Goal: Task Accomplishment & Management: Manage account settings

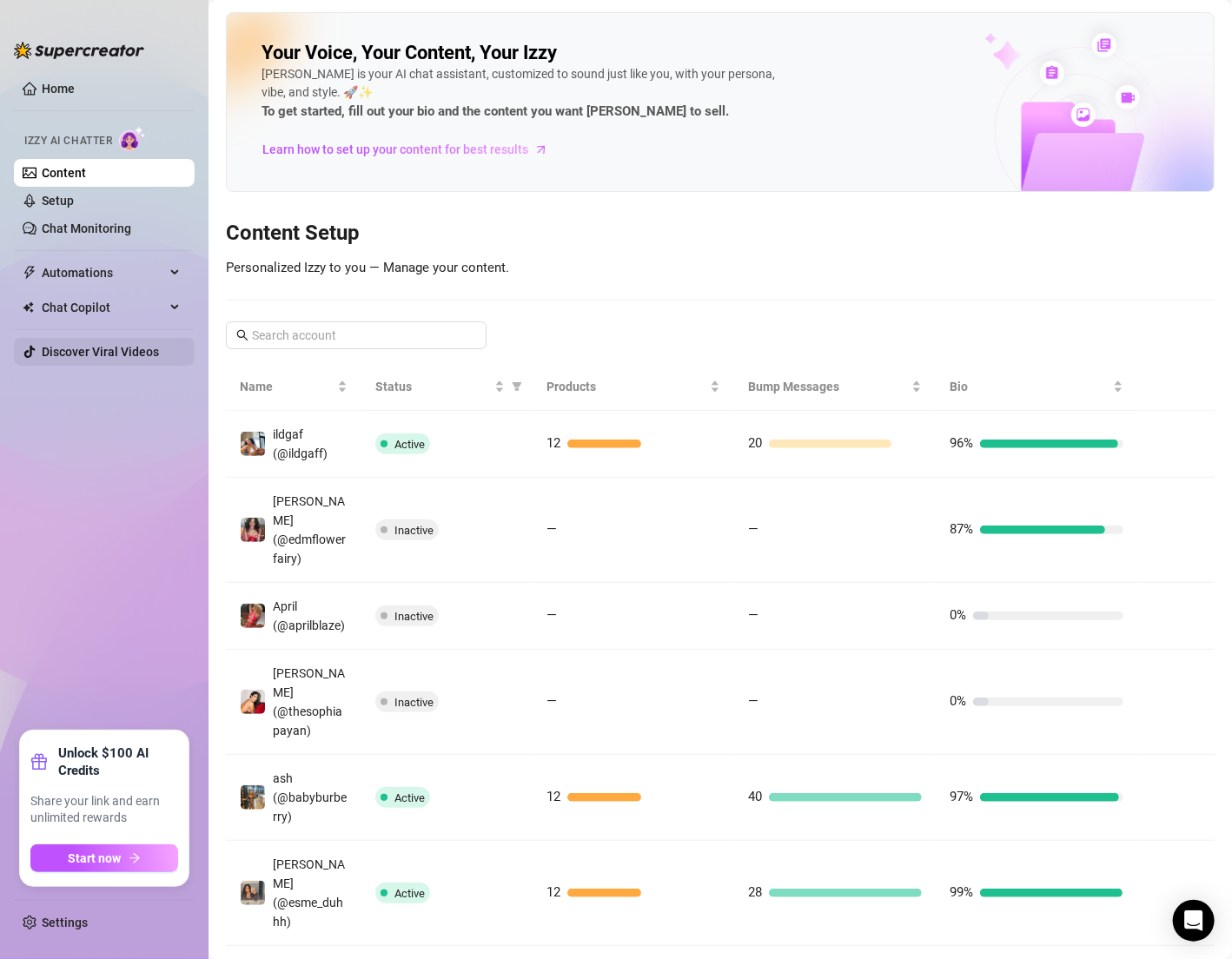
click at [144, 355] on link "Discover Viral Videos" at bounding box center [100, 351] width 118 height 14
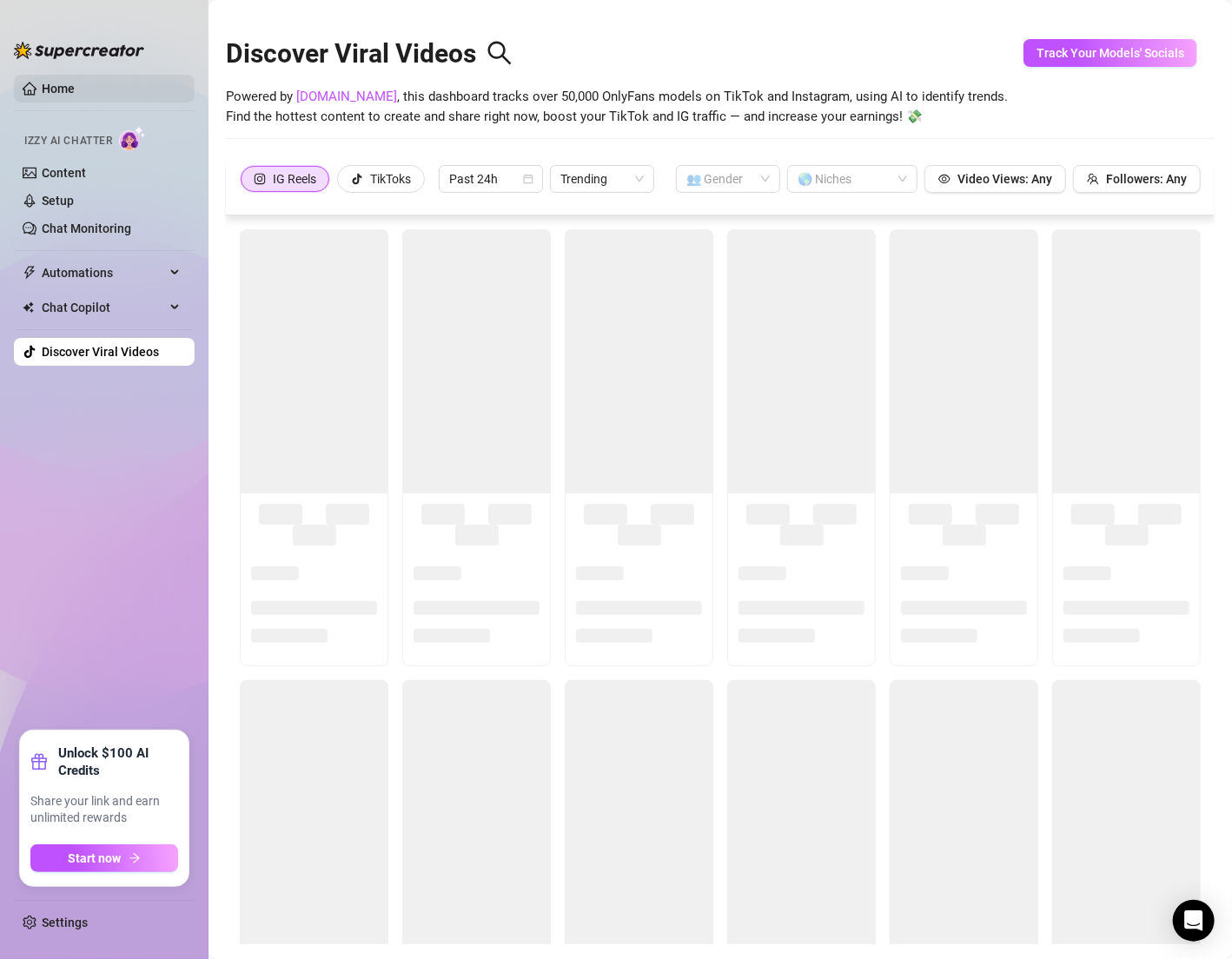
click at [42, 90] on link "Home" at bounding box center [58, 88] width 33 height 14
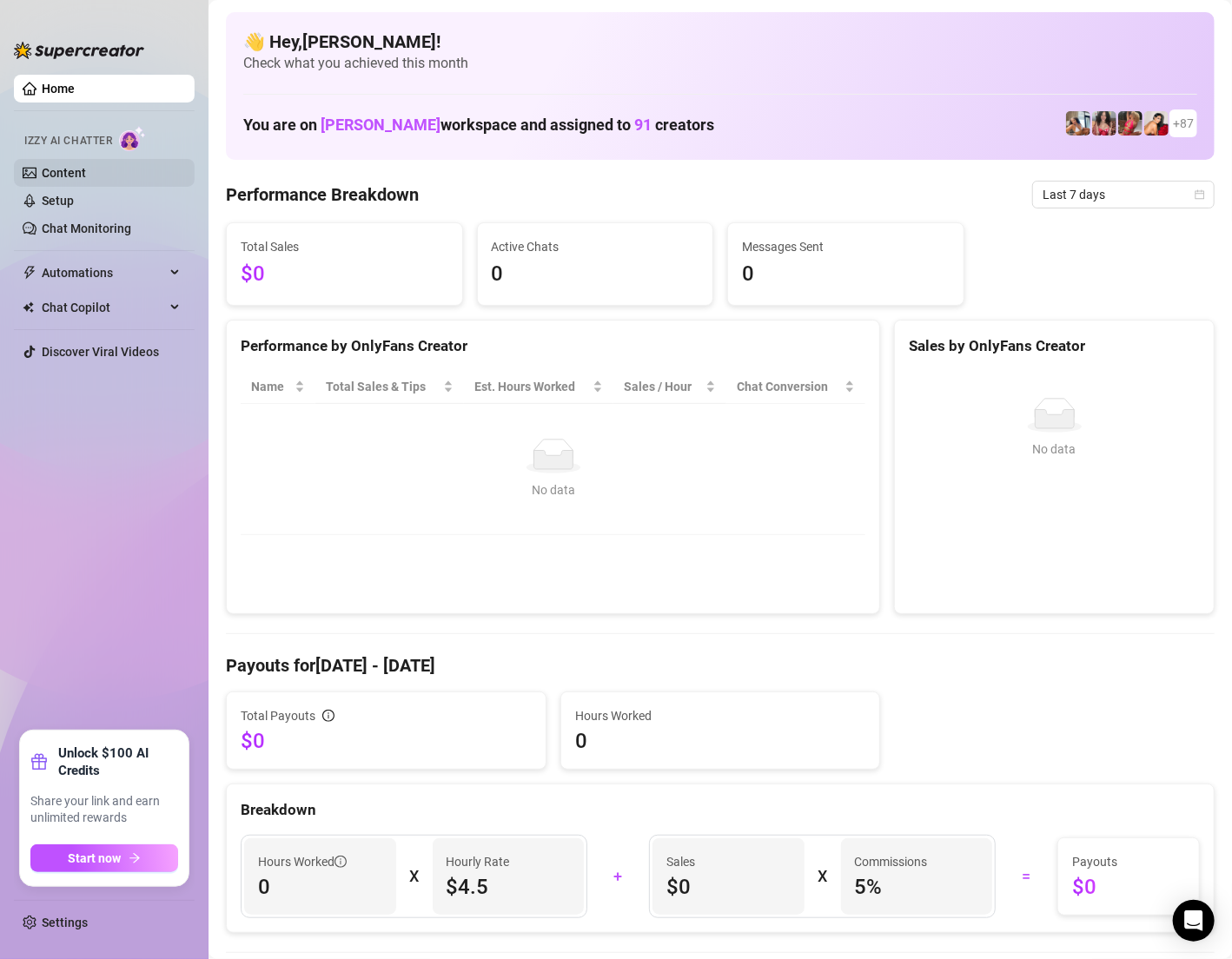
click at [77, 176] on link "Content" at bounding box center [63, 172] width 44 height 14
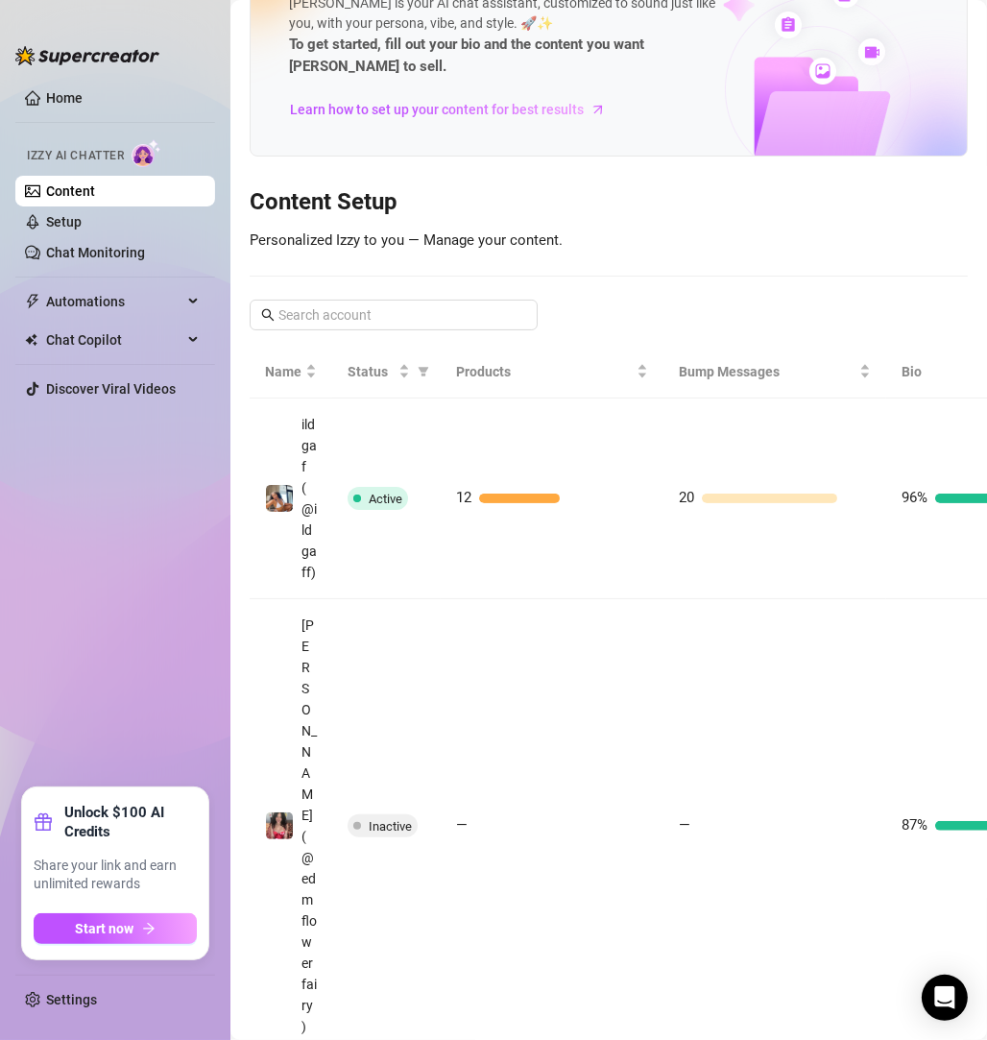
scroll to position [86, 0]
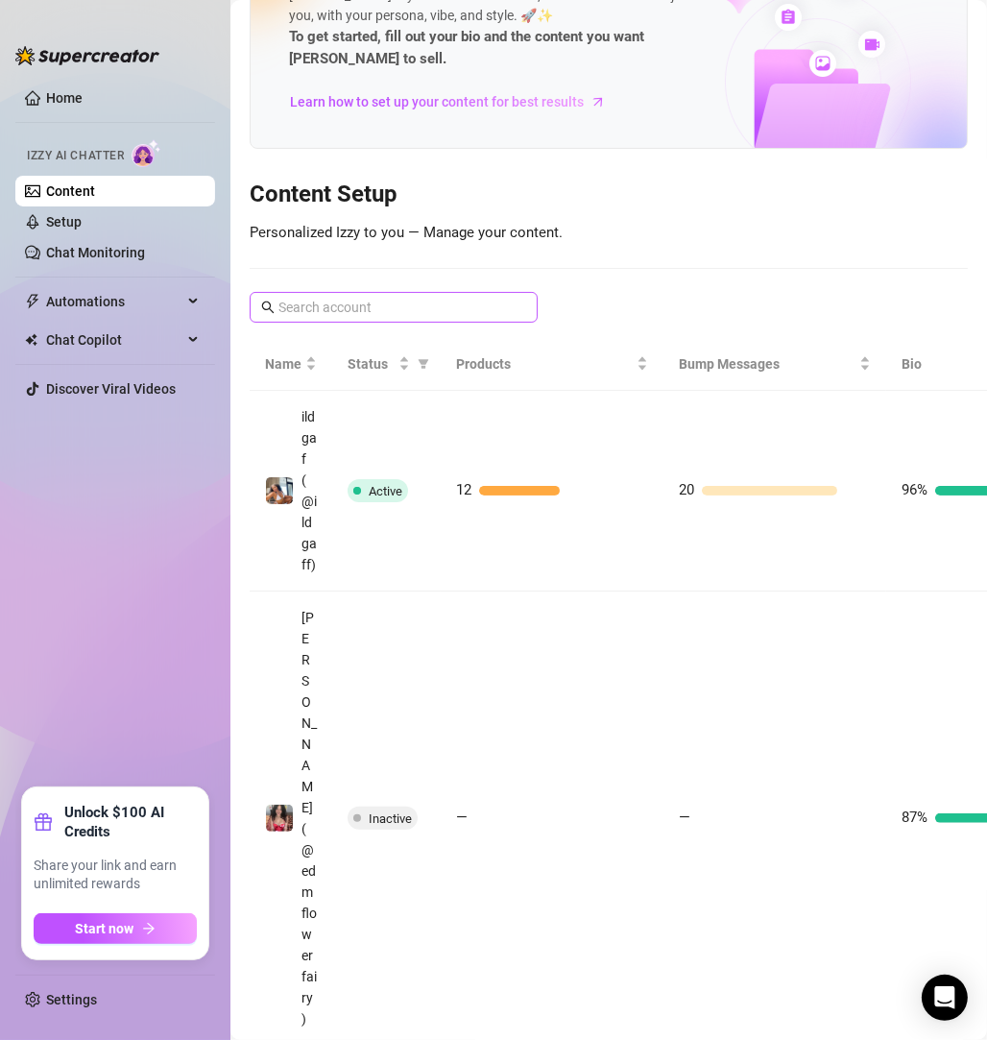
click at [336, 318] on span at bounding box center [394, 307] width 288 height 31
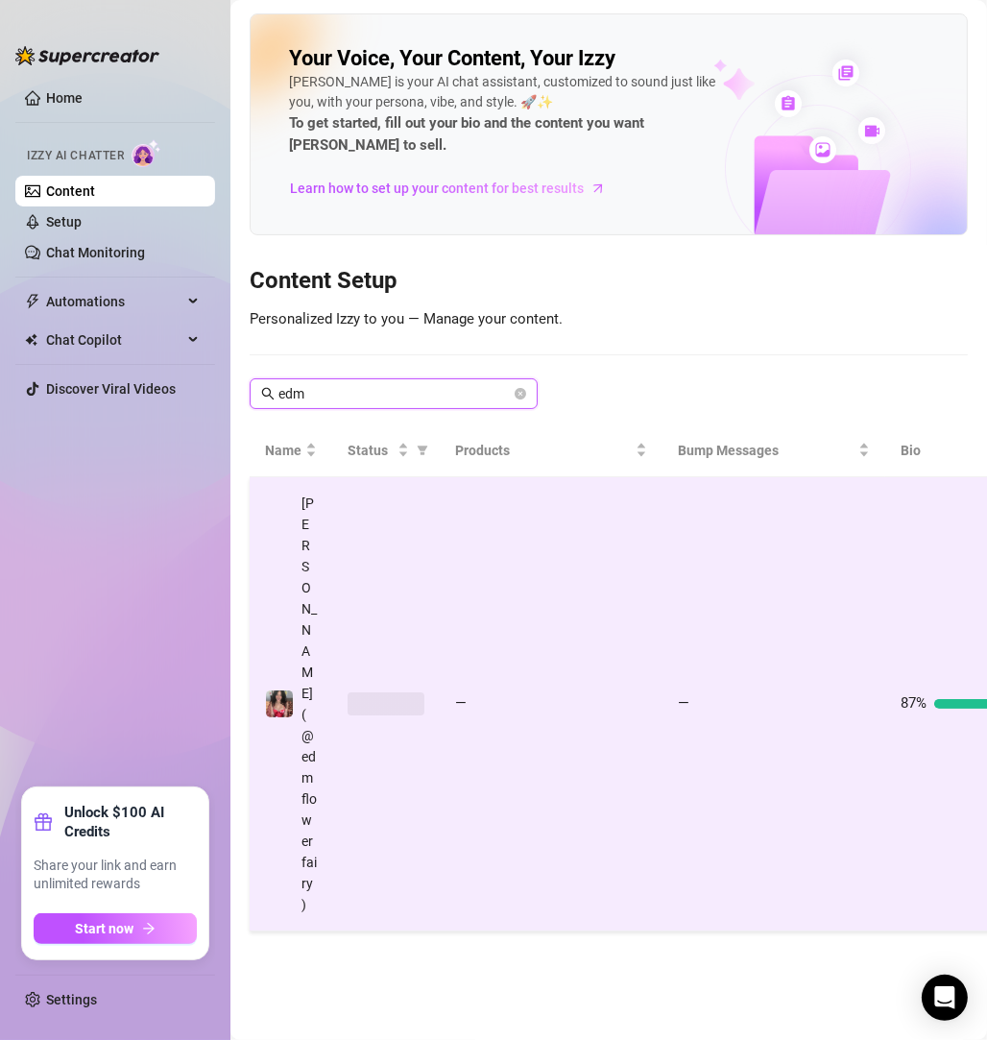
scroll to position [0, 181]
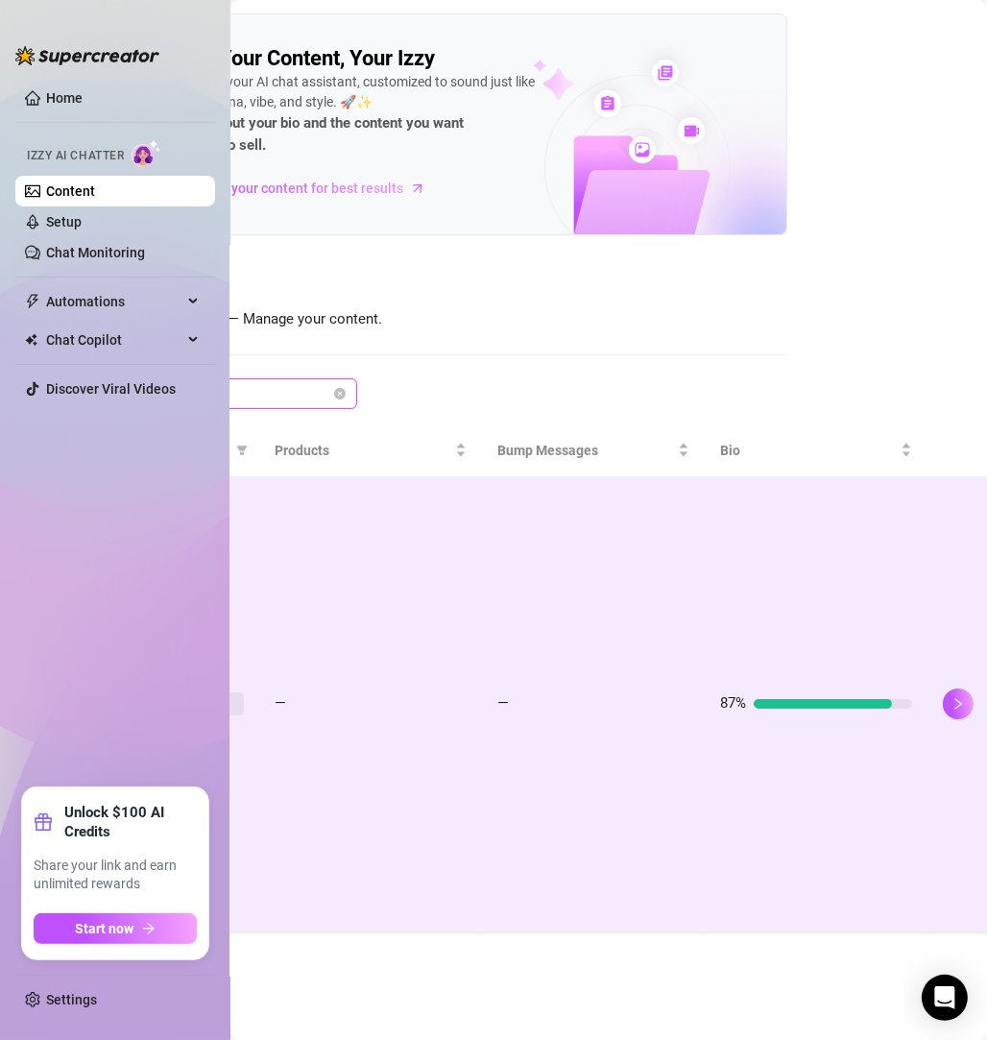
type input "edm"
click at [706, 571] on td "87%" at bounding box center [816, 704] width 223 height 454
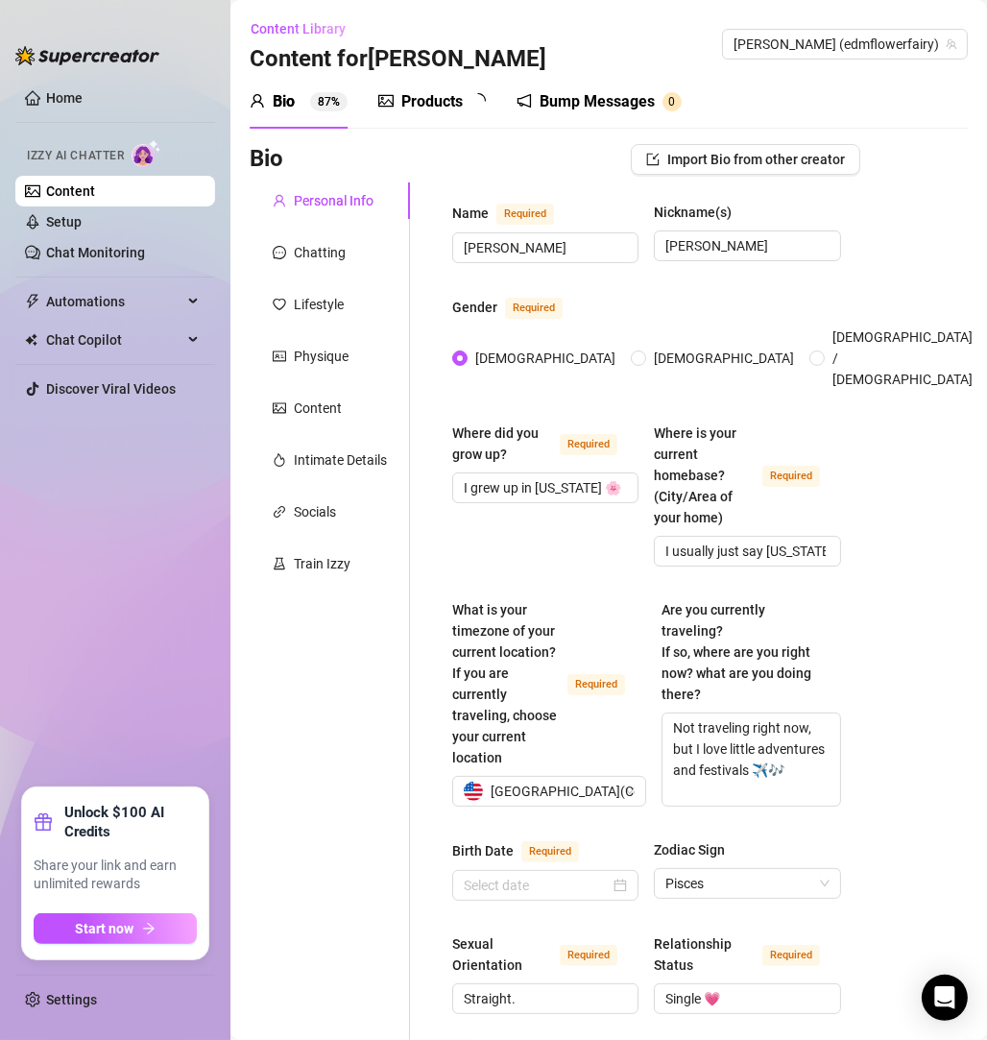
type input "March 5th, 1999"
click at [341, 249] on div "Chatting" at bounding box center [320, 252] width 52 height 21
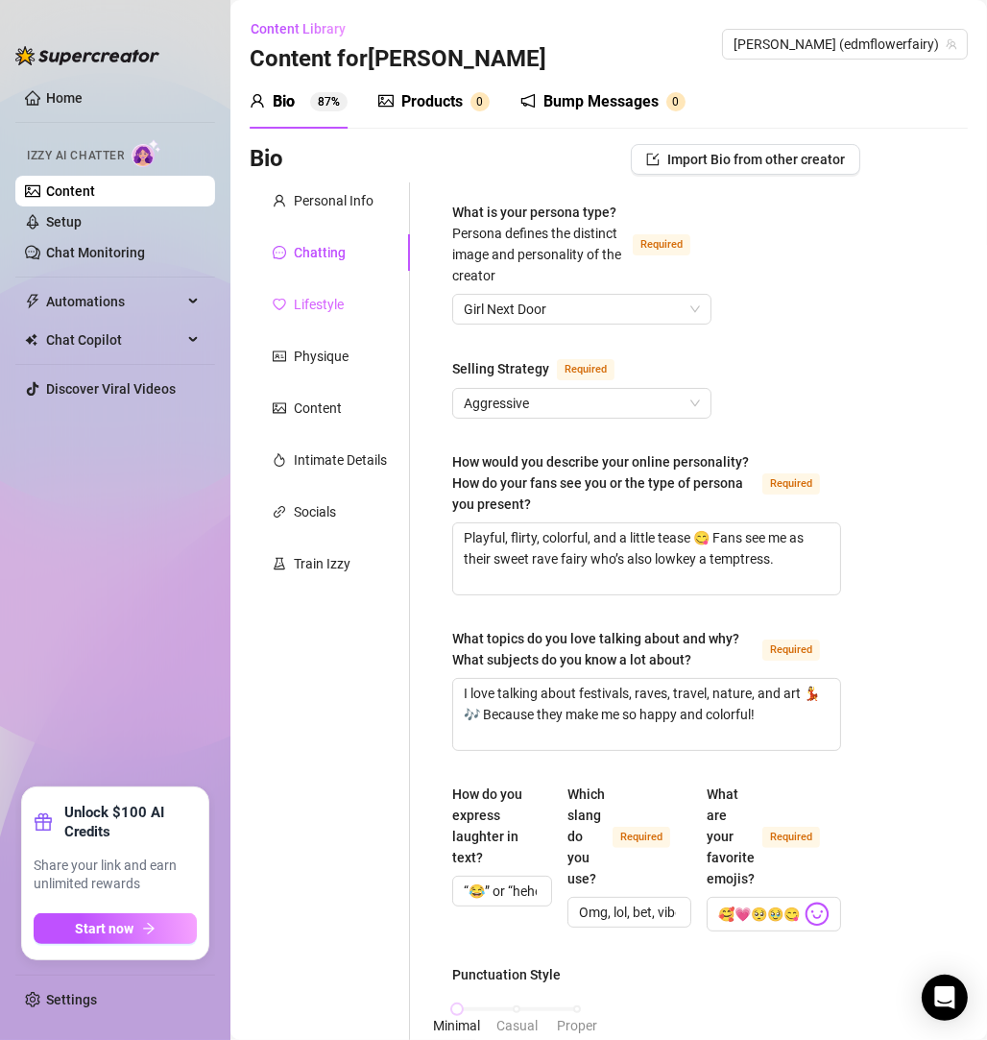
click at [350, 303] on div "Lifestyle" at bounding box center [330, 304] width 160 height 36
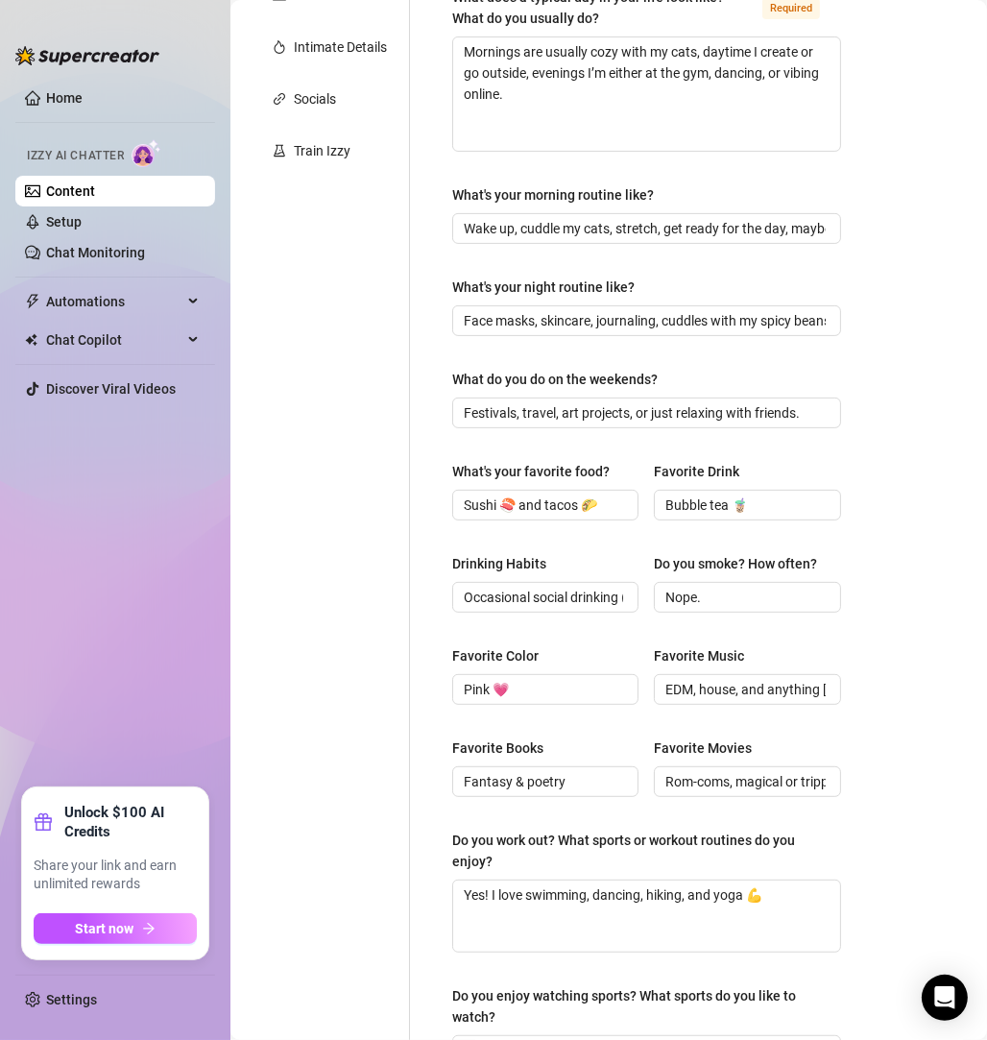
scroll to position [162, 0]
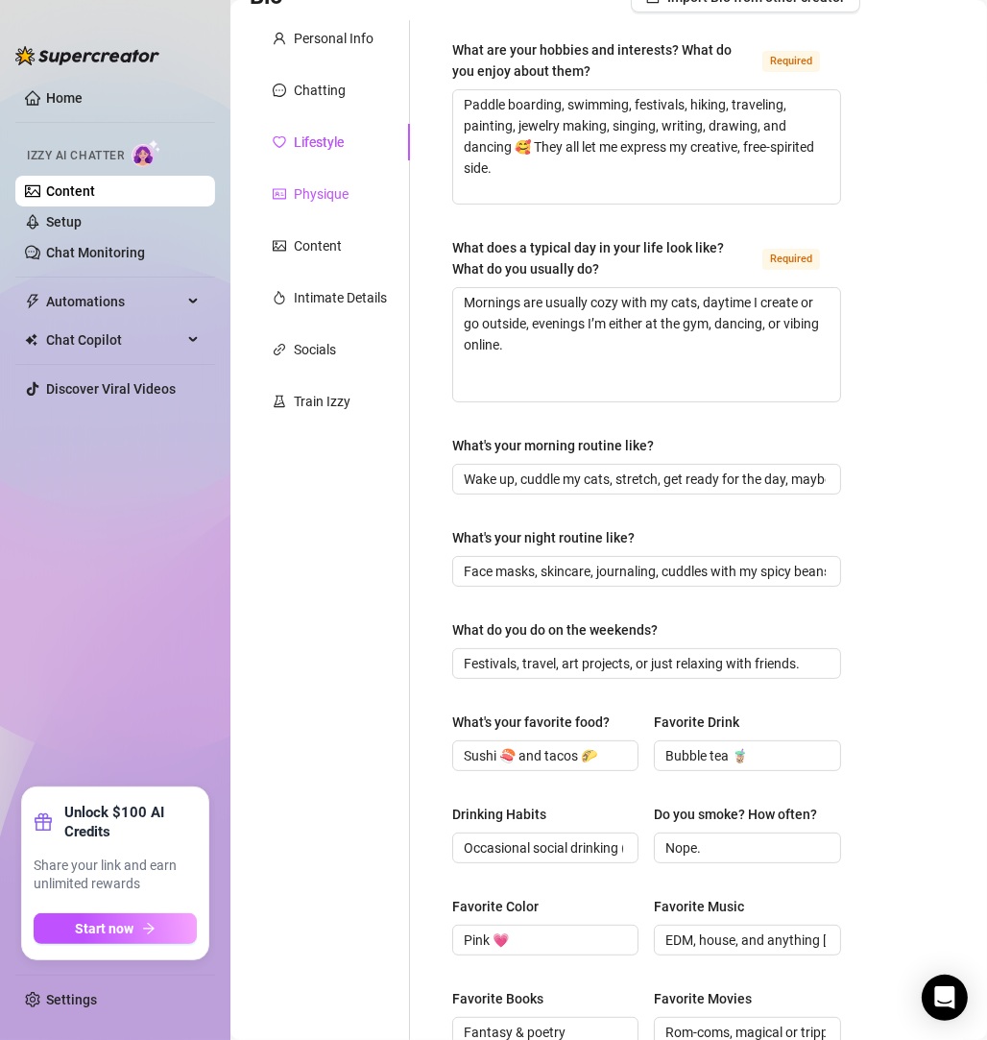
click at [334, 200] on div "Physique" at bounding box center [321, 193] width 55 height 21
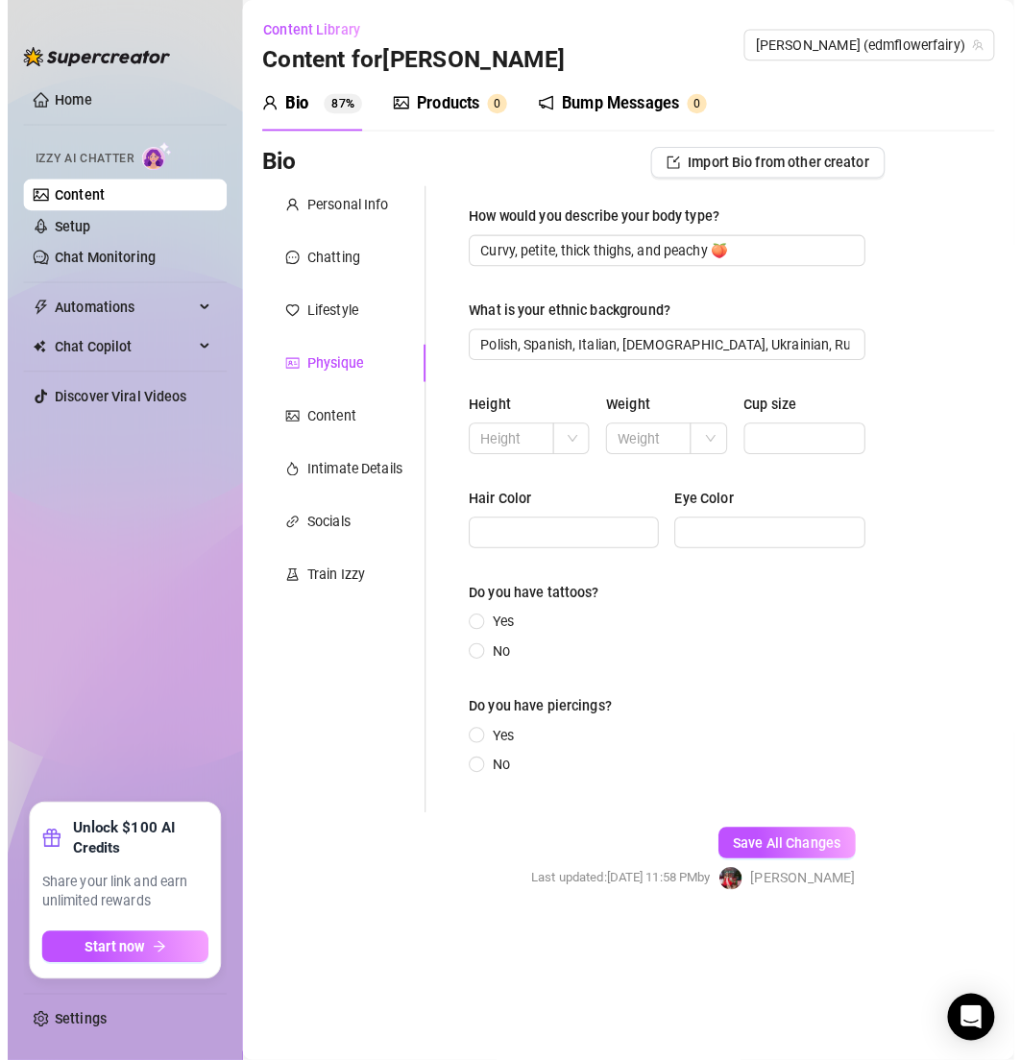
scroll to position [0, 0]
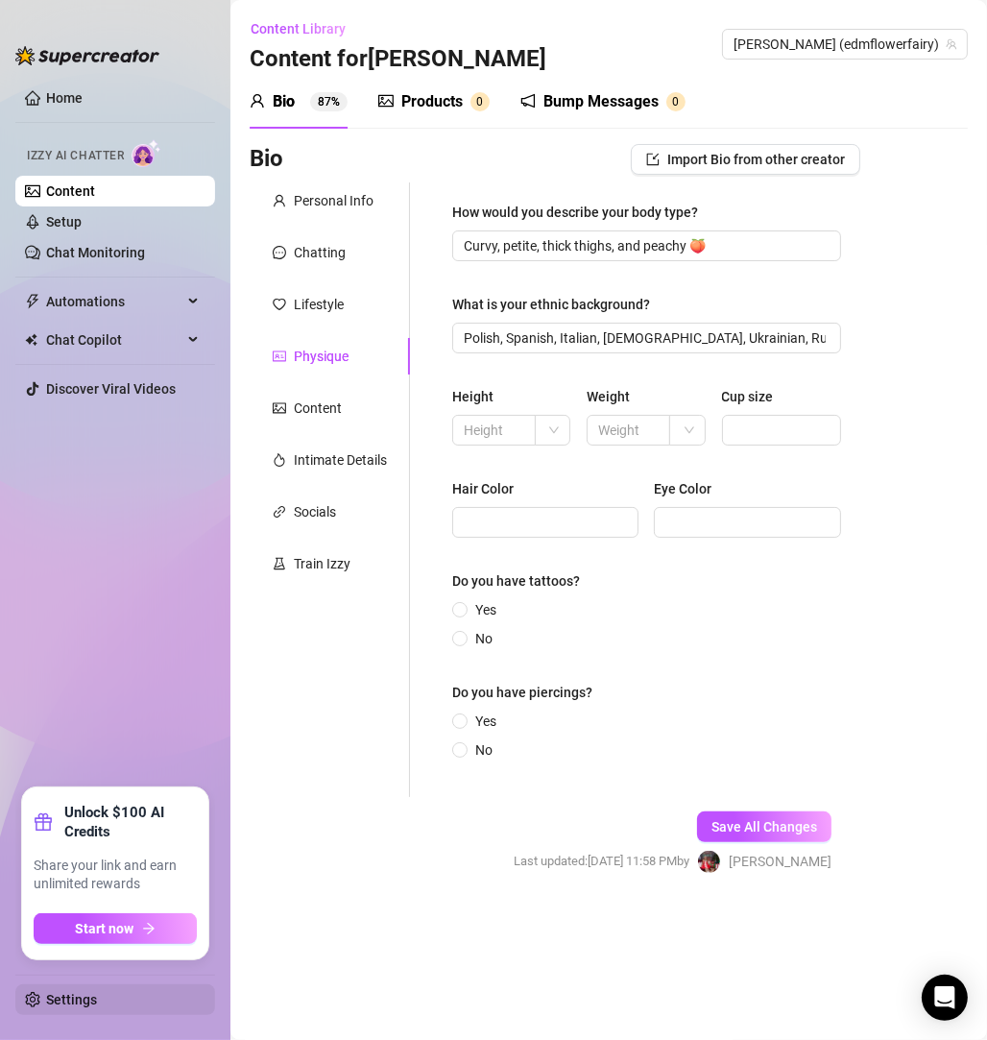
click at [65, 1003] on link "Settings" at bounding box center [71, 999] width 51 height 15
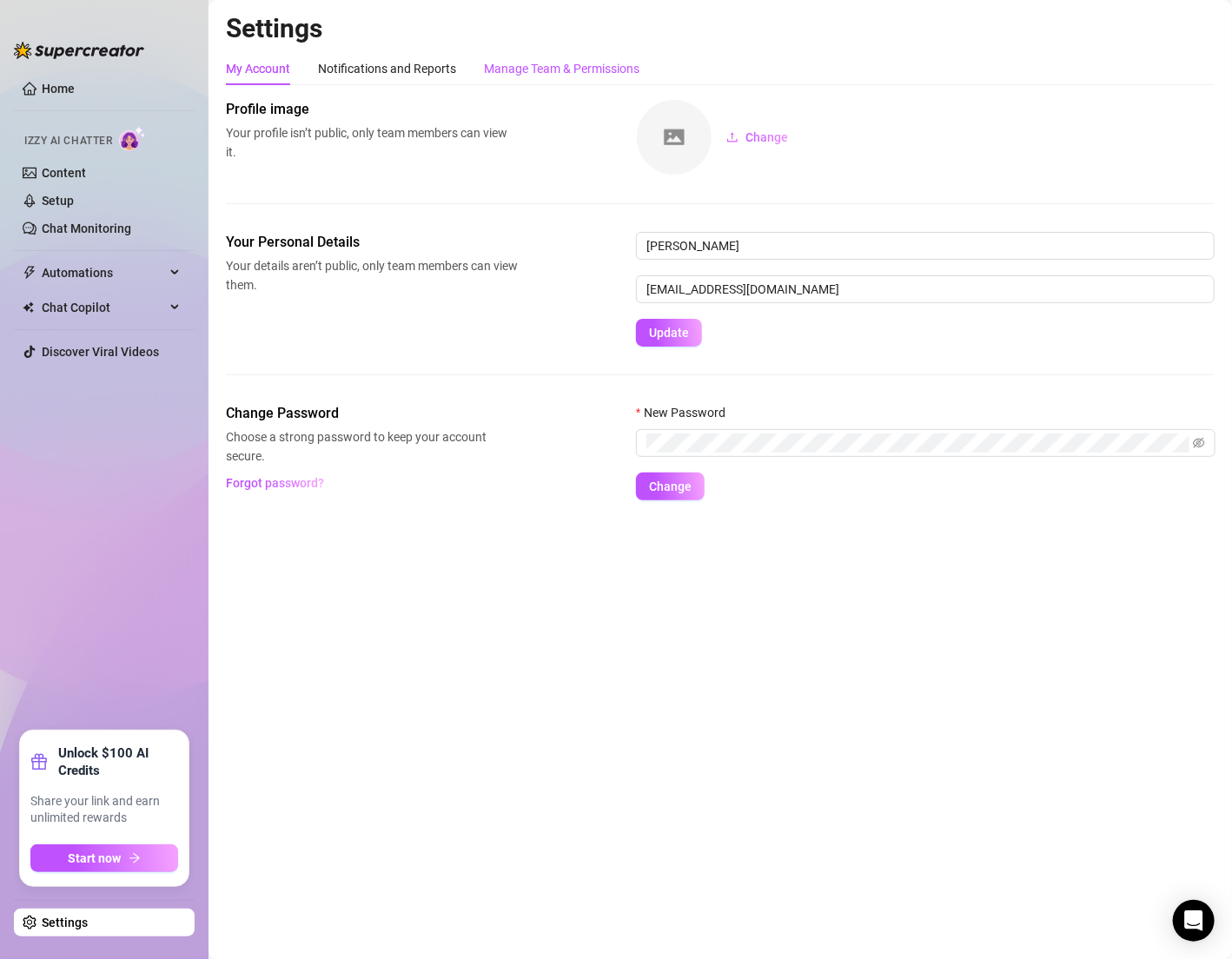
click at [498, 64] on div "Manage Team & Permissions" at bounding box center [562, 68] width 156 height 19
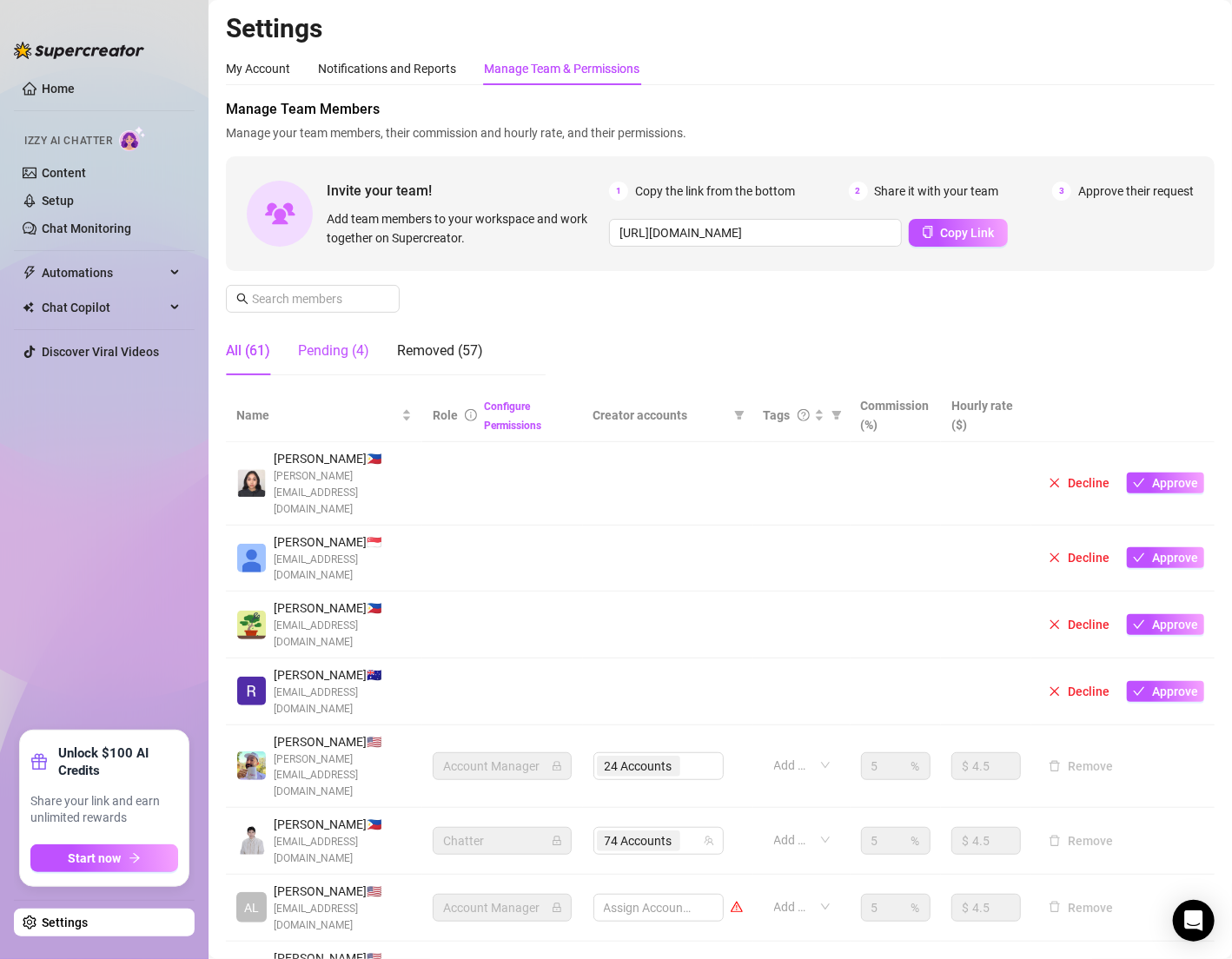
click at [330, 347] on div "Pending (4)" at bounding box center [333, 350] width 71 height 21
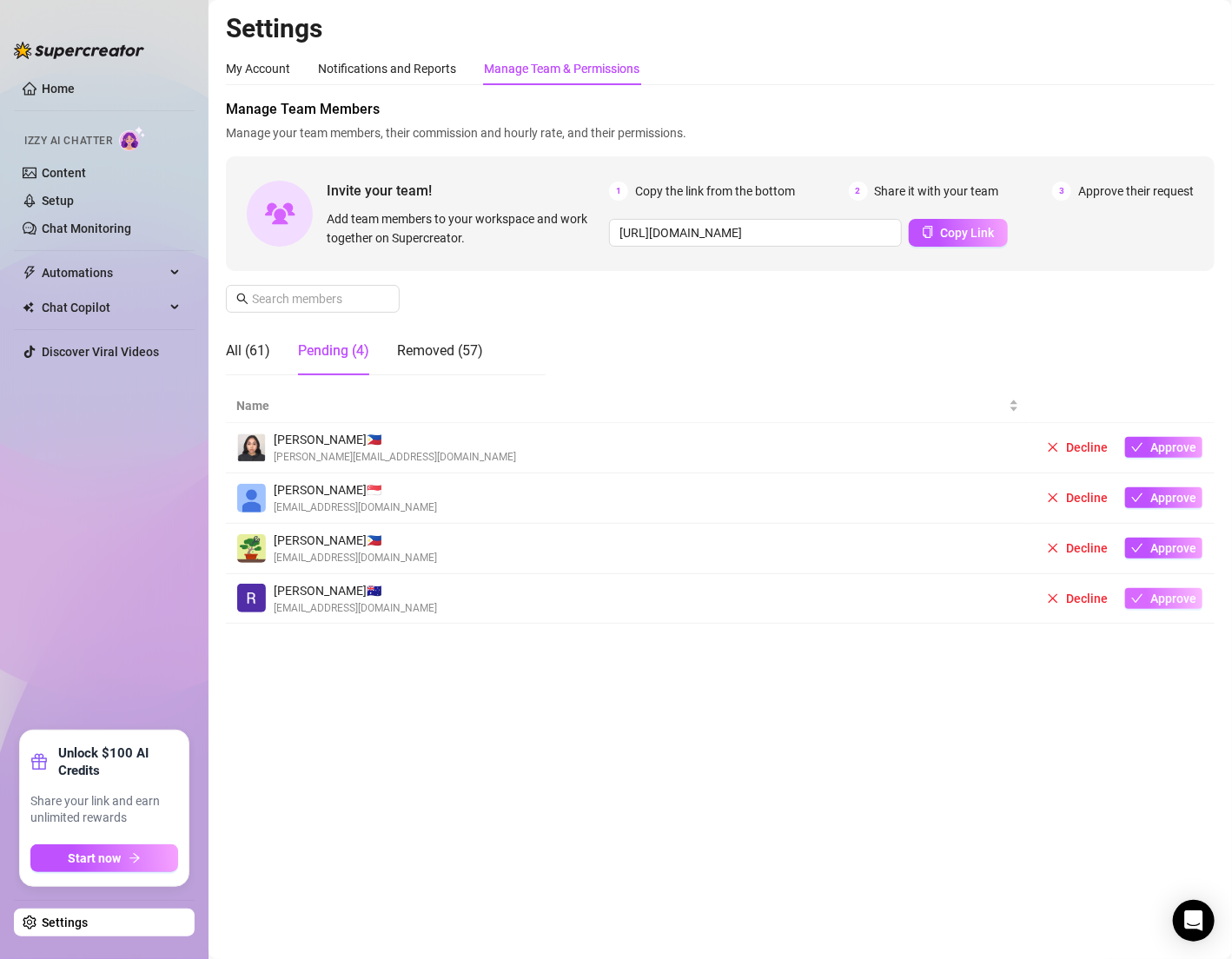
click at [1137, 601] on icon "check" at bounding box center [1137, 599] width 11 height 9
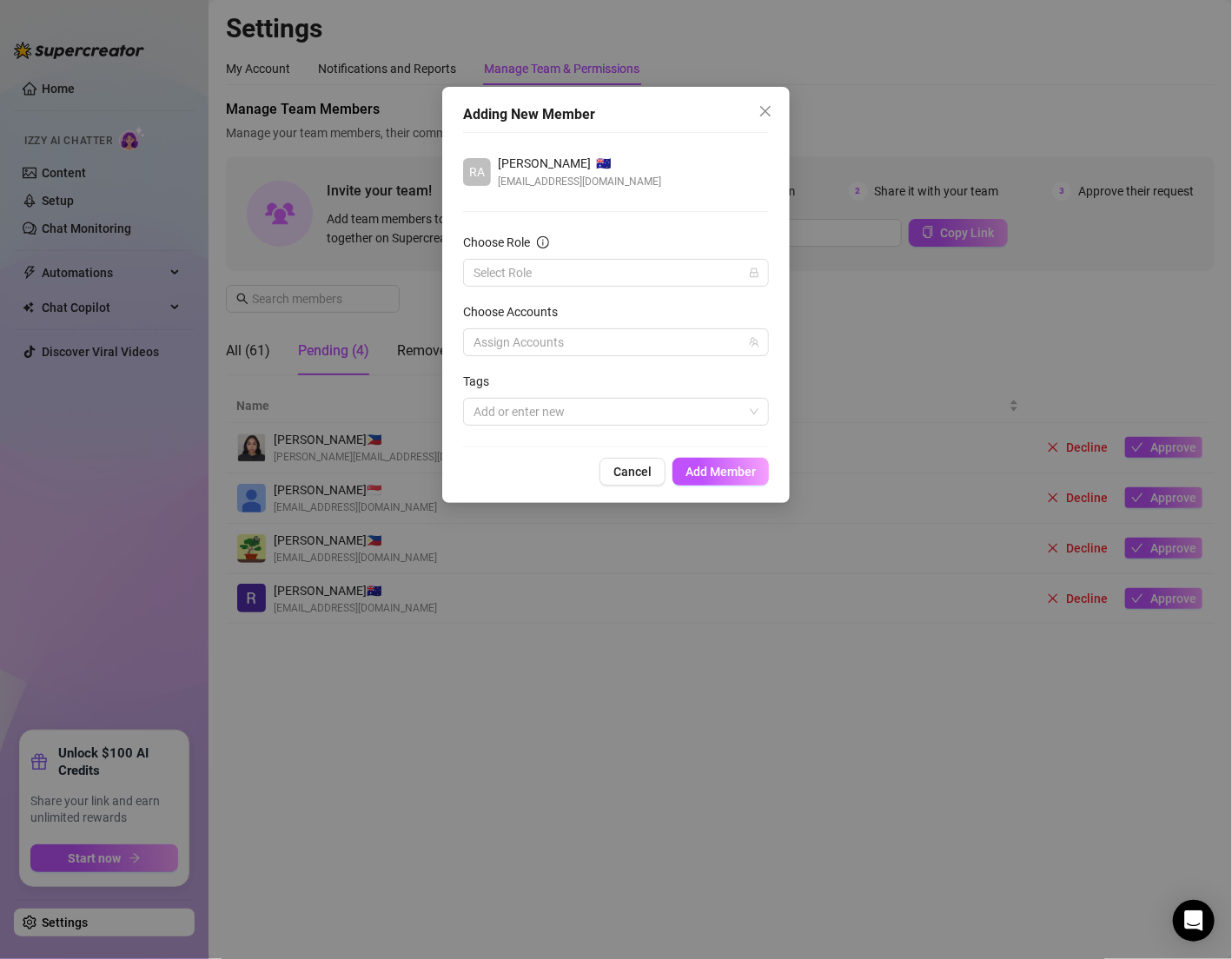
click at [647, 254] on div "Choose Role" at bounding box center [616, 245] width 306 height 26
click at [772, 99] on button "Close" at bounding box center [765, 111] width 28 height 28
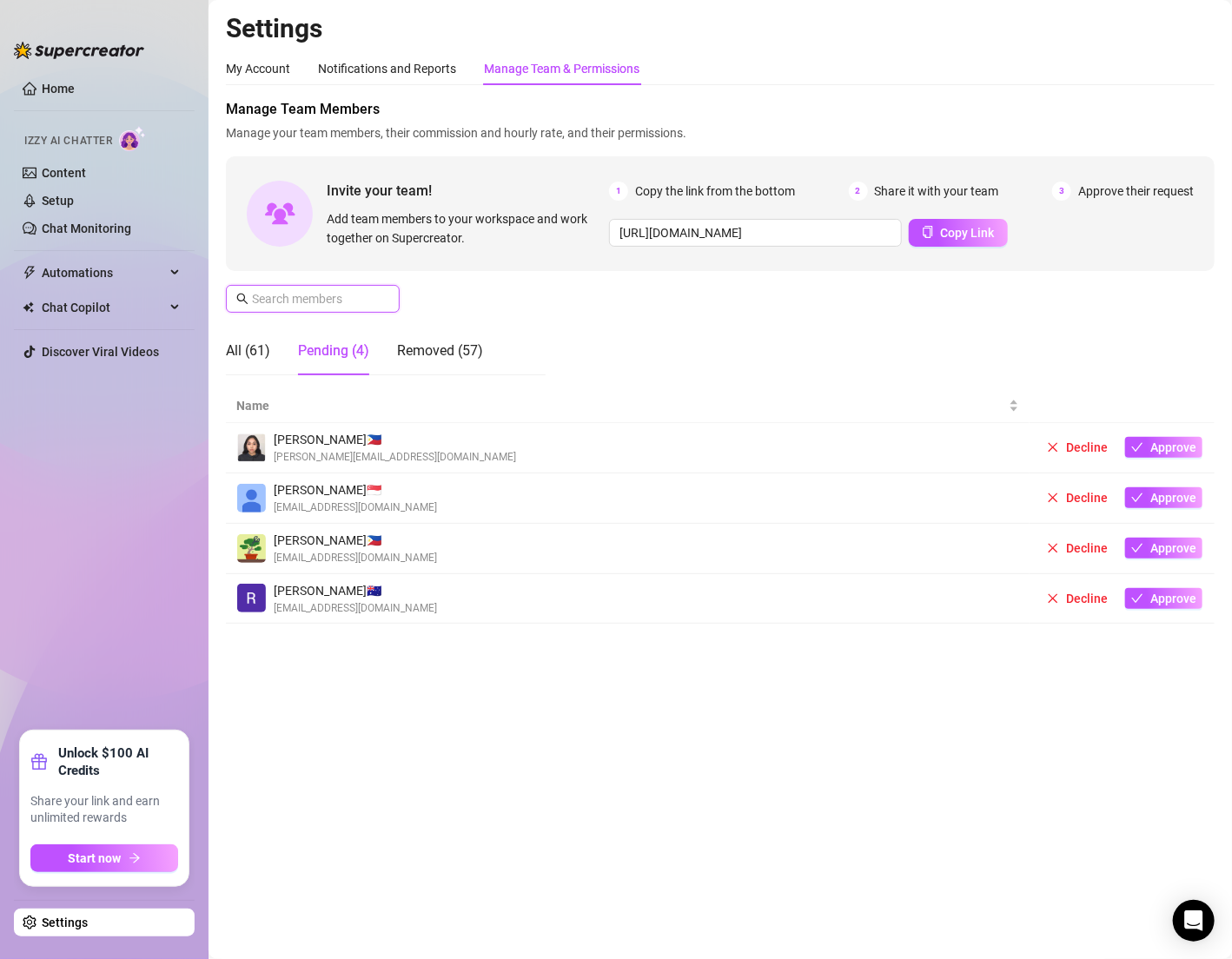
click at [349, 303] on input "text" at bounding box center [314, 299] width 123 height 19
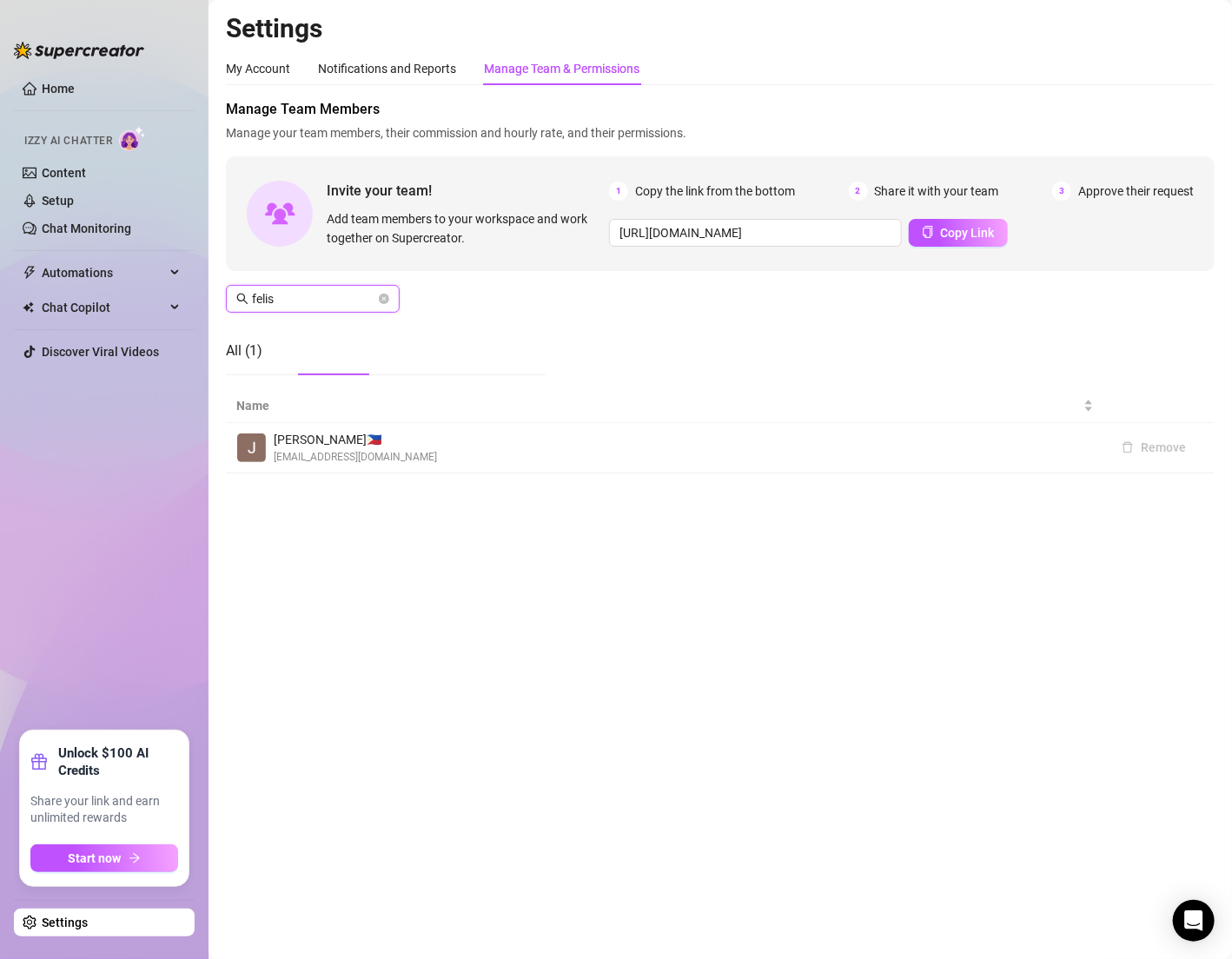
type input "felis"
click at [963, 447] on div "John D. 🇵🇭 johnfelisco@creatorsinc.com" at bounding box center [665, 447] width 858 height 35
click at [412, 430] on div "John D. 🇵🇭 johnfelisco@creatorsinc.com" at bounding box center [665, 447] width 858 height 35
click at [397, 438] on span "John D. 🇵🇭" at bounding box center [355, 439] width 164 height 19
click at [401, 460] on span "johnfelisco@creatorsinc.com" at bounding box center [355, 458] width 164 height 16
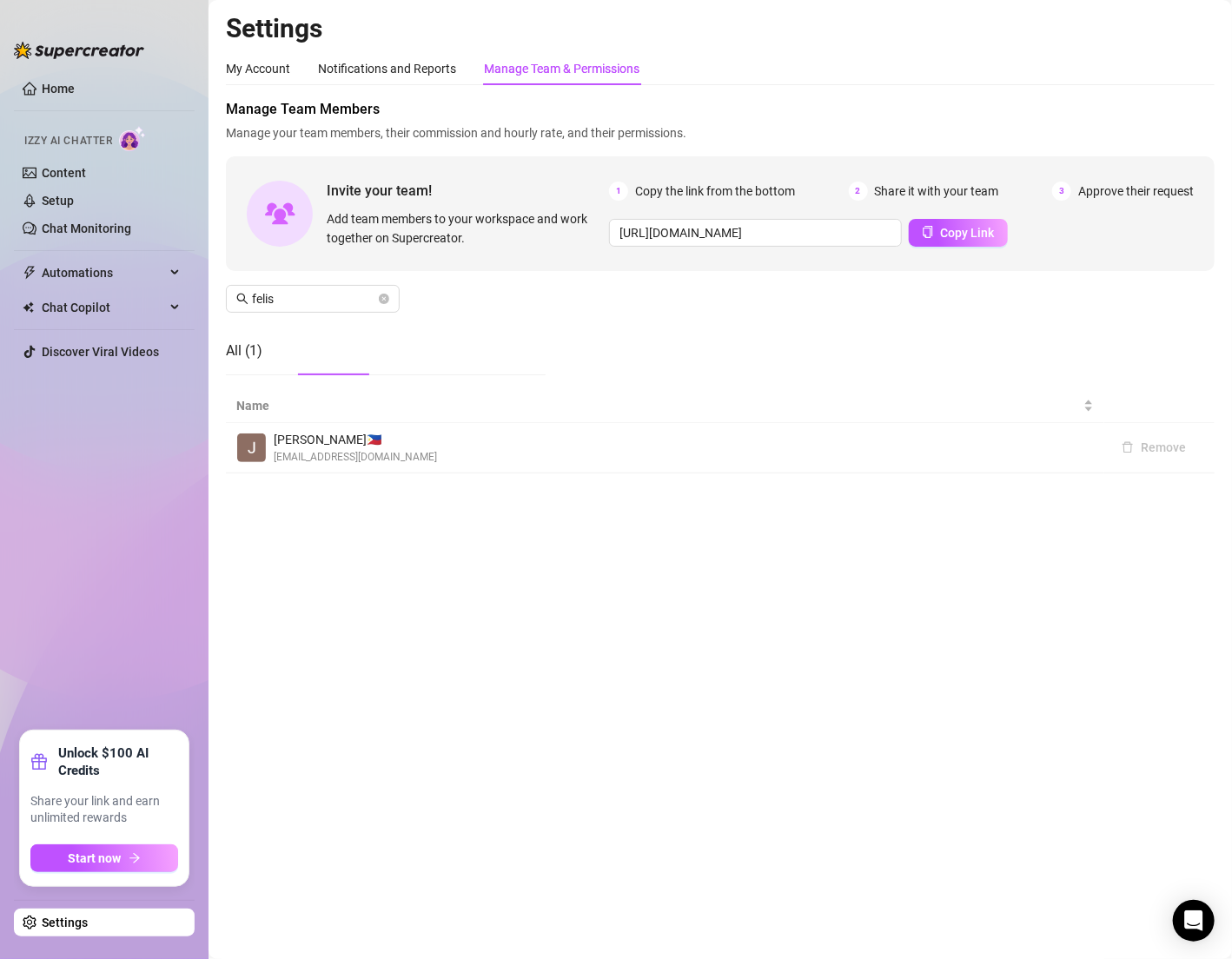
click at [302, 450] on span "johnfelisco@creatorsinc.com" at bounding box center [355, 458] width 164 height 16
click at [320, 325] on div "Manage Team Members Manage your team members, their commission and hourly rate,…" at bounding box center [720, 243] width 989 height 290
click at [301, 296] on input "felis" at bounding box center [314, 299] width 123 height 19
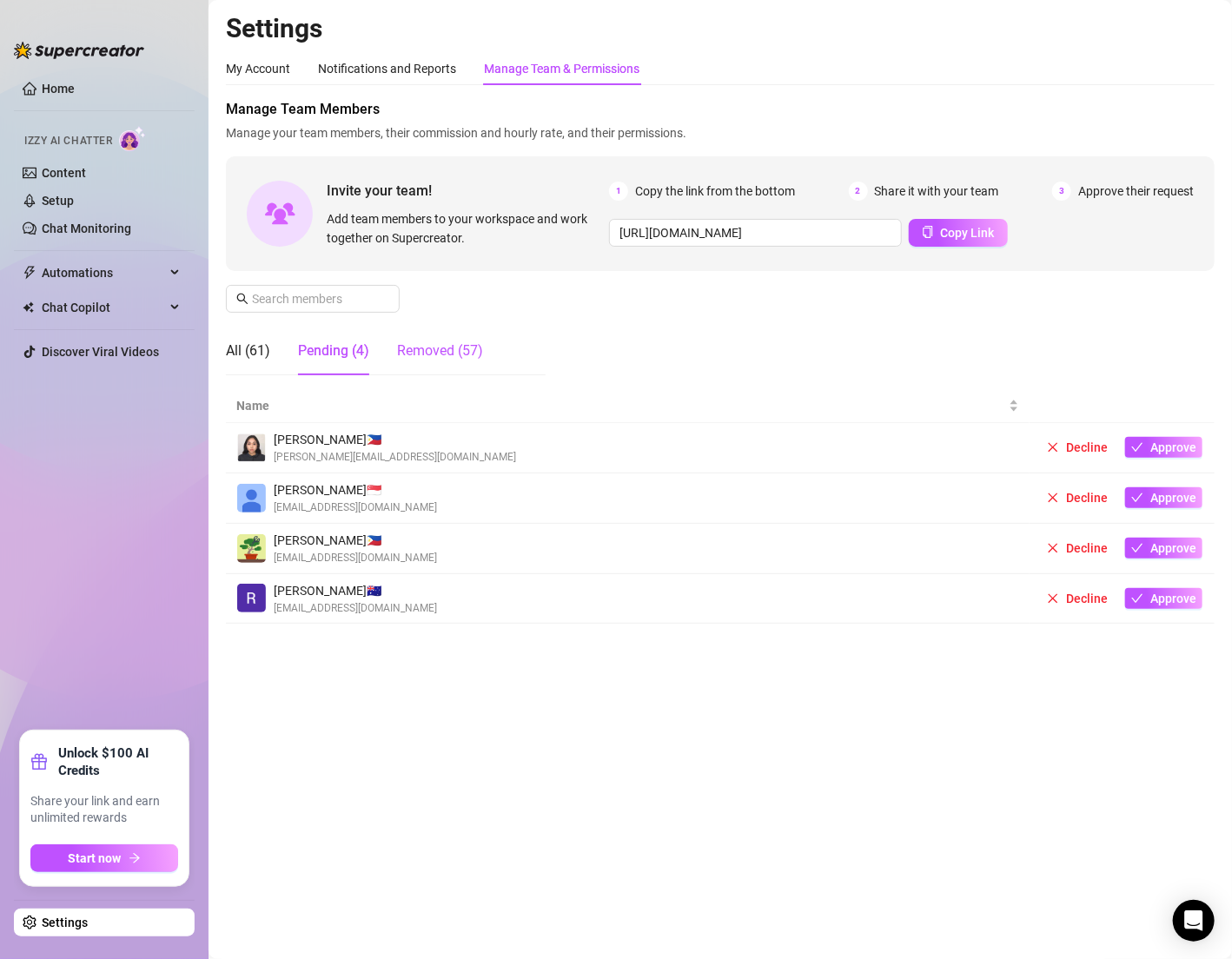
click at [452, 356] on div "Removed (57)" at bounding box center [440, 350] width 86 height 21
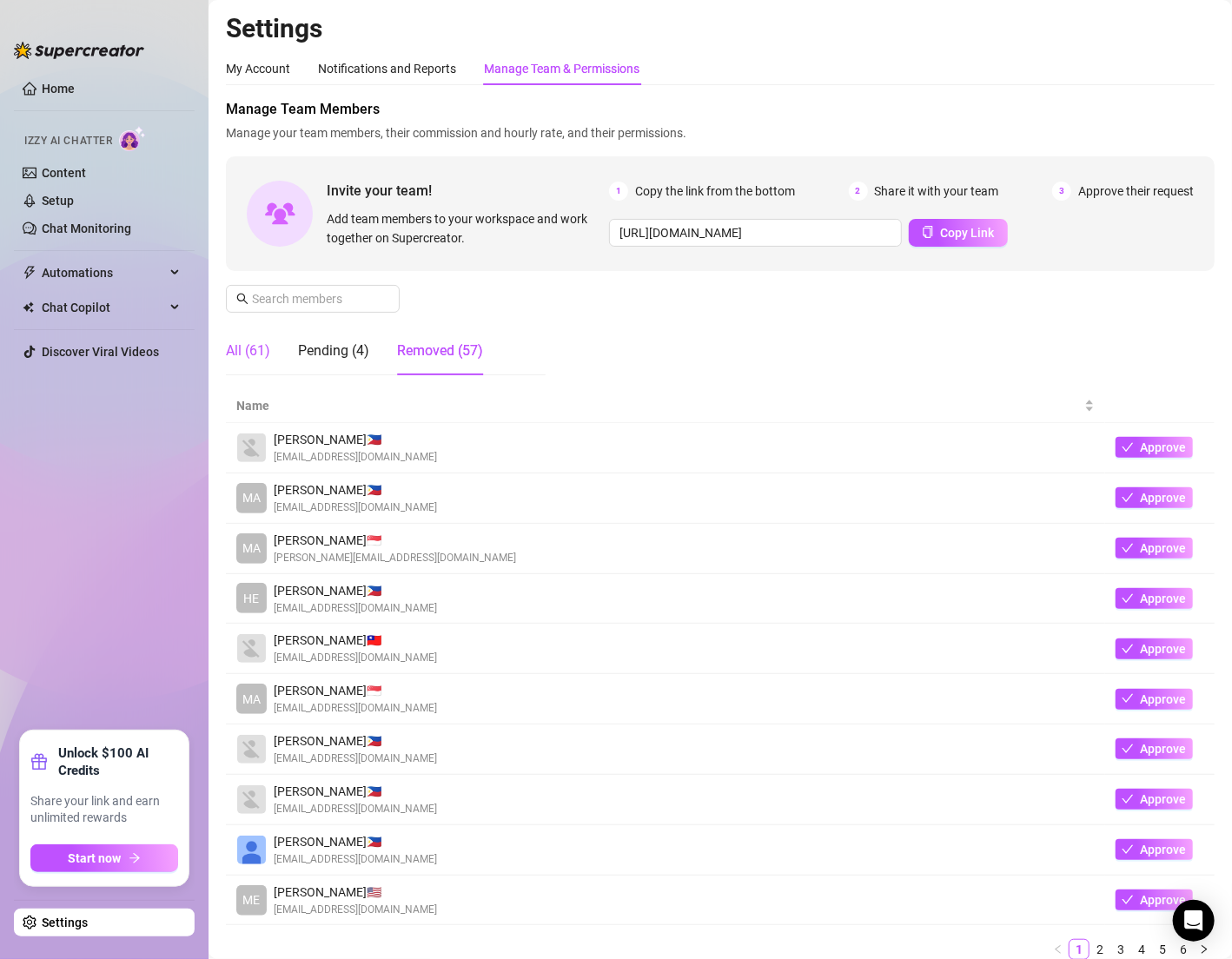
drag, startPoint x: 252, startPoint y: 356, endPoint x: 297, endPoint y: 342, distance: 47.1
click at [252, 356] on div "All (61)" at bounding box center [248, 350] width 44 height 21
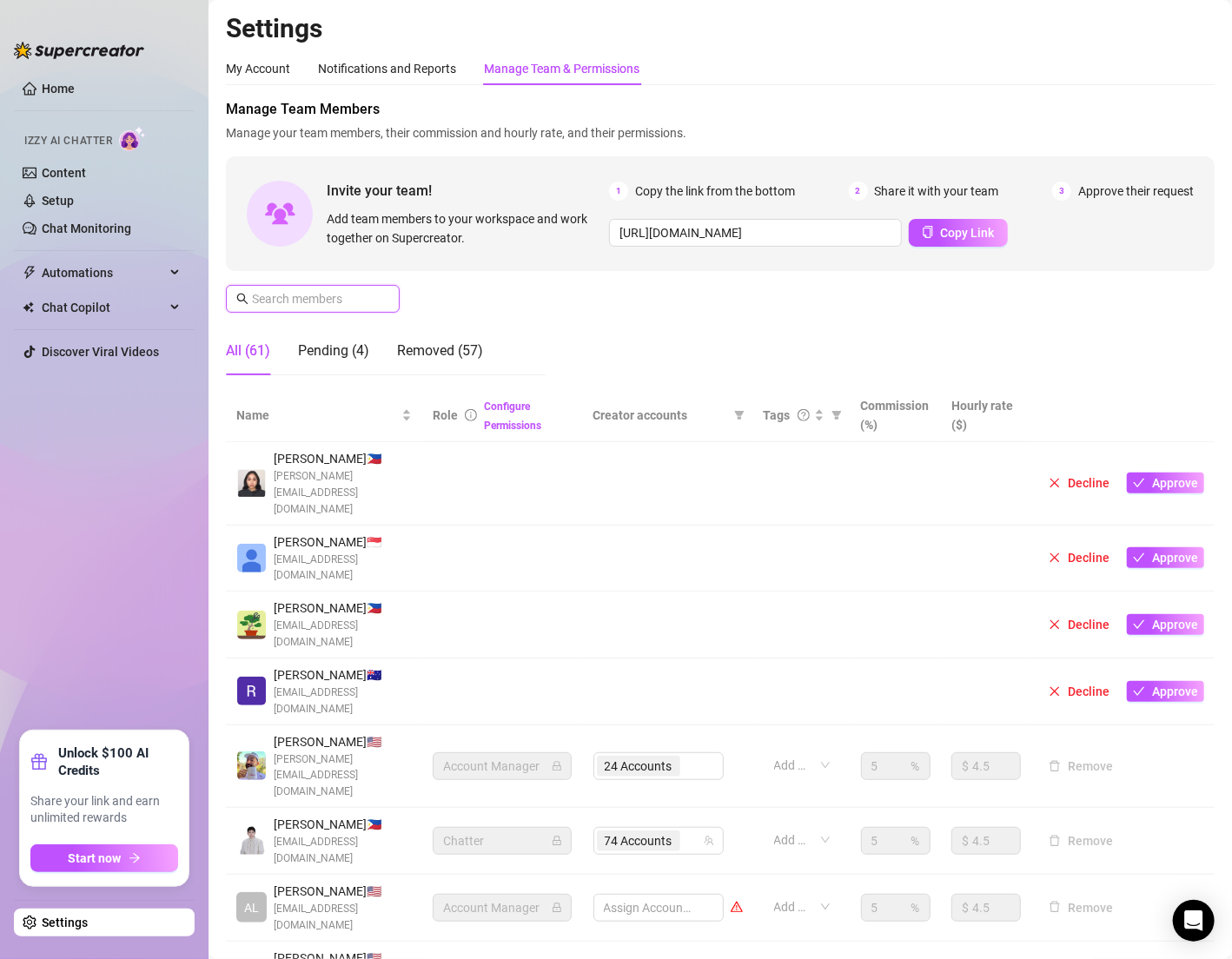
click at [319, 307] on input "text" at bounding box center [314, 299] width 123 height 19
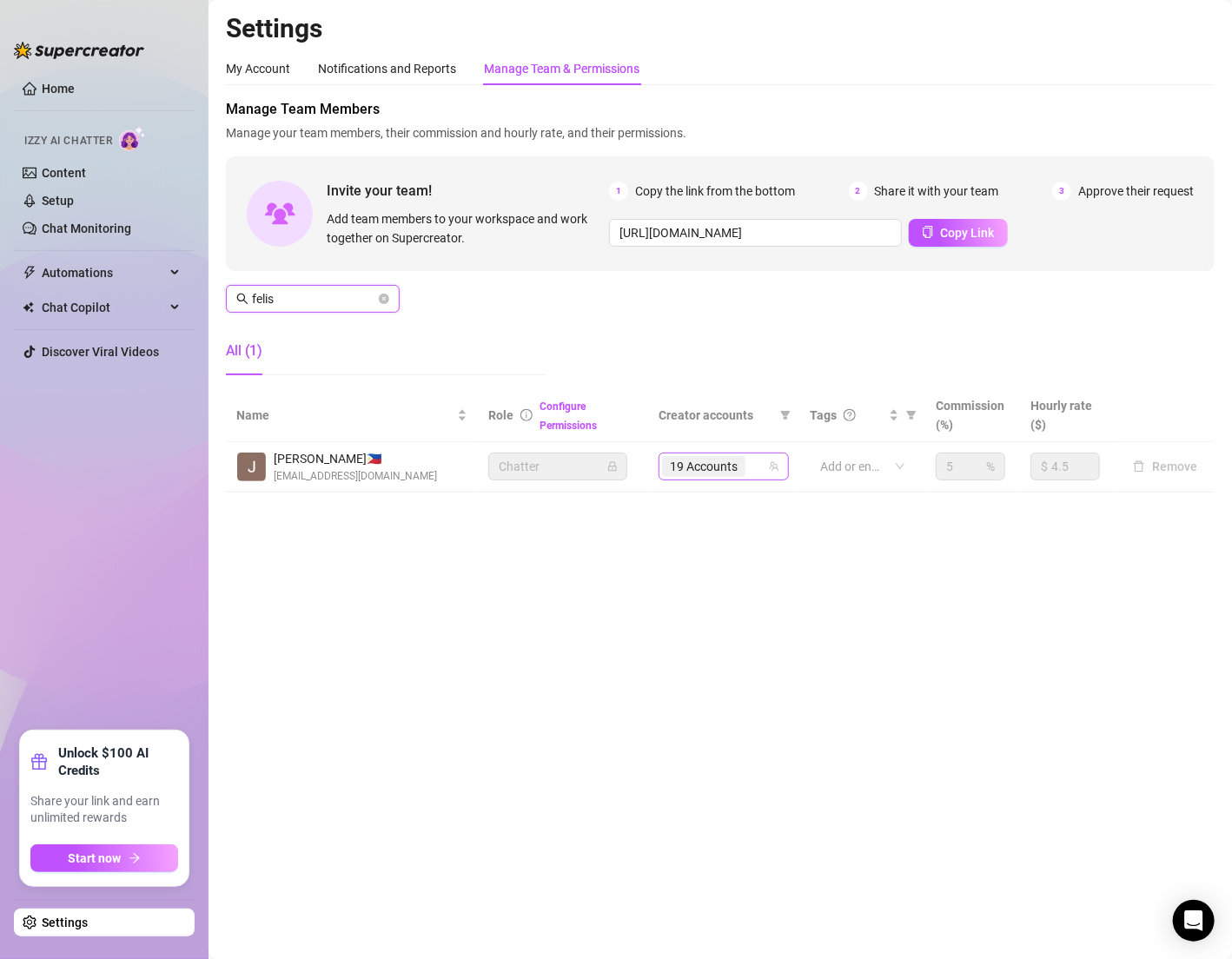
click at [754, 469] on div "19 Accounts" at bounding box center [715, 466] width 105 height 24
type input "felis"
click at [704, 463] on span "19 Accounts" at bounding box center [703, 466] width 68 height 19
click at [721, 459] on span "19 Accounts" at bounding box center [703, 466] width 68 height 19
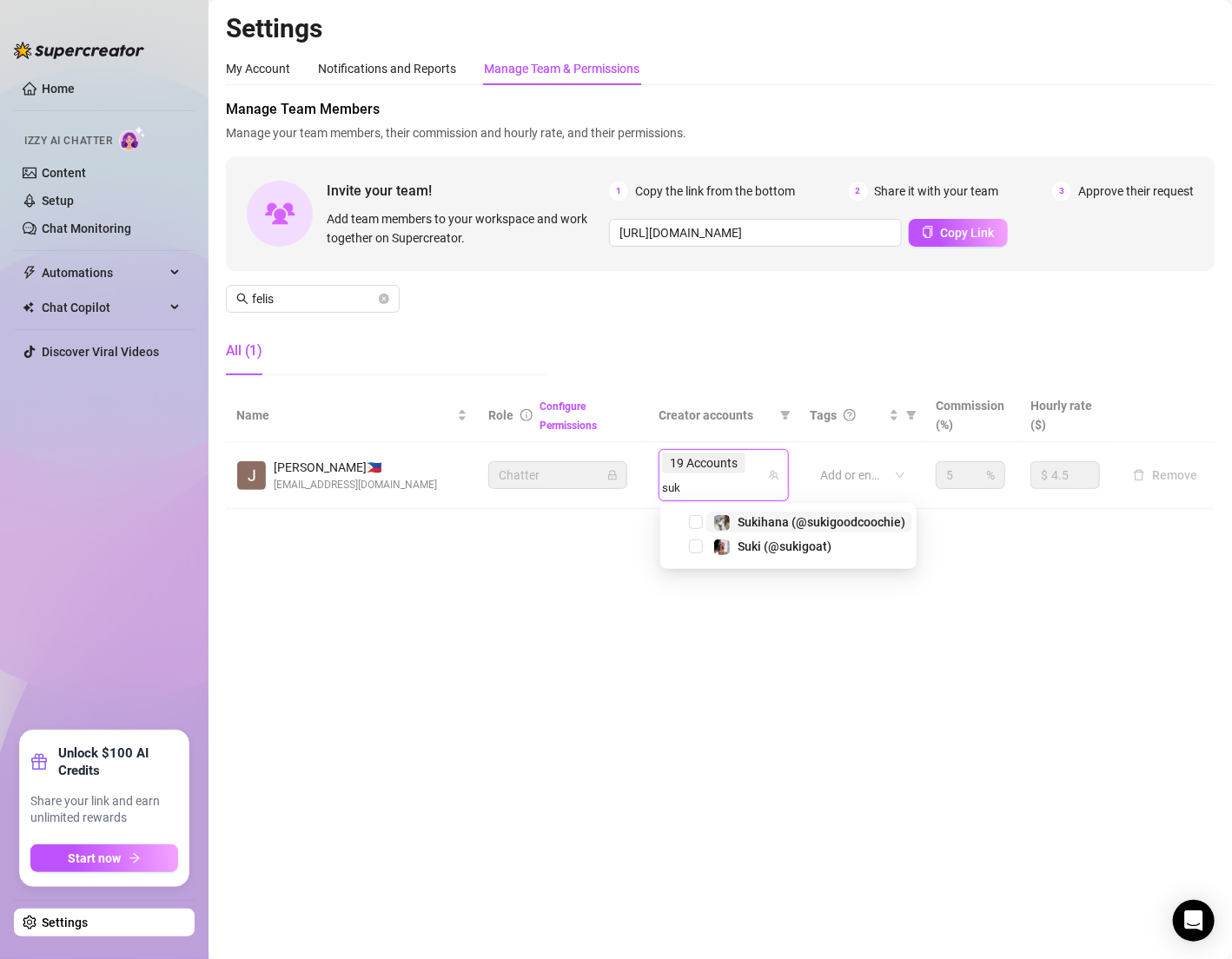
type input "suki"
type input "su"
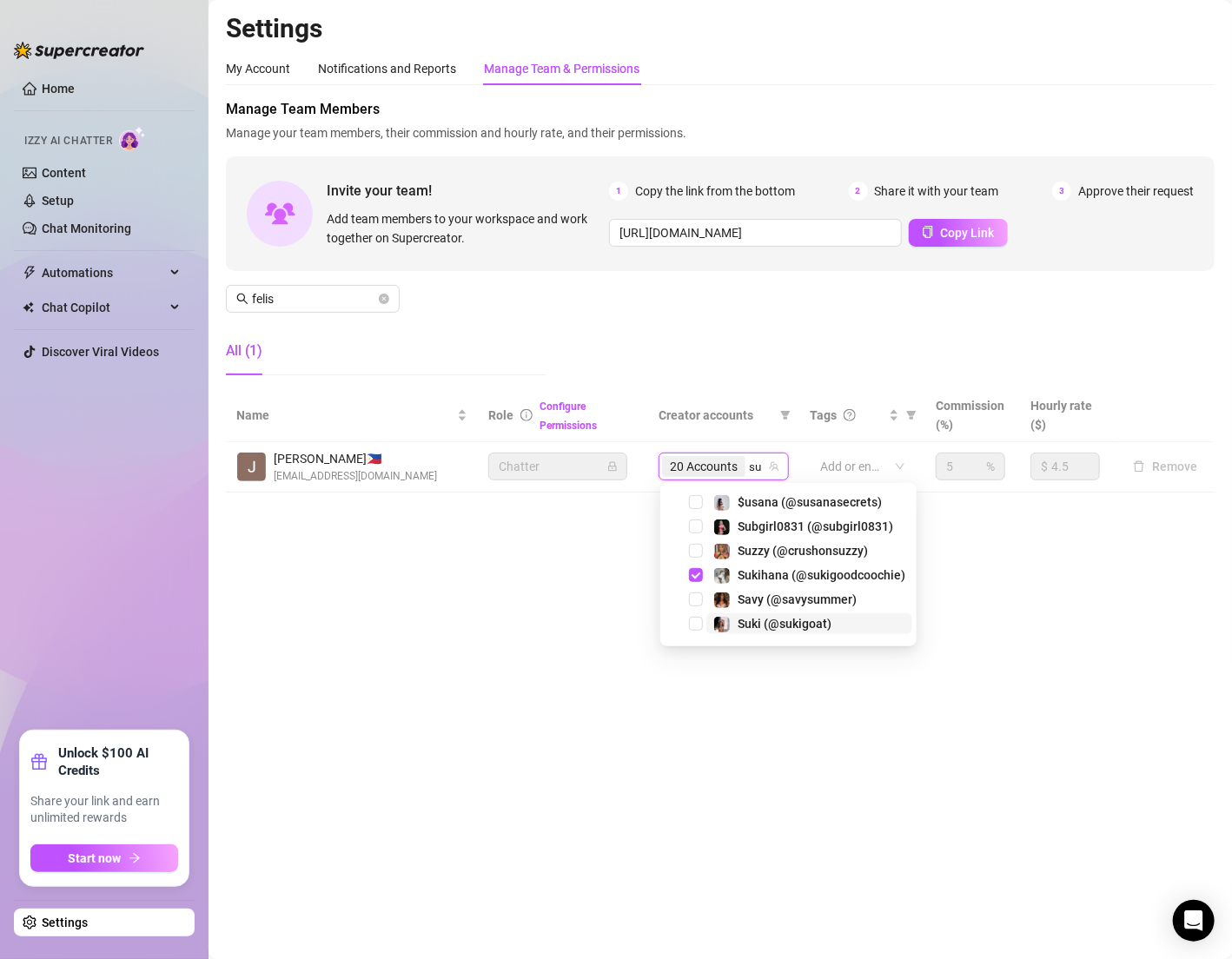
click at [789, 617] on span "Suki (@sukigoat)" at bounding box center [784, 623] width 94 height 14
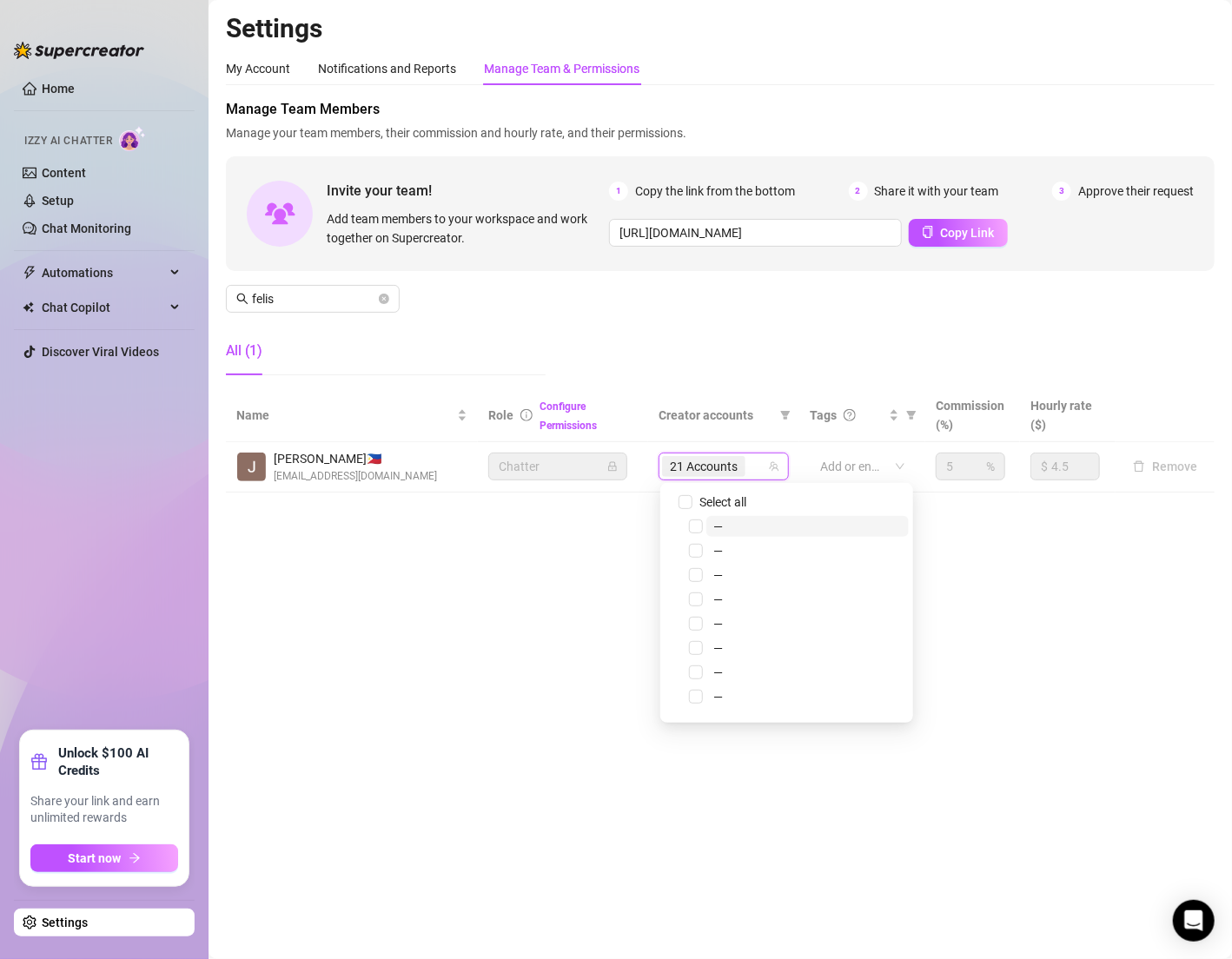
click at [531, 593] on main "Settings My Account Notifications and Reports Manage Team & Permissions Profile…" at bounding box center [719, 480] width 1023 height 959
click at [88, 917] on link "Settings" at bounding box center [64, 922] width 46 height 14
click at [759, 342] on div "Manage Team Members Manage your team members, their commission and hourly rate,…" at bounding box center [720, 243] width 989 height 290
click at [81, 926] on link "Settings" at bounding box center [64, 922] width 46 height 14
click at [75, 96] on link "Home" at bounding box center [58, 88] width 33 height 14
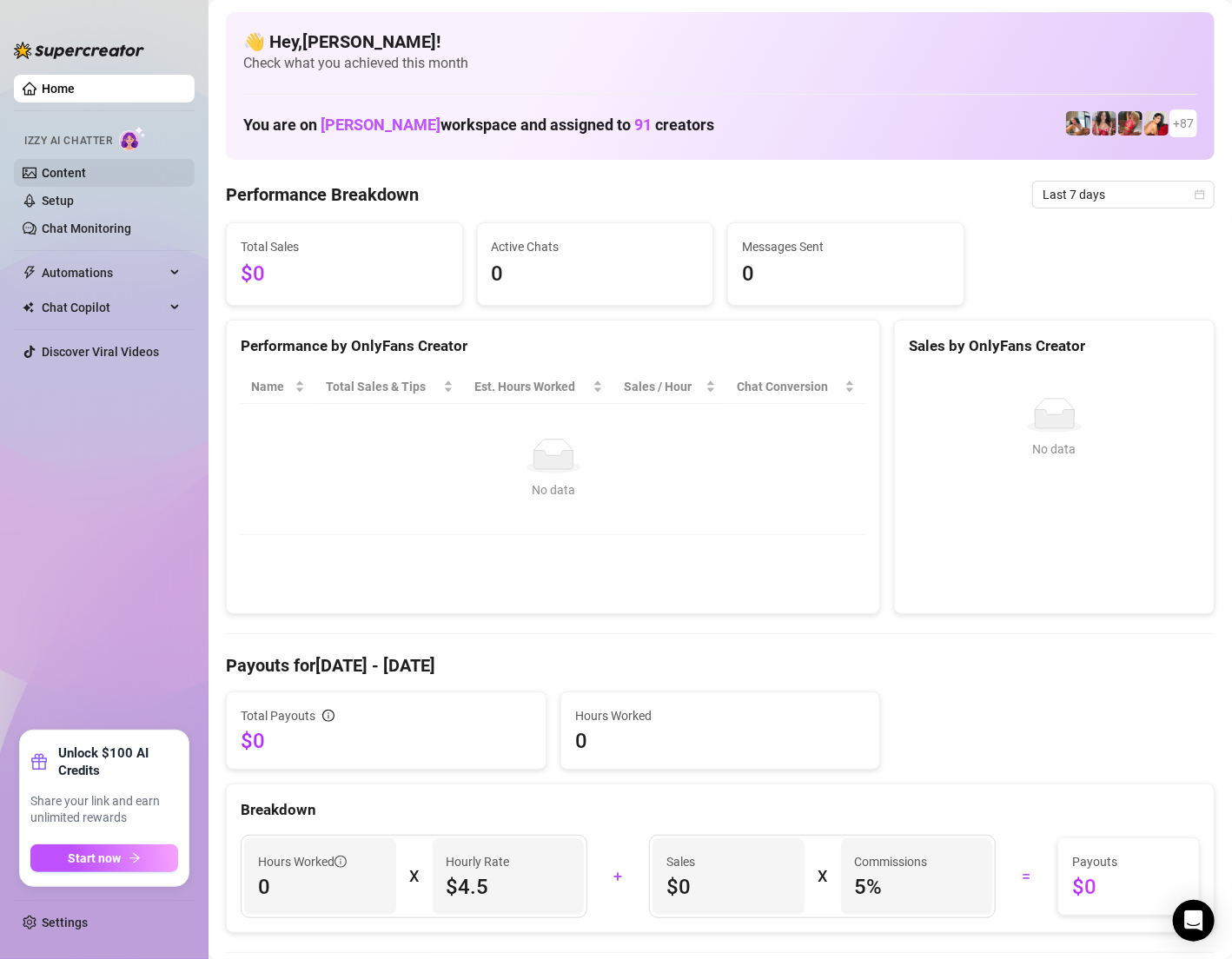
click at [56, 166] on link "Content" at bounding box center [63, 172] width 44 height 14
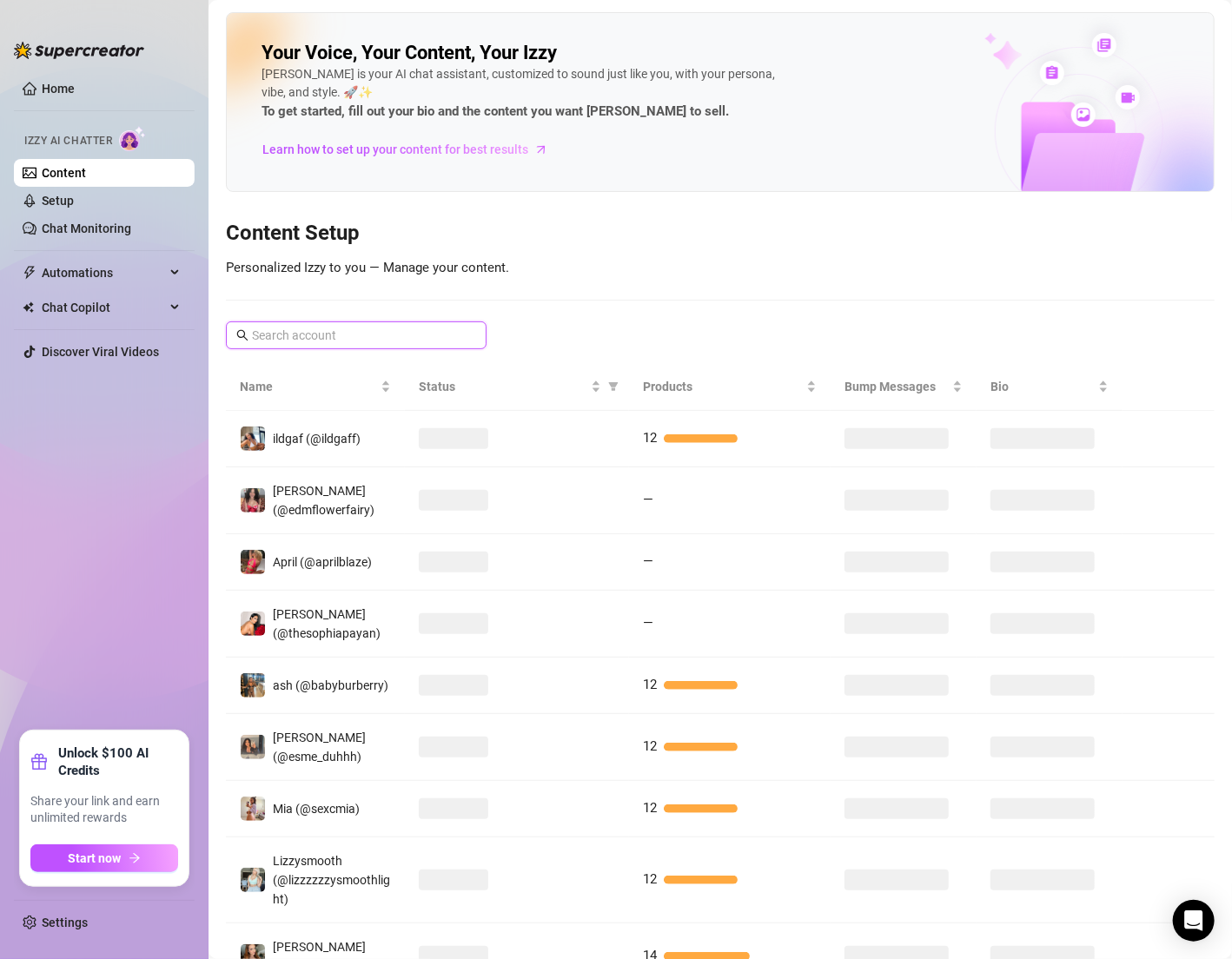
click at [450, 326] on input "text" at bounding box center [357, 335] width 210 height 19
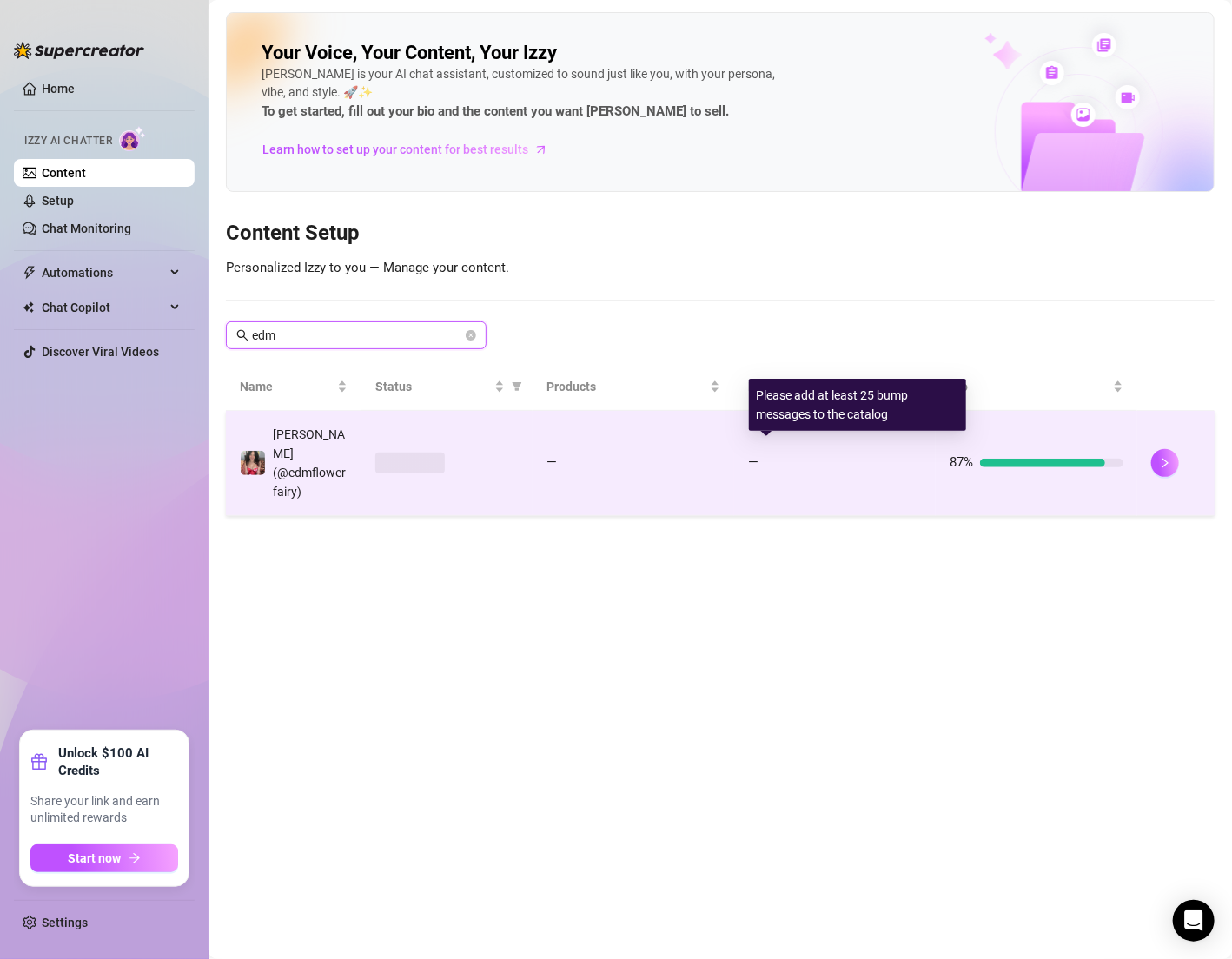
type input "edm"
click at [866, 459] on div at bounding box center [843, 463] width 156 height 9
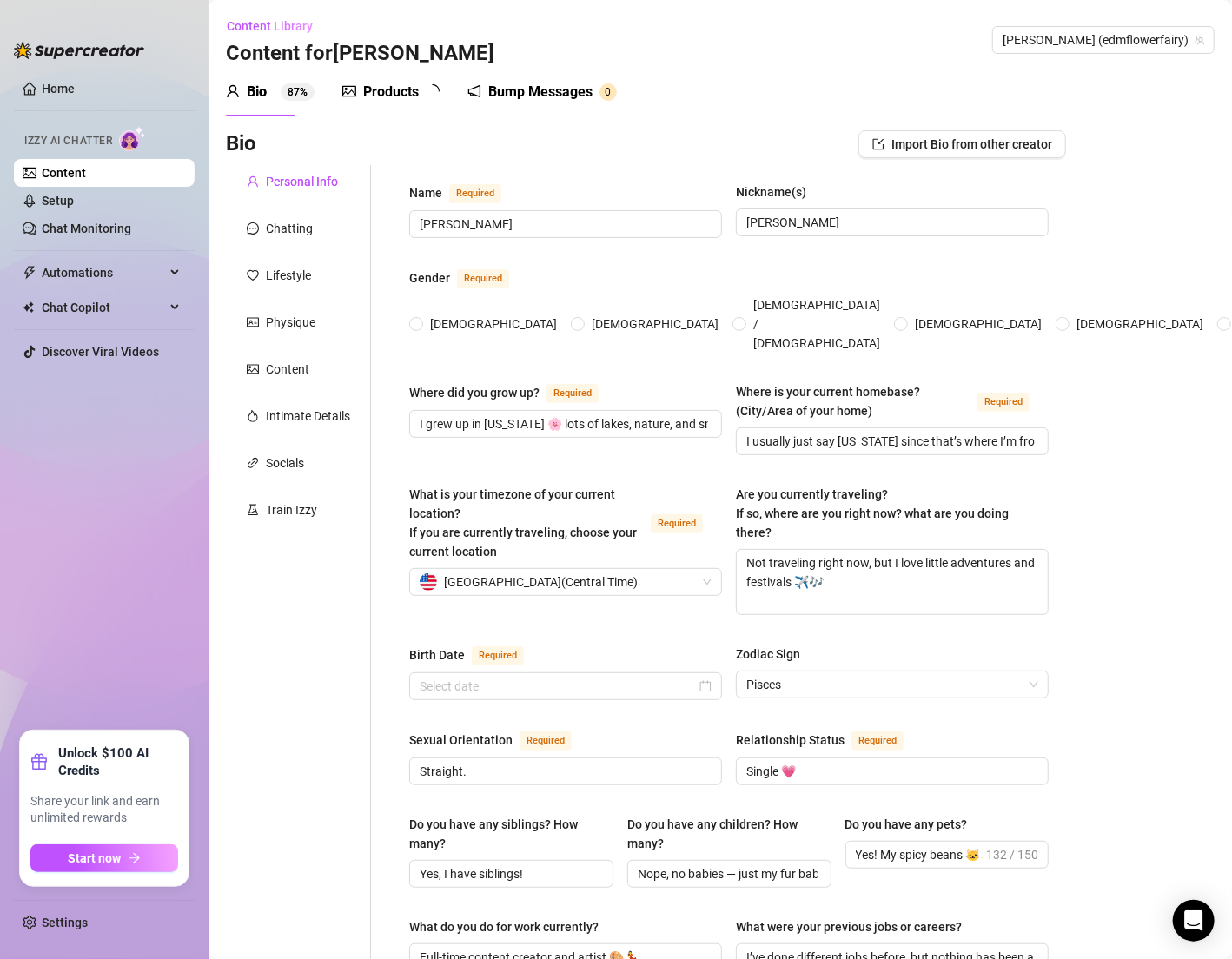
radio input "true"
type input "March 5th, 1999"
click at [299, 264] on div "Lifestyle" at bounding box center [299, 275] width 145 height 33
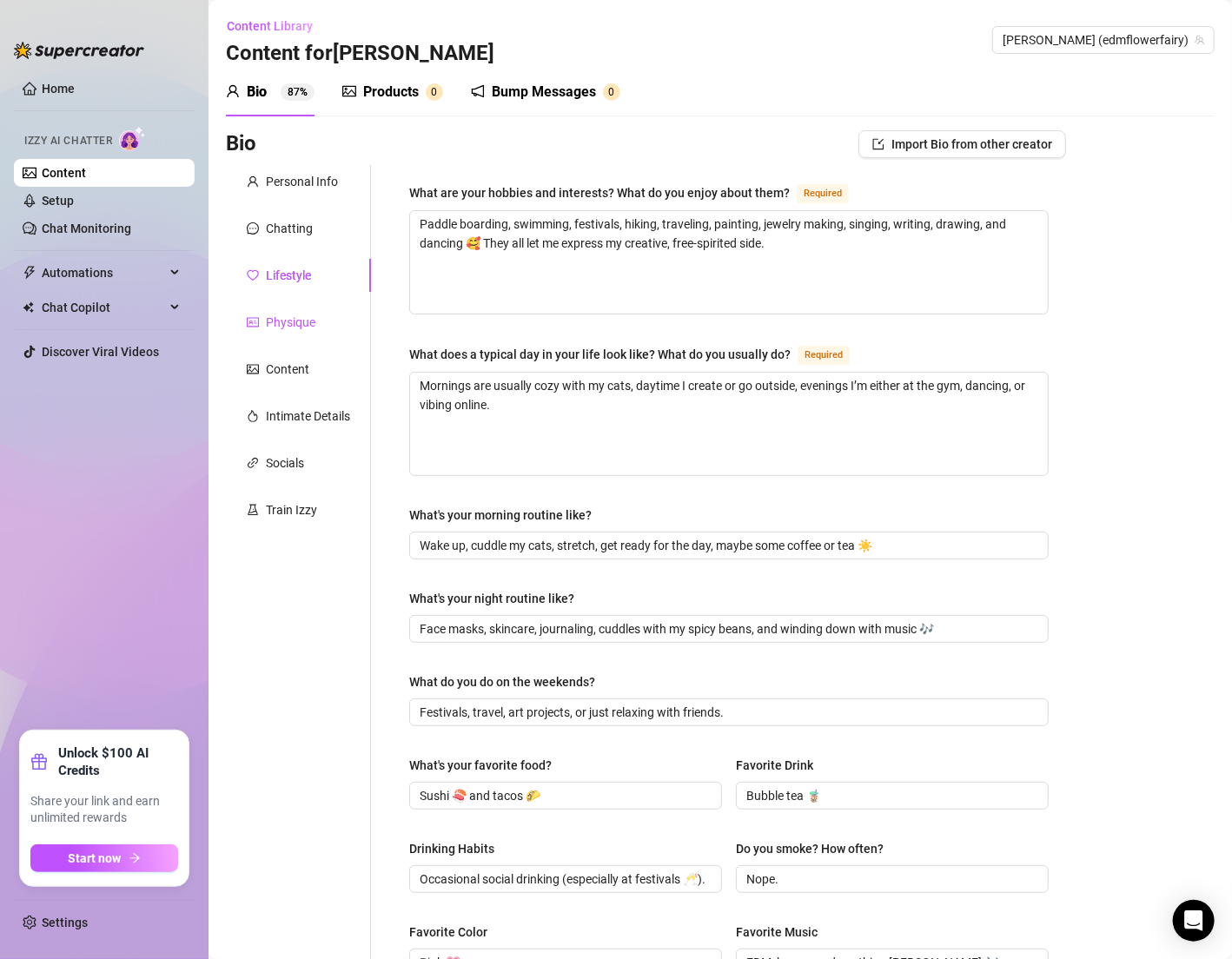
click at [286, 314] on div "Physique" at bounding box center [290, 322] width 50 height 19
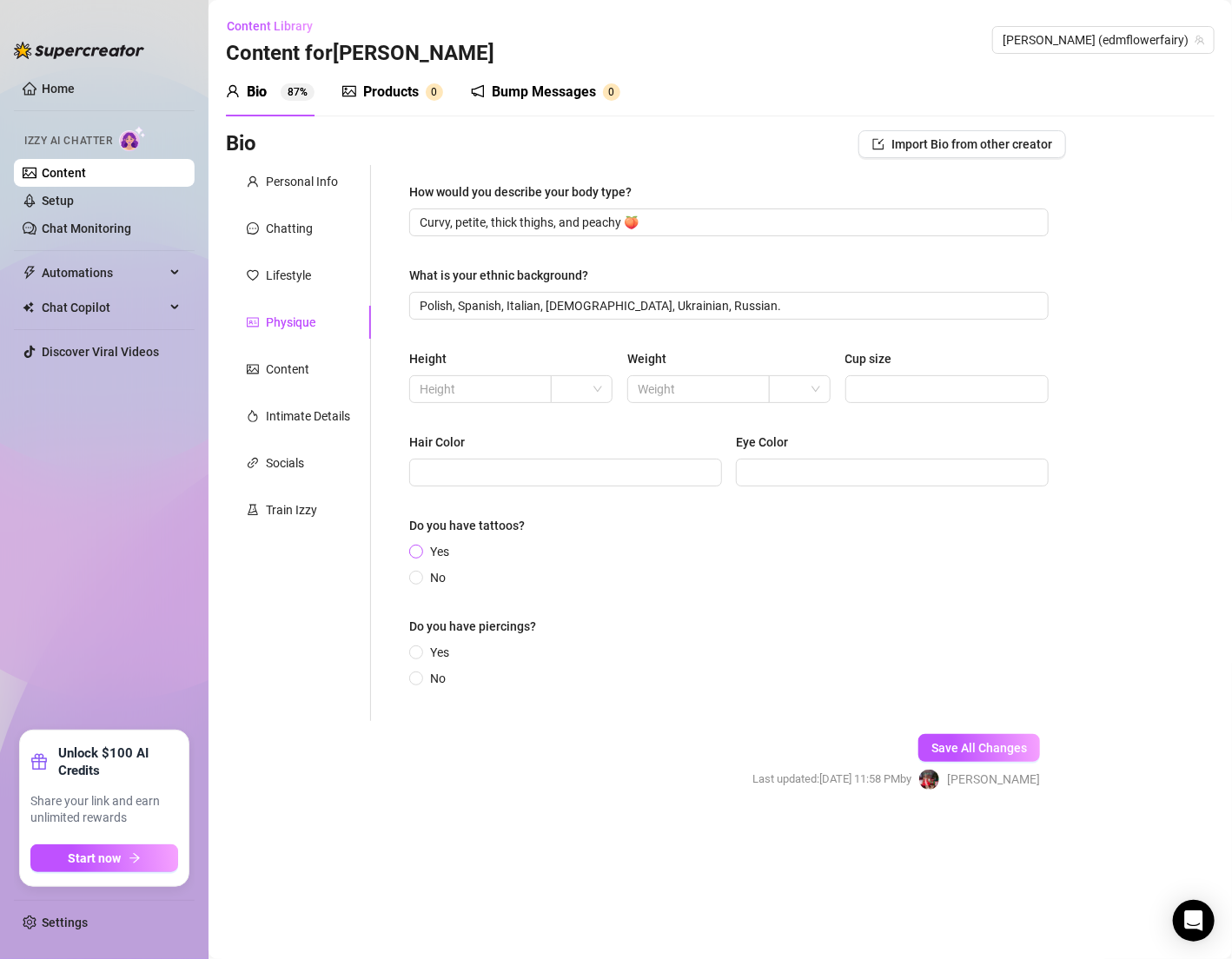
click at [414, 555] on input "Yes" at bounding box center [417, 553] width 7 height 11
radio input "true"
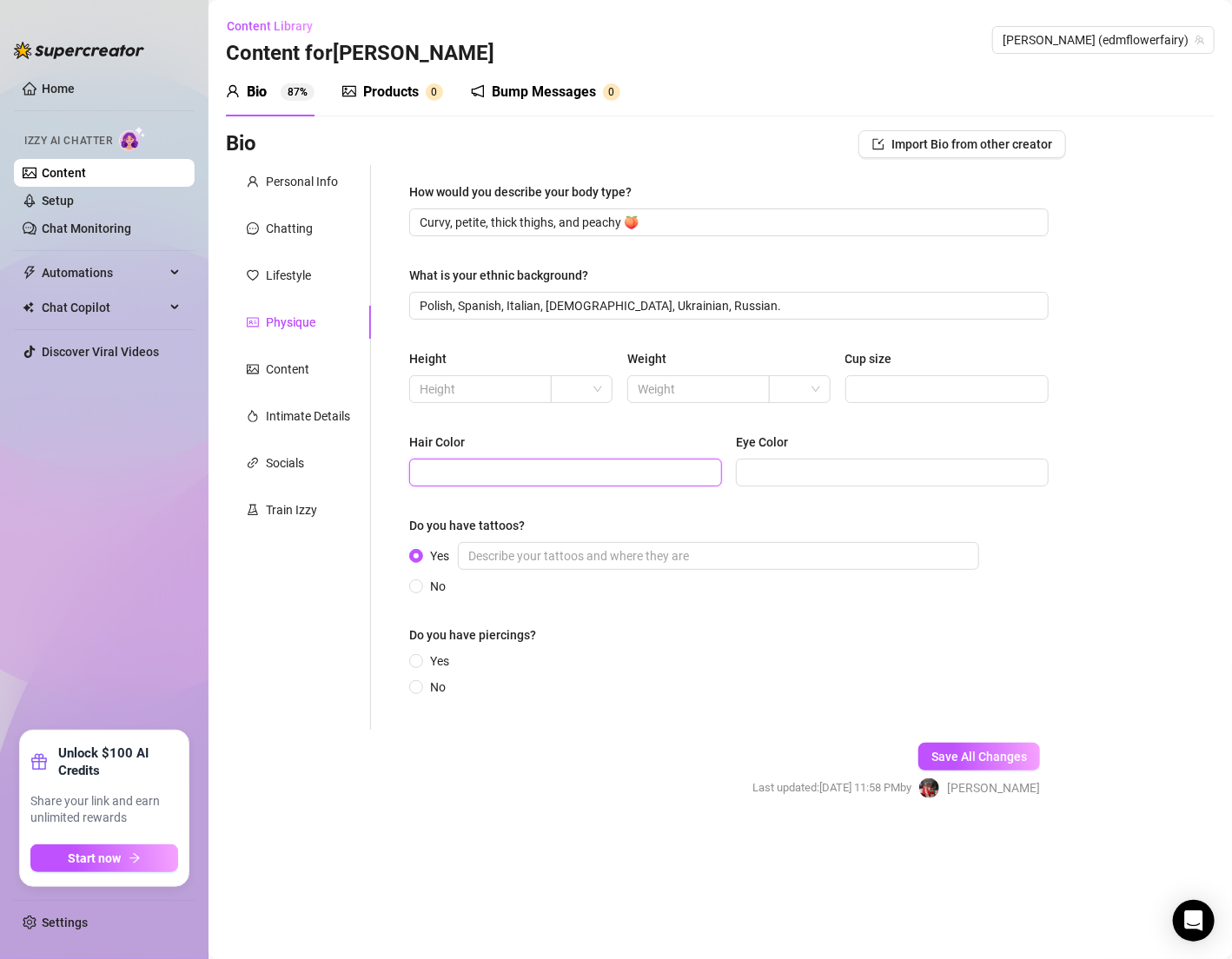
click at [479, 474] on input "Hair Color" at bounding box center [564, 472] width 289 height 19
type input "black"
drag, startPoint x: 855, startPoint y: 487, endPoint x: 855, endPoint y: 474, distance: 13.0
click at [855, 487] on div "Hair Color black Eye Color" at bounding box center [728, 467] width 640 height 70
click at [848, 464] on input "Eye Color" at bounding box center [890, 472] width 289 height 19
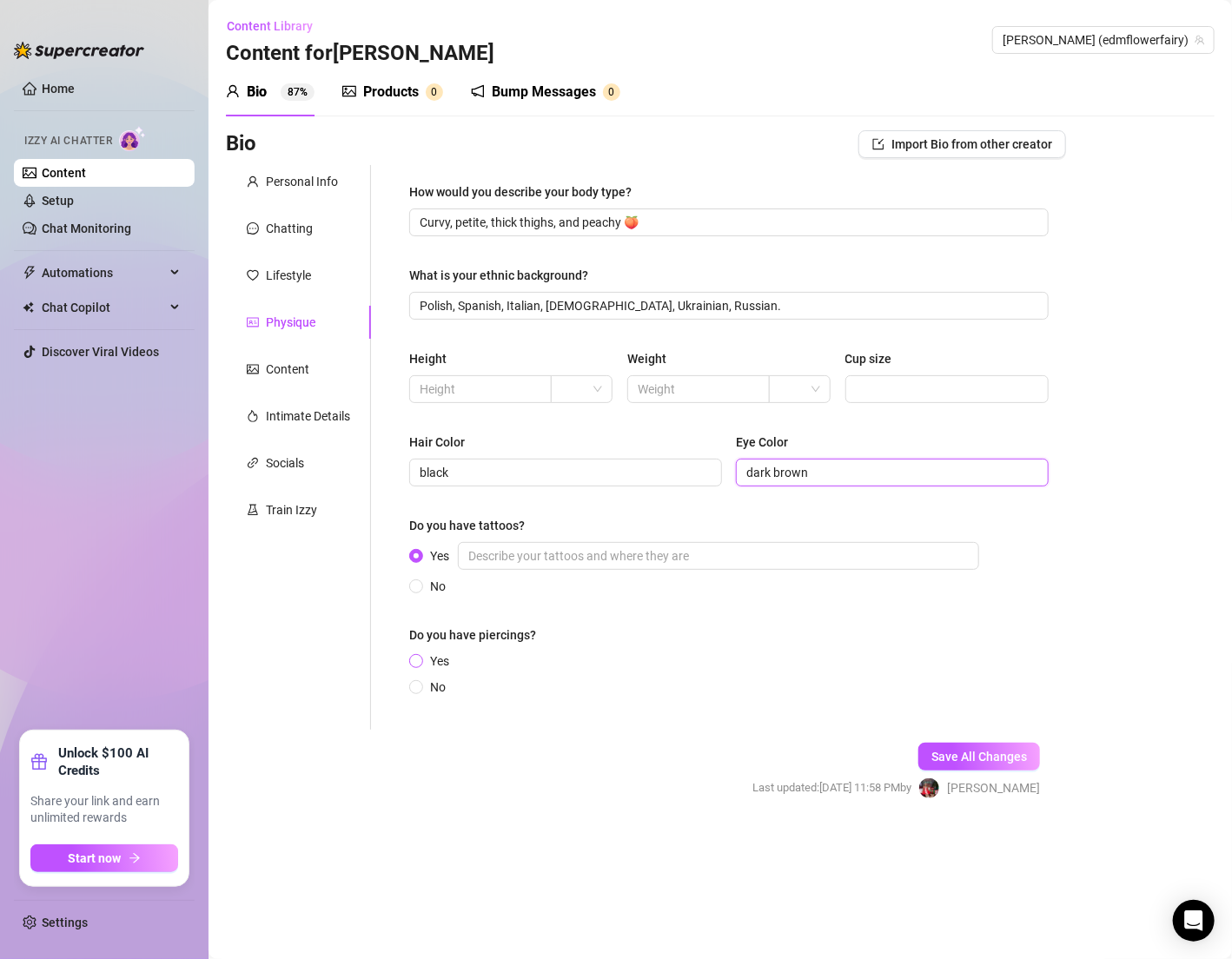
type input "dark brown"
click at [438, 666] on span "Yes" at bounding box center [440, 660] width 33 height 19
click at [421, 666] on input "Yes" at bounding box center [417, 662] width 7 height 11
radio input "true"
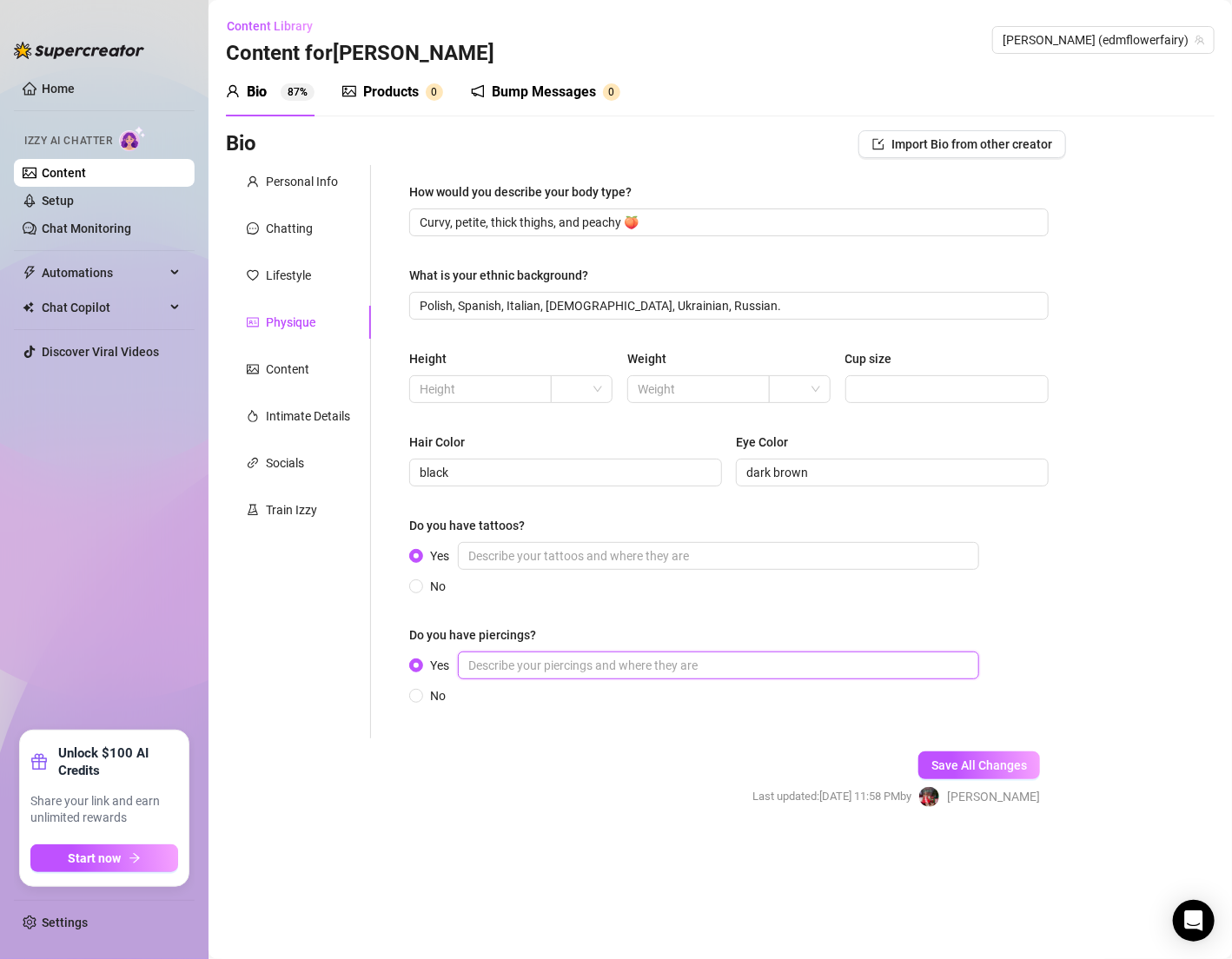
click at [596, 655] on input "Yes" at bounding box center [718, 665] width 521 height 28
type input "ear piercings"
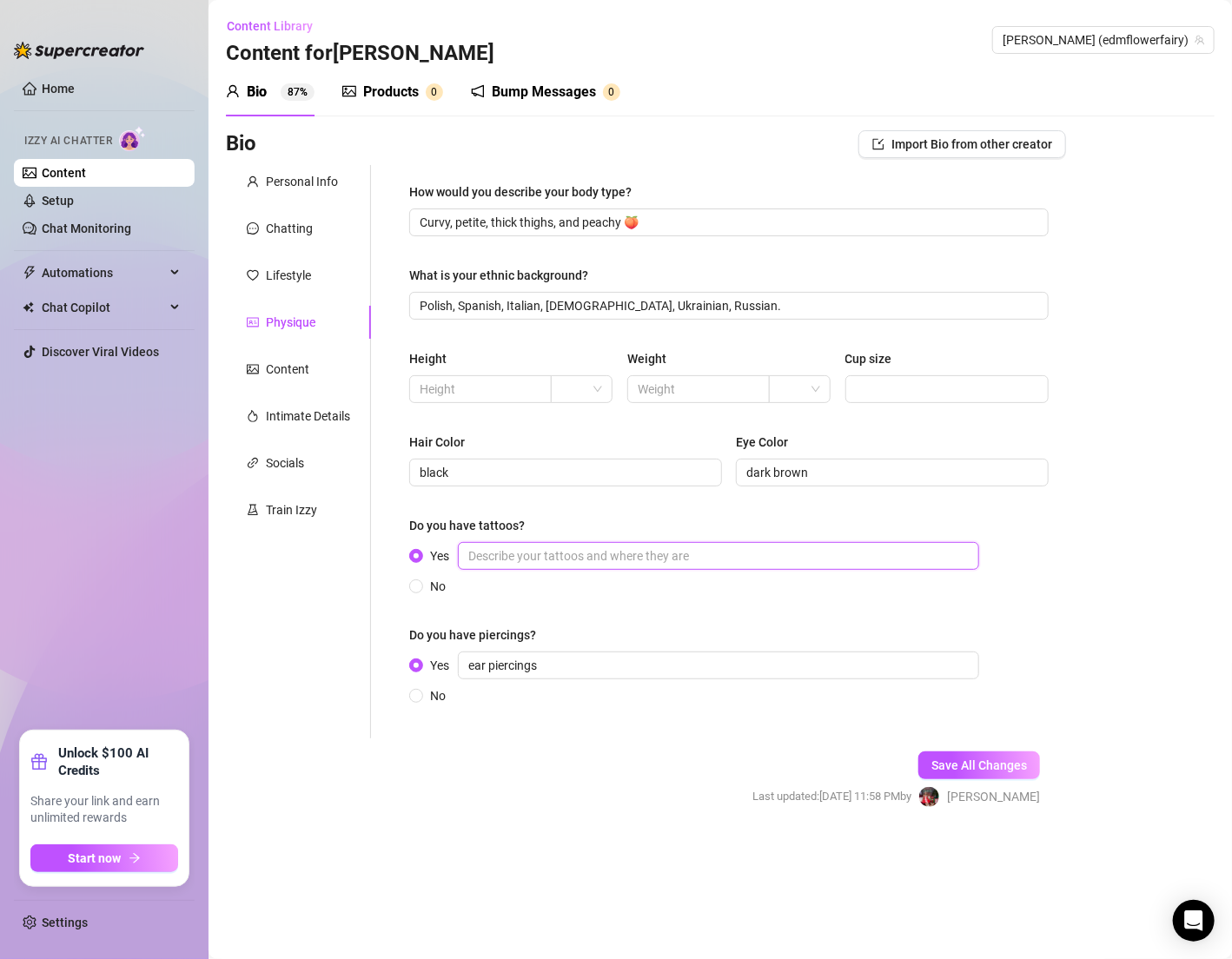
click at [506, 556] on input "Yes" at bounding box center [718, 555] width 521 height 28
type input "arm"
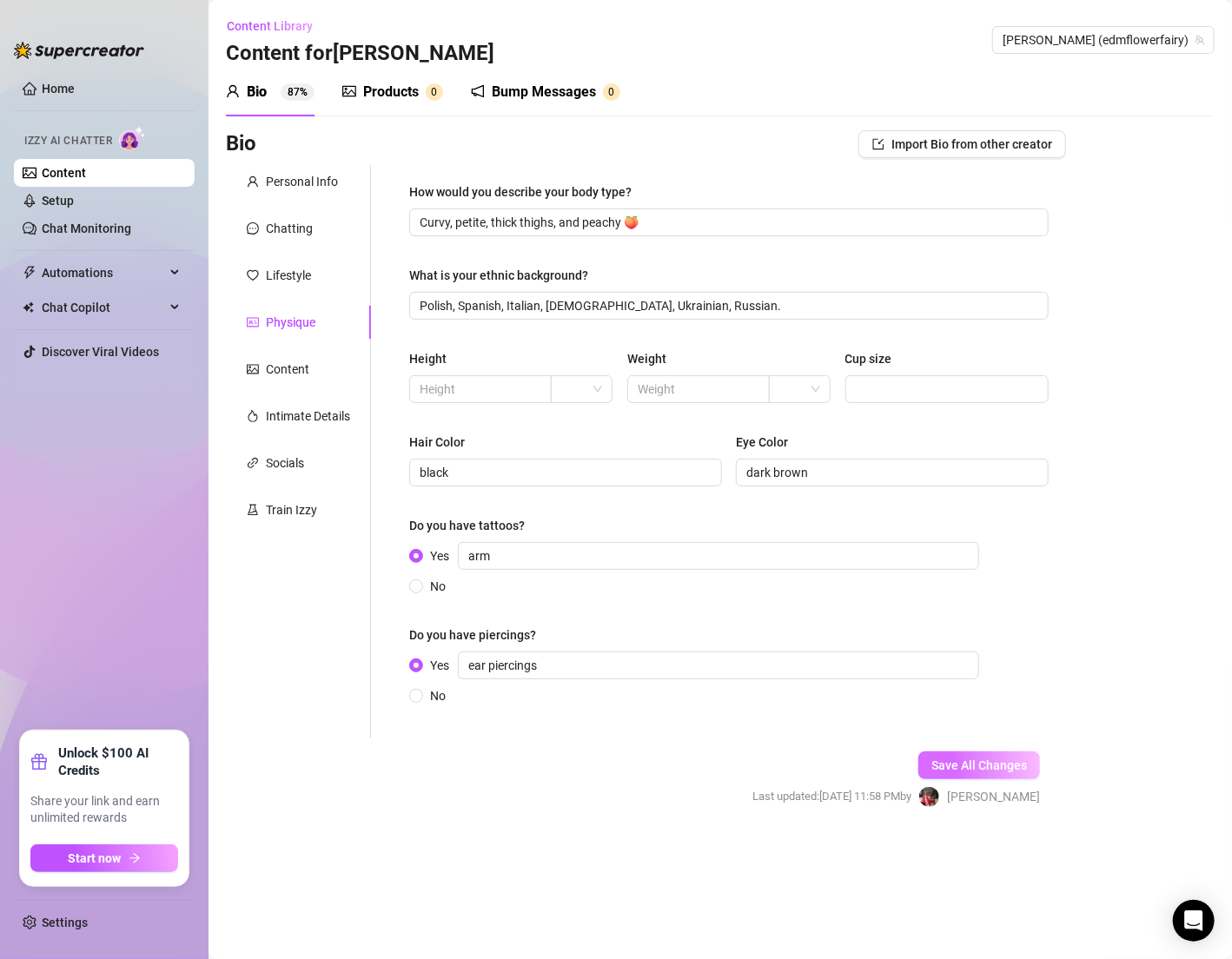
click at [945, 752] on button "Save All Changes" at bounding box center [979, 765] width 121 height 28
click at [520, 398] on span at bounding box center [479, 389] width 142 height 28
click at [498, 390] on input "text" at bounding box center [479, 389] width 118 height 19
type input "5'1"
click at [582, 396] on input "search" at bounding box center [573, 389] width 24 height 26
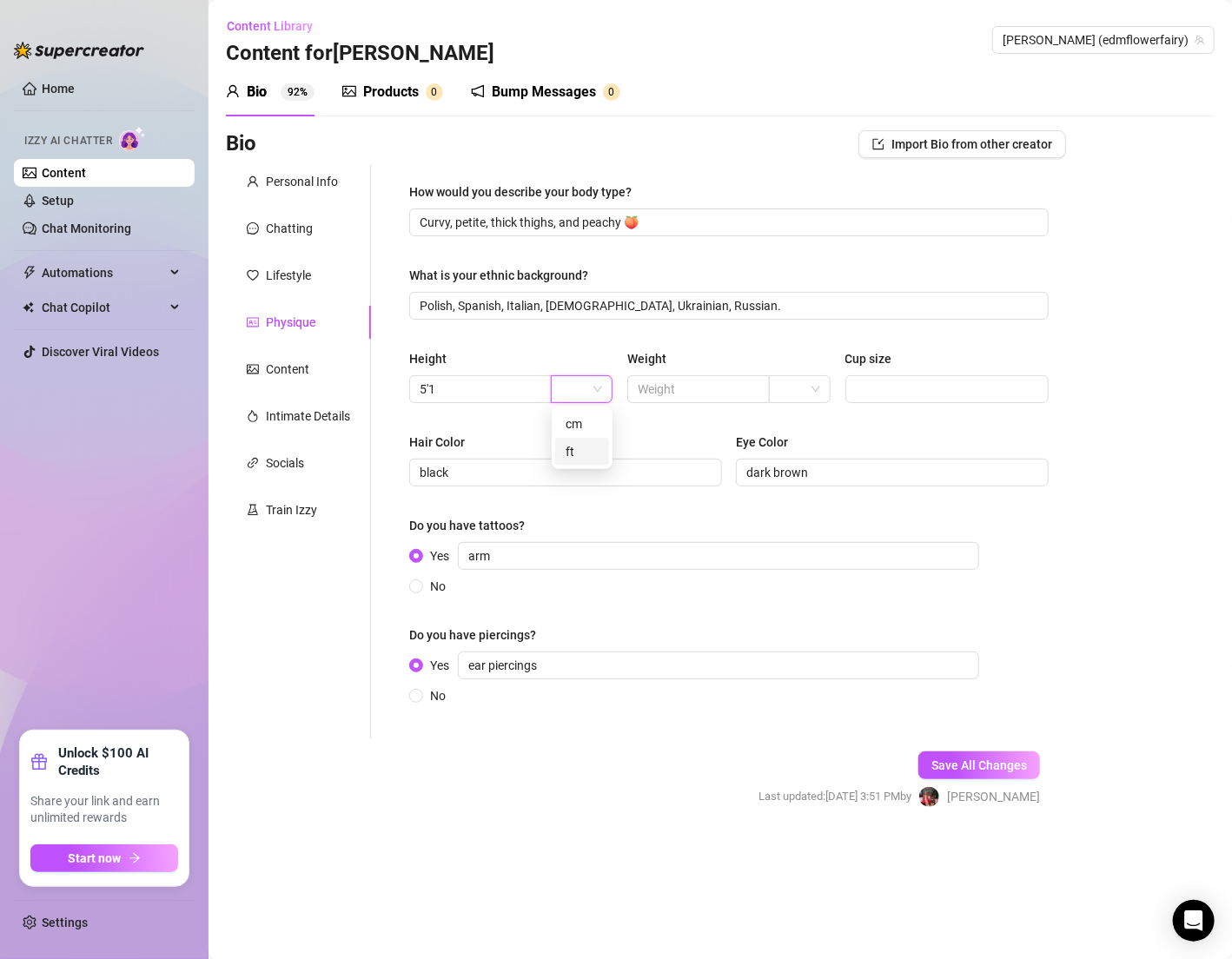
click at [578, 450] on div "ft" at bounding box center [582, 451] width 33 height 19
click at [541, 347] on div "How would you describe your body type? Curvy, petite, thick thighs, and peachy …" at bounding box center [728, 451] width 640 height 538
click at [962, 385] on input "Cup size" at bounding box center [945, 389] width 180 height 19
type input "32C"
click at [990, 755] on button "Save All Changes" at bounding box center [979, 765] width 121 height 28
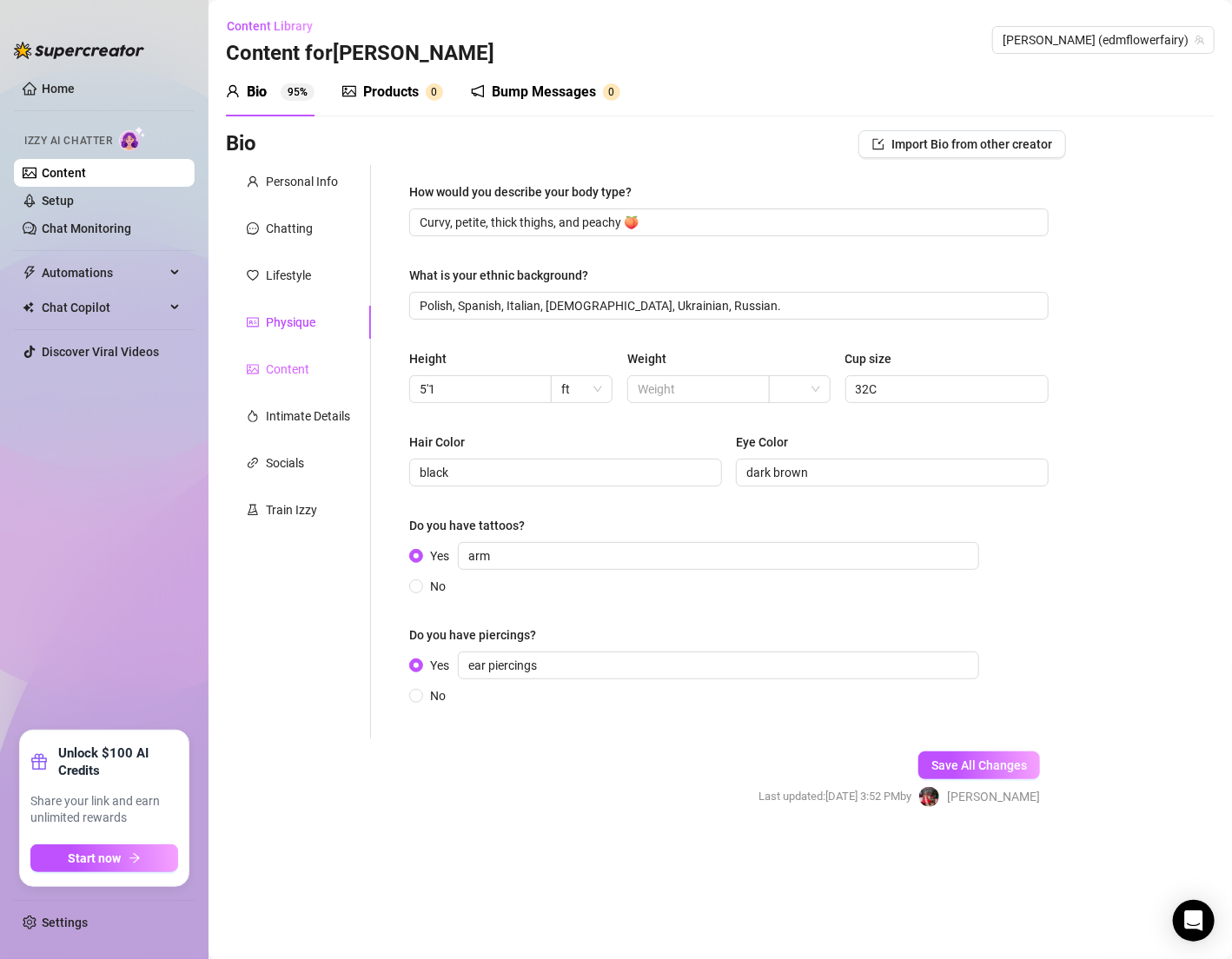
click at [346, 367] on div "Content" at bounding box center [299, 369] width 145 height 33
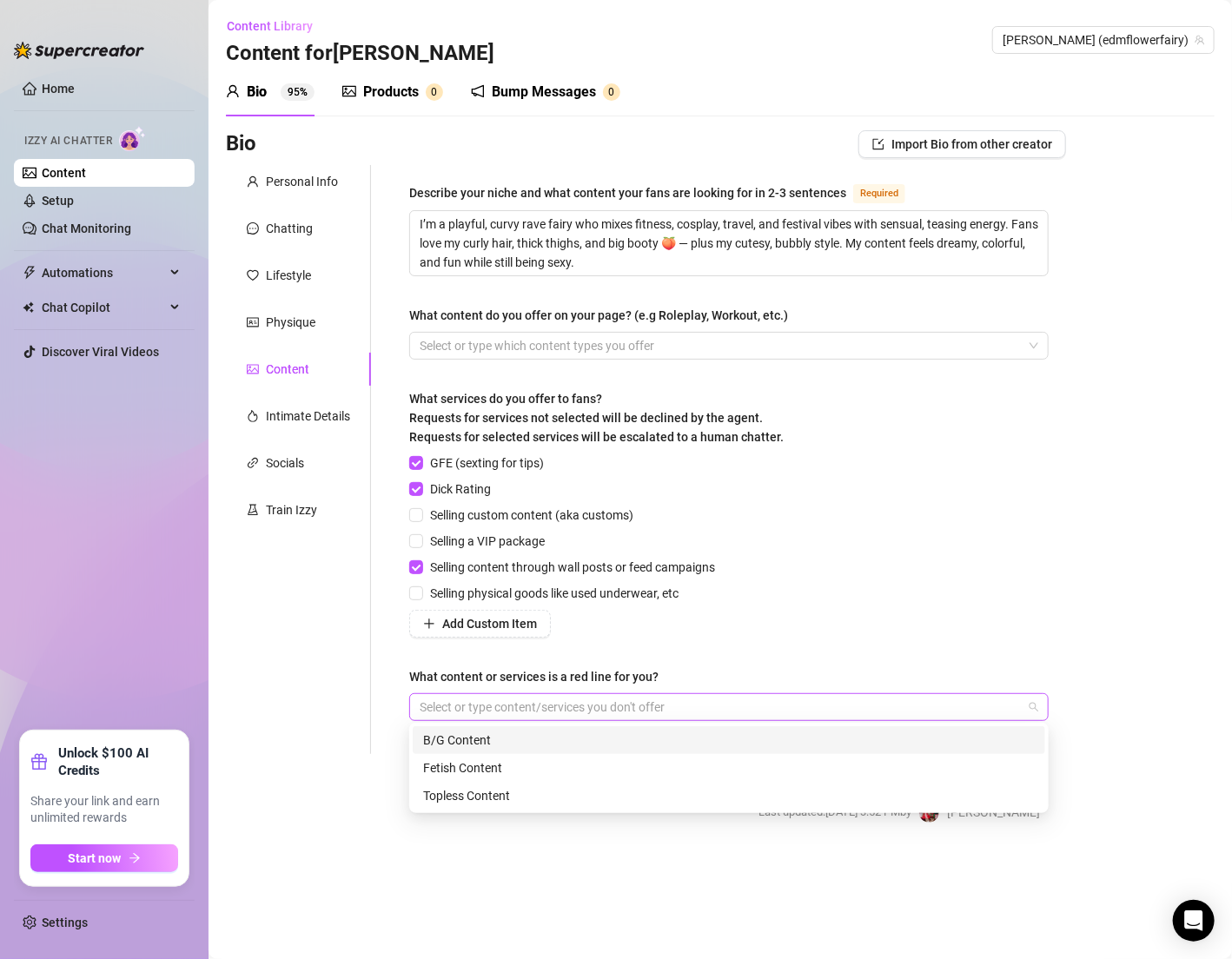
click at [547, 711] on div at bounding box center [719, 707] width 614 height 24
click at [479, 702] on div at bounding box center [719, 707] width 614 height 24
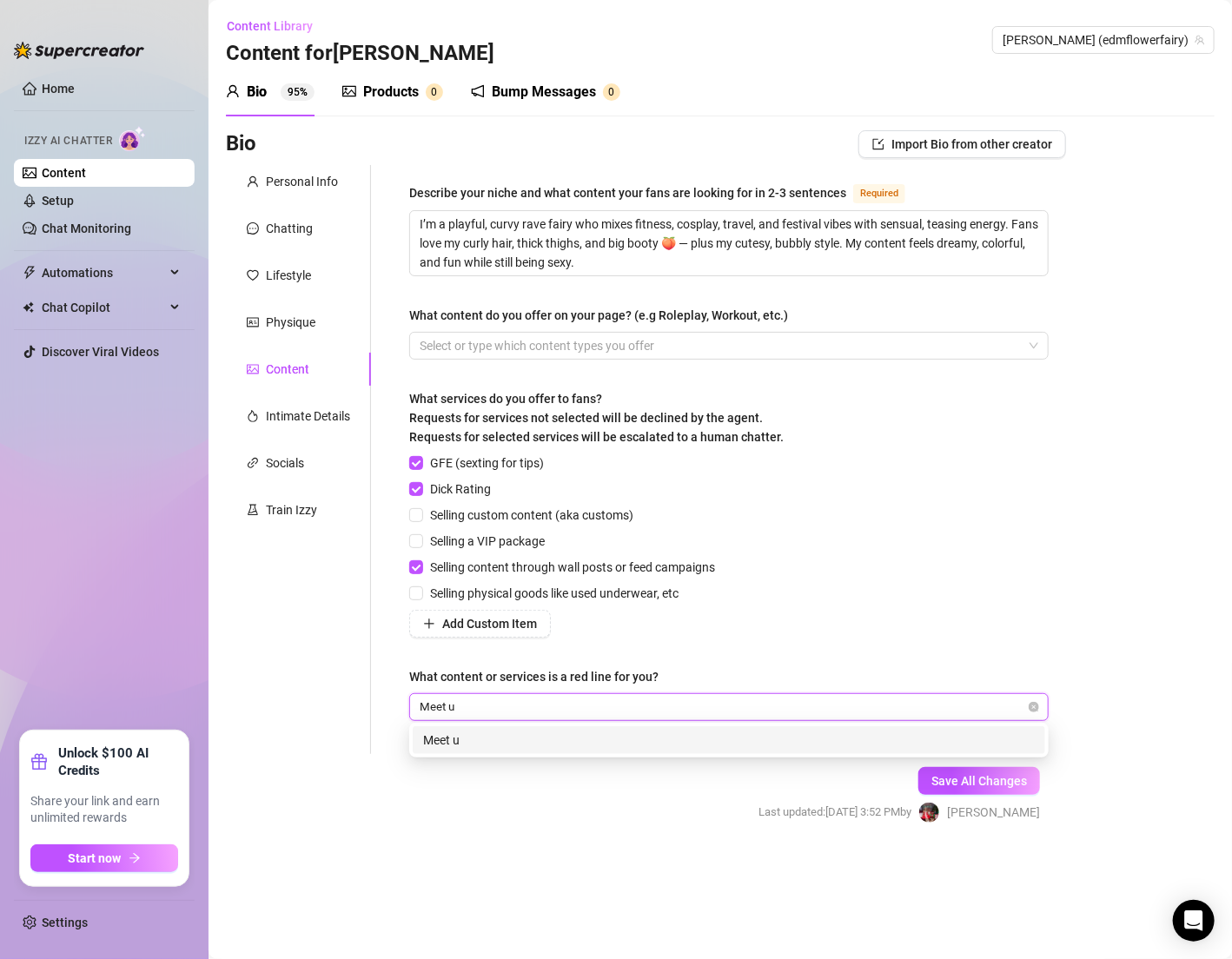
type input "Meet up"
type input "Face time call"
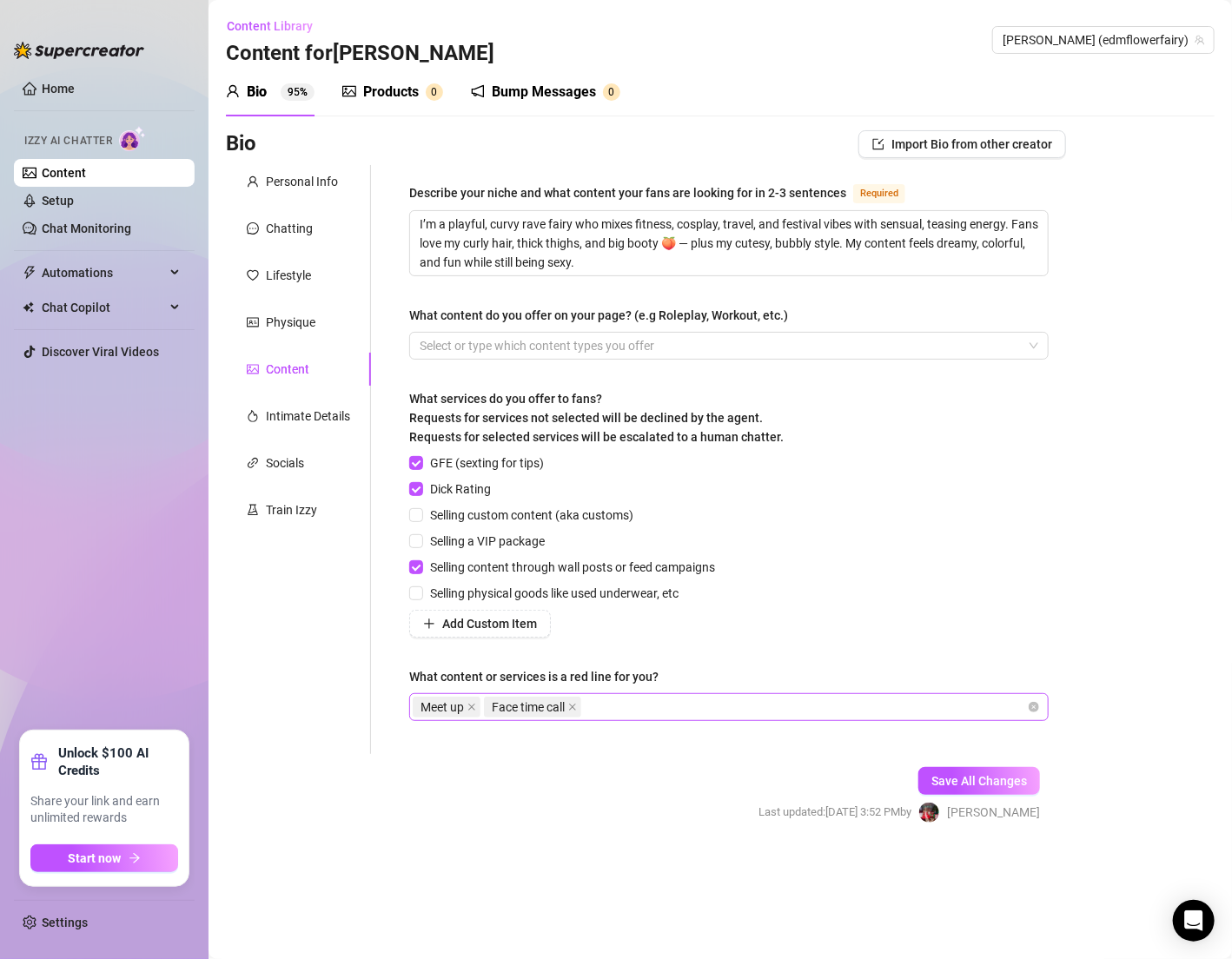
click at [778, 708] on div "Meet up Face time call" at bounding box center [719, 707] width 614 height 24
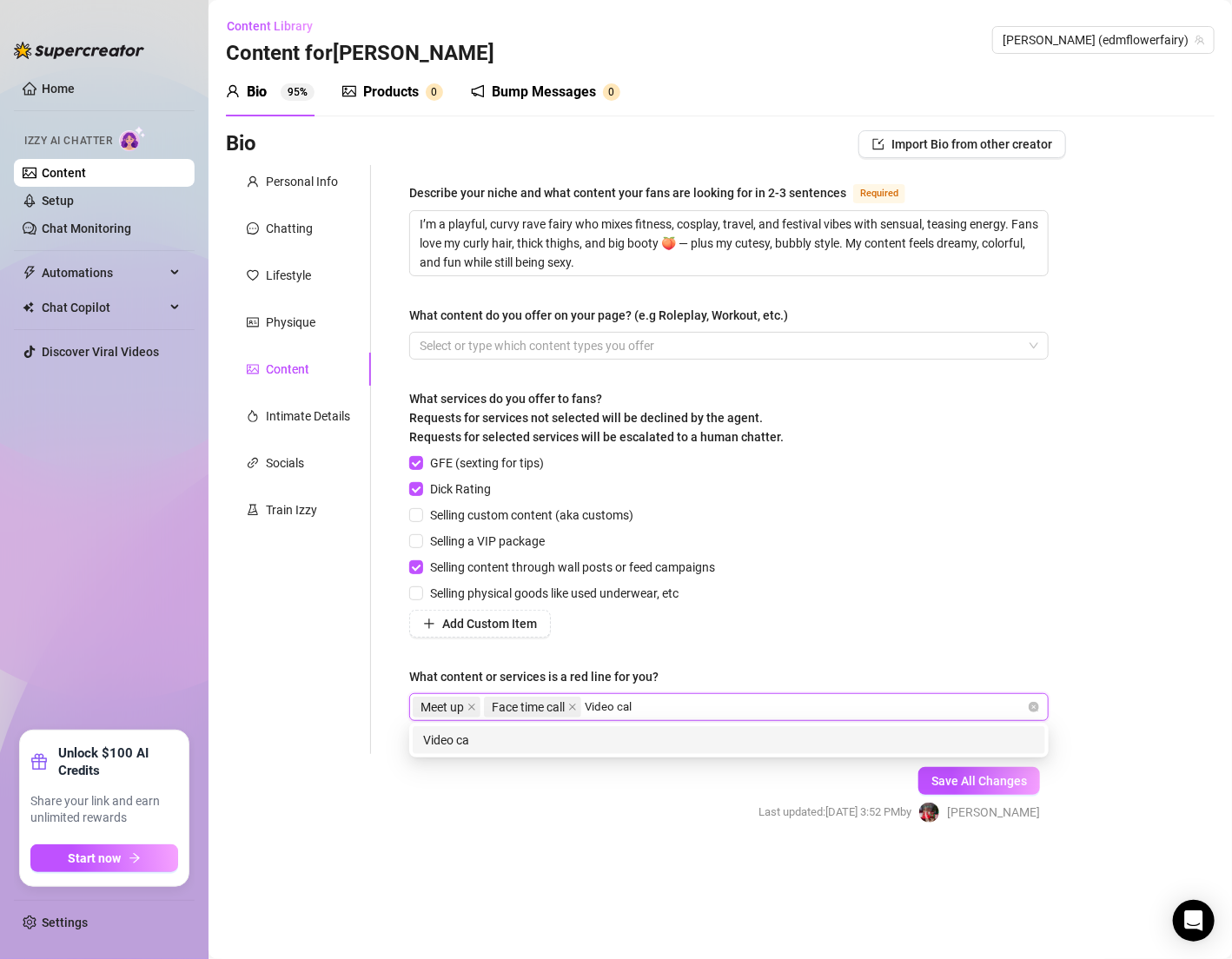
type input "Video call"
type input "anything taboo"
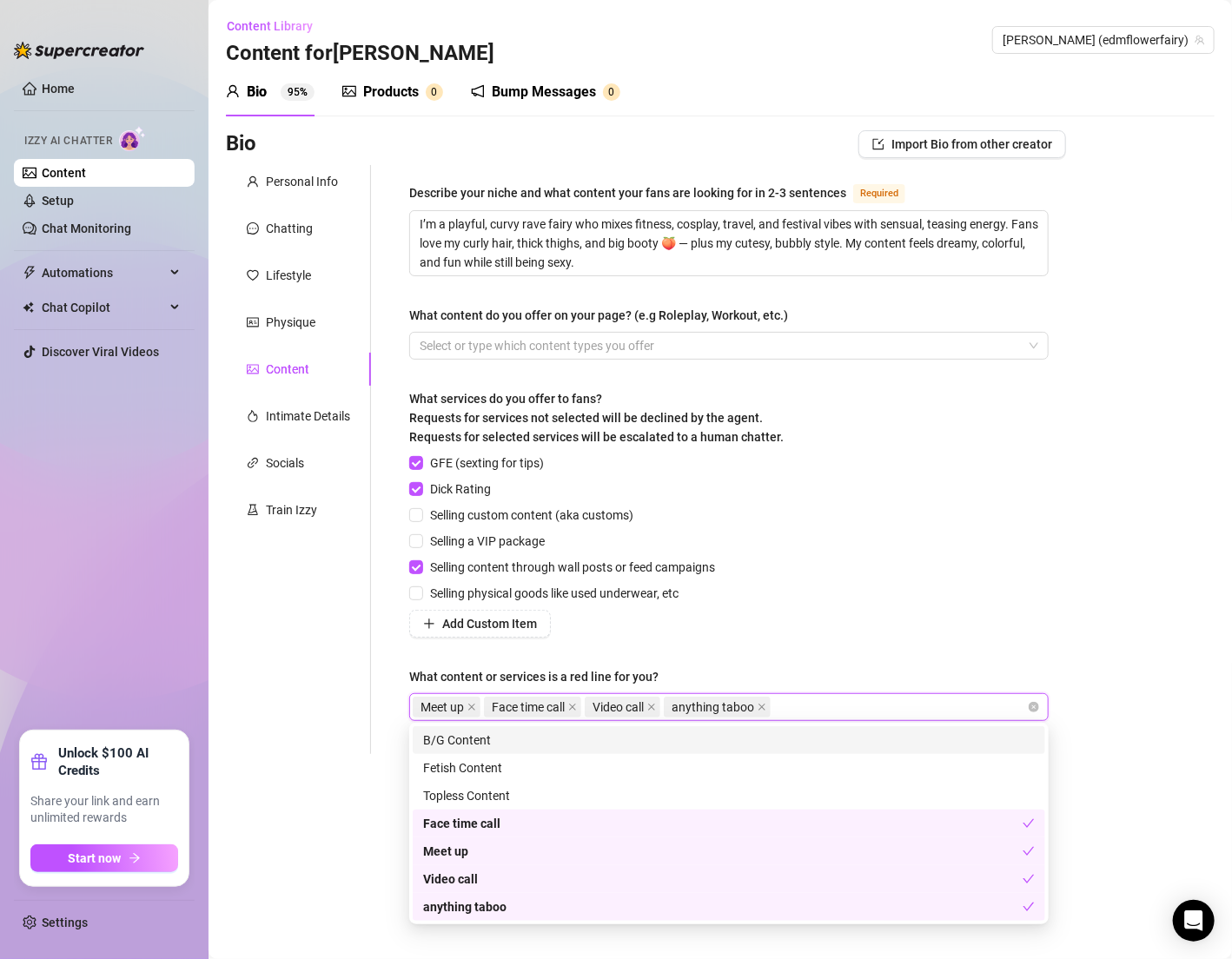
click at [851, 571] on div "GFE (sexting for tips) Dick Rating Selling custom content (aka customs) Selling…" at bounding box center [728, 546] width 640 height 185
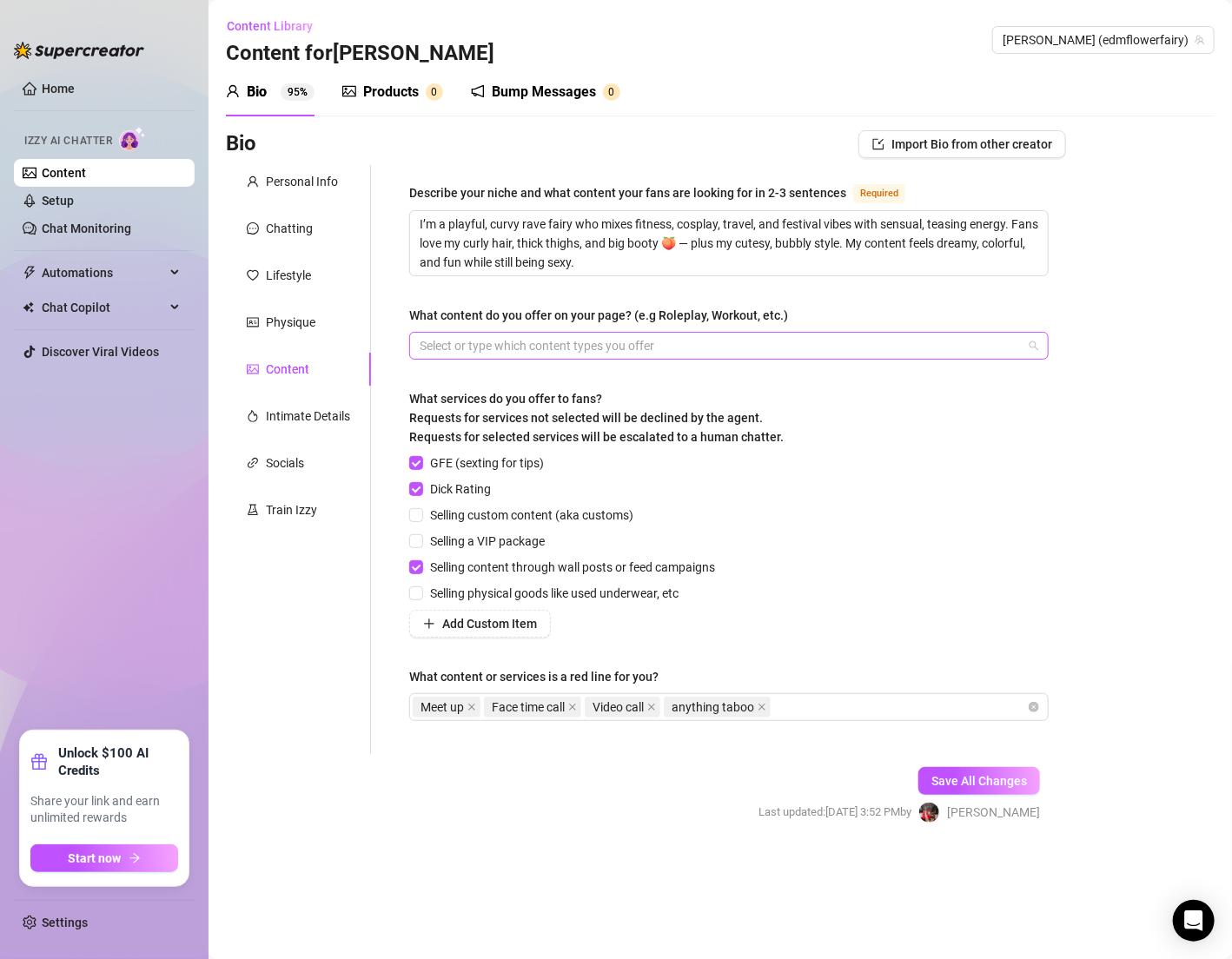
click at [608, 353] on div at bounding box center [719, 346] width 614 height 24
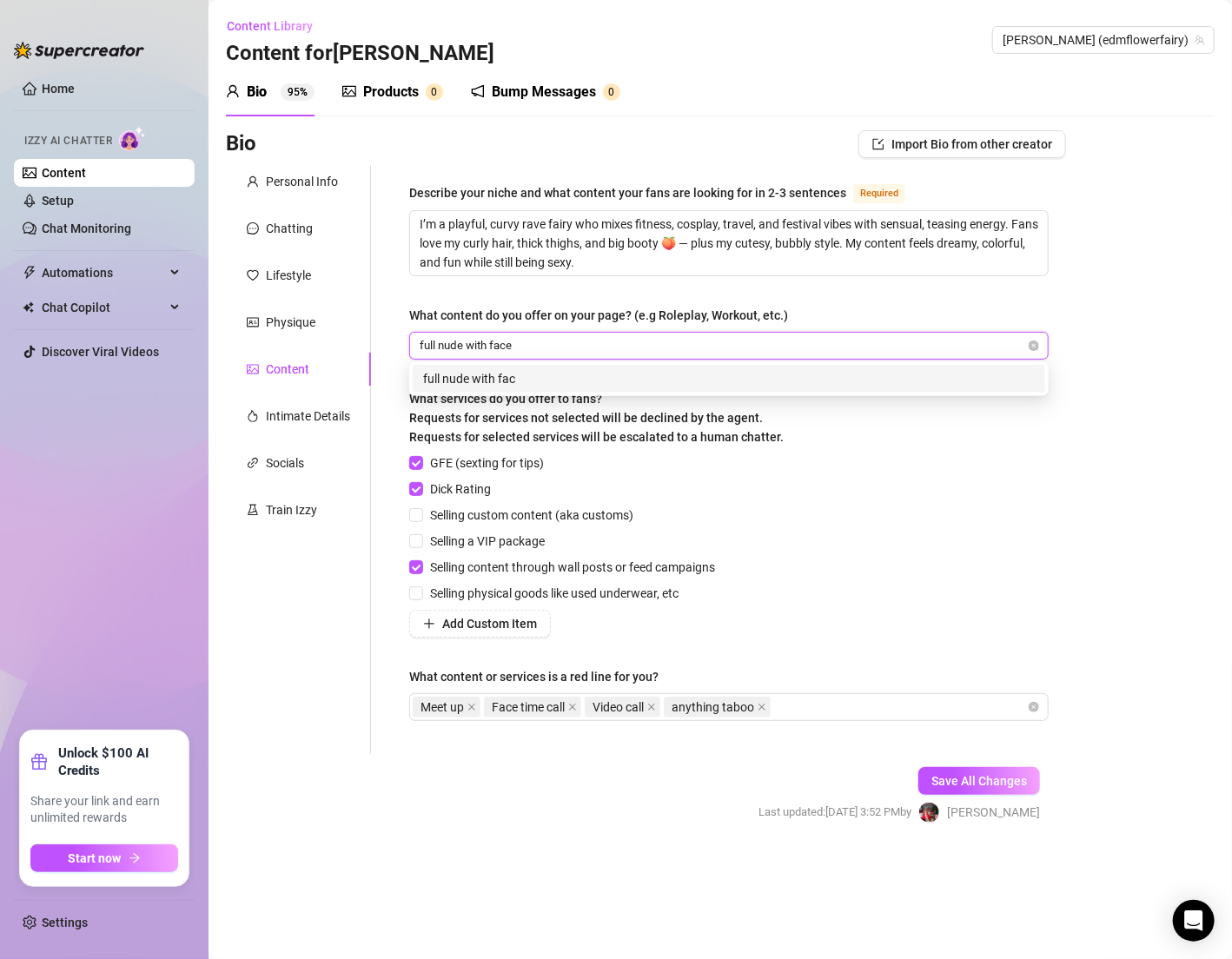
type input "full nude with face"
type input "twerking"
type input "spreading"
type input "strip tease"
type input "masturbation"
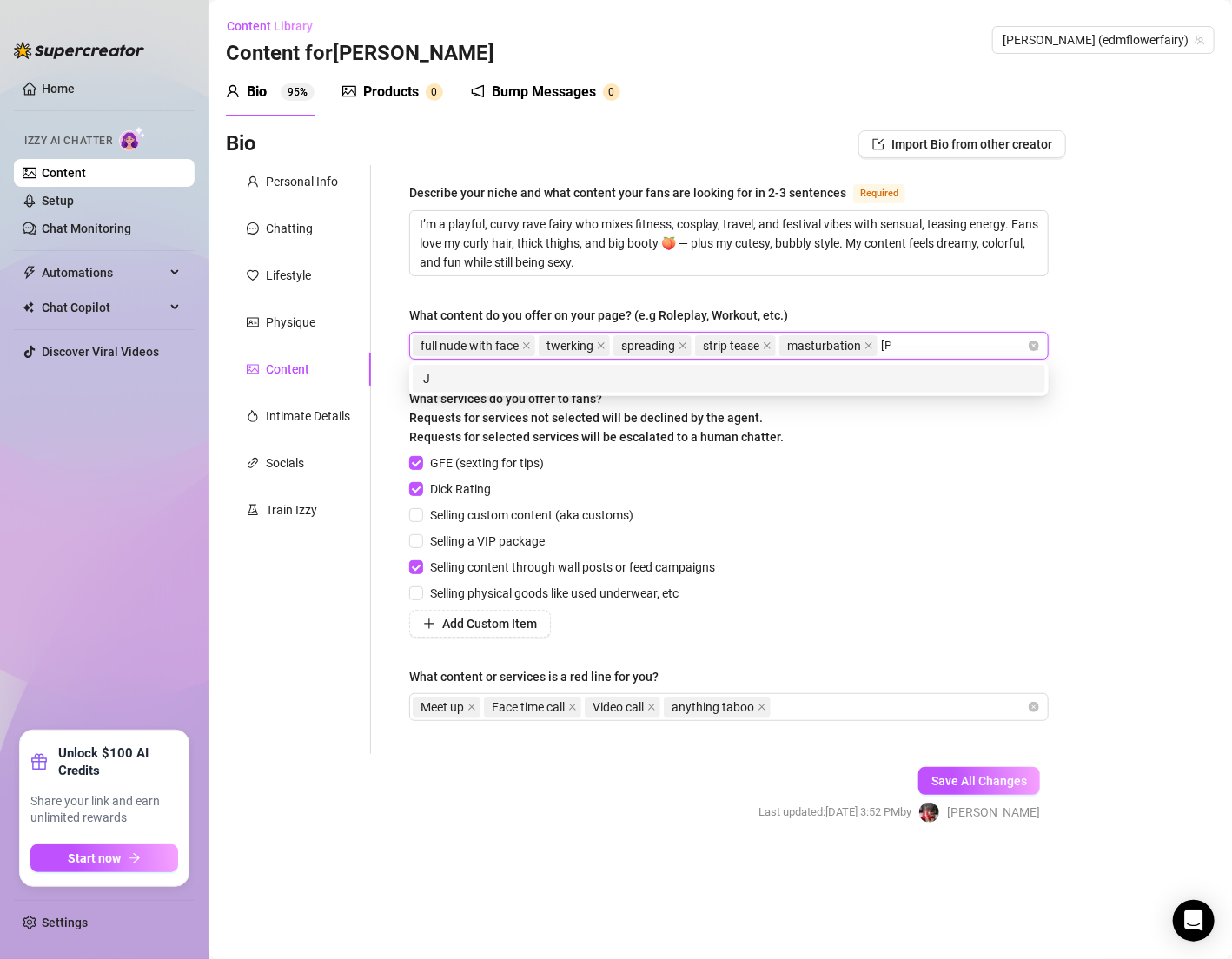
type input "JOI"
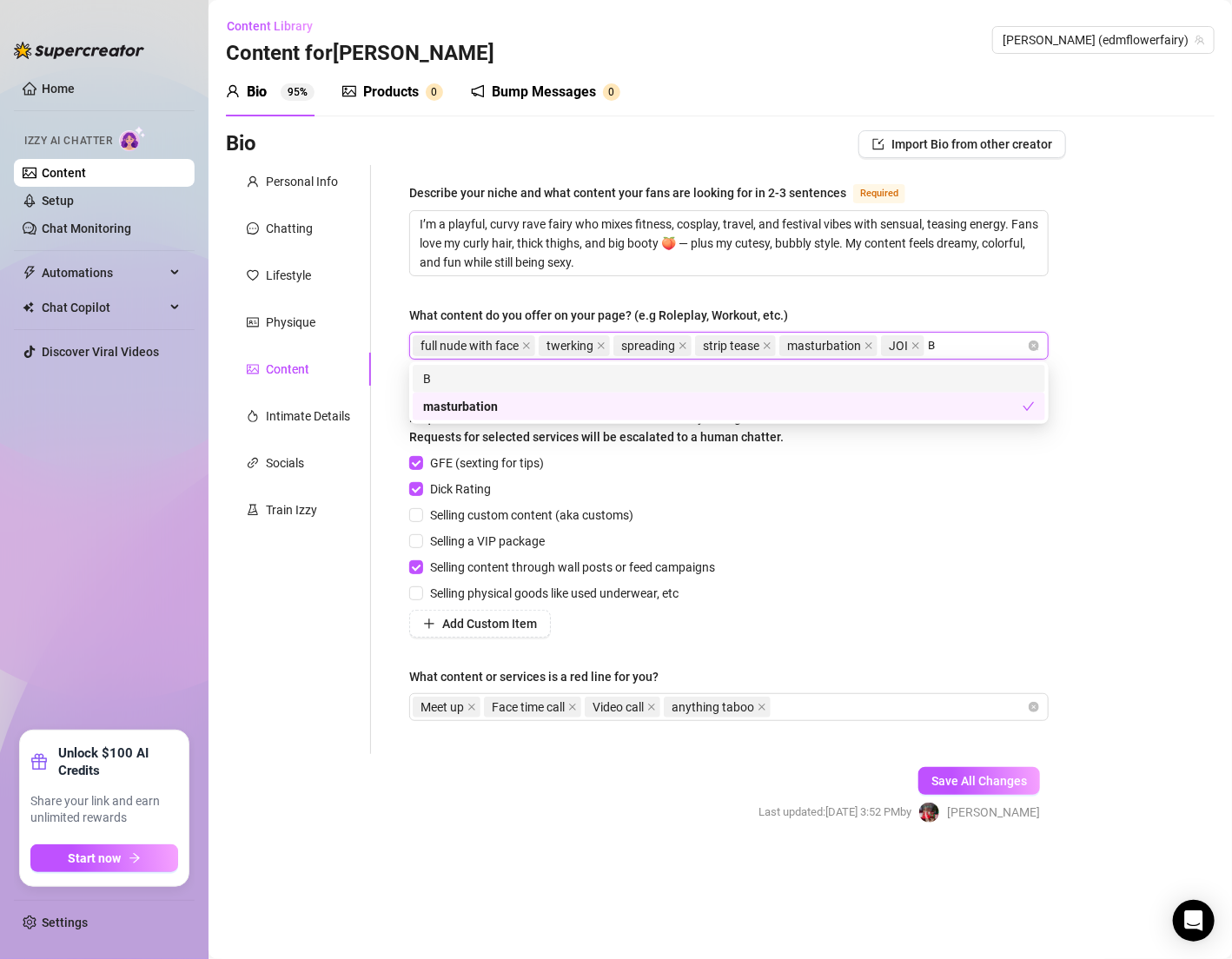
type input "BG"
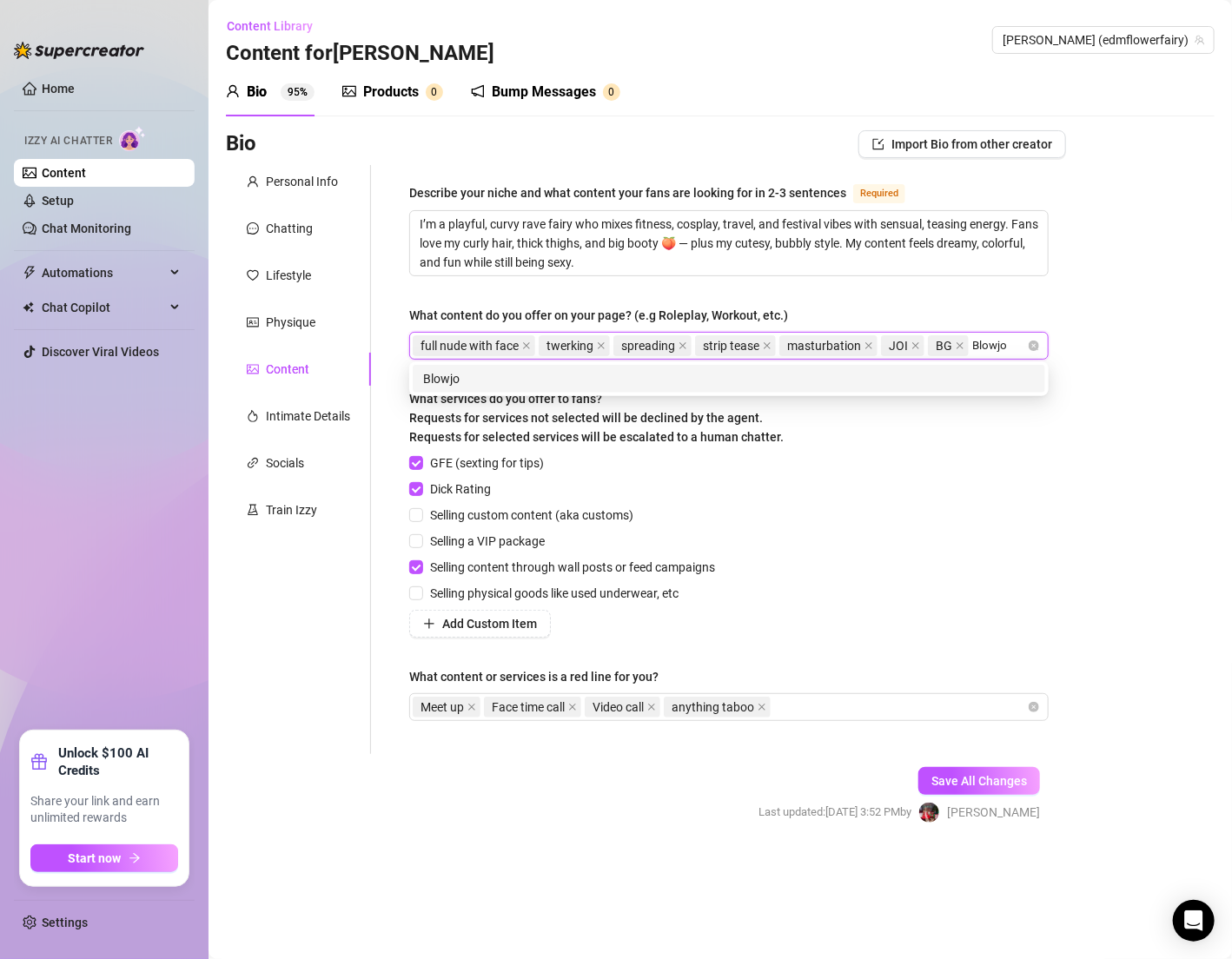
type input "Blowjob"
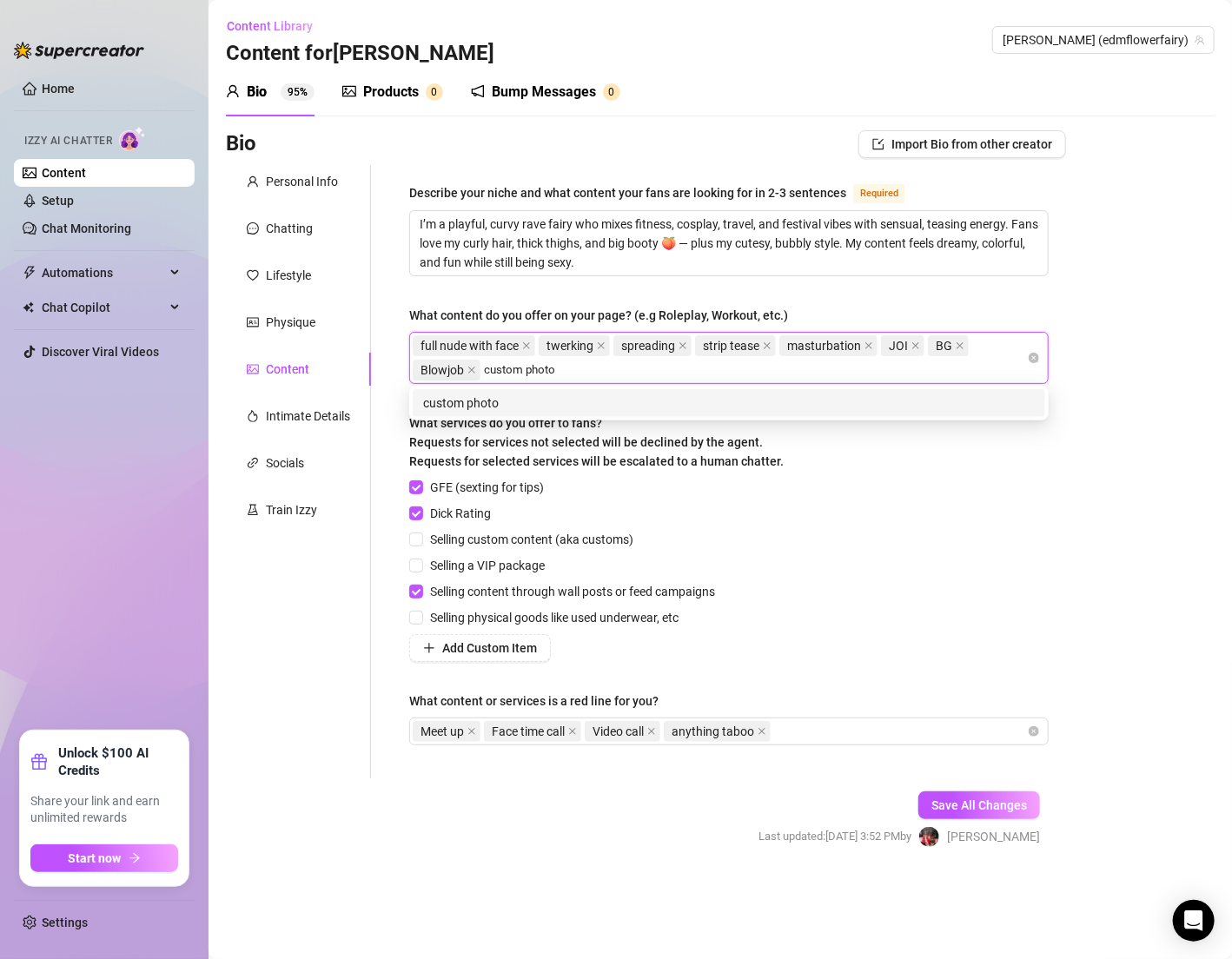
type input "custom photos"
type input "v"
type input "custom video"
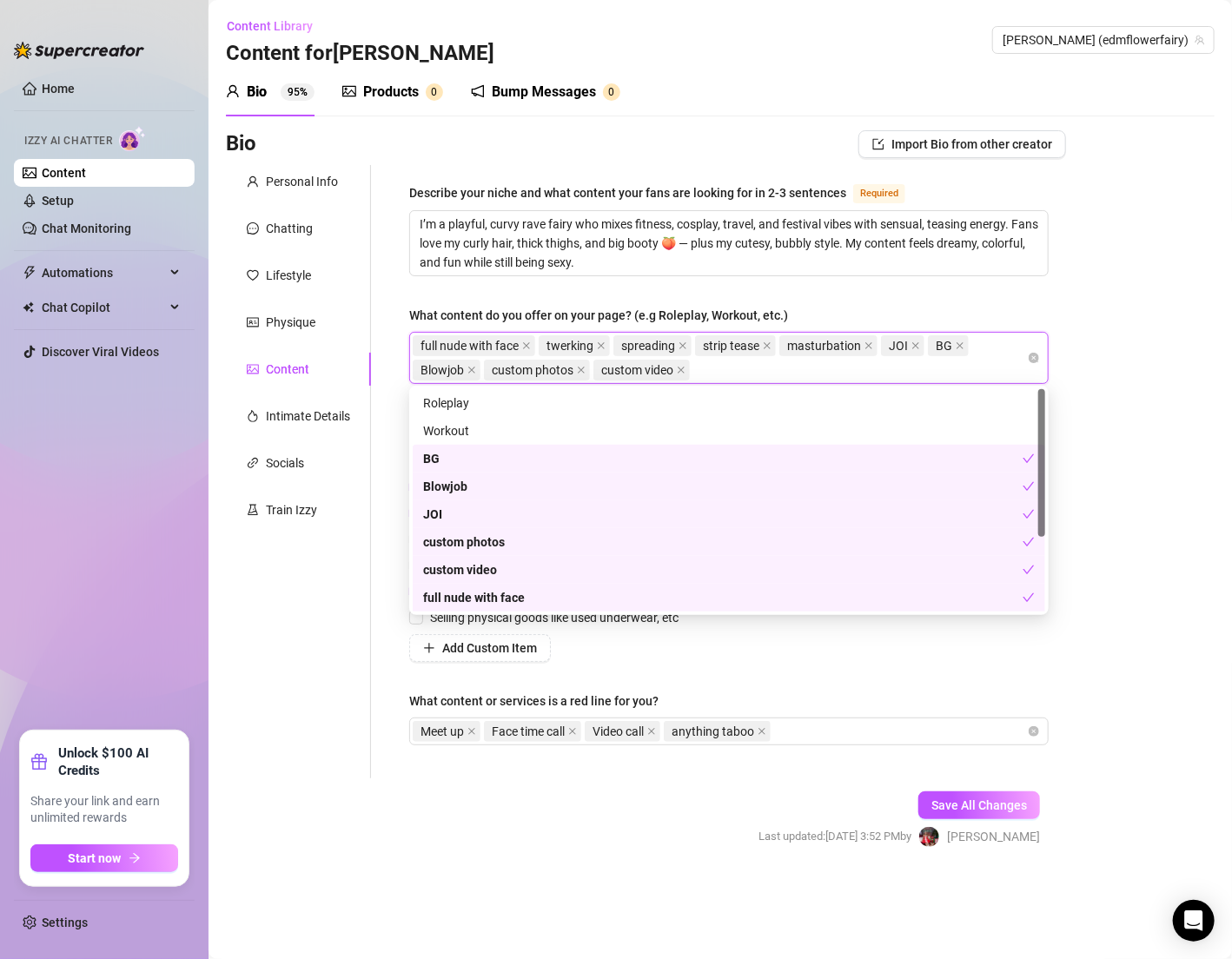
drag, startPoint x: 1184, startPoint y: 554, endPoint x: 1146, endPoint y: 599, distance: 58.9
click at [1183, 554] on div "Bio Import Bio from other creator Personal Info Chatting Lifestyle Physique Con…" at bounding box center [720, 504] width 989 height 748
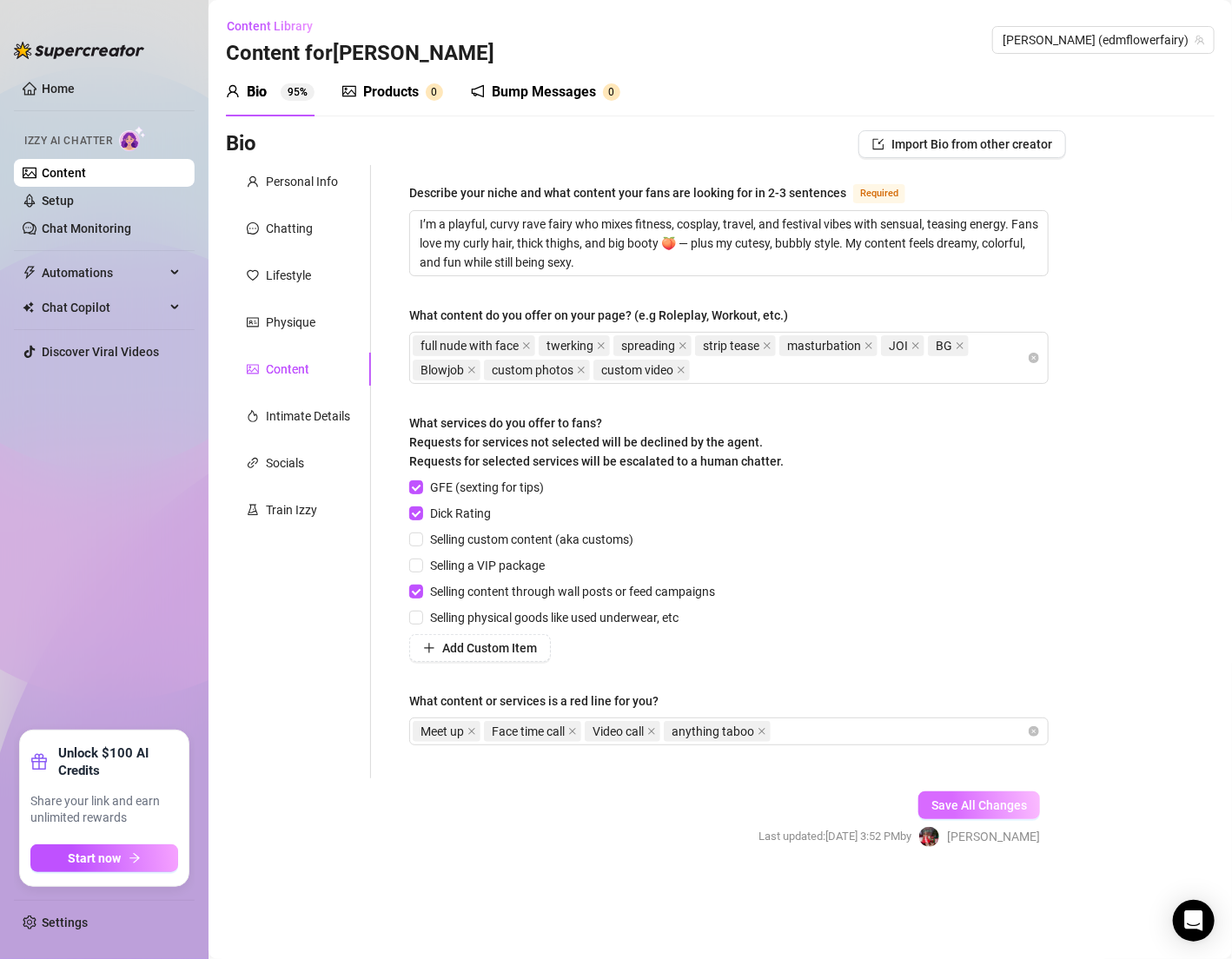
click at [997, 802] on span "Save All Changes" at bounding box center [979, 805] width 96 height 14
click at [380, 94] on div "Products" at bounding box center [390, 91] width 55 height 21
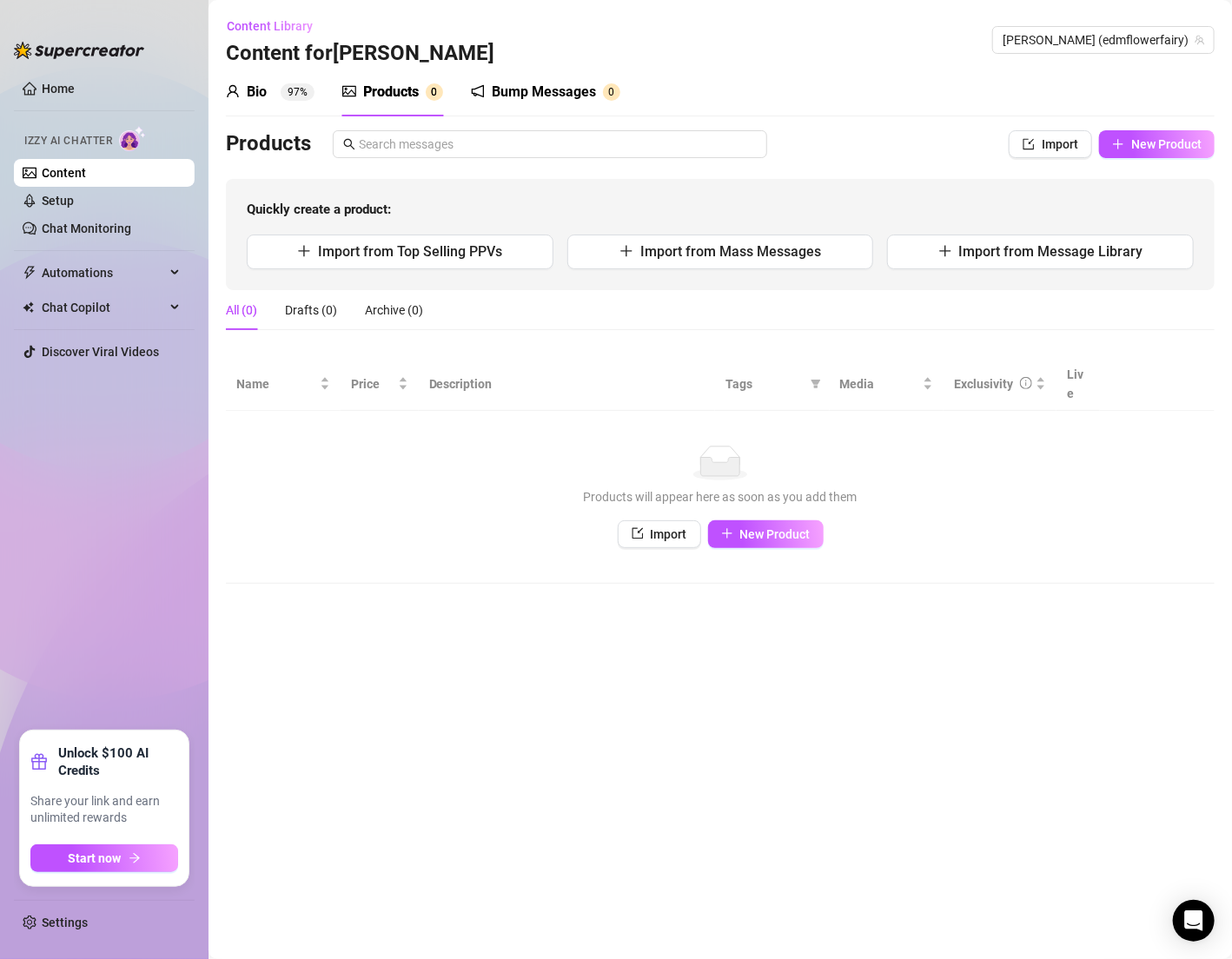
click at [278, 109] on div "Bio 97%" at bounding box center [270, 92] width 89 height 49
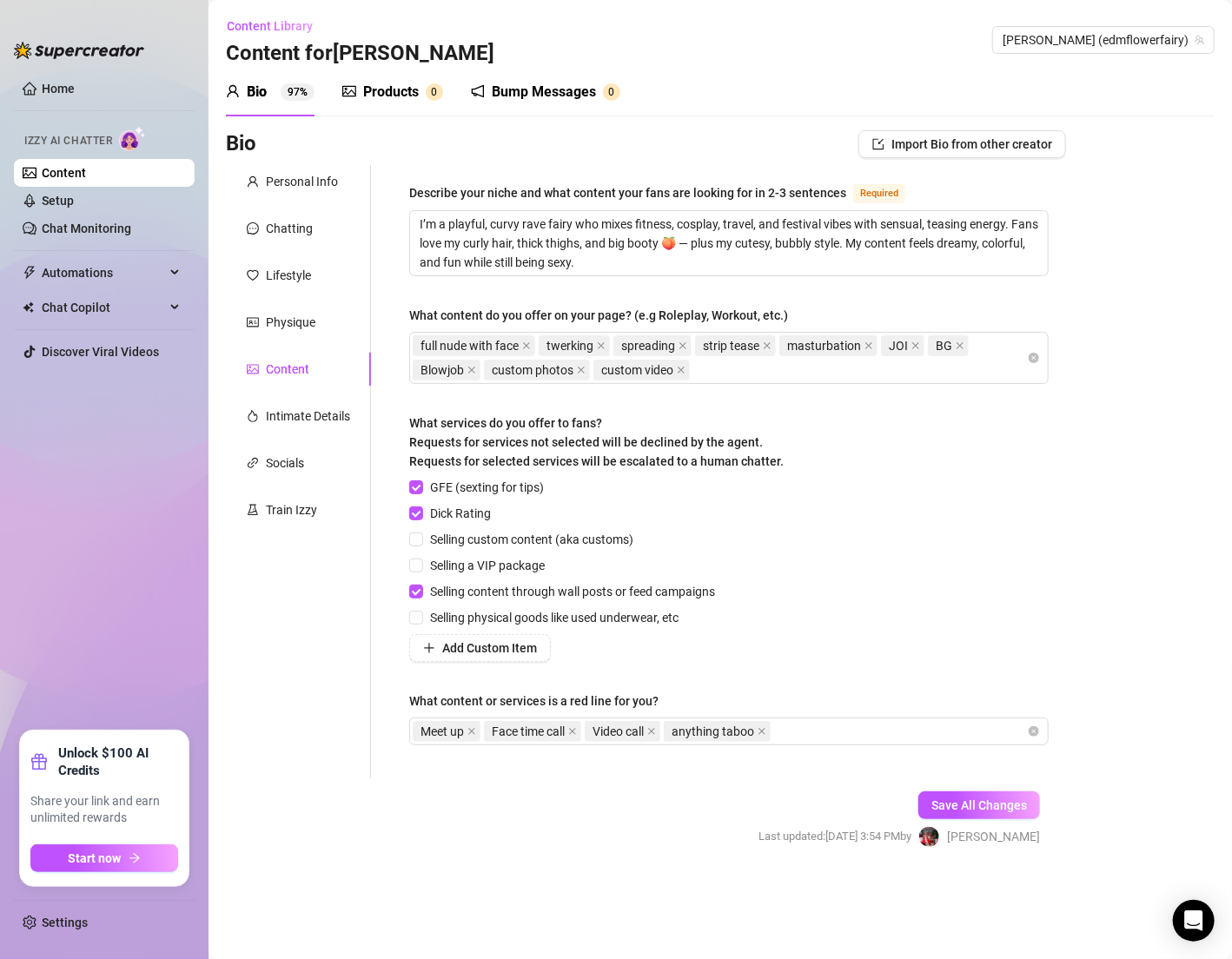
click at [86, 179] on link "Content" at bounding box center [63, 172] width 44 height 14
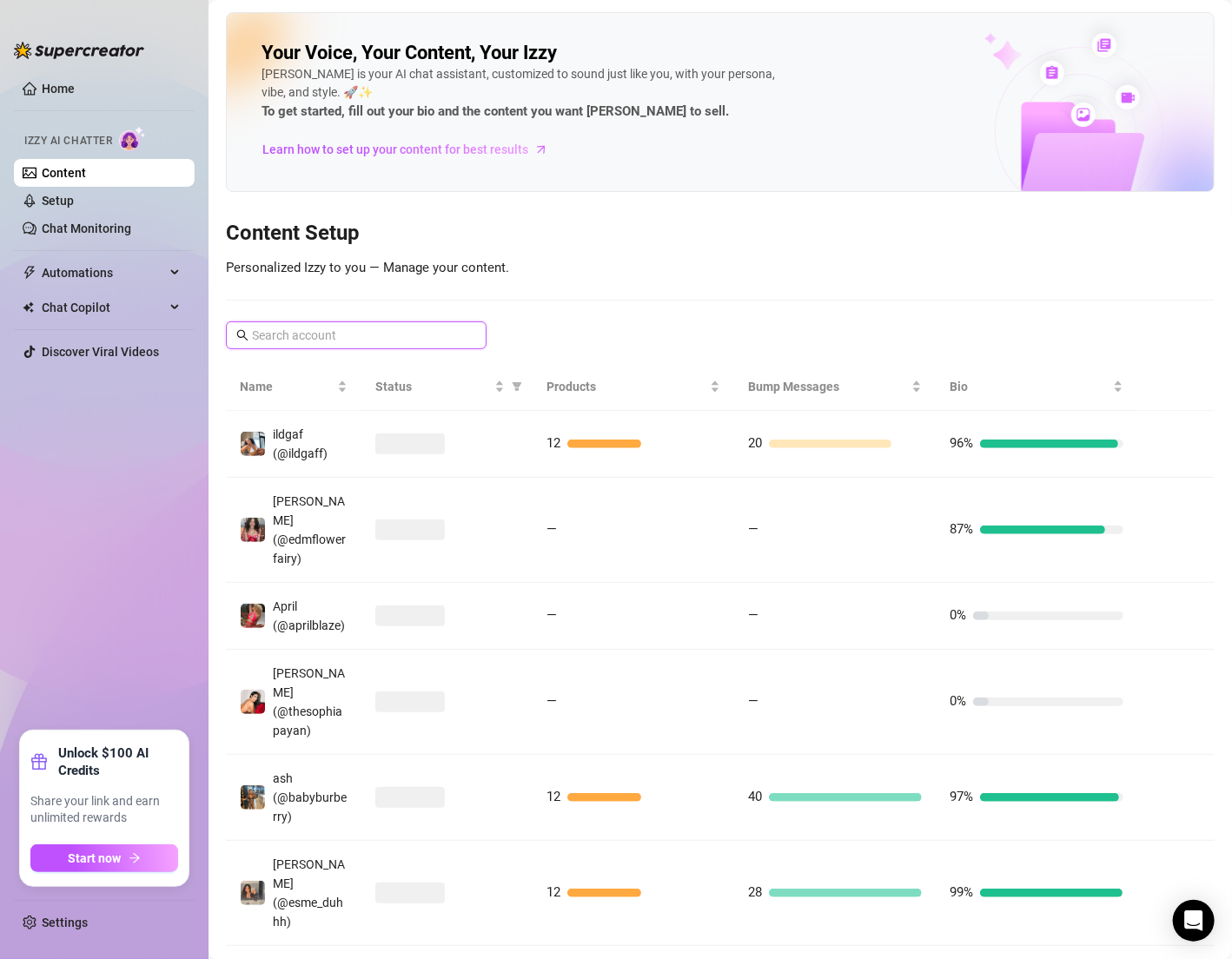
click at [384, 338] on input "text" at bounding box center [357, 335] width 210 height 19
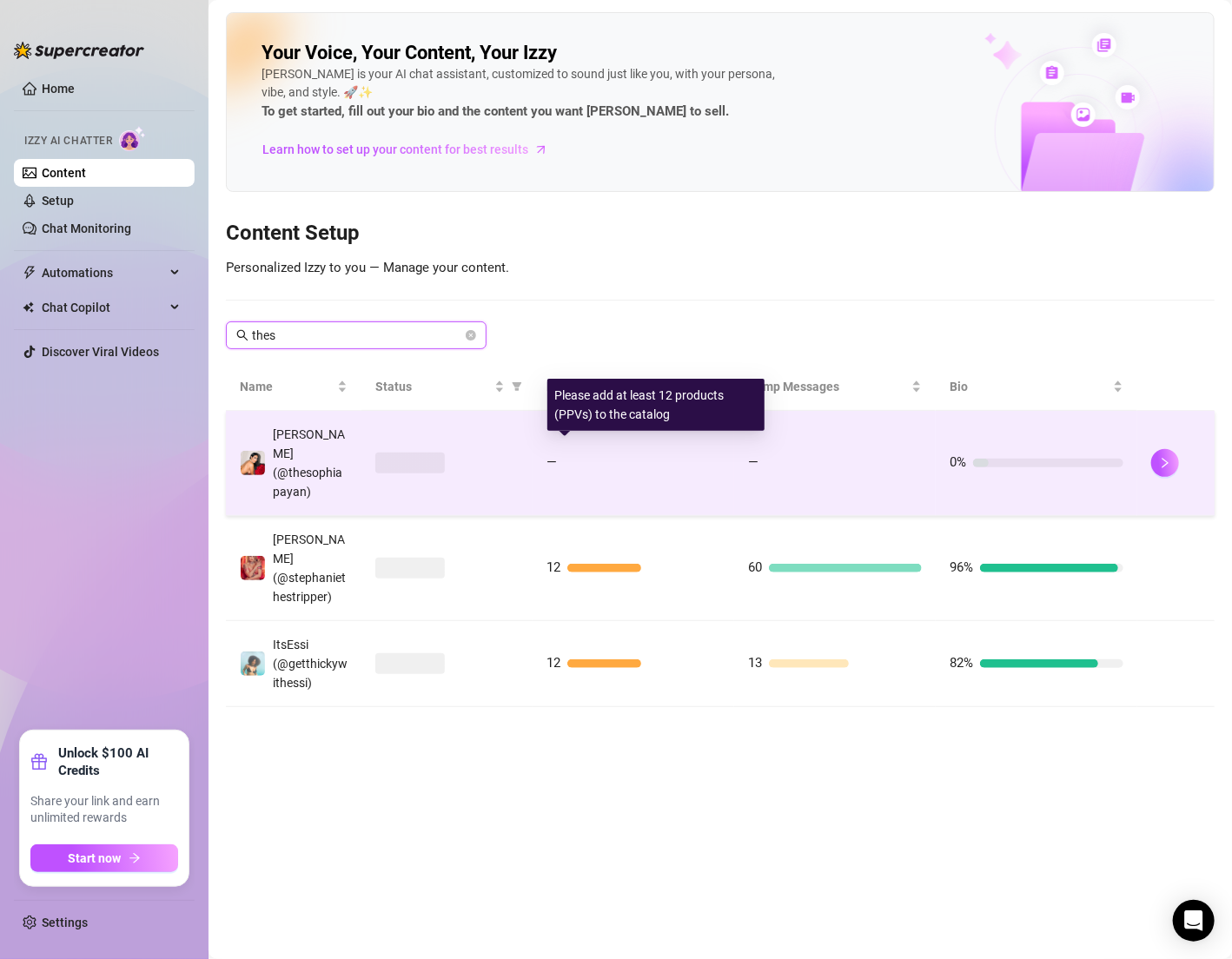
type input "thes"
click at [617, 452] on div "—" at bounding box center [633, 462] width 174 height 21
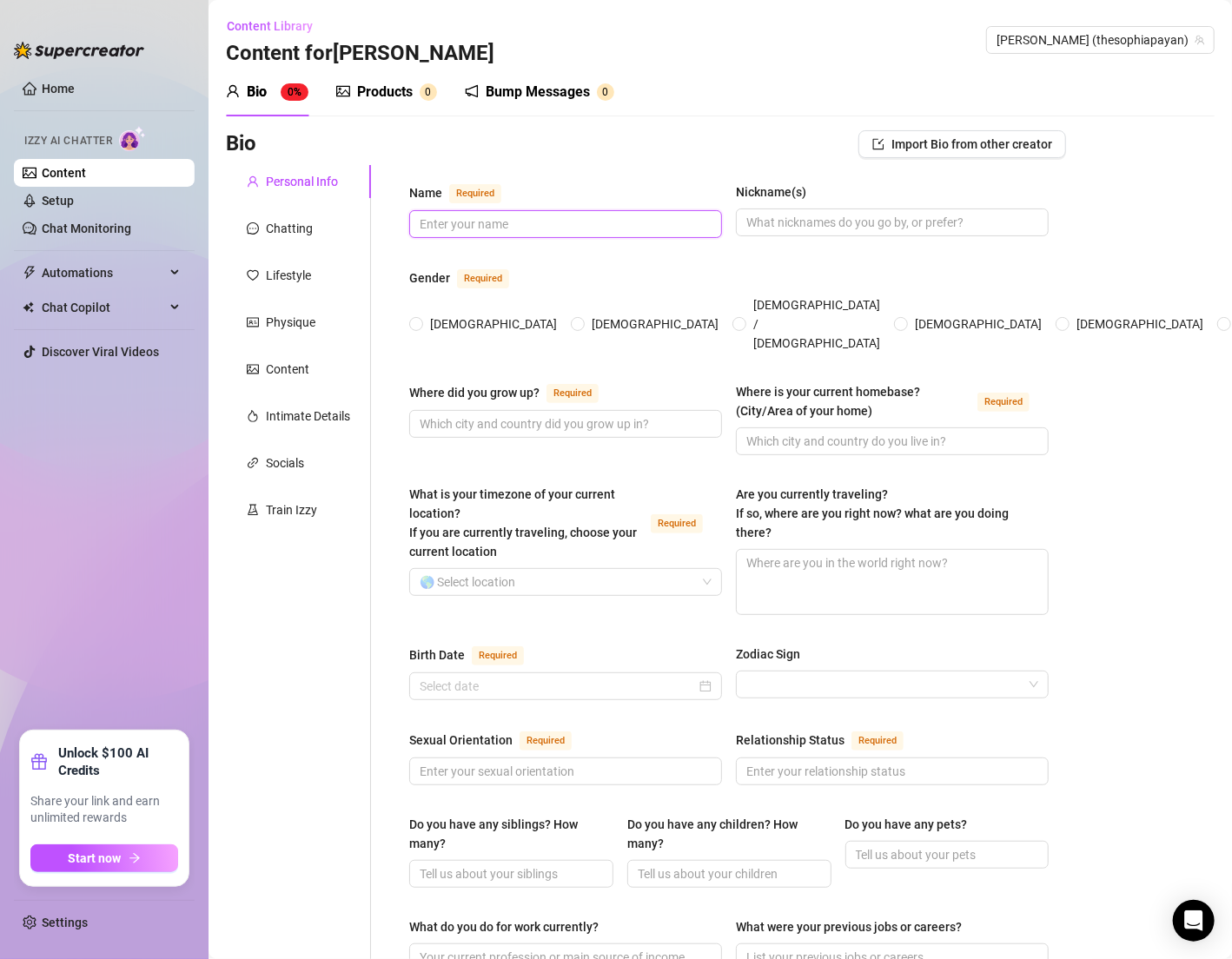
click at [625, 229] on input "Name Required" at bounding box center [564, 223] width 289 height 19
type input "Sophia"
click at [916, 226] on input "Nickname(s)" at bounding box center [890, 222] width 289 height 19
type input "sophiapayan"
click at [439, 315] on span "[DEMOGRAPHIC_DATA]" at bounding box center [494, 324] width 141 height 19
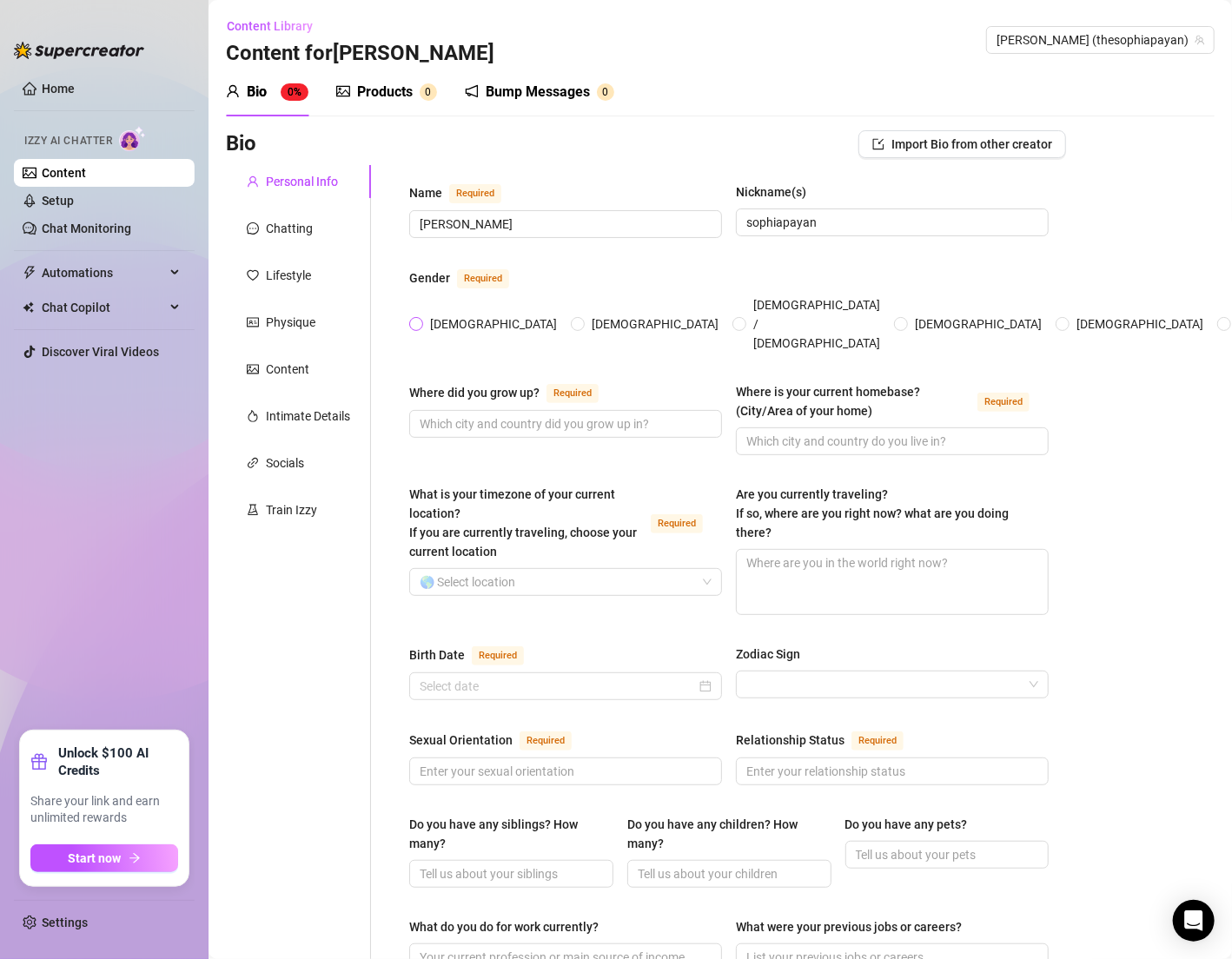
click at [421, 319] on input "[DEMOGRAPHIC_DATA]" at bounding box center [417, 325] width 7 height 11
radio input "true"
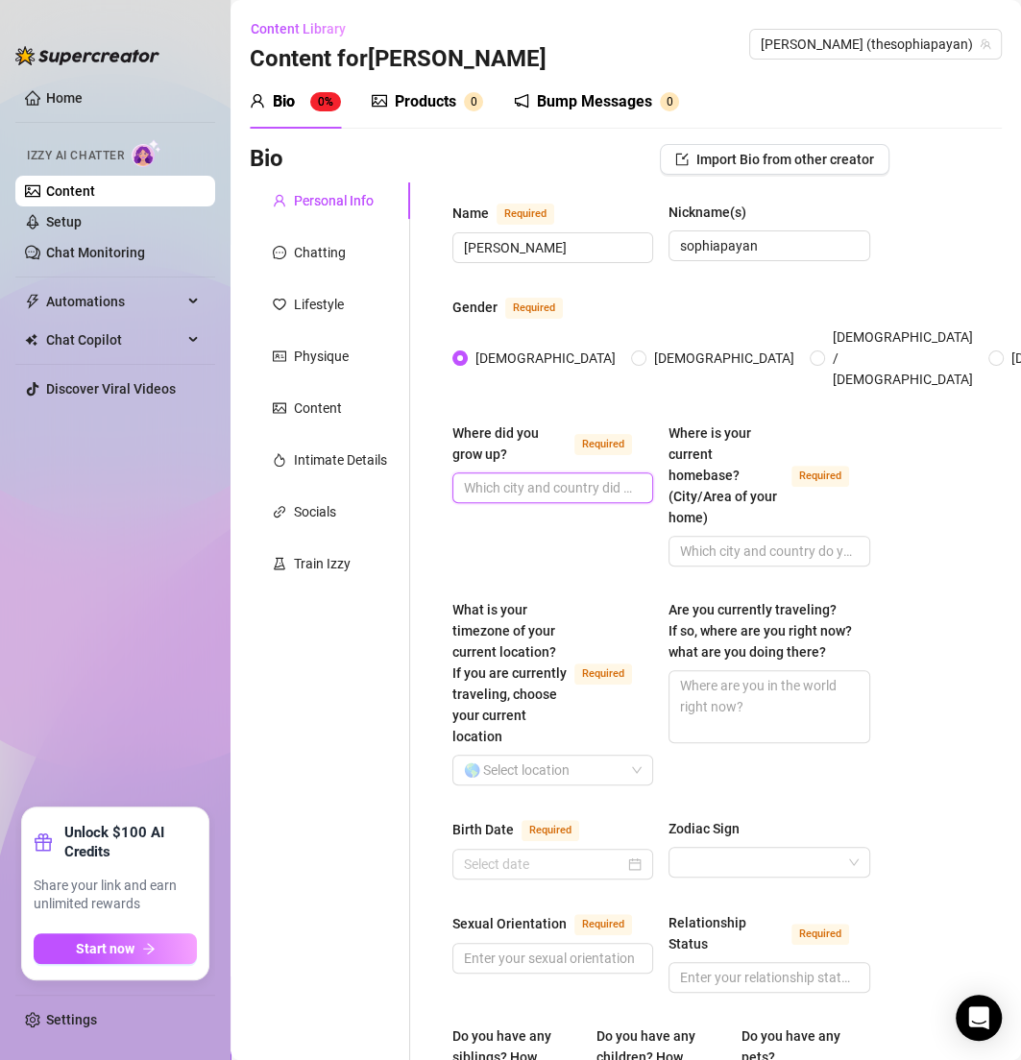
click at [547, 477] on input "Where did you grow up? Required" at bounding box center [551, 487] width 174 height 21
paste input "I grew up in California 💕"
type input "I grew up in California 💕"
click at [715, 541] on input "Where is your current homebase? (City/Area of your home) Required" at bounding box center [767, 551] width 174 height 21
paste input "I live in Los Angeles ✨"
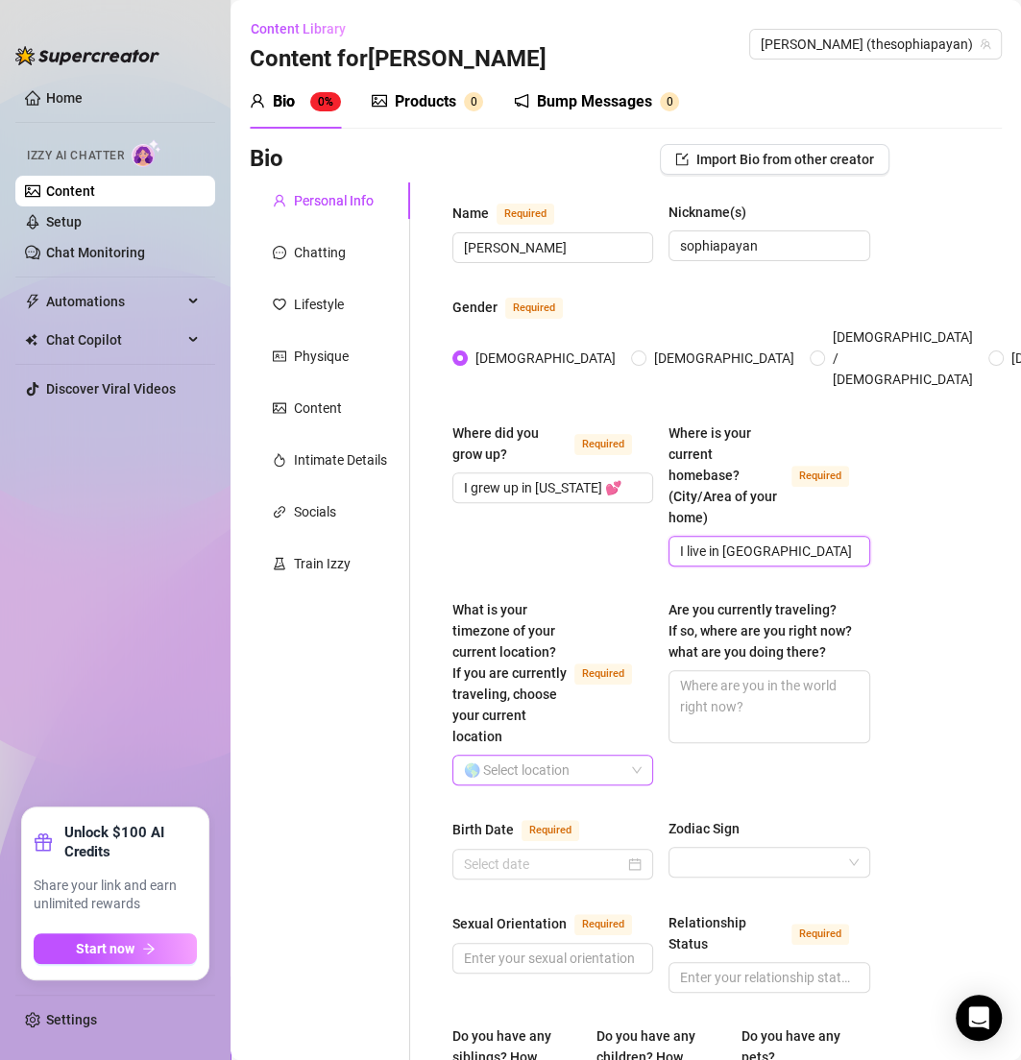
type input "I live in Los Angeles ✨"
click at [511, 762] on input "What is your timezone of your current location? If you are currently traveling,…" at bounding box center [544, 770] width 160 height 29
type input "united"
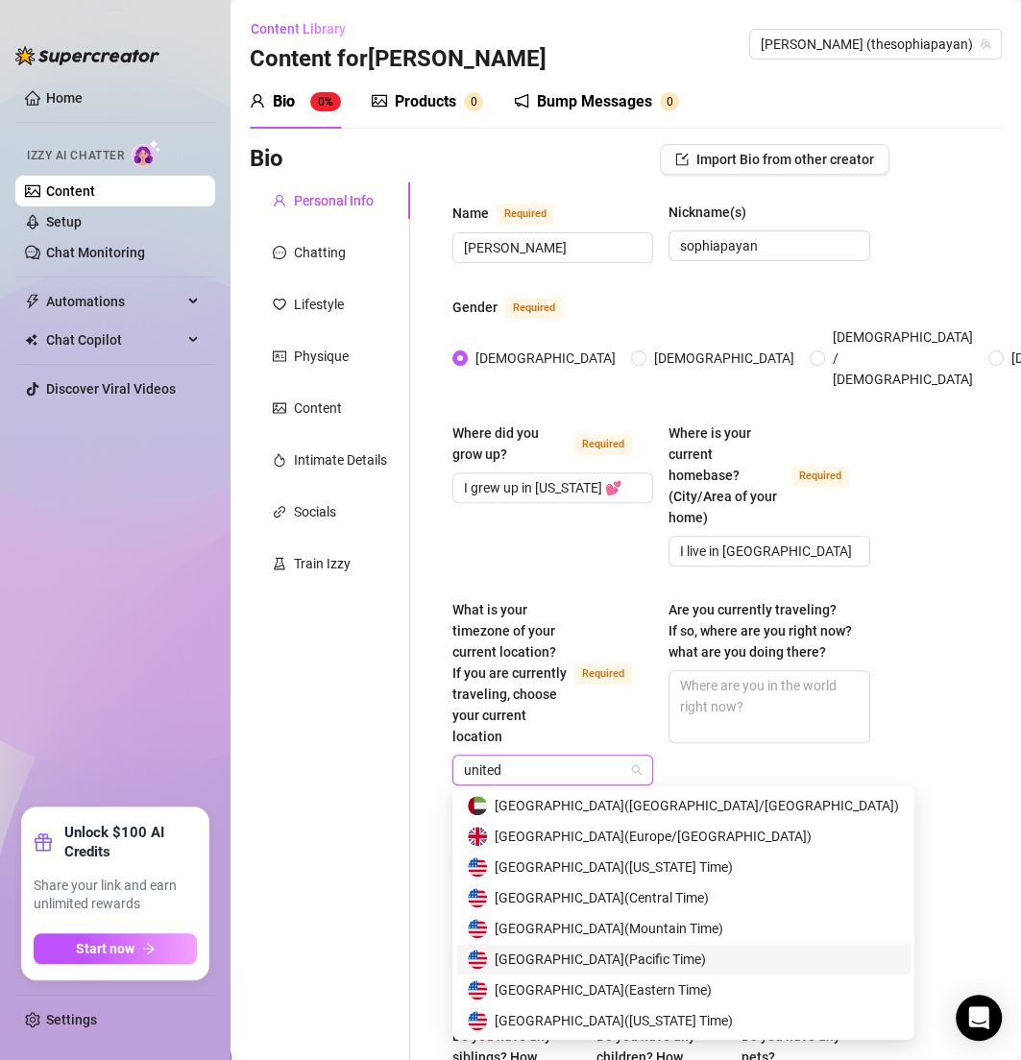
click at [688, 958] on span "United States of America ( Pacific Time )" at bounding box center [600, 959] width 211 height 21
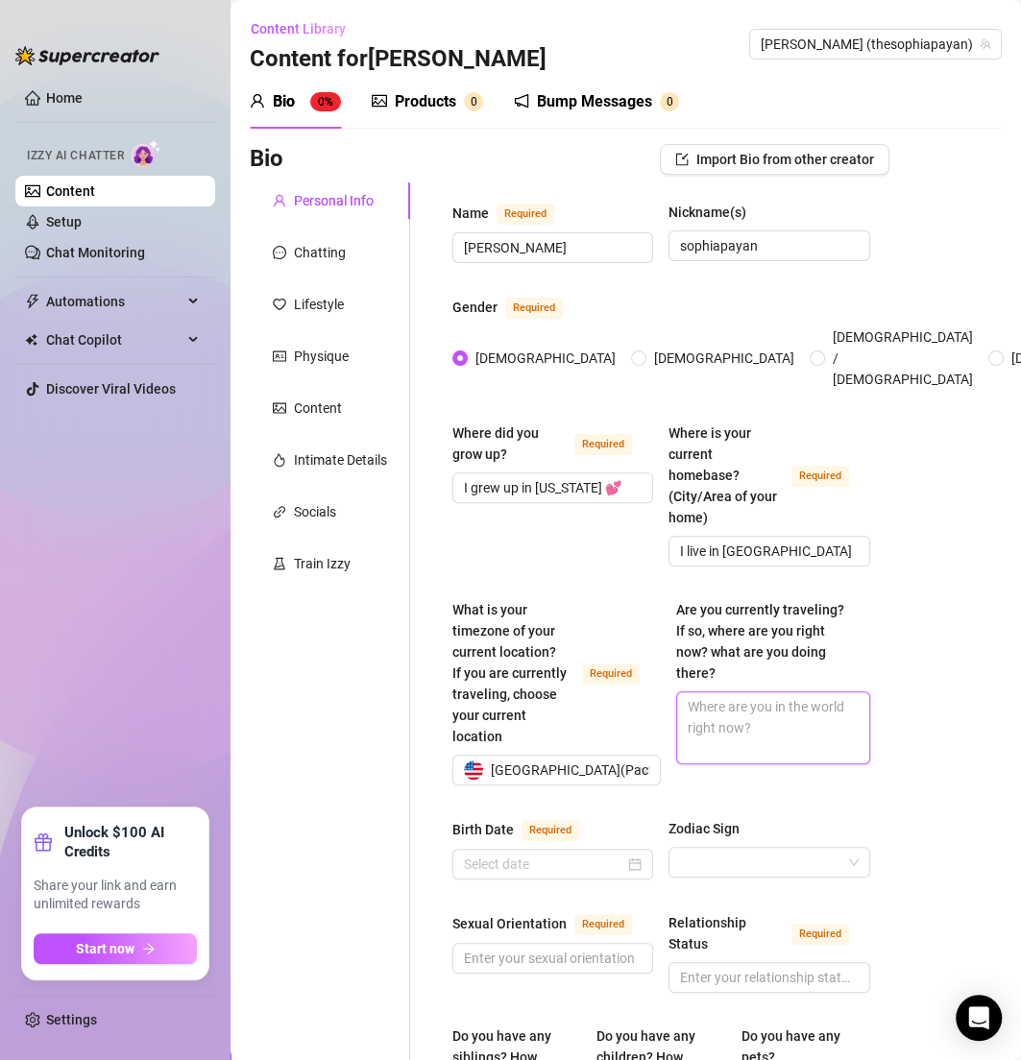
click at [717, 708] on textarea "Are you currently traveling? If so, where are you right now? what are you doing…" at bounding box center [772, 727] width 191 height 71
paste textarea "Not traveling at the moment, but I want to travel more 😘"
type textarea "Not traveling at the moment, but I want to travel more 😘"
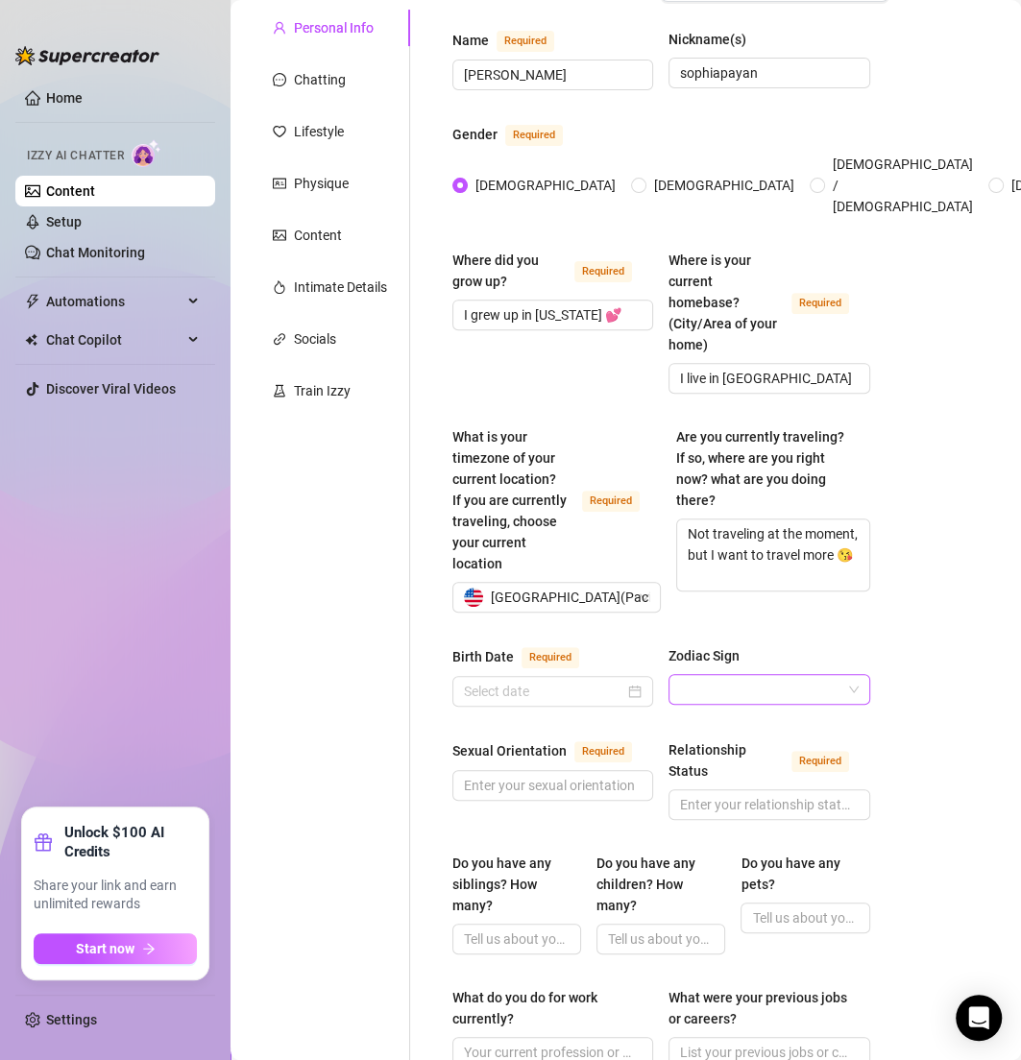
click at [743, 675] on input "Zodiac Sign" at bounding box center [760, 689] width 160 height 29
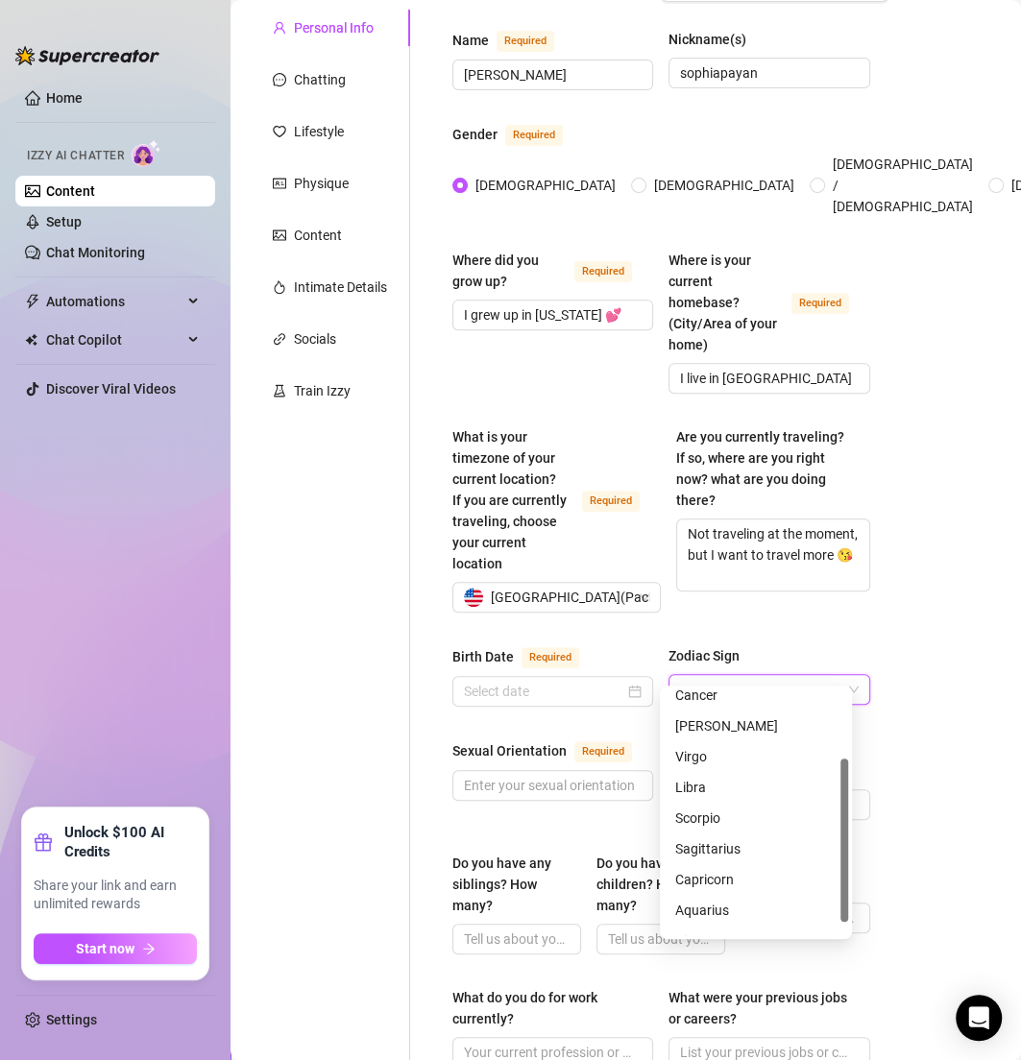
scroll to position [102, 0]
click at [708, 846] on div "Sagittarius" at bounding box center [755, 848] width 161 height 21
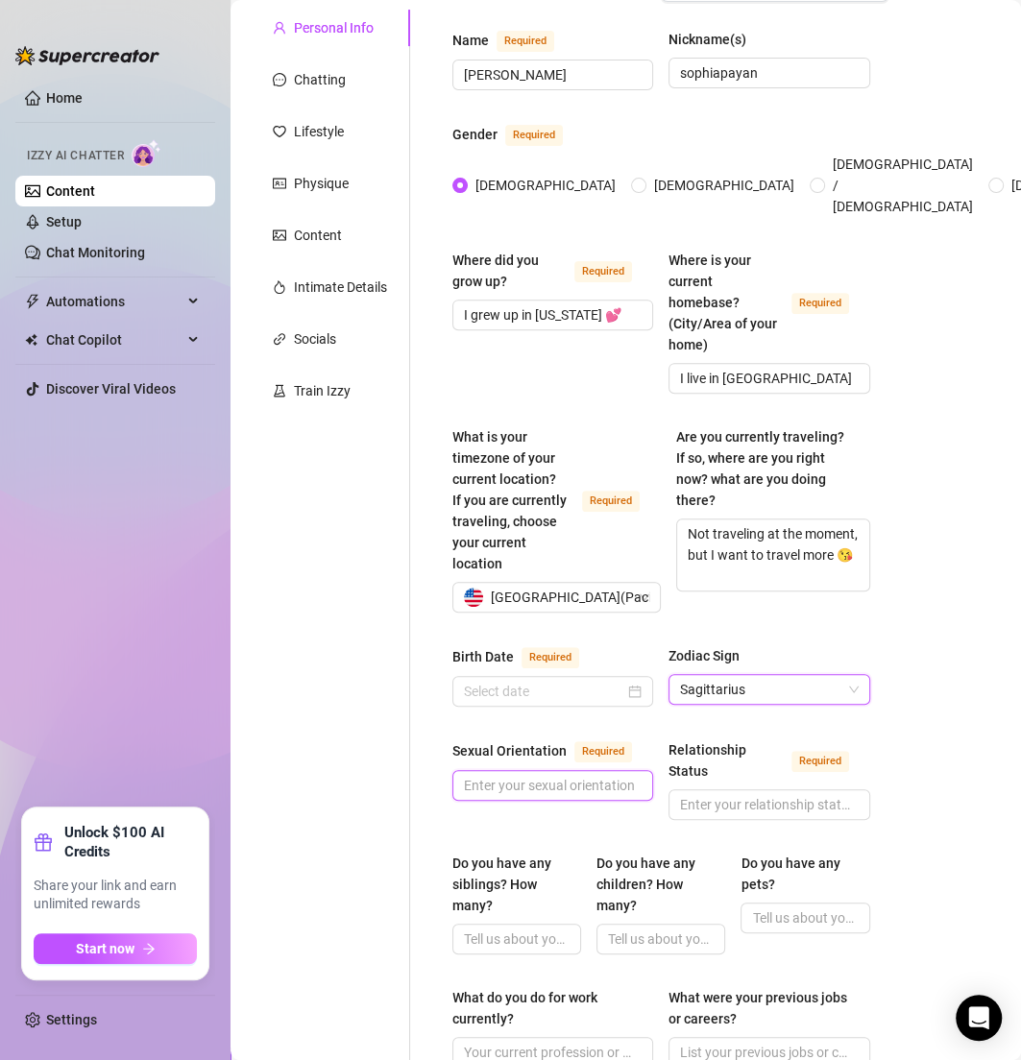
click at [580, 780] on input "Sexual Orientation Required" at bounding box center [551, 785] width 174 height 21
click at [551, 775] on input "Sexual Orientation Required" at bounding box center [551, 785] width 174 height 21
type input "straight"
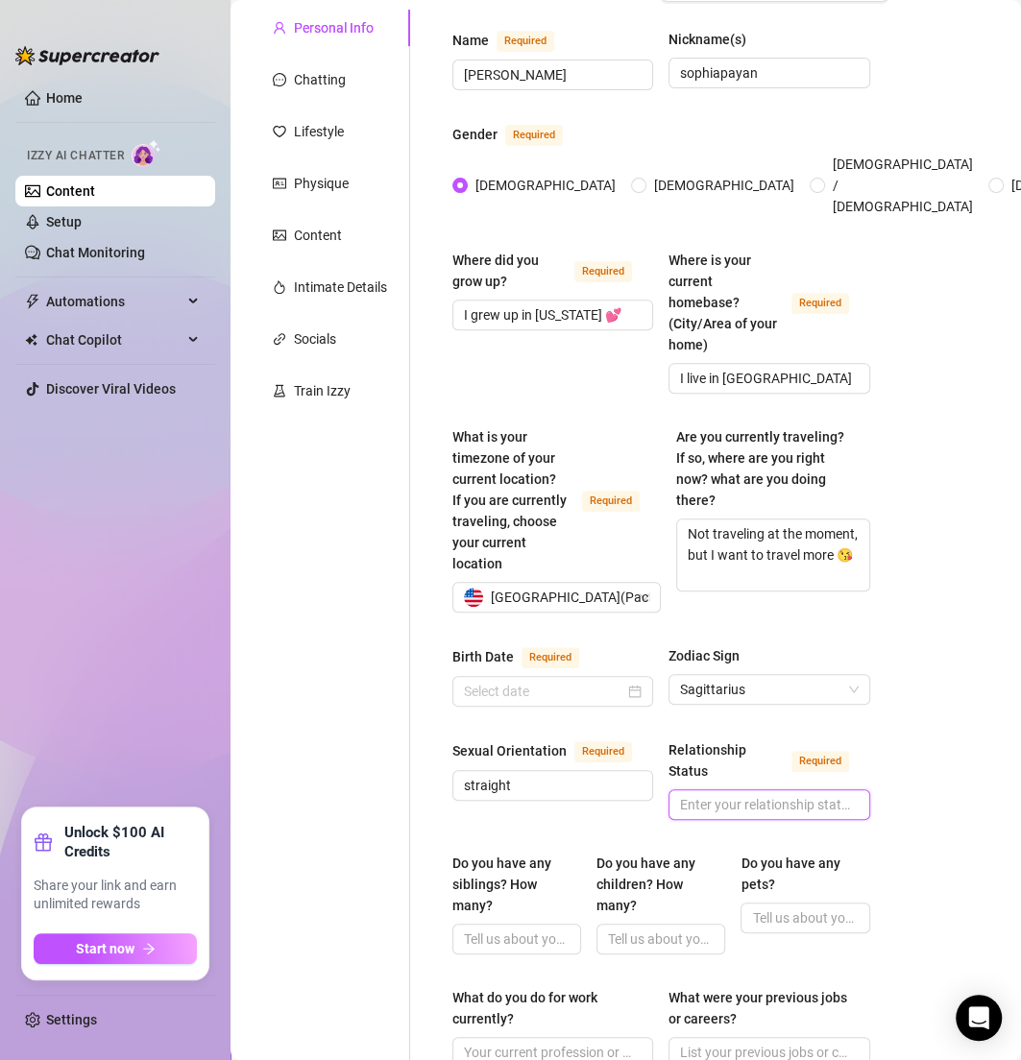
click at [700, 794] on input "Relationship Status Required" at bounding box center [767, 804] width 174 height 21
paste input "Single 💋"
type input "Single 💋"
click at [351, 732] on div "Personal Info Chatting Lifestyle Physique Content Intimate Details Socials Trai…" at bounding box center [330, 940] width 160 height 1861
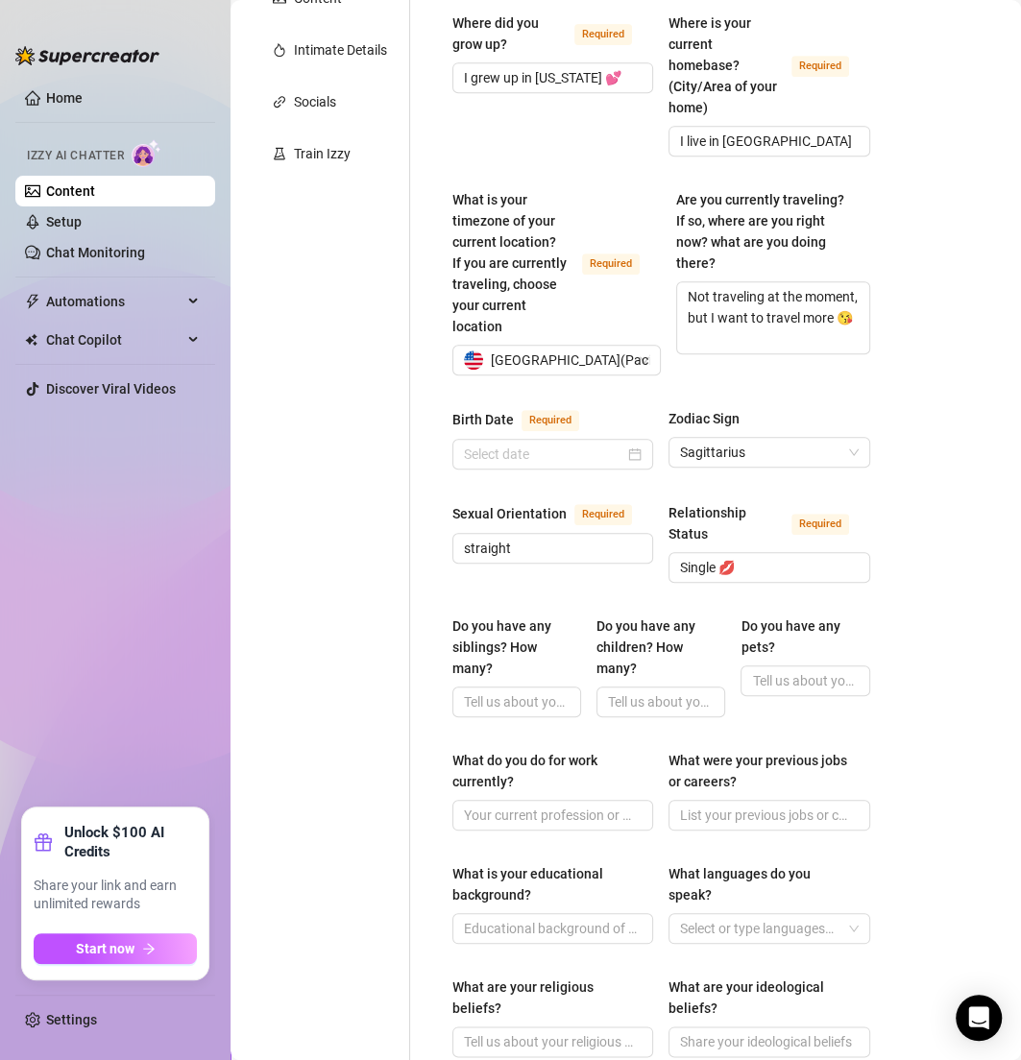
scroll to position [409, 0]
click at [502, 806] on input "What do you do for work currently?" at bounding box center [551, 816] width 174 height 21
paste input "Yes, I have siblings."
type input "Yes, I have siblings."
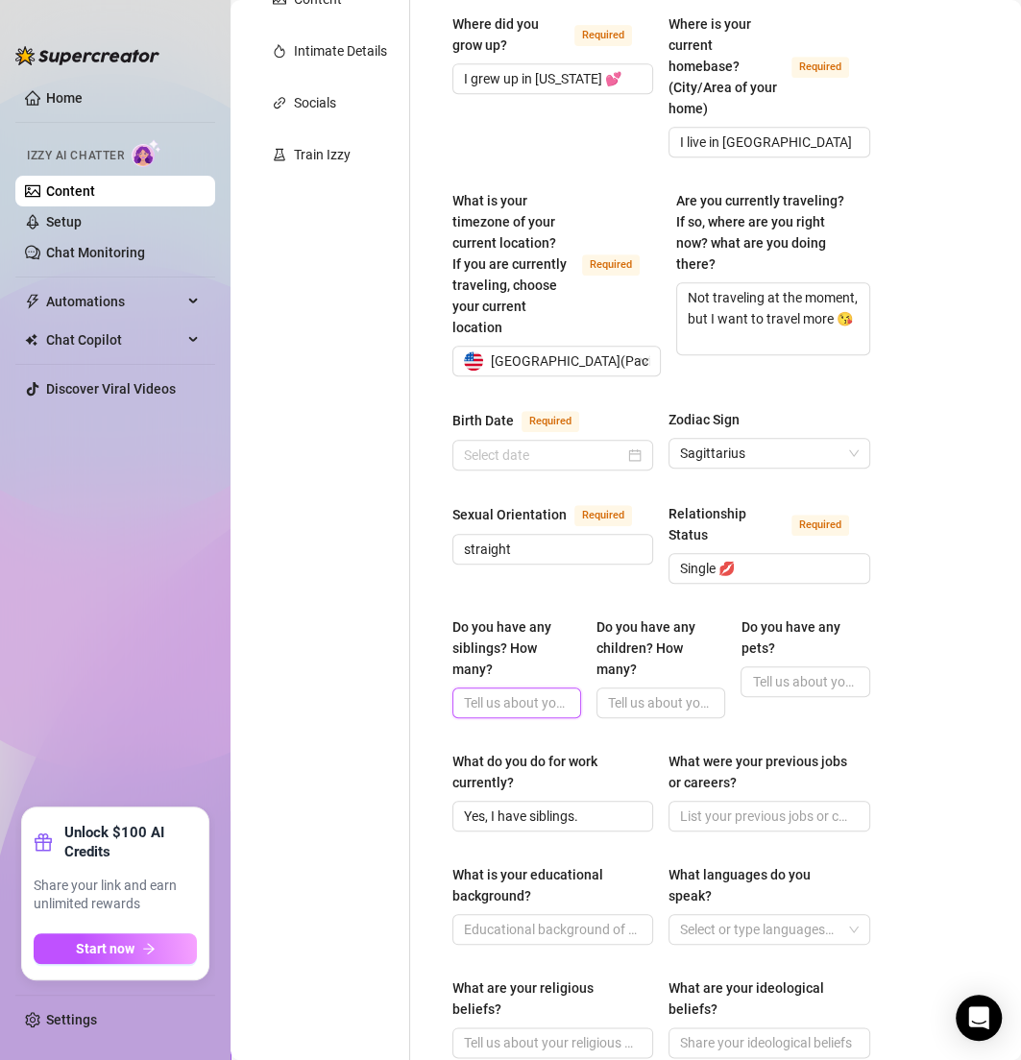
click at [550, 692] on input "Do you have any siblings? How many?" at bounding box center [515, 702] width 102 height 21
click at [627, 692] on input "Do you have any children? How many?" at bounding box center [659, 702] width 102 height 21
paste input "Yes, I’m a young MILF 🤍"
type input "Yes, I’m a young MILF 🤍"
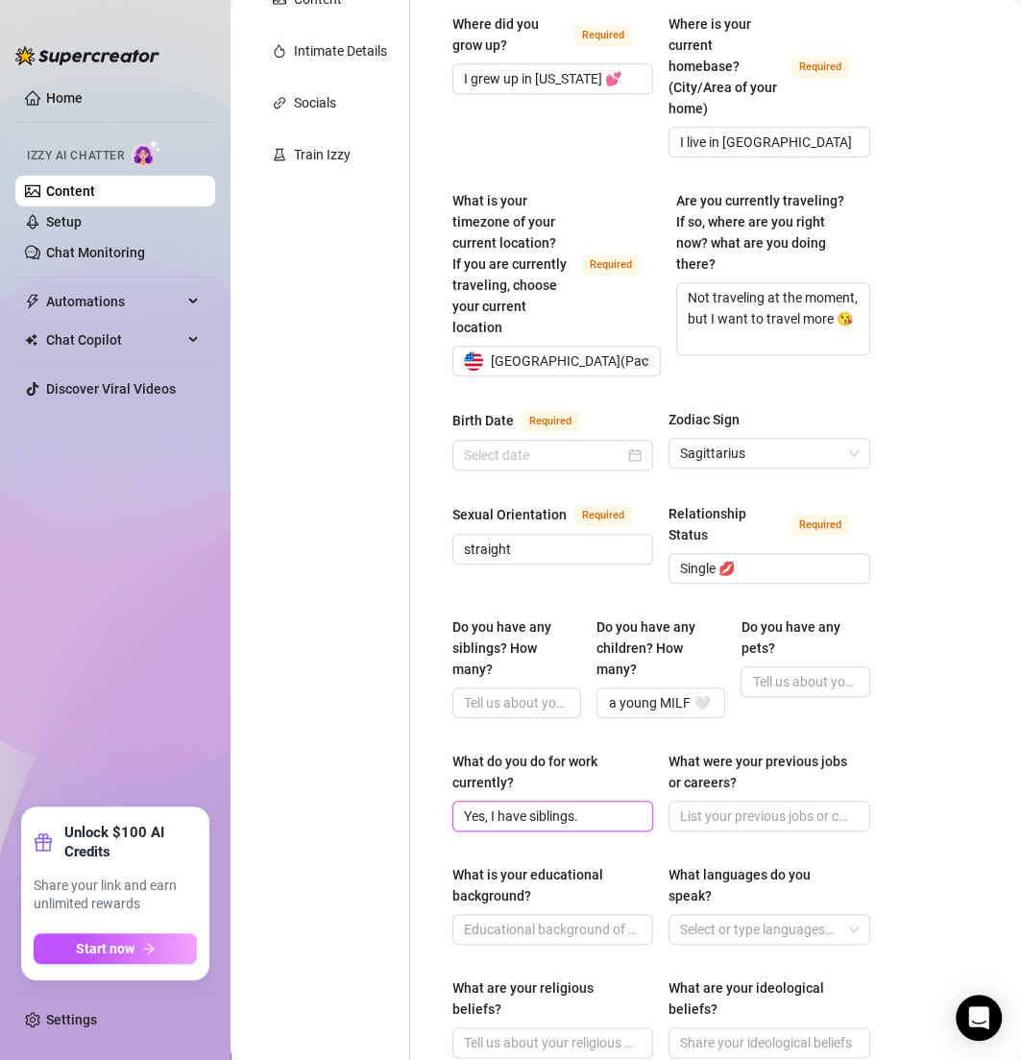
click at [588, 806] on input "Yes, I have siblings." at bounding box center [551, 816] width 174 height 21
click at [533, 692] on input "Do you have any siblings? How many?" at bounding box center [515, 702] width 102 height 21
paste input "Yes, I have siblings."
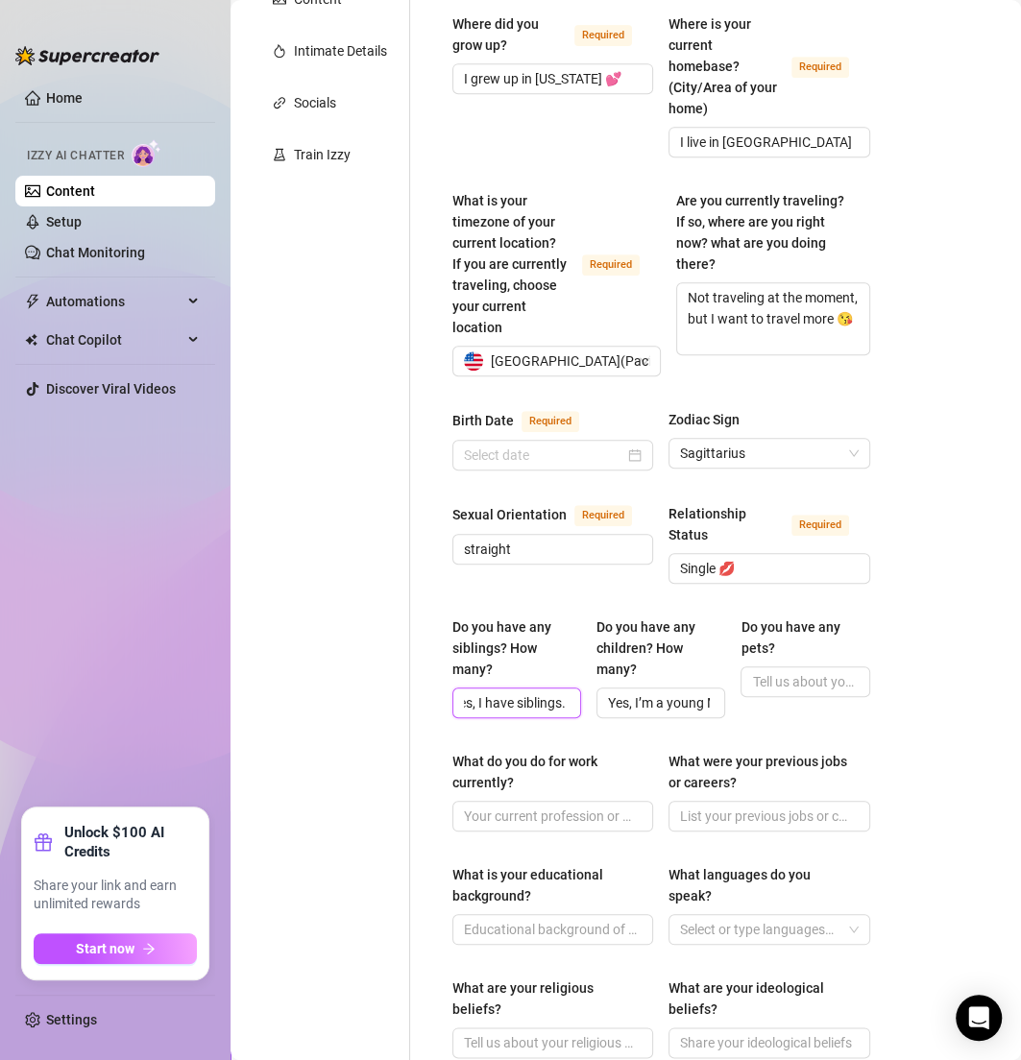
type input "Yes, I have siblings."
click at [771, 673] on div "Do you have any pets?" at bounding box center [804, 668] width 129 height 102
click at [763, 671] on input "Do you have any pets?" at bounding box center [803, 681] width 102 height 21
paste input "Yes! I have a Teacup Yorkshire terrier named Honey Dior, she’s 3 🐶💕"
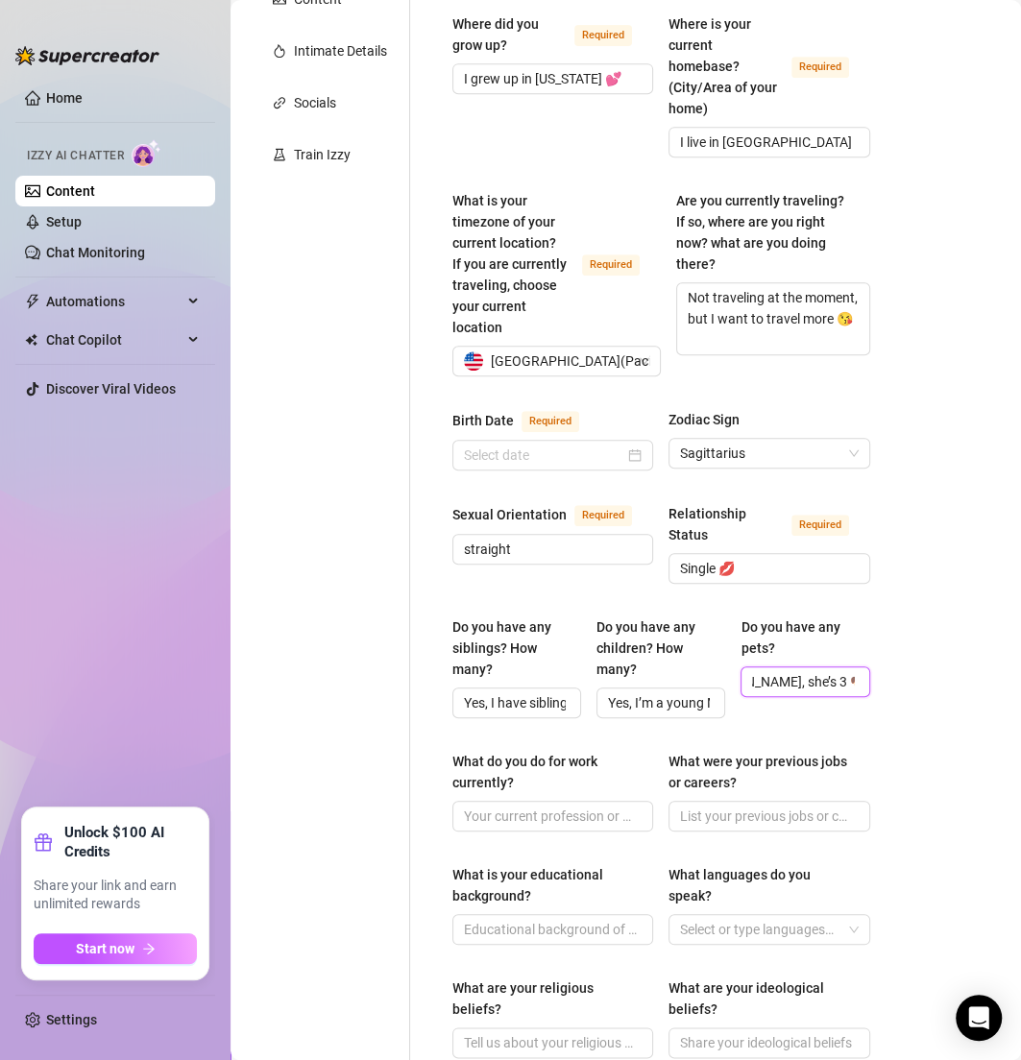
scroll to position [535, 0]
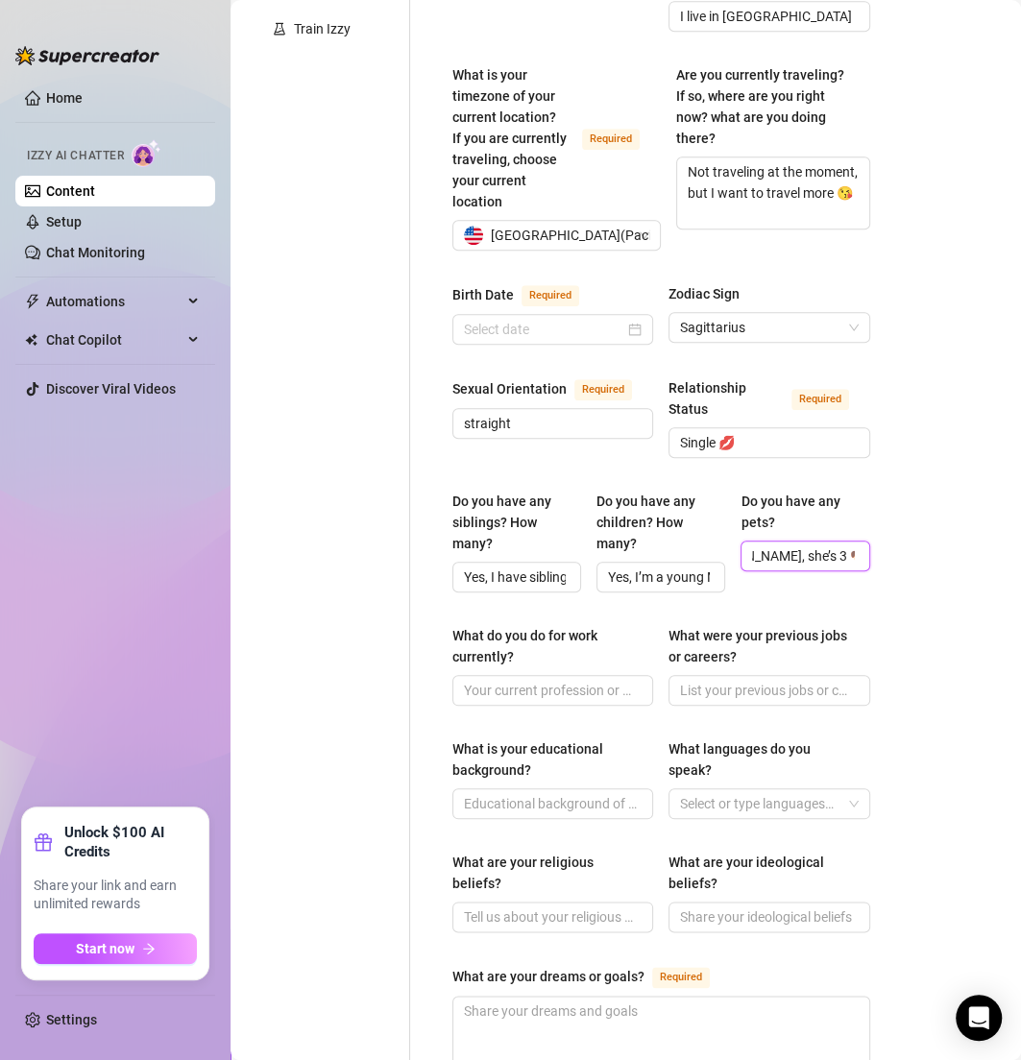
type input "Yes! I have a Teacup Yorkshire terrier named Honey Dior, she’s 3 🐶💕"
click at [510, 793] on input "What is your educational background?" at bounding box center [551, 803] width 174 height 21
paste input "Content creator ✨"
type input "Content creator ✨"
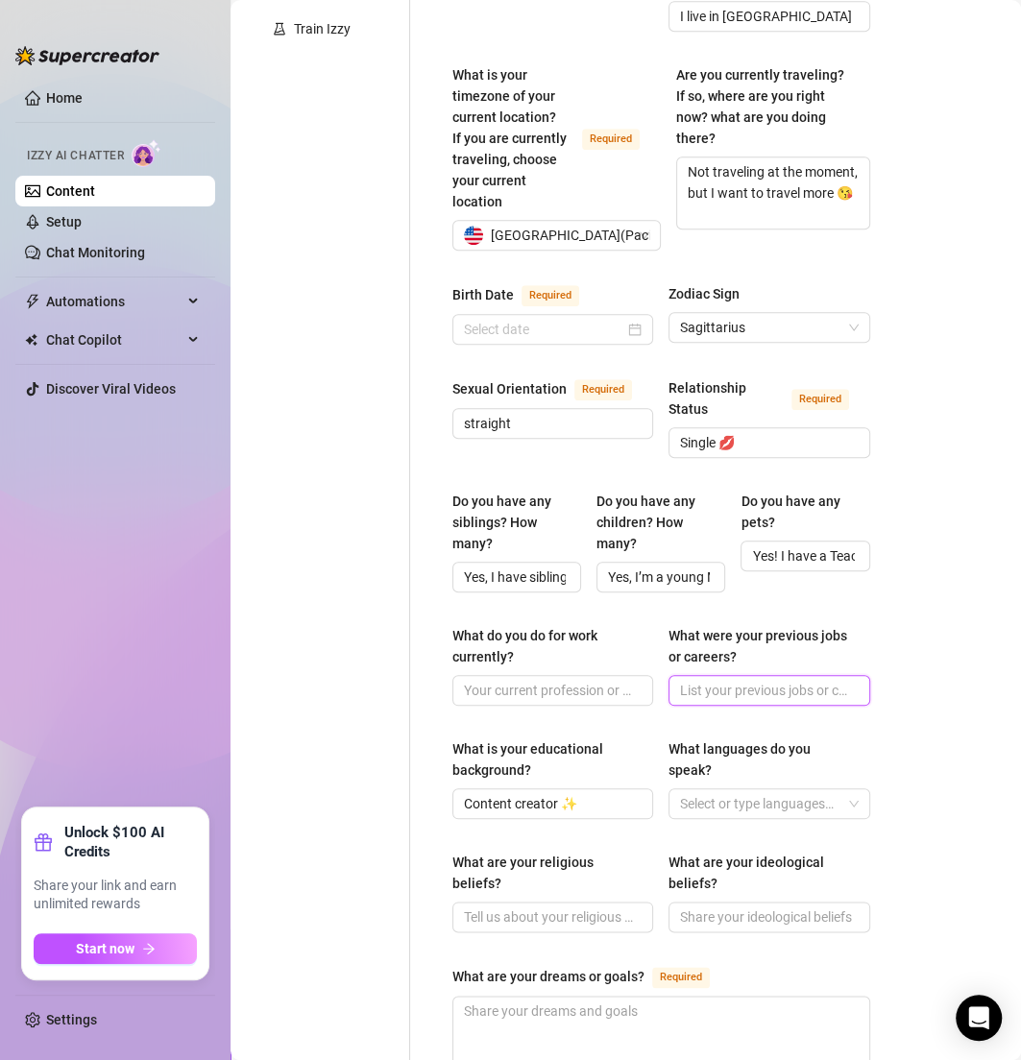
click at [693, 680] on input "What were your previous jobs or careers?" at bounding box center [767, 690] width 174 height 21
paste input "I’ve done a mix of things, but now I’m focused on creating."
type input "I’ve done a mix of things, but now I’m focused on creating."
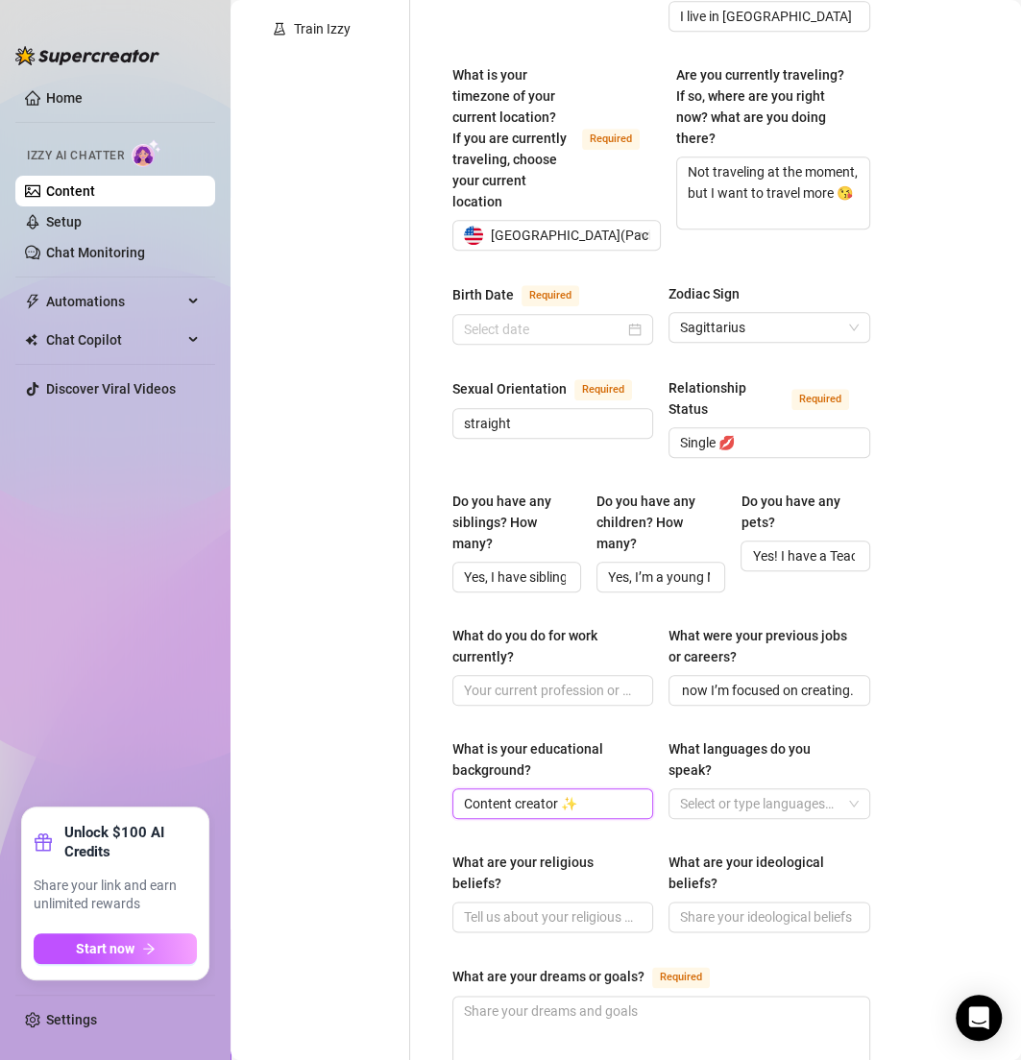
click at [580, 793] on input "Content creator ✨" at bounding box center [551, 803] width 174 height 21
click at [535, 680] on input "What do you do for work currently?" at bounding box center [551, 690] width 174 height 21
paste input "Content creator ✨"
type input "Content creator ✨"
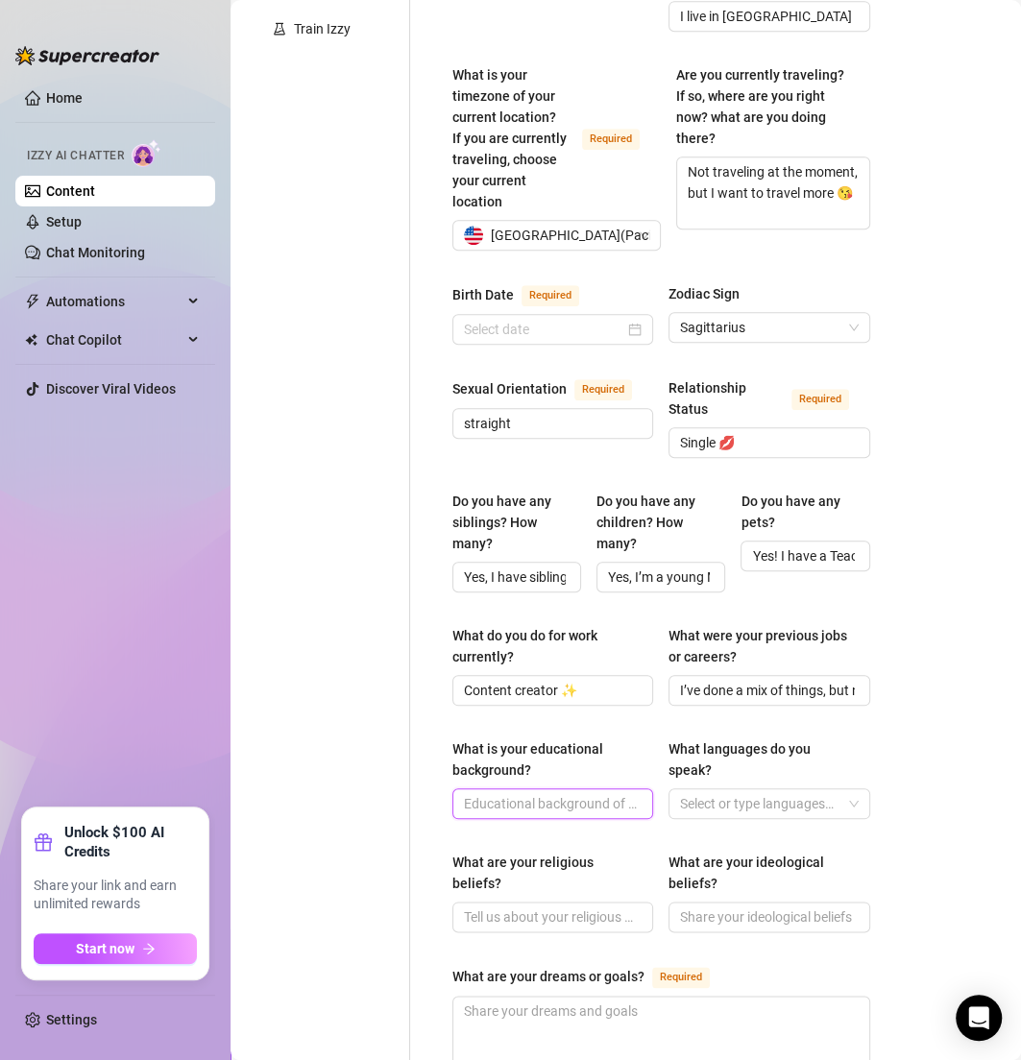
click at [486, 793] on input "What is your educational background?" at bounding box center [551, 803] width 174 height 21
paste input "Graduated high school."
type input "Graduated high school."
click at [672, 792] on div at bounding box center [677, 803] width 11 height 23
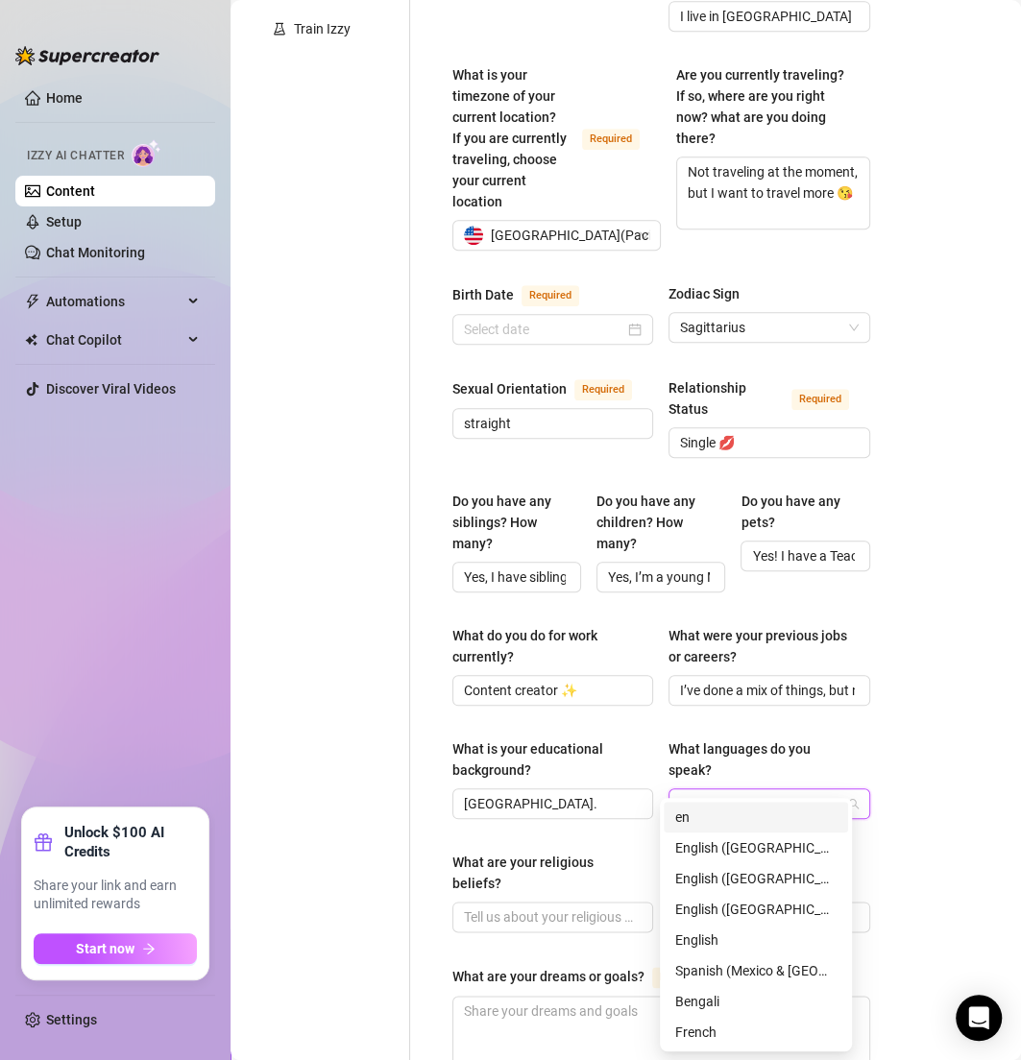
type input "eng"
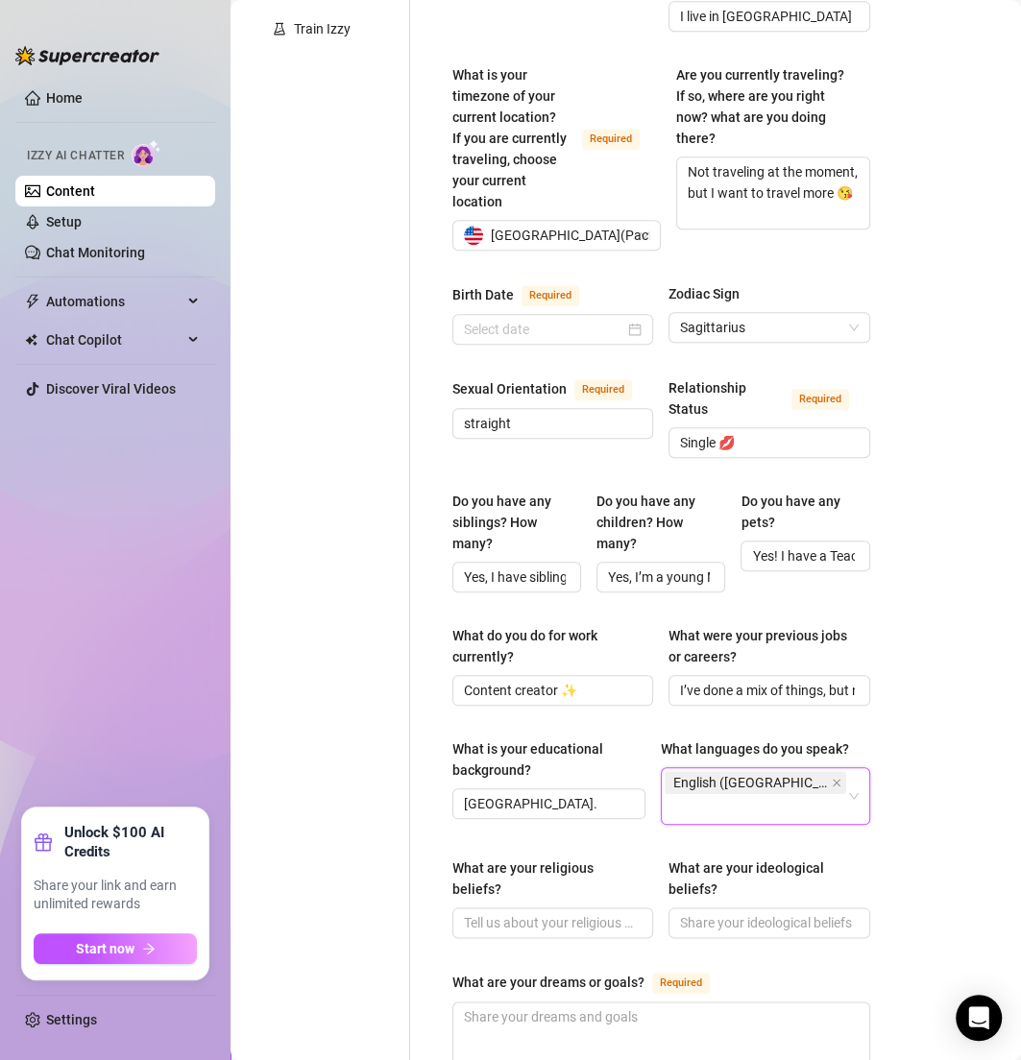
click at [289, 751] on div "Personal Info Chatting Lifestyle Physique Content Intimate Details Socials Trai…" at bounding box center [330, 581] width 160 height 1867
click at [501, 912] on input "What are your religious beliefs?" at bounding box center [551, 922] width 174 height 21
paste input "Spiritual."
type input "Spiritual."
click at [740, 912] on input "What are your ideological beliefs?" at bounding box center [767, 922] width 174 height 21
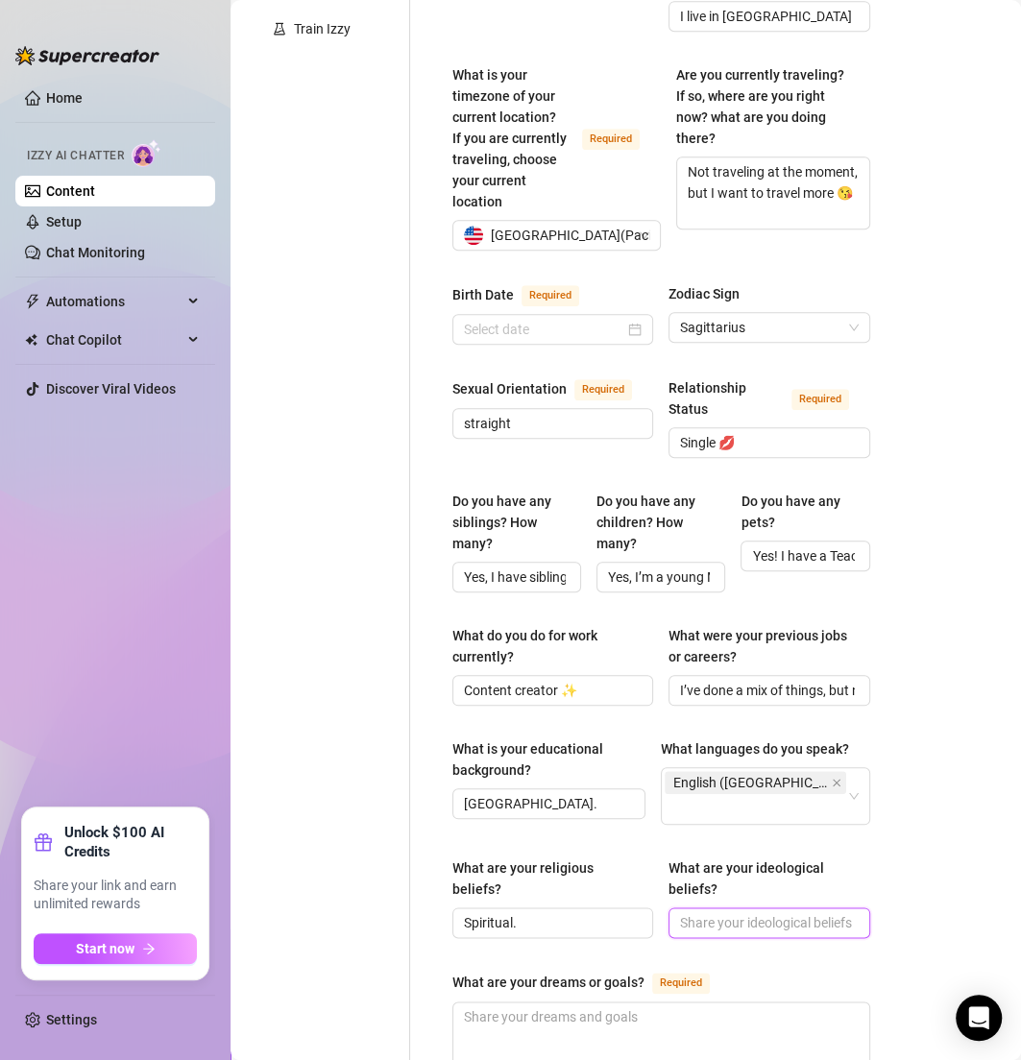
paste input "Live life beautifully, with balance and good energy 🤍"
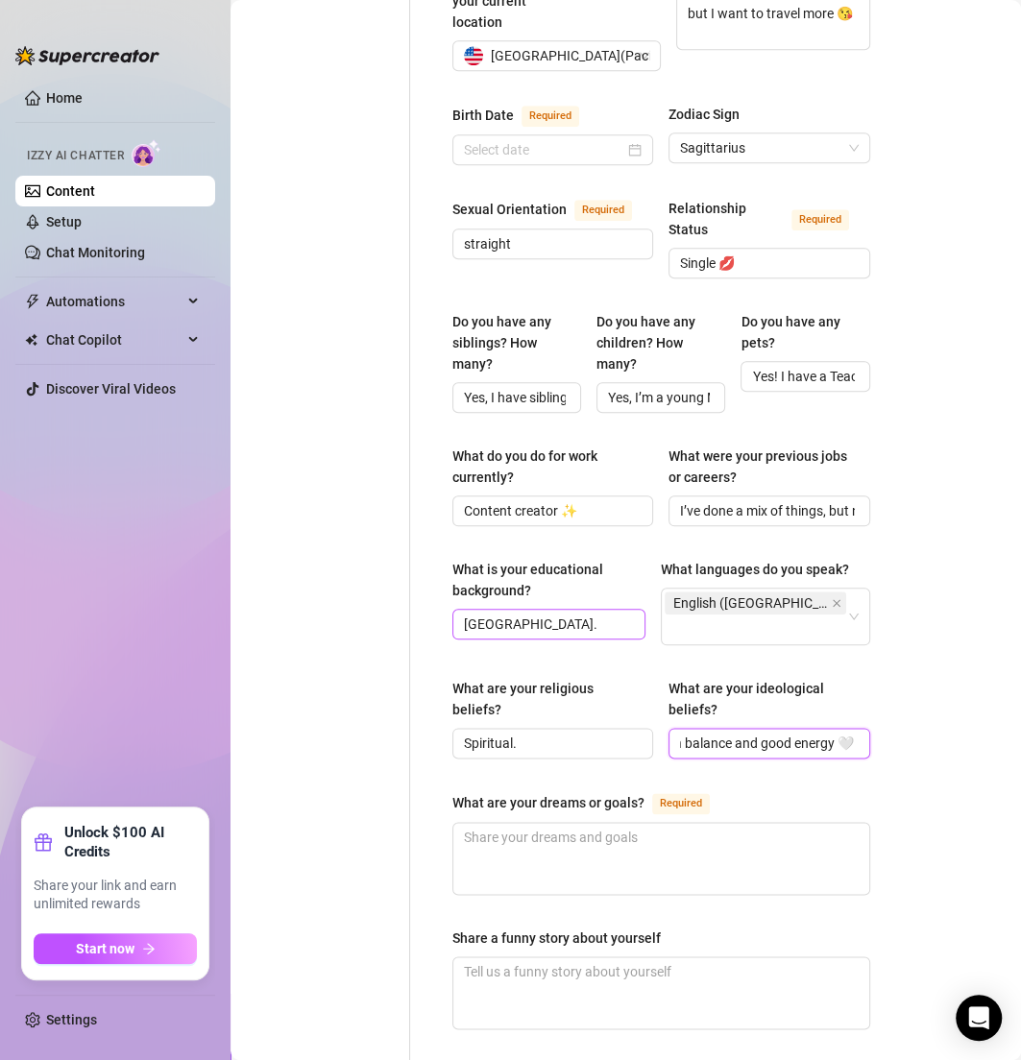
scroll to position [789, 0]
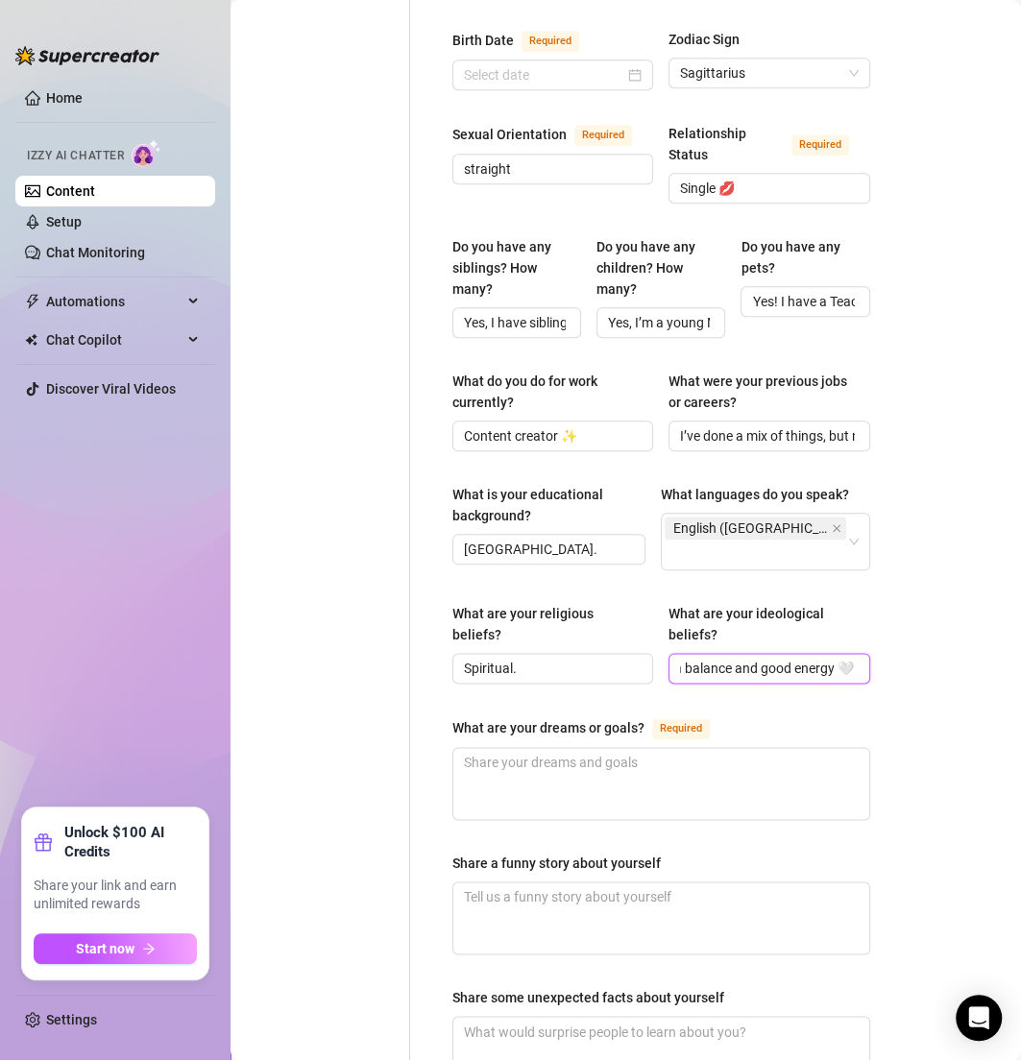
type input "Live life beautifully, with balance and good energy 🤍"
click at [588, 748] on textarea "What are your dreams or goals? Required" at bounding box center [661, 783] width 416 height 71
paste textarea "To travel more, grow my brand, and enjoy life."
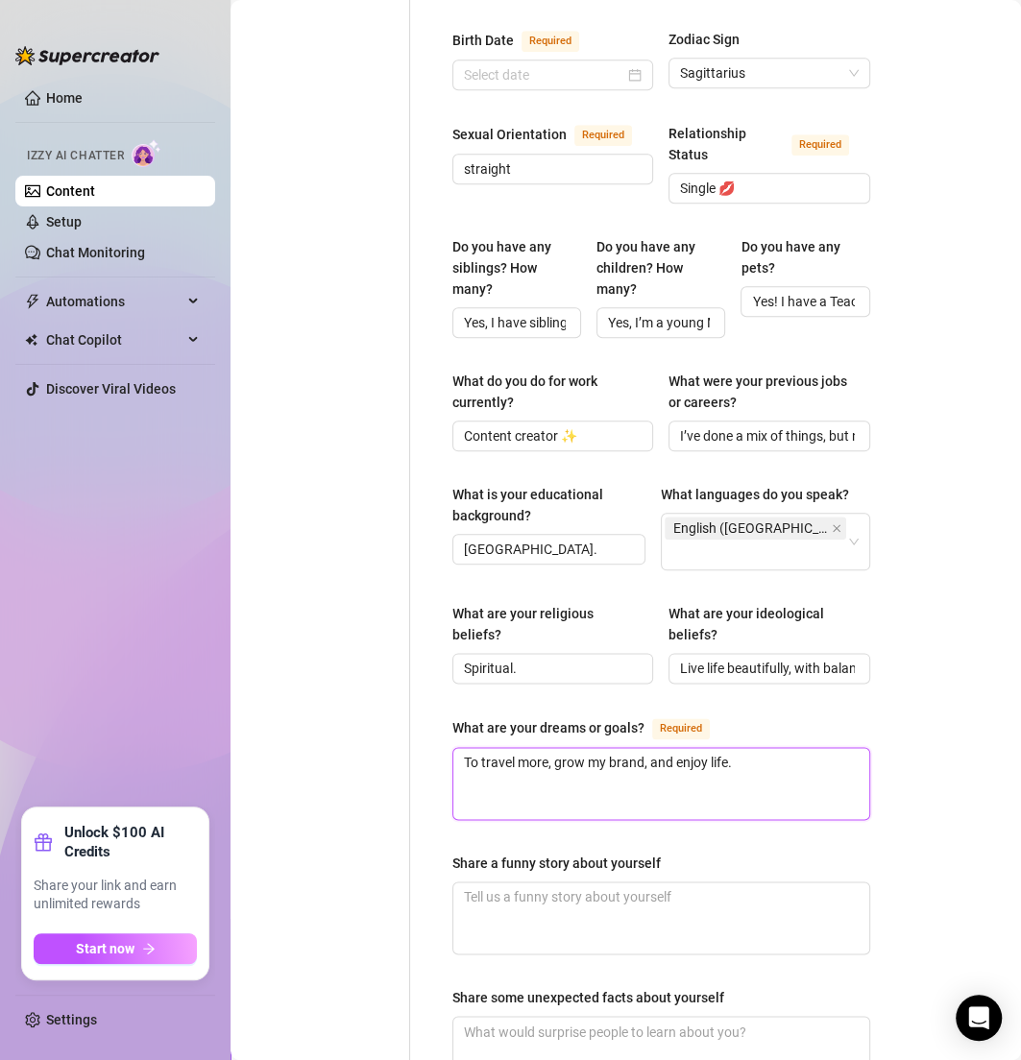
type textarea "To travel more, grow my brand, and enjoy life."
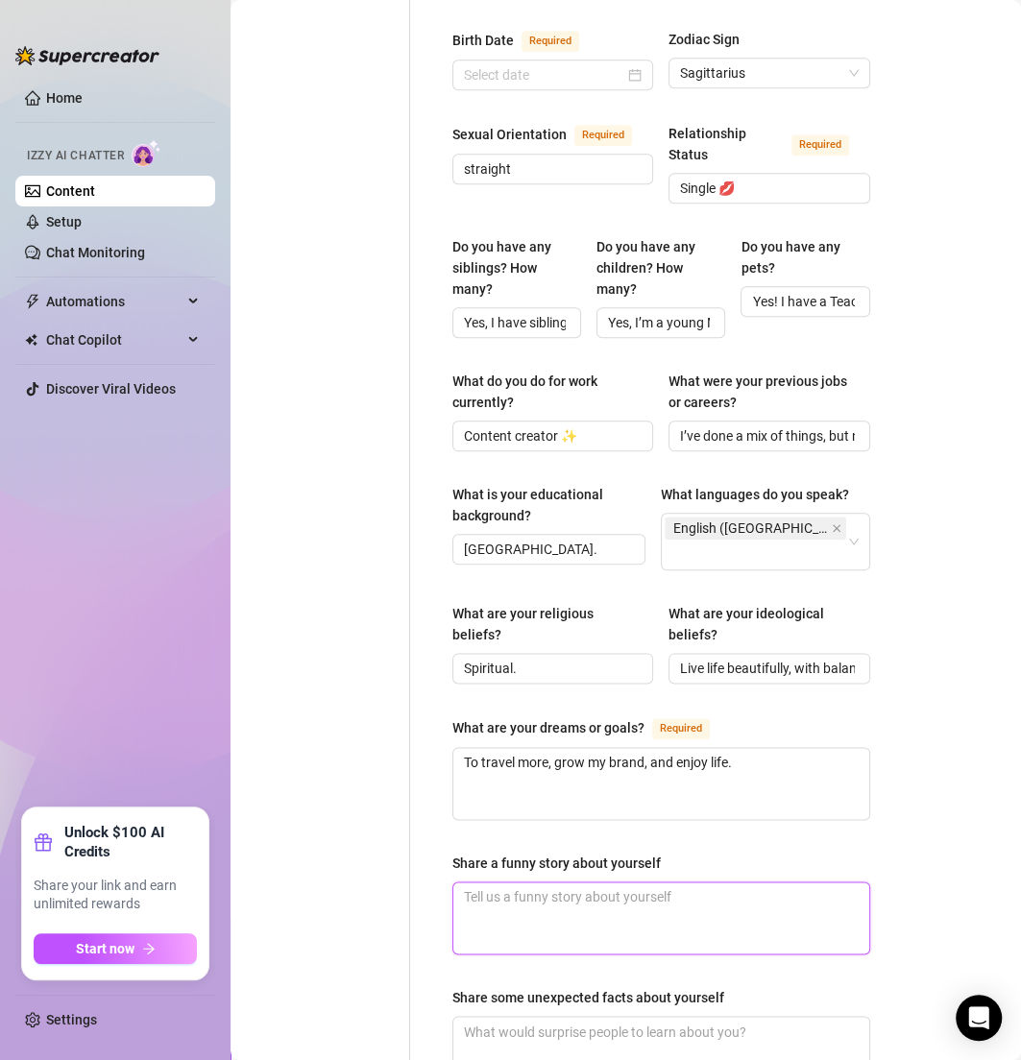
click at [524, 883] on textarea "Share a funny story about yourself" at bounding box center [661, 918] width 416 height 71
paste textarea "I once wore two different shoes out shopping and didn’t notice until someone po…"
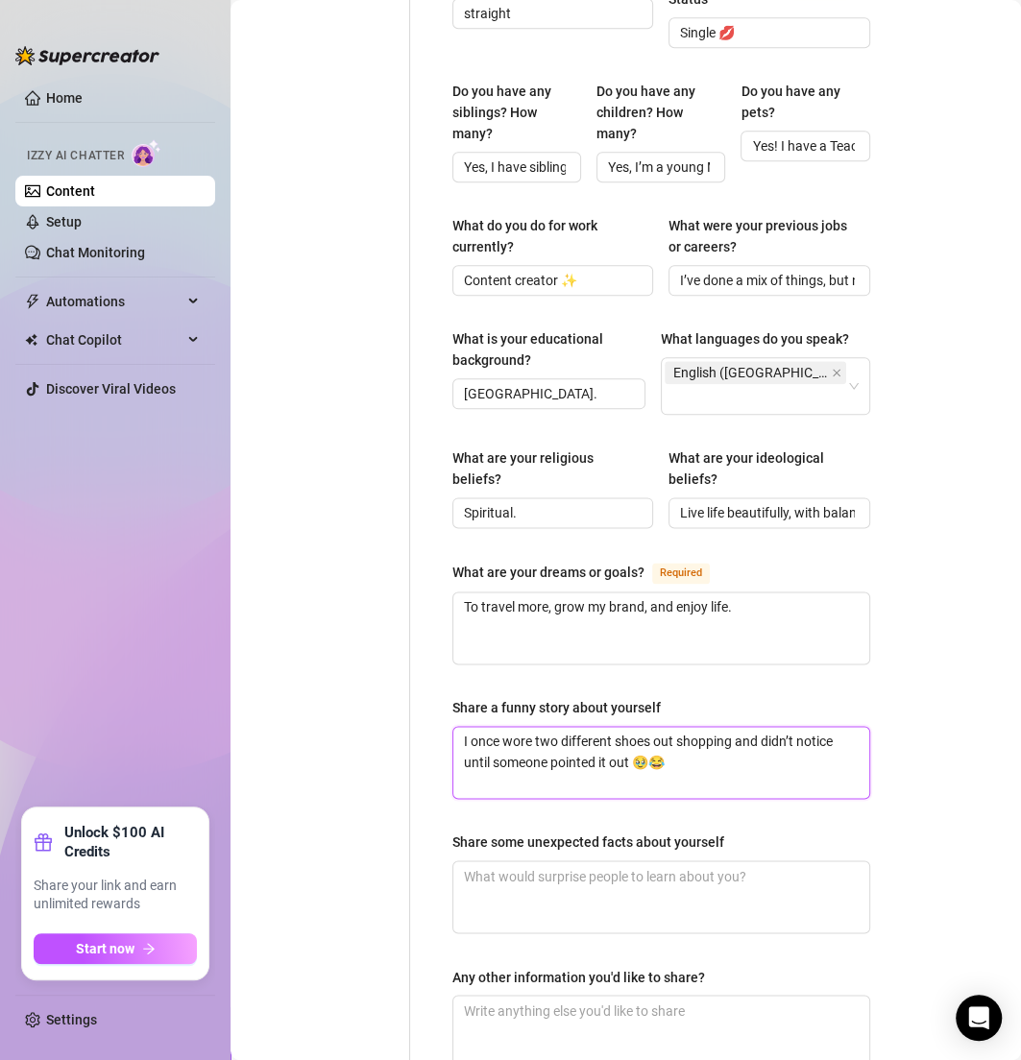
scroll to position [970, 0]
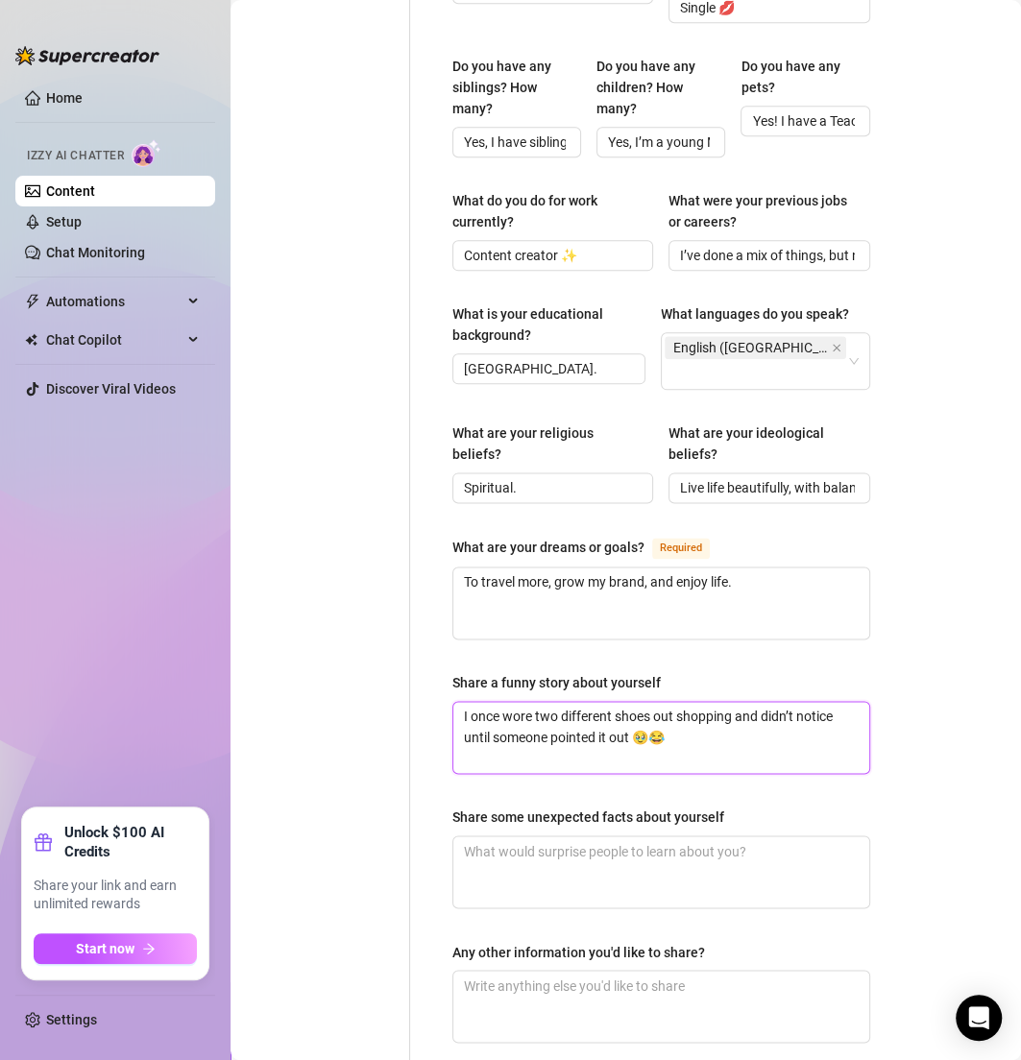
type textarea "I once wore two different shoes out shopping and didn’t notice until someone po…"
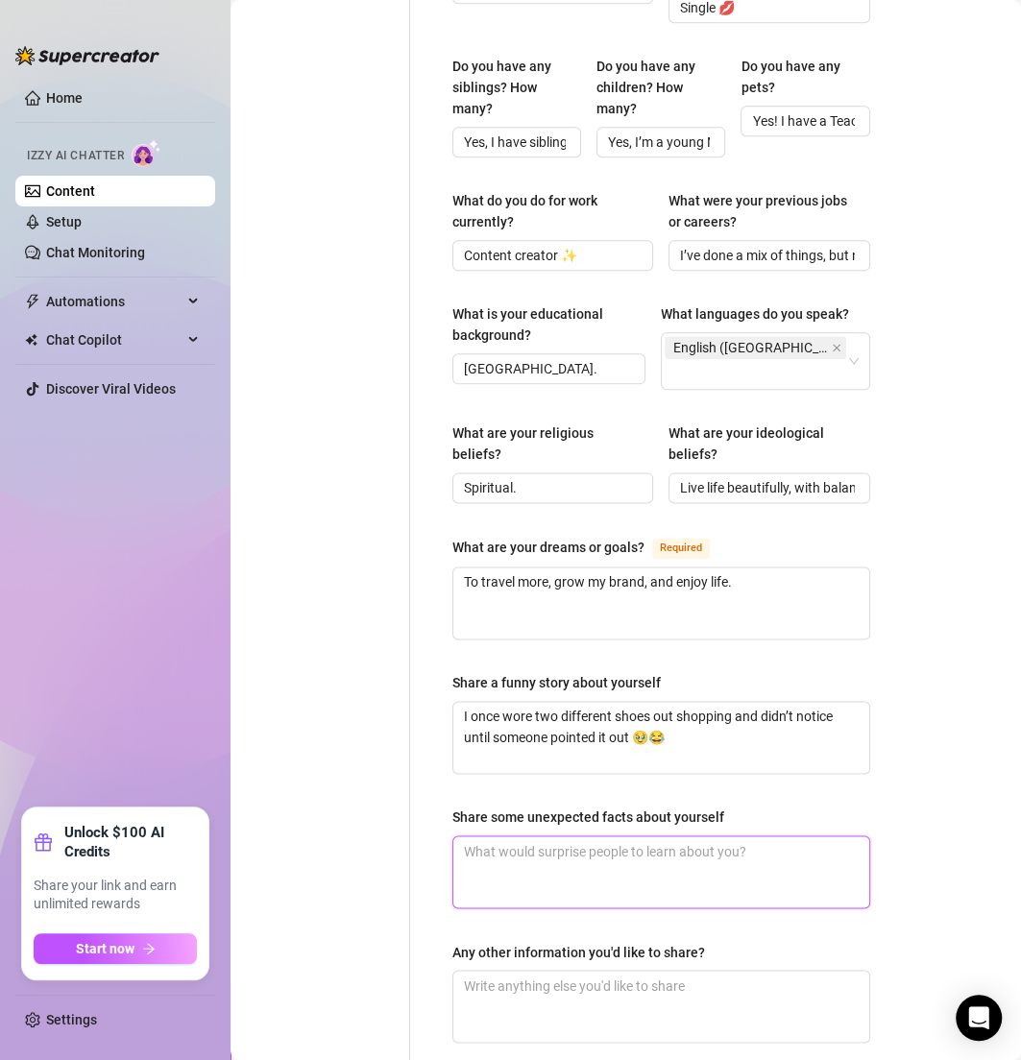
click at [536, 842] on textarea "Share some unexpected facts about yourself" at bounding box center [661, 871] width 416 height 71
paste textarea "I’m actually super into fitness, and I can be a little silly once you get to kn…"
type textarea "I’m actually super into fitness, and I can be a little silly once you get to kn…"
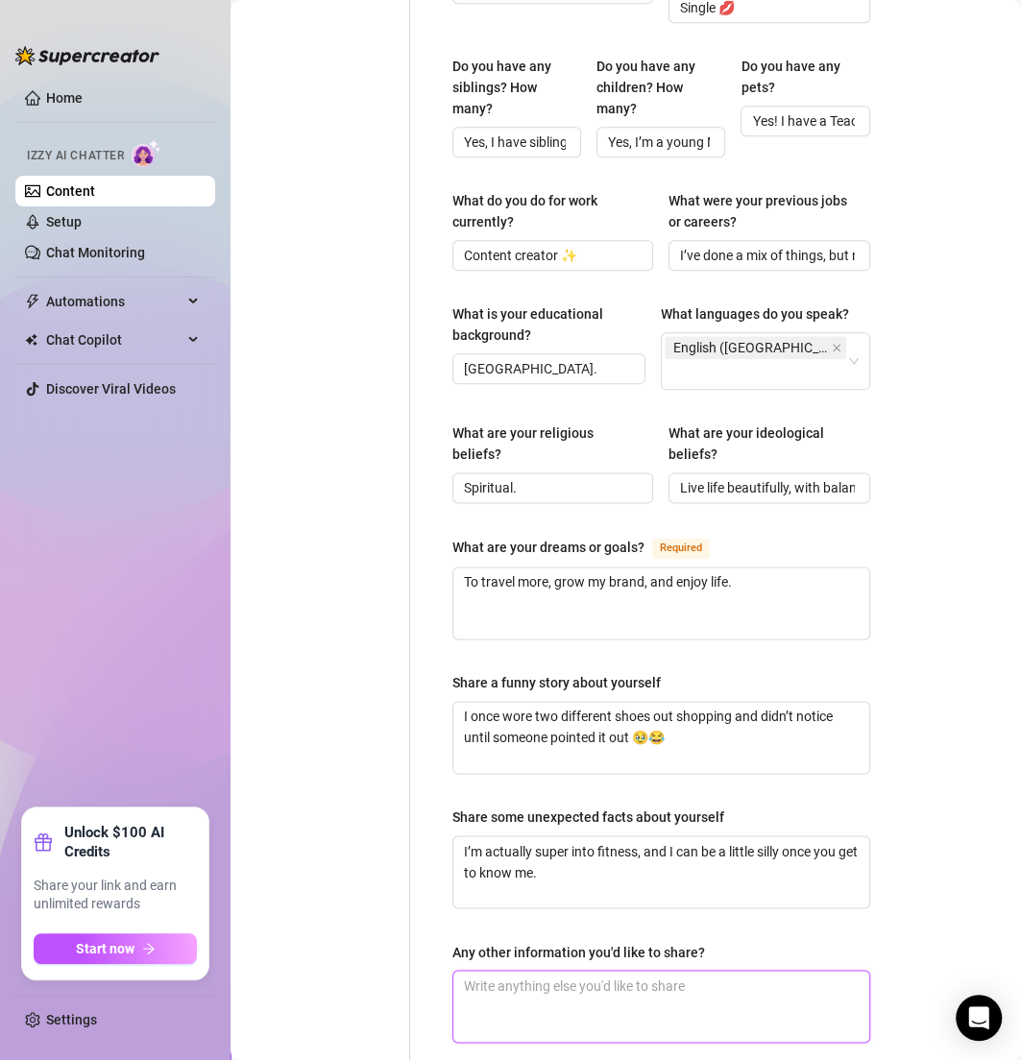
click at [519, 971] on textarea "Any other information you'd like to share?" at bounding box center [661, 1006] width 416 height 71
paste textarea "I love keeping things classy, flirty, and fun 💕"
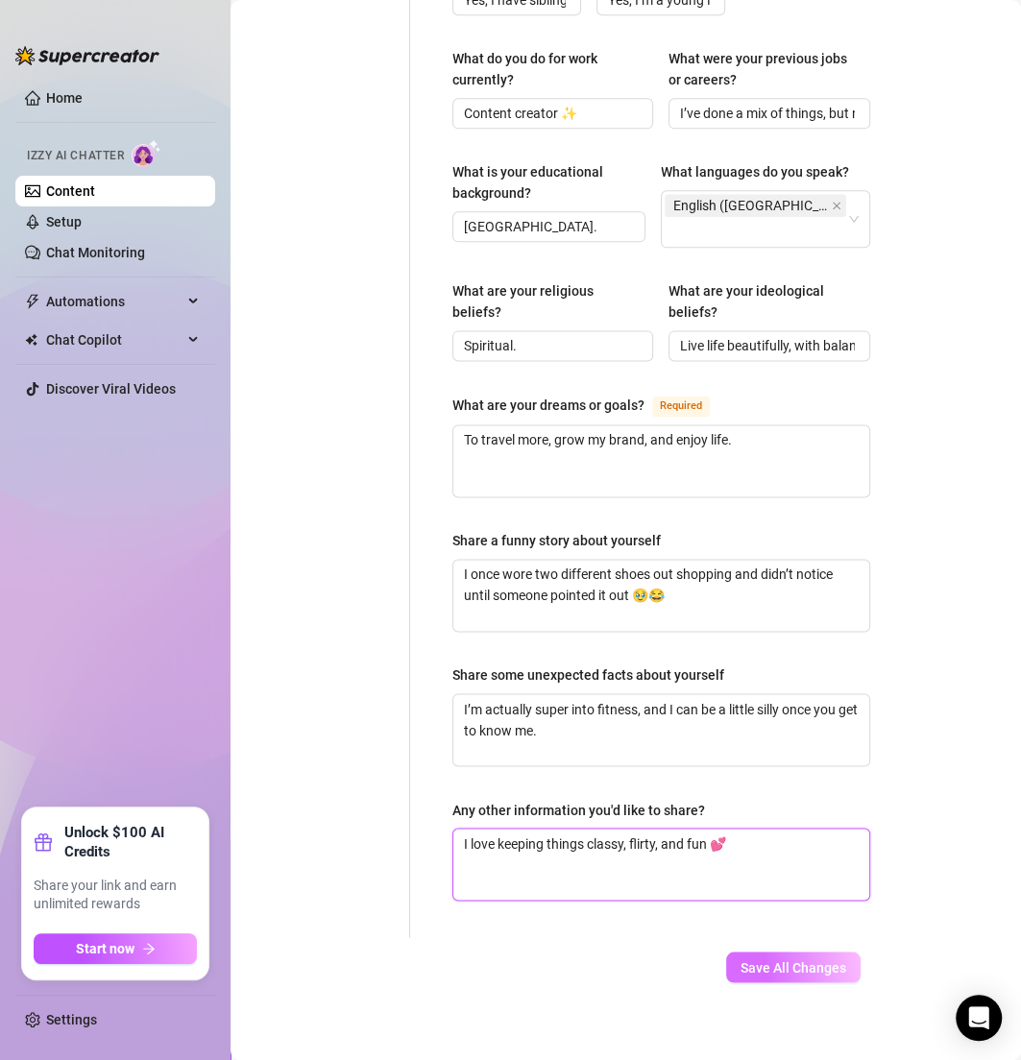
type textarea "I love keeping things classy, flirty, and fun 💕"
click at [781, 952] on button "Save All Changes" at bounding box center [793, 967] width 134 height 31
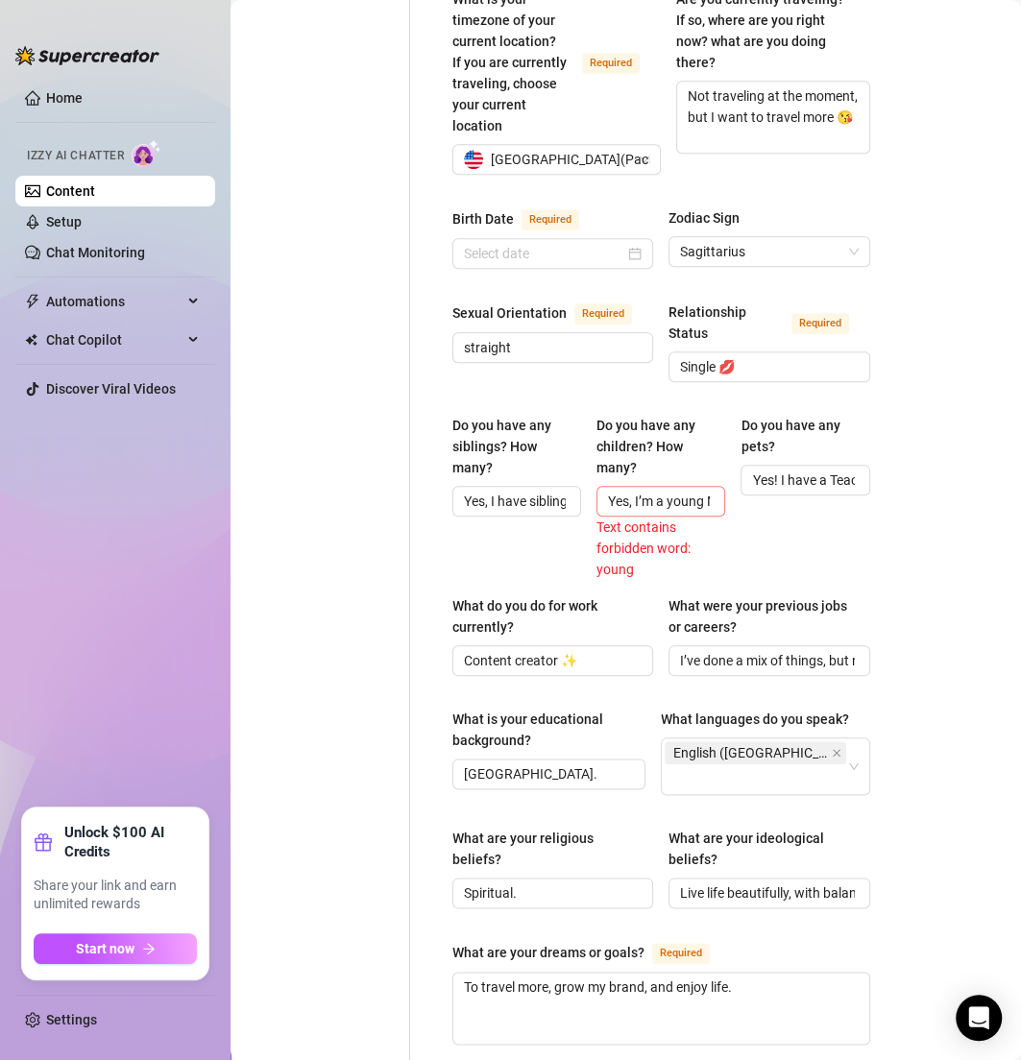
scroll to position [0, 54]
click at [642, 491] on input "Yes, I’m a young MILF 🤍" at bounding box center [659, 501] width 102 height 21
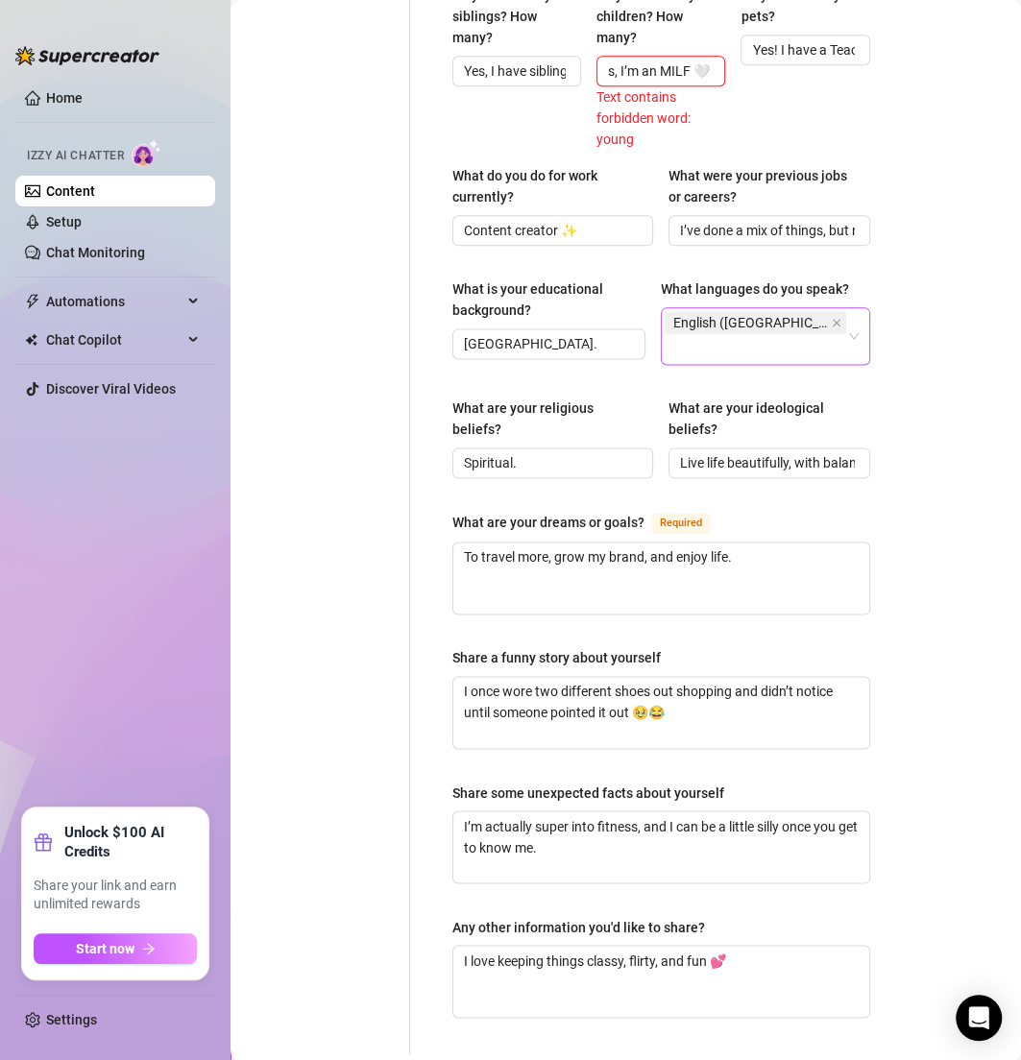
scroll to position [1158, 0]
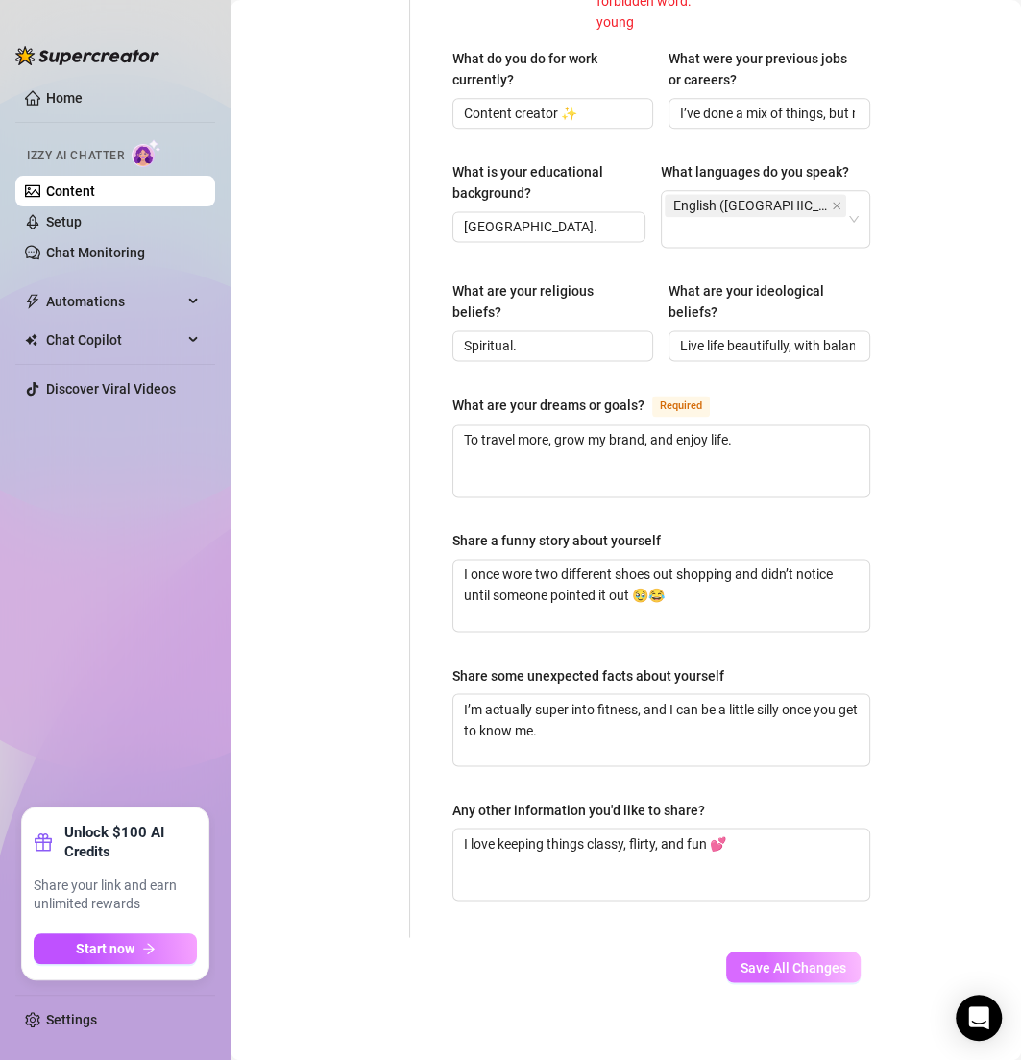
type input "Yes, I’m an MILF 🤍"
click at [750, 959] on span "Save All Changes" at bounding box center [793, 966] width 106 height 15
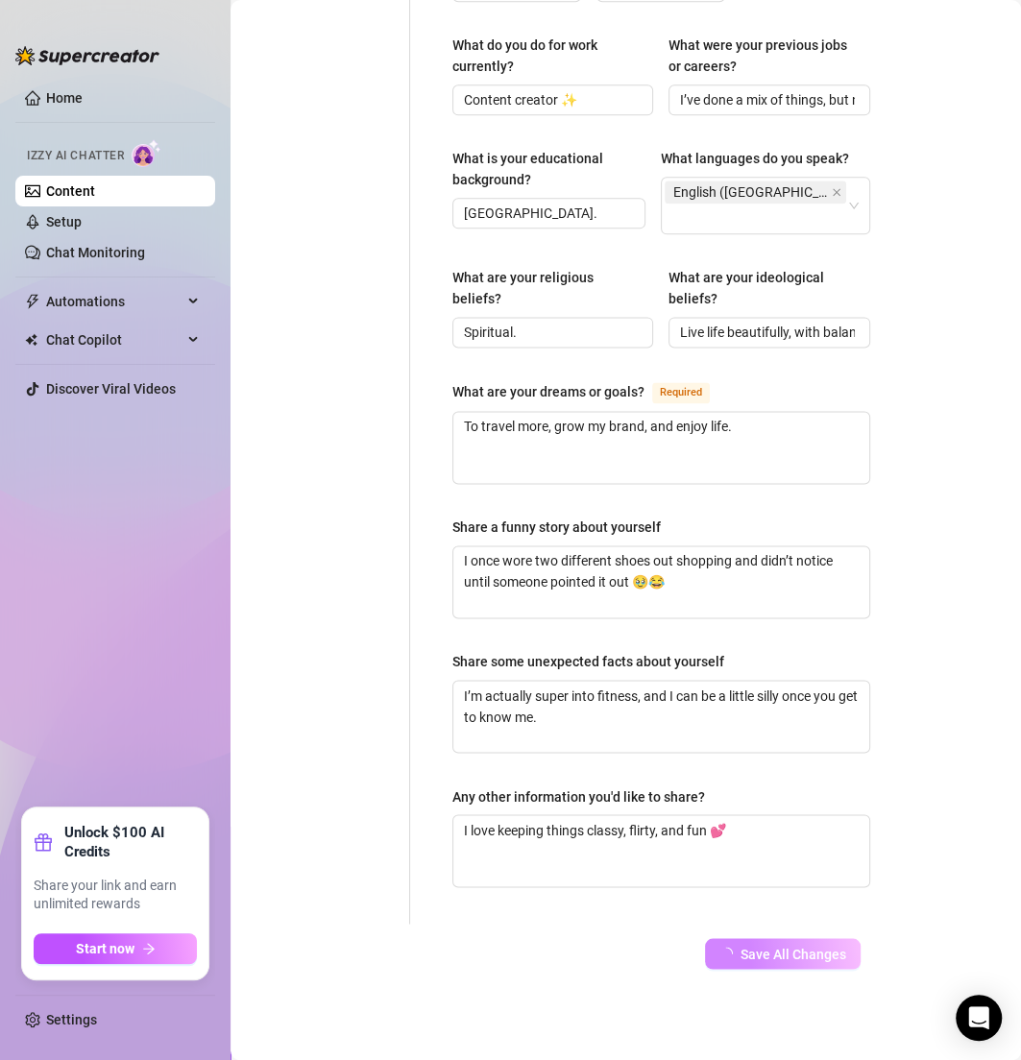
scroll to position [1112, 0]
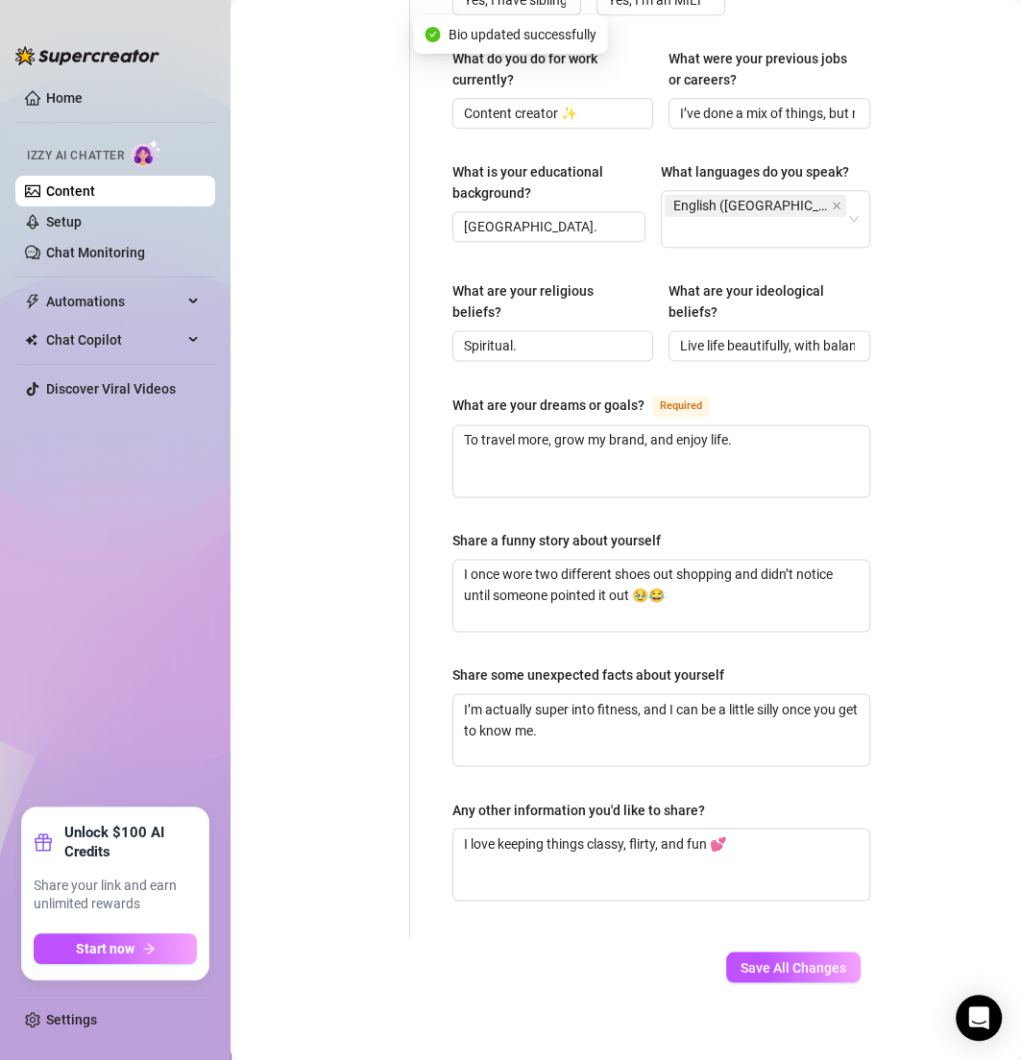
type input "I grew up in California 💕"
type input "I live in Los Angeles ✨"
type textarea "Not traveling at the moment, but I want to travel more 😘"
type input "Single 💋"
type input "Yes, I have siblings."
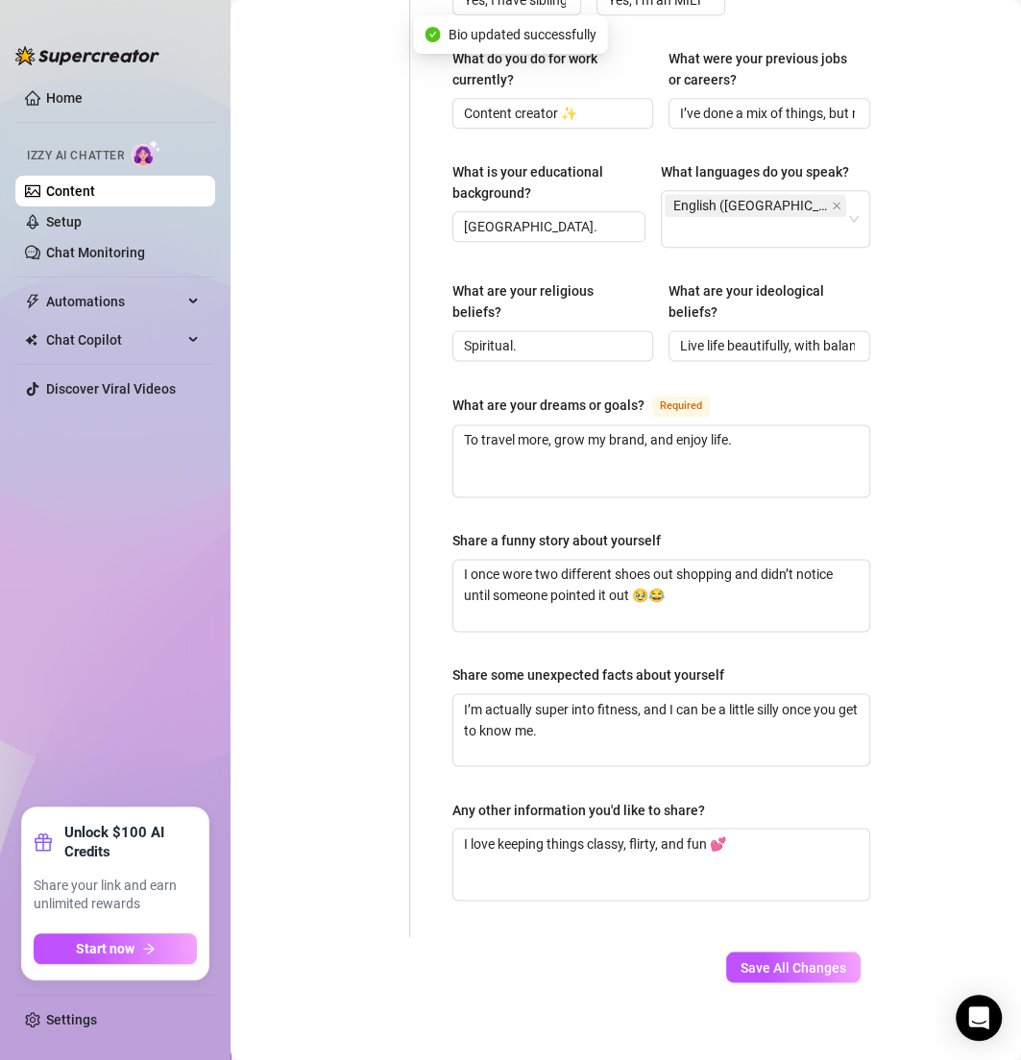
type input "Yes, I’m an MILF 🤍"
type input "Yes! I have a Teacup Yorkshire terrier named Honey Dior, she’s 3 🐶💕"
type input "Content creator ✨"
type input "I’ve done a mix of things, but now I’m focused on creating."
type input "Graduated high school."
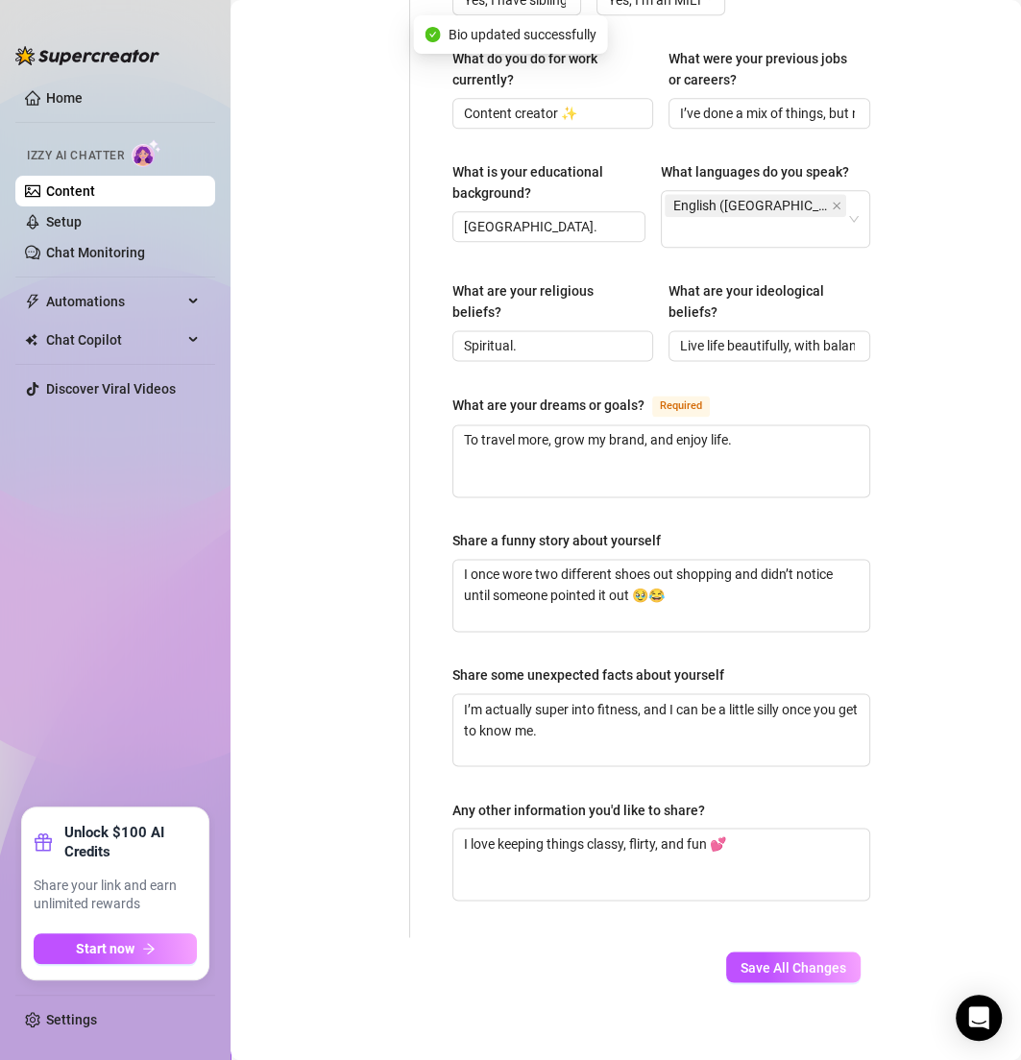
type input "Spiritual."
type input "Live life beautifully, with balance and good energy 🤍"
type textarea "To travel more, grow my brand, and enjoy life."
type textarea "I once wore two different shoes out shopping and didn’t notice until someone po…"
type textarea "I’m actually super into fitness, and I can be a little silly once you get to kn…"
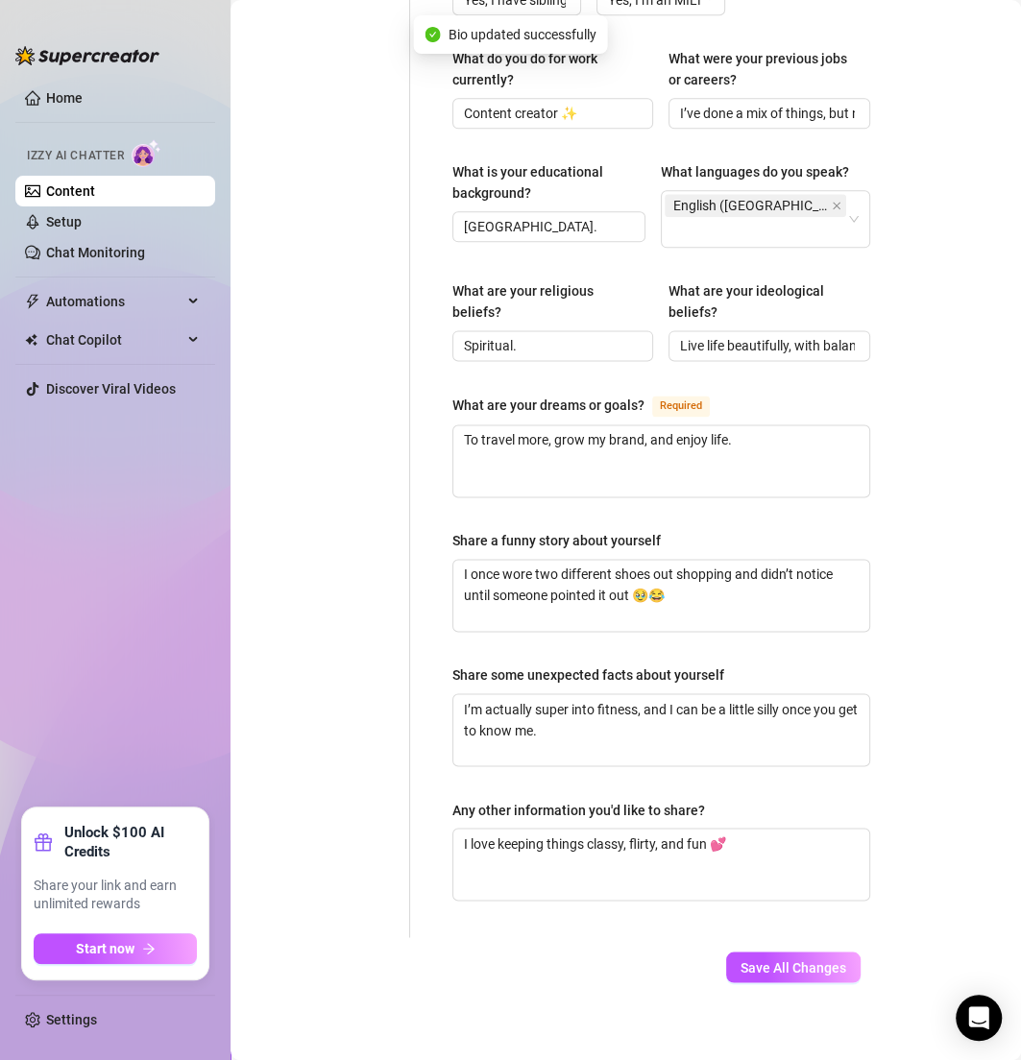
type textarea "I love keeping things classy, flirty, and fun 💕"
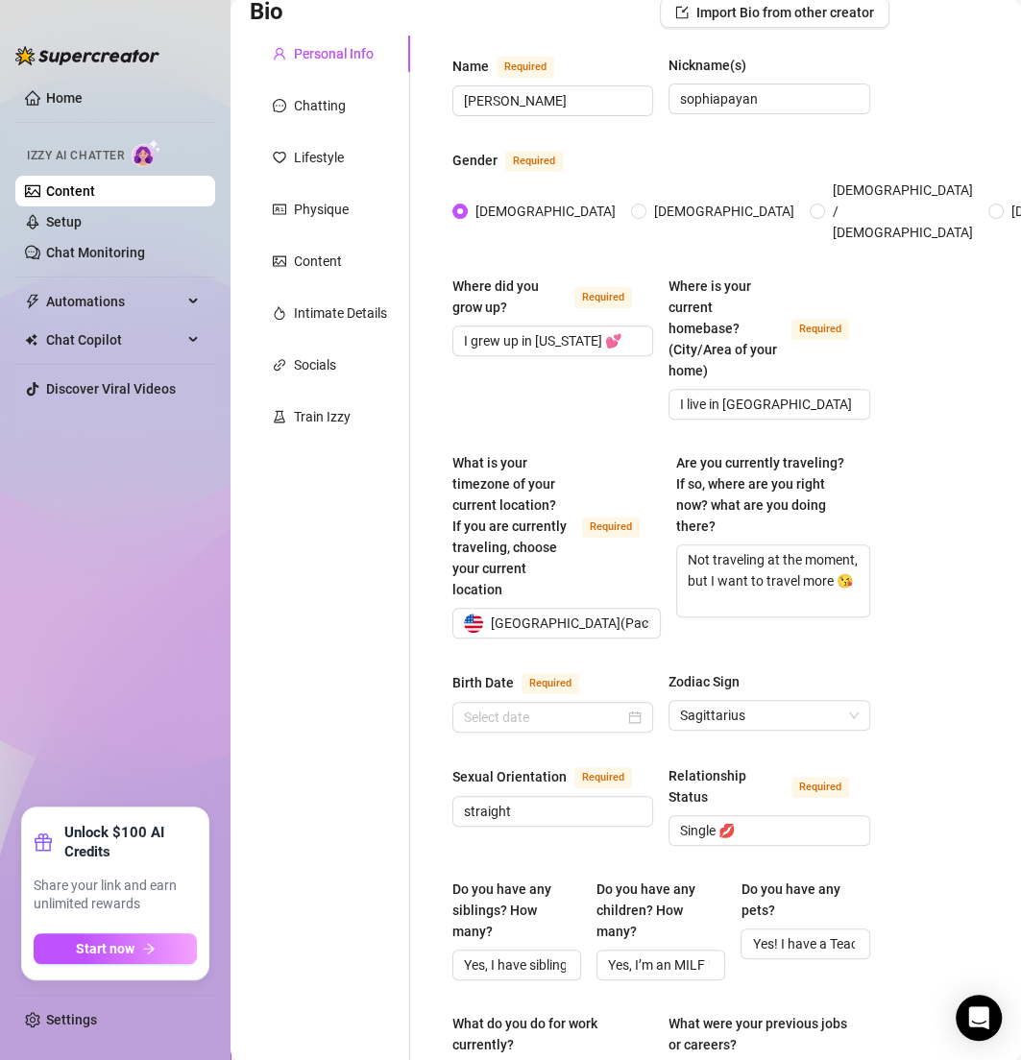
scroll to position [0, 0]
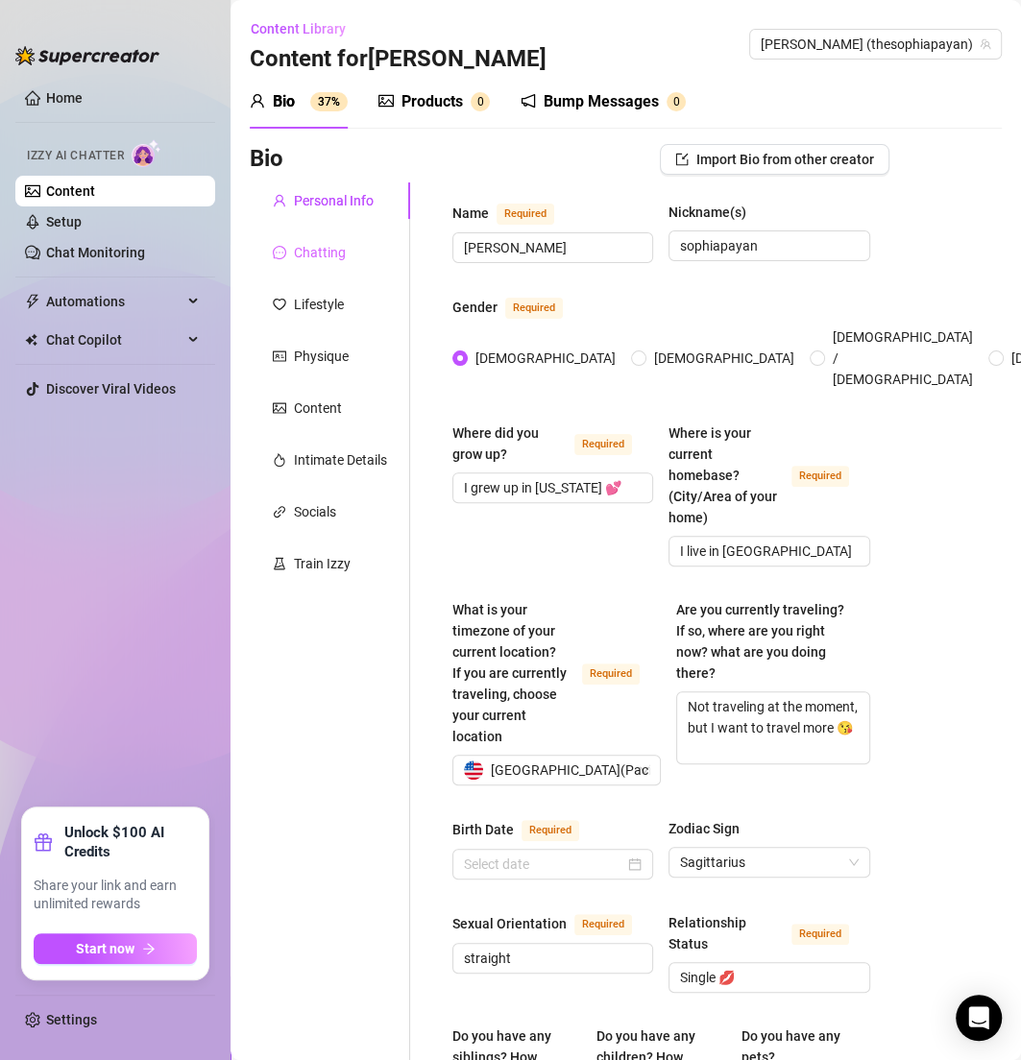
click at [348, 259] on div "Chatting" at bounding box center [330, 252] width 160 height 36
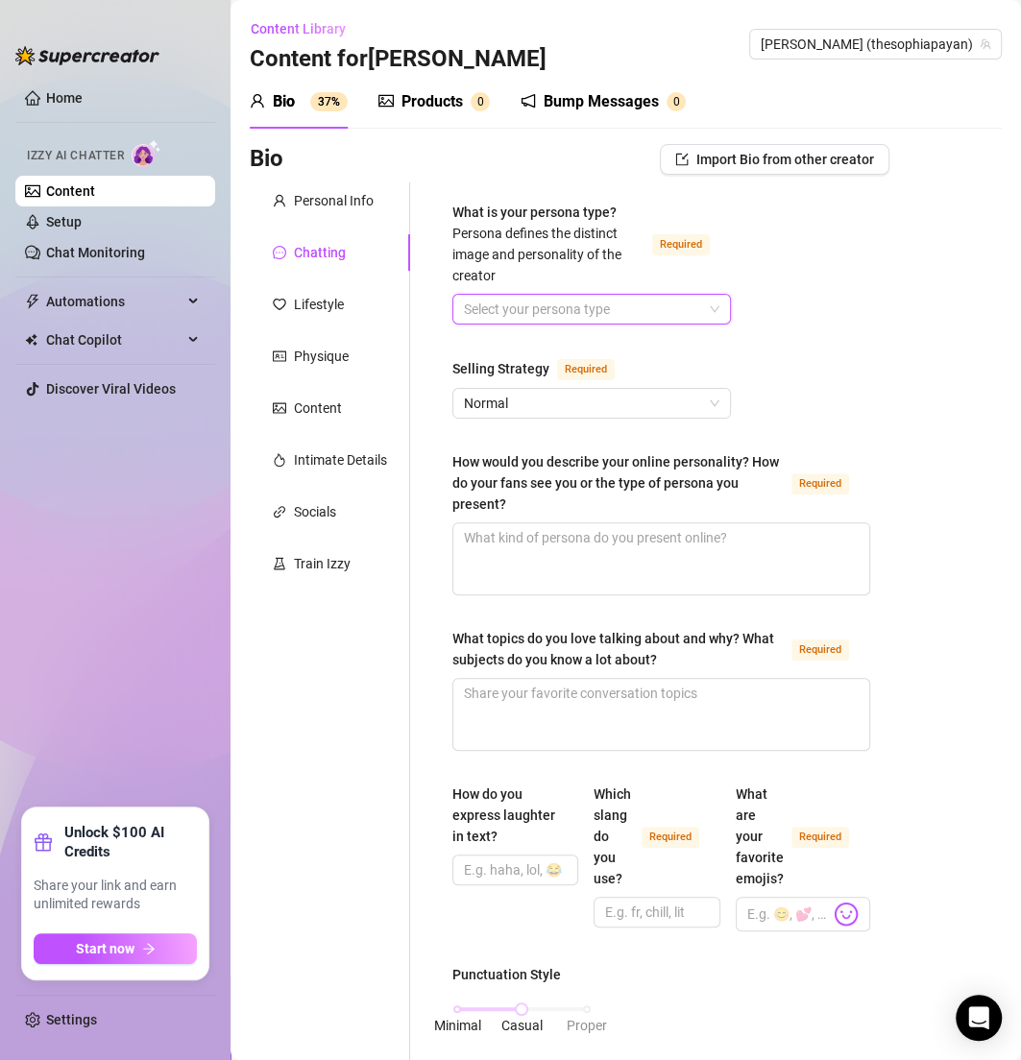
click at [528, 303] on input "What is your persona type? Persona defines the distinct image and personality o…" at bounding box center [583, 309] width 238 height 29
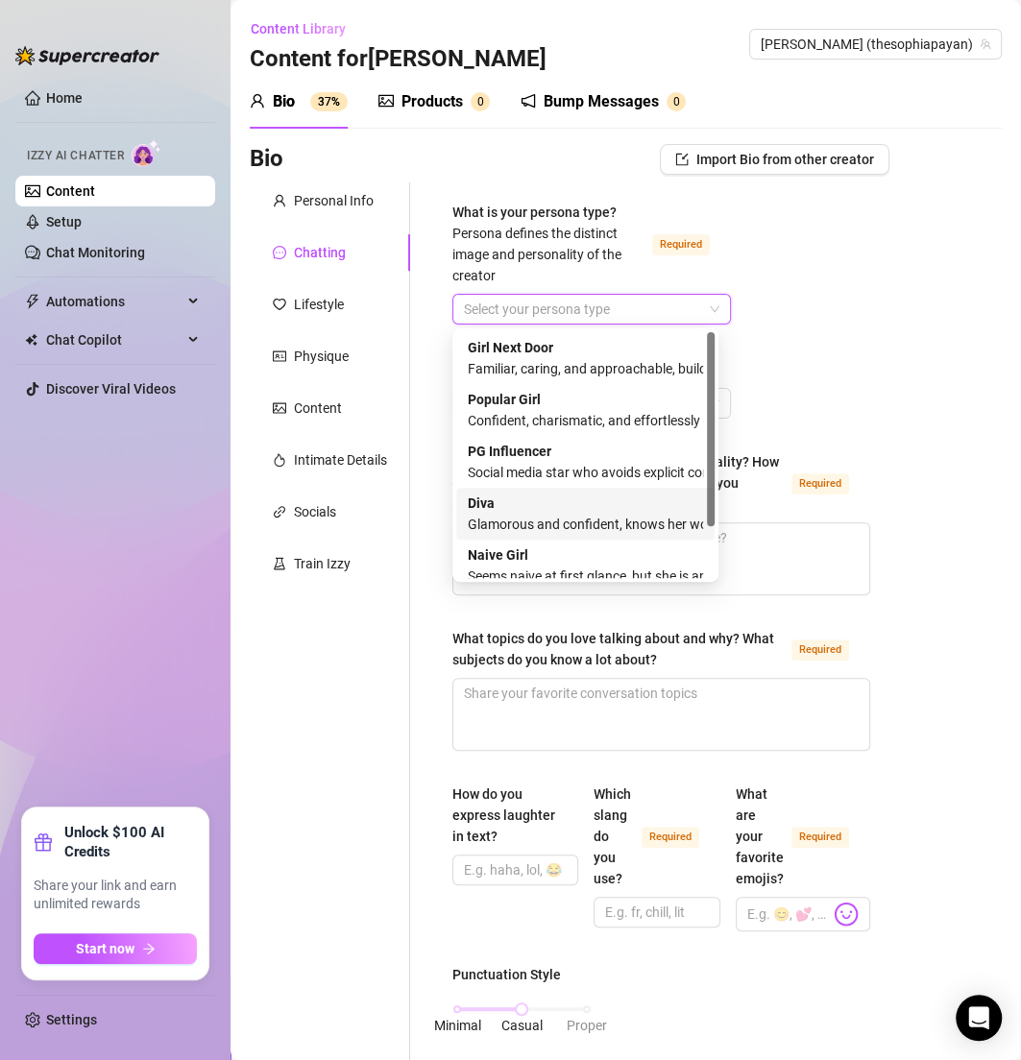
click at [532, 497] on div "Diva Glamorous and confident, knows her worth and takes control" at bounding box center [585, 514] width 235 height 42
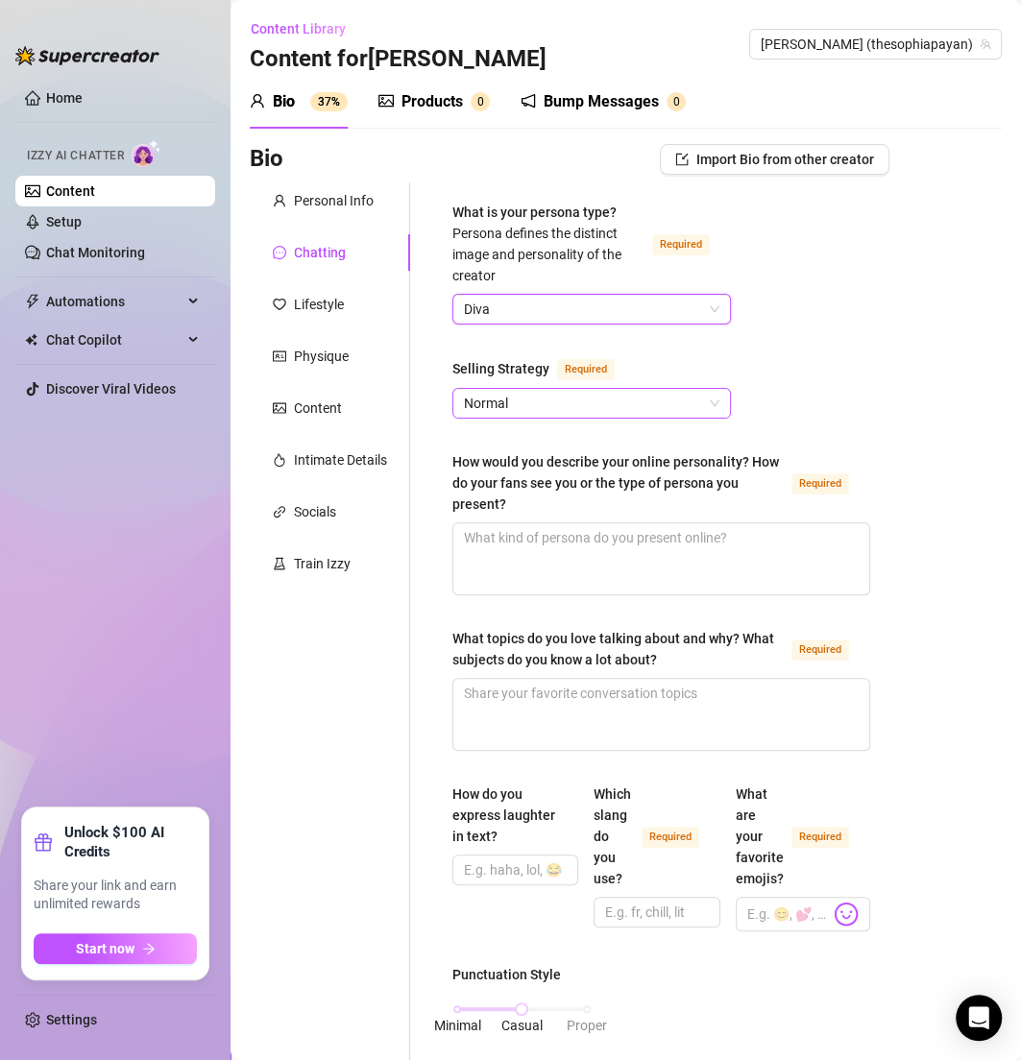
click at [530, 402] on span "Normal" at bounding box center [591, 403] width 255 height 29
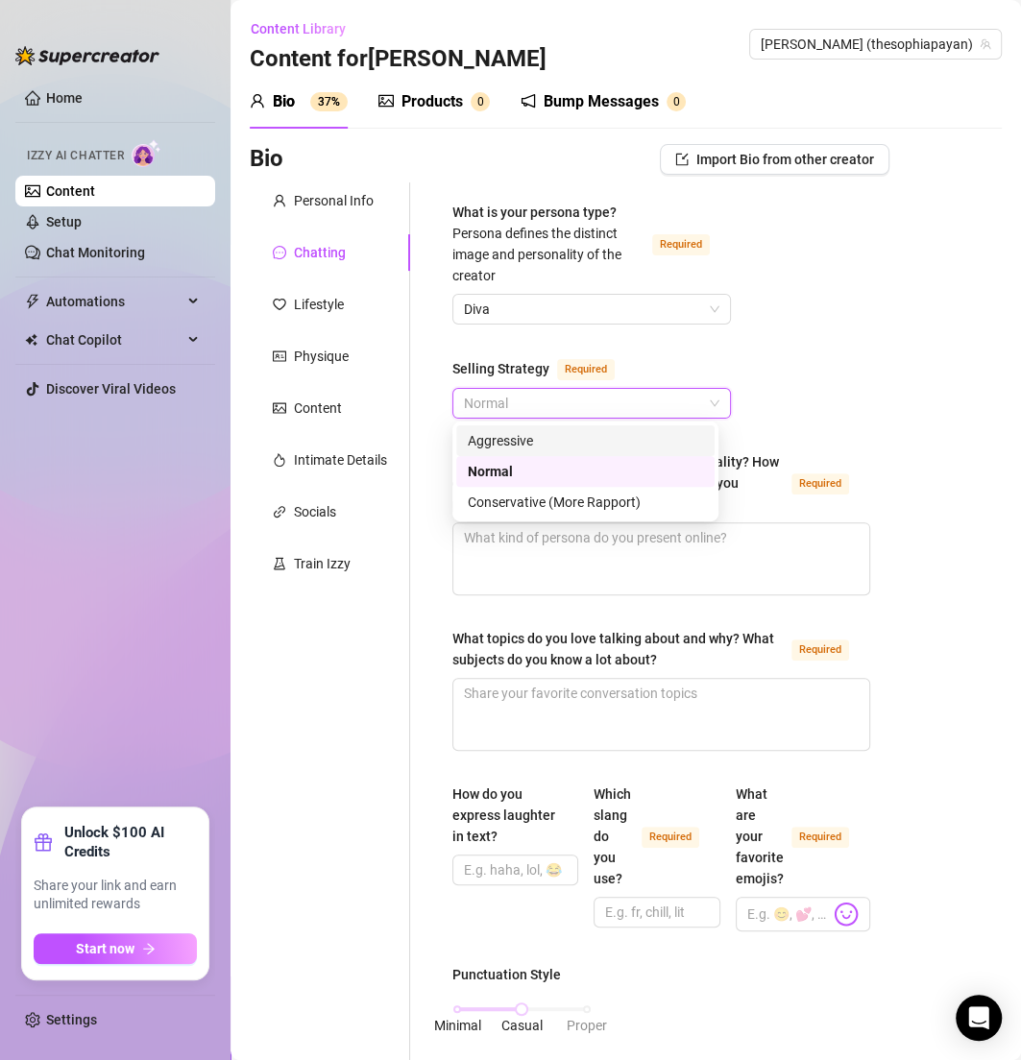
click at [512, 428] on div "Aggressive" at bounding box center [585, 440] width 258 height 31
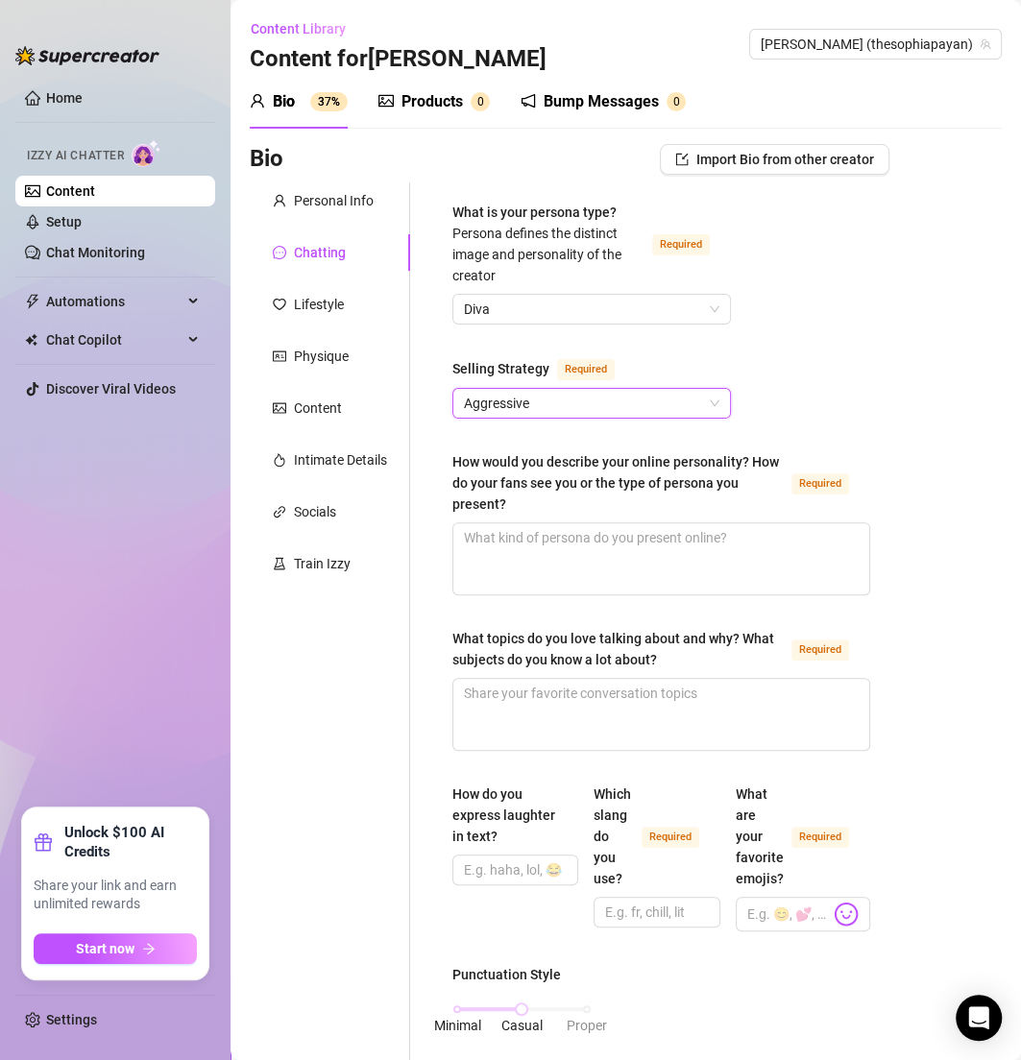
click at [429, 427] on div "What is your persona type? Persona defines the distinct image and personality o…" at bounding box center [649, 1065] width 479 height 1766
click at [478, 558] on textarea "How would you describe your online personality? How do your fans see you or the…" at bounding box center [661, 558] width 416 height 71
paste textarea "Sexy but sweet MILF vibes, confident, and playful. My fans see me as the busty …"
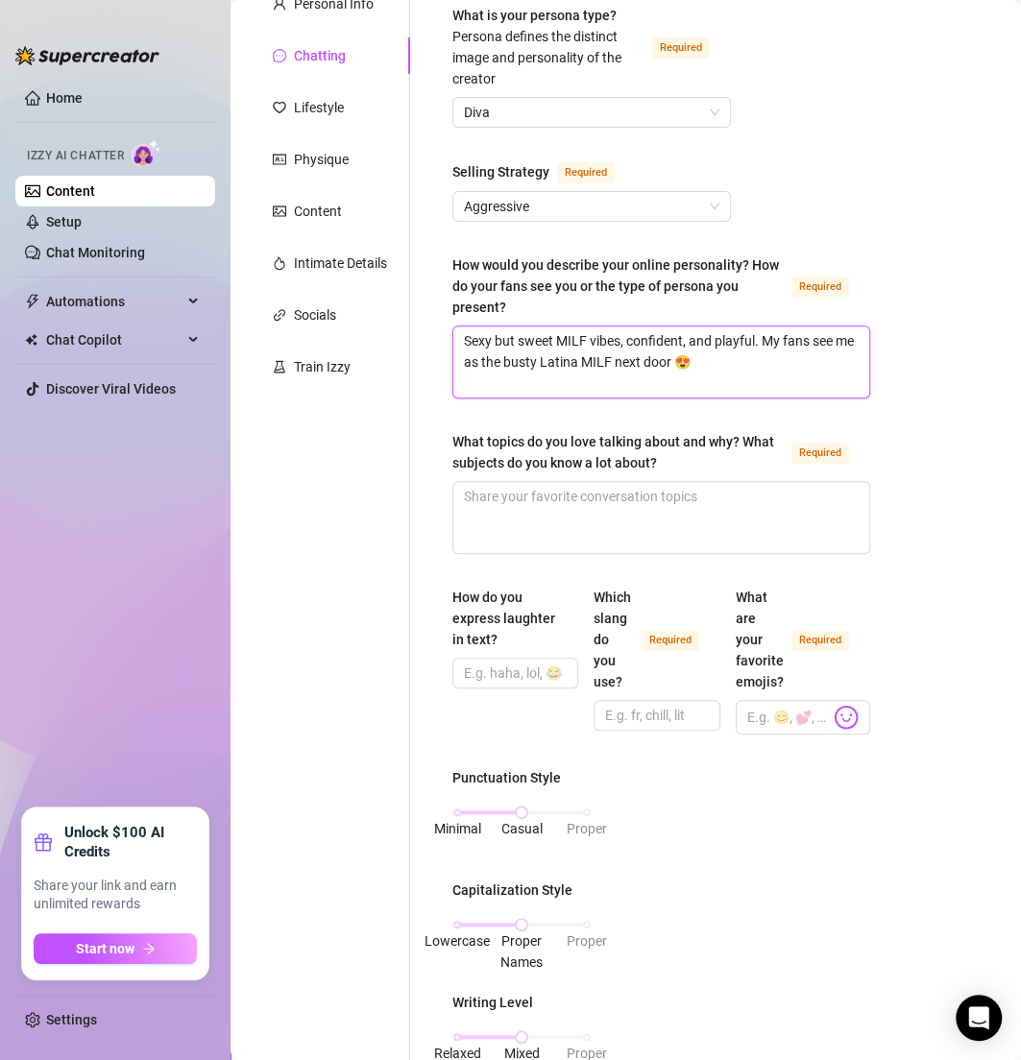
scroll to position [230, 0]
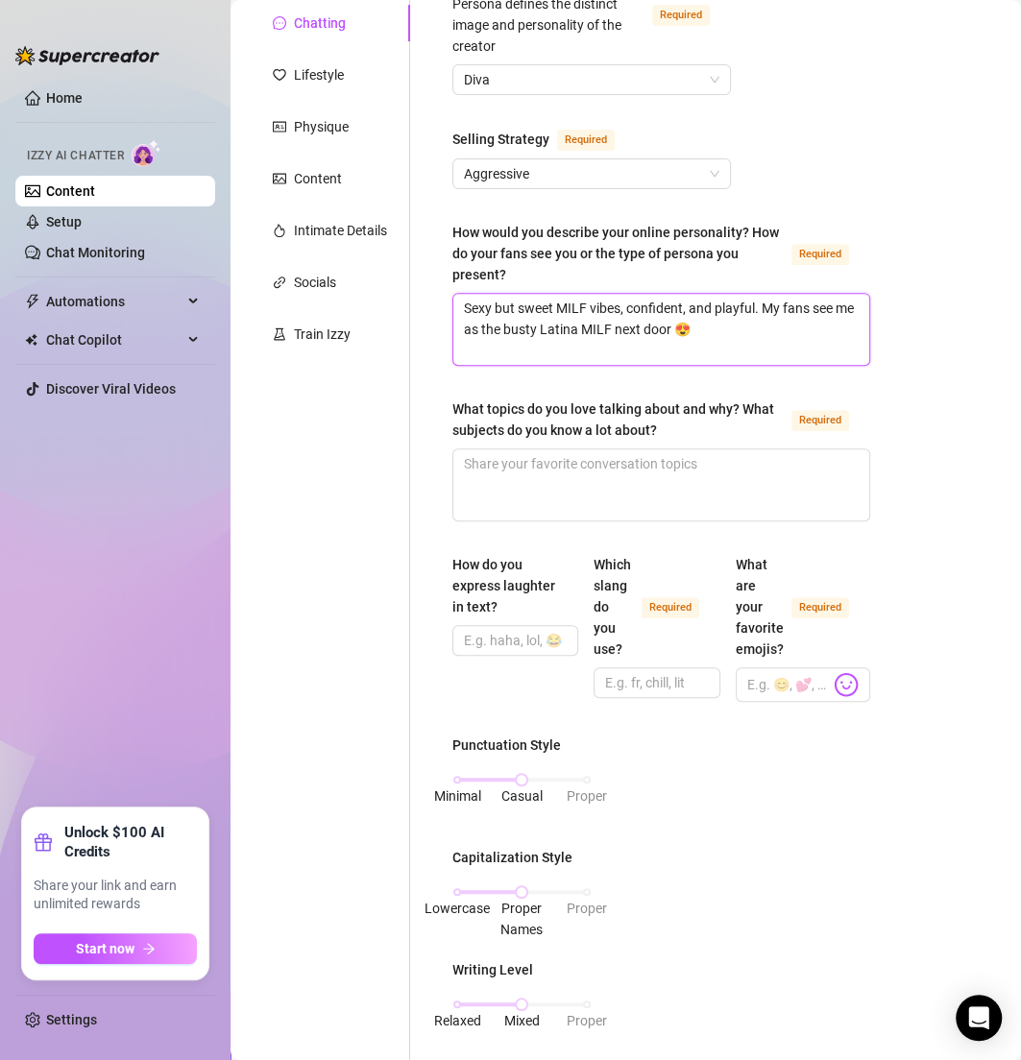
type textarea "Sexy but sweet MILF vibes, confident, and playful. My fans see me as the busty …"
click at [381, 546] on div "Personal Info Chatting Lifestyle Physique Content Intimate Details Socials Trai…" at bounding box center [330, 836] width 160 height 1766
click at [486, 625] on div at bounding box center [515, 640] width 126 height 31
click at [489, 652] on span at bounding box center [515, 640] width 126 height 31
paste input "“Lol” or “😂”"
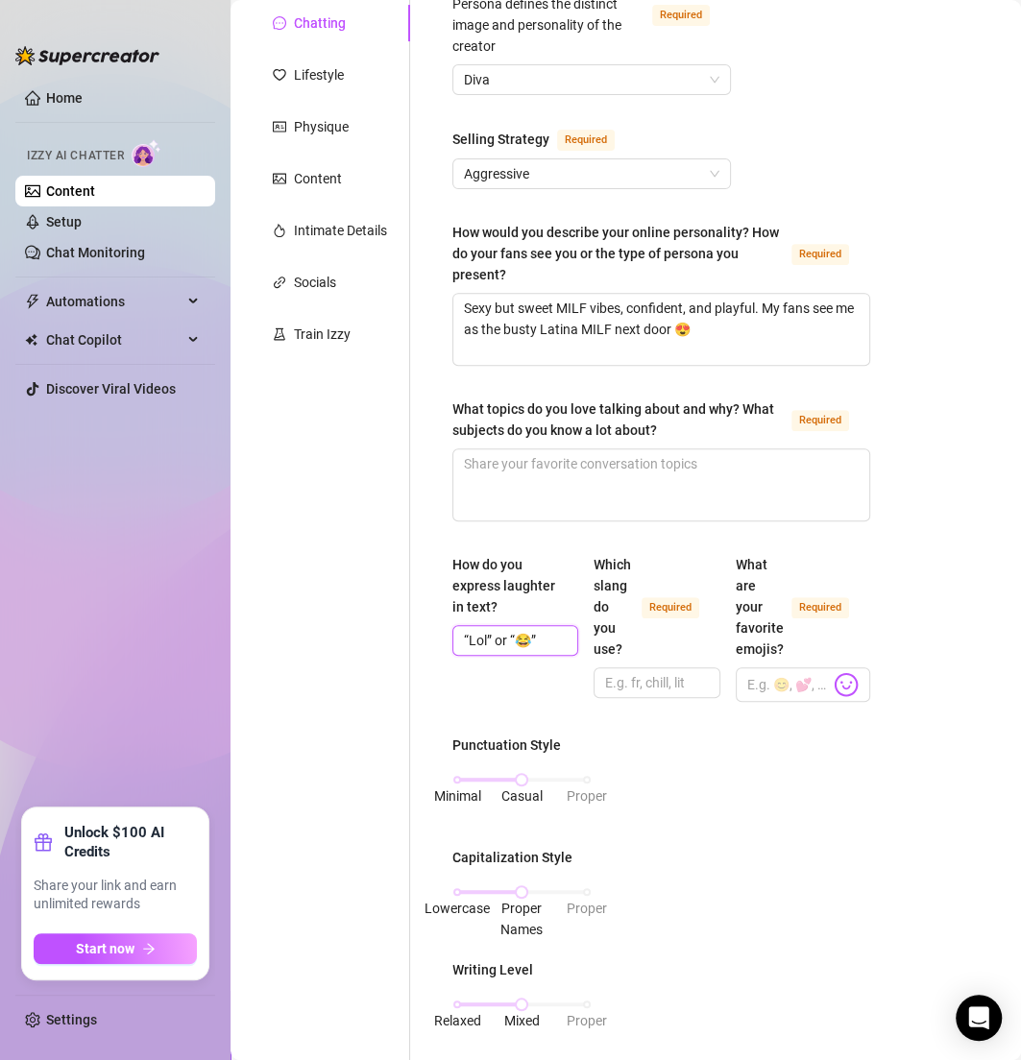
type input "“Lol” or “😂”"
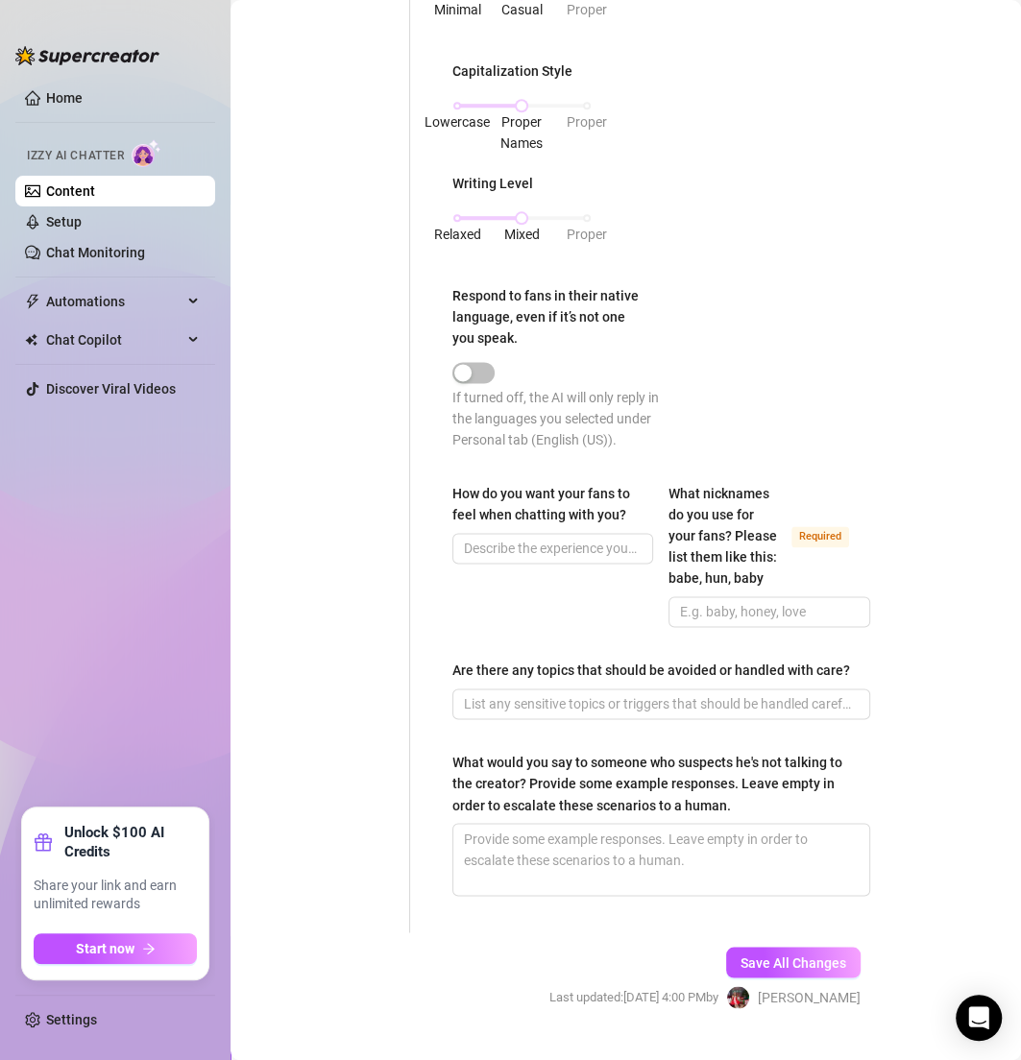
scroll to position [1115, 0]
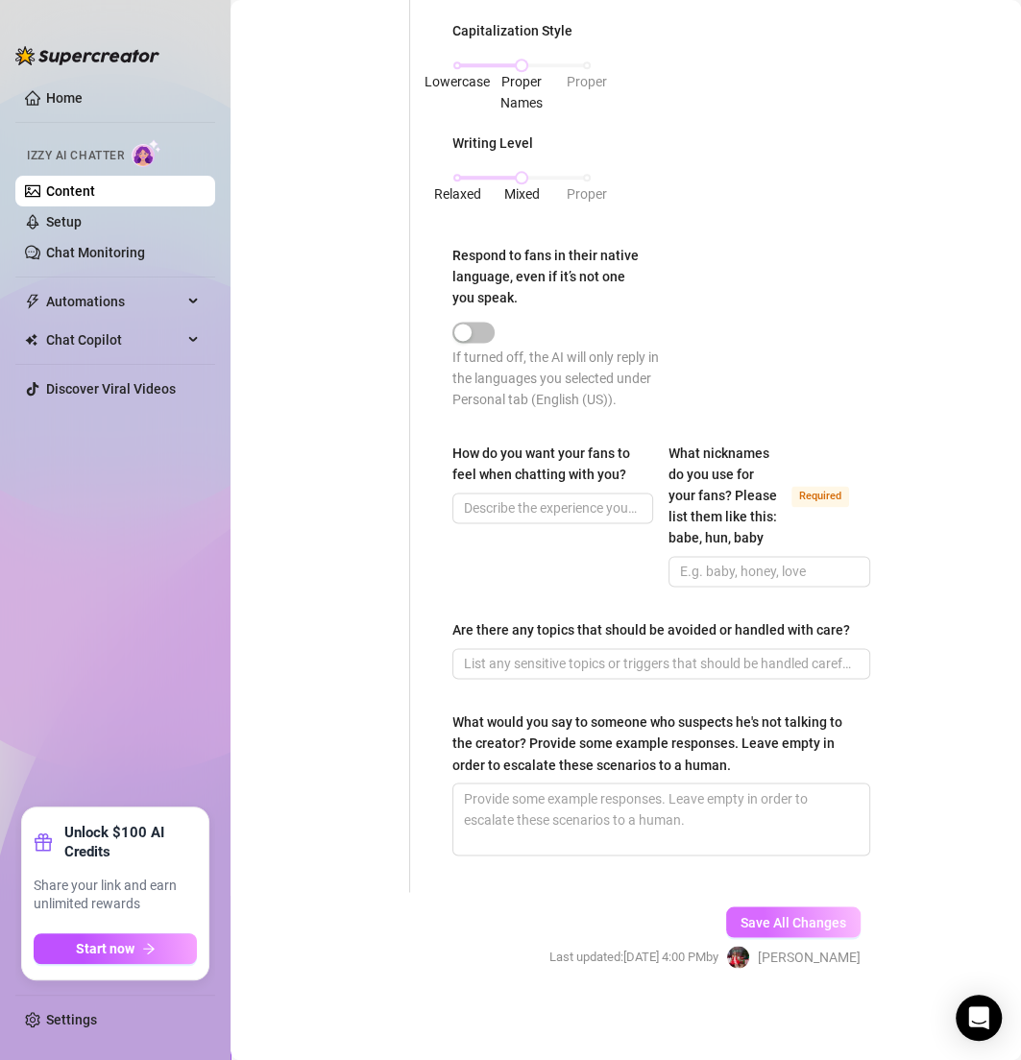
click at [751, 928] on span "Save All Changes" at bounding box center [793, 921] width 106 height 15
type textarea "Sexy but sweet MILF vibes, confident, and playful. My fans see me as the busty …"
type input "“Lol” or “😂”"
click at [64, 1028] on link "Settings" at bounding box center [71, 1019] width 51 height 15
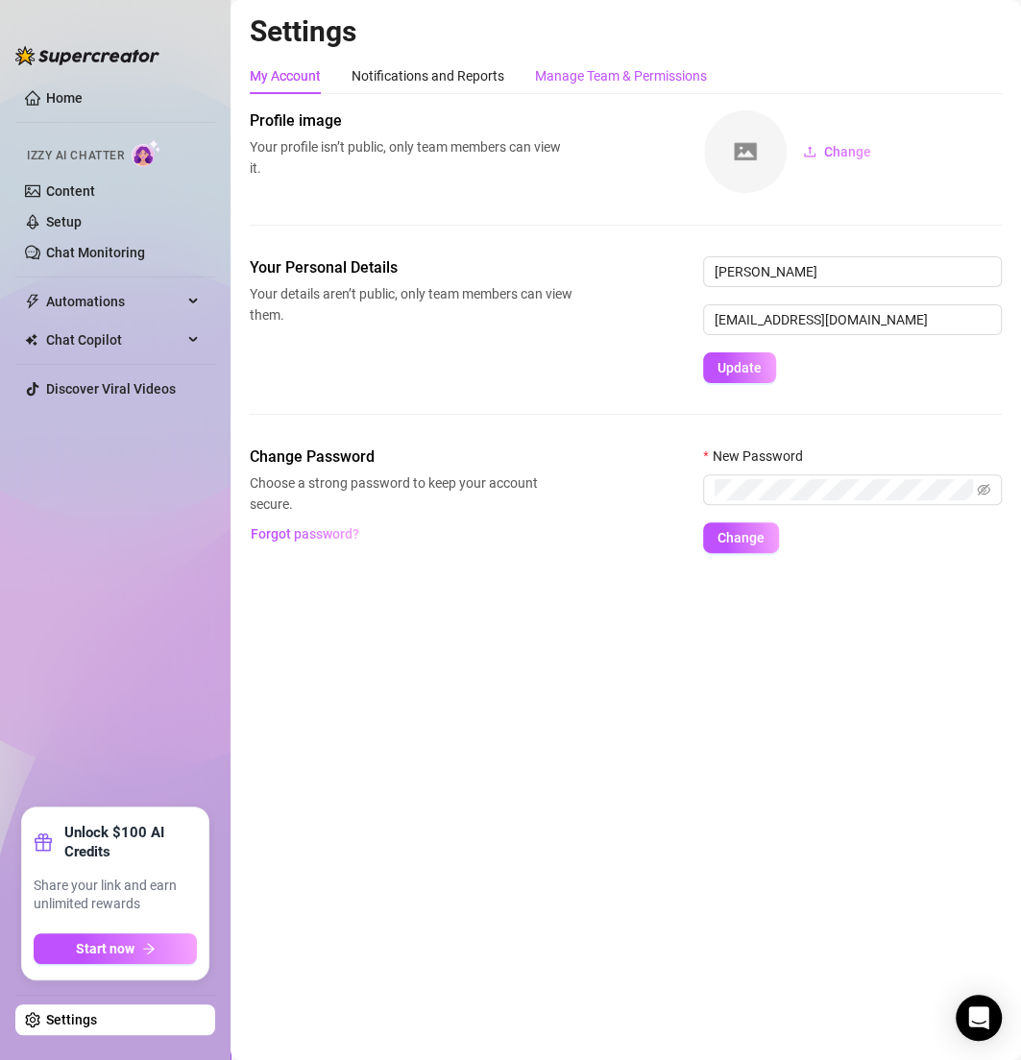
click at [565, 73] on div "Manage Team & Permissions" at bounding box center [621, 75] width 172 height 21
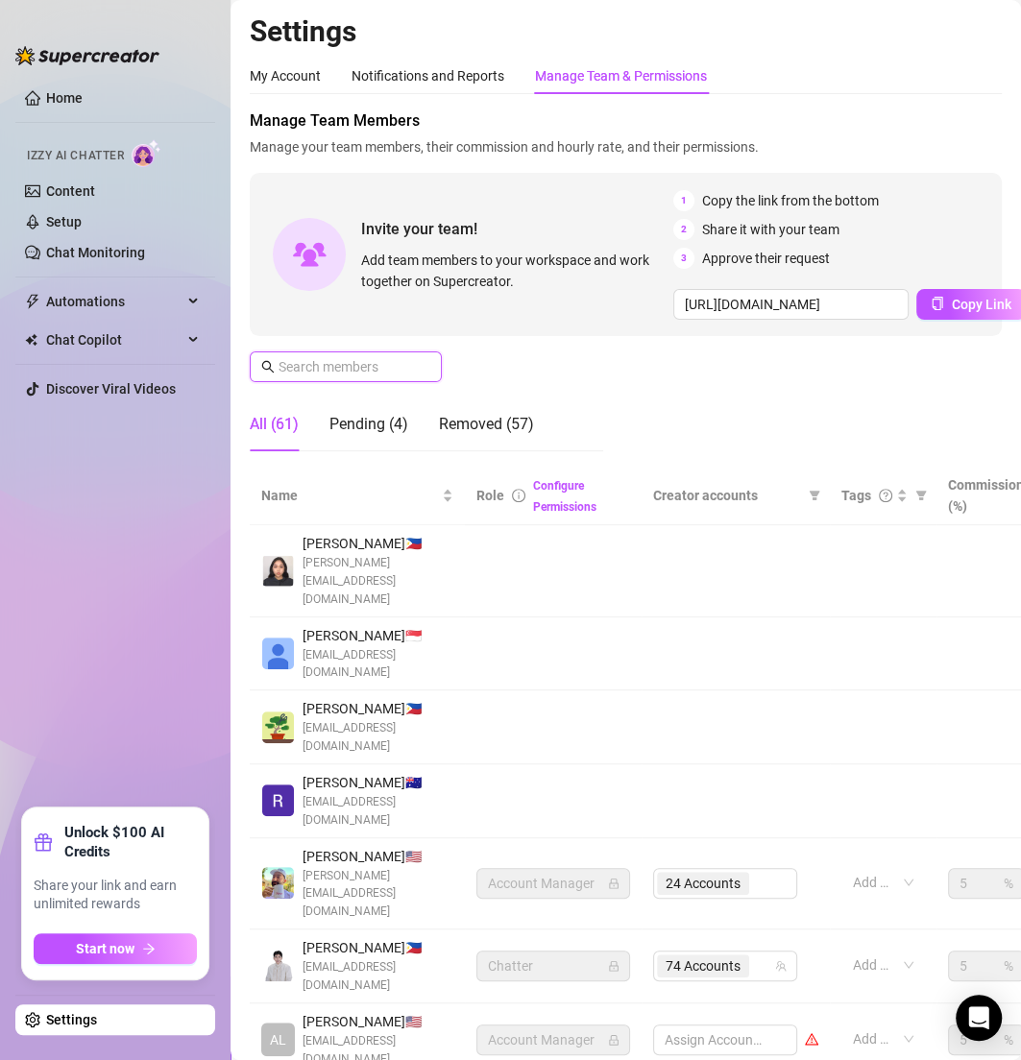
click at [336, 367] on input "text" at bounding box center [347, 366] width 136 height 21
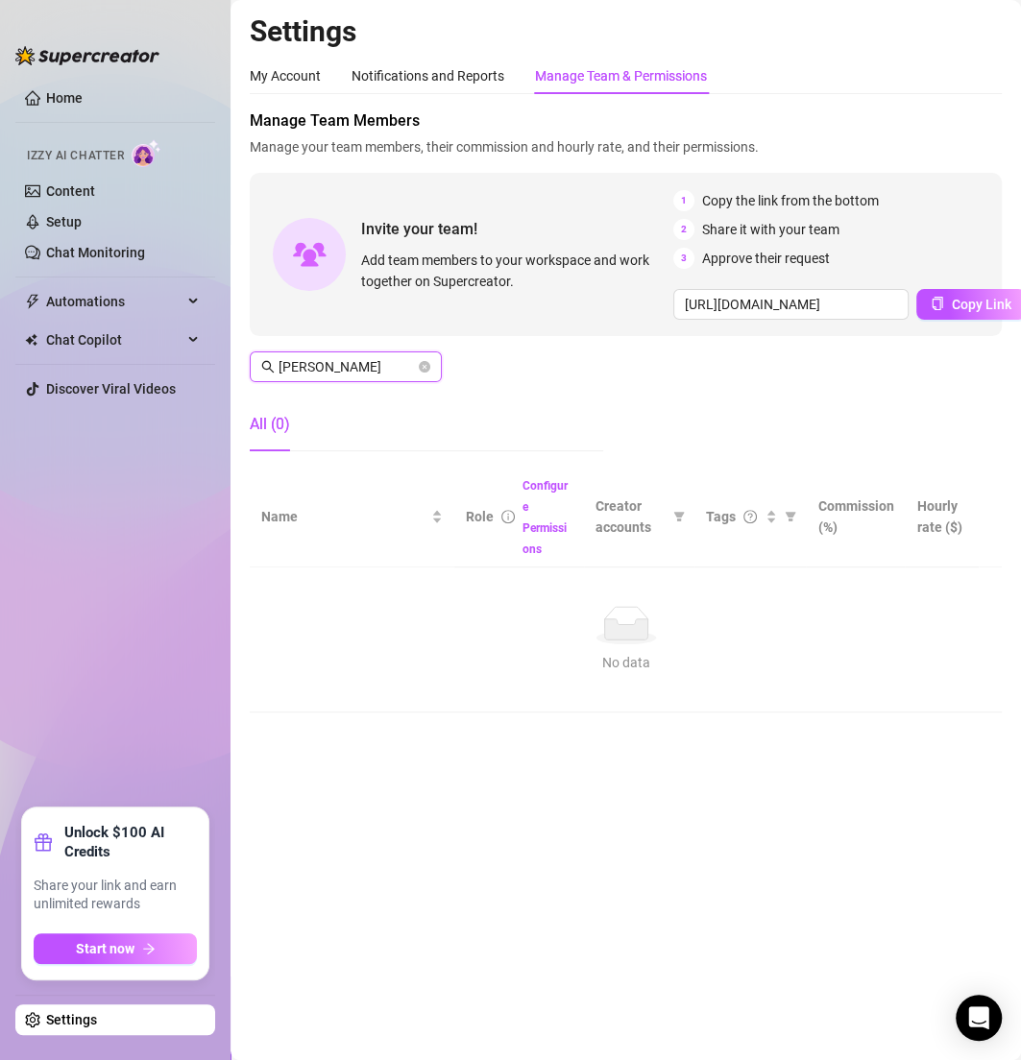
type input "antonio"
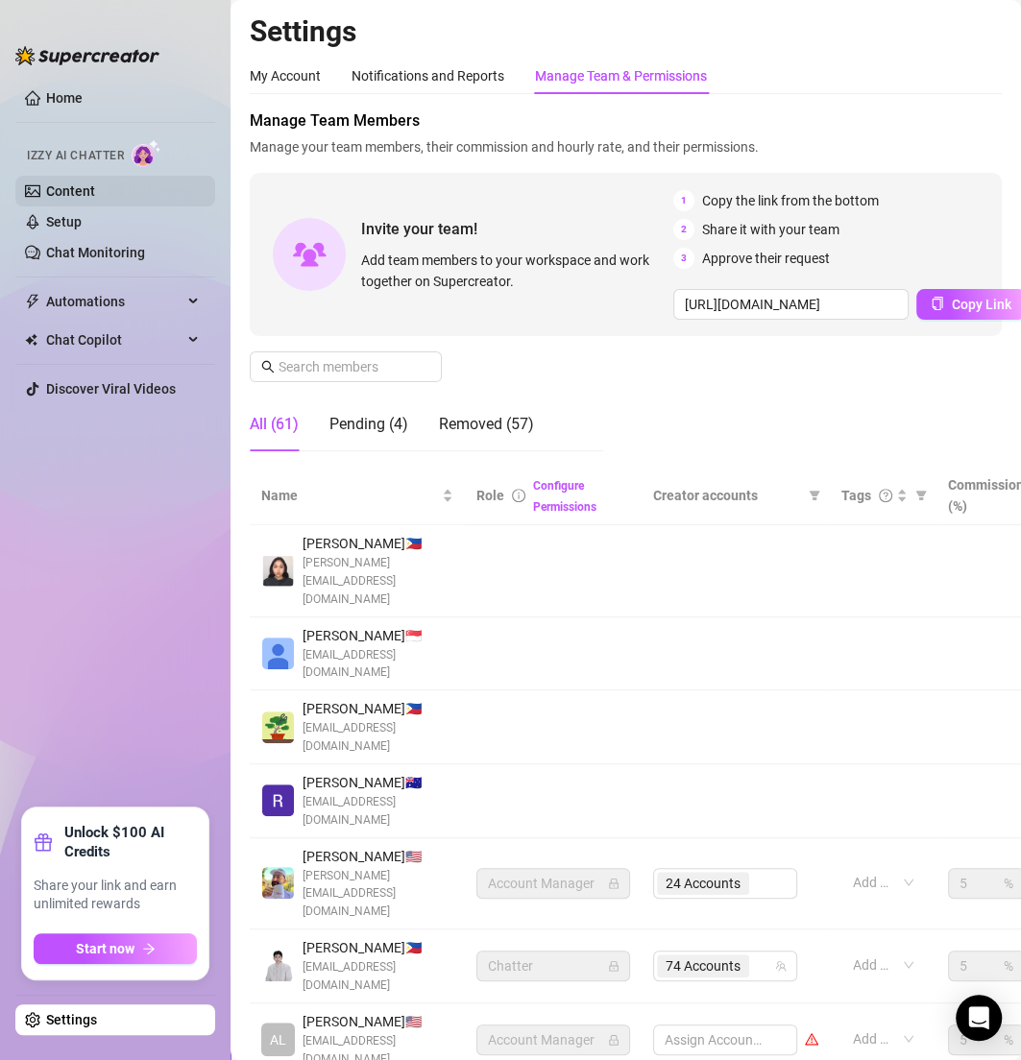
click at [91, 191] on link "Content" at bounding box center [70, 190] width 49 height 15
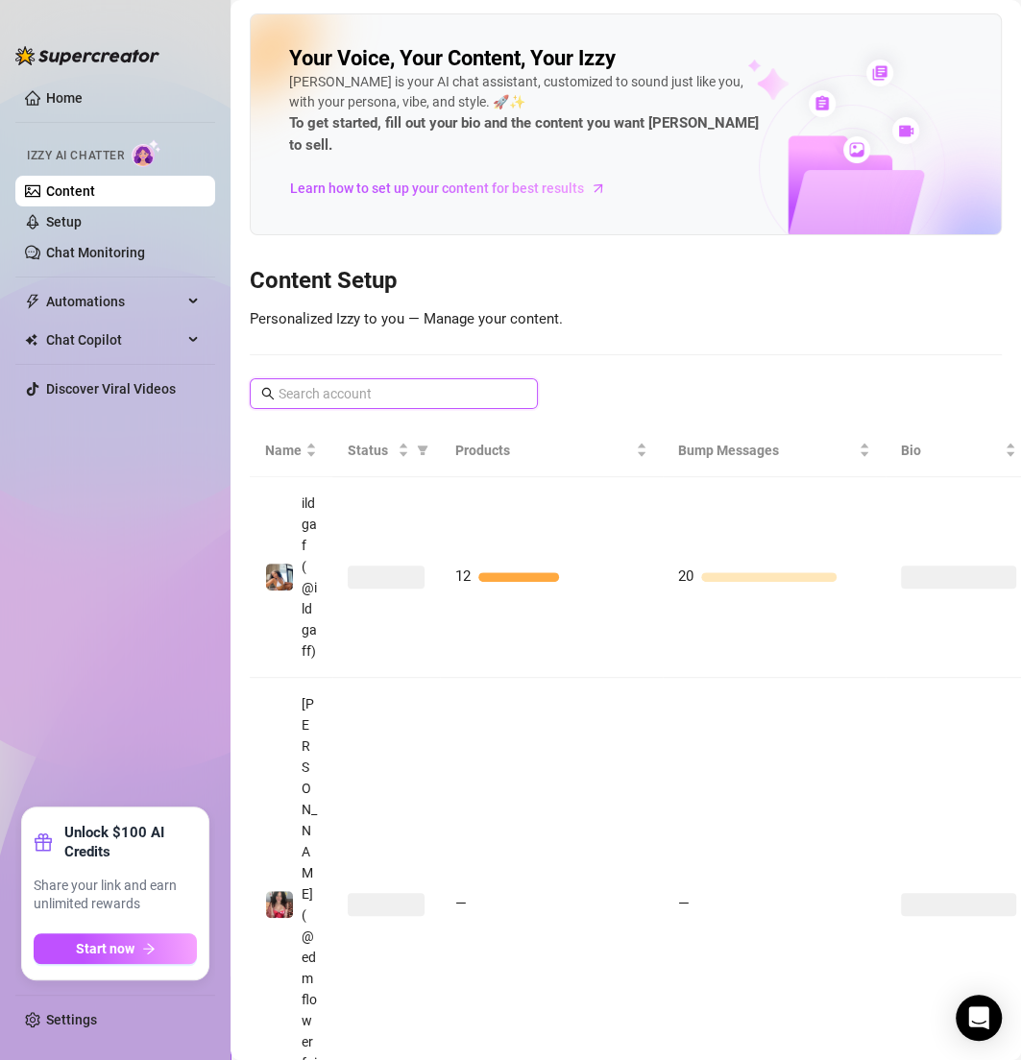
click at [354, 383] on input "text" at bounding box center [395, 393] width 232 height 21
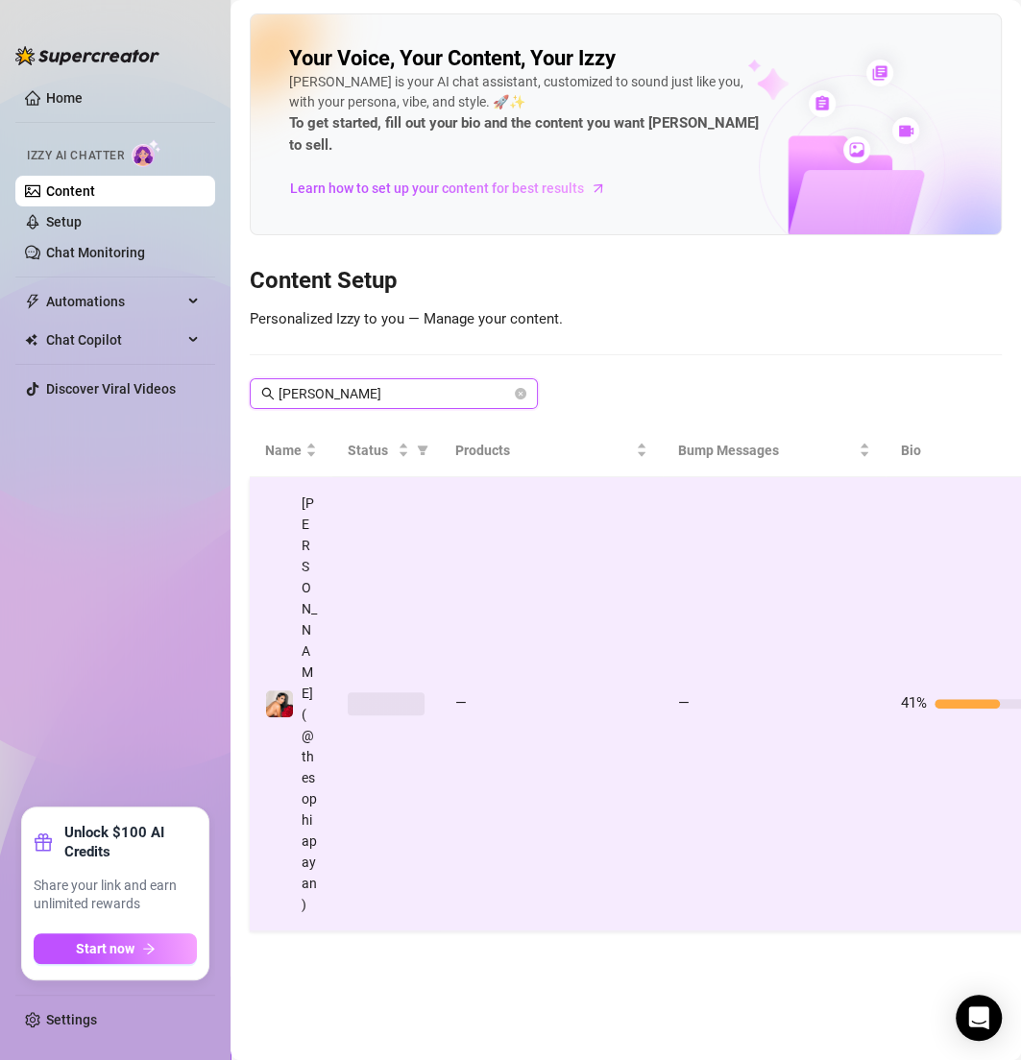
type input "sophia"
click at [478, 530] on td "—" at bounding box center [551, 704] width 223 height 454
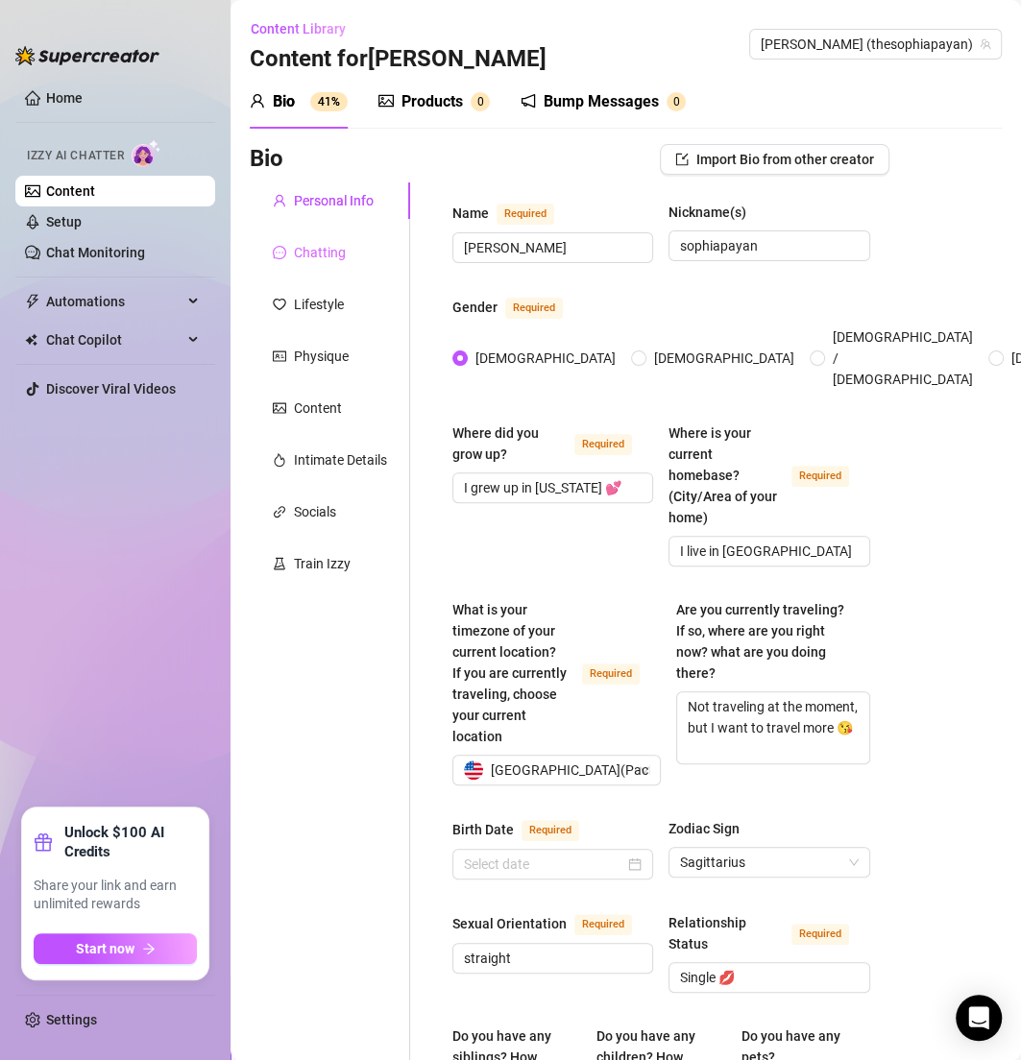
click at [342, 240] on div "Chatting" at bounding box center [330, 252] width 160 height 36
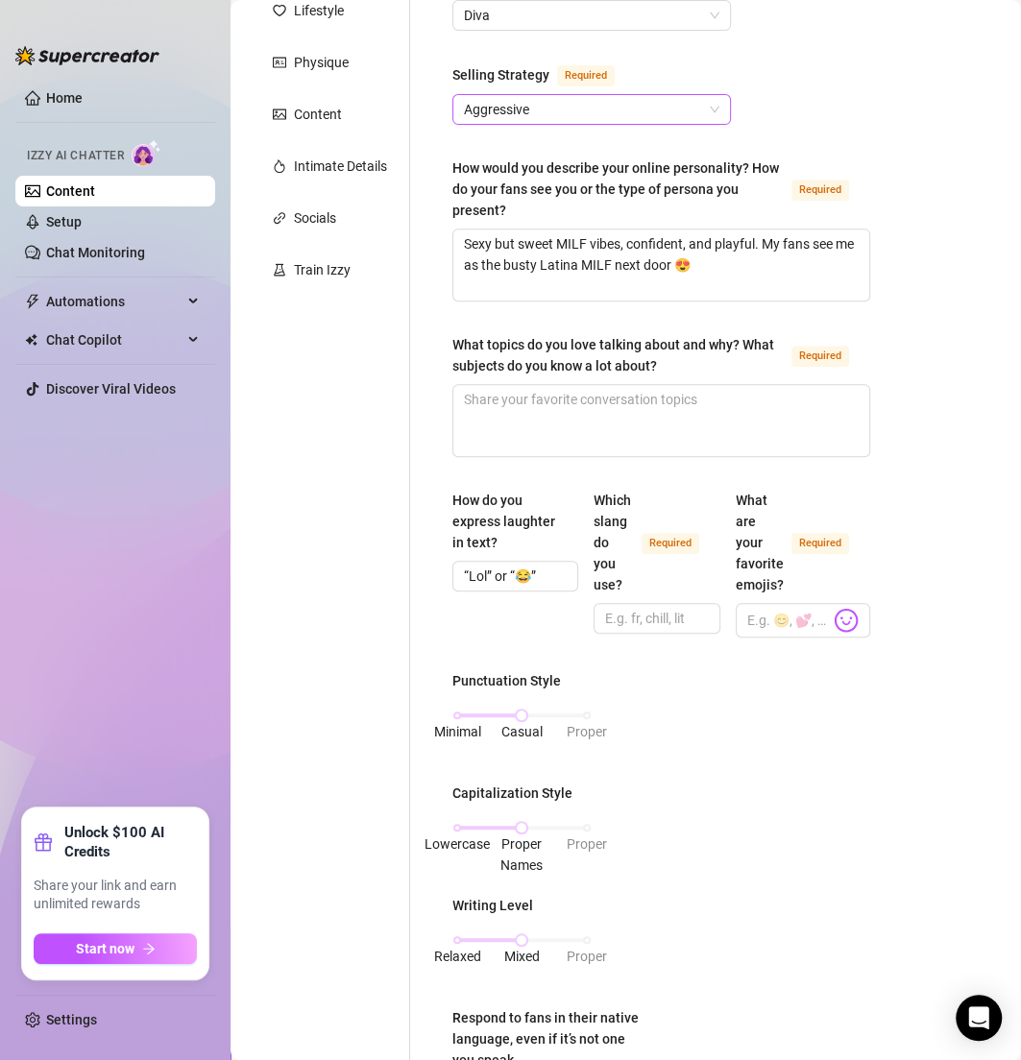
scroll to position [322, 0]
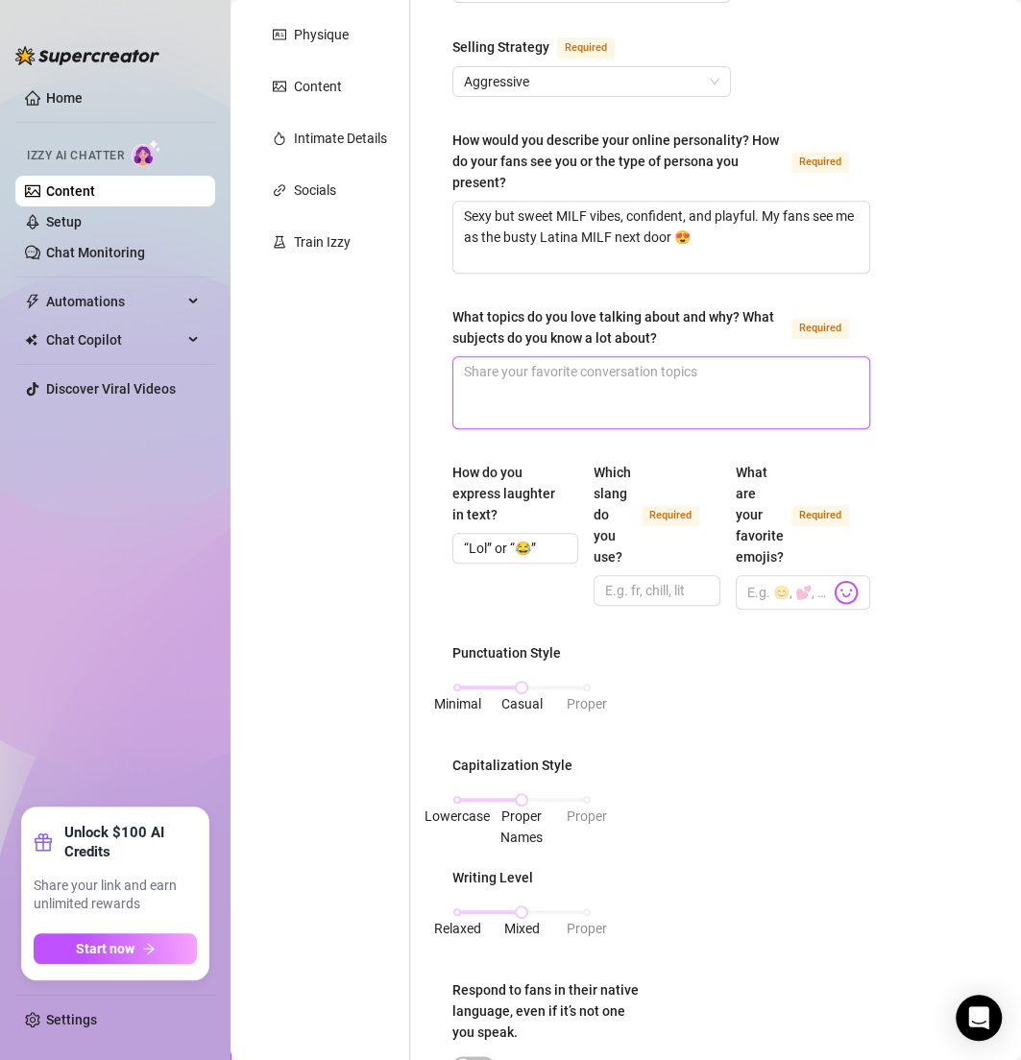
click at [489, 393] on textarea "What topics do you love talking about and why? What subjects do you know a lot …" at bounding box center [661, 392] width 416 height 71
paste textarea "Fitness, travel, shopping, lifestyle 💕 I love fun conversations that keep thing…"
type textarea "Fitness, travel, shopping, lifestyle 💕 I love fun conversations that keep thing…"
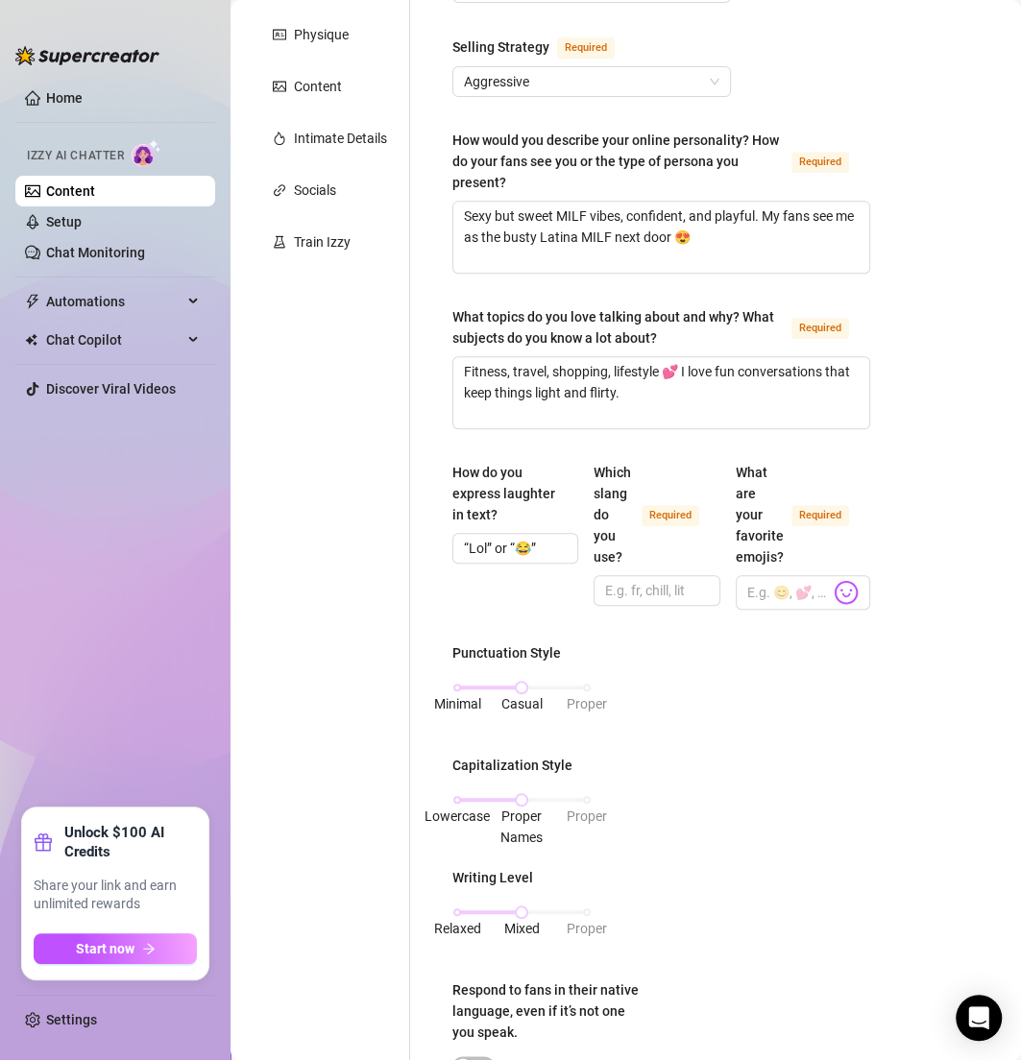
click at [448, 440] on div "What is your persona type? Persona defines the distinct image and personality o…" at bounding box center [661, 744] width 456 height 1766
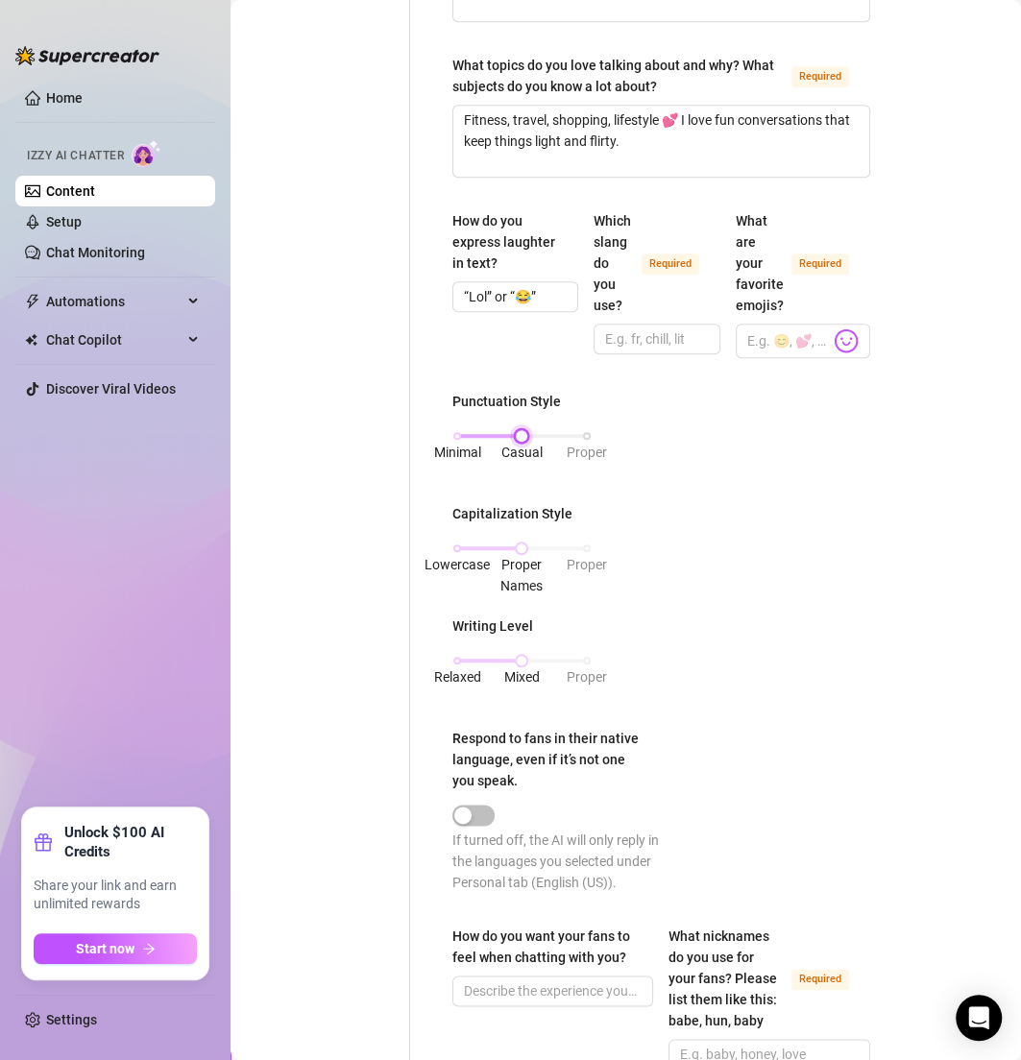
click at [457, 431] on div "Minimal Casual Proper" at bounding box center [522, 436] width 130 height 12
click at [464, 544] on div "Lowercase Proper Names Proper" at bounding box center [522, 549] width 130 height 12
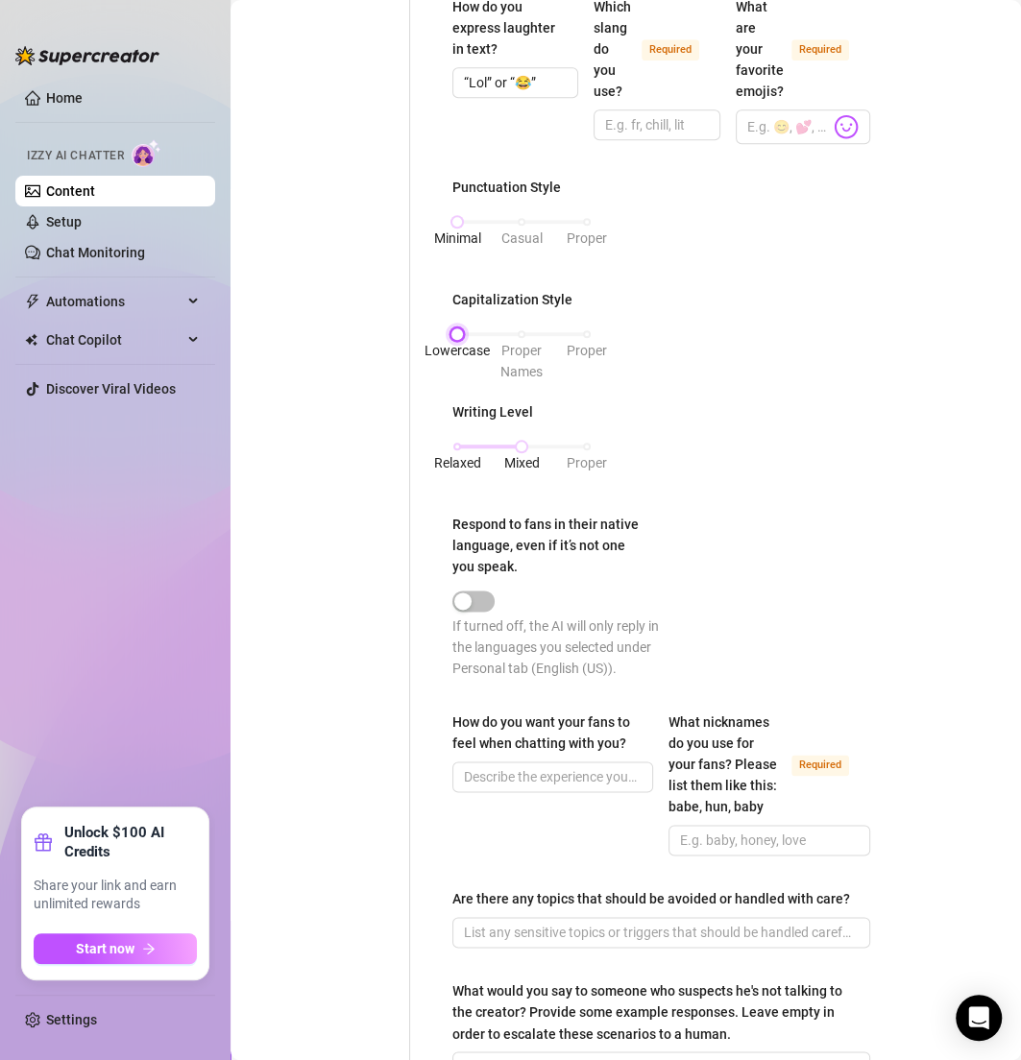
scroll to position [849, 0]
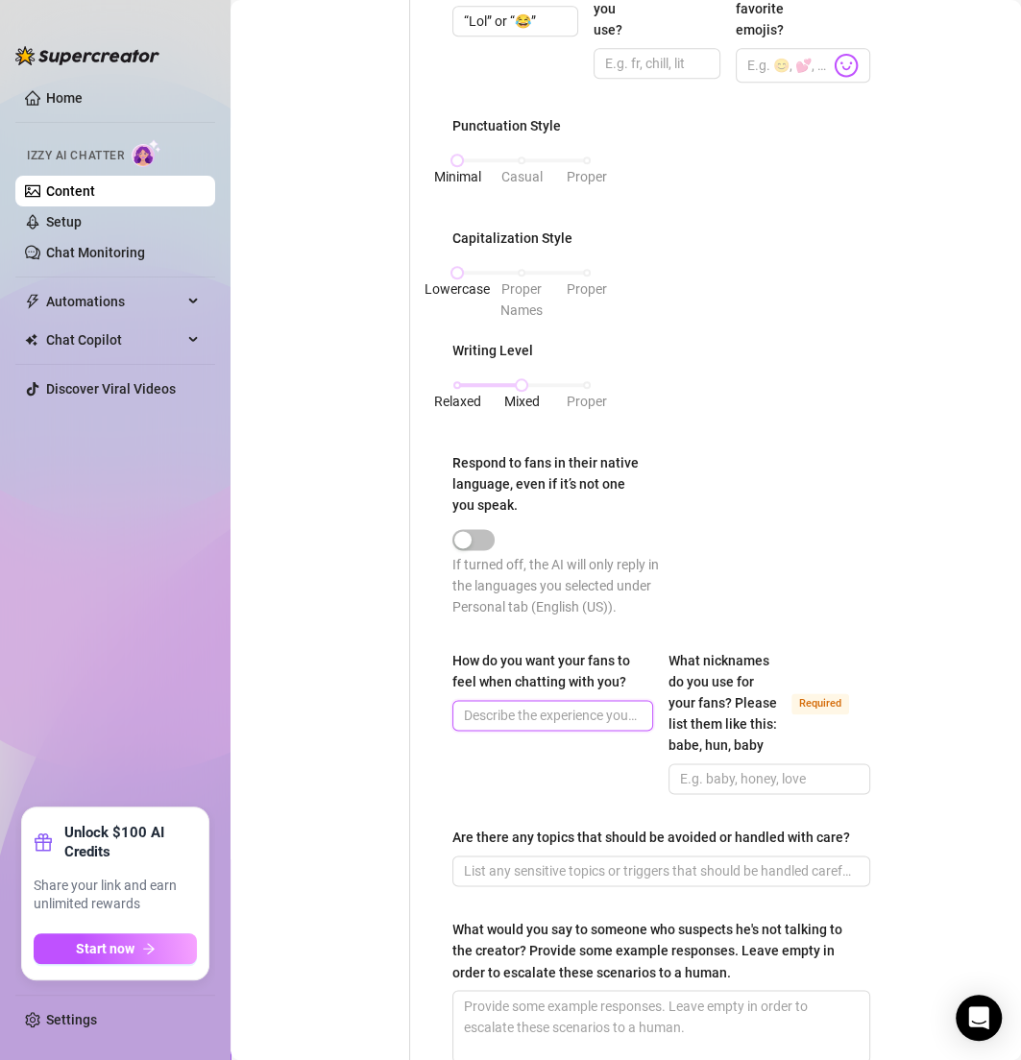
click at [514, 726] on input "How do you want your fans to feel when chatting with you?" at bounding box center [551, 715] width 174 height 21
paste input "Like they’re talking to their sweet, sexy MILF who makes them smile."
type input "Like they’re talking to their sweet, sexy MILF who makes them smile."
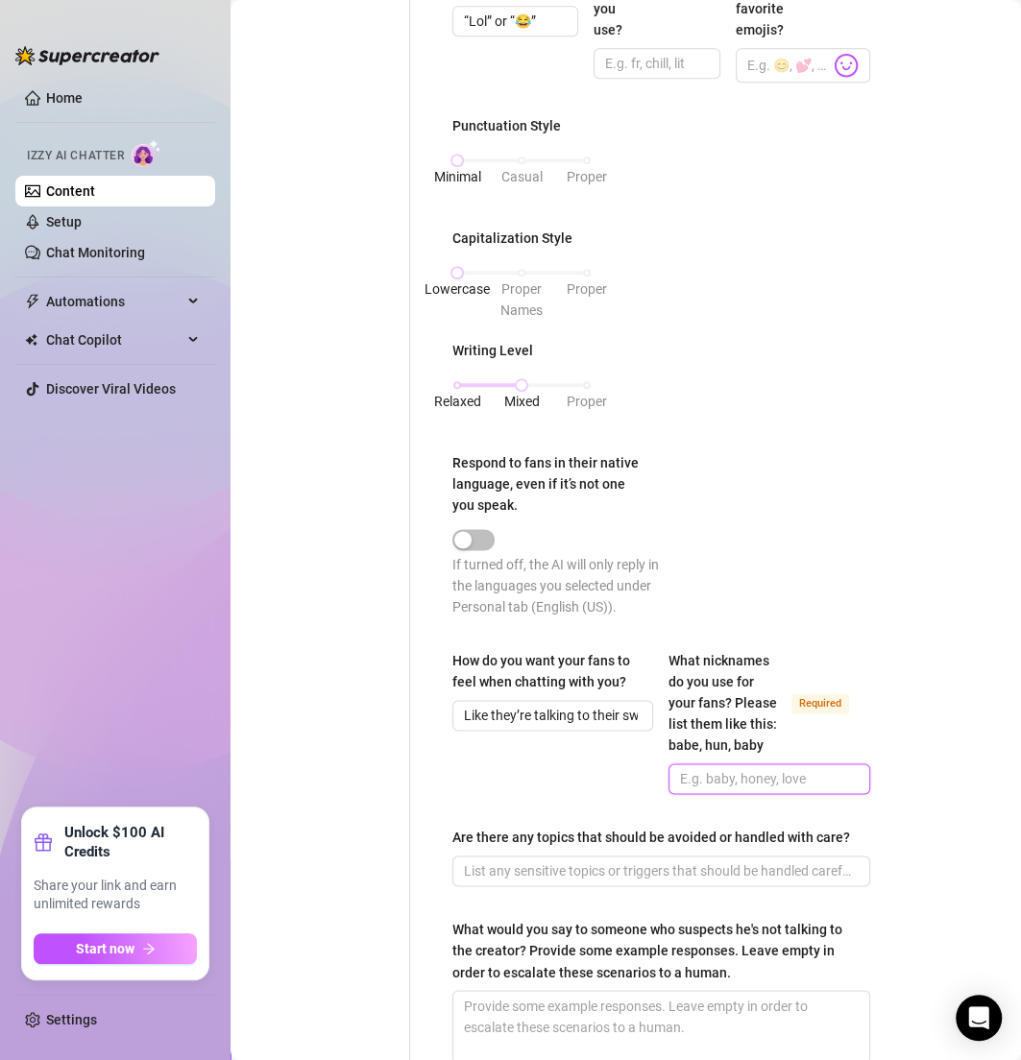
click at [680, 789] on input "What nicknames do you use for your fans? Please list them like this: babe, hun,…" at bounding box center [767, 778] width 174 height 21
type input "babe, baby, daddy"
click at [571, 794] on div "How do you want your fans to feel when chatting with you? Like they’re talking …" at bounding box center [552, 722] width 201 height 144
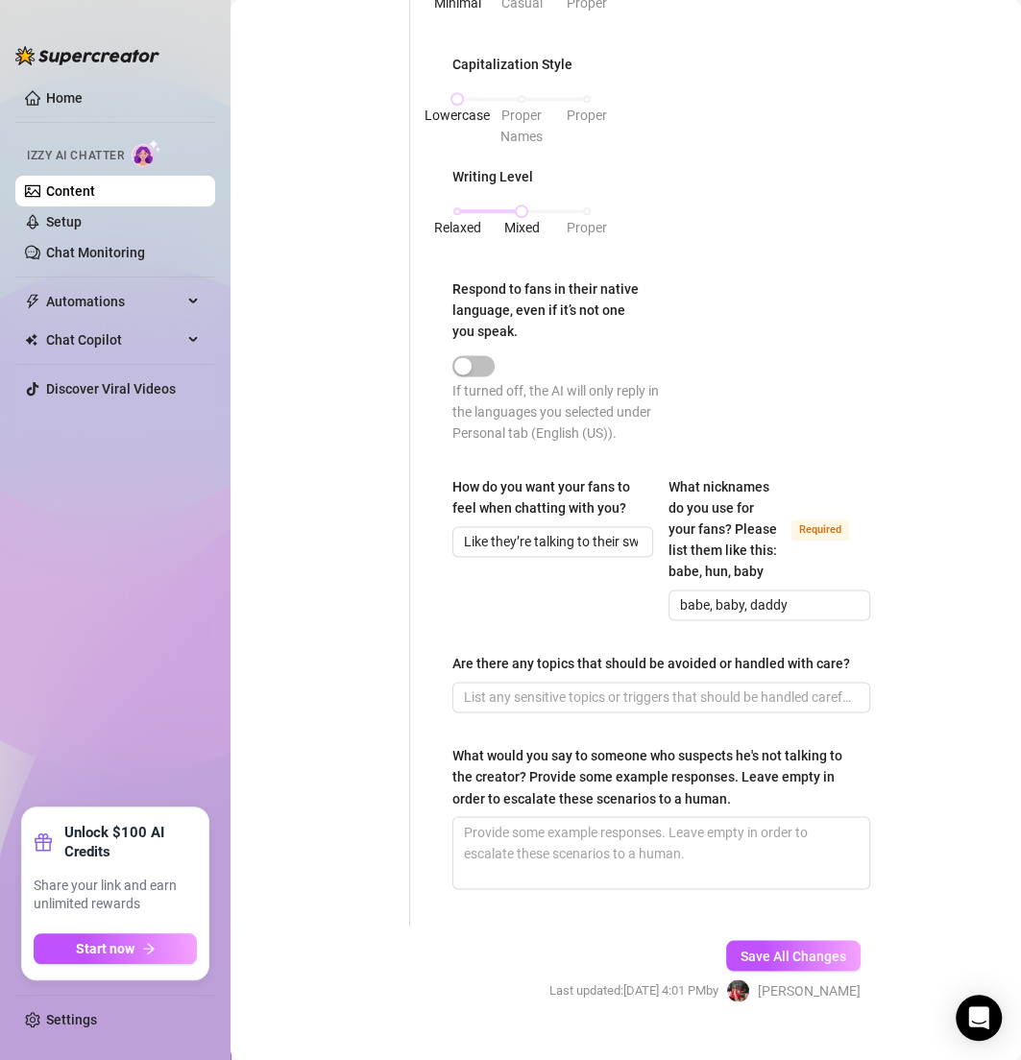
scroll to position [1038, 0]
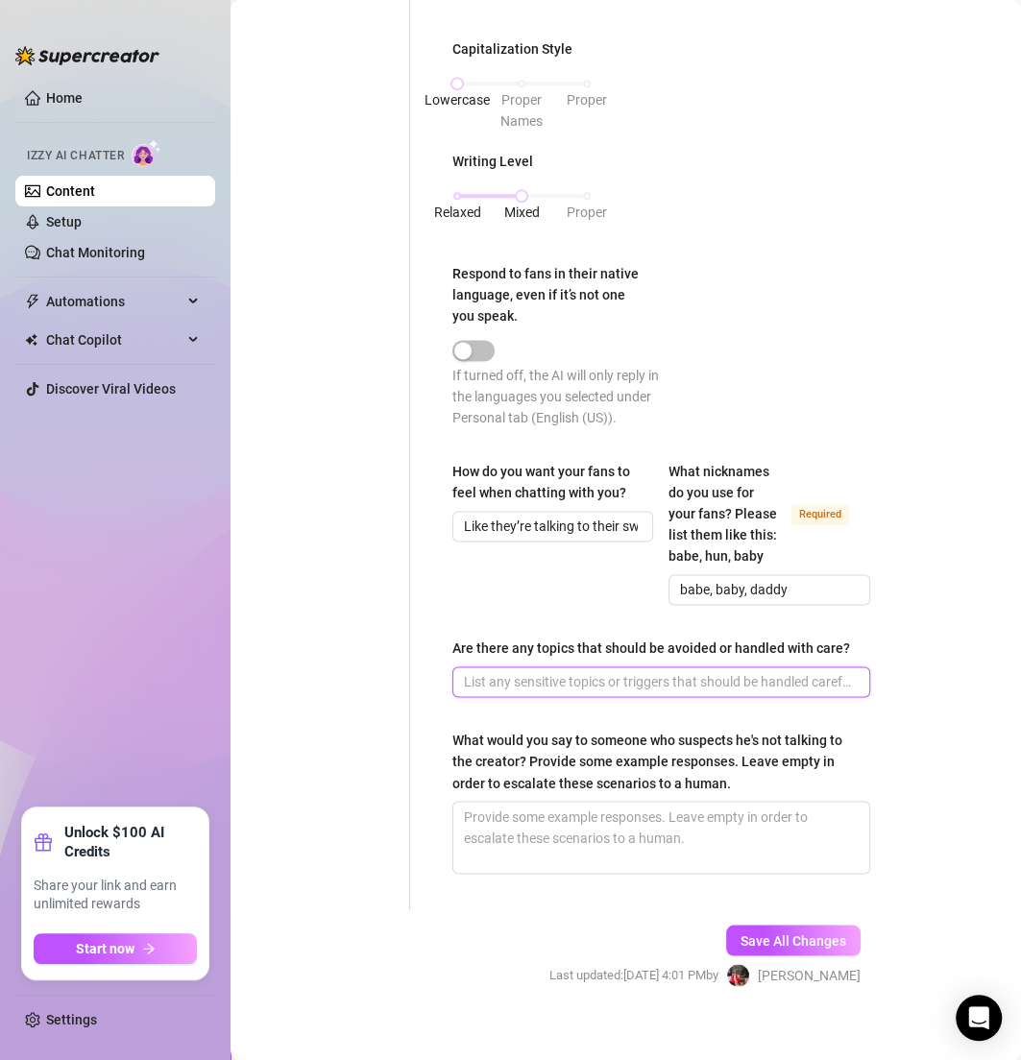
click at [505, 692] on input "Are there any topics that should be avoided or handled with care?" at bounding box center [659, 681] width 391 height 21
paste input "Yes — no nudity requests, I only do implied. Keep it fun, no negativity."
click at [498, 692] on input "Yes — no nudity requests, I only do implied. Keep it fun, no negativity." at bounding box center [659, 681] width 391 height 21
type input "Yes, no nudity requests, I only do implied. Keep it fun, no negativity."
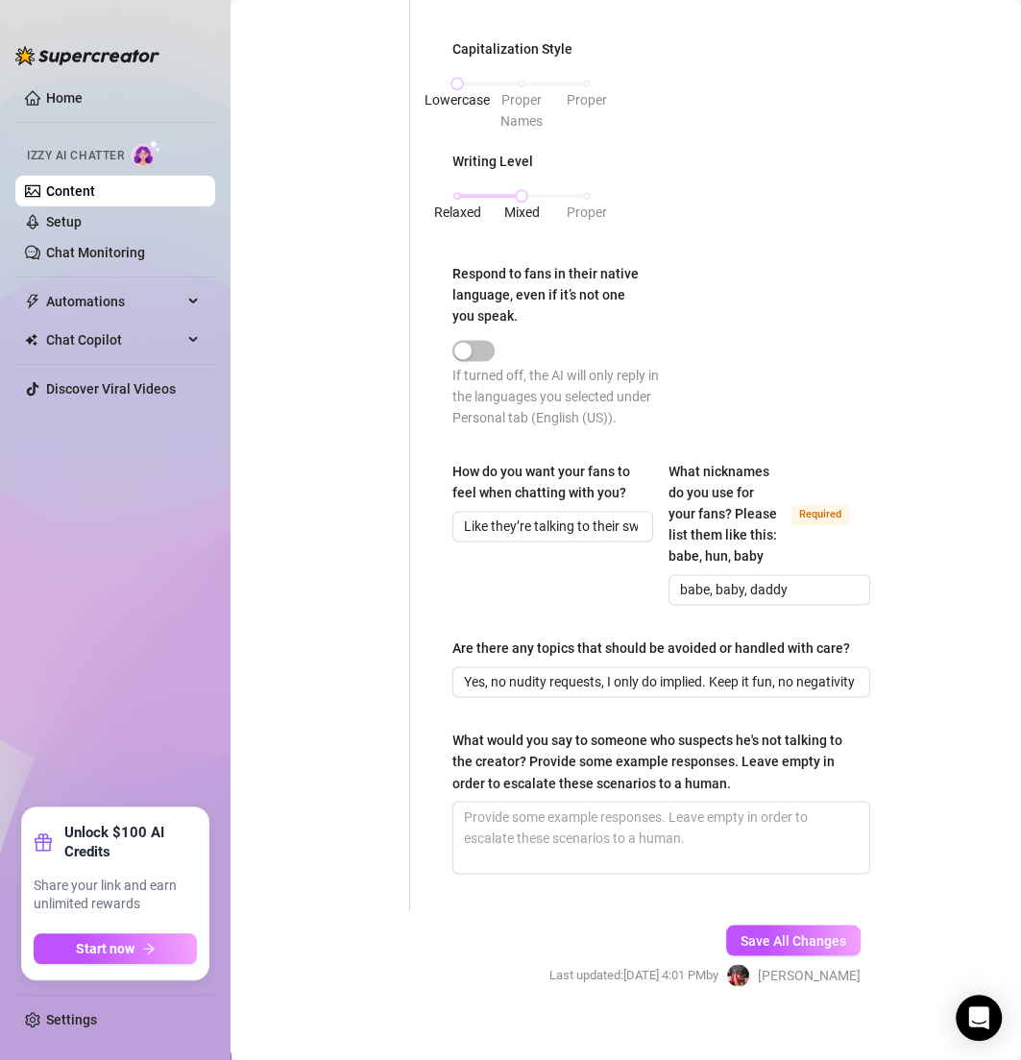
click at [442, 735] on div "What is your persona type? Persona defines the distinct image and personality o…" at bounding box center [661, 27] width 456 height 1766
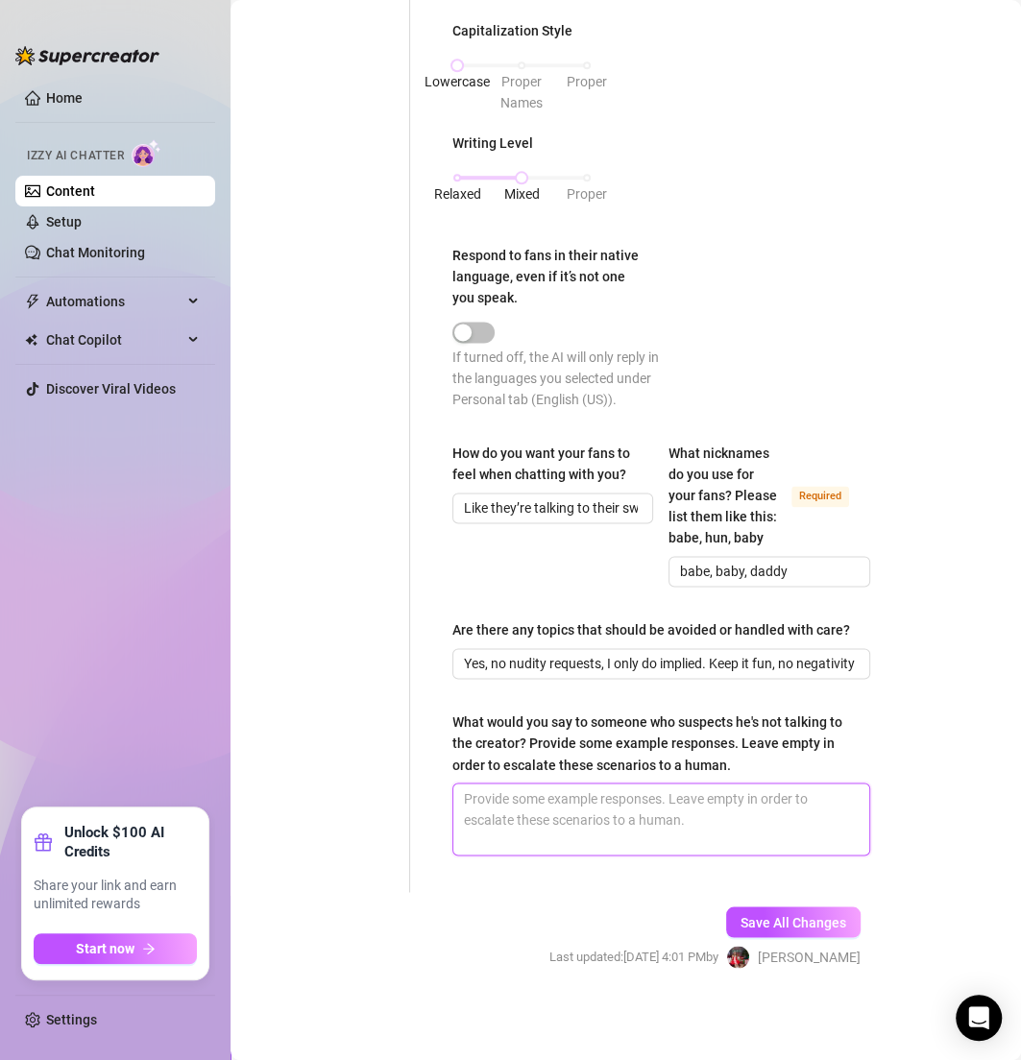
click at [547, 807] on textarea "What would you say to someone who suspects he's not talking to the creator? Pro…" at bounding box center [661, 819] width 416 height 71
paste textarea "It’s me, baby 🤍 you’re chatting directly with Sophia."
type textarea "It’s me, baby 🤍 you’re chatting directly with Sophia."
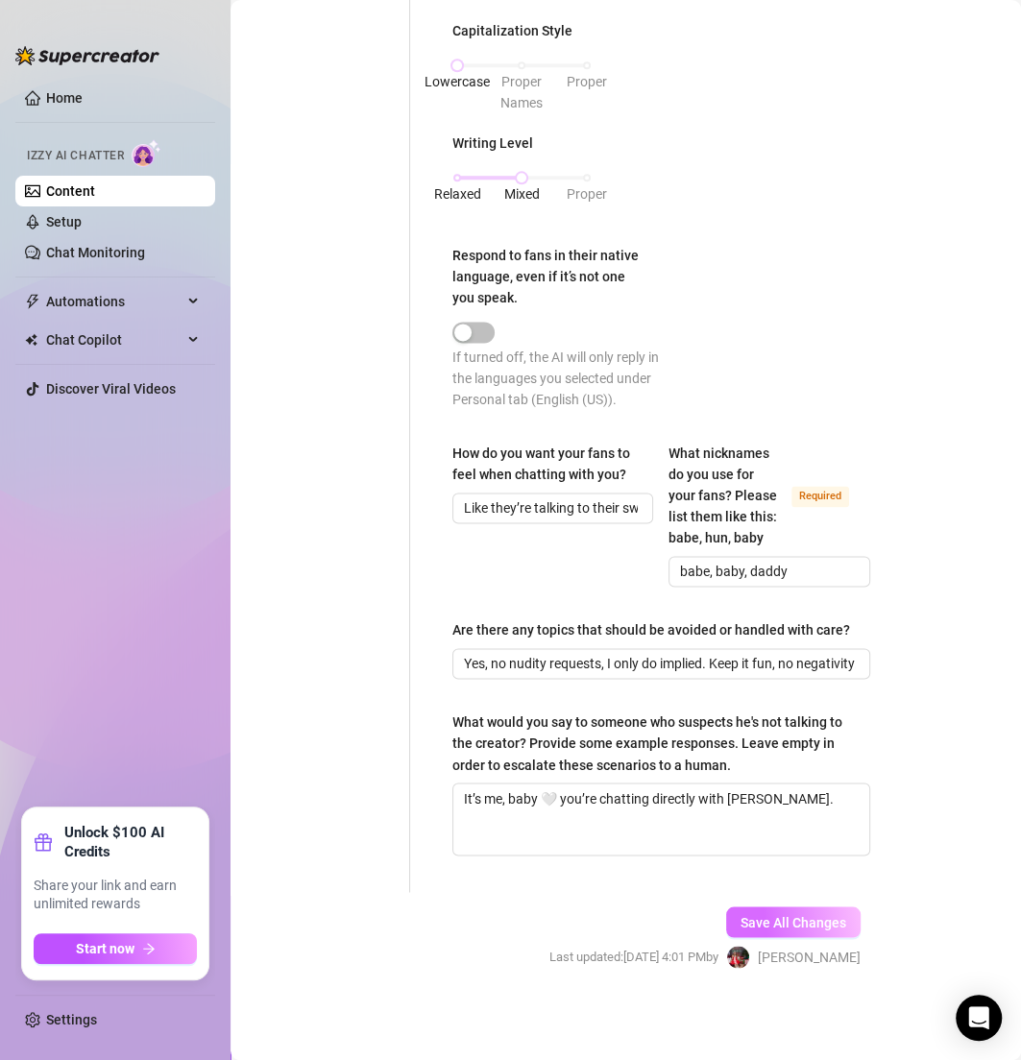
click at [782, 930] on span "Save All Changes" at bounding box center [793, 921] width 106 height 15
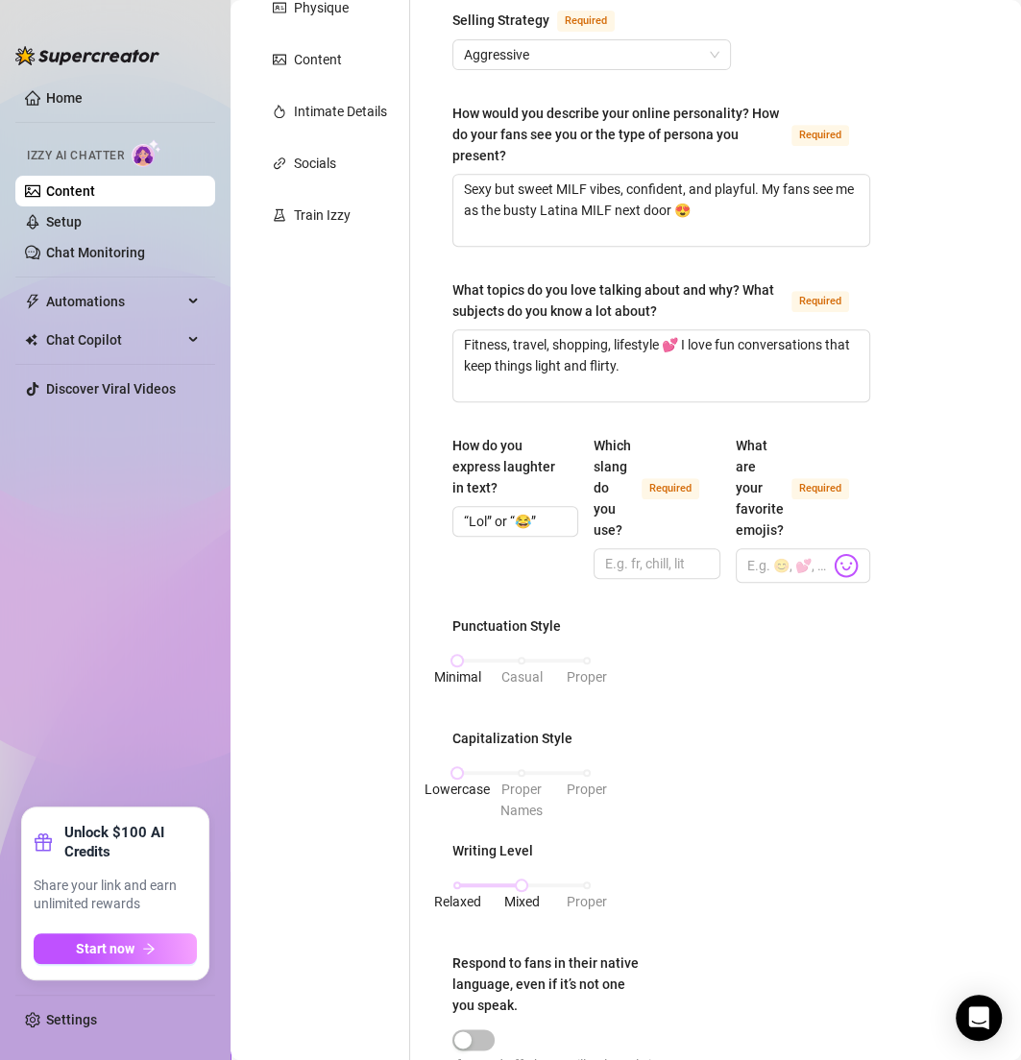
scroll to position [0, 0]
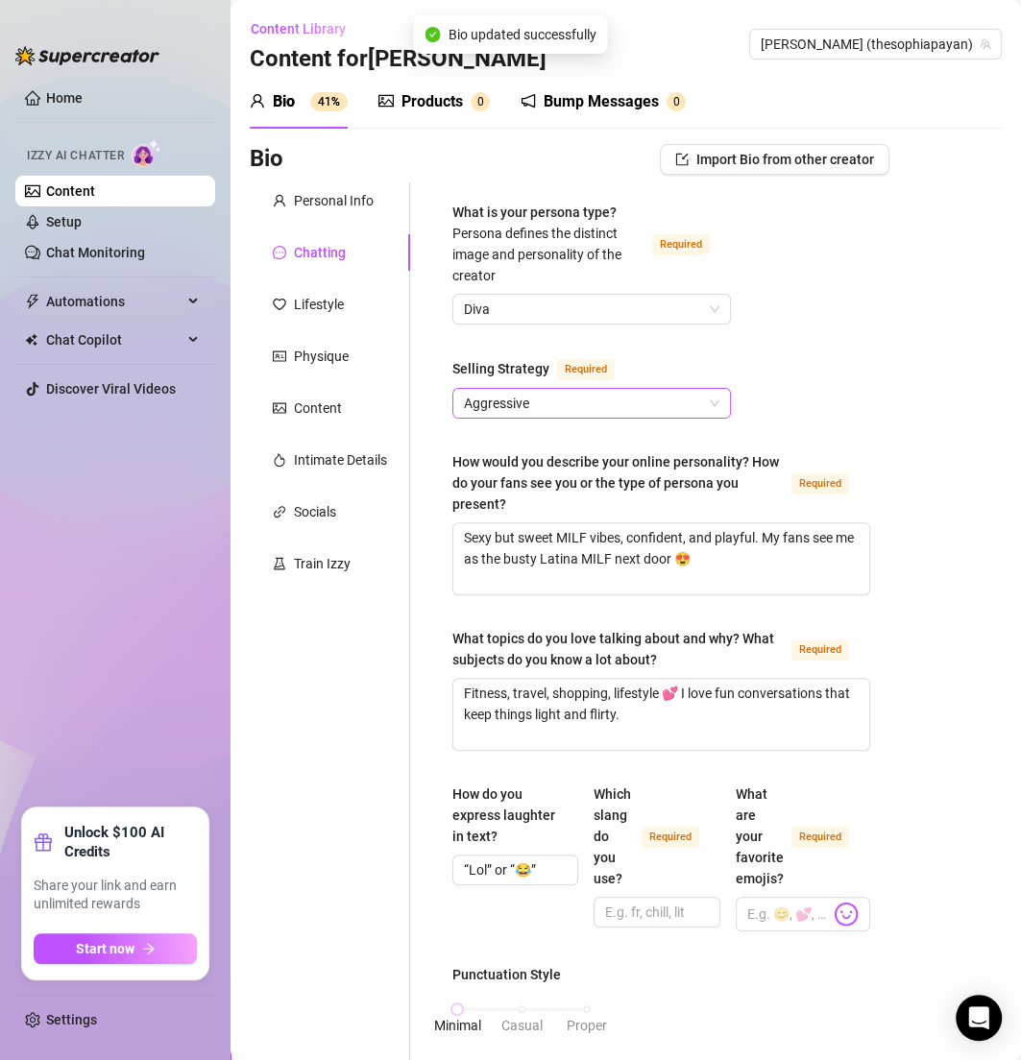
type textarea "Fitness, travel, shopping, lifestyle 💕 I love fun conversations that keep thing…"
type input "Like they’re talking to their sweet, sexy MILF who makes them smile."
type input "Yes, no nudity requests, I only do implied. Keep it fun, no negativity."
type textarea "It’s me, baby 🤍 you’re chatting directly with Sophia."
click at [342, 288] on div "Lifestyle" at bounding box center [330, 304] width 160 height 36
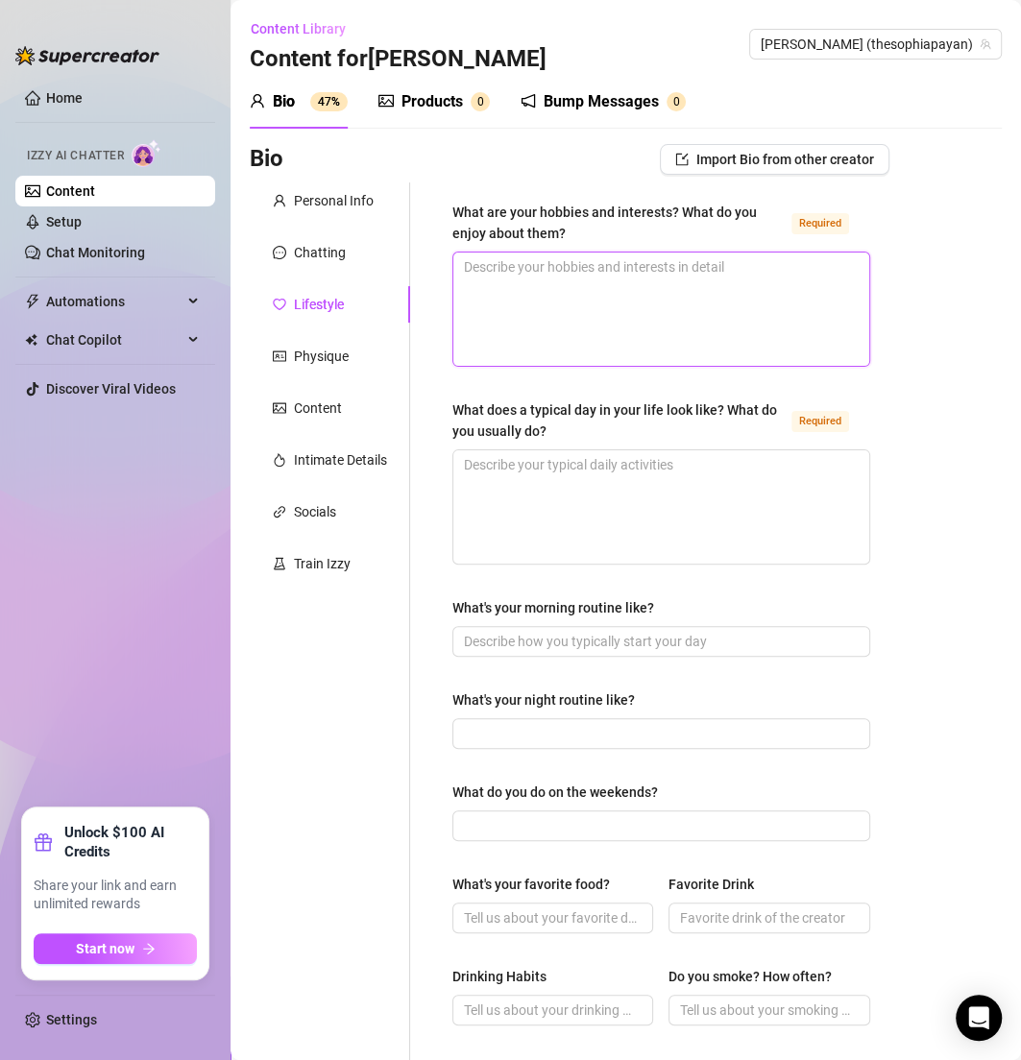
click at [569, 291] on textarea "What are your hobbies and interests? What do you enjoy about them? Required" at bounding box center [661, 309] width 416 height 113
paste textarea "Working out, shopping, traveling ✈️ I love keeping my body healthy, treating my…"
type textarea "Working out, shopping, traveling ✈️ I love keeping my body healthy, treating my…"
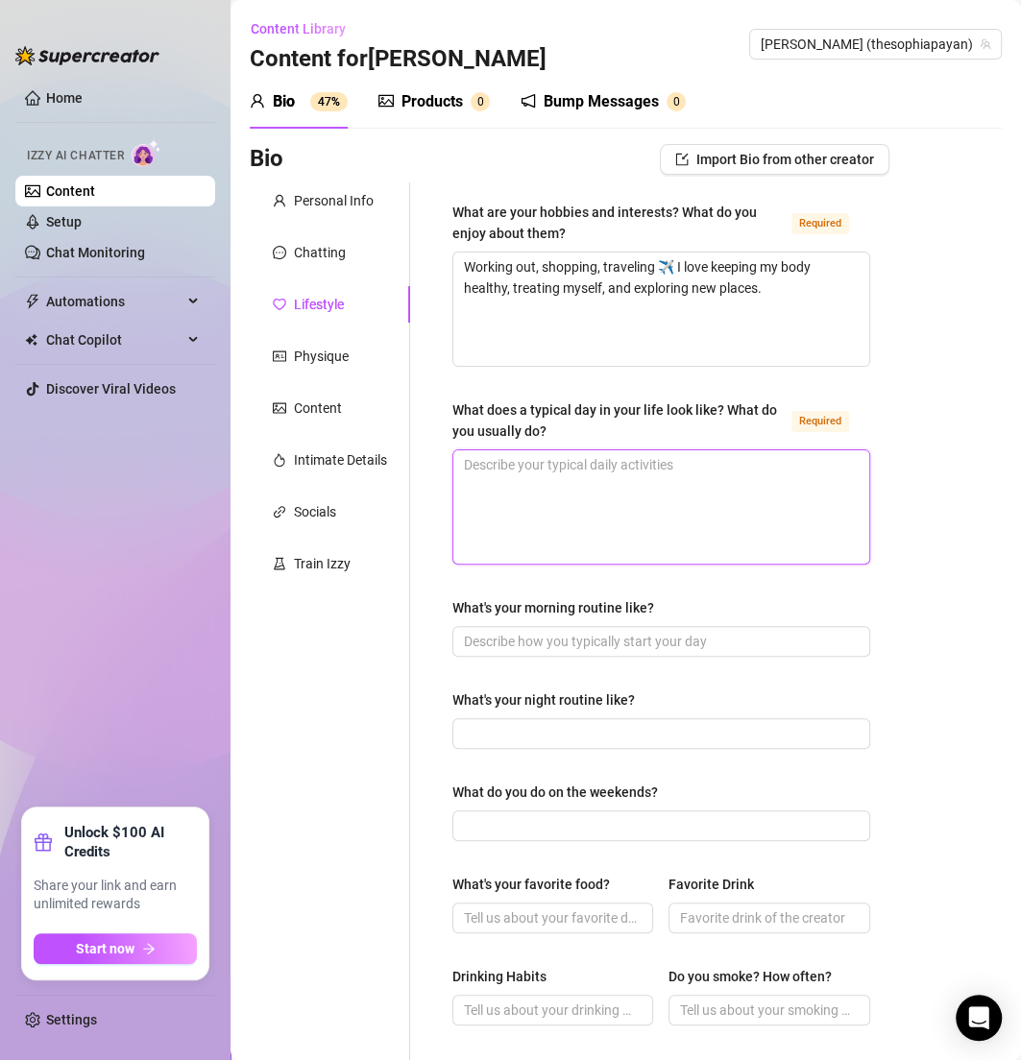
click at [495, 489] on textarea "What does a typical day in your life look like? What do you usually do? Required" at bounding box center [661, 506] width 416 height 113
paste textarea "Wake up, workout, create content, walk Honey Dior, and maybe a little shopping …"
type textarea "Wake up, workout, create content, walk Honey Dior, and maybe a little shopping …"
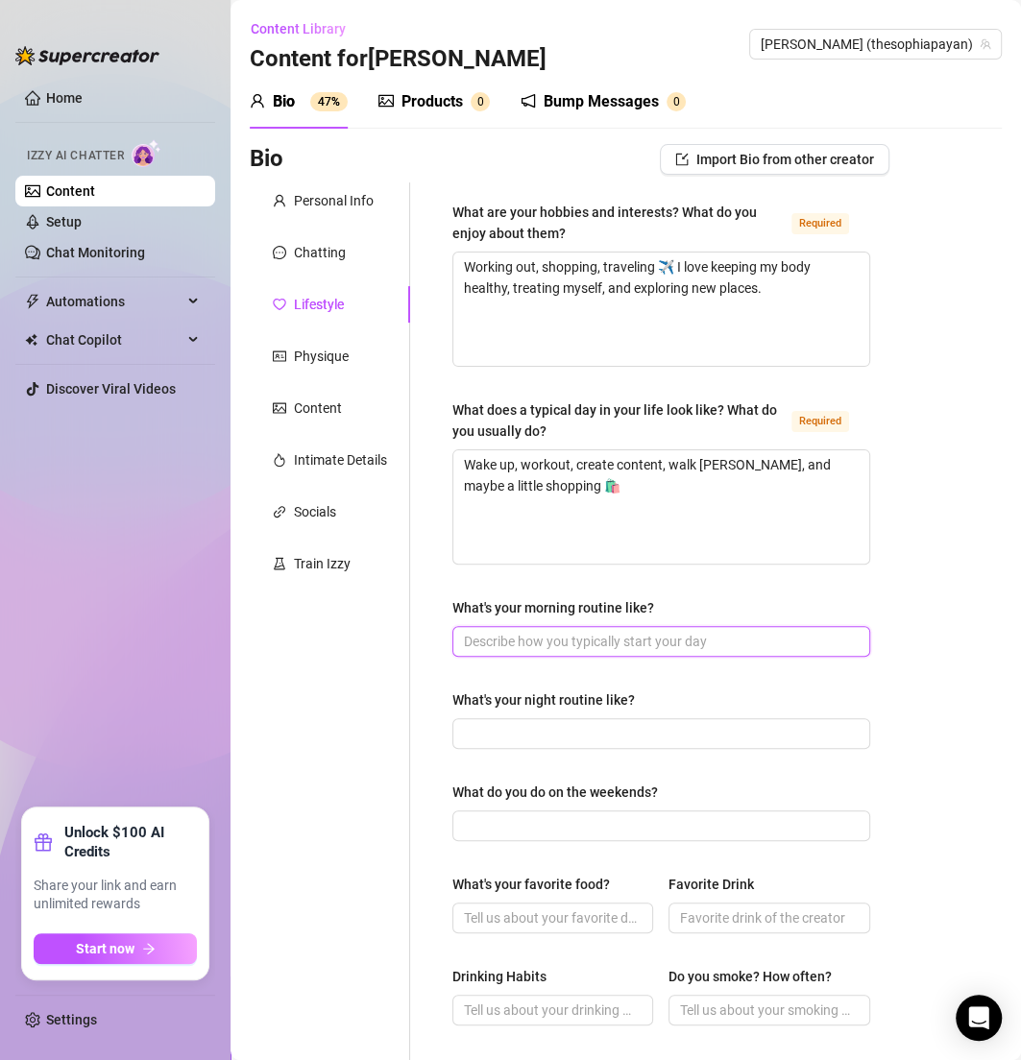
click at [522, 644] on input "What's your morning routine like?" at bounding box center [659, 641] width 391 height 21
paste input "Coffee, skincare, gym 💕"
type input "Coffee, skincare, gym 💕"
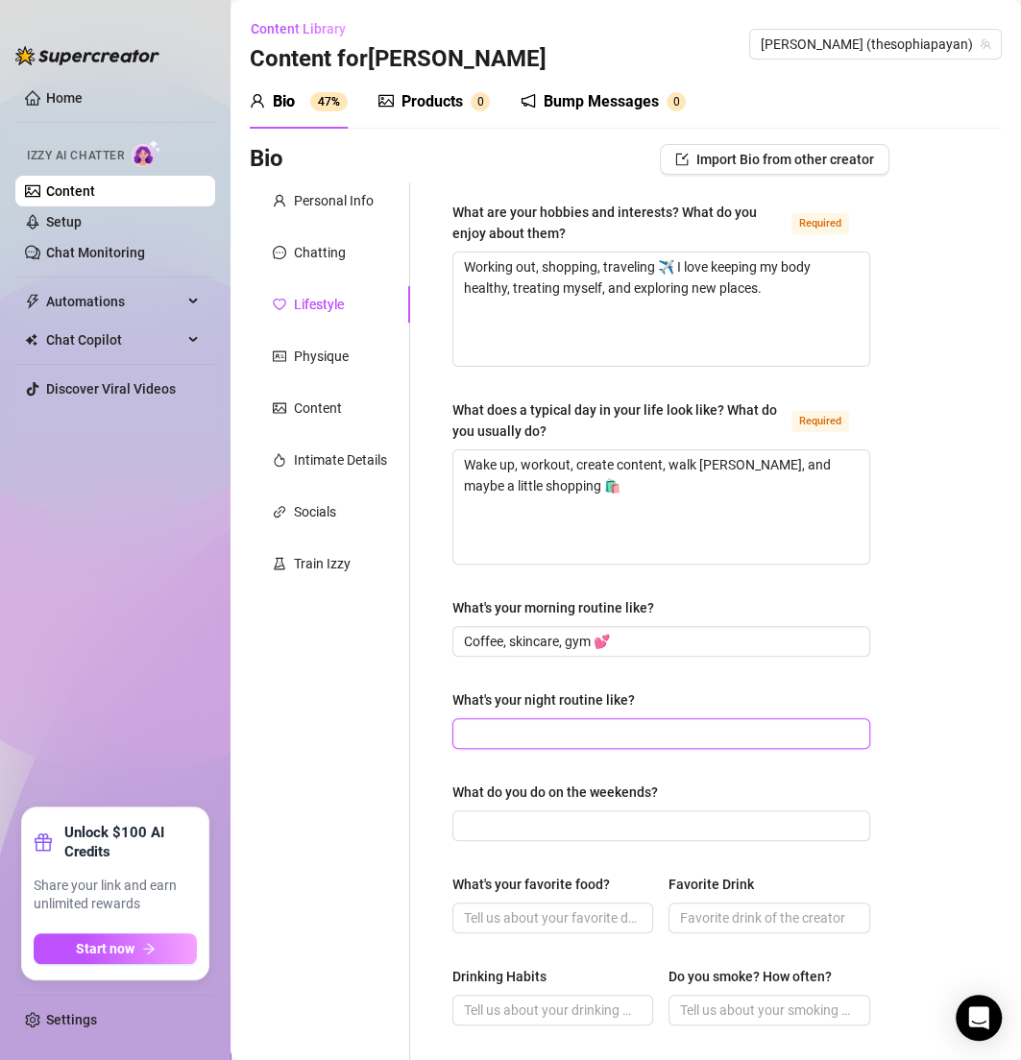
click at [509, 729] on input "What's your night routine like?" at bounding box center [659, 733] width 391 height 21
paste input "Self-care, winding down, cuddles with my pup 🐶"
type input "Self-care, winding down, cuddles with my pup 🐶"
click at [538, 803] on div "What do you do on the weekends?" at bounding box center [661, 796] width 418 height 29
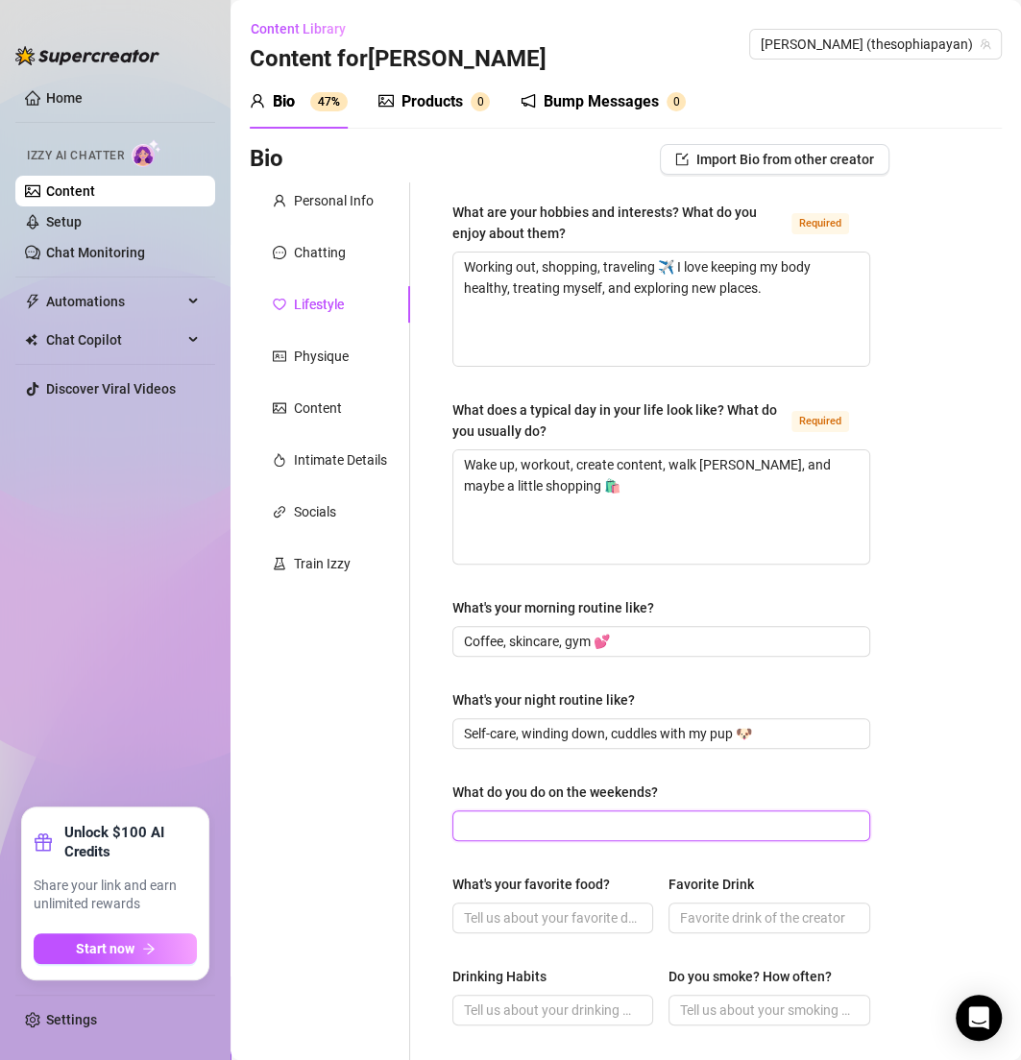
click at [537, 823] on input "What do you do on the weekends?" at bounding box center [659, 825] width 391 height 21
paste input "Shopping, brunch, working out, sometimes travel ✨"
type input "Shopping, brunch, working out, sometimes travel ✨"
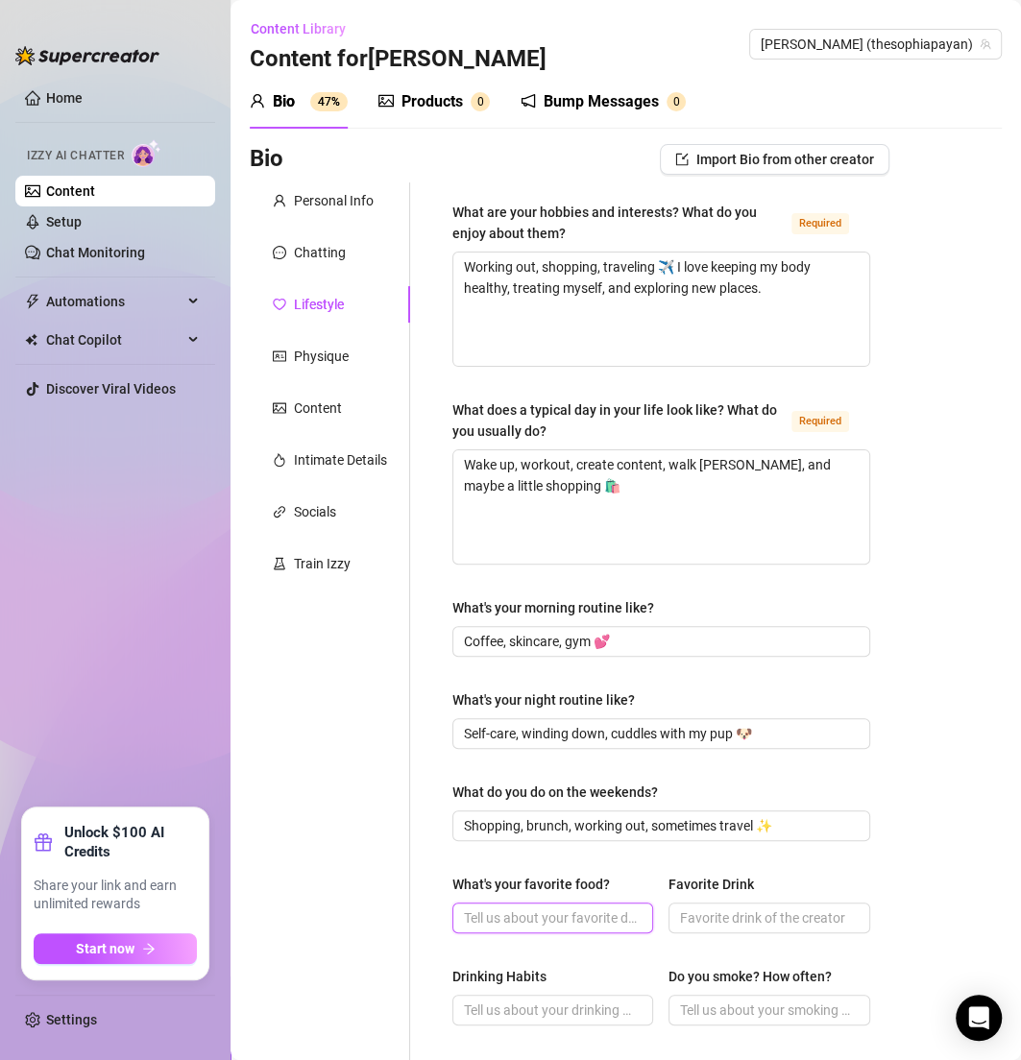
click at [492, 908] on input "What's your favorite food?" at bounding box center [551, 918] width 174 height 21
paste input "Sushi 🍣 and Mexican food 🌮"
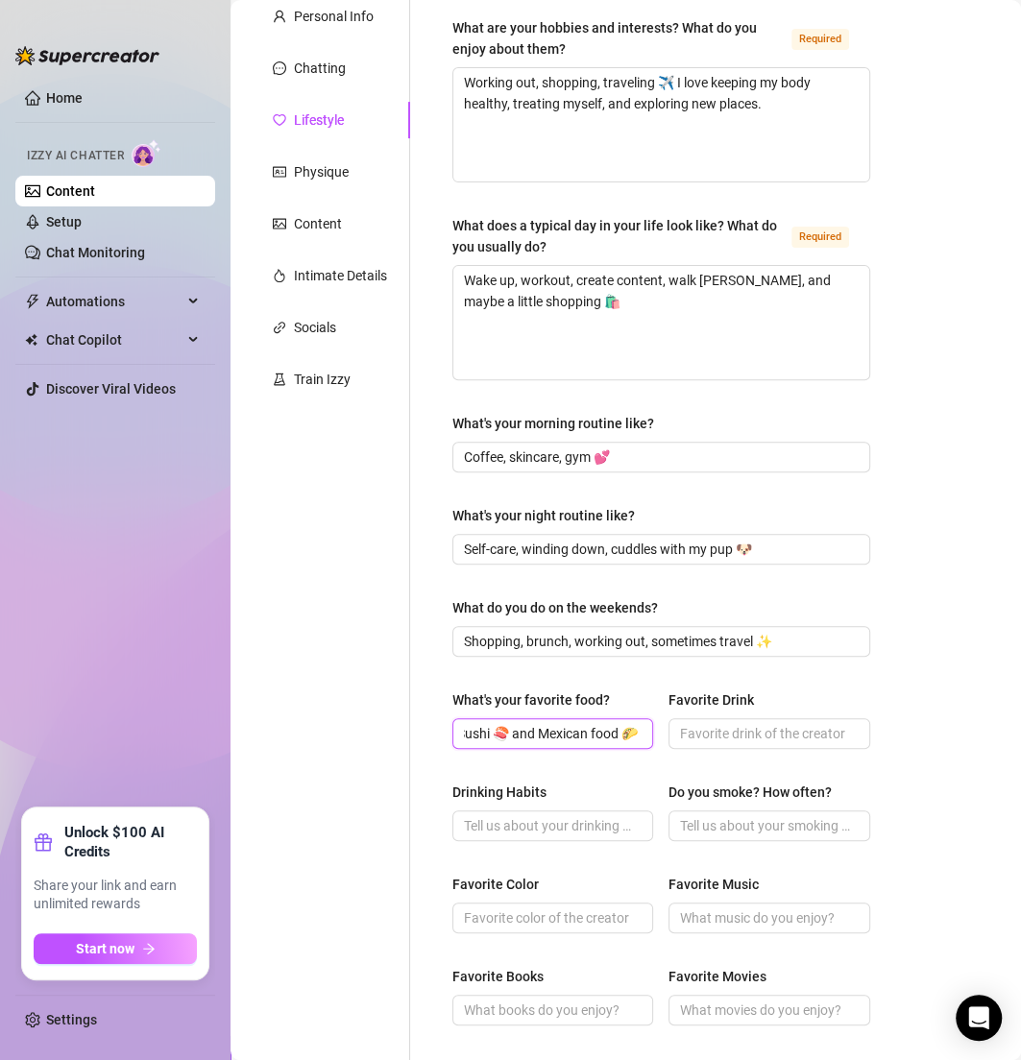
scroll to position [192, 0]
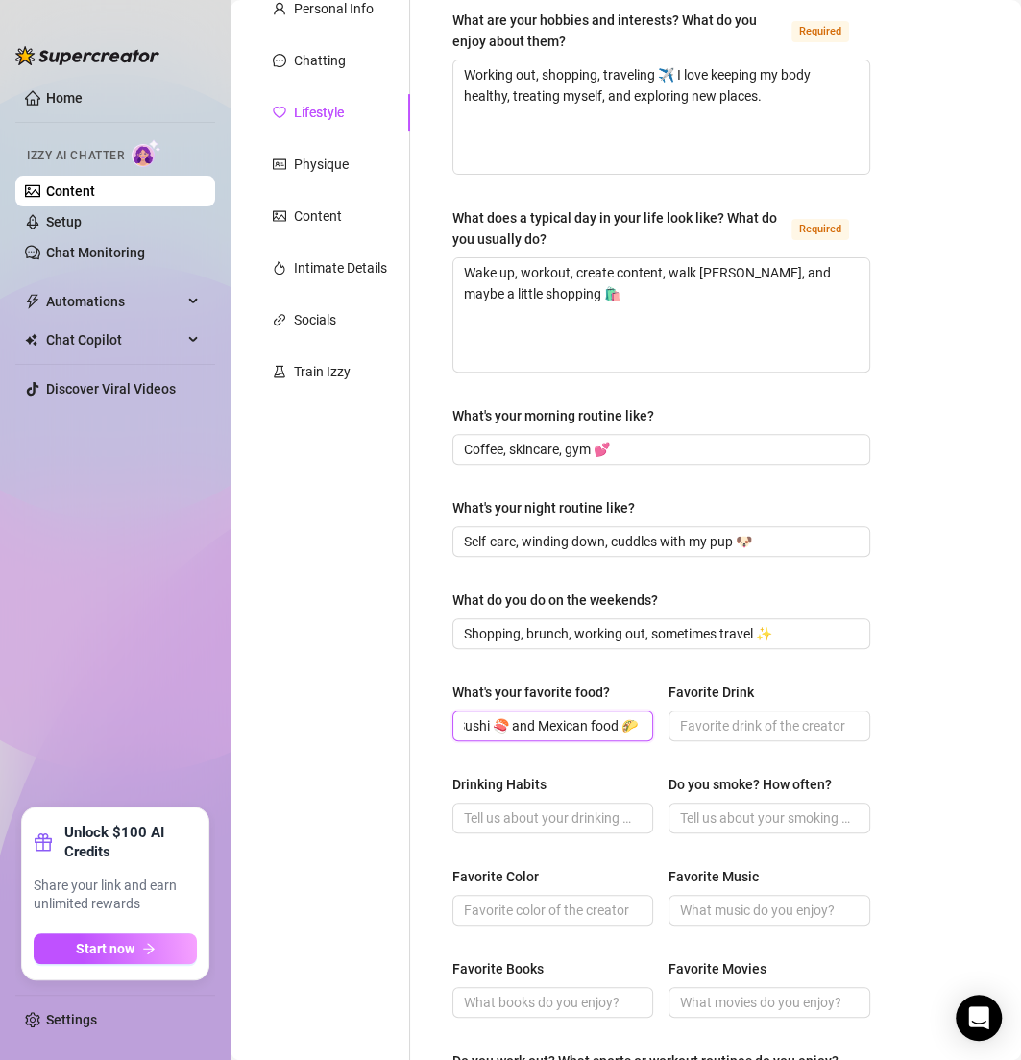
type input "Sushi 🍣 and Mexican food 🌮"
click at [491, 803] on span at bounding box center [552, 818] width 201 height 31
paste input "Social drinking."
type input "Social drinking."
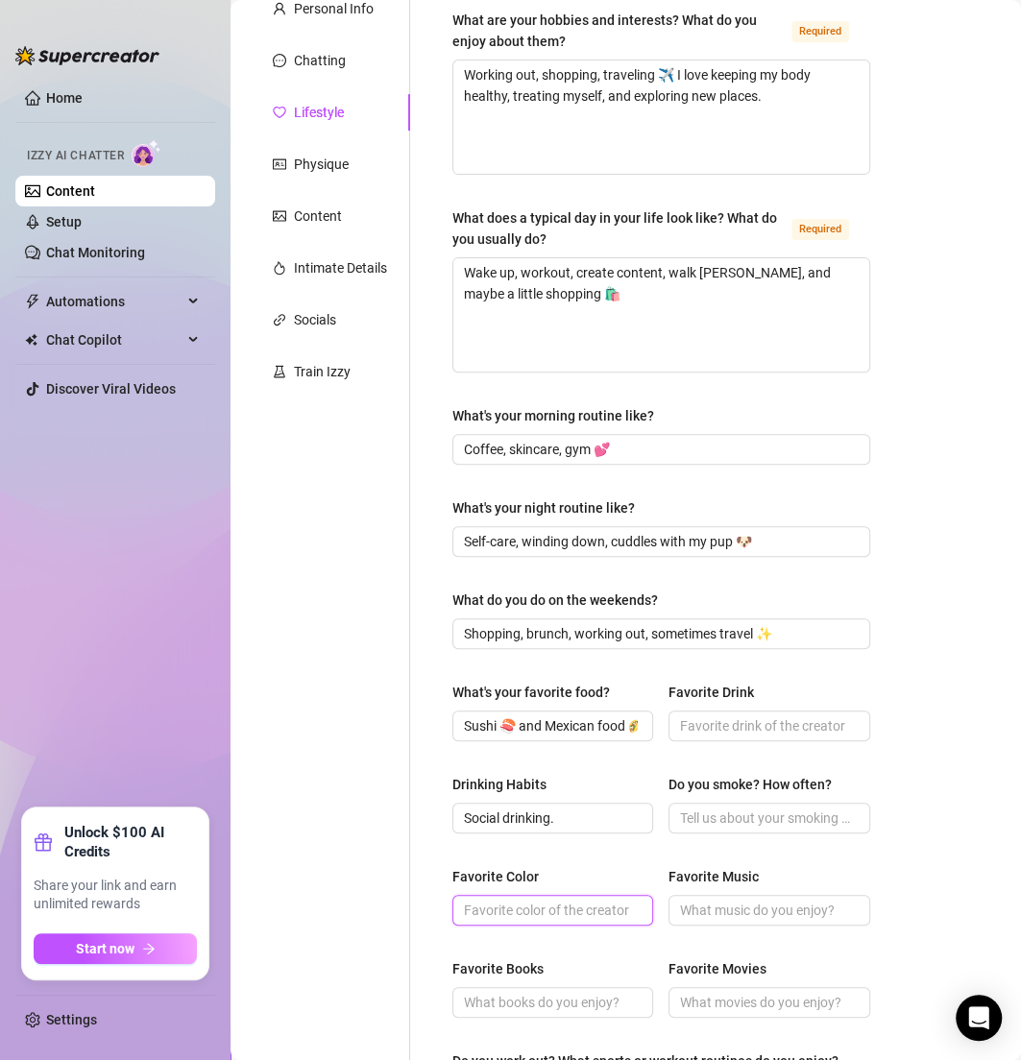
click at [514, 914] on input "Favorite Color" at bounding box center [551, 910] width 174 height 21
type input "Pink"
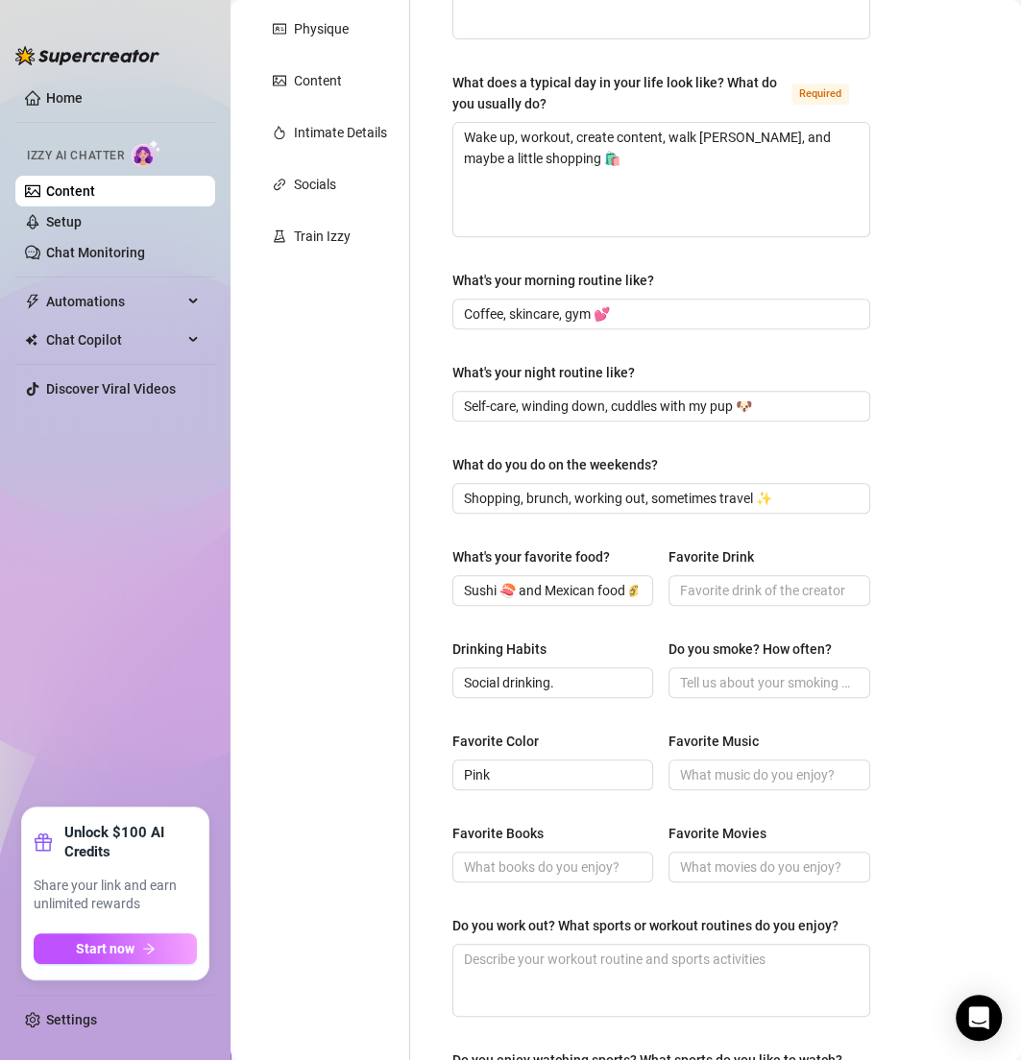
scroll to position [333, 0]
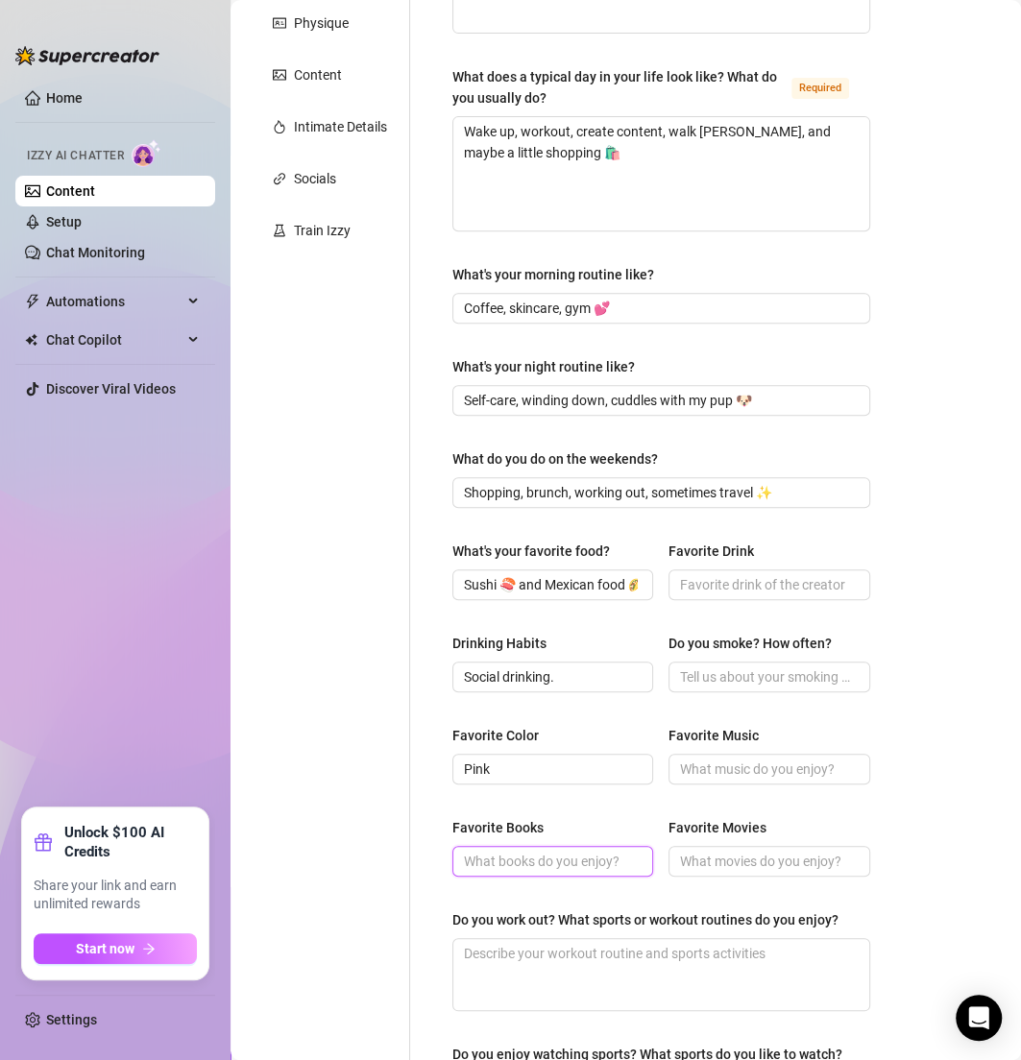
click at [501, 866] on input "Favorite Books" at bounding box center [551, 861] width 174 height 21
paste input "Lifestyle & self-growth"
type input "Lifestyle & self-growth"
click at [687, 580] on input "Favorite Drink" at bounding box center [767, 584] width 174 height 21
paste input ": Champagne 🍾"
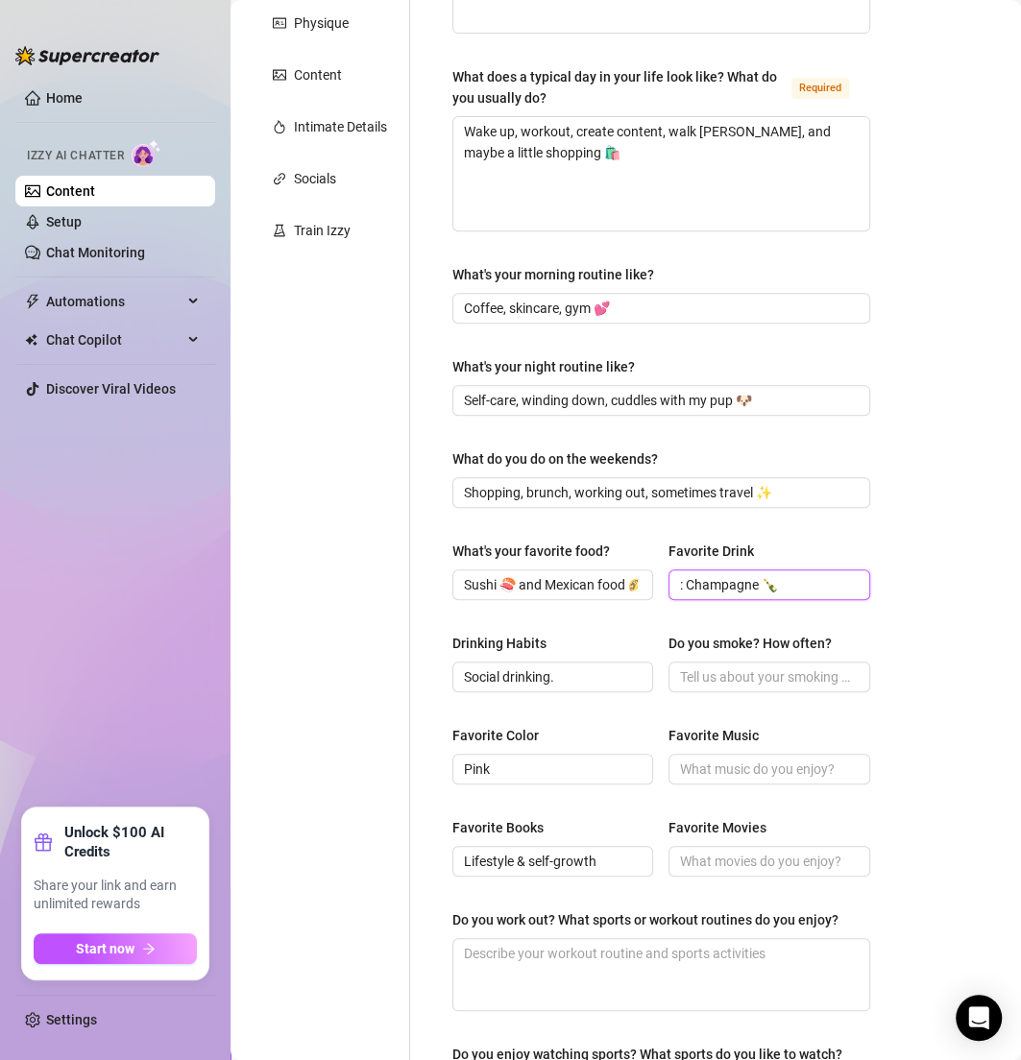
type input ": Champagne 🍾"
click at [750, 662] on span at bounding box center [768, 677] width 201 height 31
paste input "No."
type input "No."
click at [680, 586] on input ": Champagne 🍾" at bounding box center [767, 584] width 174 height 21
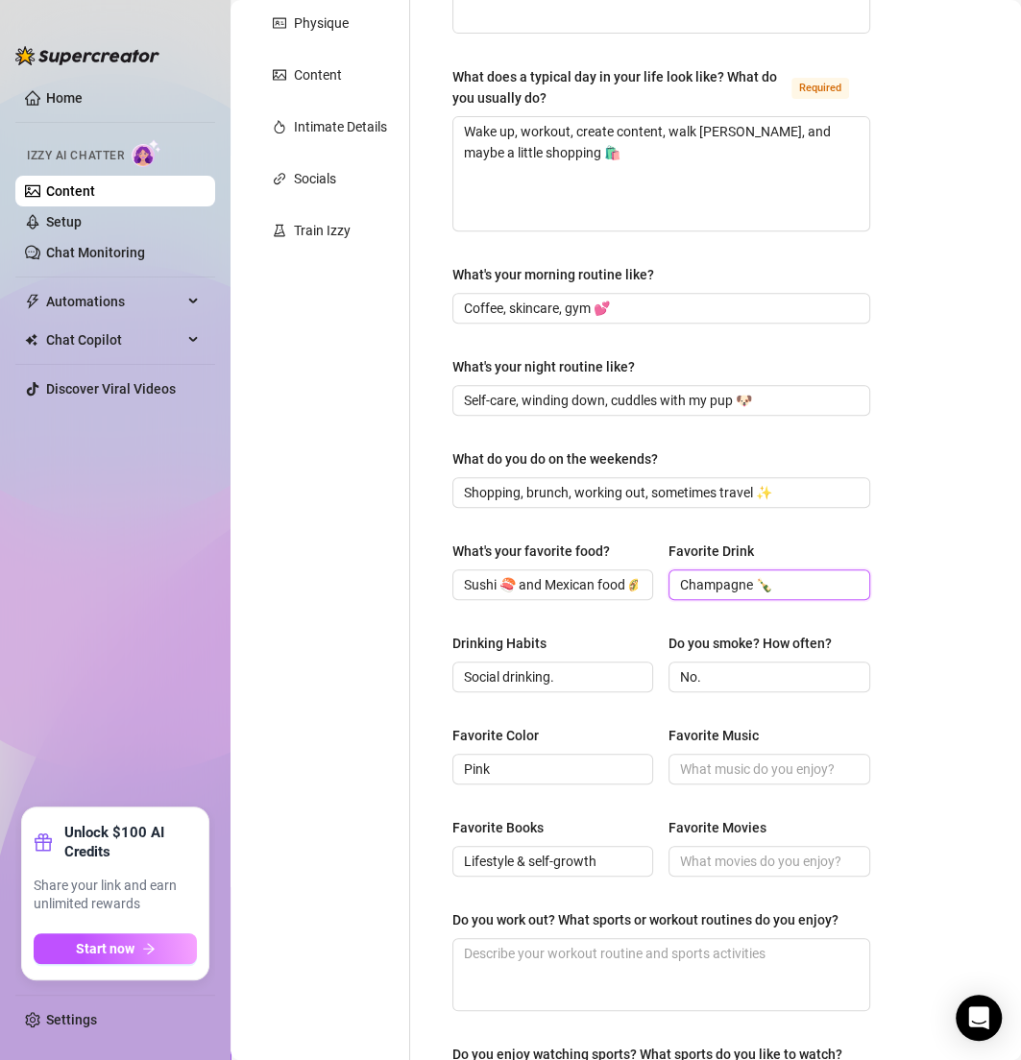
type input "Champagne 🍾"
click at [882, 654] on div "Bio Import Bio from other creator Personal Info Chatting Lifestyle Physique Con…" at bounding box center [626, 552] width 752 height 1482
click at [690, 765] on input "Favorite Music" at bounding box center [767, 769] width 174 height 21
click at [689, 765] on input "Favorite Music" at bounding box center [767, 769] width 174 height 21
paste input "Everything from reggaeton to R&B 🎶"
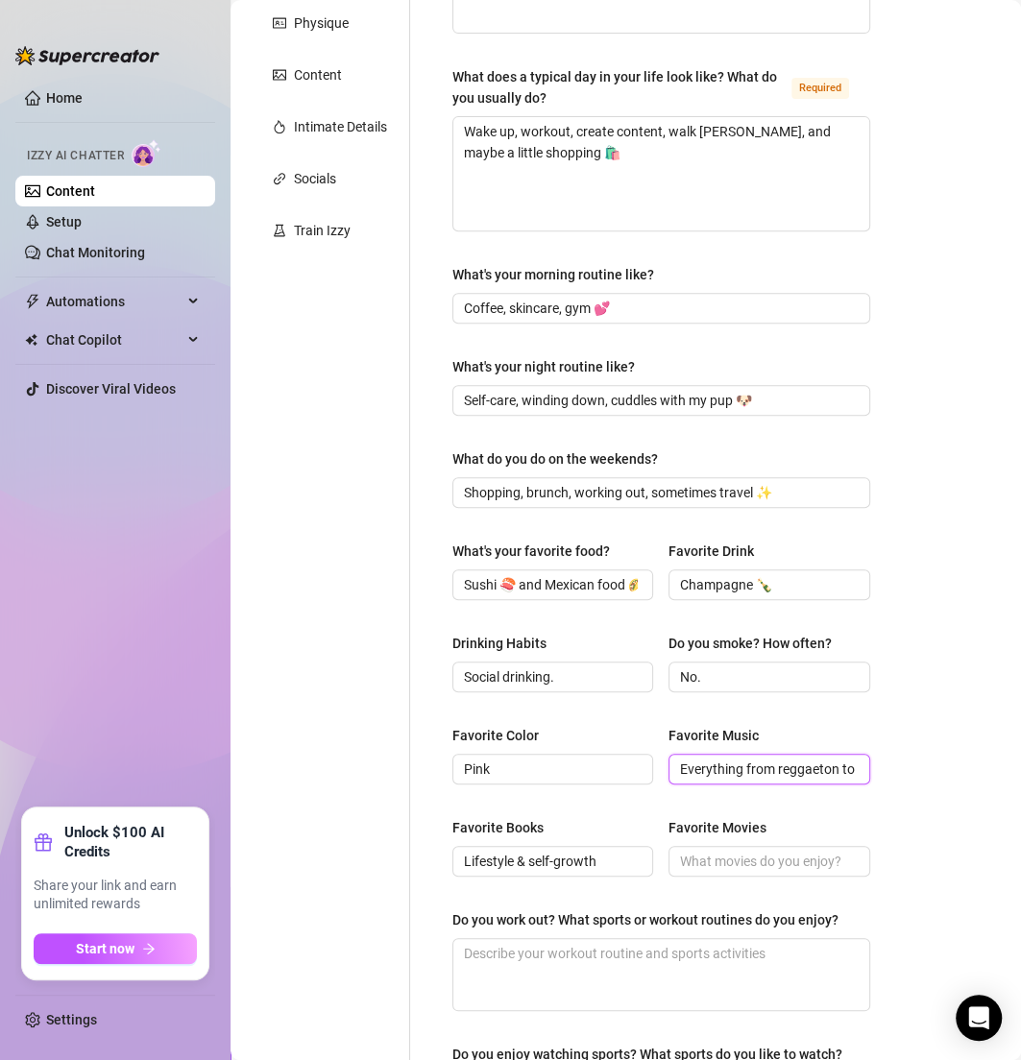
scroll to position [0, 54]
type input "Everything from reggaeton to R&B 🎶"
click at [692, 851] on input "Favorite Movies" at bounding box center [767, 861] width 174 height 21
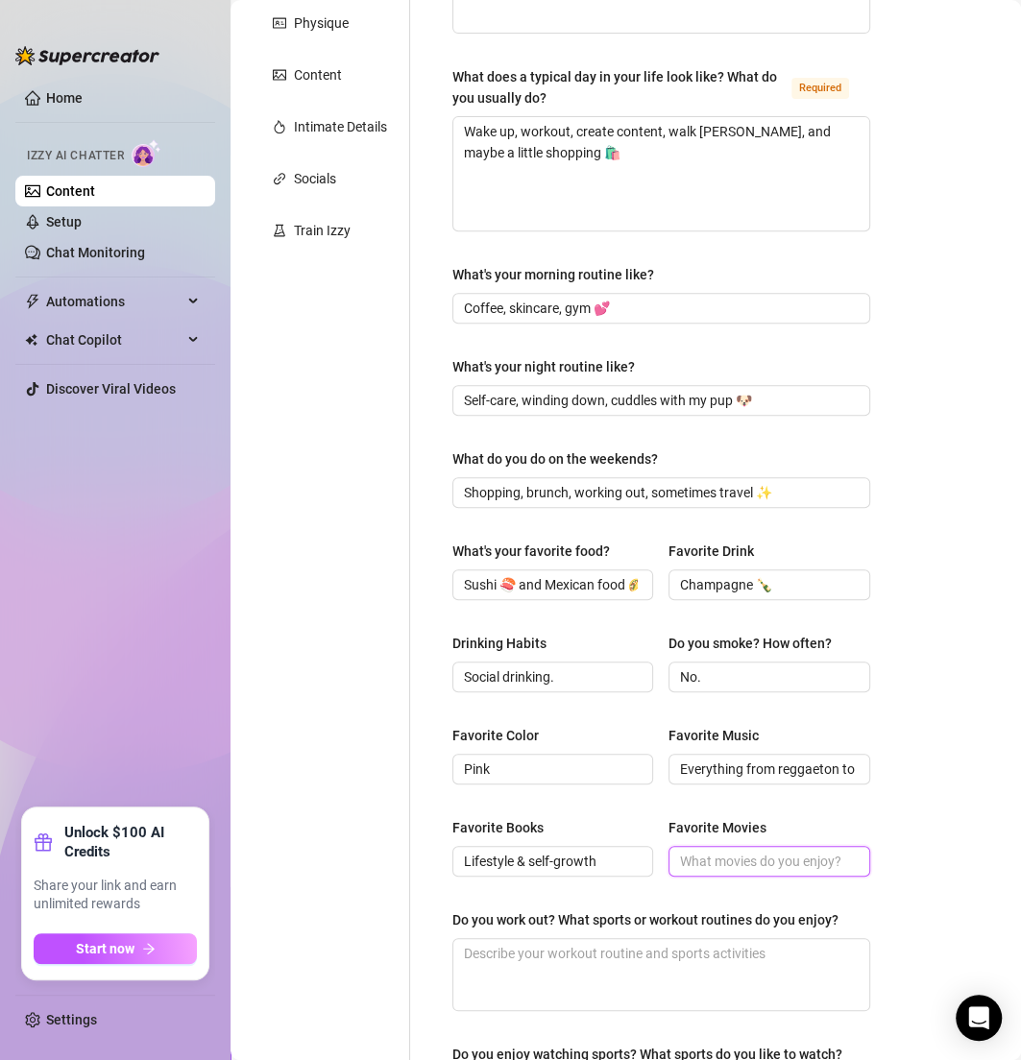
paste input "Rom-coms & sexy thrillers"
type input "Rom-coms & sexy thrillers"
click at [624, 953] on textarea "Do you work out? What sports or workout routines do you enjoy?" at bounding box center [661, 974] width 416 height 71
paste textarea "Yes! I love the gym, cardio, and weights 🍑"
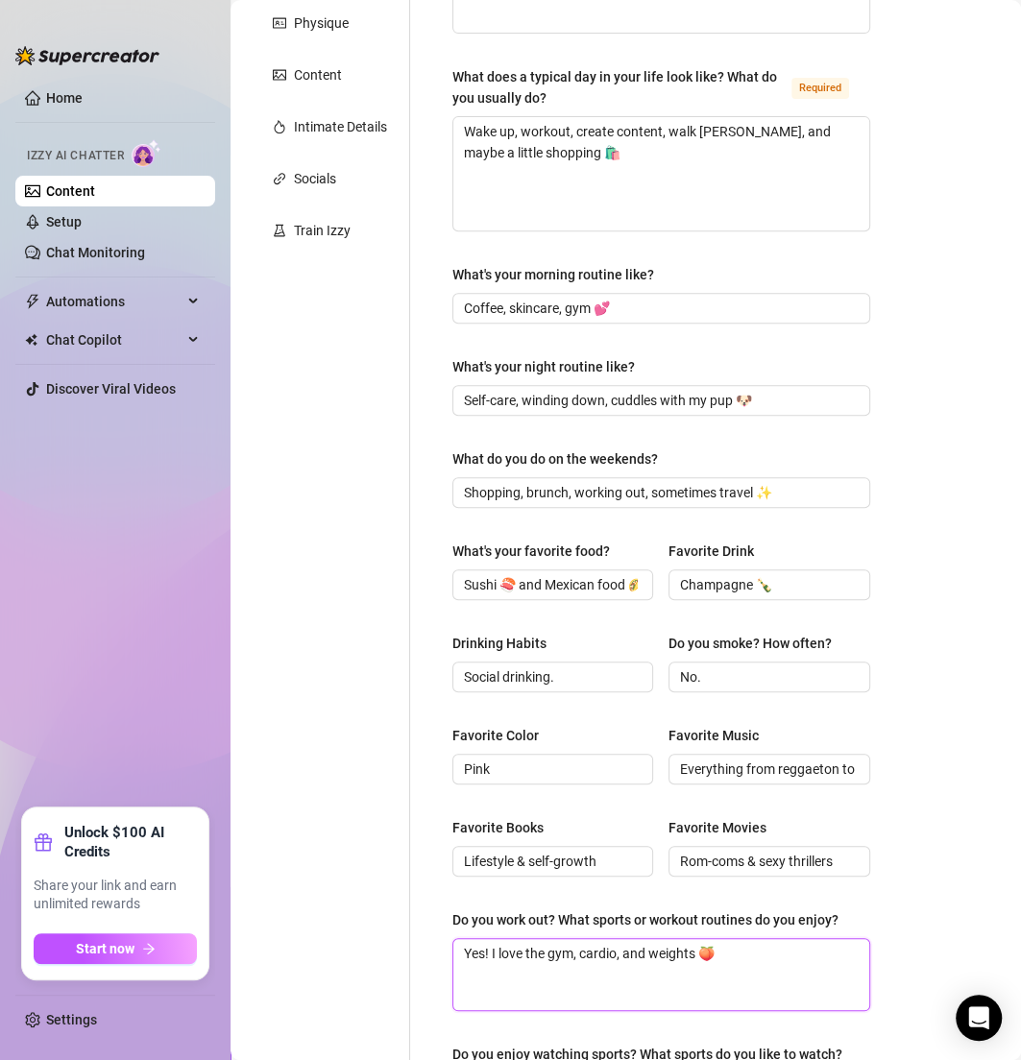
scroll to position [567, 0]
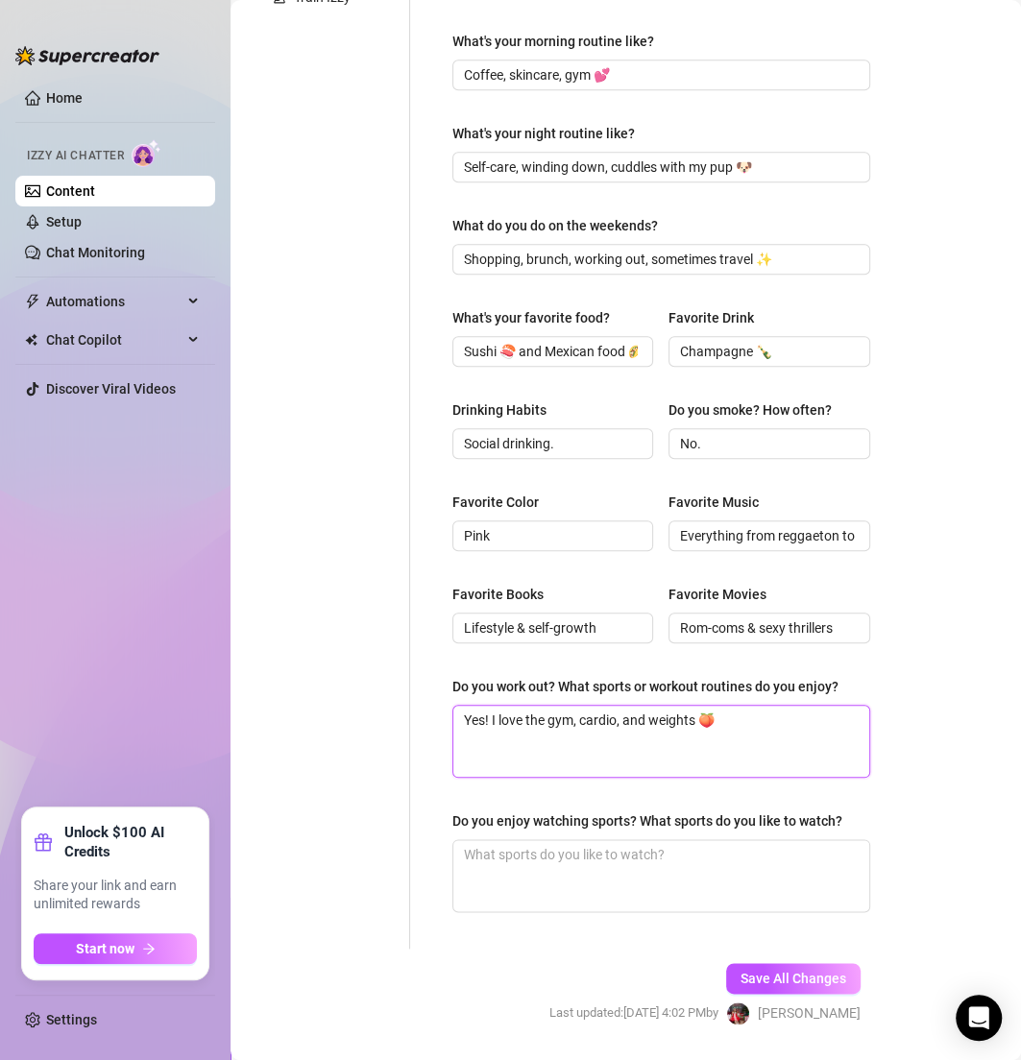
type textarea "Yes! I love the gym, cardio, and weights 🍑"
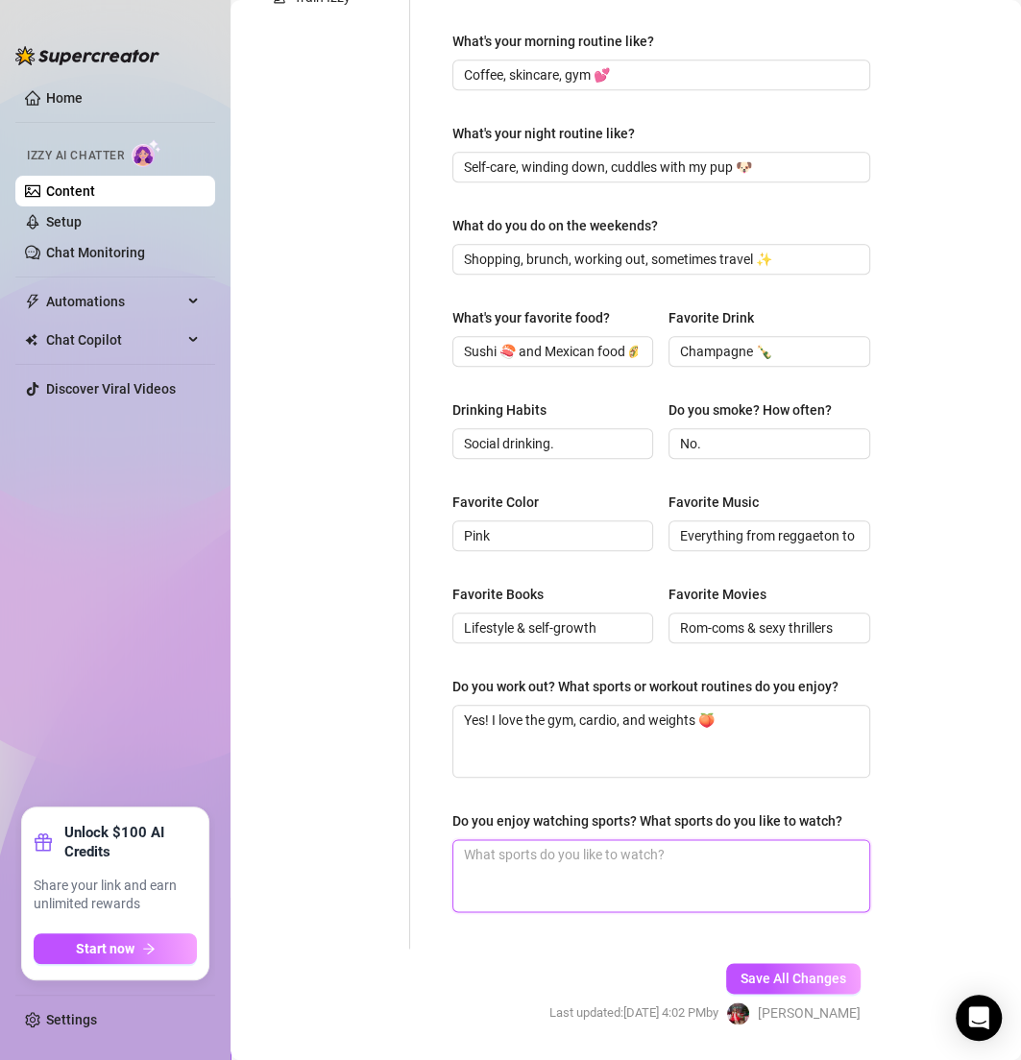
click at [521, 875] on textarea "Do you enjoy watching sports? What sports do you like to watch?" at bounding box center [661, 875] width 416 height 71
paste textarea "I’ll watch if I’m with friends, but I prefer working out myself."
type textarea "I’ll watch if I’m with friends, but I prefer working out myself."
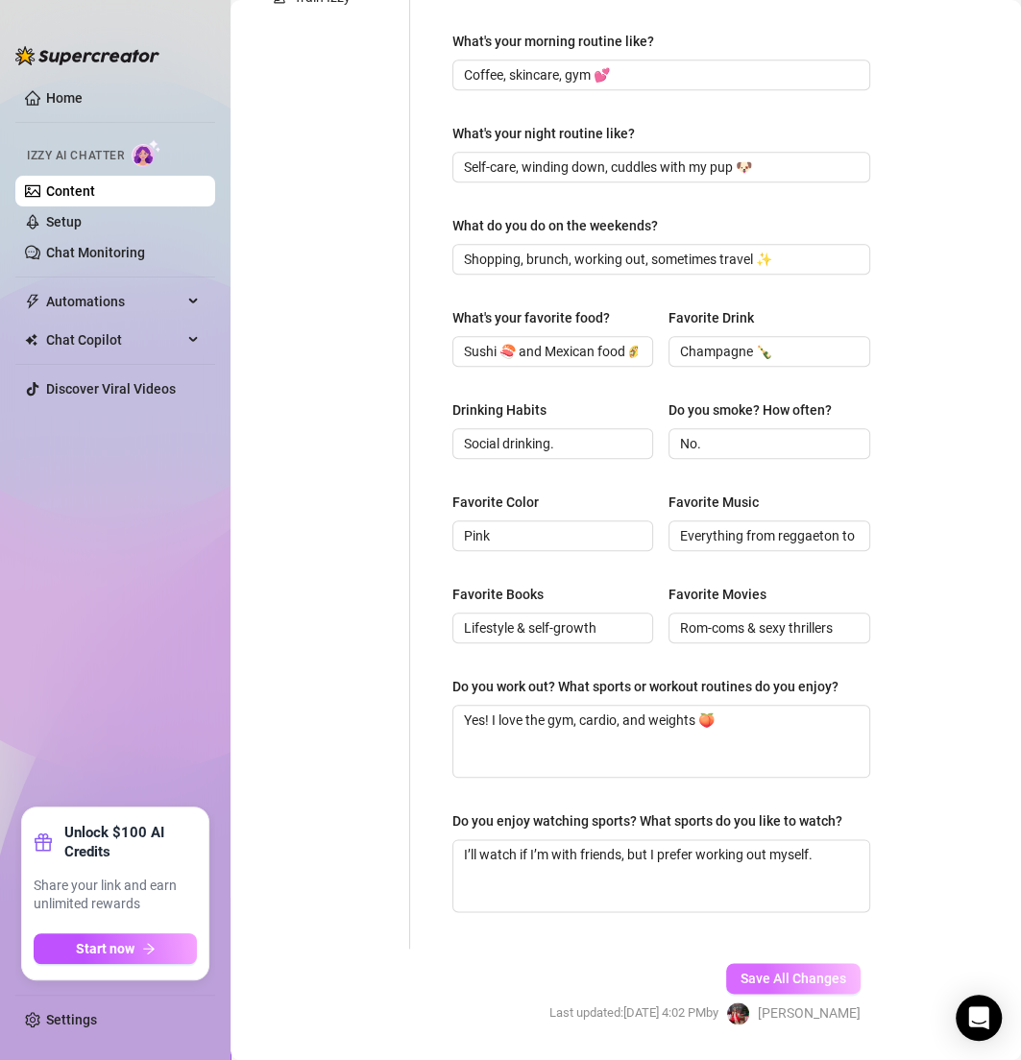
click at [750, 987] on button "Save All Changes" at bounding box center [793, 978] width 134 height 31
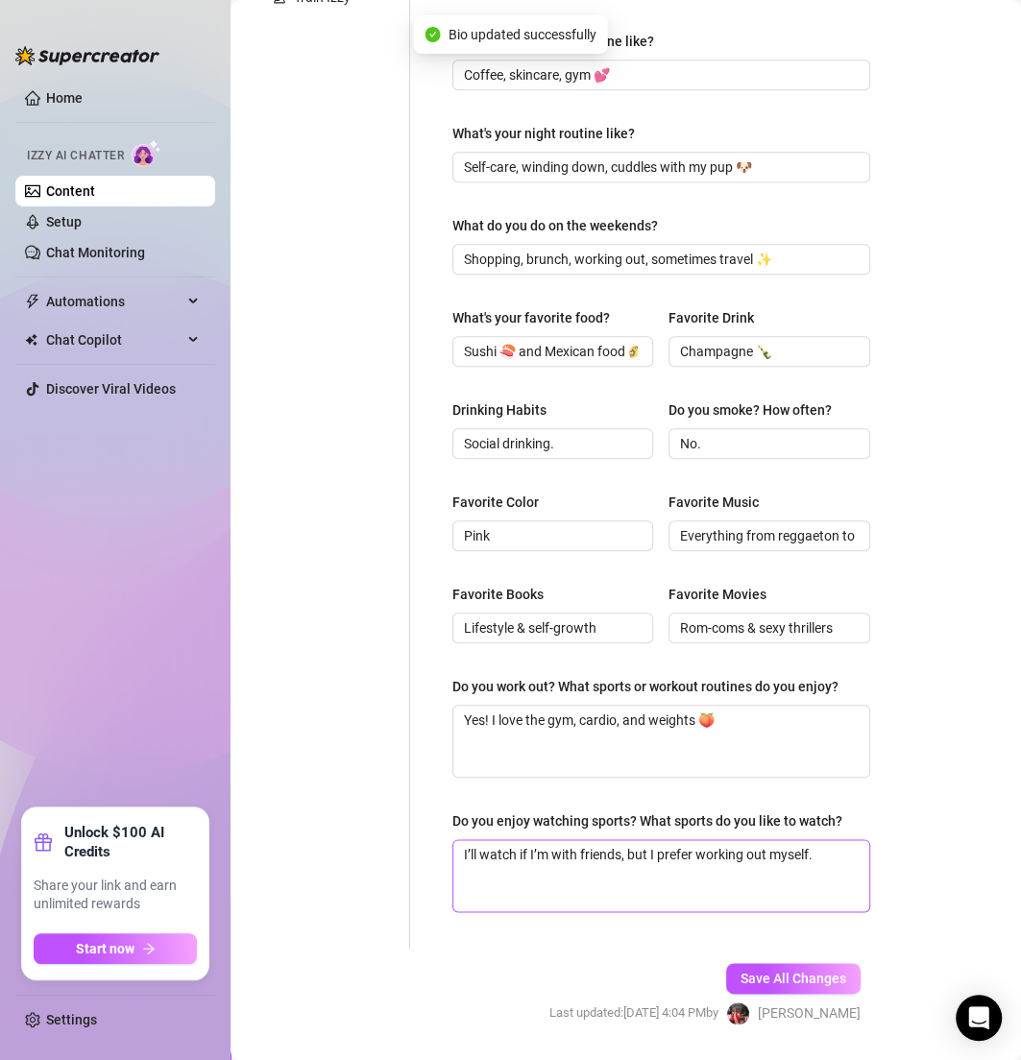
type textarea "Working out, shopping, traveling ✈️ I love keeping my body healthy, treating my…"
type textarea "Wake up, workout, create content, walk Honey Dior, and maybe a little shopping …"
type input "Self-care, winding down, cuddles with my pup 🐶"
type input "Shopping, brunch, working out, sometimes travel ✨"
type input "Sushi 🍣 and Mexican food 🌮"
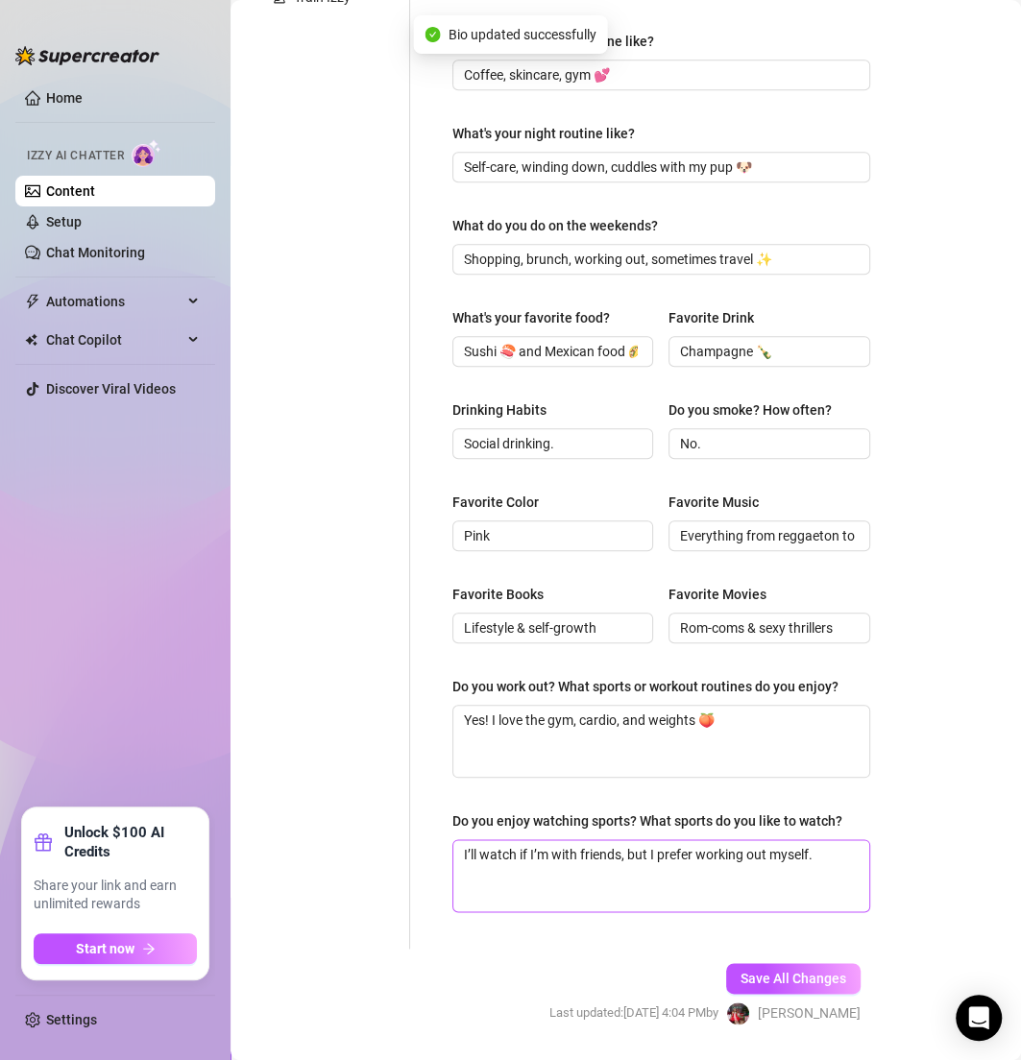
type input "Social drinking."
type input "Lifestyle & self-growth"
type textarea "Yes! I love the gym, cardio, and weights 🍑"
type textarea "I’ll watch if I’m with friends, but I prefer working out myself."
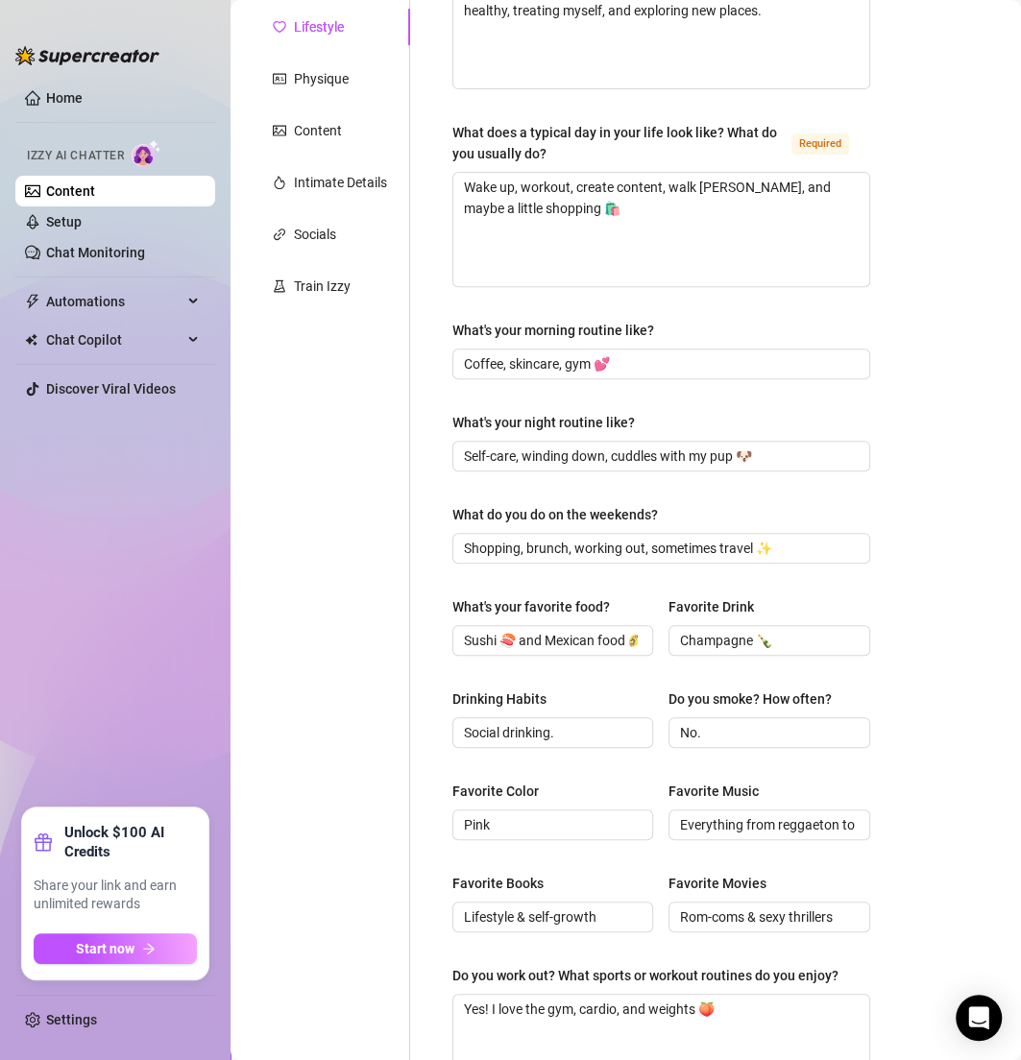
scroll to position [0, 0]
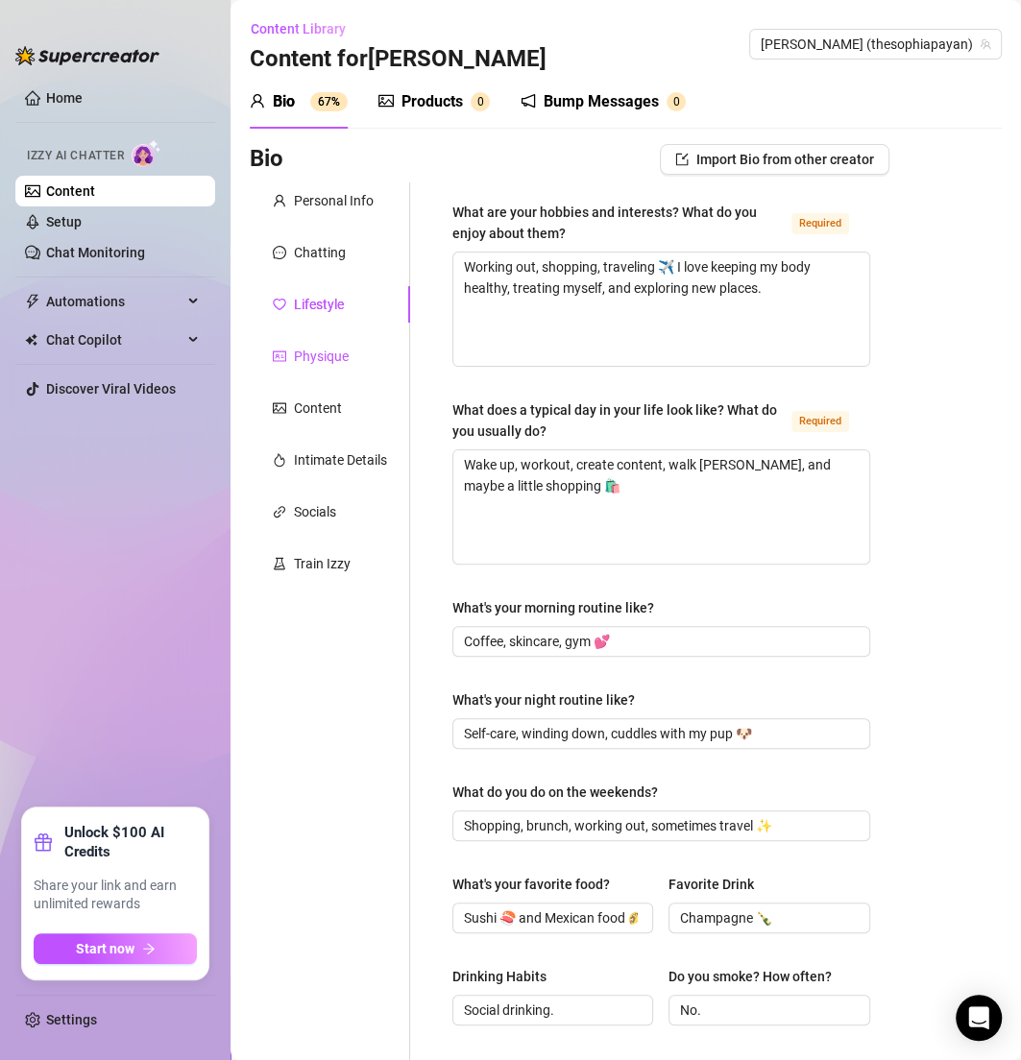
click at [333, 360] on div "Physique" at bounding box center [321, 356] width 55 height 21
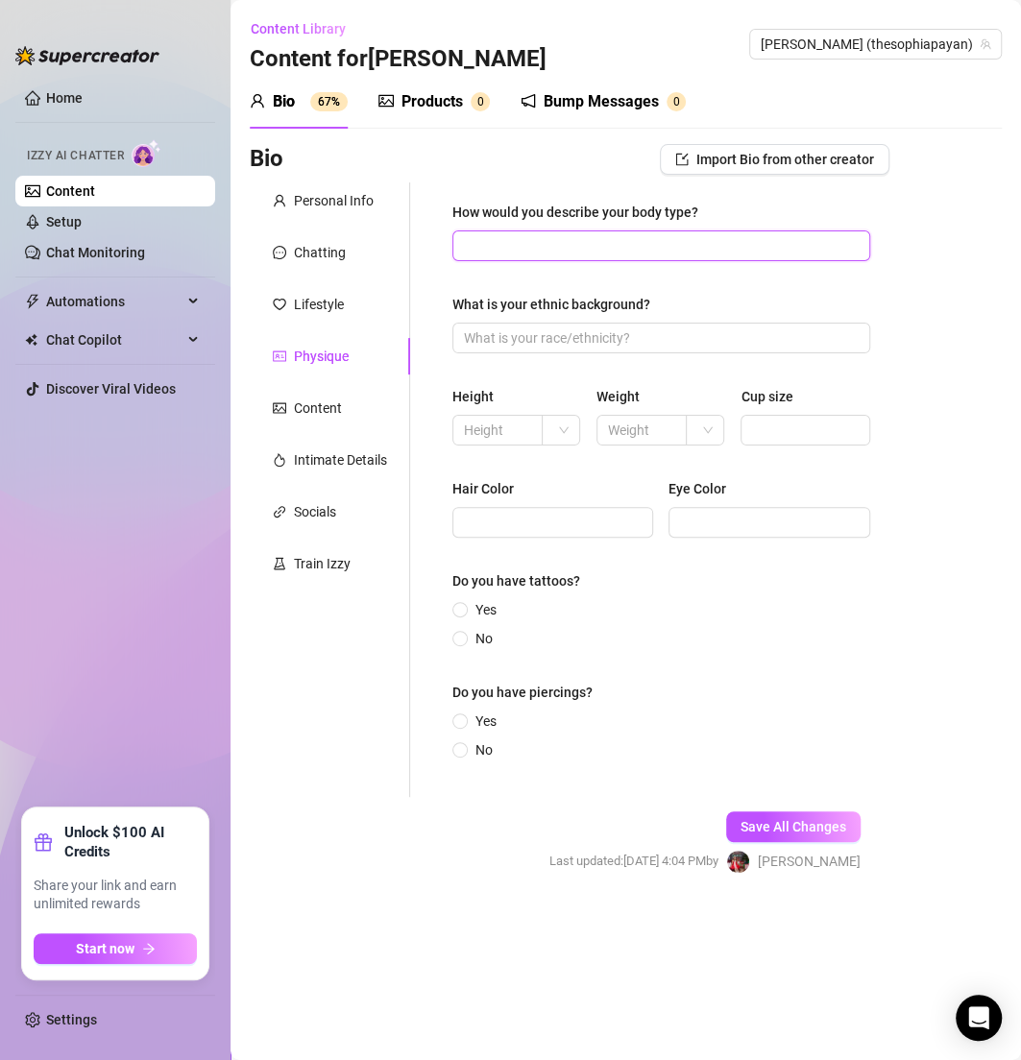
click at [483, 241] on input "How would you describe your body type?" at bounding box center [659, 245] width 391 height 21
paste input "Busty, curvy, petite MILF 💋"
type input "Busty, curvy, petite MILF 💋"
click at [533, 343] on input "What is your ethnic background?" at bounding box center [659, 337] width 391 height 21
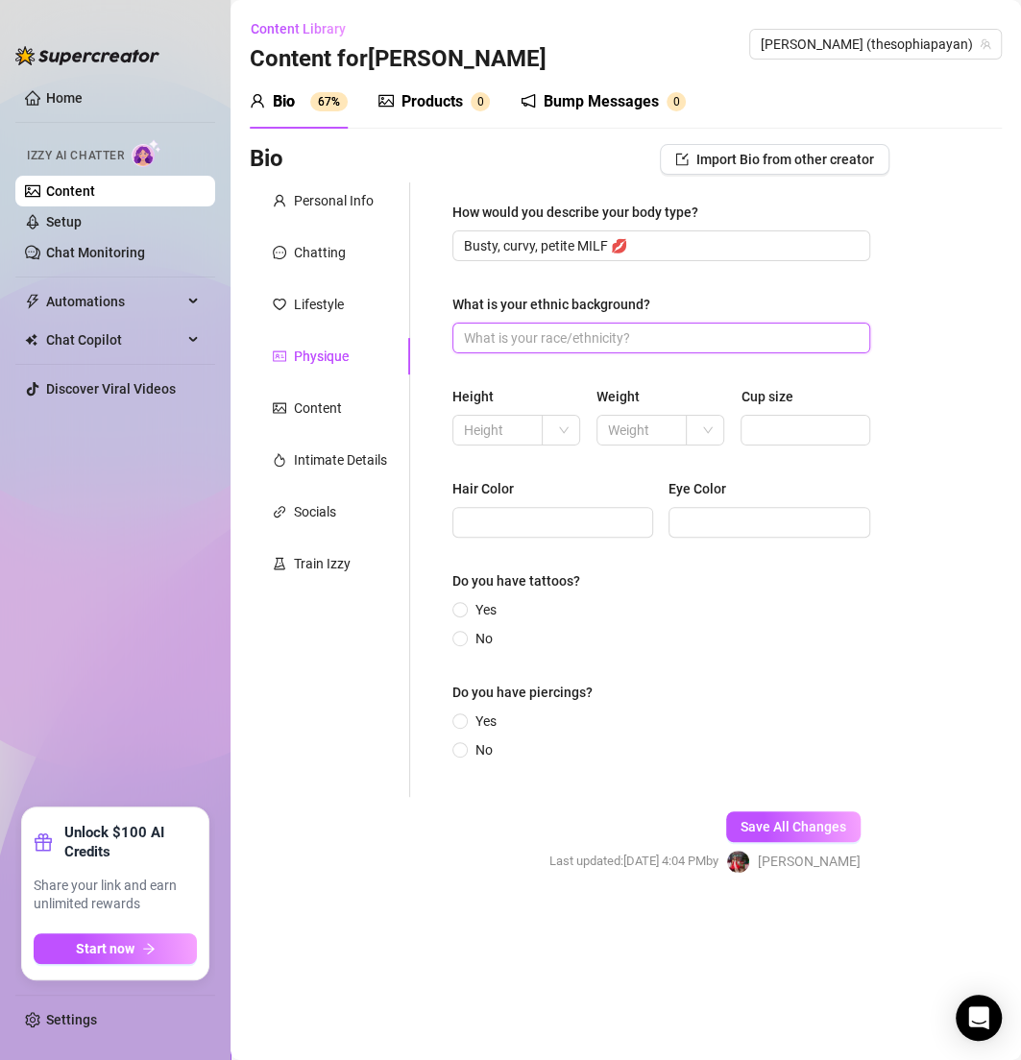
paste input "Spanish, Mexican, Basque, French."
type input "Spanish, Mexican, Basque, French."
click at [792, 834] on span "Save All Changes" at bounding box center [793, 826] width 106 height 15
type input "Busty, curvy, petite MILF 💋"
type input "Spanish, Mexican, Basque, French."
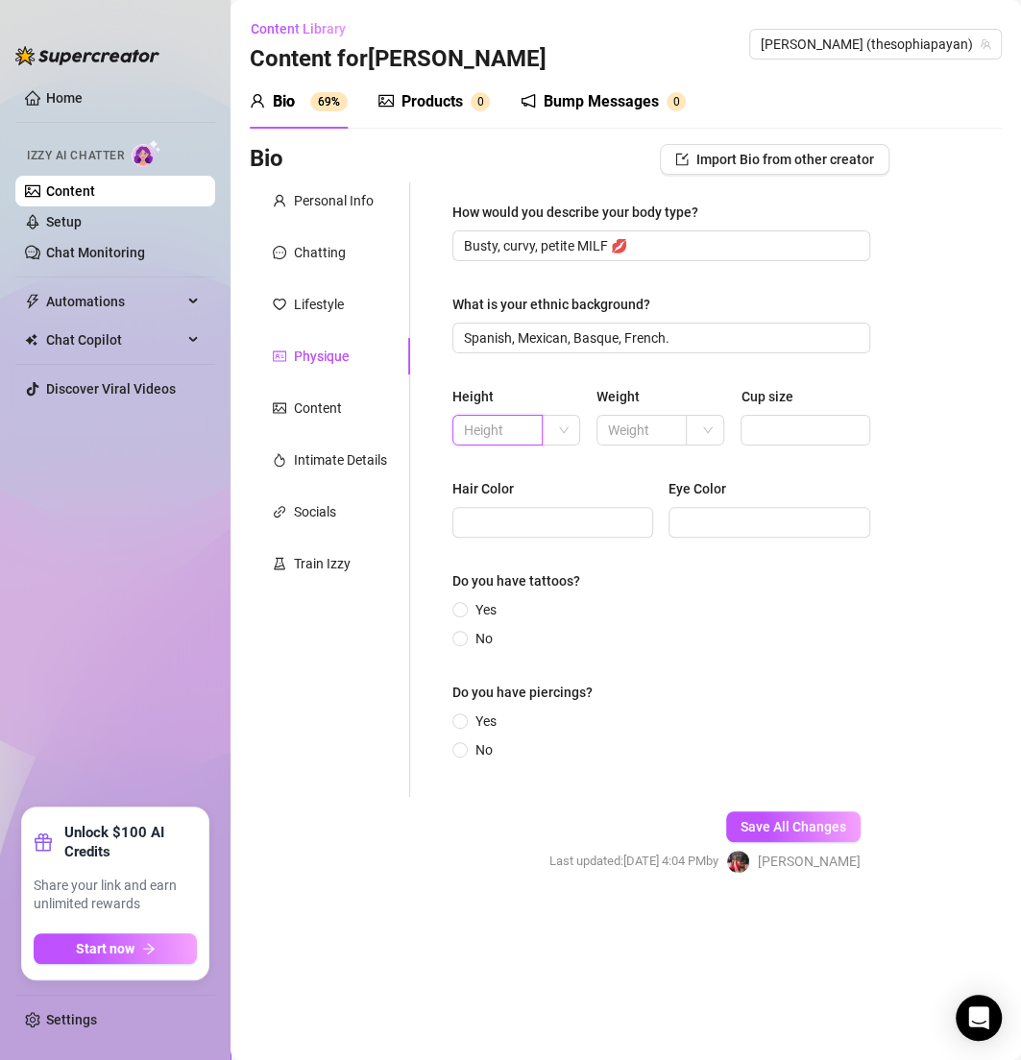
click at [498, 437] on input "text" at bounding box center [495, 430] width 63 height 21
click at [501, 432] on input "text" at bounding box center [495, 430] width 63 height 21
click at [571, 424] on div at bounding box center [561, 430] width 38 height 31
type input "5'3"
click at [564, 505] on div "ft" at bounding box center [561, 499] width 8 height 21
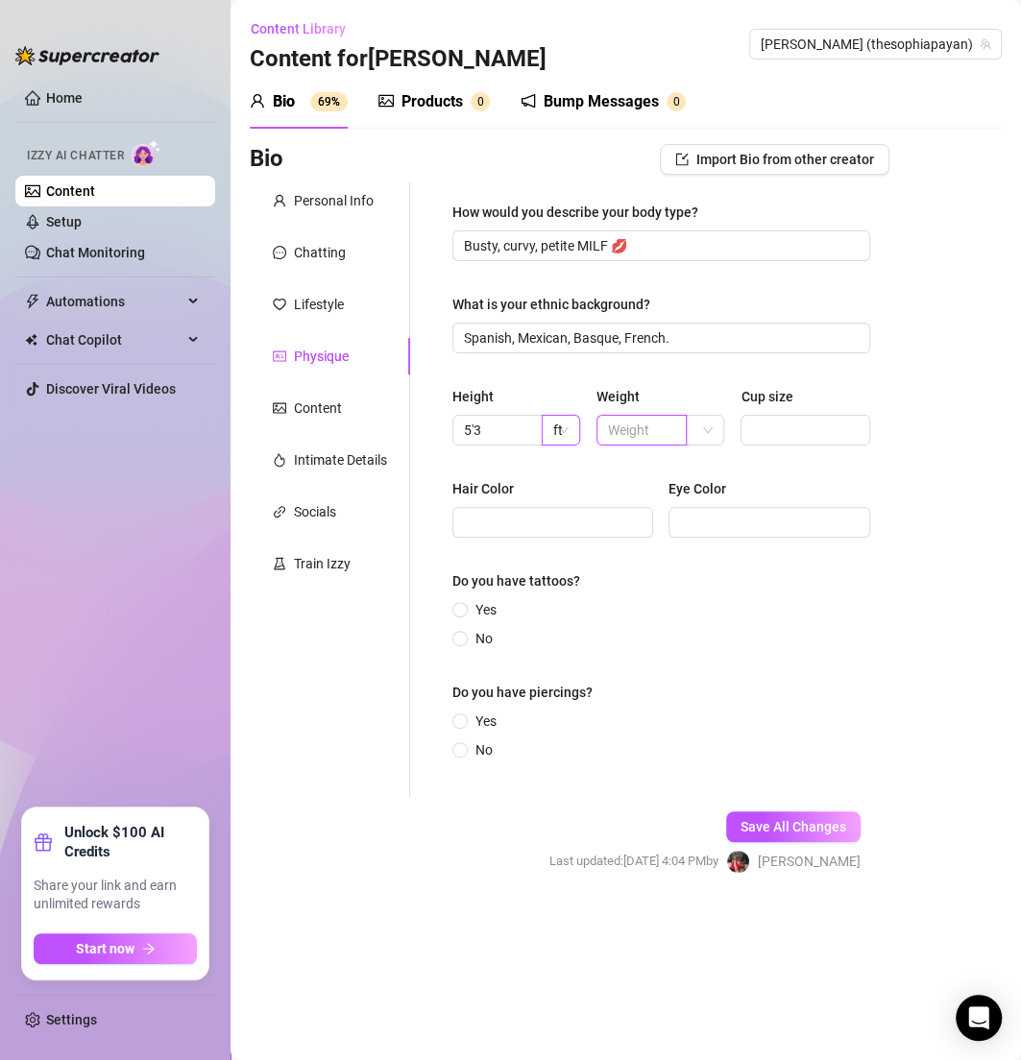
click at [641, 433] on input "text" at bounding box center [639, 430] width 63 height 21
click at [775, 431] on input "Cup size" at bounding box center [803, 430] width 102 height 21
type input "32DDD"
click at [573, 512] on input "Hair Color" at bounding box center [551, 522] width 174 height 21
click at [529, 530] on input "Hair Color" at bounding box center [551, 522] width 174 height 21
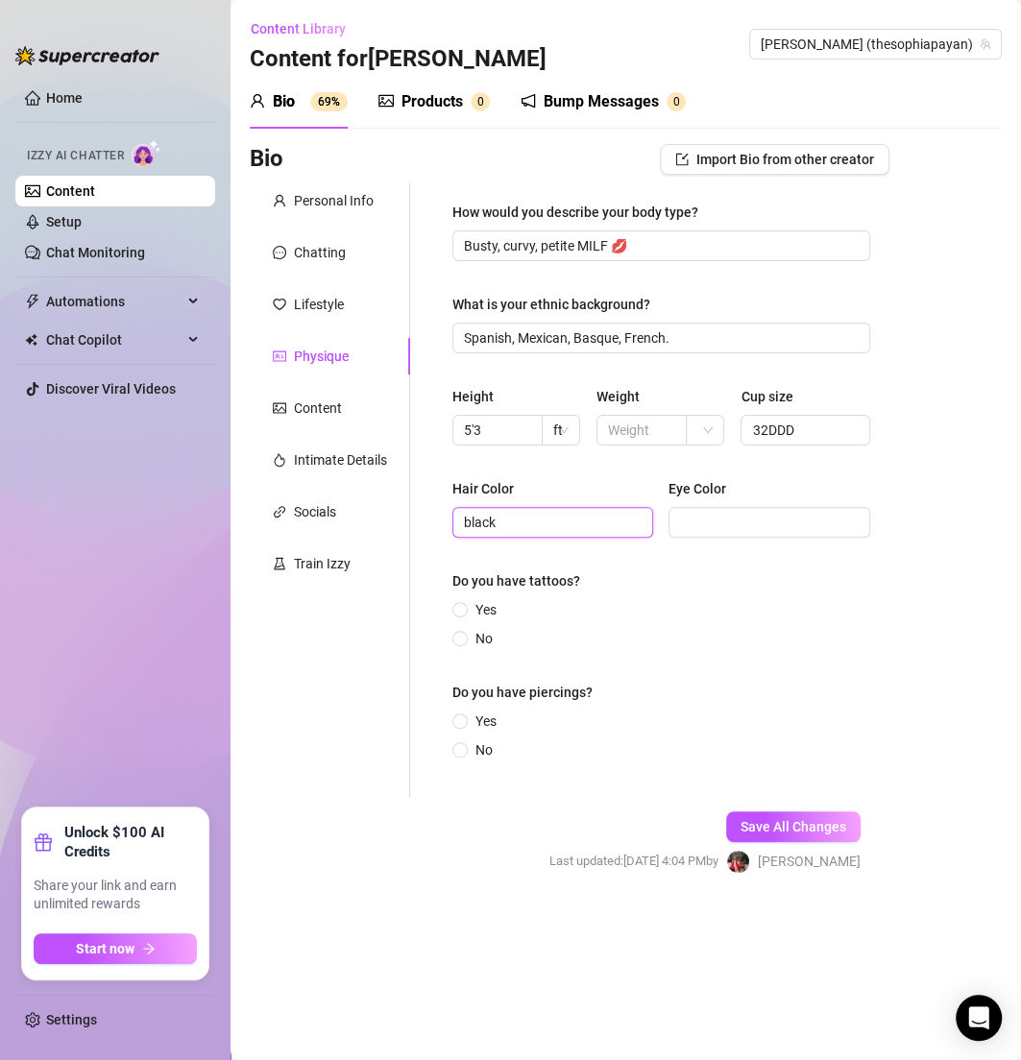
type input "black"
type input "dark brown"
click at [473, 600] on span "Yes" at bounding box center [486, 609] width 36 height 21
click at [465, 605] on input "Yes" at bounding box center [461, 611] width 8 height 12
radio input "true"
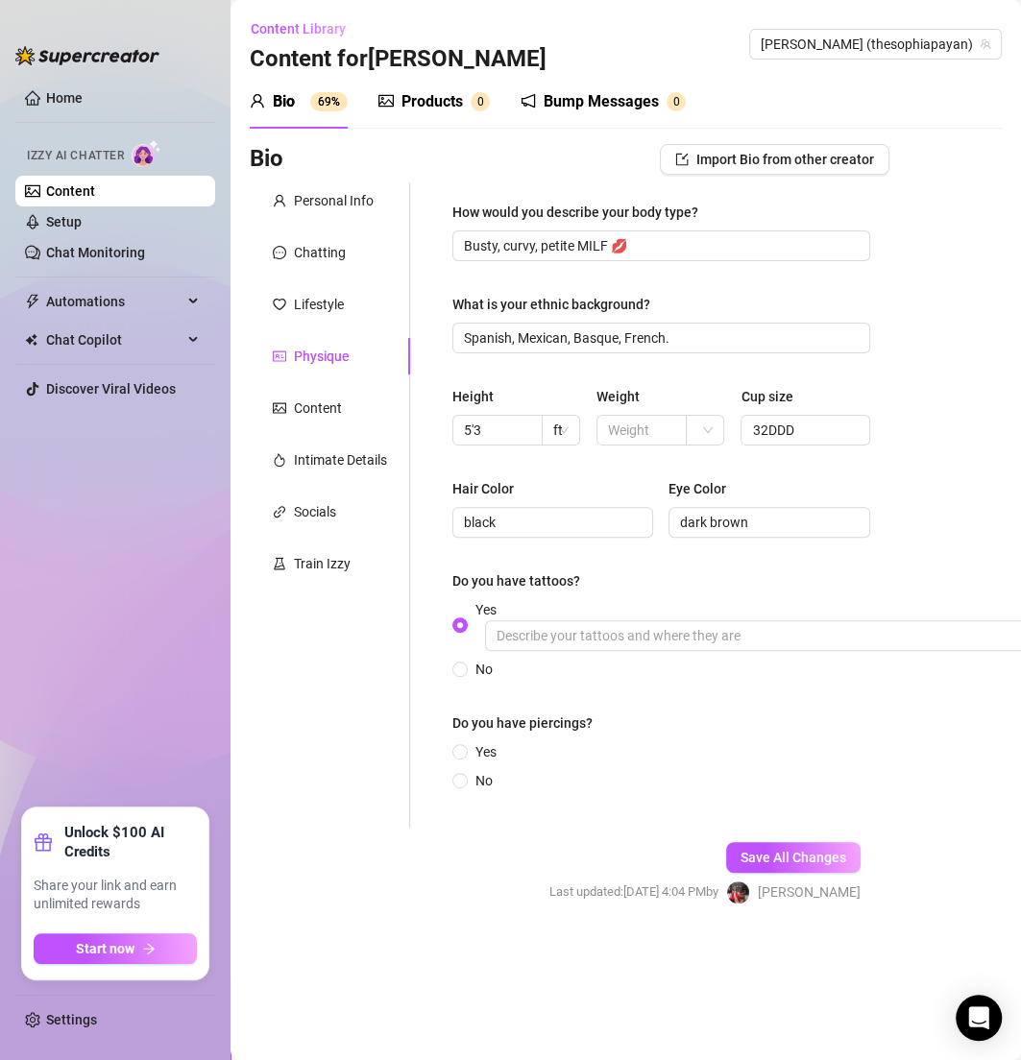
click at [470, 738] on div "Do you have piercings?" at bounding box center [661, 727] width 418 height 29
click at [472, 742] on span "Yes" at bounding box center [486, 751] width 36 height 21
click at [465, 747] on input "Yes" at bounding box center [461, 753] width 8 height 12
radio input "true"
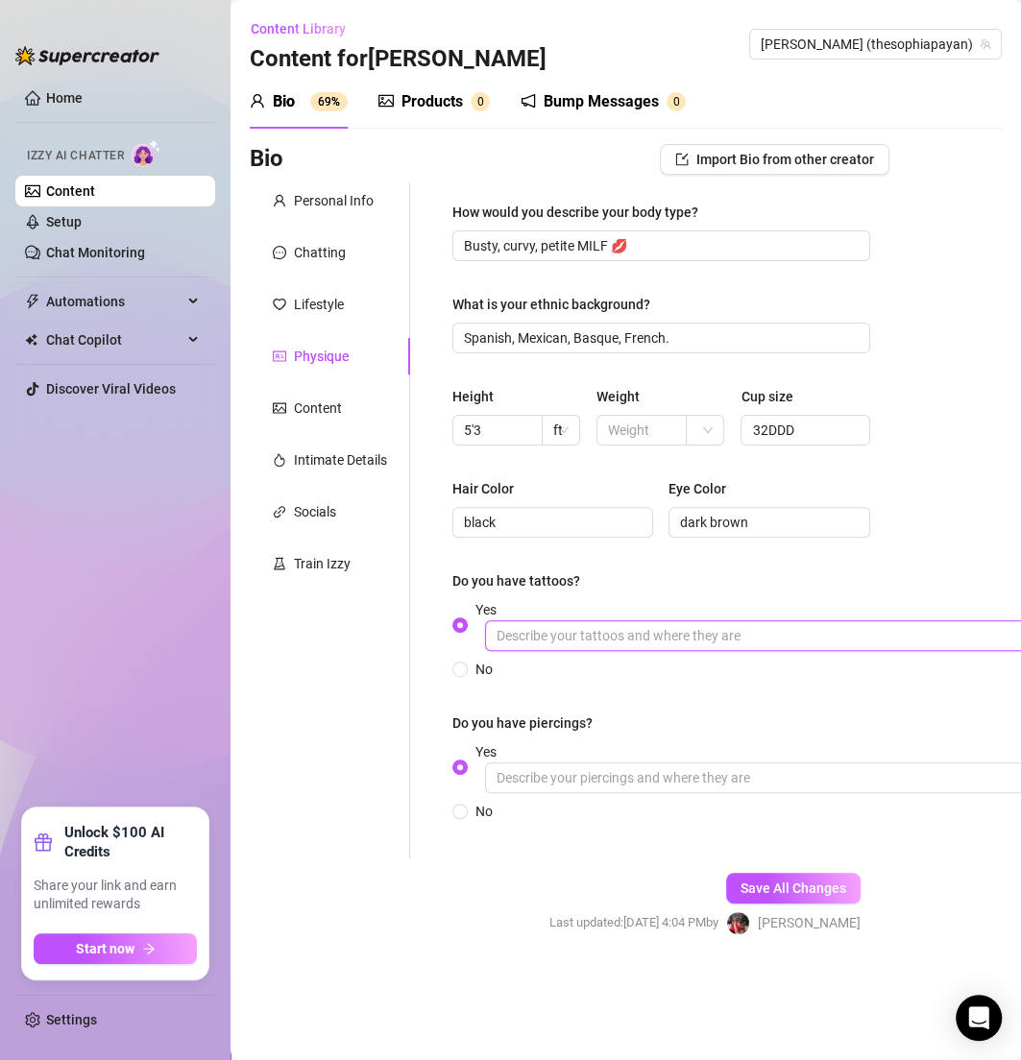
click at [589, 630] on input "Yes" at bounding box center [773, 635] width 576 height 31
type input "arm sleeves"
click at [565, 773] on input "Yes" at bounding box center [773, 778] width 576 height 31
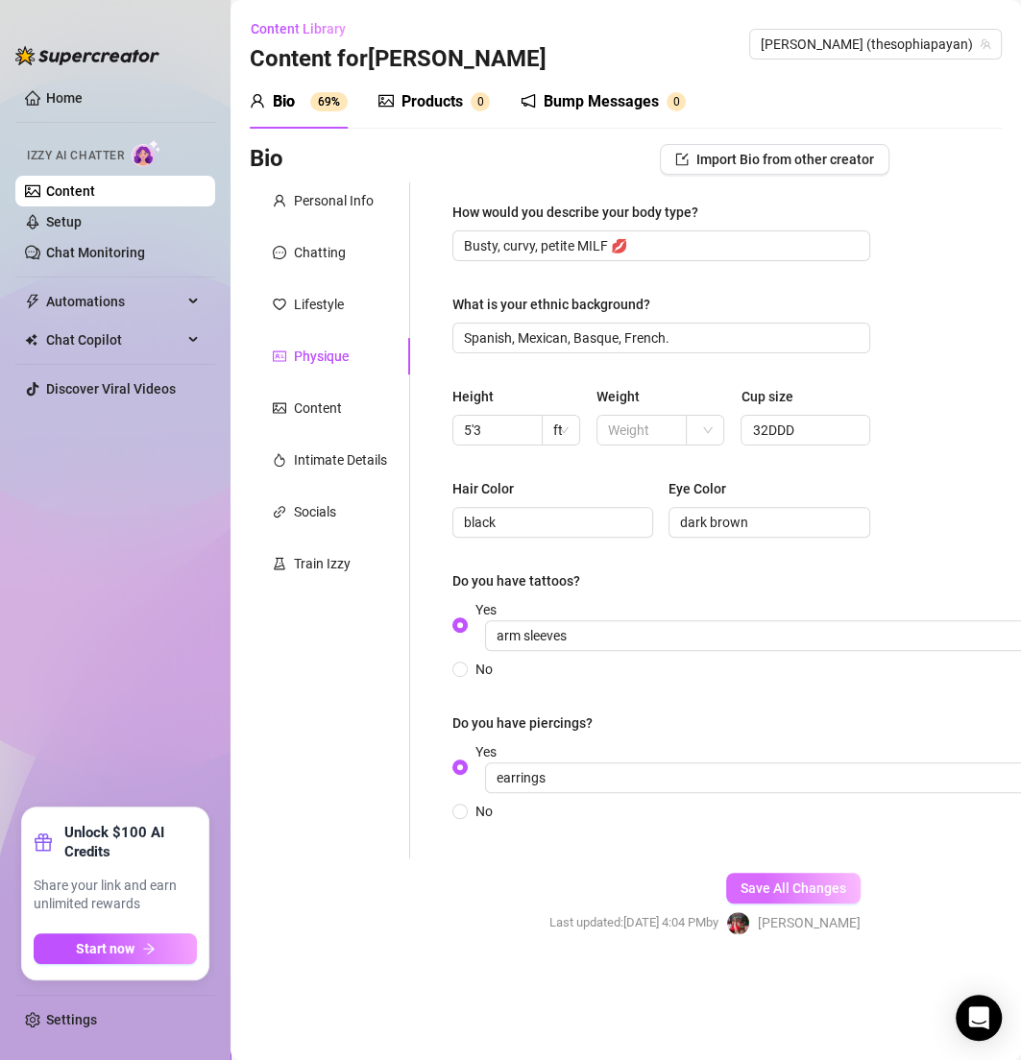
click at [756, 875] on button "Save All Changes" at bounding box center [793, 888] width 134 height 31
type input "earrings"
click at [329, 402] on div "Content" at bounding box center [318, 408] width 48 height 21
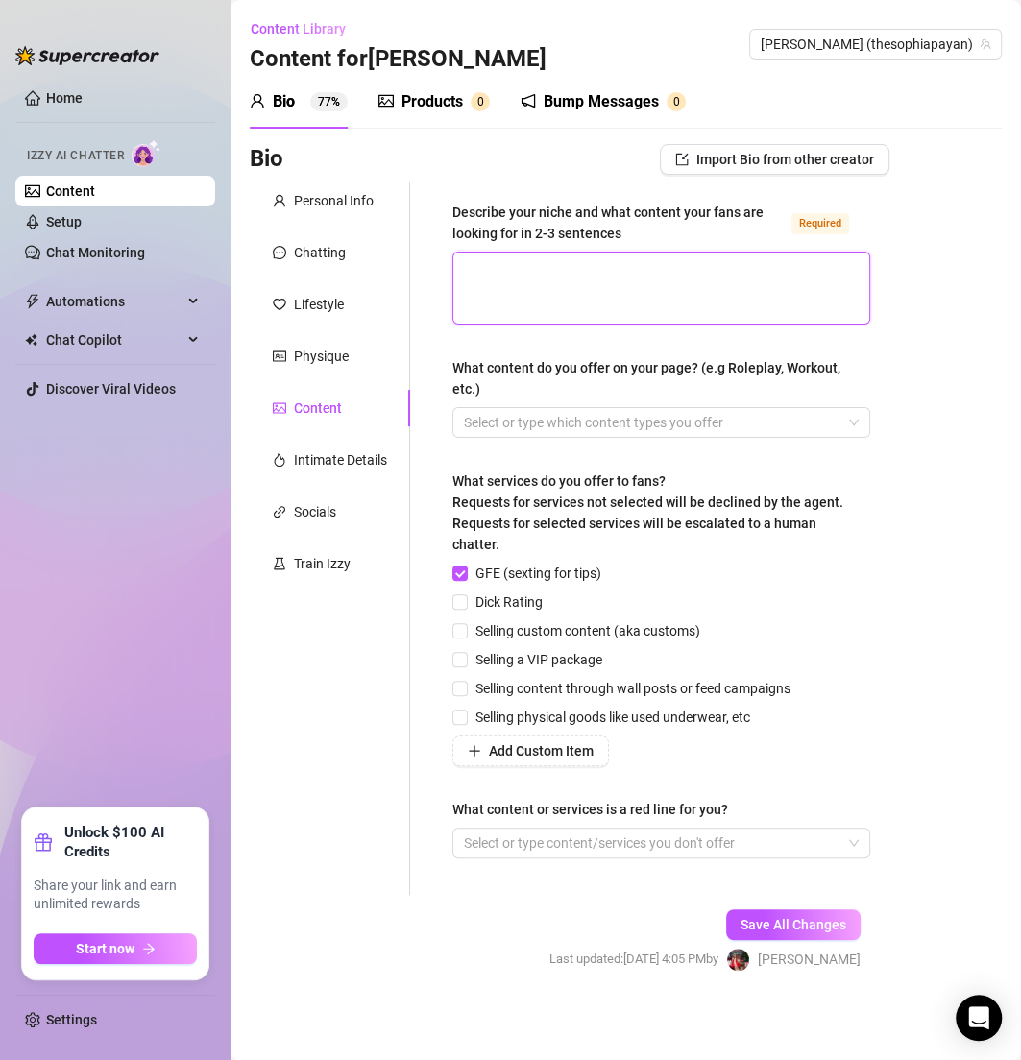
click at [530, 271] on textarea "Describe your niche and what content your fans are looking for in 2-3 sentences…" at bounding box center [661, 288] width 416 height 71
paste textarea "I’m a busty Latina MILF who loves teasing in a classy way 🤍 My fans love implie…"
type textarea "I’m a busty Latina MILF who loves teasing in a classy way 🤍 My fans love implie…"
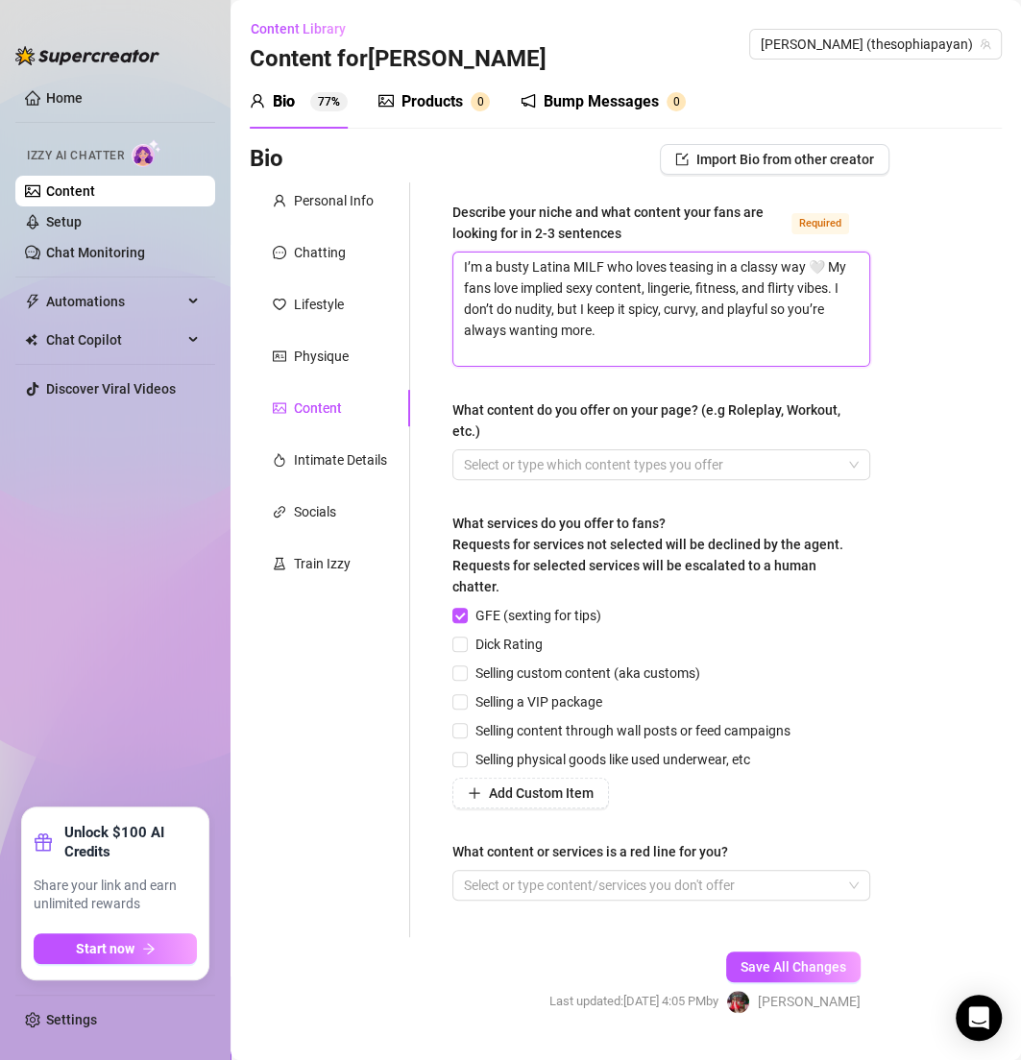
type textarea "I’m a busty Latina MILF who loves teasing in a classy way 🤍 My fans love implie…"
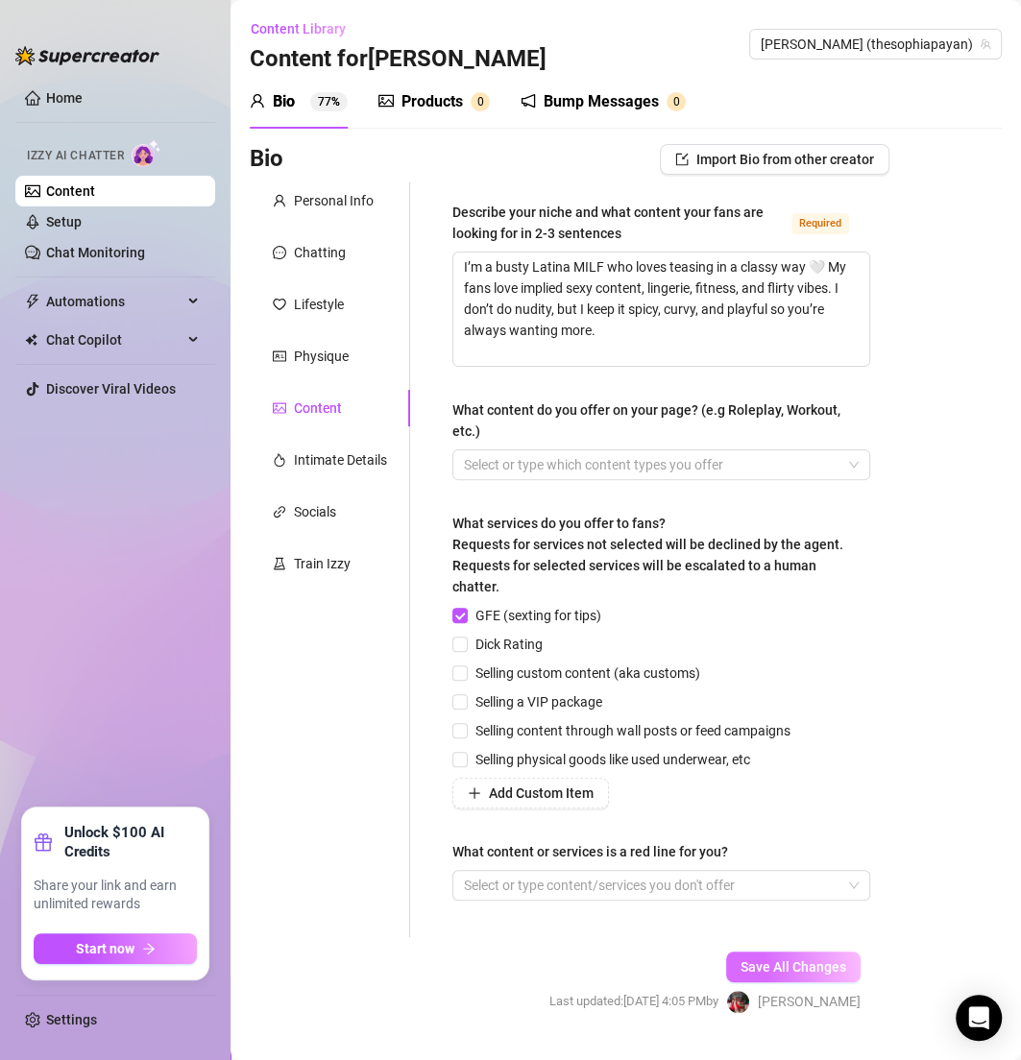
click at [783, 979] on button "Save All Changes" at bounding box center [793, 967] width 134 height 31
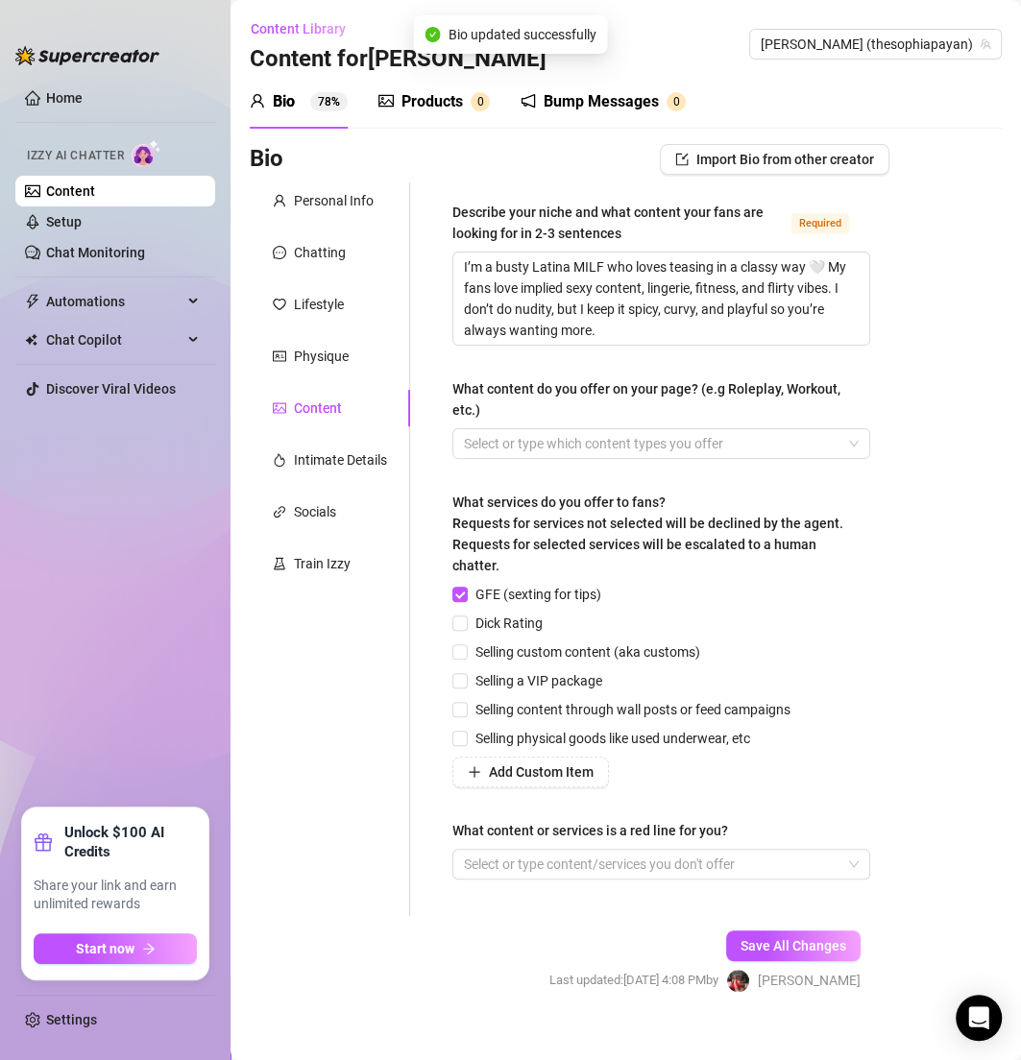
type textarea "I’m a busty Latina MILF who loves teasing in a classy way 🤍 My fans love implie…"
click at [630, 449] on div at bounding box center [651, 443] width 390 height 27
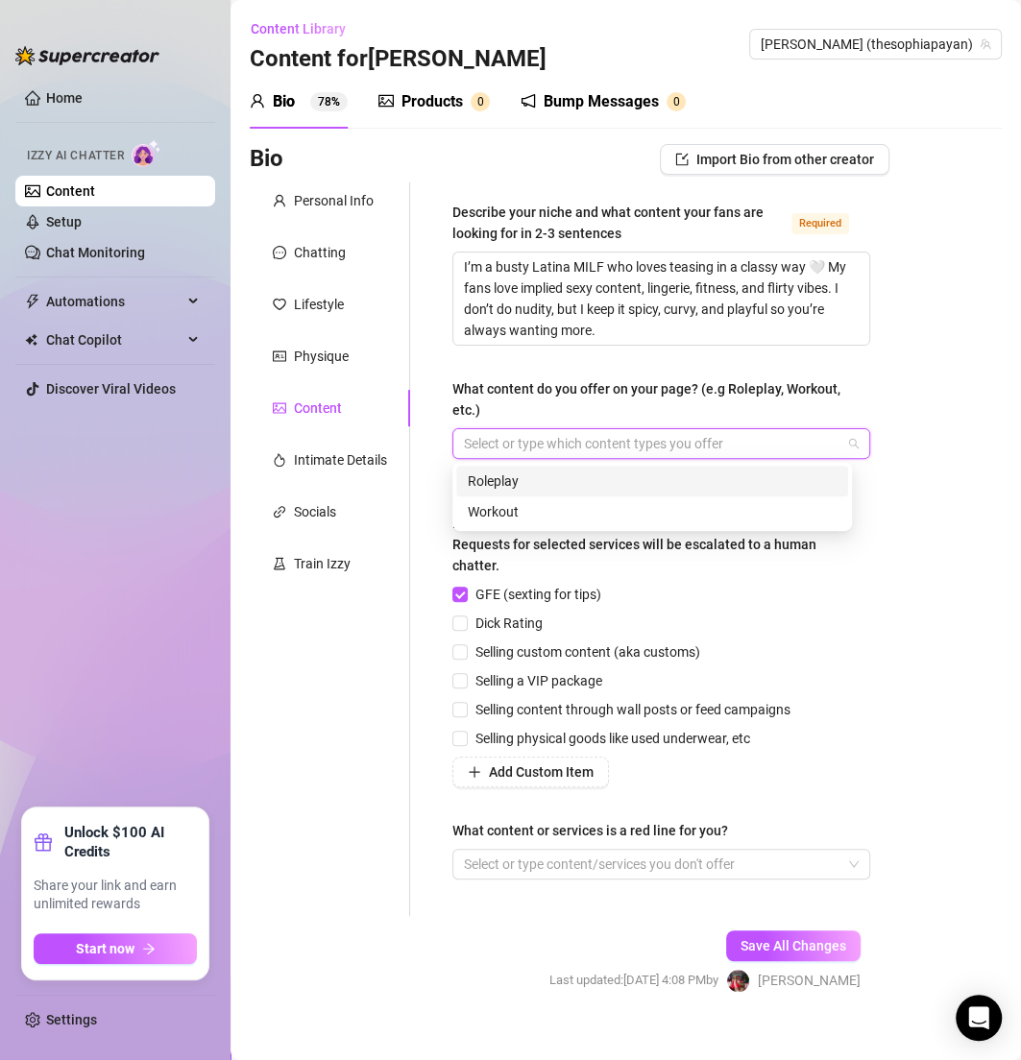
click at [618, 449] on div at bounding box center [651, 443] width 390 height 27
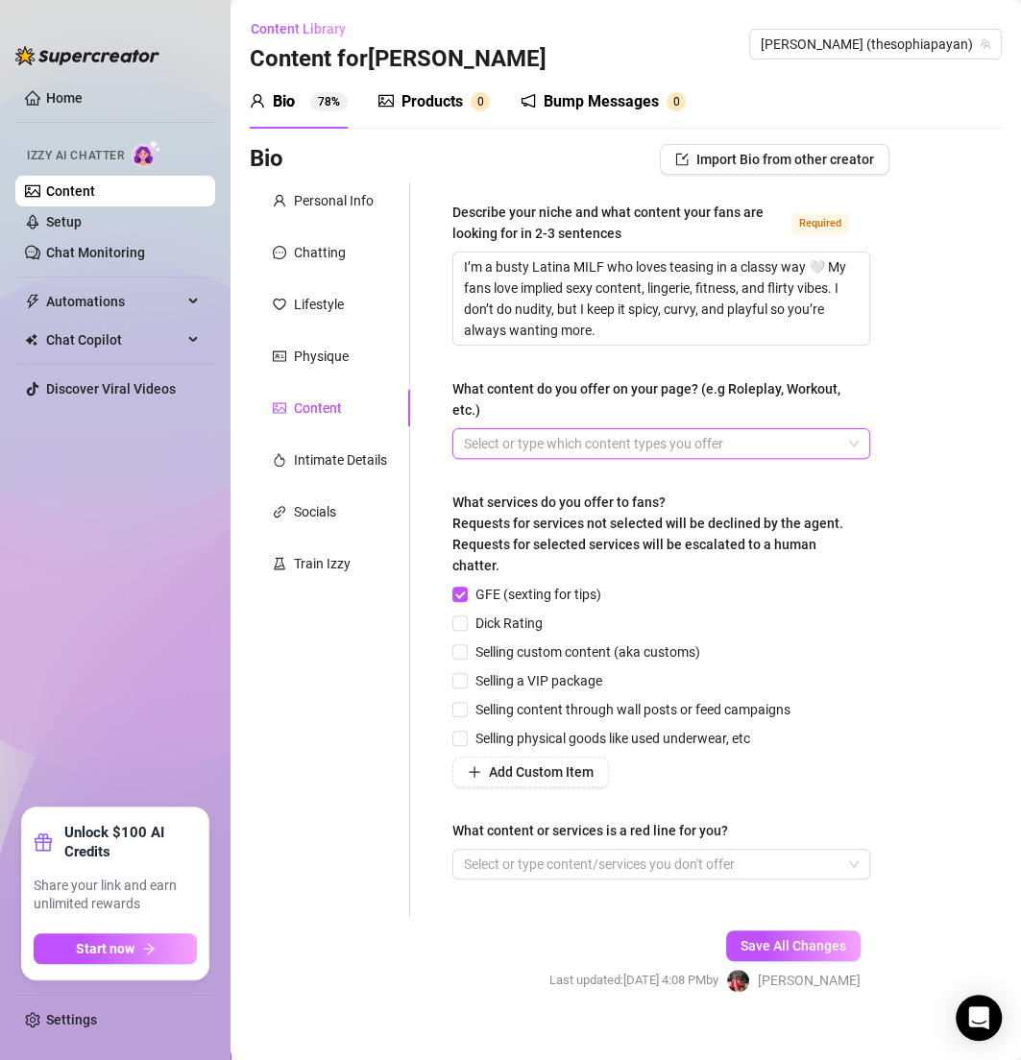
paste input "search"
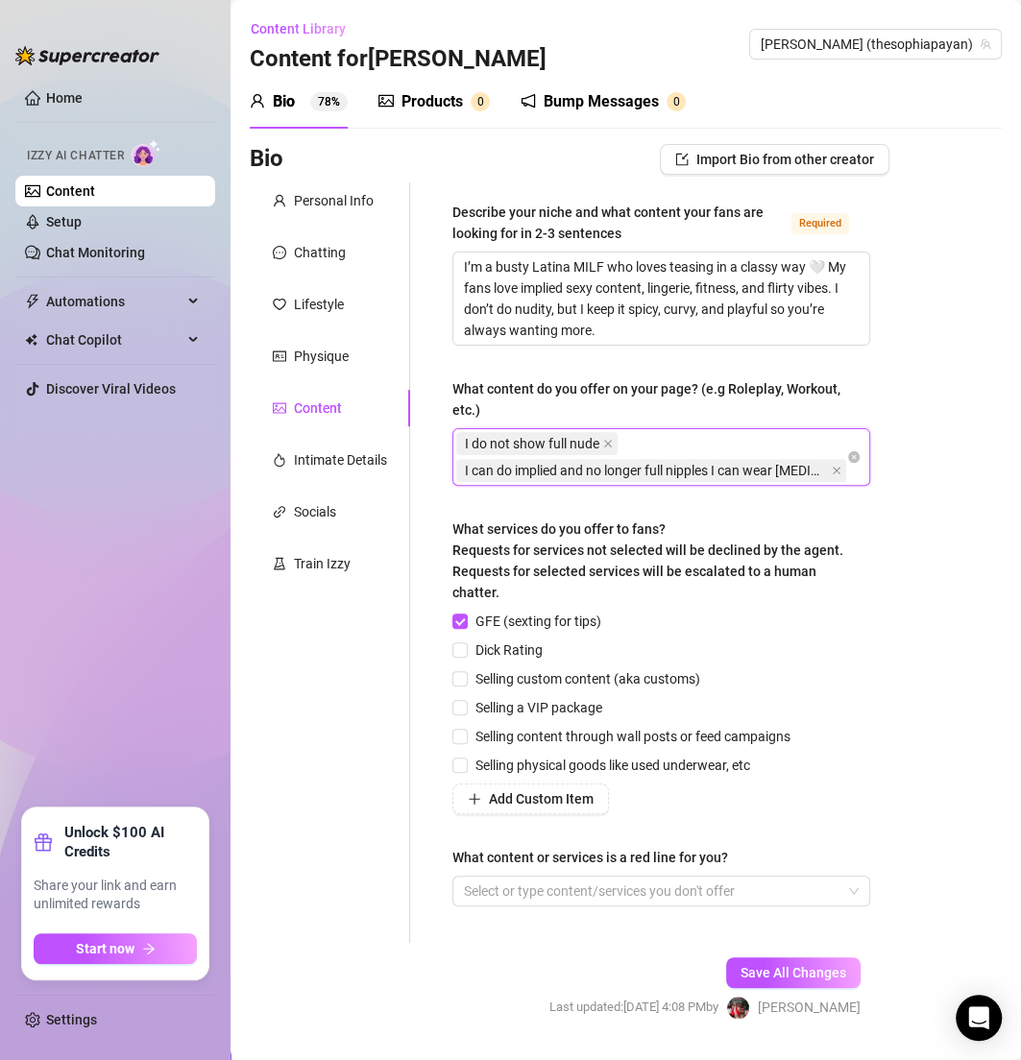
click at [902, 427] on div "Bio Import Bio from other creator Personal Info Chatting Lifestyle Physique Con…" at bounding box center [626, 598] width 752 height 909
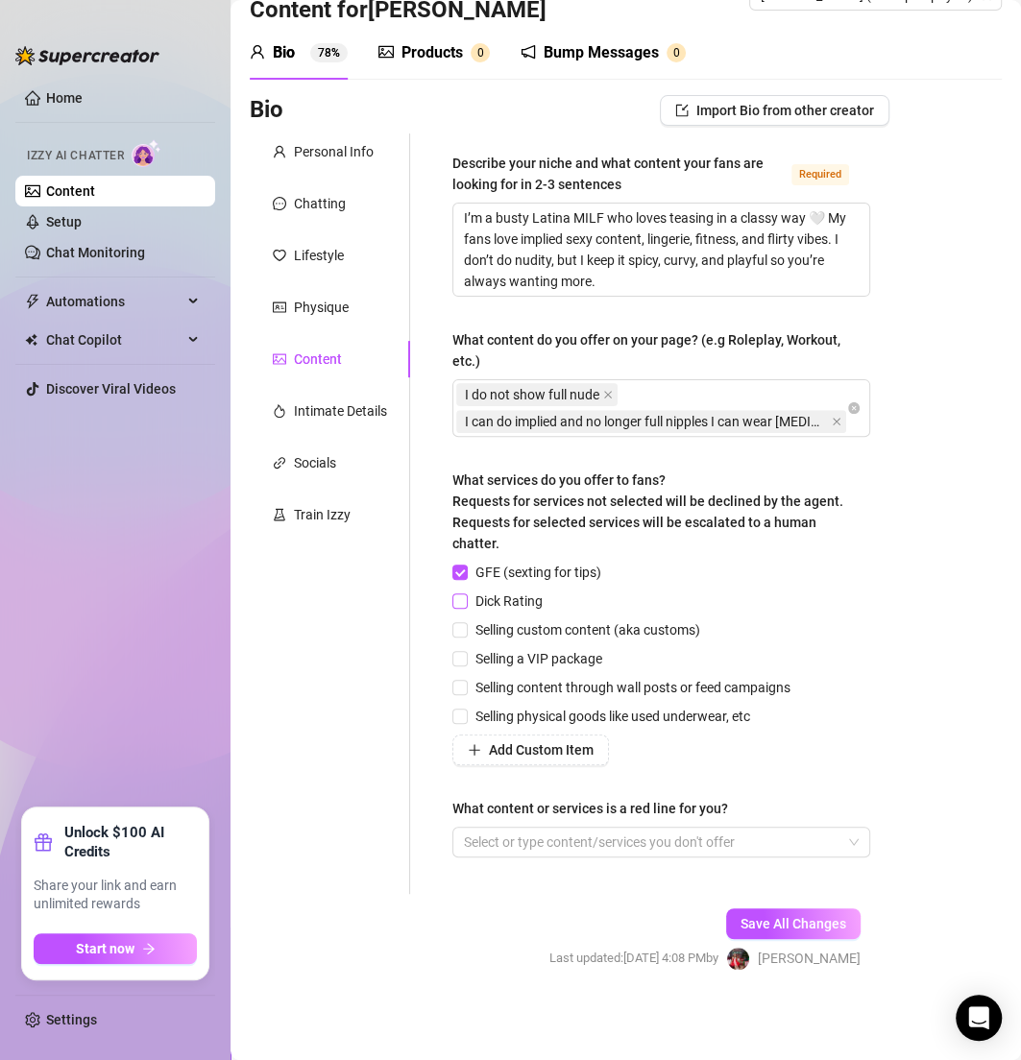
click at [520, 595] on span "Dick Rating" at bounding box center [509, 601] width 83 height 21
click at [466, 595] on input "Dick Rating" at bounding box center [458, 599] width 13 height 13
checkbox input "true"
click at [536, 685] on span "Selling content through wall posts or feed campaigns" at bounding box center [633, 687] width 330 height 21
click at [466, 685] on input "Selling content through wall posts or feed campaigns" at bounding box center [458, 686] width 13 height 13
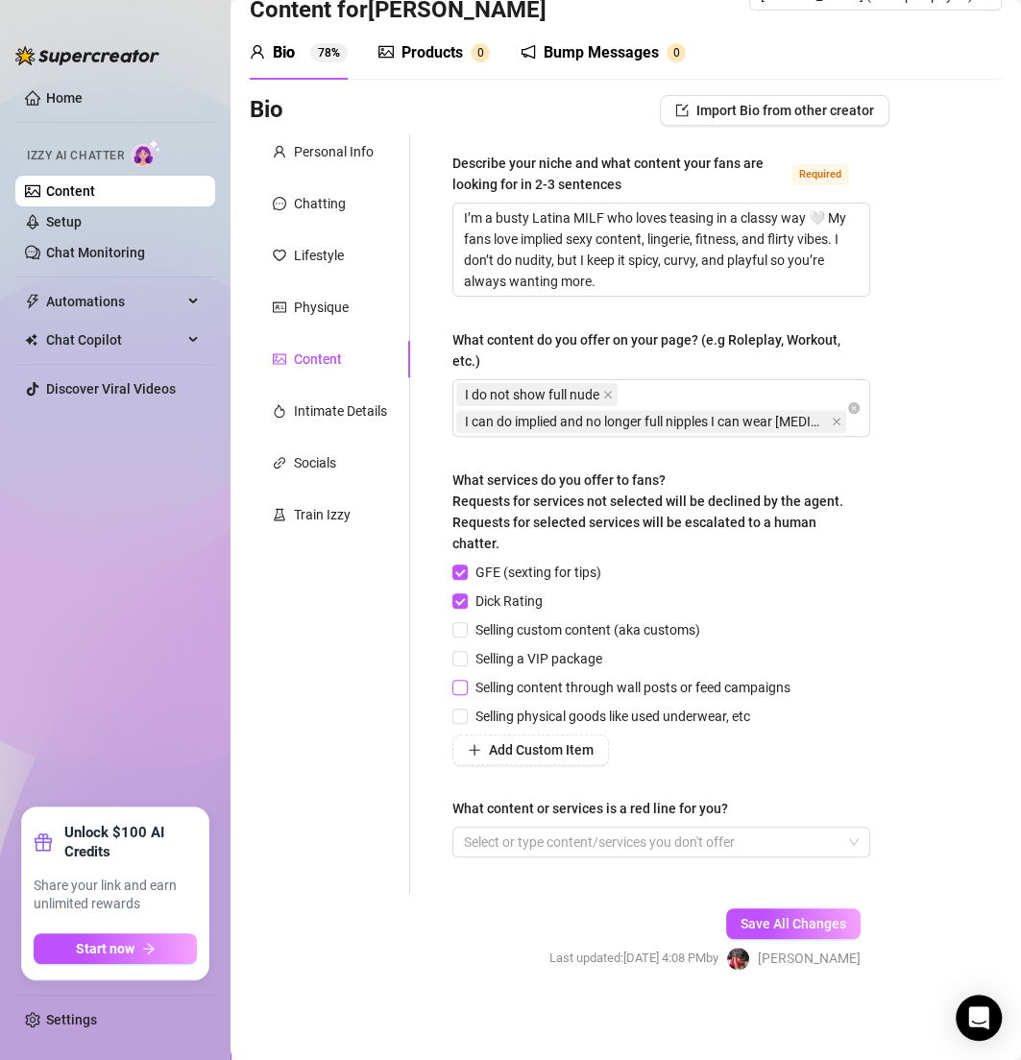
checkbox input "true"
click at [517, 831] on div at bounding box center [651, 842] width 390 height 27
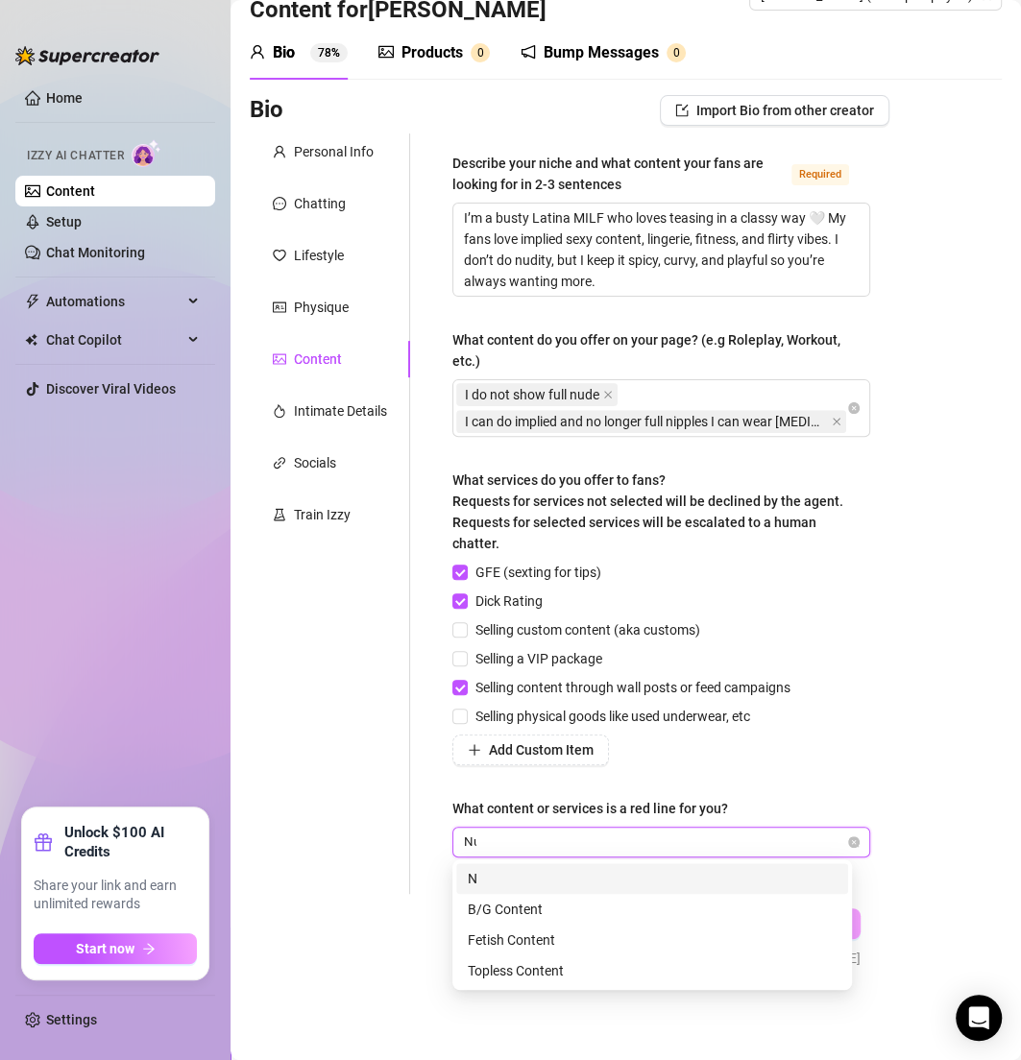
type input "Nude"
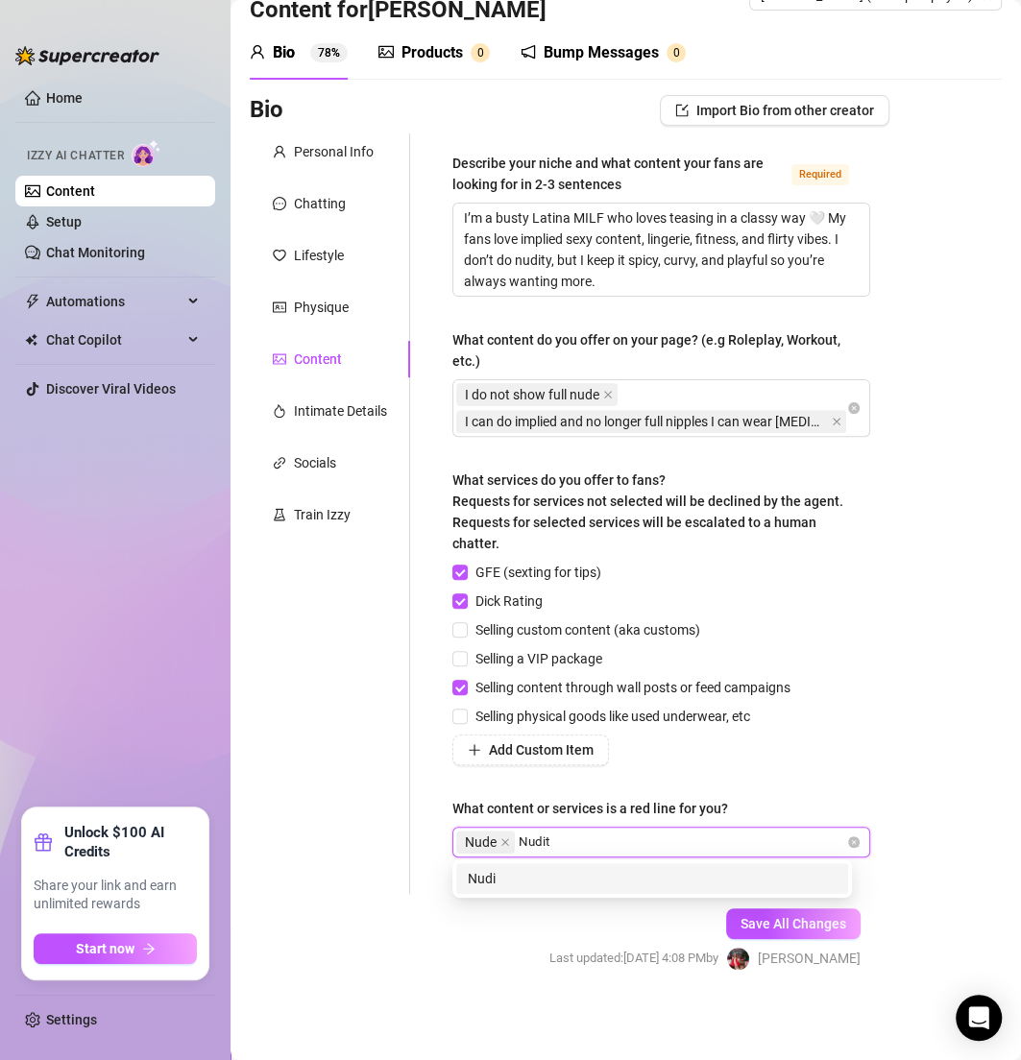
type input "Nudity"
type input "Pussy"
type input "Face time"
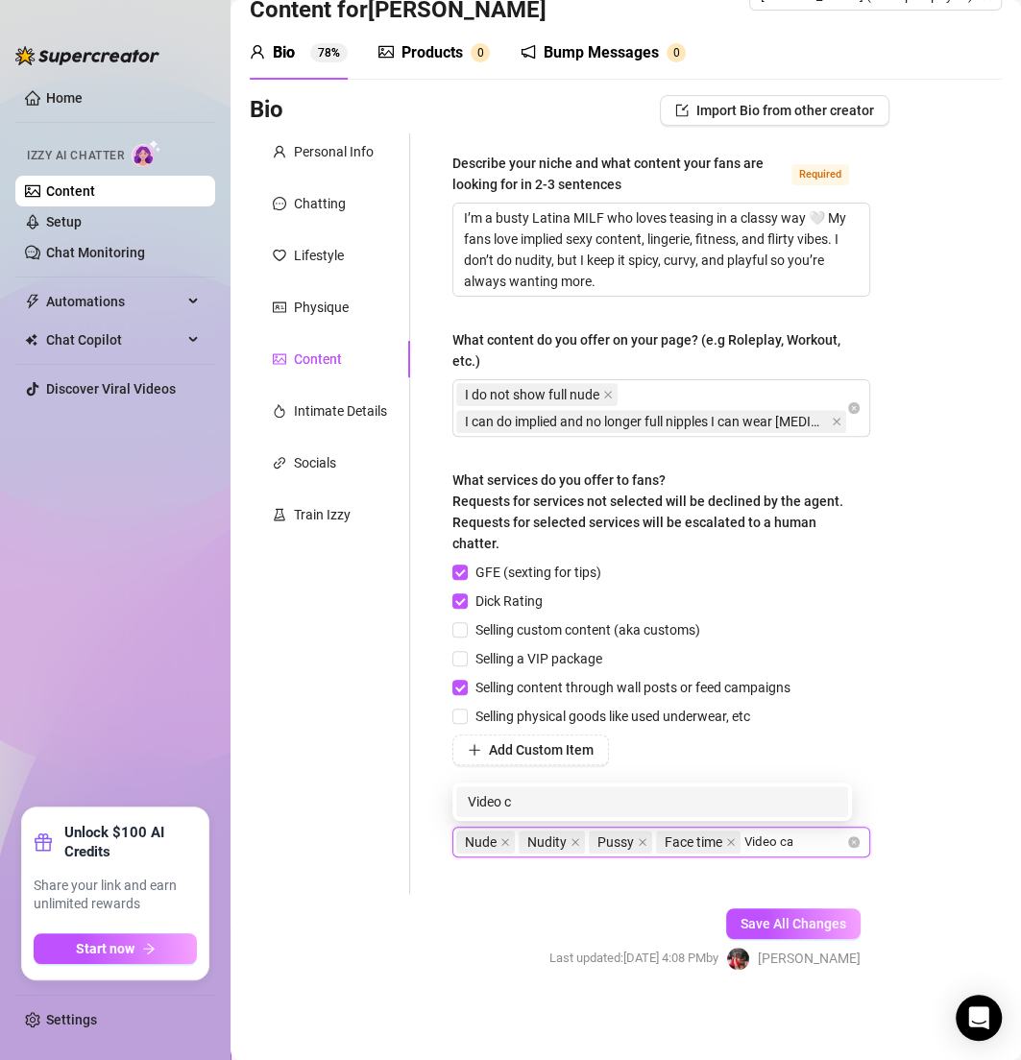
type input "Video call"
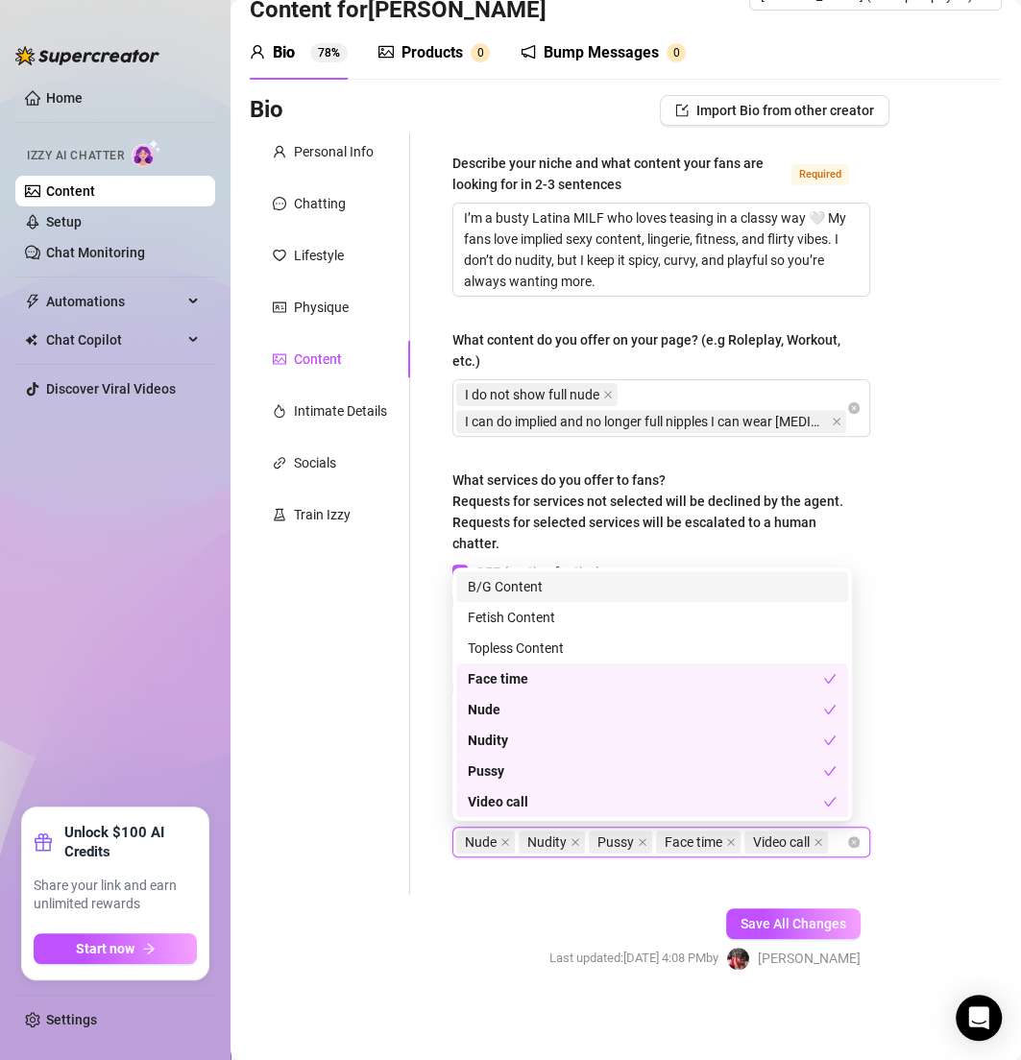
click at [768, 933] on div "Save All Changes" at bounding box center [793, 923] width 134 height 31
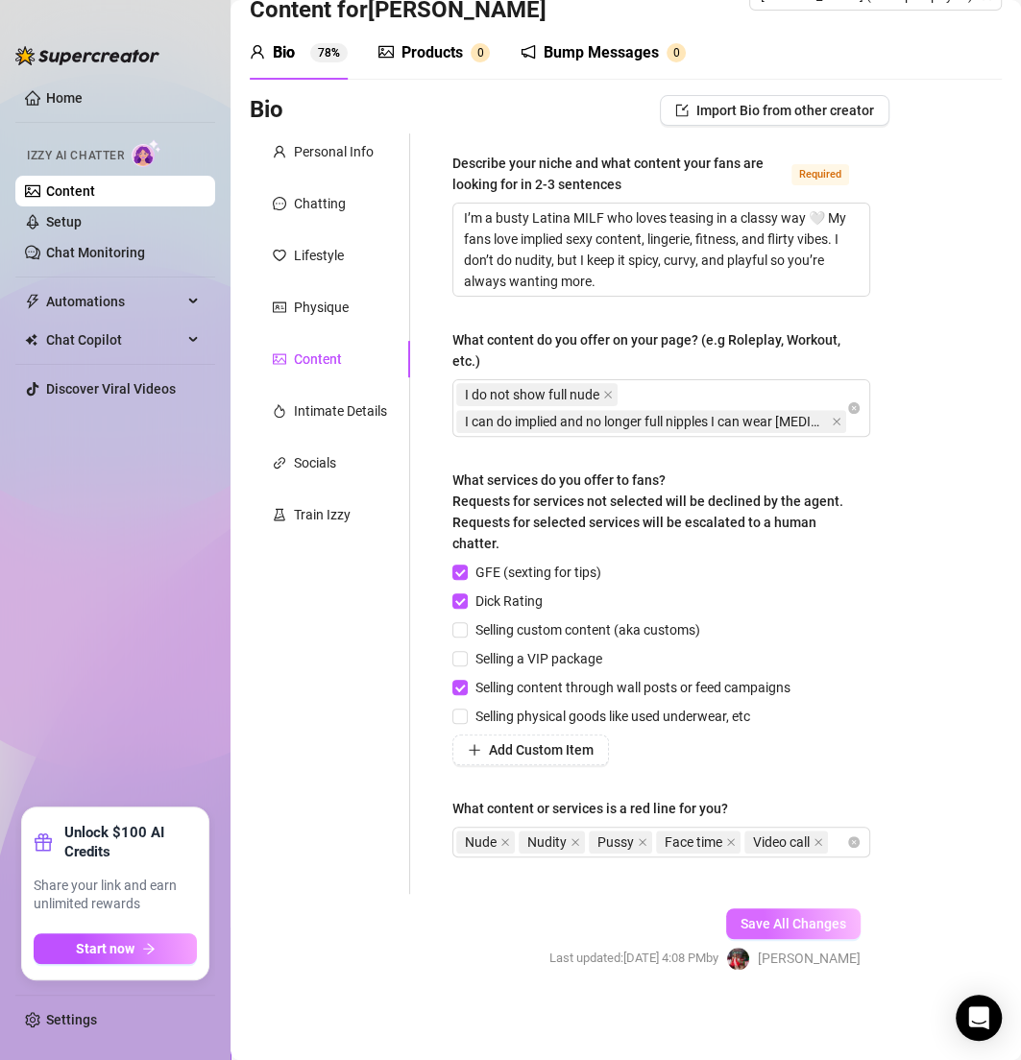
click at [767, 935] on button "Save All Changes" at bounding box center [793, 923] width 134 height 31
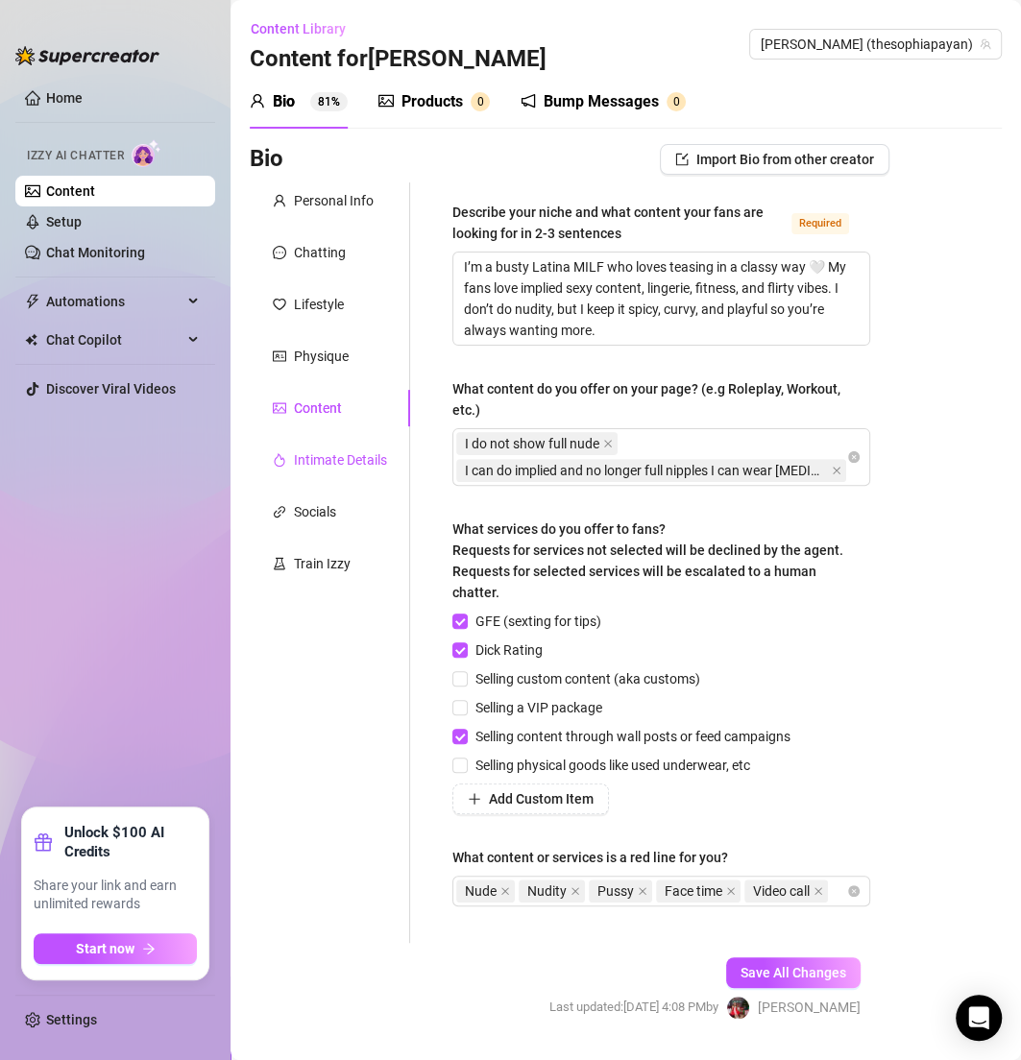
click at [336, 455] on div "Intimate Details" at bounding box center [340, 459] width 93 height 21
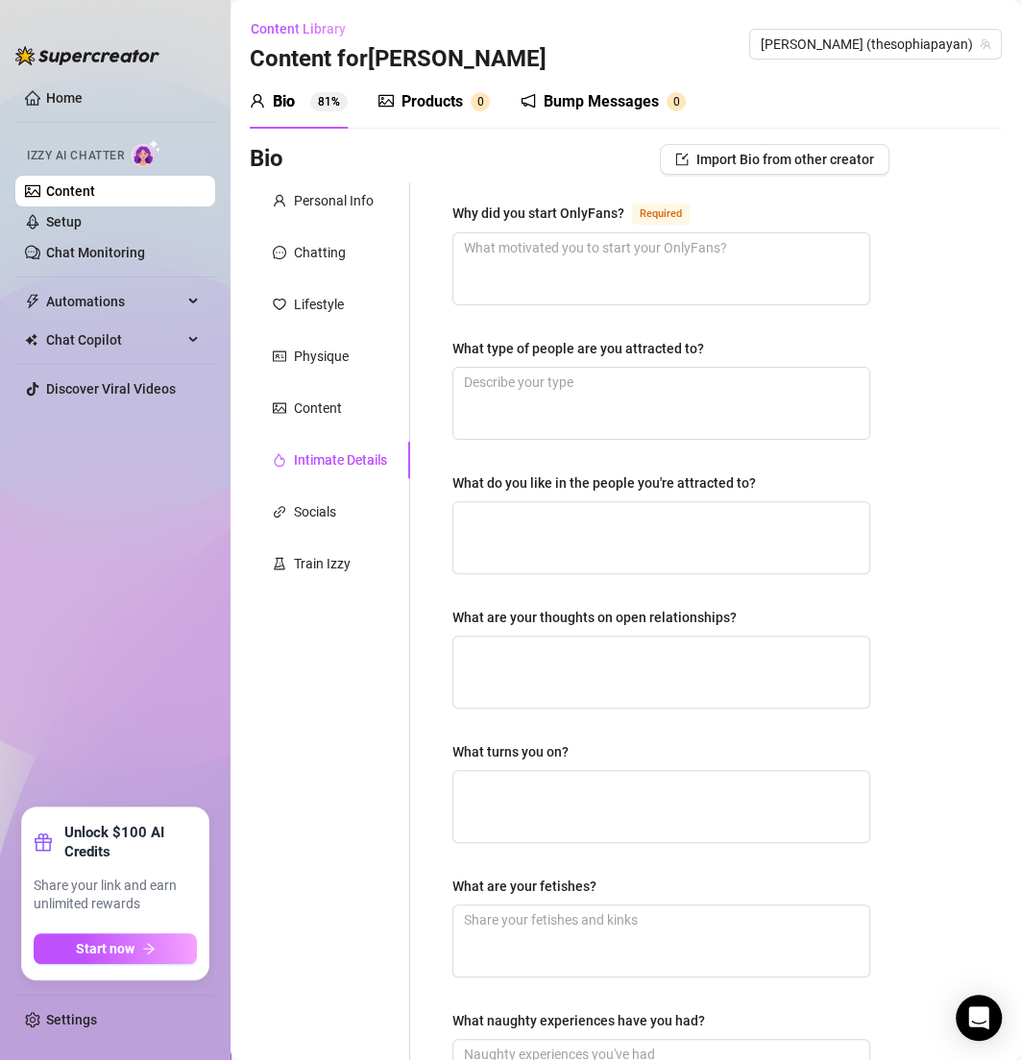
click at [382, 671] on div "Personal Info Chatting Lifestyle Physique Content Intimate Details Socials Trai…" at bounding box center [330, 665] width 160 height 966
click at [497, 289] on textarea "Why did you start OnlyFans? Required" at bounding box center [661, 268] width 416 height 71
paste textarea "To have fun, express myself, and connect with people who love my energy."
type textarea "To have fun, express myself, and connect with people who love my energy."
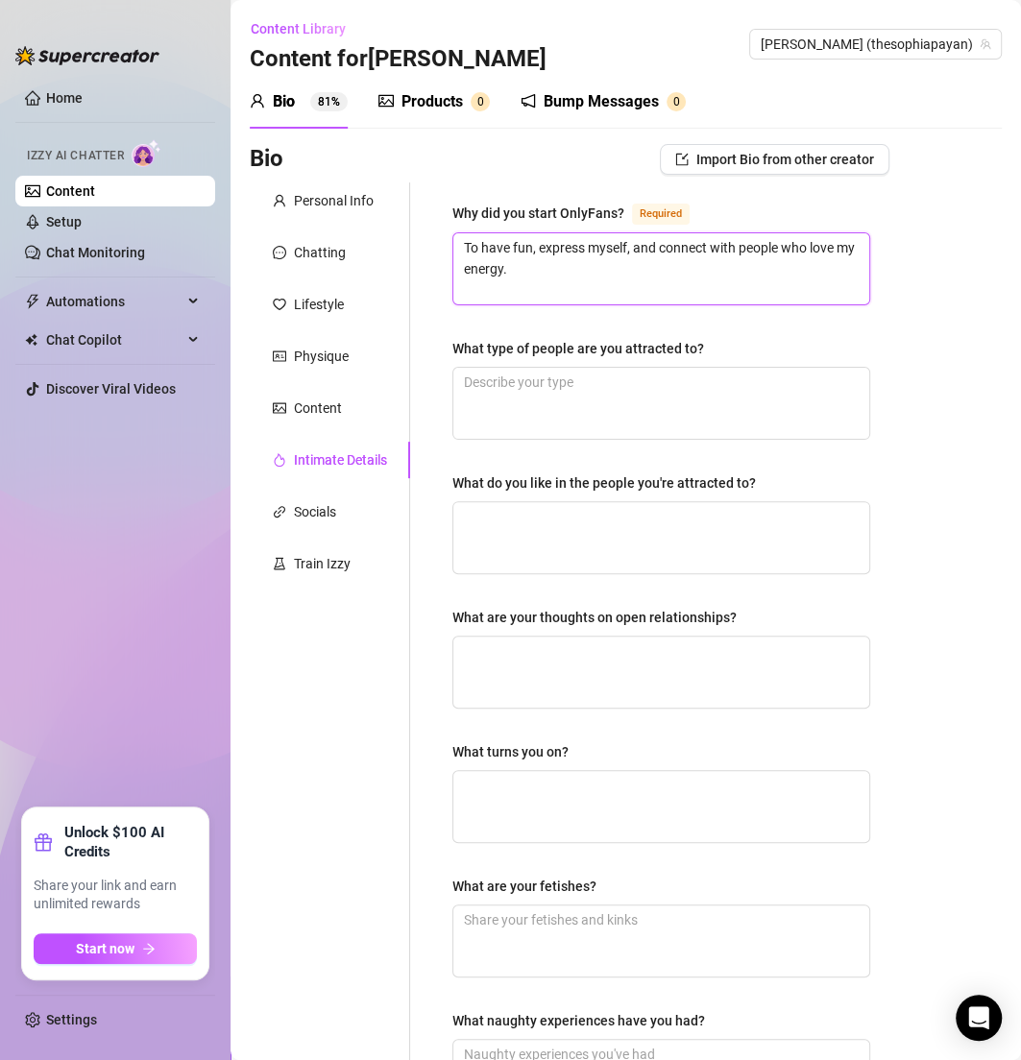
type textarea "To have fun, express myself, and connect with people who love my energy."
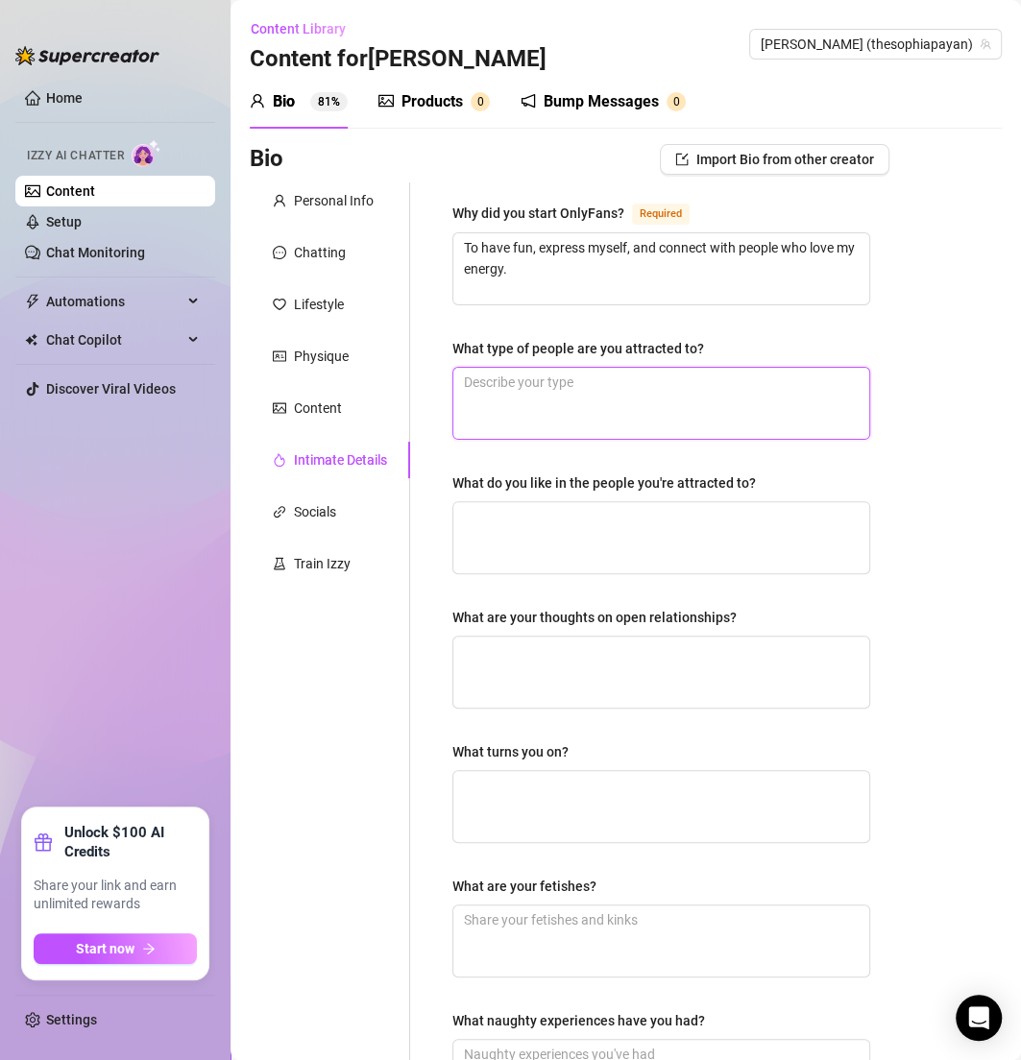
click at [559, 395] on textarea "What type of people are you attracted to?" at bounding box center [661, 403] width 416 height 71
paste textarea "Men who are confident, flirty, and know how to treat a woman 😘"
type textarea "Men who are confident, flirty, and know how to treat a woman 😘"
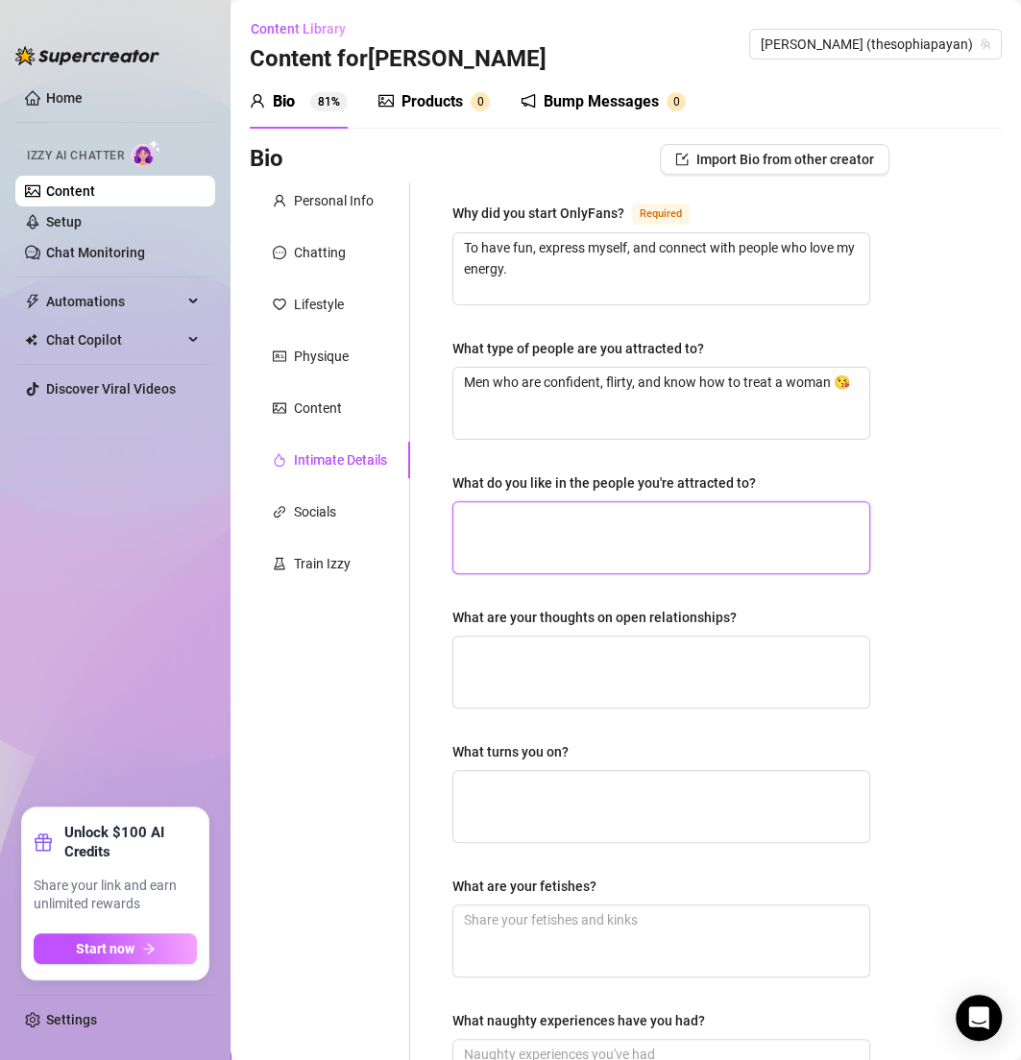
click at [552, 531] on textarea "What do you like in the people you're attracted to?" at bounding box center [661, 537] width 416 height 71
paste textarea "Charm, confidence, and good vibes."
type textarea "Charm, confidence, and good vibes."
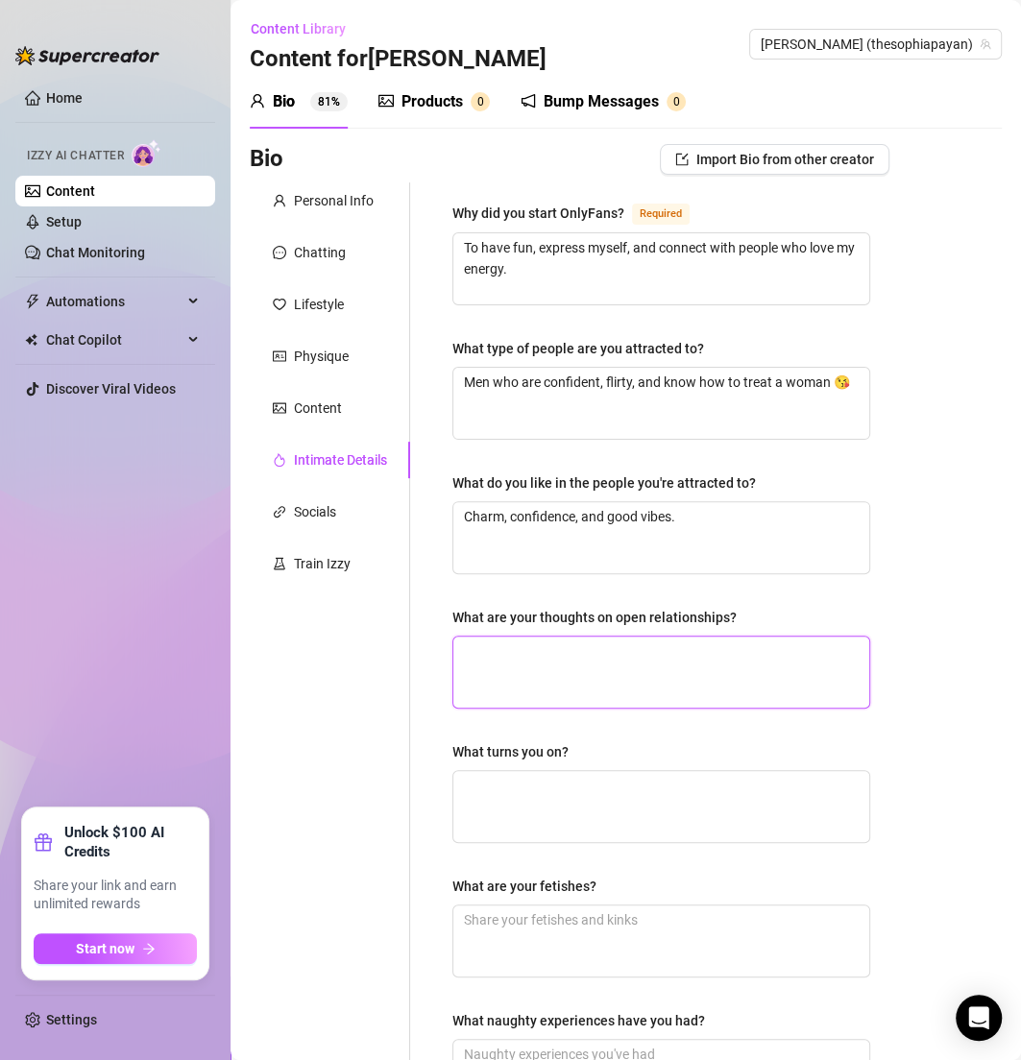
click at [500, 658] on textarea "What are your thoughts on open relationships?" at bounding box center [661, 672] width 416 height 71
paste textarea "Not for me, I like exclusivity."
type textarea "Not for me, I like exclusivity."
click at [328, 680] on div "Personal Info Chatting Lifestyle Physique Content Intimate Details Socials Trai…" at bounding box center [330, 665] width 160 height 966
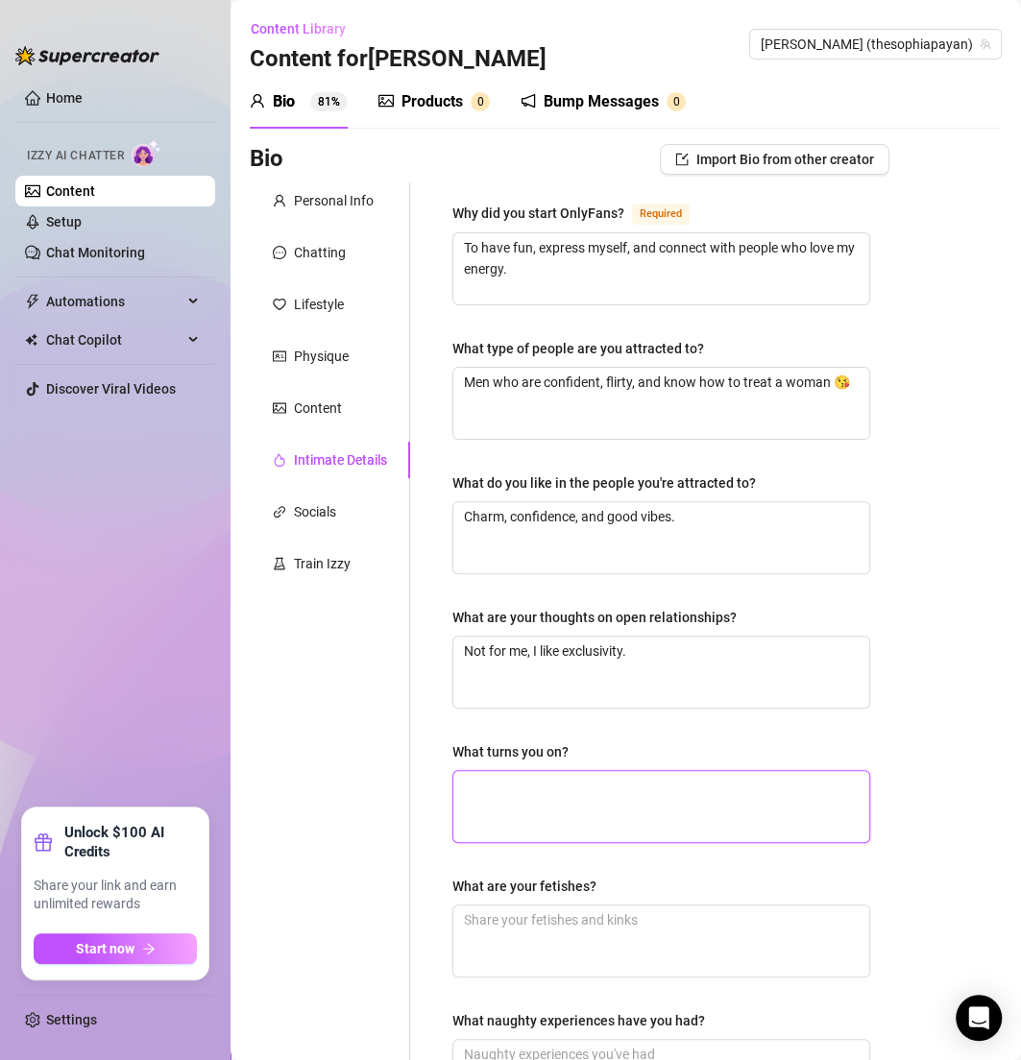
click at [525, 796] on textarea "What turns you on?" at bounding box center [661, 806] width 416 height 71
paste textarea "Confidence, teasing, and attention 😍"
type textarea "Confidence, teasing, and attention 😍"
click at [409, 753] on div "Personal Info Chatting Lifestyle Physique Content Intimate Details Socials Trai…" at bounding box center [330, 665] width 160 height 966
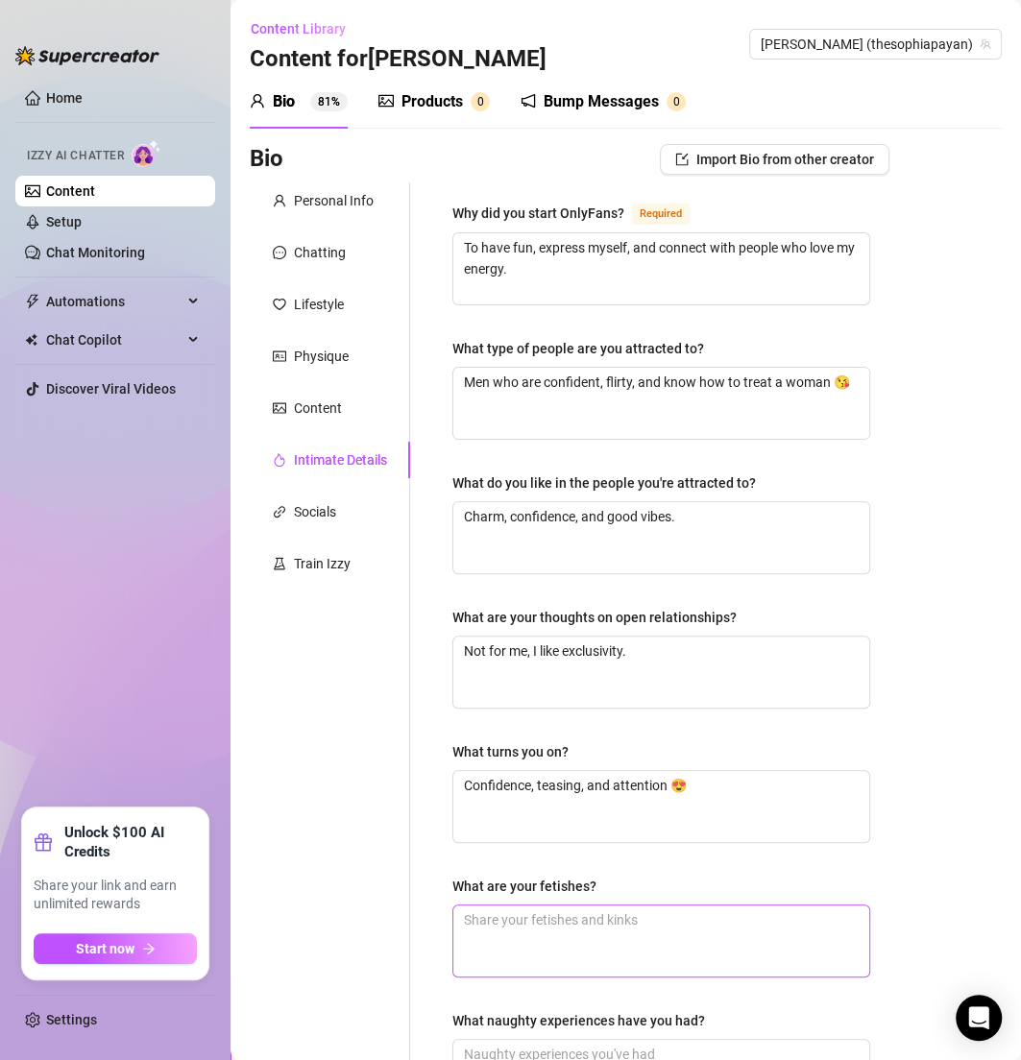
click at [502, 925] on textarea "What are your fetishes?" at bounding box center [661, 941] width 416 height 71
click at [499, 916] on textarea "What are your fetishes?" at bounding box center [661, 941] width 416 height 71
paste textarea "Lingerie, roleplay, and being a tease 💋"
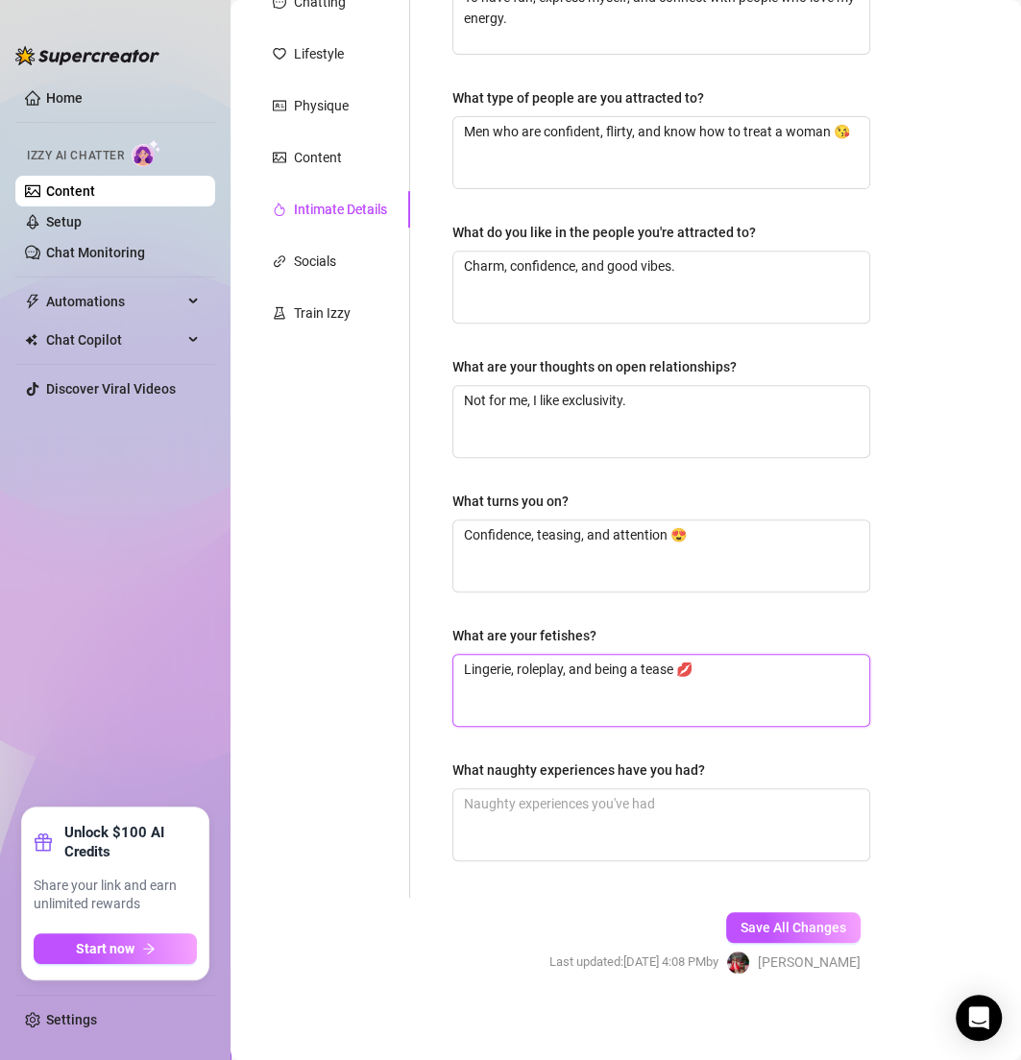
type textarea "Lingerie, roleplay, and being a tease 💋"
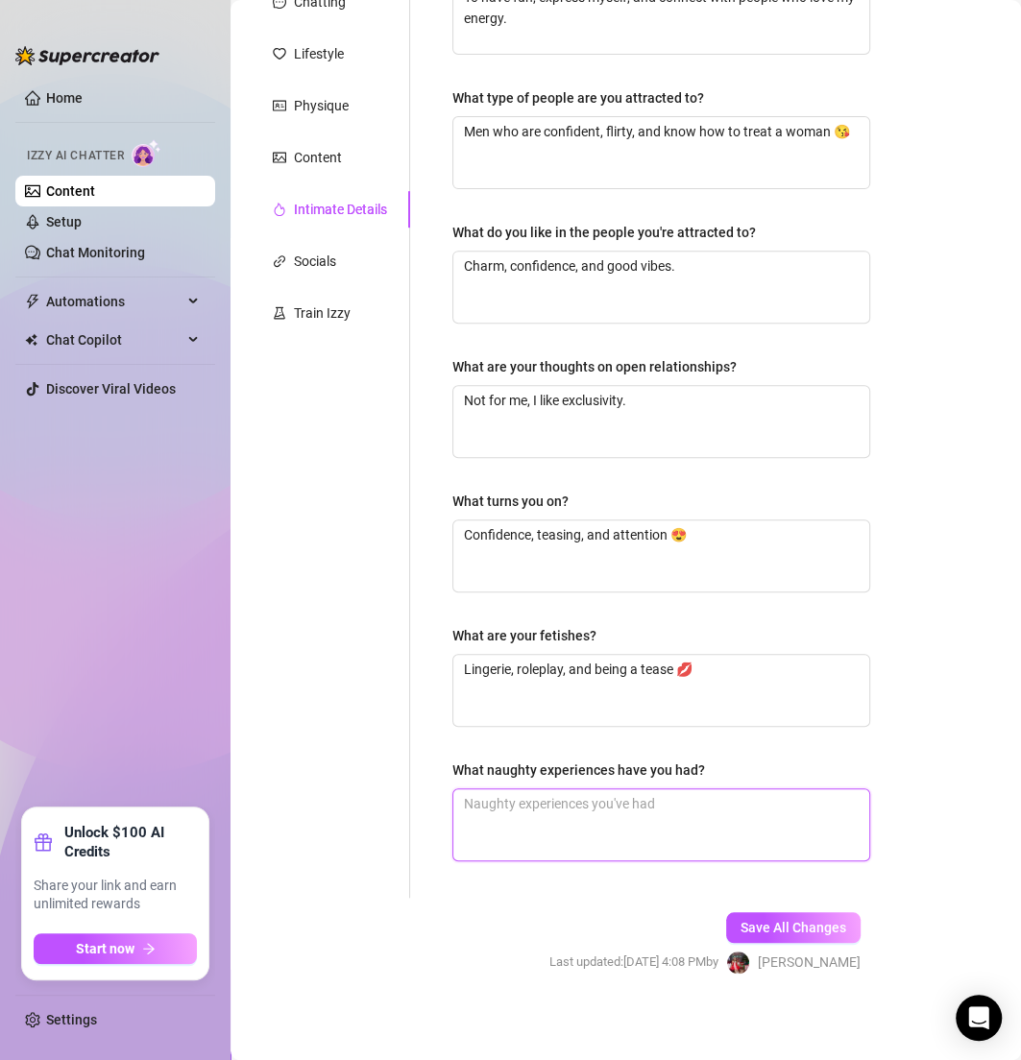
click at [530, 838] on textarea "What naughty experiences have you had?" at bounding box center [661, 824] width 416 height 71
paste textarea "Skinny dipping once on vacation — very Sagittarius of me 😘"
type textarea "Skinny dipping once on vacation — very Sagittarius of me 😘"
click at [672, 798] on textarea "Skinny dipping once on vacation — very Sagittarius of me 😘" at bounding box center [661, 824] width 416 height 71
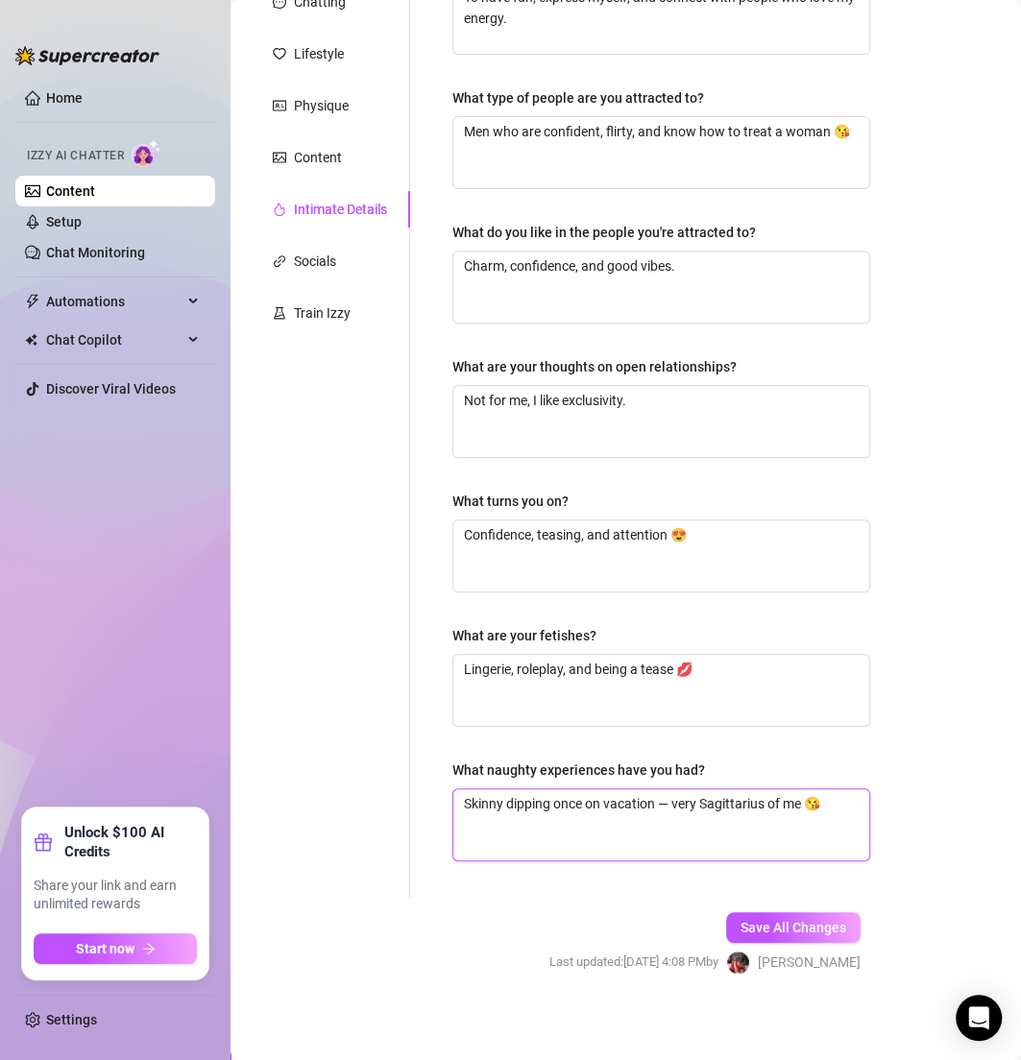
type textarea "Skinny dipping once on vacation very Sagittarius of me 😘"
type textarea "Skinny dipping once on vacation, very Sagittarius of me 😘"
click at [801, 920] on span "Save All Changes" at bounding box center [793, 927] width 106 height 15
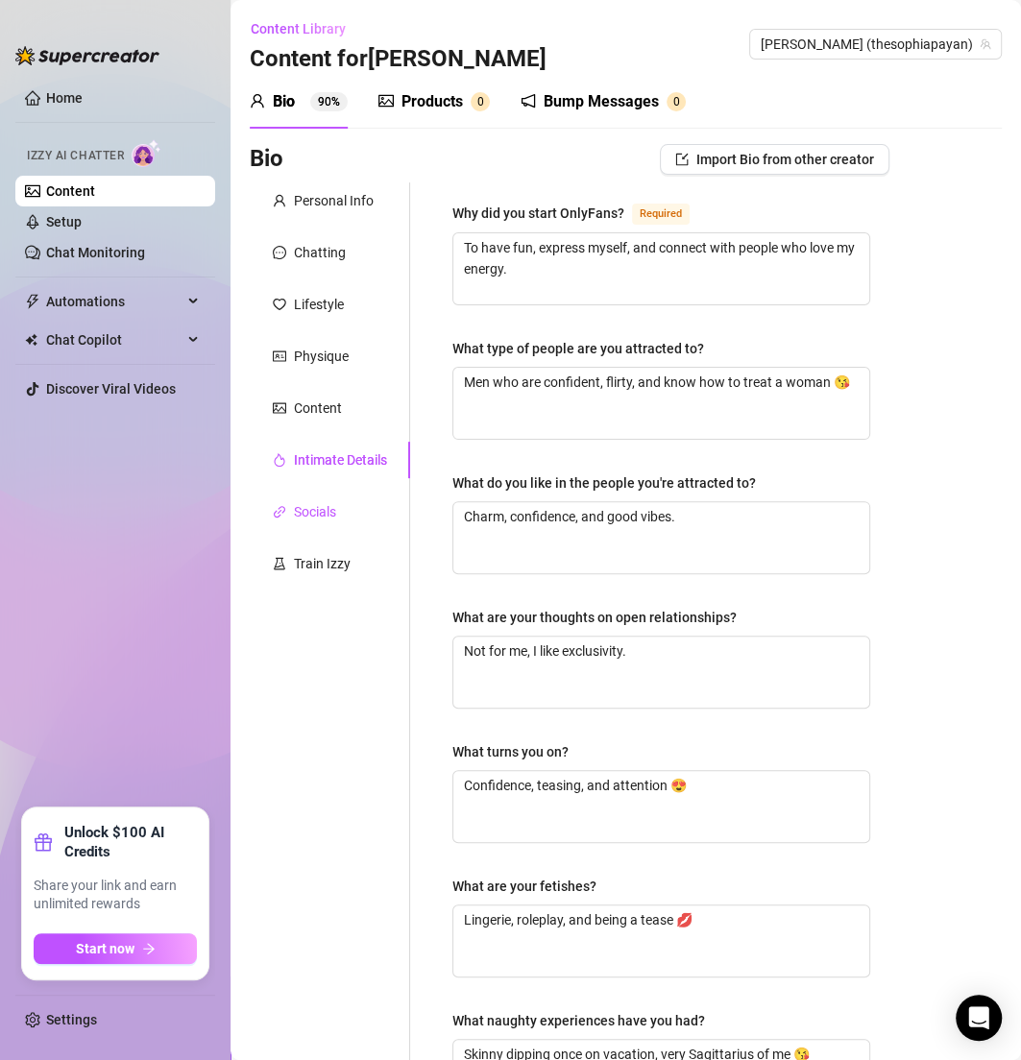
click at [331, 508] on div "Socials" at bounding box center [315, 511] width 42 height 21
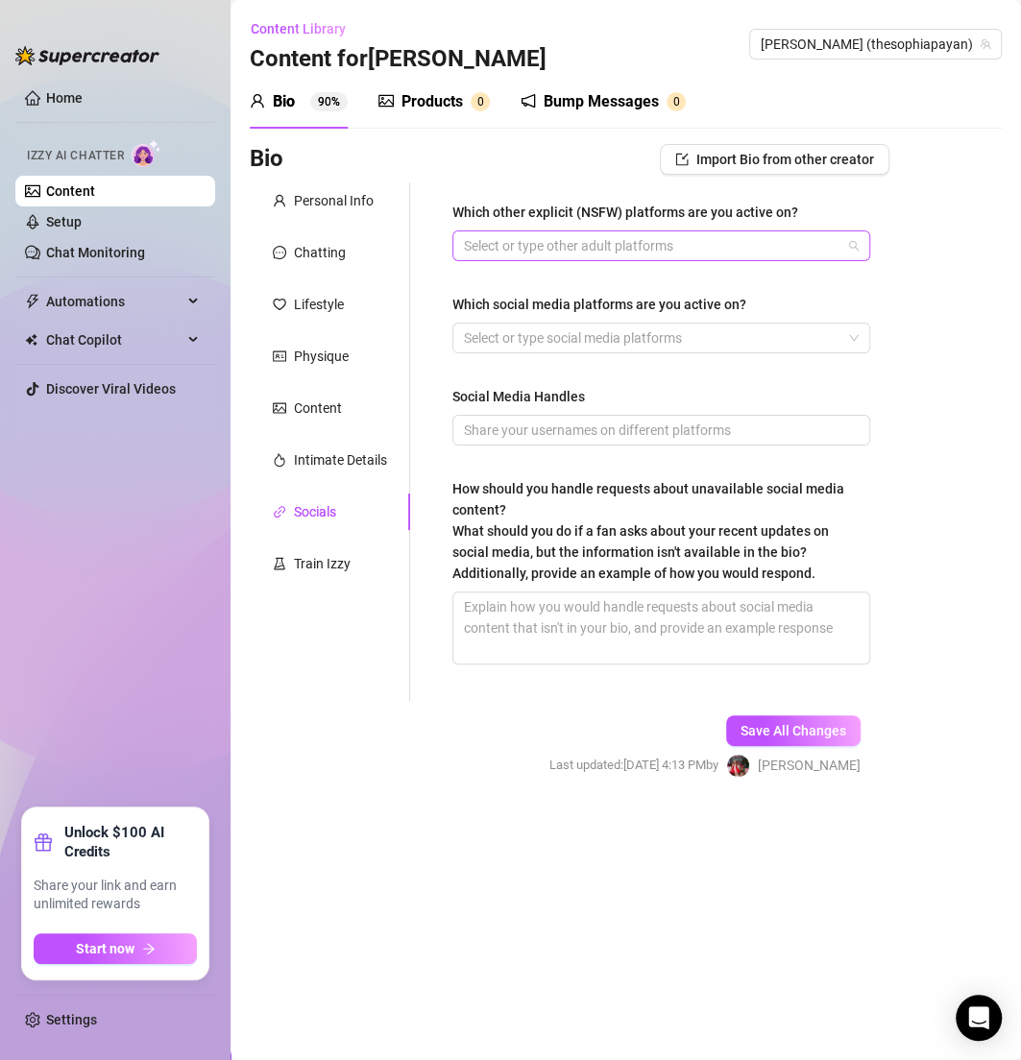
click at [497, 256] on div at bounding box center [651, 245] width 390 height 27
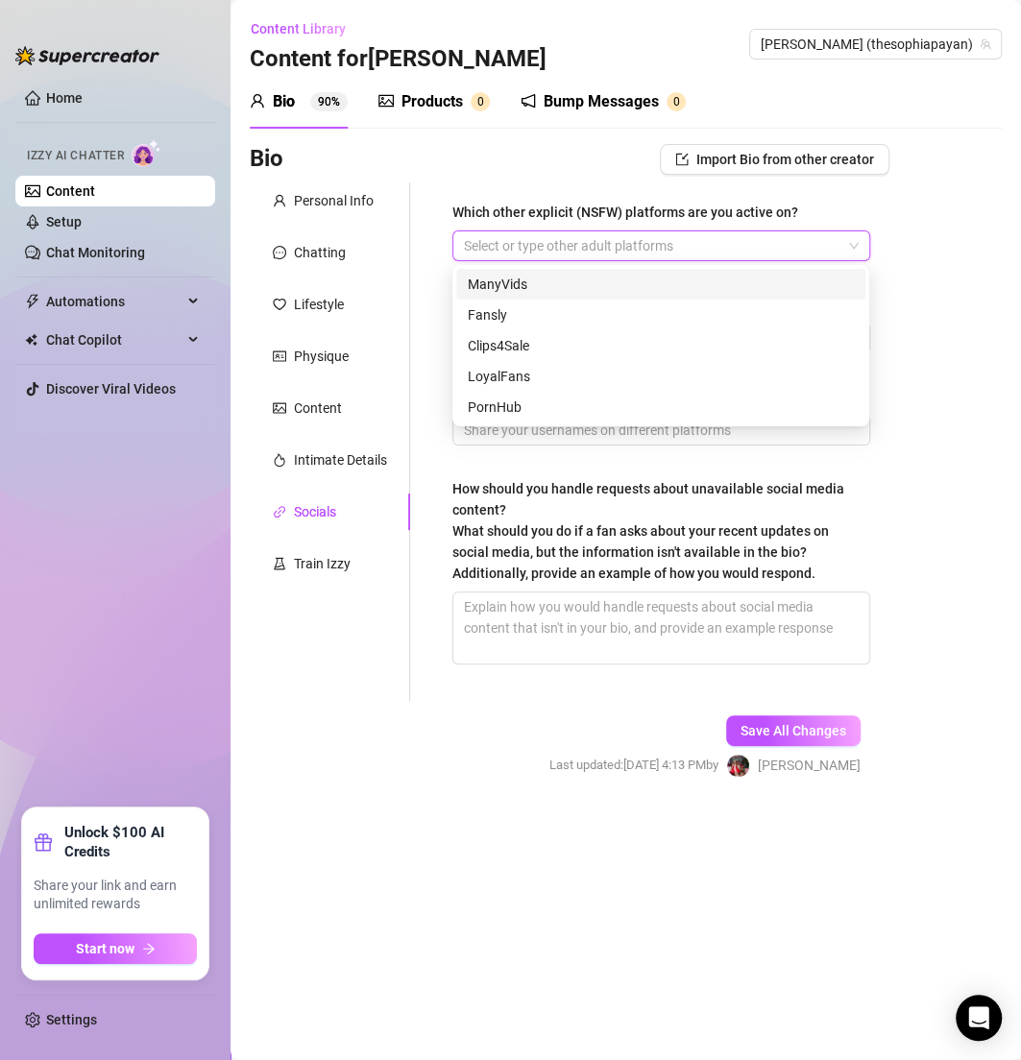
click at [489, 254] on div at bounding box center [651, 245] width 390 height 27
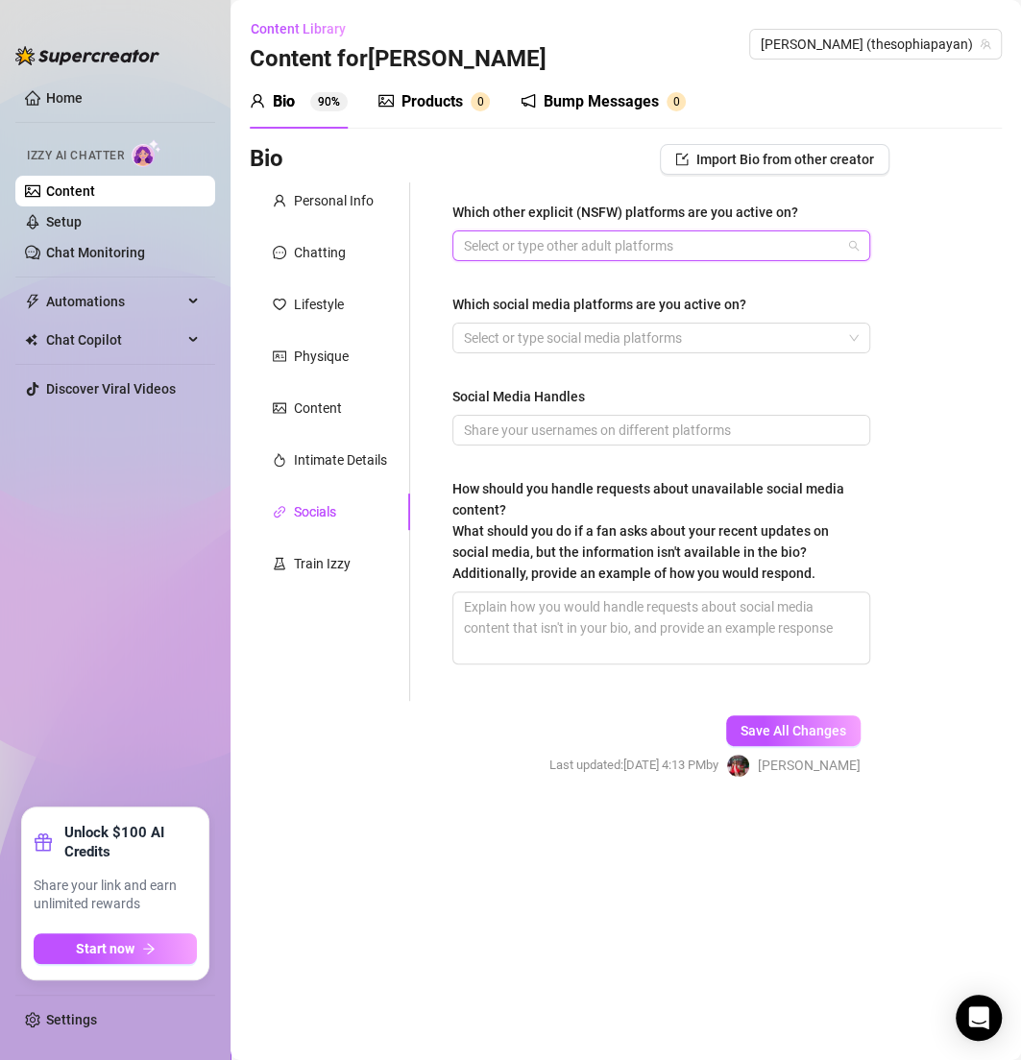
click at [489, 254] on div at bounding box center [651, 245] width 390 height 27
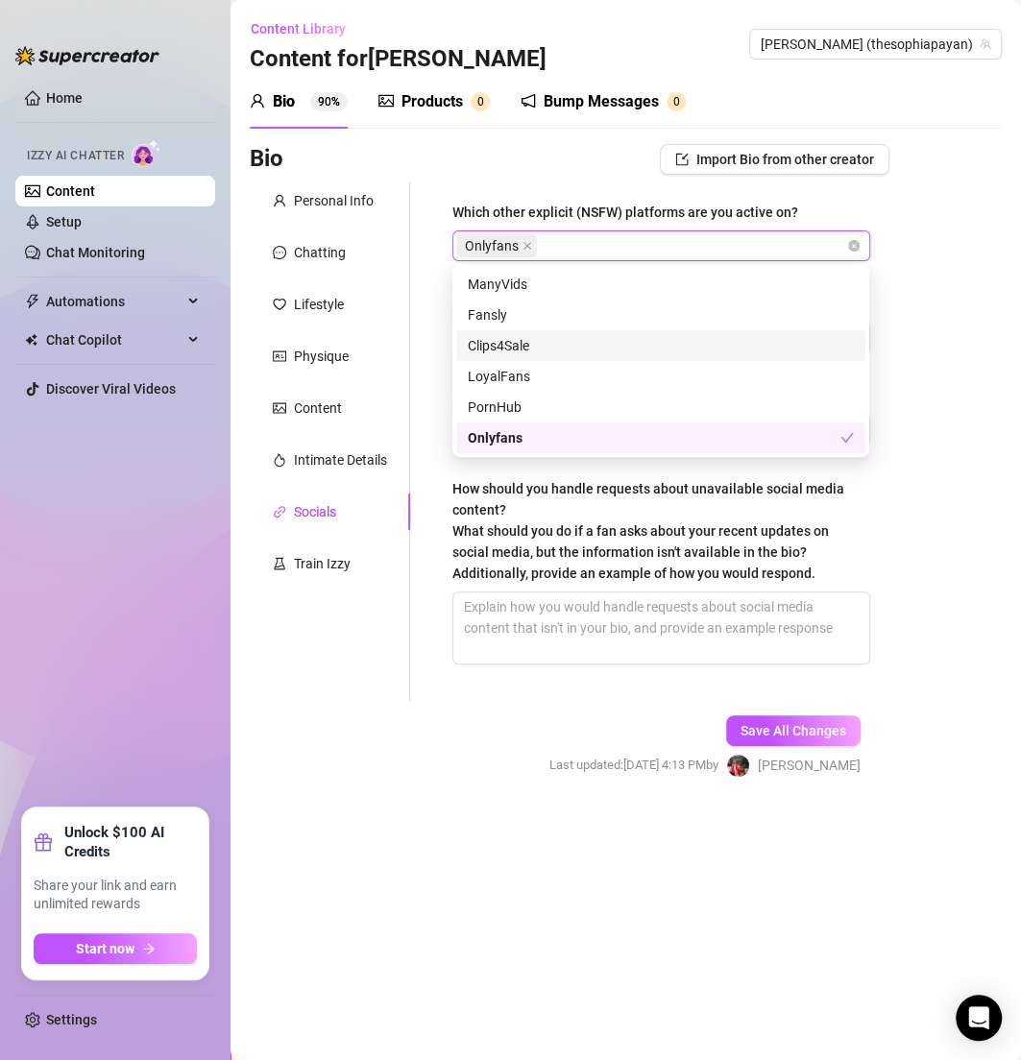
click at [414, 327] on div "Which other explicit (NSFW) platforms are you active on? Onlyfans Which social …" at bounding box center [649, 441] width 479 height 519
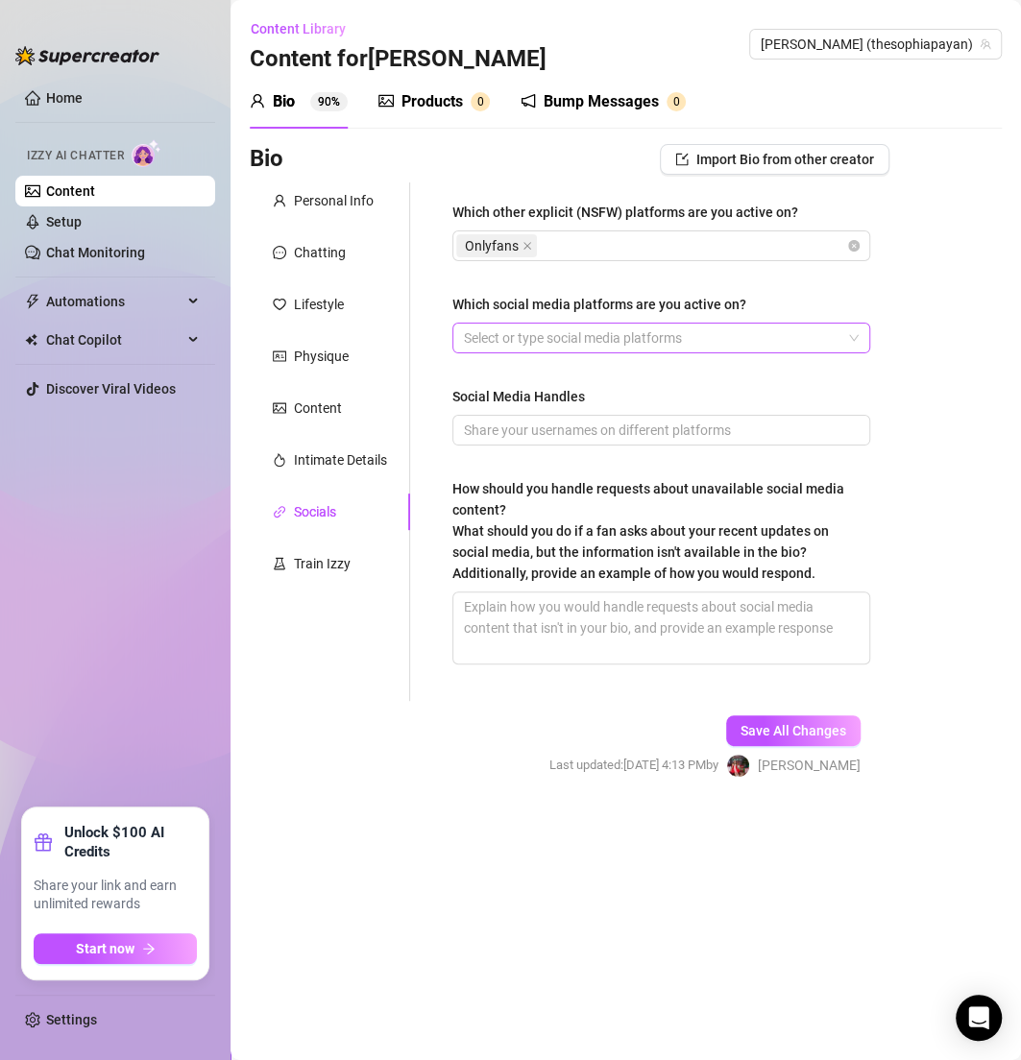
click at [518, 331] on div at bounding box center [651, 338] width 390 height 27
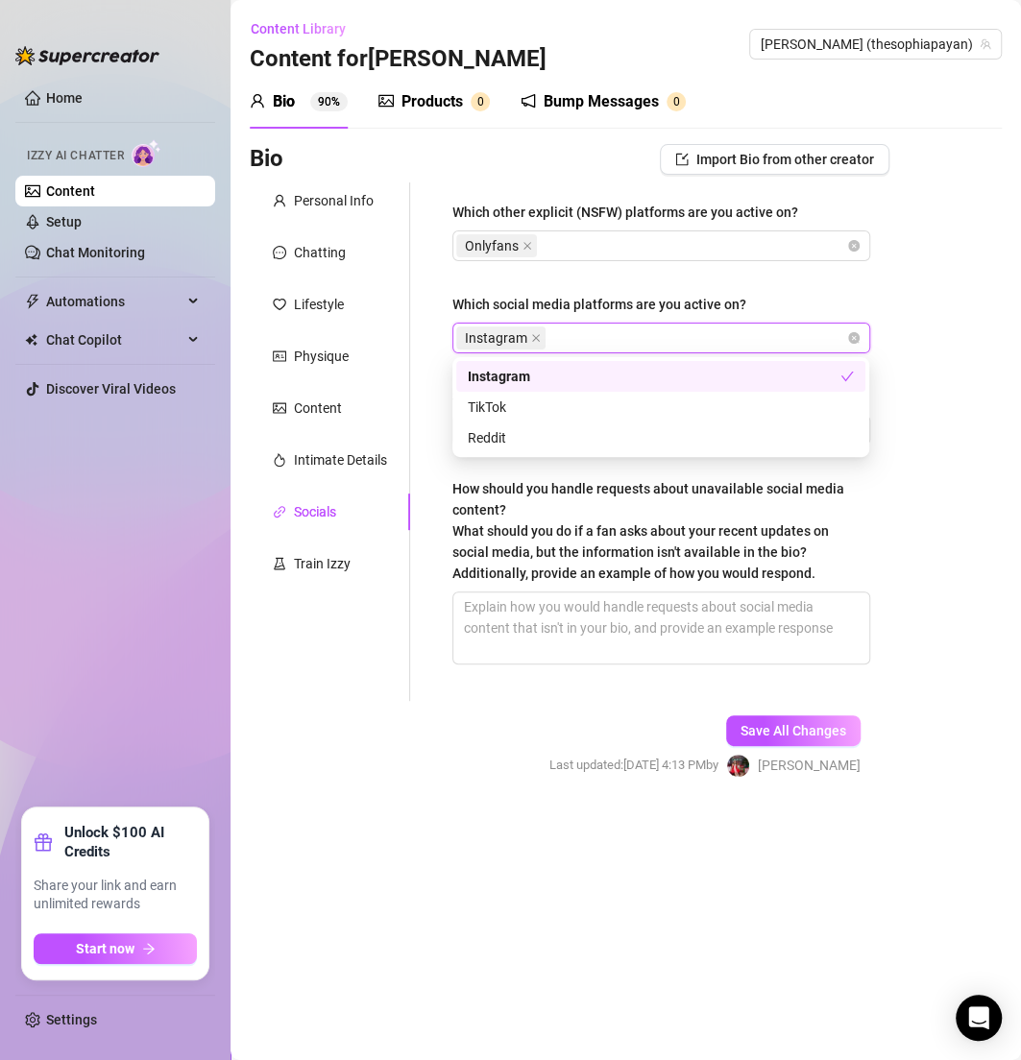
click at [967, 279] on div "Bio Import Bio from other creator Personal Info Chatting Lifestyle Physique Con…" at bounding box center [626, 477] width 752 height 667
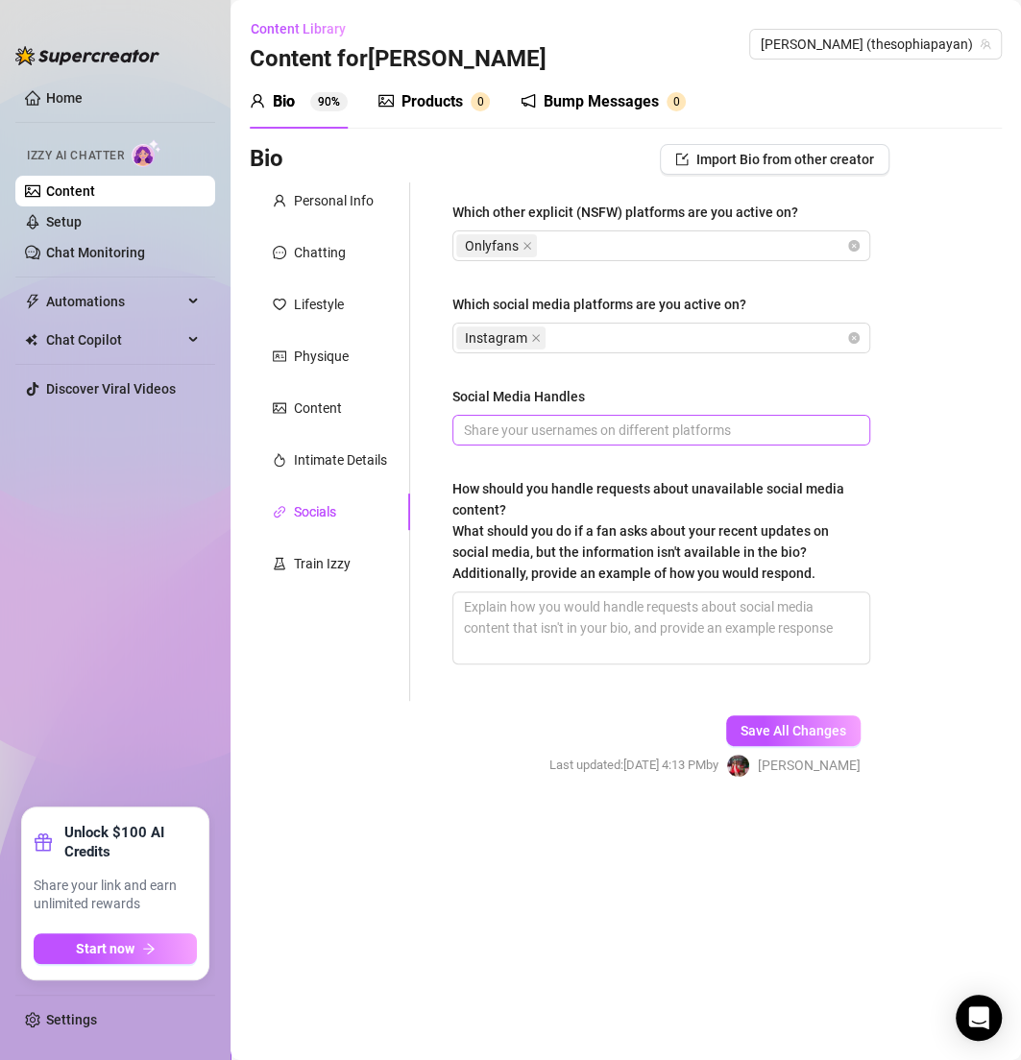
click at [658, 415] on span at bounding box center [661, 430] width 418 height 31
paste input "https://www.instagram.com/sophiapayan/?hl=en"
click at [660, 442] on span "https://www.instagram.com/sophiapayan/?hl=en" at bounding box center [661, 430] width 418 height 31
click at [348, 534] on div "Personal Info Chatting Lifestyle Physique Content Intimate Details Socials Trai…" at bounding box center [330, 441] width 160 height 519
click at [424, 547] on div "Which other explicit (NSFW) platforms are you active on? Onlyfans Which social …" at bounding box center [649, 441] width 479 height 519
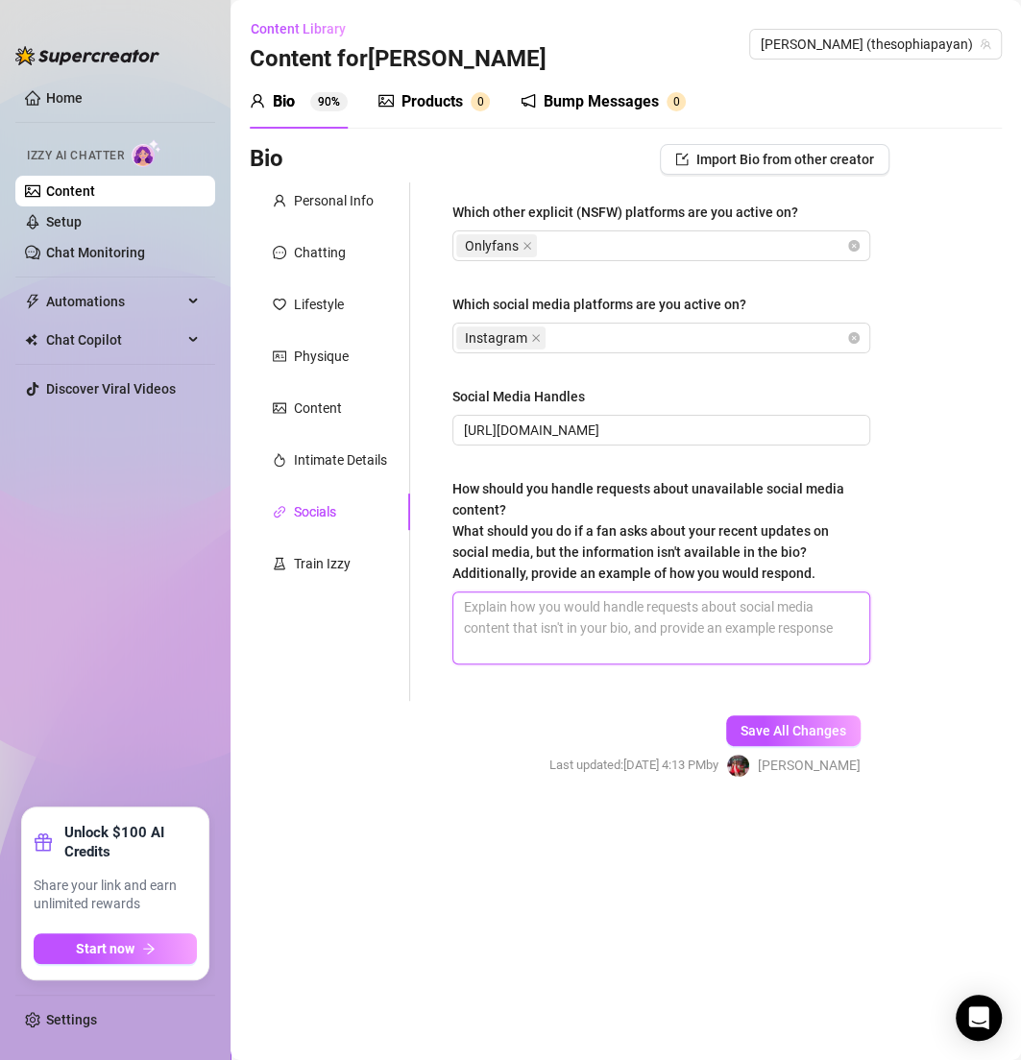
click at [518, 640] on textarea "How should you handle requests about unavailable social media content? What sho…" at bounding box center [661, 628] width 416 height 71
paste textarea "Keep it exclusive — all my updates and content live here on OF."
click at [583, 610] on textarea "Keep it exclusive — all my updates and content live here on OF." at bounding box center [661, 628] width 416 height 71
click at [843, 614] on textarea "Keep it exclusive, all my updates and content live here on OF." at bounding box center [661, 628] width 416 height 71
paste textarea "Let them know the best place for updates is right here 🤍"
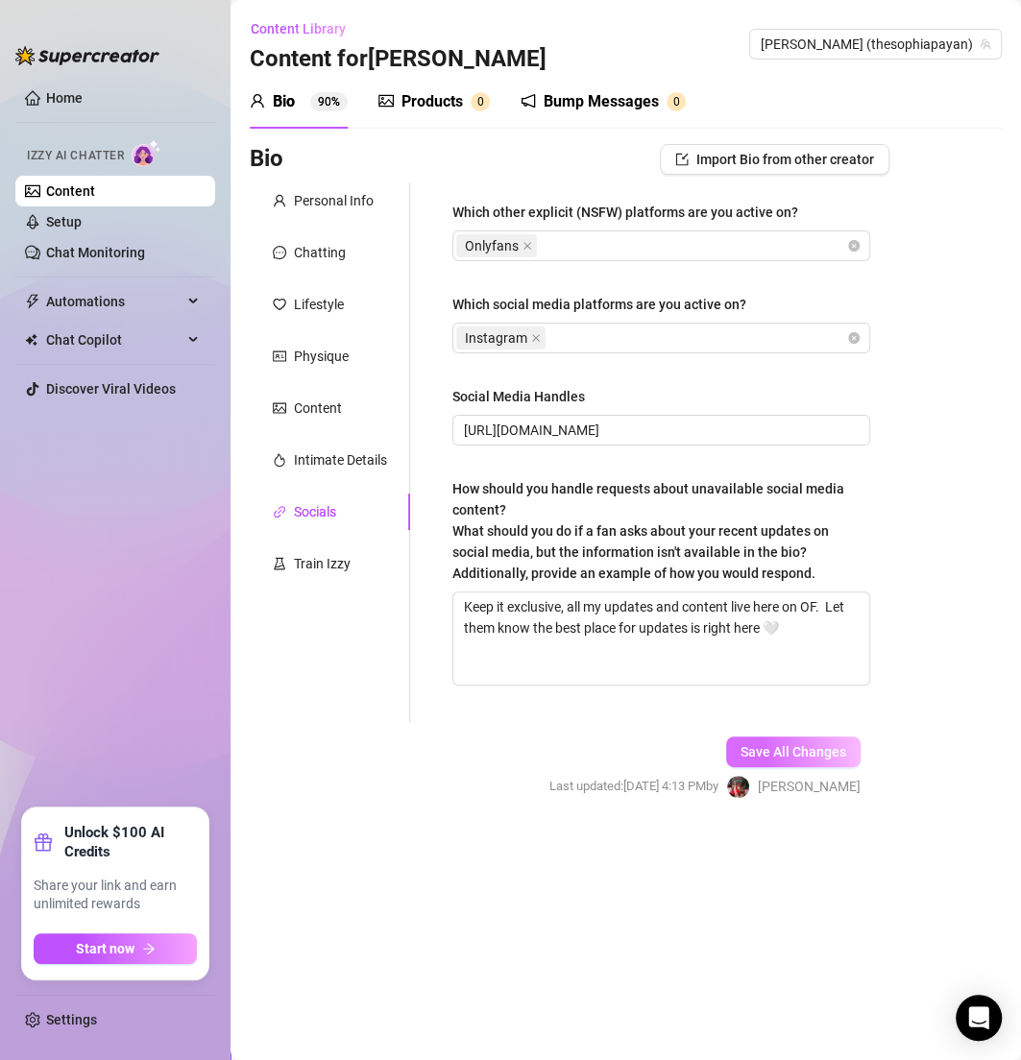
click at [808, 745] on span "Save All Changes" at bounding box center [793, 751] width 106 height 15
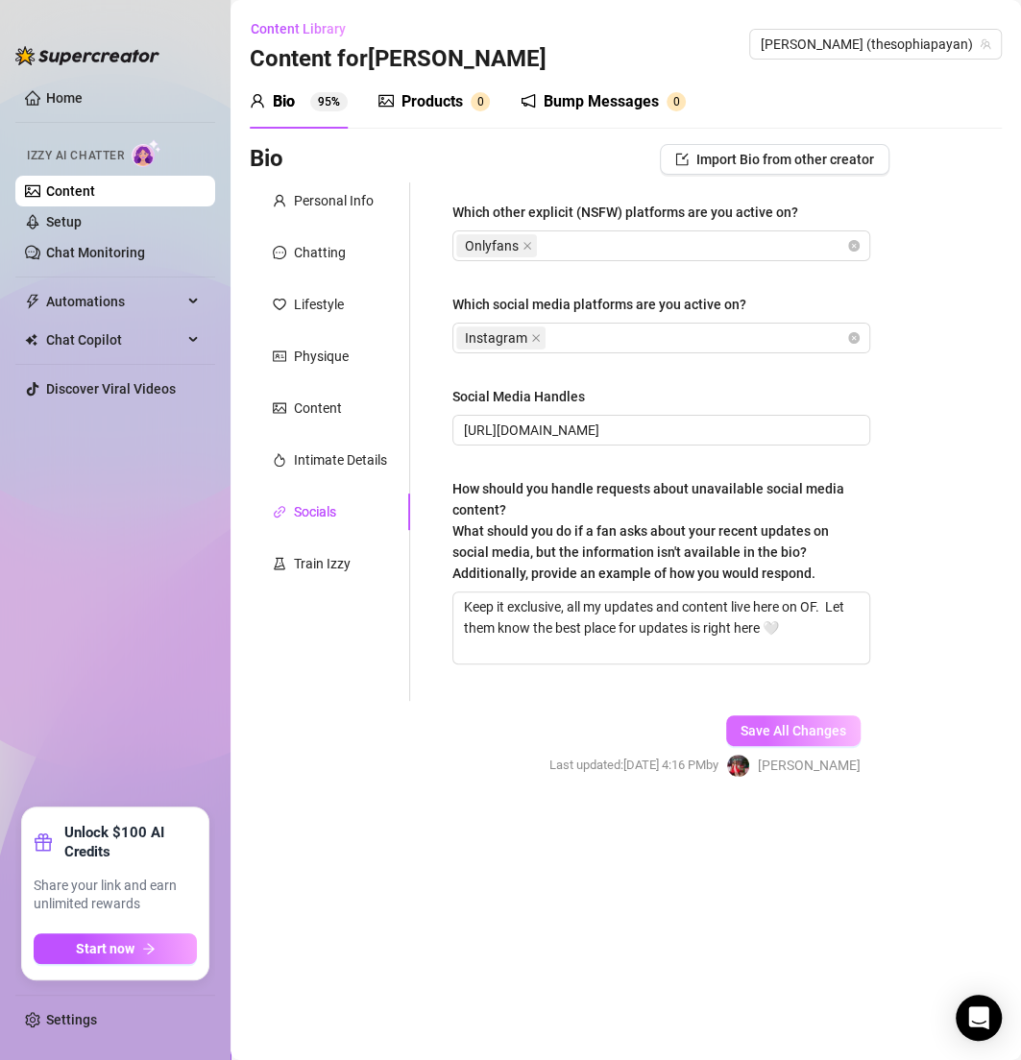
click at [762, 727] on span "Save All Changes" at bounding box center [793, 730] width 106 height 15
click at [95, 197] on link "Content" at bounding box center [70, 190] width 49 height 15
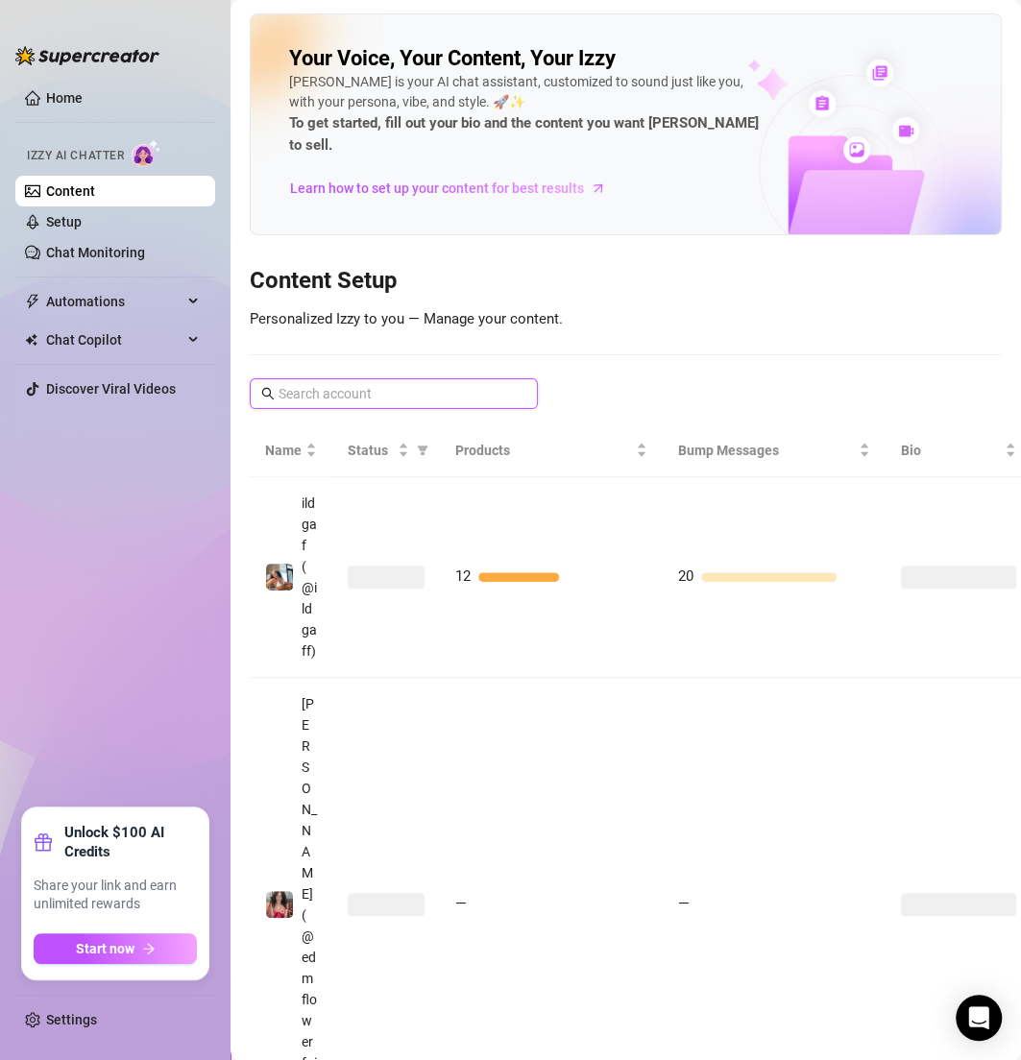
click at [432, 383] on input "text" at bounding box center [395, 393] width 232 height 21
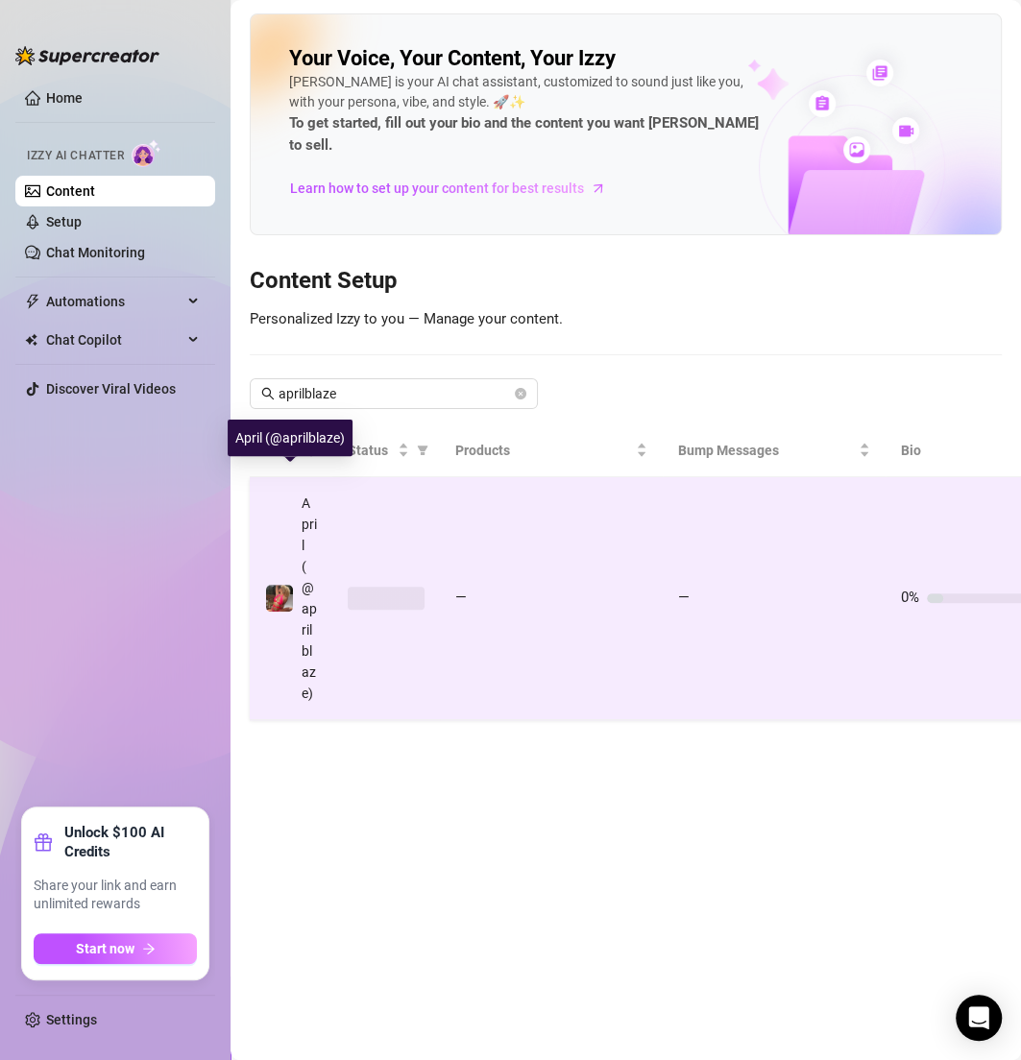
click at [511, 501] on td "—" at bounding box center [551, 598] width 223 height 243
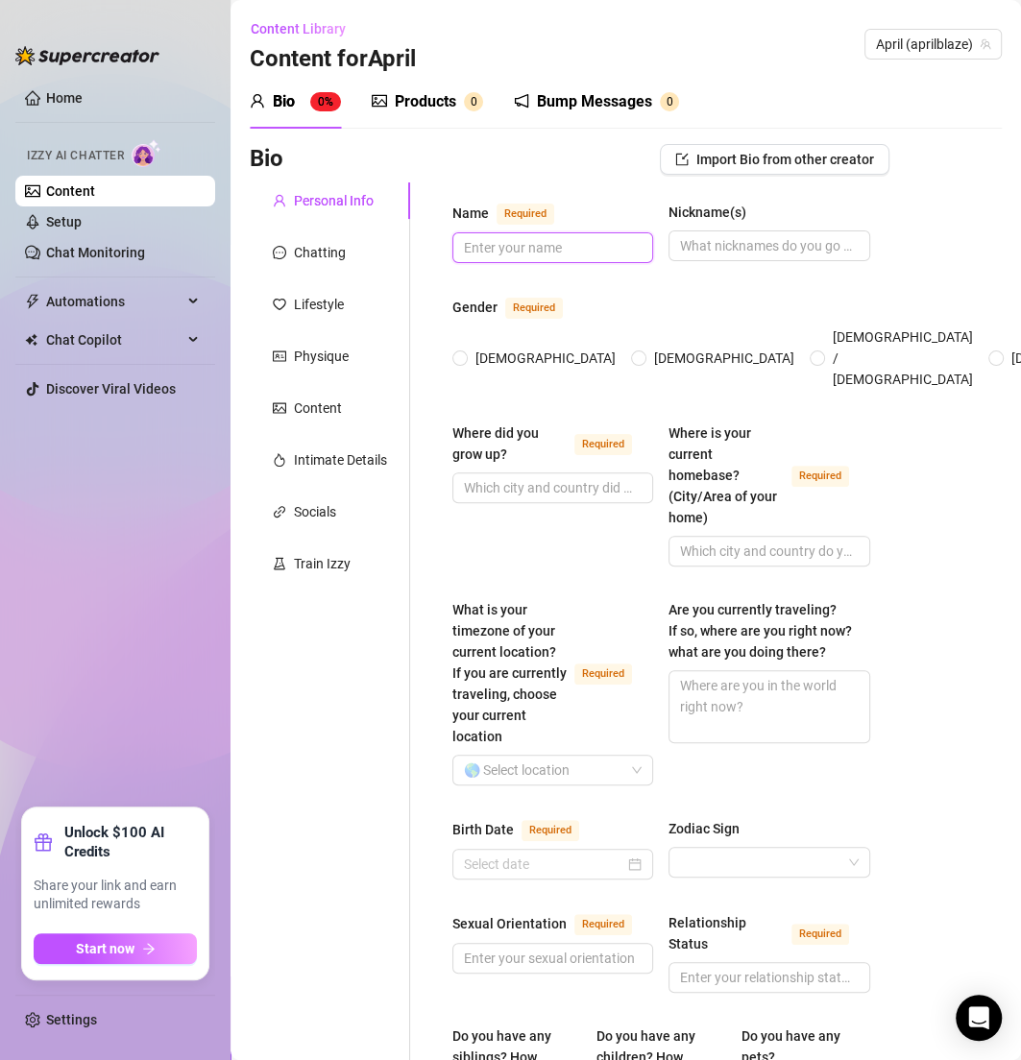
click at [567, 249] on input "Name Required" at bounding box center [551, 247] width 174 height 21
click at [476, 348] on span "[DEMOGRAPHIC_DATA]" at bounding box center [546, 358] width 156 height 21
click at [465, 353] on input "[DEMOGRAPHIC_DATA]" at bounding box center [461, 359] width 8 height 12
click at [516, 477] on input "Where did you grow up? Required" at bounding box center [551, 487] width 174 height 21
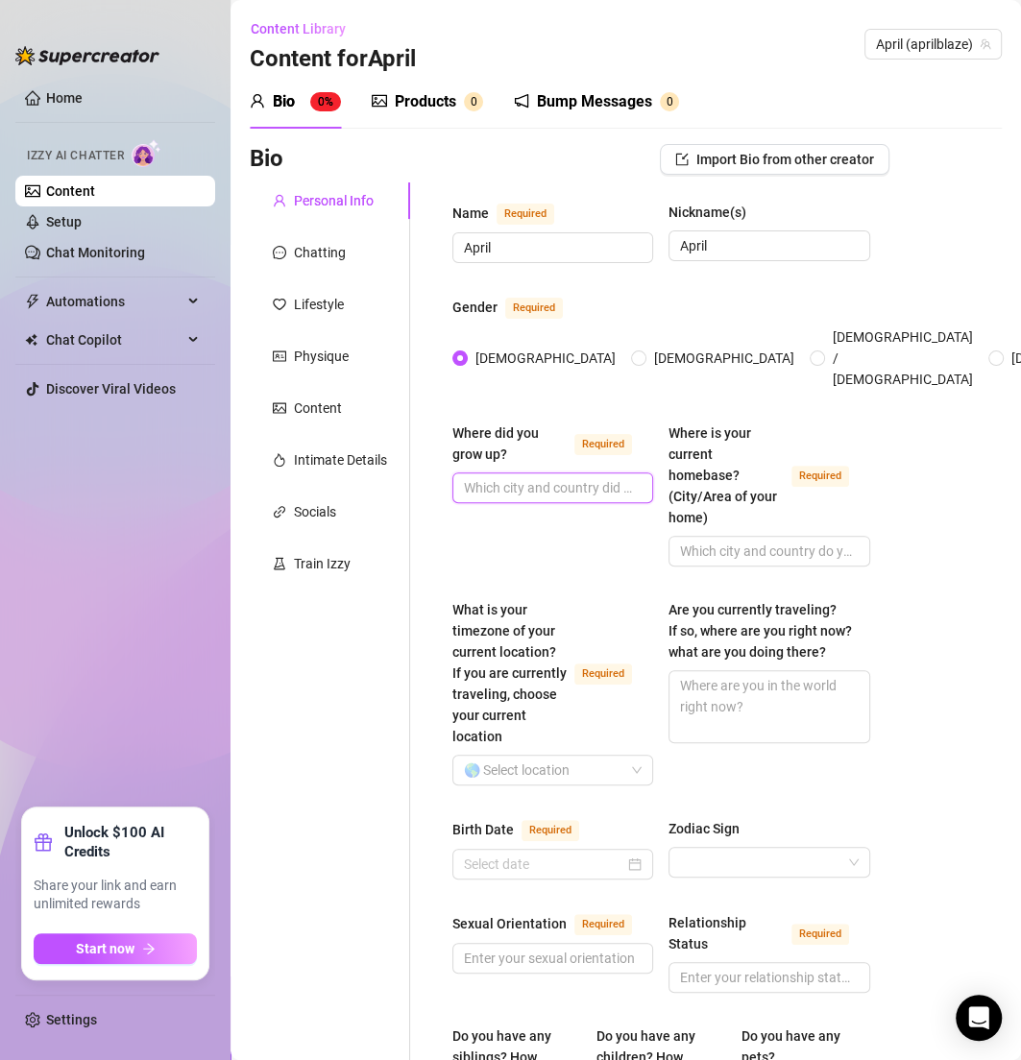
click at [516, 477] on input "Where did you grow up? Required" at bounding box center [551, 487] width 174 height 21
paste input "I grew up in Colorado 🌄"
click at [756, 541] on input "Where is your current homebase? (City/Area of your home) Required" at bounding box center [767, 551] width 174 height 21
paste input "Still living in Colorado!"
click at [520, 775] on input "What is your timezone of your current location? If you are currently traveling,…" at bounding box center [544, 770] width 160 height 29
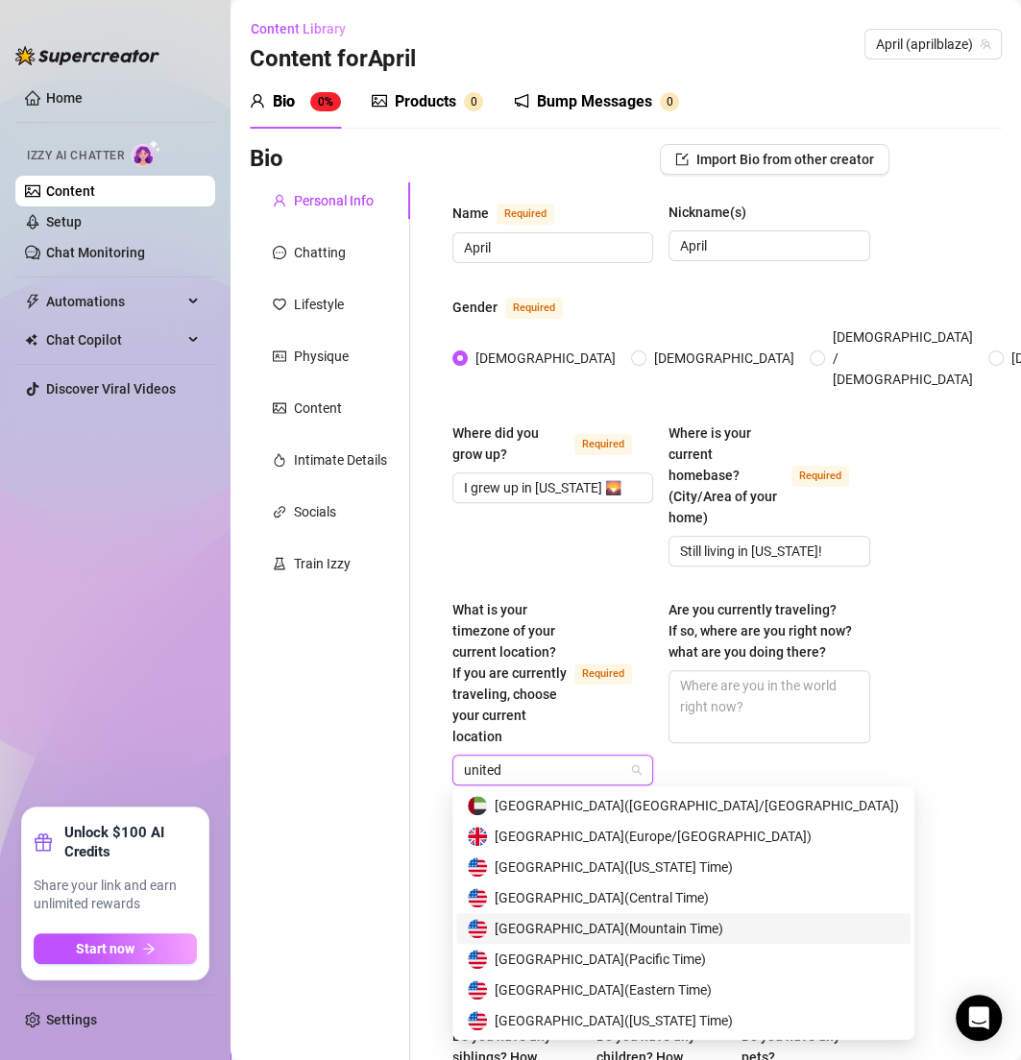
click at [699, 941] on div "United States of America ( Mountain Time )" at bounding box center [683, 928] width 454 height 31
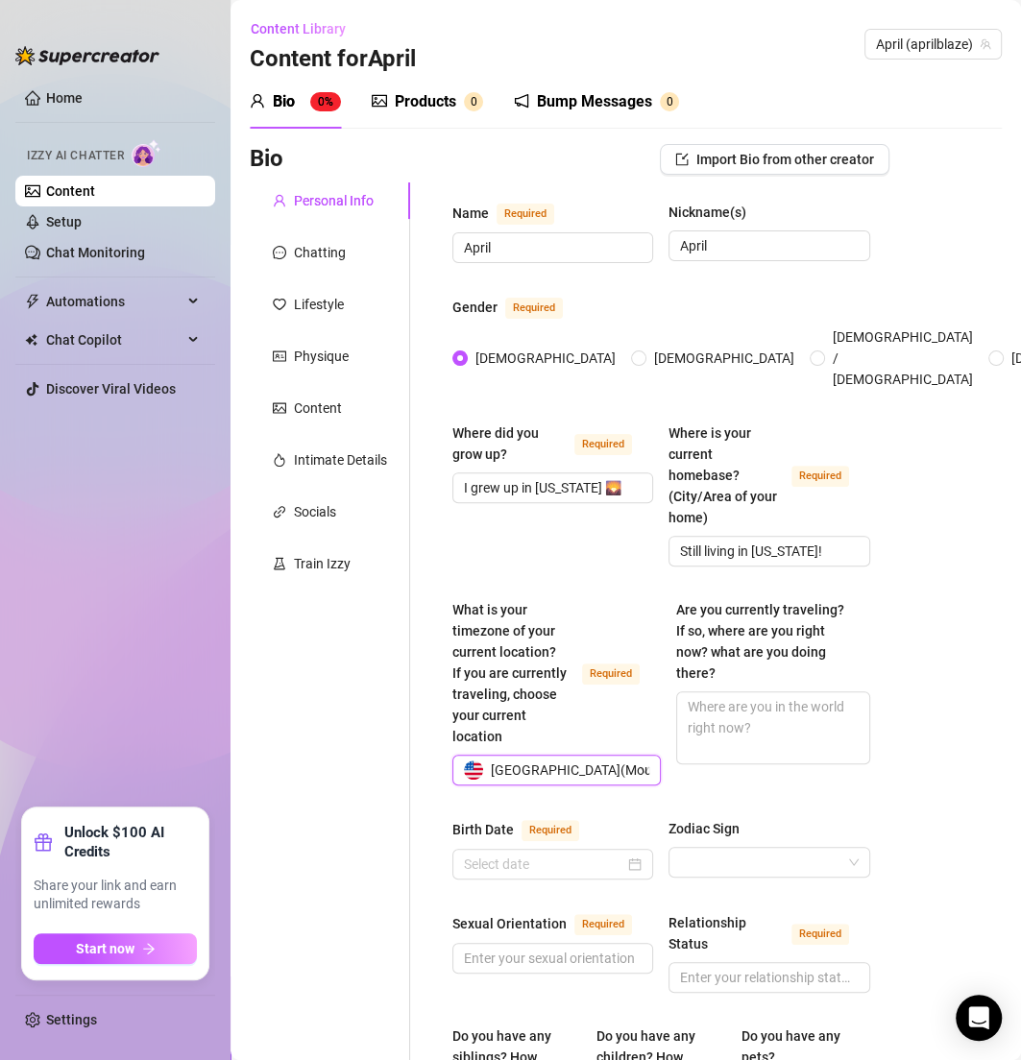
click at [610, 704] on div "What is your timezone of your current location? If you are currently traveling,…" at bounding box center [549, 673] width 195 height 148
click at [610, 756] on input "What is your timezone of your current location? If you are currently traveling,…" at bounding box center [548, 770] width 168 height 29
click at [736, 706] on textarea "Are you currently traveling? If so, where are you right now? what are you doing…" at bounding box center [772, 727] width 191 height 71
paste textarea "Not traveling at the moment."
click at [627, 854] on div at bounding box center [553, 864] width 178 height 21
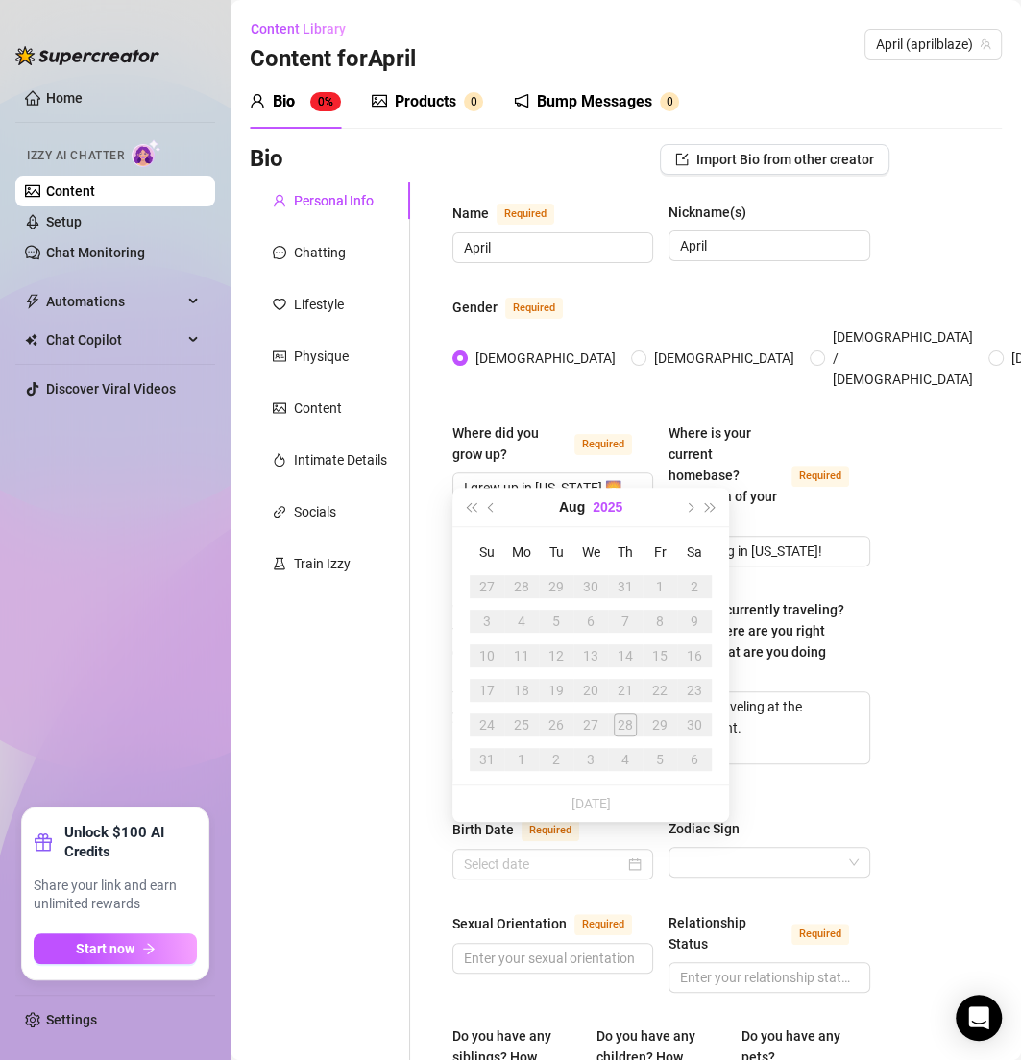
click at [604, 494] on button "2025" at bounding box center [608, 507] width 30 height 38
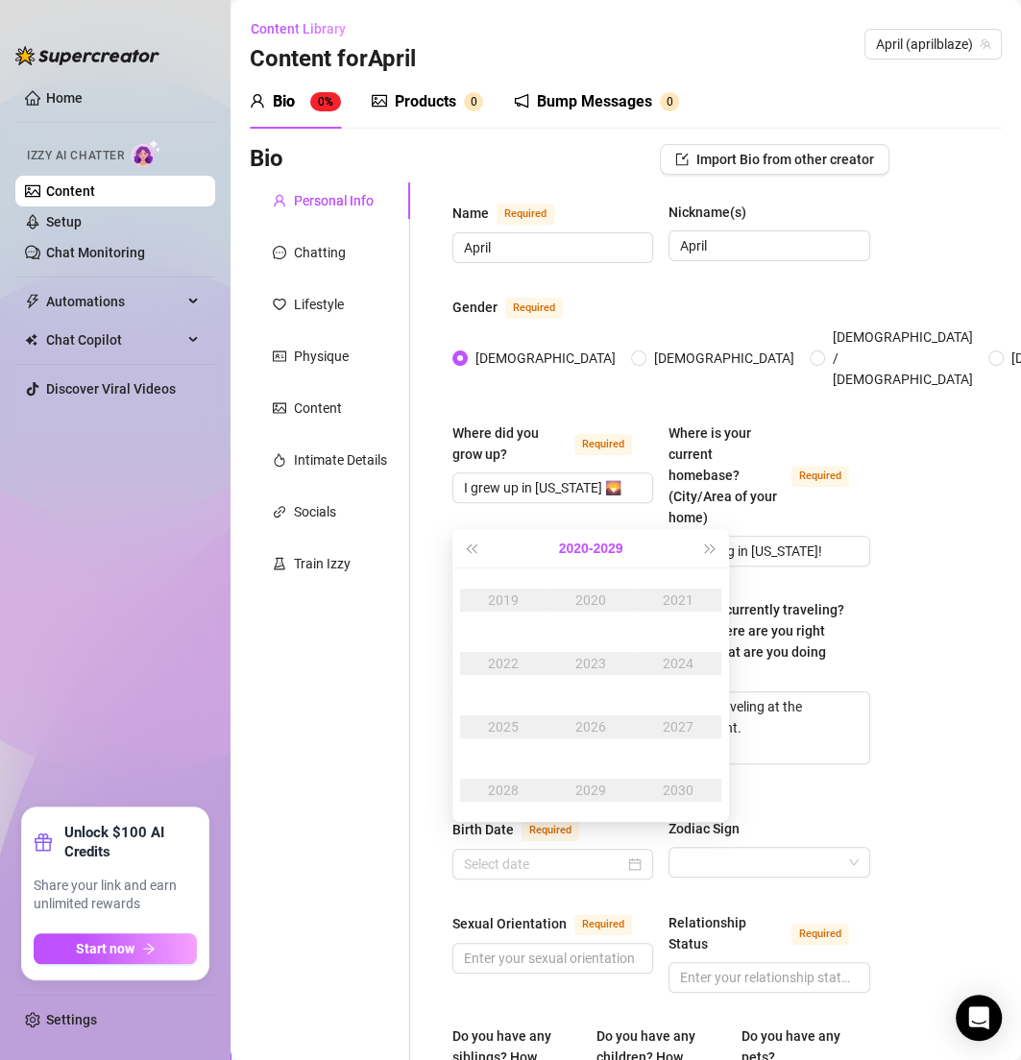
click at [590, 556] on button "2020 - 2029" at bounding box center [591, 548] width 64 height 38
click at [600, 589] on div "2000-2009" at bounding box center [590, 600] width 90 height 23
click at [465, 544] on button "Last year (Control + left)" at bounding box center [470, 548] width 21 height 38
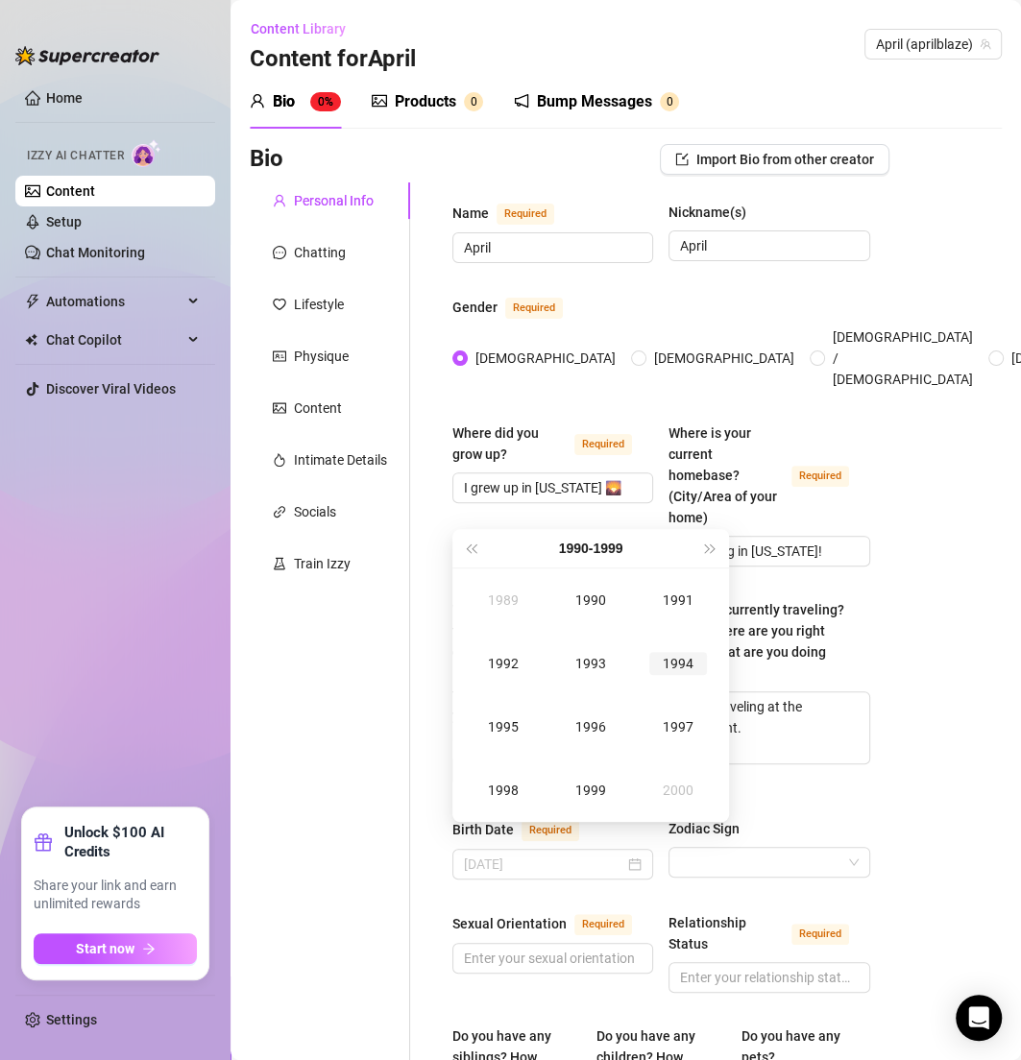
click at [682, 675] on td "1994" at bounding box center [677, 663] width 87 height 63
click at [673, 718] on div "Sep" at bounding box center [678, 726] width 58 height 23
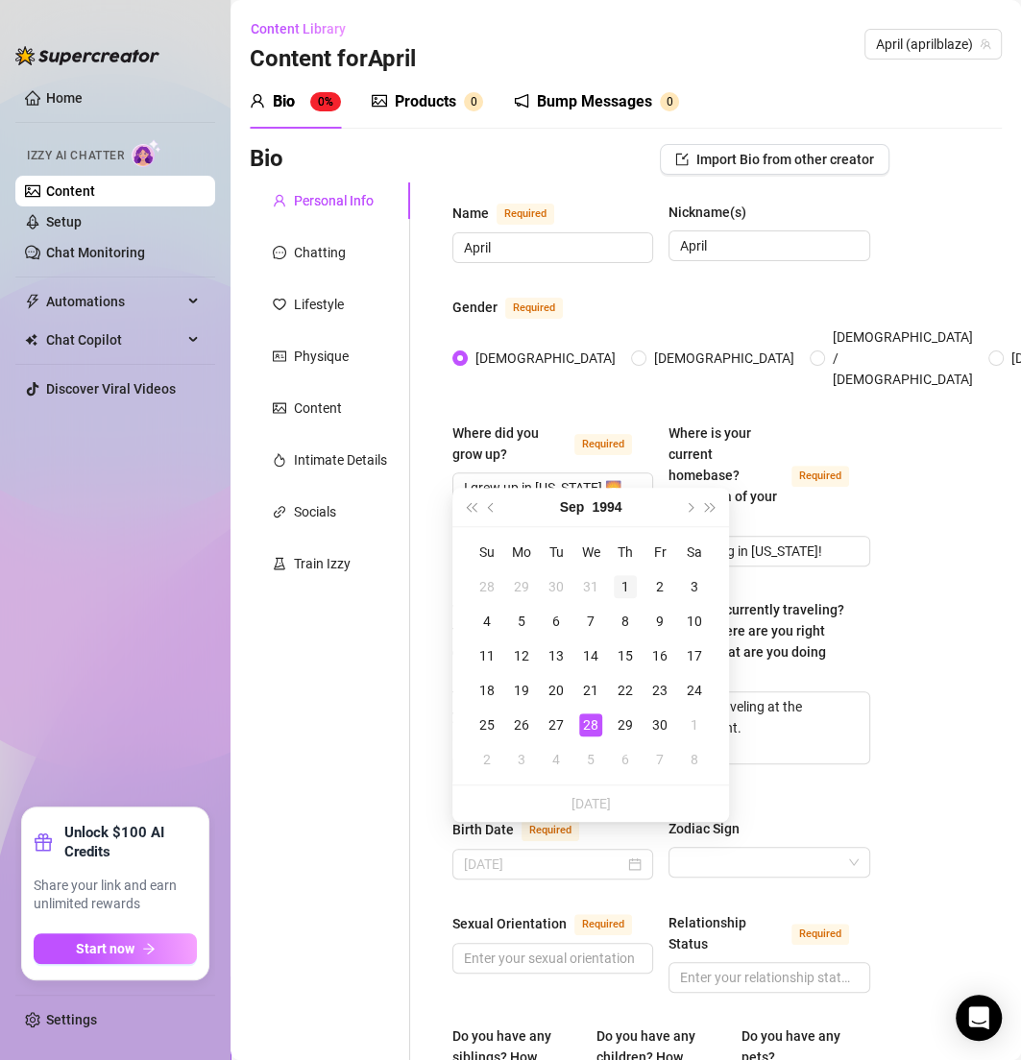
click at [627, 588] on div "1" at bounding box center [625, 586] width 23 height 23
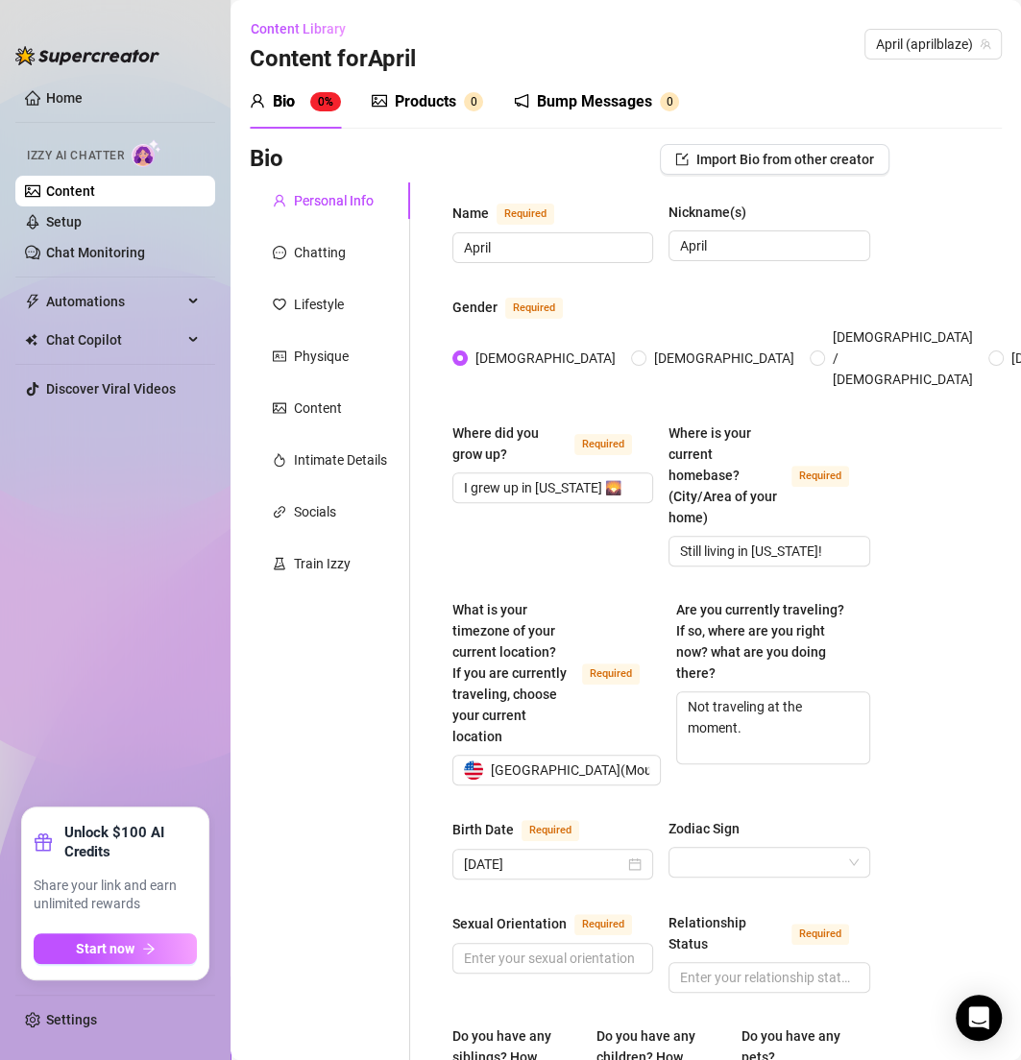
click at [775, 856] on div "Birth Date Required September 1st, 1994 Zodiac Sign" at bounding box center [661, 857] width 418 height 79
click at [756, 848] on input "Zodiac Sign" at bounding box center [760, 862] width 160 height 29
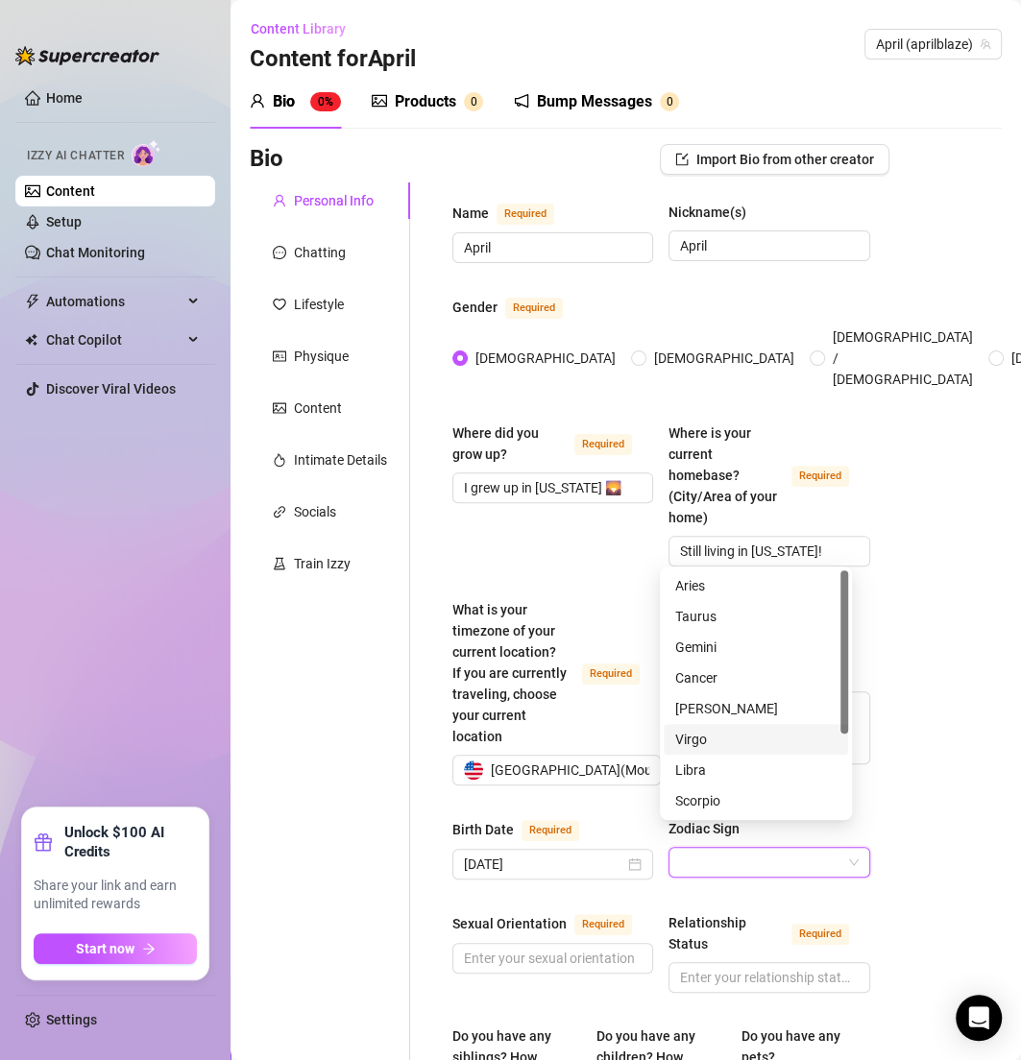
click at [710, 744] on div "Virgo" at bounding box center [755, 739] width 161 height 21
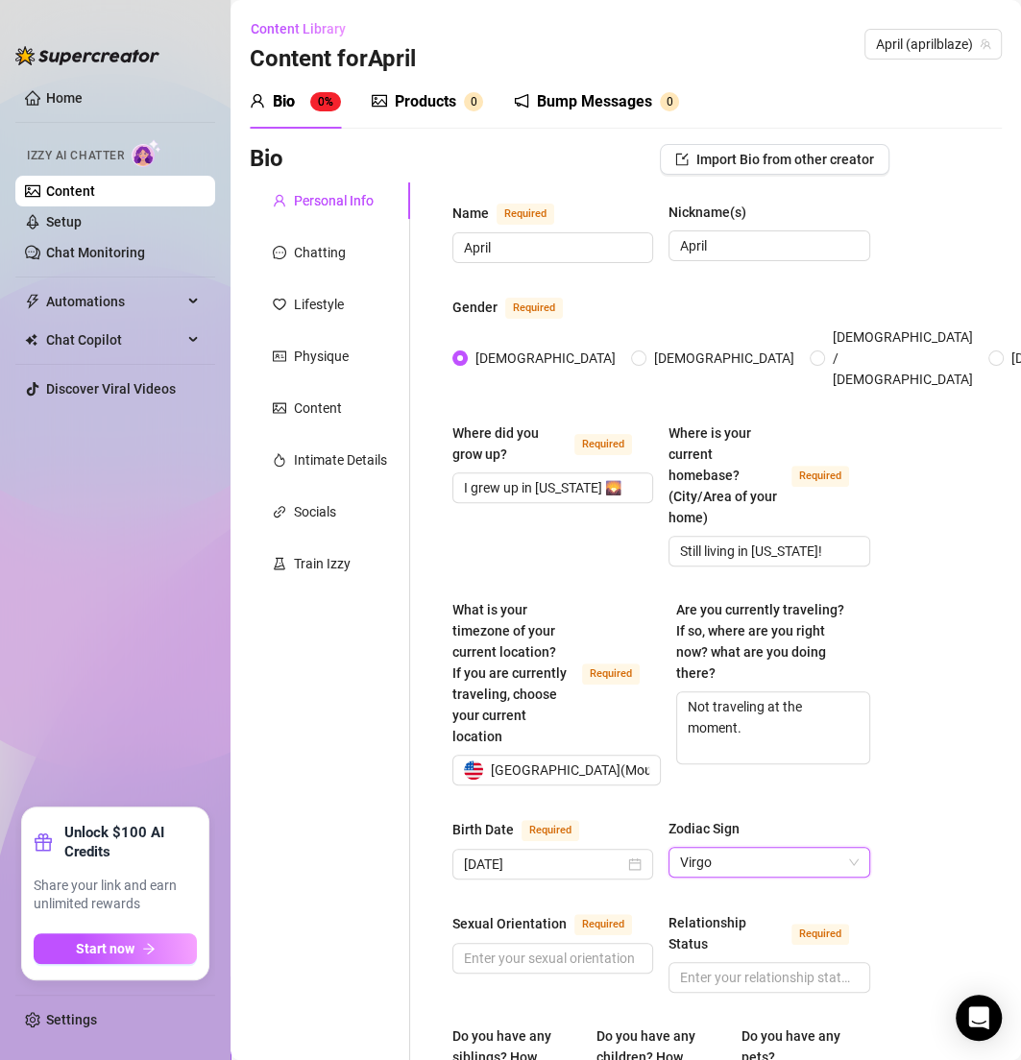
click at [508, 943] on span at bounding box center [552, 958] width 201 height 31
paste input "Pansexual 💕"
click at [756, 967] on input "Relationship Status Required" at bounding box center [767, 977] width 174 height 21
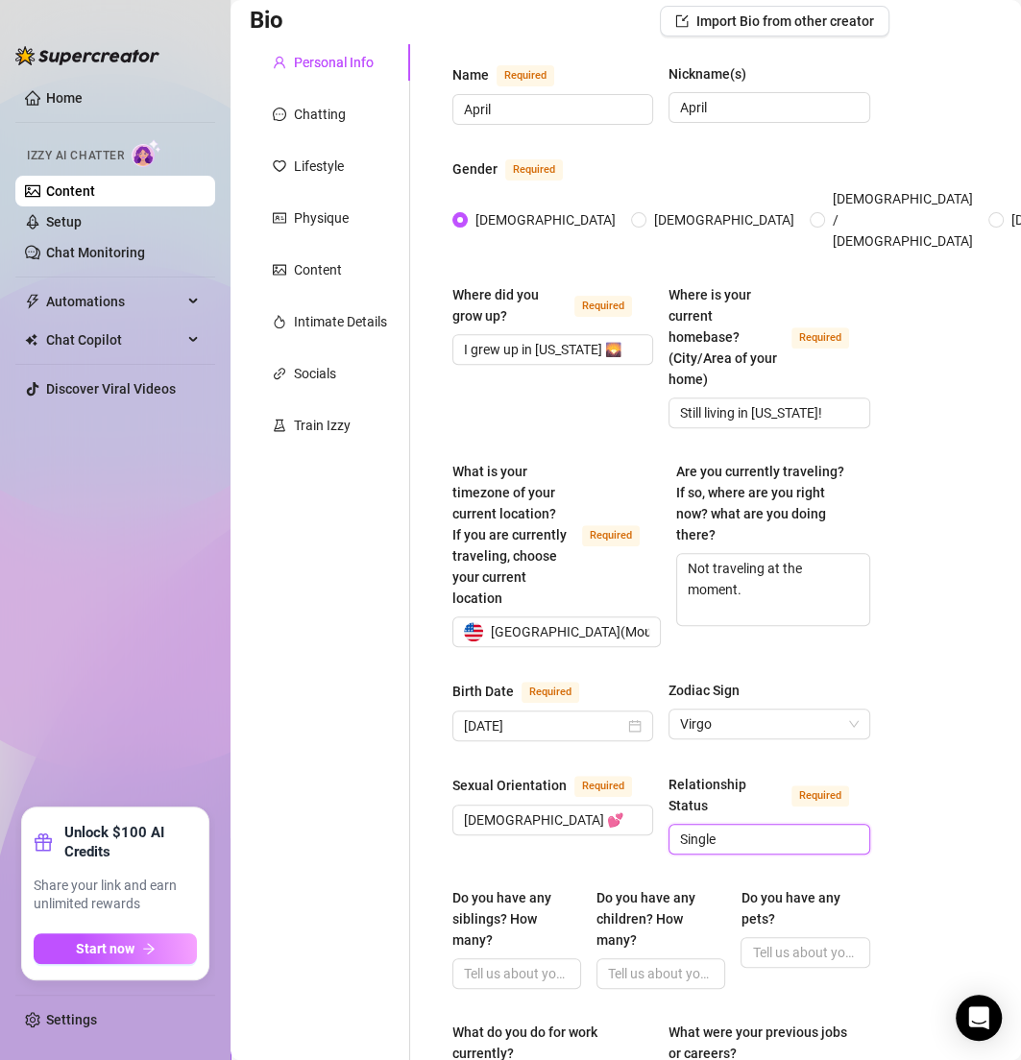
scroll to position [153, 0]
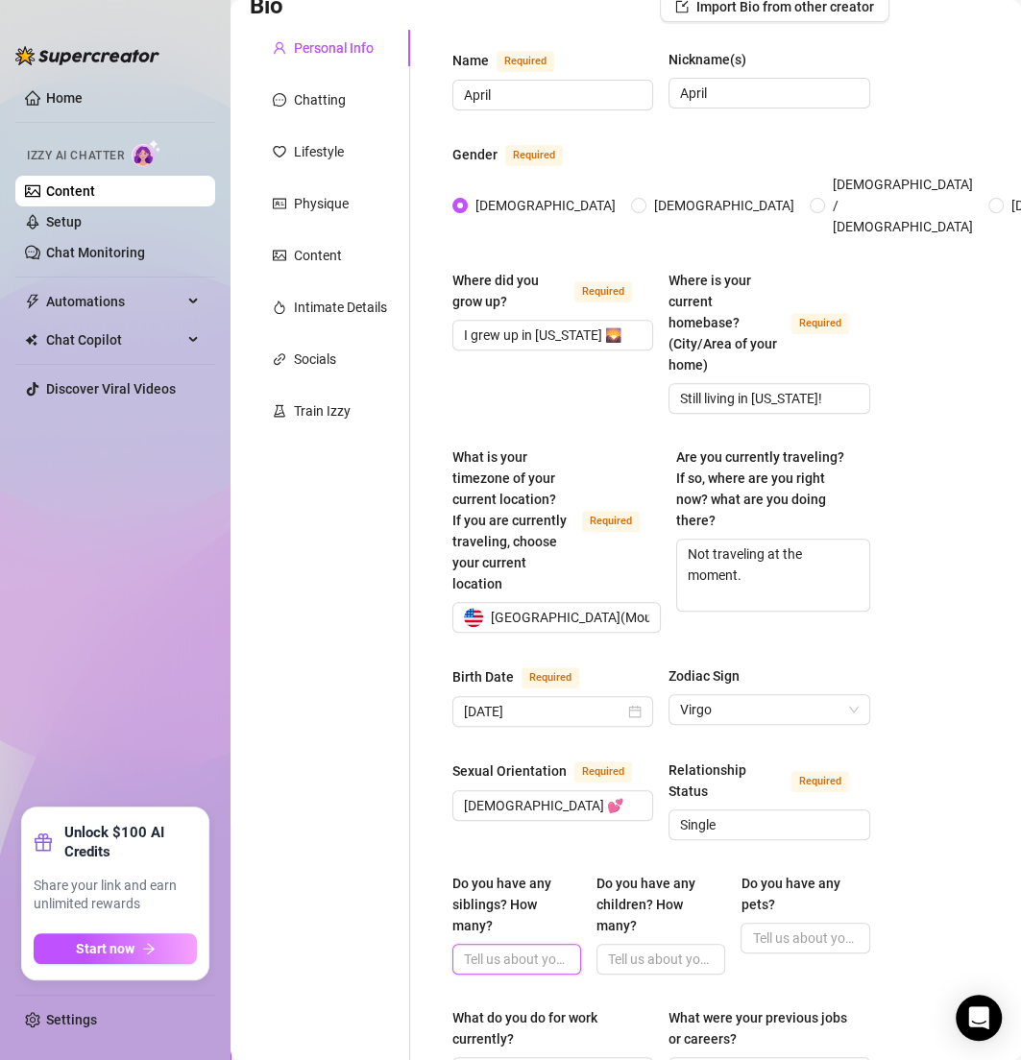
click at [525, 949] on input "Do you have any siblings? How many?" at bounding box center [515, 959] width 102 height 21
paste input "Yes, a few! Family is important to me."
click at [645, 949] on input "Do you have any children? How many?" at bounding box center [659, 959] width 102 height 21
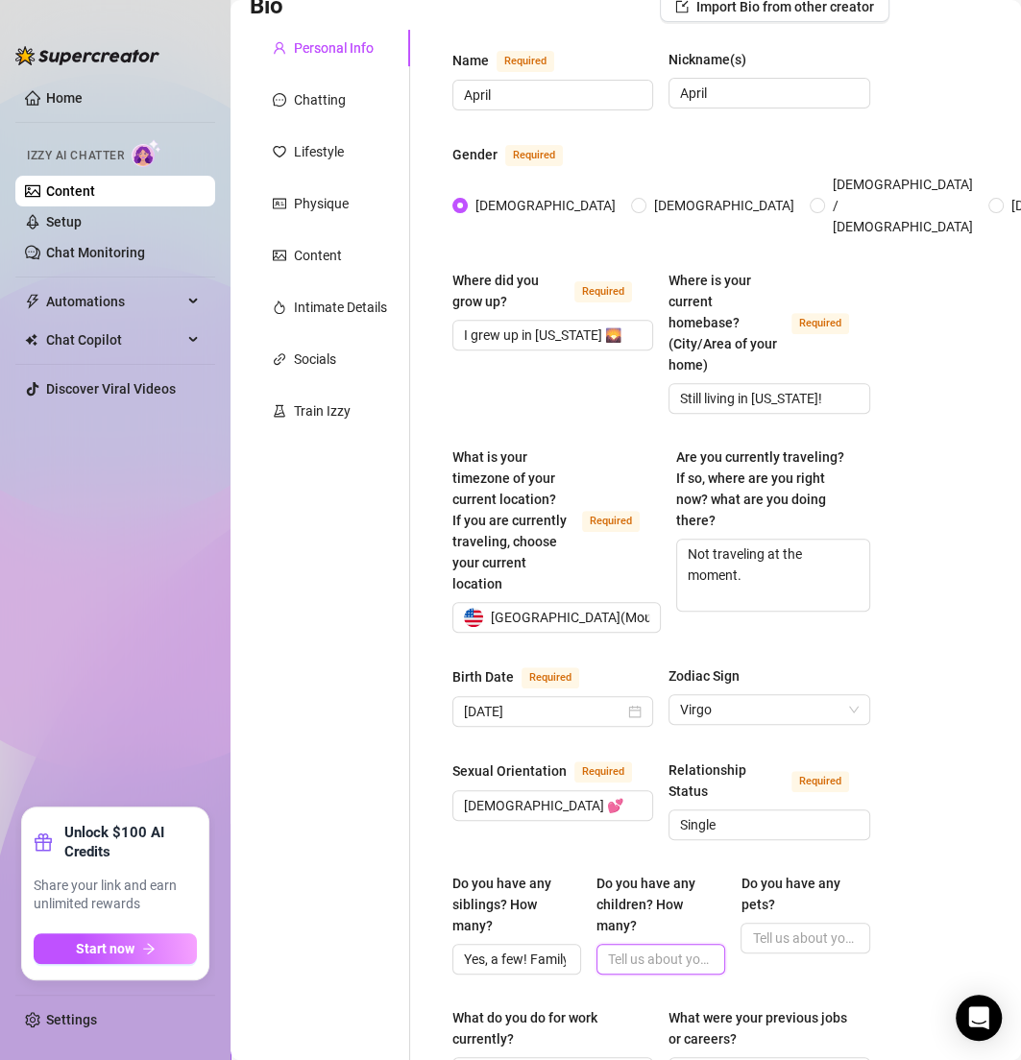
click at [645, 949] on input "Do you have any children? How many?" at bounding box center [659, 959] width 102 height 21
paste input "No kids, just fur babies."
click at [752, 928] on input "Do you have any pets?" at bounding box center [803, 938] width 102 height 21
paste input "Yes! My dog Theo (lab mix, 10 yrs old), and 3 cats — Sprinkles (5 yrs, gray mar…"
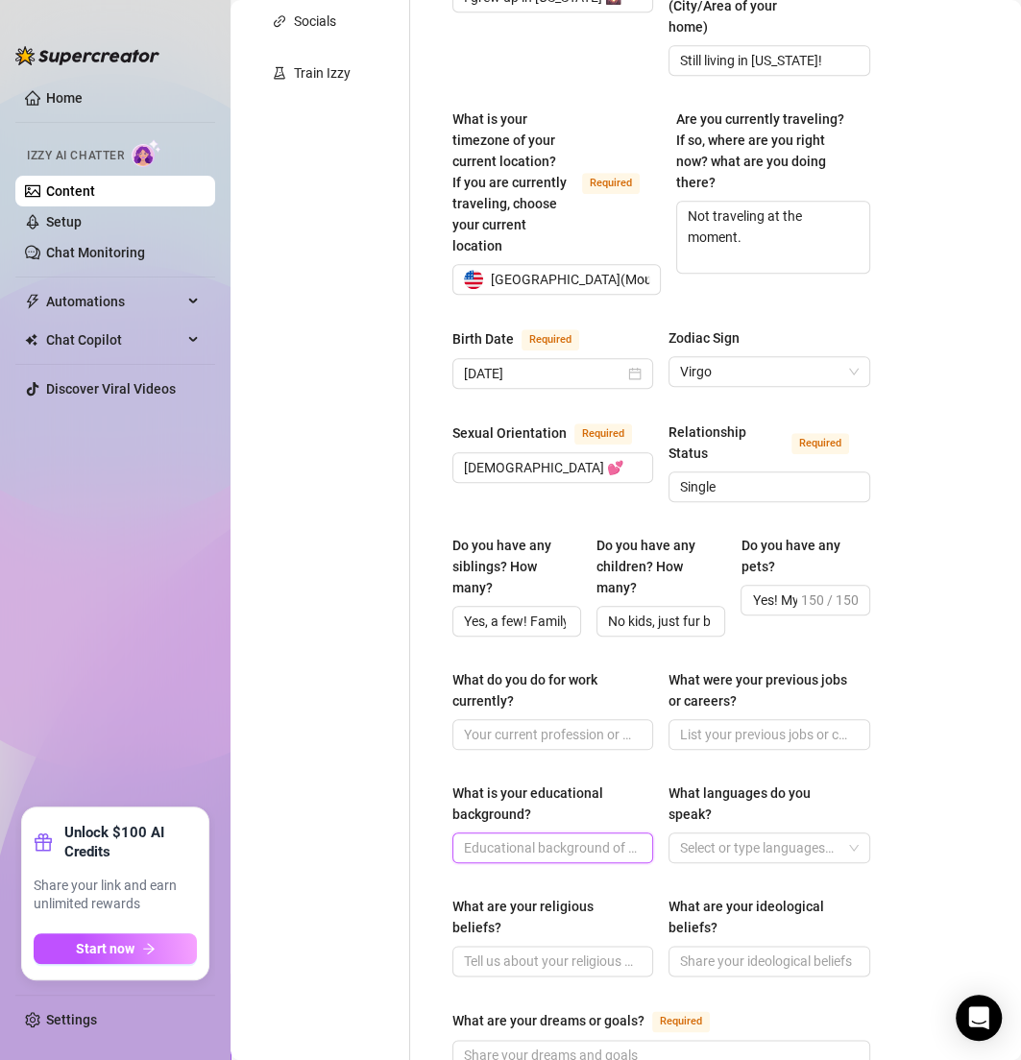
click at [509, 837] on input "What is your educational background?" at bounding box center [551, 847] width 174 height 21
click at [498, 726] on div "What do you do for work currently? What were your previous jobs or careers?" at bounding box center [661, 718] width 418 height 98
click at [494, 724] on input "What do you do for work currently?" at bounding box center [551, 734] width 174 height 21
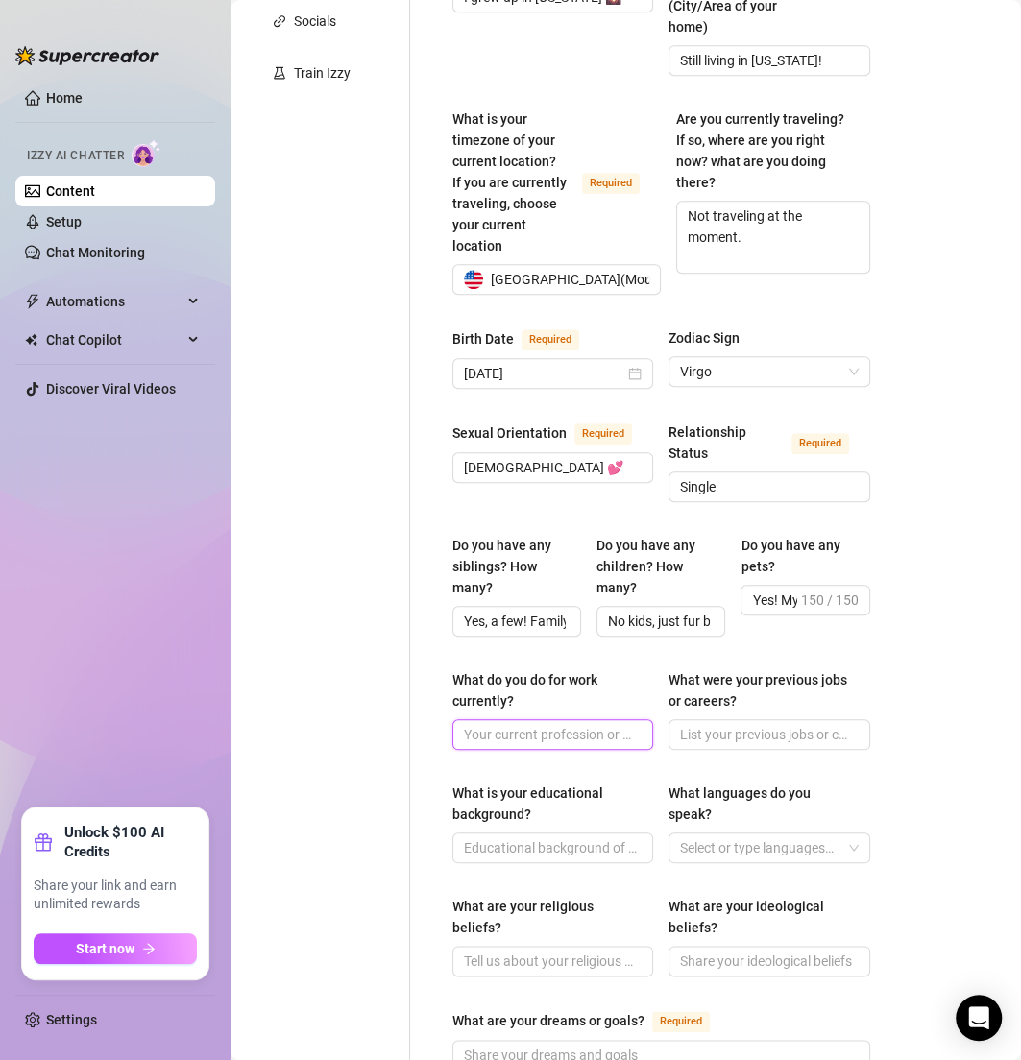
paste input "Content creator full time 🔥"
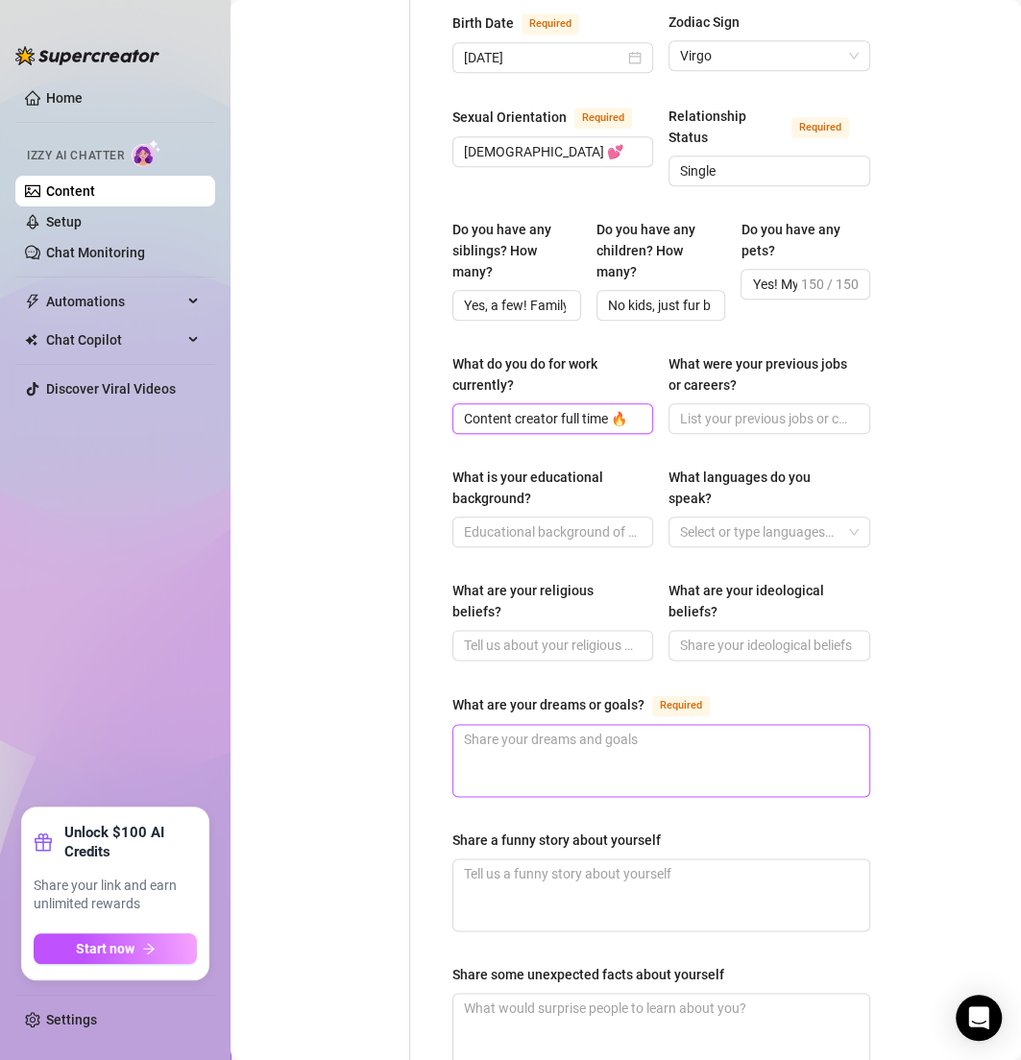
scroll to position [1112, 0]
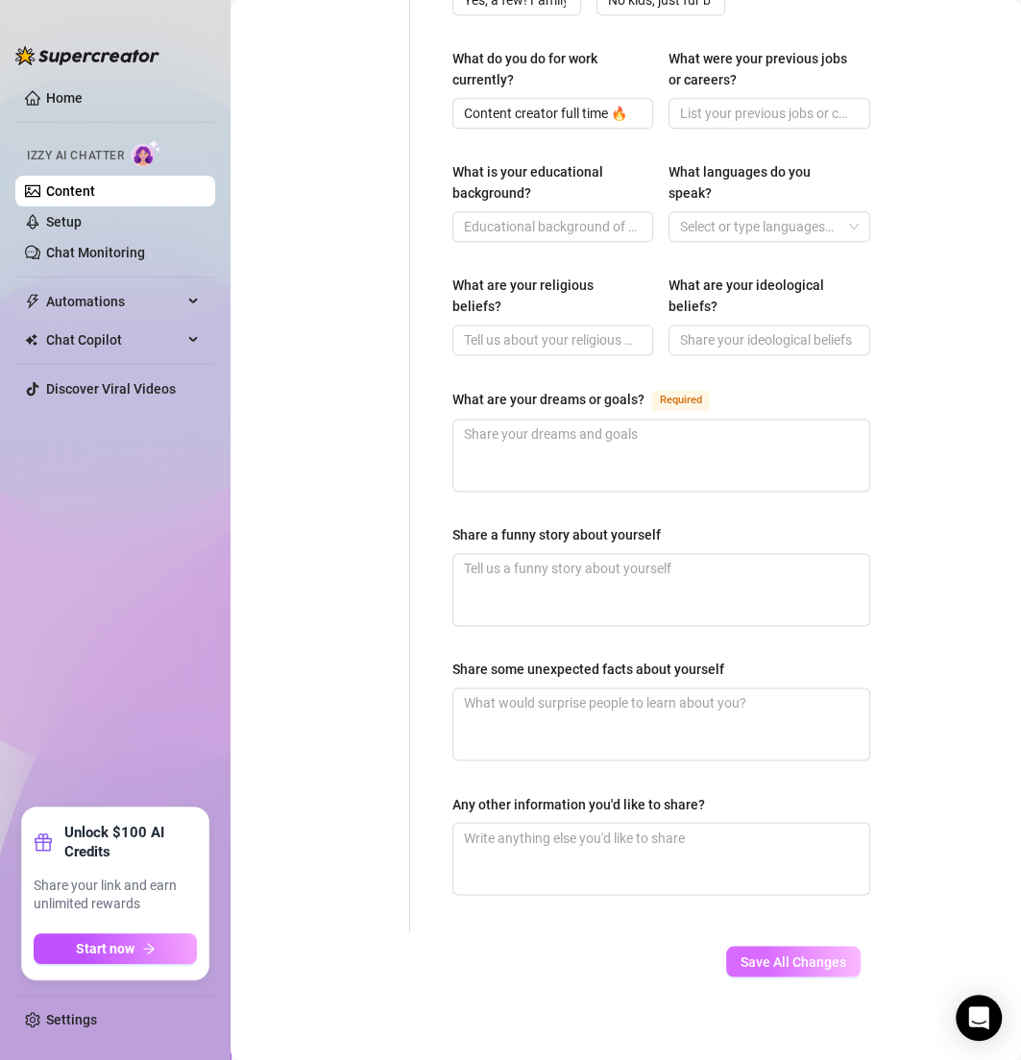
click at [810, 946] on button "Save All Changes" at bounding box center [793, 961] width 134 height 31
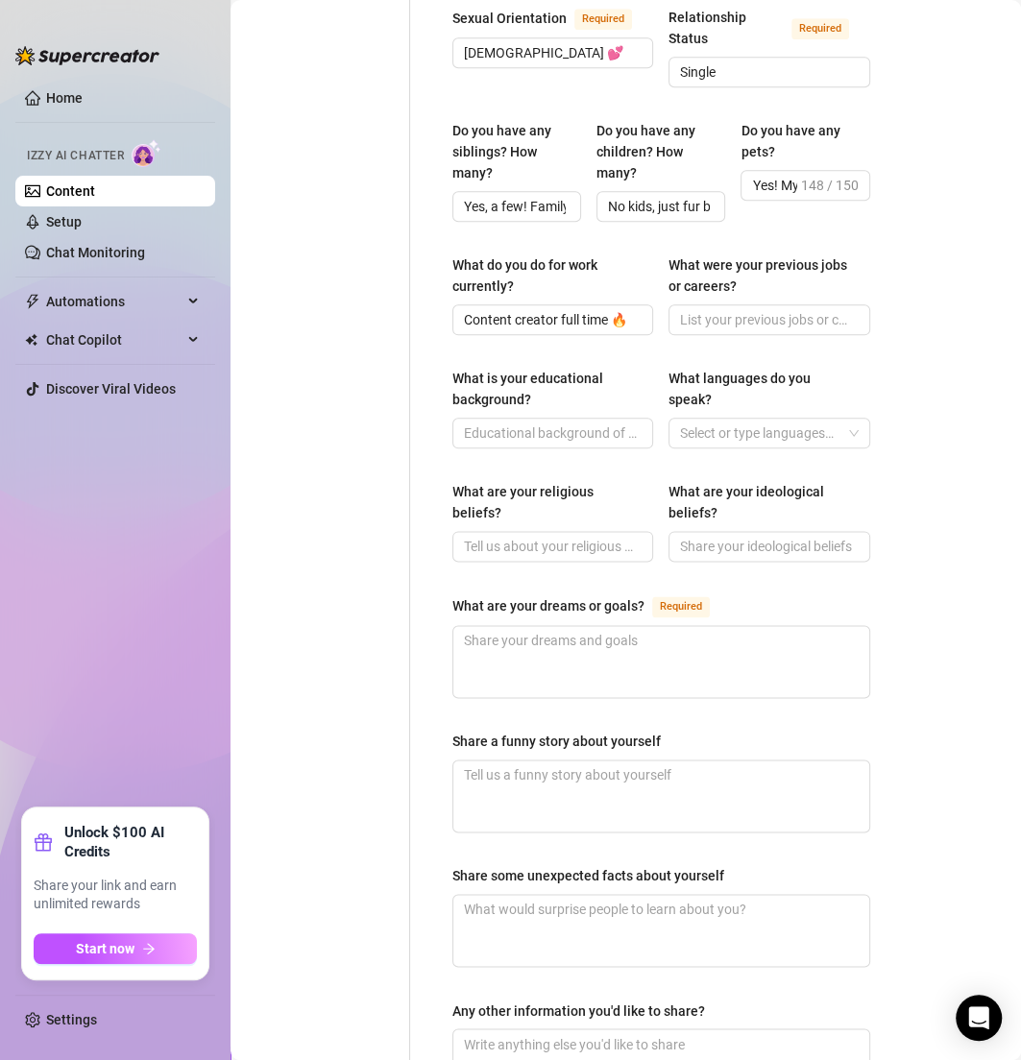
scroll to position [812, 0]
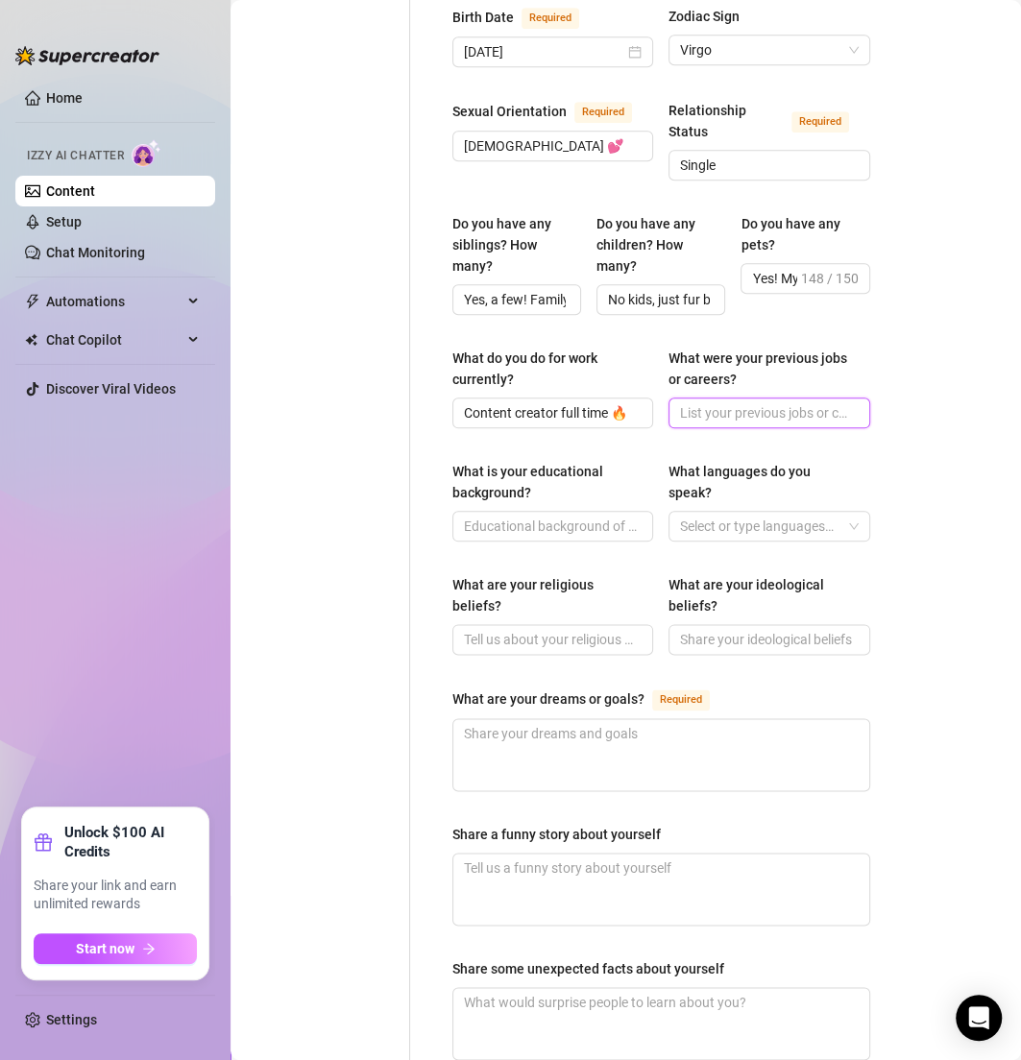
click at [726, 402] on input "What were your previous jobs or careers?" at bounding box center [767, 412] width 174 height 21
paste input "I’ve done different jobs here and there, but content creation is my passion now."
click at [428, 434] on div "Name Required April Nickname(s) April Gender Required Female Male Non-Binary / …" at bounding box center [649, 300] width 479 height 1861
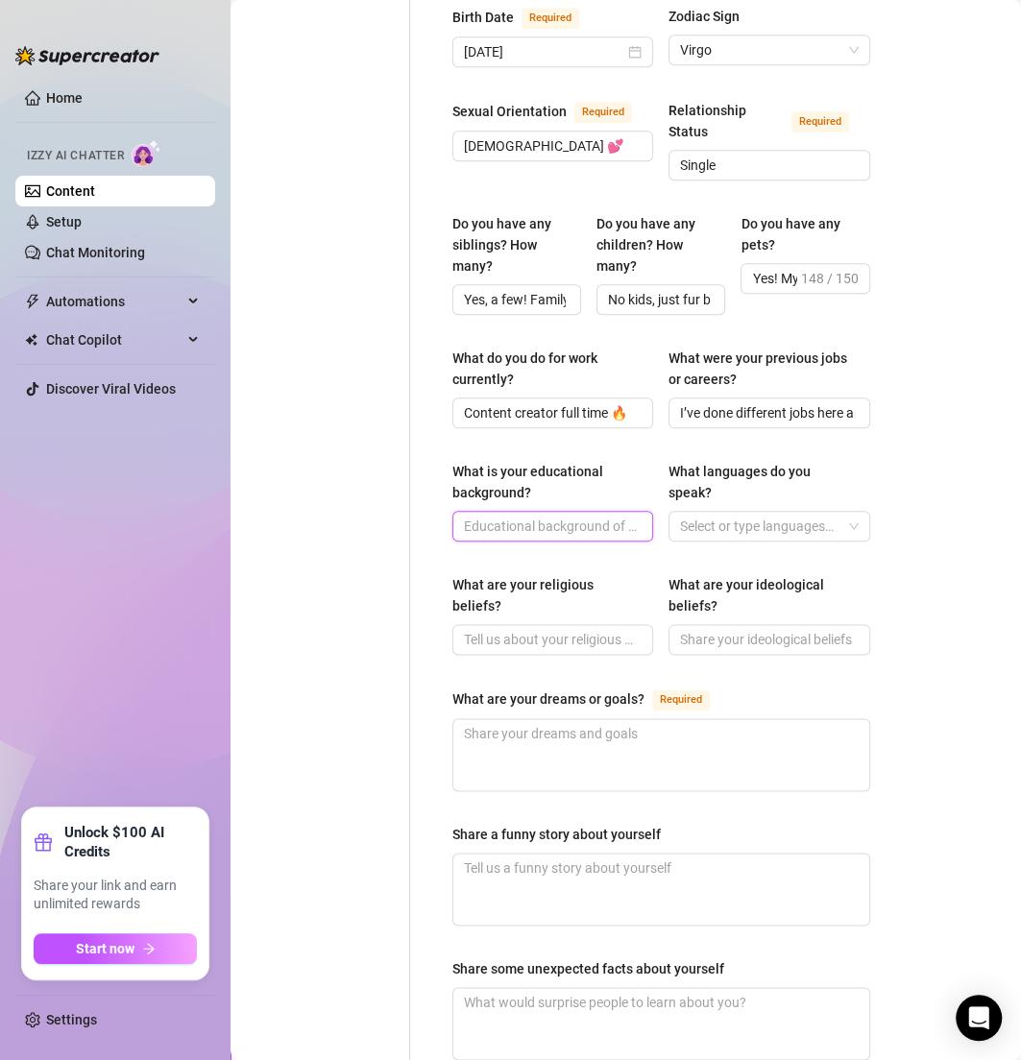
click at [521, 516] on input "What is your educational background?" at bounding box center [551, 526] width 174 height 21
paste input "Graduated high school, some college."
click at [689, 513] on div at bounding box center [758, 526] width 173 height 27
paste input "English, and a little Spanish."
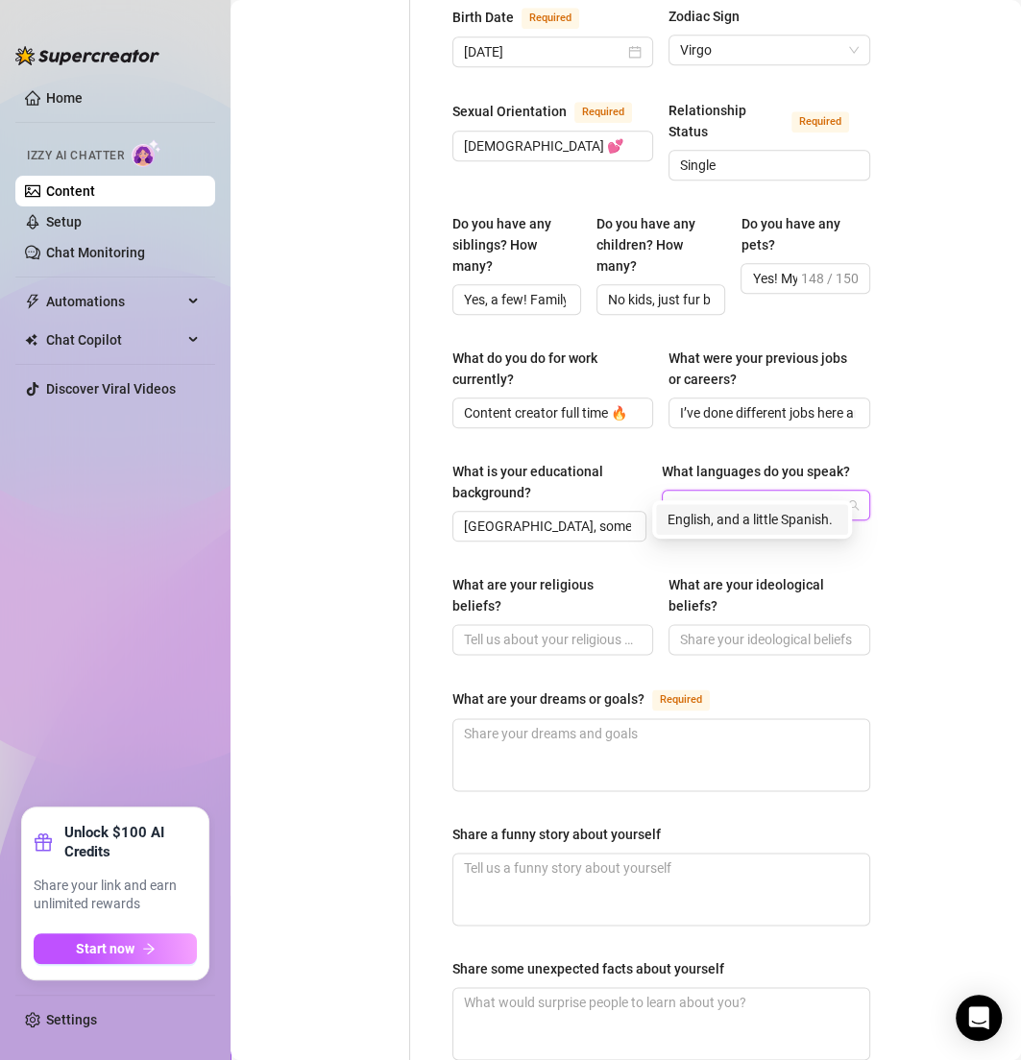
click at [616, 539] on div "Name Required April Nickname(s) April Gender Required Female Male Non-Binary / …" at bounding box center [661, 300] width 418 height 1823
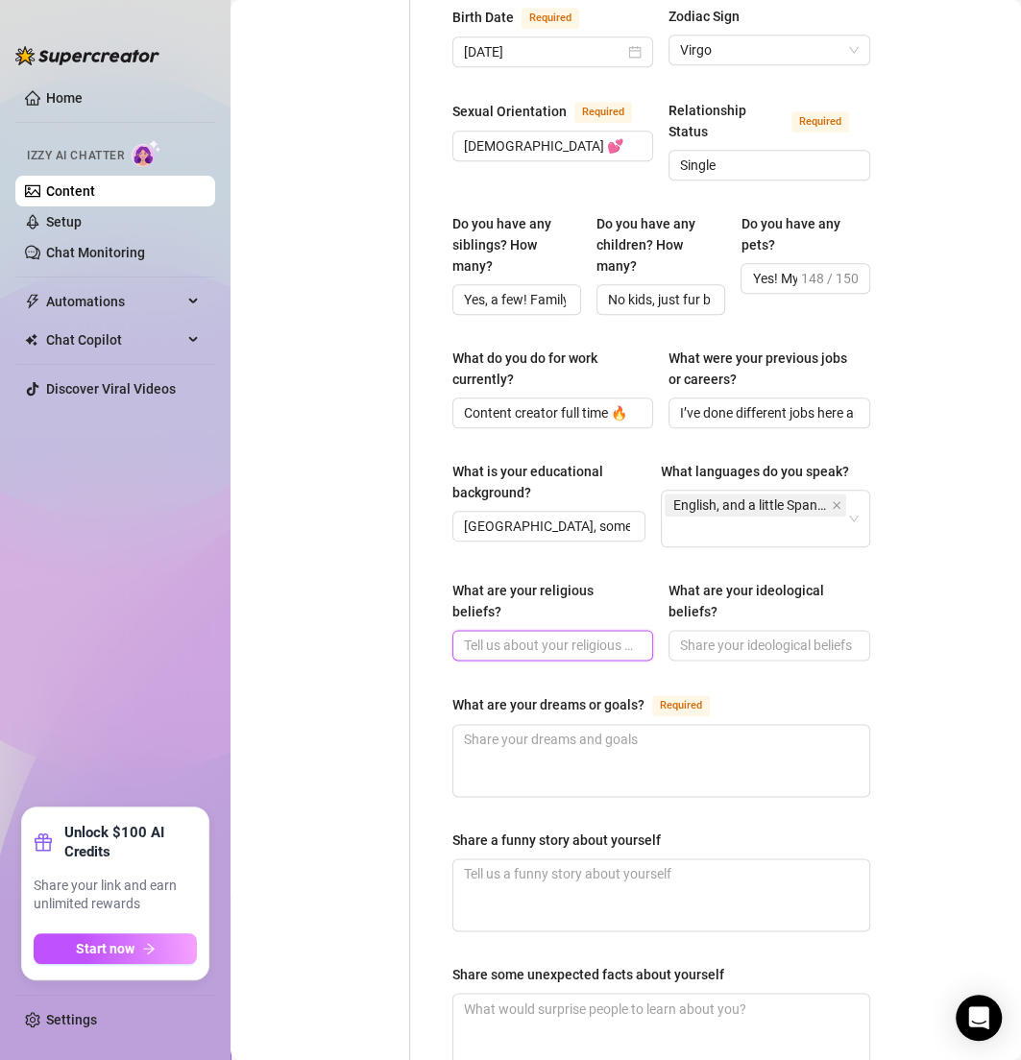
click at [566, 635] on input "What are your religious beliefs?" at bounding box center [551, 645] width 174 height 21
paste input "Not religious, more spiritual."
click at [689, 635] on input "What are your ideological beliefs?" at bounding box center [767, 645] width 174 height 21
paste input "Be kind, live fully, love openly, respect animals and the planet."
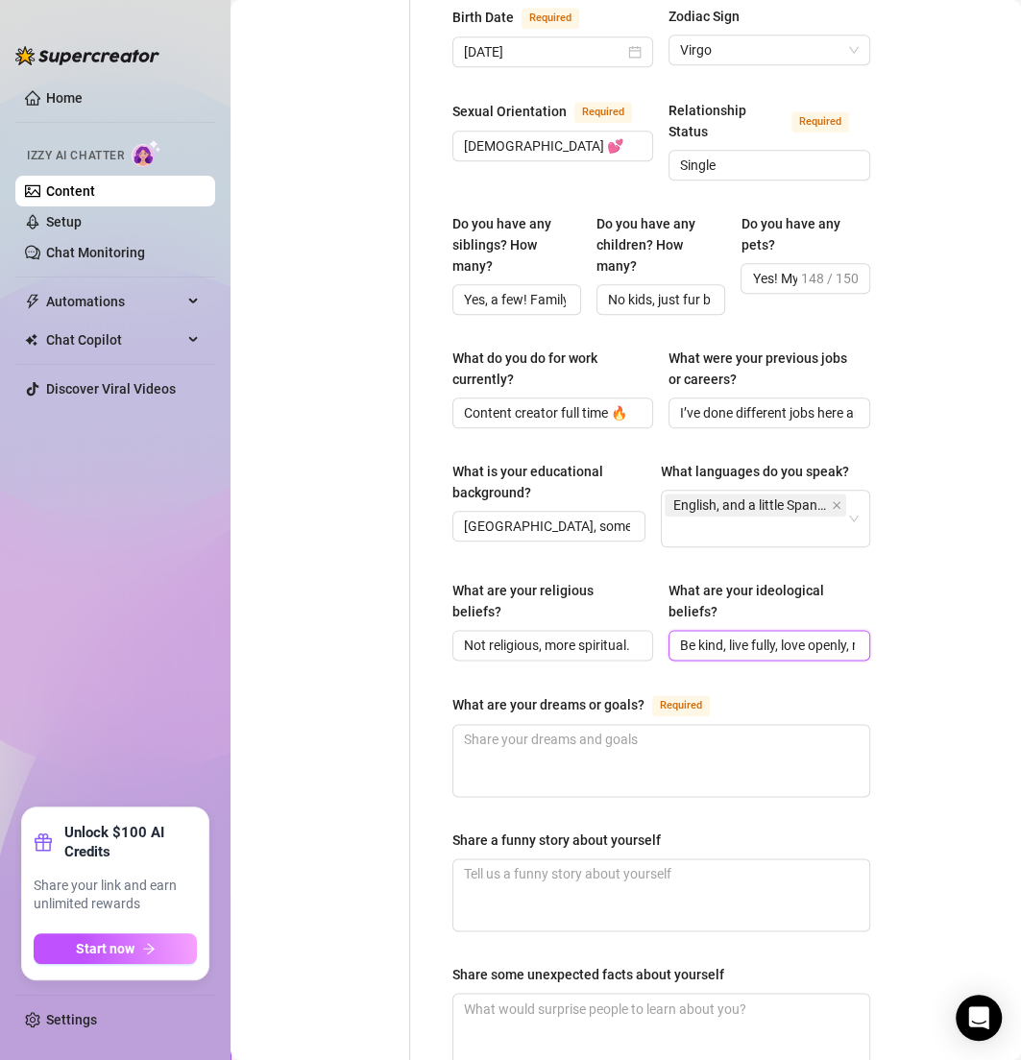
scroll to position [0, 200]
click at [898, 619] on div "Bio Import Bio from other creator Personal Info Chatting Lifestyle Physique Con…" at bounding box center [626, 340] width 752 height 2016
click at [588, 725] on textarea "What are your dreams or goals? Required" at bounding box center [661, 760] width 416 height 71
paste textarea "To keep building my brand, travel more, and keep pushing myself with new skills…"
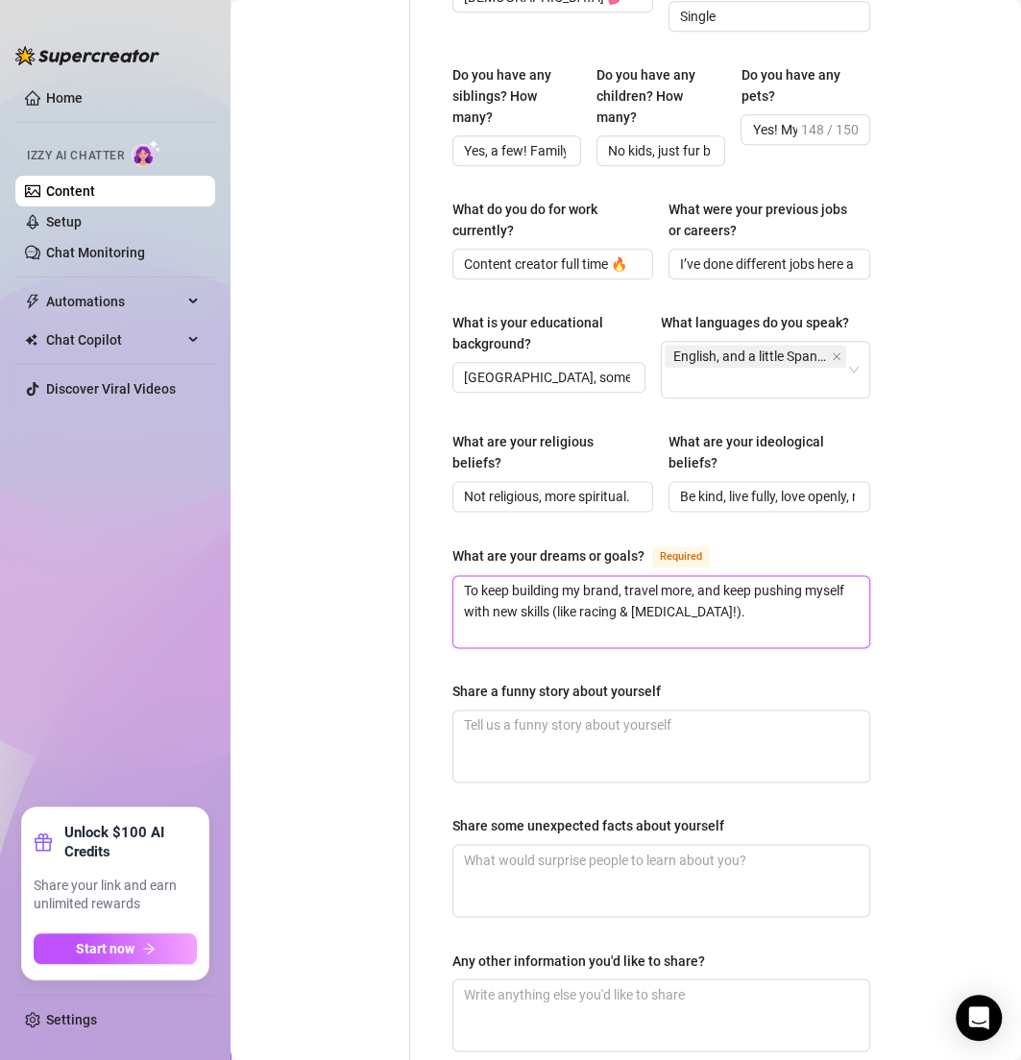
scroll to position [995, 0]
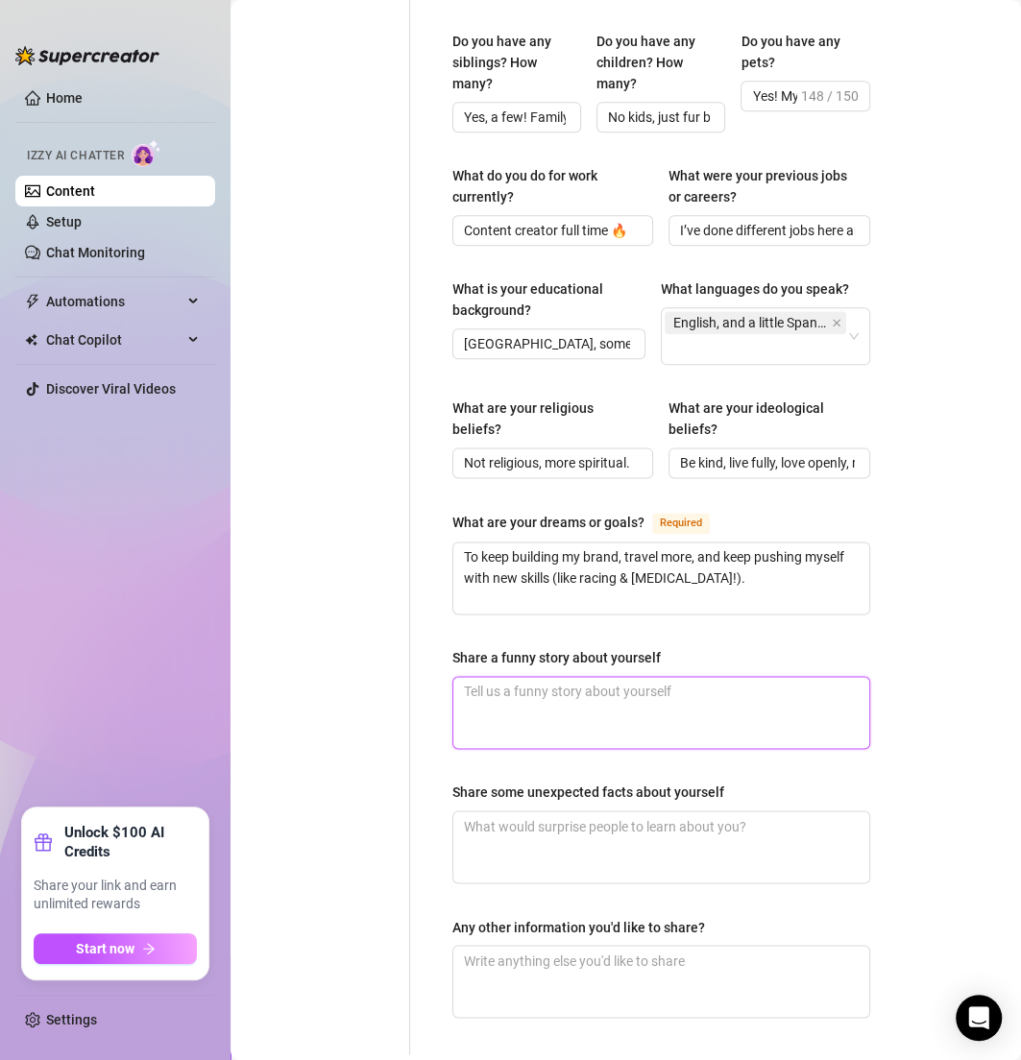
click at [520, 687] on textarea "Share a funny story about yourself" at bounding box center [661, 712] width 416 height 71
paste textarea "I once fell while trying to get off a ski lift because I was too busy laughing …"
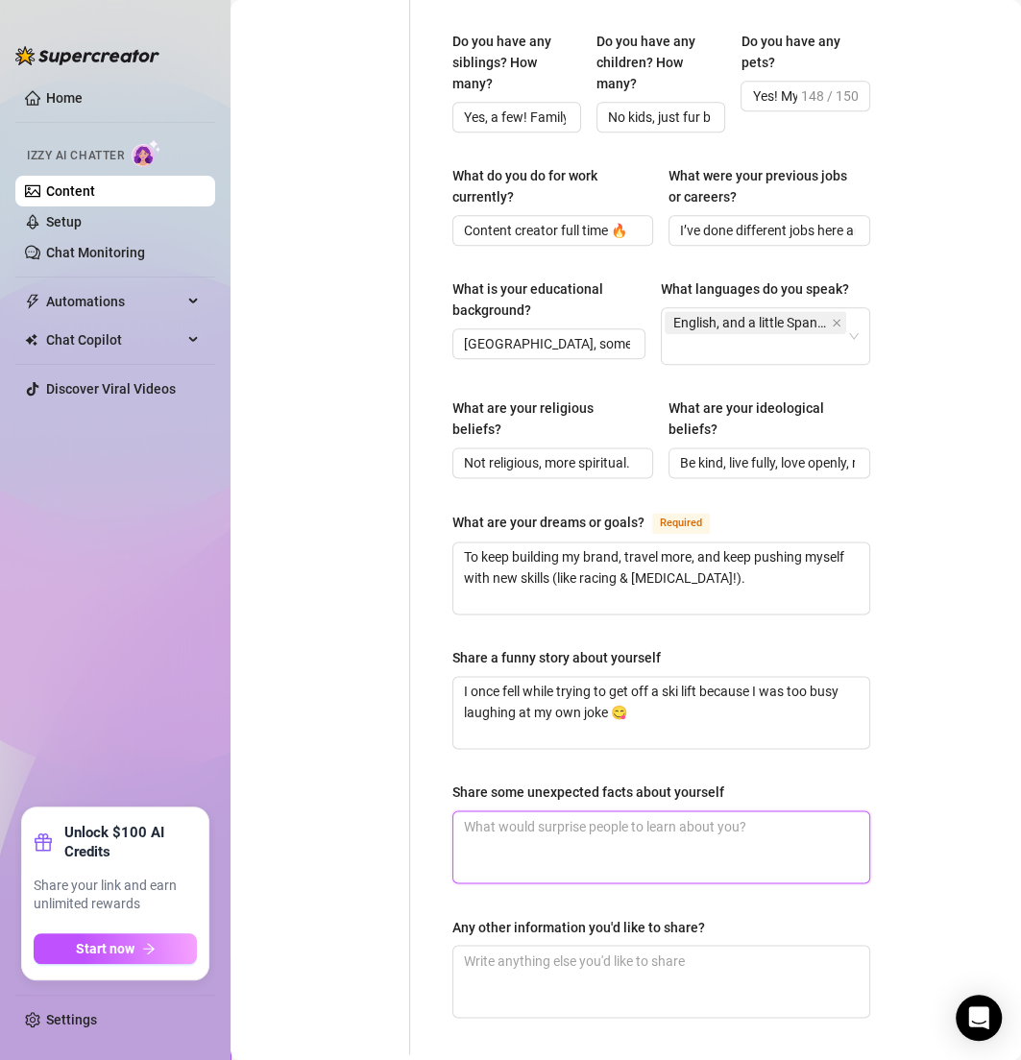
click at [506, 820] on textarea "Share some unexpected facts about yourself" at bounding box center [661, 846] width 416 height 71
paste textarea "I’m learning how to drift cars right now, and I volunteer at animal shelters."
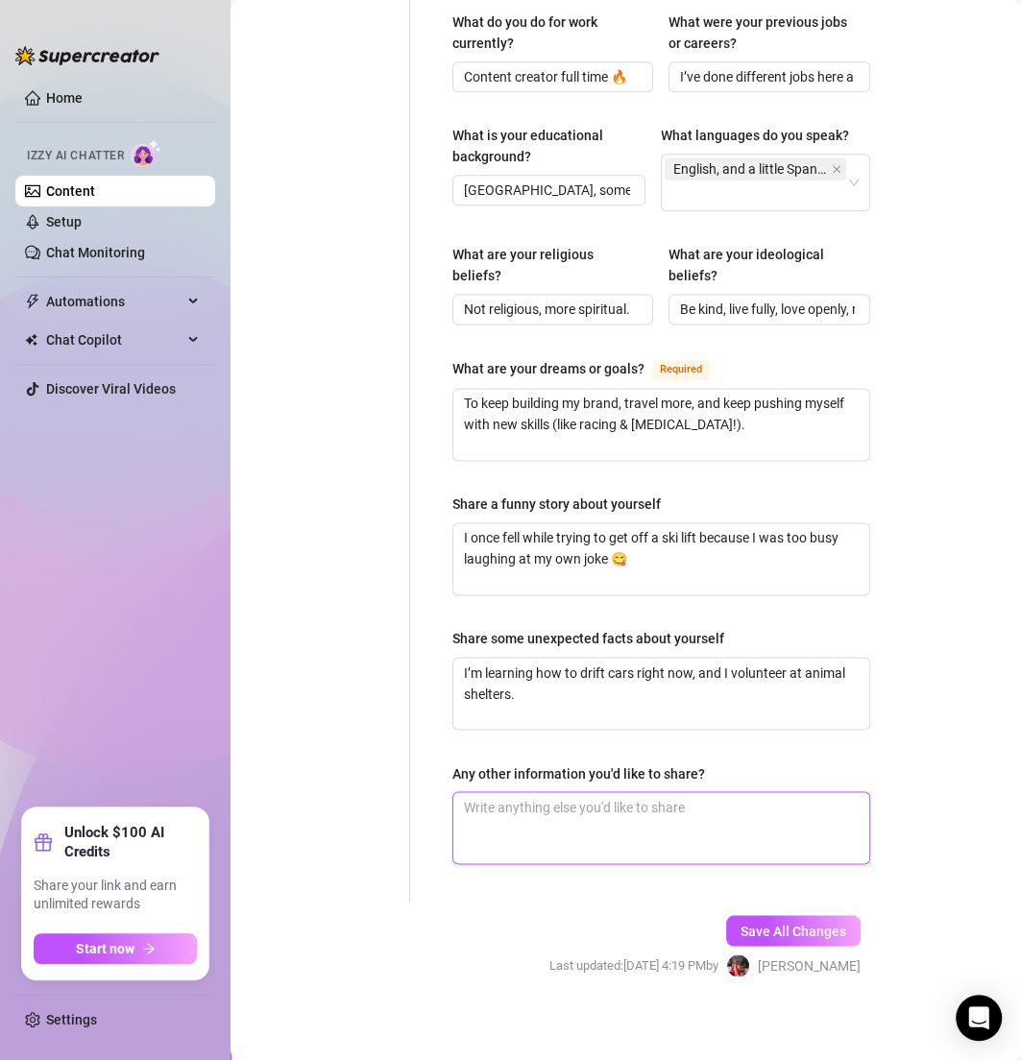
click at [556, 792] on textarea "Any other information you'd like to share?" at bounding box center [661, 827] width 416 height 71
paste textarea "If there’s “DO NOT CHAT” in a sub’s username, I don’t chat — period 🚫"
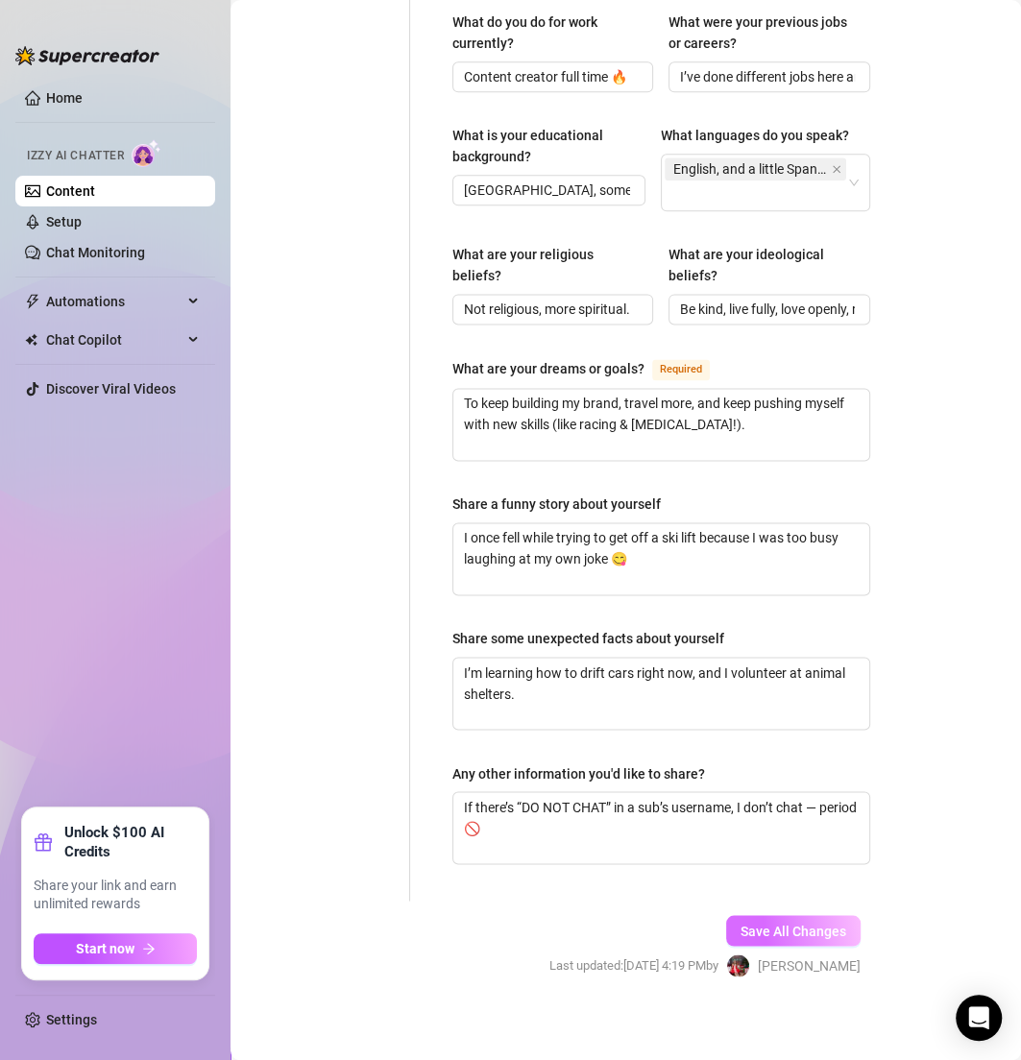
click at [743, 923] on span "Save All Changes" at bounding box center [793, 930] width 106 height 15
click at [757, 923] on span "Save All Changes" at bounding box center [793, 930] width 106 height 15
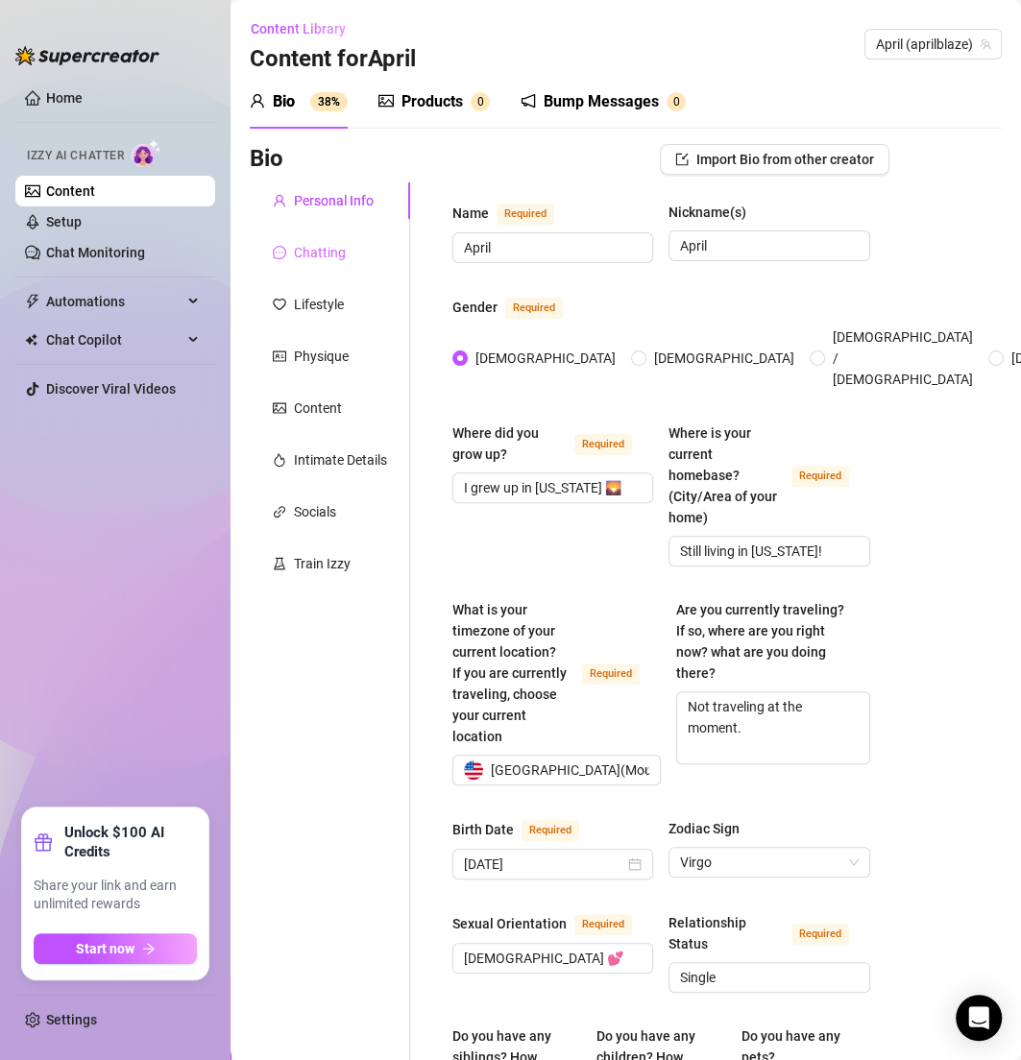
click at [355, 255] on div "Chatting" at bounding box center [330, 252] width 160 height 36
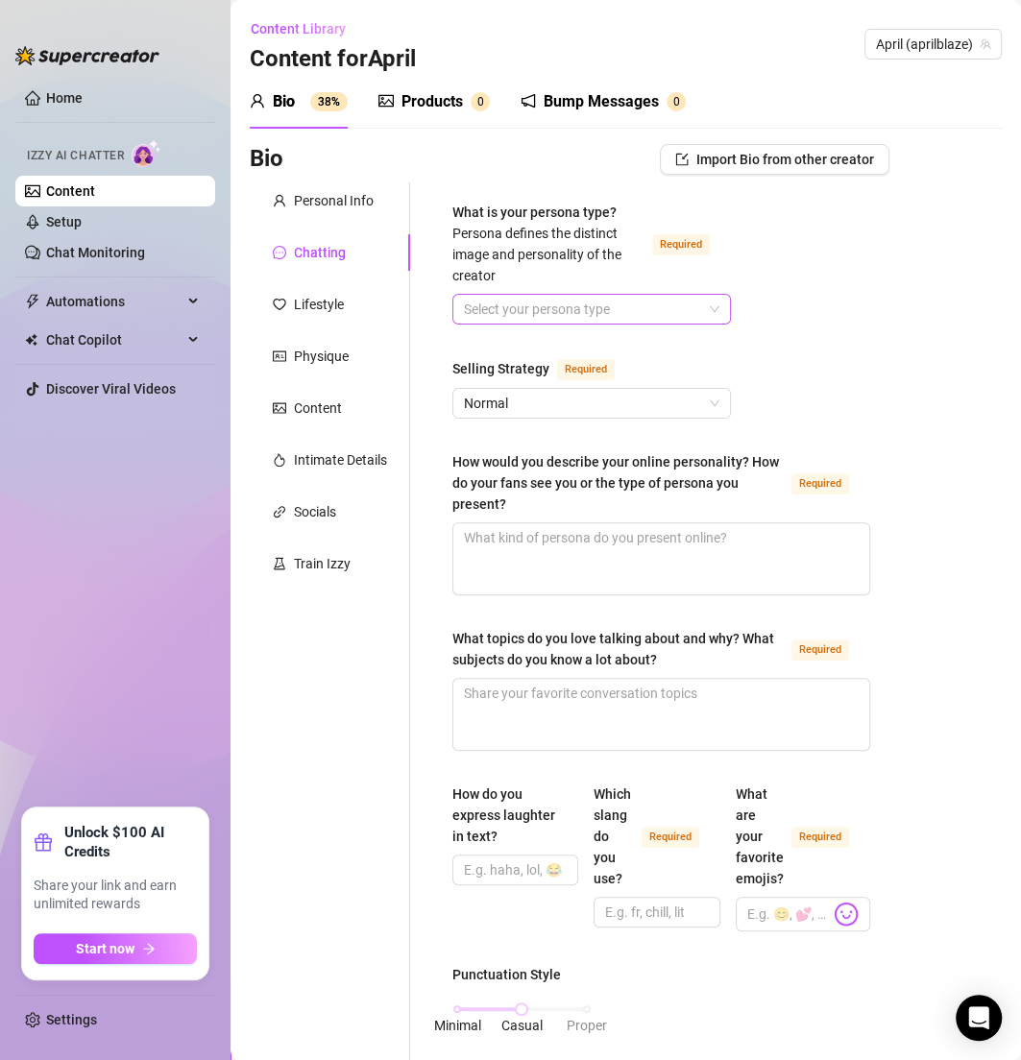
click at [627, 309] on input "What is your persona type? Persona defines the distinct image and personality o…" at bounding box center [583, 309] width 238 height 29
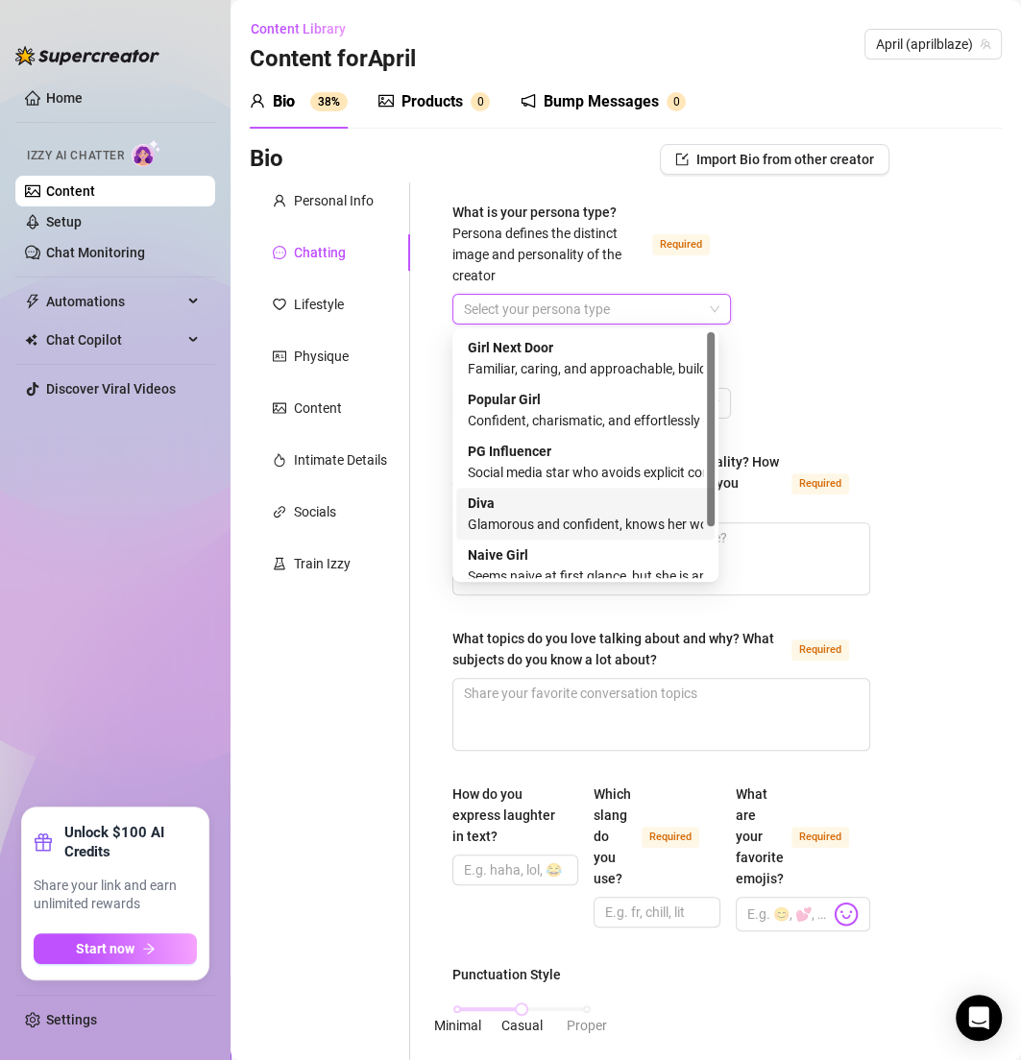
click at [529, 510] on div "Diva Glamorous and confident, knows her worth and takes control" at bounding box center [585, 514] width 235 height 42
click at [618, 309] on span "Diva" at bounding box center [591, 309] width 255 height 29
click at [577, 358] on div "Familiar, caring, and approachable, builds deep connections with fans" at bounding box center [585, 368] width 235 height 21
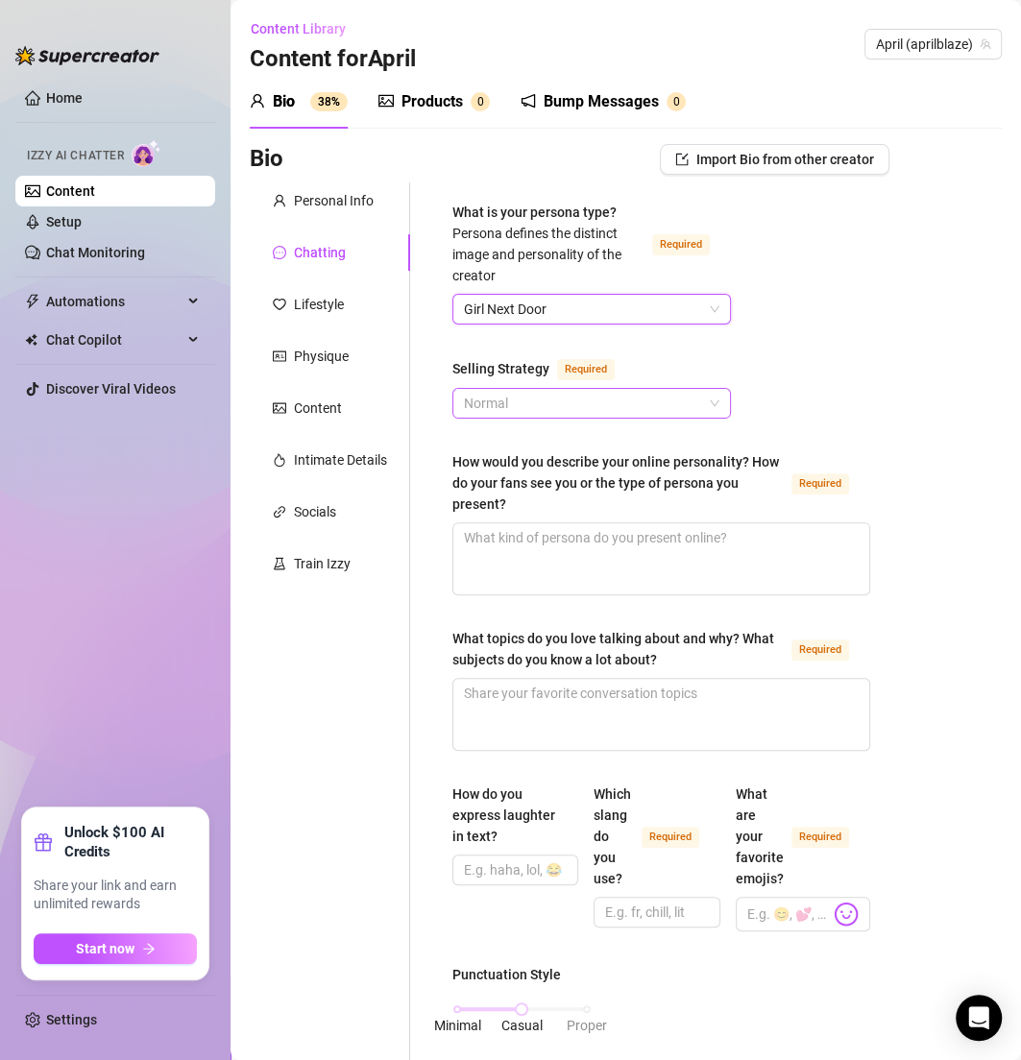
click at [487, 403] on span "Normal" at bounding box center [591, 403] width 255 height 29
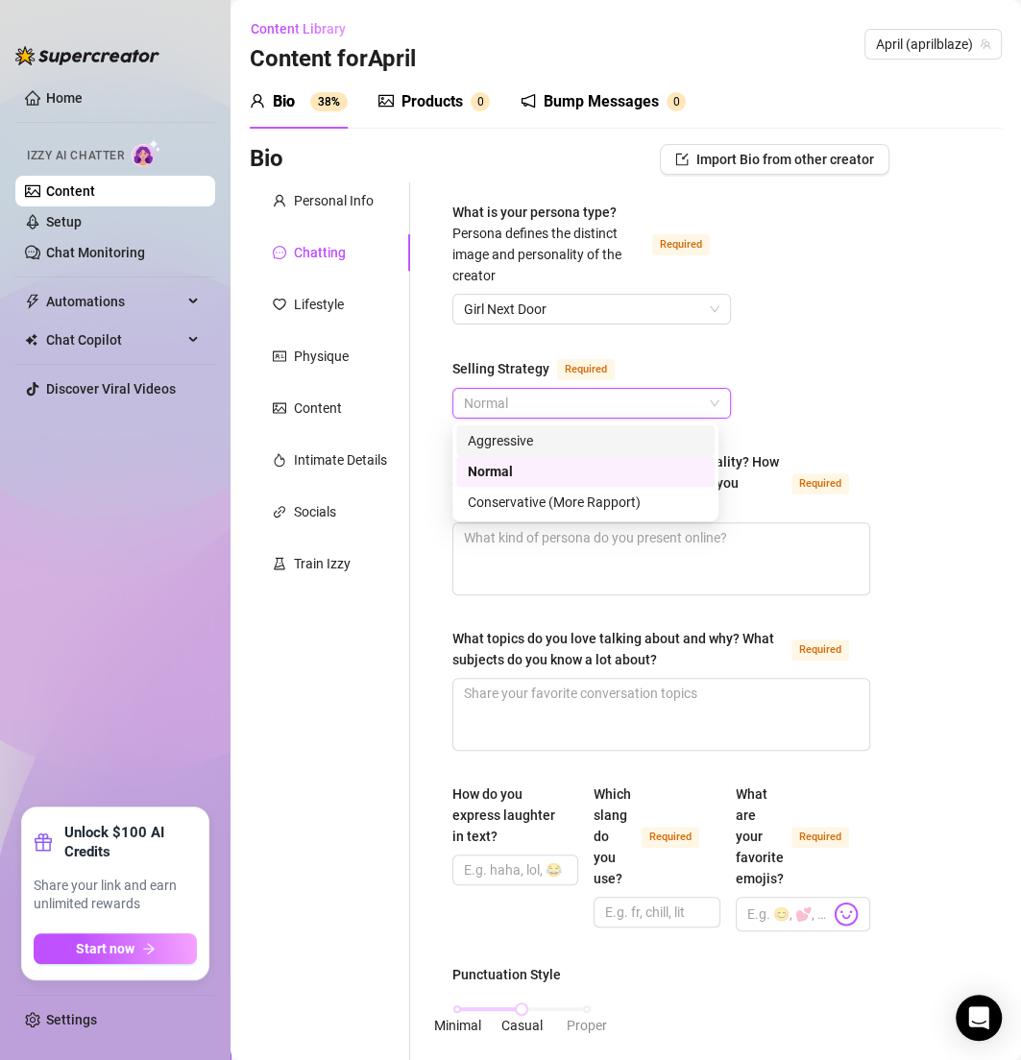
click at [504, 448] on div "Aggressive" at bounding box center [585, 440] width 235 height 21
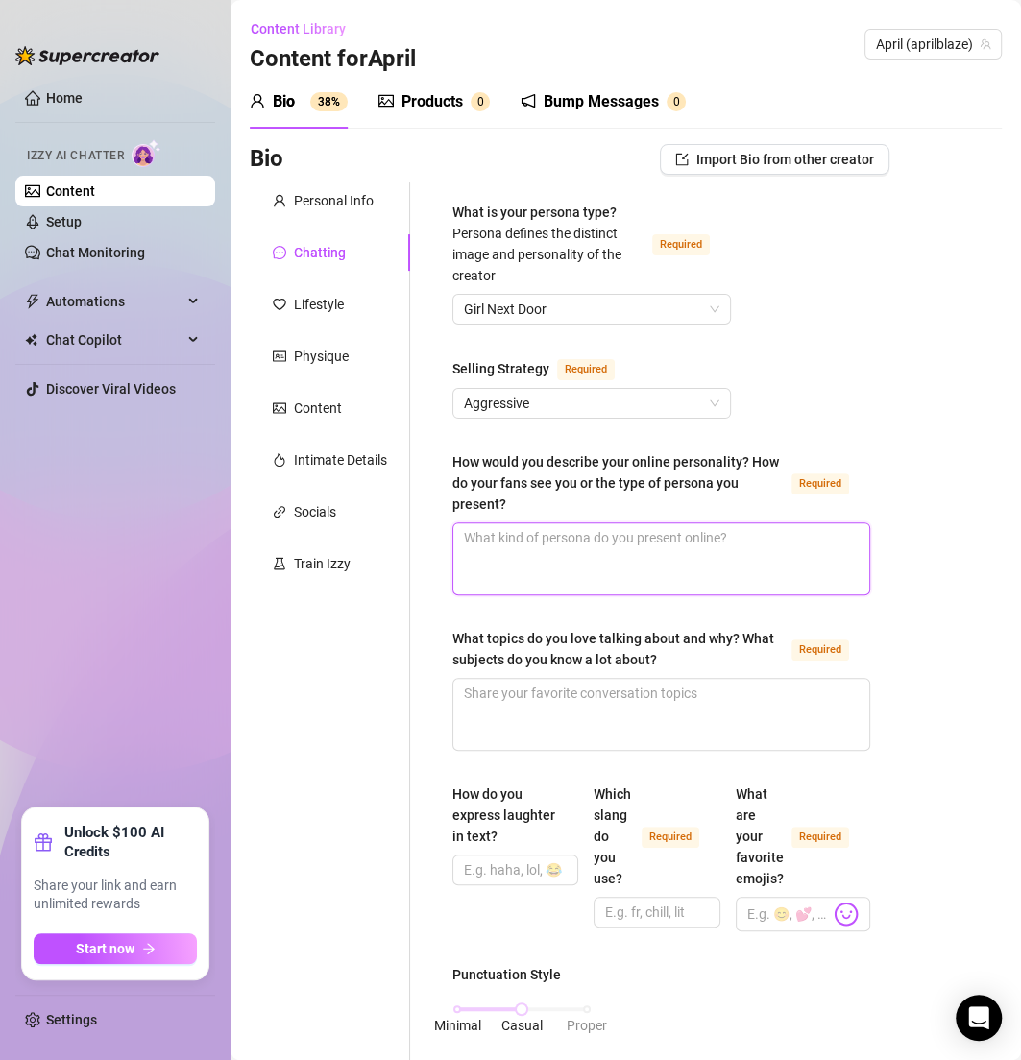
click at [509, 540] on textarea "How would you describe your online personality? How do your fans see you or the…" at bounding box center [661, 558] width 416 height 71
paste textarea "Playful, flirty, adventurous, peachy 🍑 Fans see me as the wild, fun babe with a…"
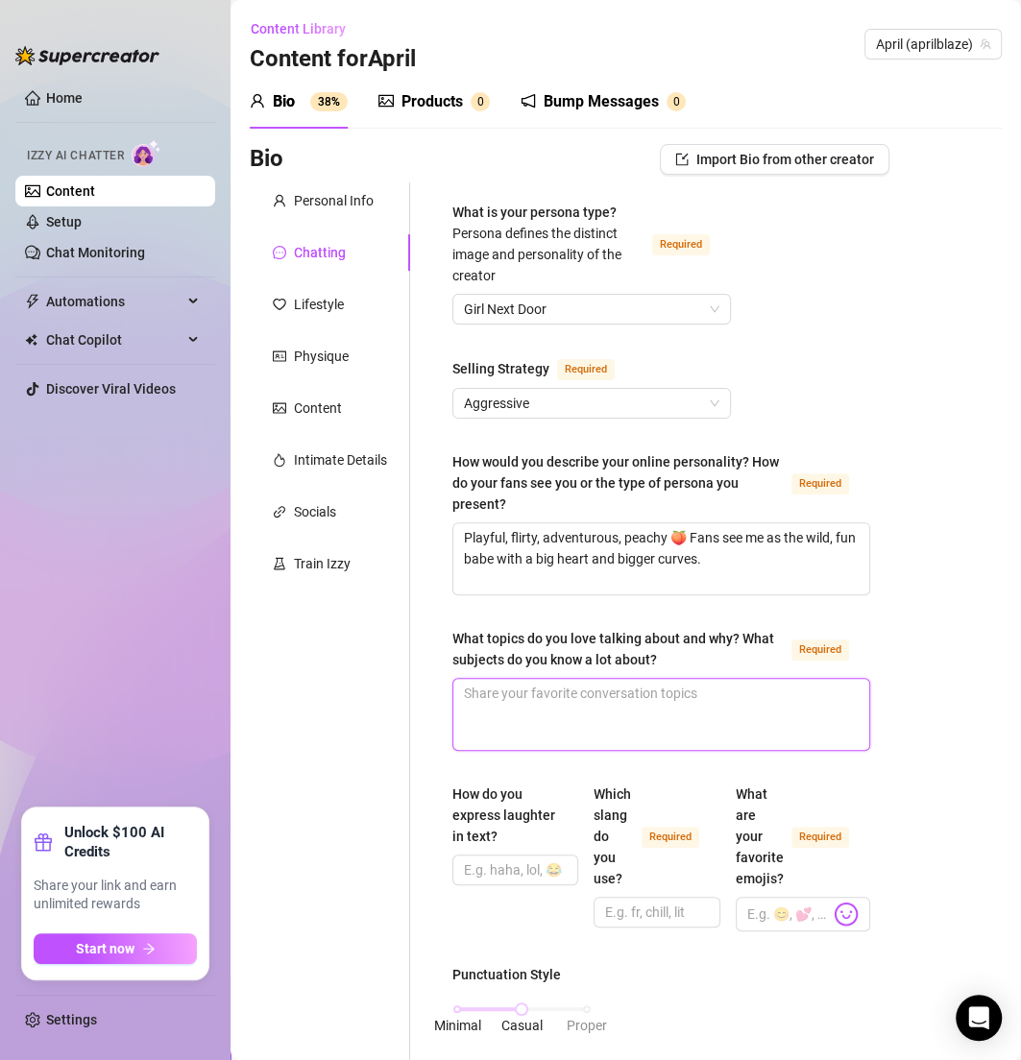
click at [511, 690] on textarea "What topics do you love talking about and why? What subjects do you know a lot …" at bounding box center [661, 714] width 416 height 71
paste textarea "Adventure sports, animals, fitness, travel ✨ I know a lot about snowboarding, h…"
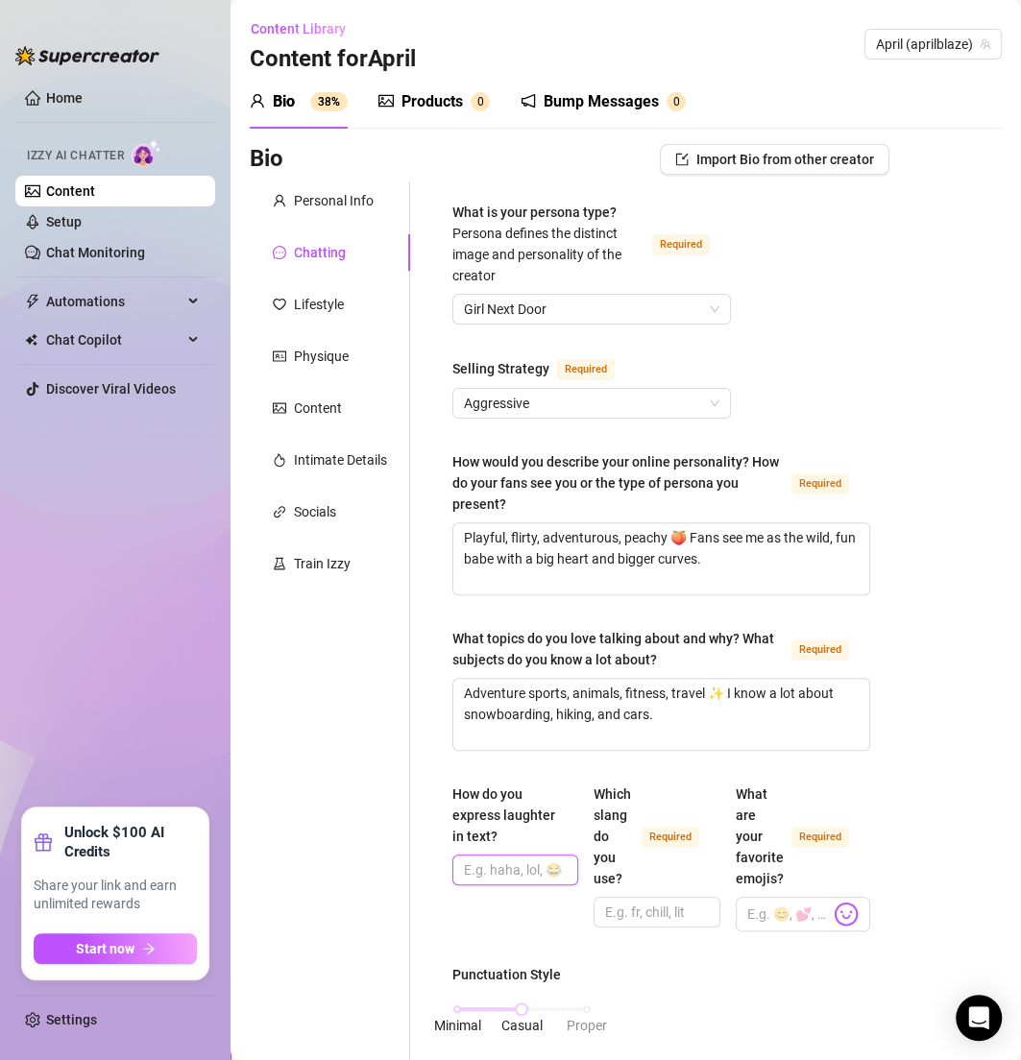
click at [478, 869] on input "How do you express laughter in text?" at bounding box center [513, 870] width 99 height 21
paste input "“lol” / “lmao” / “😂”"
click at [660, 902] on input "Which slang do you use? Required" at bounding box center [654, 912] width 99 height 21
paste input "Bet, fam, no cap, yesss, lol."
click at [754, 917] on input "What are your favorite emojis? Required" at bounding box center [788, 914] width 83 height 25
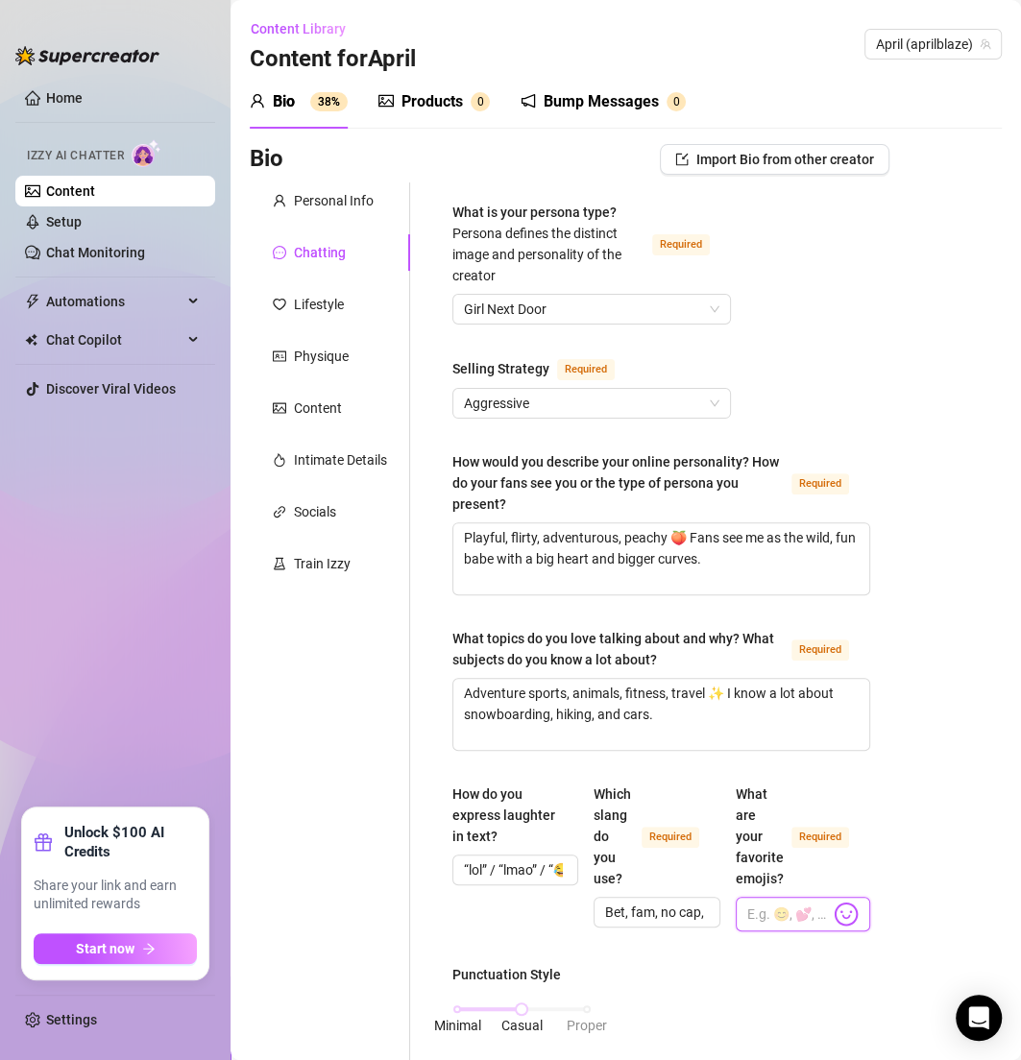
click at [754, 917] on input "What are your favorite emojis? Required" at bounding box center [788, 914] width 83 height 25
paste input "😋😈😘💕💦"
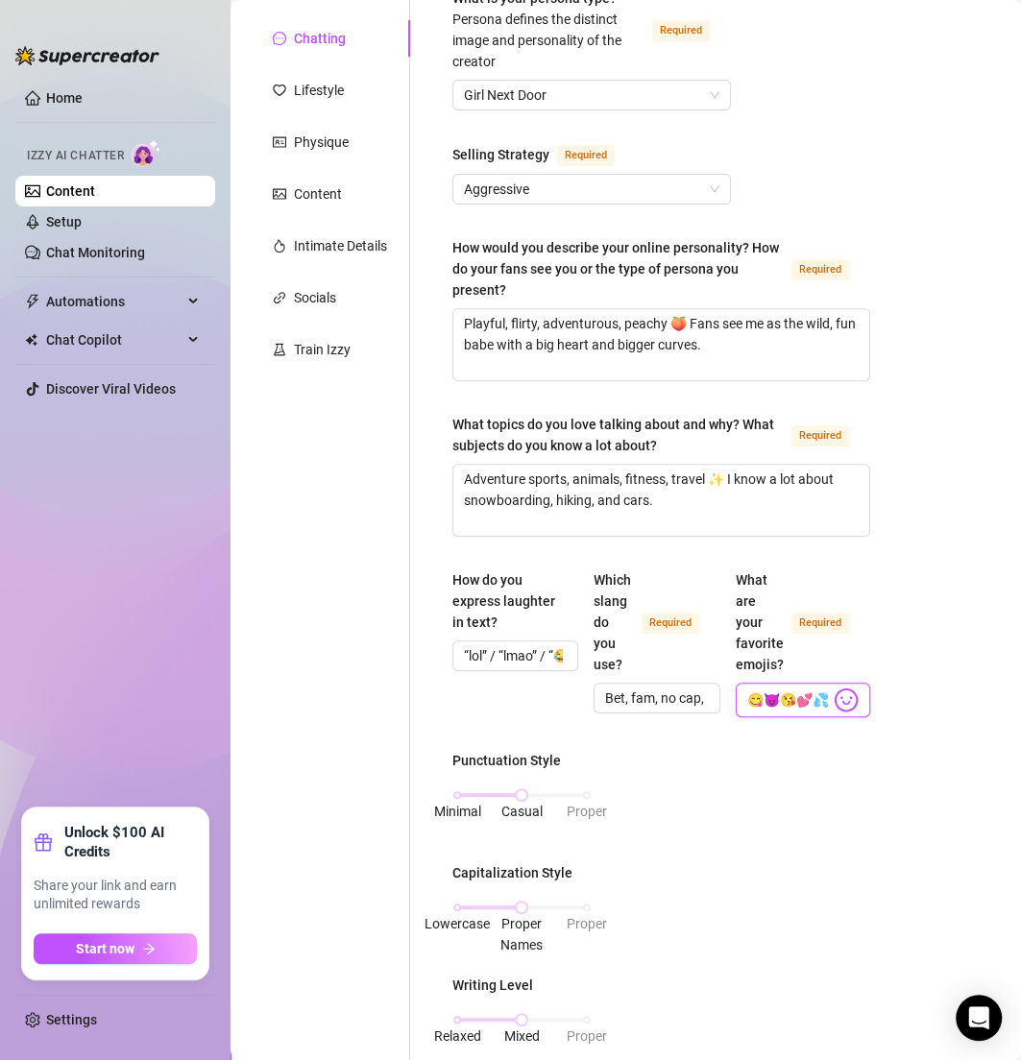
scroll to position [234, 0]
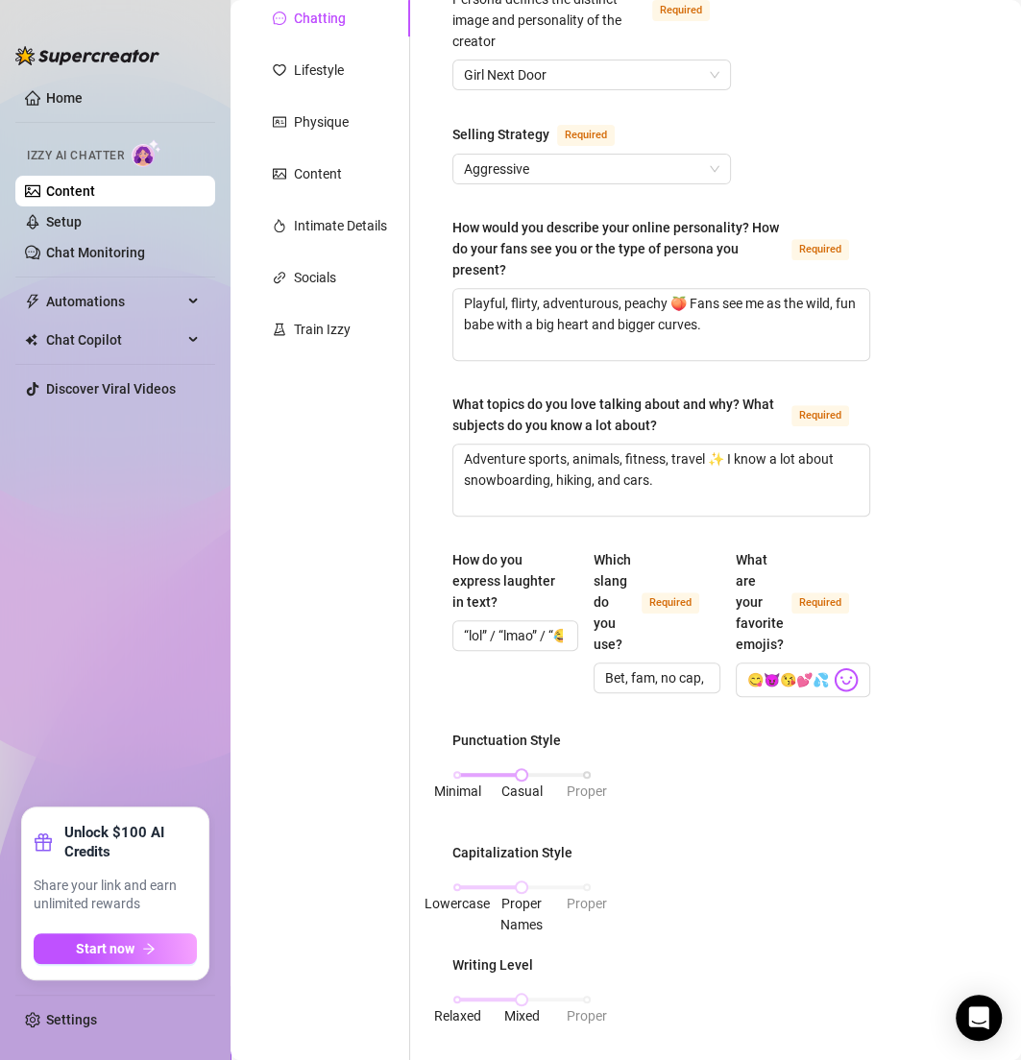
click at [453, 768] on div "Minimal Casual Proper" at bounding box center [521, 784] width 139 height 51
click at [457, 770] on div "Minimal Casual Proper" at bounding box center [522, 775] width 130 height 12
click at [464, 884] on div "Lowercase Proper Names Proper" at bounding box center [522, 888] width 130 height 12
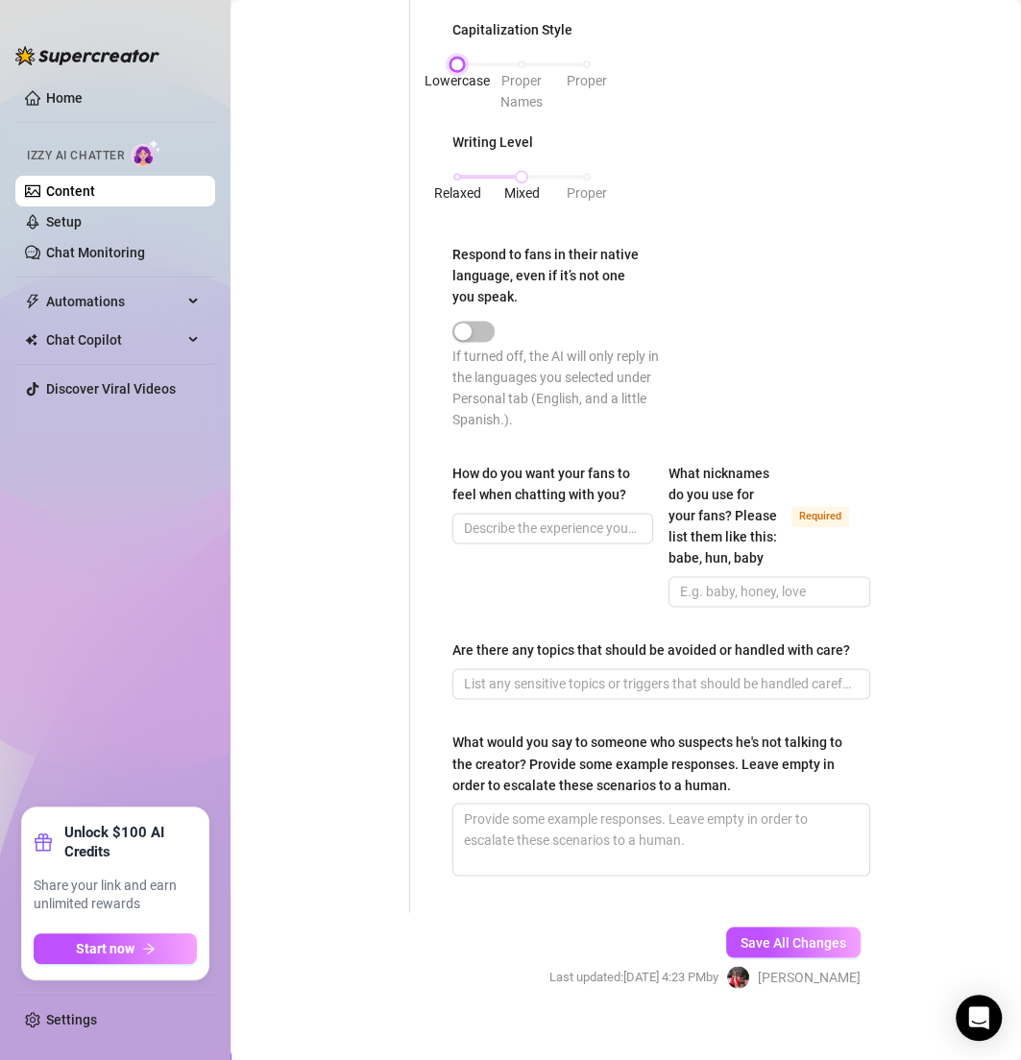
scroll to position [1115, 0]
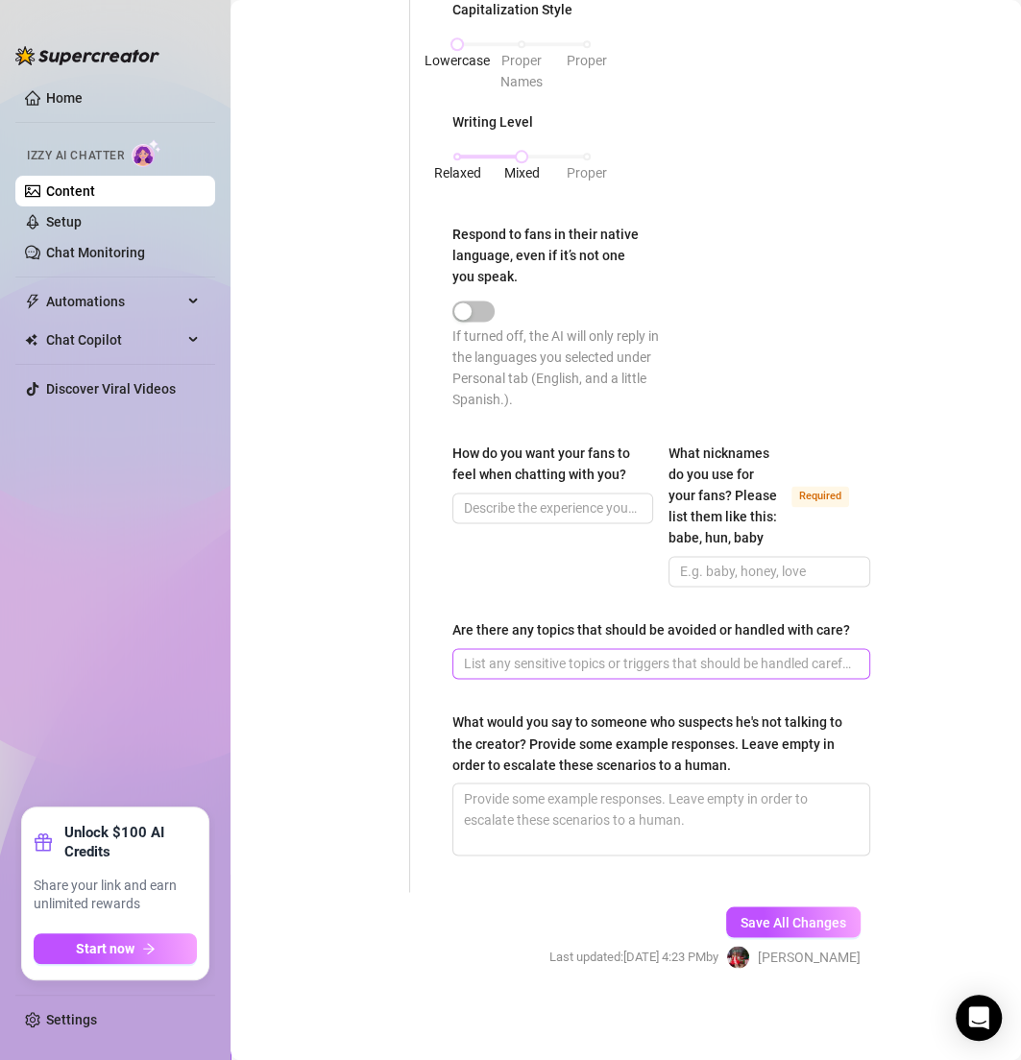
click at [490, 677] on span at bounding box center [661, 663] width 418 height 31
click at [490, 676] on span at bounding box center [661, 663] width 418 height 31
click at [489, 671] on input "Are there any topics that should be avoided or handled with care?" at bounding box center [659, 663] width 391 height 21
paste input "Don’t ask for customs right now (I’m not doing them). And no pushing for anal b…"
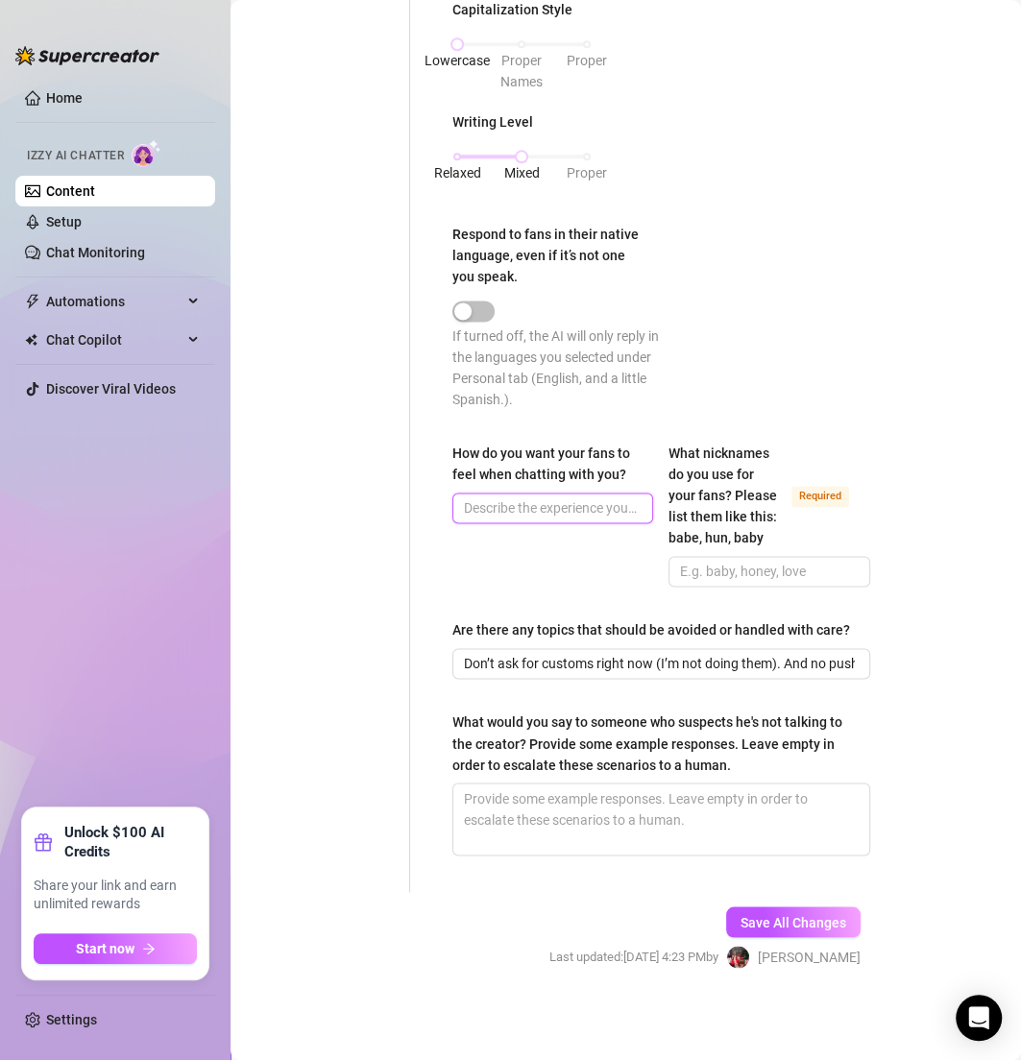
click at [548, 497] on input "How do you want your fans to feel when chatting with you?" at bounding box center [551, 507] width 174 height 21
paste input "Like they’re talking to their dream girl who’s fun, sexy, and real at the same …"
click at [707, 561] on input "What nicknames do you use for your fans? Please list them like this: babe, hun,…" at bounding box center [767, 571] width 174 height 21
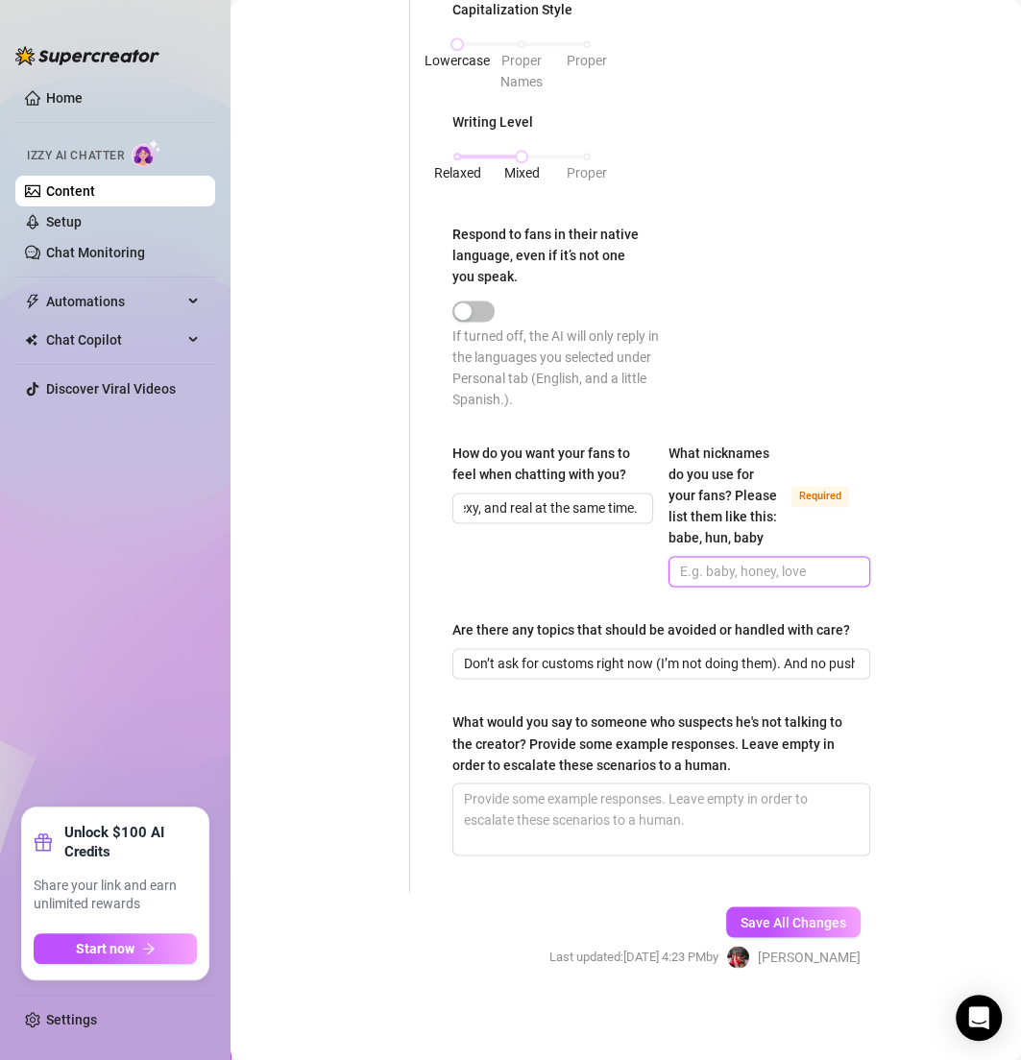
scroll to position [0, 0]
click at [715, 561] on input "What nicknames do you use for your fans? Please list them like this: babe, hun,…" at bounding box center [767, 571] width 174 height 21
click at [620, 856] on span at bounding box center [661, 819] width 418 height 73
click at [622, 812] on textarea "What would you say to someone who suspects he's not talking to the creator? Pro…" at bounding box center [661, 819] width 416 height 71
paste textarea "It’s me, babe — April Blaze herself 😘"
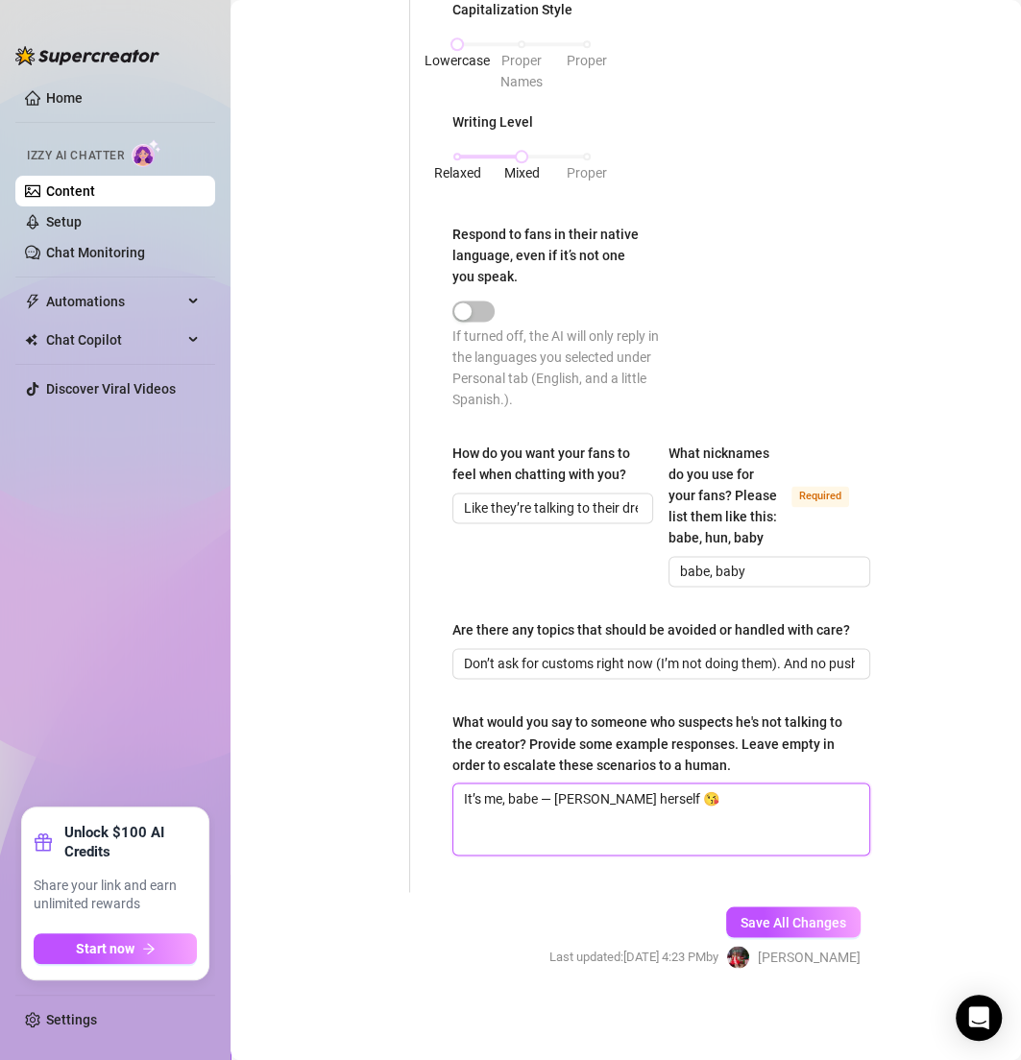
click at [554, 793] on textarea "It’s me, babe — April Blaze herself 😘" at bounding box center [661, 819] width 416 height 71
click at [798, 909] on button "Save All Changes" at bounding box center [793, 922] width 134 height 31
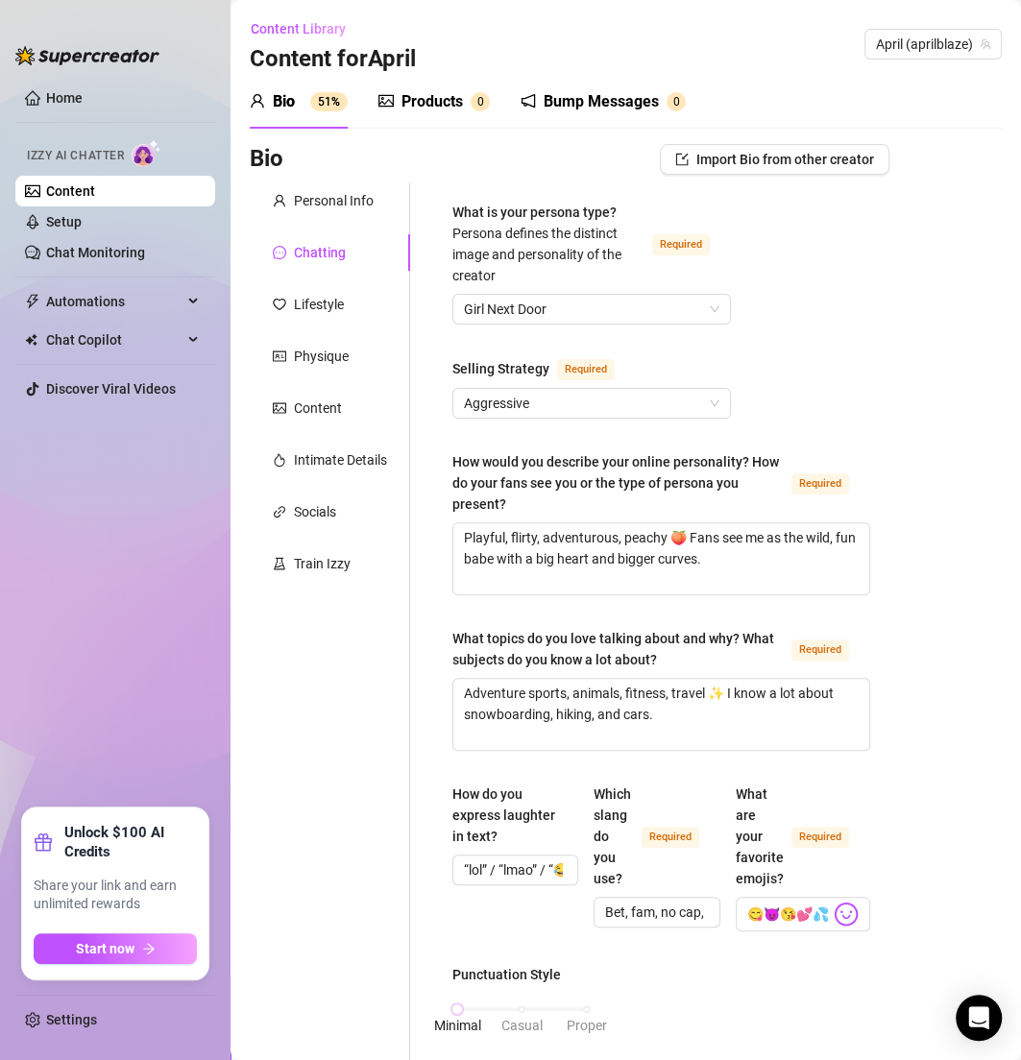
click at [320, 281] on div "Personal Info Chatting Lifestyle Physique Content Intimate Details Socials Trai…" at bounding box center [330, 1075] width 160 height 1787
click at [327, 302] on div "Lifestyle" at bounding box center [319, 304] width 50 height 21
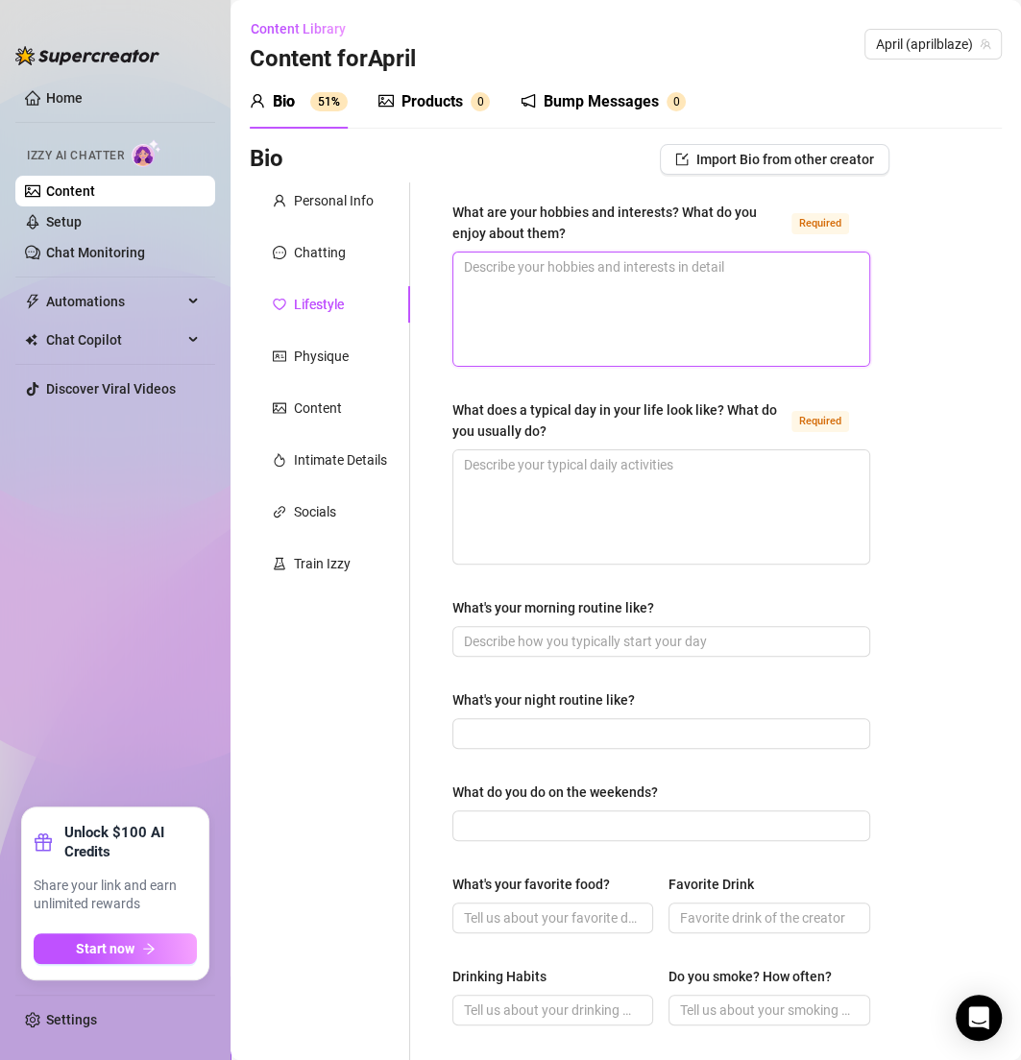
click at [561, 283] on textarea "What are your hobbies and interests? What do you enjoy about them? Required" at bounding box center [661, 309] width 416 height 113
paste textarea "Snowboarding, mountain biking, racing, scuba diving, hiking, volunteering 🐾 I l…"
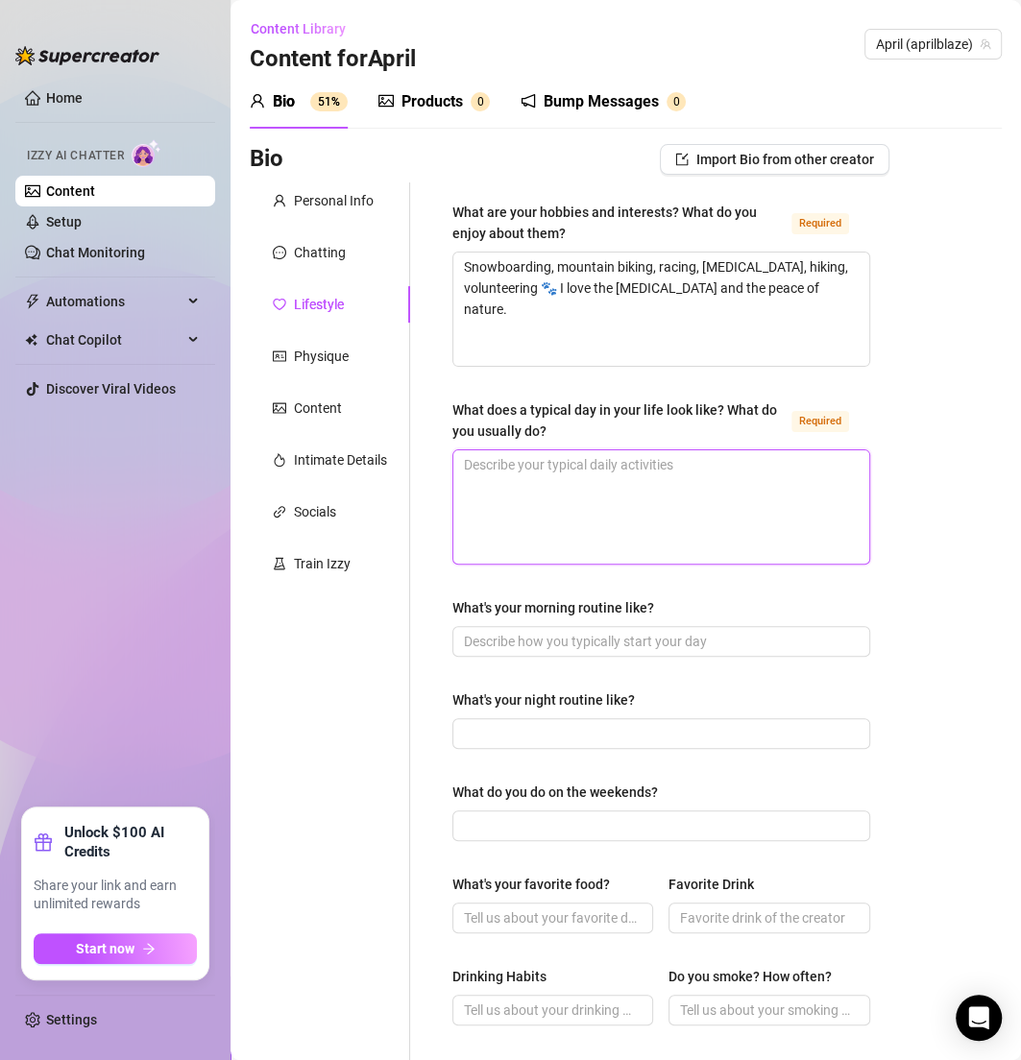
click at [557, 508] on textarea "What does a typical day in your life look like? What do you usually do? Required" at bounding box center [661, 506] width 416 height 113
paste textarea "Wake up, workout, create content, spend time with my pets, and if the weather’s…"
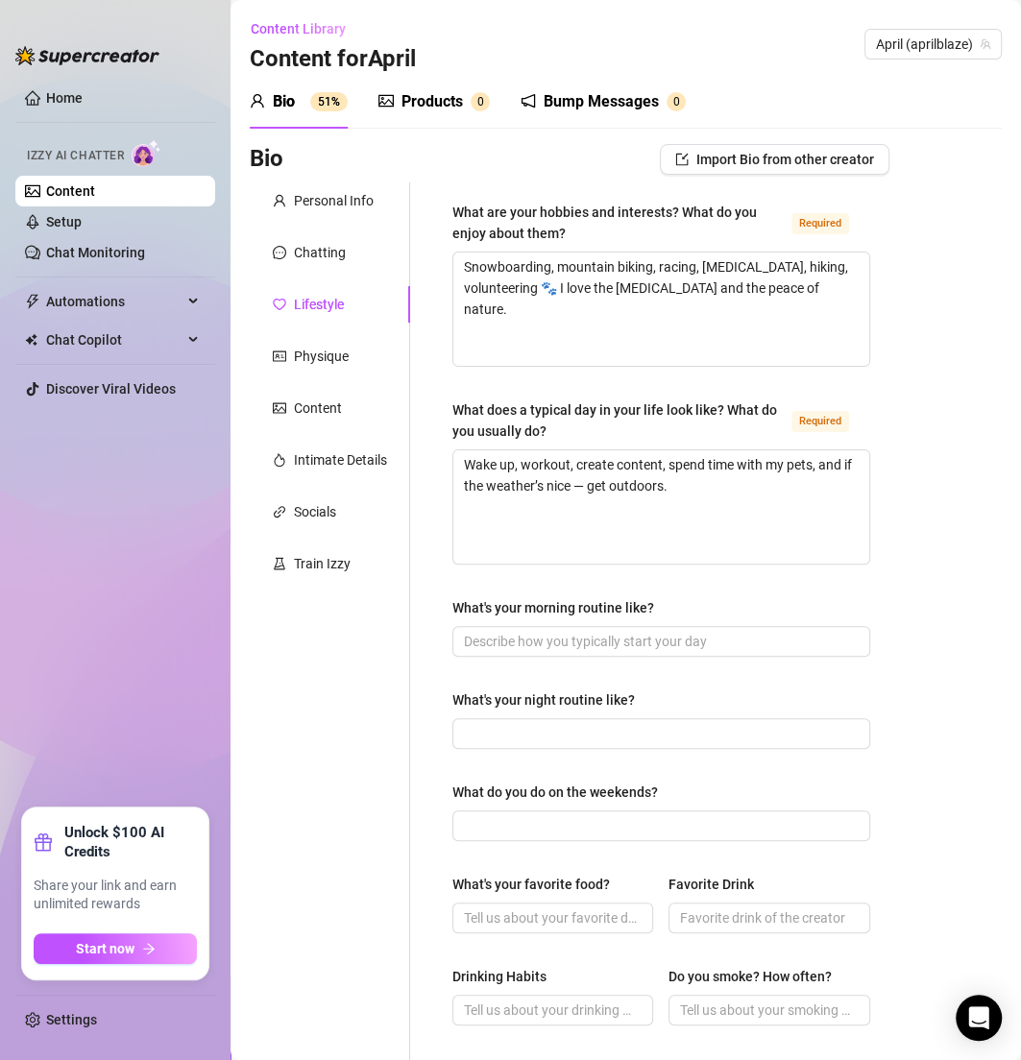
click at [429, 586] on div "What are your hobbies and interests? What do you enjoy about them? Required Sno…" at bounding box center [649, 848] width 479 height 1333
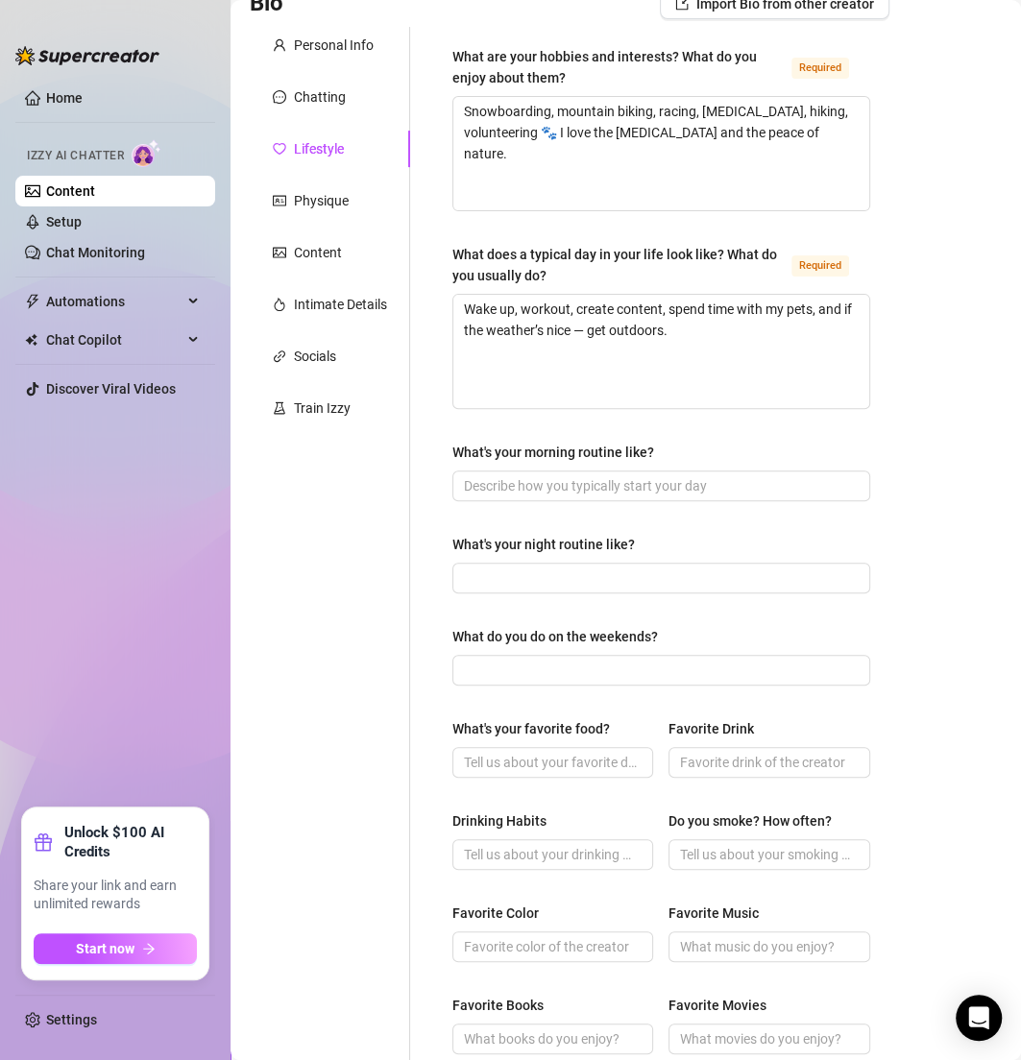
scroll to position [157, 0]
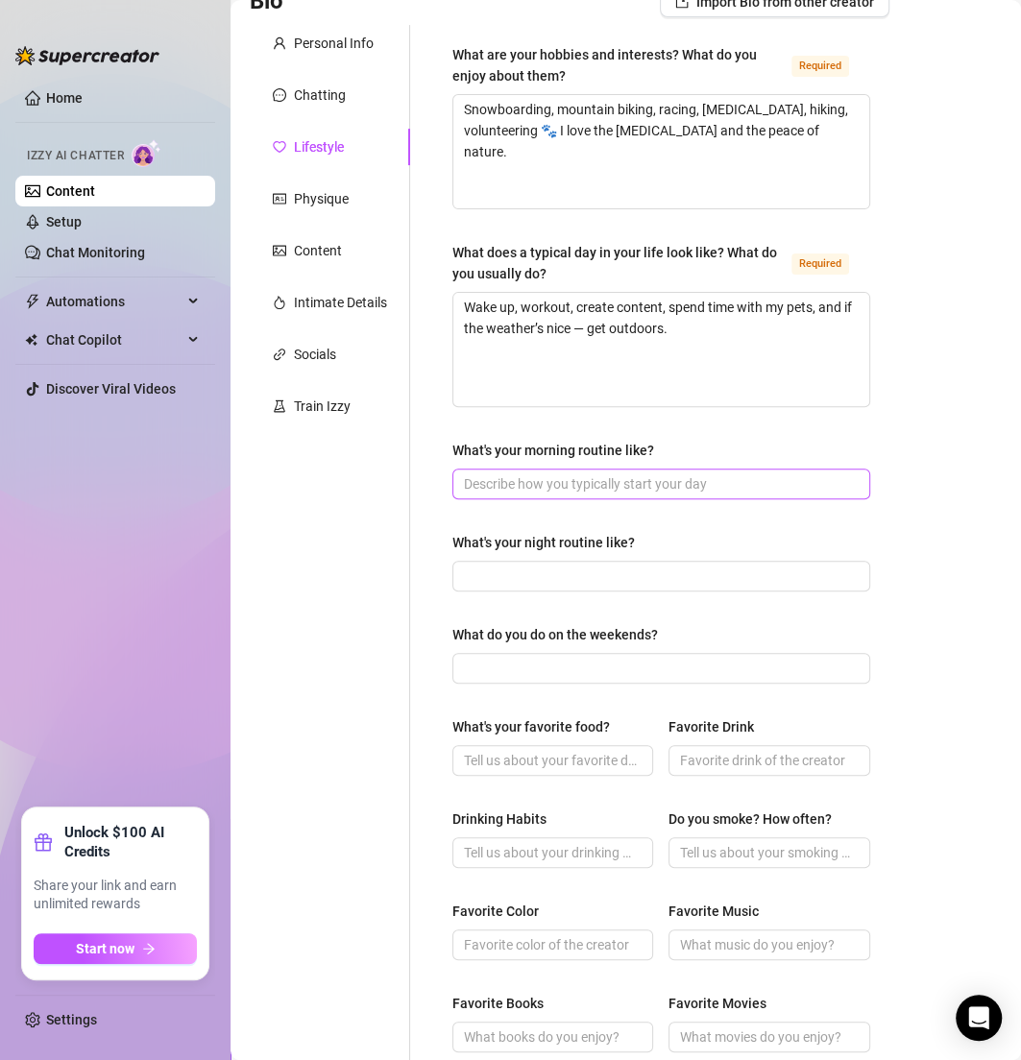
click at [510, 471] on span at bounding box center [661, 484] width 418 height 31
paste input "Coffee, pets, gym, then planning content."
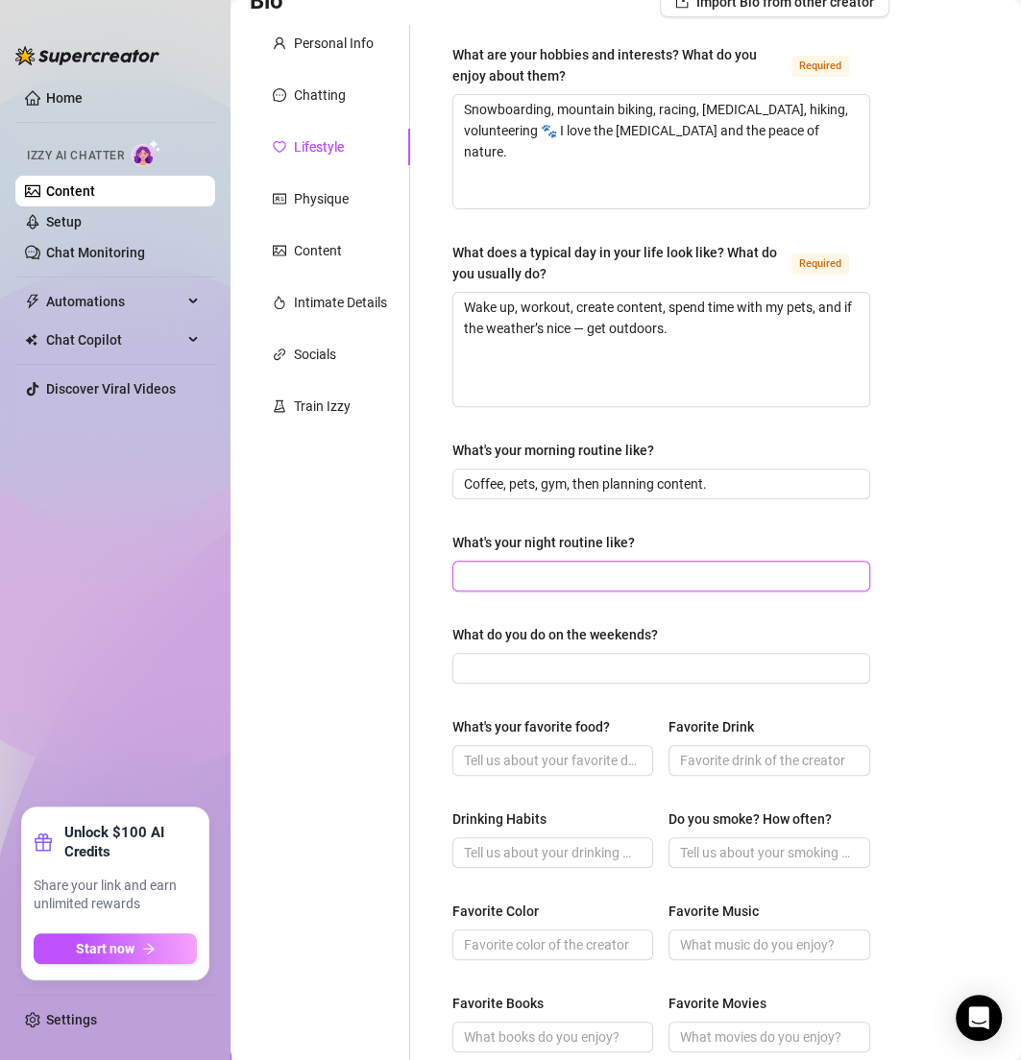
click at [497, 579] on input "What's your night routine like?" at bounding box center [659, 576] width 391 height 21
paste input "Chill with my pets, maybe a movie, skincare, sleep."
click at [295, 606] on div "Personal Info Chatting Lifestyle Physique Content Intimate Details Socials Trai…" at bounding box center [330, 691] width 160 height 1333
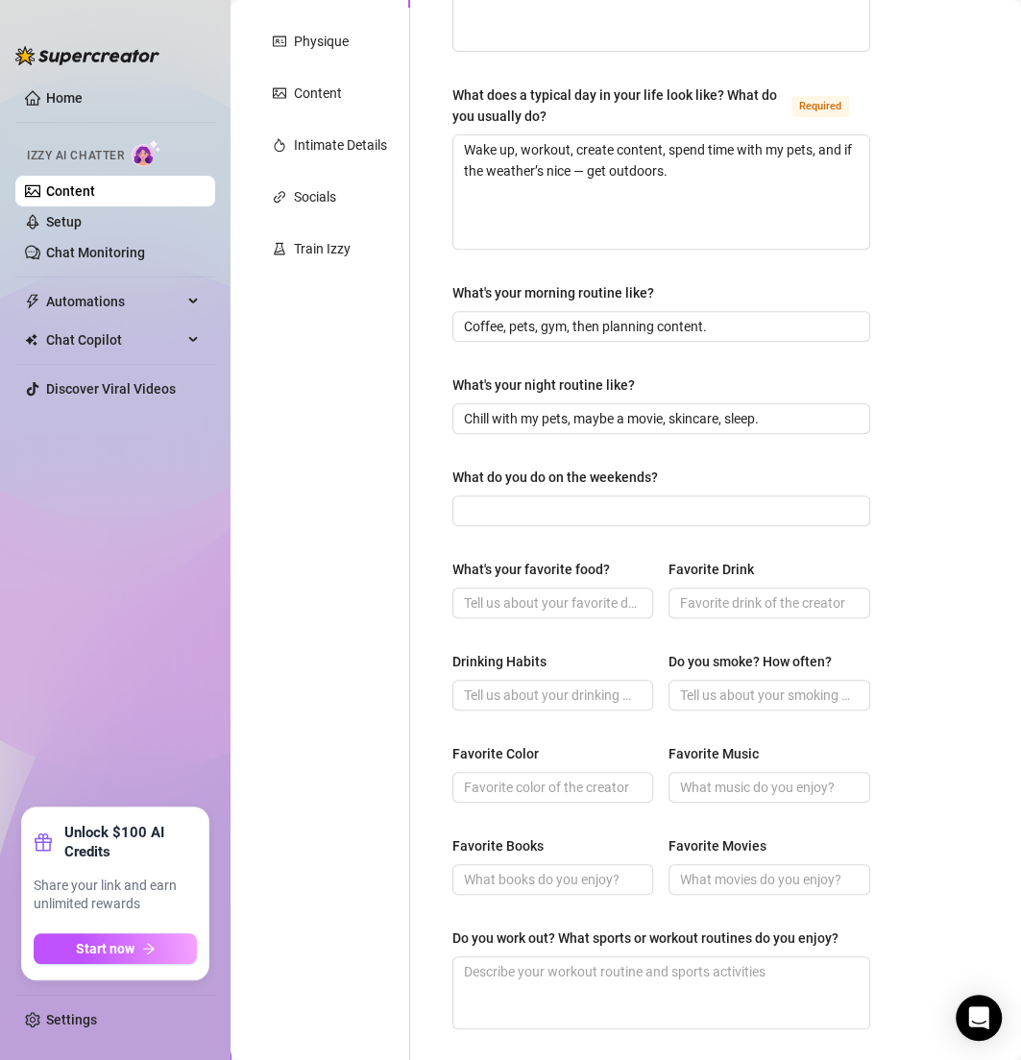
scroll to position [323, 0]
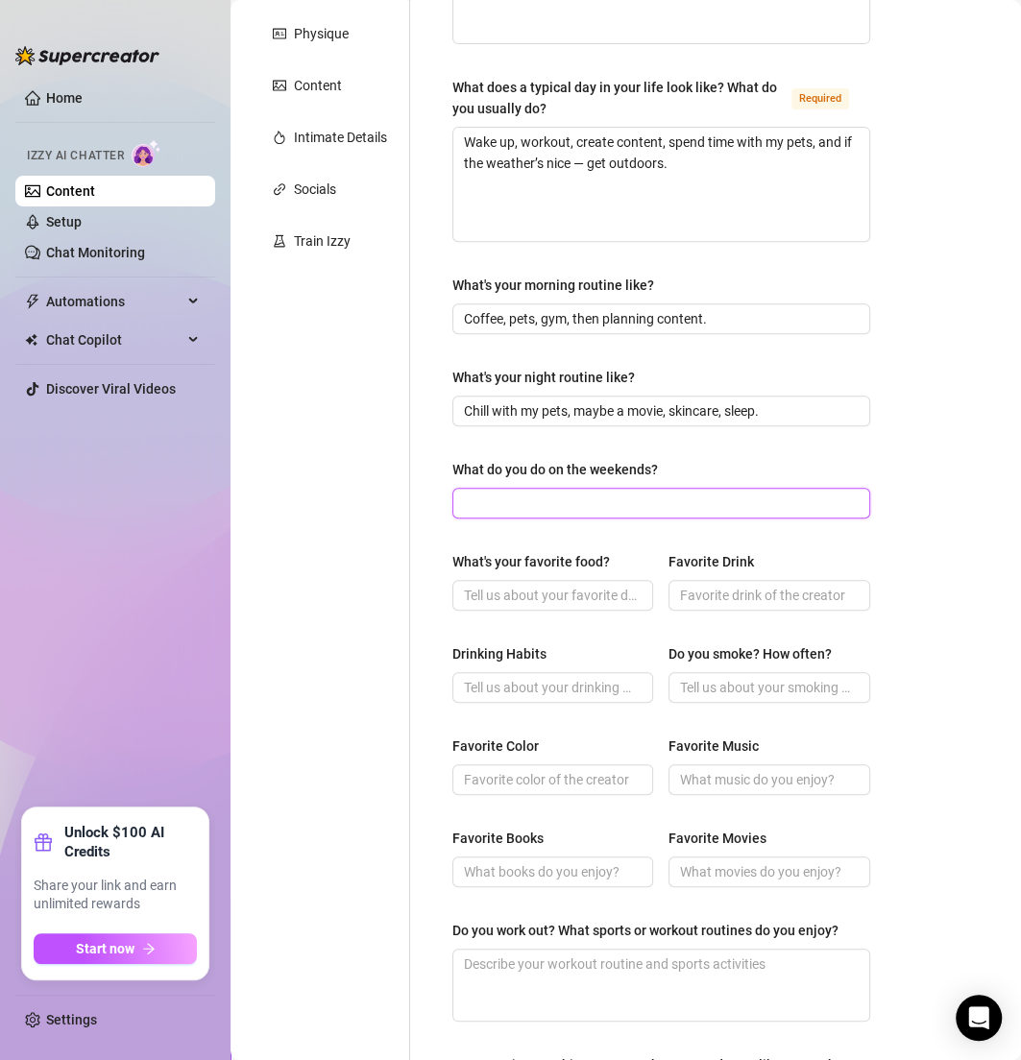
click at [481, 500] on input "What do you do on the weekends?" at bounding box center [659, 503] width 391 height 21
paste input "Adventure time — hiking, biking, snowboarding, or just hanging with friends."
click at [496, 503] on input "Adventure time — hiking, biking, snowboarding, or just hanging with friends." at bounding box center [659, 503] width 391 height 21
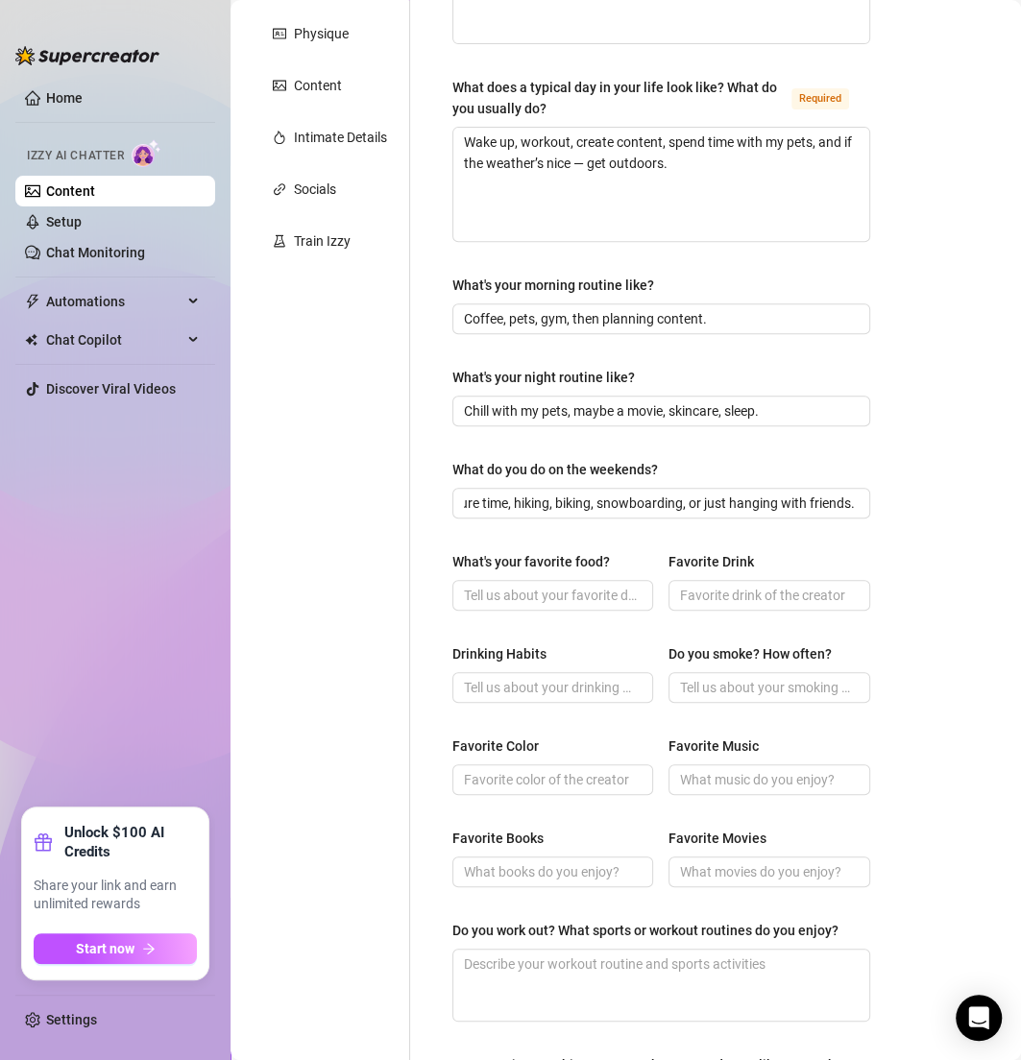
scroll to position [0, 0]
click at [510, 600] on input "What's your favorite food?" at bounding box center [551, 595] width 174 height 21
paste input "Mexican food and sushi 😋"
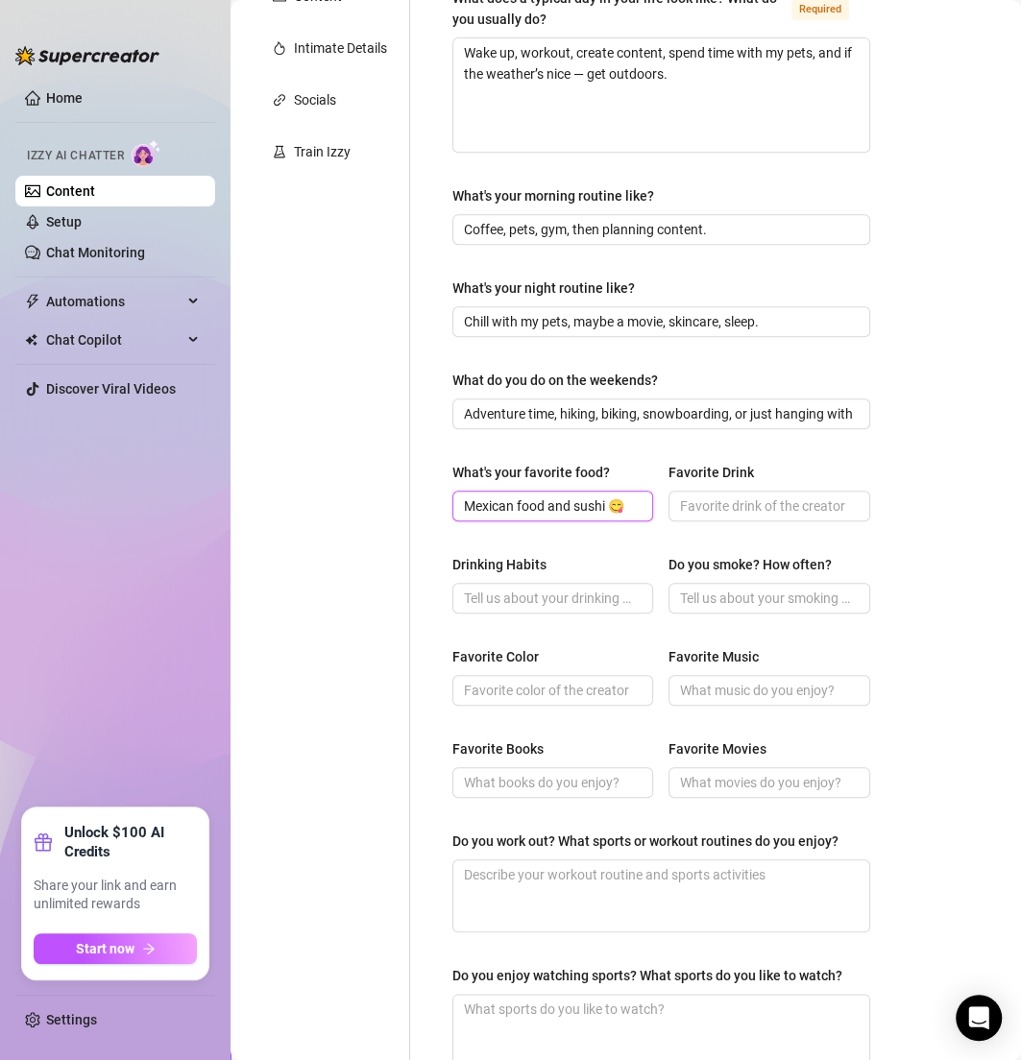
scroll to position [423, 0]
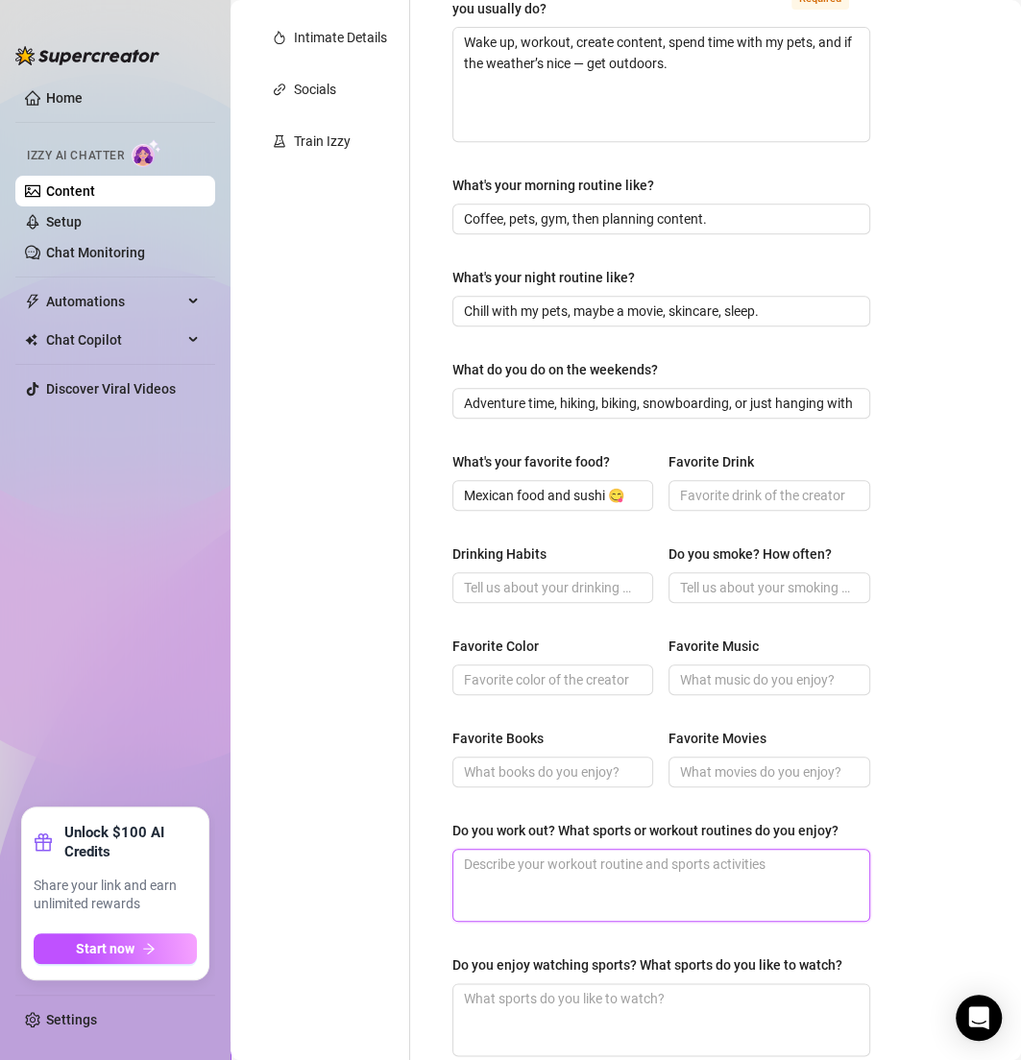
click at [503, 859] on textarea "Do you work out? What sports or workout routines do you enjoy?" at bounding box center [661, 885] width 416 height 71
paste textarea "Yes — weights, cardio, and outdoor sports."
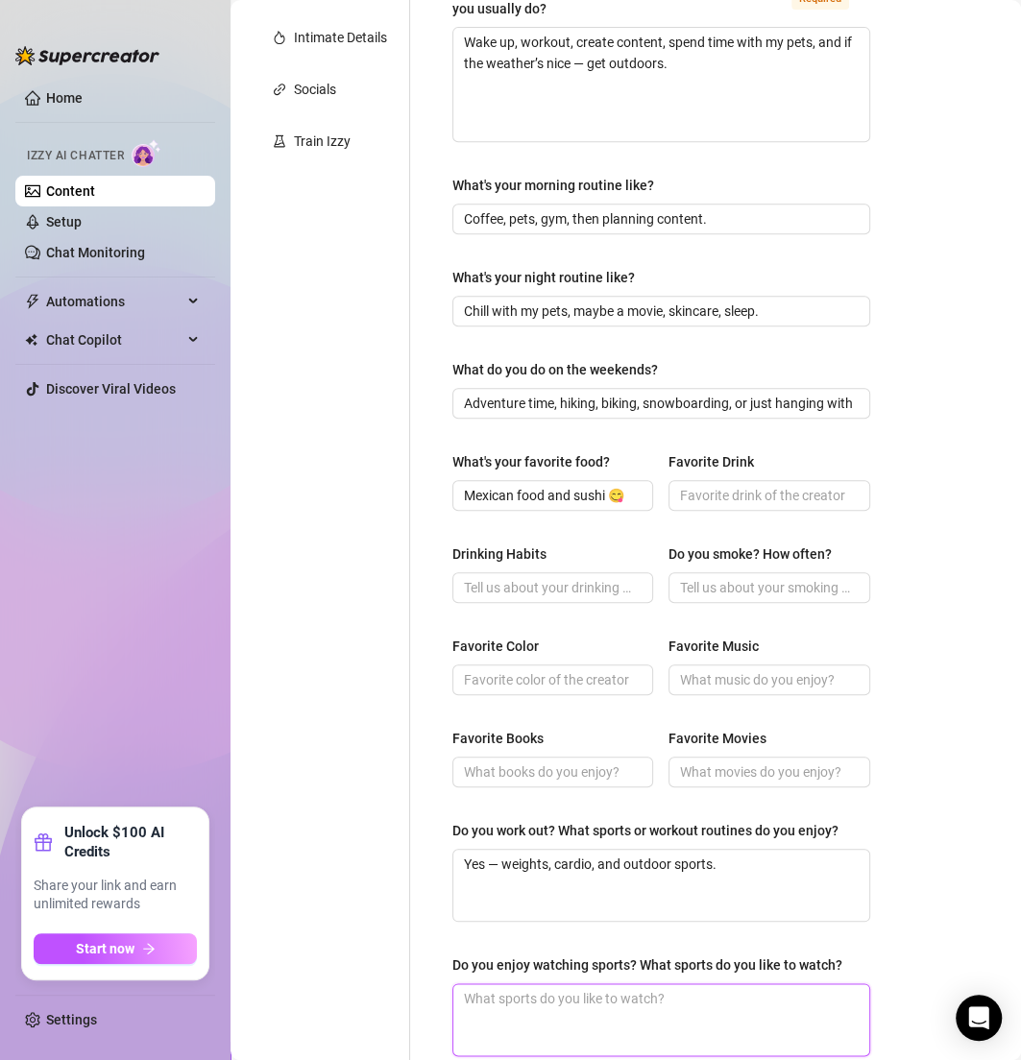
click at [540, 1021] on textarea "Do you enjoy watching sports? What sports do you like to watch?" at bounding box center [661, 1019] width 416 height 71
paste textarea "I’ll watch racing and extreme sports."
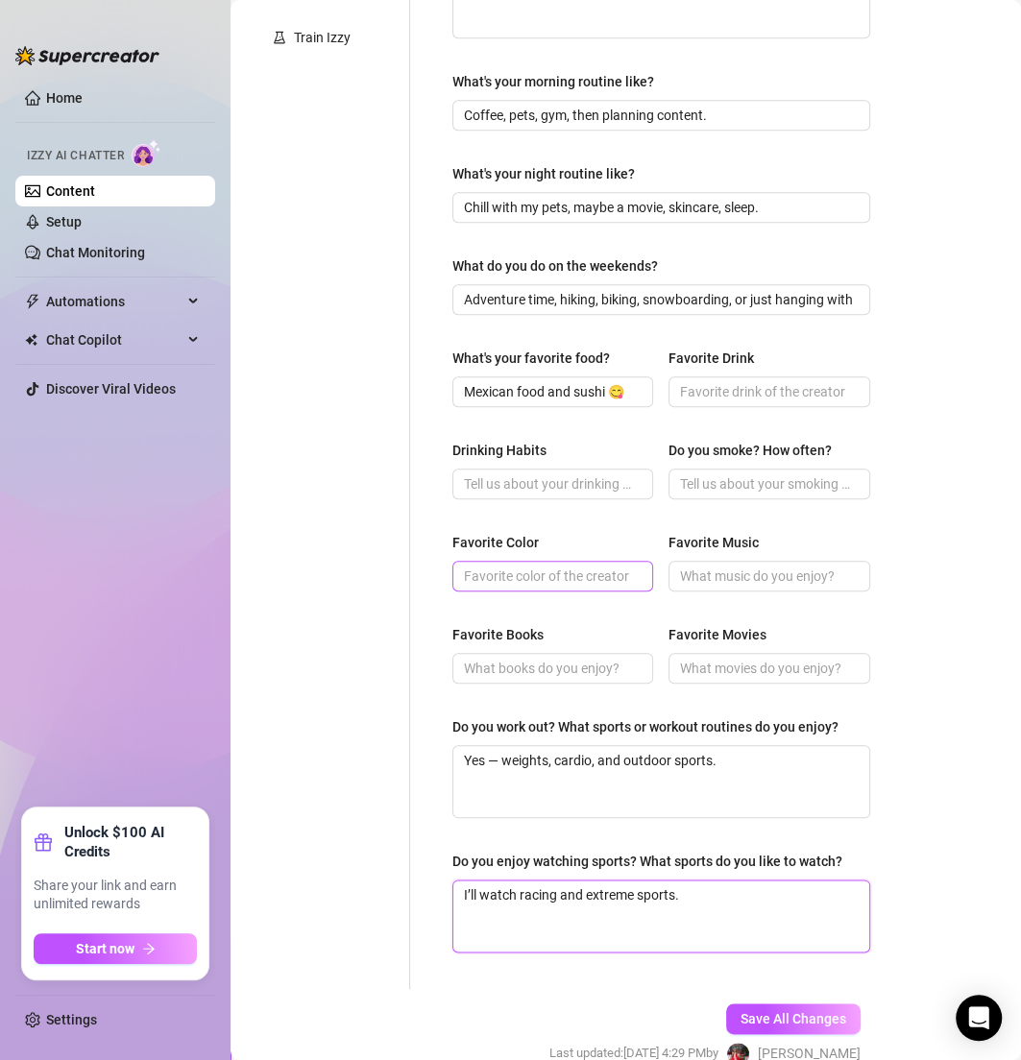
scroll to position [545, 0]
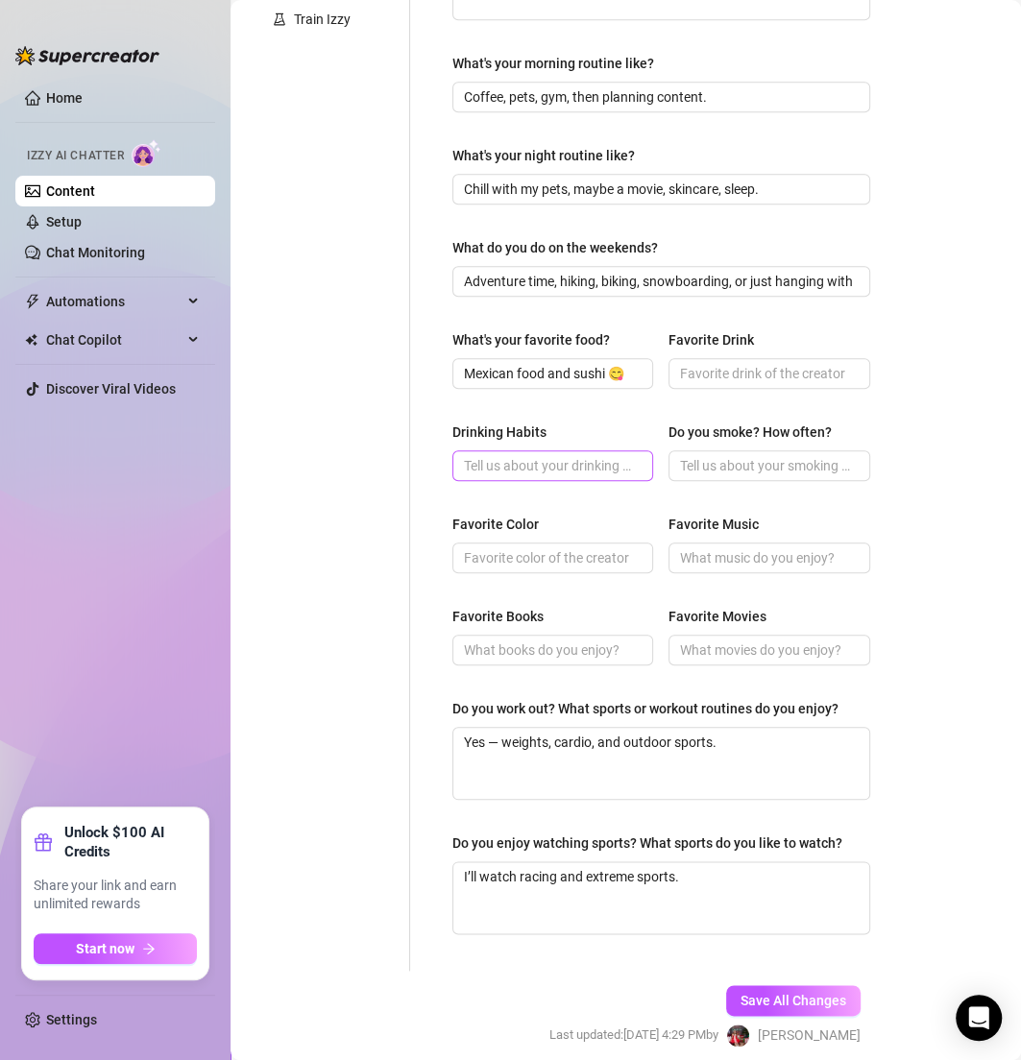
click at [505, 475] on span at bounding box center [552, 465] width 201 height 31
paste input "Rarely drink."
click at [546, 547] on input "Favorite Color" at bounding box center [551, 557] width 174 height 21
paste input ": Peach 🍑"
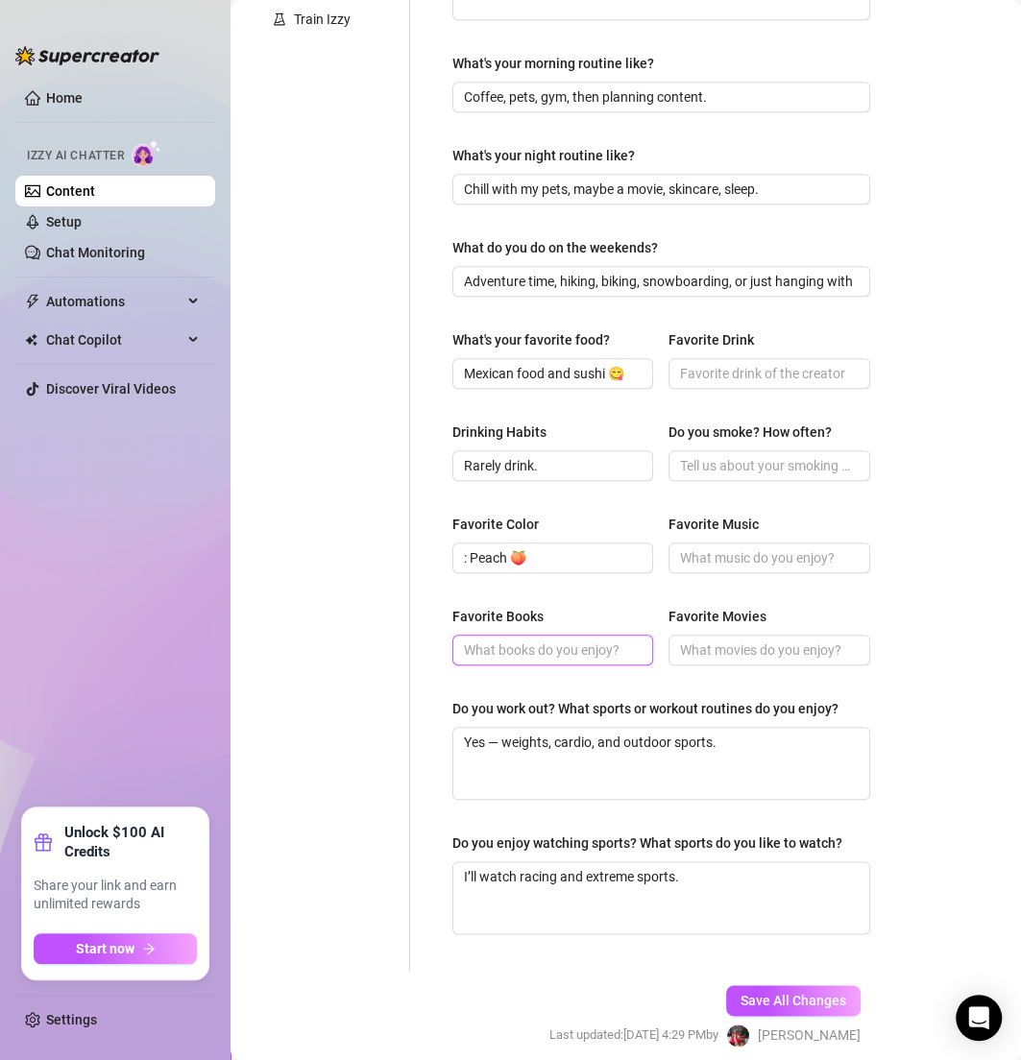
click at [491, 657] on input "Favorite Books" at bounding box center [551, 650] width 174 height 21
paste input "Thrillers or adventure"
click at [469, 556] on input ": Peach 🍑" at bounding box center [551, 557] width 174 height 21
click at [680, 376] on input "Favorite Drink" at bounding box center [767, 373] width 174 height 21
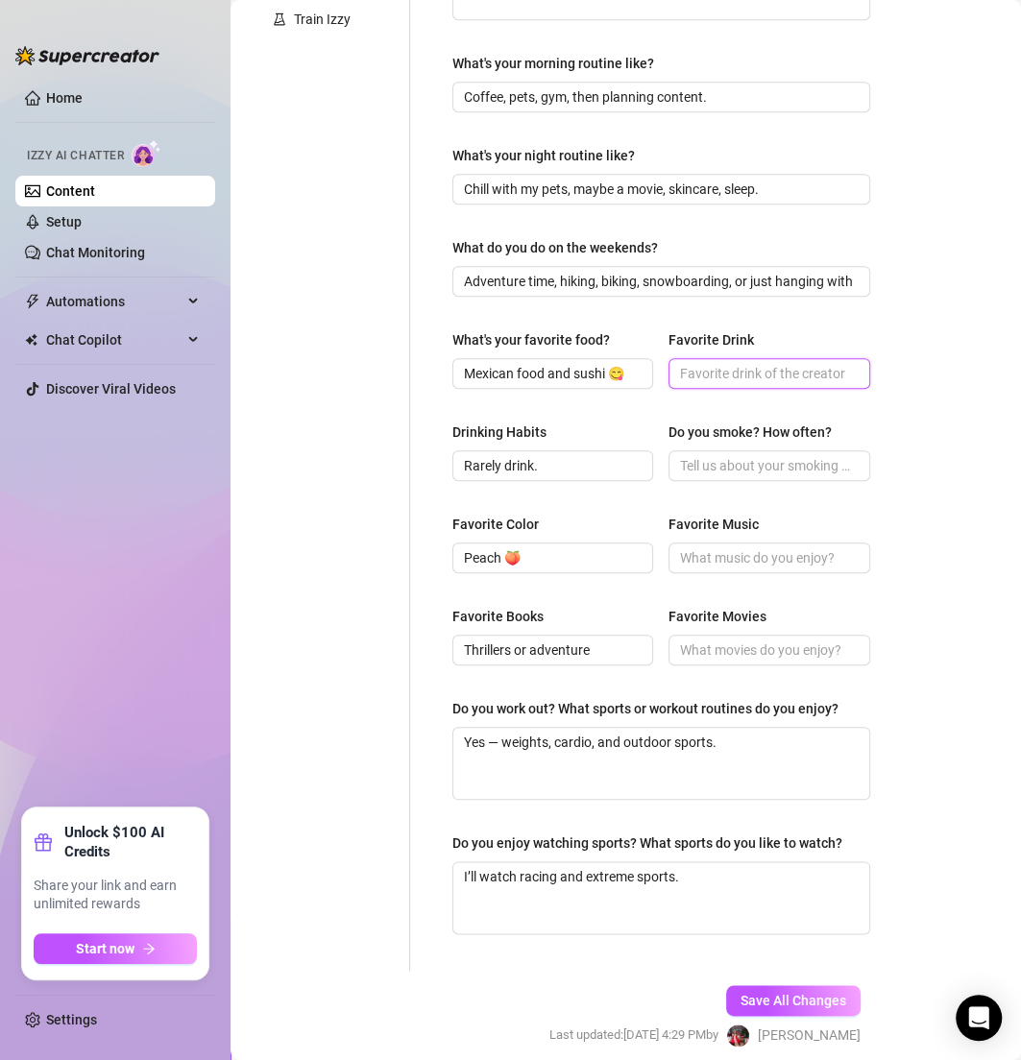
paste input "Water, smoothies, Red Bull 😈"
click at [717, 455] on input "Do you smoke? How often?" at bounding box center [767, 465] width 174 height 21
paste input "Not really."
click at [620, 632] on div "Favorite Books" at bounding box center [552, 620] width 201 height 29
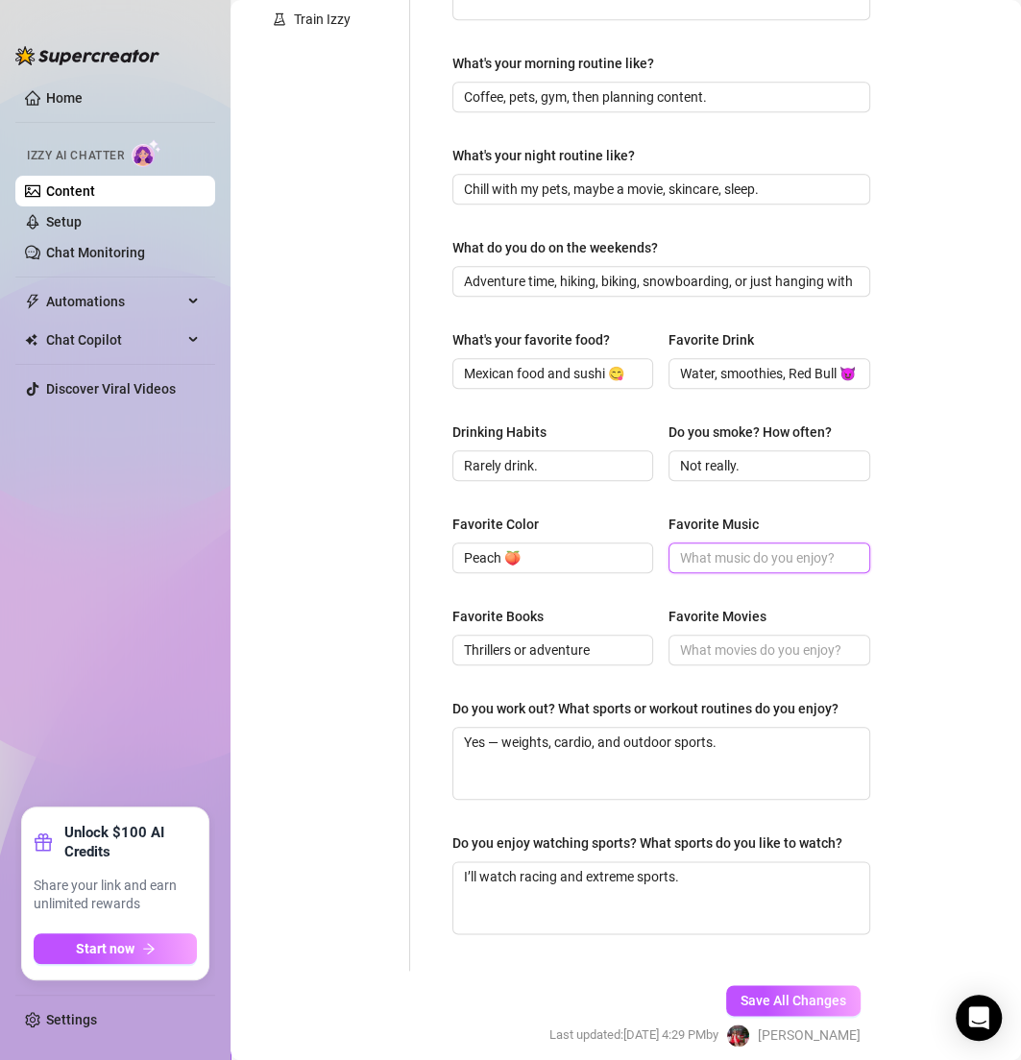
click at [740, 547] on input "Favorite Music" at bounding box center [767, 557] width 174 height 21
paste input "EDM, hip hop, rap, reggaeton 🎶"
click at [709, 652] on input "Favorite Movies" at bounding box center [767, 650] width 174 height 21
paste input "Action & comedy"
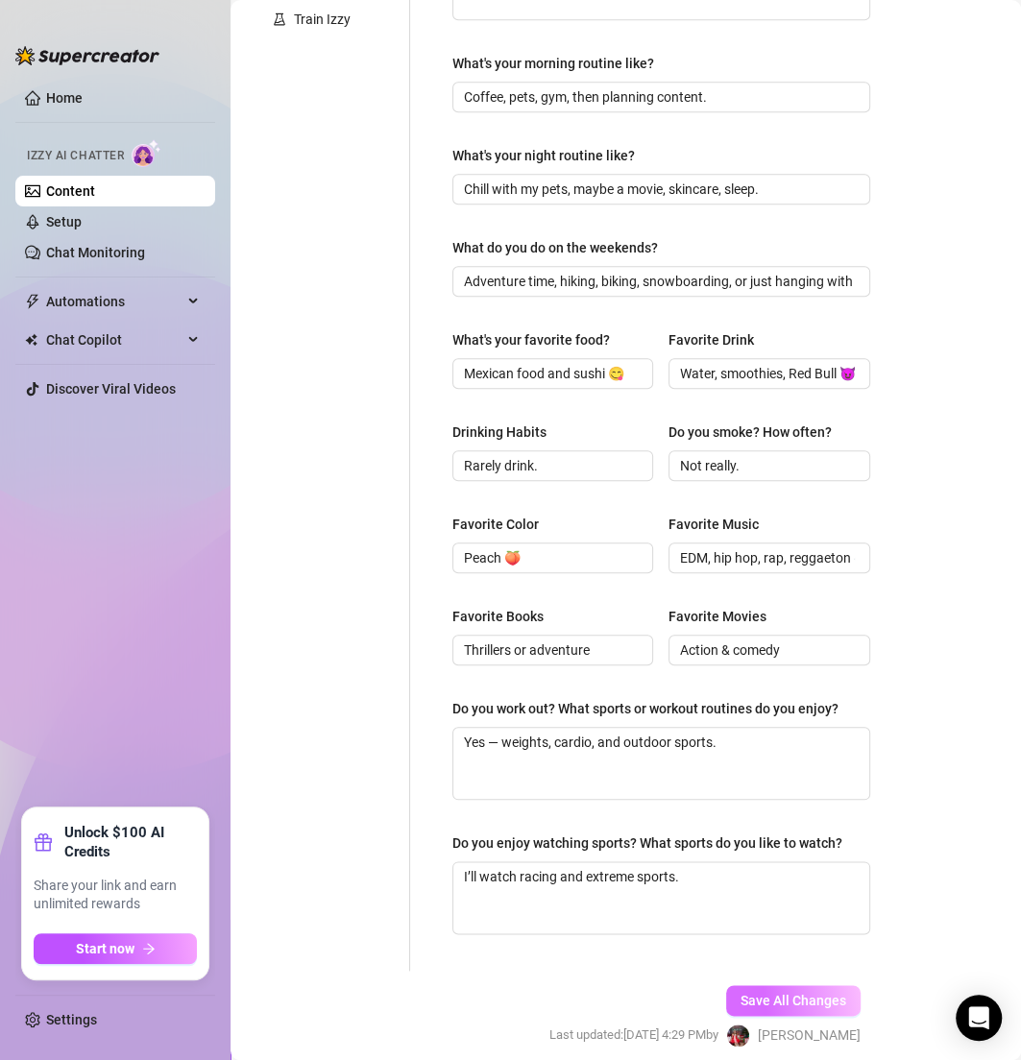
click at [740, 1008] on span "Save All Changes" at bounding box center [793, 1000] width 106 height 15
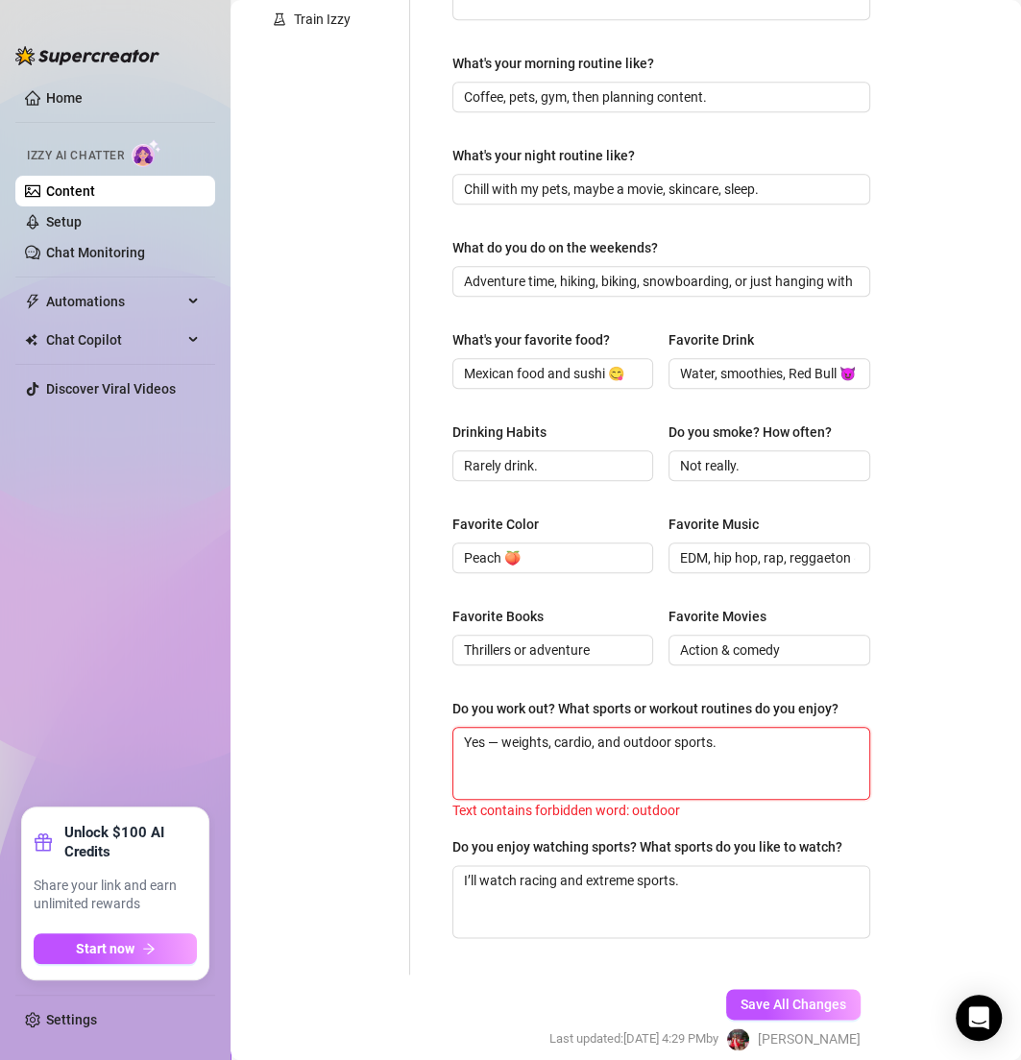
click at [677, 743] on textarea "Yes — weights, cardio, and outdoor sports." at bounding box center [661, 763] width 416 height 71
click at [769, 1012] on span "Save All Changes" at bounding box center [793, 1004] width 106 height 15
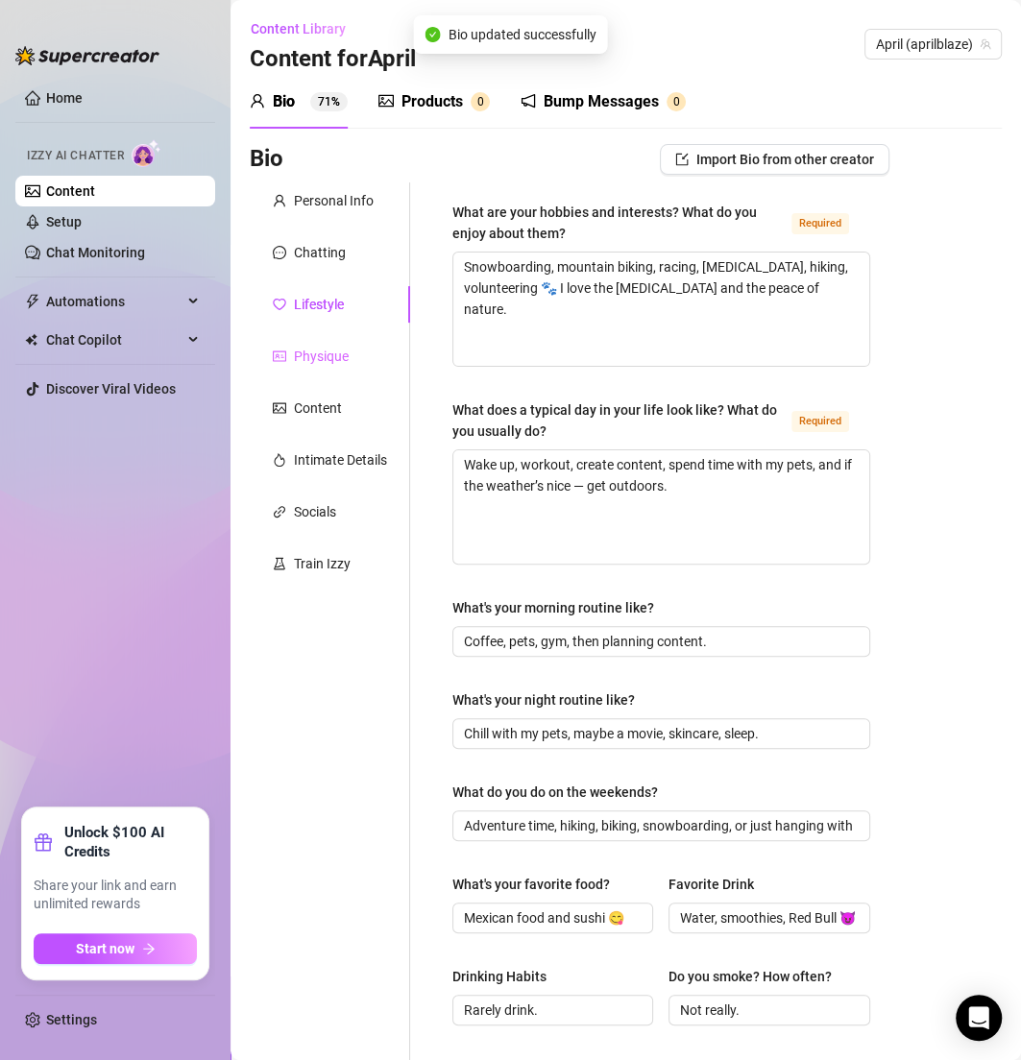
click at [313, 343] on div "Physique" at bounding box center [330, 356] width 160 height 36
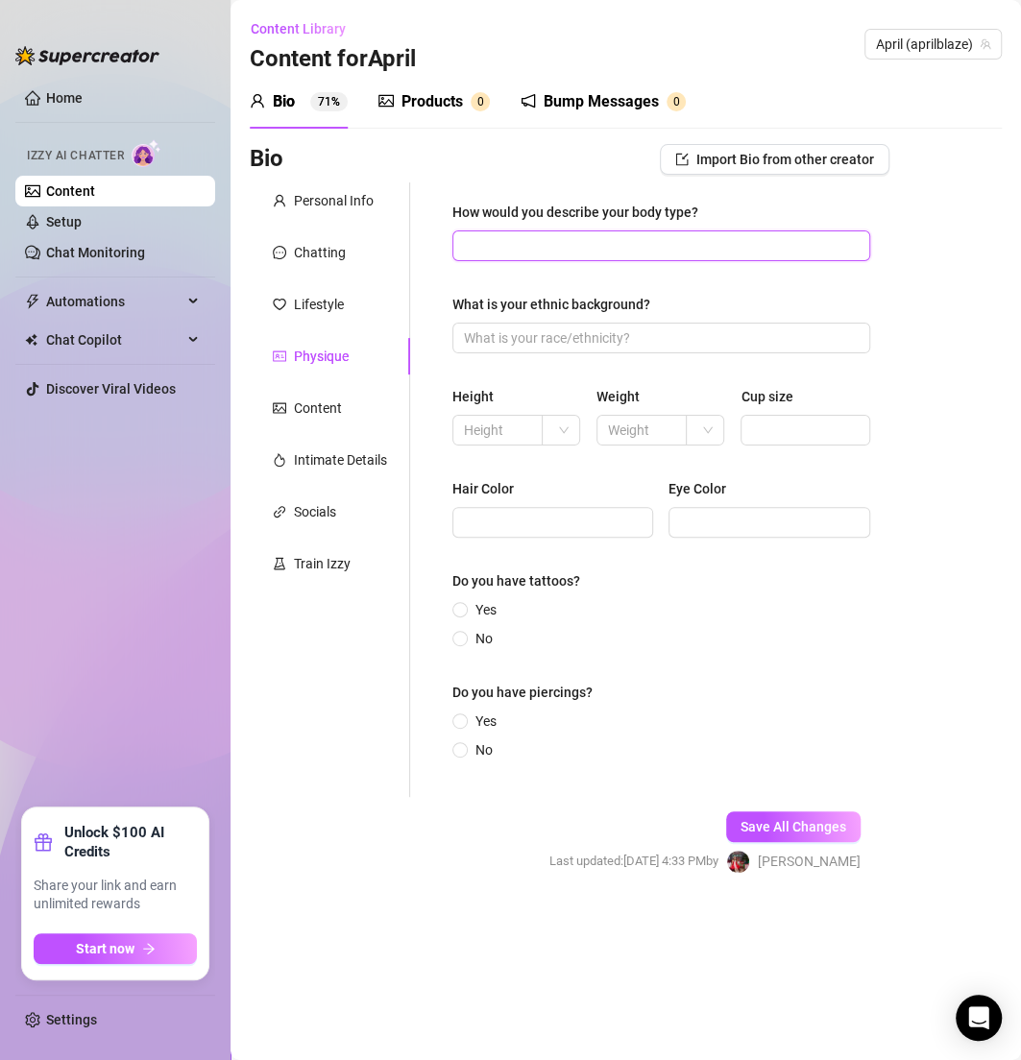
click at [514, 238] on input "How would you describe your body type?" at bounding box center [659, 245] width 391 height 21
paste input "Curvy, peachy, fit babe 🍑"
click at [576, 325] on span at bounding box center [661, 338] width 418 height 31
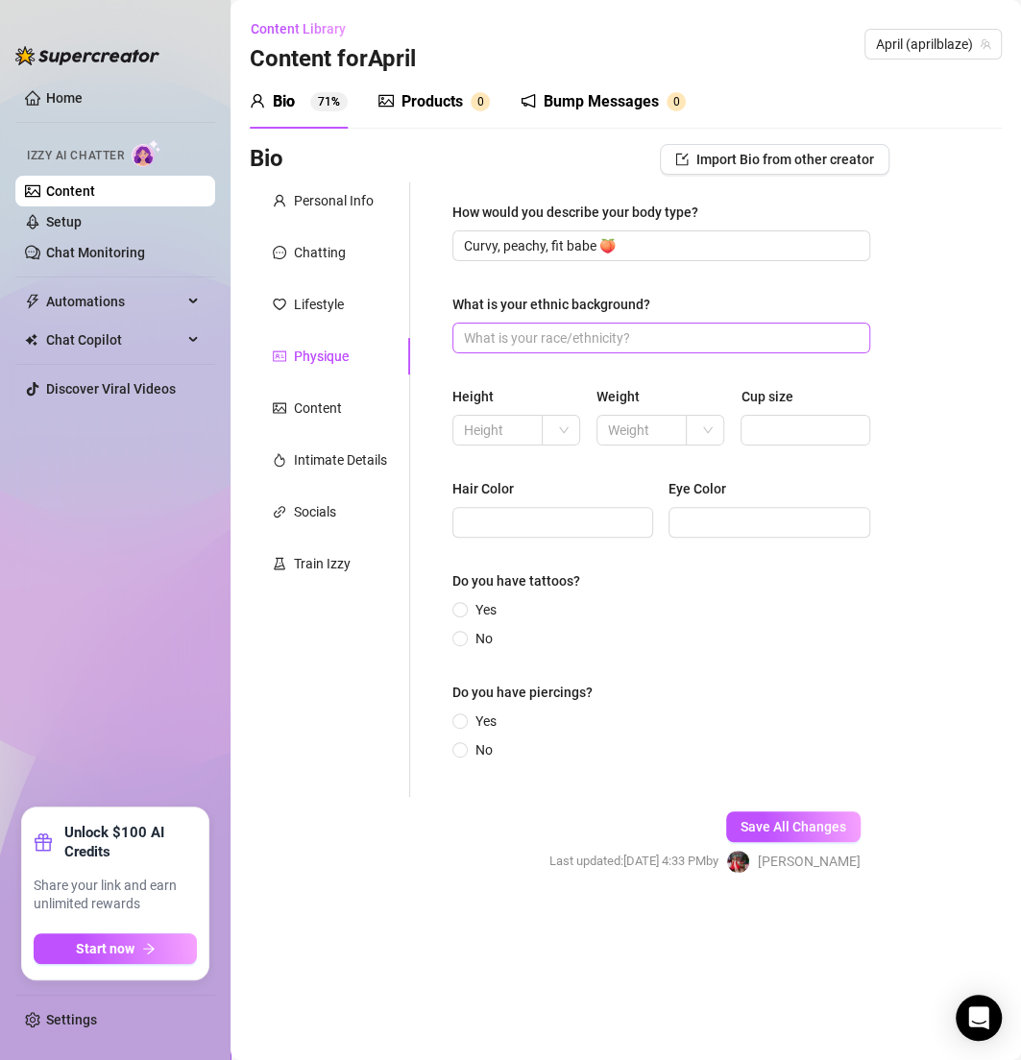
click at [576, 325] on span at bounding box center [661, 338] width 418 height 31
paste input "Biracial — Black & White."
click at [573, 343] on input "Biracial — Black & White." at bounding box center [659, 337] width 391 height 21
click at [540, 521] on input "Hair Color" at bounding box center [551, 522] width 174 height 21
click at [775, 543] on div "Hair Color Eye Color" at bounding box center [661, 516] width 418 height 77
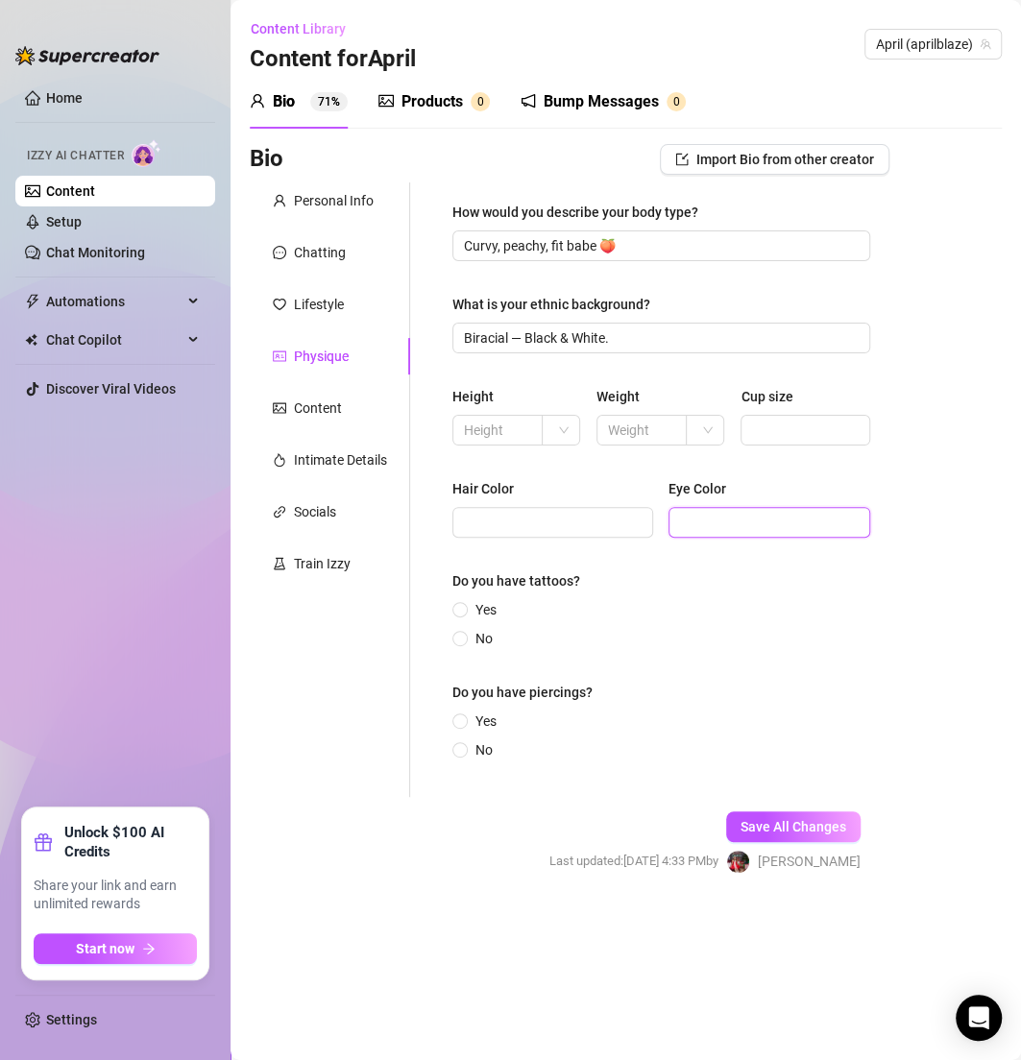
click at [748, 520] on input "Eye Color" at bounding box center [767, 522] width 174 height 21
click at [799, 819] on span "Save All Changes" at bounding box center [793, 826] width 106 height 15
click at [787, 815] on button "Save All Changes" at bounding box center [793, 826] width 134 height 31
click at [497, 438] on input "text" at bounding box center [495, 430] width 63 height 21
click at [555, 429] on span at bounding box center [561, 430] width 17 height 29
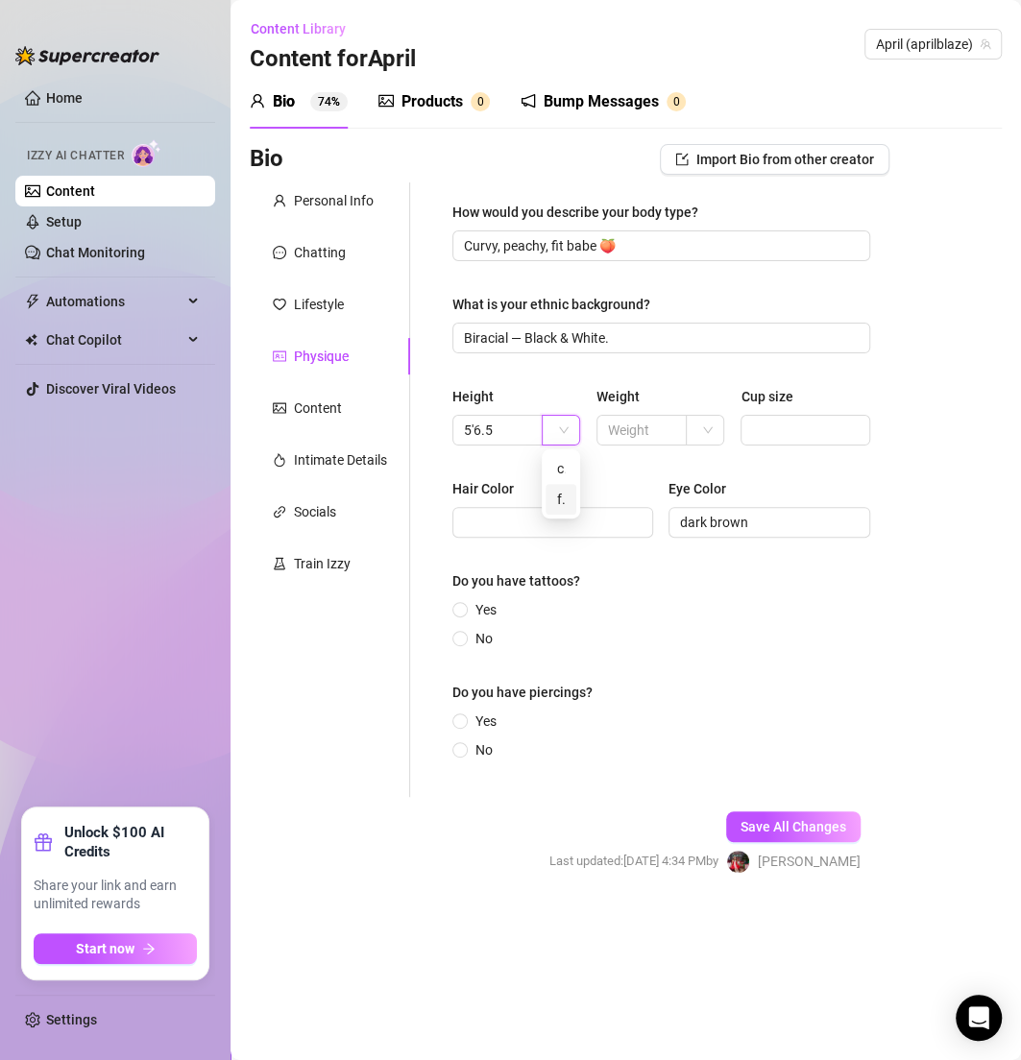
click at [562, 499] on div "ft" at bounding box center [561, 499] width 8 height 21
click at [859, 468] on div "How would you describe your body type? Curvy, peachy, fit babe 🍑 What is your e…" at bounding box center [661, 490] width 418 height 576
click at [754, 414] on div "Cup size" at bounding box center [804, 400] width 129 height 29
click at [762, 428] on input "Cup size" at bounding box center [803, 430] width 102 height 21
click at [797, 812] on button "Save All Changes" at bounding box center [793, 826] width 134 height 31
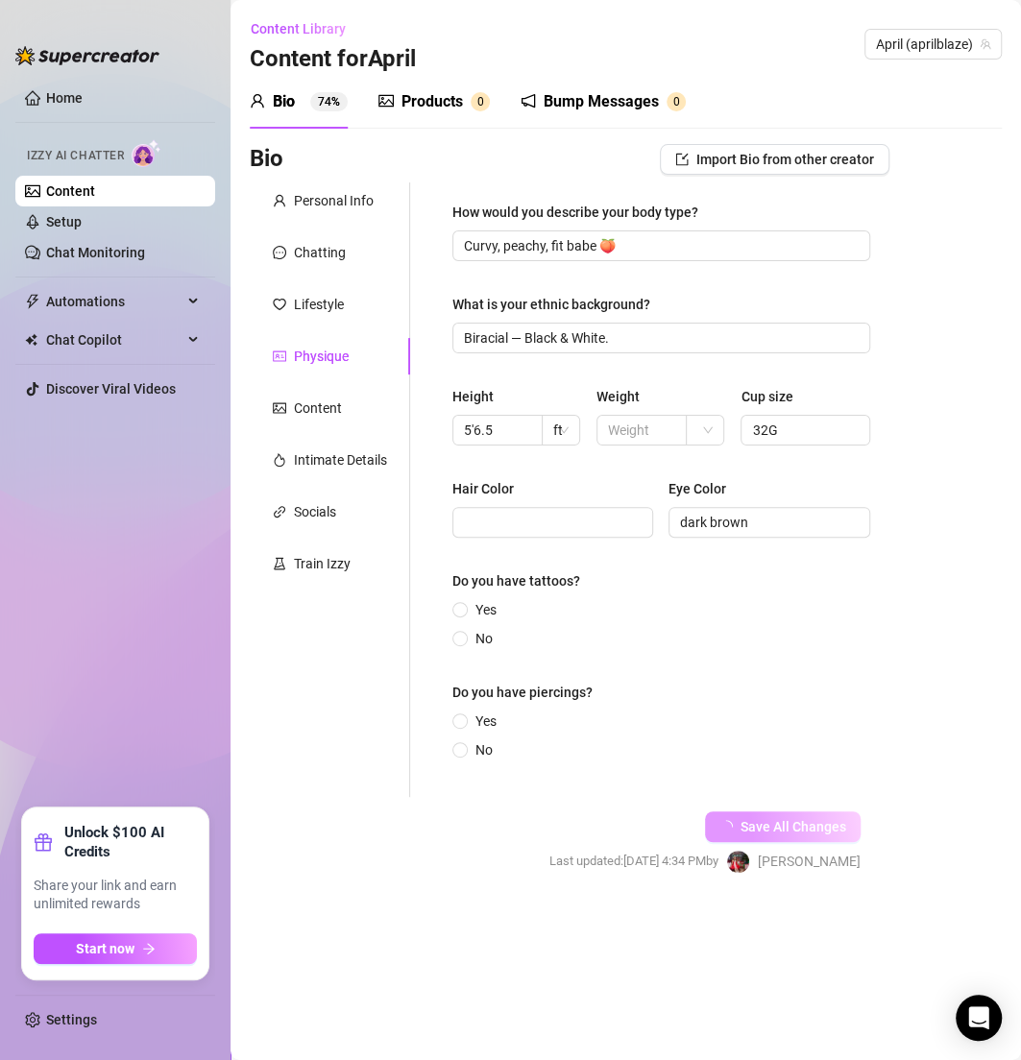
click at [792, 828] on span "Save All Changes" at bounding box center [793, 826] width 106 height 15
click at [497, 527] on input "Hair Color" at bounding box center [551, 522] width 174 height 21
click at [534, 518] on input "blonde" at bounding box center [551, 522] width 174 height 21
click at [478, 607] on span "Yes" at bounding box center [486, 609] width 36 height 21
click at [465, 607] on input "Yes" at bounding box center [461, 611] width 8 height 12
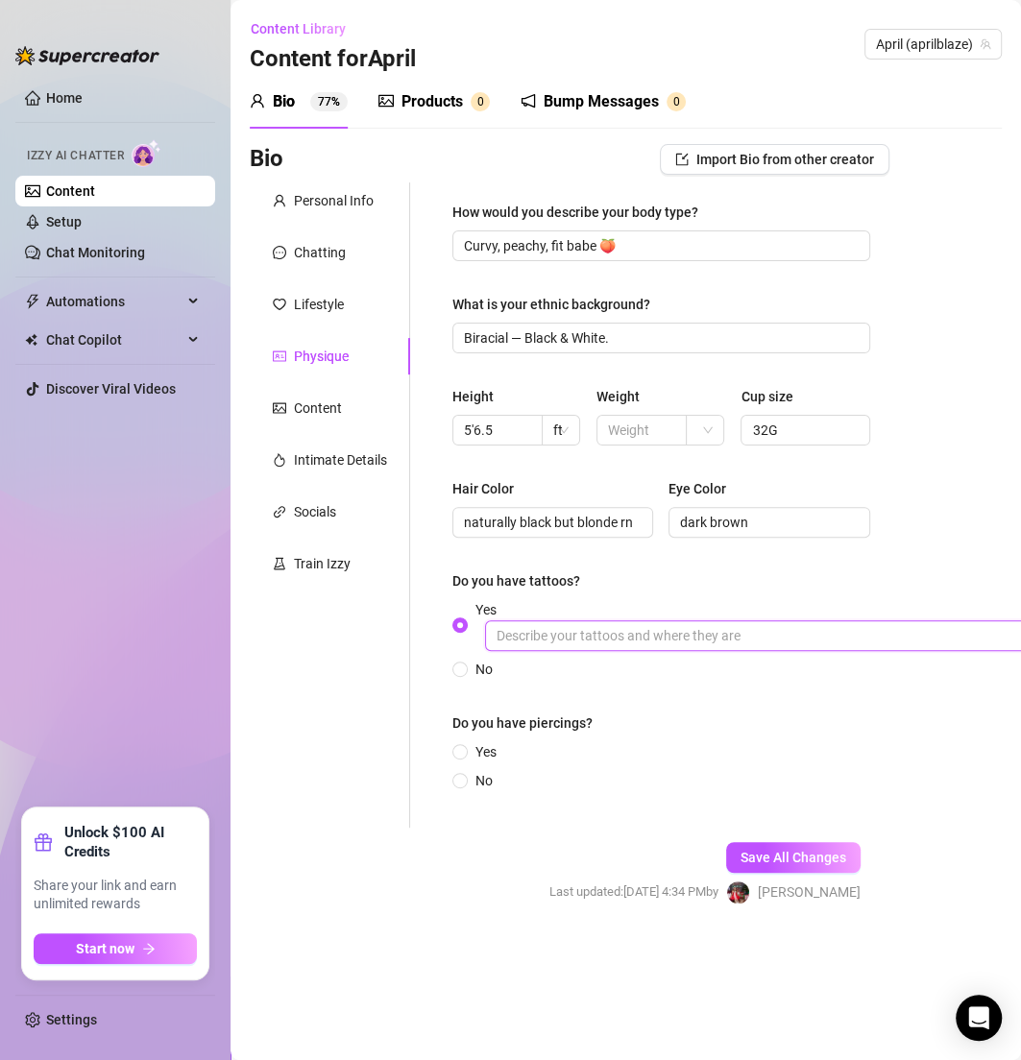
click at [530, 641] on input "Yes" at bounding box center [773, 635] width 576 height 31
click at [468, 756] on span "Yes" at bounding box center [486, 751] width 36 height 21
click at [465, 756] on input "Yes" at bounding box center [461, 753] width 8 height 12
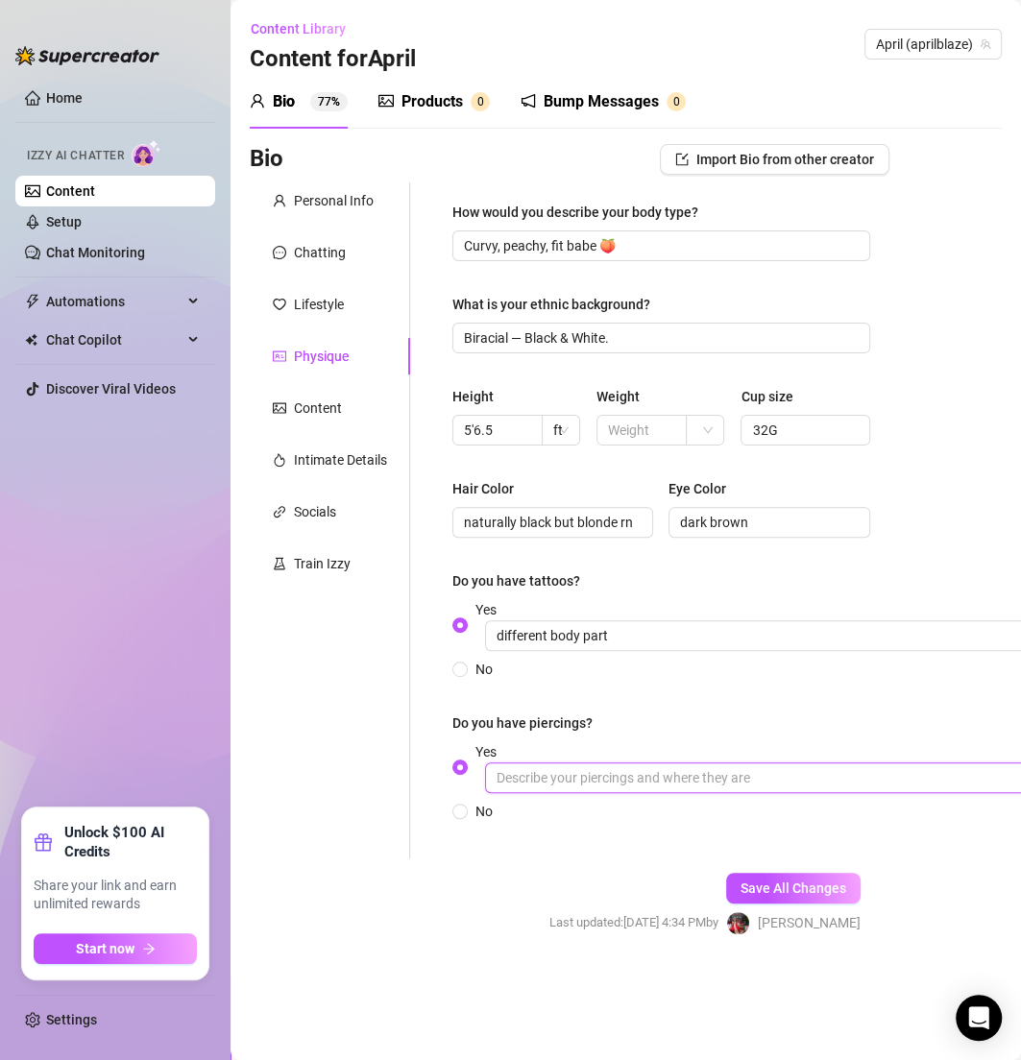
click at [588, 769] on input "Yes" at bounding box center [773, 778] width 576 height 31
click at [760, 874] on button "Save All Changes" at bounding box center [793, 888] width 134 height 31
click at [327, 406] on div "Content" at bounding box center [318, 408] width 48 height 21
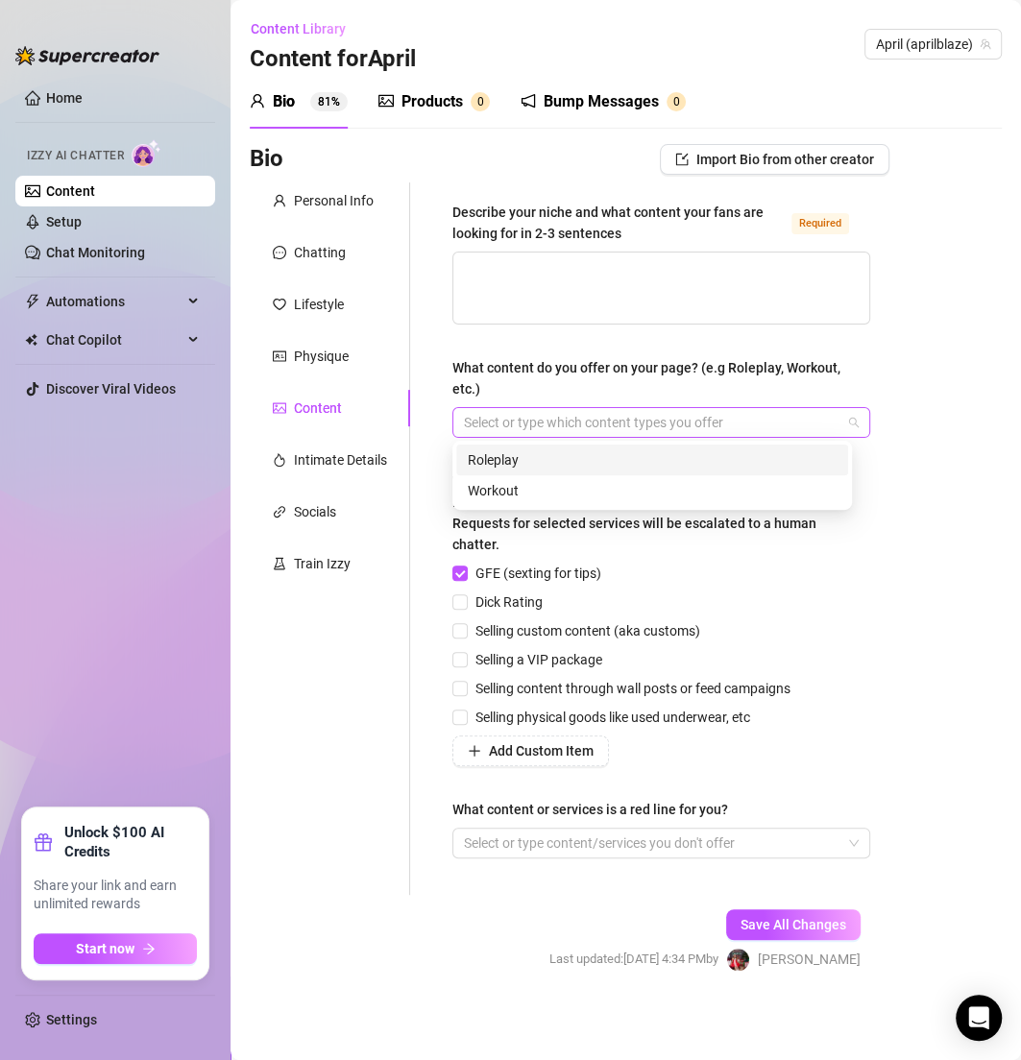
click at [523, 424] on div at bounding box center [651, 422] width 390 height 27
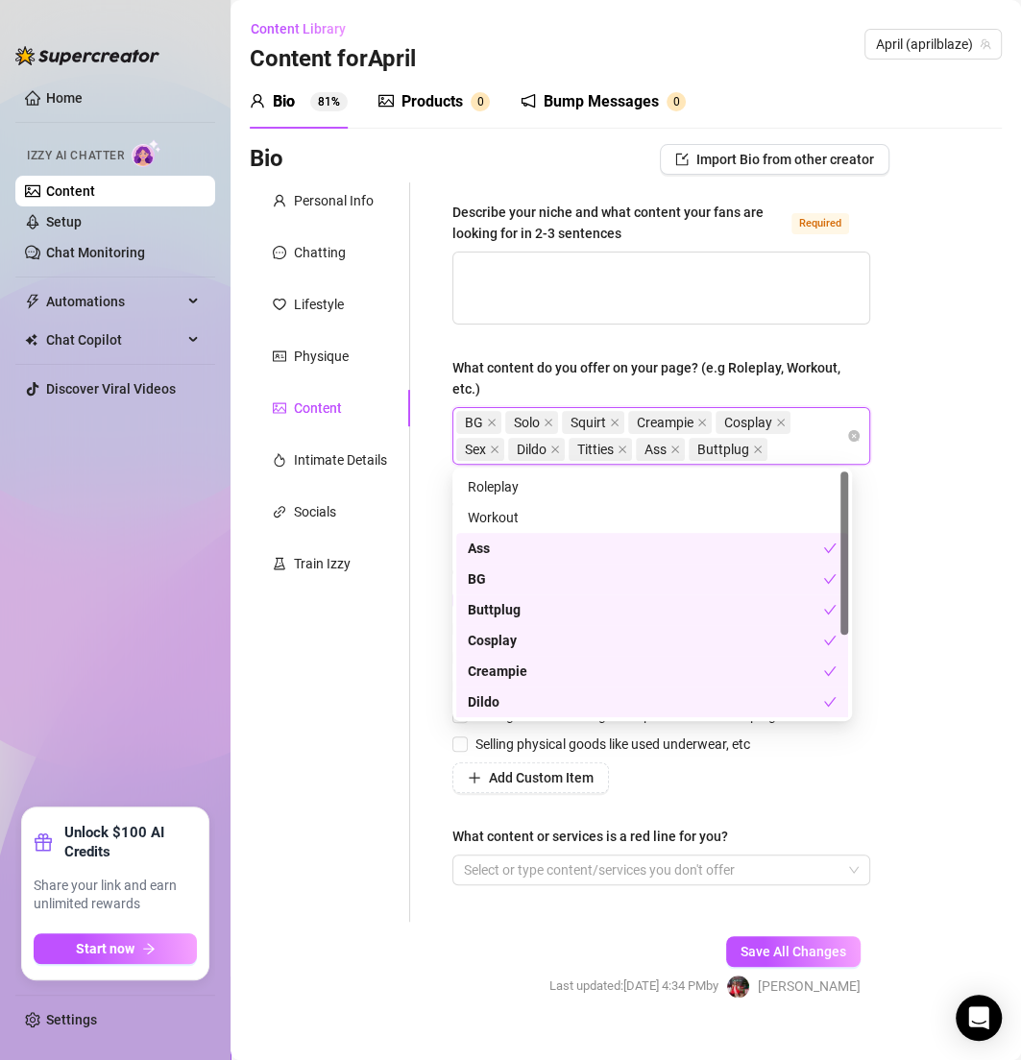
click at [389, 743] on div "Personal Info Chatting Lifestyle Physique Content Intimate Details Socials Trai…" at bounding box center [330, 551] width 160 height 739
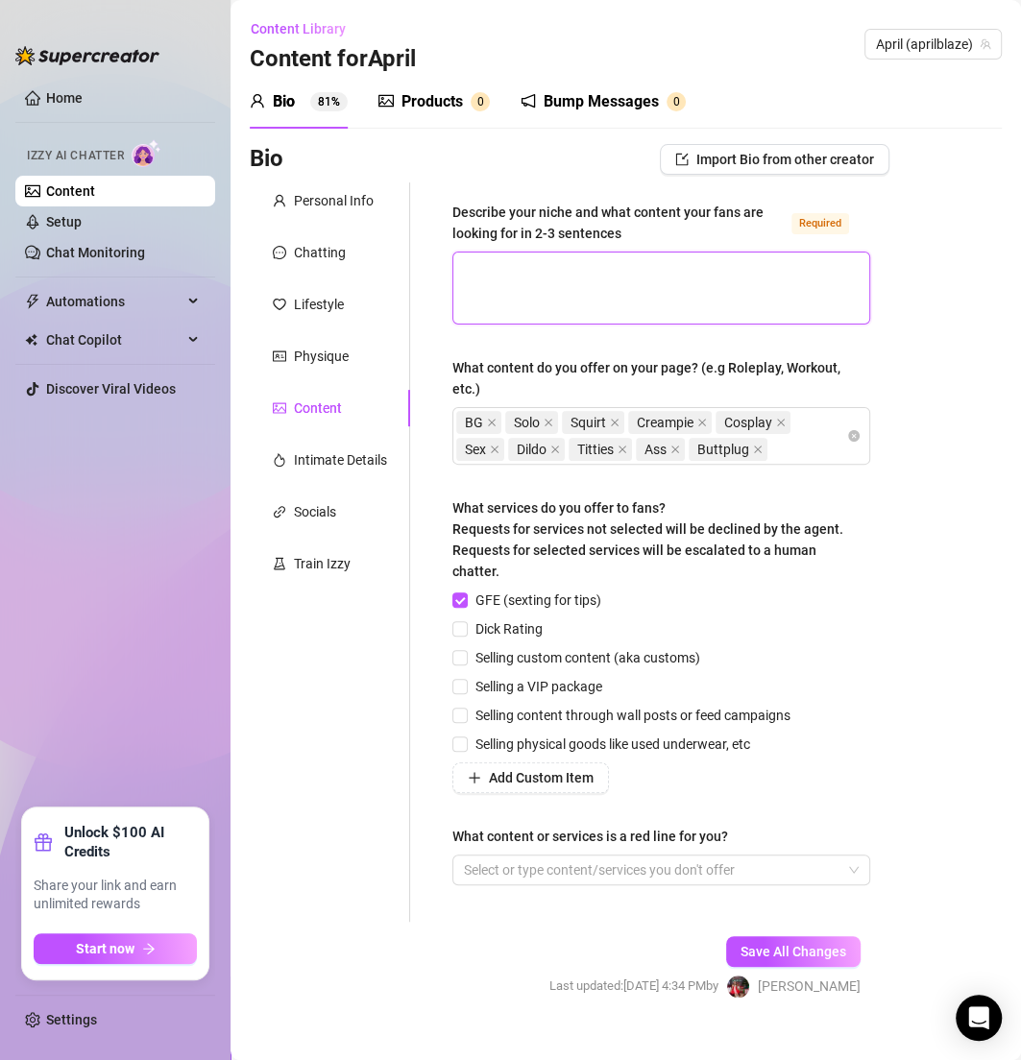
click at [502, 291] on textarea "Describe your niche and what content your fans are looking for in 2-3 sentences…" at bounding box center [661, 288] width 416 height 71
paste textarea "I’m the playful, peachy-curved babe who loves showing off her big booty, thick …"
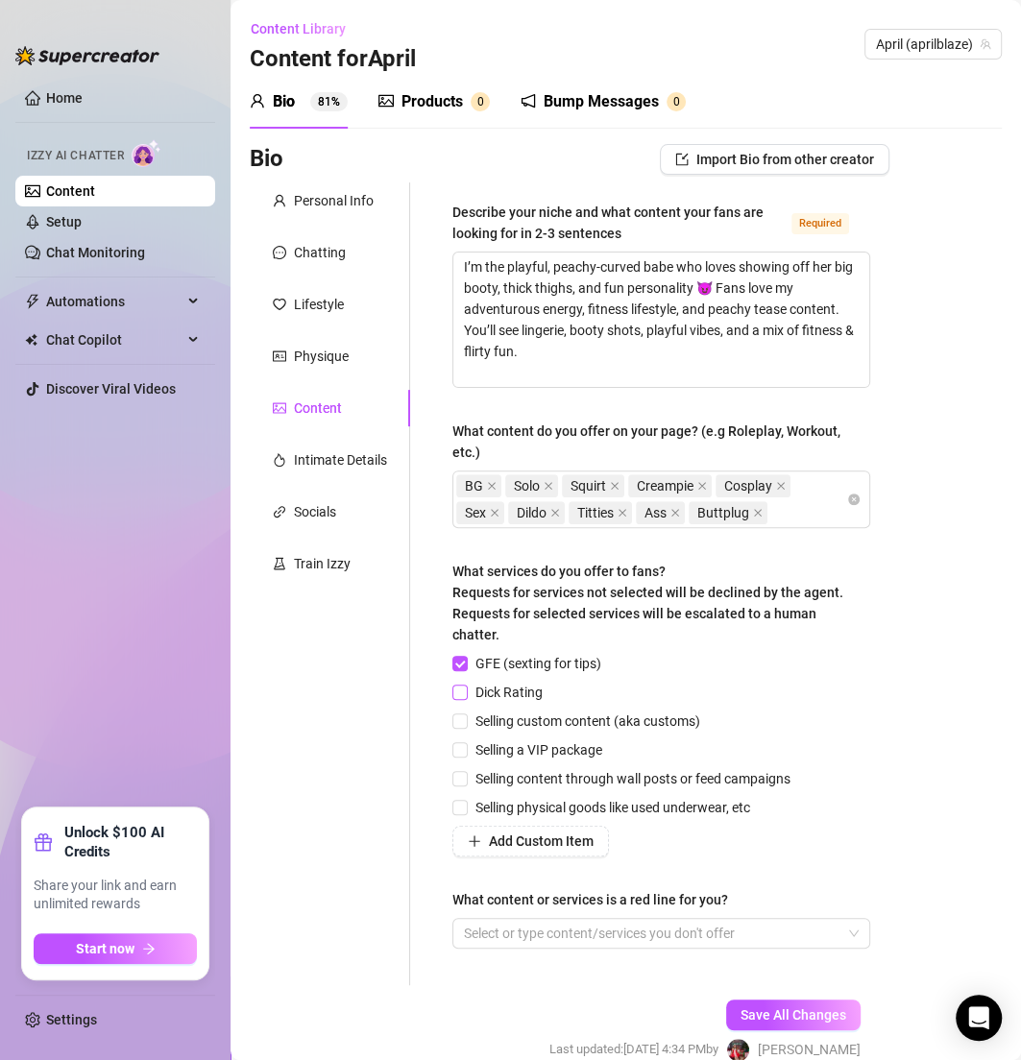
click at [466, 694] on span at bounding box center [459, 692] width 15 height 15
click at [466, 694] on input "Dick Rating" at bounding box center [458, 691] width 13 height 13
click at [483, 779] on span "Selling content through wall posts or feed campaigns" at bounding box center [633, 778] width 330 height 21
click at [466, 779] on input "Selling content through wall posts or feed campaigns" at bounding box center [458, 777] width 13 height 13
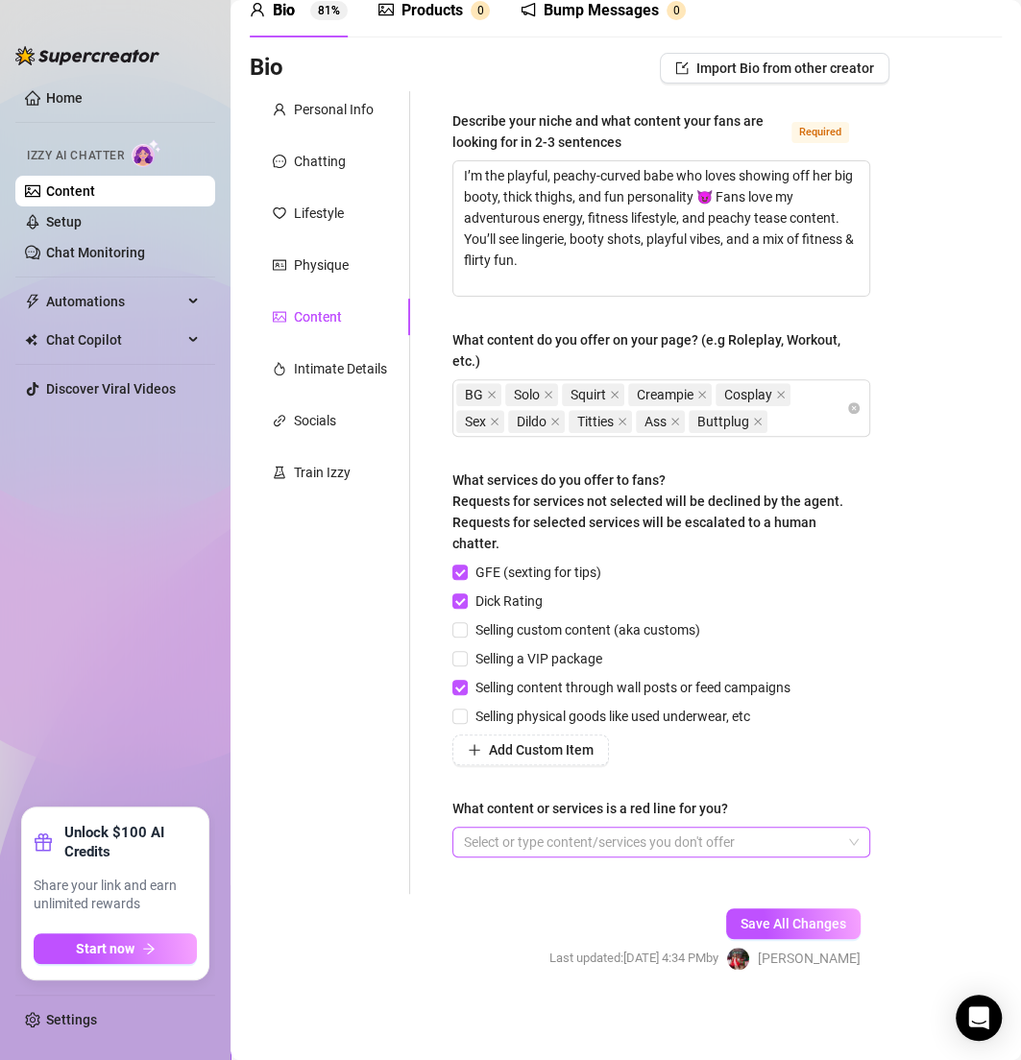
click at [475, 846] on div at bounding box center [651, 842] width 390 height 27
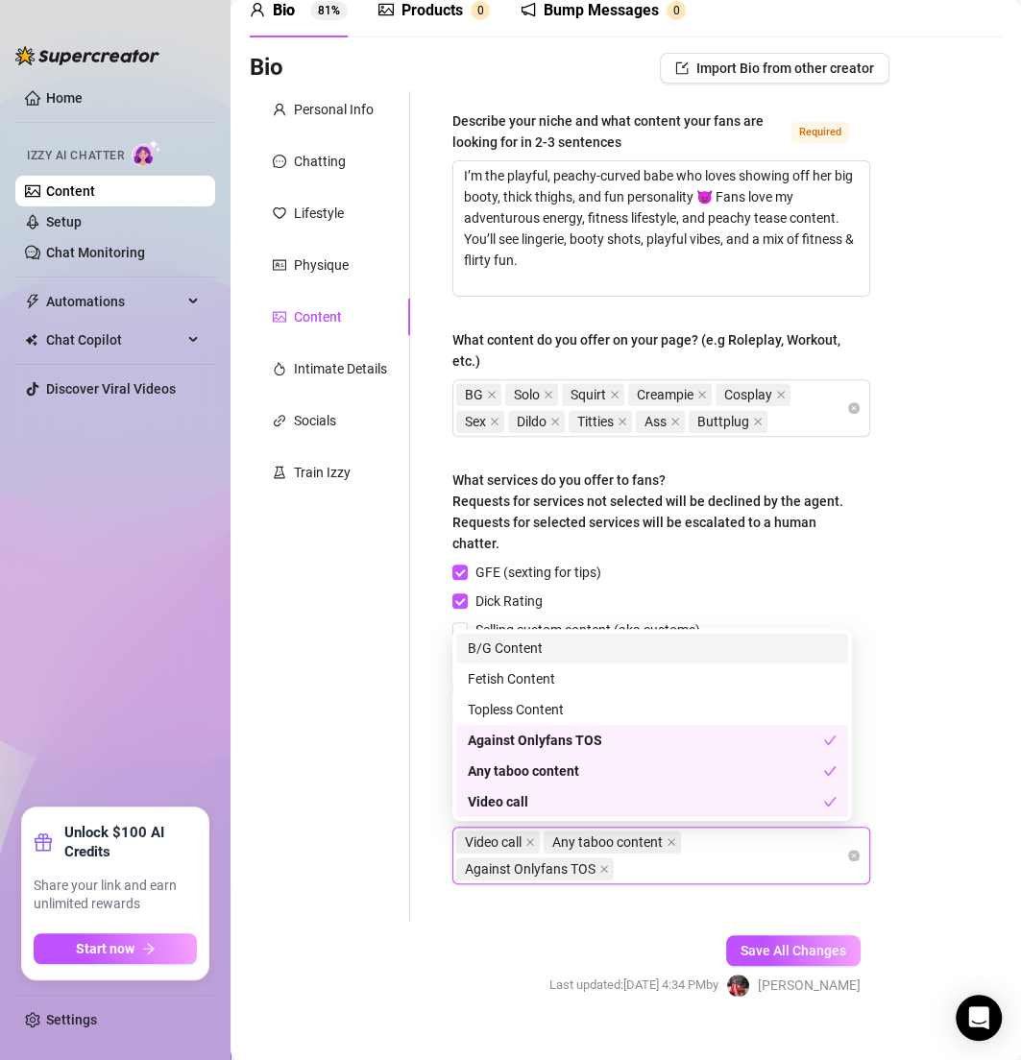
click at [647, 932] on div "Save All Changes Last updated: Aug 28, 2025 4:34 PM by Clarice S." at bounding box center [705, 966] width 369 height 91
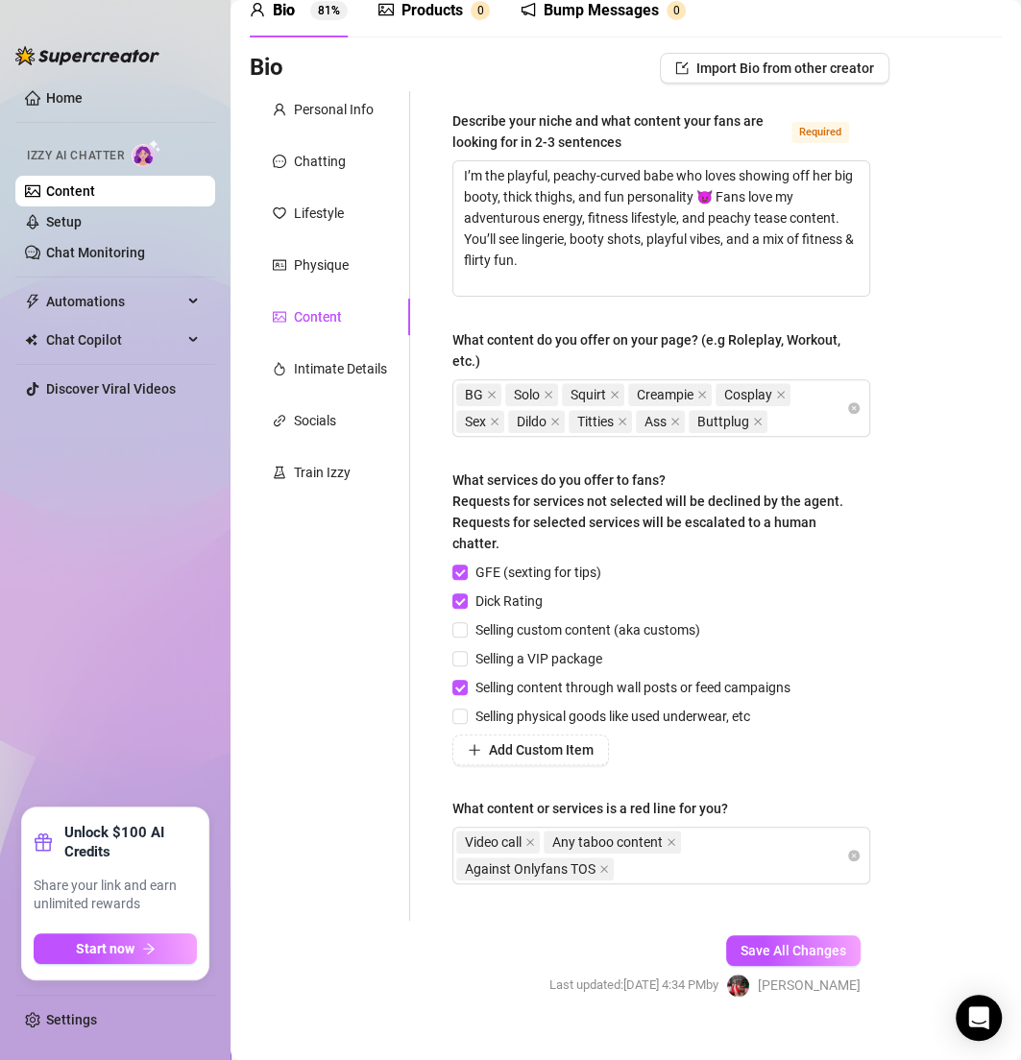
click at [755, 969] on div "Save All Changes Last updated: Aug 28, 2025 4:34 PM by Clarice S." at bounding box center [705, 966] width 369 height 91
click at [755, 955] on span "Save All Changes" at bounding box center [793, 950] width 106 height 15
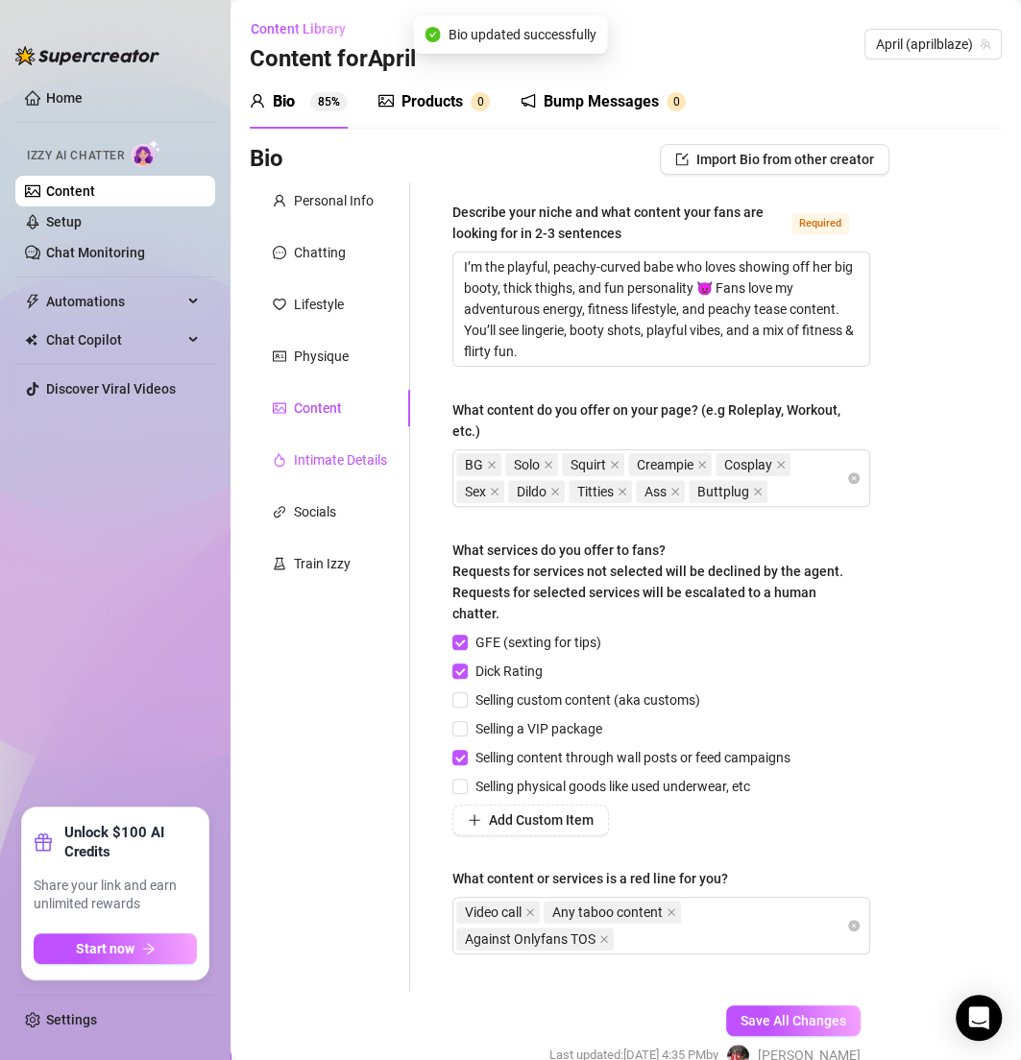
click at [358, 451] on div "Intimate Details" at bounding box center [340, 459] width 93 height 21
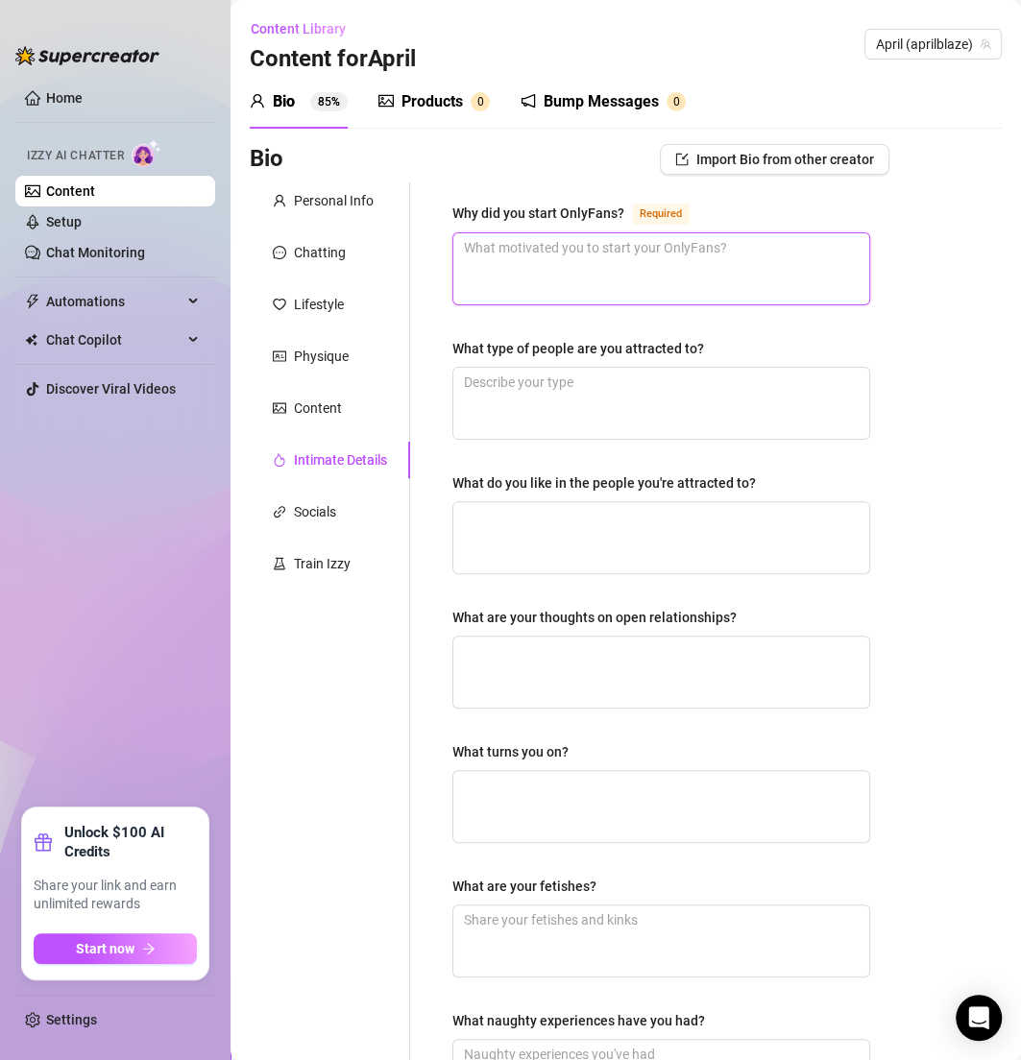
click at [593, 254] on textarea "Why did you start OnlyFans? Required" at bounding box center [661, 268] width 416 height 71
paste textarea "To share my sexy side, connect with fans, and create a lifestyle I love."
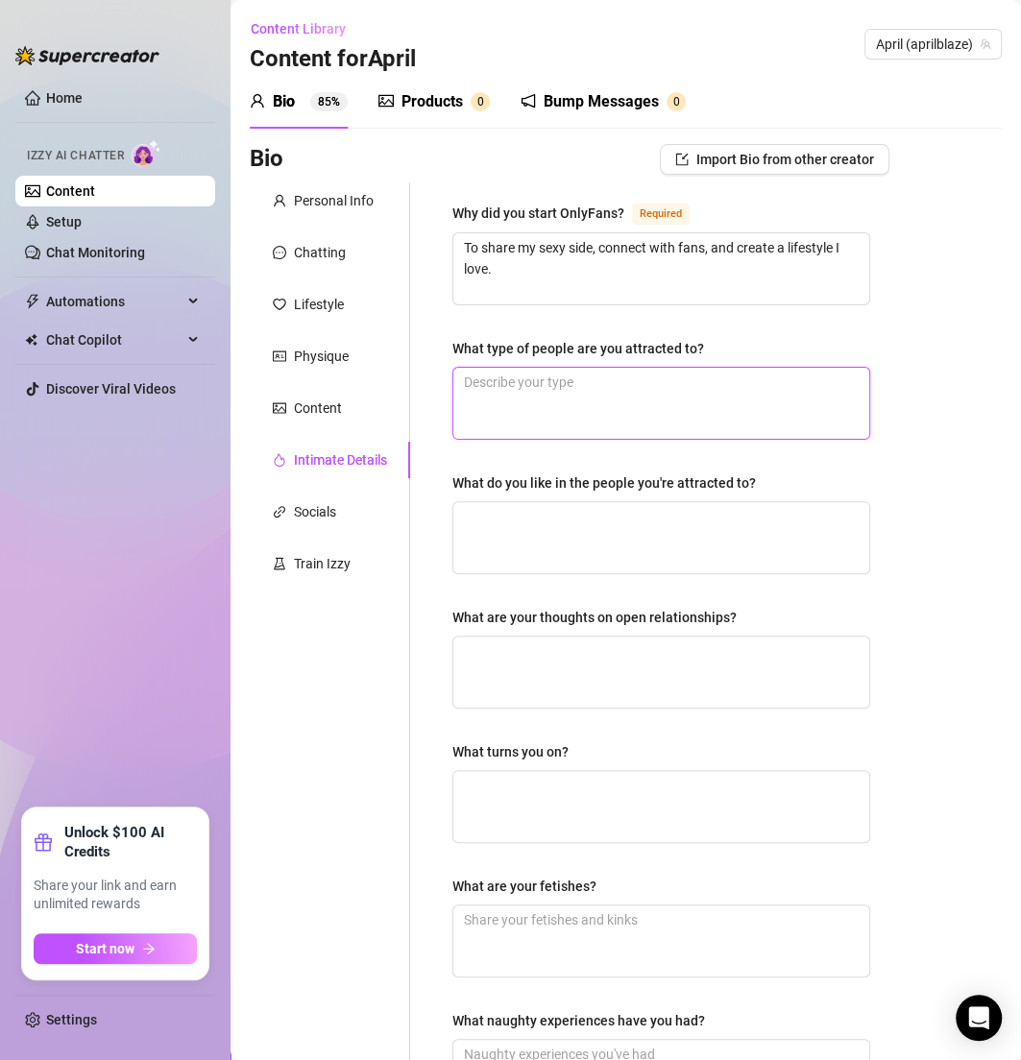
click at [515, 375] on textarea "What type of people are you attracted to?" at bounding box center [661, 403] width 416 height 71
paste textarea "Confident, adventurous, fun people."
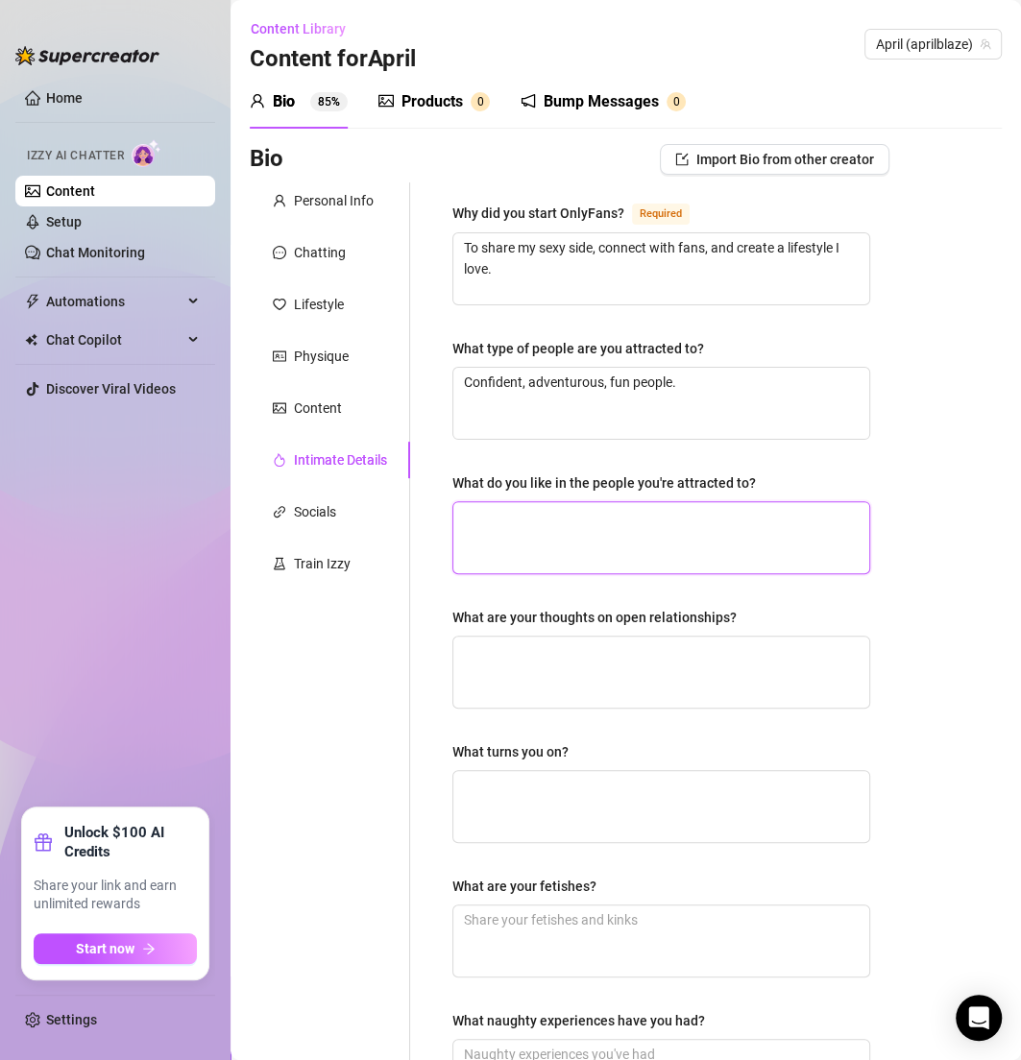
click at [585, 524] on textarea "What do you like in the people you're attracted to?" at bounding box center [661, 537] width 416 height 71
paste textarea "Confidence, humor, and good energy."
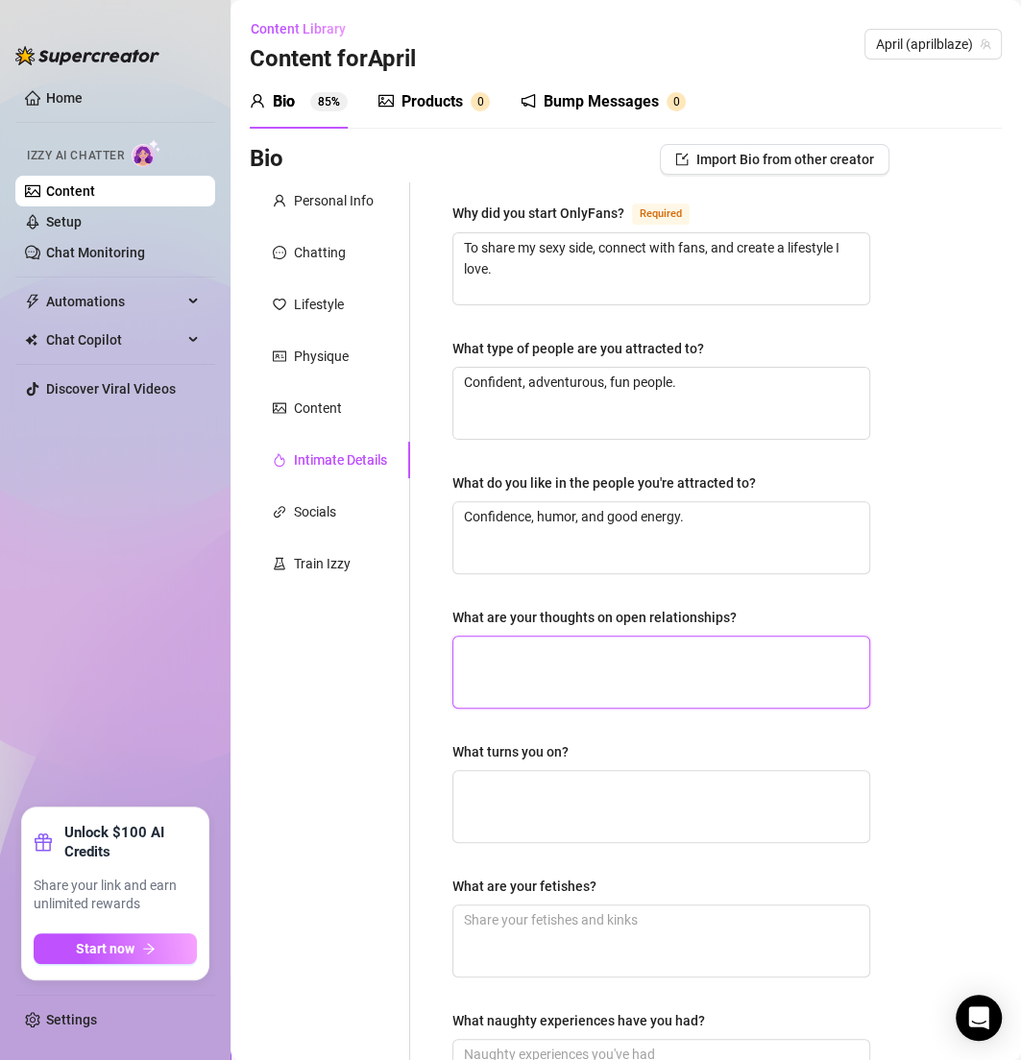
click at [658, 648] on textarea "What are your thoughts on open relationships?" at bounding box center [661, 672] width 416 height 71
paste textarea "I’m open-minded, but it depends on trust and respect."
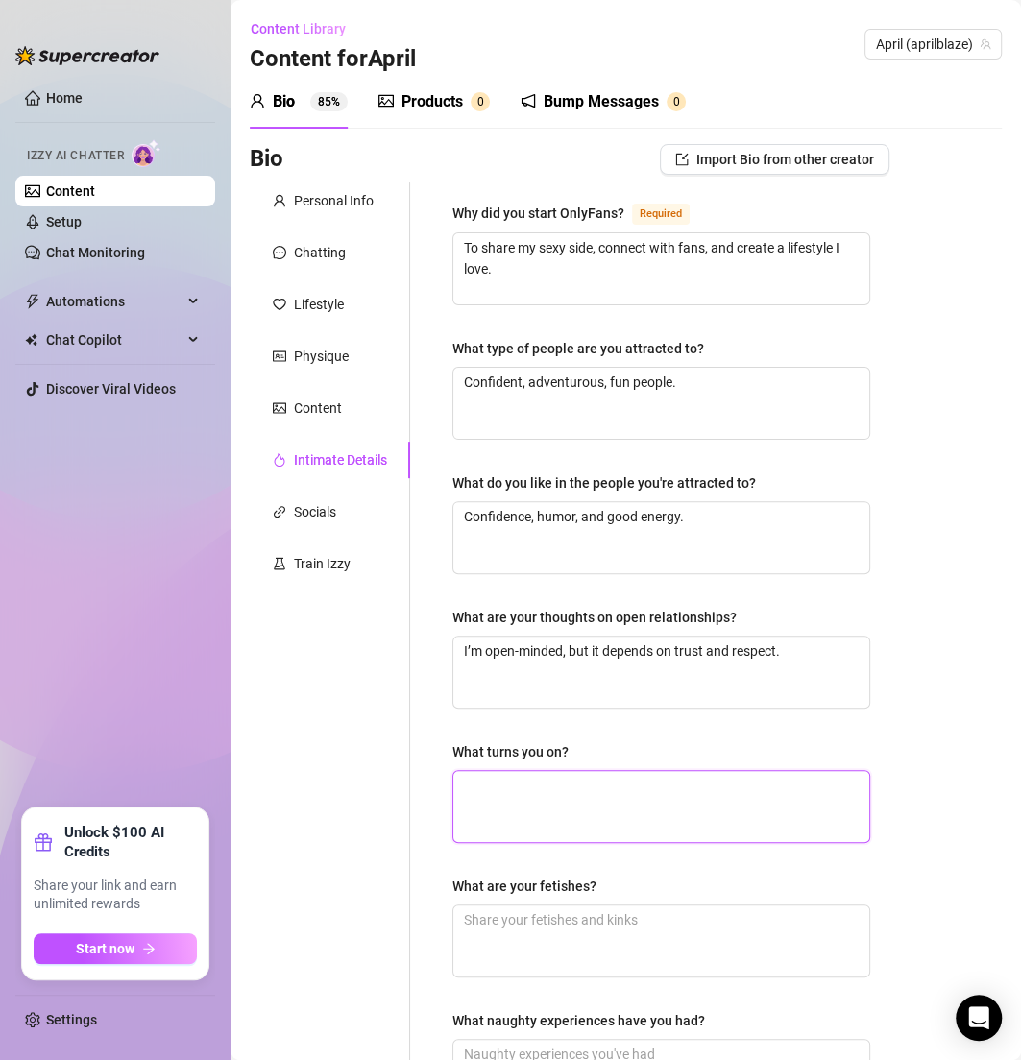
click at [531, 797] on textarea "What turns you on?" at bounding box center [661, 806] width 416 height 71
paste textarea "Confidence, teasing, being dominant sometimes 😘"
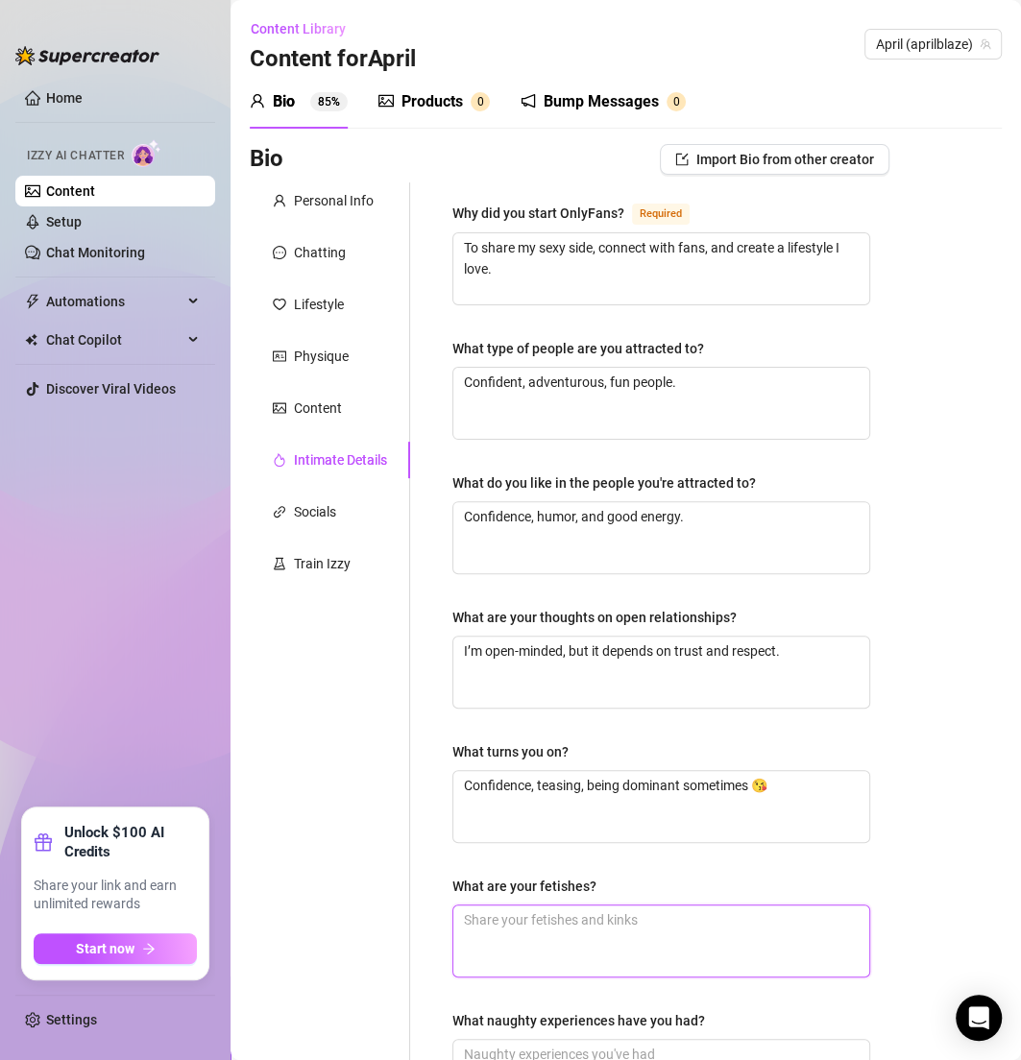
click at [515, 938] on textarea "What are your fetishes?" at bounding box center [661, 941] width 416 height 71
paste
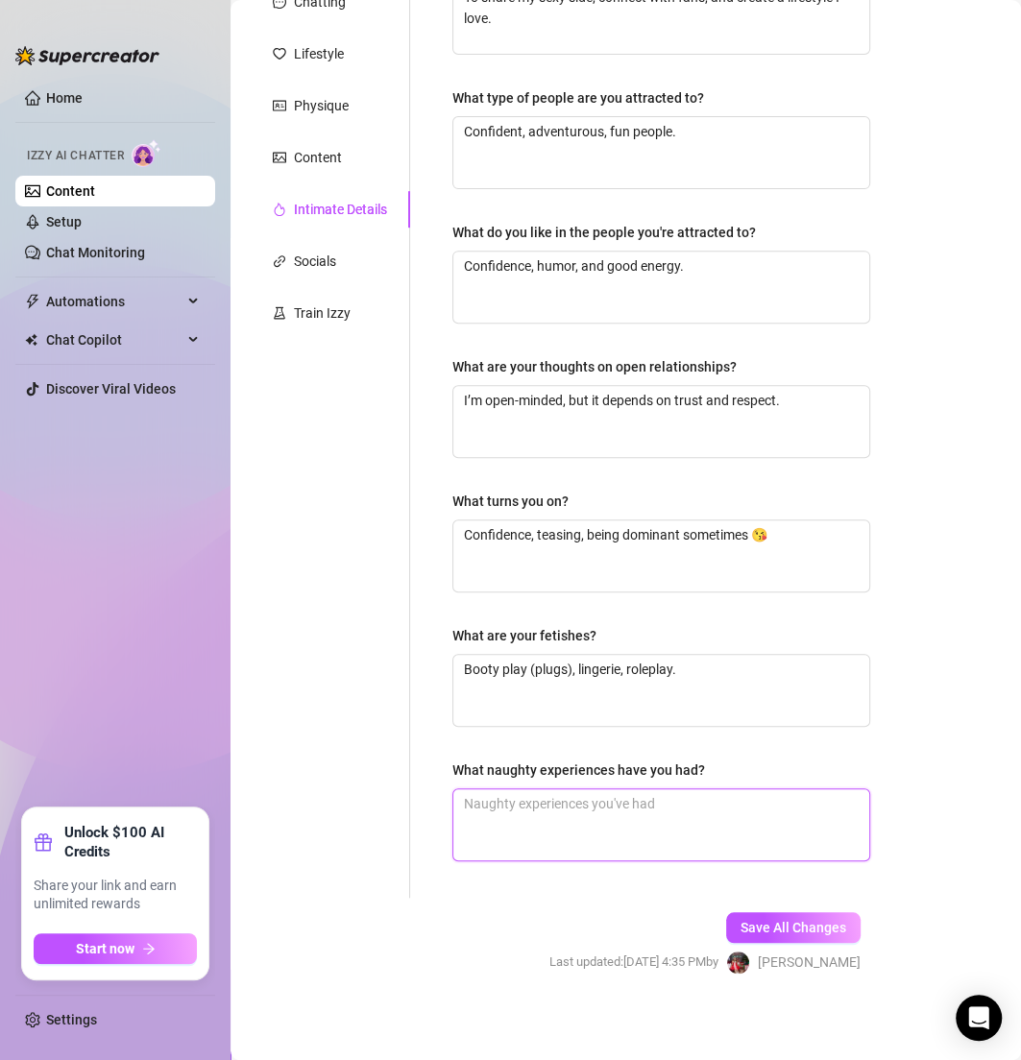
click at [690, 810] on textarea "What naughty experiences have you had?" at bounding box center [661, 824] width 416 height 71
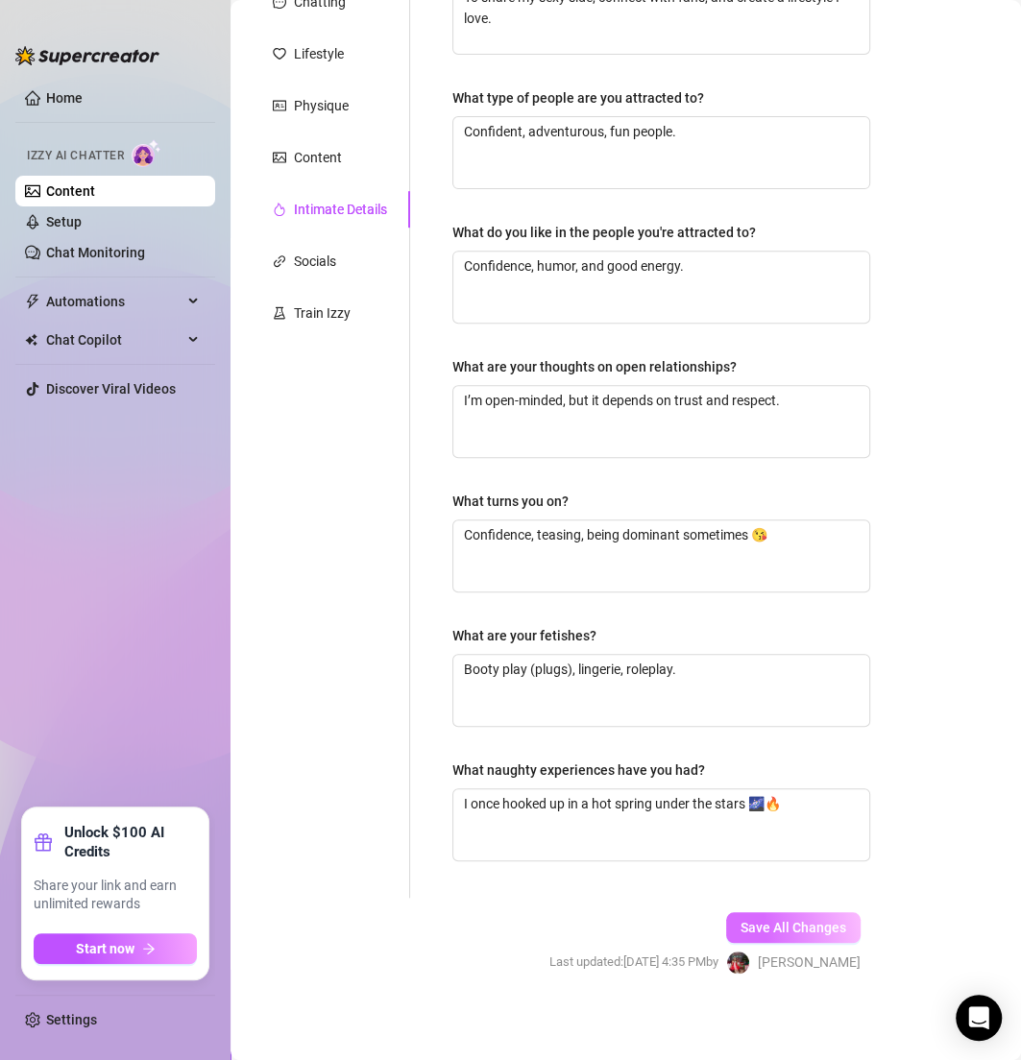
click at [740, 920] on span "Save All Changes" at bounding box center [793, 927] width 106 height 15
click at [746, 912] on button "Save All Changes" at bounding box center [793, 927] width 134 height 31
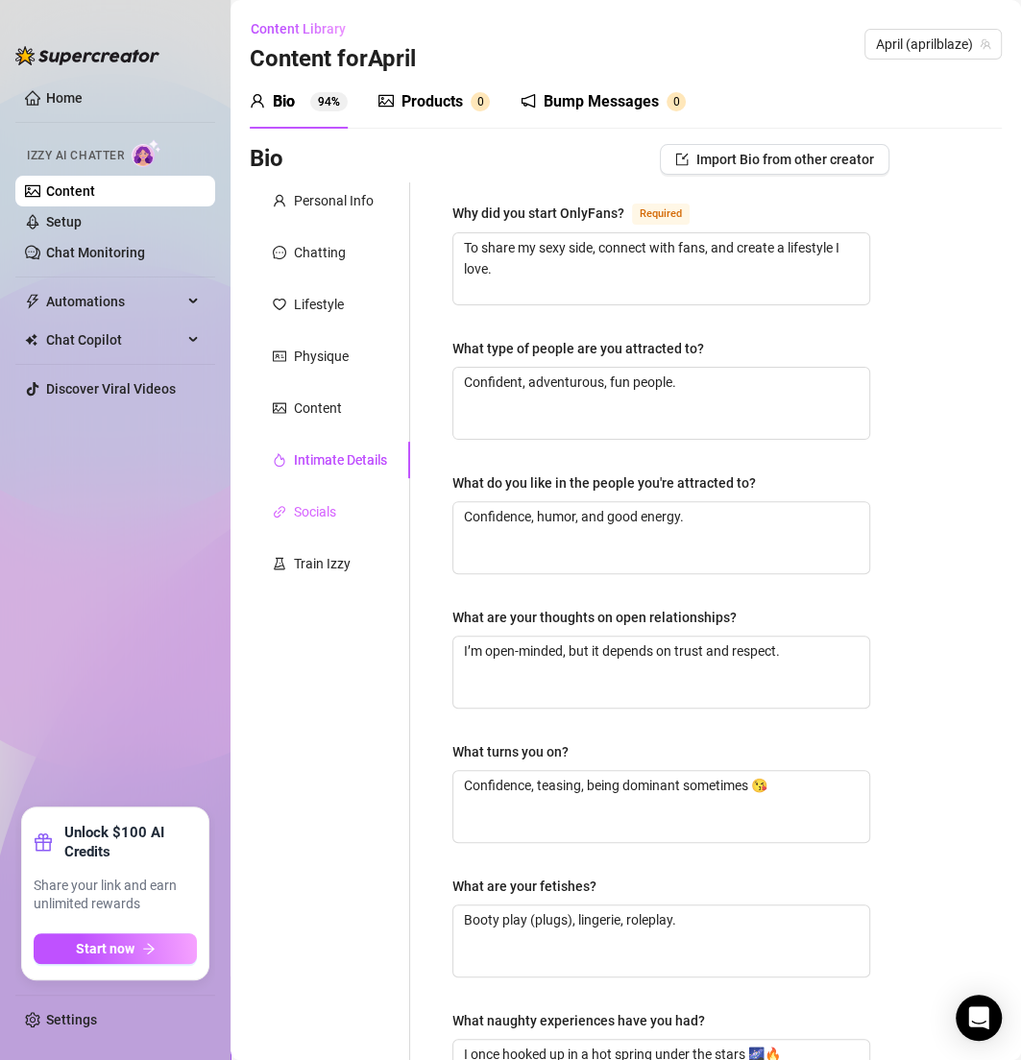
click at [343, 508] on div "Socials" at bounding box center [330, 512] width 160 height 36
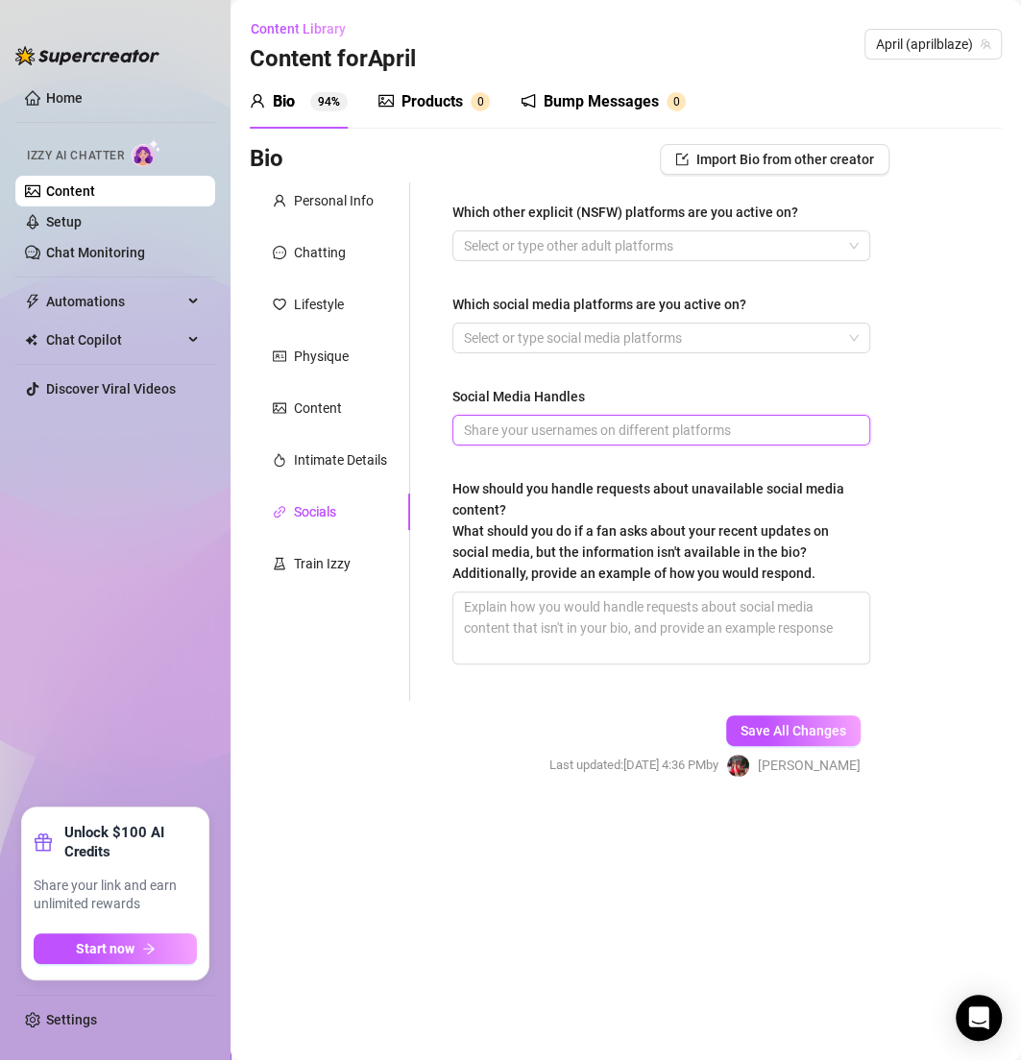
click at [642, 424] on input "Social Media Handles" at bounding box center [659, 430] width 391 height 21
click at [775, 434] on input "https://www.instagram.com/aprilblazeeee/#" at bounding box center [659, 430] width 391 height 21
click at [849, 423] on input "https://www.instagram.com/aprilblazeeee/# https://www.tiktok.com/@aprilblazelove" at bounding box center [659, 430] width 391 height 21
click at [856, 427] on span "https://www.instagram.com/aprilblazeeee/# https://www.tiktok.com/@aprilblazelove" at bounding box center [661, 430] width 418 height 31
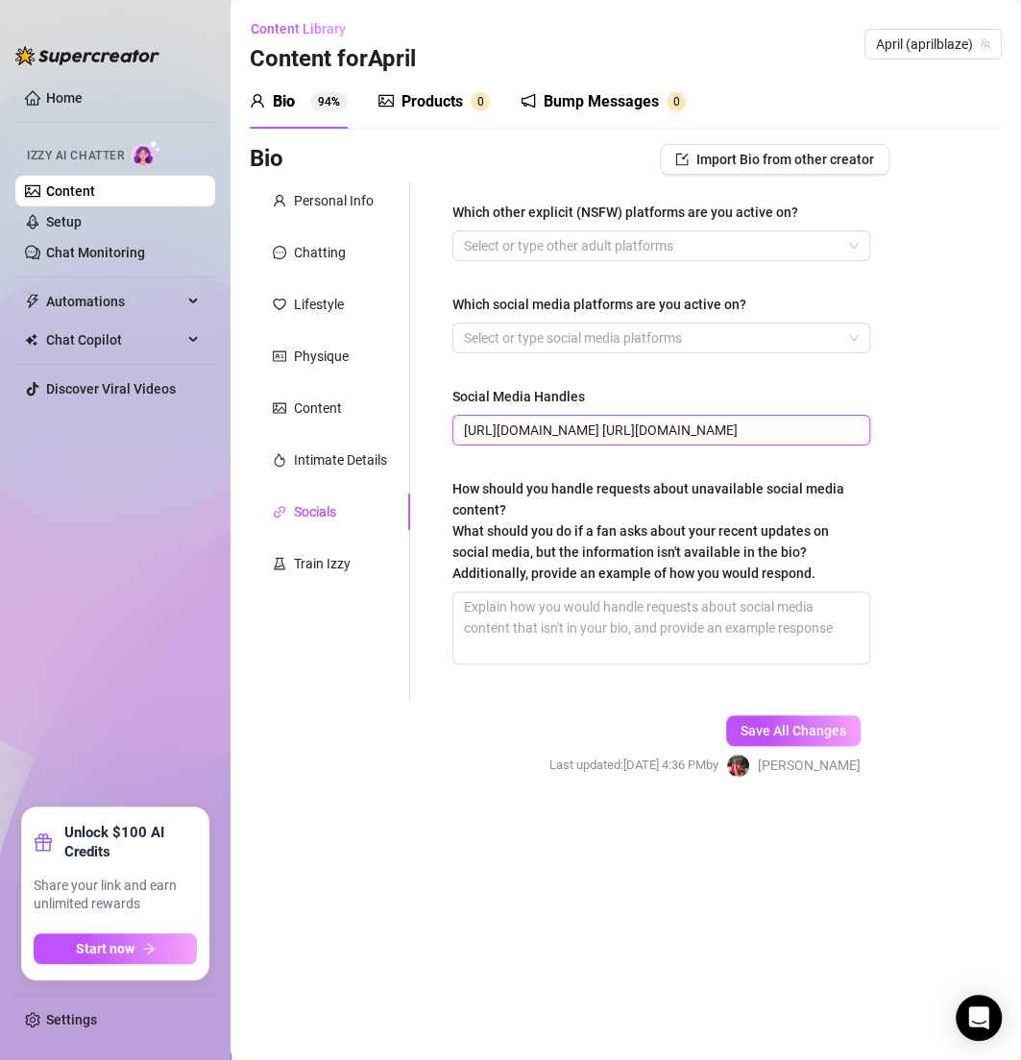
click at [853, 431] on input "https://www.instagram.com/aprilblazeeee/# https://www.tiktok.com/@aprilblazelove" at bounding box center [659, 430] width 391 height 21
click at [691, 336] on div at bounding box center [651, 338] width 390 height 27
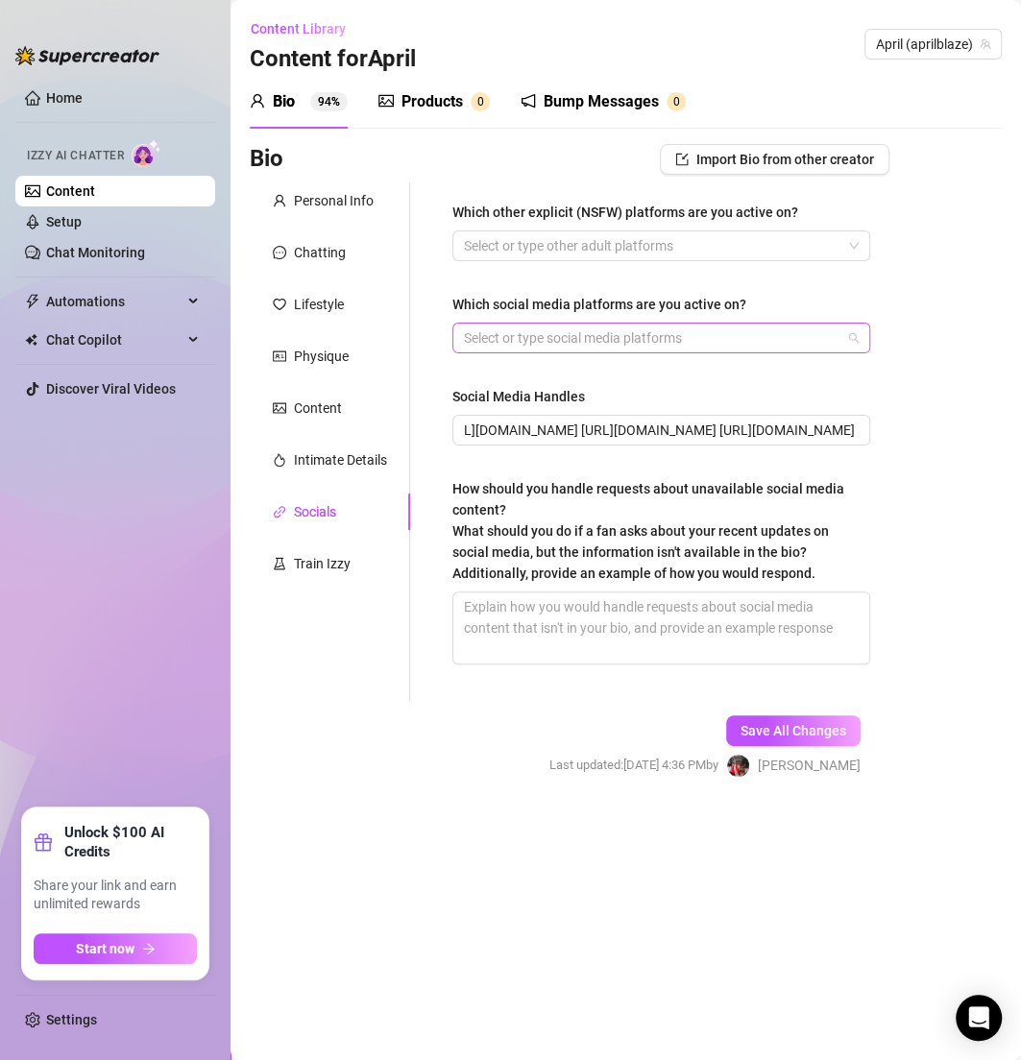
scroll to position [0, 0]
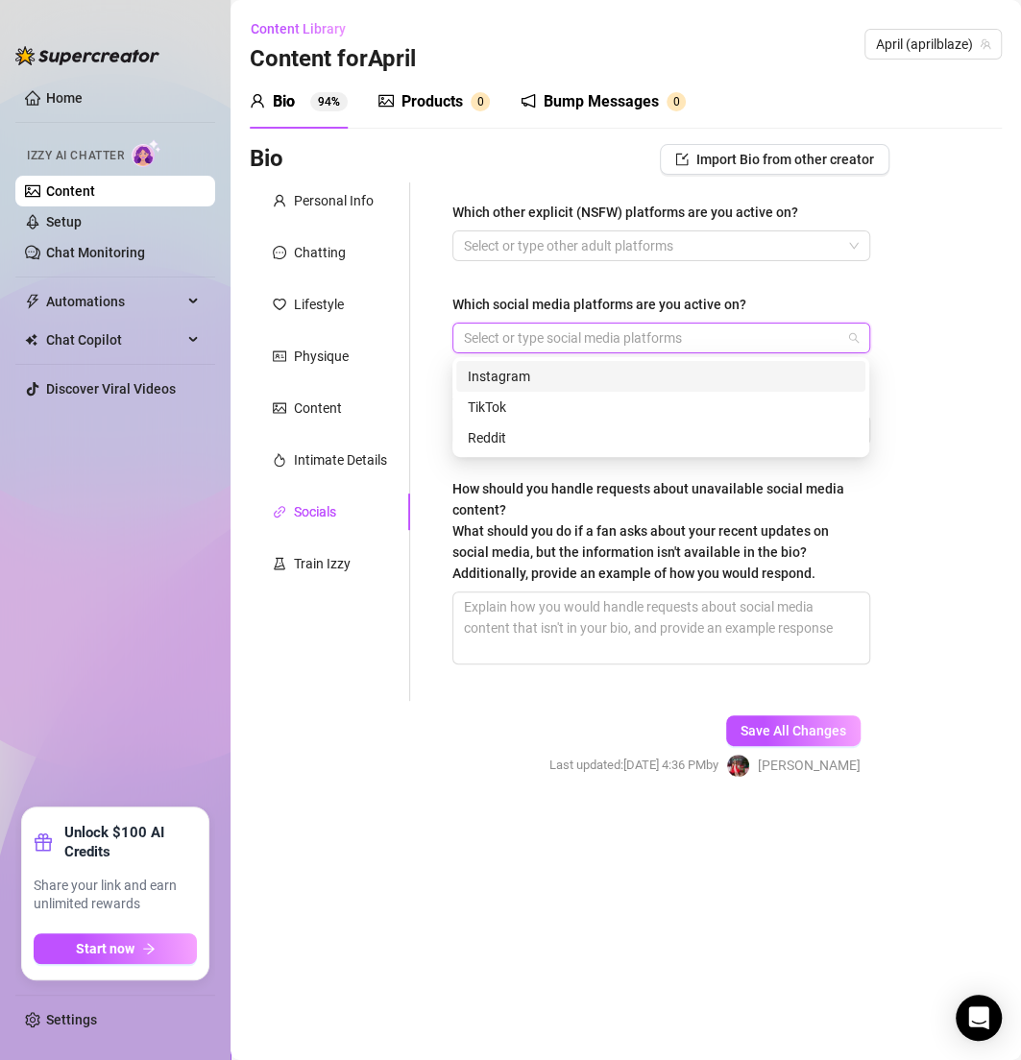
click at [657, 379] on div "Instagram" at bounding box center [661, 376] width 386 height 21
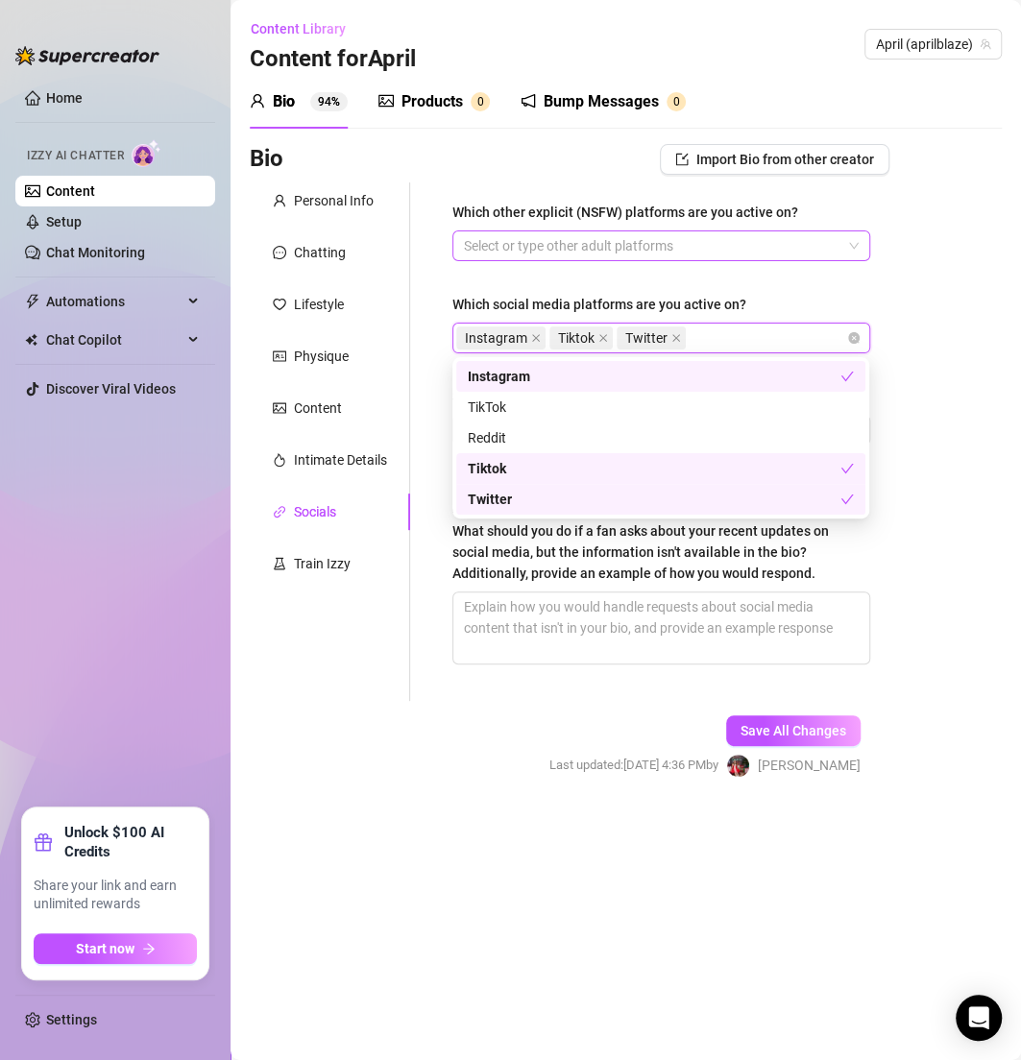
click at [529, 248] on div at bounding box center [651, 245] width 390 height 27
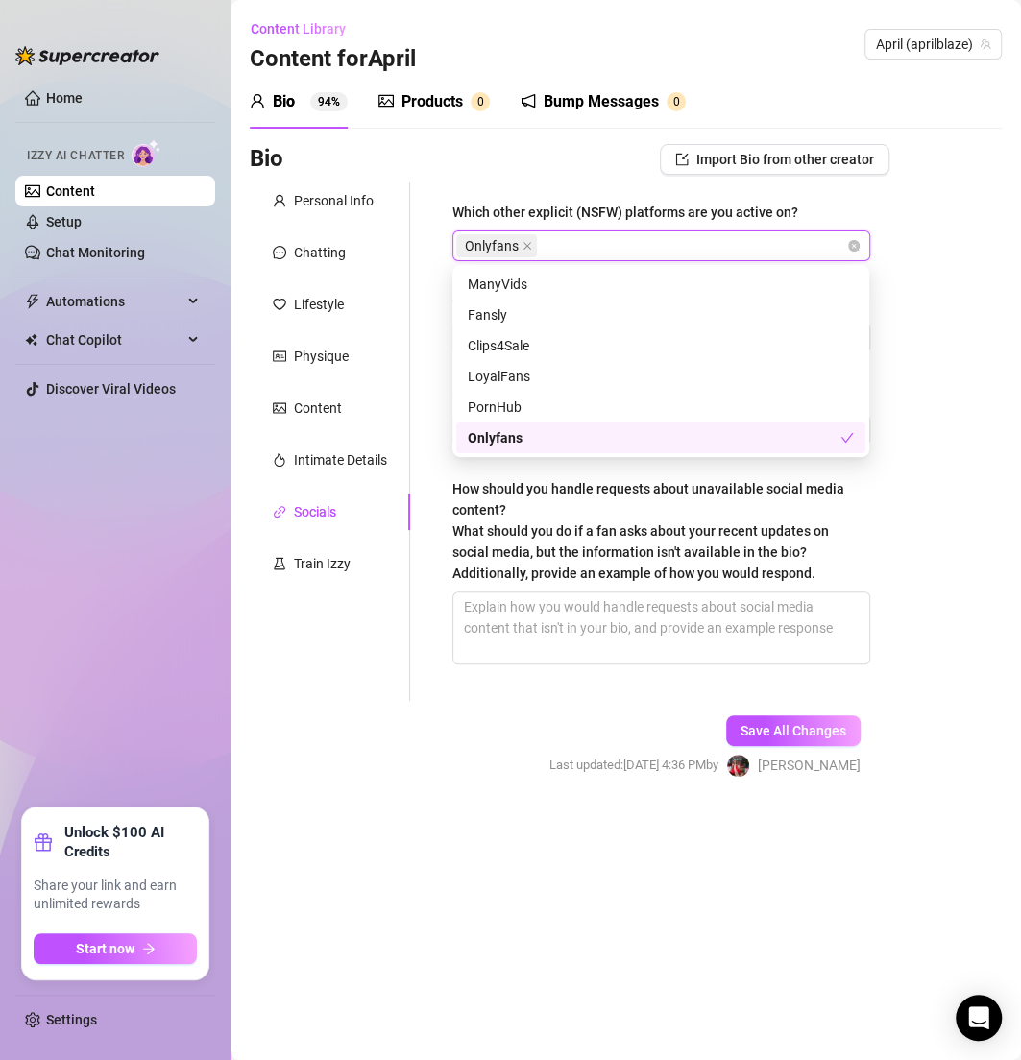
click at [488, 554] on span "What should you do if a fan asks about your recent updates on social media, but…" at bounding box center [640, 552] width 376 height 58
click at [488, 593] on textarea "How should you handle requests about unavailable social media content? What sho…" at bounding box center [661, 628] width 416 height 71
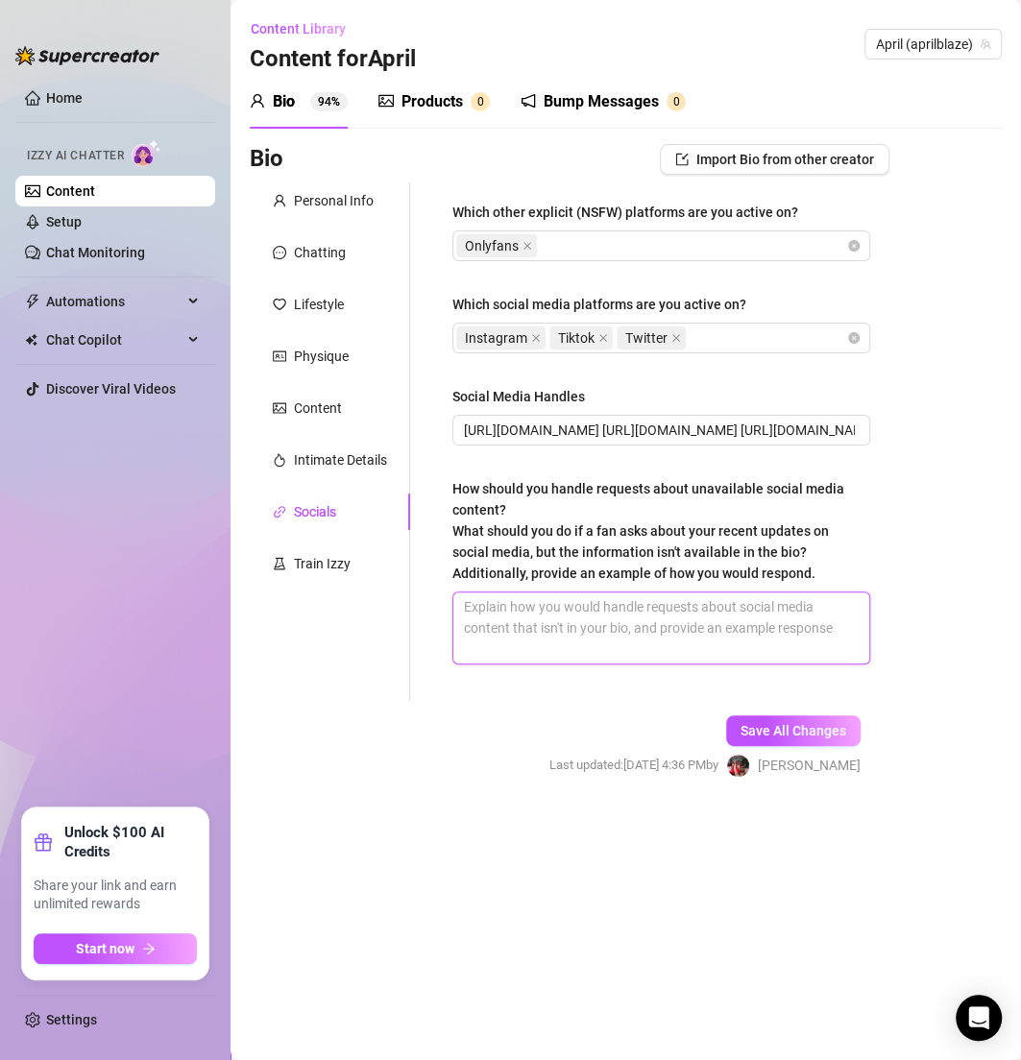
click at [654, 604] on textarea "How should you handle requests about unavailable social media content? What sho…" at bounding box center [661, 628] width 416 height 71
click at [557, 605] on textarea "Keep it on OF — everything exclusive stays here." at bounding box center [661, 628] width 416 height 71
click at [773, 614] on textarea "Keep it on OF, everything exclusive stays here." at bounding box center [661, 628] width 416 height 71
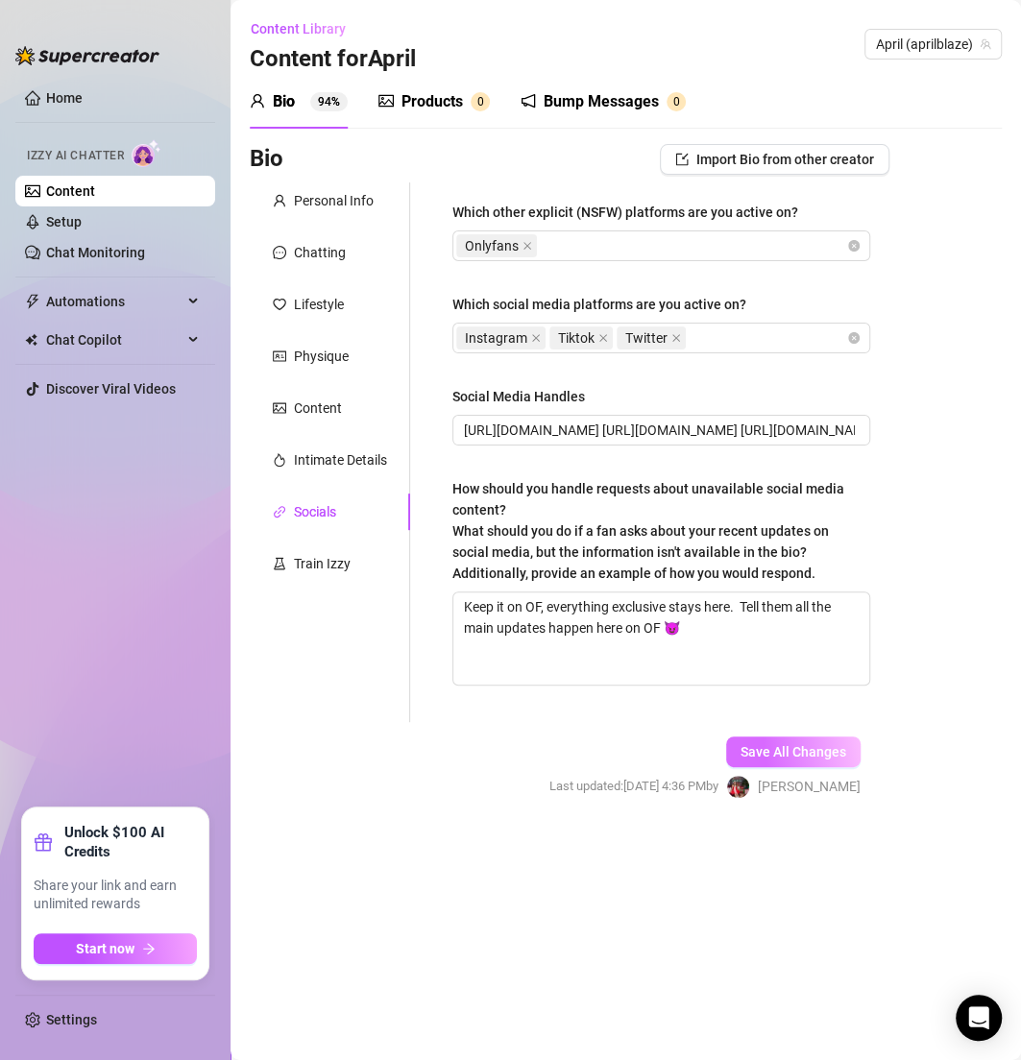
click at [819, 737] on button "Save All Changes" at bounding box center [793, 752] width 134 height 31
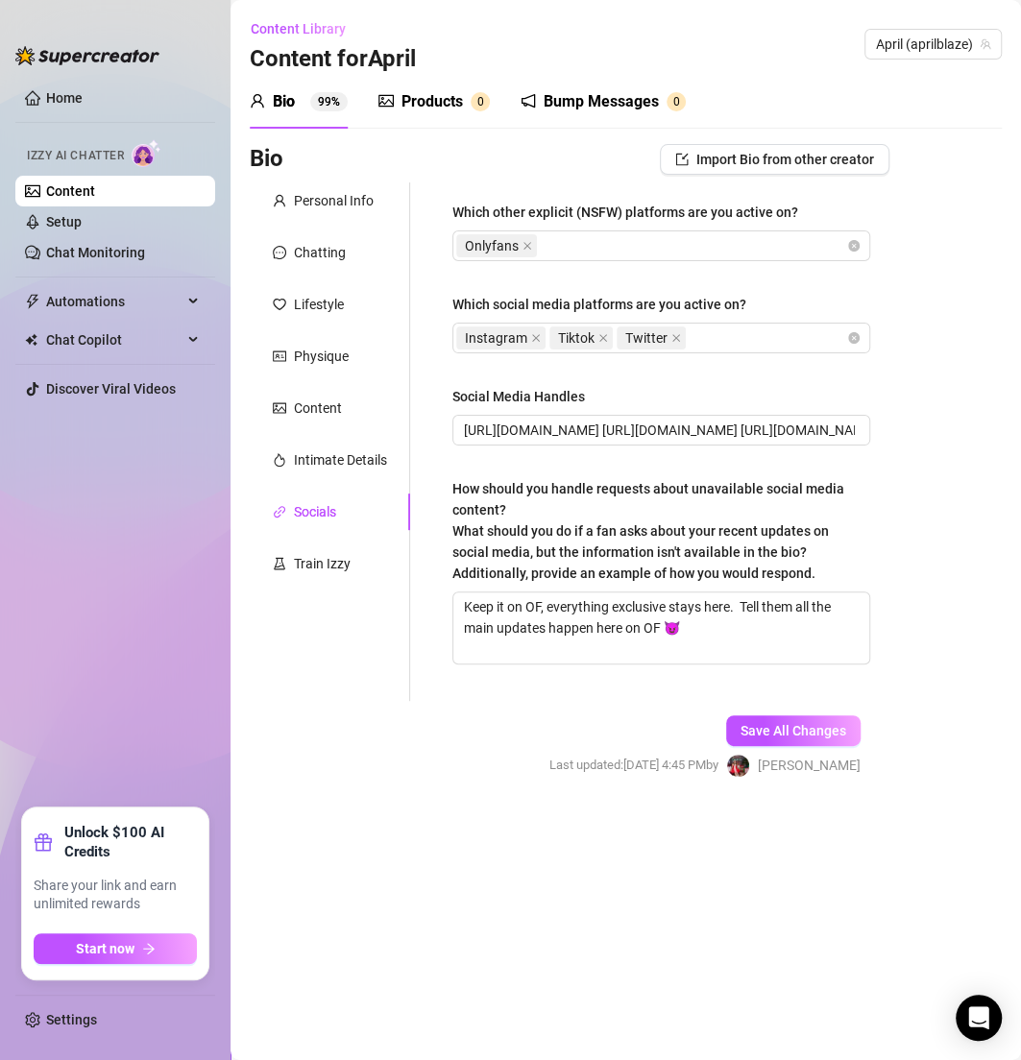
click at [95, 199] on link "Content" at bounding box center [70, 190] width 49 height 15
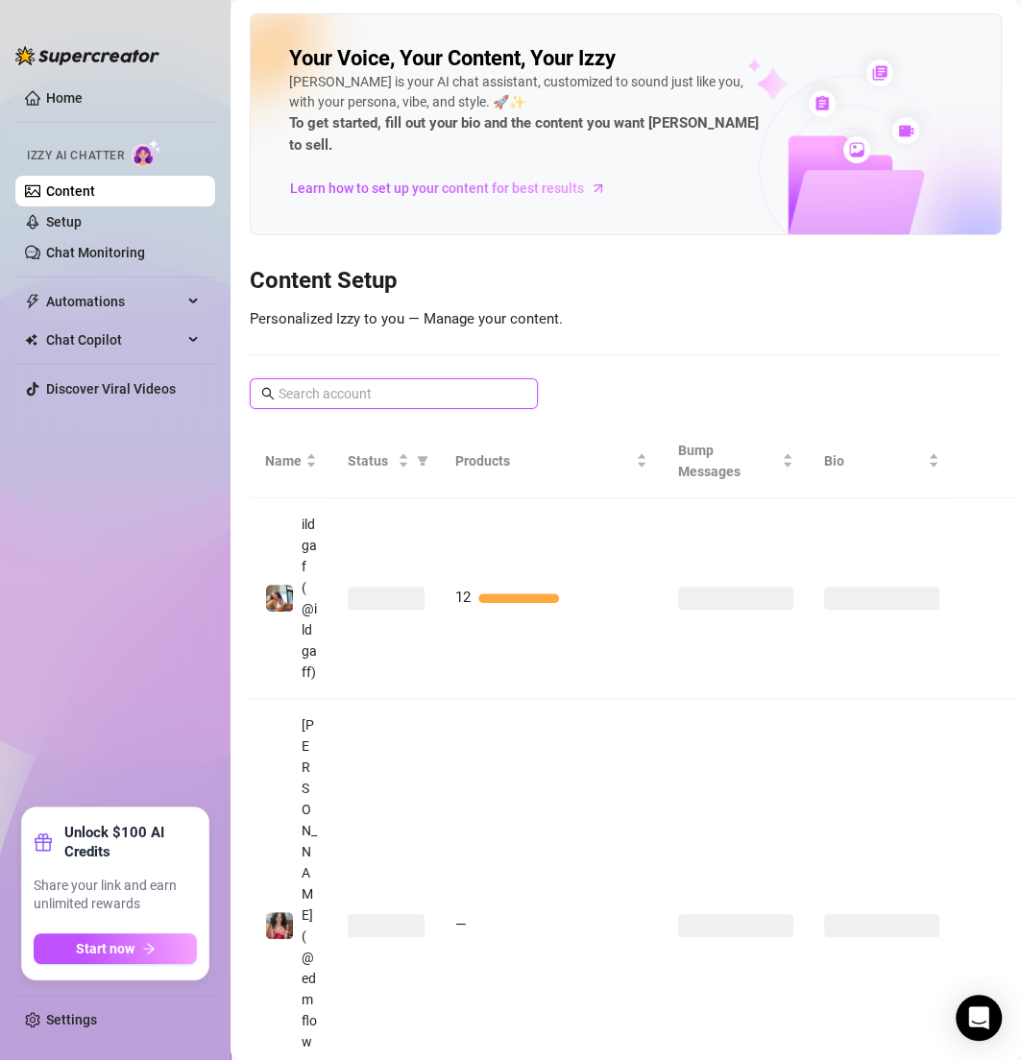
click at [418, 383] on input "text" at bounding box center [395, 393] width 232 height 21
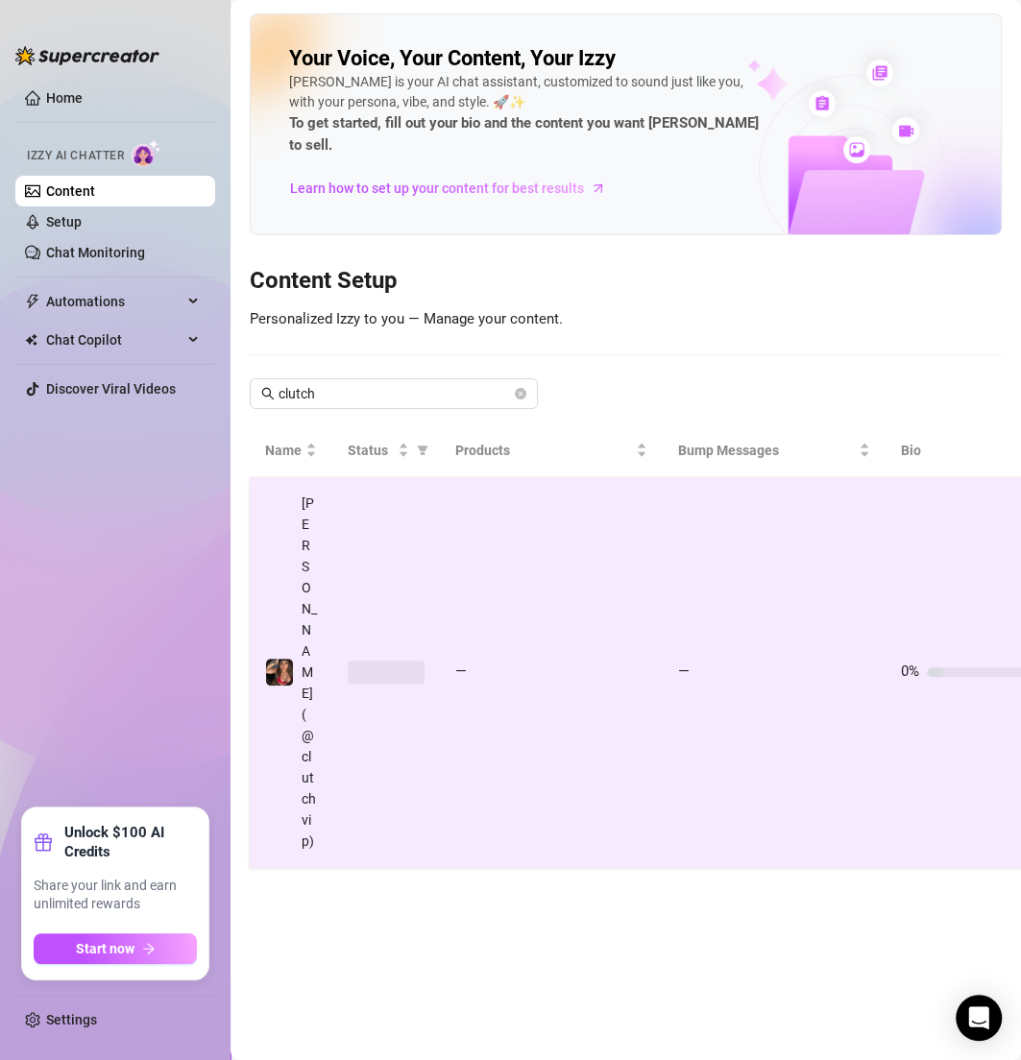
click at [552, 557] on td "—" at bounding box center [551, 672] width 223 height 391
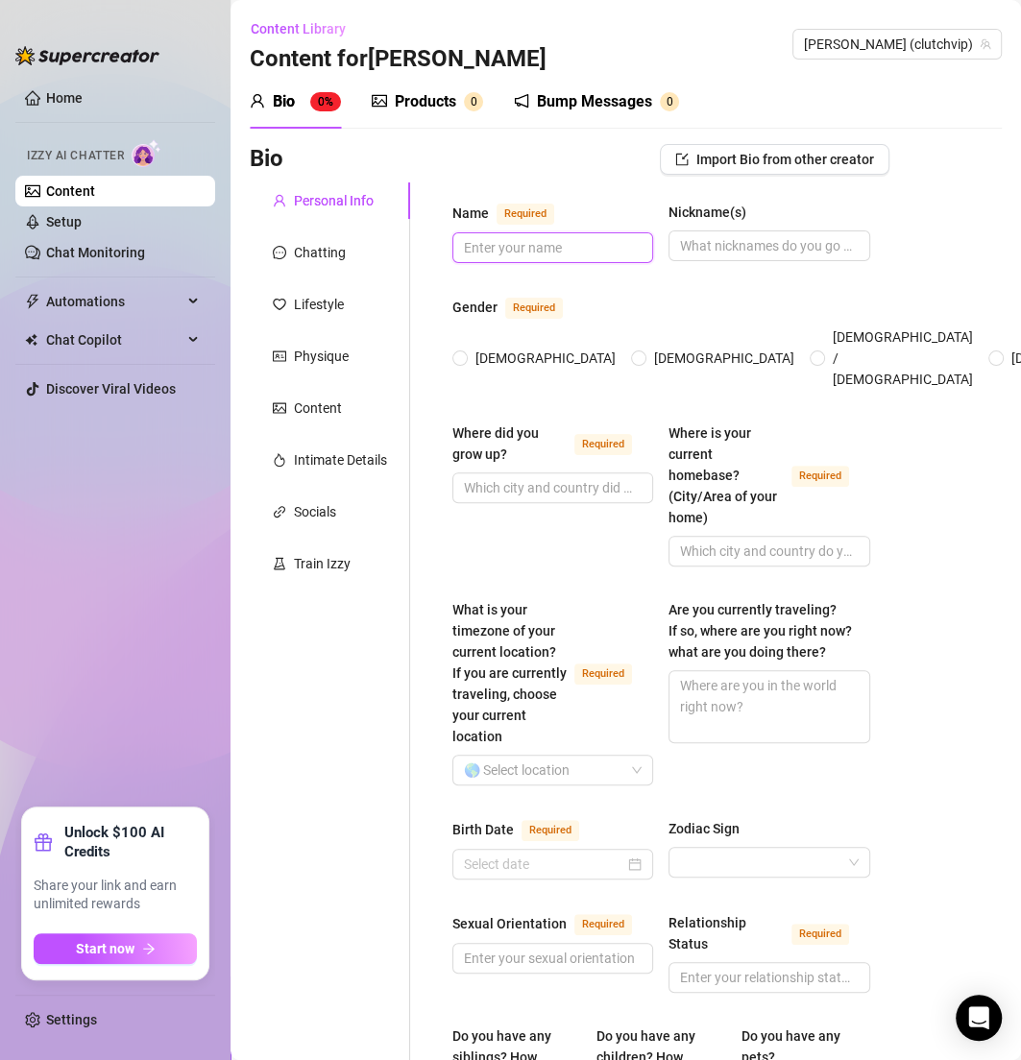
click at [566, 246] on input "Name Required" at bounding box center [551, 247] width 174 height 21
click at [462, 354] on label "[DEMOGRAPHIC_DATA]" at bounding box center [537, 358] width 171 height 21
click at [462, 354] on input "[DEMOGRAPHIC_DATA]" at bounding box center [461, 359] width 8 height 12
click at [518, 472] on span at bounding box center [552, 487] width 201 height 31
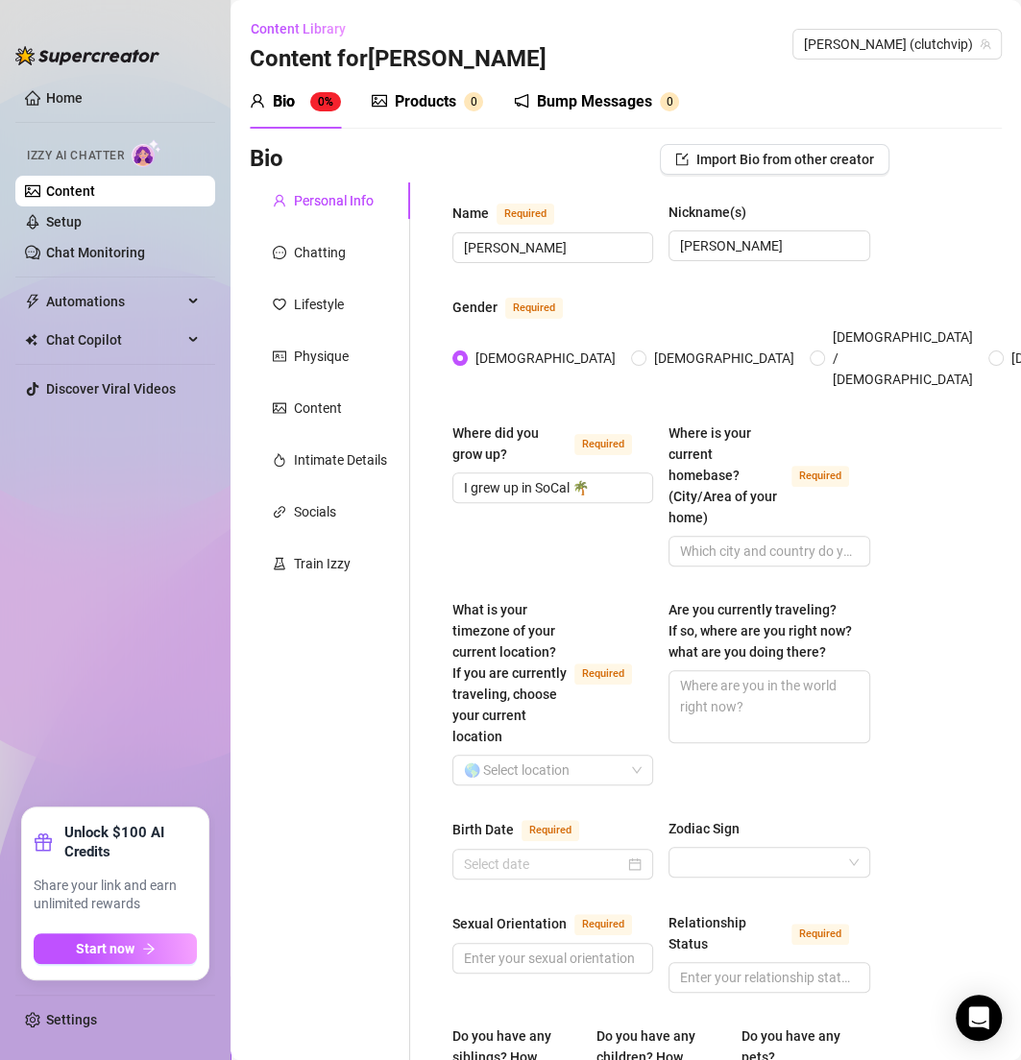
click at [532, 521] on div "Where did you grow up? Required I grew up in SoCal 🌴" at bounding box center [552, 495] width 201 height 144
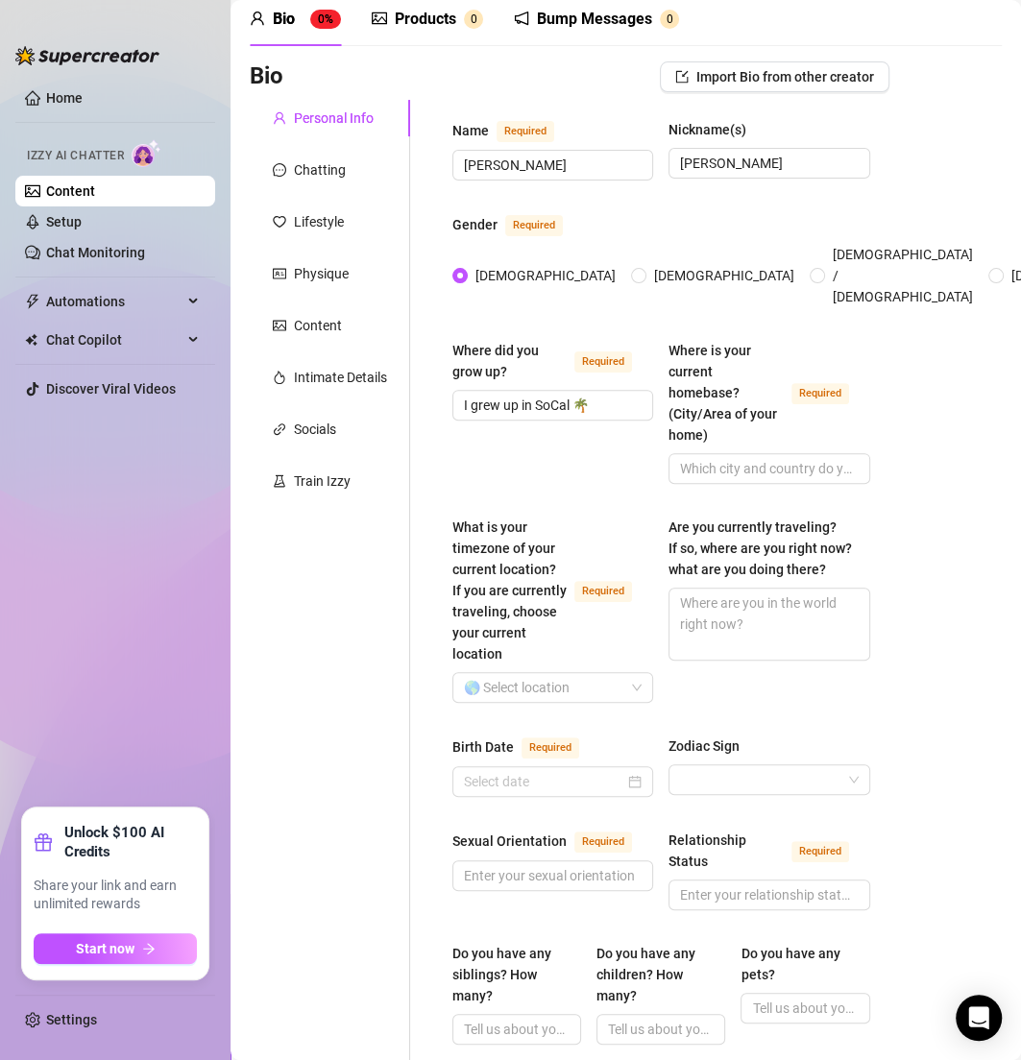
scroll to position [77, 0]
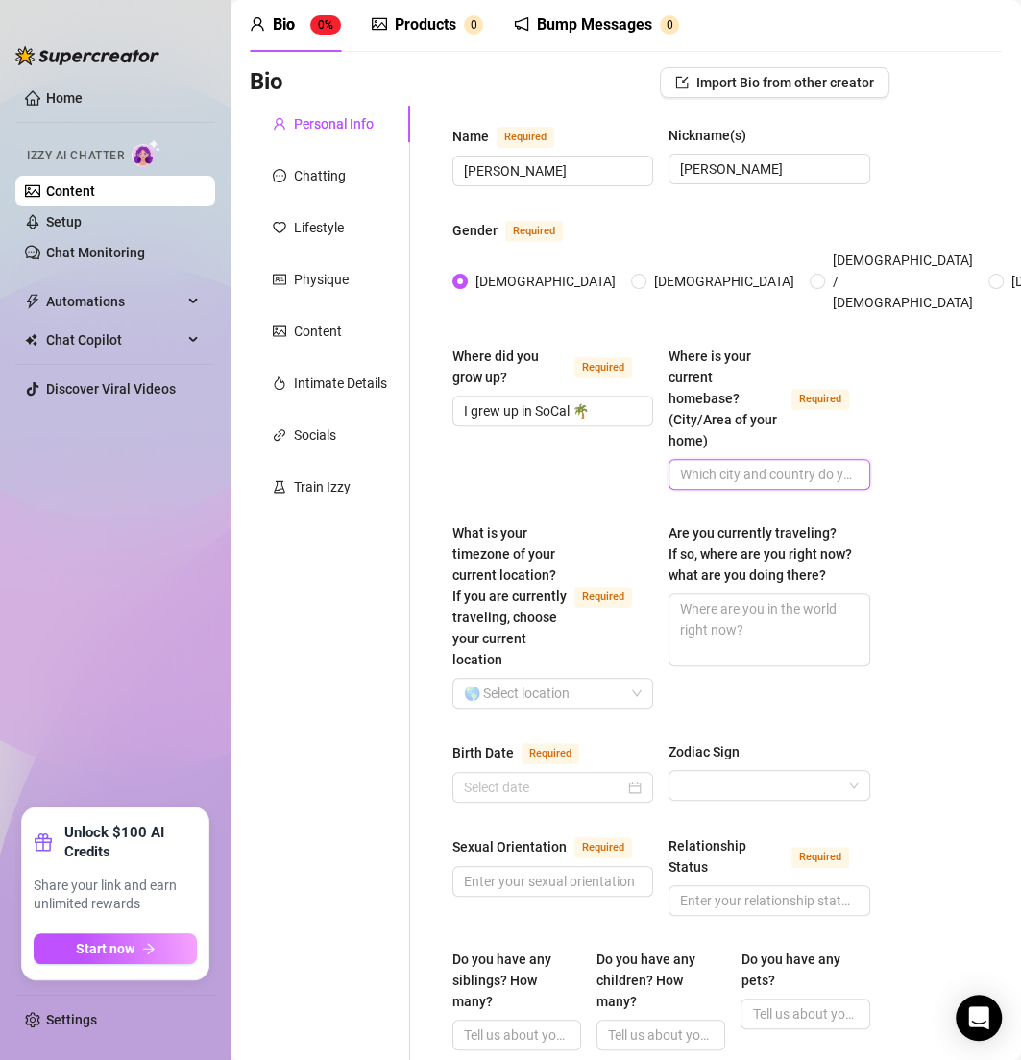
click at [723, 464] on input "Where is your current homebase? (City/Area of your home) Required" at bounding box center [767, 474] width 174 height 21
click at [460, 541] on div "What is your timezone of your current location? If you are currently traveling,…" at bounding box center [509, 596] width 114 height 148
click at [464, 679] on input "What is your timezone of your current location? If you are currently traveling,…" at bounding box center [544, 693] width 160 height 29
click at [540, 694] on input "What is your timezone of your current location? If you are currently traveling,…" at bounding box center [544, 693] width 160 height 29
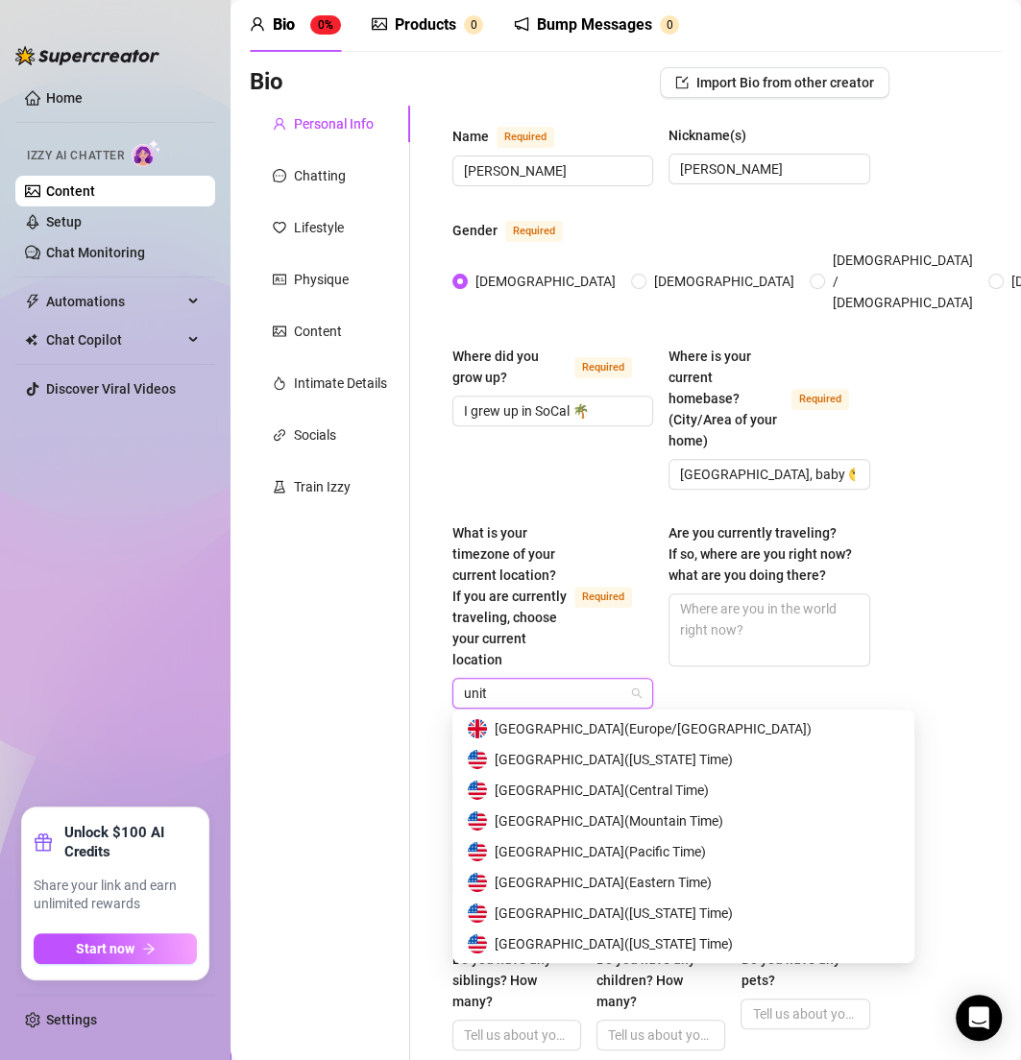
scroll to position [30, 0]
click at [673, 855] on span "United States of America ( Pacific Time )" at bounding box center [600, 852] width 211 height 21
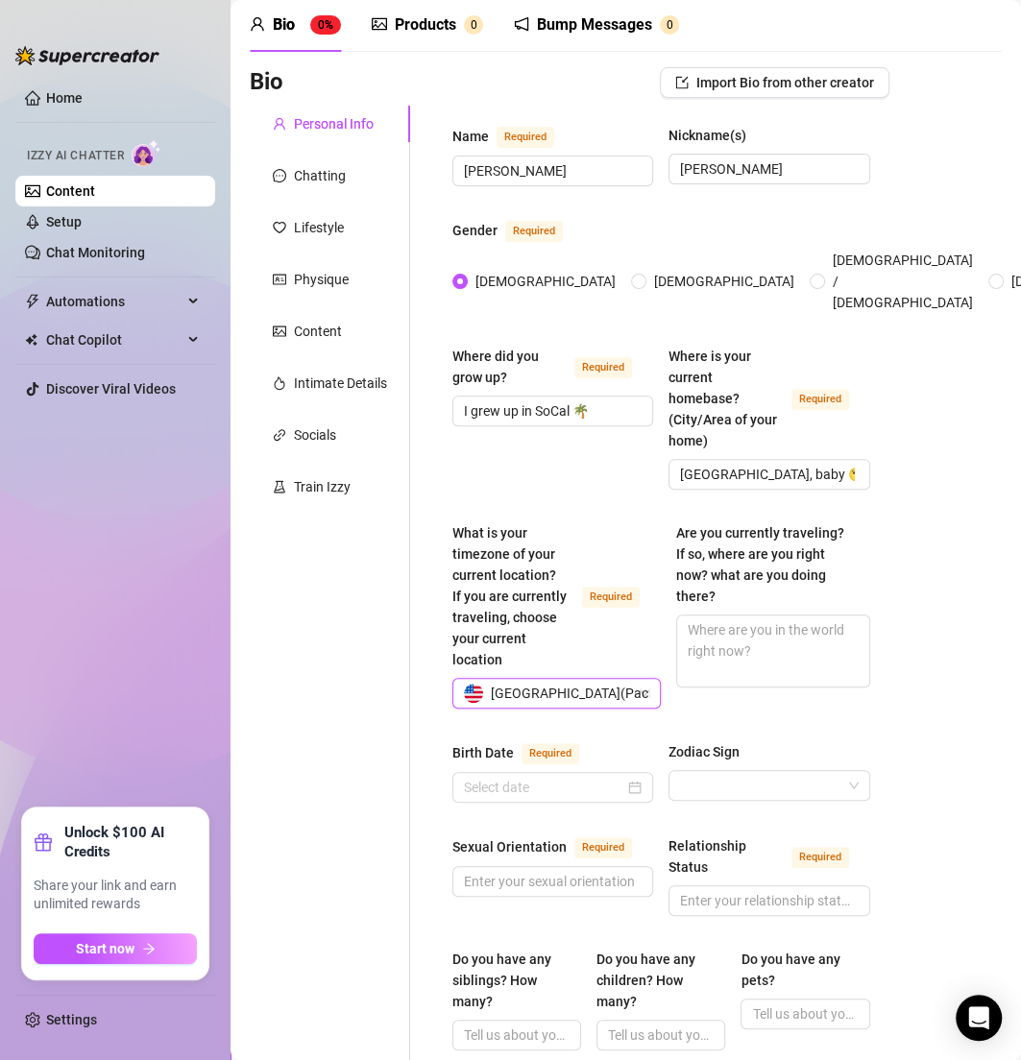
click at [883, 648] on div "Bio Import Bio from other creator Personal Info Chatting Lifestyle Physique Con…" at bounding box center [626, 1056] width 752 height 1978
click at [754, 618] on textarea "Are you currently traveling? If so, where are you right now? what are you doing…" at bounding box center [772, 651] width 191 height 71
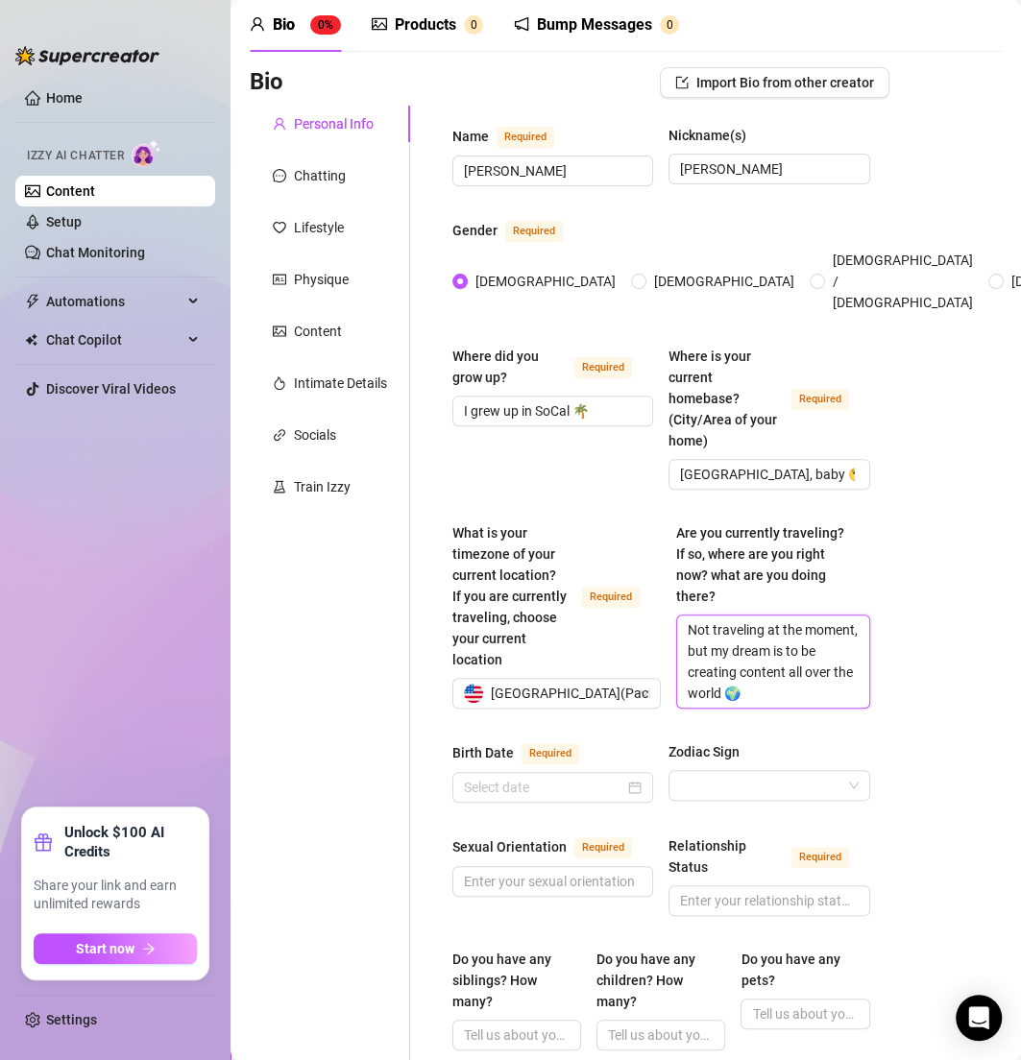
scroll to position [0, 0]
click at [532, 648] on div "What is your timezone of your current location? If you are currently traveling,…" at bounding box center [556, 600] width 208 height 156
click at [582, 777] on input "Birth Date Required" at bounding box center [544, 787] width 160 height 21
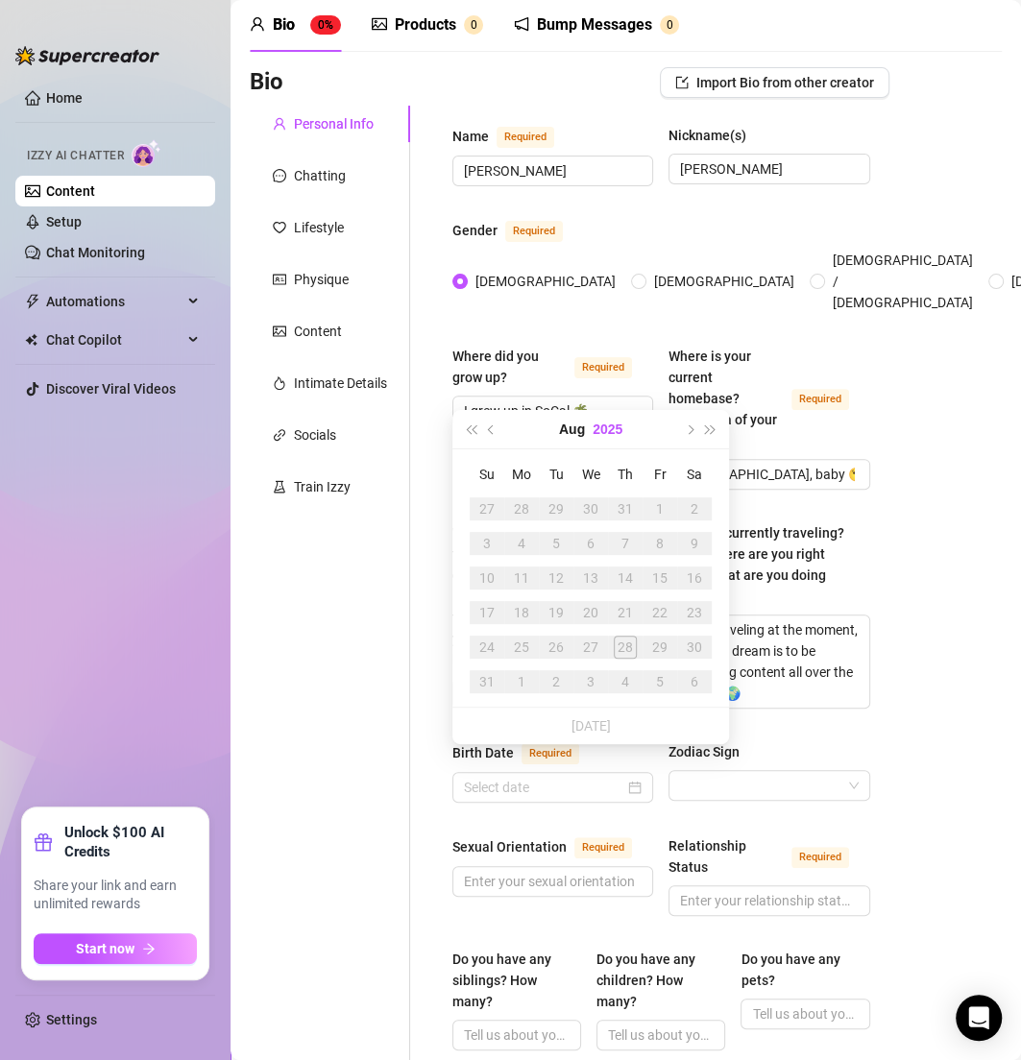
click at [600, 423] on button "2025" at bounding box center [608, 429] width 30 height 38
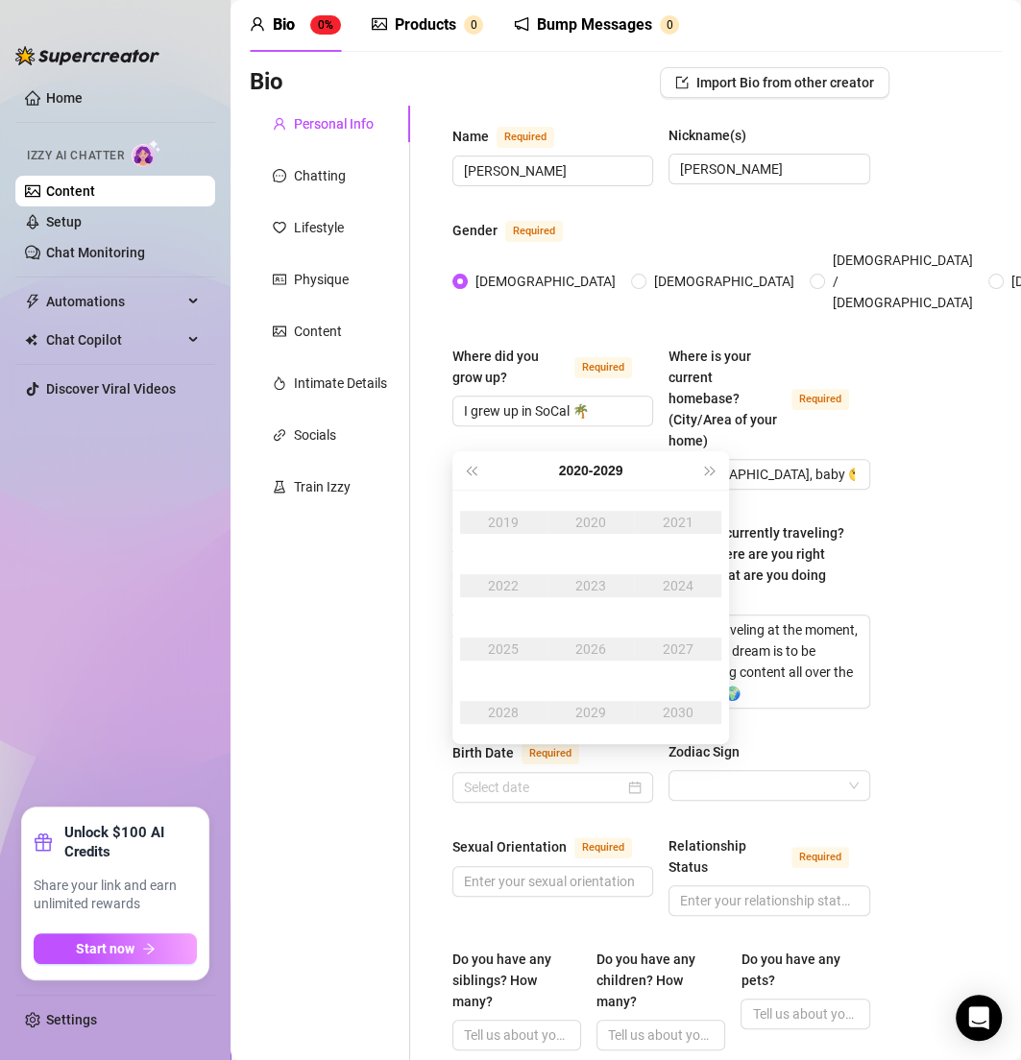
click at [484, 471] on div "2020 - 2029" at bounding box center [590, 470] width 218 height 38
click at [465, 472] on button "Last year (Control + left)" at bounding box center [470, 470] width 21 height 38
click at [475, 466] on span "Last year (Control + left)" at bounding box center [471, 471] width 10 height 10
click at [481, 461] on div "2000 - 2009" at bounding box center [590, 470] width 218 height 38
click at [475, 466] on span "Last year (Control + left)" at bounding box center [471, 471] width 10 height 10
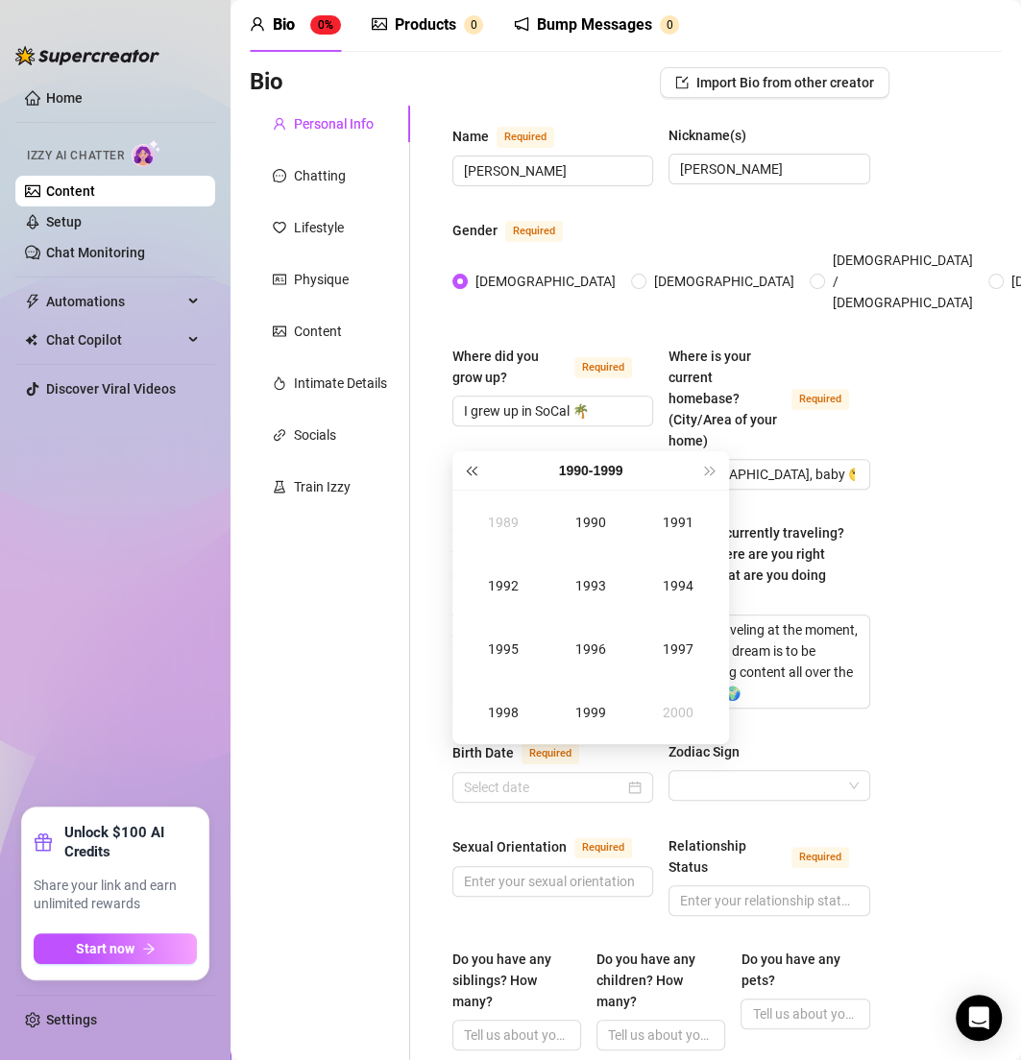
click at [471, 474] on span "Last year (Control + left)" at bounding box center [471, 471] width 10 height 10
click at [525, 709] on div "1988" at bounding box center [503, 712] width 58 height 23
click at [569, 645] on div "Aug" at bounding box center [591, 649] width 58 height 23
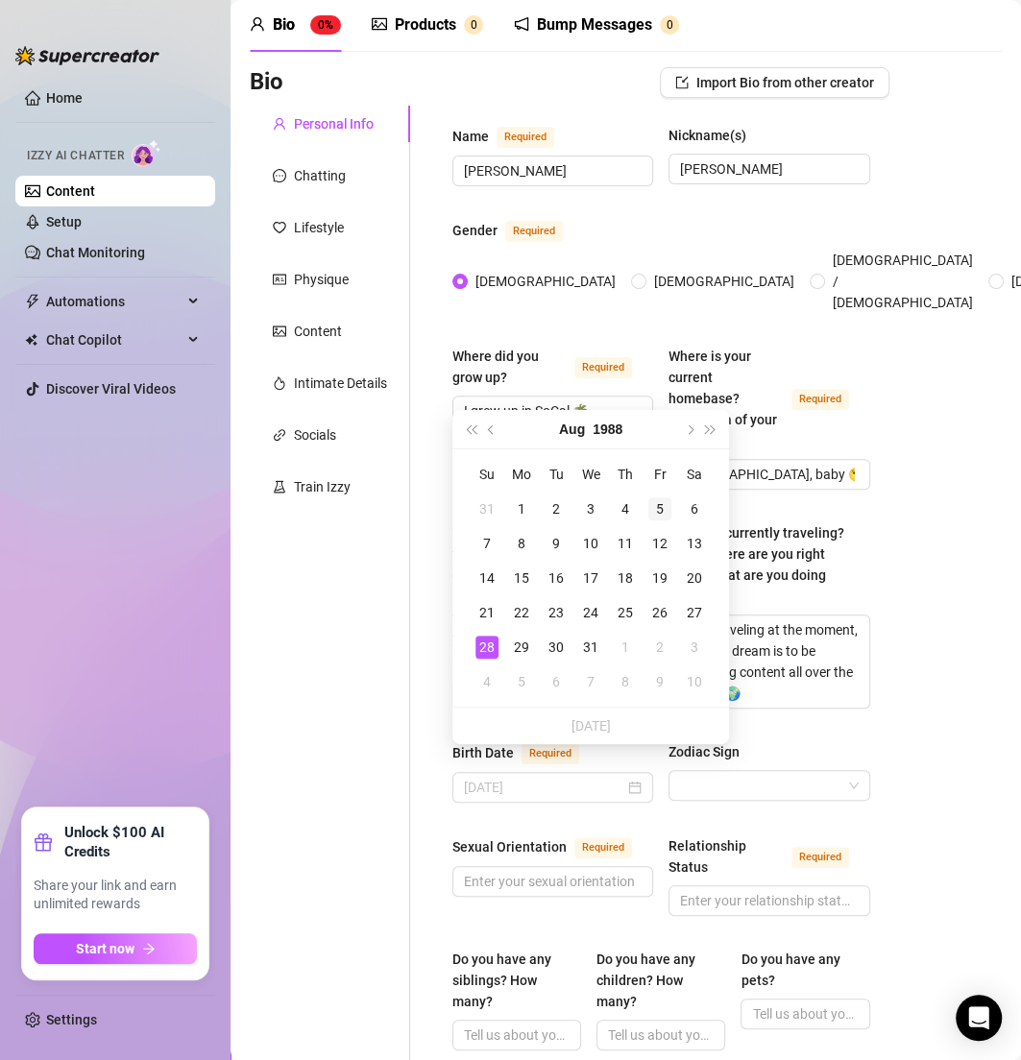
click at [661, 511] on div "5" at bounding box center [659, 508] width 23 height 23
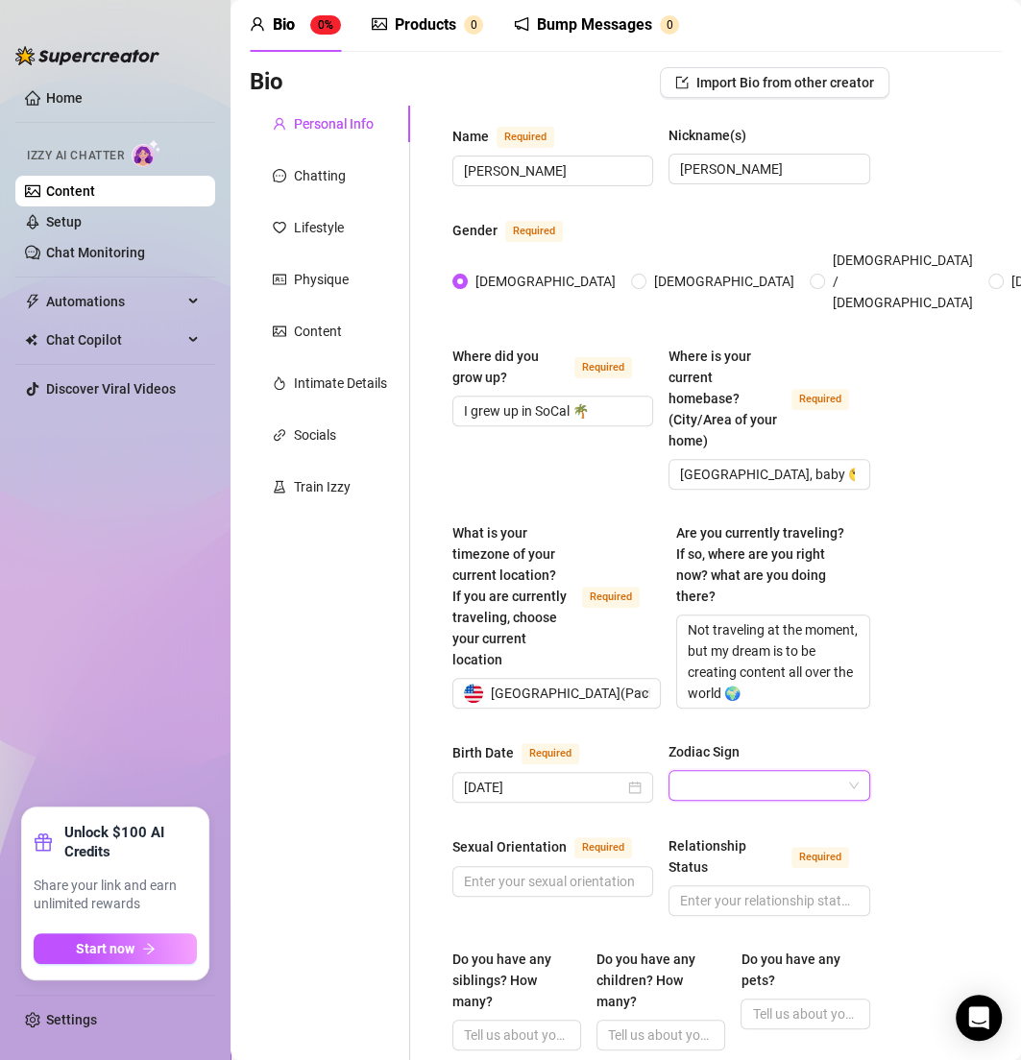
click at [784, 771] on input "Zodiac Sign" at bounding box center [760, 785] width 160 height 29
click at [683, 771] on input "Zodiac Sign" at bounding box center [760, 785] width 160 height 29
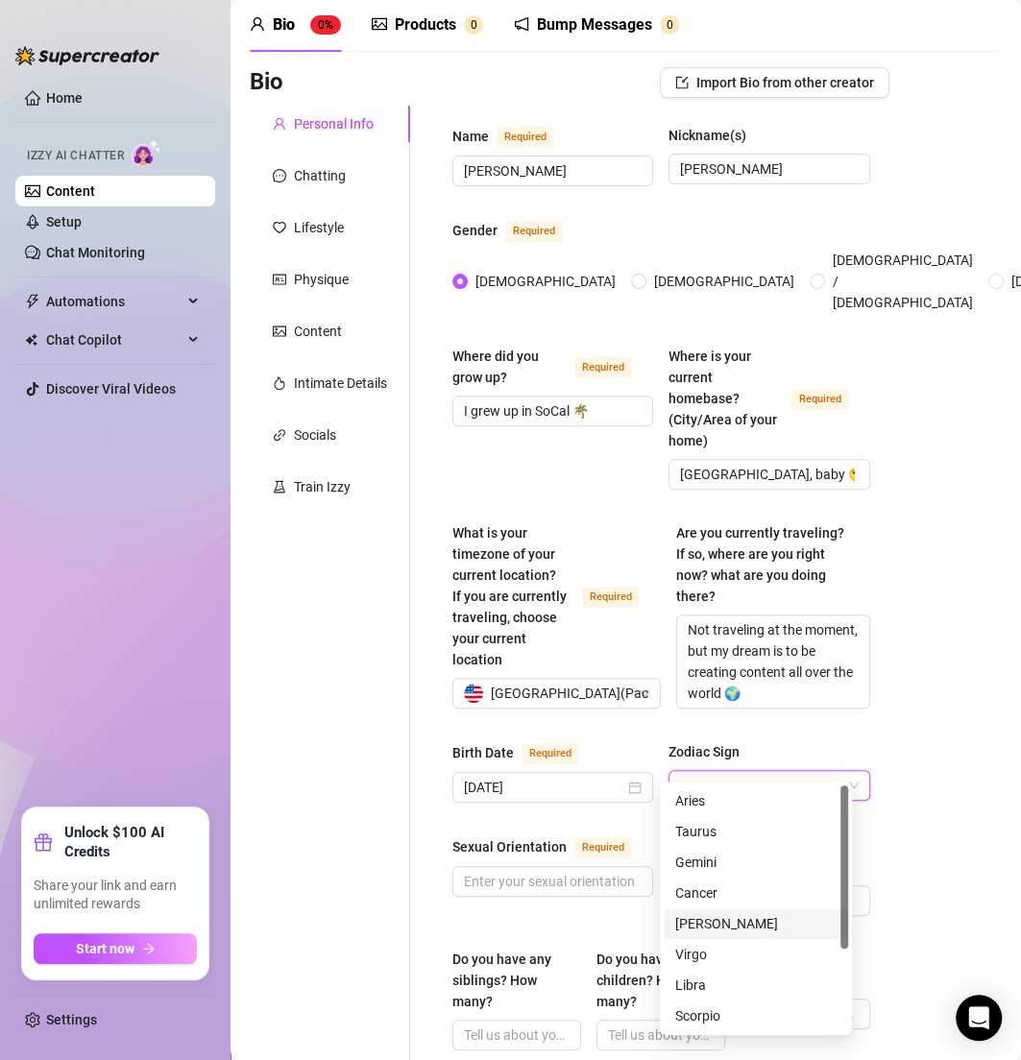
click at [715, 930] on div "[PERSON_NAME]" at bounding box center [755, 923] width 161 height 21
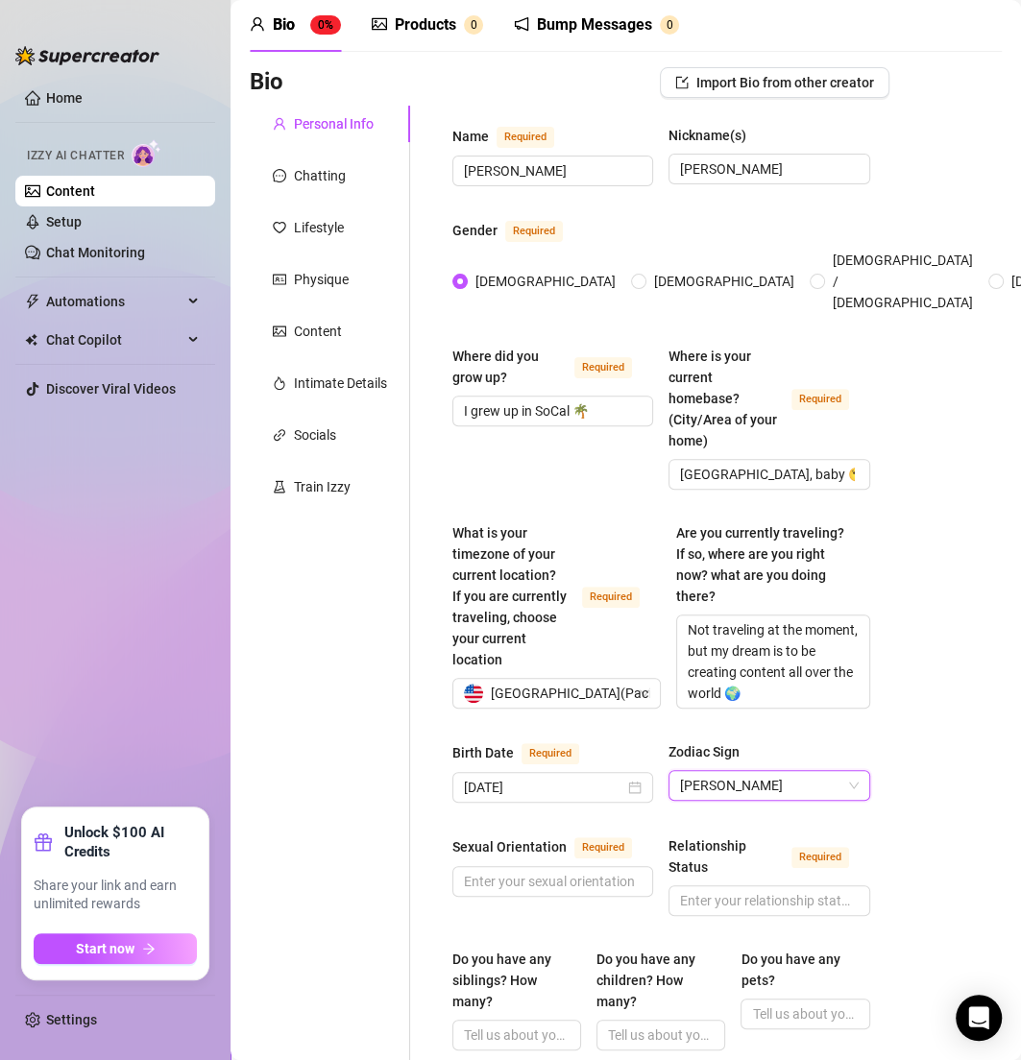
click at [963, 795] on div "Bio Import Bio from other creator Personal Info Chatting Lifestyle Physique Con…" at bounding box center [626, 1056] width 752 height 1978
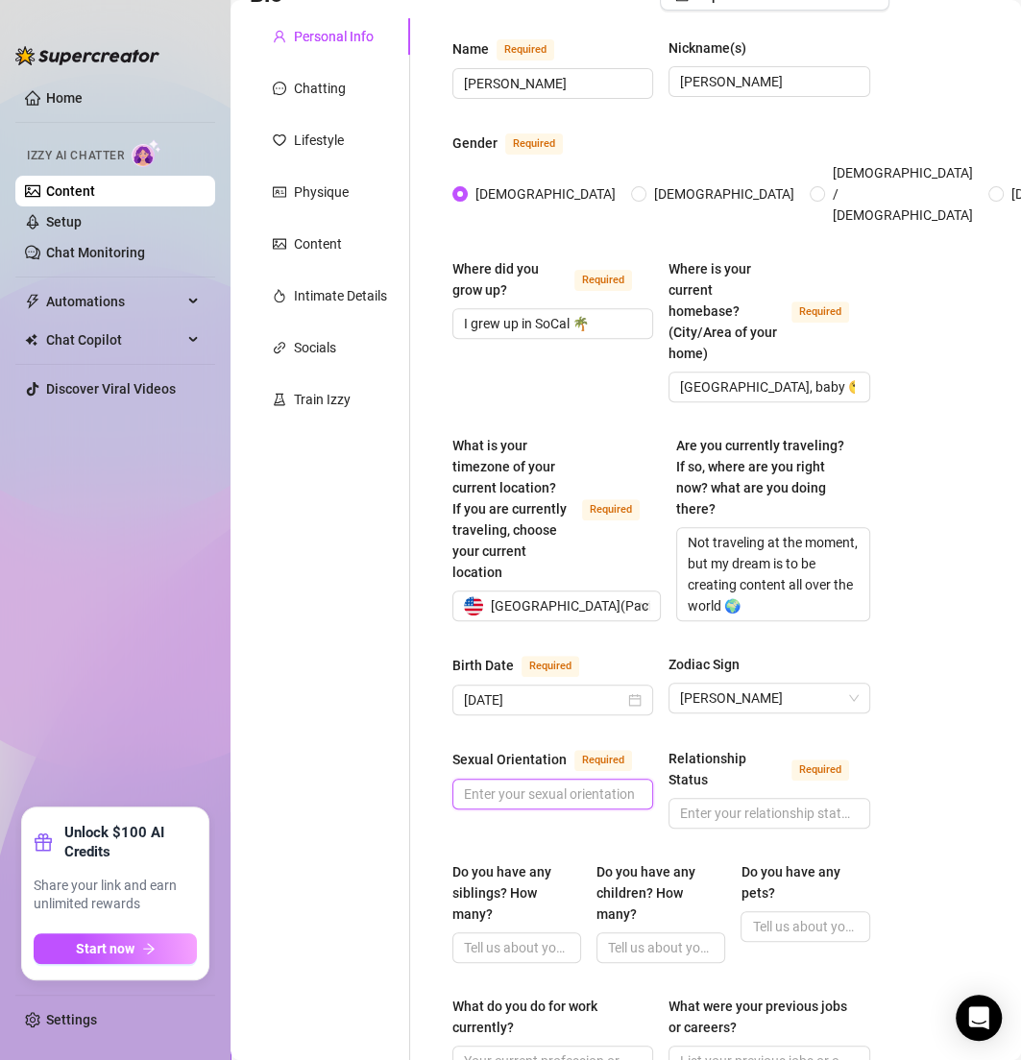
click at [506, 791] on input "Sexual Orientation Required" at bounding box center [551, 794] width 174 height 21
click at [840, 748] on label "Relationship Status Required" at bounding box center [768, 769] width 201 height 42
click at [840, 803] on input "Relationship Status Required" at bounding box center [767, 813] width 174 height 21
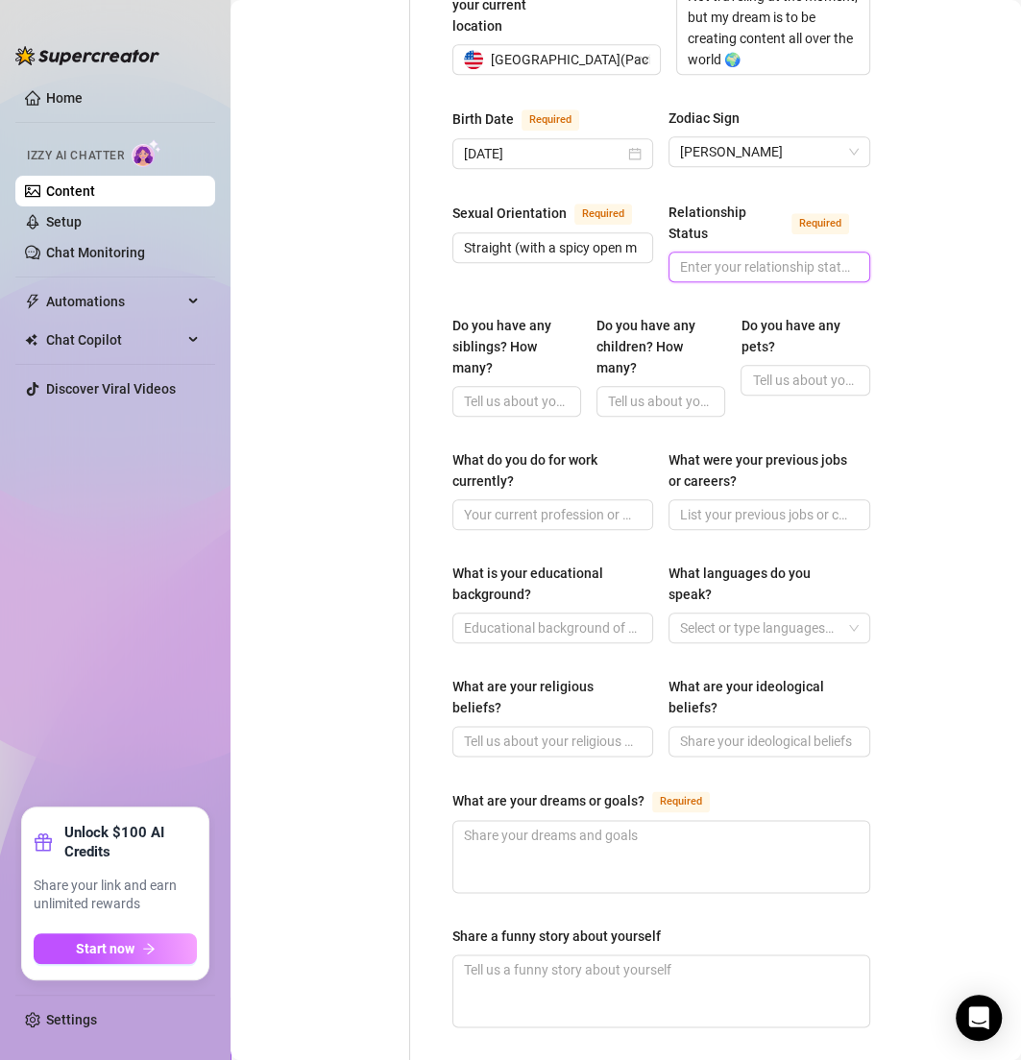
scroll to position [1112, 0]
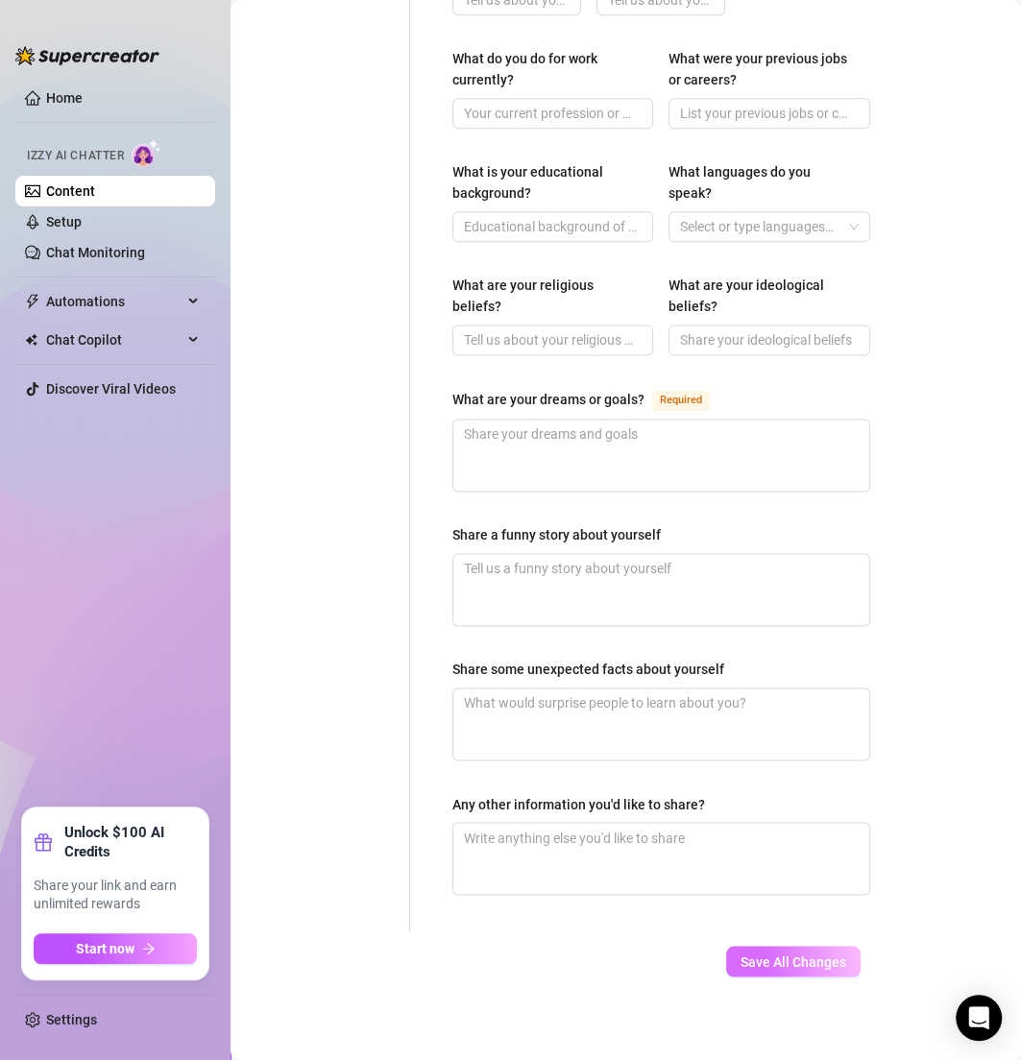
click at [798, 946] on button "Save All Changes" at bounding box center [793, 961] width 134 height 31
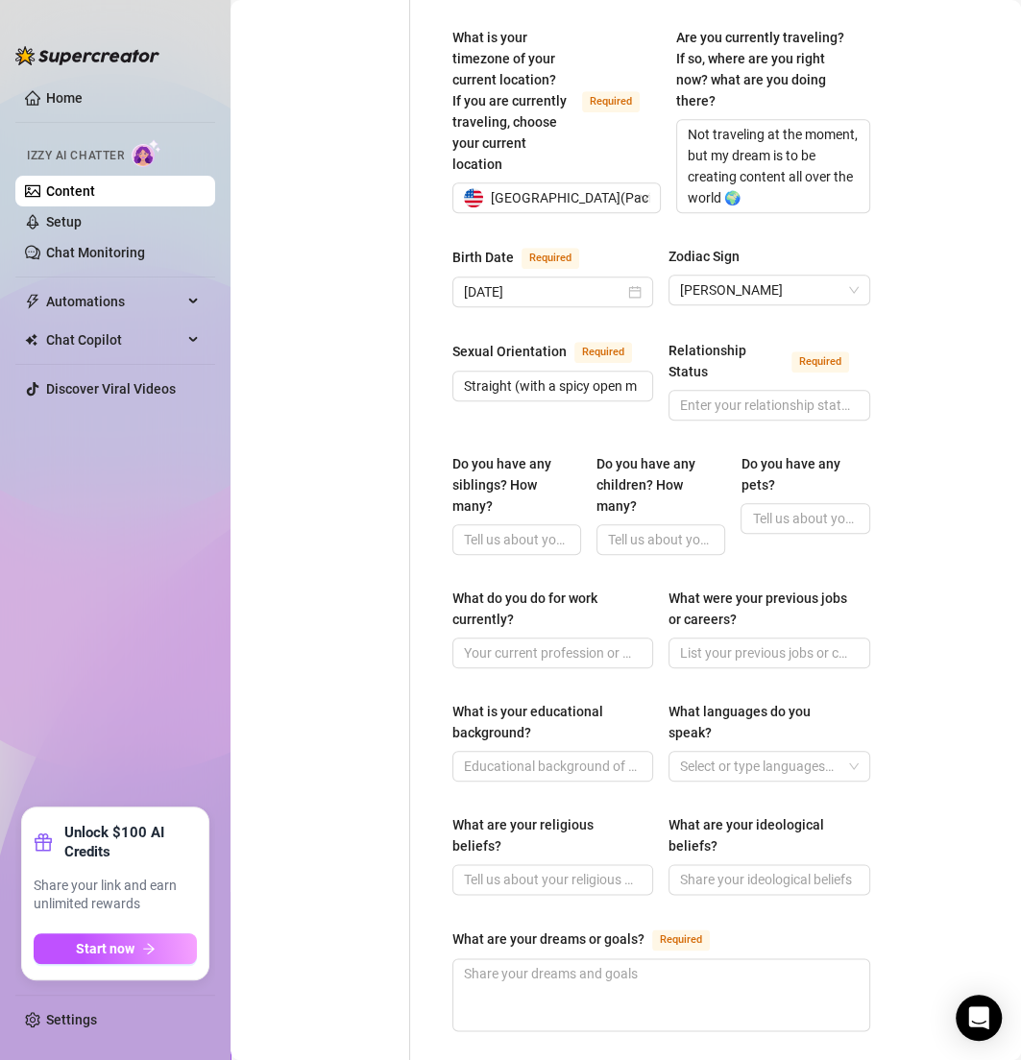
scroll to position [552, 0]
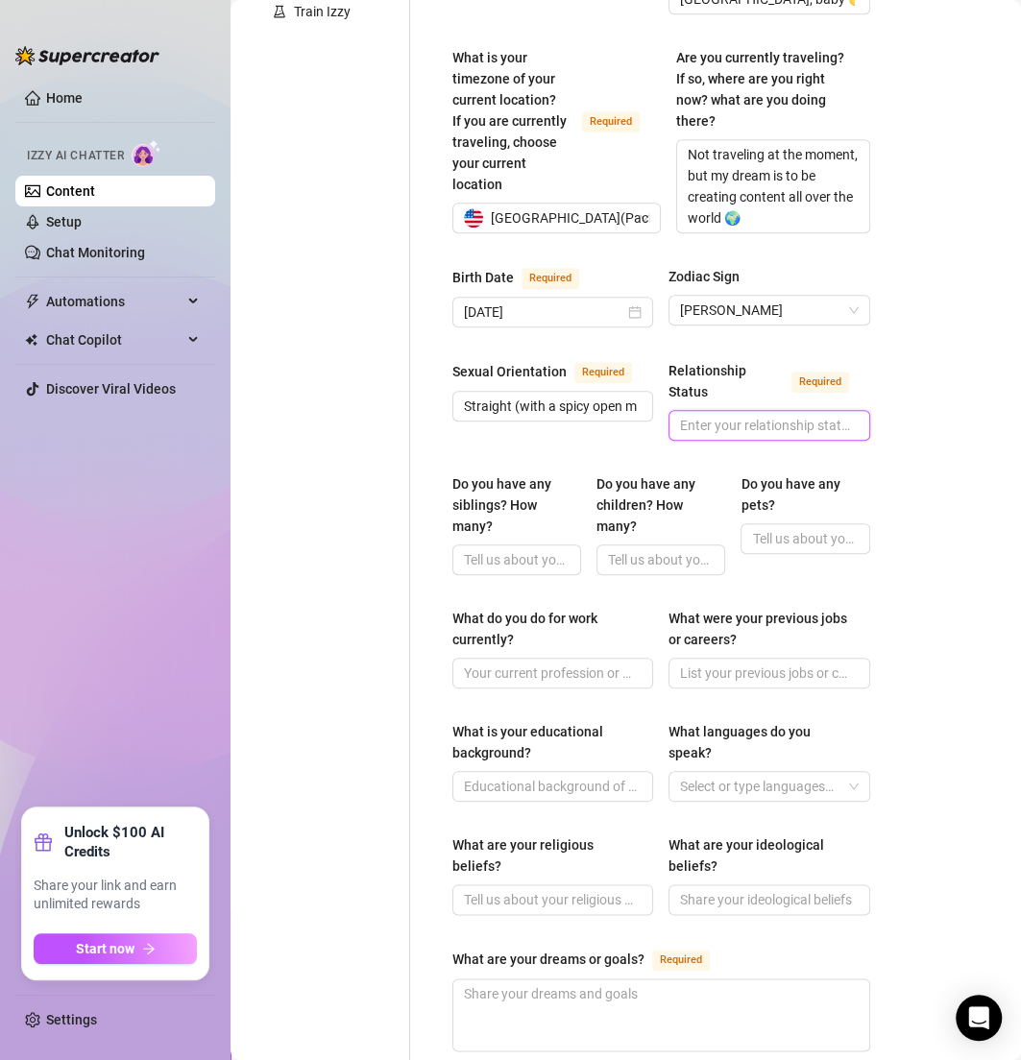
click at [690, 415] on input "Relationship Status Required" at bounding box center [767, 425] width 174 height 21
click at [501, 546] on span at bounding box center [516, 560] width 129 height 31
click at [600, 545] on span at bounding box center [660, 560] width 129 height 31
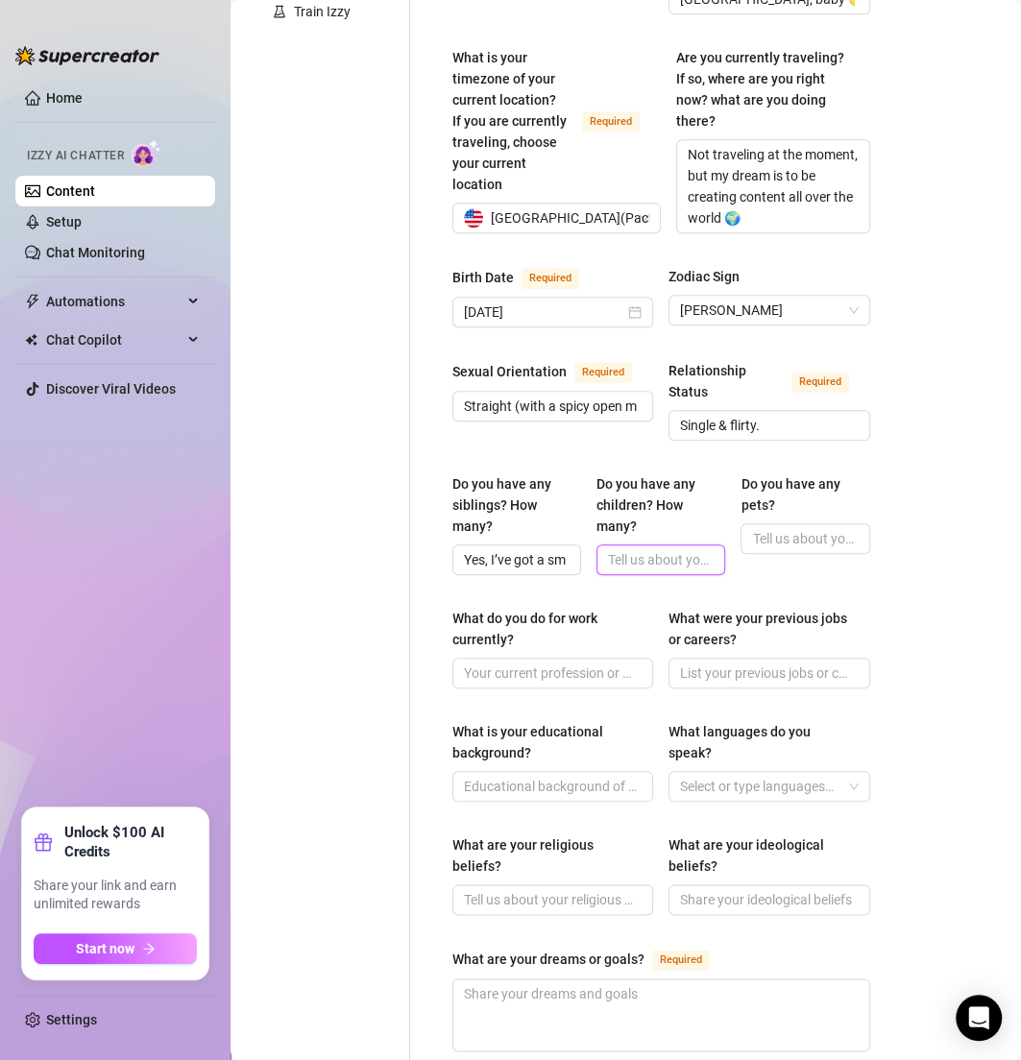
click at [646, 549] on input "Do you have any children? How many?" at bounding box center [659, 559] width 102 height 21
click at [761, 523] on span at bounding box center [804, 538] width 129 height 31
click at [533, 663] on input "What do you do for work currently?" at bounding box center [551, 673] width 174 height 21
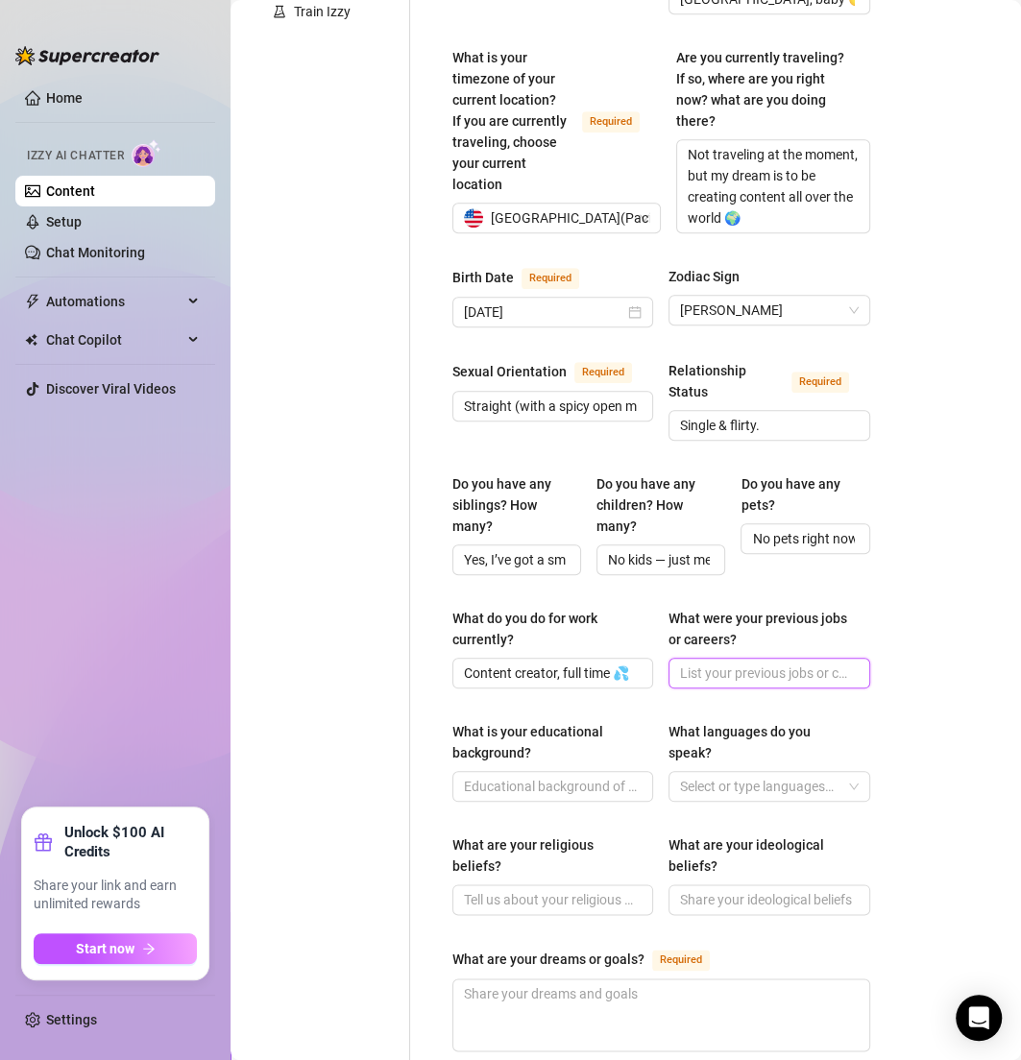
click at [709, 663] on input "What were your previous jobs or careers?" at bounding box center [767, 673] width 174 height 21
click at [513, 776] on input "What is your educational background?" at bounding box center [551, 786] width 174 height 21
click at [86, 194] on link "Content" at bounding box center [70, 190] width 49 height 15
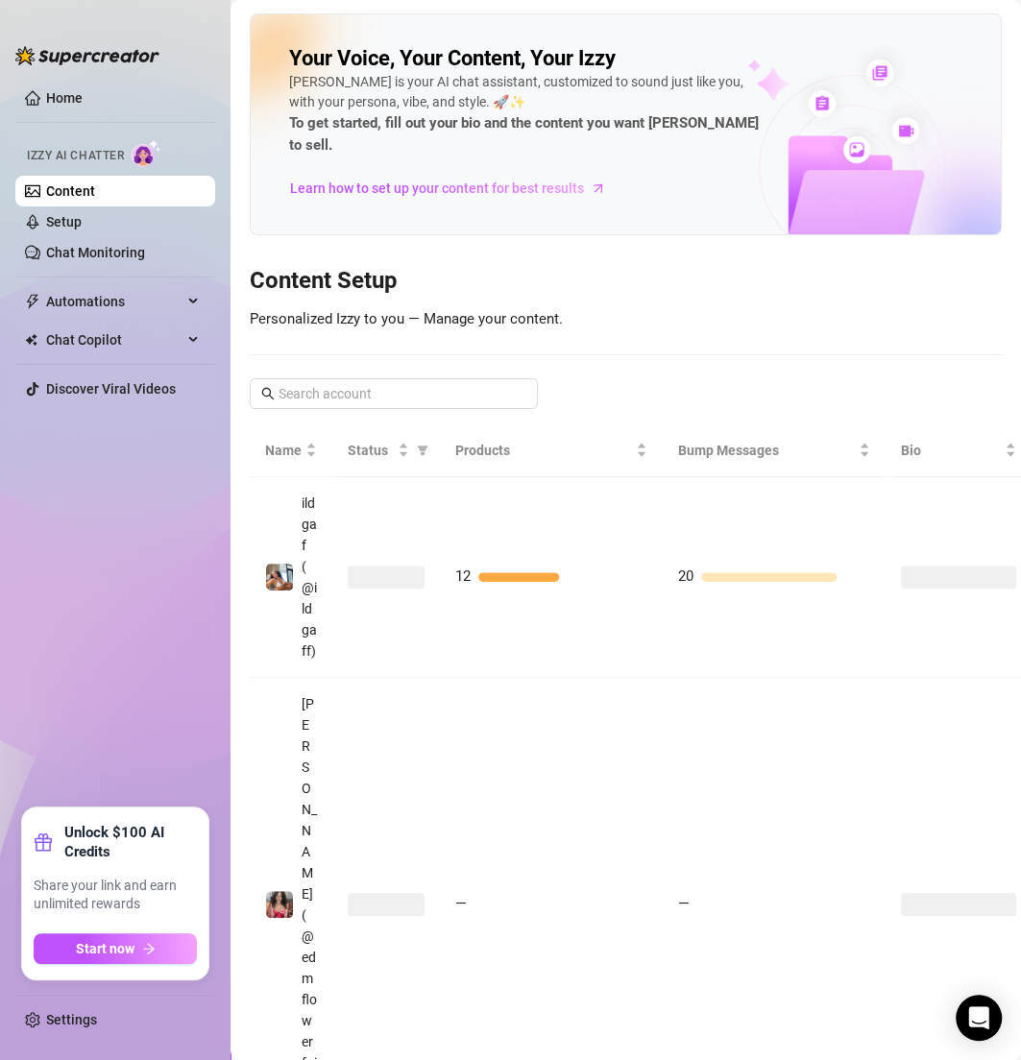
click at [95, 190] on link "Content" at bounding box center [70, 190] width 49 height 15
click at [364, 383] on input "text" at bounding box center [395, 393] width 232 height 21
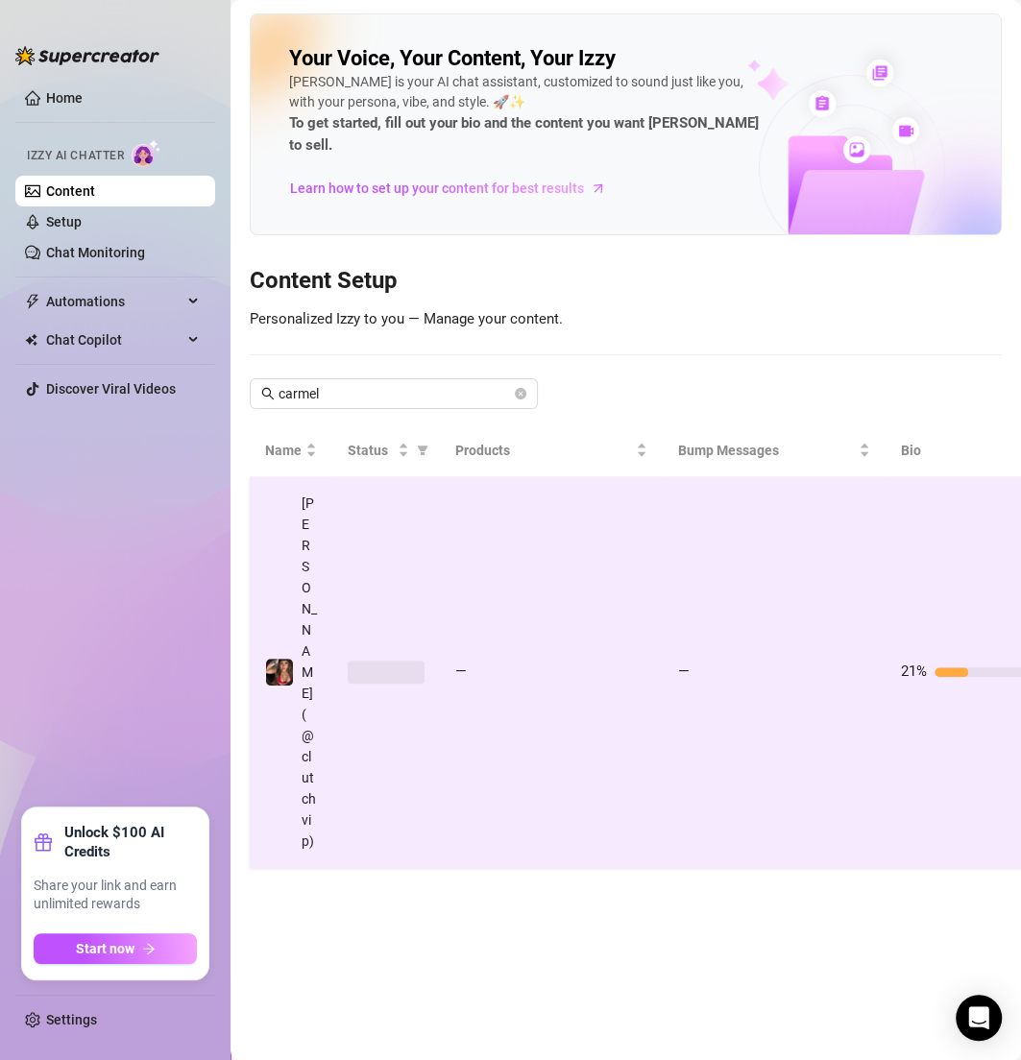
click at [513, 488] on td "—" at bounding box center [551, 672] width 223 height 391
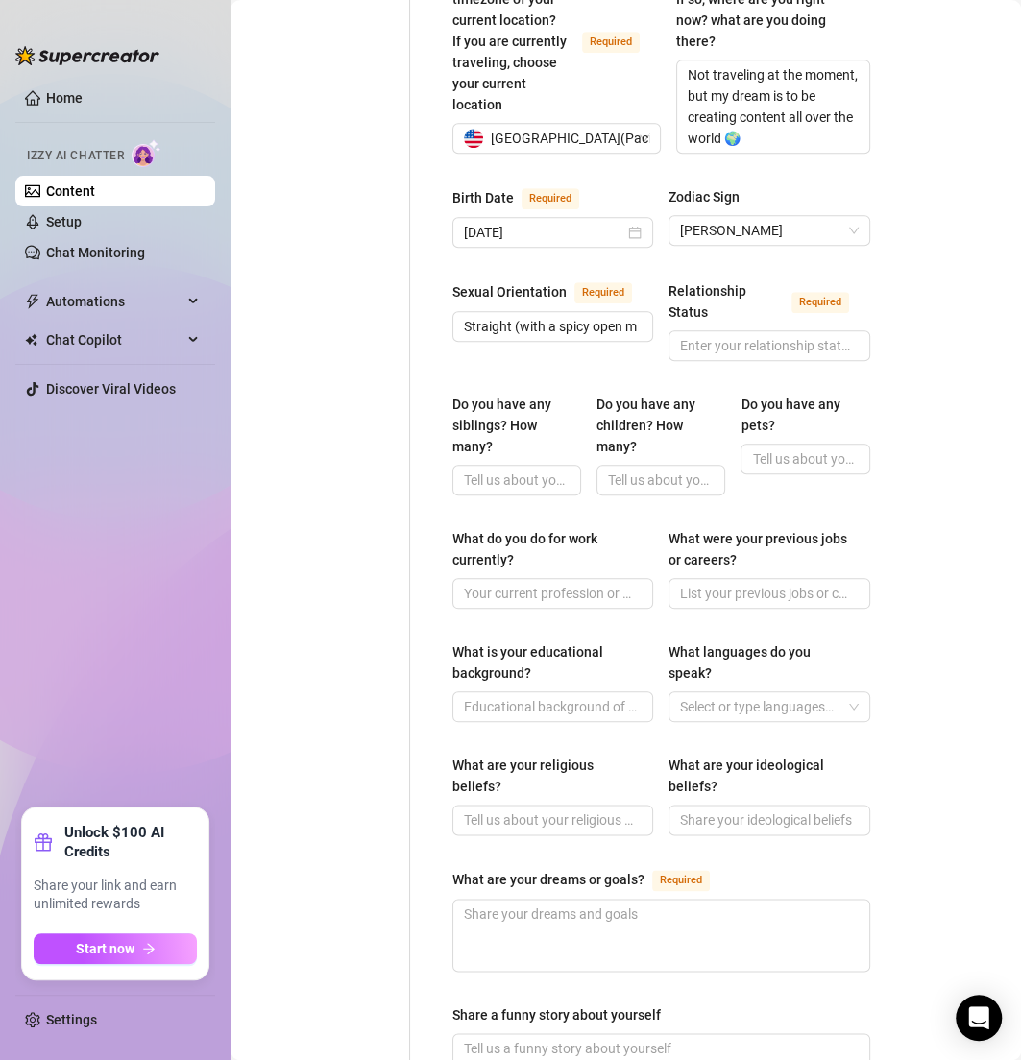
scroll to position [613, 0]
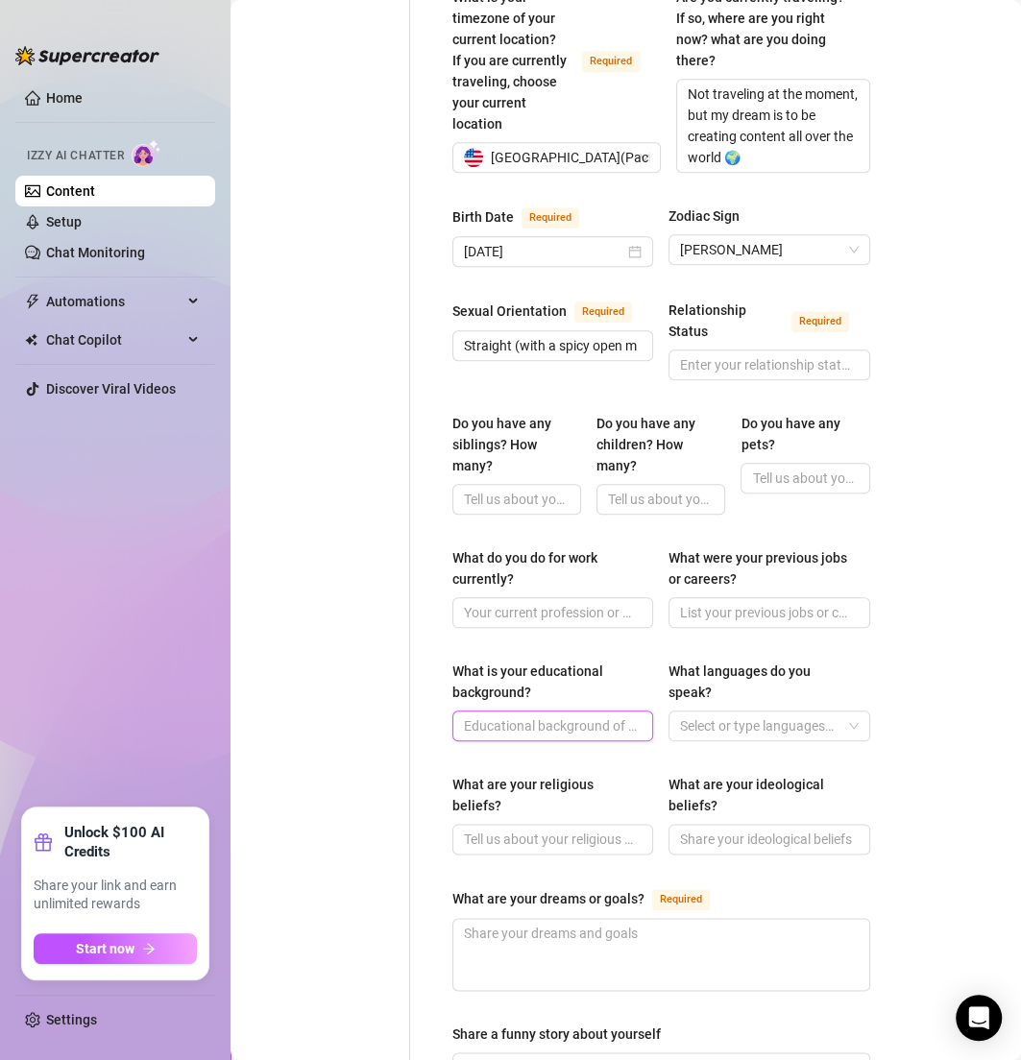
click at [563, 715] on input "What is your educational background?" at bounding box center [551, 725] width 174 height 21
click at [708, 354] on input "Relationship Status Required" at bounding box center [767, 364] width 174 height 21
click at [498, 489] on input "Do you have any siblings? How many?" at bounding box center [515, 499] width 102 height 21
click at [627, 489] on input "Do you have any children? How many?" at bounding box center [659, 499] width 102 height 21
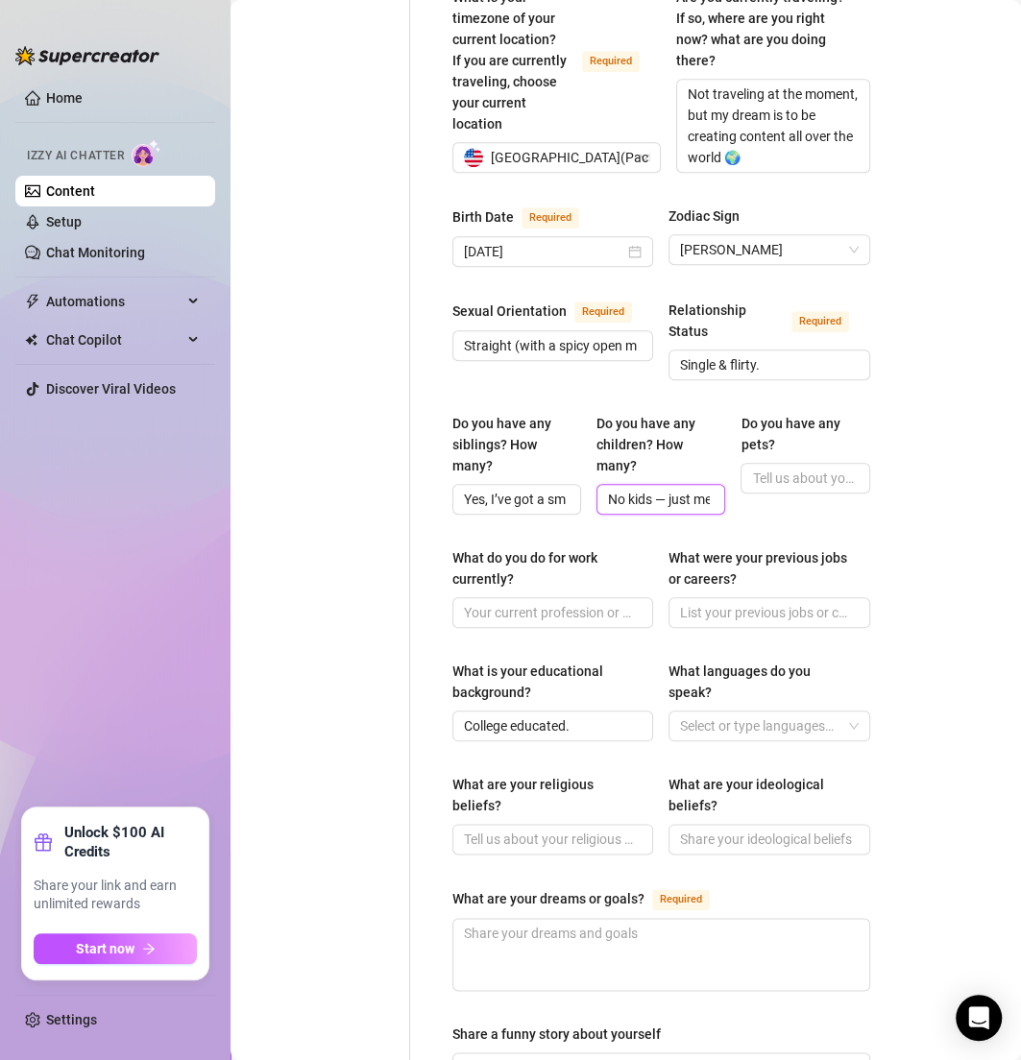
click at [664, 489] on input "No kids — just me being the thicc queen I am 💕" at bounding box center [659, 499] width 102 height 21
click at [755, 468] on input "Do you have any pets?" at bounding box center [803, 478] width 102 height 21
click at [555, 602] on input "What do you do for work currently?" at bounding box center [551, 612] width 174 height 21
click at [738, 602] on input "What were your previous jobs or careers?" at bounding box center [767, 612] width 174 height 21
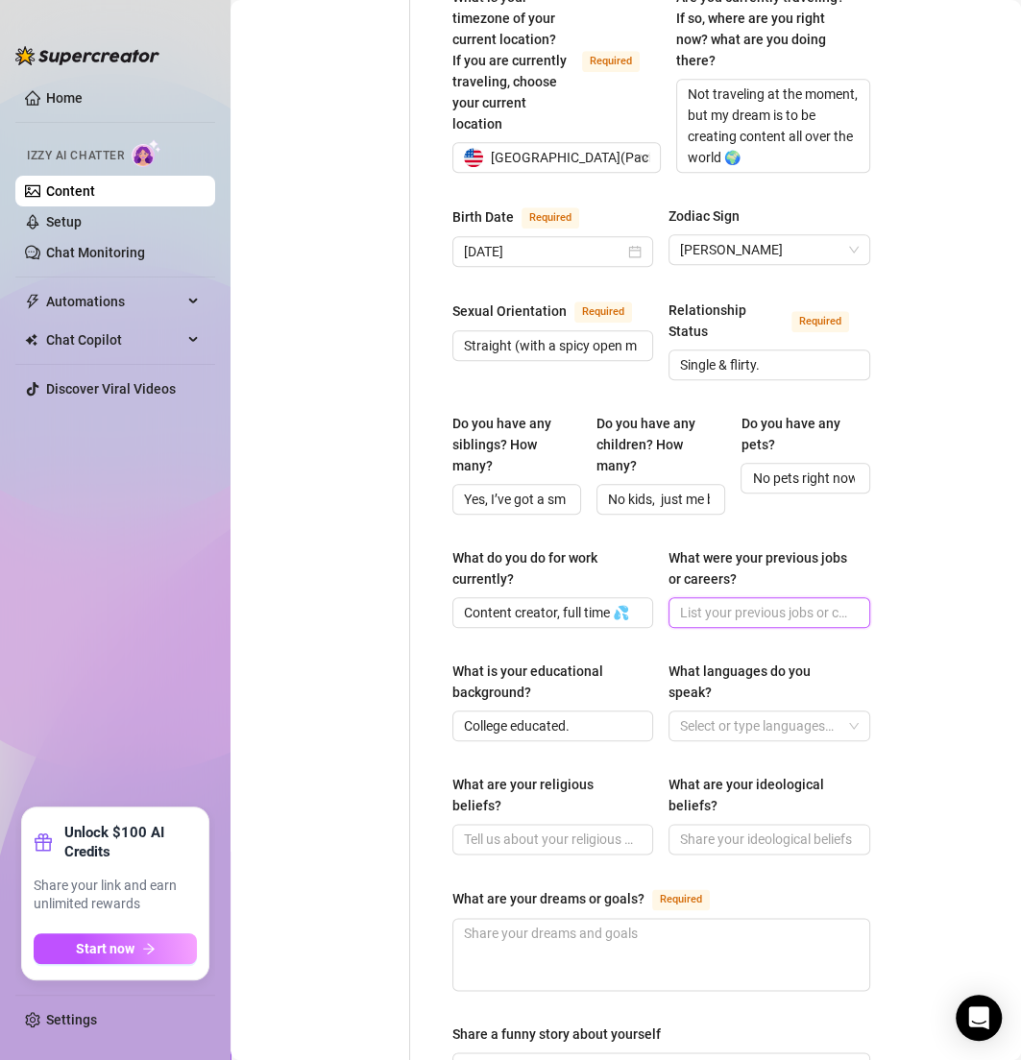
click at [738, 602] on input "What were your previous jobs or careers?" at bounding box center [767, 612] width 174 height 21
click at [698, 713] on div at bounding box center [758, 726] width 173 height 27
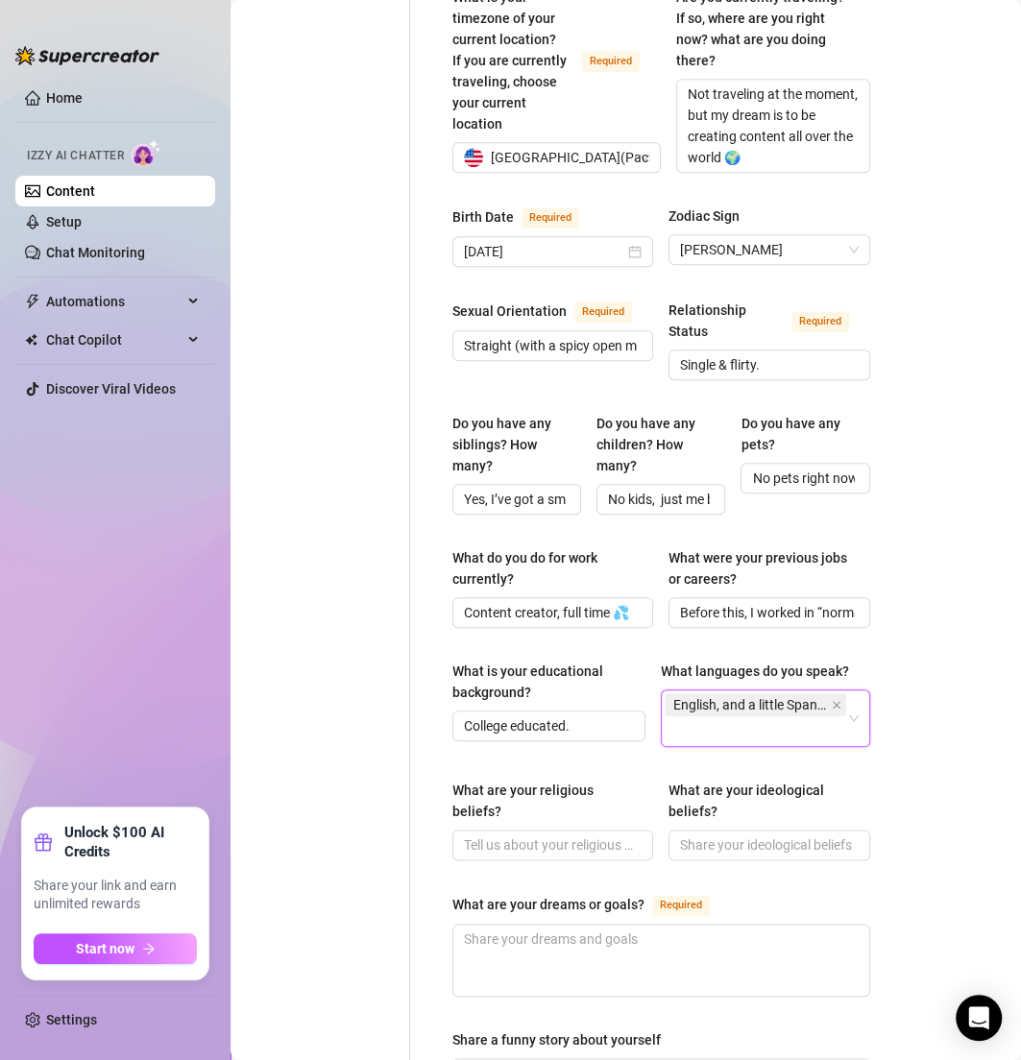
click at [933, 666] on div "Bio Import Bio from other creator Personal Info Chatting Lifestyle Physique Con…" at bounding box center [626, 539] width 752 height 2016
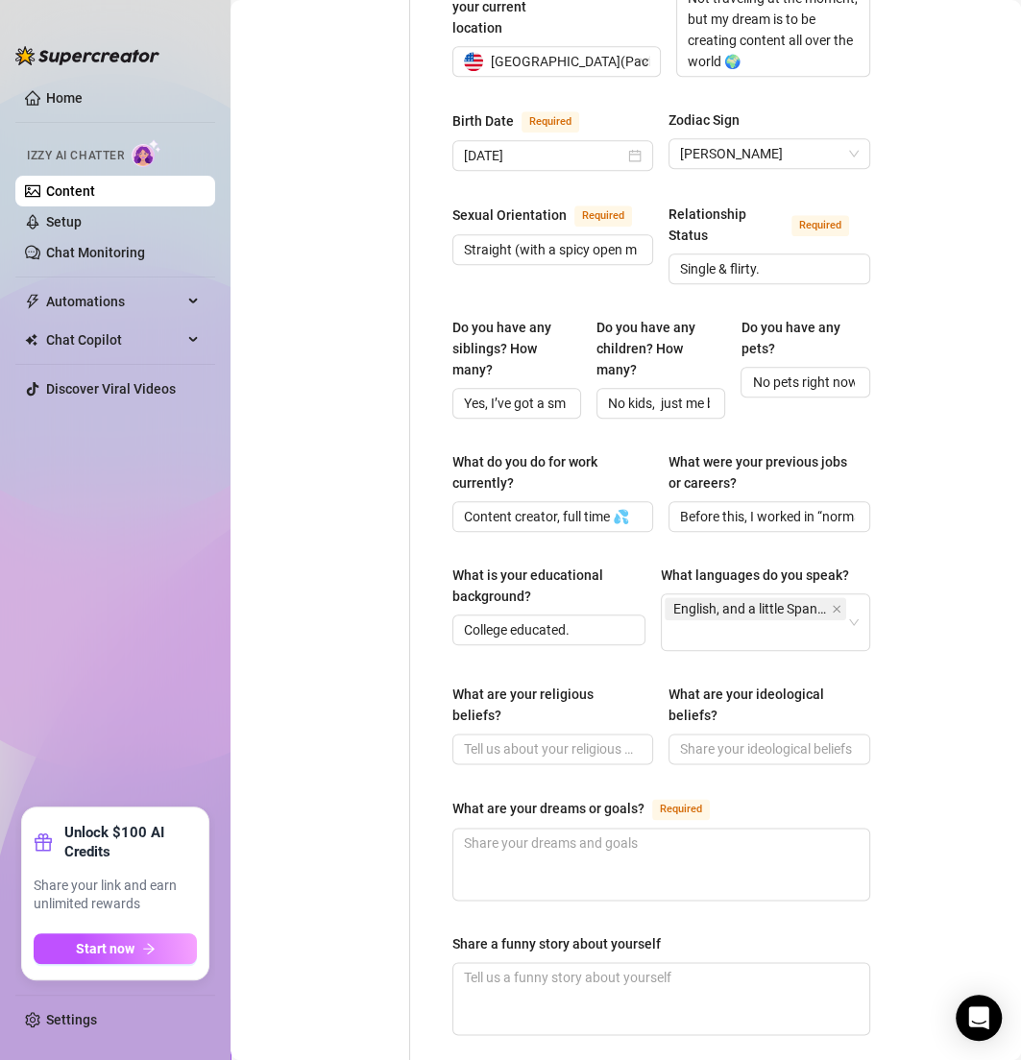
scroll to position [711, 0]
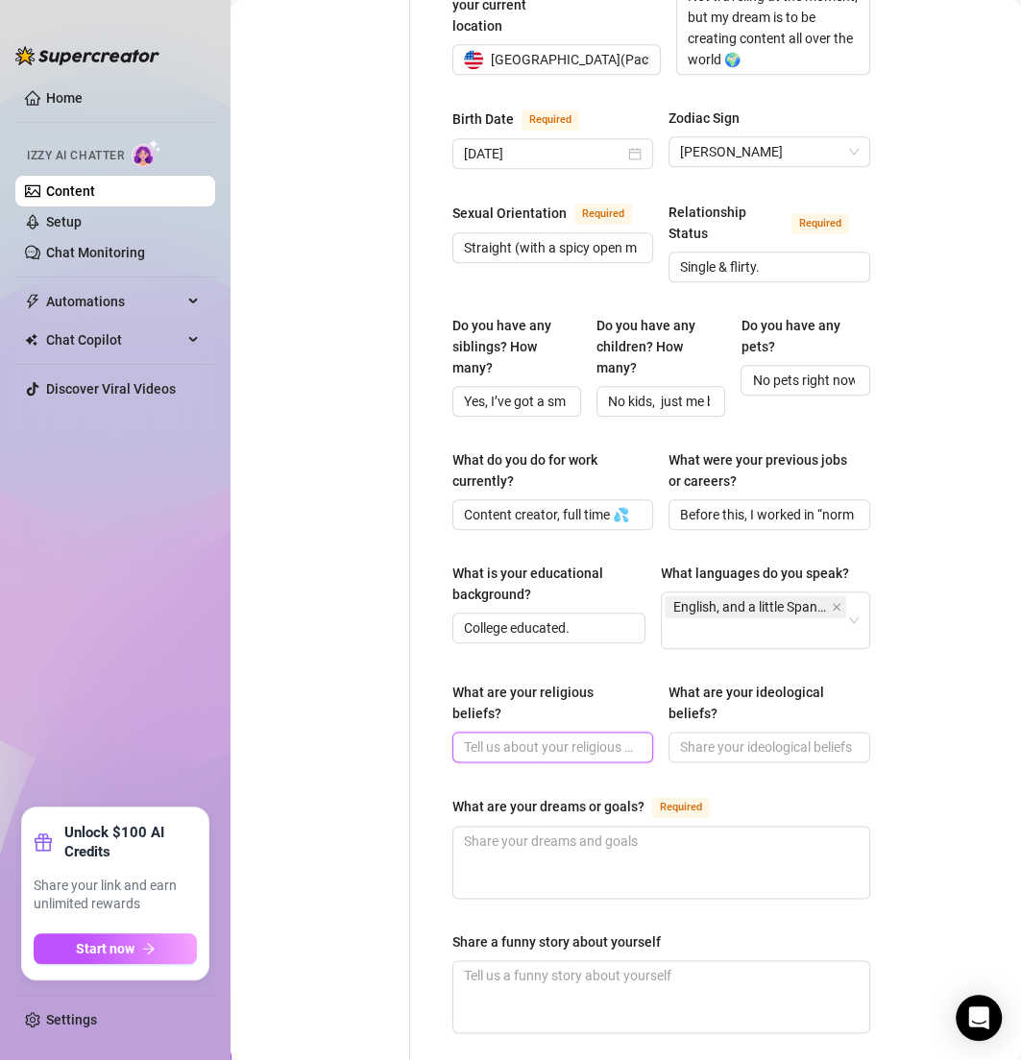
click at [540, 737] on input "What are your religious beliefs?" at bounding box center [551, 747] width 174 height 21
click at [703, 737] on input "What are your ideological beliefs?" at bounding box center [767, 747] width 174 height 21
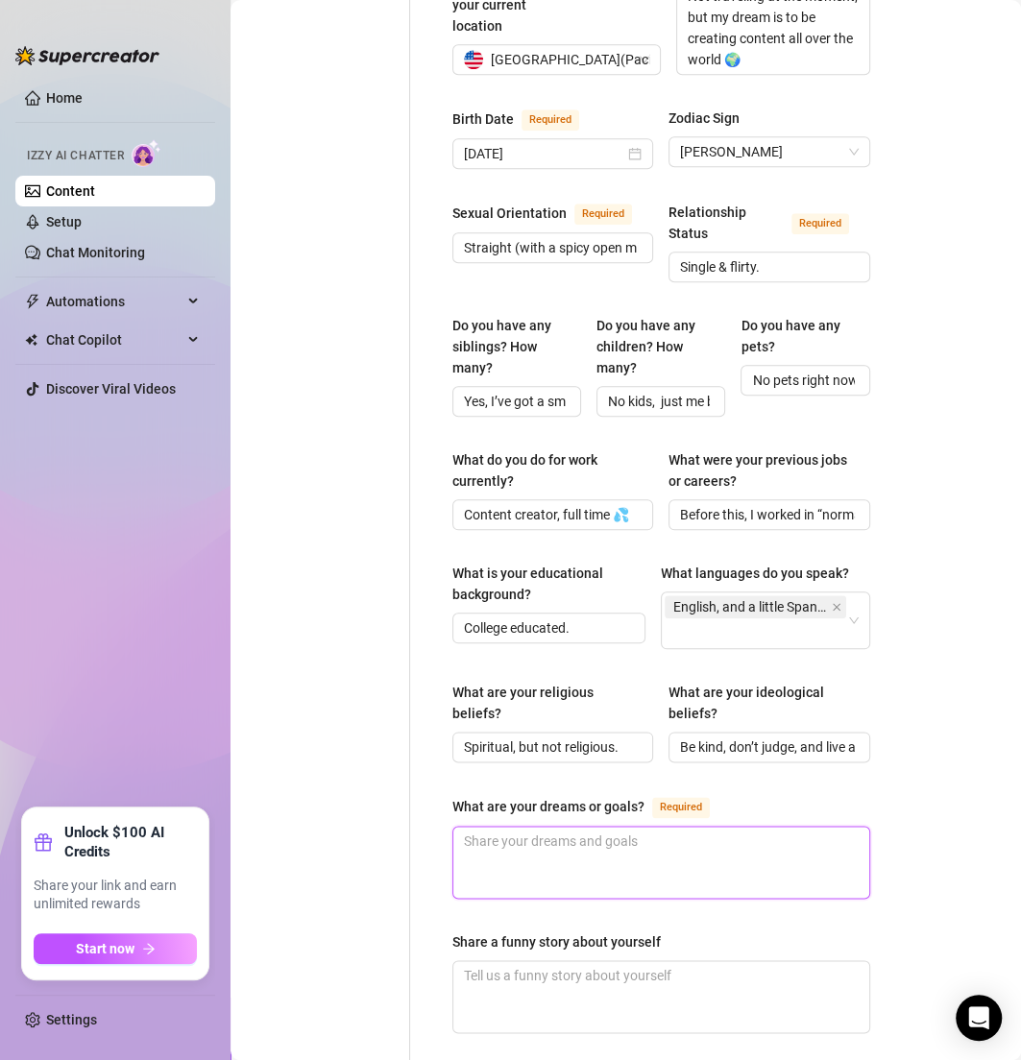
click at [549, 827] on textarea "What are your dreams or goals? Required" at bounding box center [661, 862] width 416 height 71
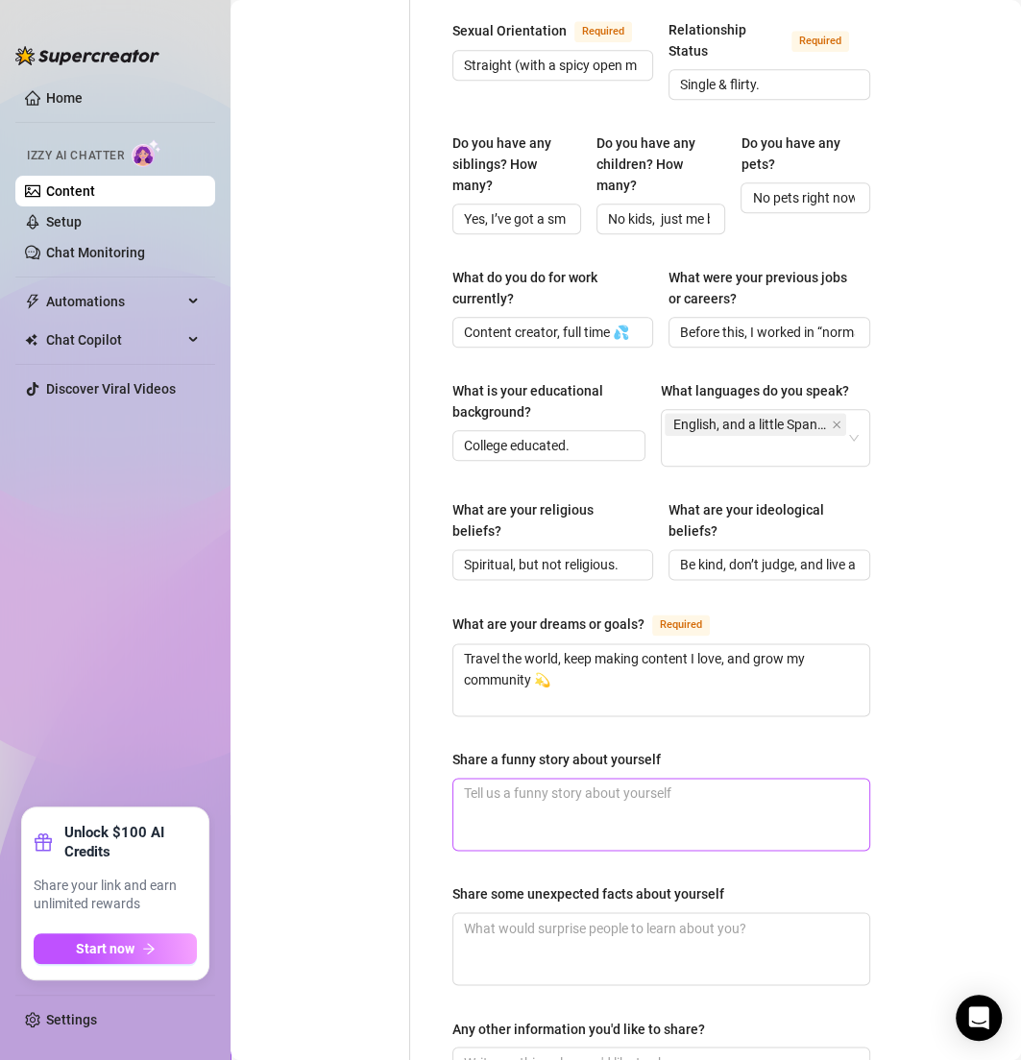
scroll to position [901, 0]
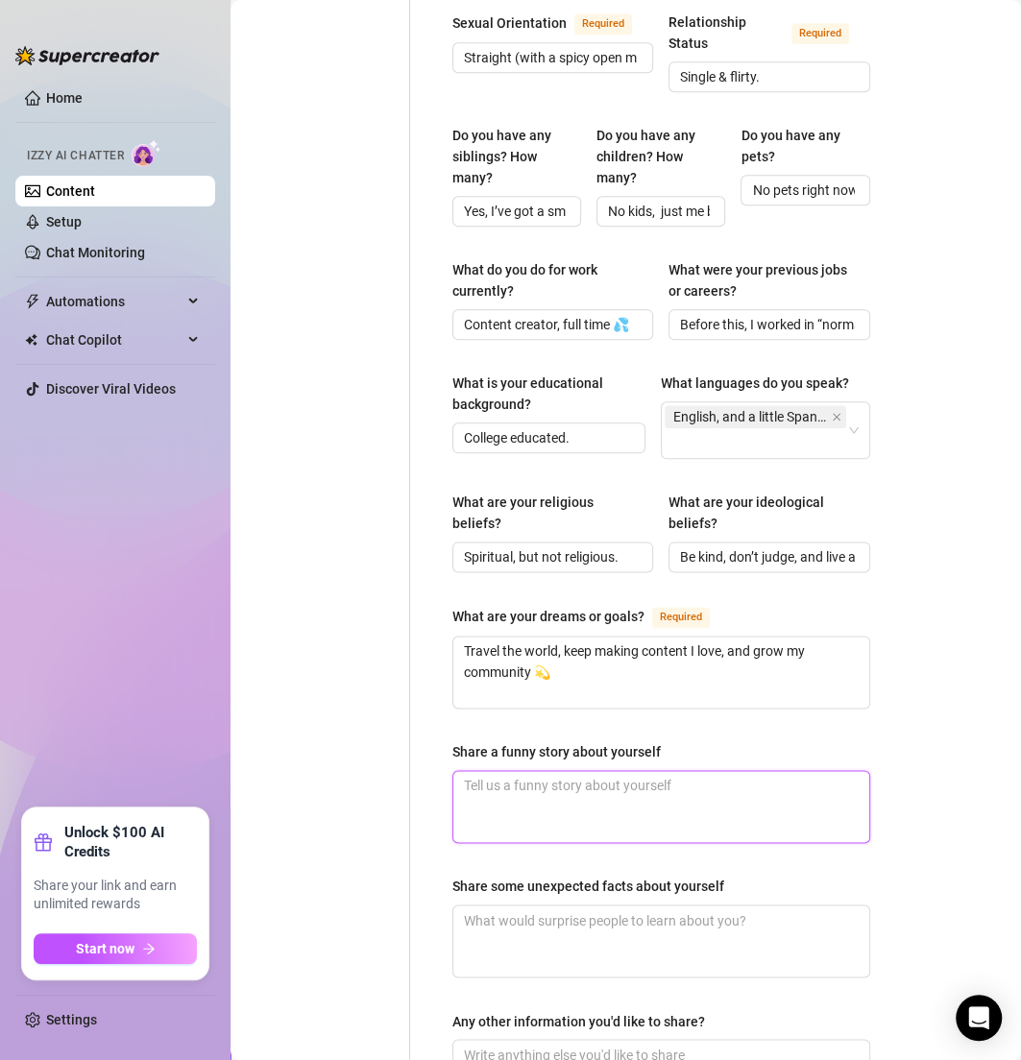
click at [506, 775] on textarea "Share a funny story about yourself" at bounding box center [661, 806] width 416 height 71
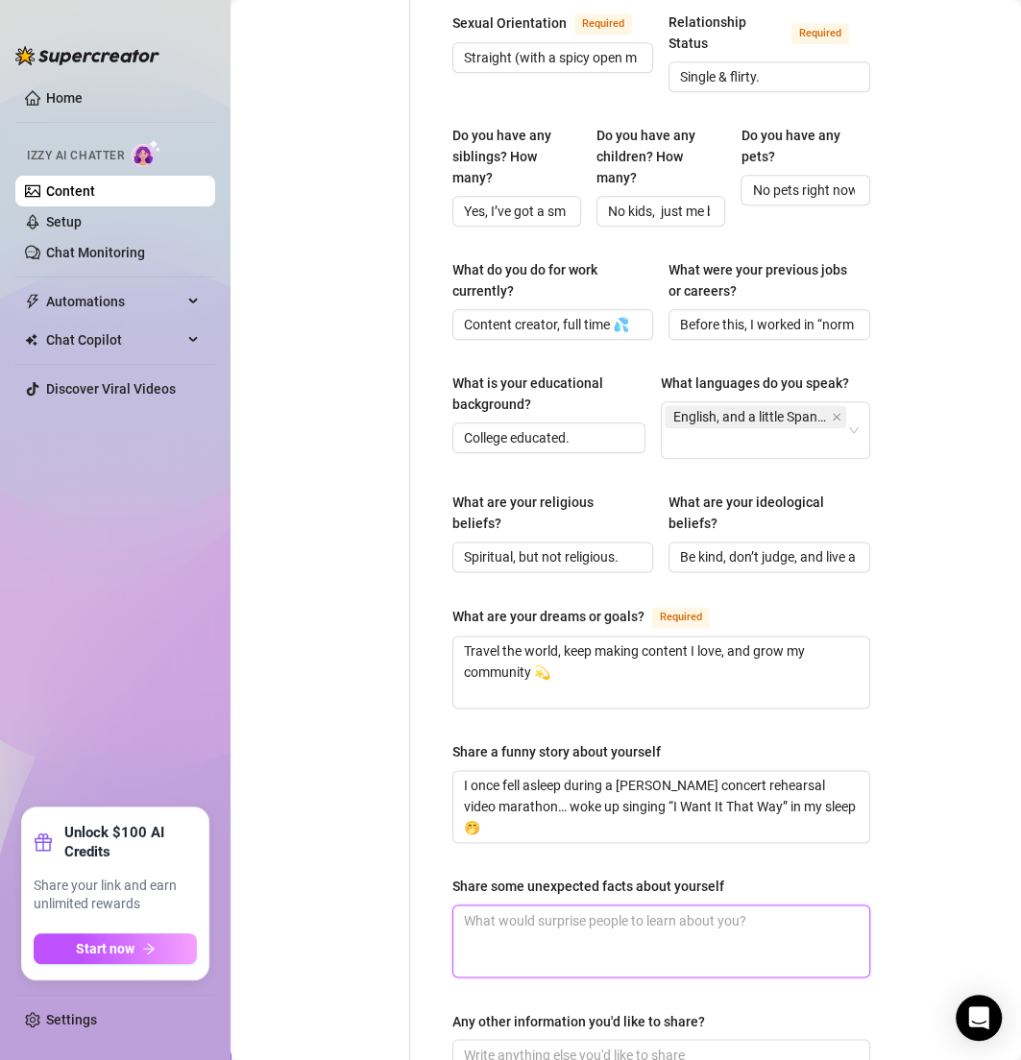
click at [511, 909] on textarea "Share some unexpected facts about yourself" at bounding box center [661, 941] width 416 height 71
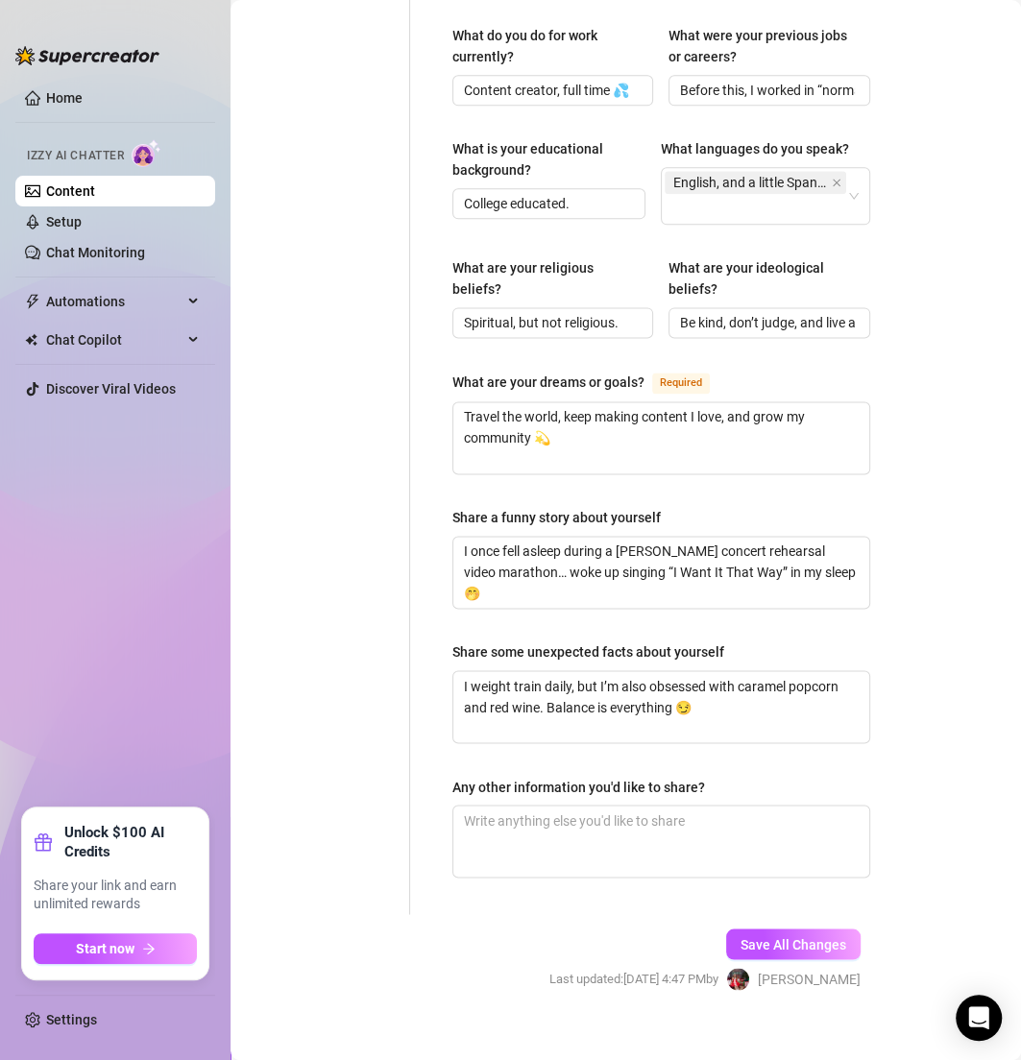
scroll to position [1149, 0]
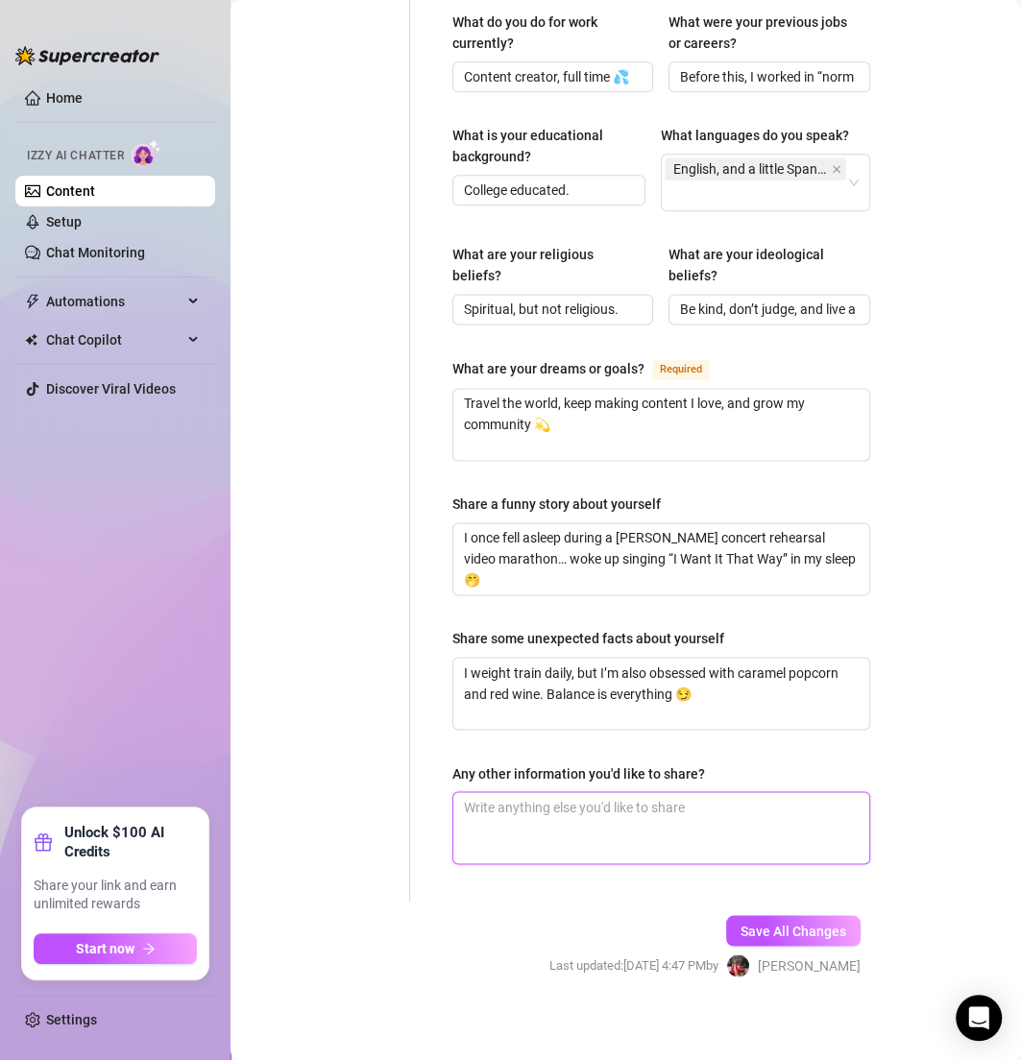
click at [516, 814] on textarea "Any other information you'd like to share?" at bounding box center [661, 827] width 416 height 71
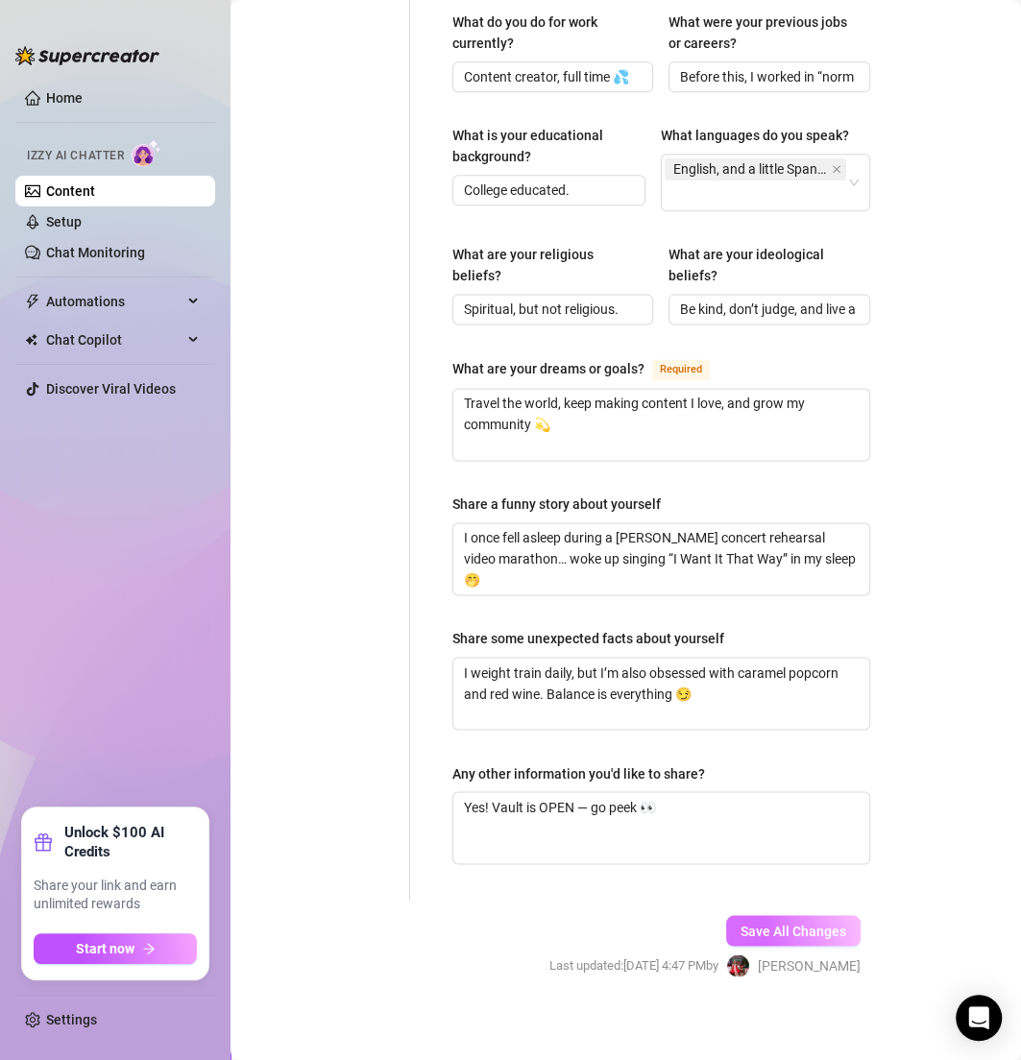
click at [808, 923] on span "Save All Changes" at bounding box center [793, 930] width 106 height 15
click at [738, 917] on div "Save All Changes Last updated: Aug 28, 2025 4:55 PM by Clarice S." at bounding box center [705, 946] width 369 height 91
click at [800, 915] on button "Save All Changes" at bounding box center [793, 930] width 134 height 31
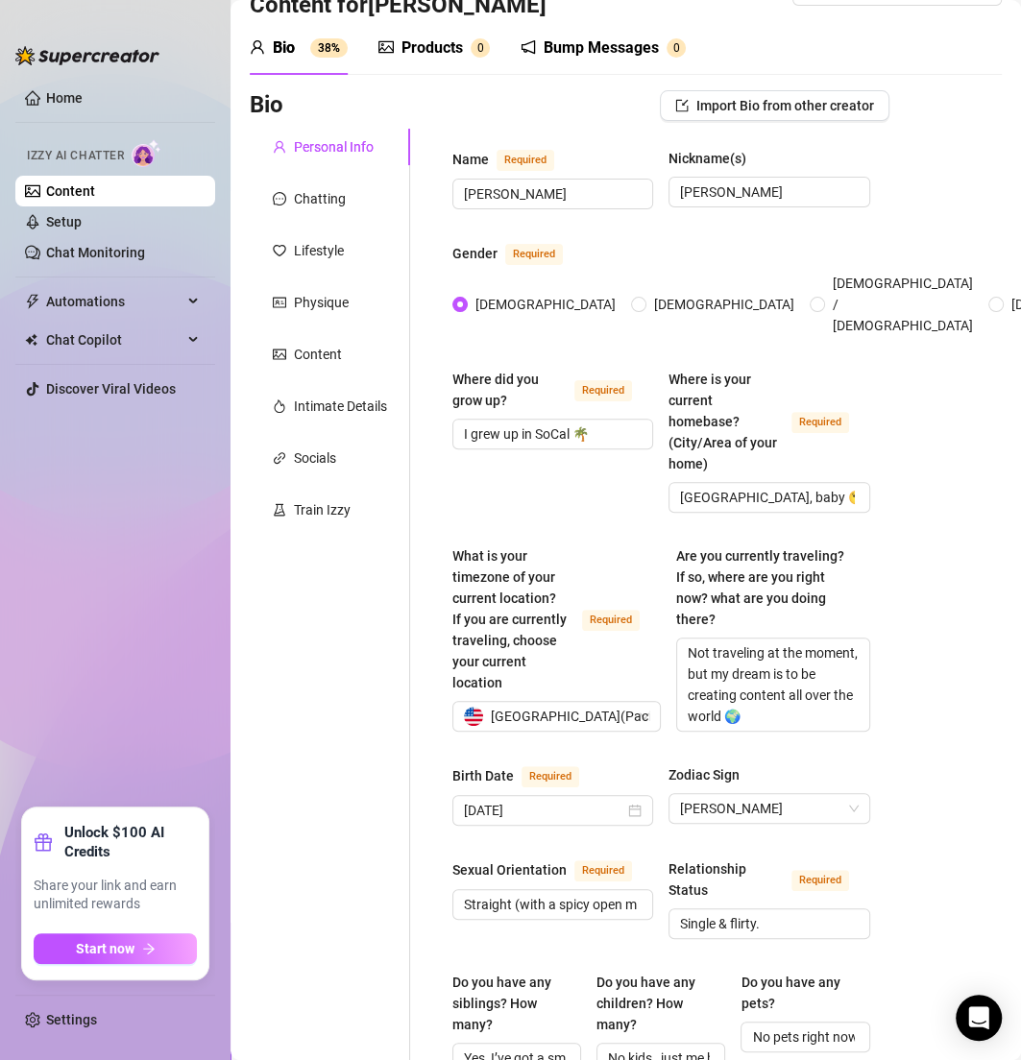
scroll to position [0, 0]
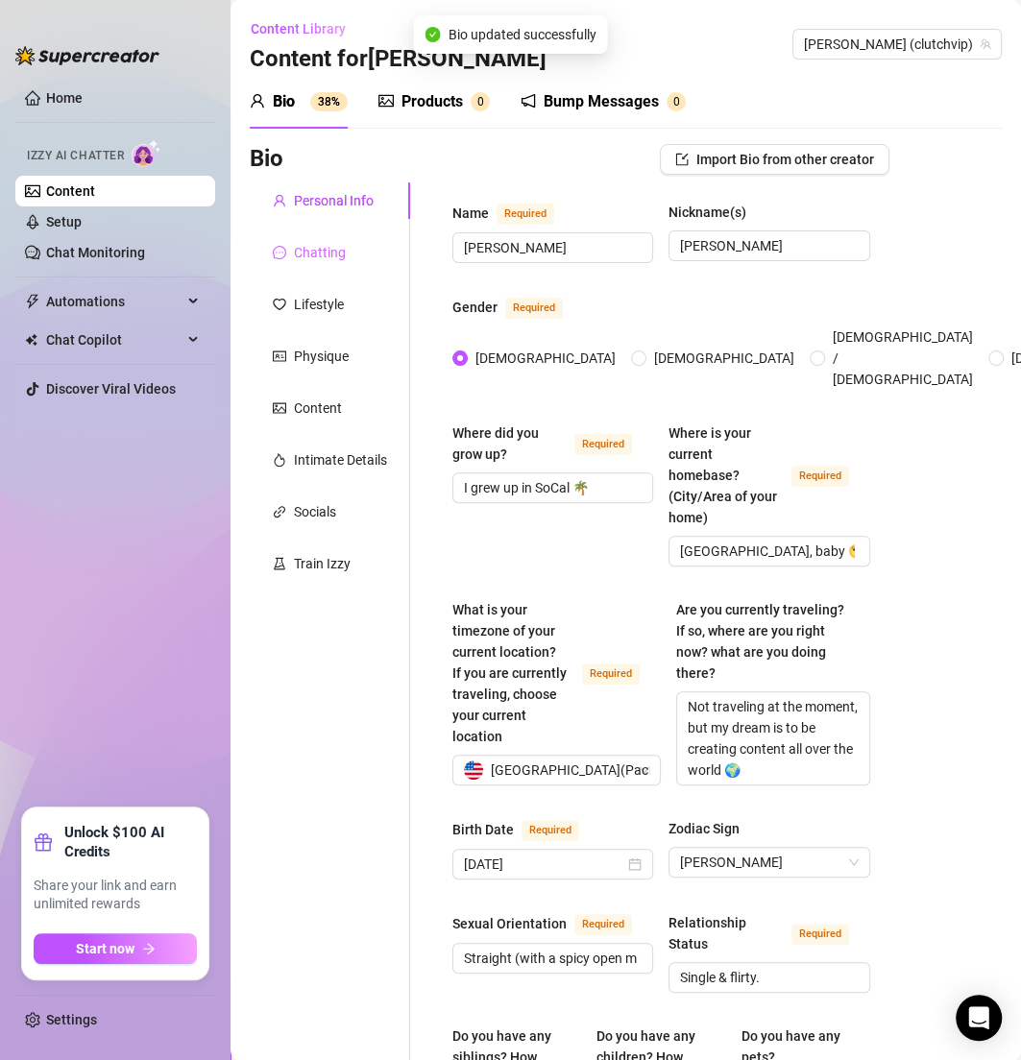
click at [351, 246] on div "Chatting" at bounding box center [330, 252] width 160 height 36
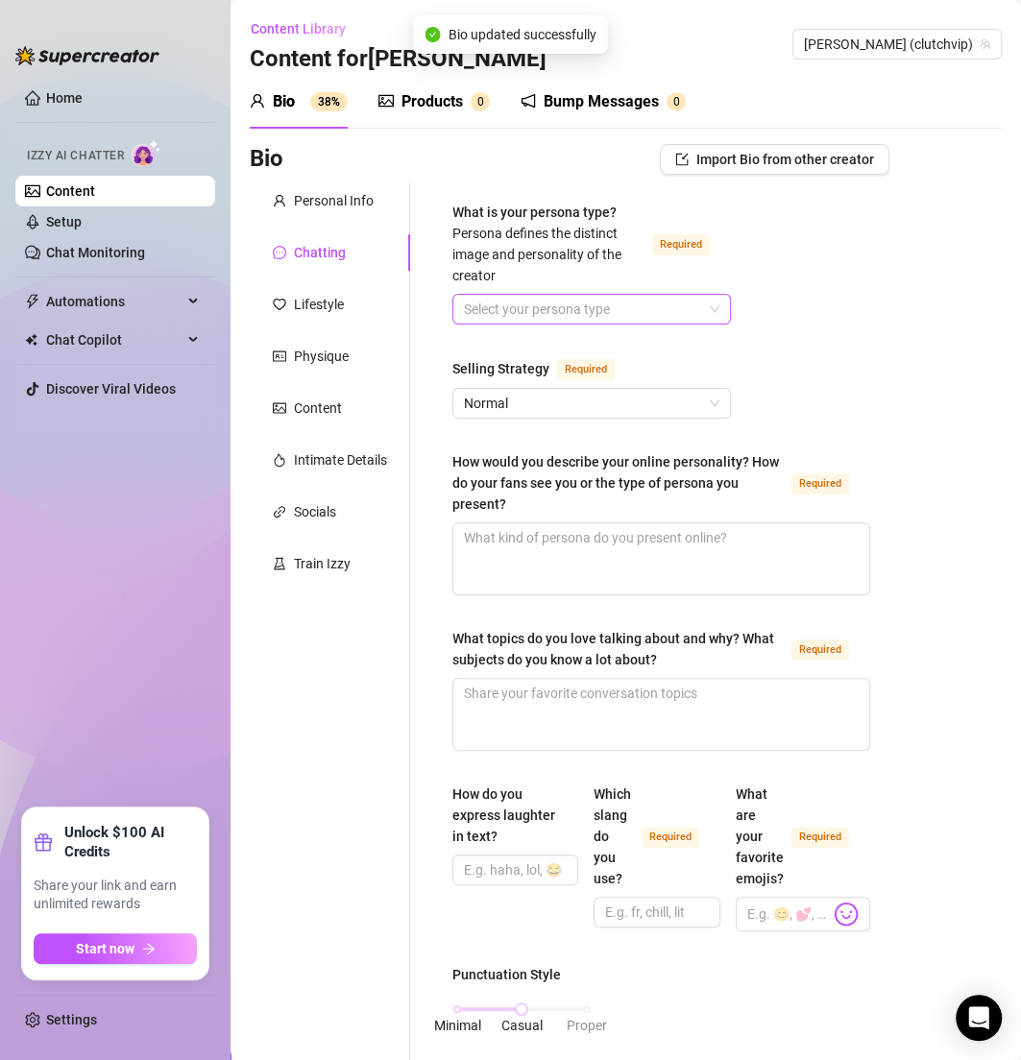
click at [499, 307] on input "What is your persona type? Persona defines the distinct image and personality o…" at bounding box center [583, 309] width 238 height 29
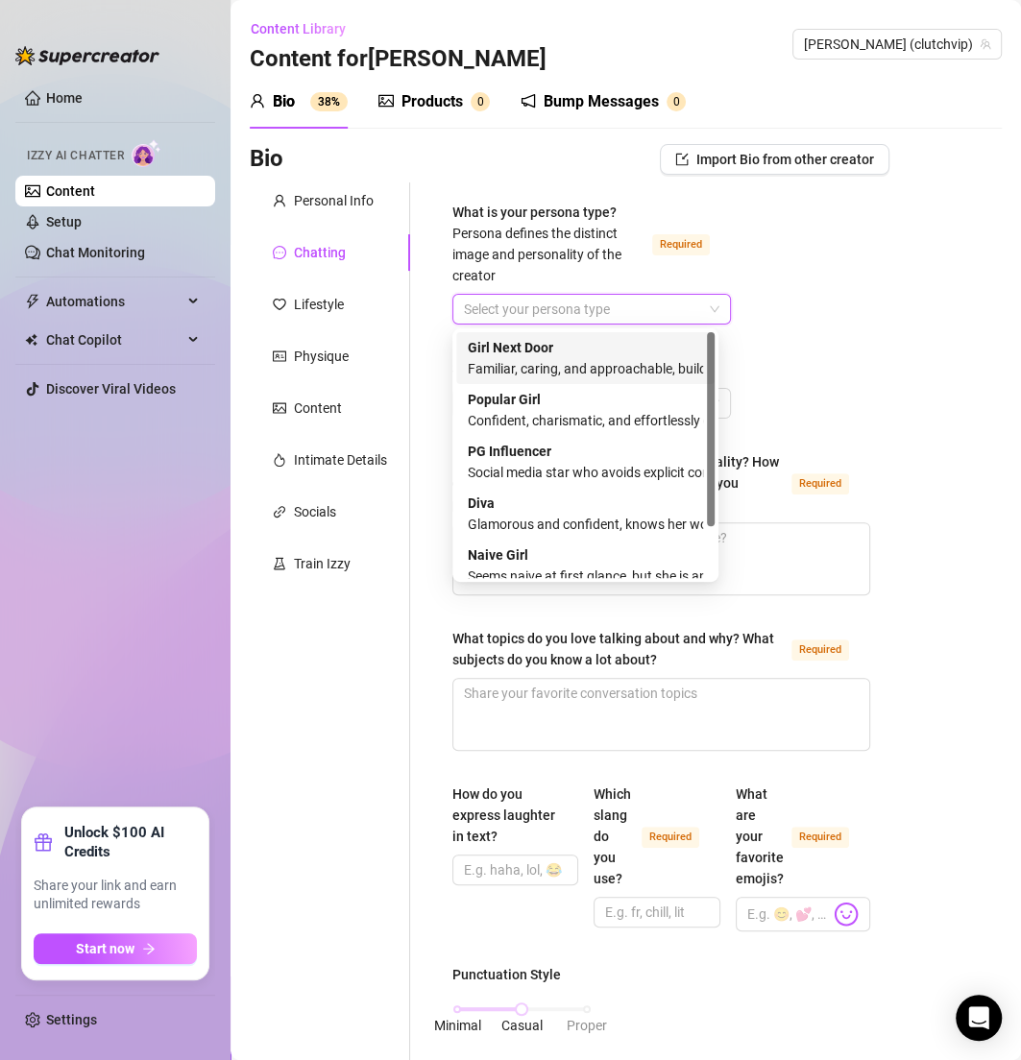
click at [509, 364] on div "Familiar, caring, and approachable, builds deep connections with fans" at bounding box center [585, 368] width 235 height 21
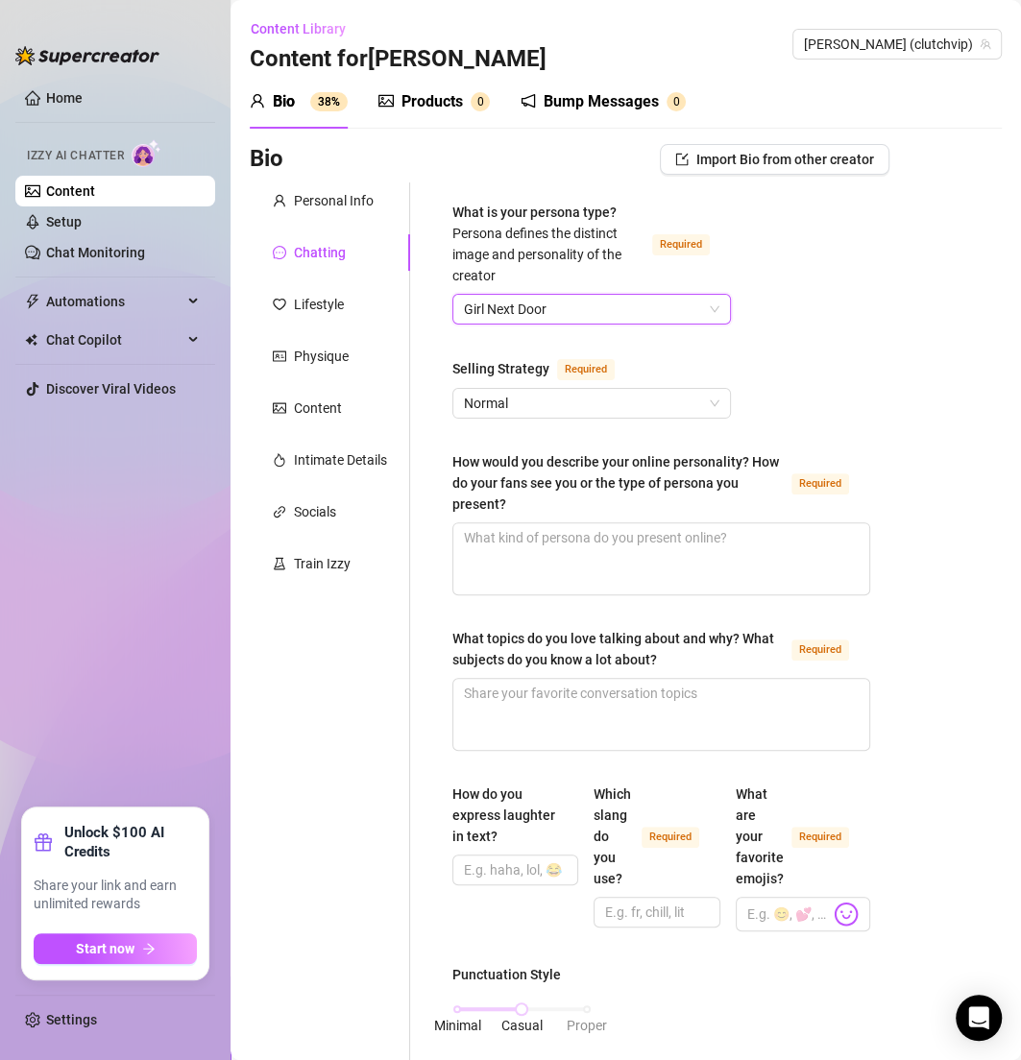
click at [433, 350] on div "What is your persona type? Persona defines the distinct image and personality o…" at bounding box center [661, 1075] width 456 height 1787
click at [465, 399] on span "Normal" at bounding box center [591, 403] width 255 height 29
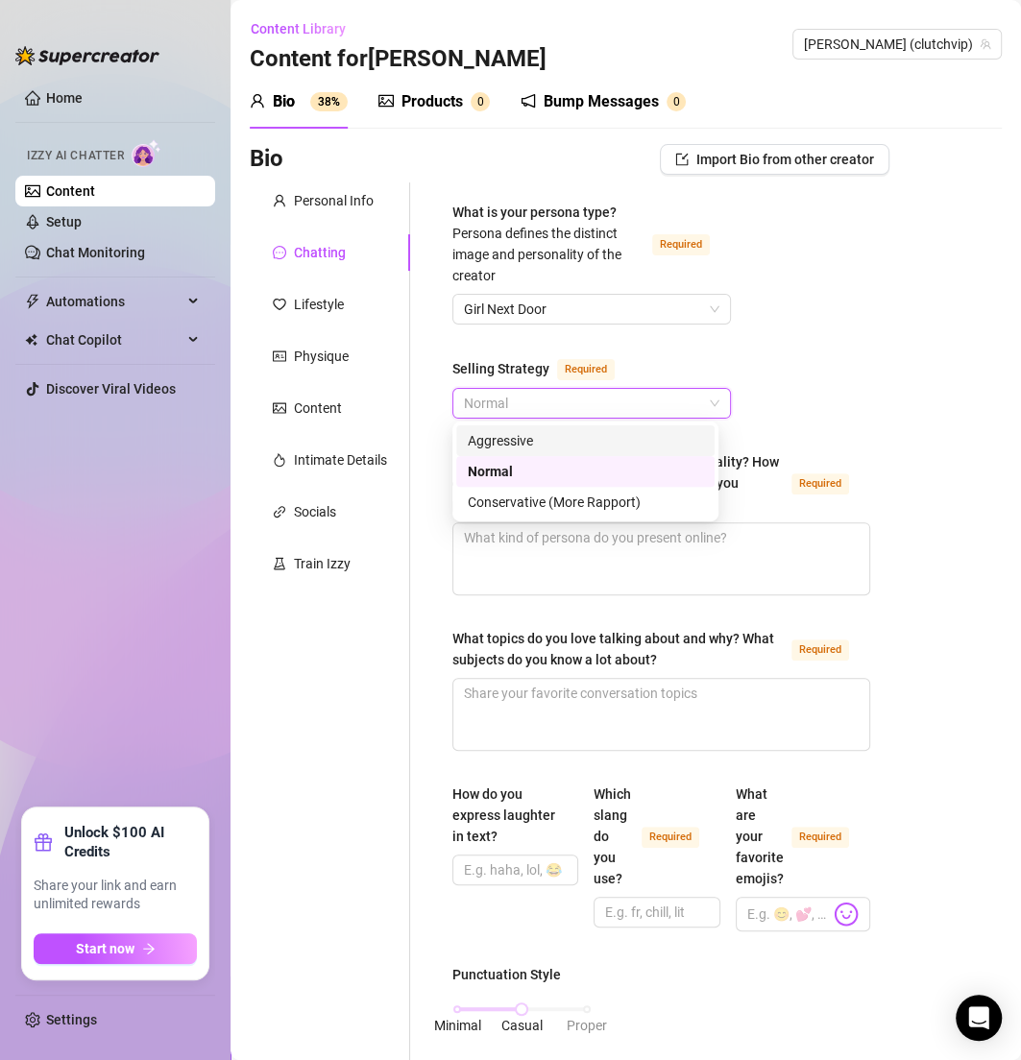
click at [480, 430] on div "Aggressive" at bounding box center [585, 440] width 235 height 21
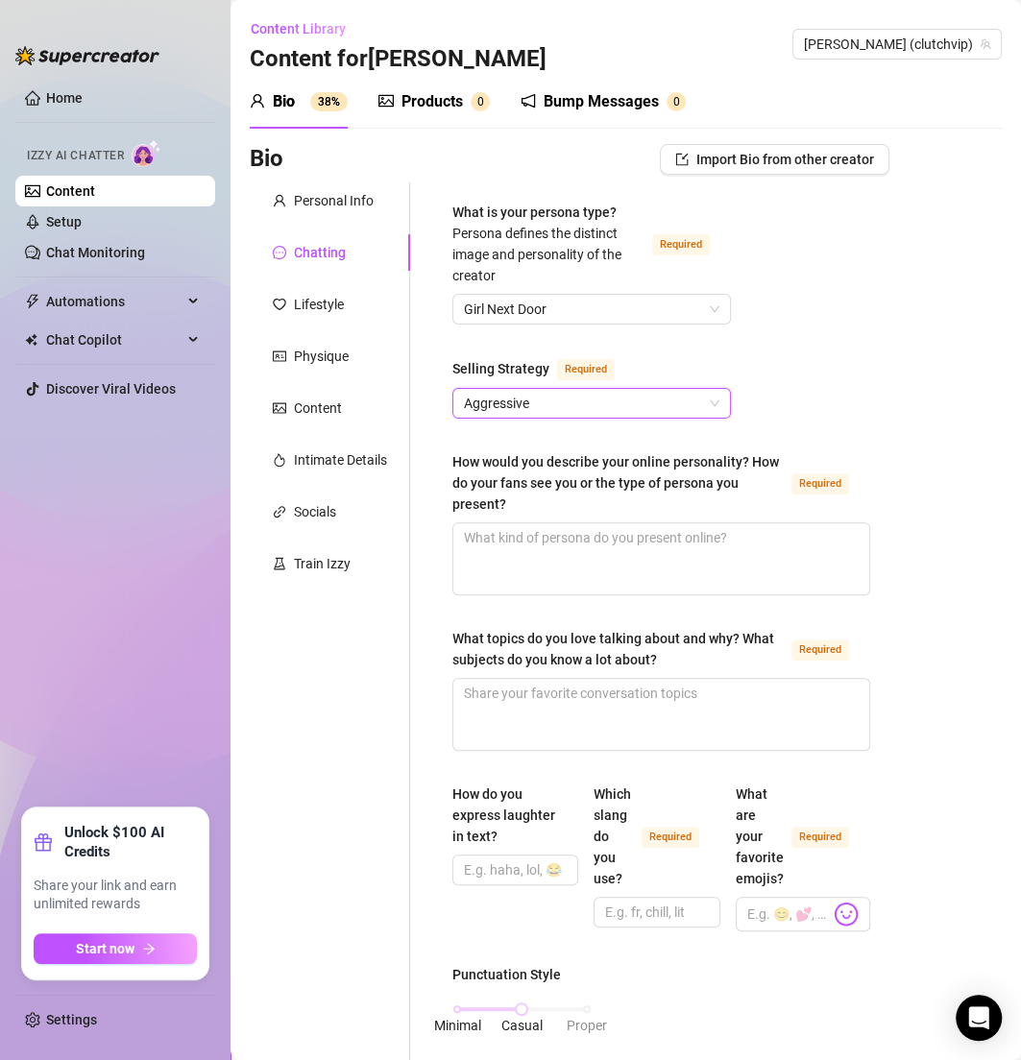
click at [439, 427] on div "What is your persona type? Persona defines the distinct image and personality o…" at bounding box center [661, 1075] width 456 height 1787
click at [520, 557] on textarea "How would you describe your online personality? How do your fans see you or the…" at bounding box center [661, 558] width 416 height 71
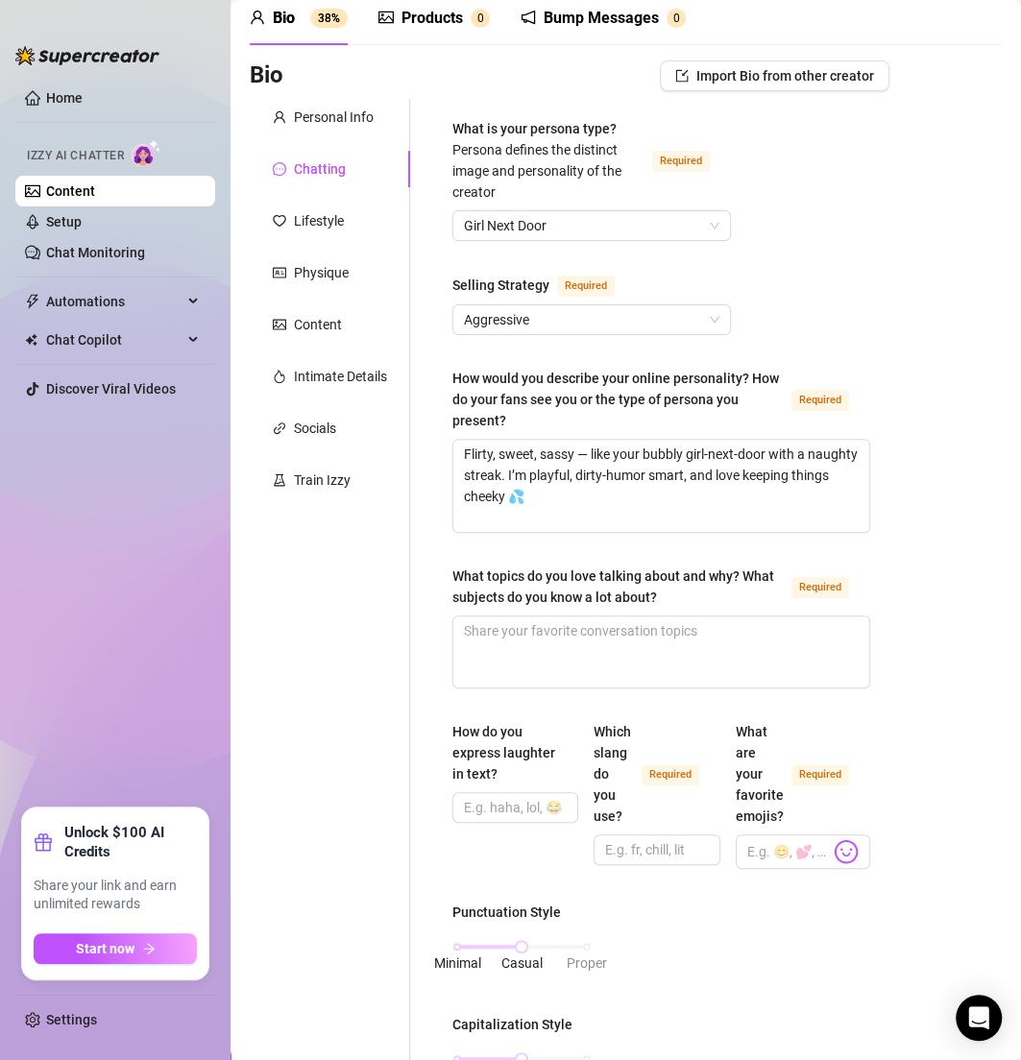
scroll to position [102, 0]
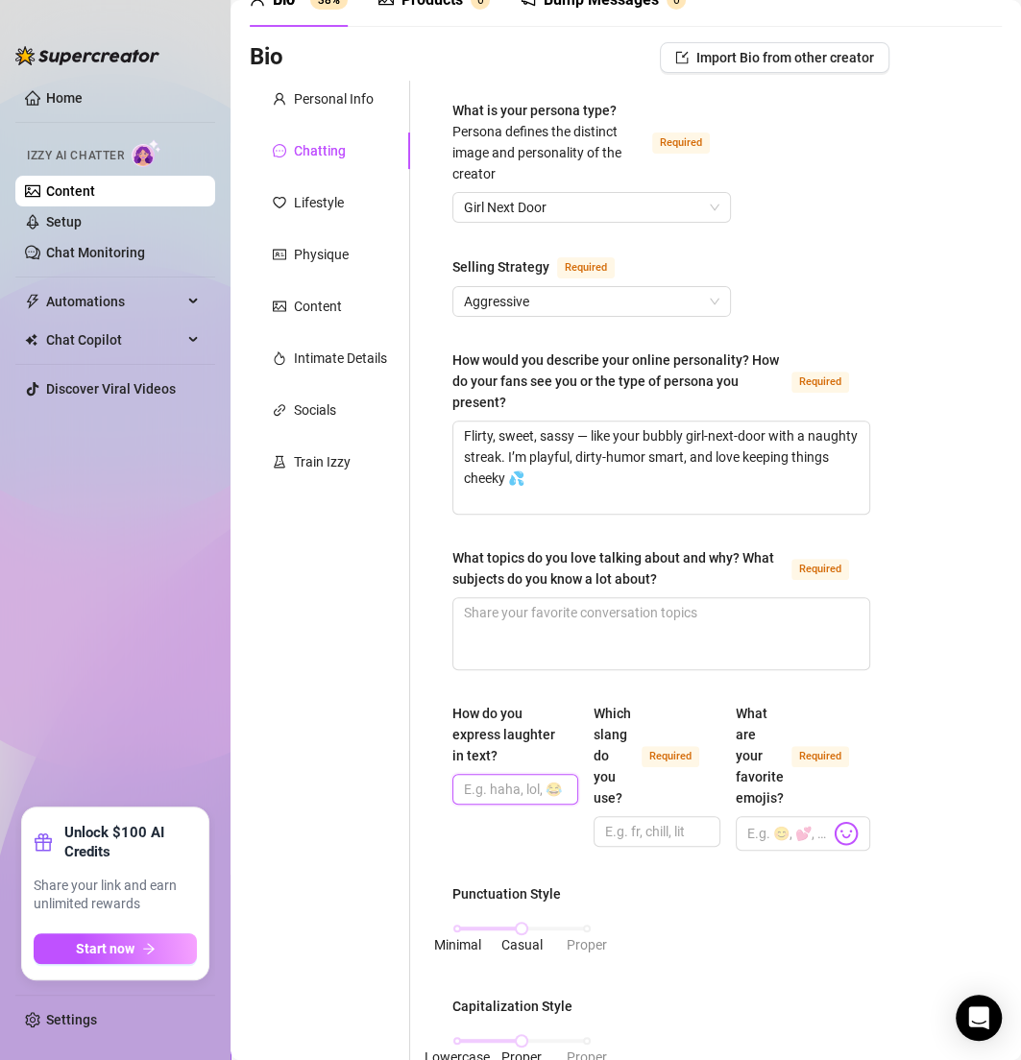
click at [480, 779] on input "How do you express laughter in text?" at bounding box center [513, 789] width 99 height 21
click at [564, 624] on textarea "What topics do you love talking about and why? What subjects do you know a lot …" at bounding box center [661, 633] width 416 height 71
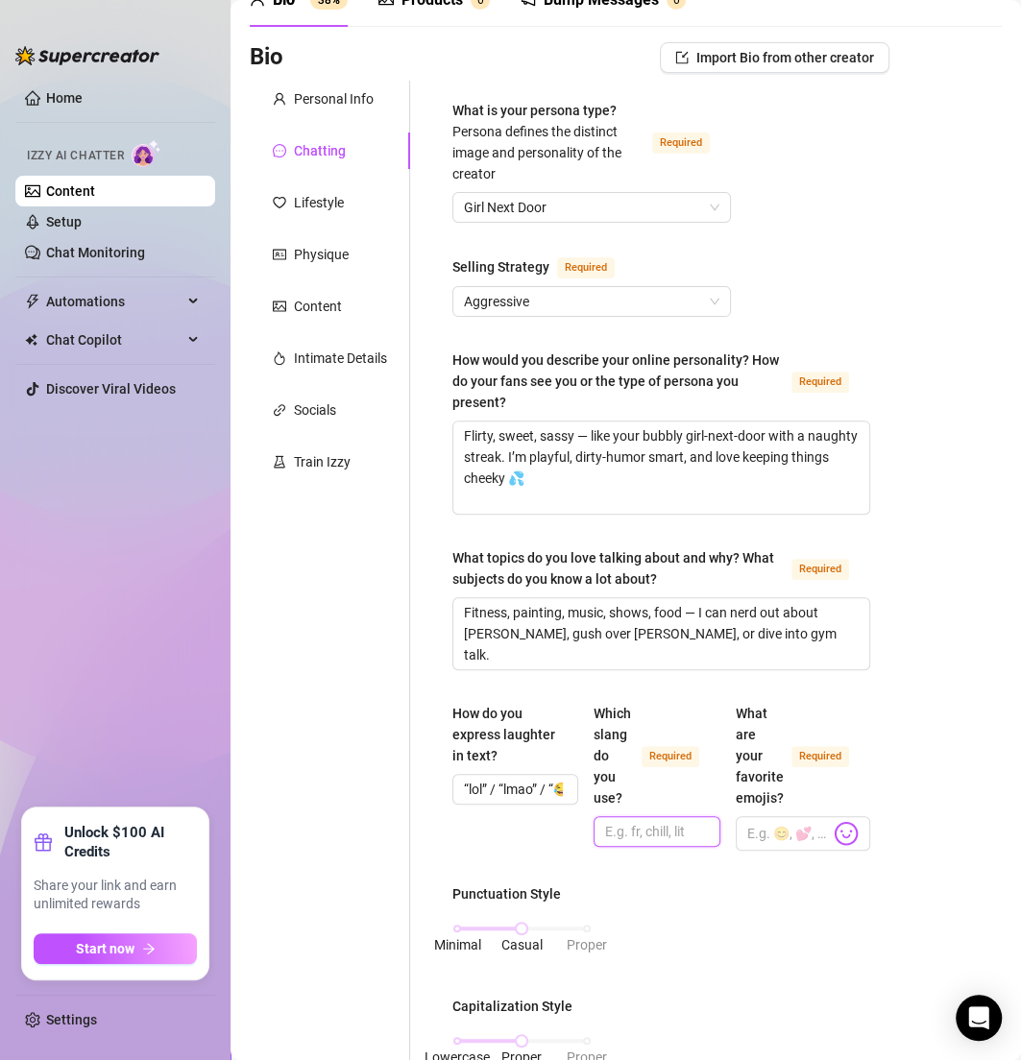
click at [655, 821] on input "Which slang do you use? Required" at bounding box center [654, 831] width 99 height 21
click at [776, 826] on input "What are your favorite emojis? Required" at bounding box center [788, 833] width 83 height 25
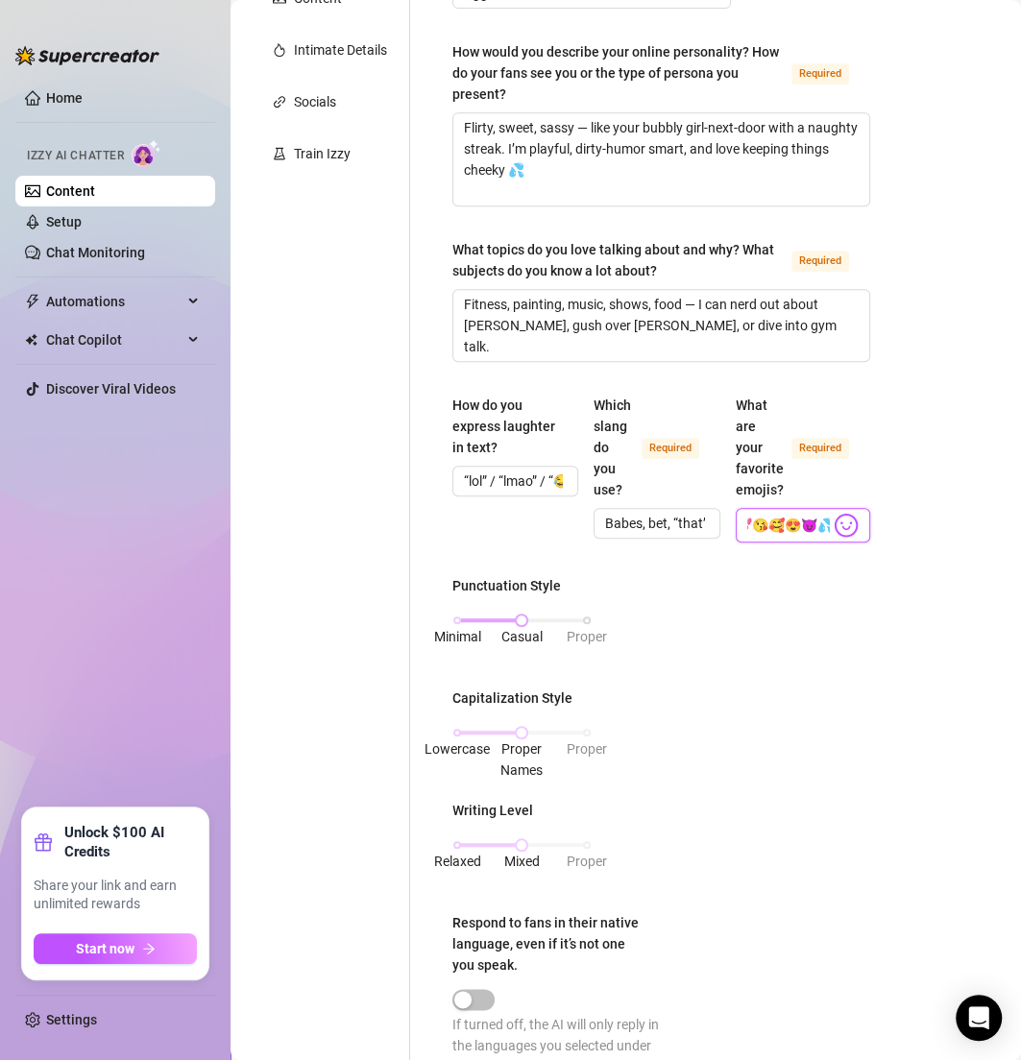
scroll to position [425, 0]
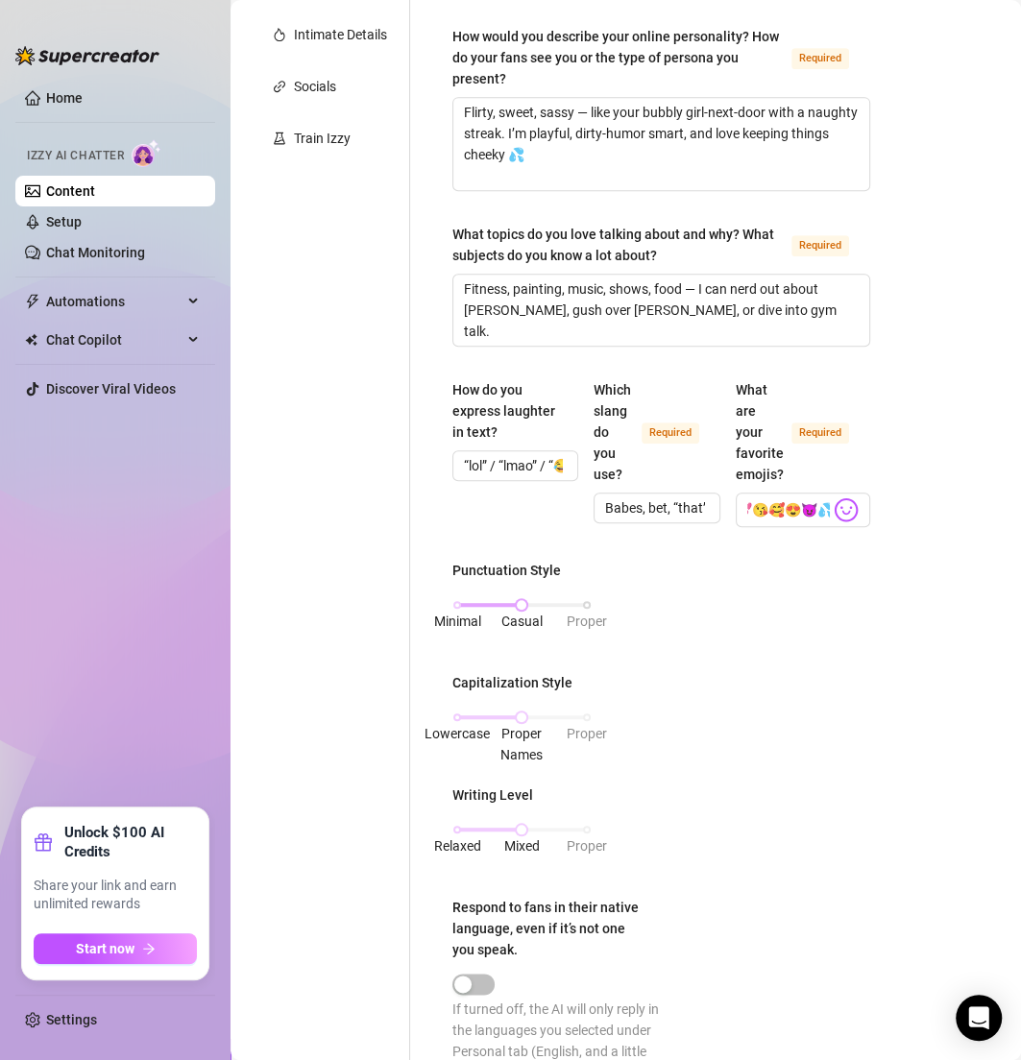
click at [459, 614] on span "Minimal" at bounding box center [457, 621] width 47 height 15
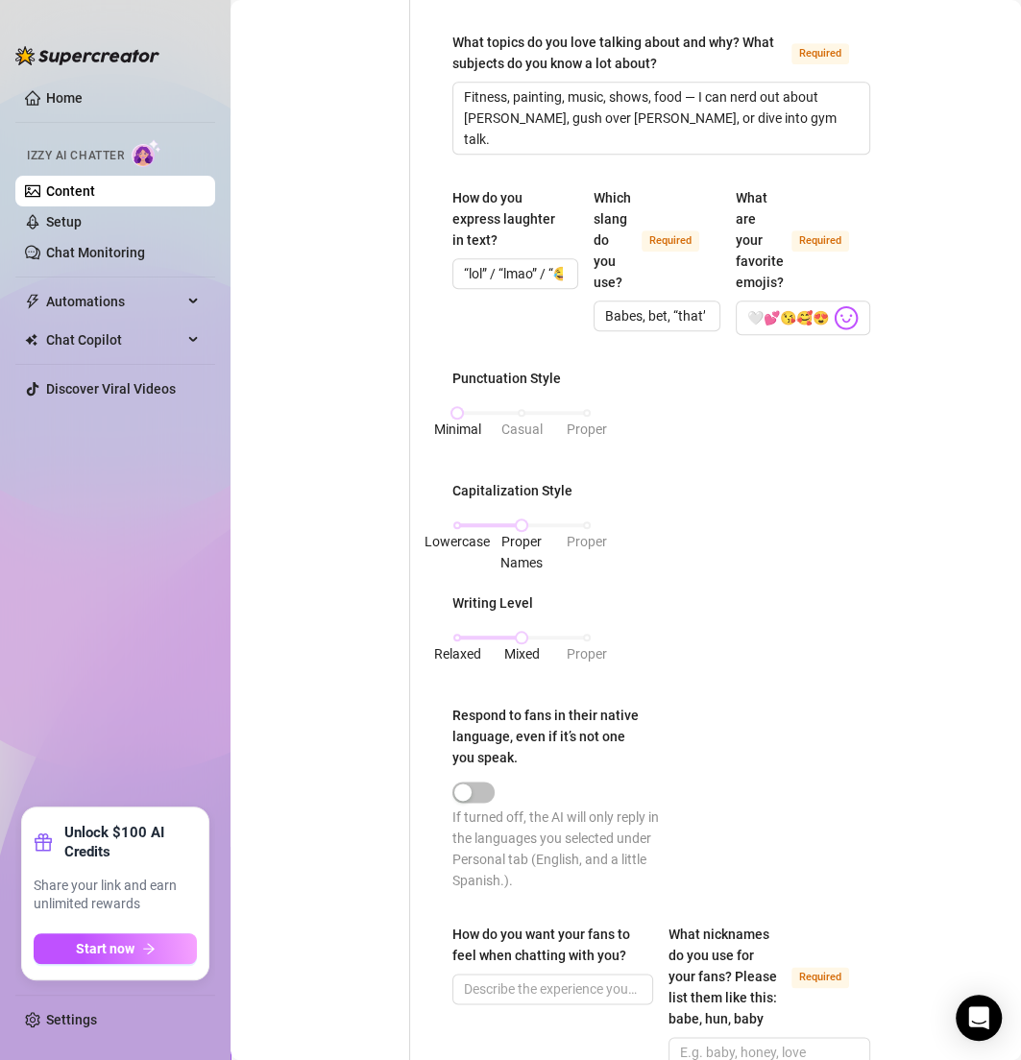
scroll to position [651, 0]
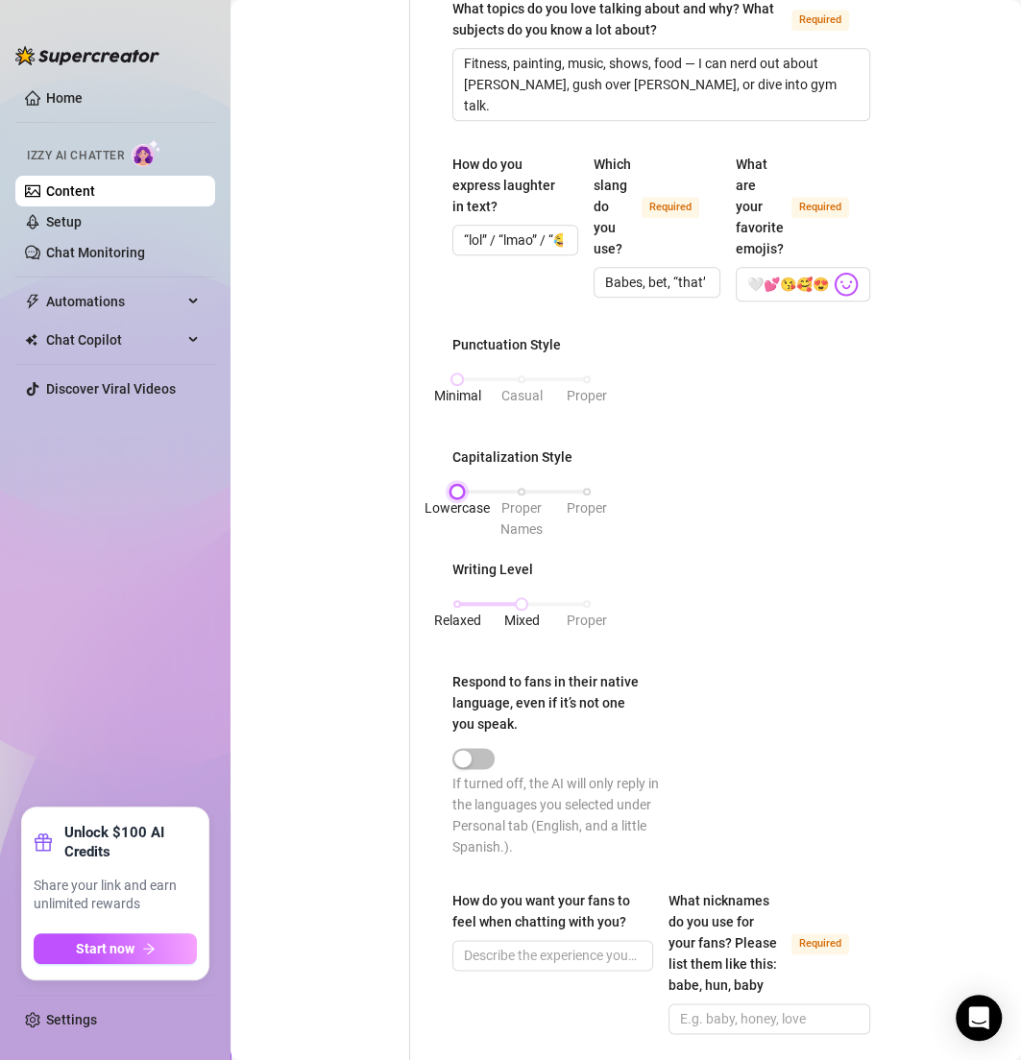
click at [465, 488] on div "Lowercase Proper Names Proper" at bounding box center [522, 492] width 130 height 12
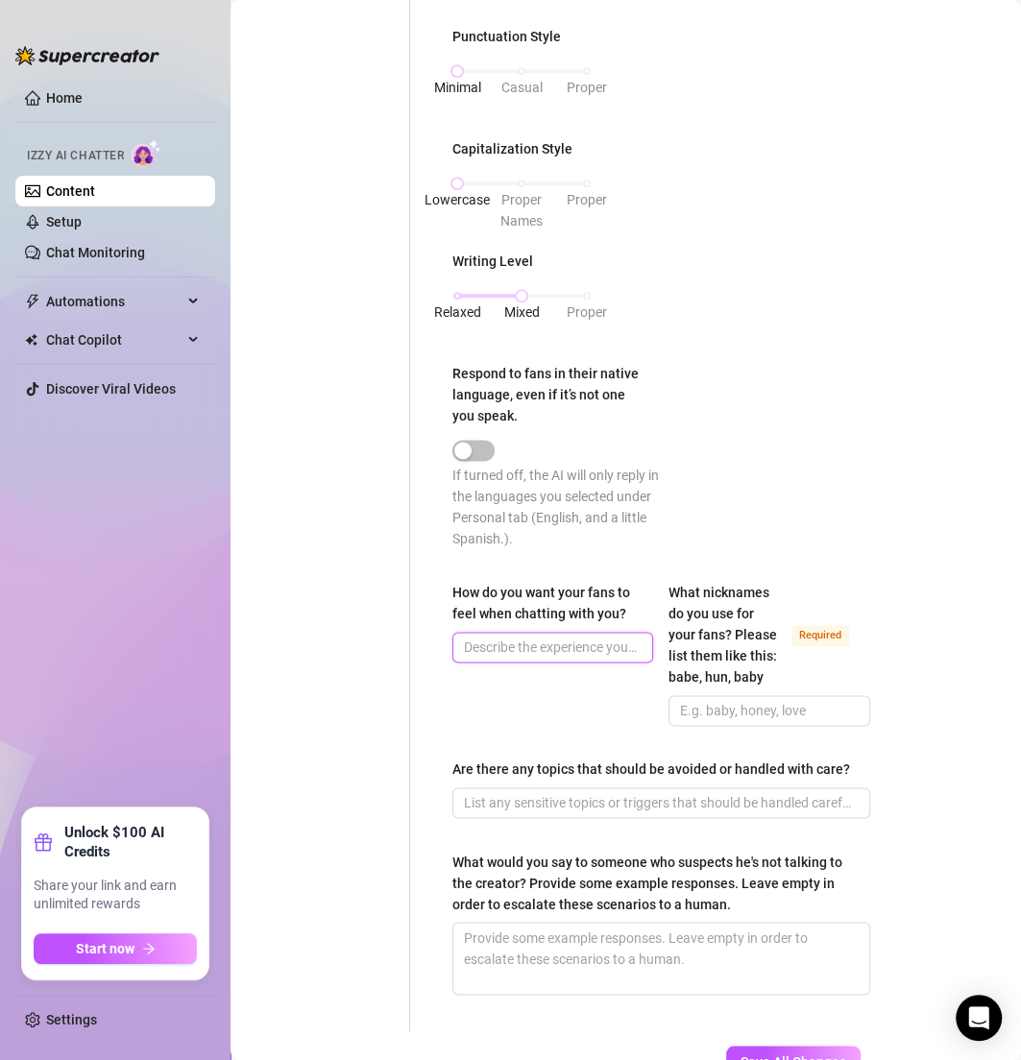
click at [501, 640] on input "How do you want your fans to feel when chatting with you?" at bounding box center [551, 647] width 174 height 21
click at [517, 726] on div "How do you want your fans to feel when chatting with you? Like they’re talking …" at bounding box center [552, 654] width 201 height 144
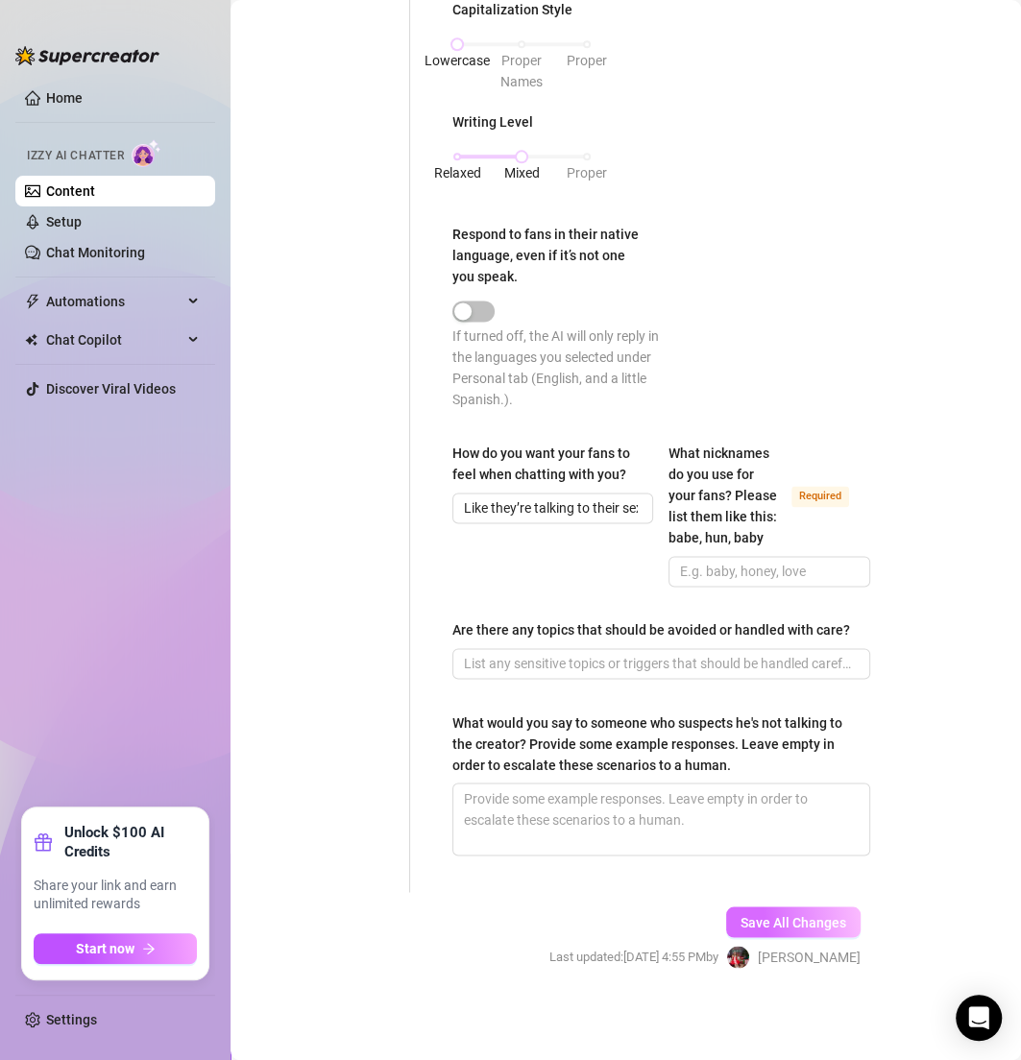
click at [762, 919] on span "Save All Changes" at bounding box center [793, 921] width 106 height 15
click at [545, 678] on span at bounding box center [661, 663] width 418 height 31
click at [543, 676] on span at bounding box center [661, 663] width 418 height 31
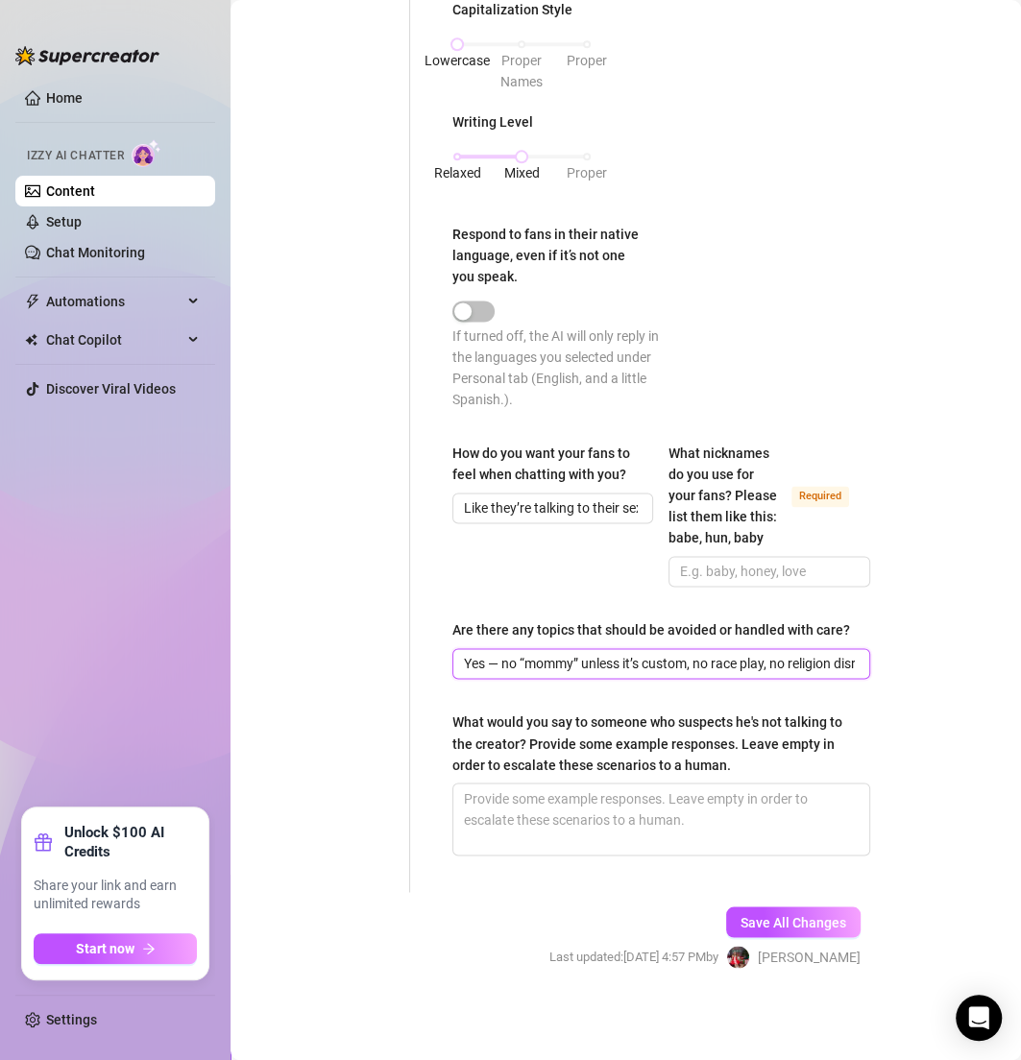
scroll to position [0, 194]
click at [546, 824] on textarea "What would you say to someone who suspects he's not talking to the creator? Pro…" at bounding box center [661, 819] width 416 height 71
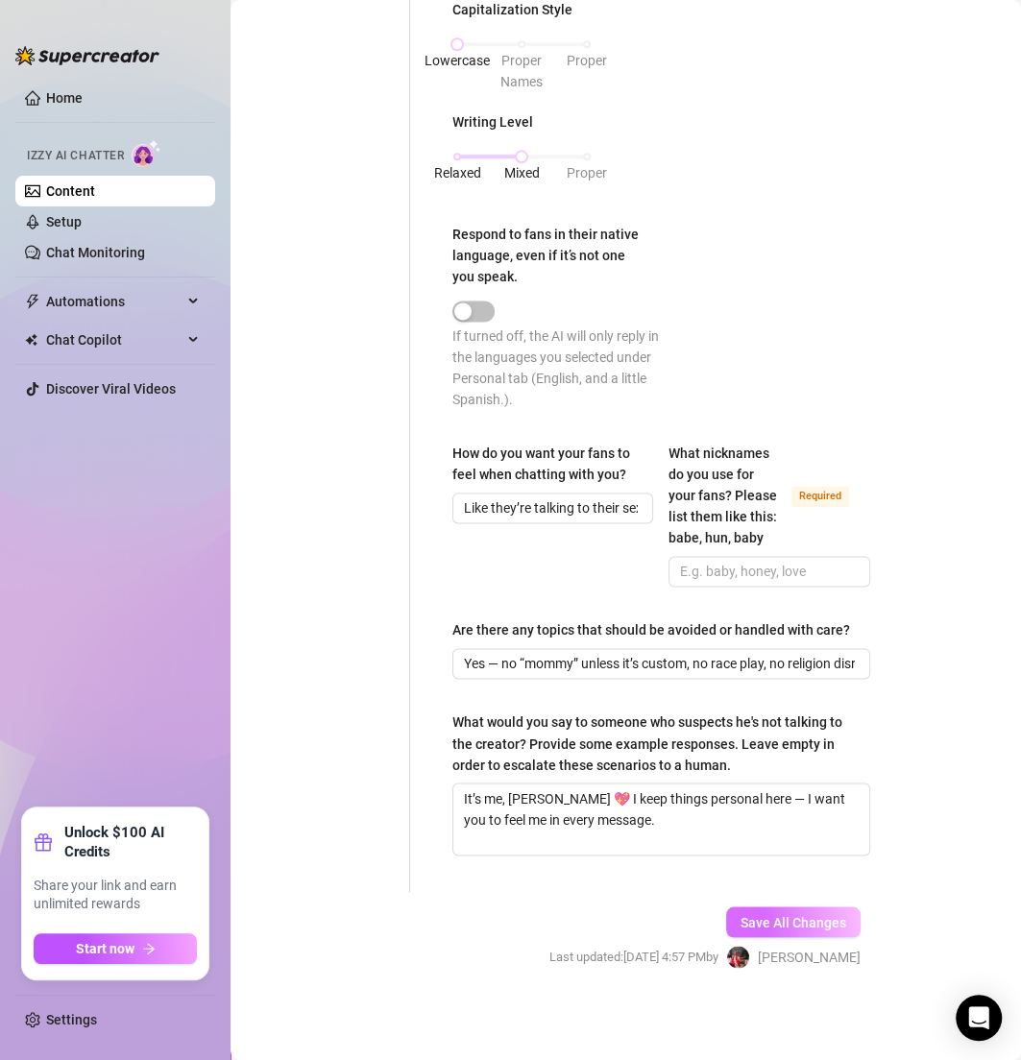
click at [787, 931] on button "Save All Changes" at bounding box center [793, 922] width 134 height 31
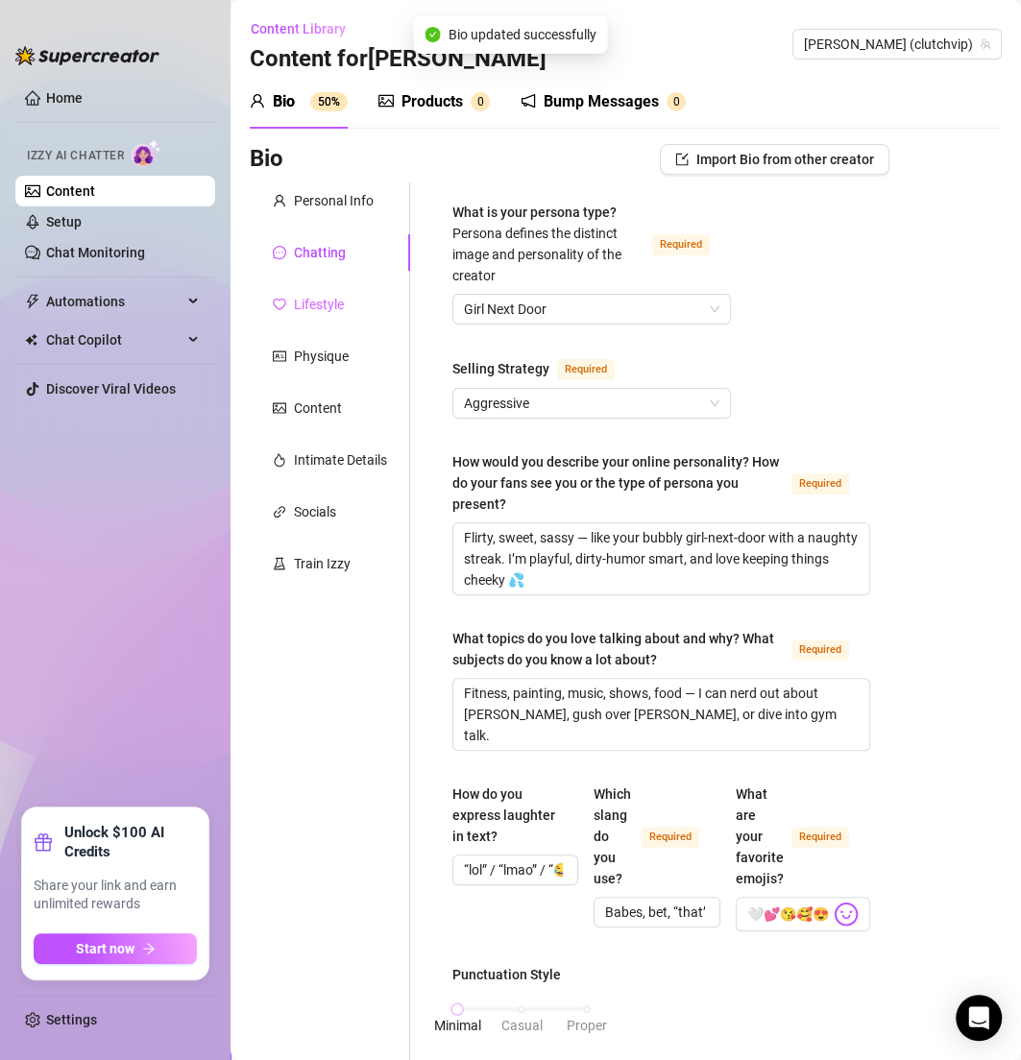
click at [346, 297] on div "Lifestyle" at bounding box center [330, 304] width 160 height 36
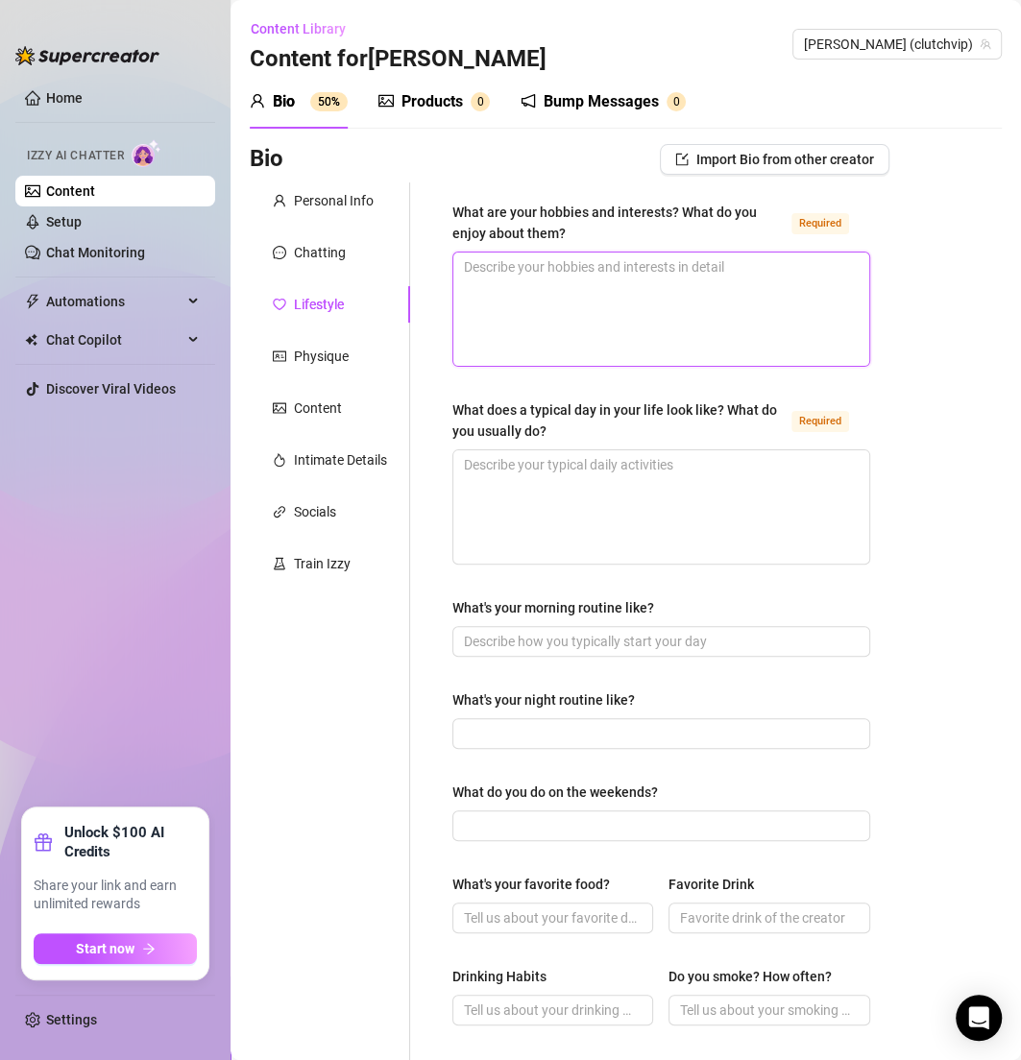
click at [550, 319] on textarea "What are your hobbies and interests? What do you enjoy about them? Required" at bounding box center [661, 309] width 416 height 113
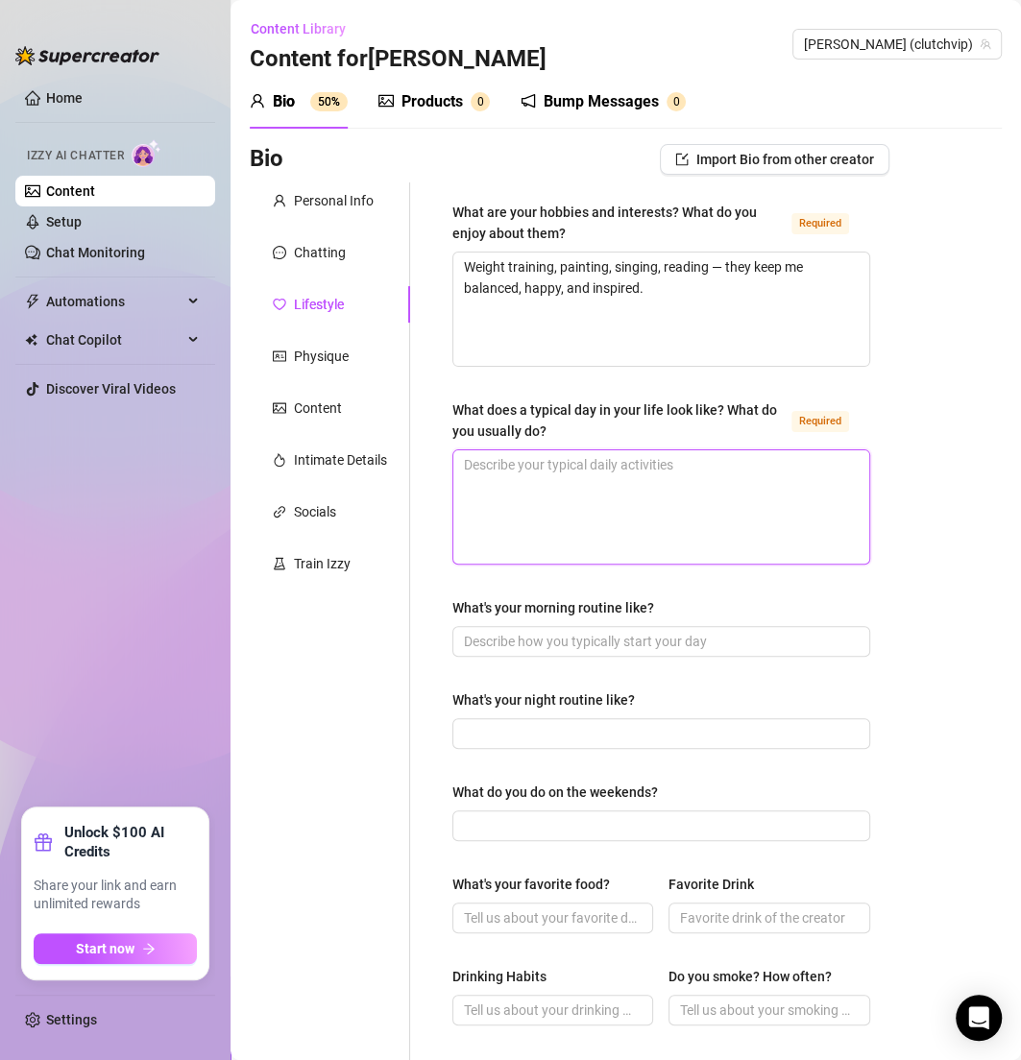
click at [536, 473] on textarea "What does a typical day in your life look like? What do you usually do? Required" at bounding box center [661, 506] width 416 height 113
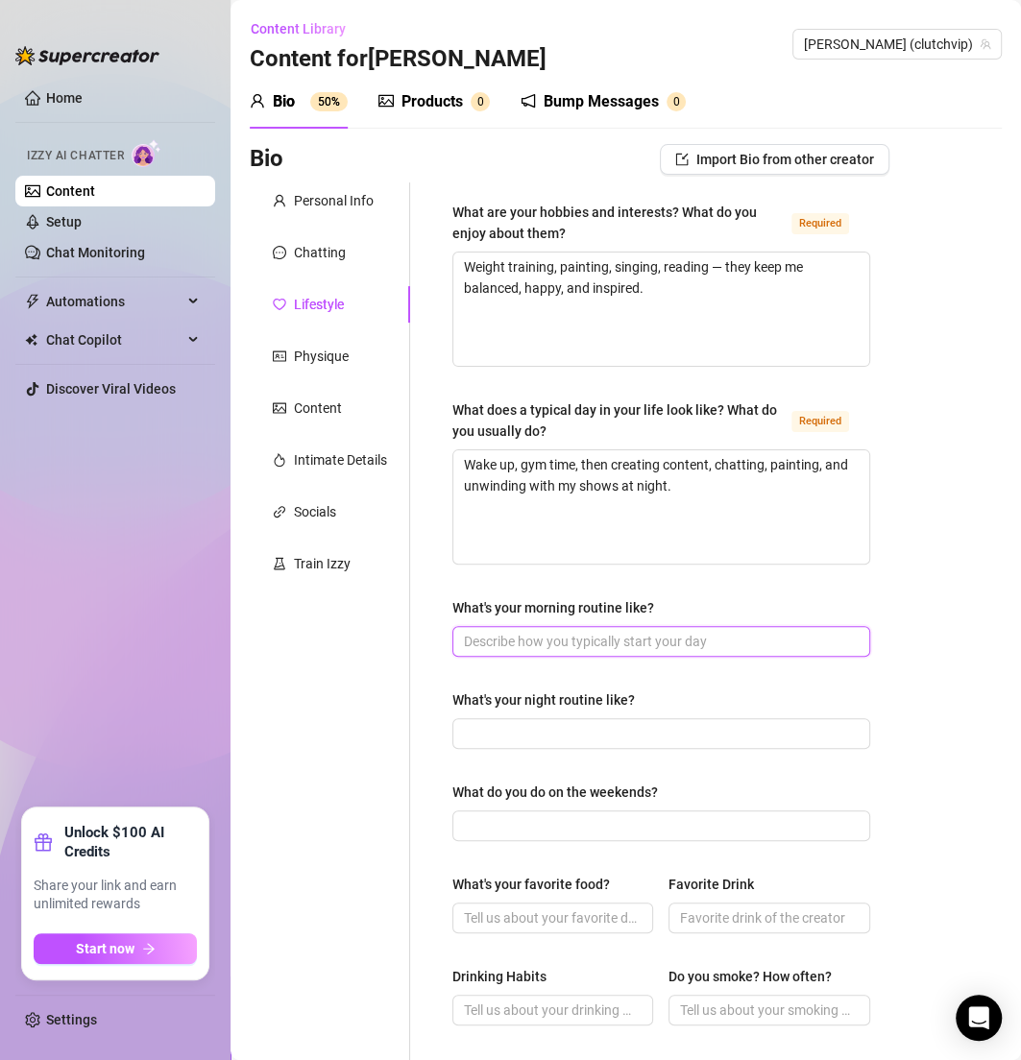
click at [532, 636] on input "What's your morning routine like?" at bounding box center [659, 641] width 391 height 21
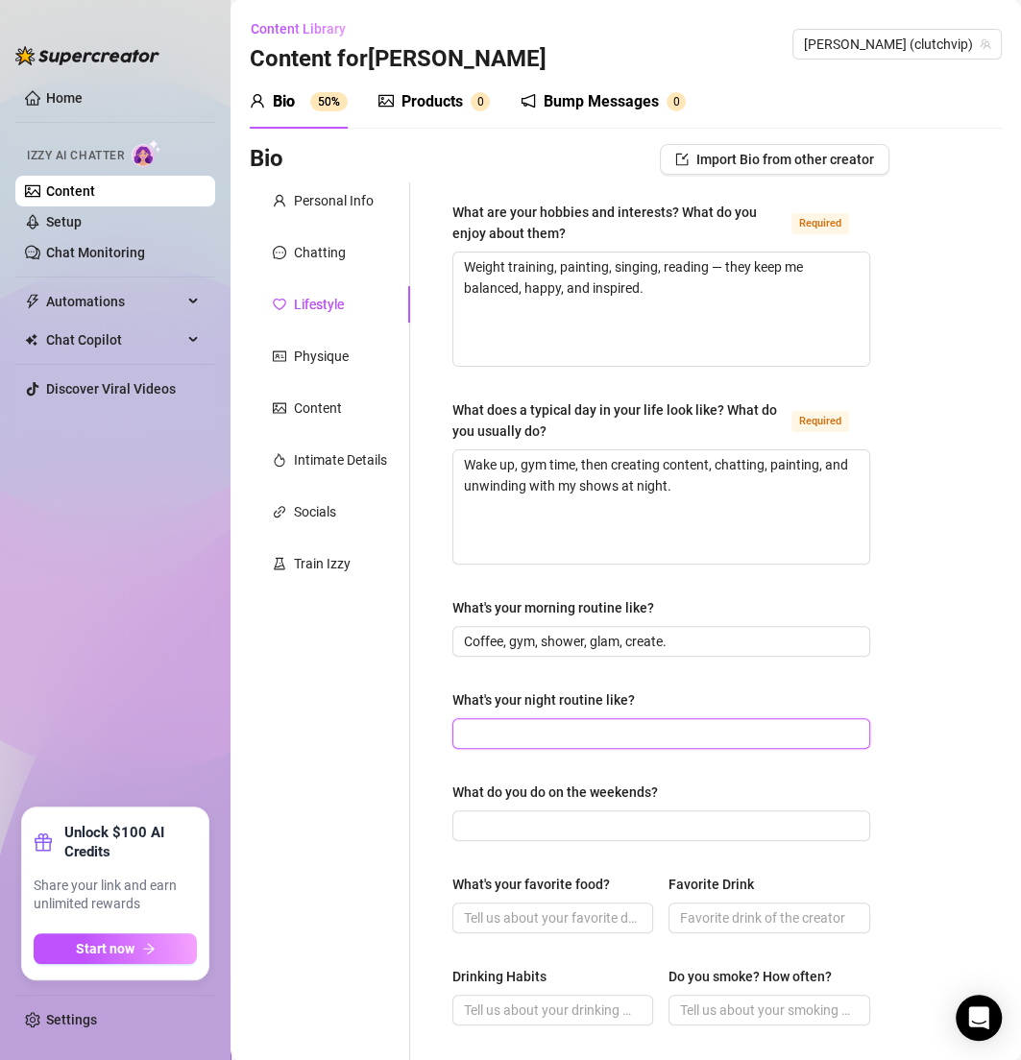
click at [579, 730] on input "What's your night routine like?" at bounding box center [659, 733] width 391 height 21
click at [474, 806] on div "What do you do on the weekends?" at bounding box center [661, 796] width 418 height 29
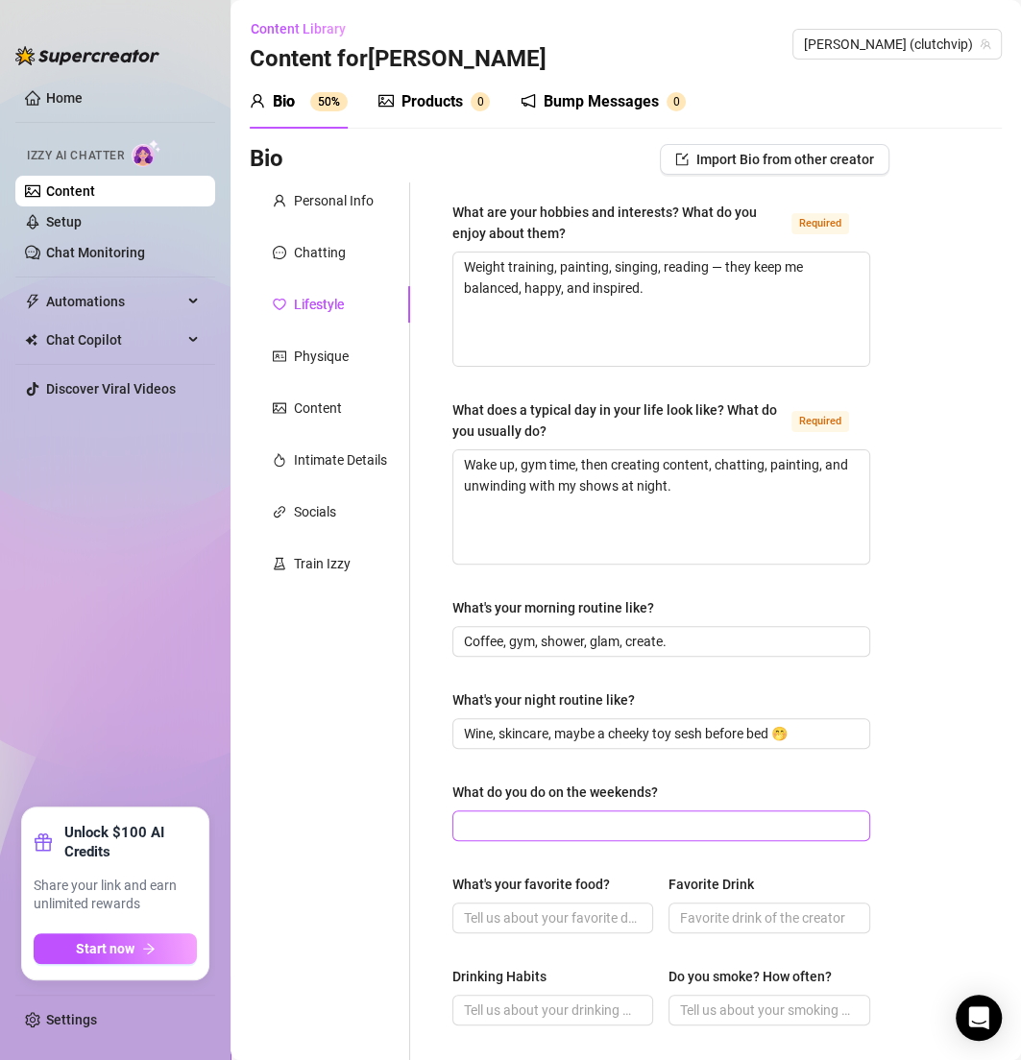
click at [475, 811] on span at bounding box center [661, 826] width 418 height 31
click at [480, 825] on input "What do you do on the weekends?" at bounding box center [659, 825] width 391 height 21
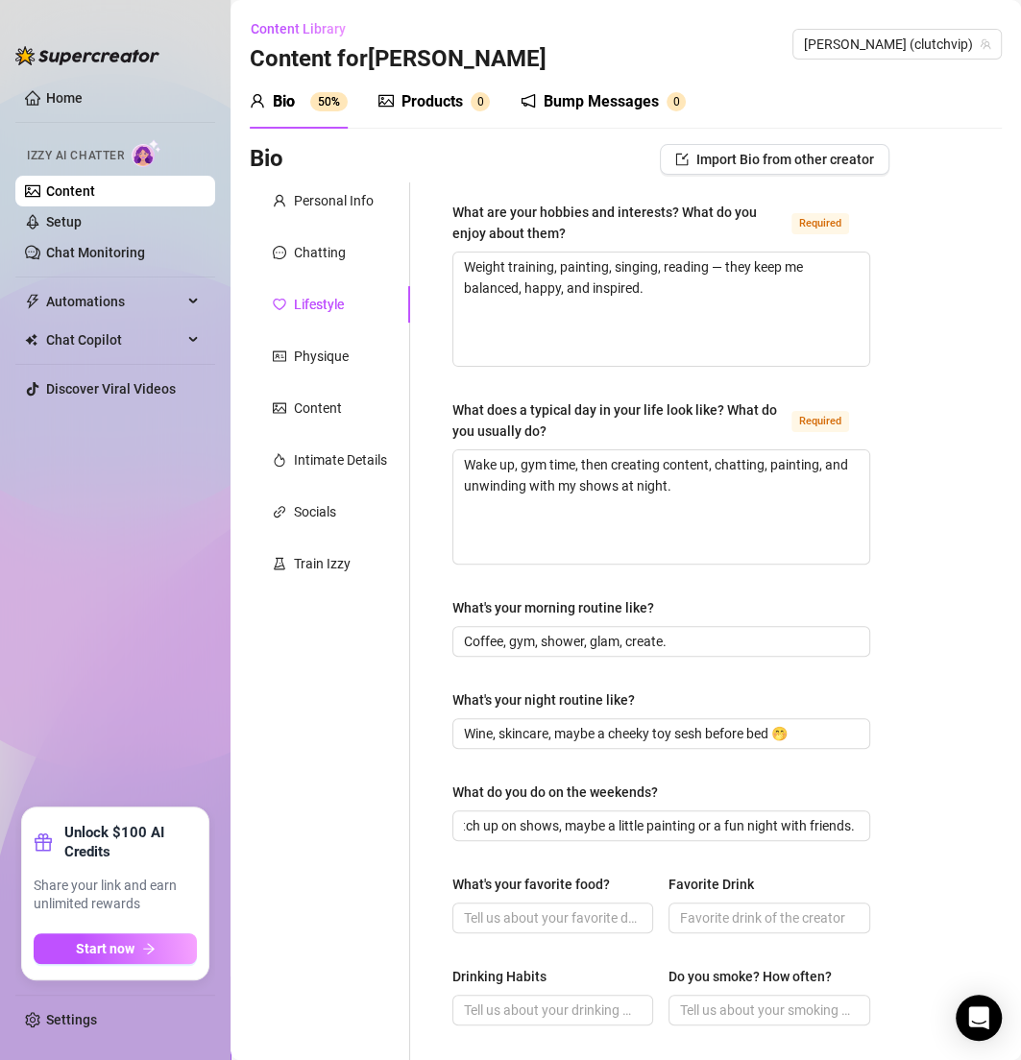
click at [390, 800] on div "Personal Info Chatting Lifestyle Physique Content Intimate Details Socials Trai…" at bounding box center [330, 848] width 160 height 1333
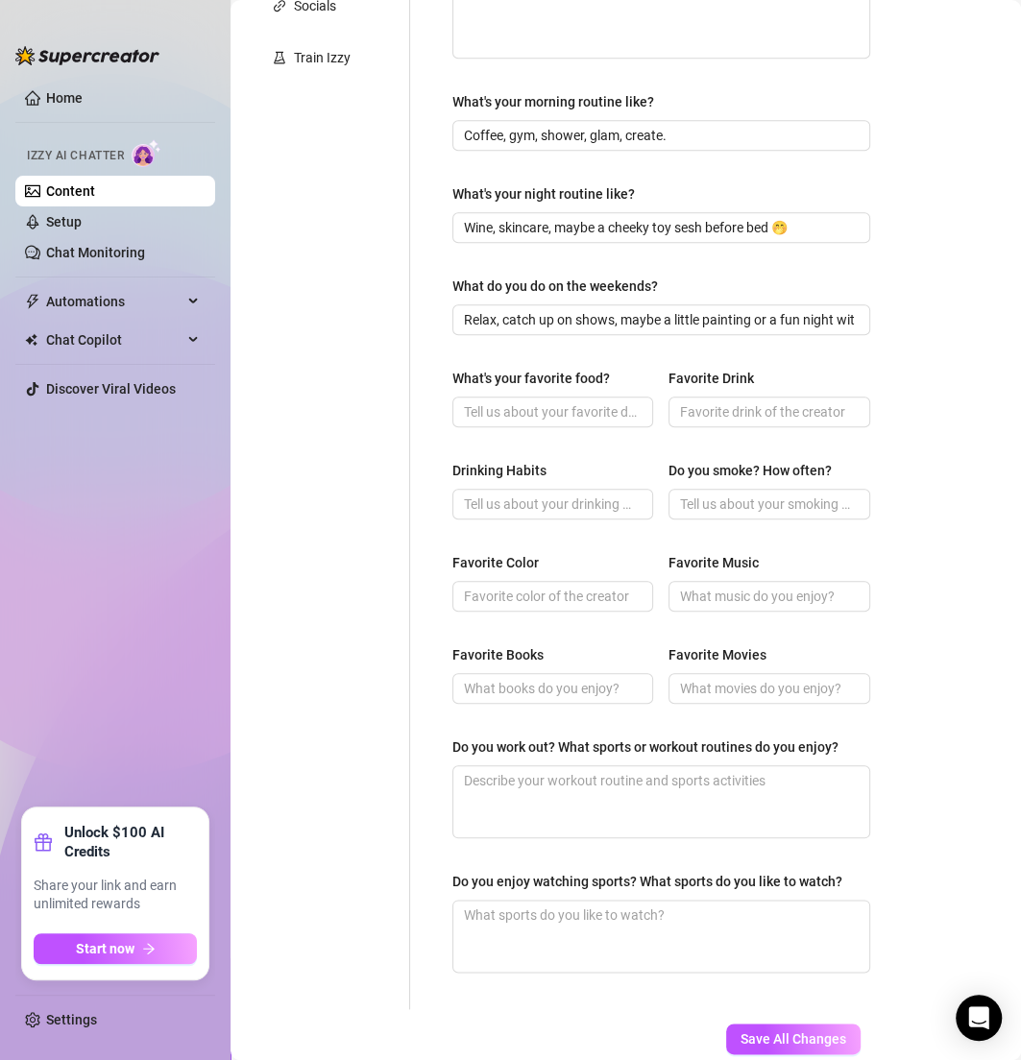
scroll to position [576, 0]
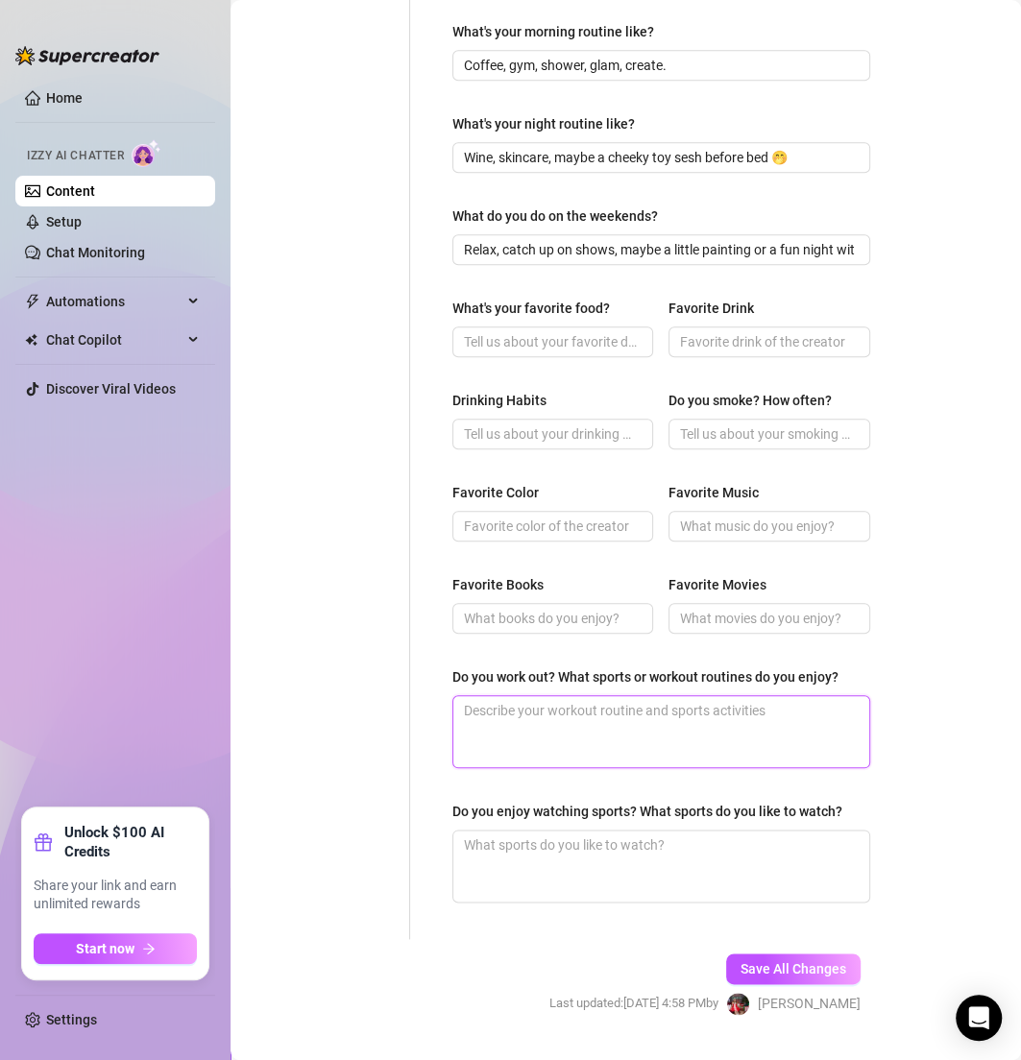
click at [497, 722] on textarea "Do you work out? What sports or workout routines do you enjoy?" at bounding box center [661, 731] width 416 height 71
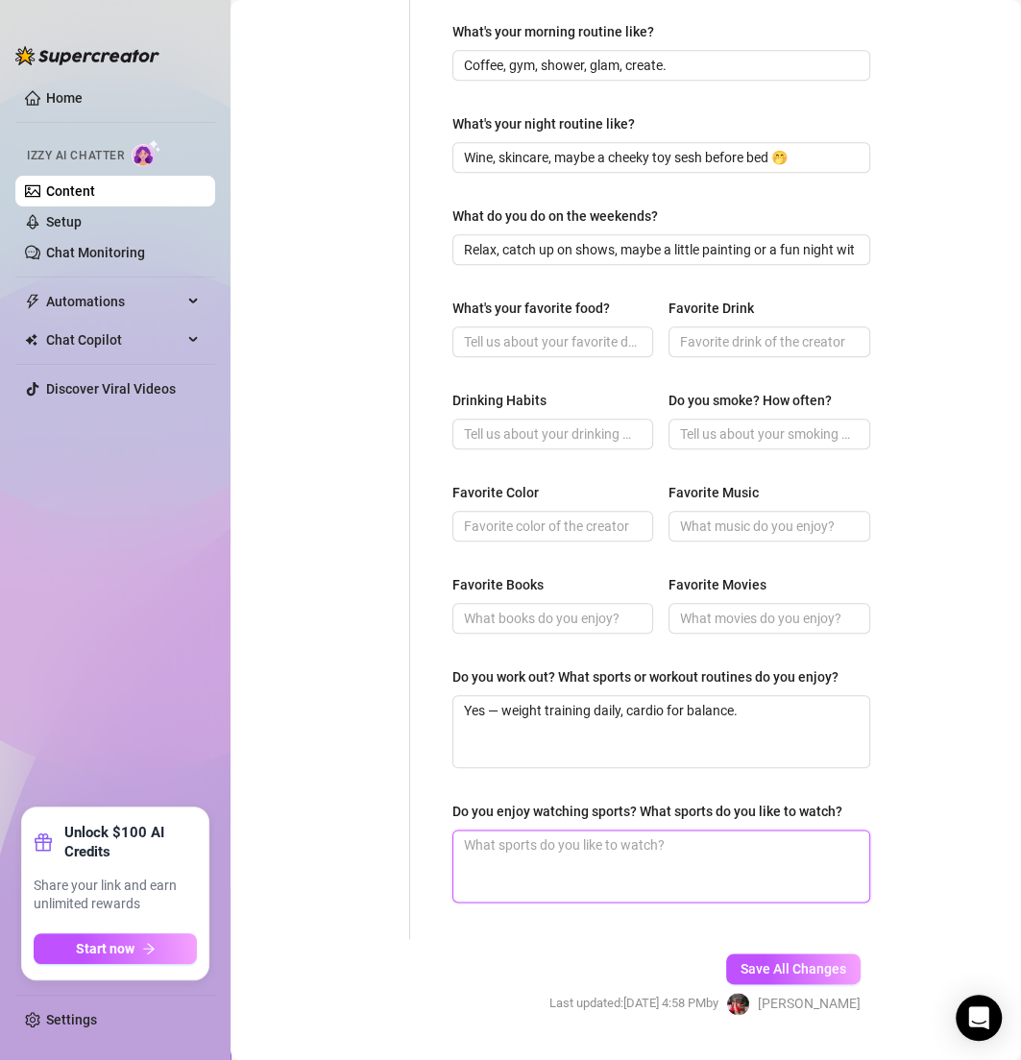
click at [558, 881] on textarea "Do you enjoy watching sports? What sports do you like to watch?" at bounding box center [661, 866] width 416 height 71
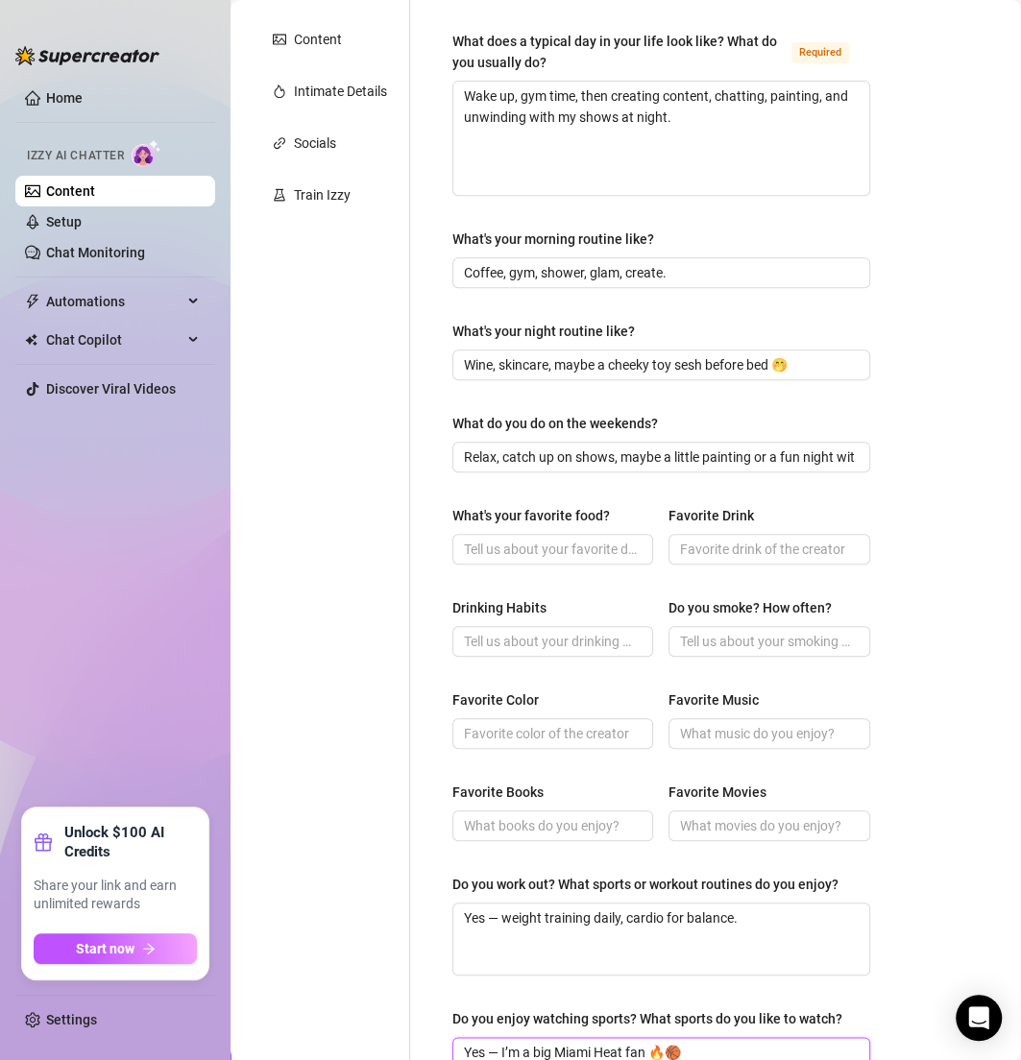
scroll to position [642, 0]
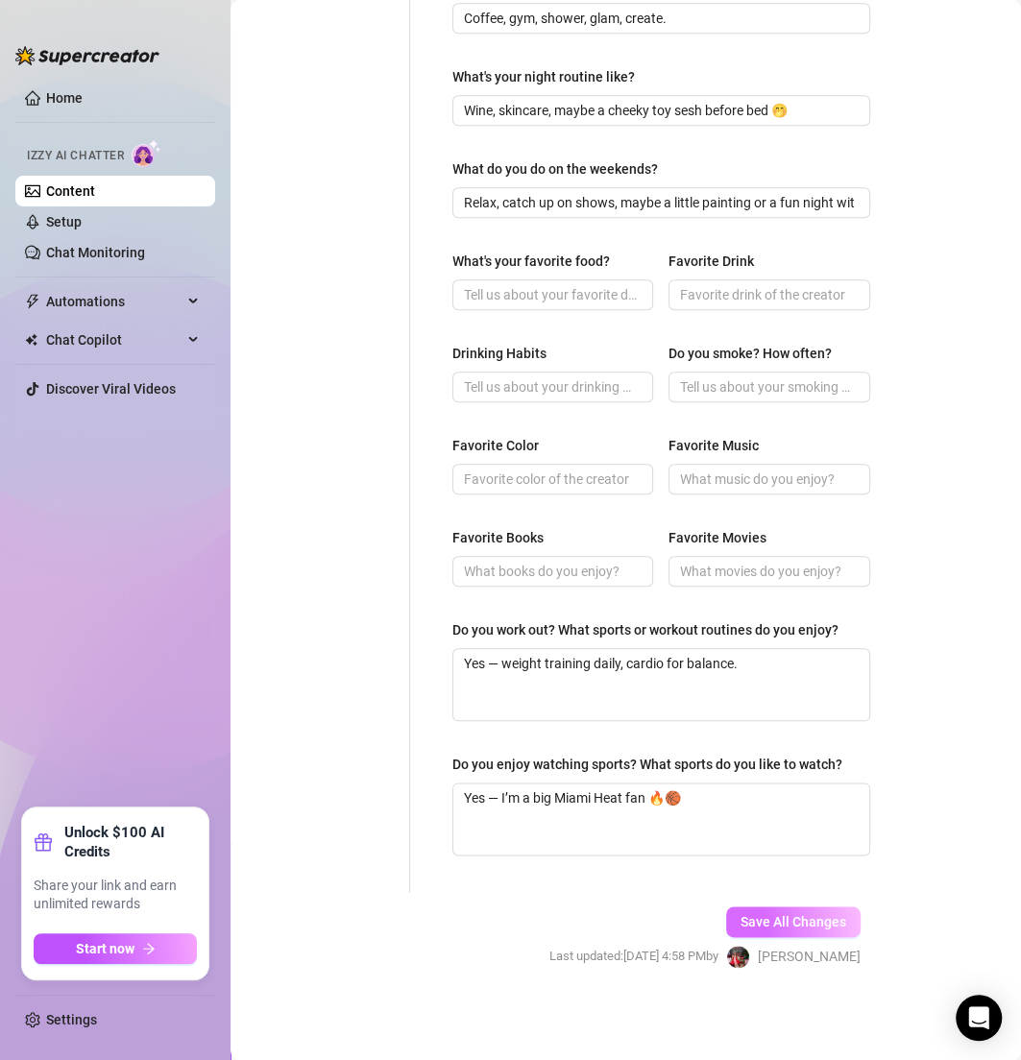
click at [750, 920] on span "Save All Changes" at bounding box center [793, 921] width 106 height 15
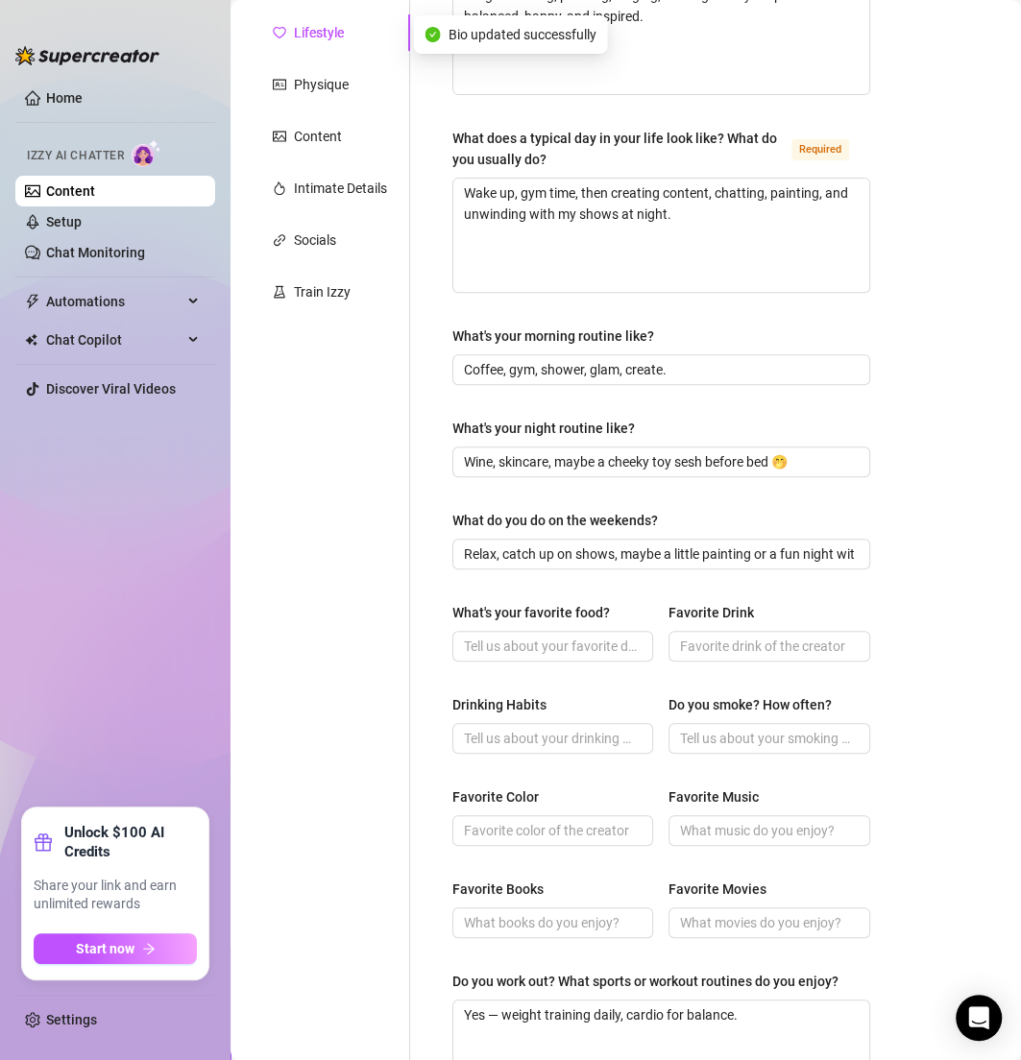
scroll to position [280, 0]
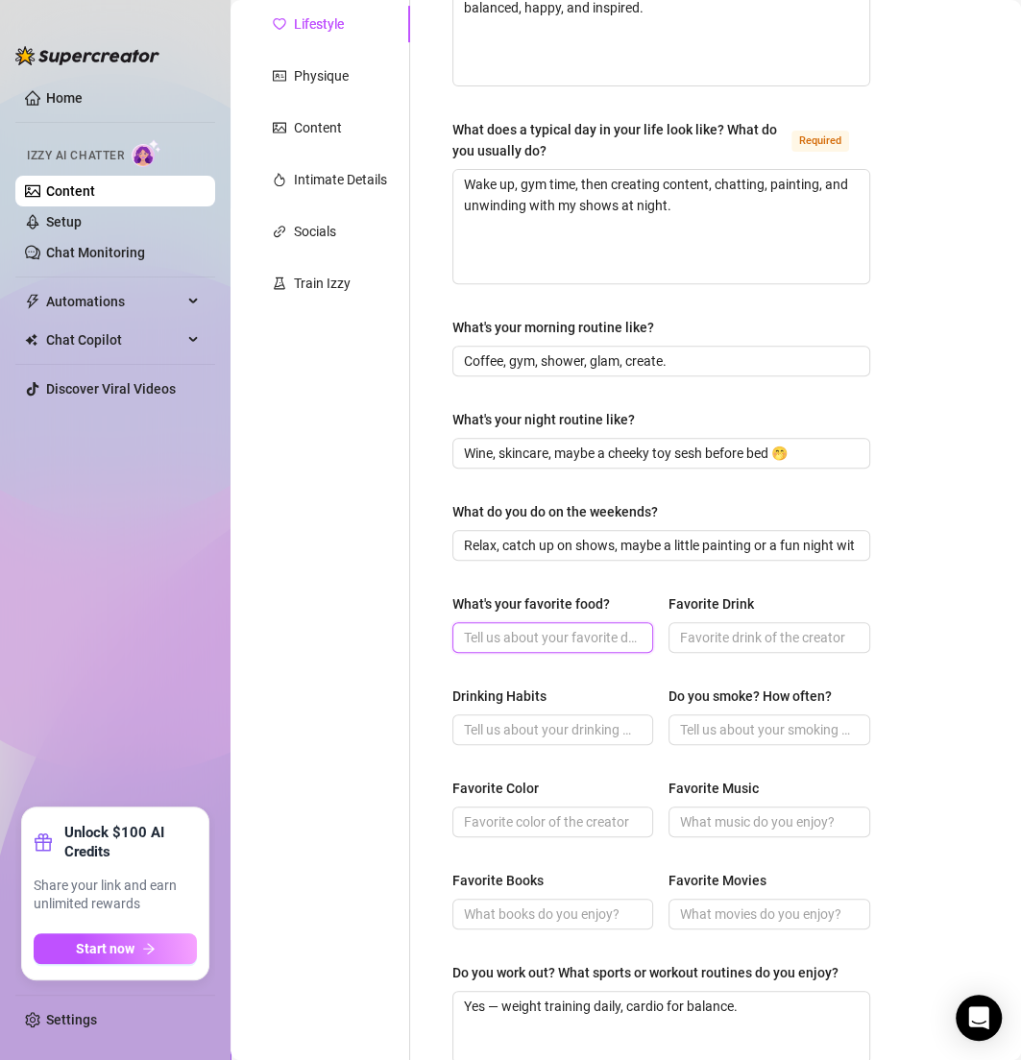
click at [488, 642] on input "What's your favorite food?" at bounding box center [551, 637] width 174 height 21
click at [714, 635] on input "Favorite Drink" at bounding box center [767, 637] width 174 height 21
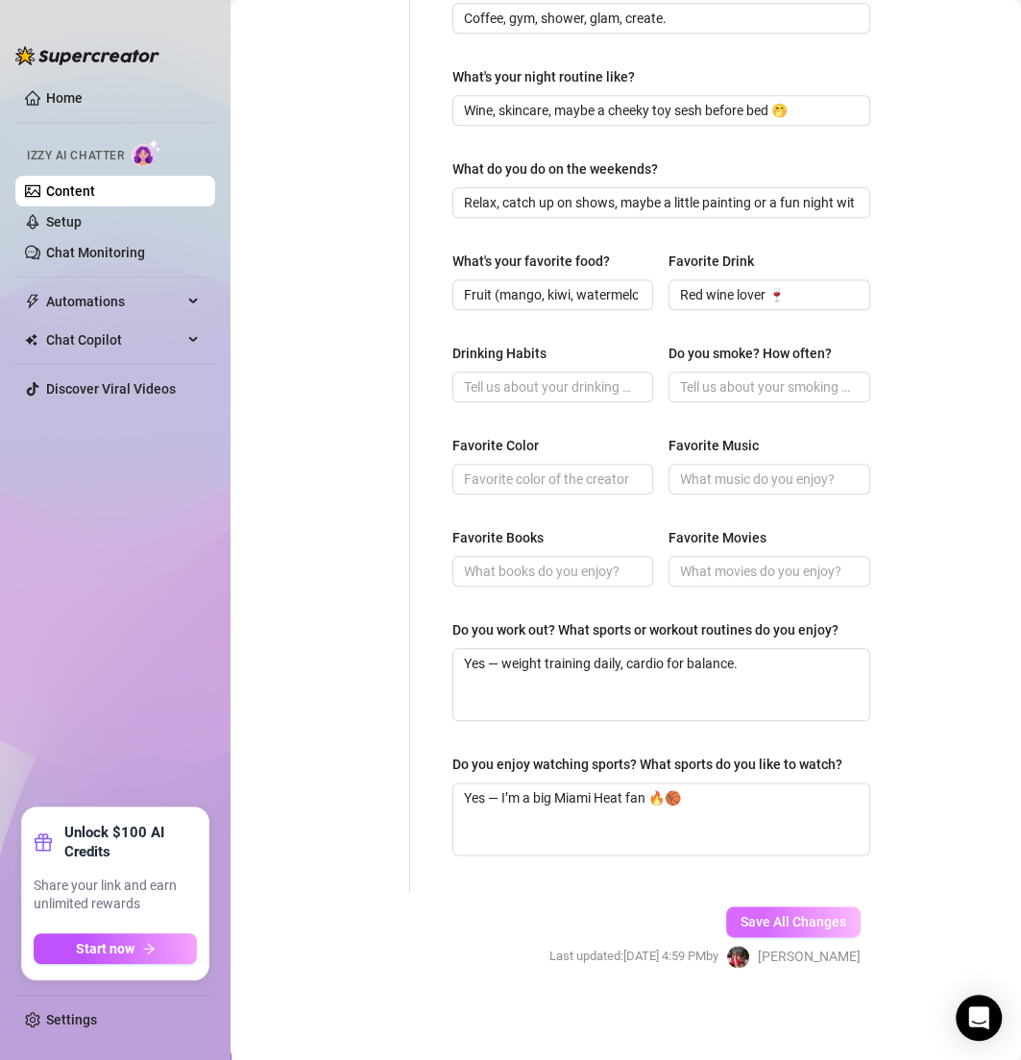
click at [759, 926] on span "Save All Changes" at bounding box center [793, 921] width 106 height 15
click at [493, 376] on input "Drinking Habits" at bounding box center [551, 386] width 174 height 21
click at [435, 393] on div "What are your hobbies and interests? What do you enjoy about them? Required Wei…" at bounding box center [661, 225] width 456 height 1333
click at [486, 469] on input "Favorite Color" at bounding box center [551, 479] width 174 height 21
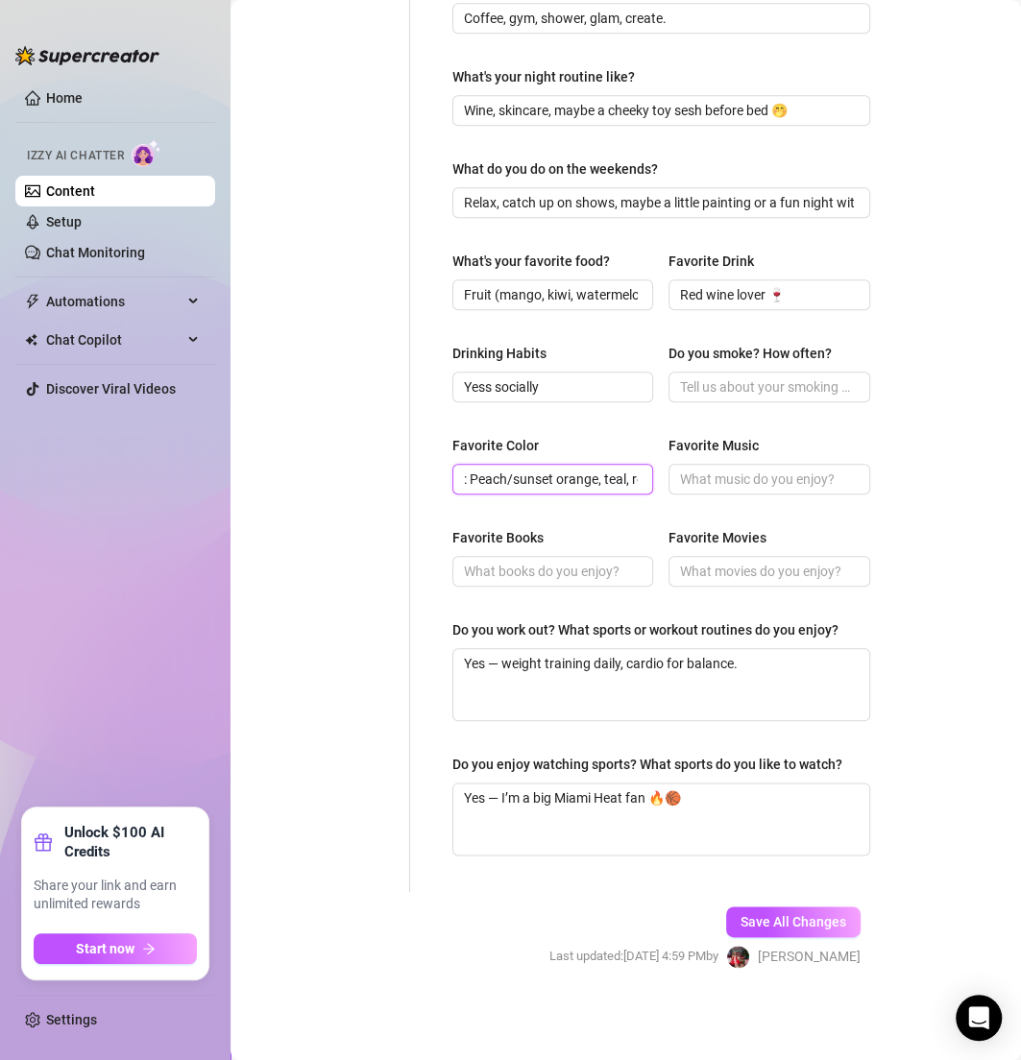
scroll to position [0, 25]
click at [406, 593] on div "Personal Info Chatting Lifestyle Physique Content Intimate Details Socials Trai…" at bounding box center [330, 225] width 160 height 1333
click at [688, 469] on input "Favorite Music" at bounding box center [767, 479] width 174 height 21
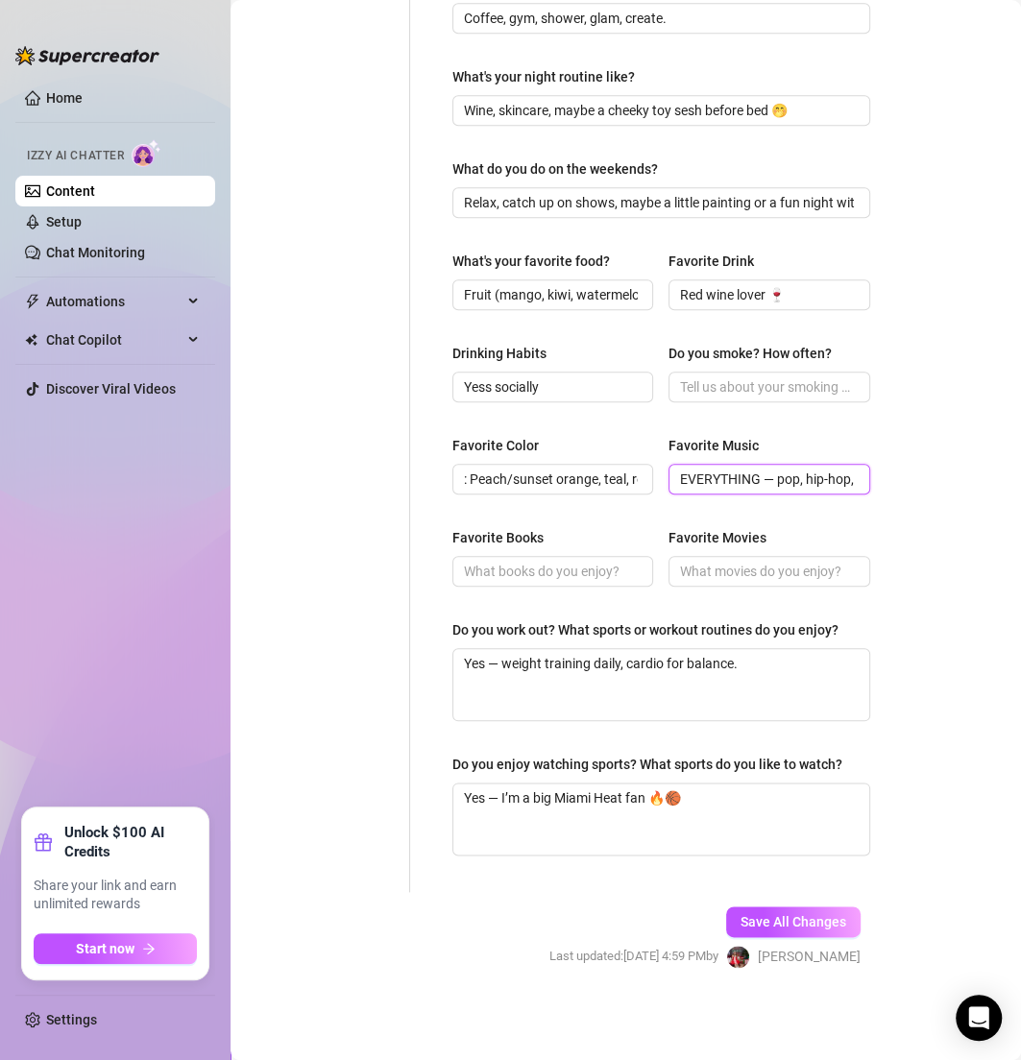
click at [766, 469] on input "EVERYTHING — pop, hip-hop, reggaeton, country, even classical." at bounding box center [767, 479] width 174 height 21
click at [476, 561] on input "Favorite Books" at bounding box center [551, 571] width 174 height 21
click at [723, 561] on input "Favorite Movies" at bounding box center [767, 571] width 174 height 21
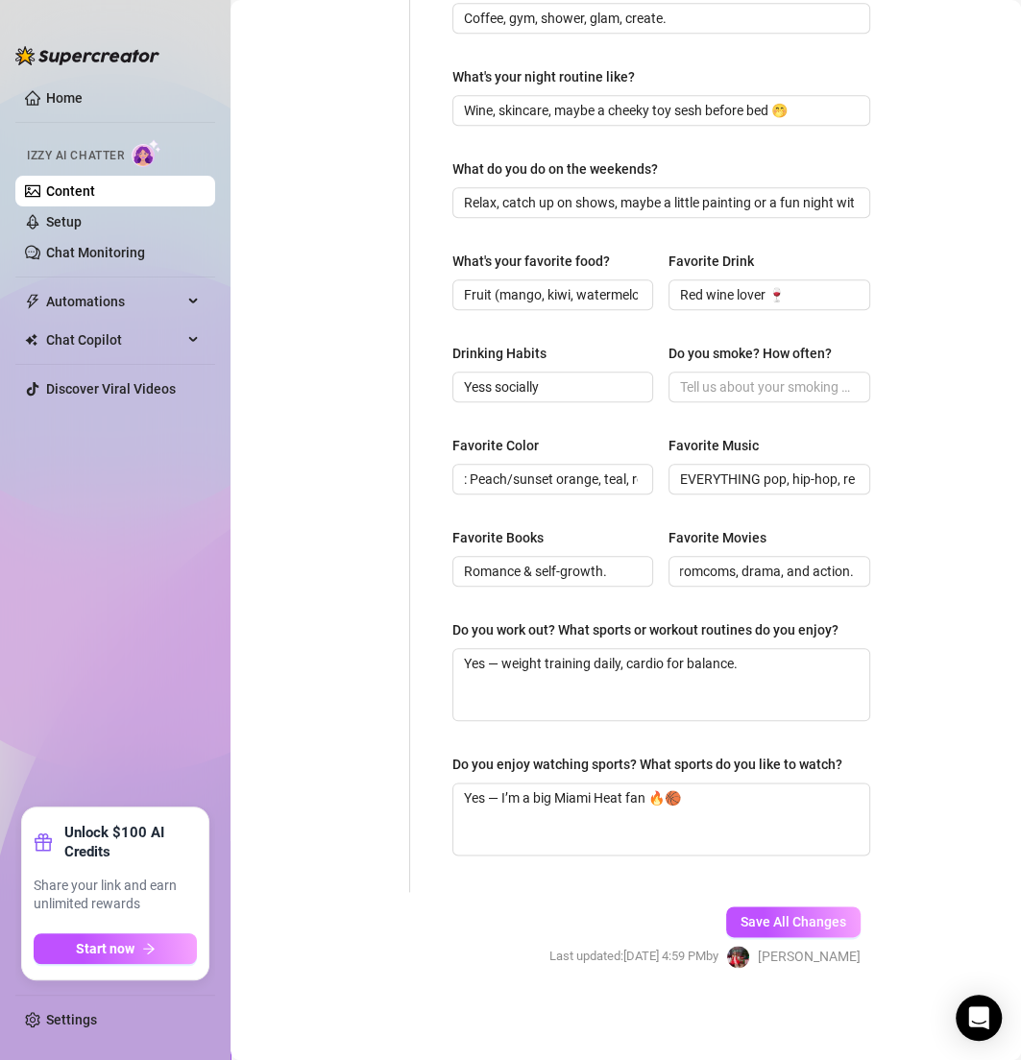
click at [620, 572] on div "Favorite Books Romance & self-growth. Favorite Movies Not scary ones! Love romc…" at bounding box center [661, 565] width 418 height 77
click at [706, 376] on input "Do you smoke? How often?" at bounding box center [767, 386] width 174 height 21
click at [765, 915] on span "Save All Changes" at bounding box center [793, 921] width 106 height 15
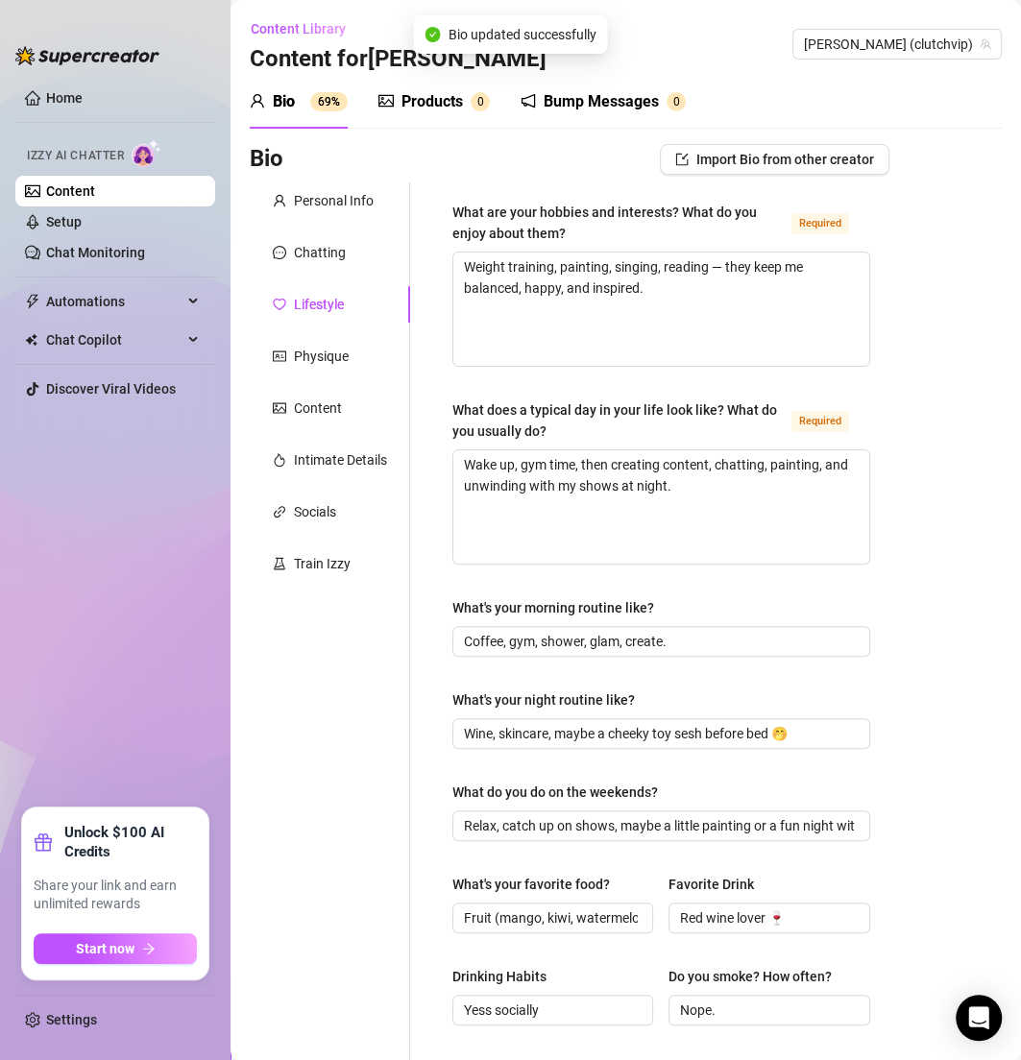
click at [333, 375] on div "Personal Info Chatting Lifestyle Physique Content Intimate Details Socials Trai…" at bounding box center [330, 848] width 160 height 1333
click at [321, 354] on div "Physique" at bounding box center [321, 356] width 55 height 21
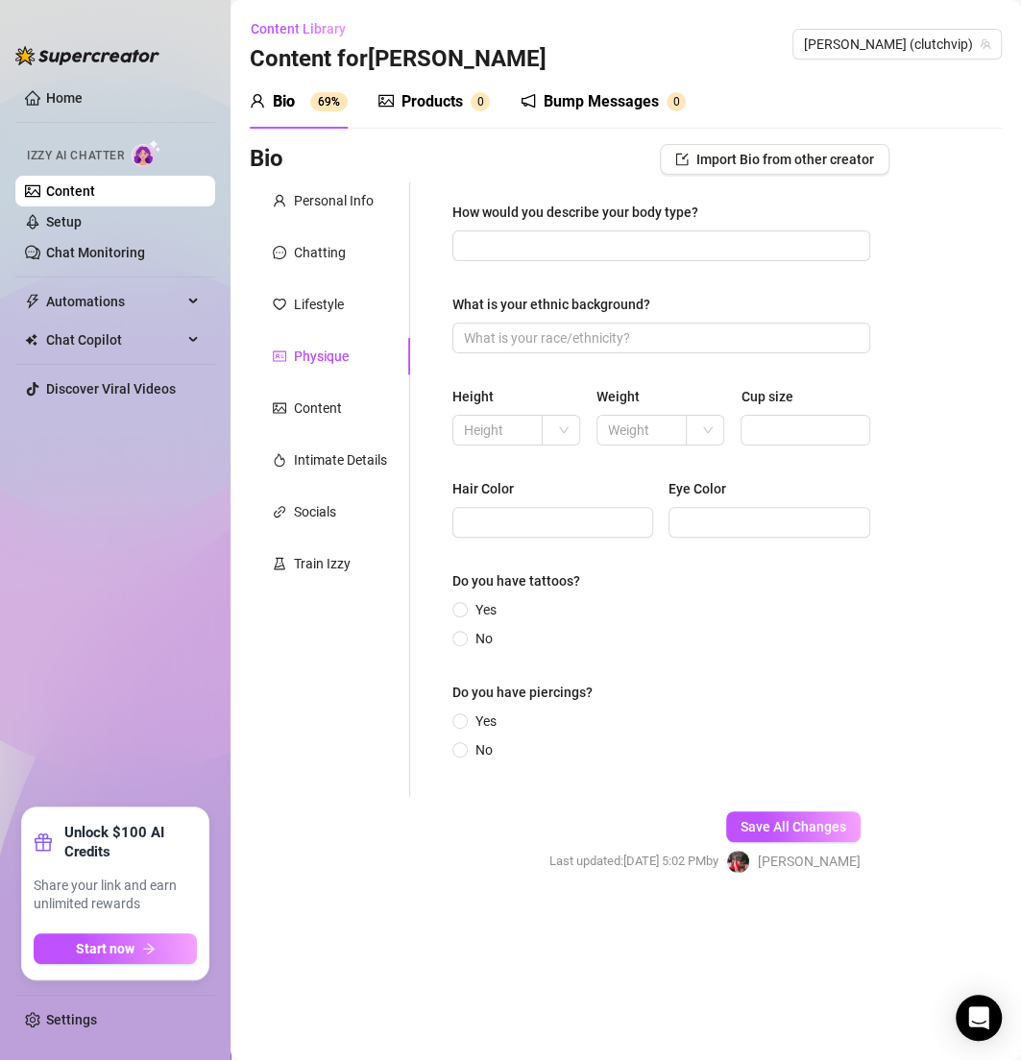
click at [489, 229] on div "How would you describe your body type?" at bounding box center [661, 216] width 418 height 29
click at [489, 235] on input "How would you describe your body type?" at bounding box center [659, 245] width 391 height 21
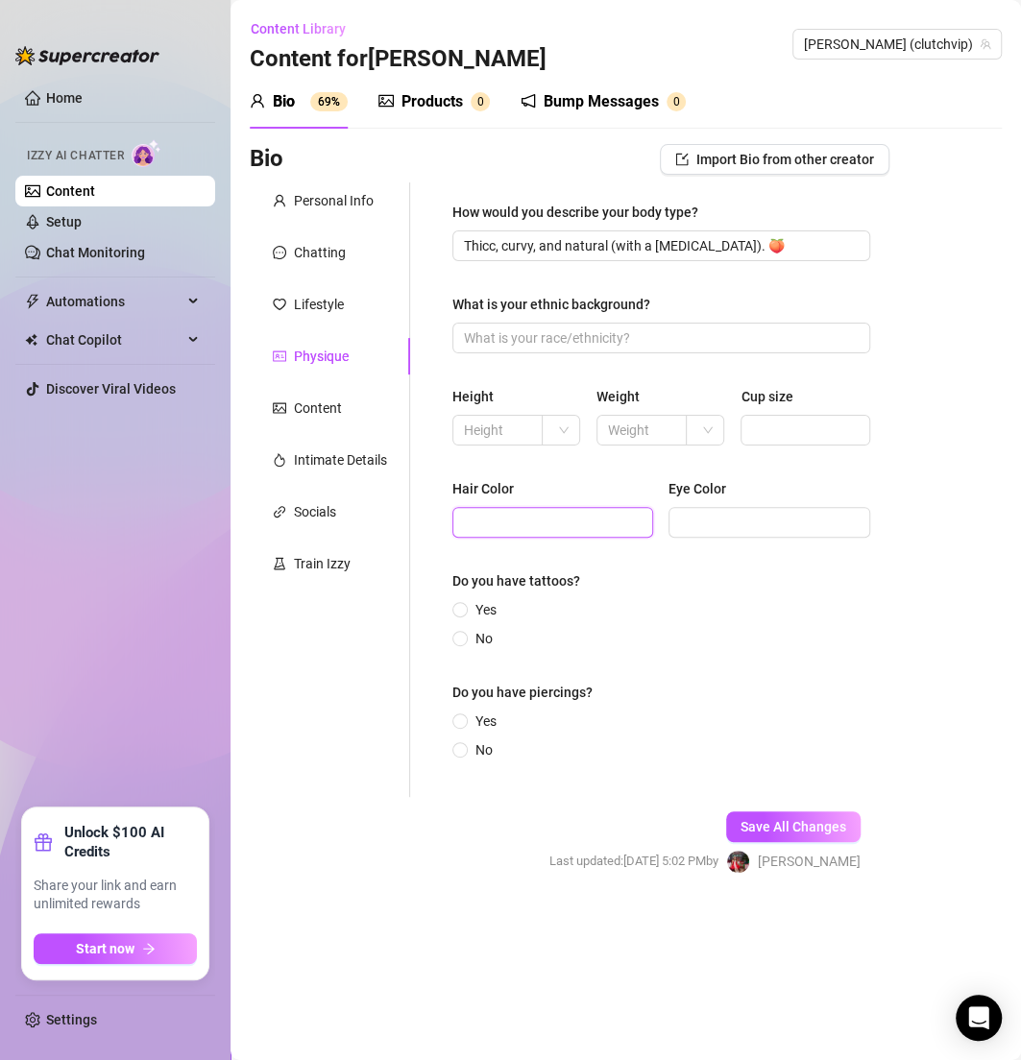
click at [514, 513] on input "Hair Color" at bounding box center [551, 522] width 174 height 21
click at [526, 635] on div "Yes No" at bounding box center [661, 624] width 418 height 50
click at [489, 615] on span "Yes" at bounding box center [486, 609] width 36 height 21
click at [465, 615] on input "Yes" at bounding box center [461, 611] width 8 height 12
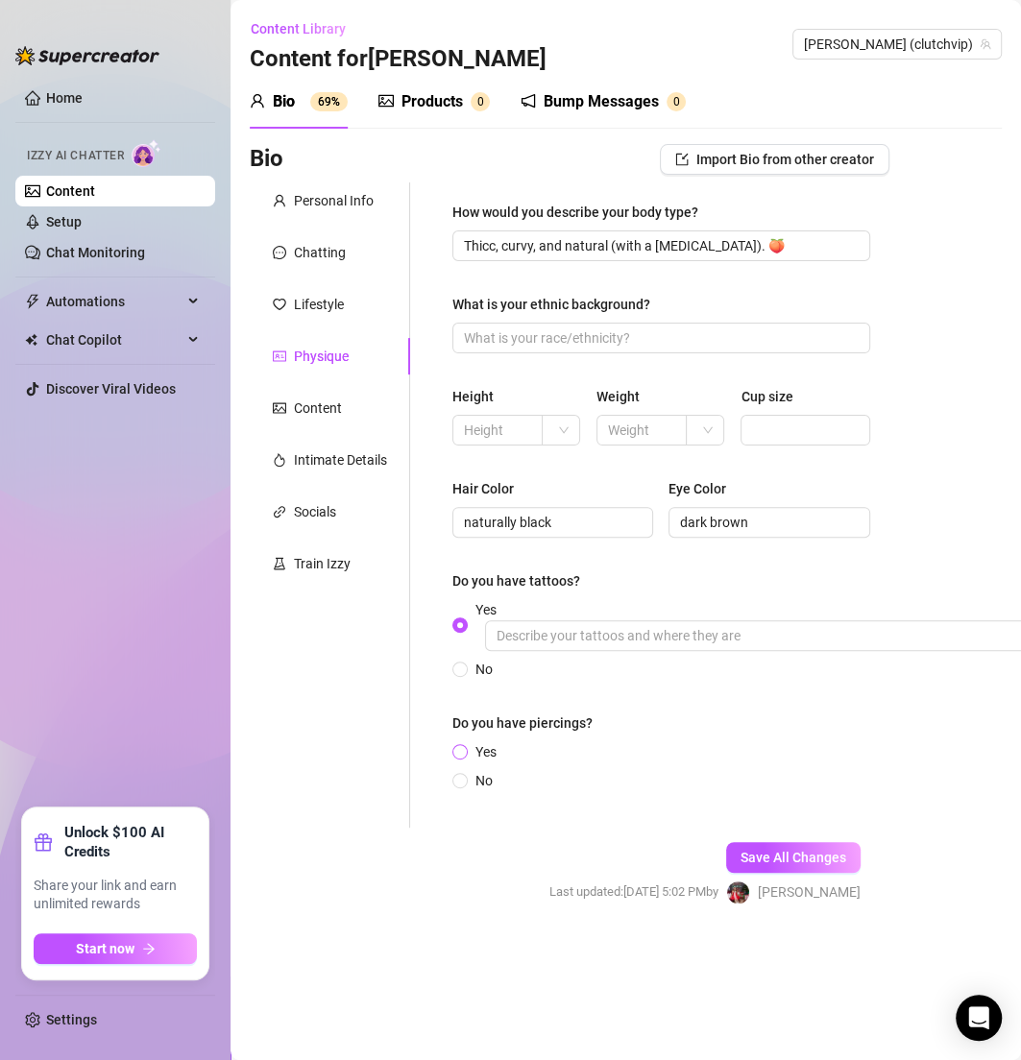
click at [483, 747] on span "Yes" at bounding box center [486, 751] width 36 height 21
click at [465, 747] on input "Yes" at bounding box center [461, 753] width 8 height 12
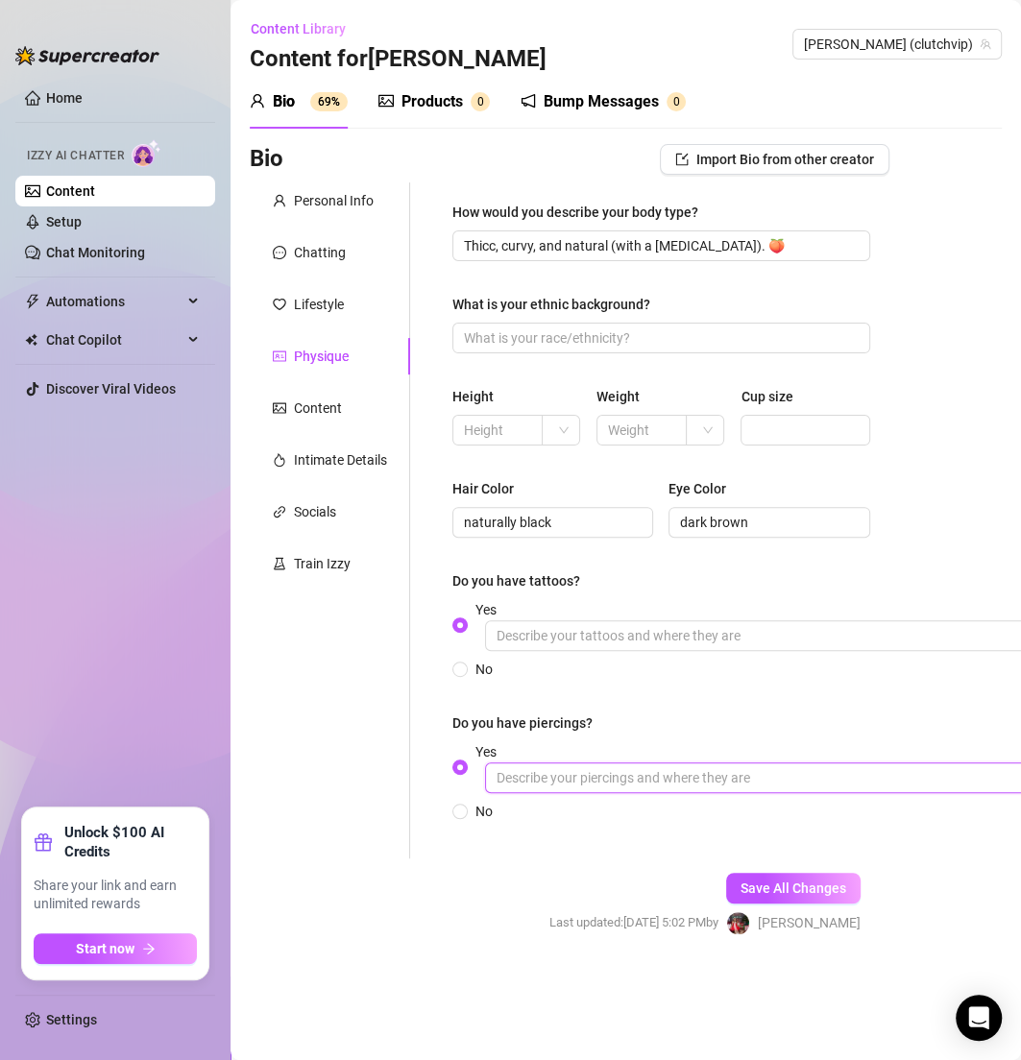
click at [578, 787] on input "Yes" at bounding box center [773, 778] width 576 height 31
click at [523, 645] on input "Yes" at bounding box center [773, 635] width 576 height 31
click at [576, 626] on input "Yes" at bounding box center [773, 635] width 576 height 31
click at [799, 886] on span "Save All Changes" at bounding box center [793, 888] width 106 height 15
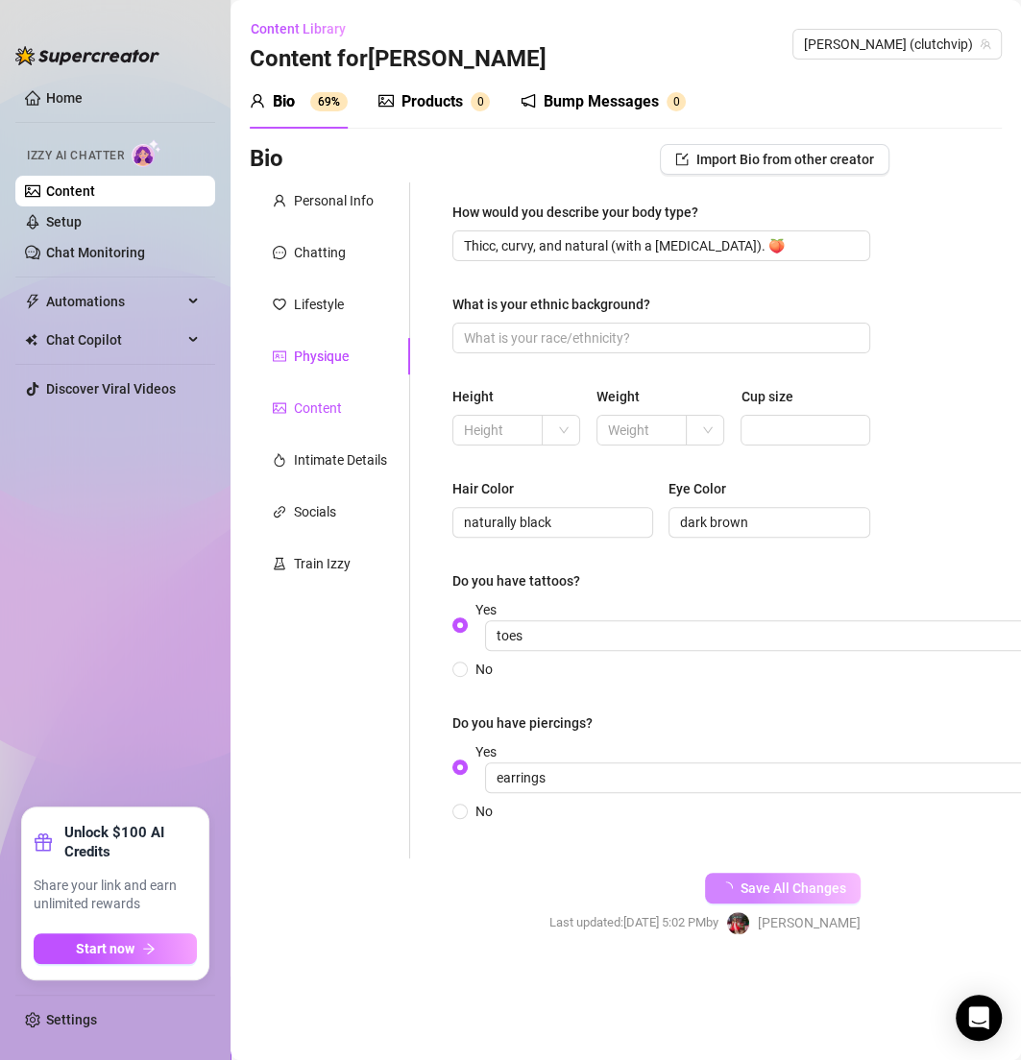
click at [333, 405] on div "Content" at bounding box center [318, 408] width 48 height 21
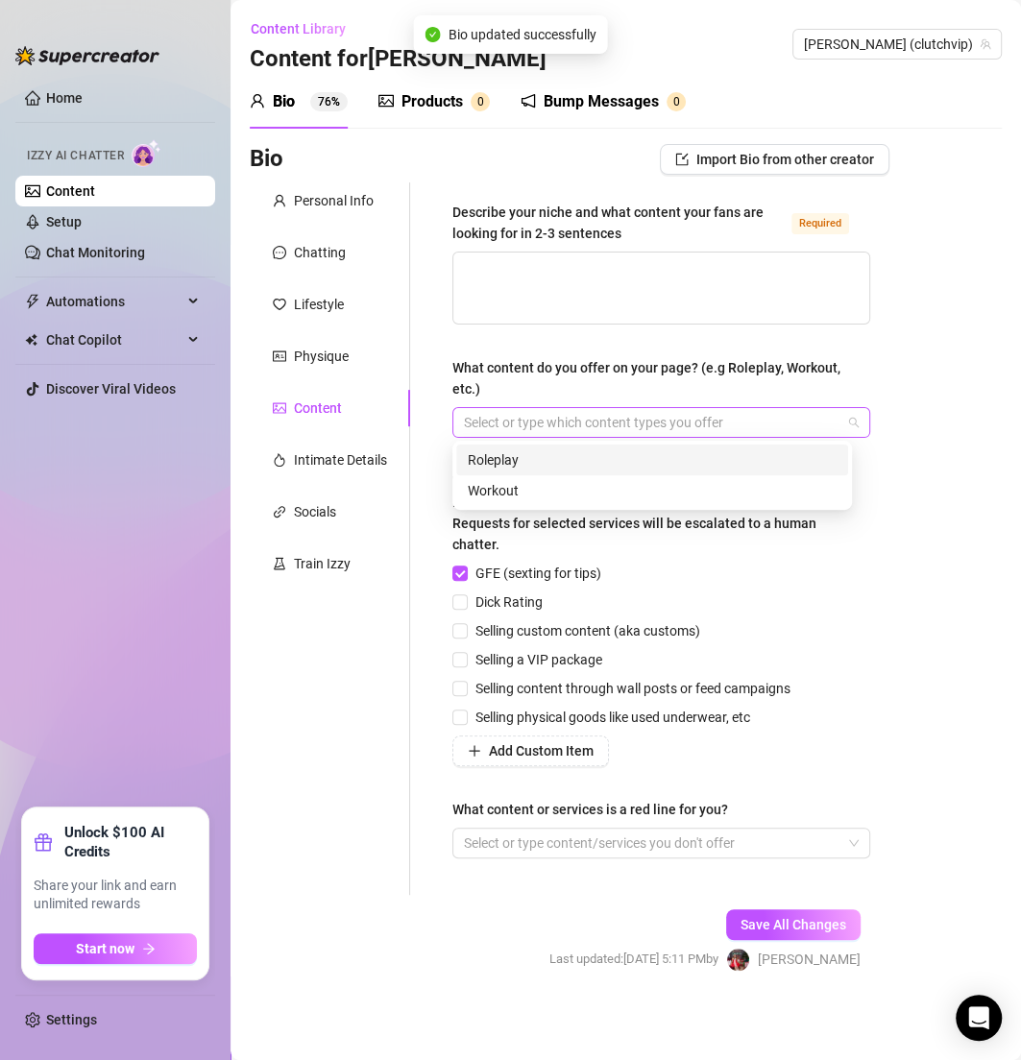
click at [532, 423] on div at bounding box center [651, 422] width 390 height 27
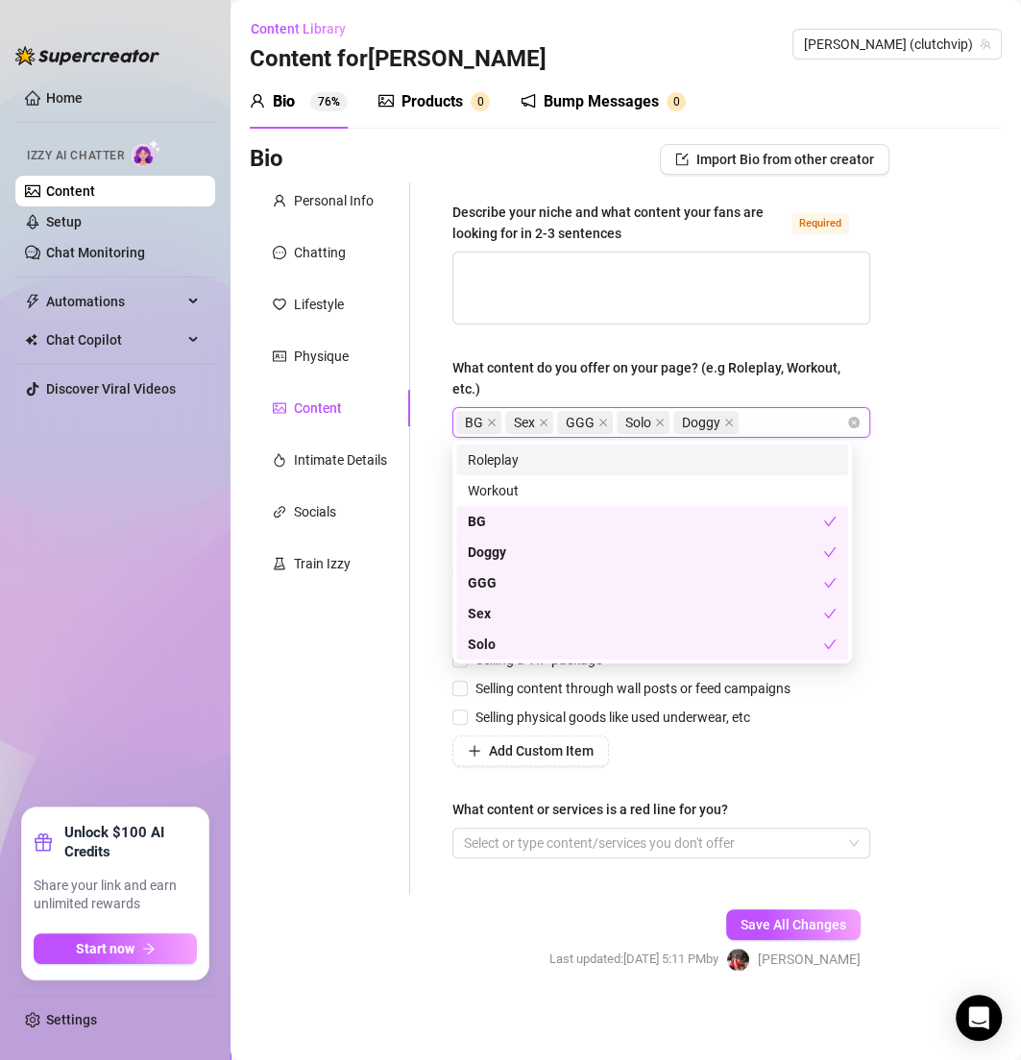
click at [780, 431] on div "BG Sex GGG Solo Doggy" at bounding box center [651, 422] width 390 height 27
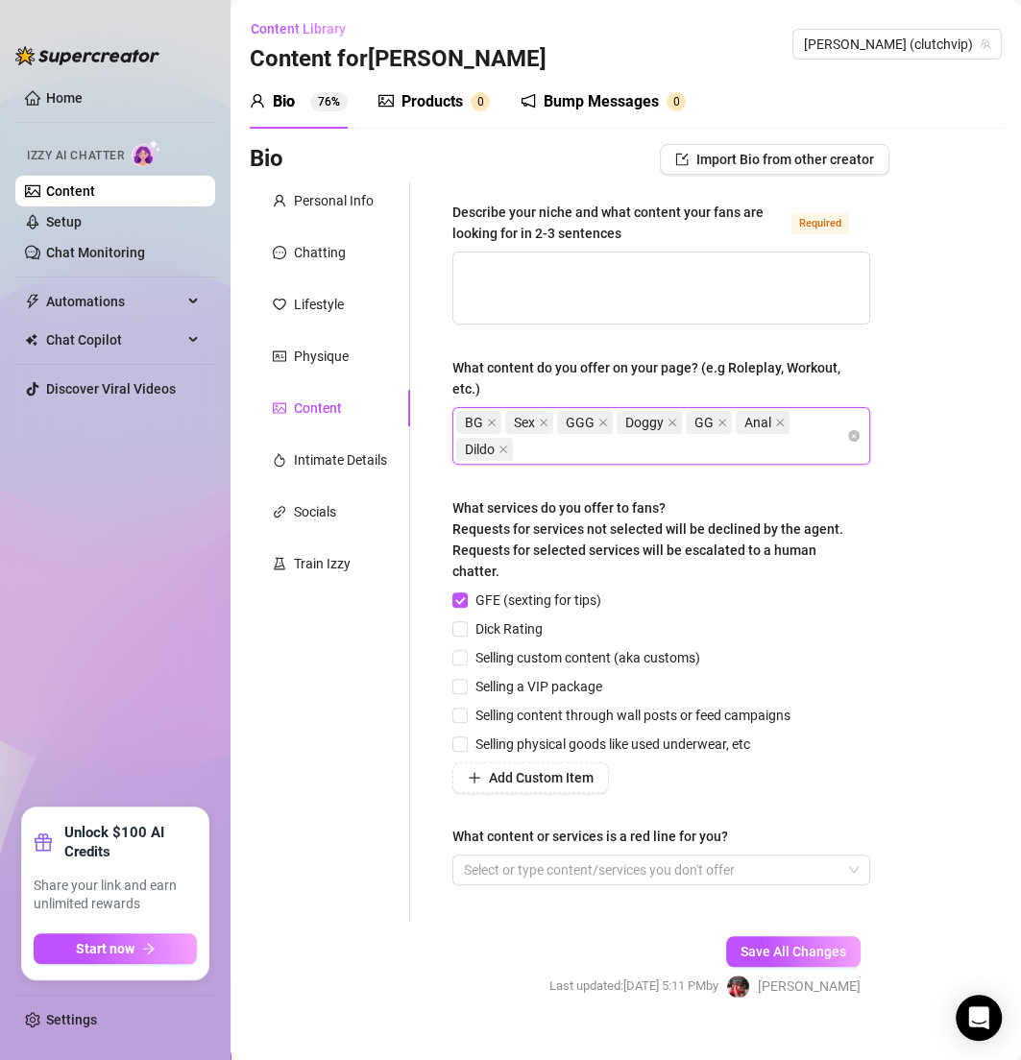
click at [949, 472] on div "Bio Import Bio from other creator Personal Info Chatting Lifestyle Physique Con…" at bounding box center [626, 588] width 752 height 888
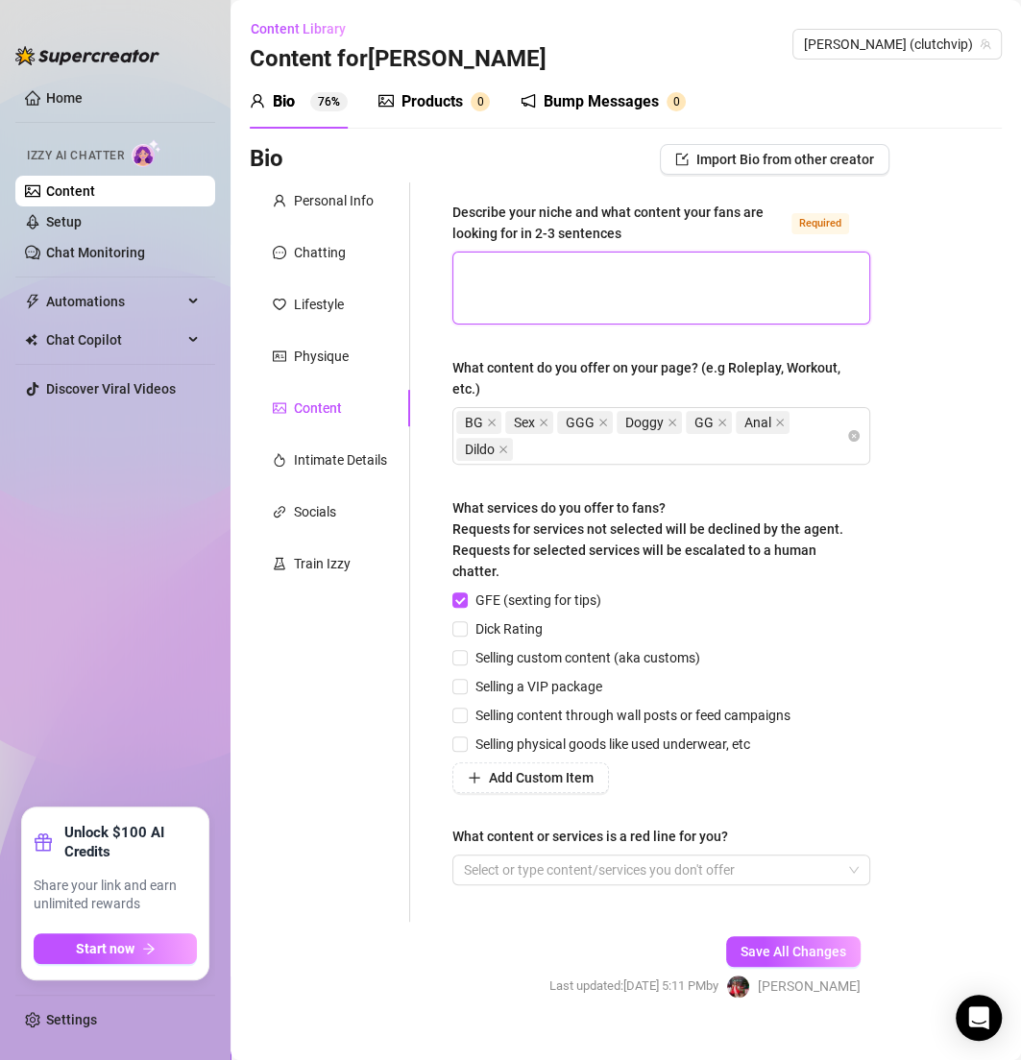
click at [545, 276] on textarea "Describe your niche and what content your fans are looking for in 2-3 sentences…" at bounding box center [661, 288] width 416 height 71
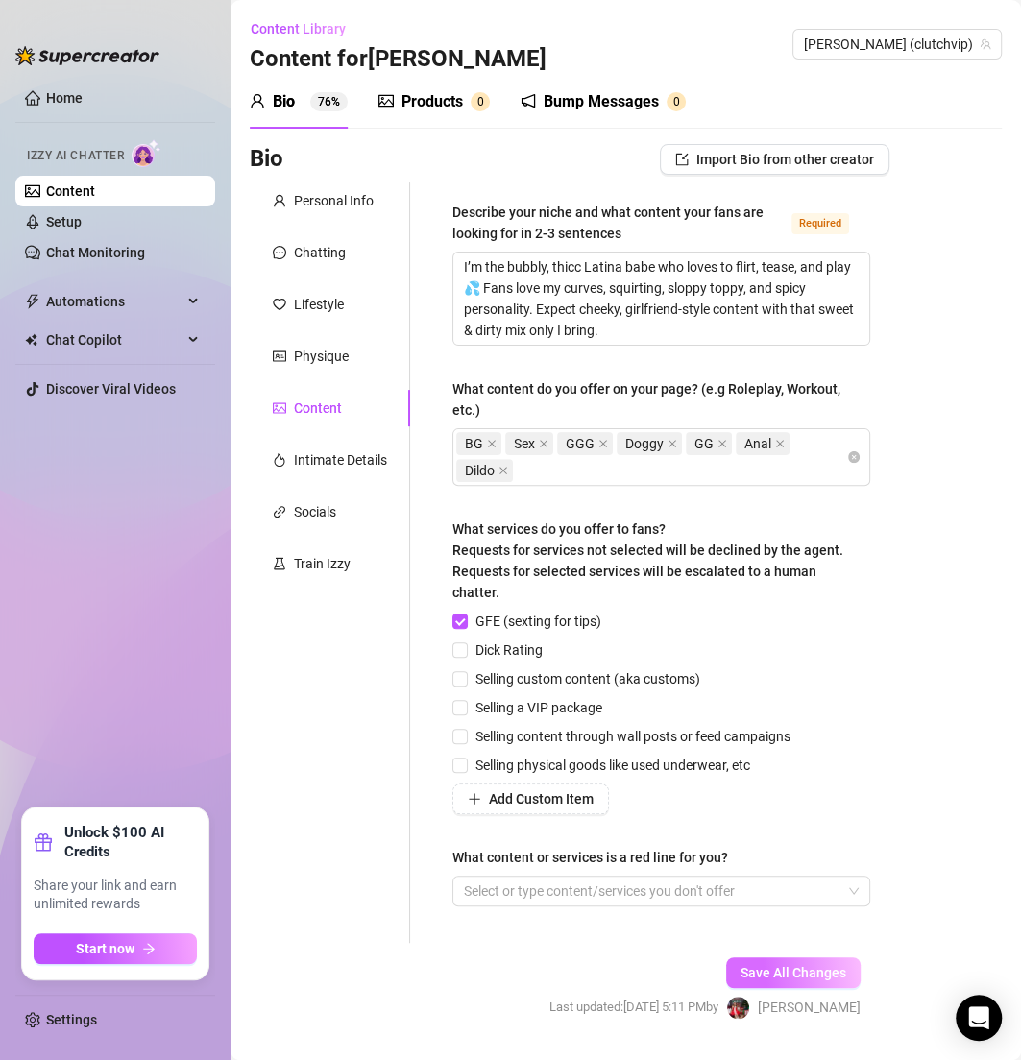
click at [750, 965] on span "Save All Changes" at bounding box center [793, 972] width 106 height 15
click at [354, 352] on div "Physique" at bounding box center [330, 356] width 160 height 36
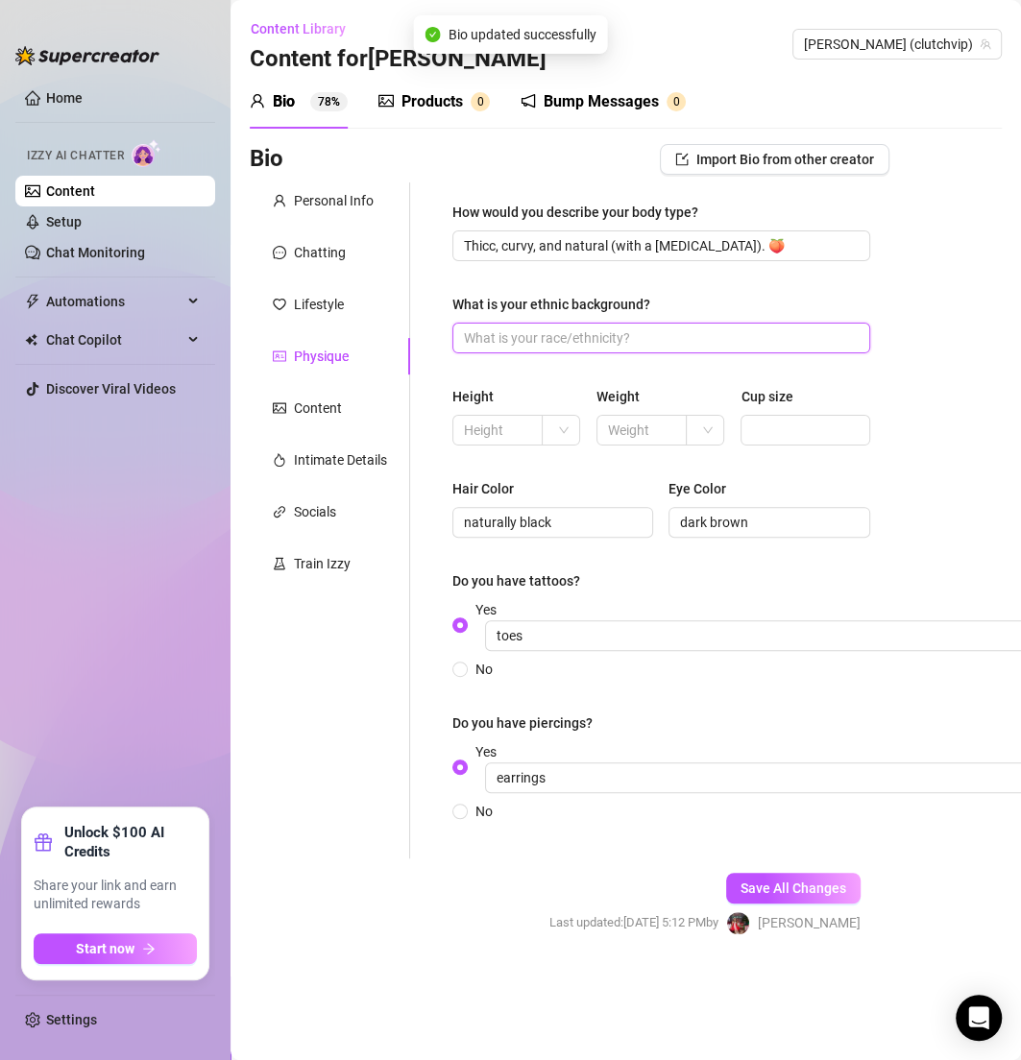
click at [511, 343] on input "What is your ethnic background?" at bounding box center [659, 337] width 391 height 21
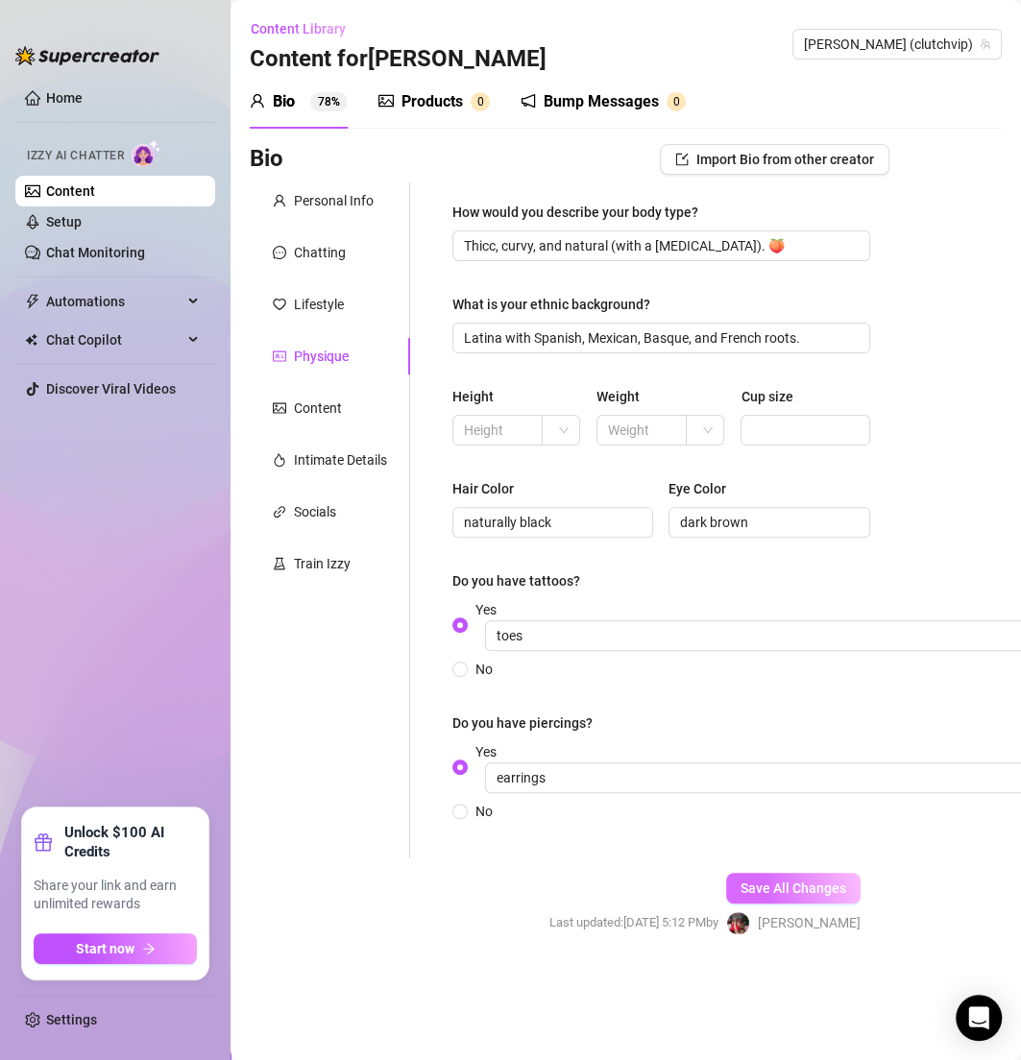
click at [769, 878] on button "Save All Changes" at bounding box center [793, 888] width 134 height 31
click at [801, 424] on input "Cup size" at bounding box center [803, 430] width 102 height 21
click at [496, 429] on input "text" at bounding box center [495, 430] width 63 height 21
click at [494, 430] on input "text" at bounding box center [495, 430] width 63 height 21
click at [550, 433] on div at bounding box center [561, 430] width 38 height 31
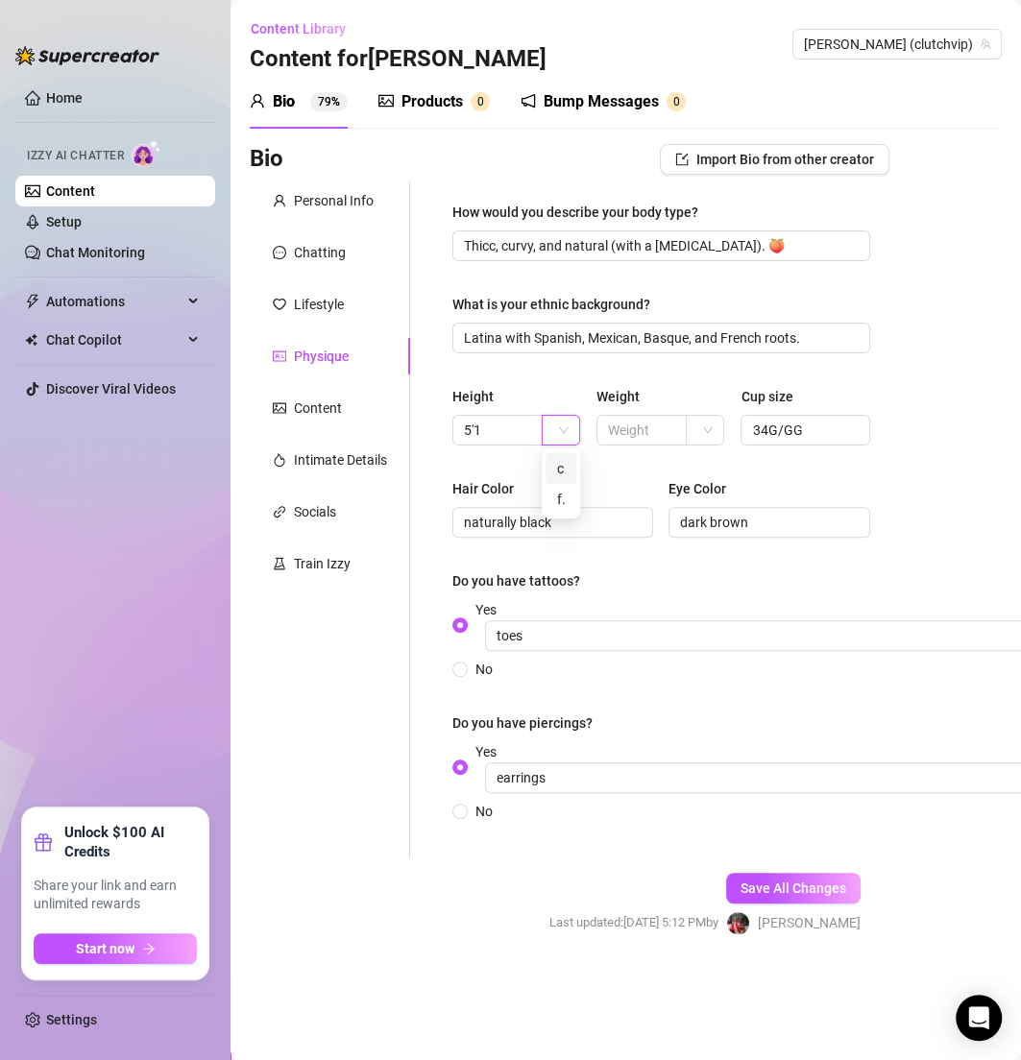
click at [567, 496] on div "ft" at bounding box center [560, 499] width 31 height 31
click at [630, 491] on div "Hair Color" at bounding box center [552, 492] width 201 height 29
click at [795, 901] on button "Save All Changes" at bounding box center [793, 888] width 134 height 31
click at [353, 407] on div "Content" at bounding box center [330, 408] width 160 height 36
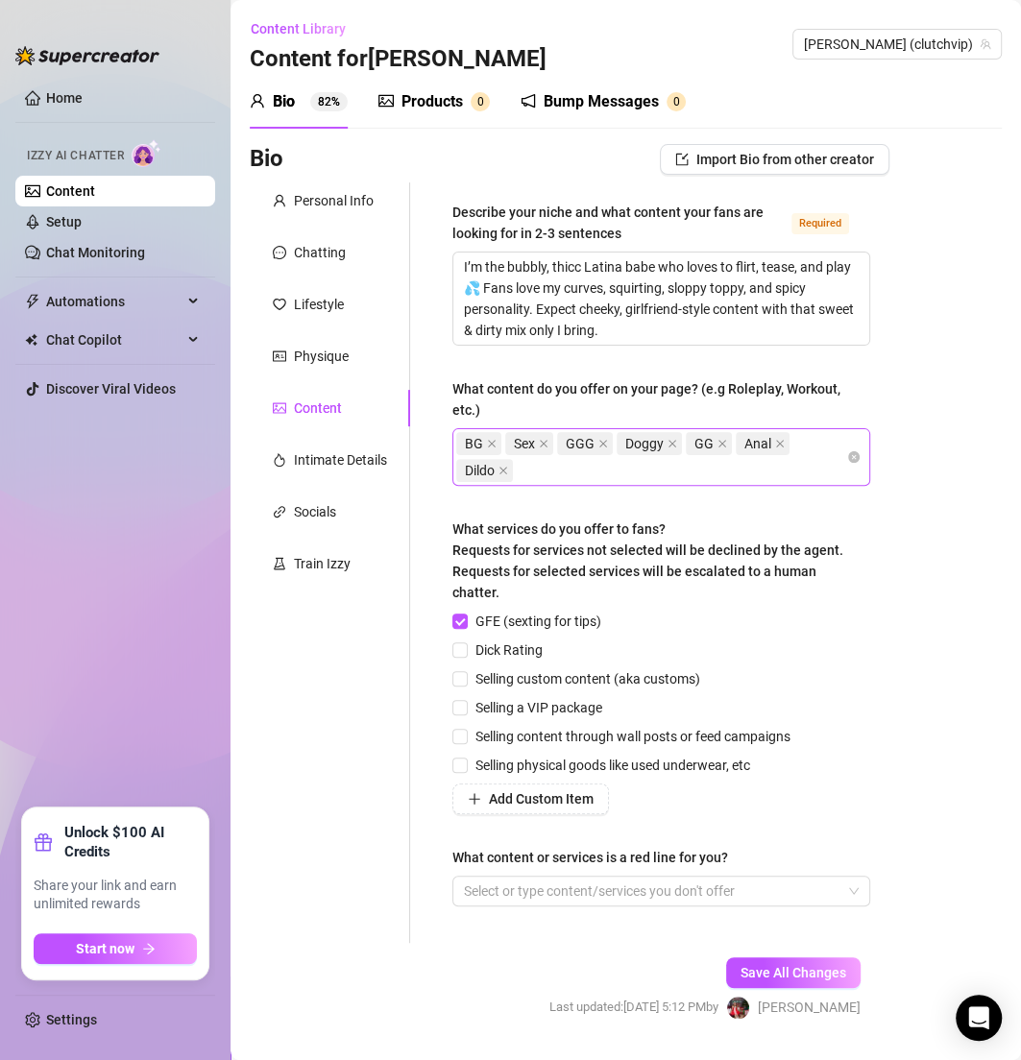
scroll to position [49, 0]
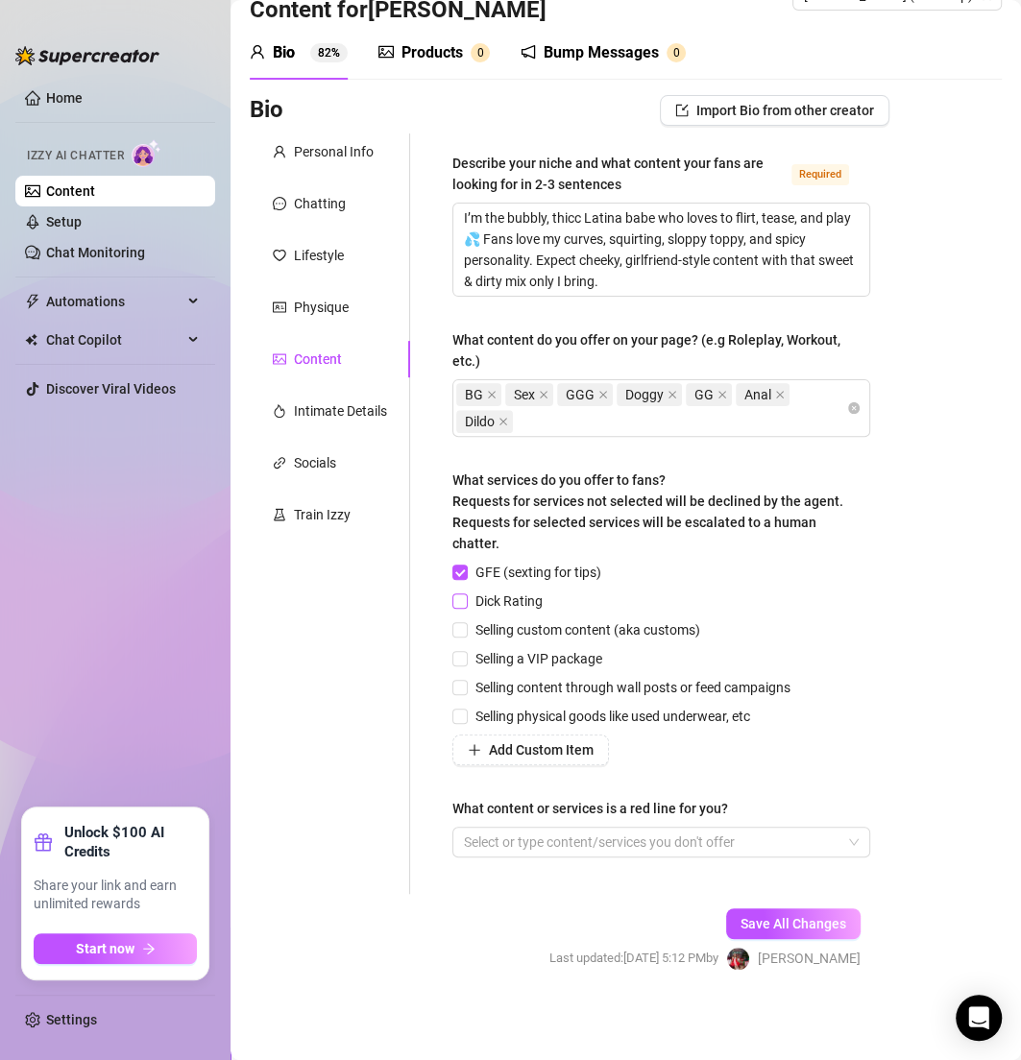
click at [503, 604] on span "Dick Rating" at bounding box center [509, 601] width 83 height 21
click at [466, 604] on input "Dick Rating" at bounding box center [458, 599] width 13 height 13
click at [526, 686] on span "Selling content through wall posts or feed campaigns" at bounding box center [633, 687] width 330 height 21
click at [466, 686] on input "Selling content through wall posts or feed campaigns" at bounding box center [458, 686] width 13 height 13
click at [694, 841] on div at bounding box center [651, 842] width 390 height 27
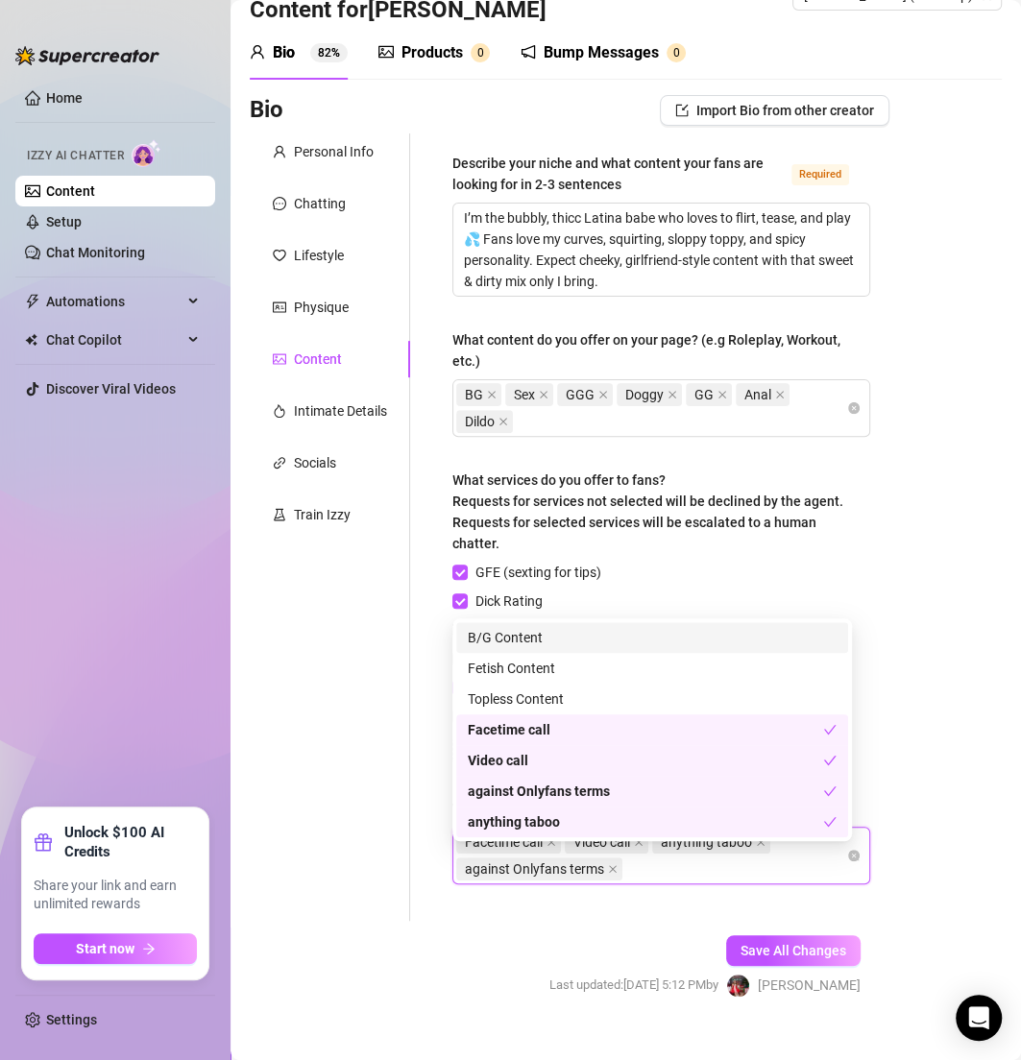
click at [863, 930] on div "Save All Changes Last updated: Aug 28, 2025 5:12 PM by Clarice S." at bounding box center [705, 966] width 369 height 91
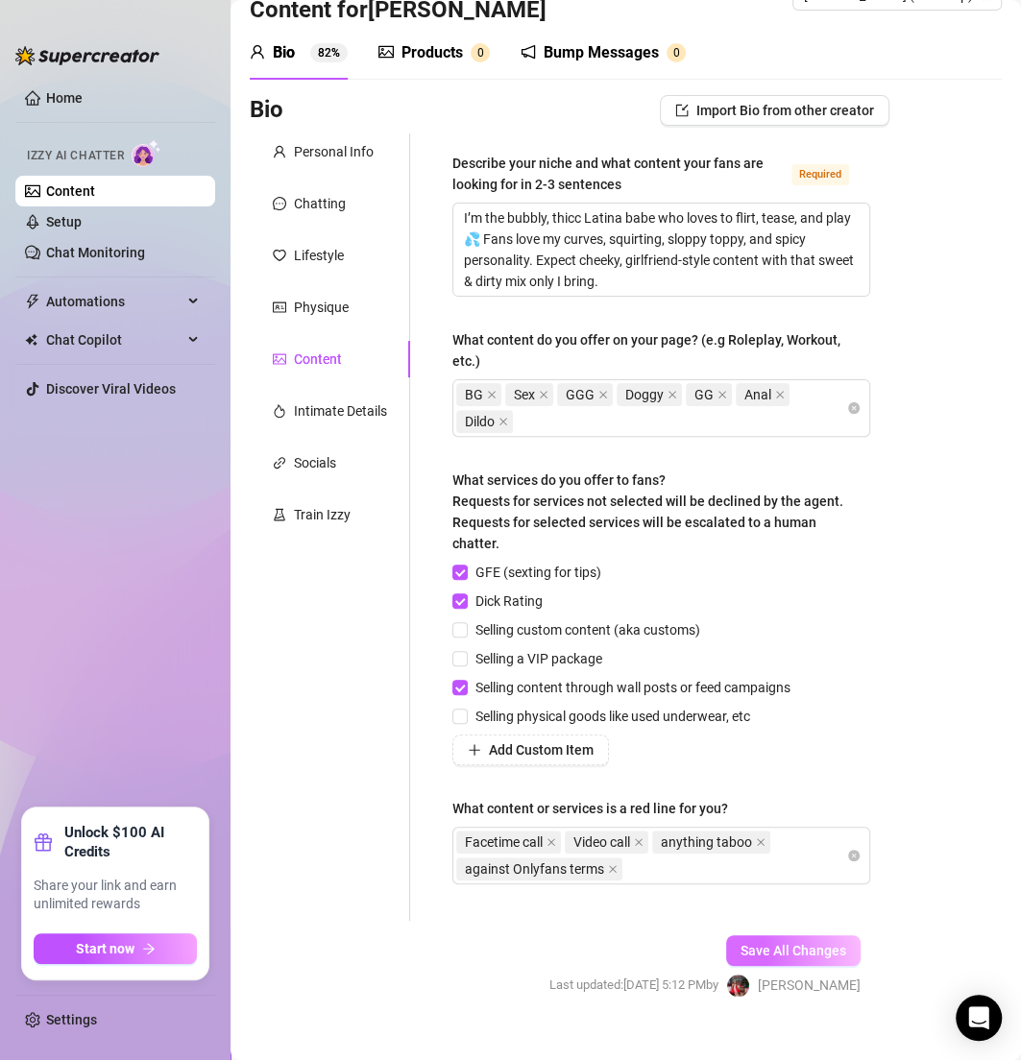
click at [806, 935] on div "Save All Changes" at bounding box center [793, 950] width 134 height 31
click at [804, 950] on span "Save All Changes" at bounding box center [793, 950] width 106 height 15
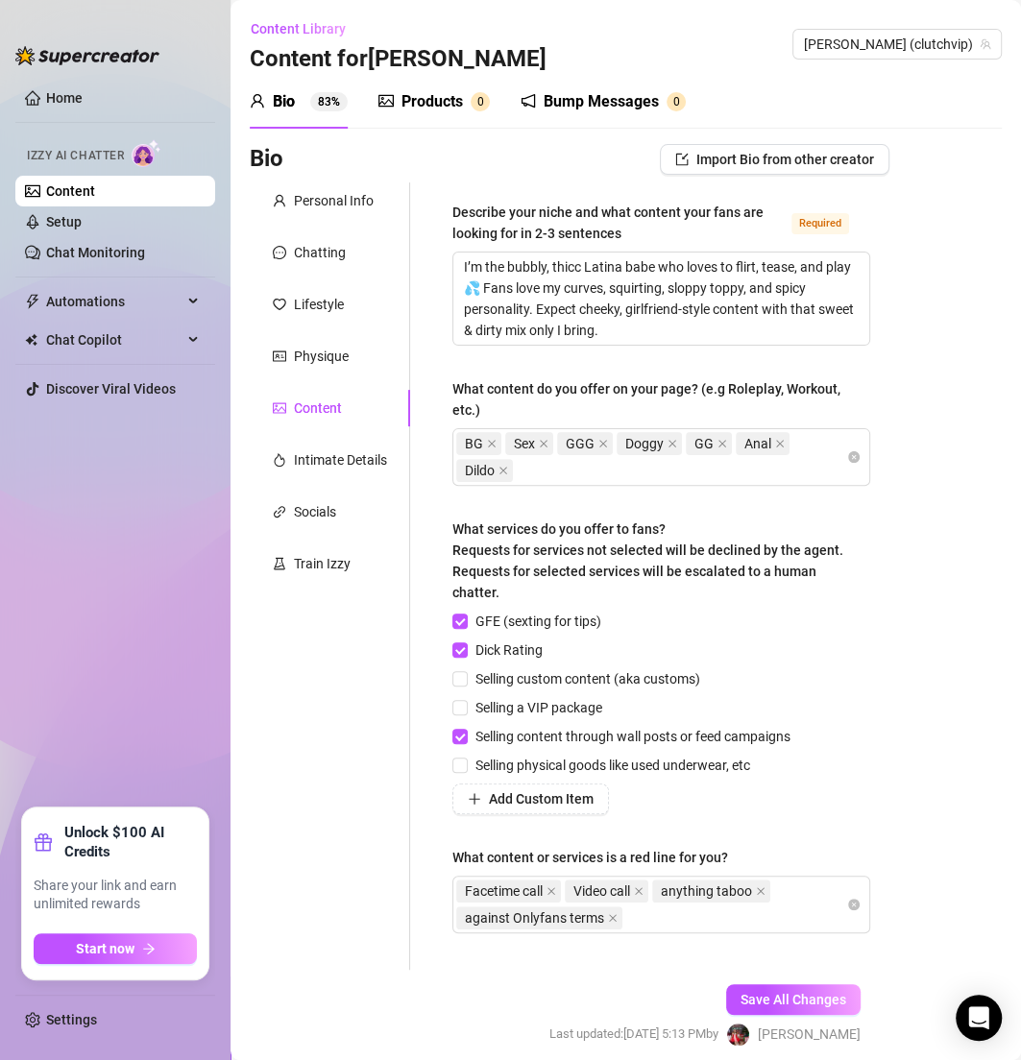
scroll to position [75, 0]
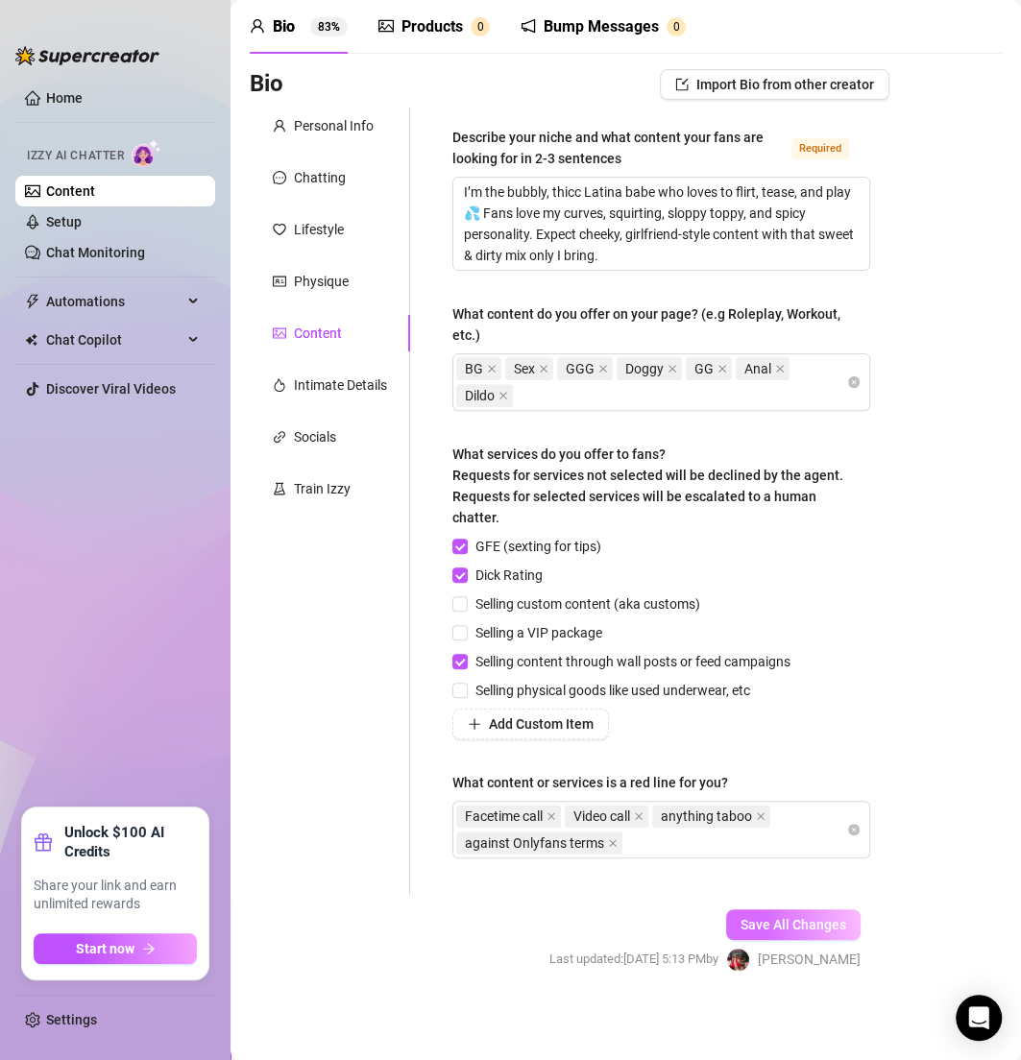
click at [740, 920] on span "Save All Changes" at bounding box center [793, 924] width 106 height 15
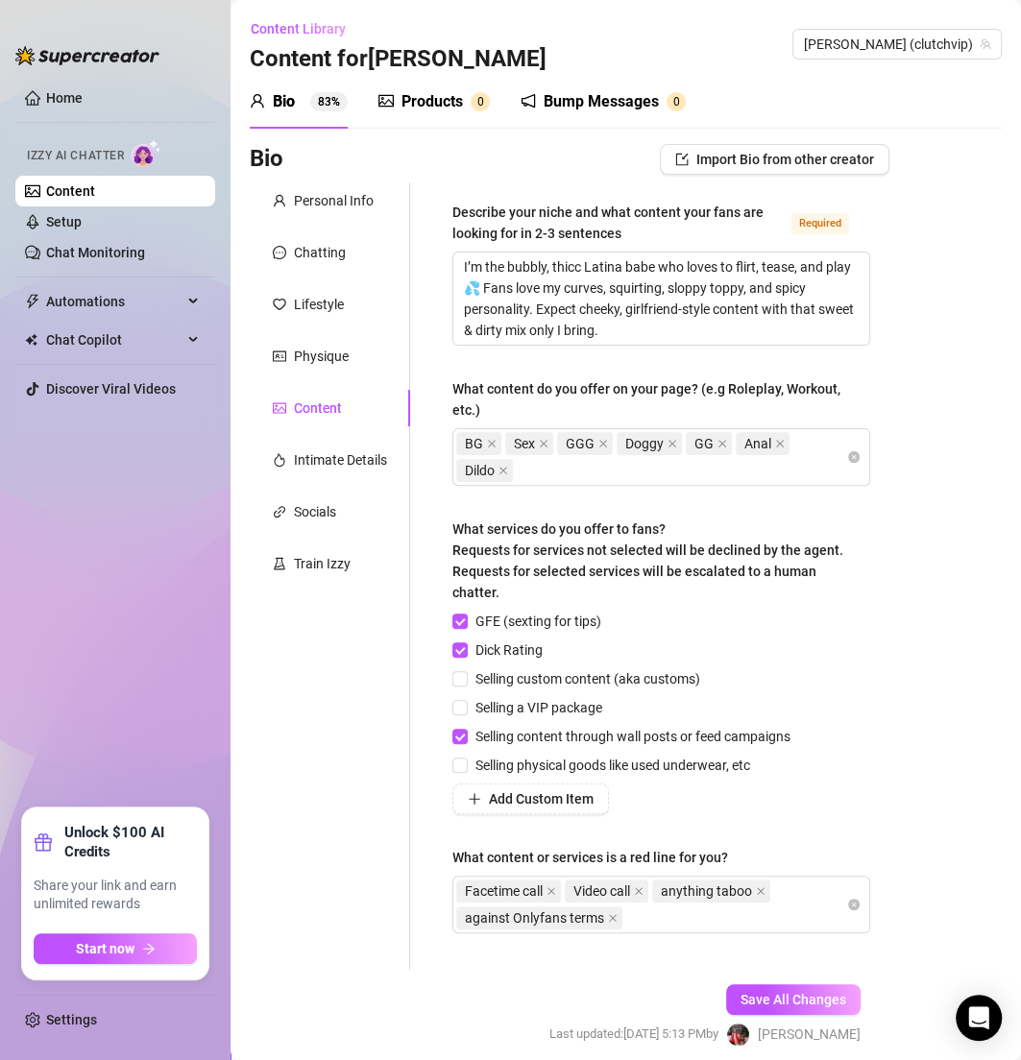
click at [329, 438] on div "Personal Info Chatting Lifestyle Physique Content Intimate Details Socials Trai…" at bounding box center [330, 575] width 160 height 787
click at [333, 459] on div "Intimate Details" at bounding box center [340, 459] width 93 height 21
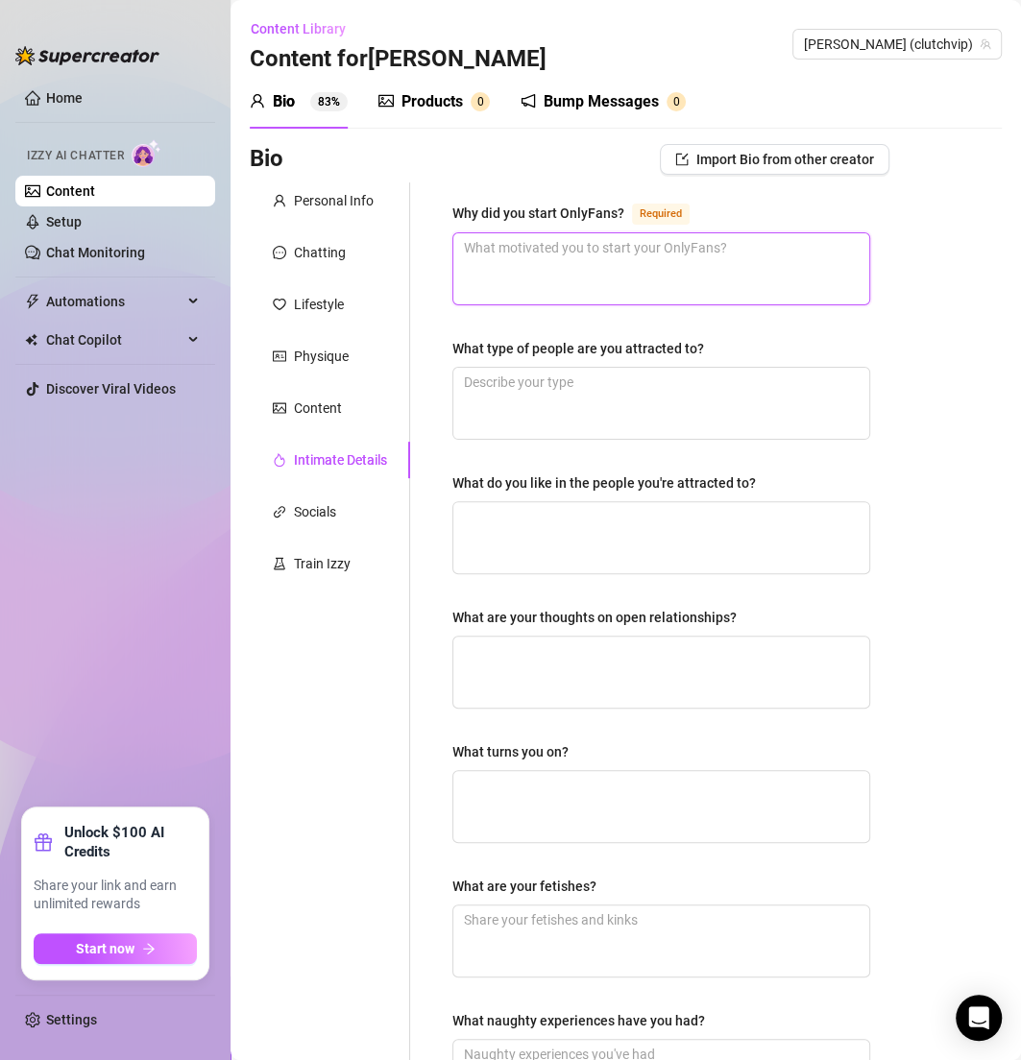
click at [504, 266] on textarea "Why did you start OnlyFans? Required" at bounding box center [661, 268] width 416 height 71
click at [525, 274] on textarea "Why did you start OnlyFans? Required" at bounding box center [661, 268] width 416 height 71
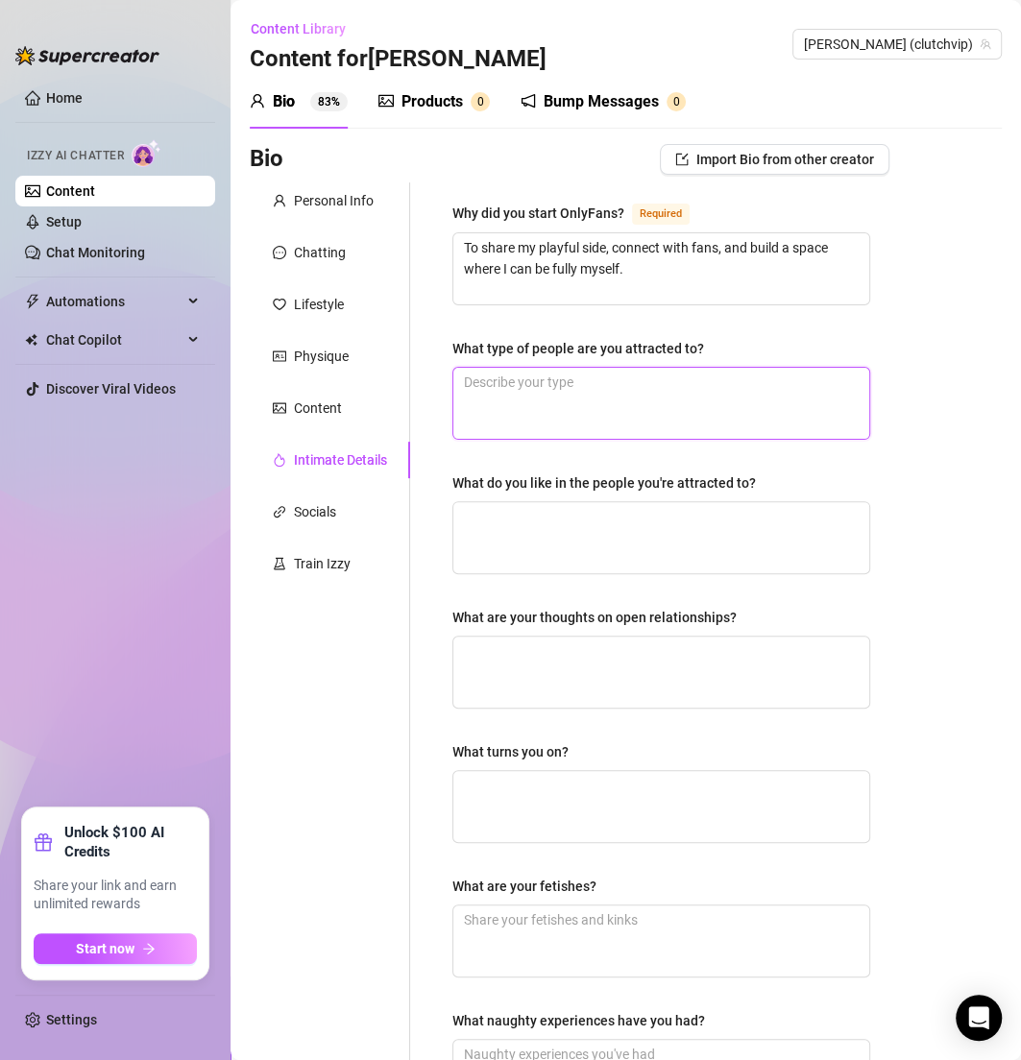
click at [545, 387] on textarea "What type of people are you attracted to?" at bounding box center [661, 403] width 416 height 71
click at [545, 386] on textarea "What type of people are you attracted to?" at bounding box center [661, 403] width 416 height 71
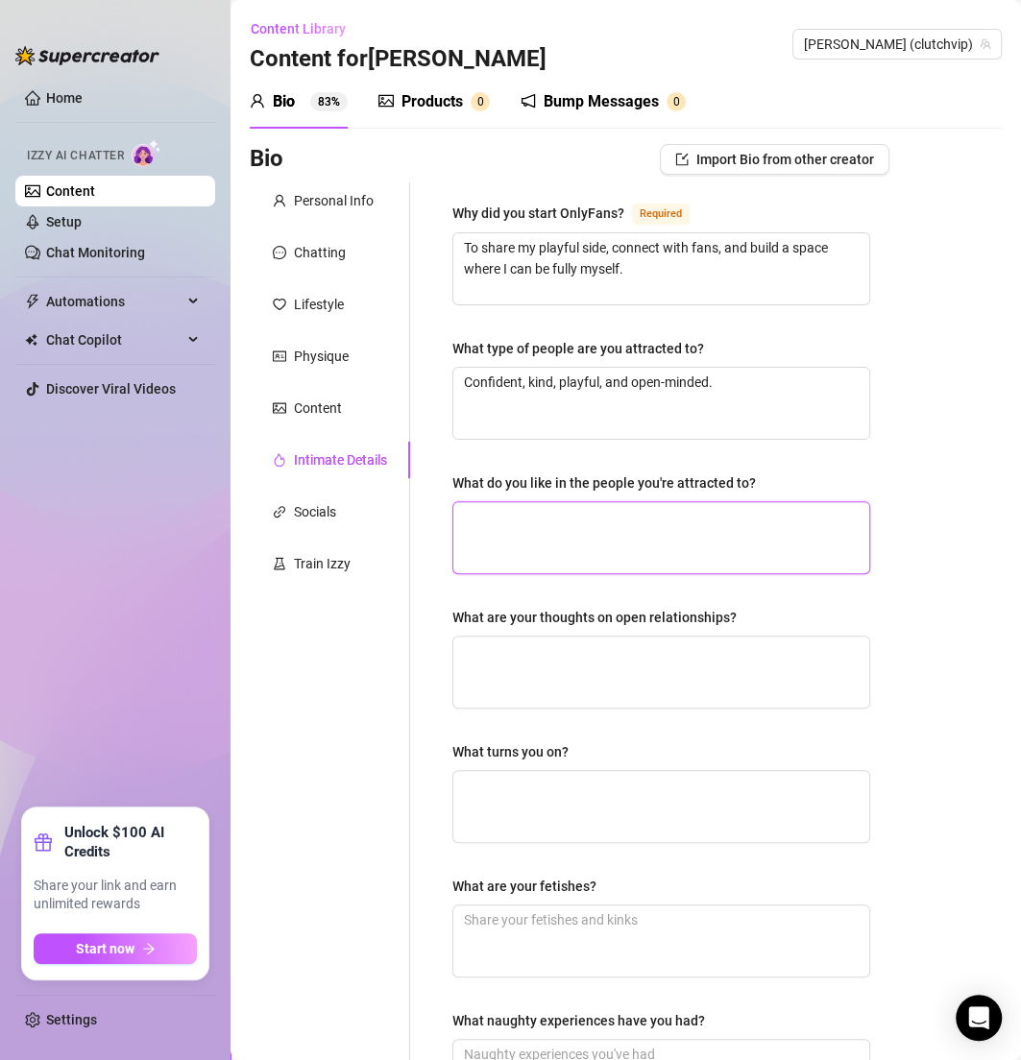
click at [496, 517] on textarea "What do you like in the people you're attracted to?" at bounding box center [661, 537] width 416 height 71
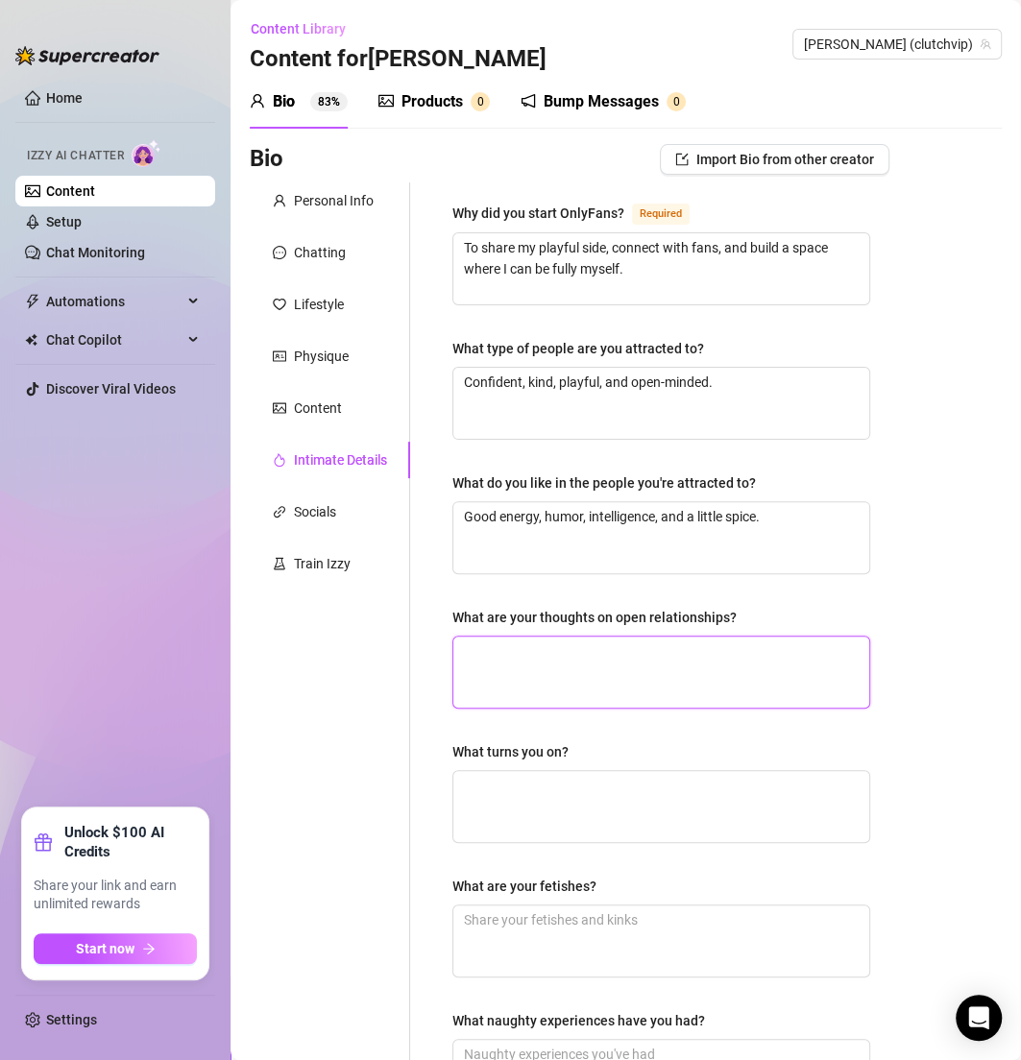
click at [552, 657] on textarea "What are your thoughts on open relationships?" at bounding box center [661, 672] width 416 height 71
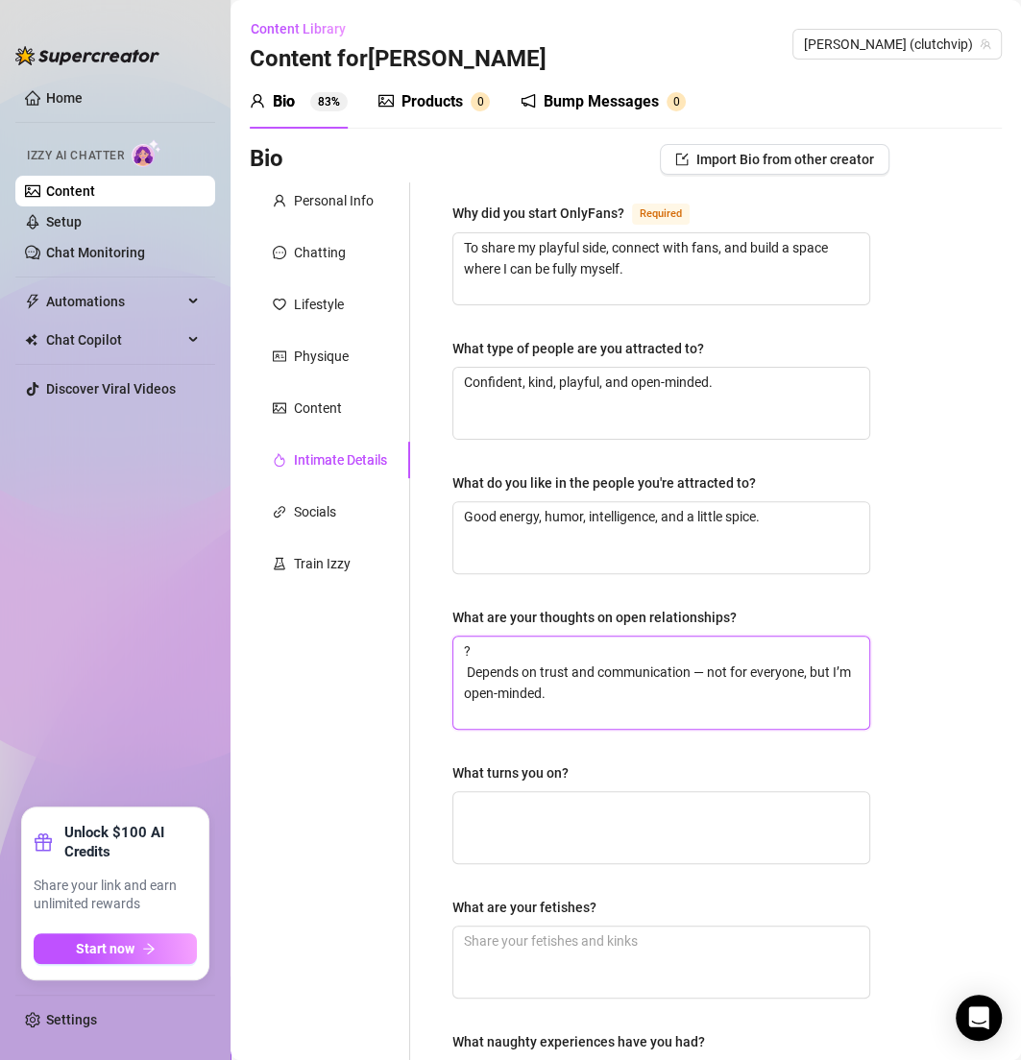
click at [463, 666] on textarea "? Depends on trust and communication — not for everyone, but I’m open-minded." at bounding box center [661, 683] width 416 height 92
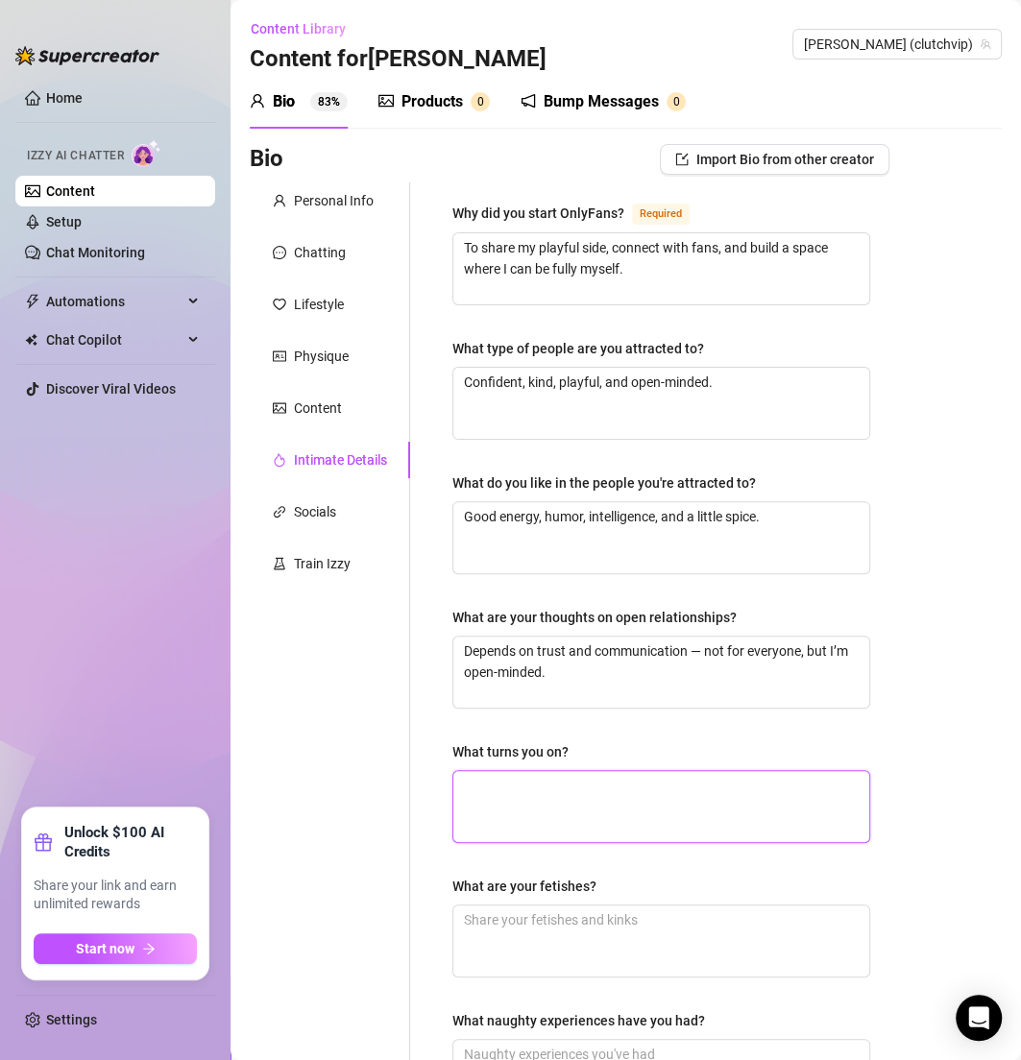
click at [576, 800] on textarea "What turns you on?" at bounding box center [661, 806] width 416 height 71
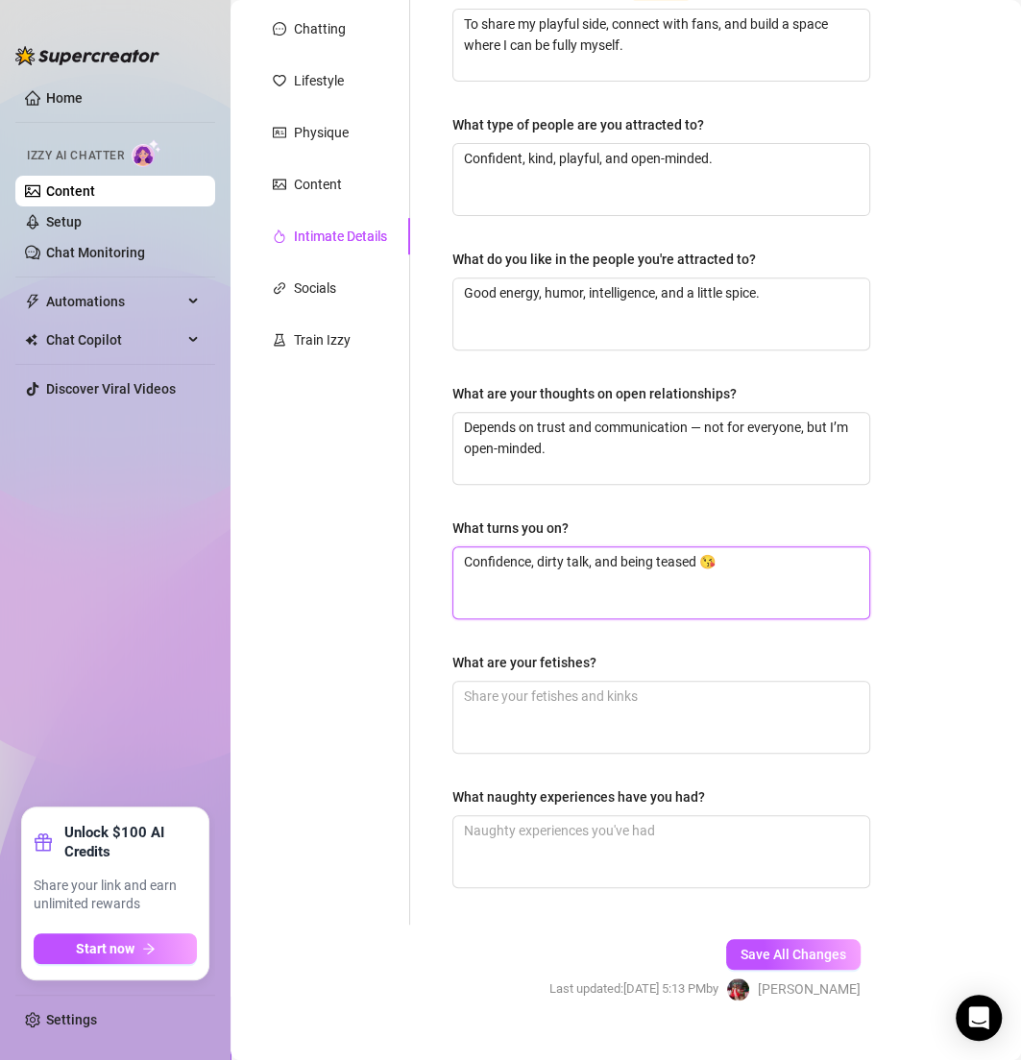
scroll to position [251, 0]
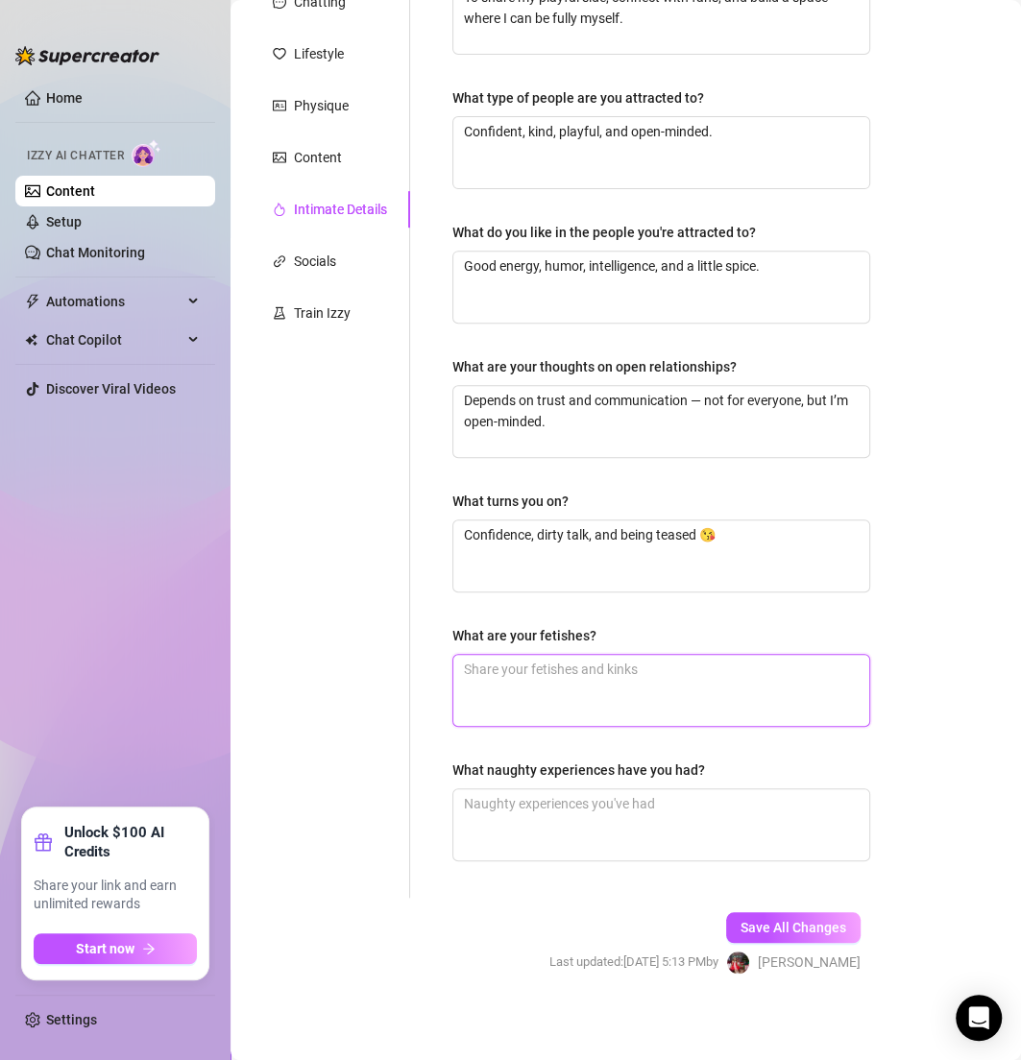
click at [483, 682] on textarea "What are your fetishes?" at bounding box center [661, 690] width 416 height 71
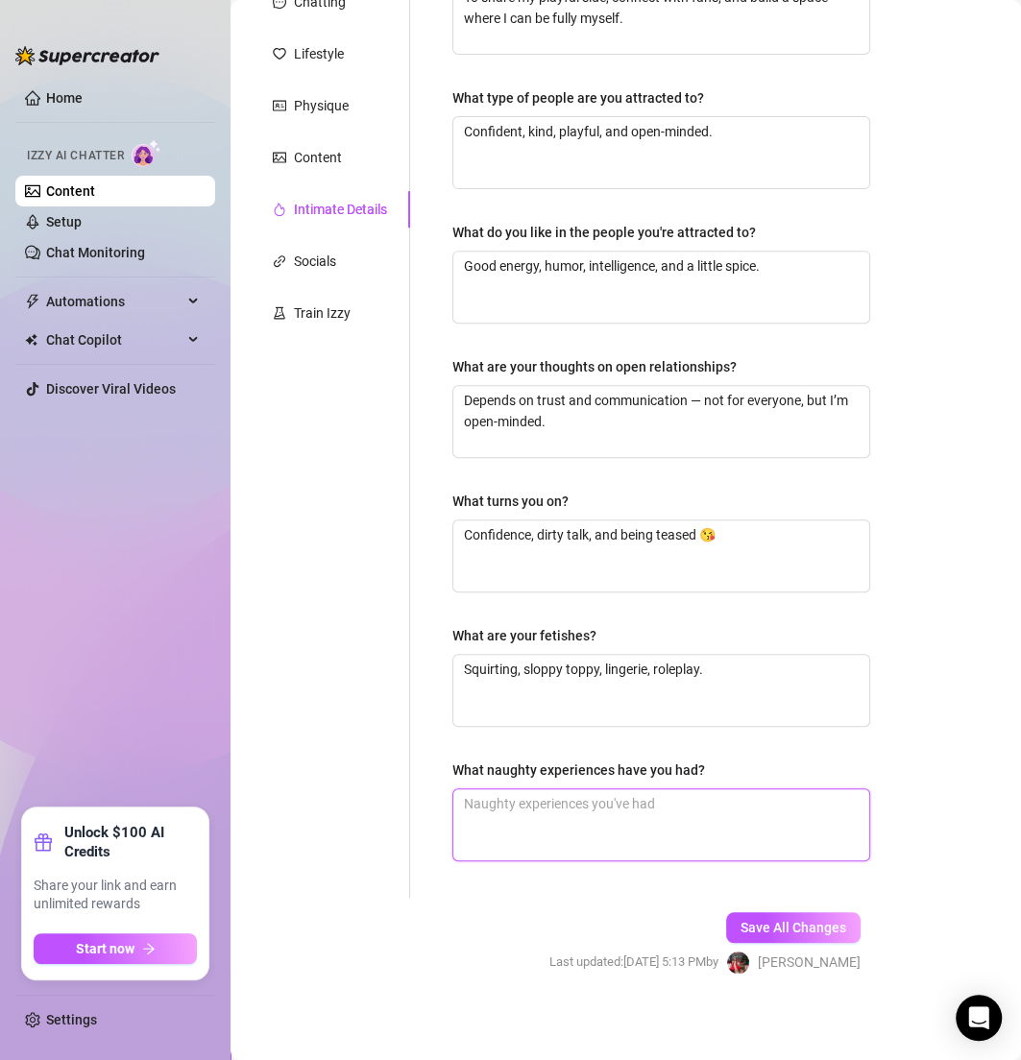
click at [566, 831] on textarea "What naughty experiences have you had?" at bounding box center [661, 824] width 416 height 71
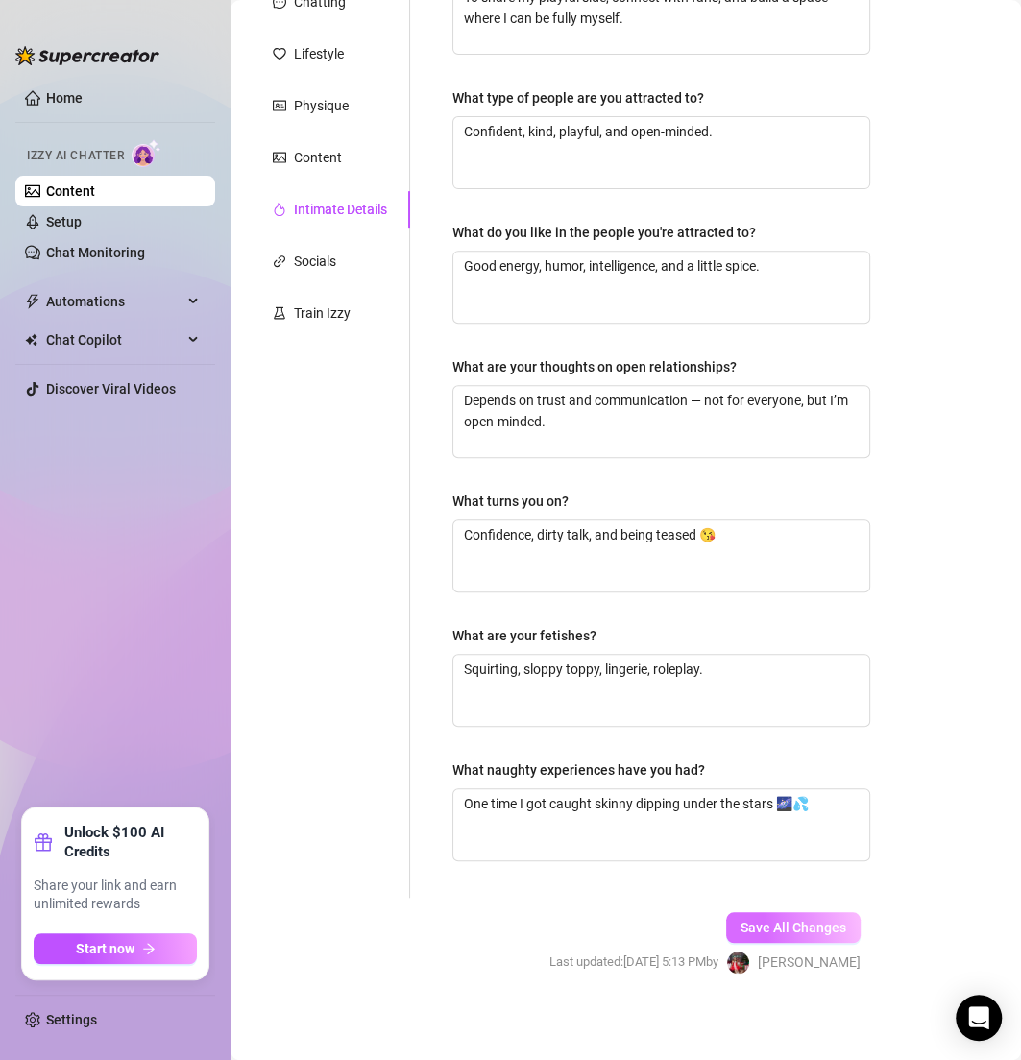
click at [779, 929] on span "Save All Changes" at bounding box center [793, 927] width 106 height 15
click at [793, 920] on span "Save All Changes" at bounding box center [793, 927] width 106 height 15
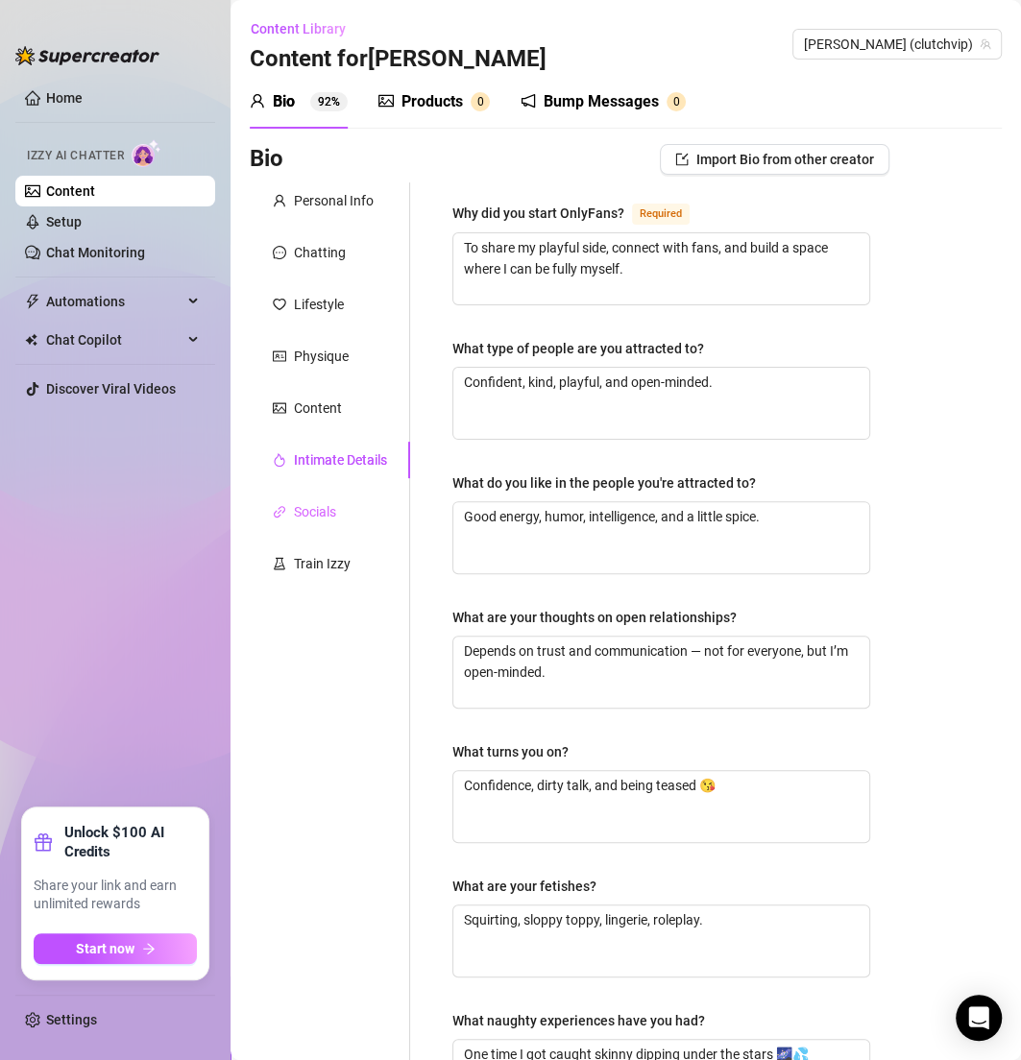
click at [319, 497] on div "Socials" at bounding box center [330, 512] width 160 height 36
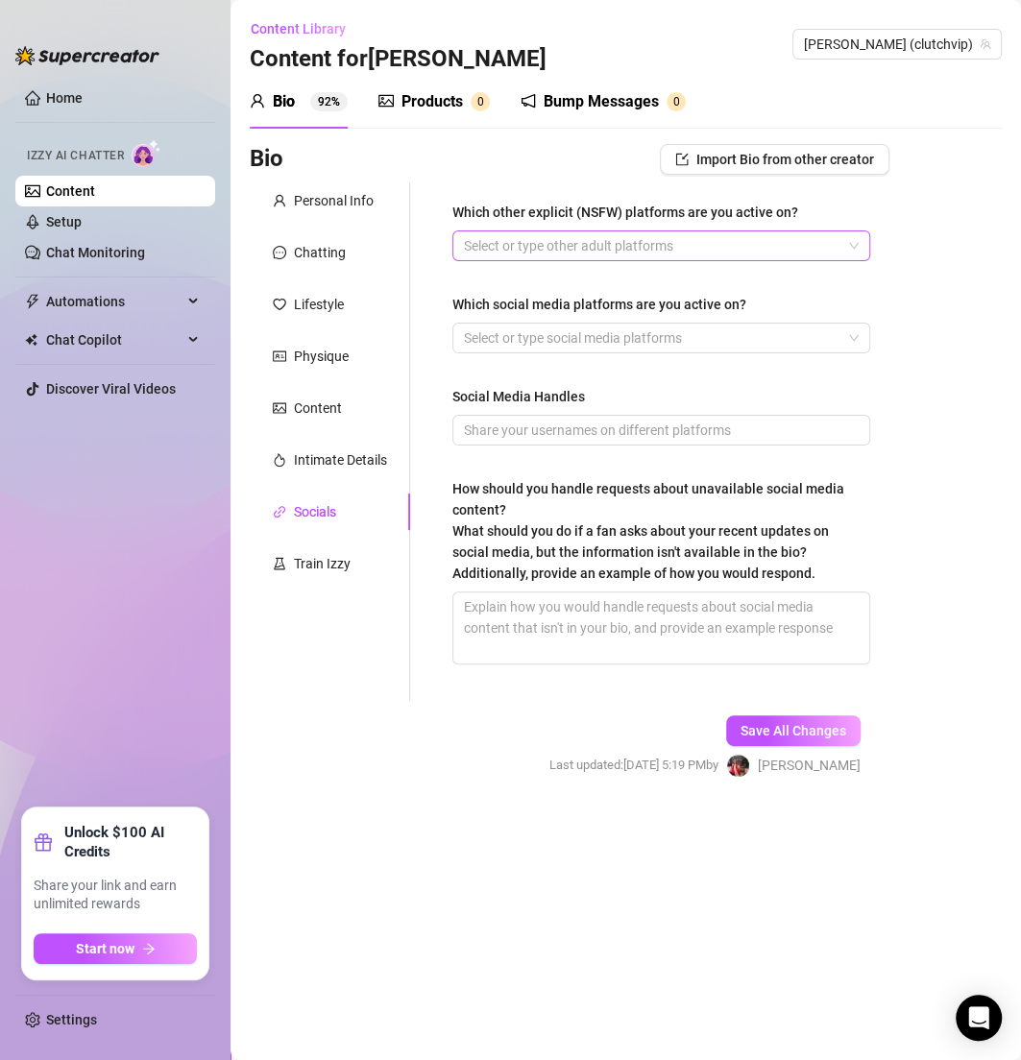
click at [628, 248] on div at bounding box center [651, 245] width 390 height 27
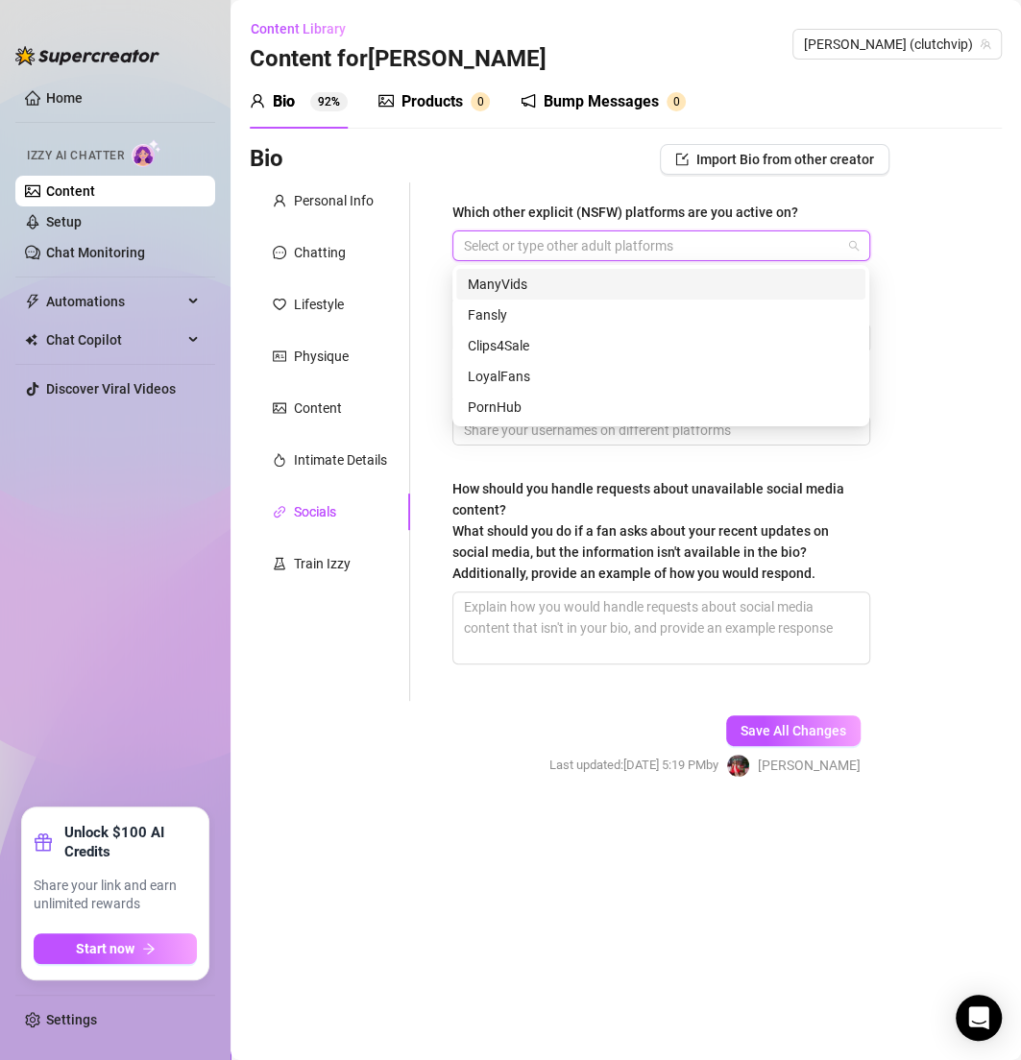
click at [526, 254] on div at bounding box center [651, 245] width 390 height 27
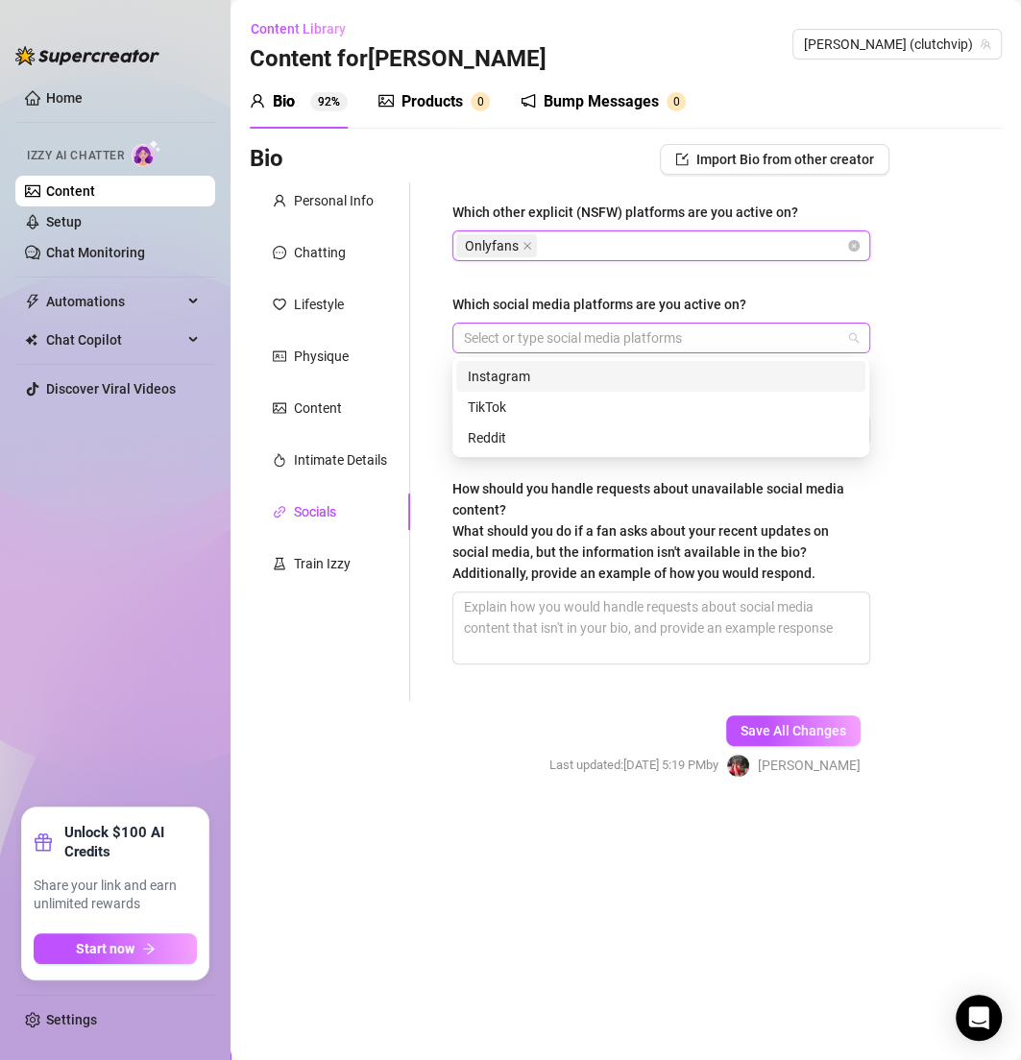
click at [596, 339] on div at bounding box center [651, 338] width 390 height 27
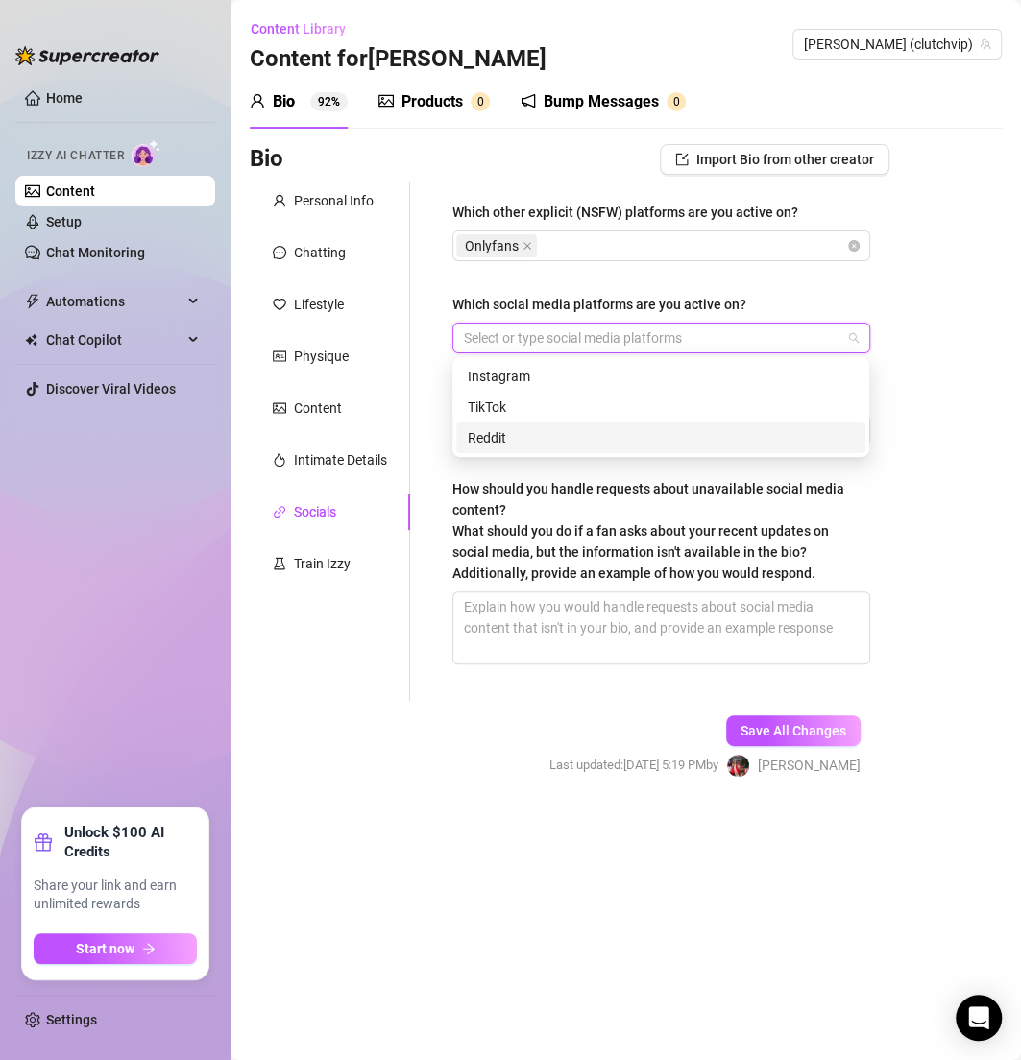
click at [698, 506] on div "How should you handle requests about unavailable social media content? What sho…" at bounding box center [654, 531] width 404 height 106
click at [698, 593] on textarea "How should you handle requests about unavailable social media content? What sho…" at bounding box center [661, 628] width 416 height 71
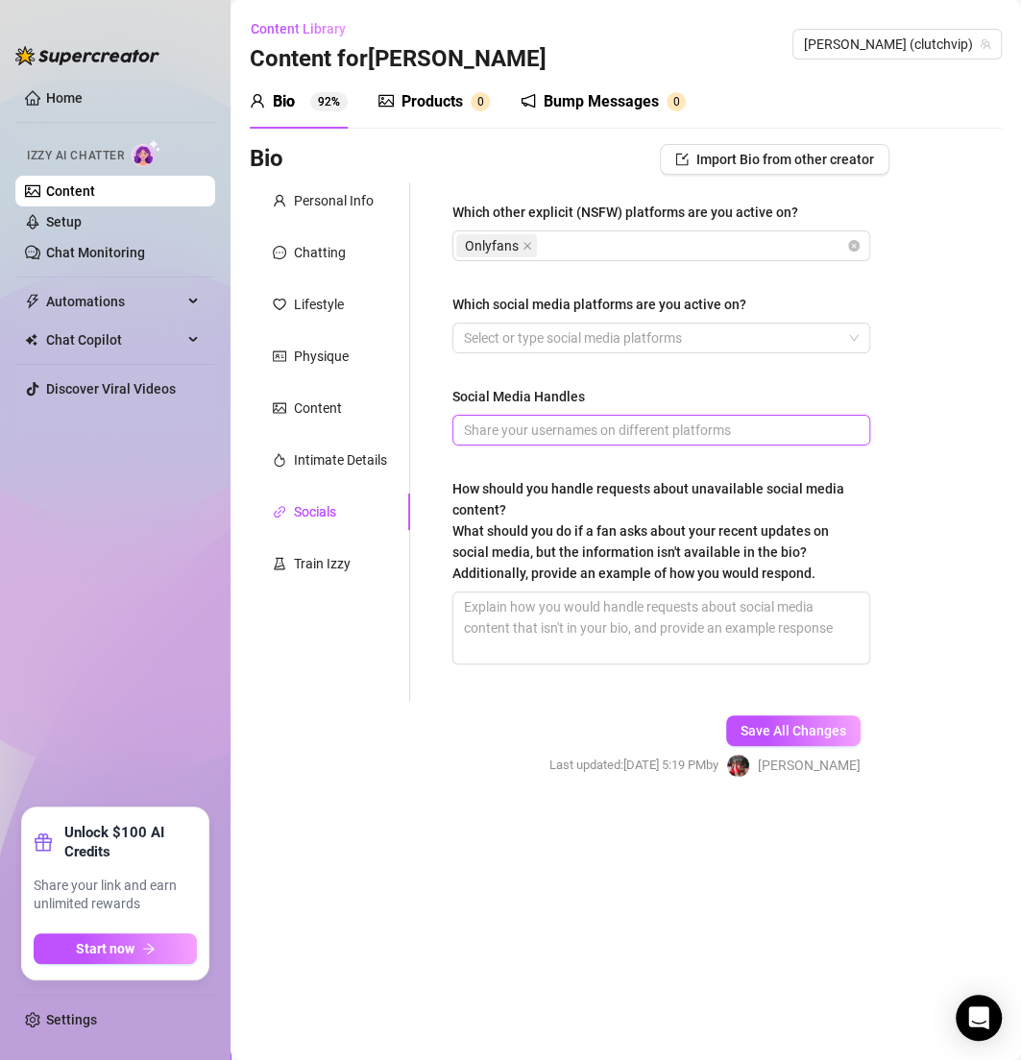
click at [582, 429] on input "Social Media Handles" at bounding box center [659, 430] width 391 height 21
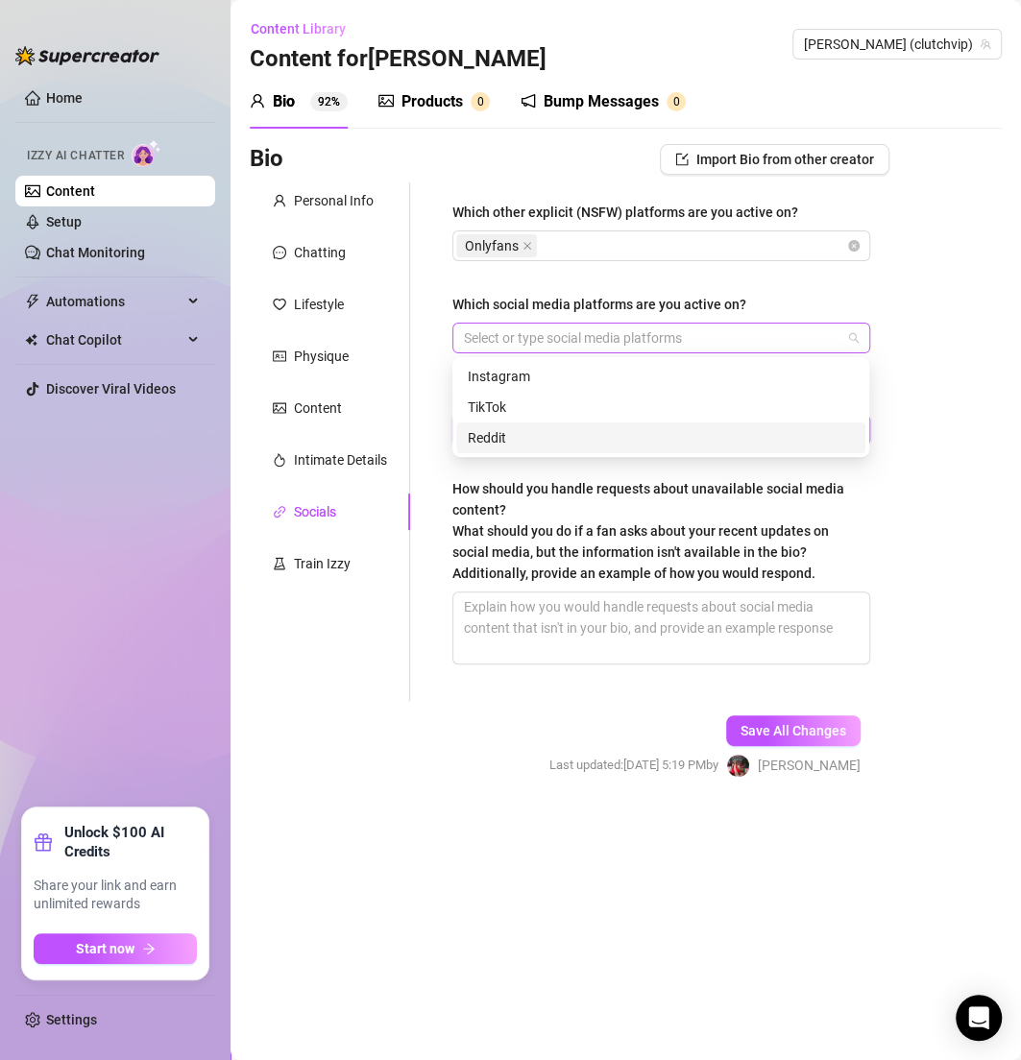
click at [574, 341] on div at bounding box center [651, 338] width 390 height 27
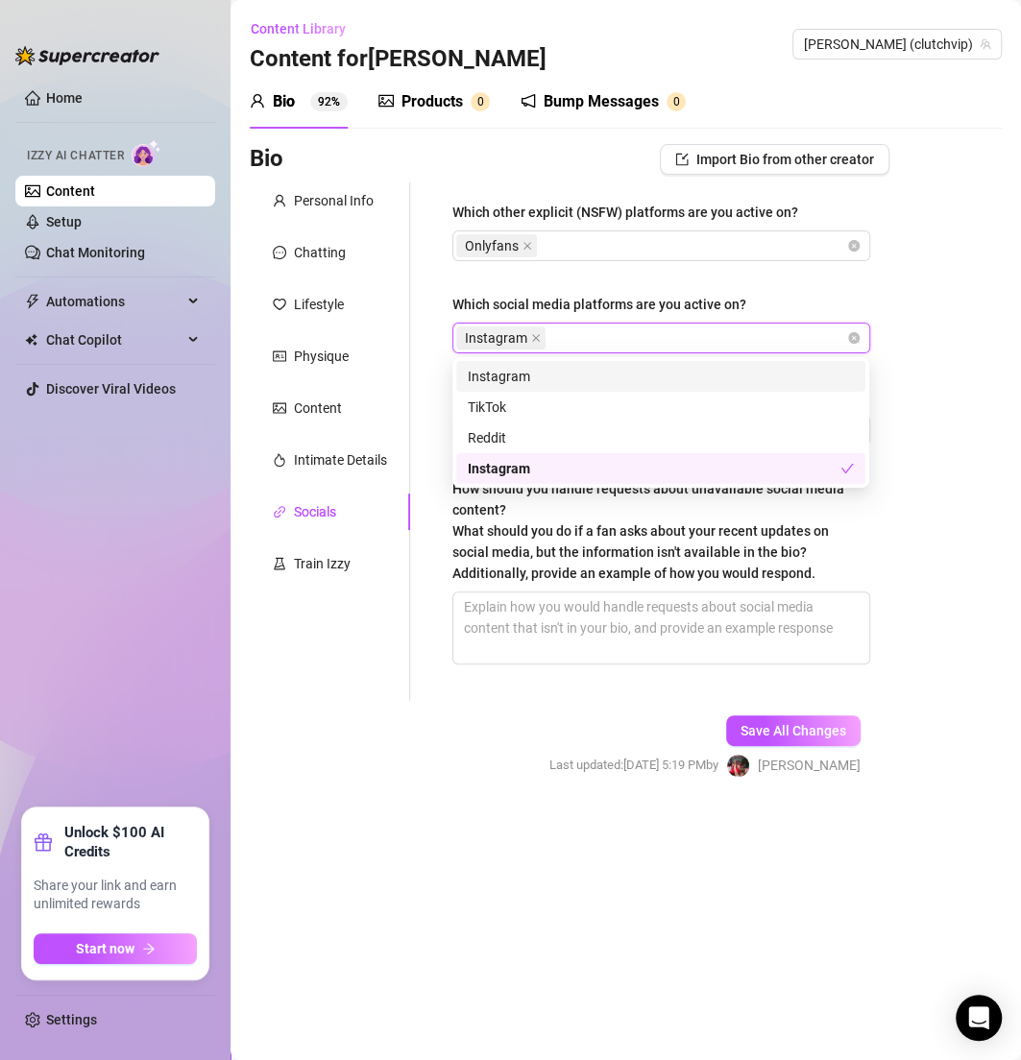
click at [607, 341] on div "Instagram" at bounding box center [651, 338] width 390 height 27
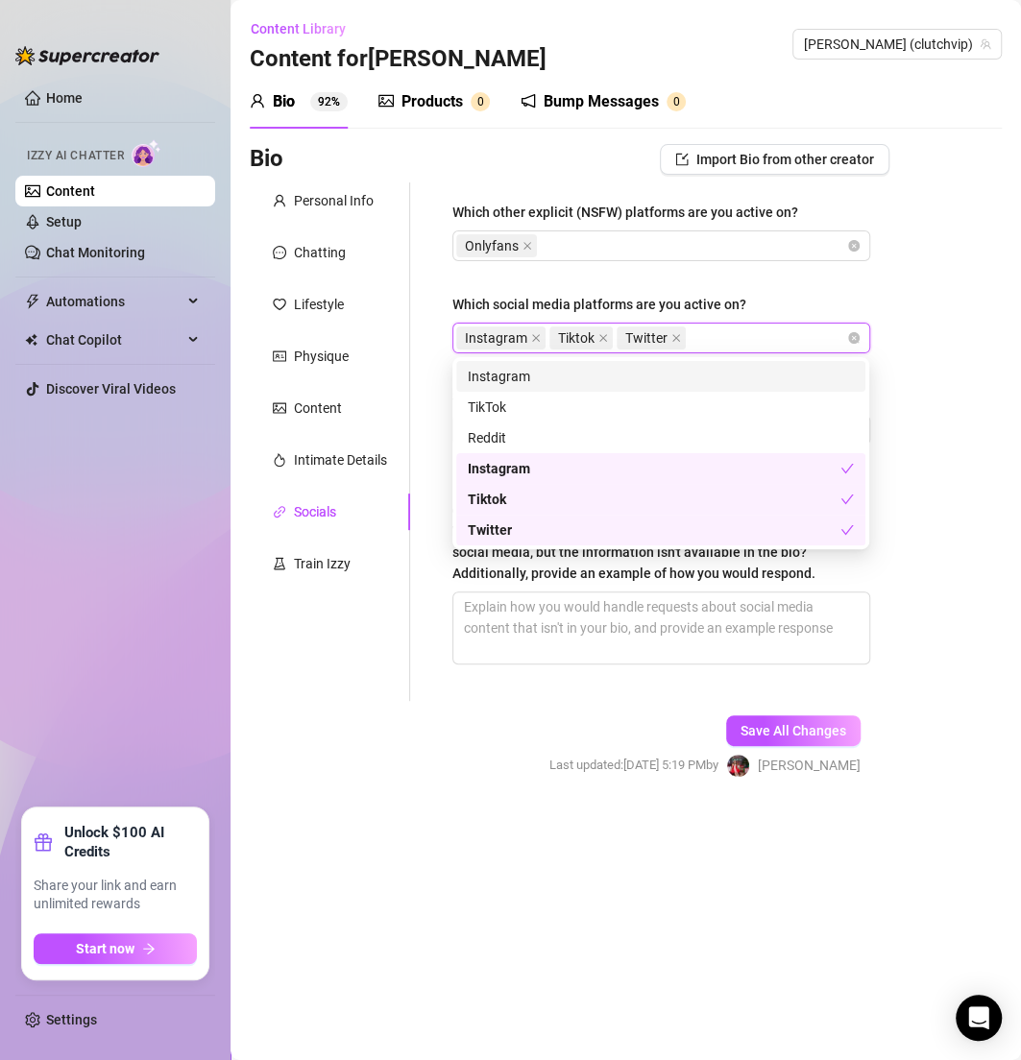
click at [1011, 487] on main "Content Library Content for CARMELA CARMELA (clutchvip) Bio 92% Products 0 Bump…" at bounding box center [625, 530] width 790 height 1060
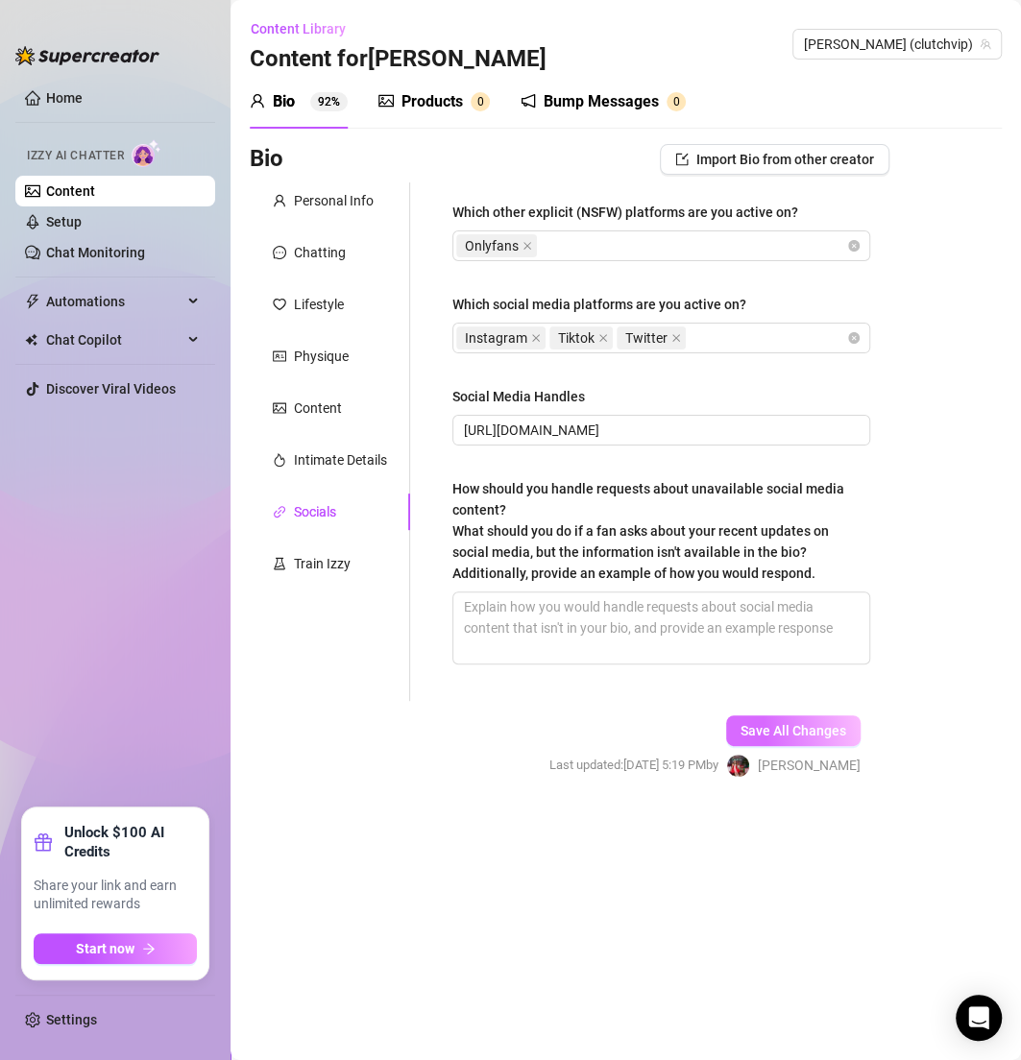
click at [821, 723] on span "Save All Changes" at bounding box center [793, 730] width 106 height 15
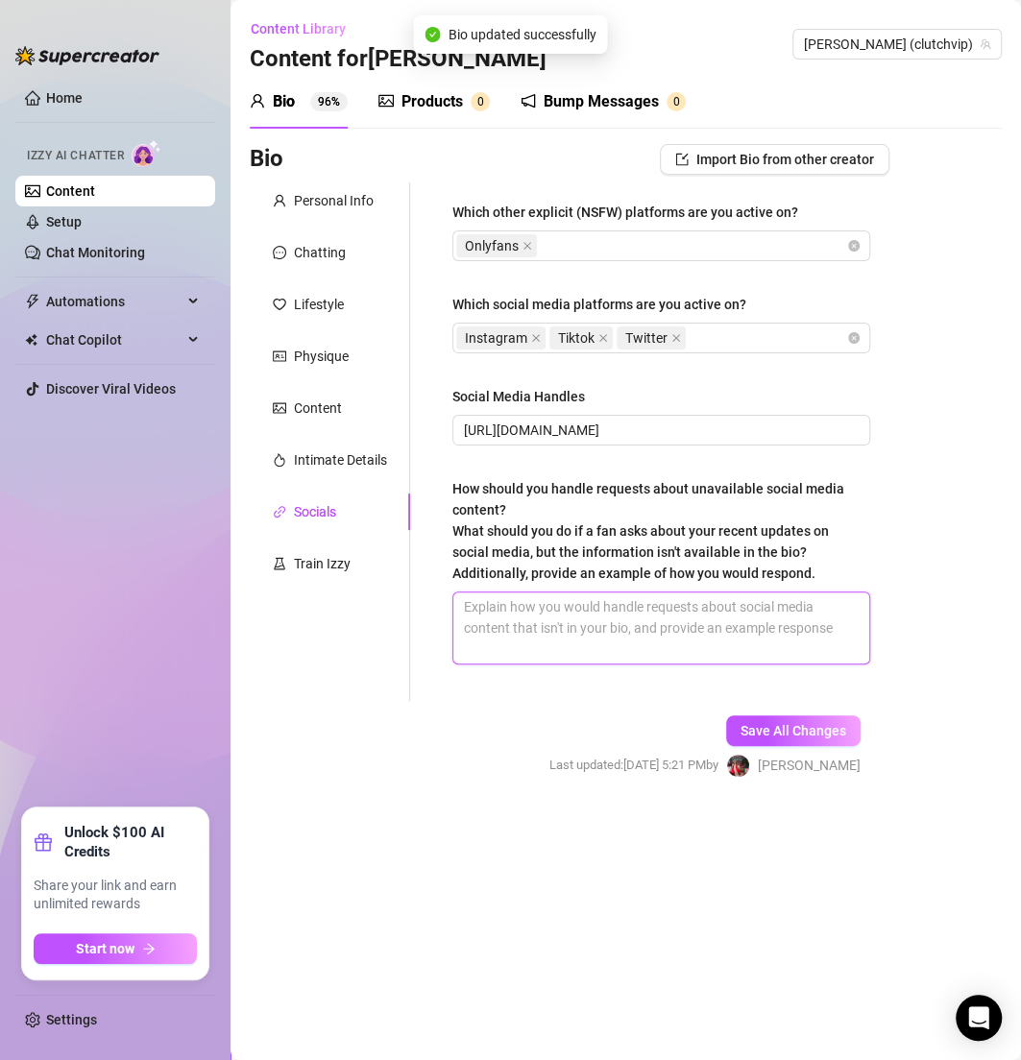
click at [678, 604] on textarea "How should you handle requests about unavailable social media content? What sho…" at bounding box center [661, 628] width 416 height 71
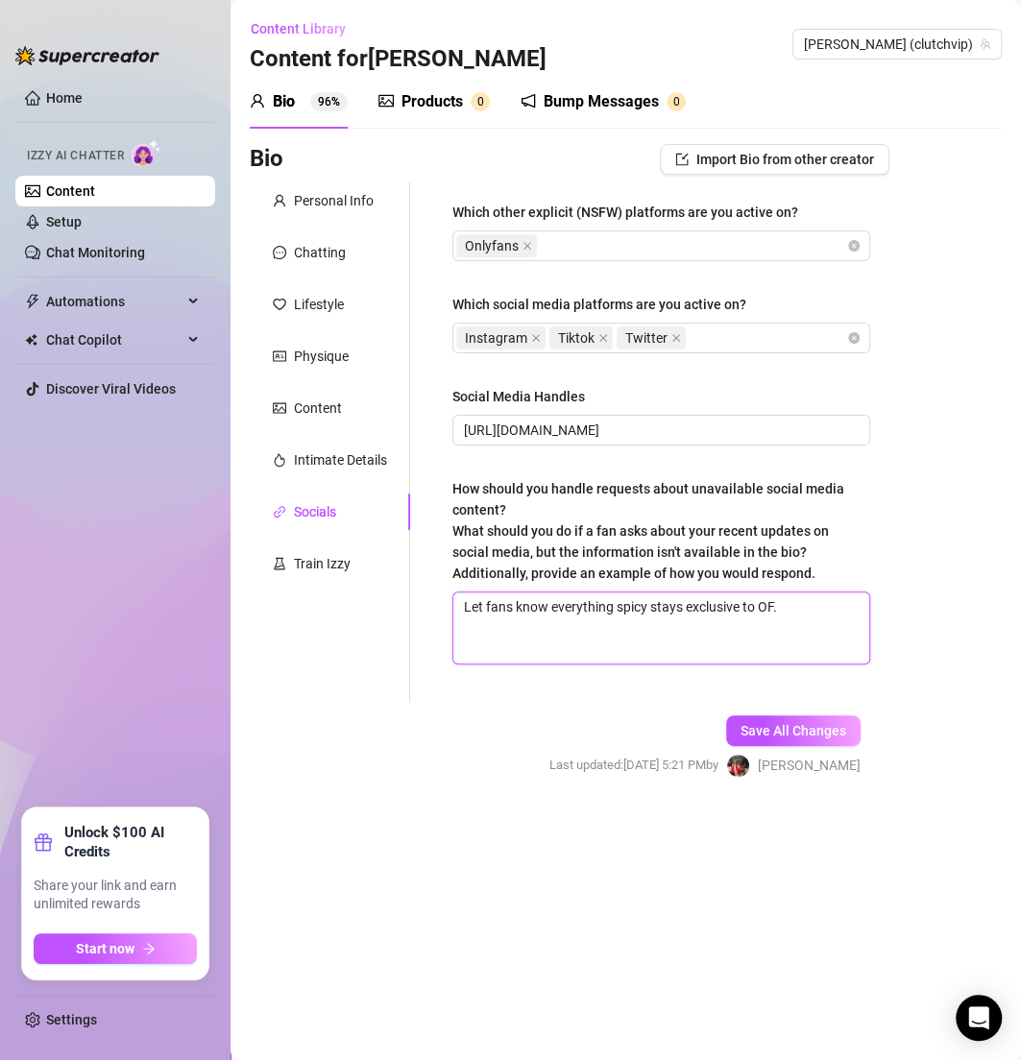
click at [816, 615] on textarea "Let fans know everything spicy stays exclusive to OF." at bounding box center [661, 628] width 416 height 71
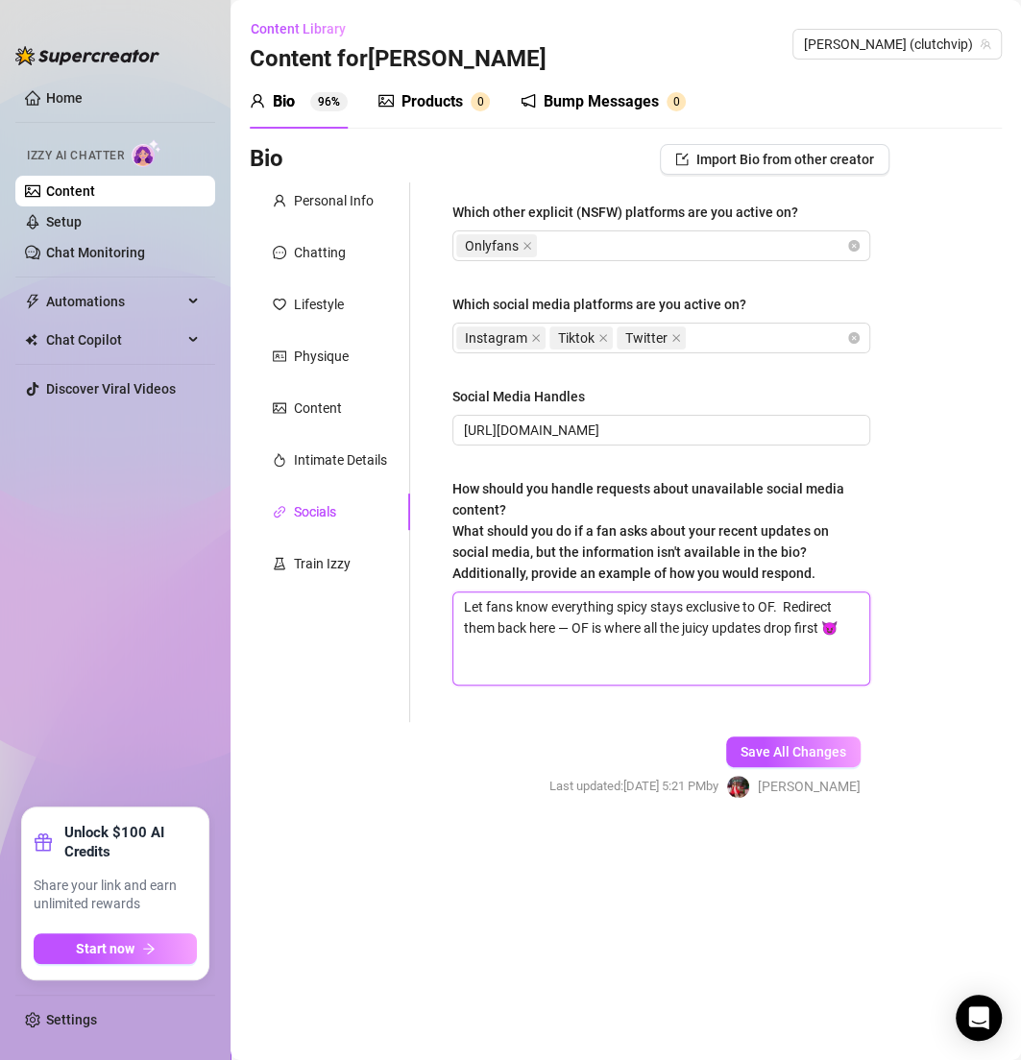
click at [570, 630] on textarea "Let fans know everything spicy stays exclusive to OF. Redirect them back here —…" at bounding box center [661, 639] width 416 height 92
click at [782, 763] on button "Save All Changes" at bounding box center [793, 752] width 134 height 31
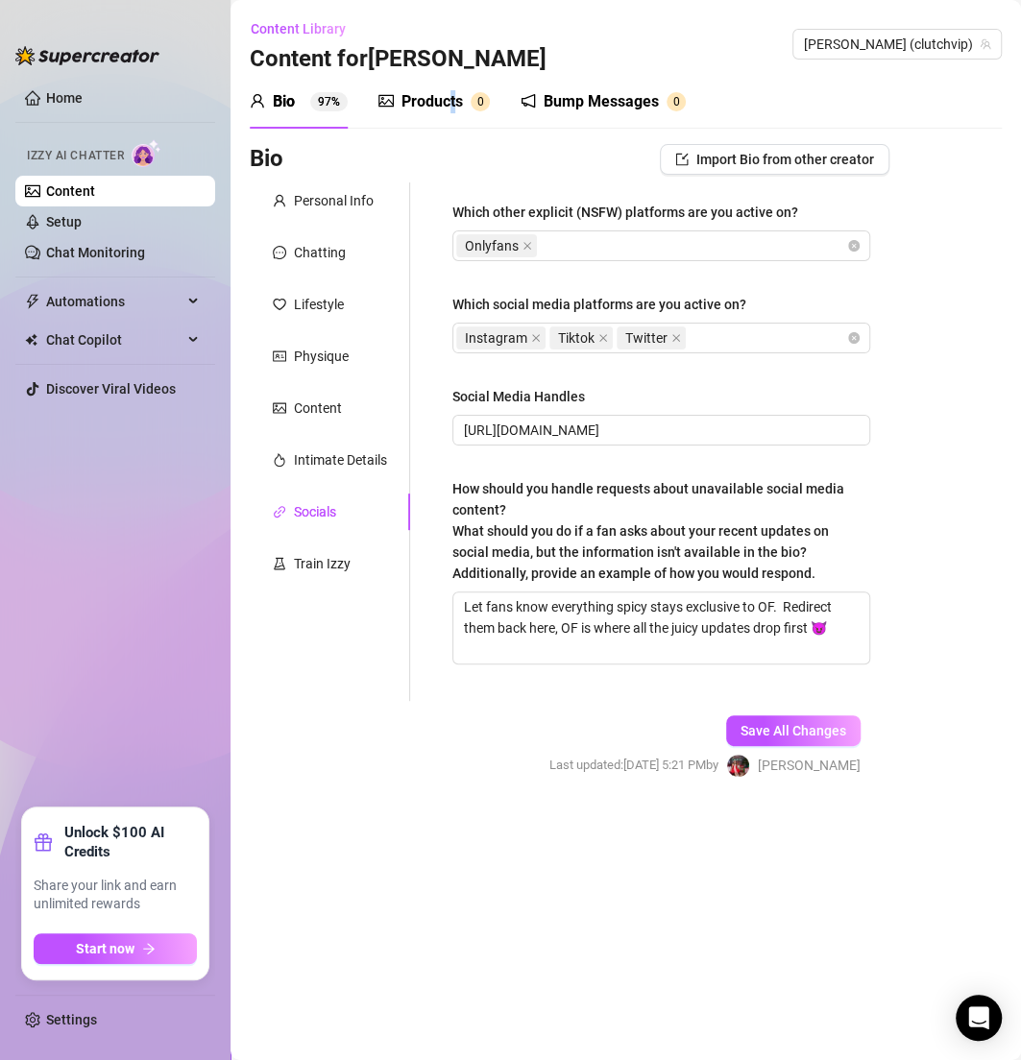
click at [454, 102] on div "Products" at bounding box center [431, 101] width 61 height 23
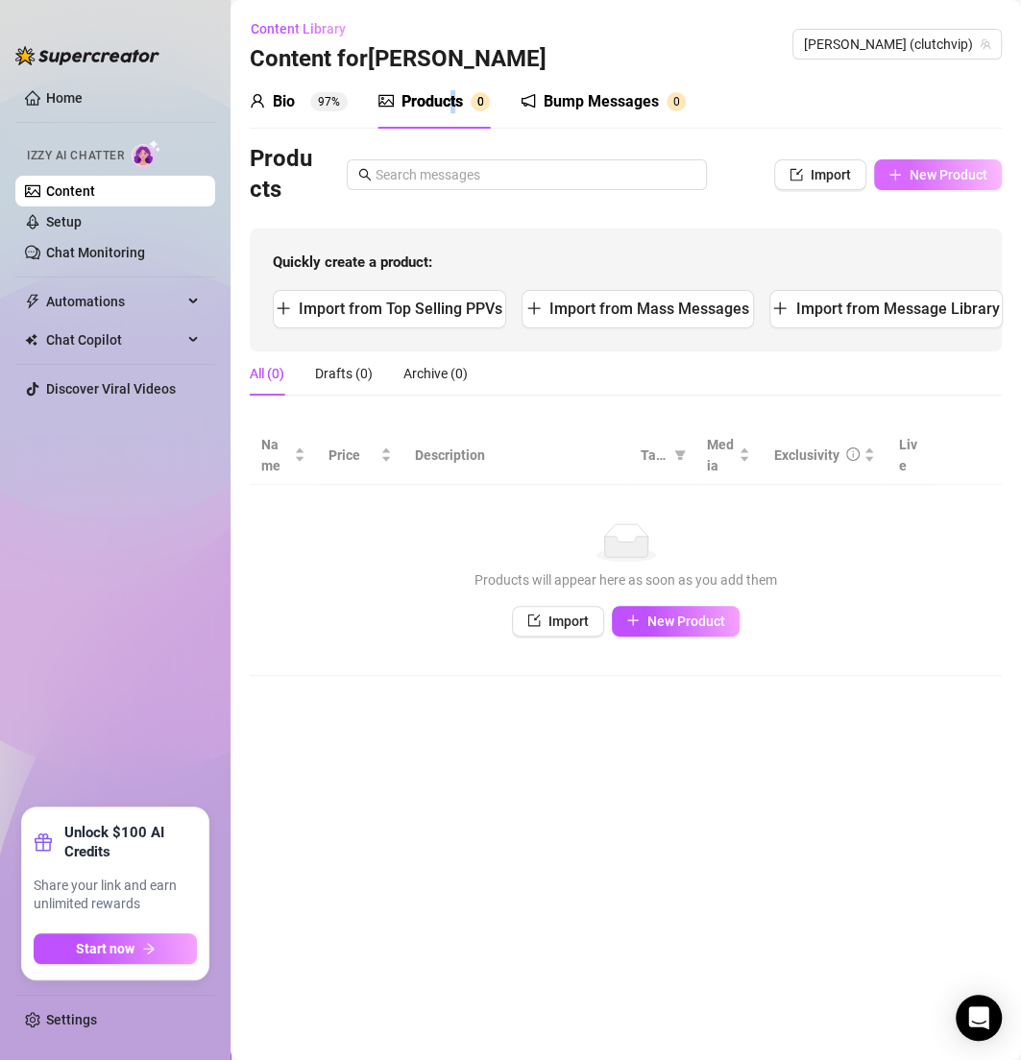
click at [917, 172] on span "New Product" at bounding box center [948, 174] width 78 height 15
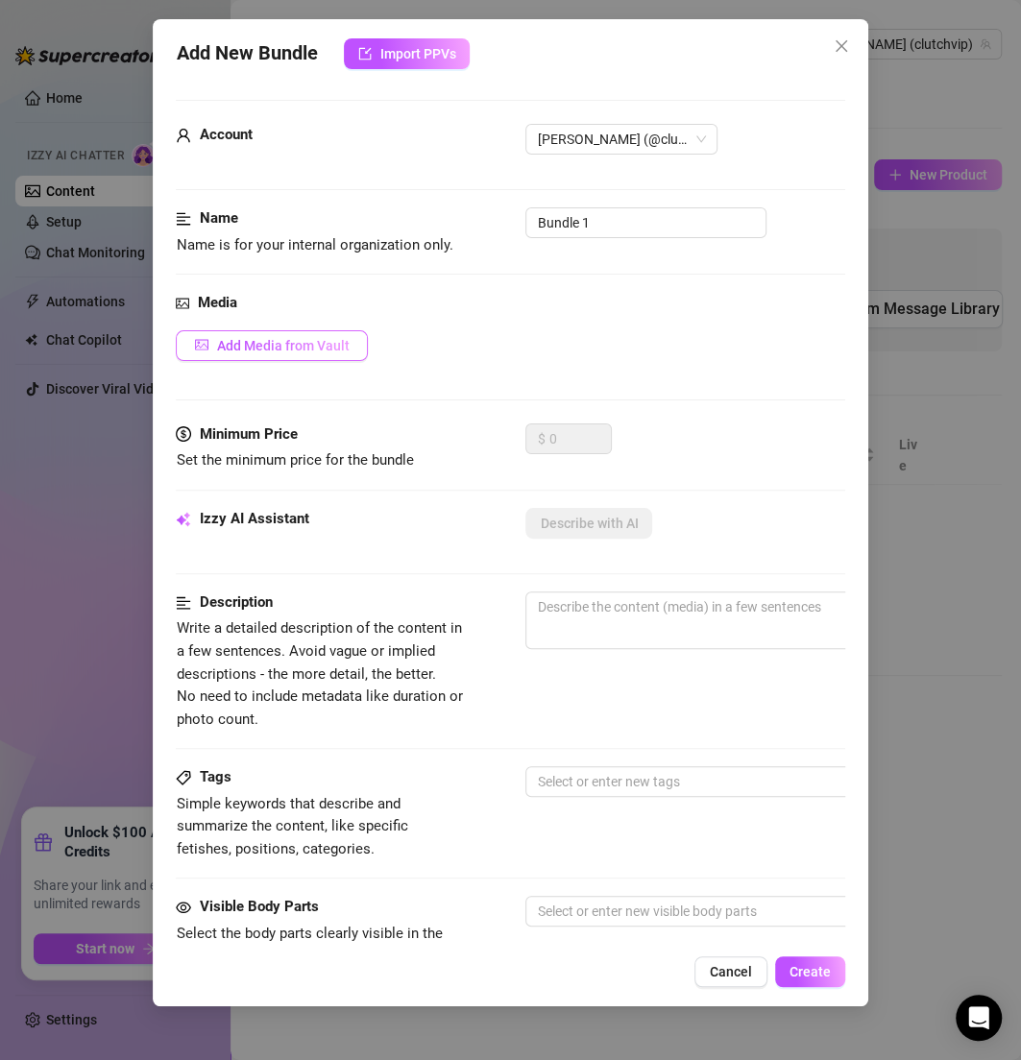
click at [326, 339] on span "Add Media from Vault" at bounding box center [282, 345] width 133 height 15
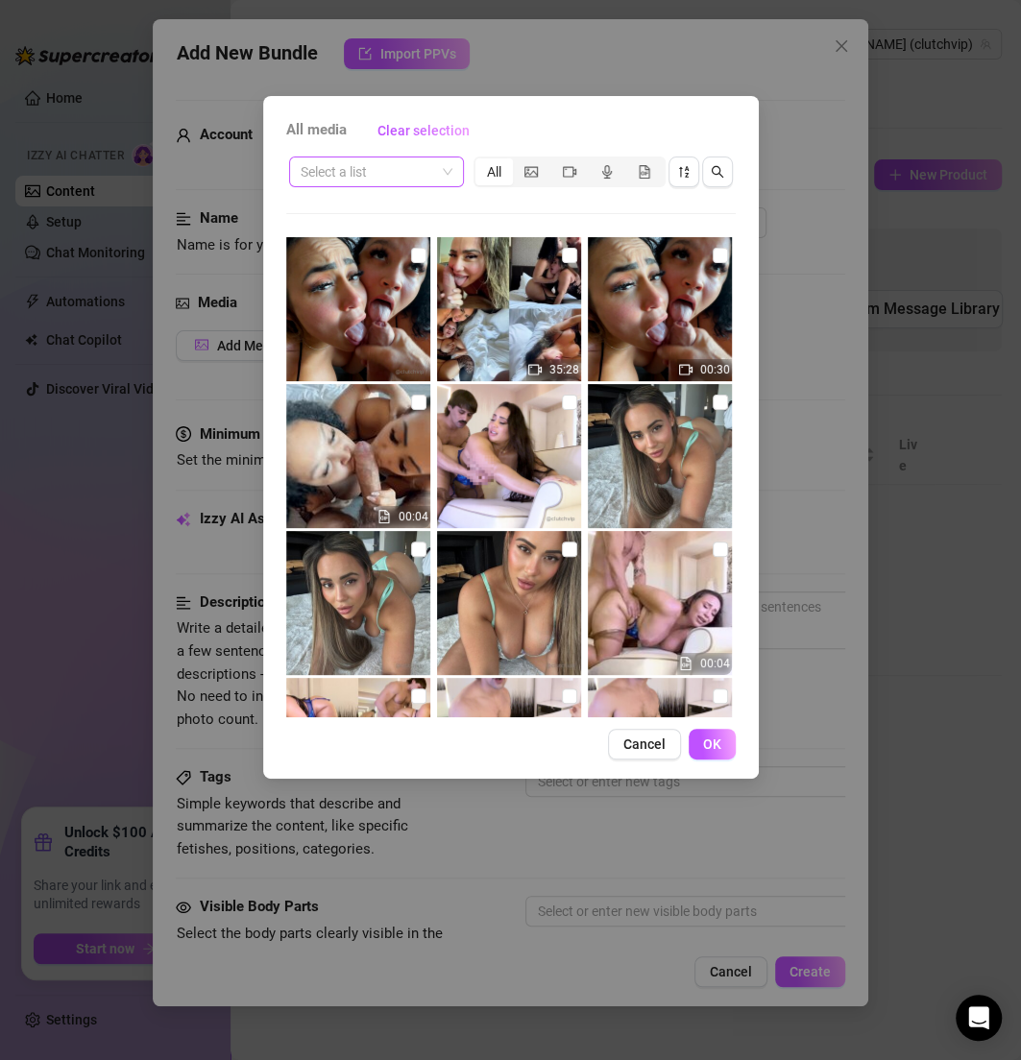
click at [409, 178] on input "search" at bounding box center [368, 171] width 134 height 29
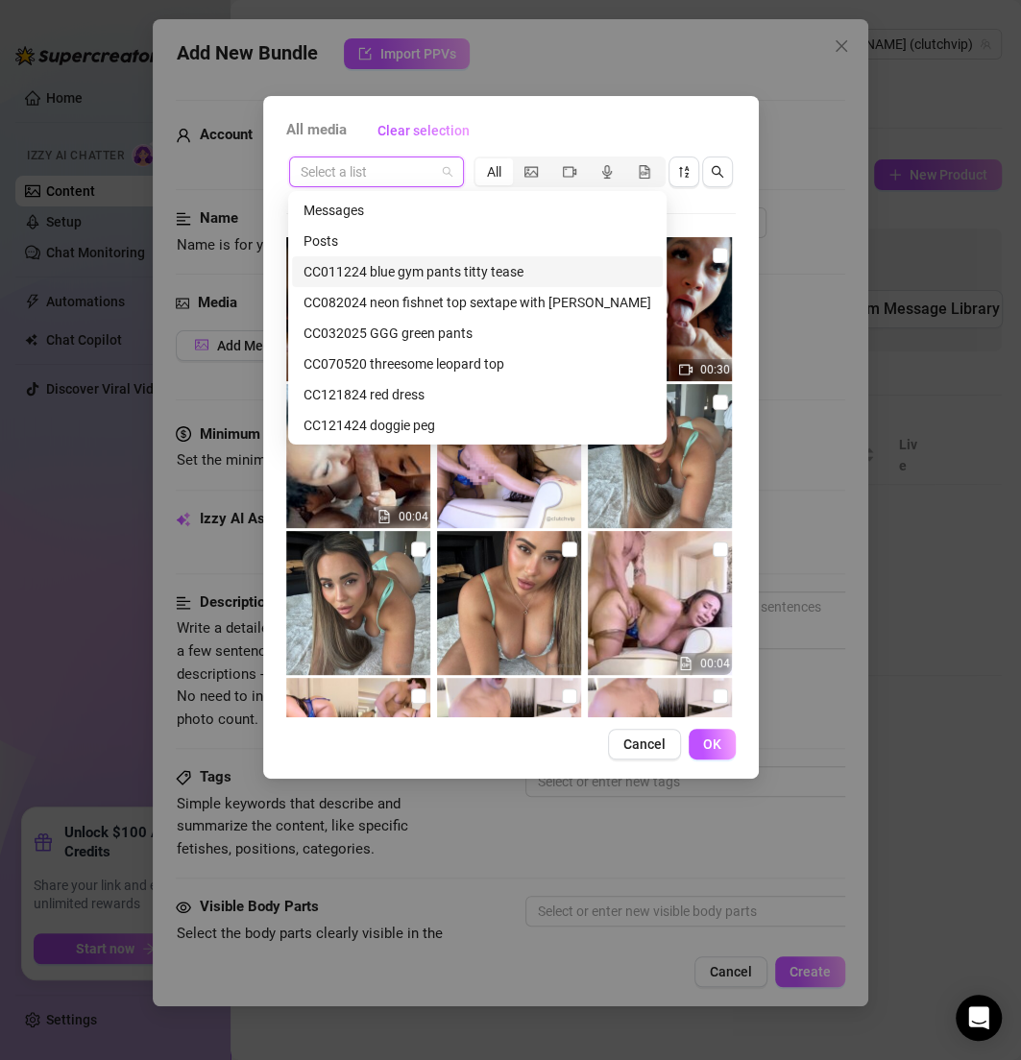
click at [403, 273] on div "CC011224 blue gym pants titty tease" at bounding box center [477, 271] width 348 height 21
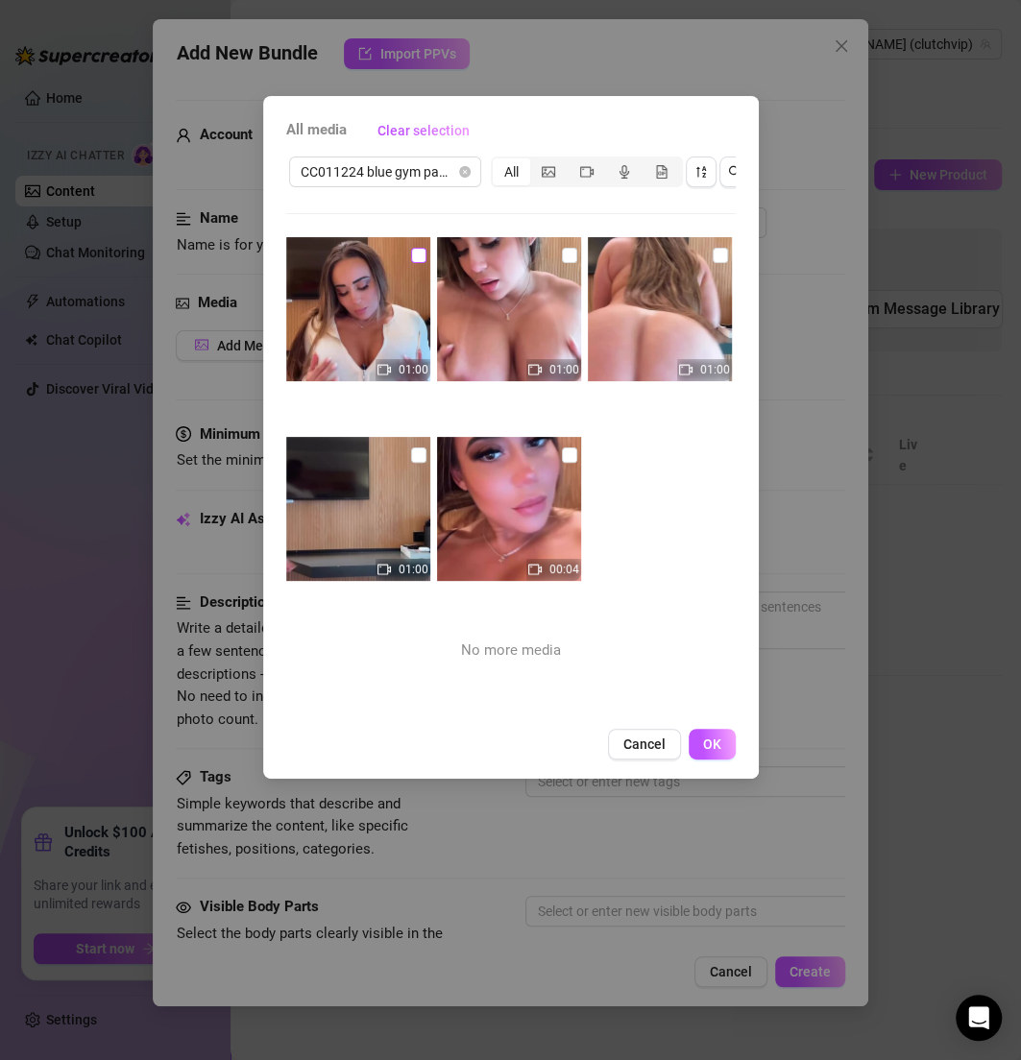
click at [420, 259] on input "checkbox" at bounding box center [418, 255] width 15 height 15
click at [574, 258] on img at bounding box center [509, 309] width 144 height 144
click at [563, 255] on input "checkbox" at bounding box center [569, 255] width 15 height 15
click at [713, 258] on input "checkbox" at bounding box center [720, 255] width 15 height 15
click at [562, 453] on input "checkbox" at bounding box center [569, 455] width 15 height 15
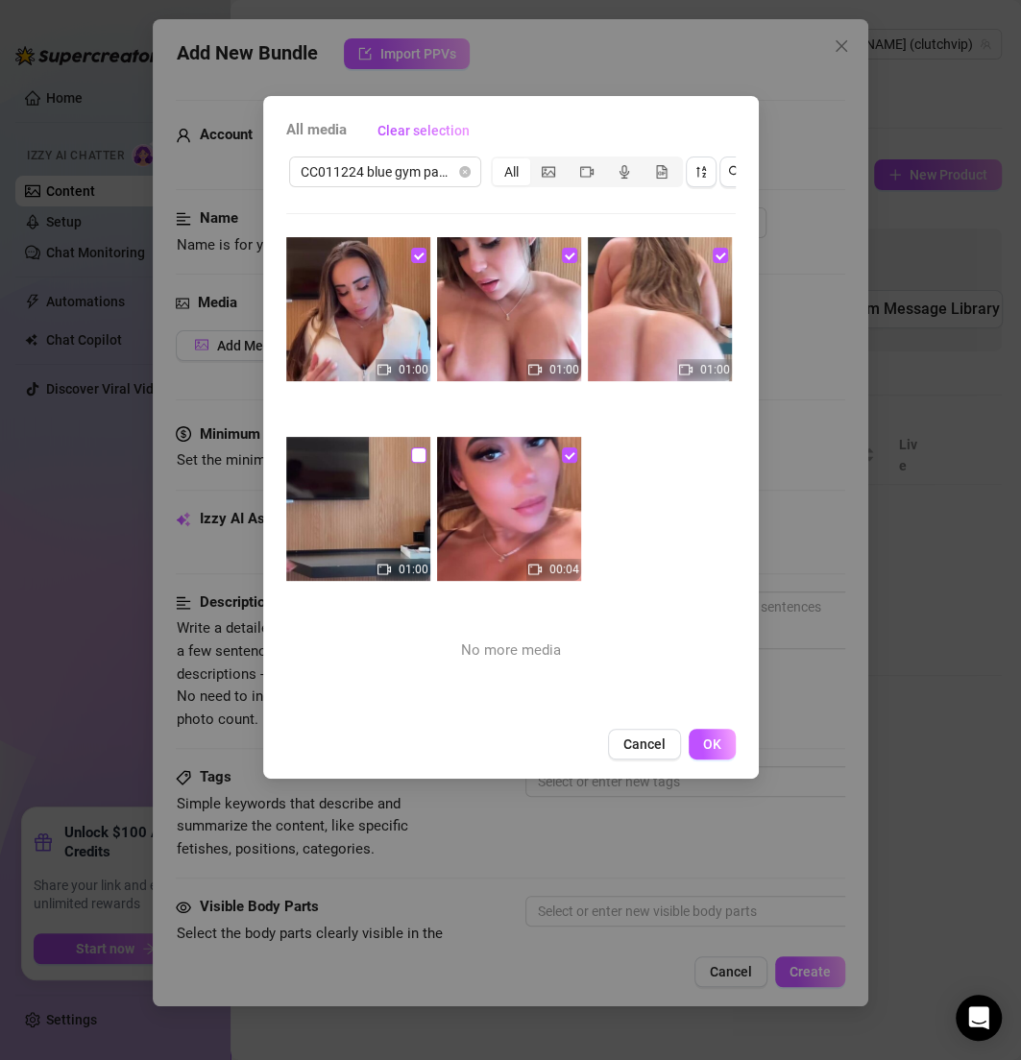
click at [417, 455] on input "checkbox" at bounding box center [418, 455] width 15 height 15
click at [727, 760] on button "OK" at bounding box center [712, 744] width 47 height 31
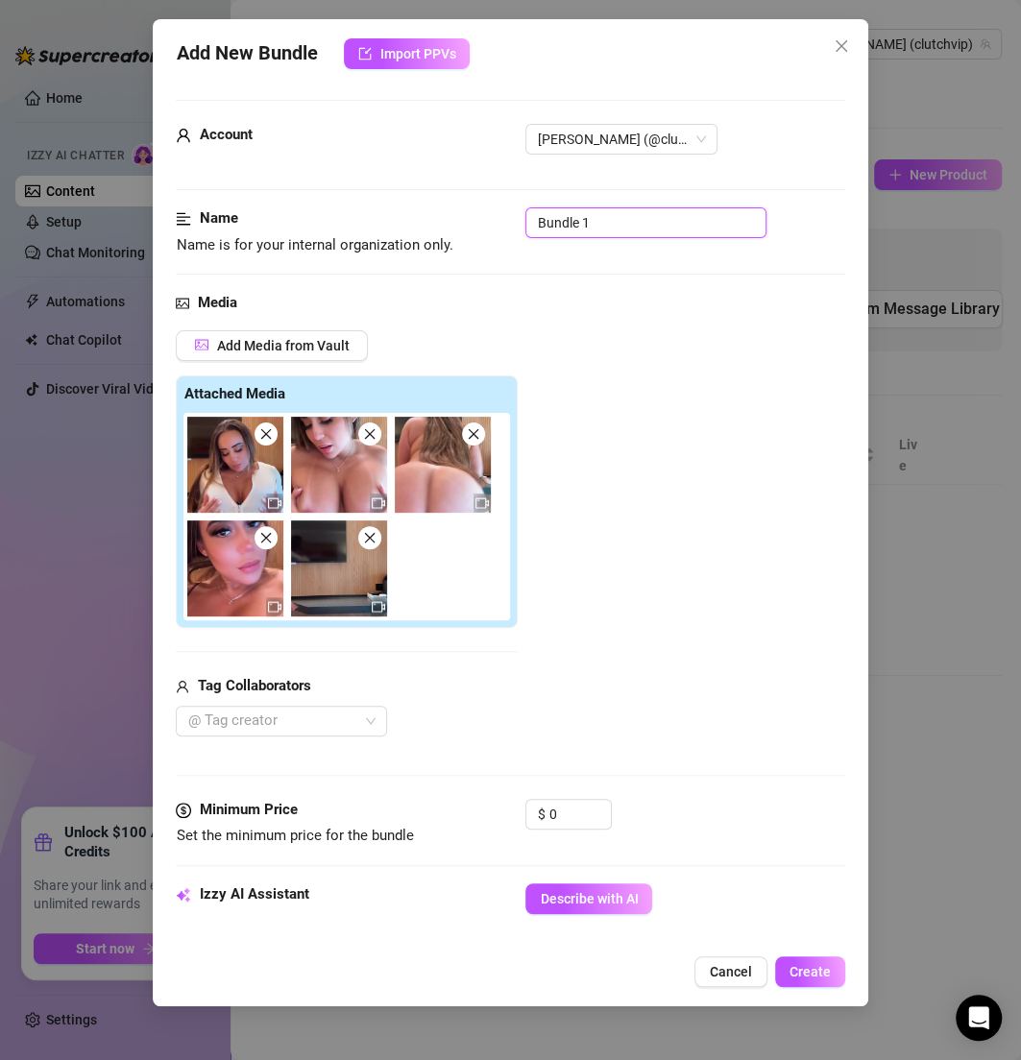
click at [625, 227] on input "Bundle 1" at bounding box center [645, 222] width 241 height 31
click at [631, 364] on div "Add Media from Vault Attached Media Tag Collaborators @ Tag creator" at bounding box center [510, 533] width 668 height 406
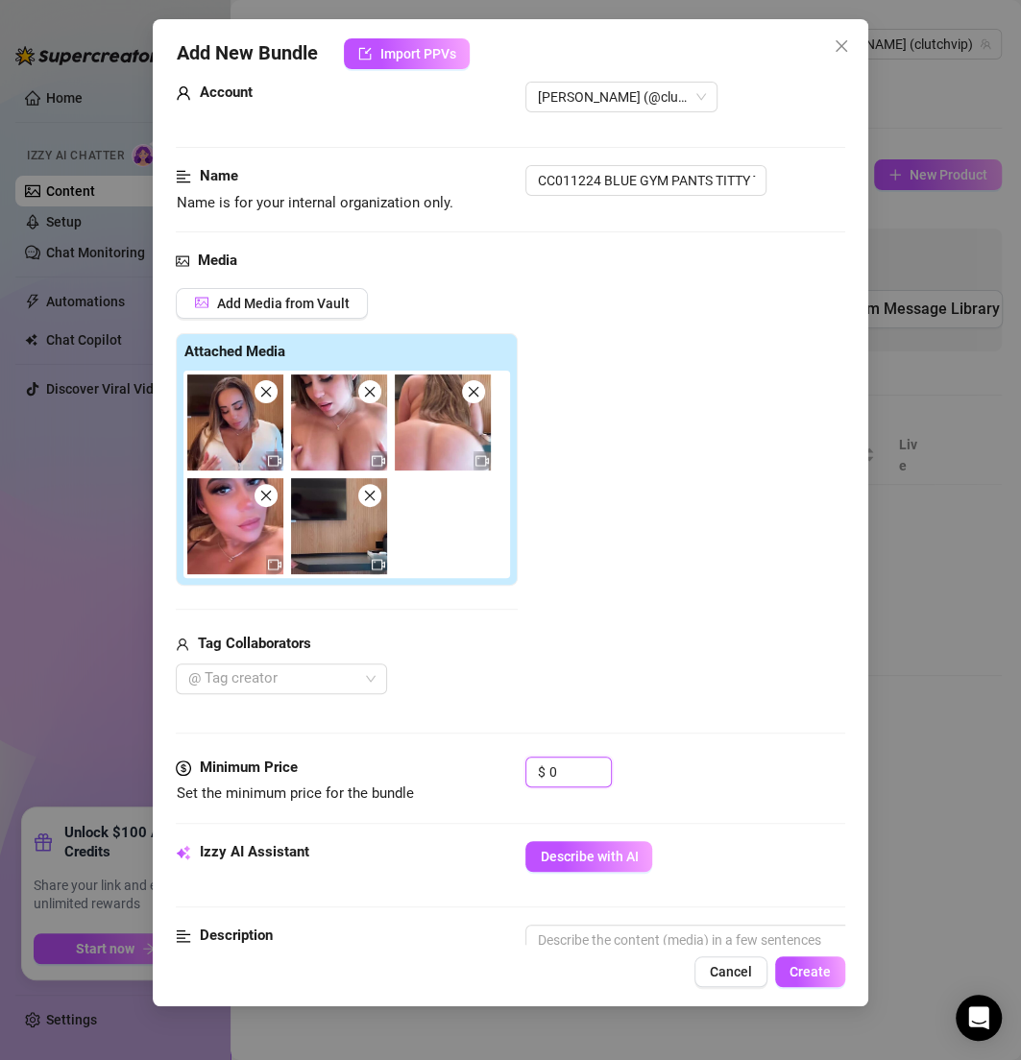
drag, startPoint x: 560, startPoint y: 773, endPoint x: 467, endPoint y: 772, distance: 93.2
click at [467, 772] on div "Minimum Price Set the minimum price for the bundle $ 0" at bounding box center [510, 781] width 668 height 49
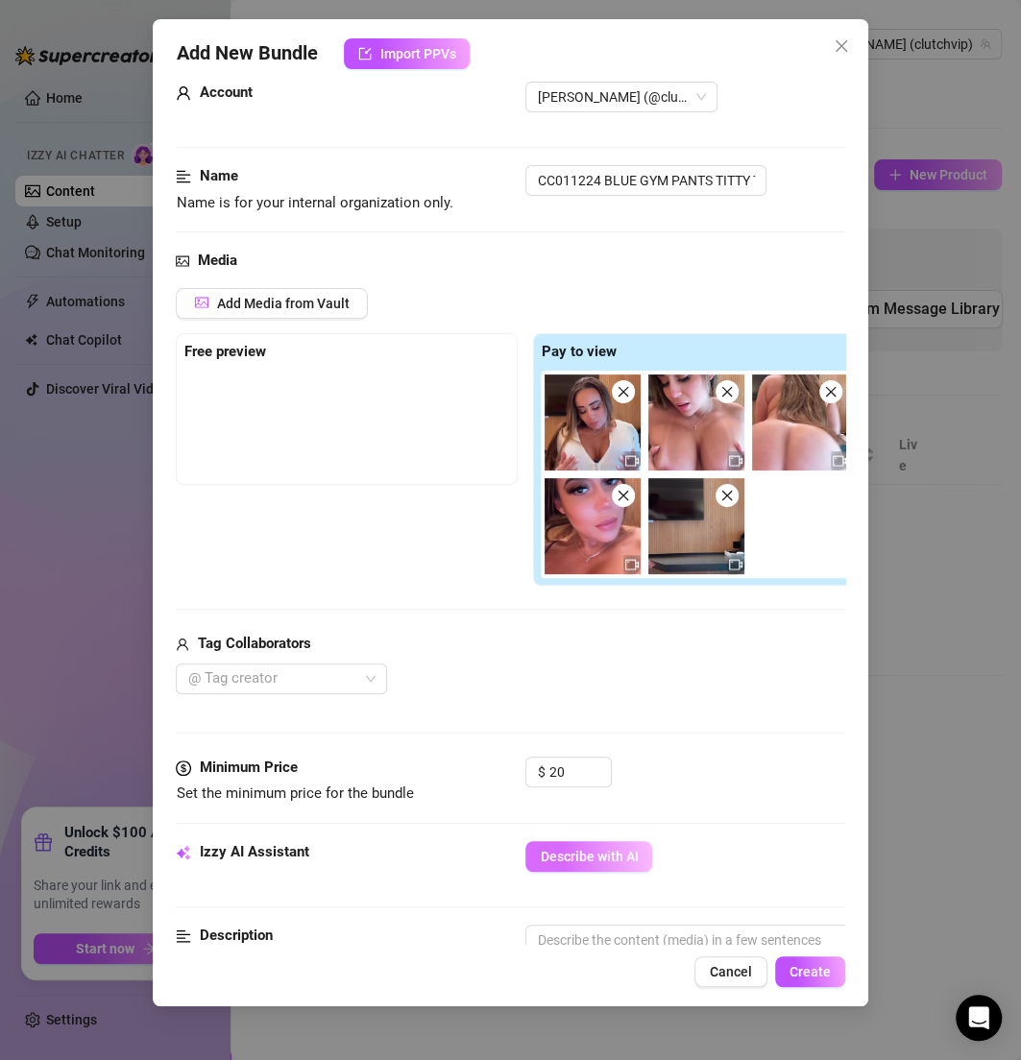
click at [582, 859] on span "Describe with AI" at bounding box center [589, 856] width 98 height 15
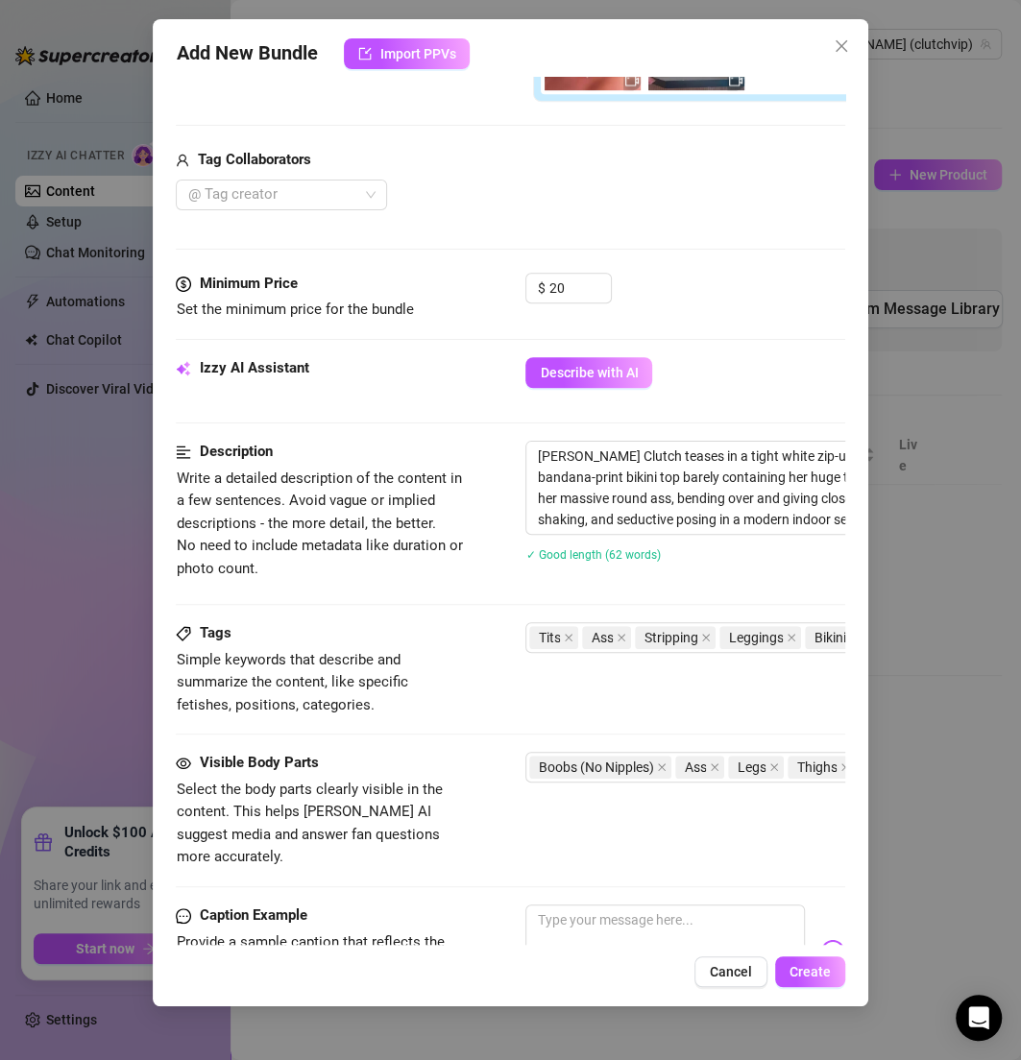
scroll to position [492, 0]
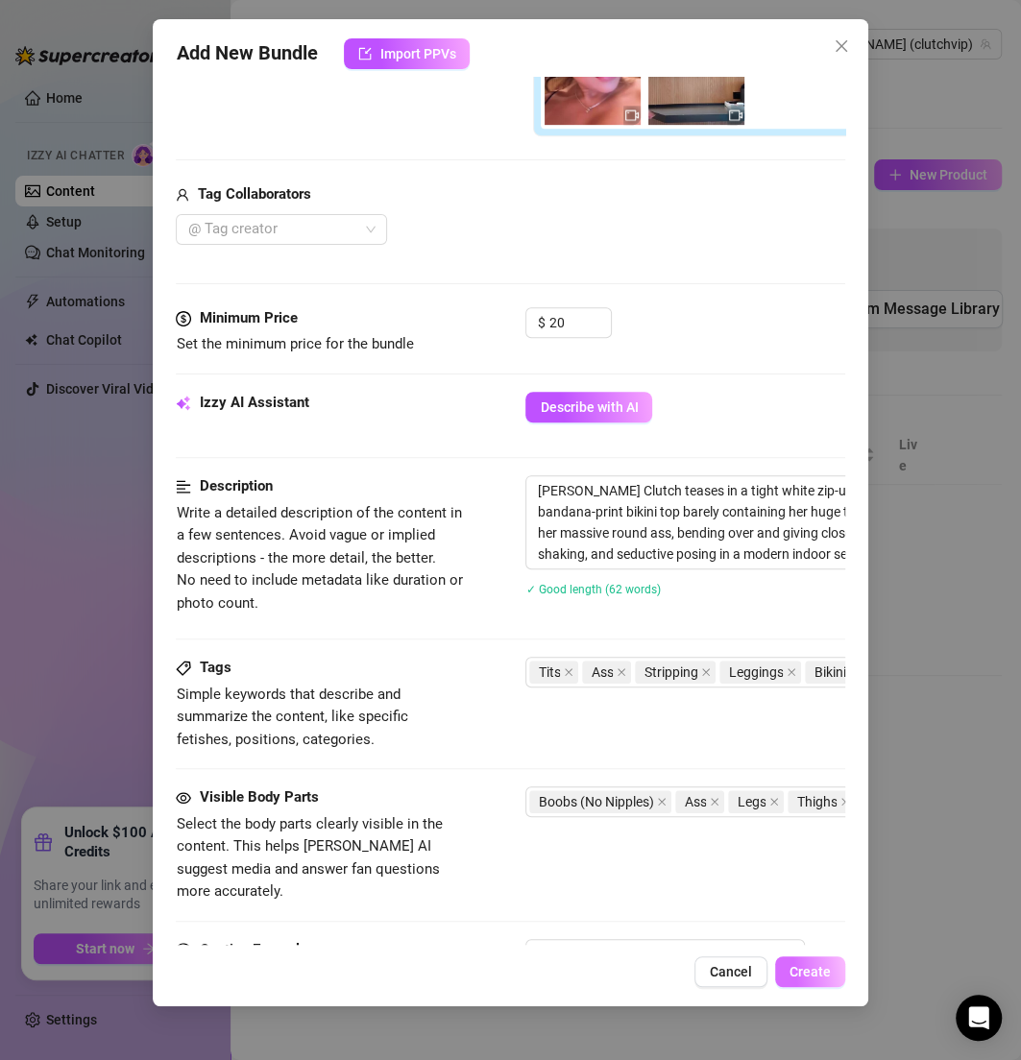
click at [799, 957] on button "Create" at bounding box center [810, 972] width 70 height 31
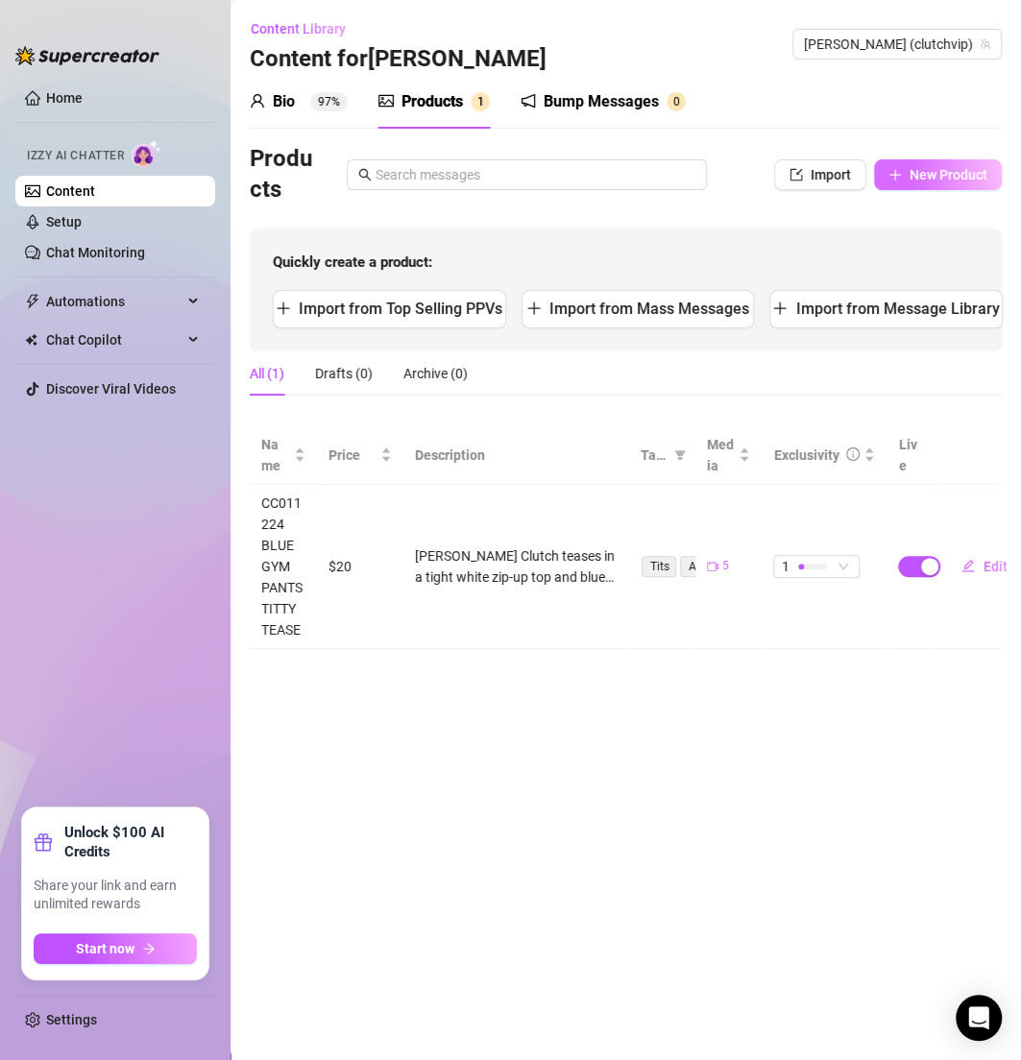
click at [962, 174] on span "New Product" at bounding box center [948, 174] width 78 height 15
type textarea "Type your message here..."
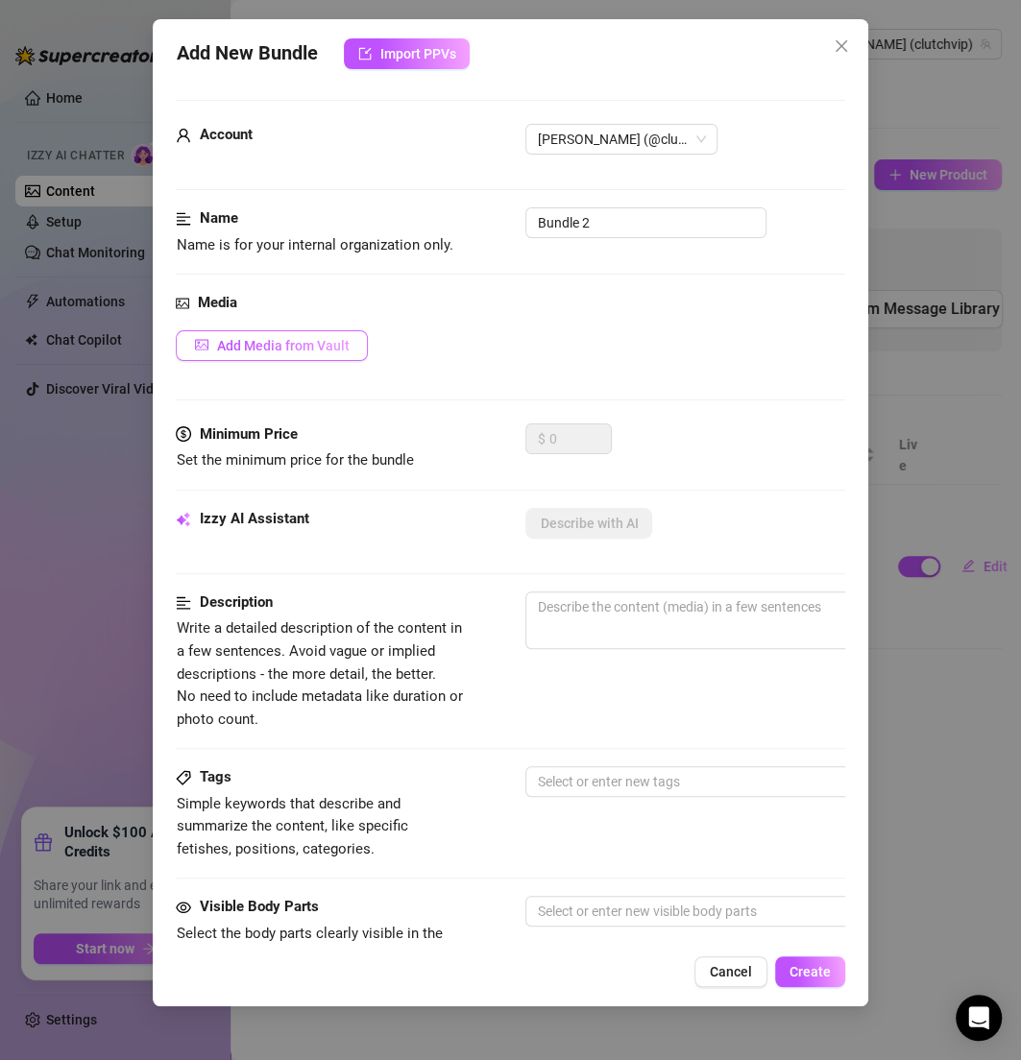
click at [322, 338] on span "Add Media from Vault" at bounding box center [282, 345] width 133 height 15
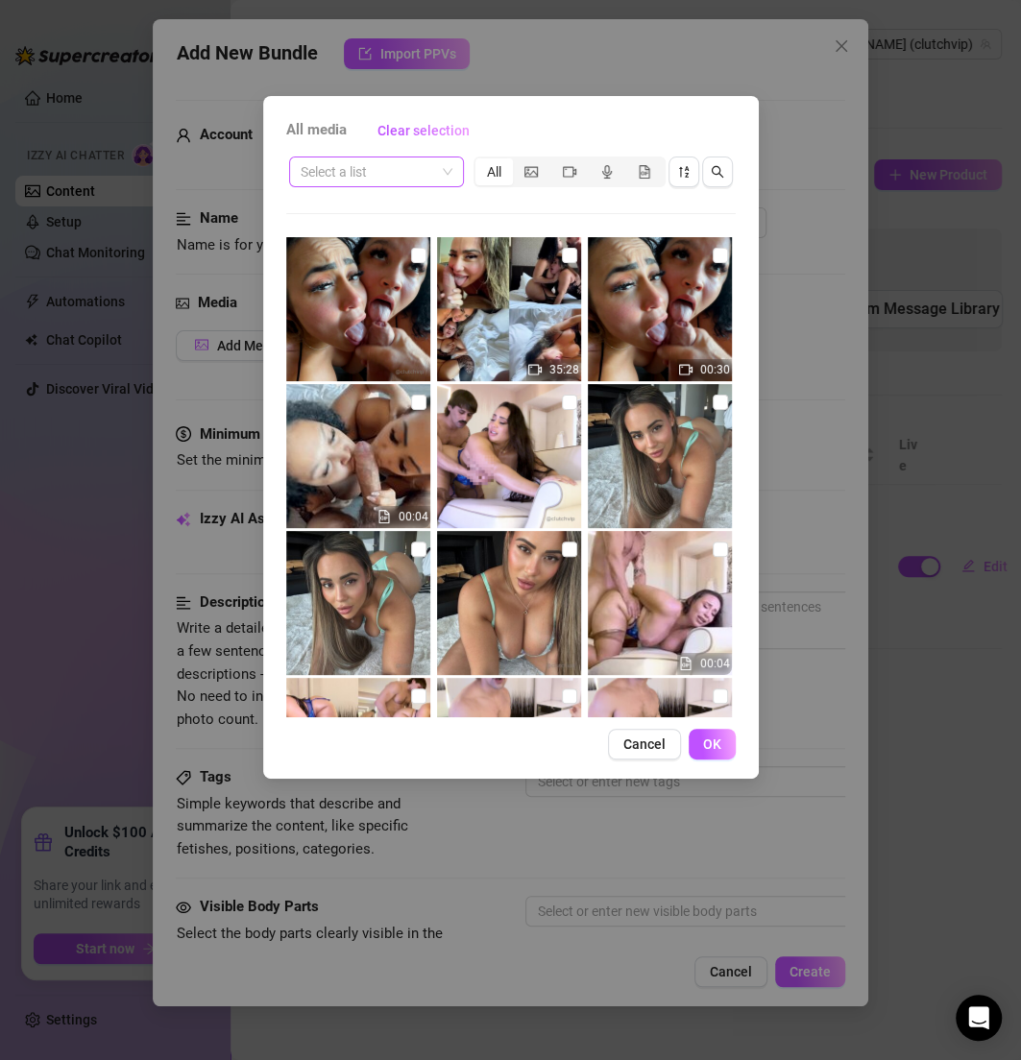
click at [414, 179] on input "search" at bounding box center [368, 171] width 134 height 29
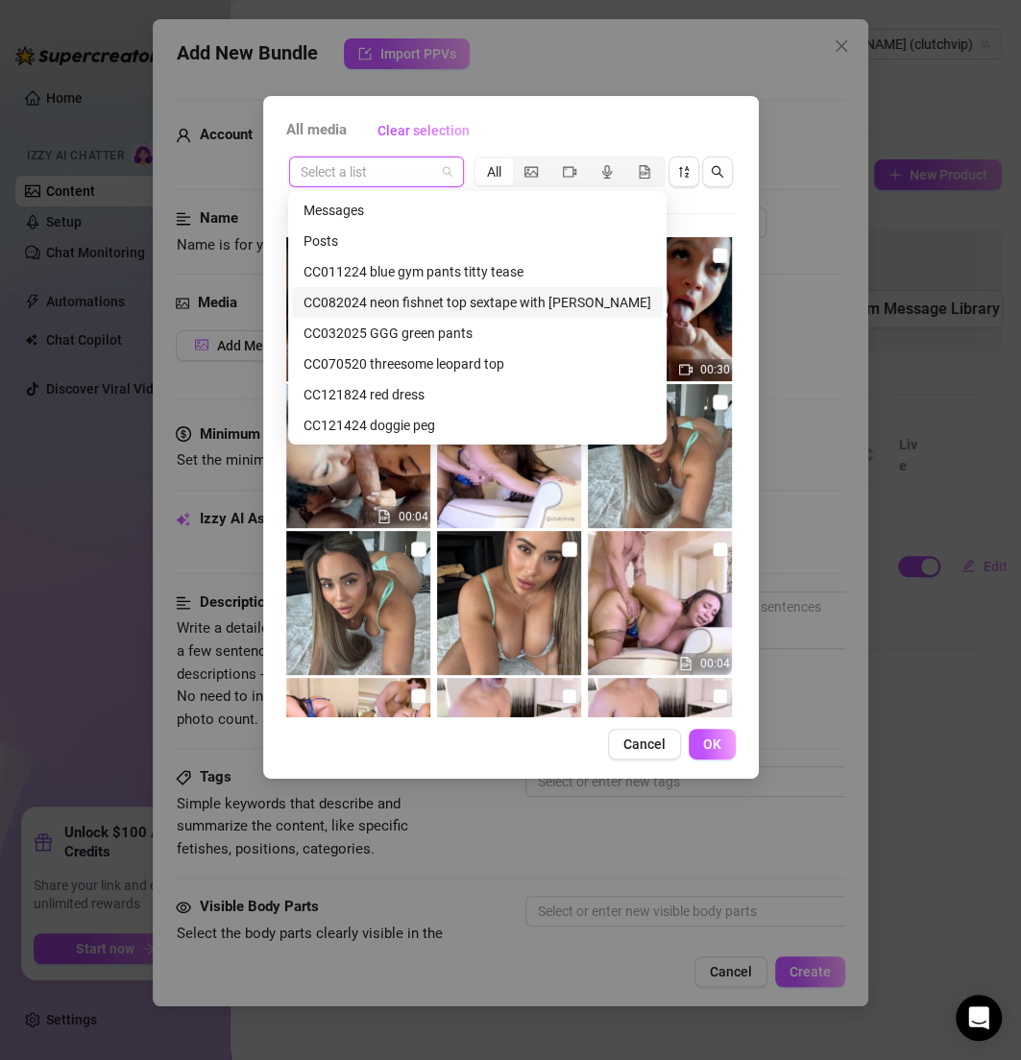
click at [409, 301] on div "CC082024 neon fishnet top sextape with [PERSON_NAME]" at bounding box center [477, 302] width 348 height 21
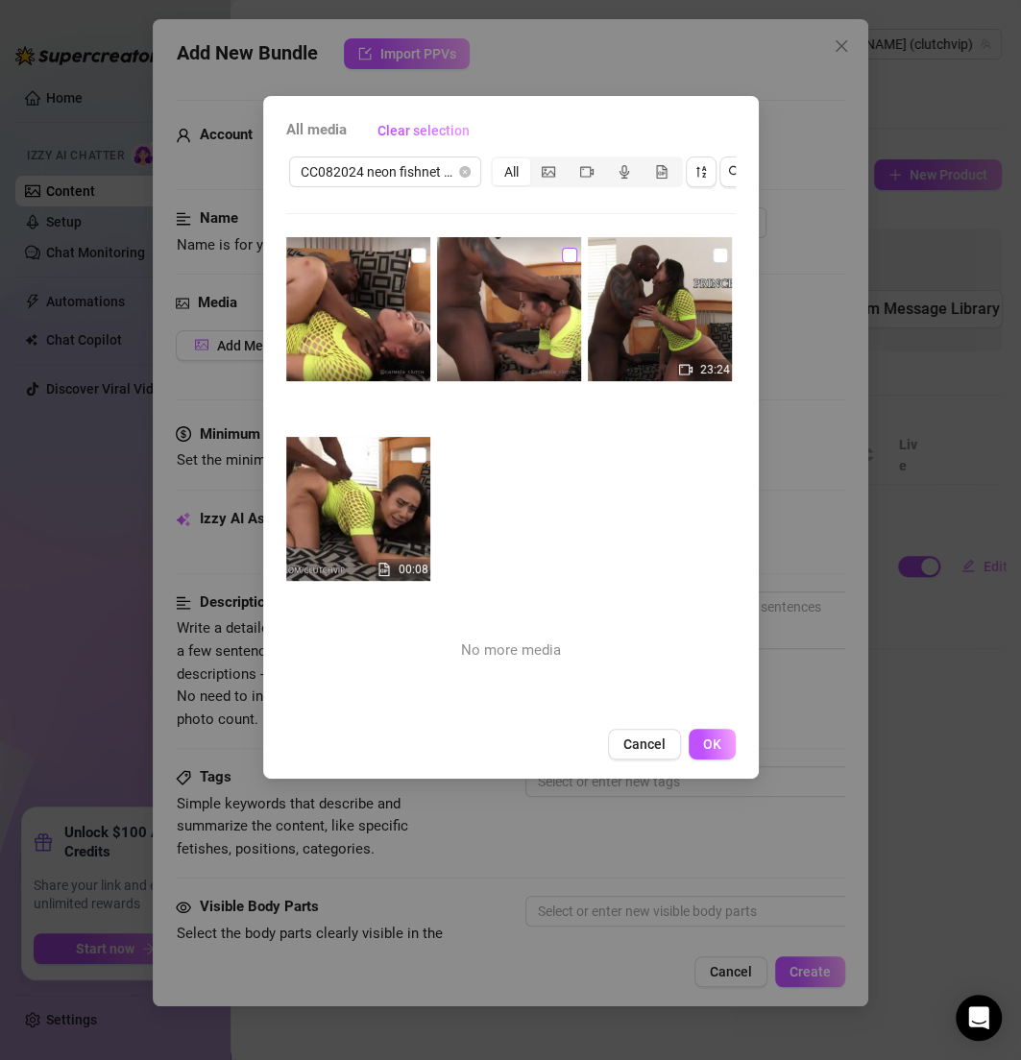
click at [562, 254] on input "checkbox" at bounding box center [569, 255] width 15 height 15
checkbox input "true"
click at [713, 255] on input "checkbox" at bounding box center [720, 255] width 15 height 15
checkbox input "true"
click at [413, 254] on input "checkbox" at bounding box center [418, 255] width 15 height 15
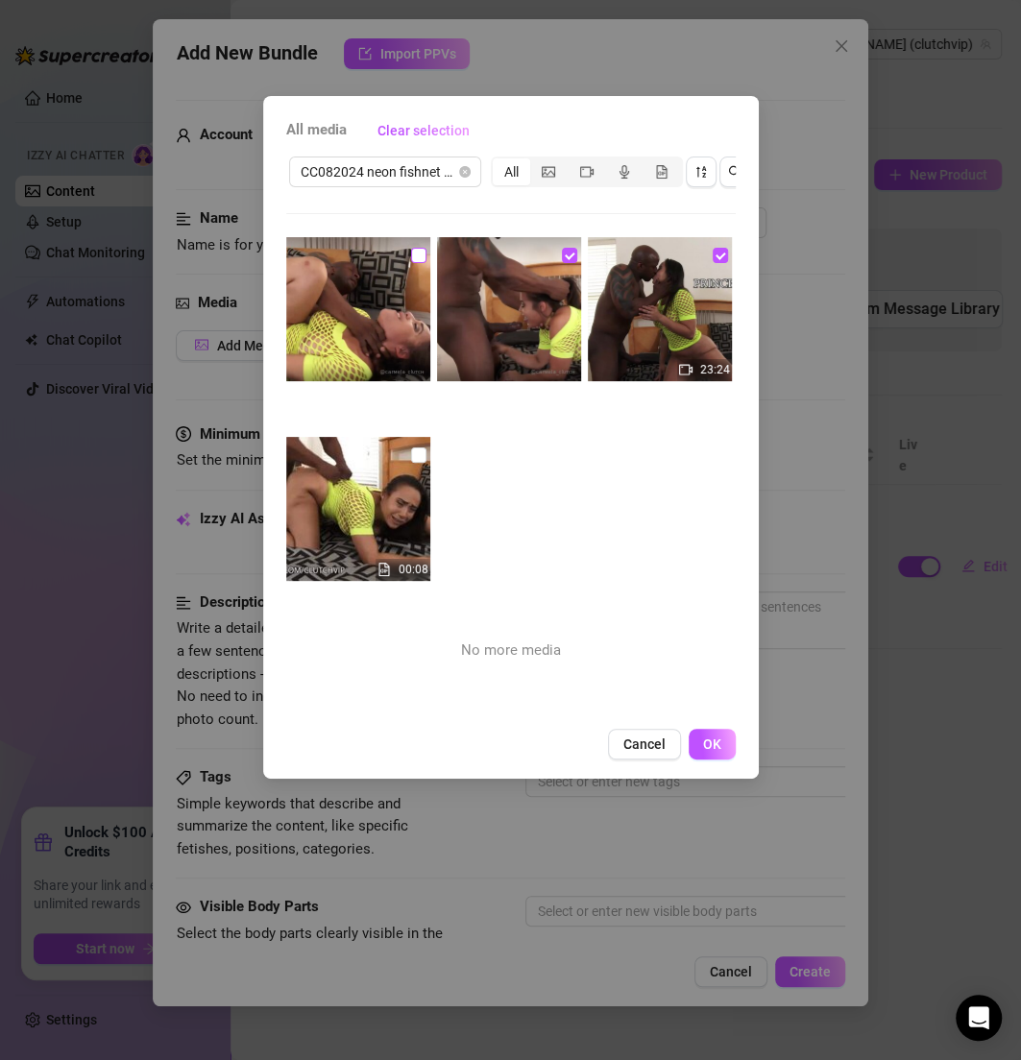
checkbox input "true"
click at [411, 458] on input "checkbox" at bounding box center [418, 455] width 15 height 15
checkbox input "true"
click at [706, 752] on span "OK" at bounding box center [712, 744] width 18 height 15
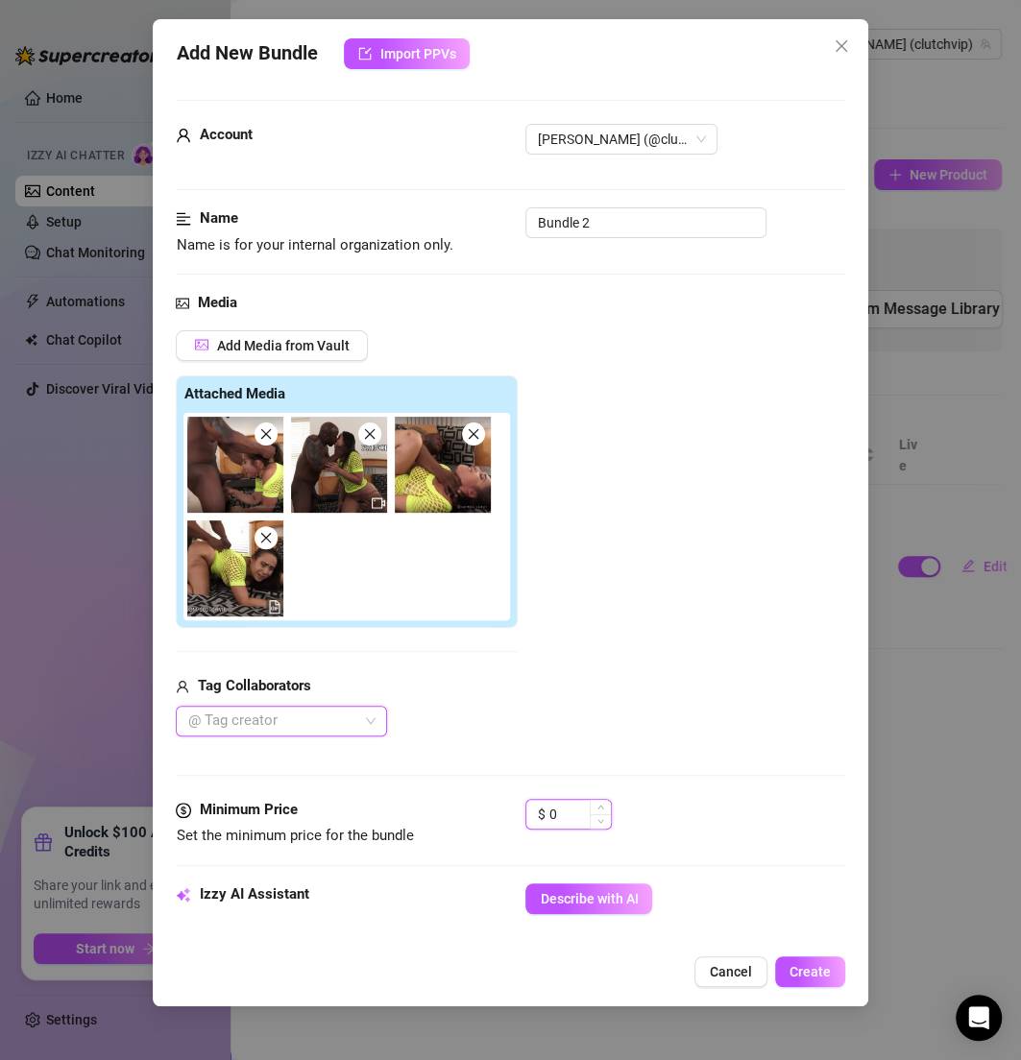
click at [578, 806] on input "0" at bounding box center [579, 814] width 62 height 29
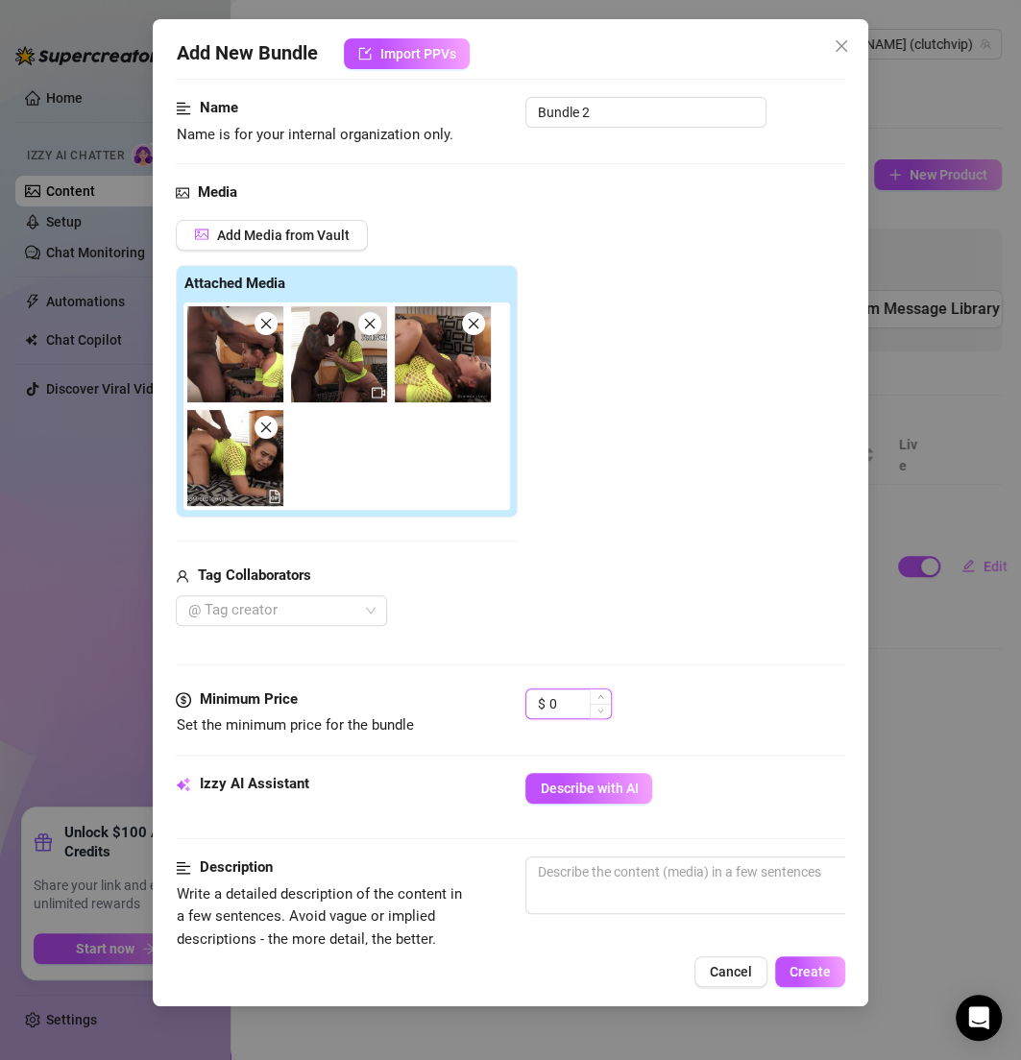
scroll to position [120, 0]
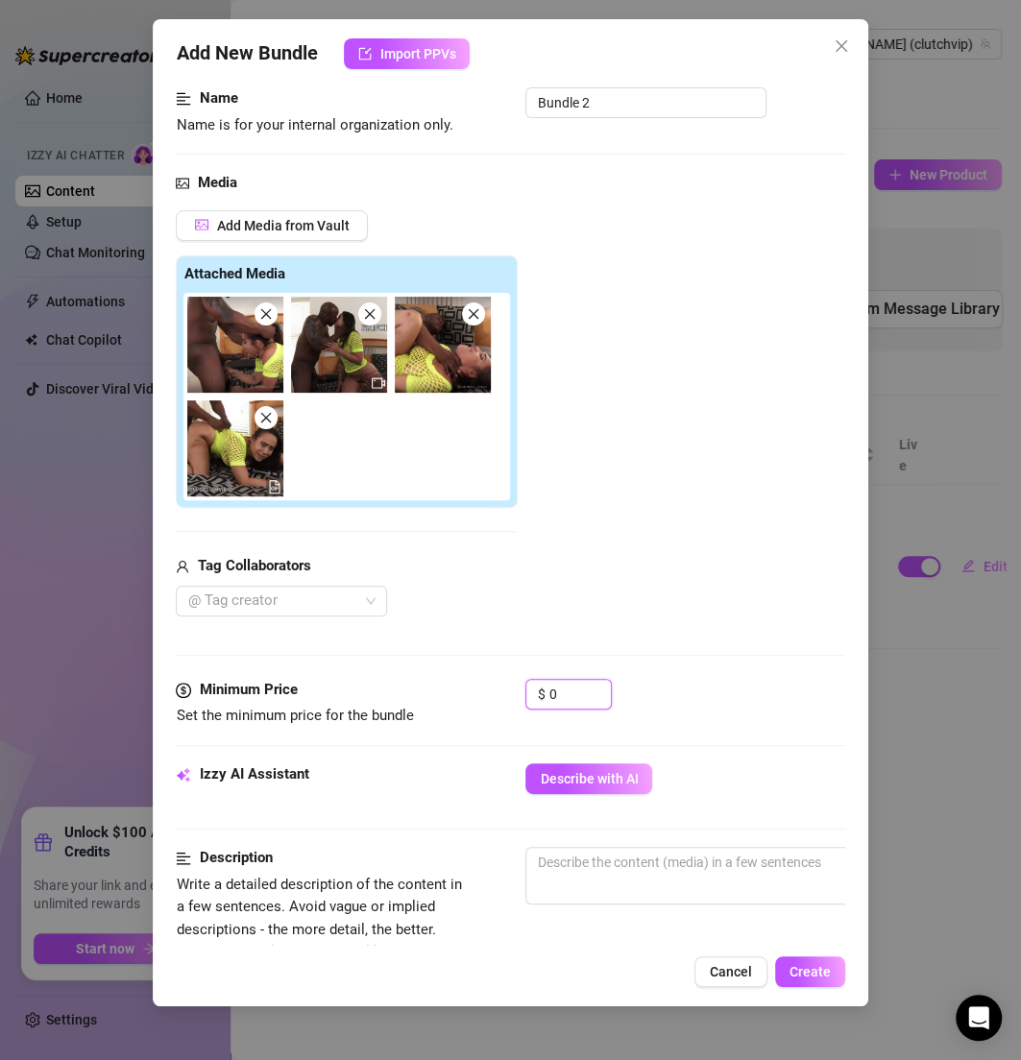
drag, startPoint x: 567, startPoint y: 685, endPoint x: 498, endPoint y: 684, distance: 68.2
click at [498, 685] on div "Minimum Price Set the minimum price for the bundle $ 0" at bounding box center [510, 703] width 668 height 49
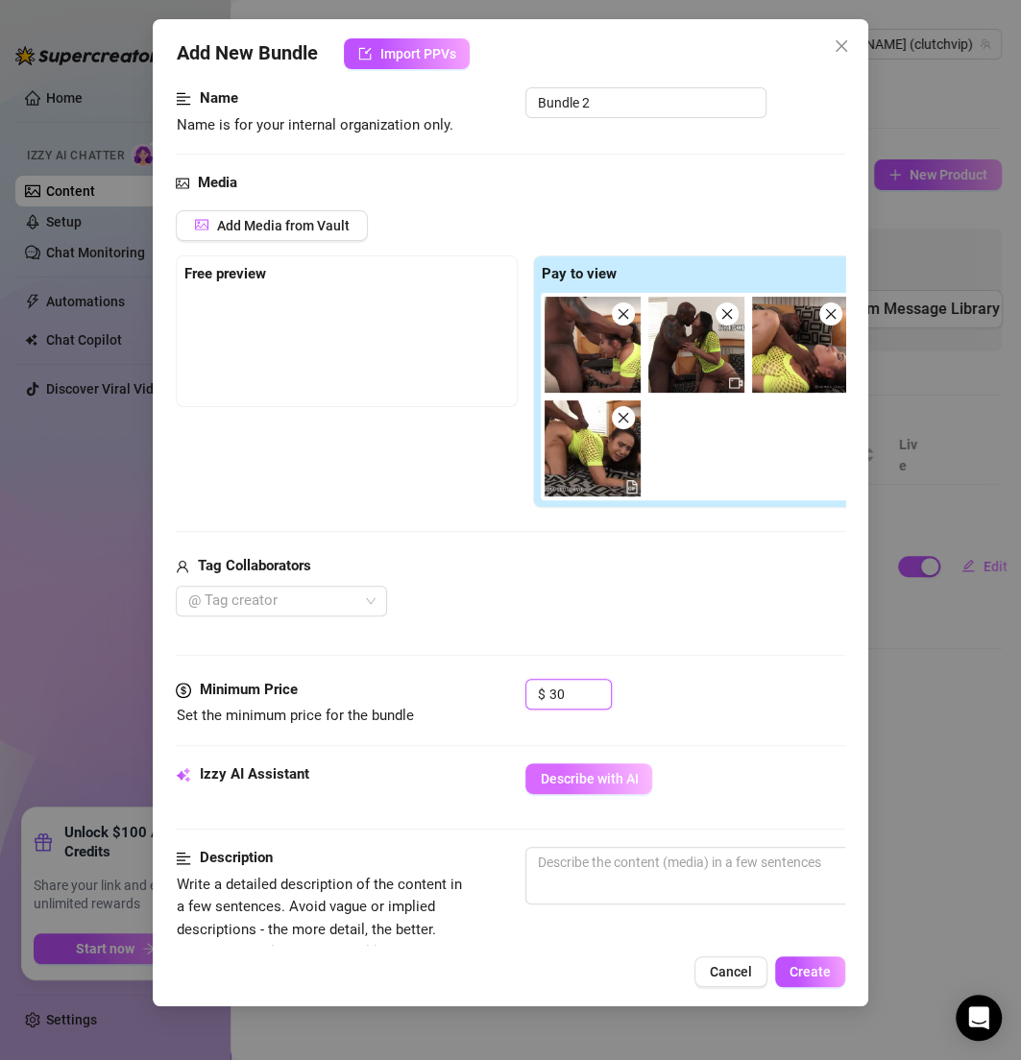
type input "30"
click at [599, 777] on span "Describe with AI" at bounding box center [589, 778] width 98 height 15
click at [598, 106] on input "Bundle 2" at bounding box center [645, 102] width 241 height 31
paste input "CC011224 BLUE GYM PANTS TITTY TEASE"
type input "CC011224 BLUE GYM PANTS TITTY TEASE"
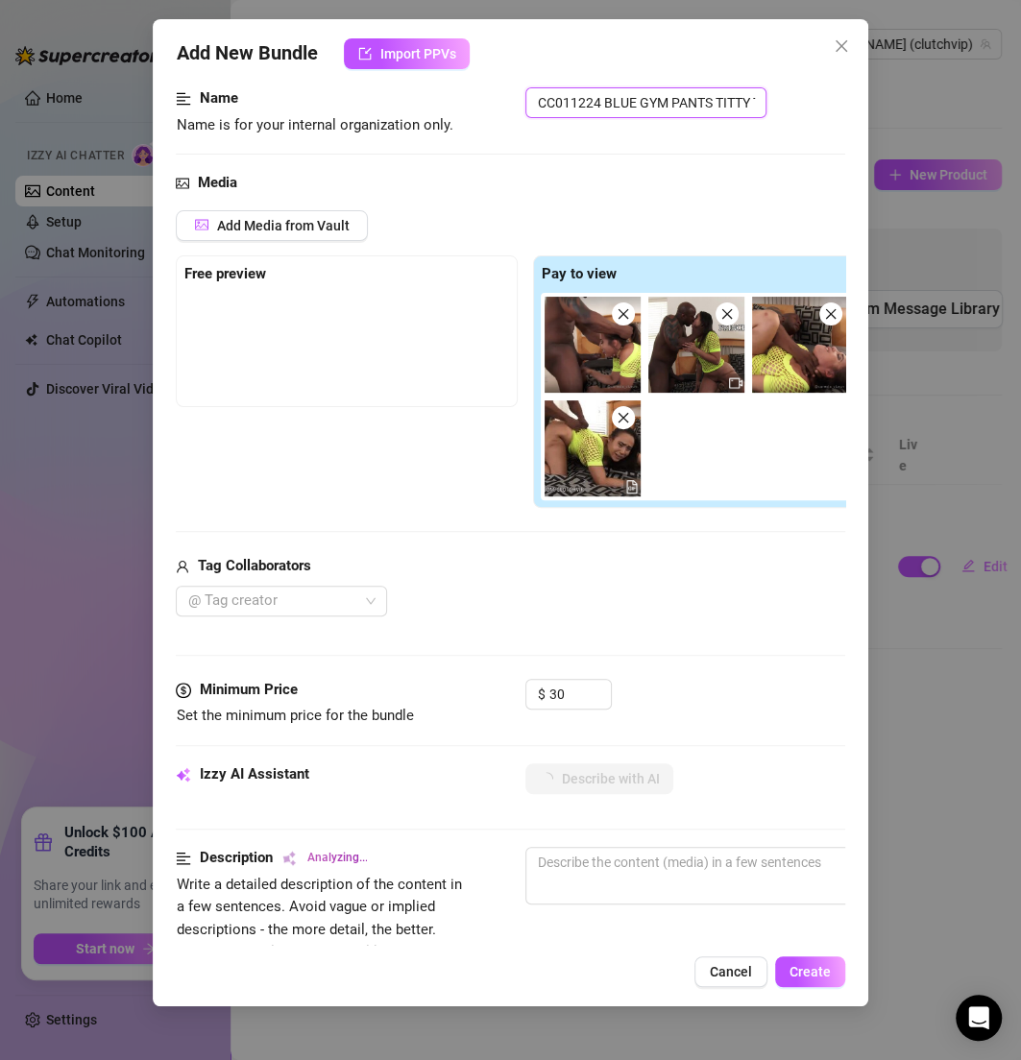
scroll to position [0, 37]
type textarea "[PERSON_NAME]"
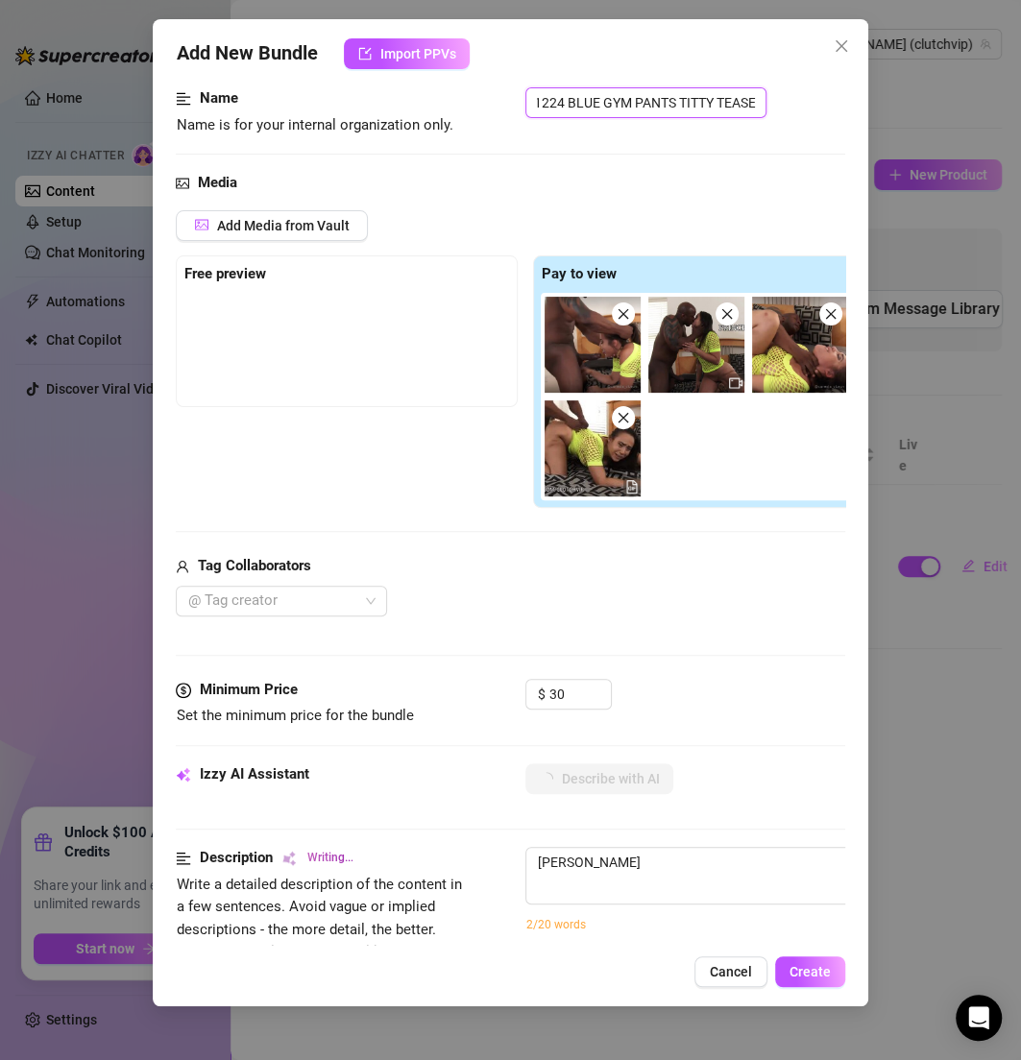
type textarea "[PERSON_NAME] wears"
type textarea "[PERSON_NAME] wears a"
type textarea "[PERSON_NAME] wears a neon"
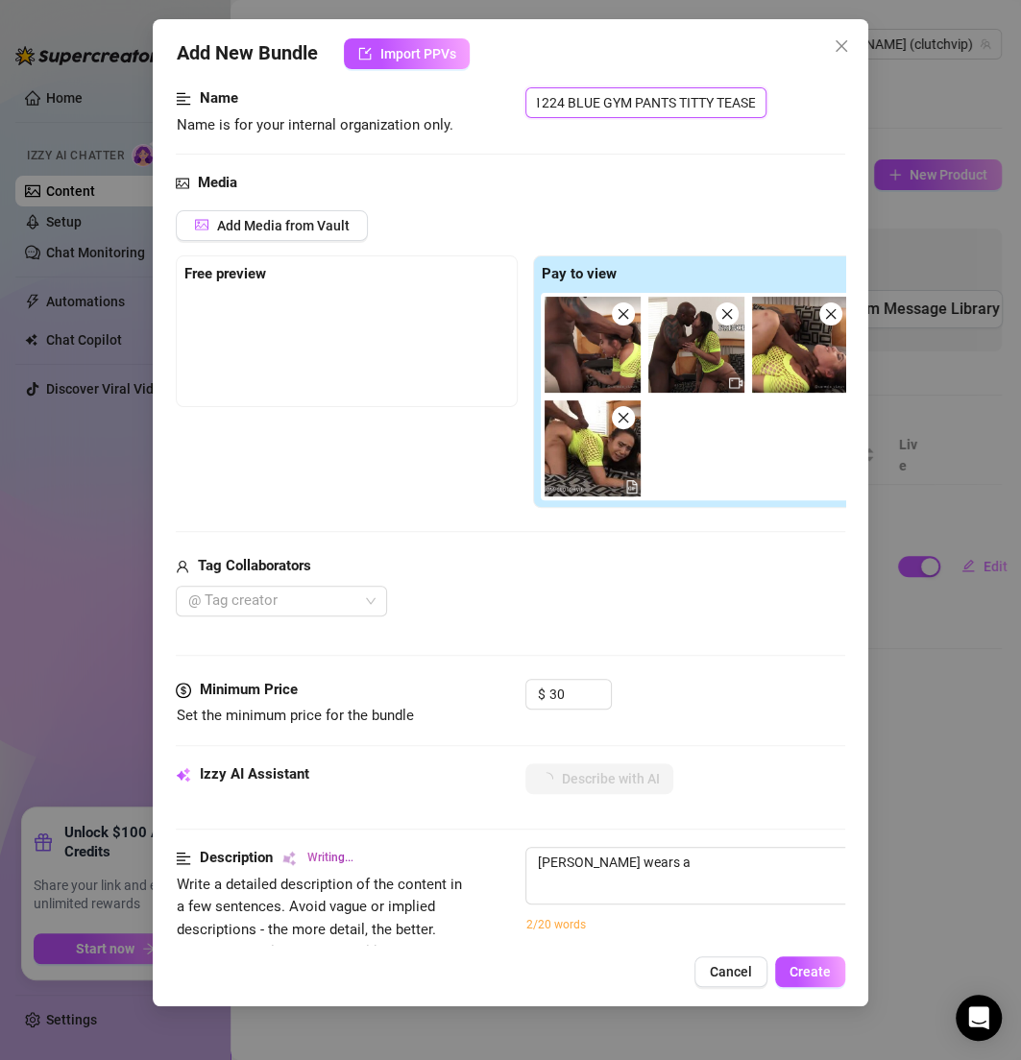
type textarea "[PERSON_NAME] wears a neon"
type textarea "[PERSON_NAME] wears a neon yellow"
type textarea "[PERSON_NAME] wears a neon yellow fishnet"
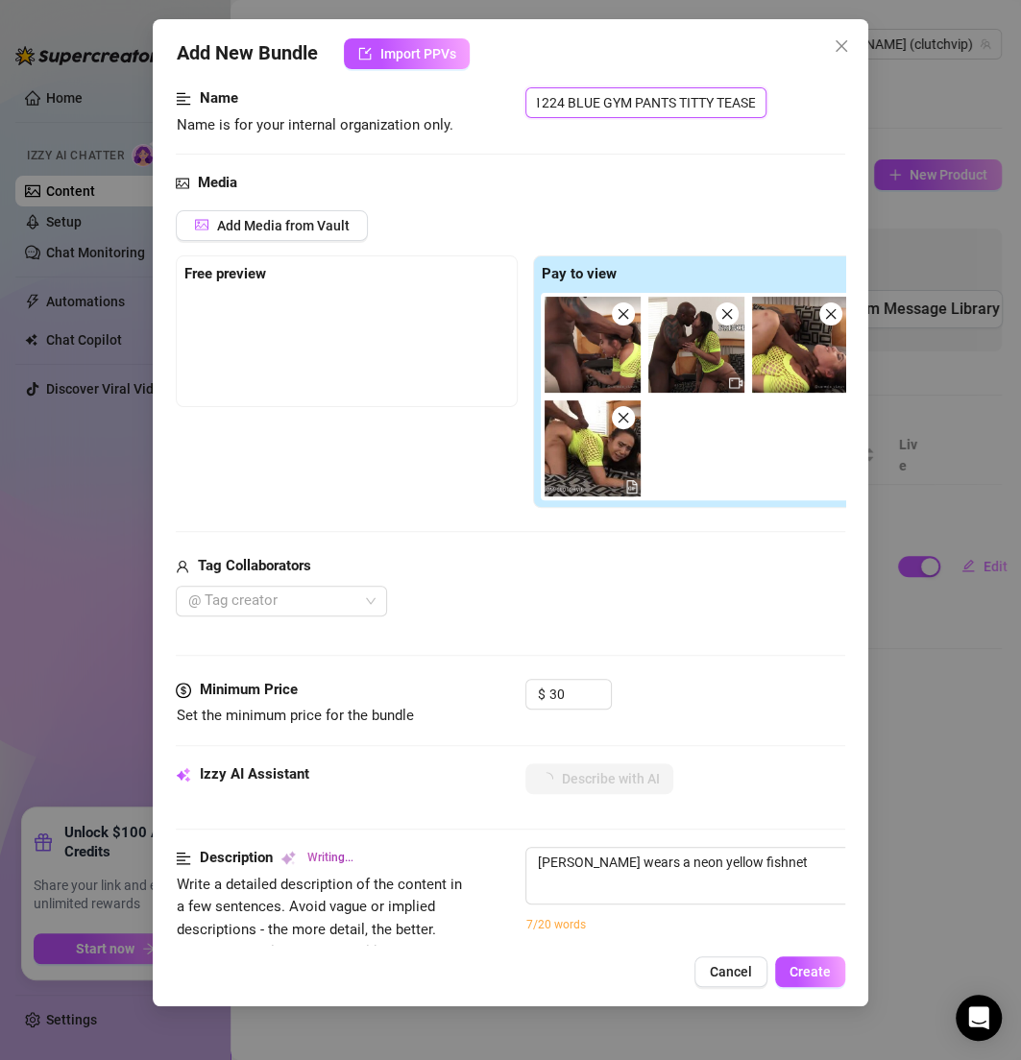
type textarea "[PERSON_NAME] wears a neon yellow fishnet dress,"
type textarea "[PERSON_NAME] wears a neon yellow fishnet dress, bent"
type textarea "[PERSON_NAME] wears a neon yellow fishnet dress, bent over"
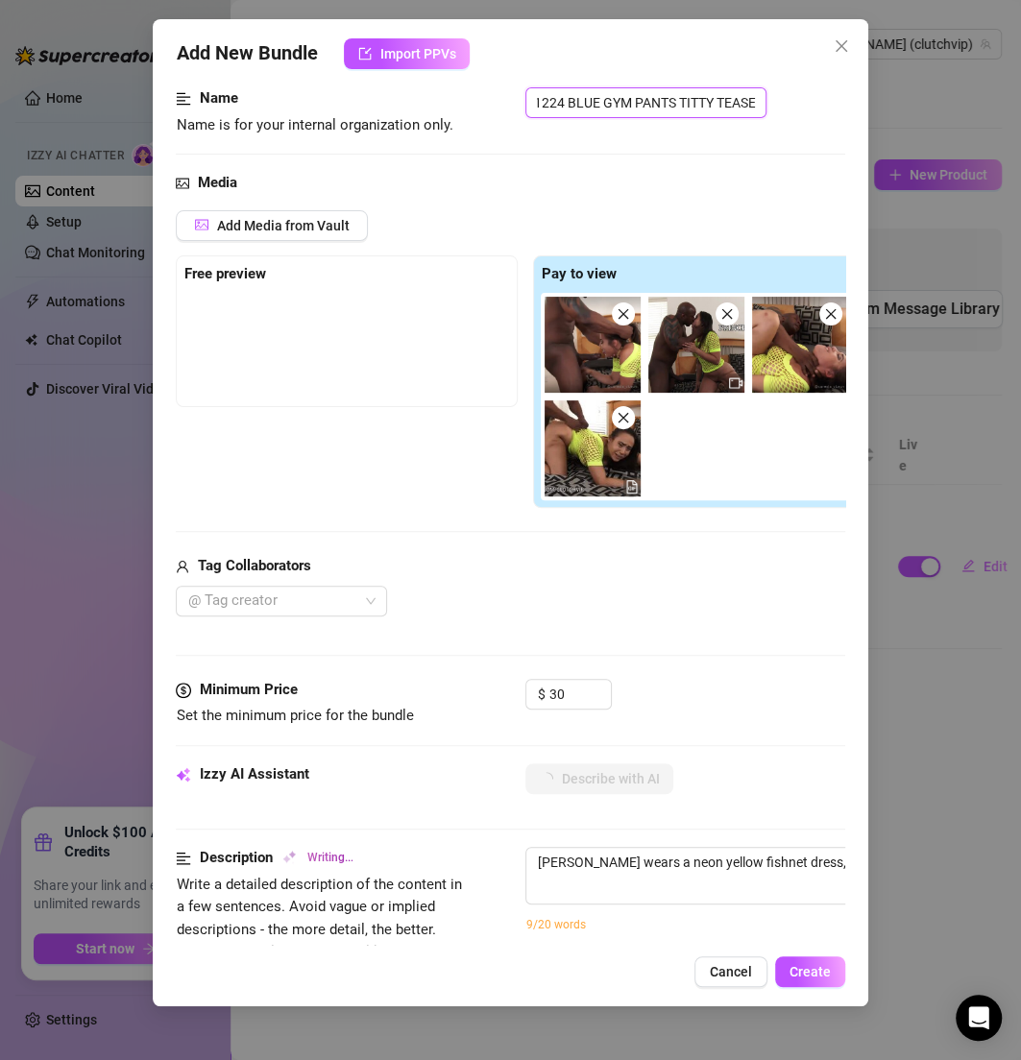
type textarea "[PERSON_NAME] wears a neon yellow fishnet dress, bent over"
type textarea "[PERSON_NAME] wears a neon yellow fishnet dress, bent over on"
type textarea "[PERSON_NAME] wears a neon yellow fishnet dress, bent over on the"
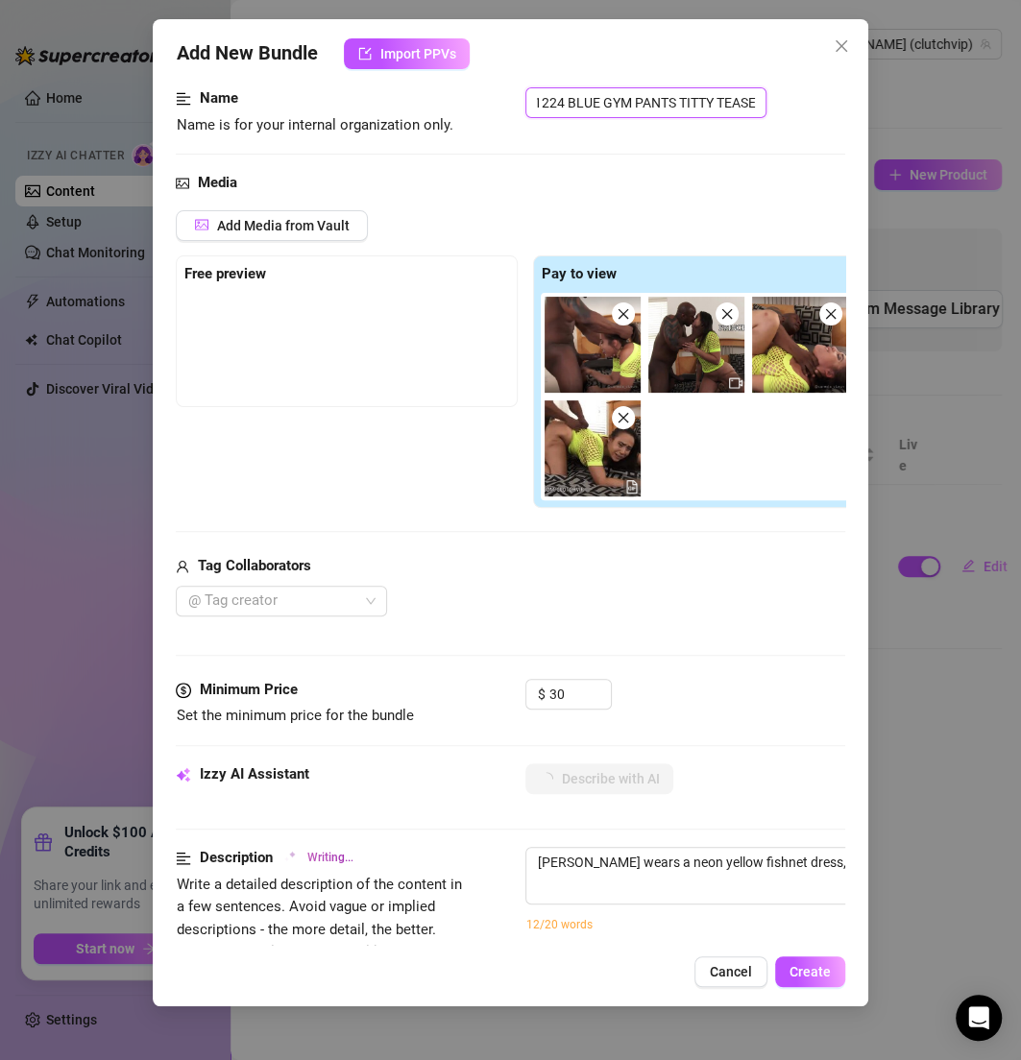
type textarea "[PERSON_NAME] wears a neon yellow fishnet dress, bent over on the bed"
type textarea "[PERSON_NAME] wears a neon yellow fishnet dress, bent over on the bed while"
type textarea "[PERSON_NAME] wears a neon yellow fishnet dress, bent over on the bed while a"
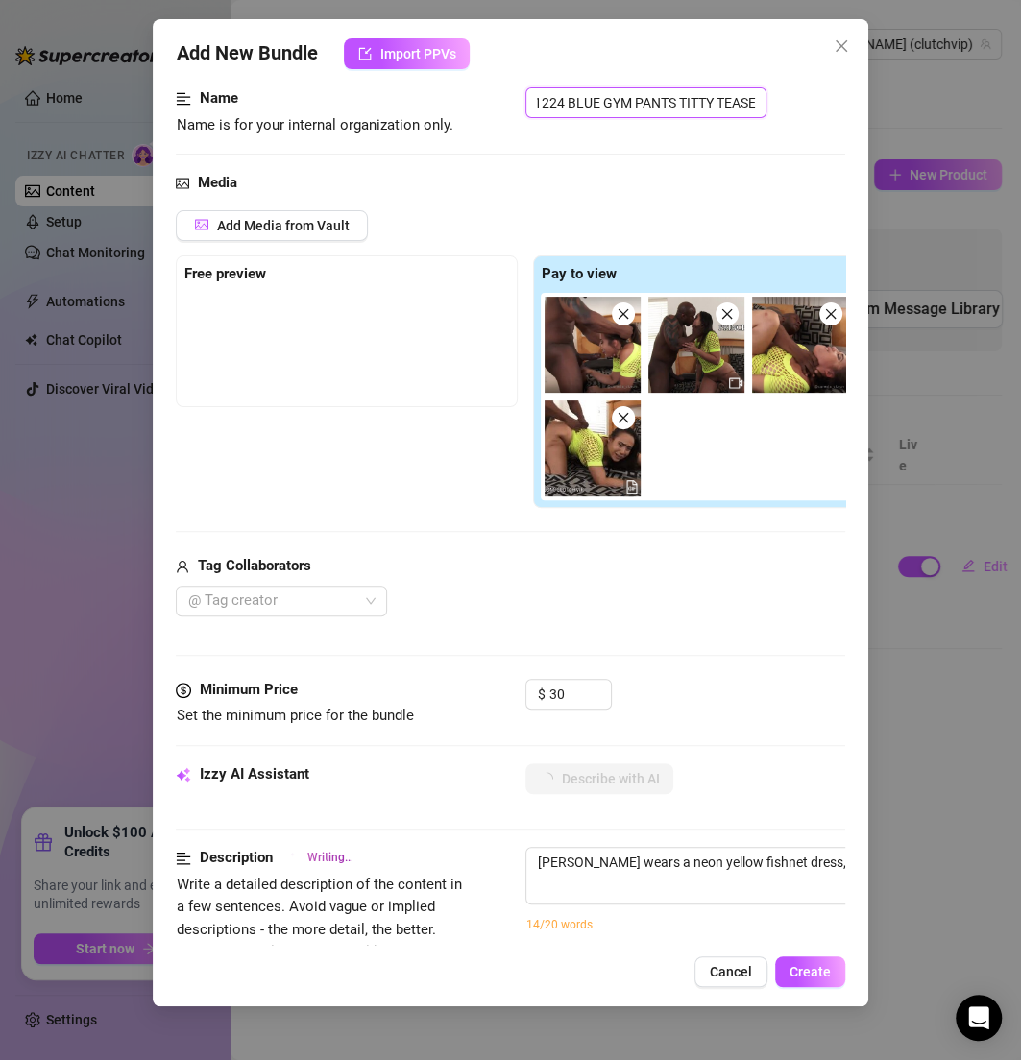
type textarea "[PERSON_NAME] wears a neon yellow fishnet dress, bent over on the bed while a"
type textarea "[PERSON_NAME] wears a neon yellow fishnet dress, bent over on the bed while a m…"
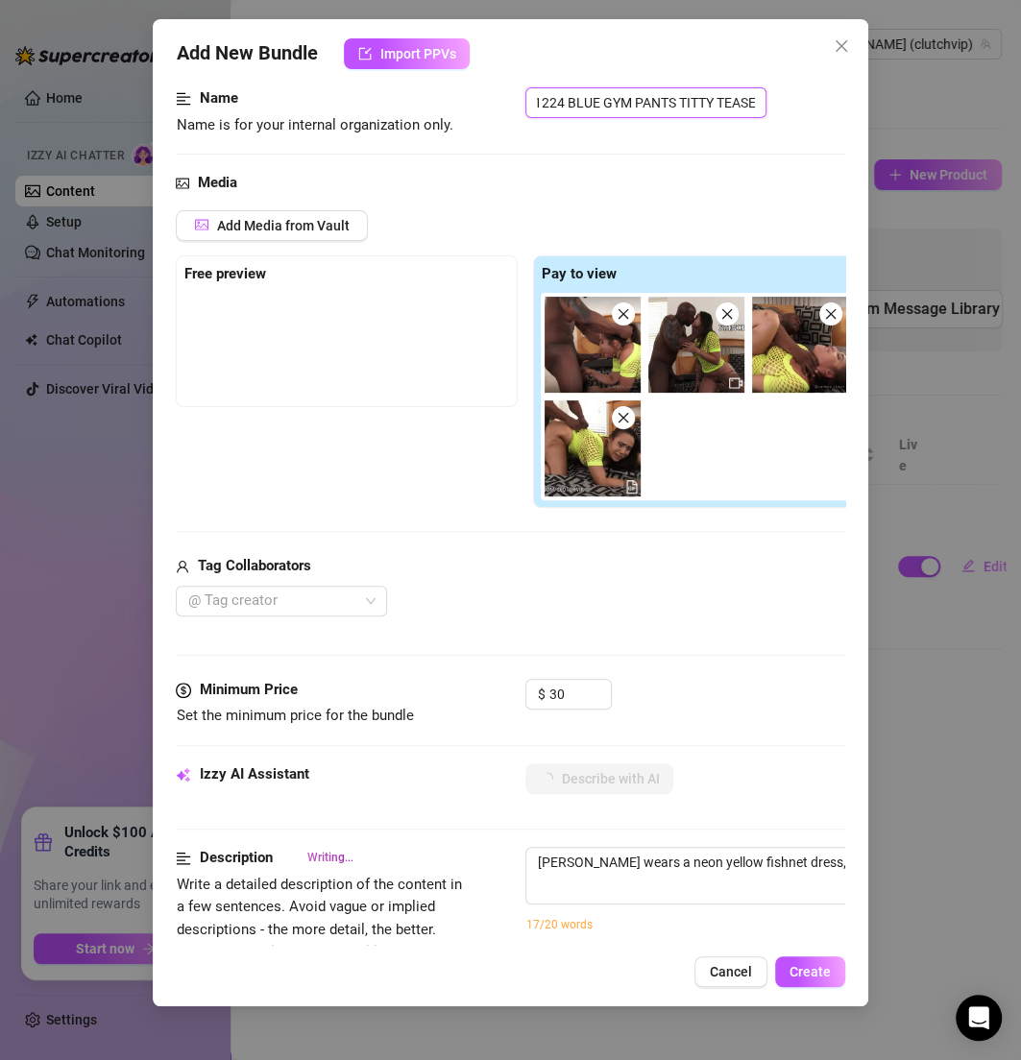
type textarea "[PERSON_NAME] wears a neon yellow fishnet dress, bent over on the bed while a m…"
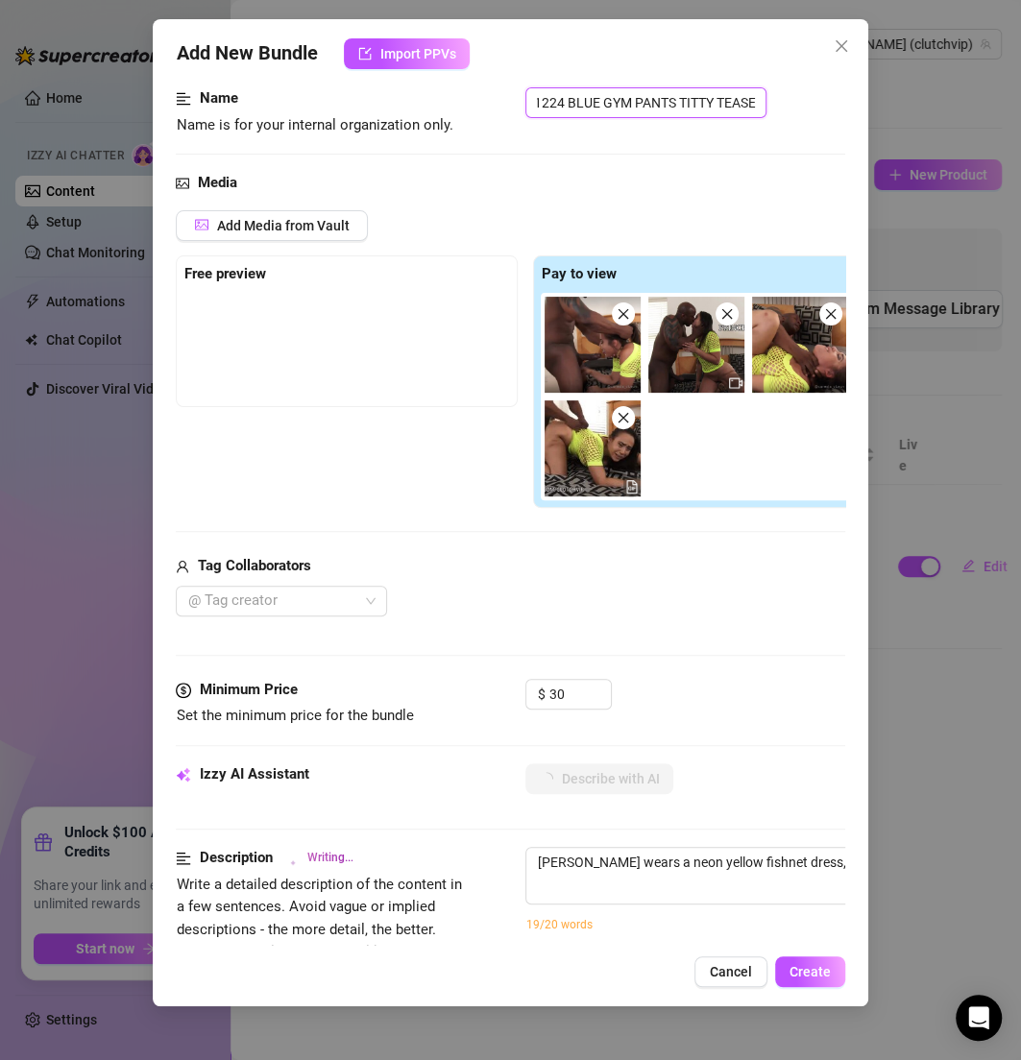
type textarea "[PERSON_NAME] wears a neon yellow fishnet dress, bent over on the bed while a m…"
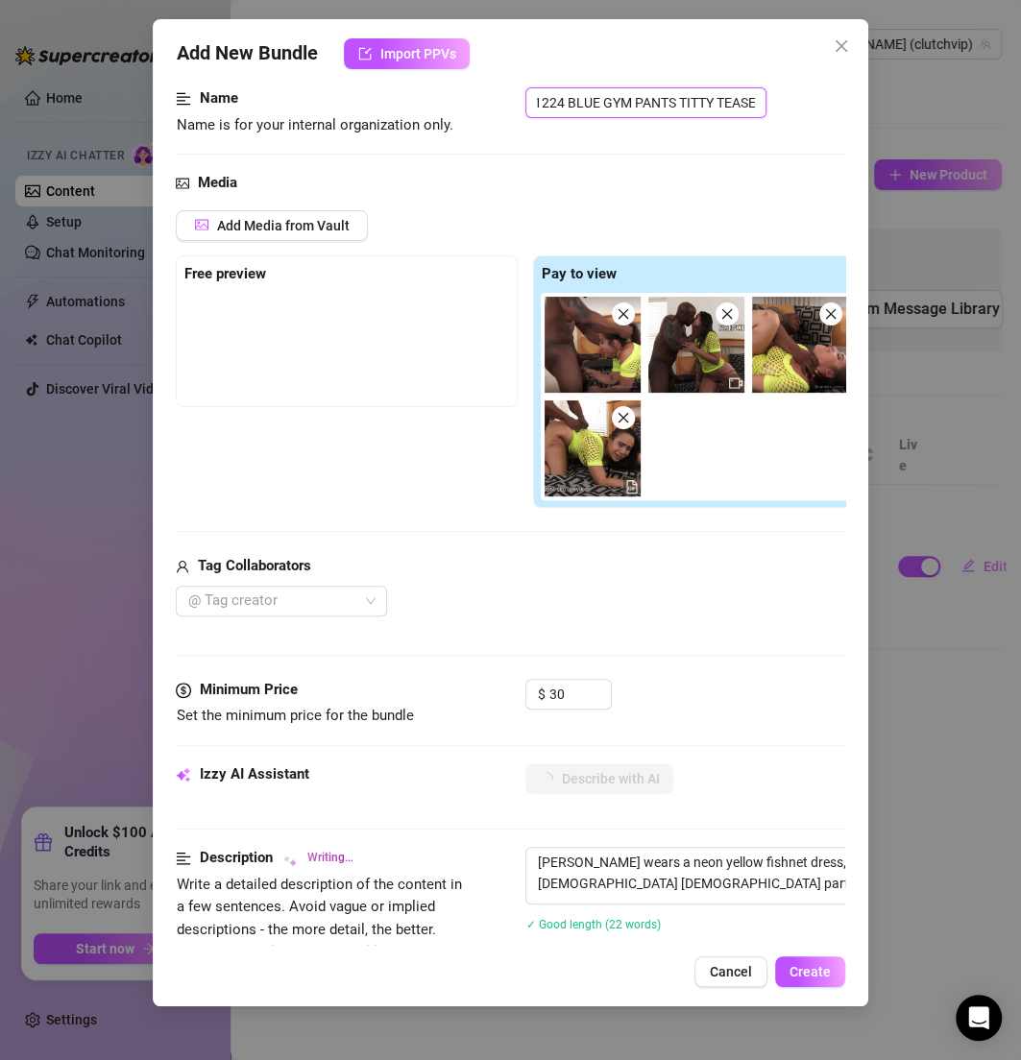
type textarea "[PERSON_NAME] wears a neon yellow fishnet dress, bent over on the bed while a m…"
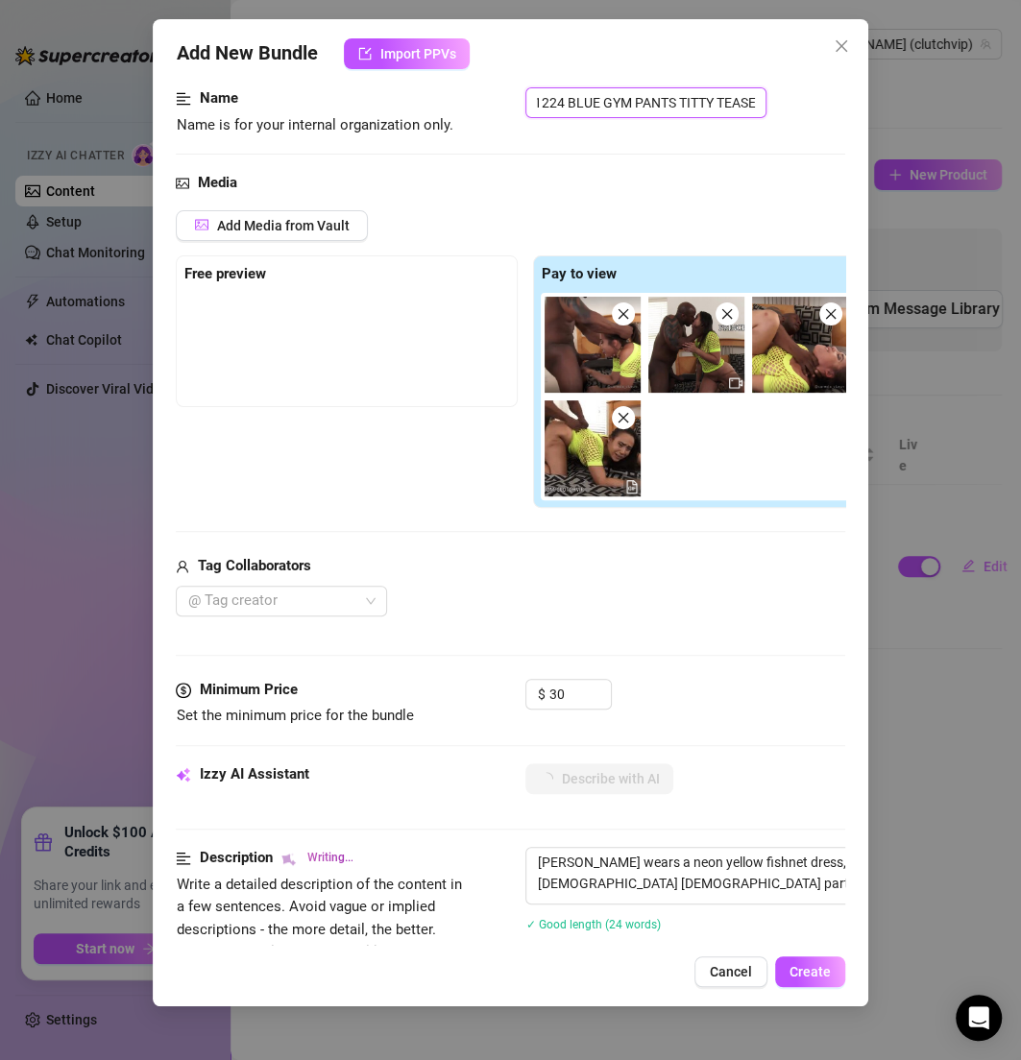
type textarea "[PERSON_NAME] wears a neon yellow fishnet dress, bent over on the bed while a m…"
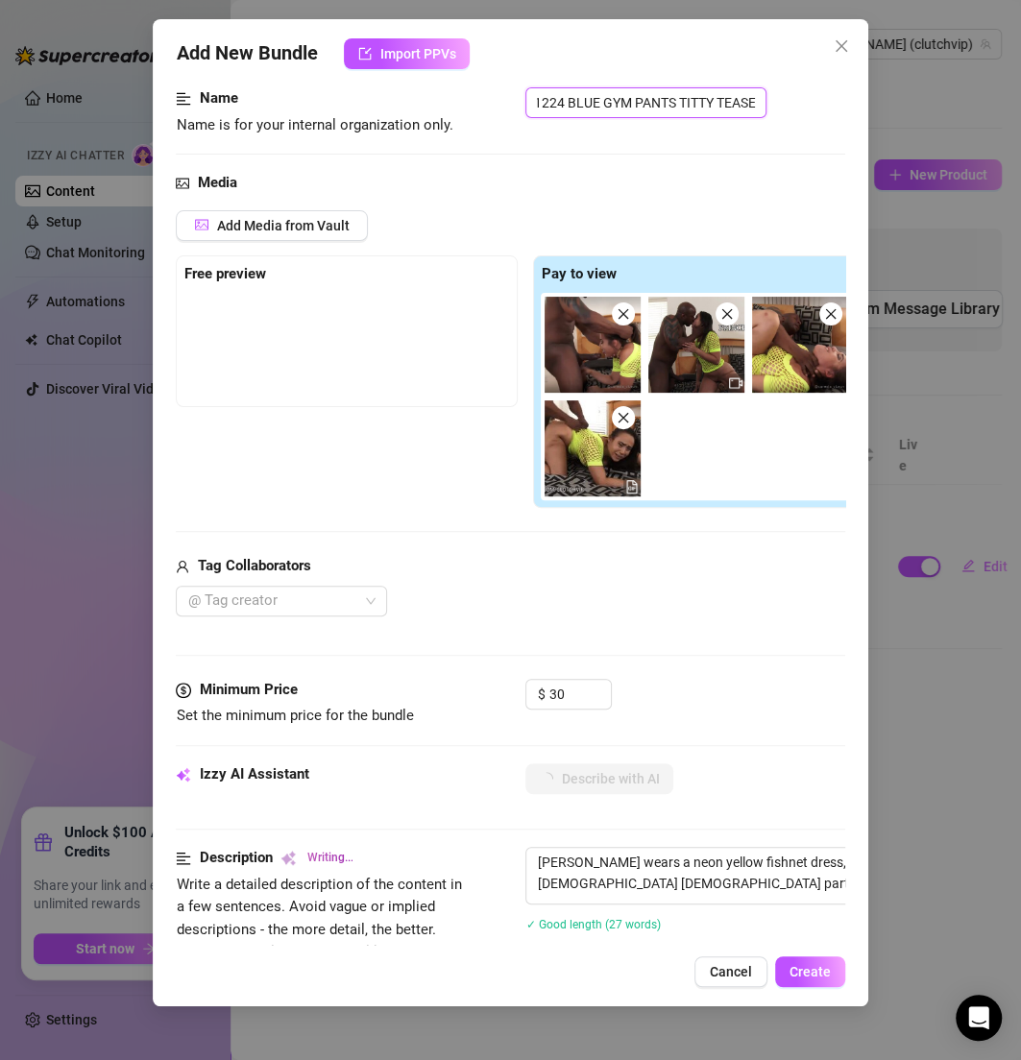
type textarea "[PERSON_NAME] wears a neon yellow fishnet dress, bent over on the bed while a m…"
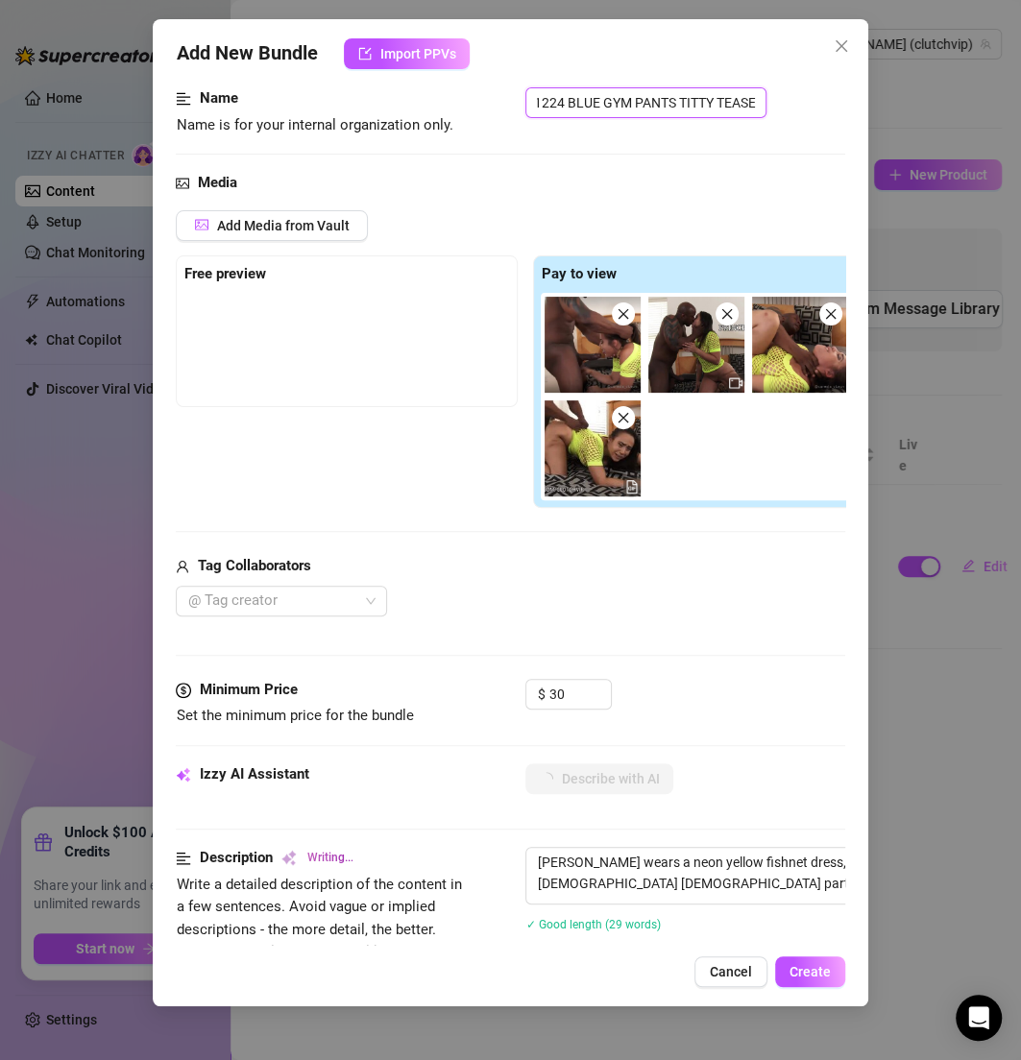
type textarea "[PERSON_NAME] wears a neon yellow fishnet dress, bent over on the bed while a m…"
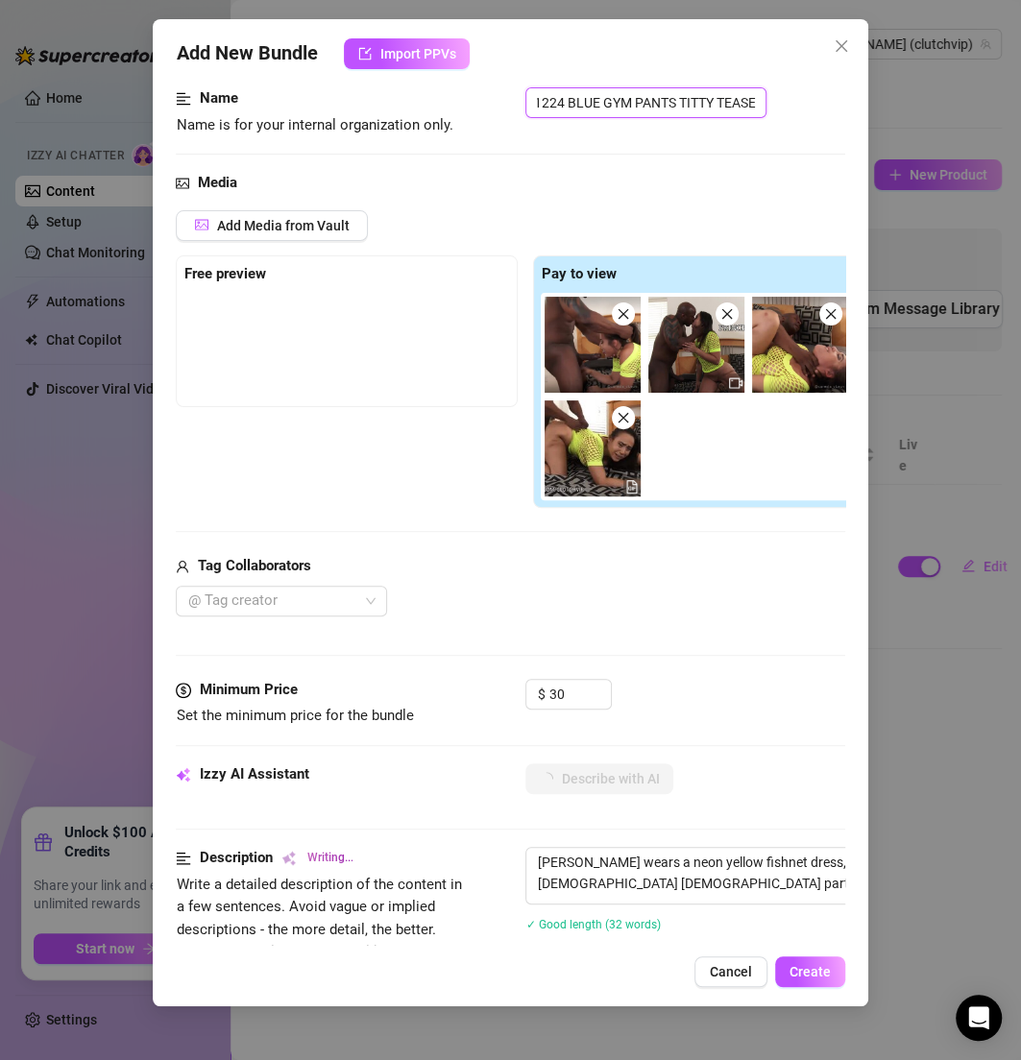
type textarea "[PERSON_NAME] wears a neon yellow fishnet dress, bent over on the bed while a m…"
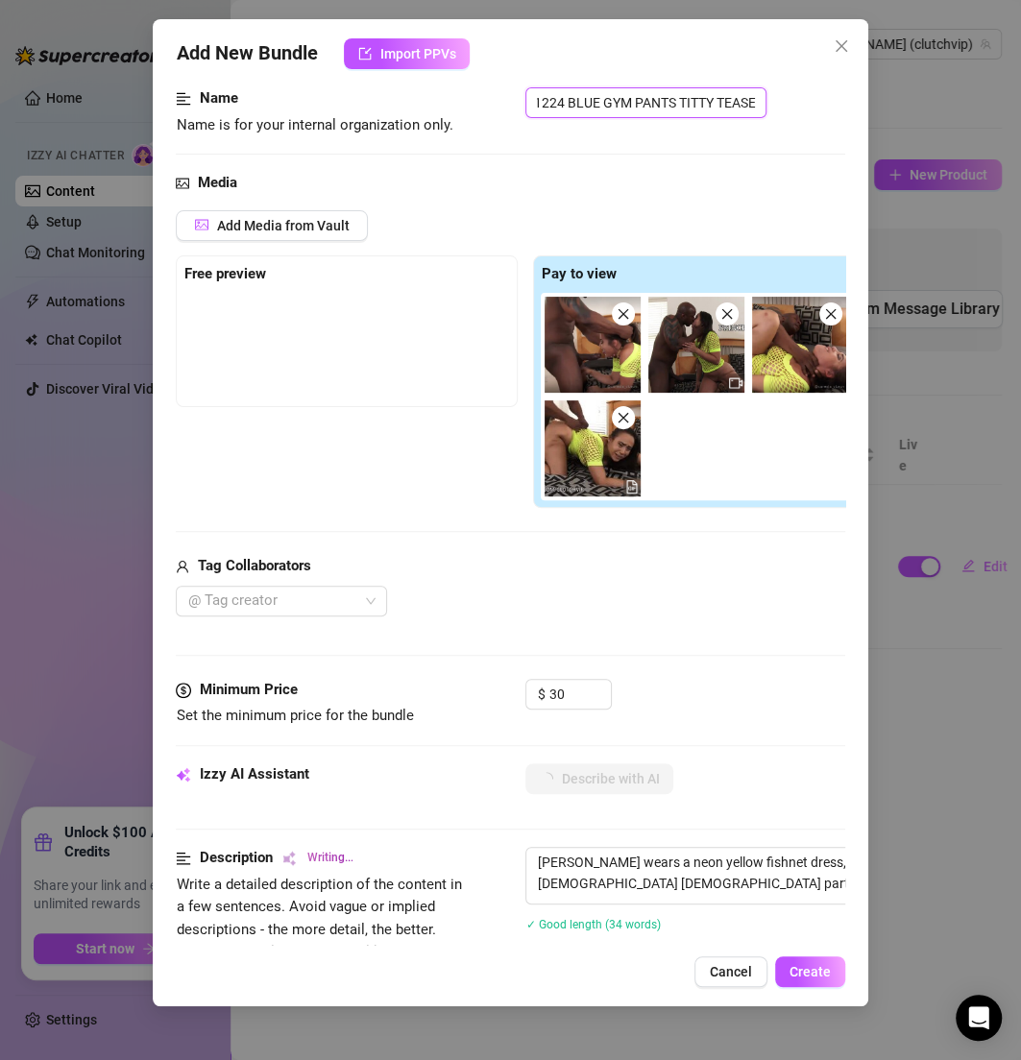
type textarea "[PERSON_NAME] wears a neon yellow fishnet dress, bent over on the bed while a m…"
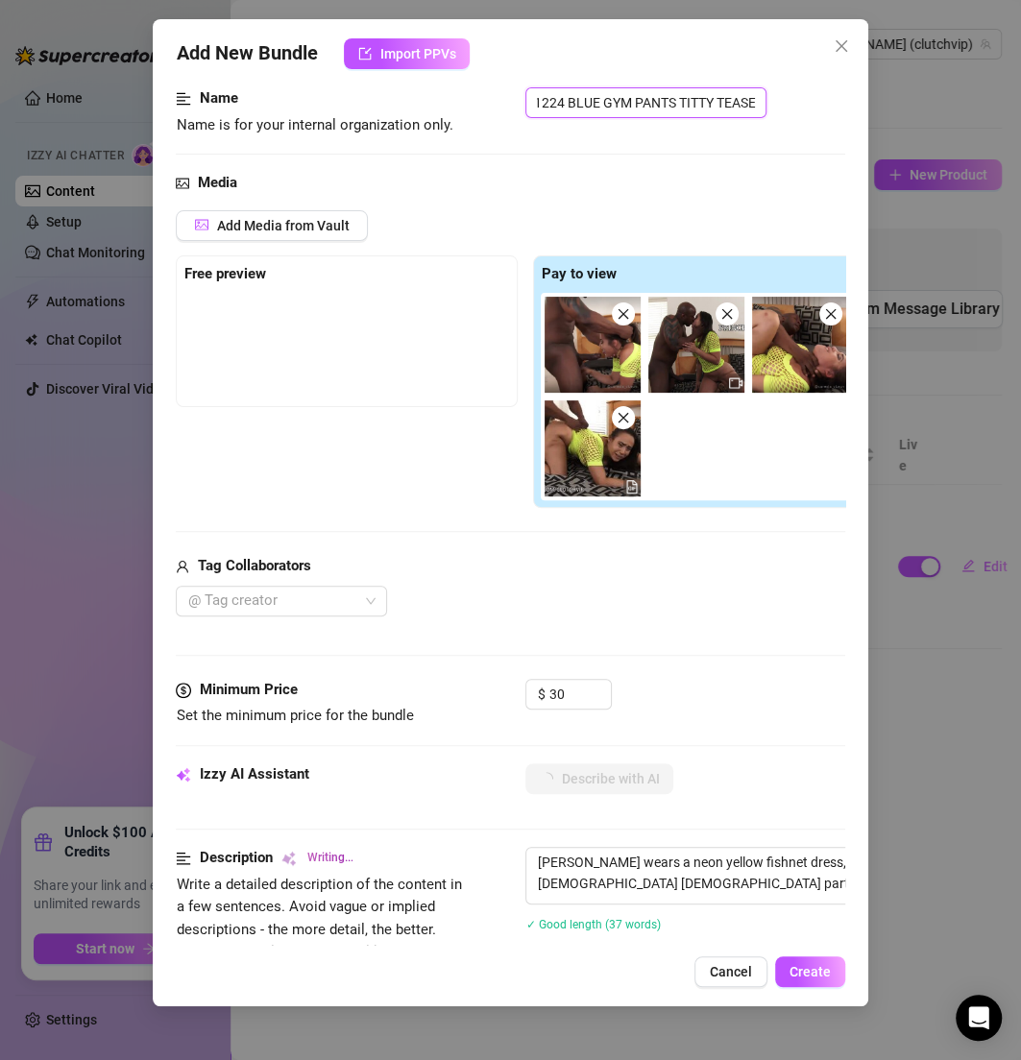
type textarea "[PERSON_NAME] wears a neon yellow fishnet dress, bent over on the bed while a m…"
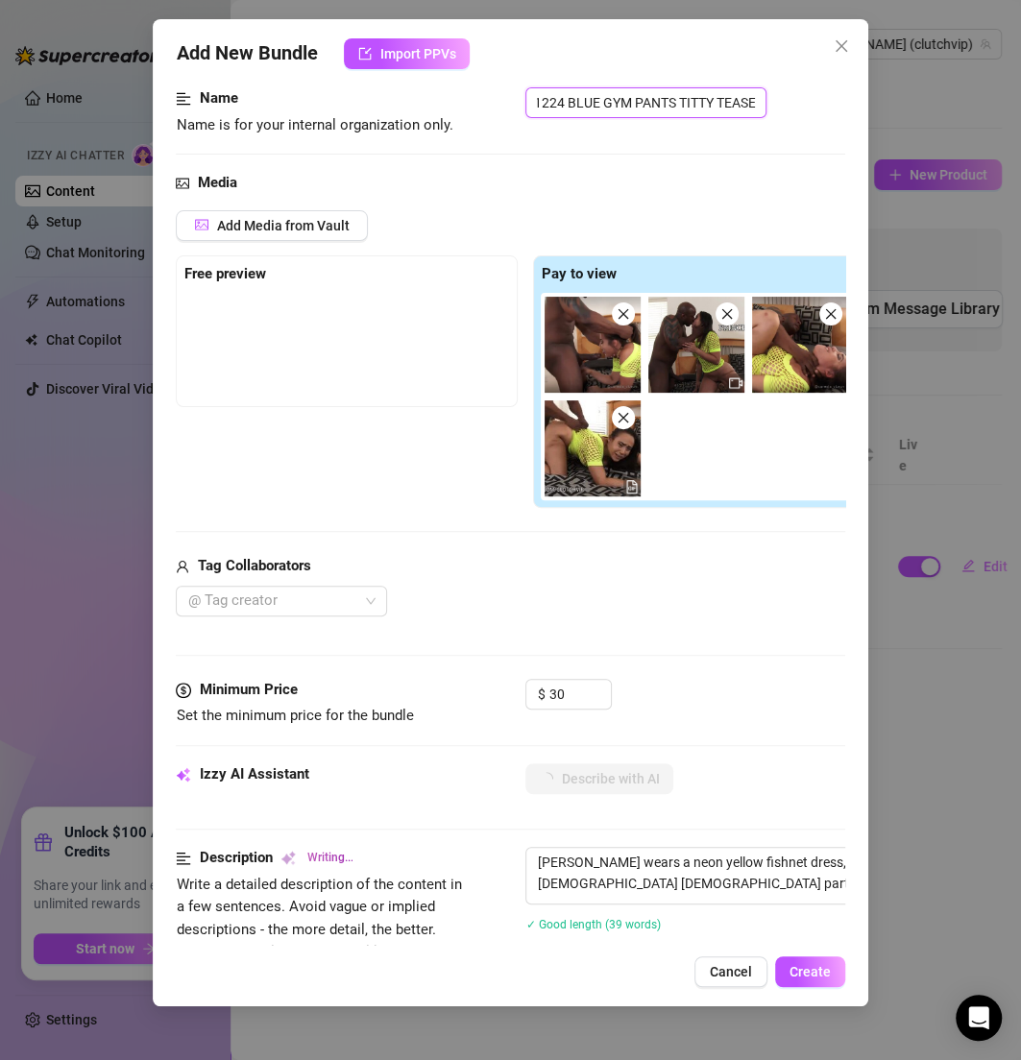
type textarea "[PERSON_NAME] wears a neon yellow fishnet dress, bent over on the bed while a m…"
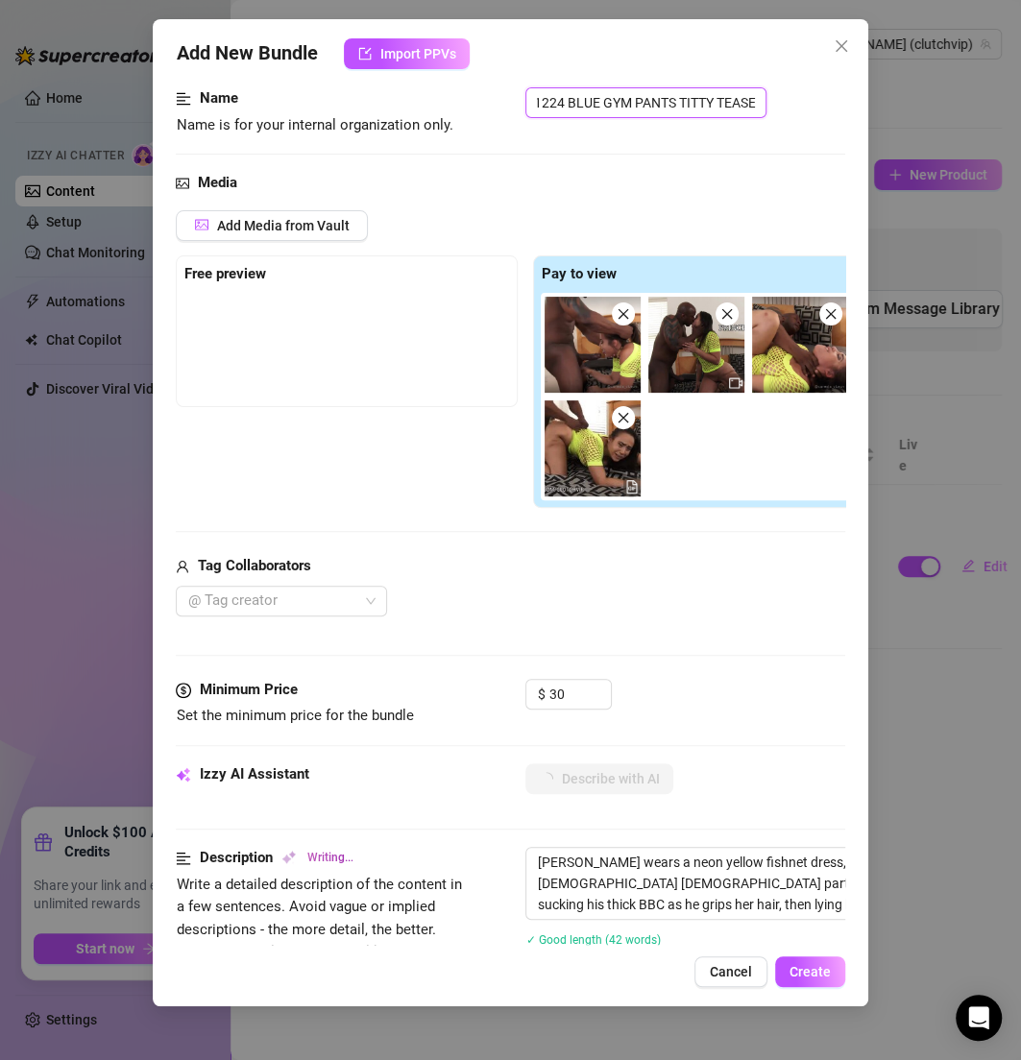
type textarea "[PERSON_NAME] wears a neon yellow fishnet dress, bent over on the bed while a m…"
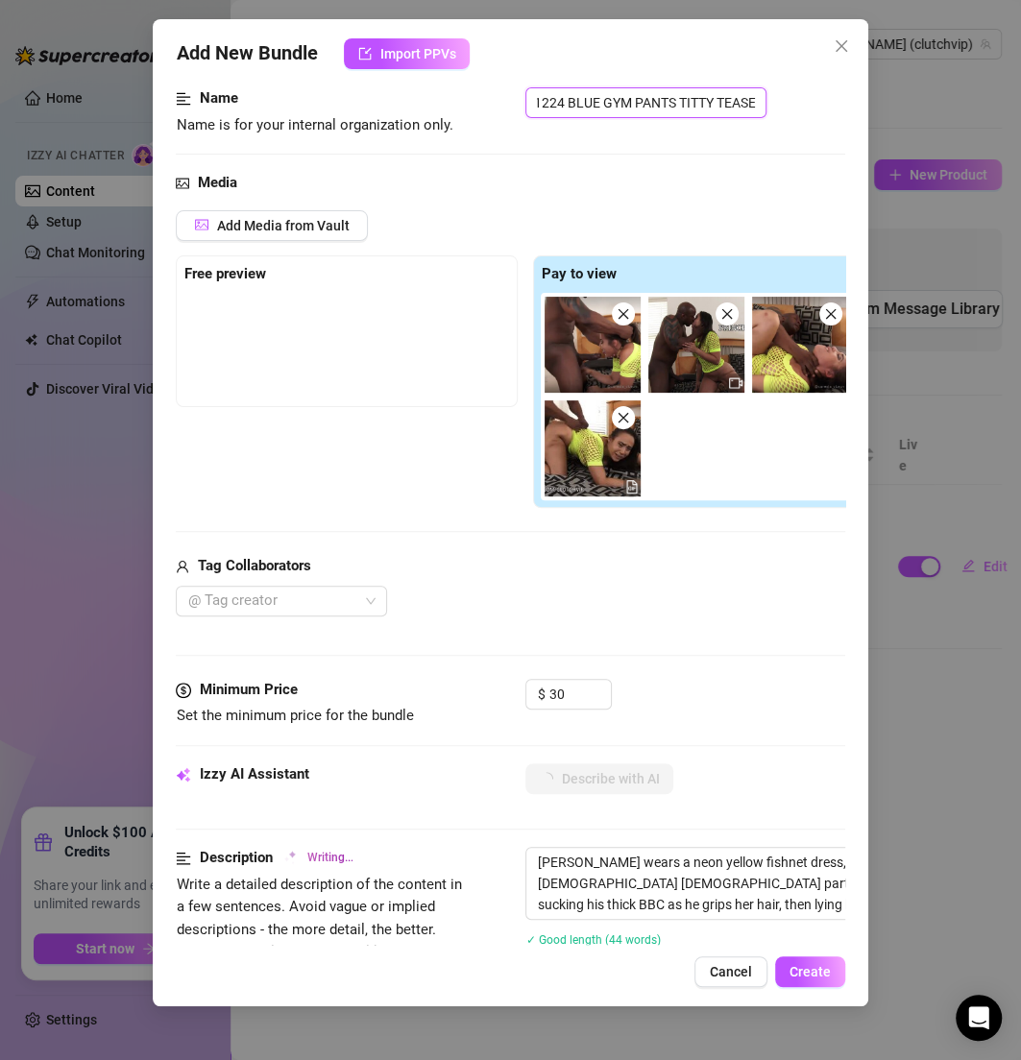
type textarea "[PERSON_NAME] wears a neon yellow fishnet dress, bent over on the bed while a m…"
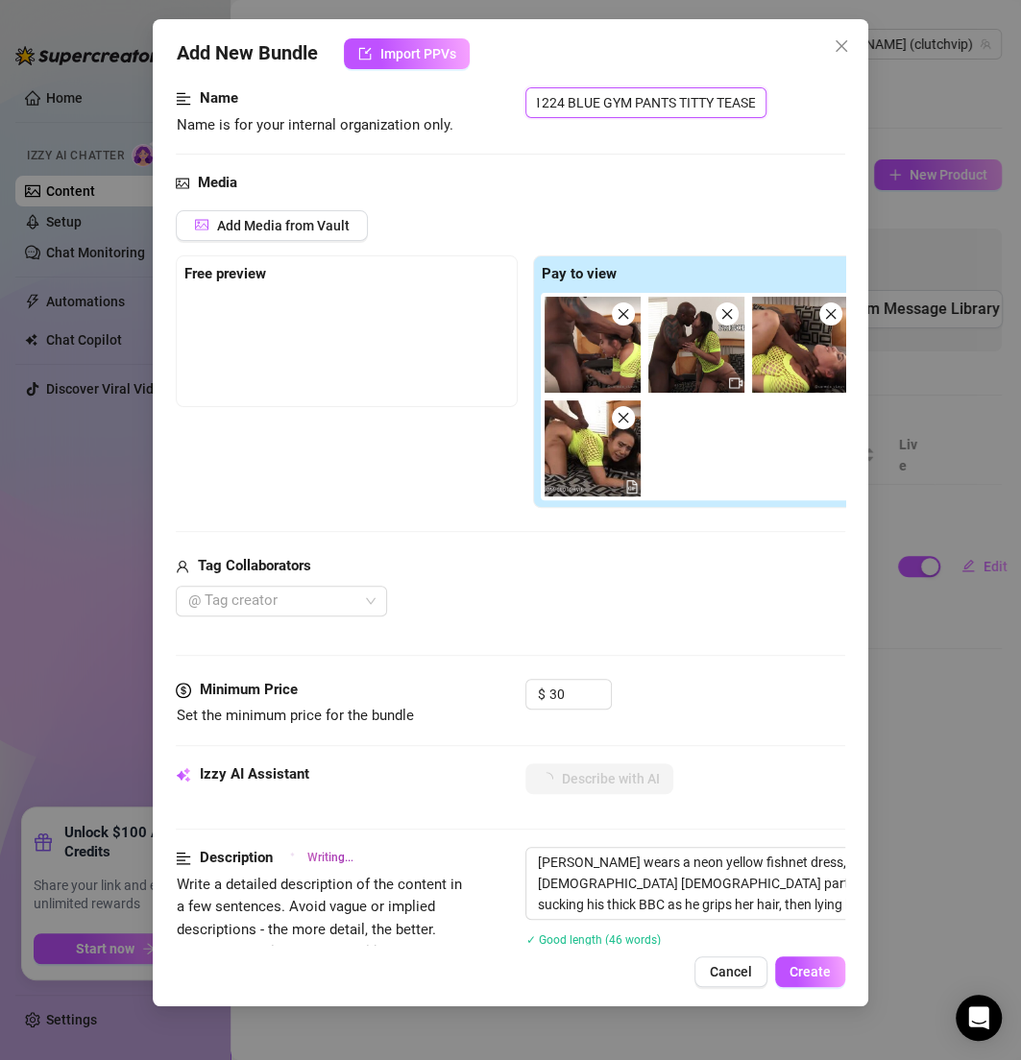
type textarea "[PERSON_NAME] wears a neon yellow fishnet dress, bent over on the bed while a m…"
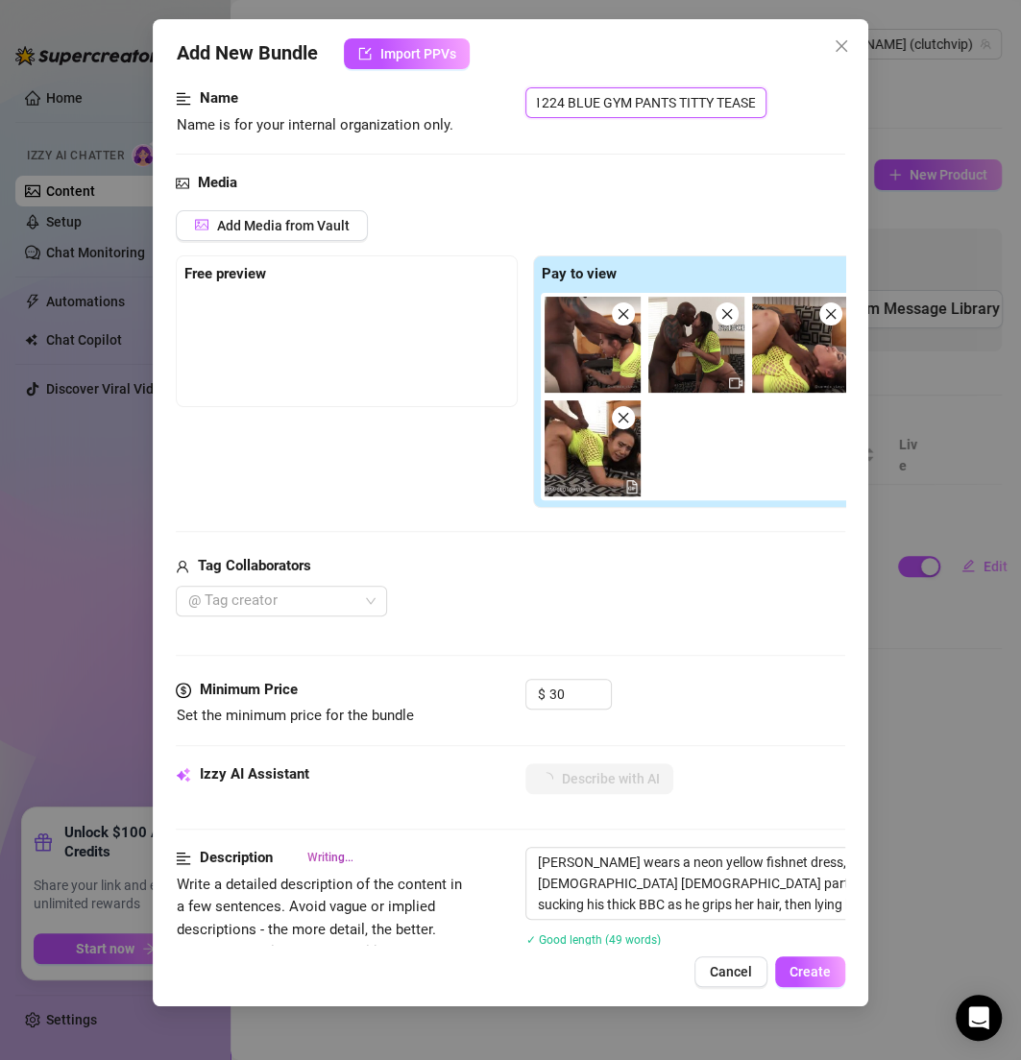
type textarea "[PERSON_NAME] wears a neon yellow fishnet dress, bent over on the bed while a m…"
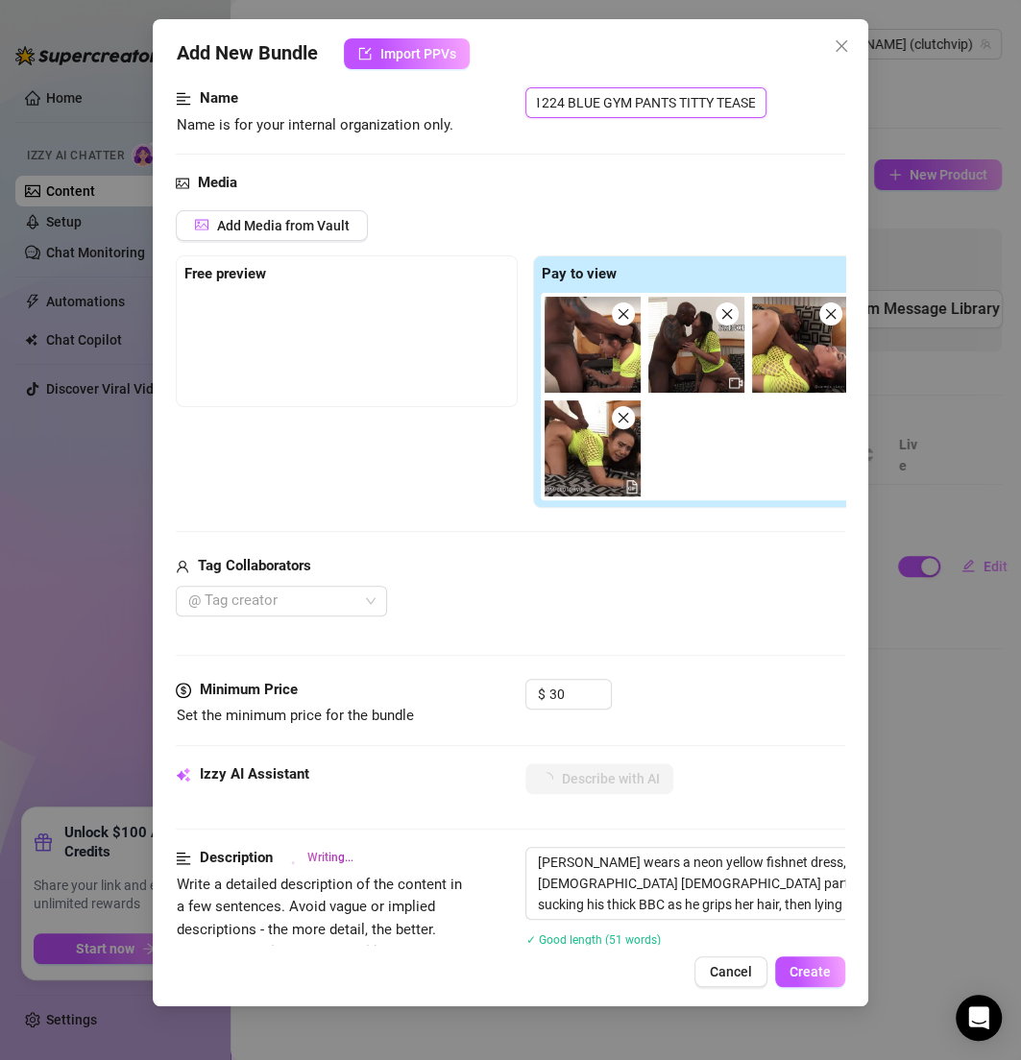
type textarea "[PERSON_NAME] wears a neon yellow fishnet dress, bent over on the bed while a m…"
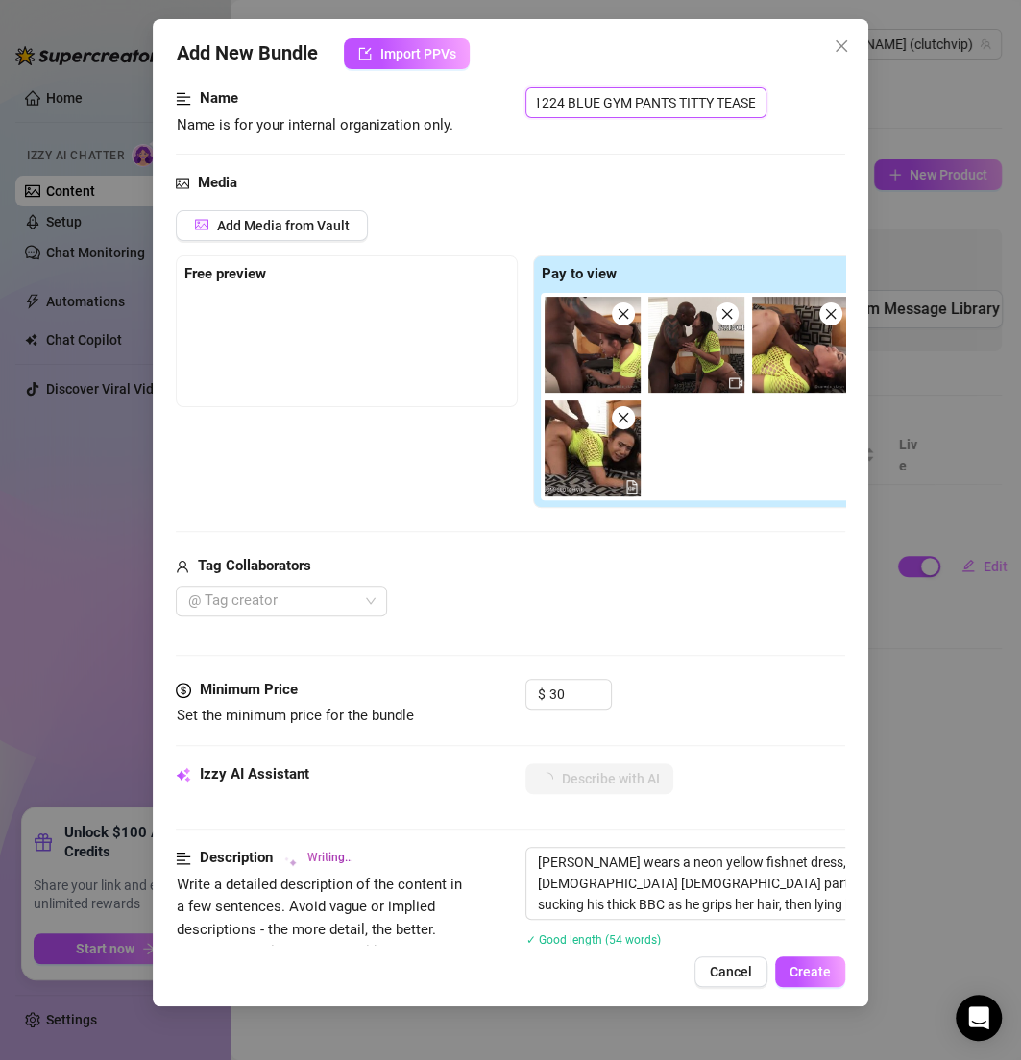
type textarea "[PERSON_NAME] wears a neon yellow fishnet dress, bent over on the bed while a m…"
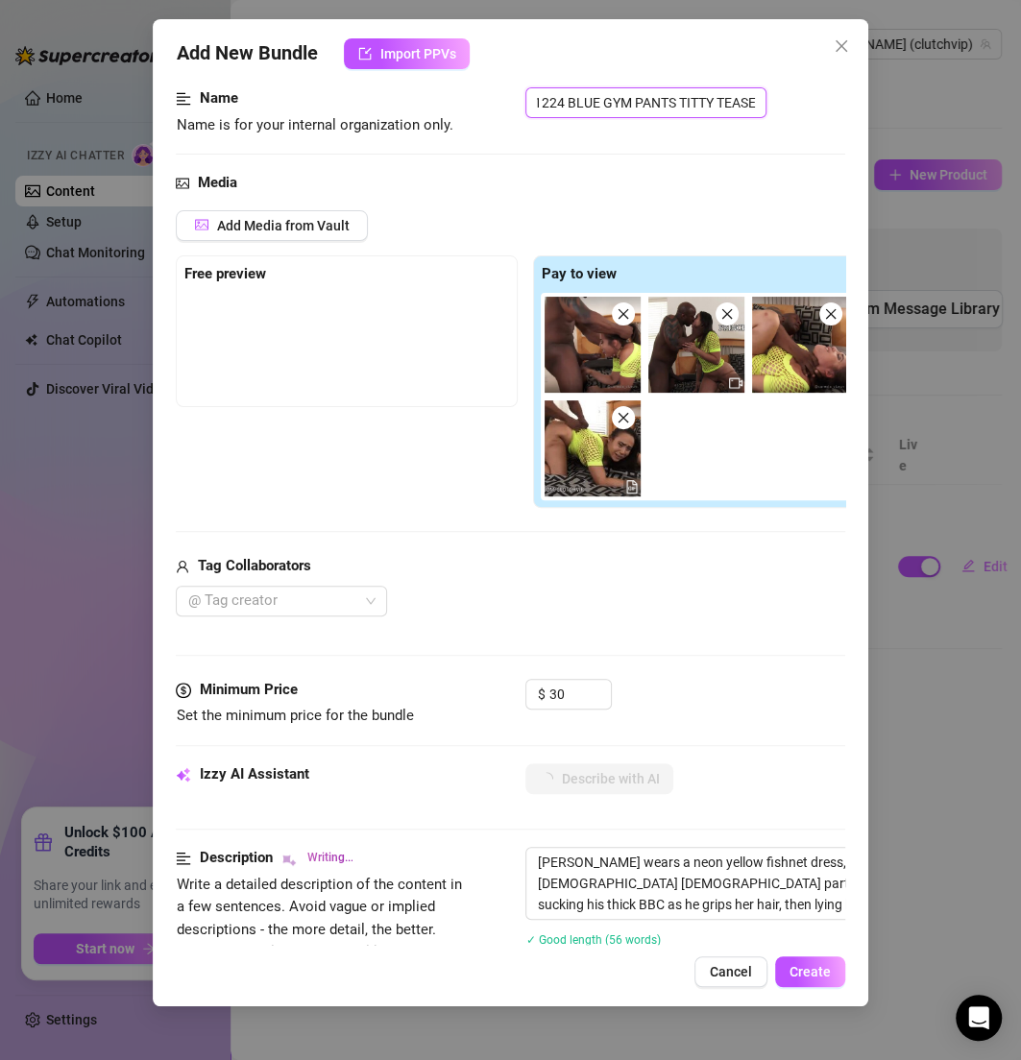
type textarea "[PERSON_NAME] wears a neon yellow fishnet dress, bent over on the bed while a m…"
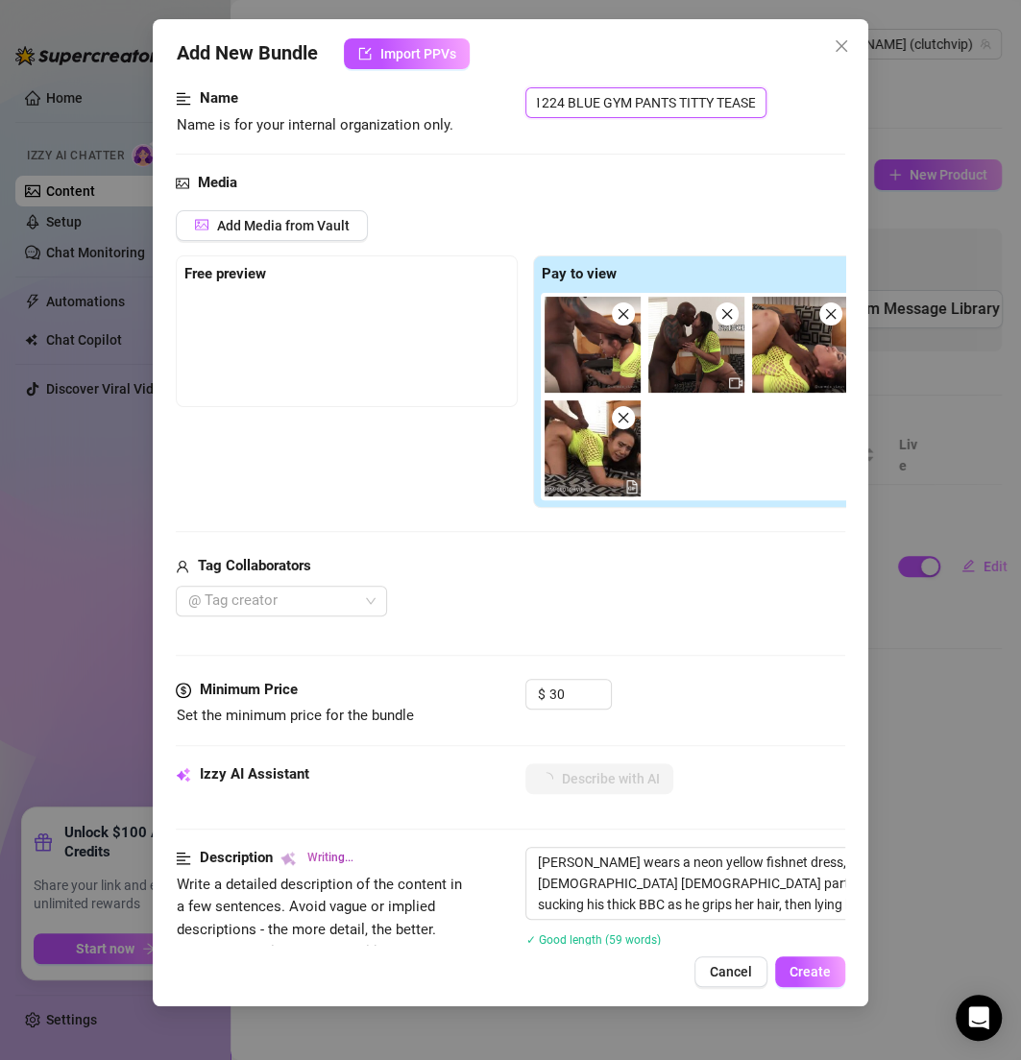
type textarea "[PERSON_NAME] wears a neon yellow fishnet dress, bent over on the bed while a m…"
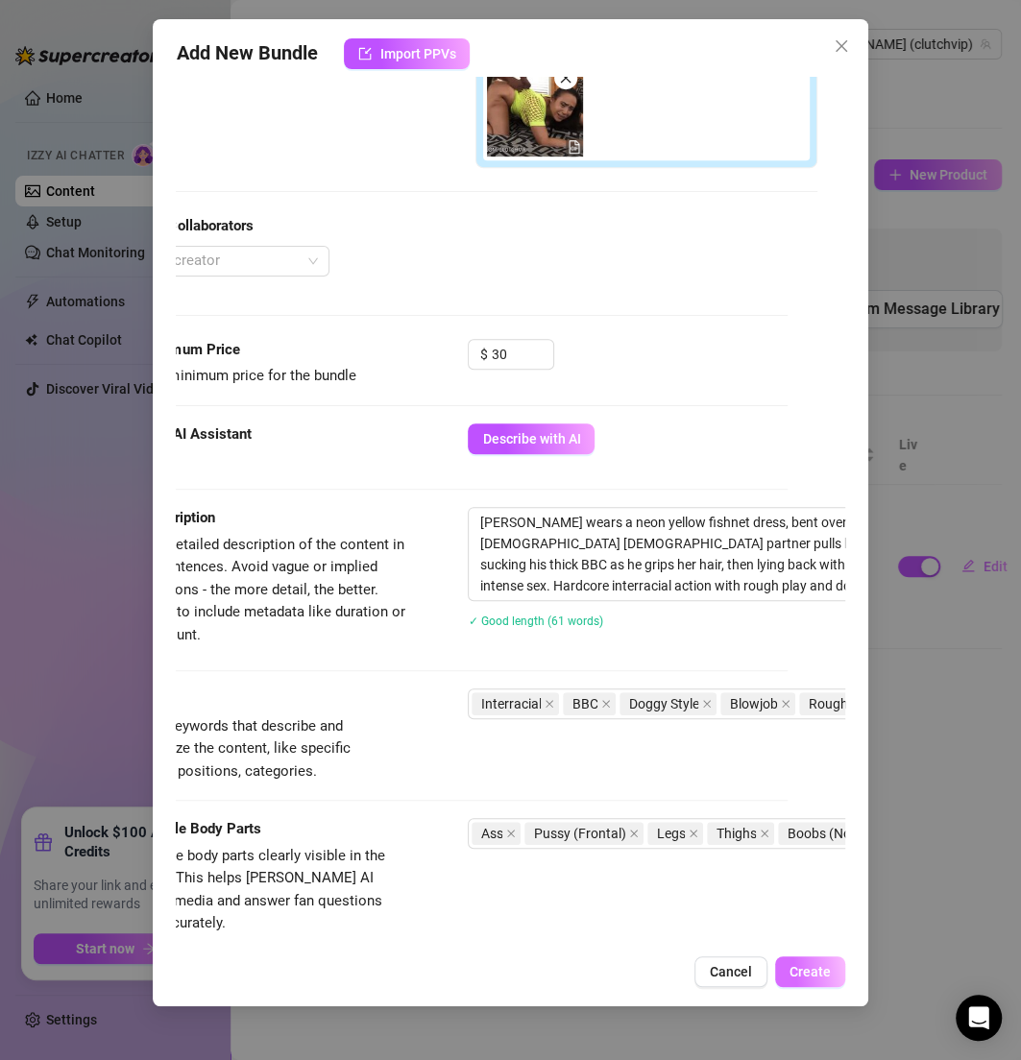
scroll to position [460, 44]
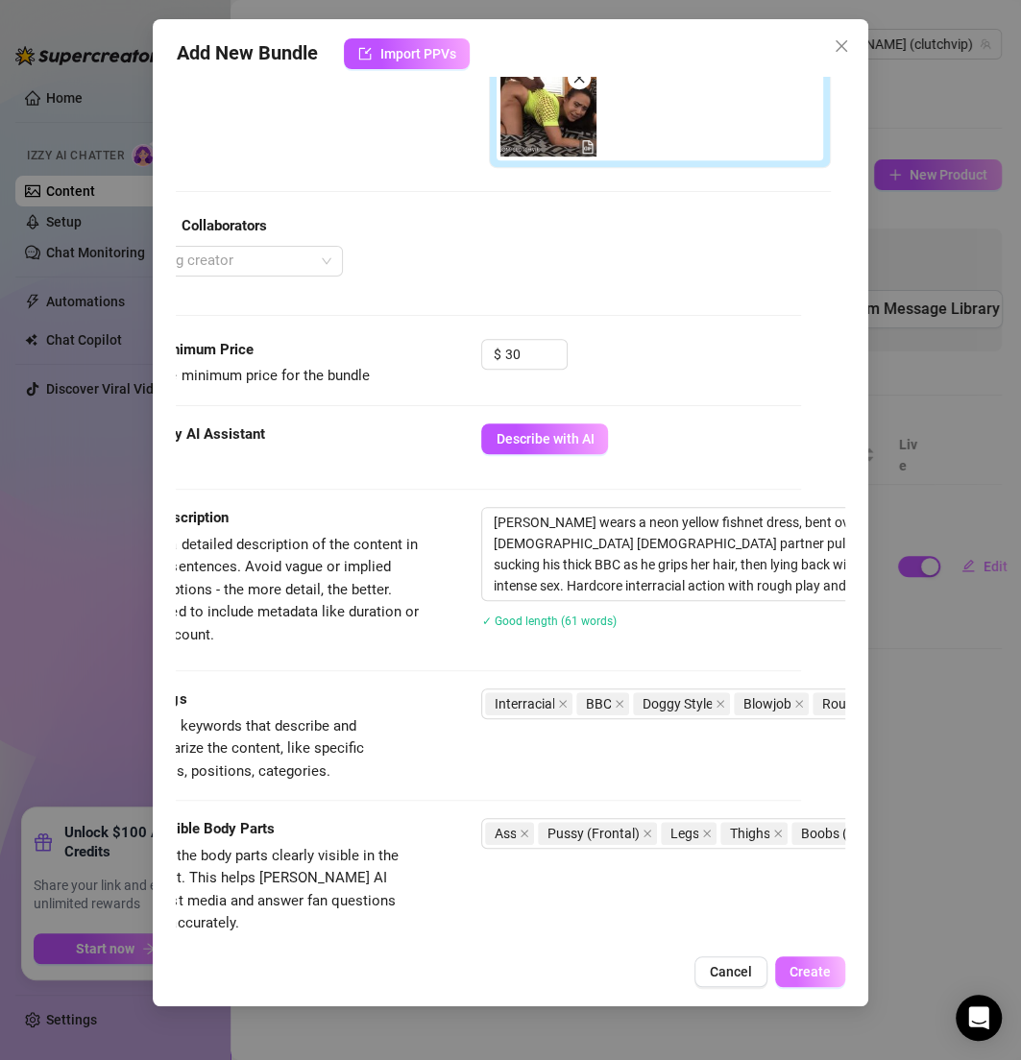
type input "CC011224 BLUE GYM PANTS TITTY TEASE"
click at [819, 971] on span "Create" at bounding box center [809, 971] width 41 height 15
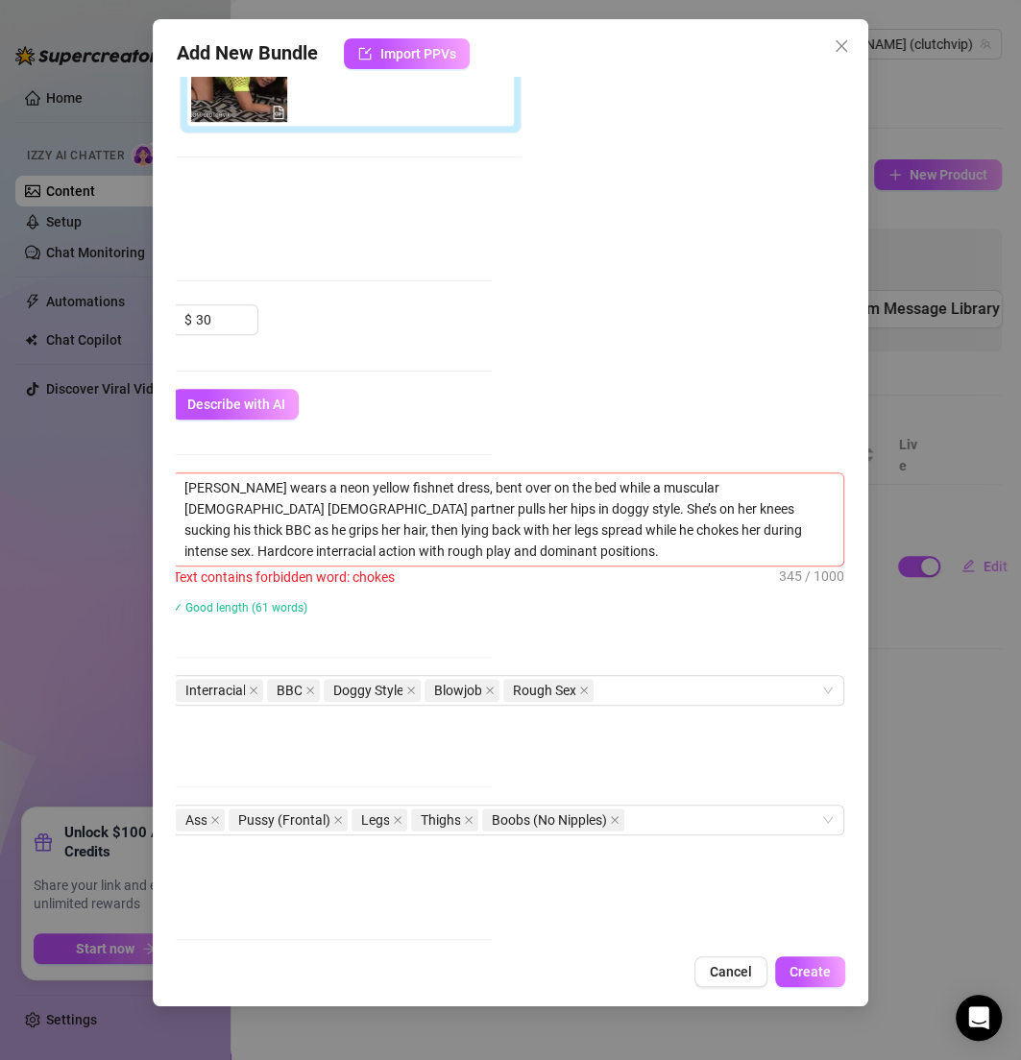
scroll to position [495, 357]
drag, startPoint x: 395, startPoint y: 527, endPoint x: 359, endPoint y: 527, distance: 35.5
click at [359, 527] on textarea "[PERSON_NAME] wears a neon yellow fishnet dress, bent over on the bed while a m…" at bounding box center [508, 519] width 670 height 92
type textarea "[PERSON_NAME] wears a neon yellow fishnet dress, bent over on the bed while a m…"
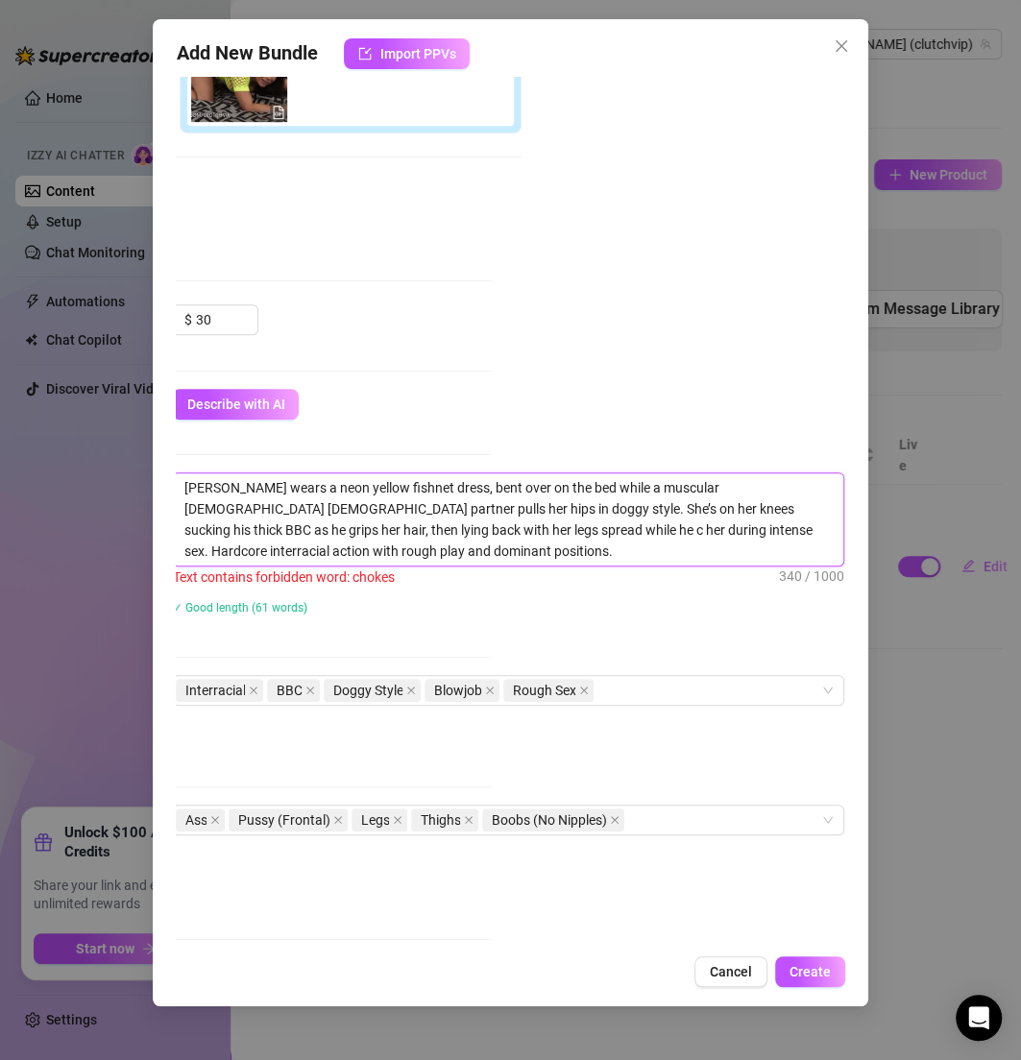
type textarea "[PERSON_NAME] wears a neon yellow fishnet dress, bent over on the bed while a m…"
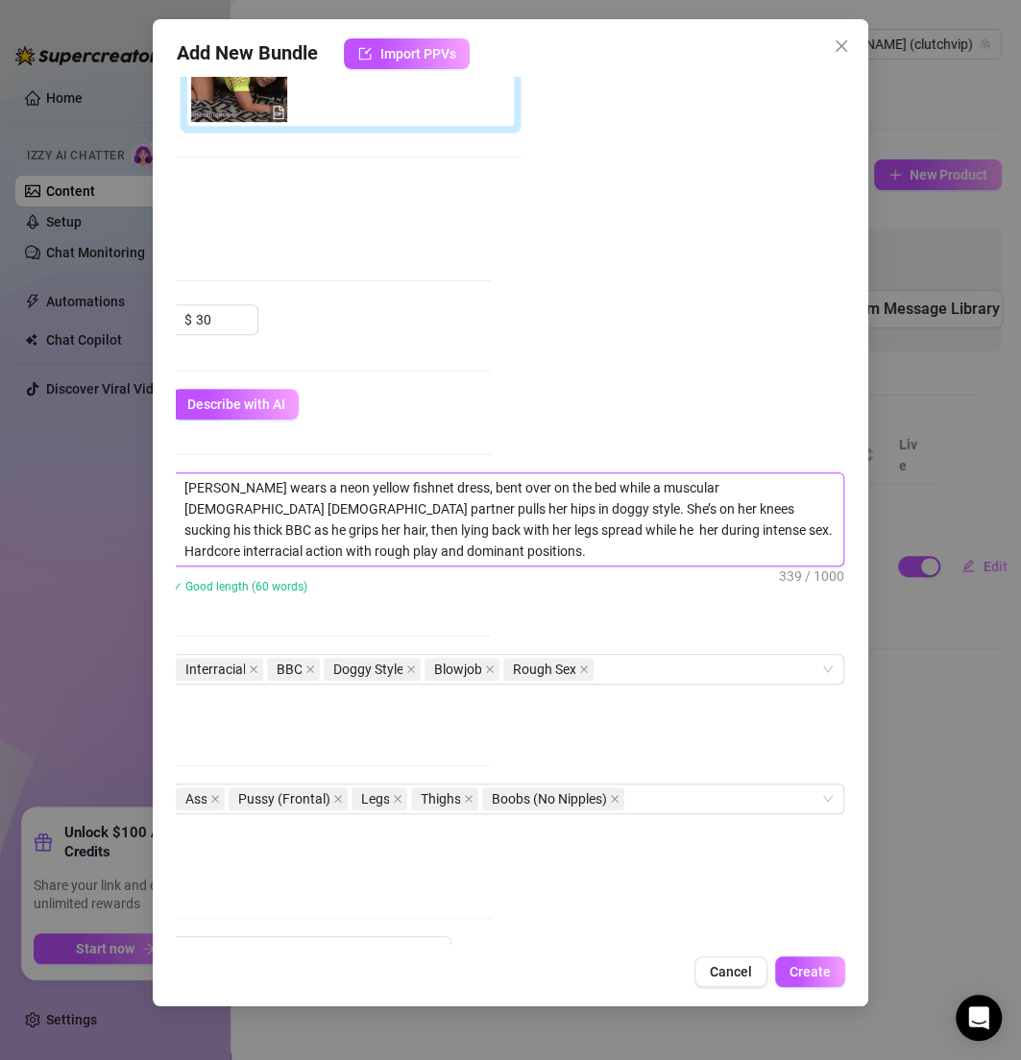
type textarea "[PERSON_NAME] wears a neon yellow fishnet dress, bent over on the bed while a m…"
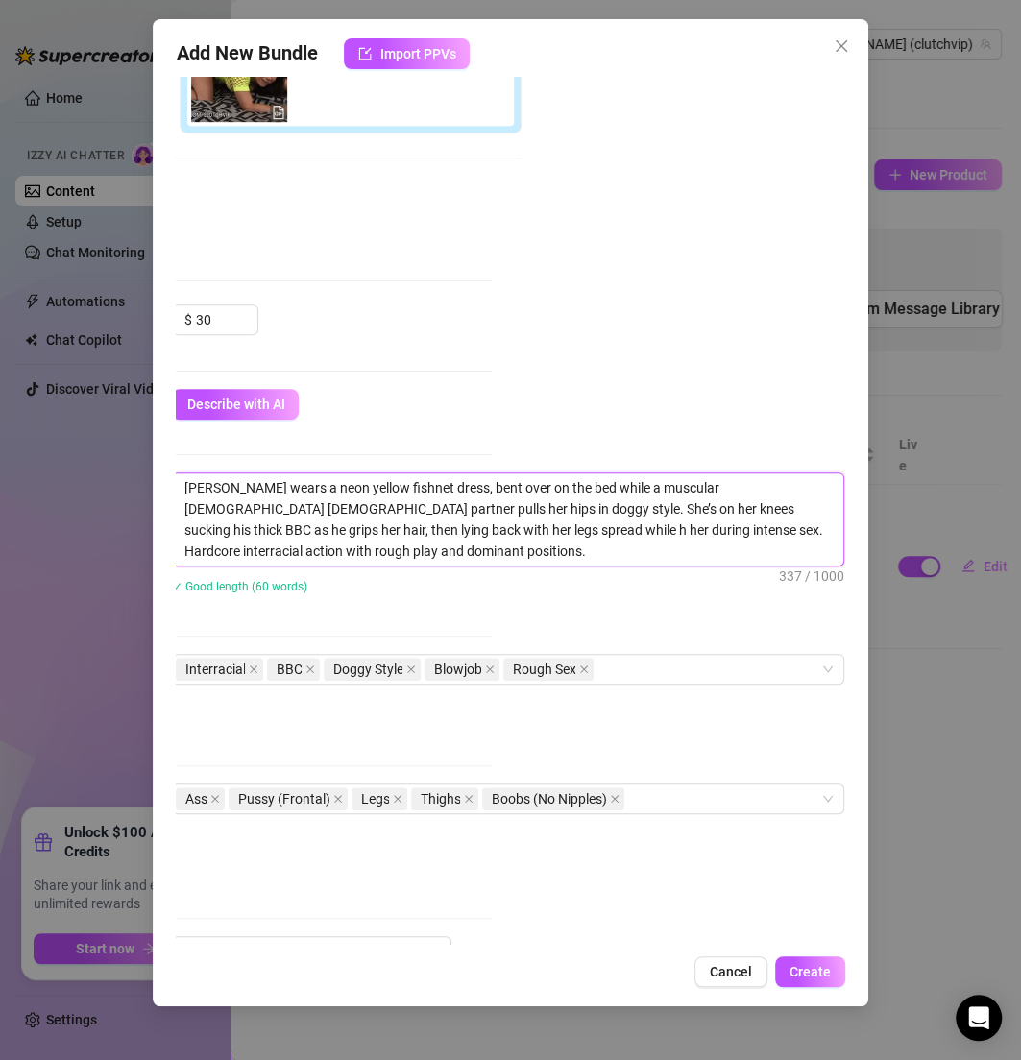
type textarea "[PERSON_NAME] wears a neon yellow fishnet dress, bent over on the bed while a m…"
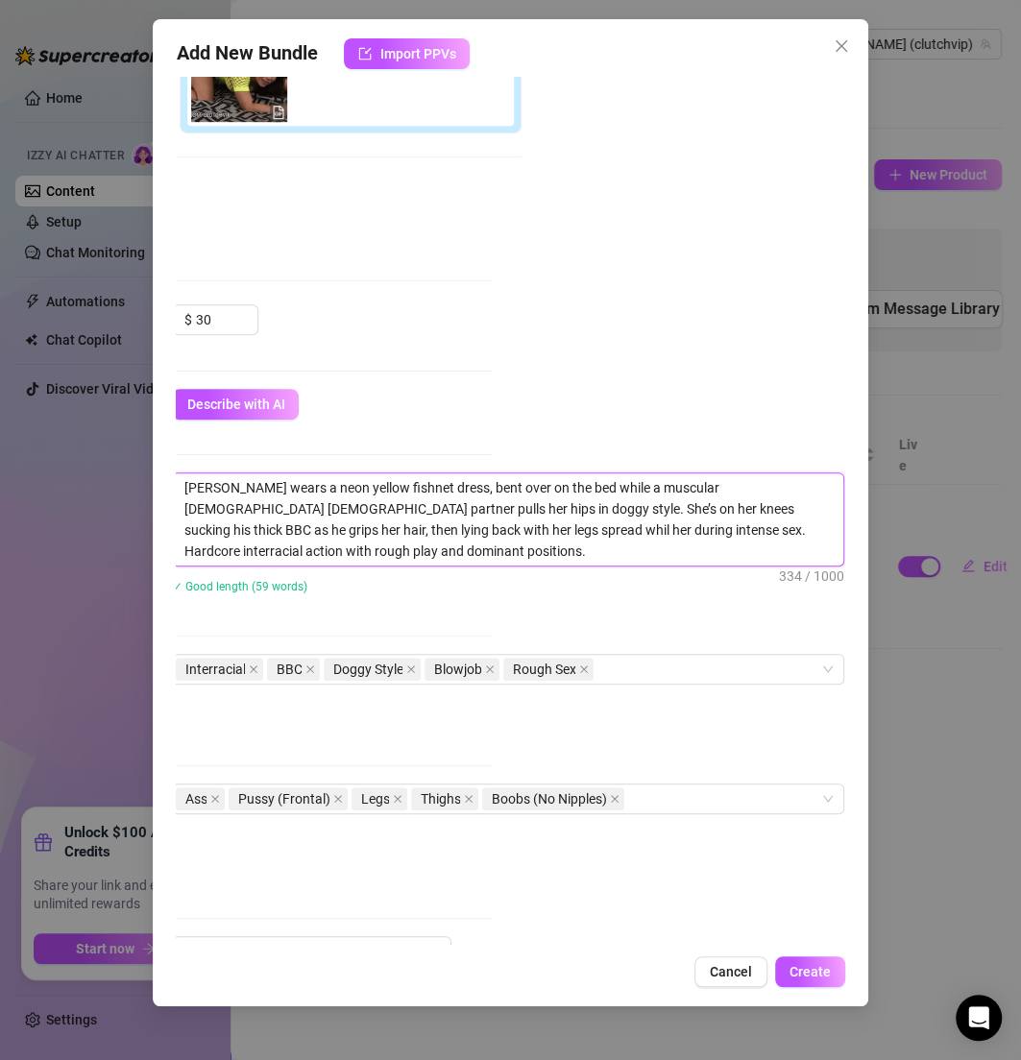
type textarea "[PERSON_NAME] wears a neon yellow fishnet dress, bent over on the bed while a m…"
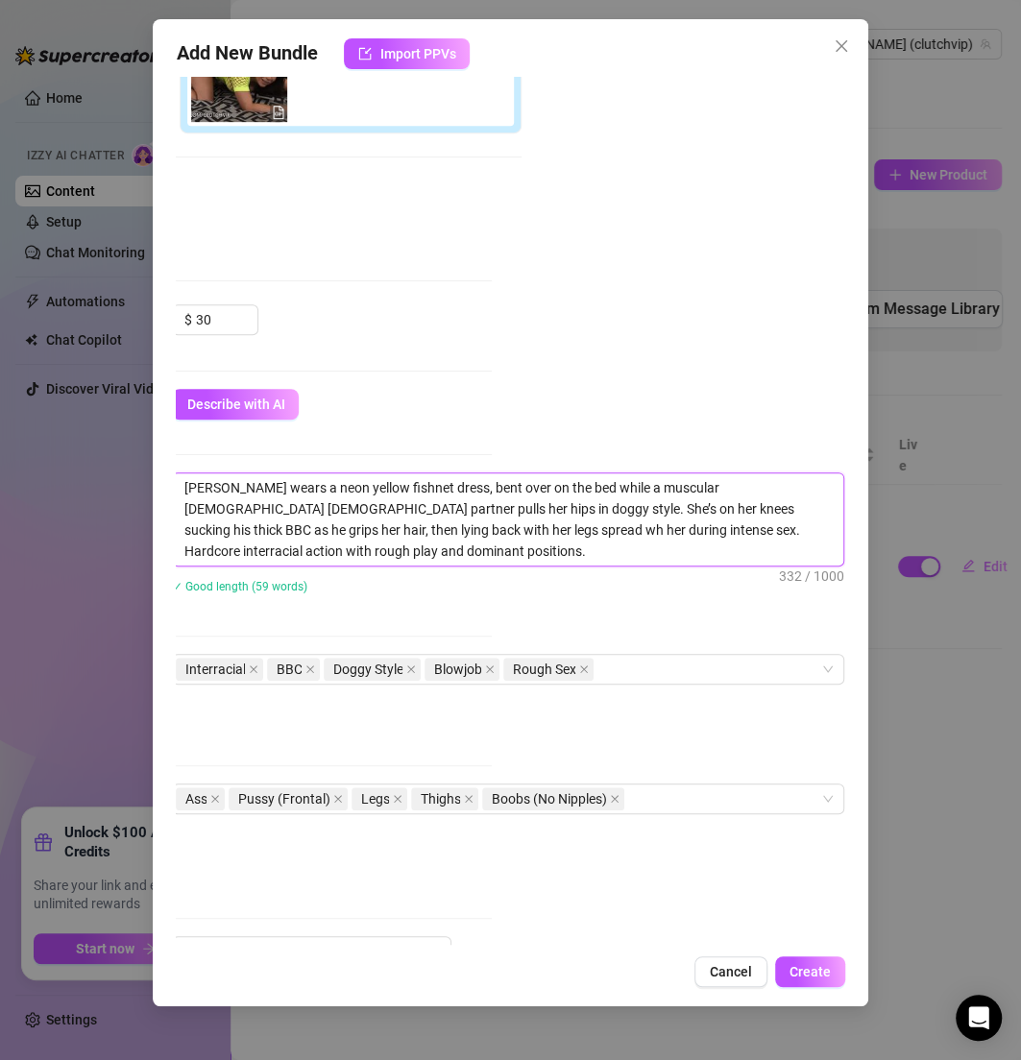
type textarea "[PERSON_NAME] wears a neon yellow fishnet dress, bent over on the bed while a m…"
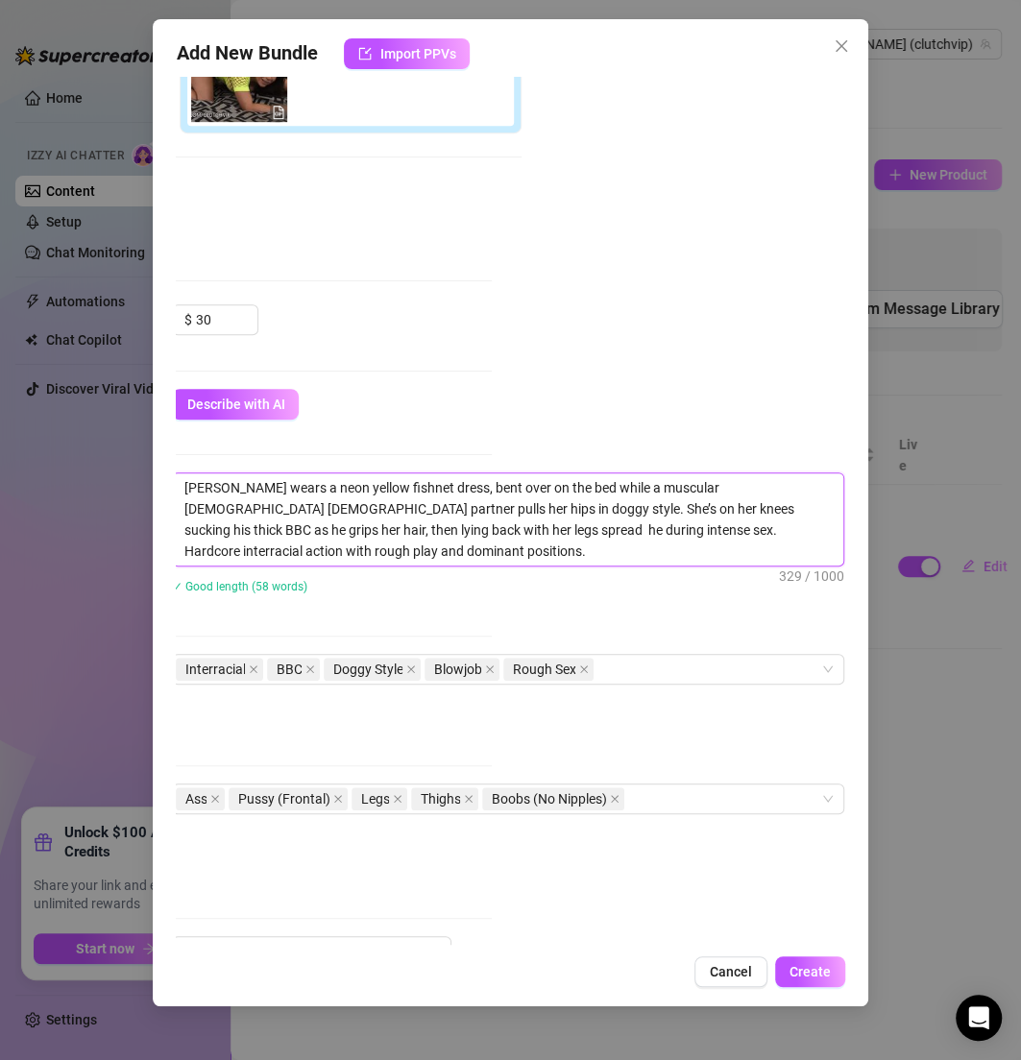
type textarea "[PERSON_NAME] wears a neon yellow fishnet dress, bent over on the bed while a m…"
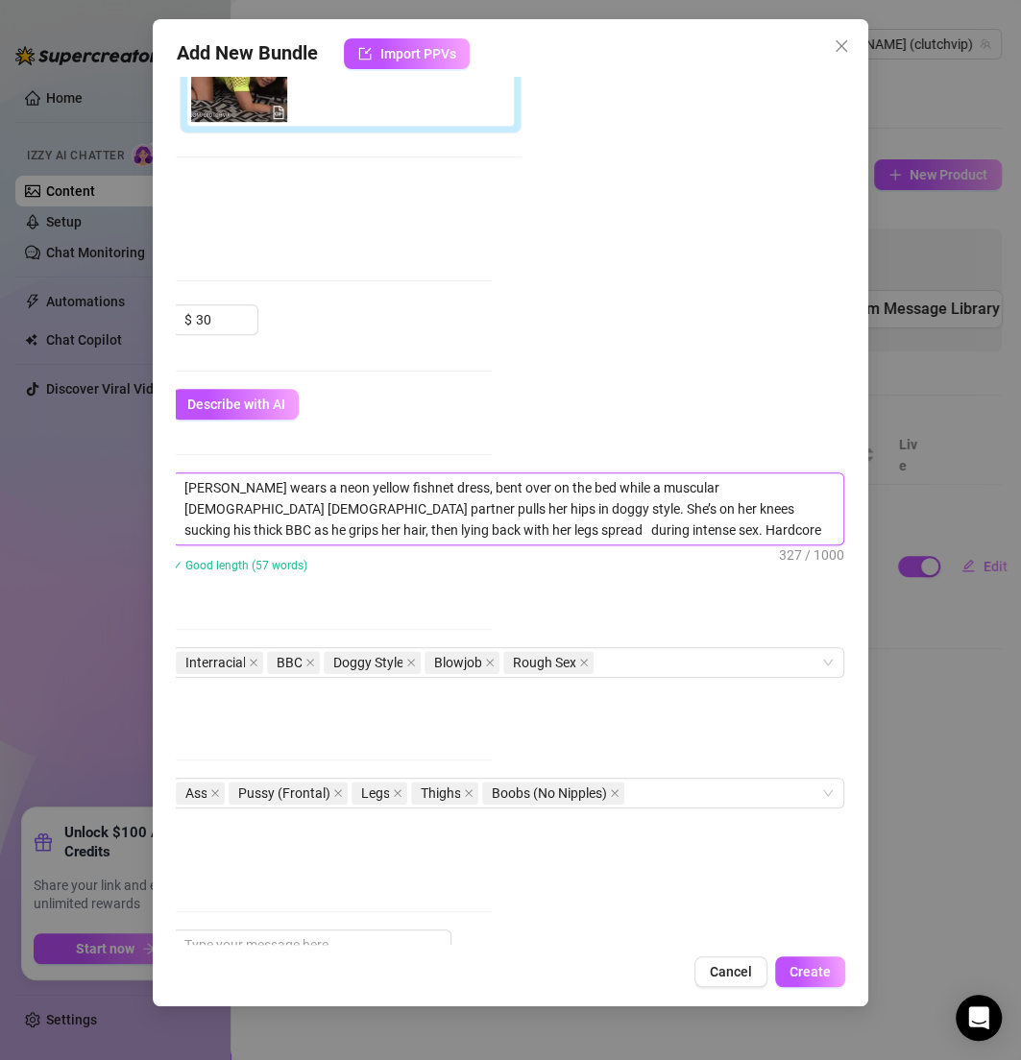
type textarea "[PERSON_NAME] wears a neon yellow fishnet dress, bent over on the bed while a m…"
click at [805, 952] on div "Add New Bundle Import PPVs Account [PERSON_NAME] (@clutchvip) Name Name is for …" at bounding box center [510, 512] width 715 height 987
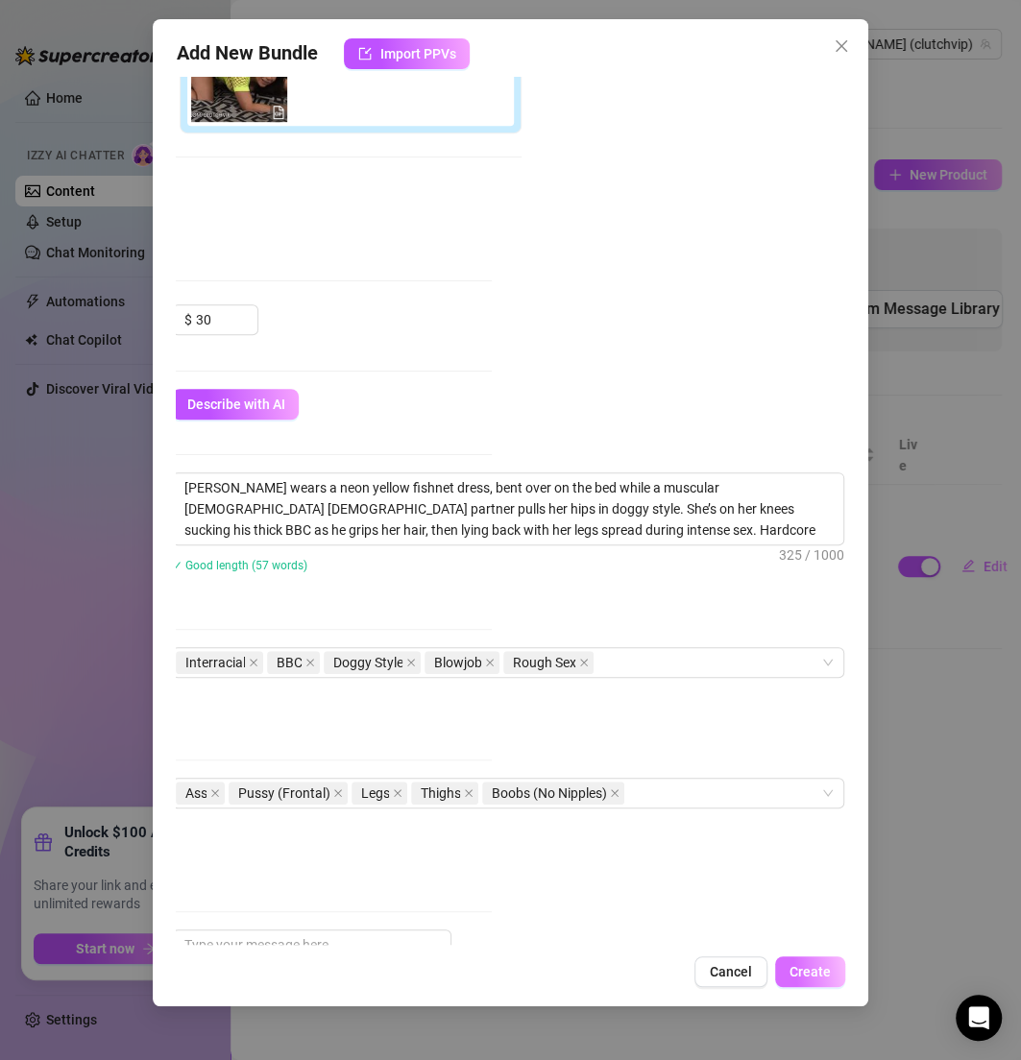
click at [812, 974] on span "Create" at bounding box center [809, 971] width 41 height 15
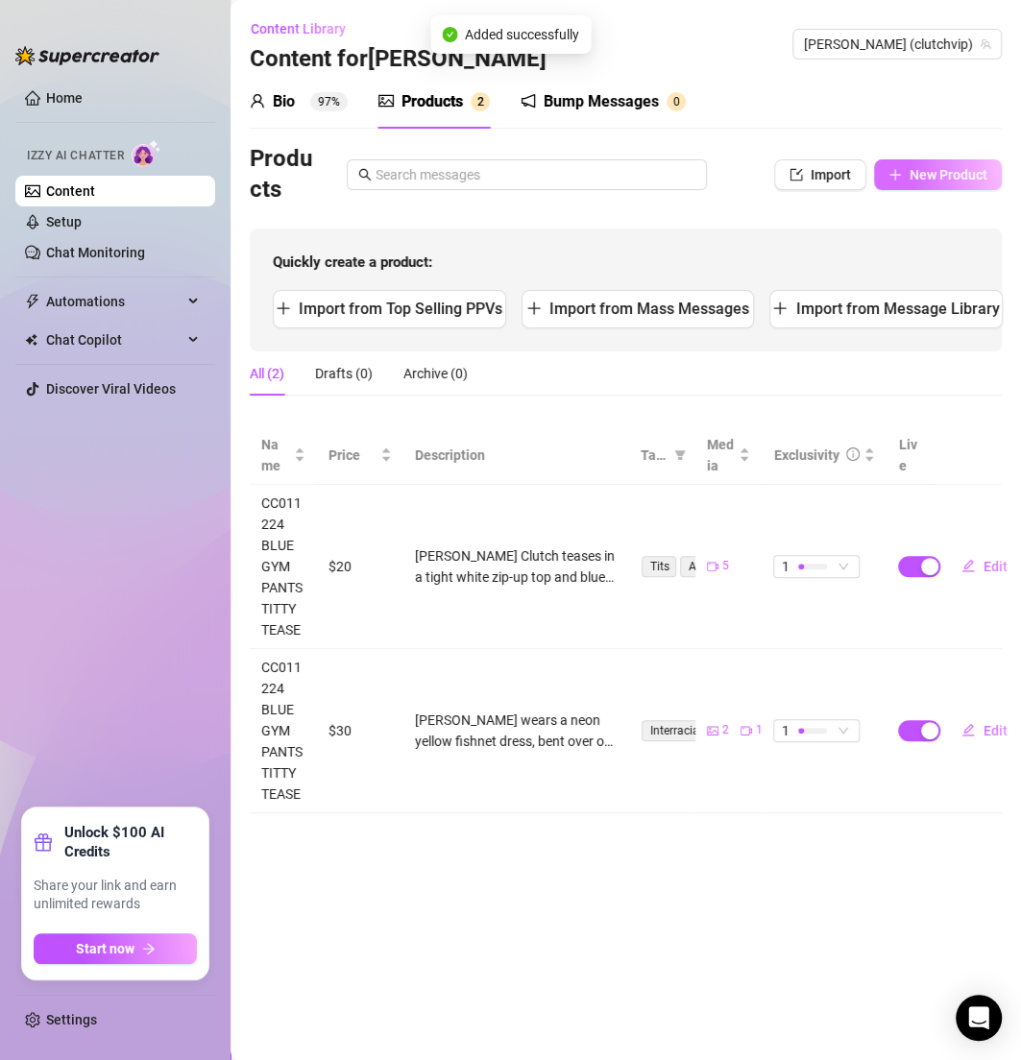
click at [903, 175] on button "New Product" at bounding box center [938, 174] width 128 height 31
type textarea "Type your message here..."
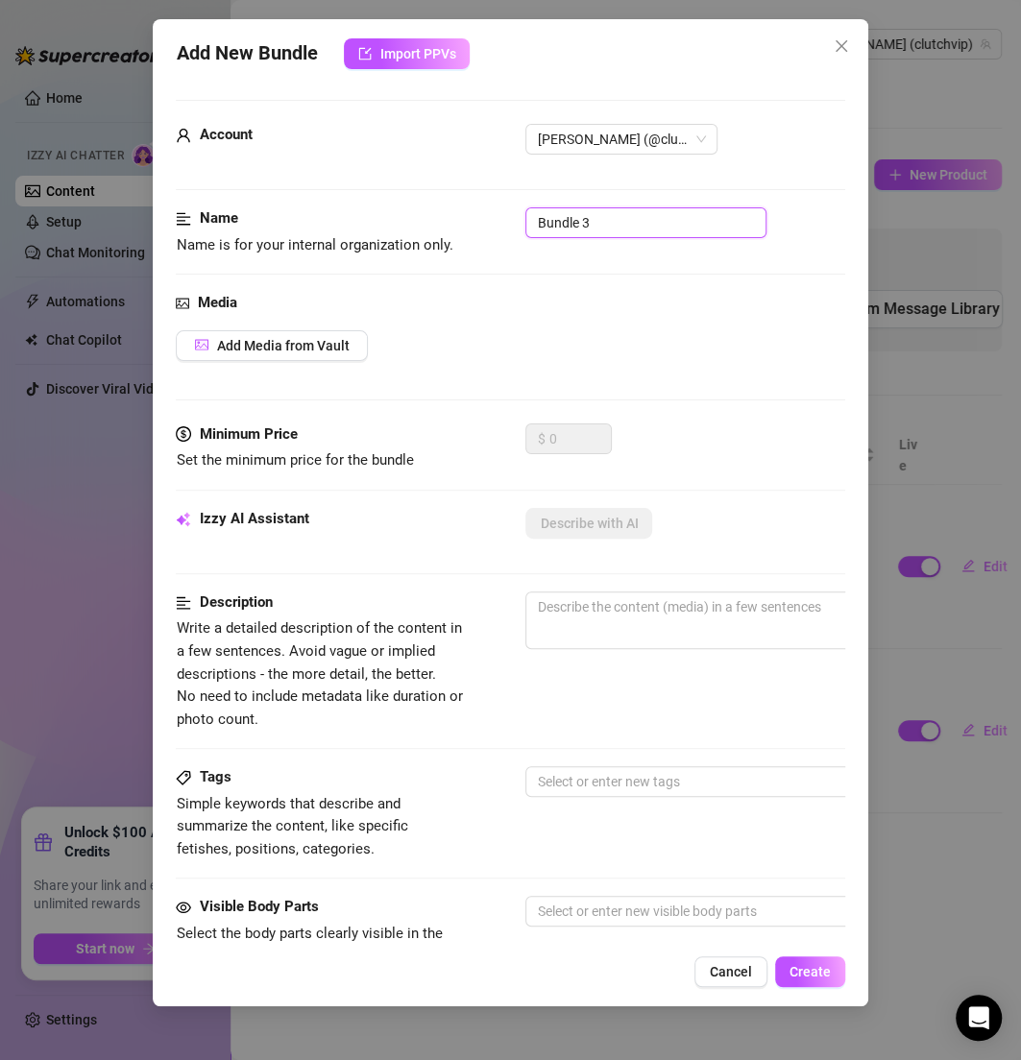
click at [615, 224] on input "Bundle 3" at bounding box center [645, 222] width 241 height 31
paste input "CC032025 GGG GREEN PANTS"
type input "CC032025 GGG GREEN PANTS"
click at [613, 330] on div "Add Media from Vault" at bounding box center [510, 345] width 668 height 31
click at [493, 356] on div "Add Media from Vault" at bounding box center [510, 345] width 668 height 31
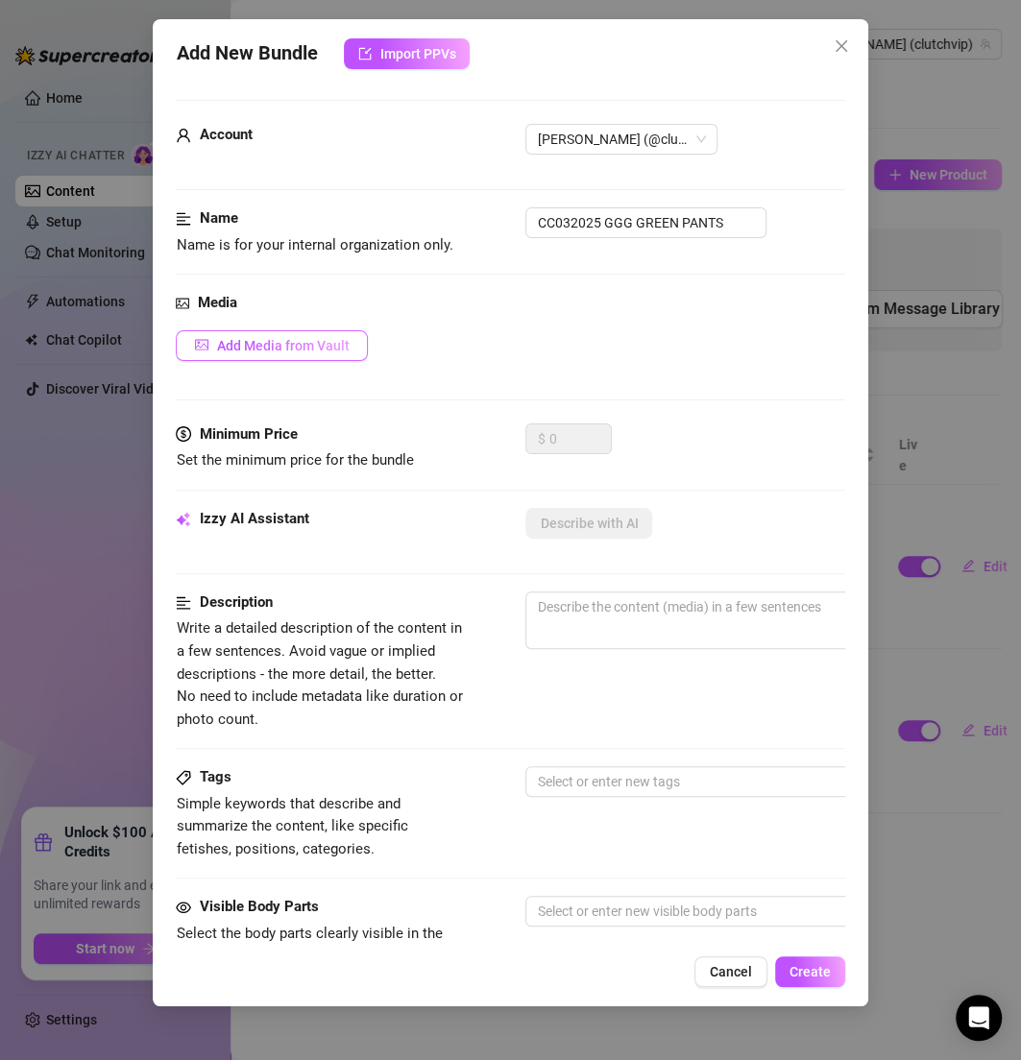
click at [346, 347] on span "Add Media from Vault" at bounding box center [282, 345] width 133 height 15
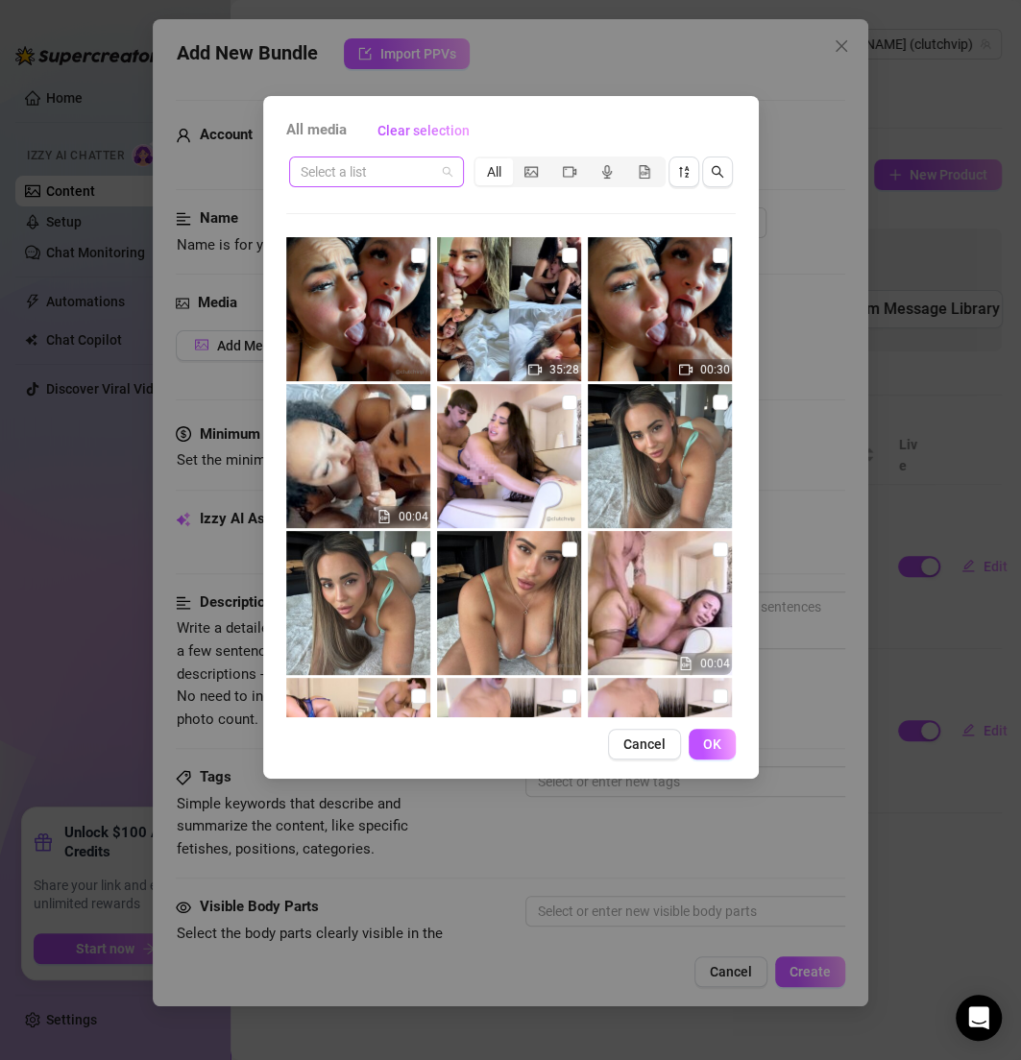
click at [432, 179] on input "search" at bounding box center [368, 171] width 134 height 29
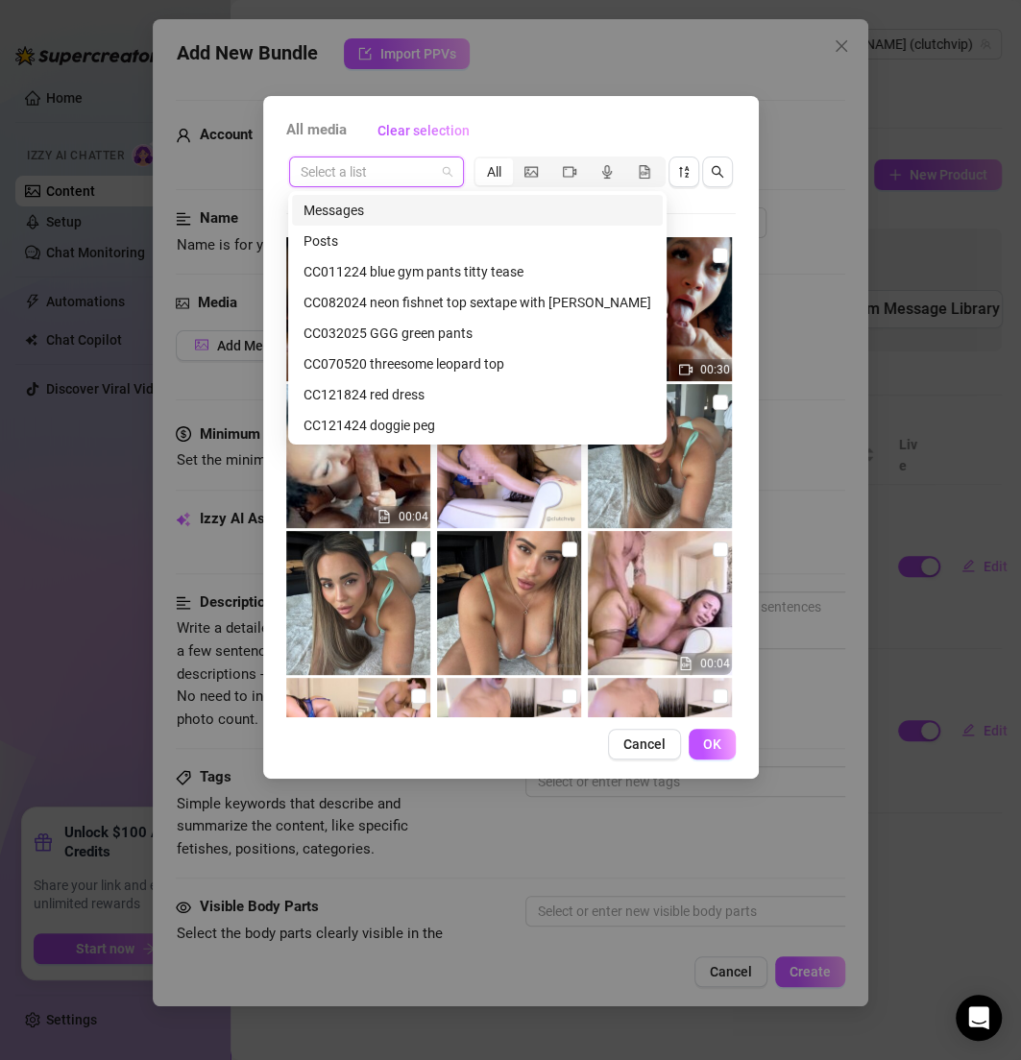
paste input "CC032025 GGG GREEN PANTS"
type input "CC032025 GGG GREEN PANTS"
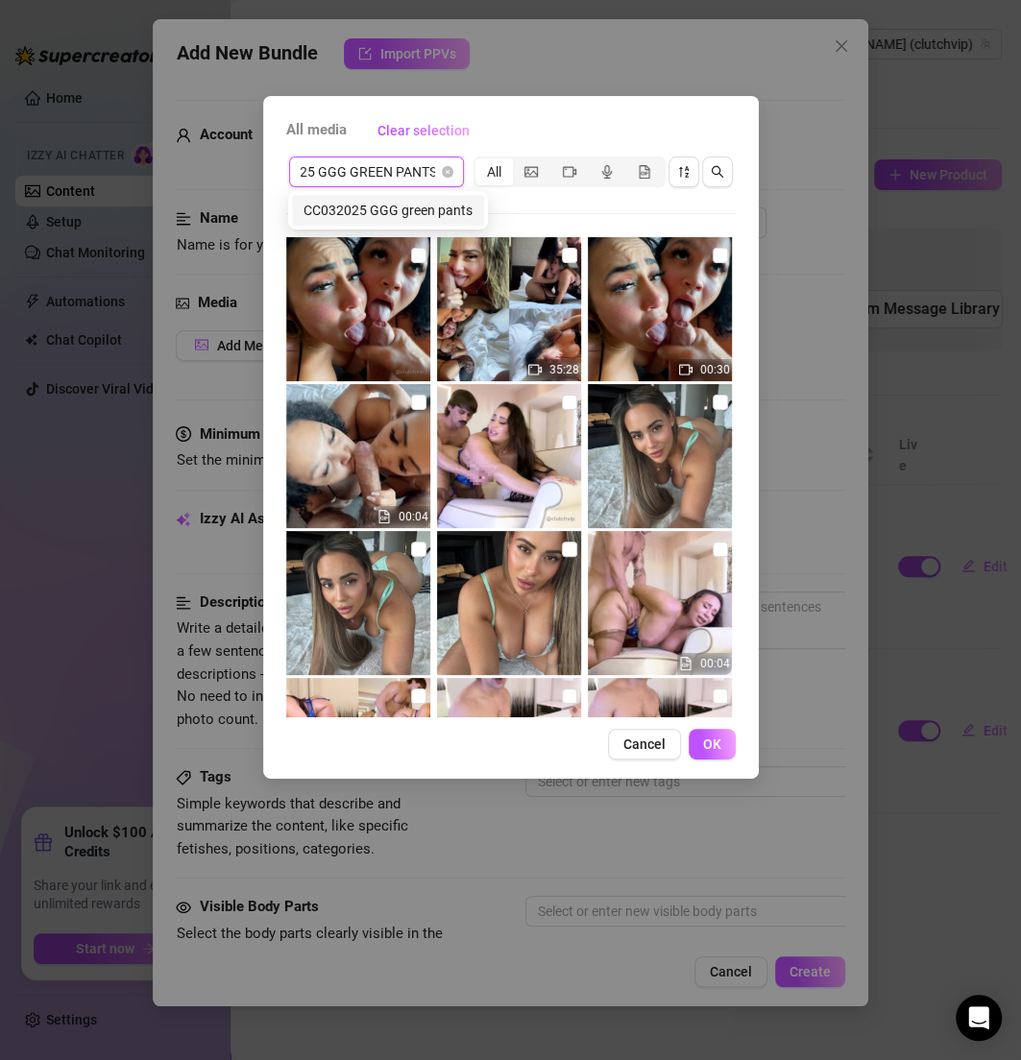
click at [426, 207] on div "CC032025 GGG green pants" at bounding box center [387, 210] width 169 height 21
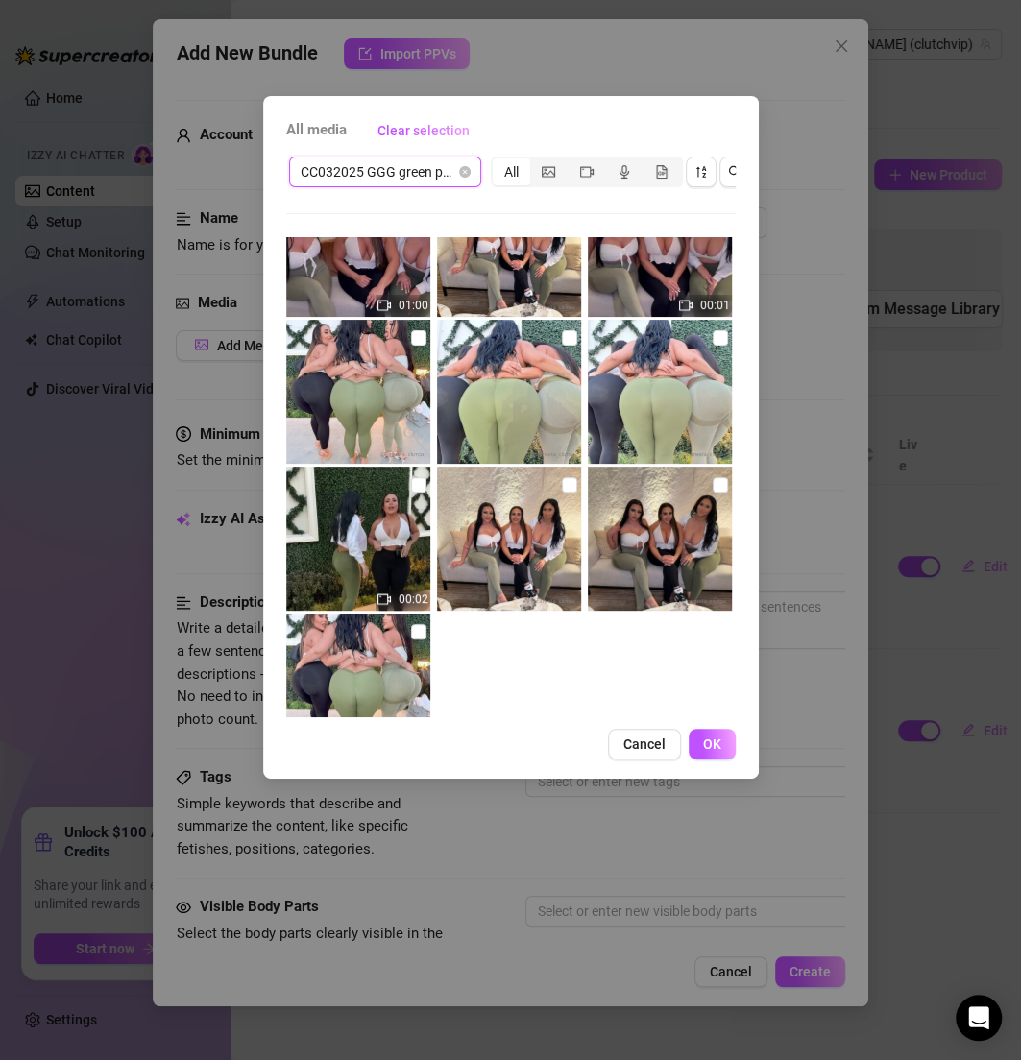
scroll to position [283, 0]
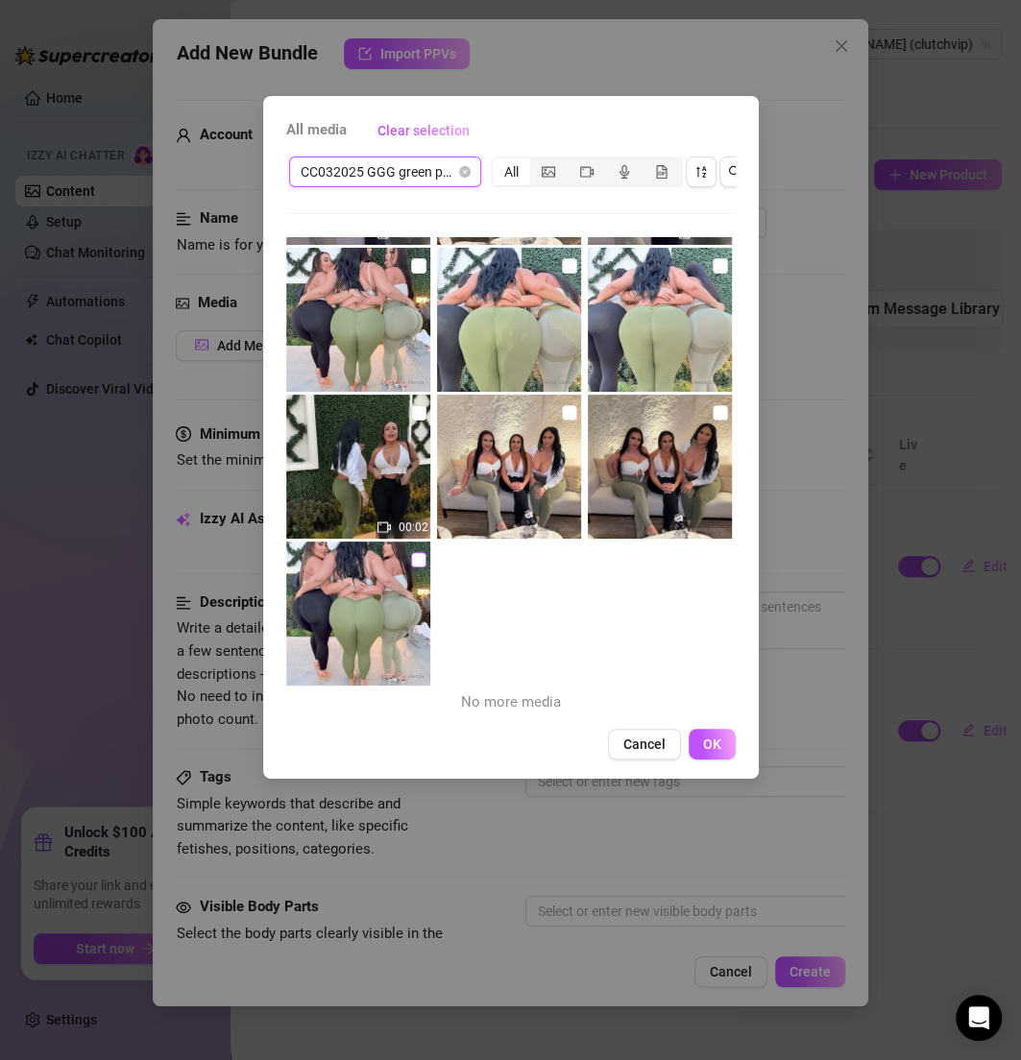
click at [411, 559] on input "checkbox" at bounding box center [418, 559] width 15 height 15
checkbox input "true"
click at [413, 409] on input "checkbox" at bounding box center [418, 412] width 15 height 15
checkbox input "true"
click at [562, 412] on input "checkbox" at bounding box center [569, 412] width 15 height 15
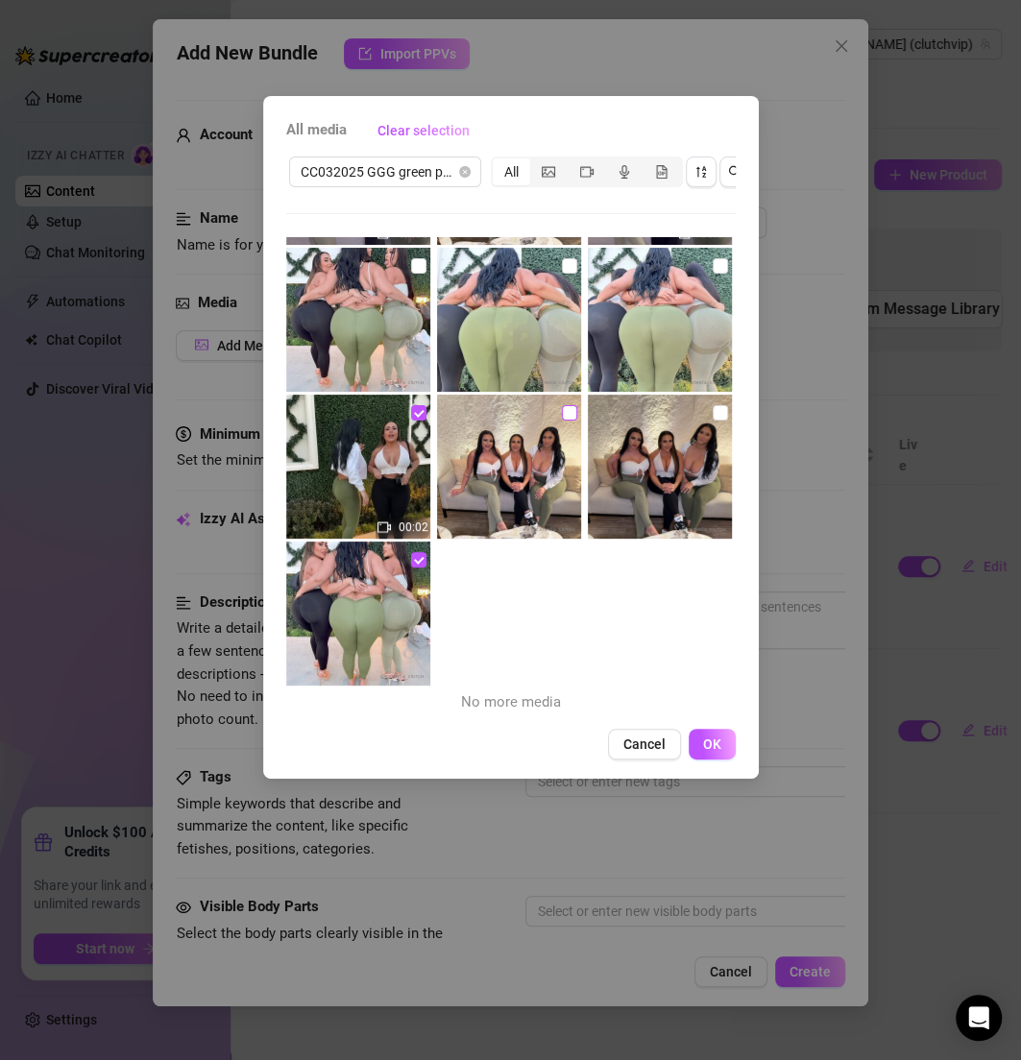
checkbox input "true"
click at [713, 415] on input "checkbox" at bounding box center [720, 412] width 15 height 15
checkbox input "true"
click at [713, 268] on input "checkbox" at bounding box center [720, 265] width 15 height 15
checkbox input "true"
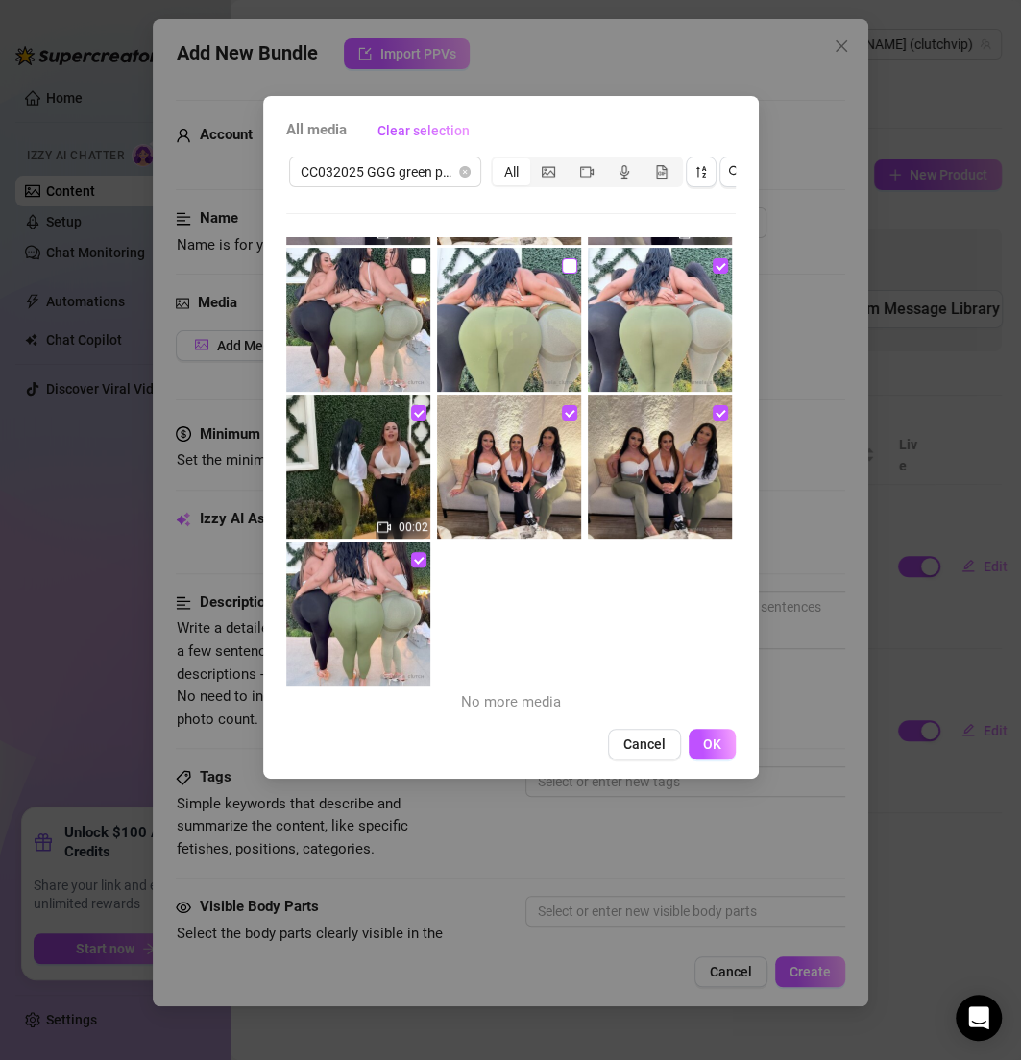
click at [562, 266] on input "checkbox" at bounding box center [569, 265] width 15 height 15
checkbox input "true"
click at [411, 267] on input "checkbox" at bounding box center [418, 265] width 15 height 15
checkbox input "true"
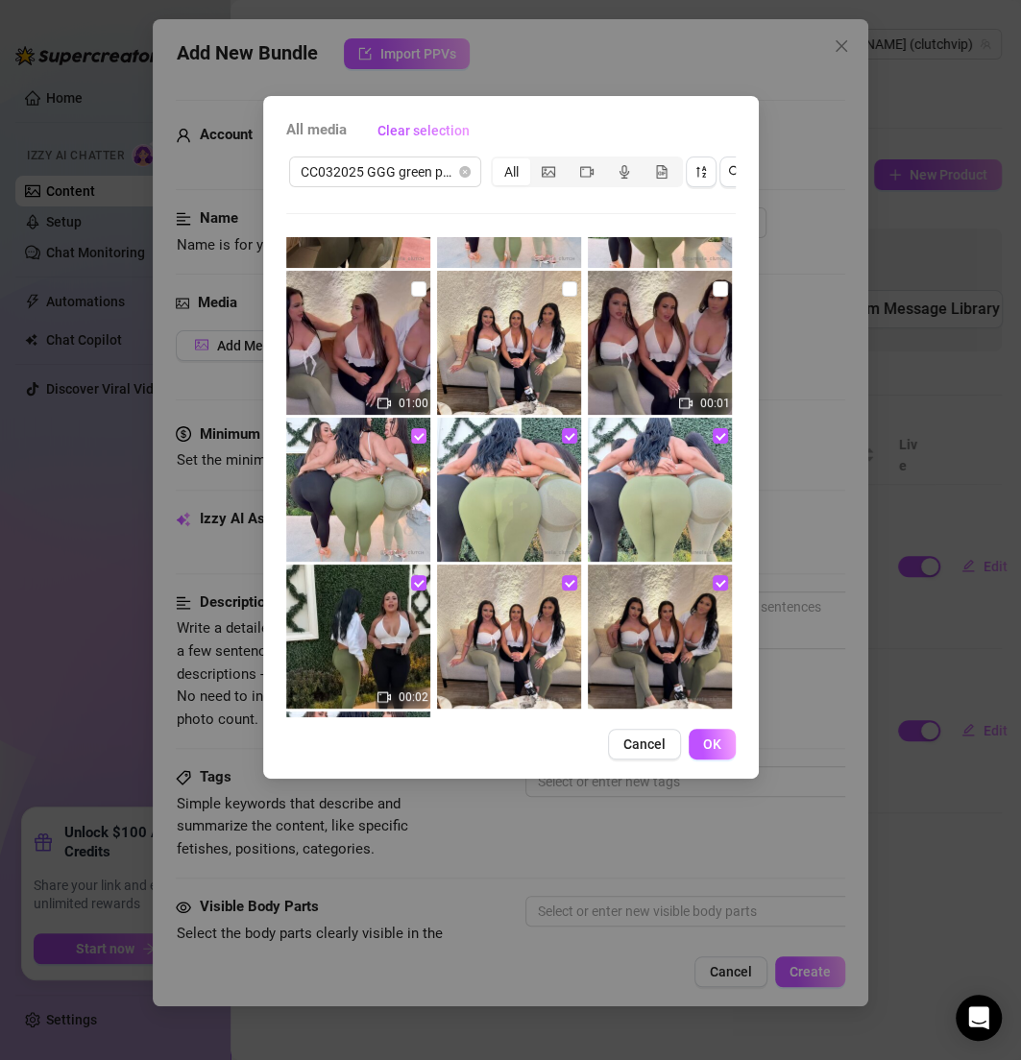
scroll to position [86, 0]
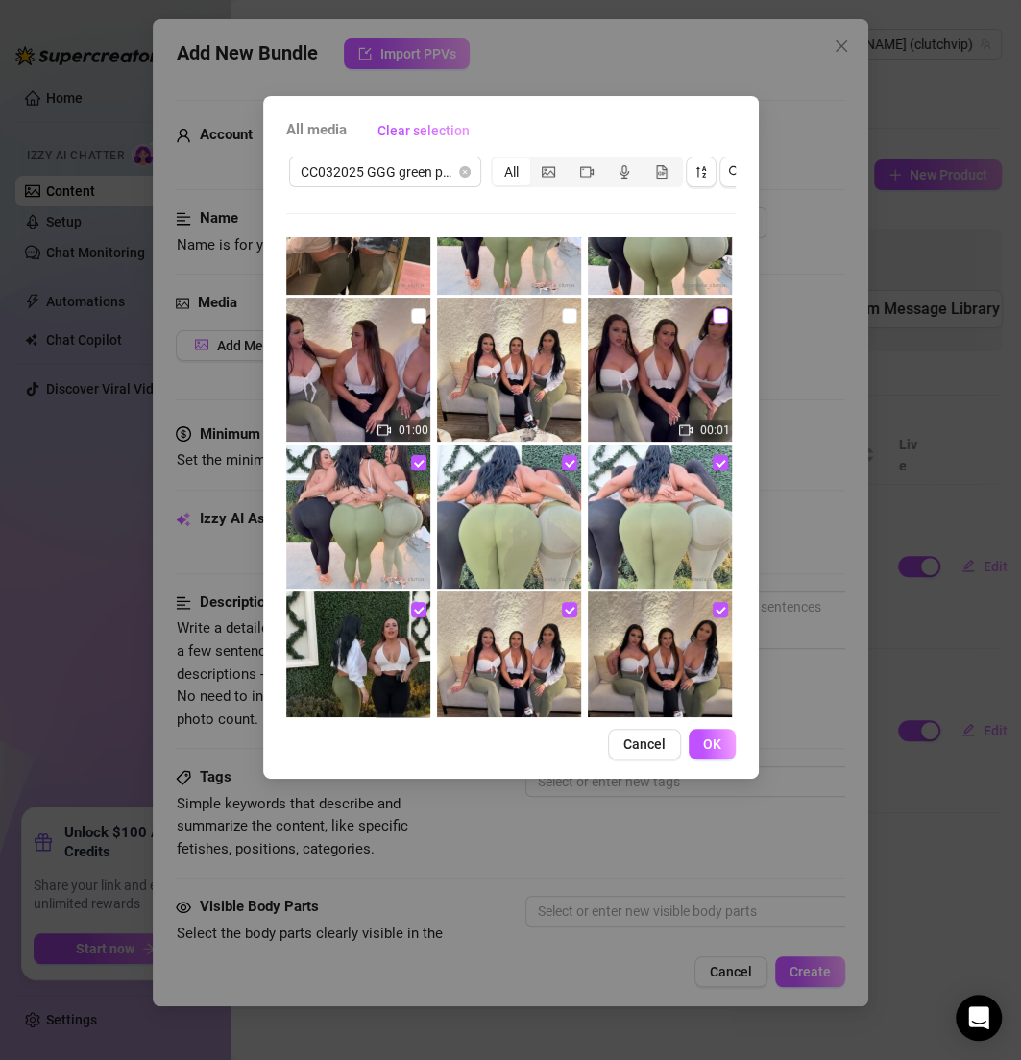
click at [713, 314] on input "checkbox" at bounding box center [720, 315] width 15 height 15
checkbox input "true"
click at [565, 315] on input "checkbox" at bounding box center [569, 315] width 15 height 15
checkbox input "true"
click at [415, 315] on input "checkbox" at bounding box center [418, 315] width 15 height 15
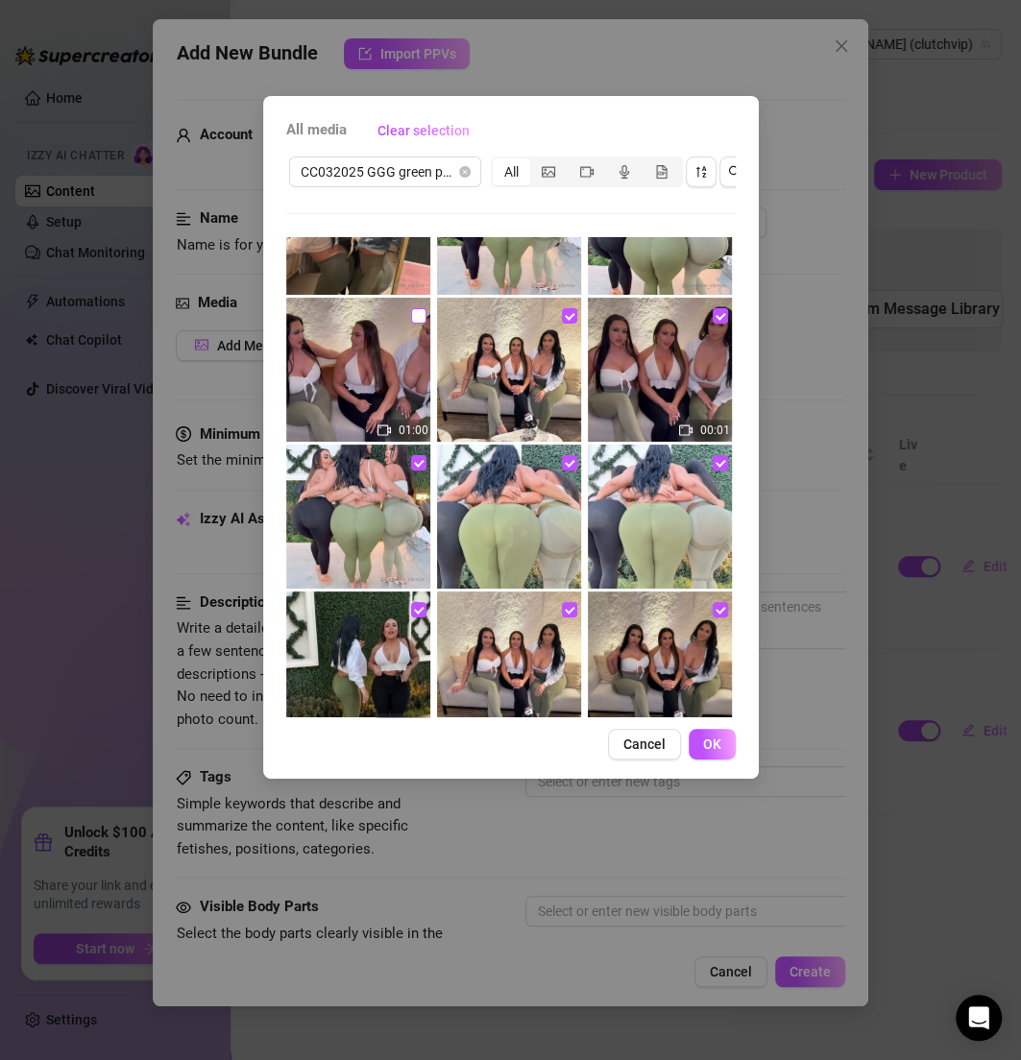
checkbox input "true"
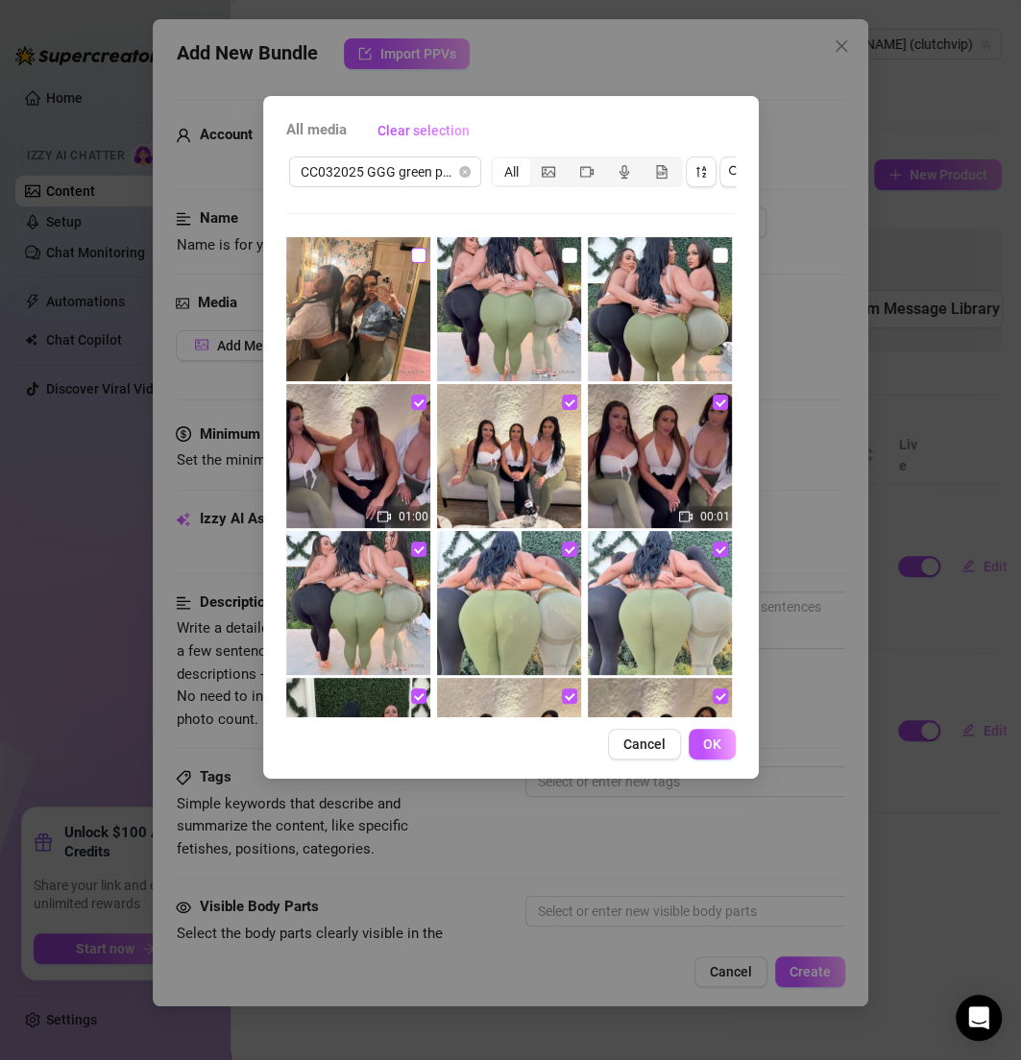
click at [411, 262] on label at bounding box center [418, 255] width 15 height 21
click at [411, 262] on input "checkbox" at bounding box center [418, 255] width 15 height 15
checkbox input "true"
click at [562, 260] on input "checkbox" at bounding box center [569, 255] width 15 height 15
checkbox input "true"
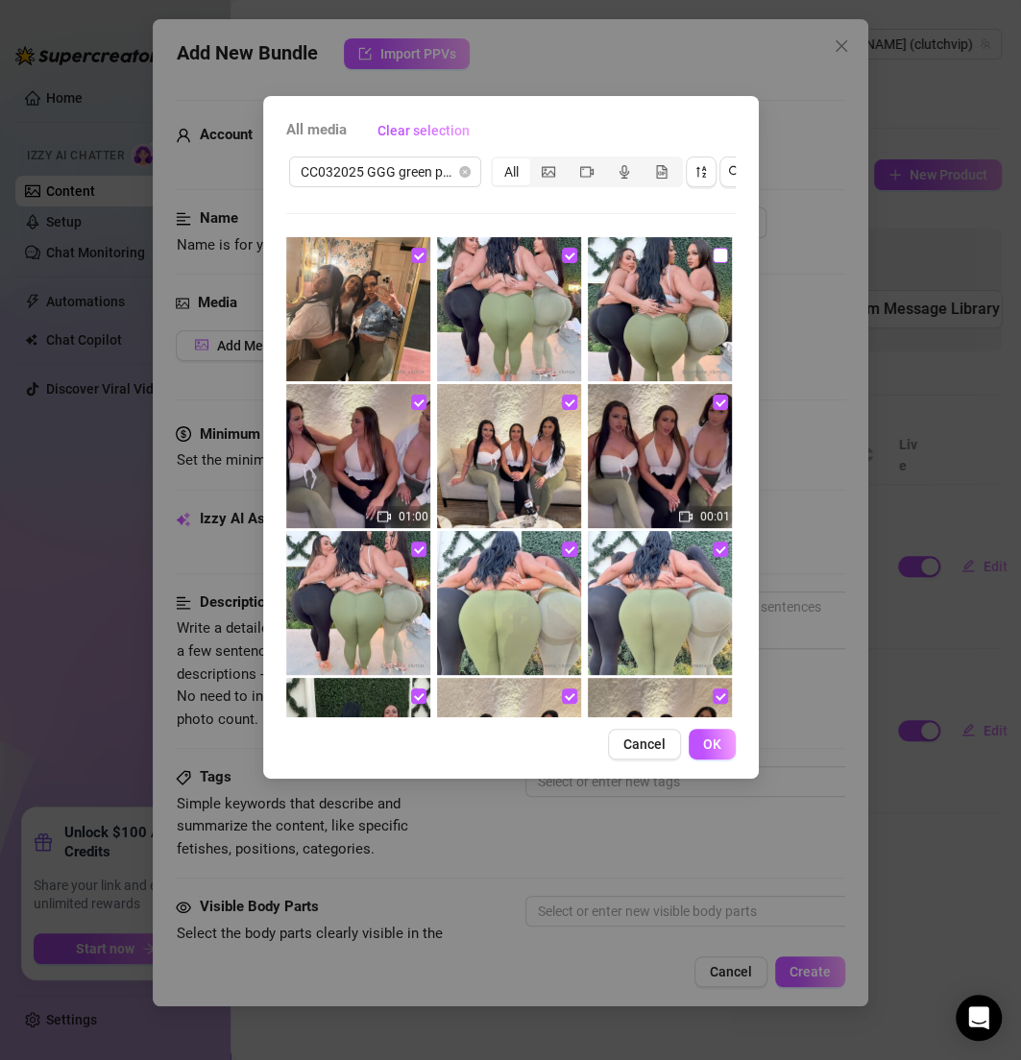
click at [713, 259] on input "checkbox" at bounding box center [720, 255] width 15 height 15
checkbox input "true"
click at [697, 754] on button "OK" at bounding box center [712, 744] width 47 height 31
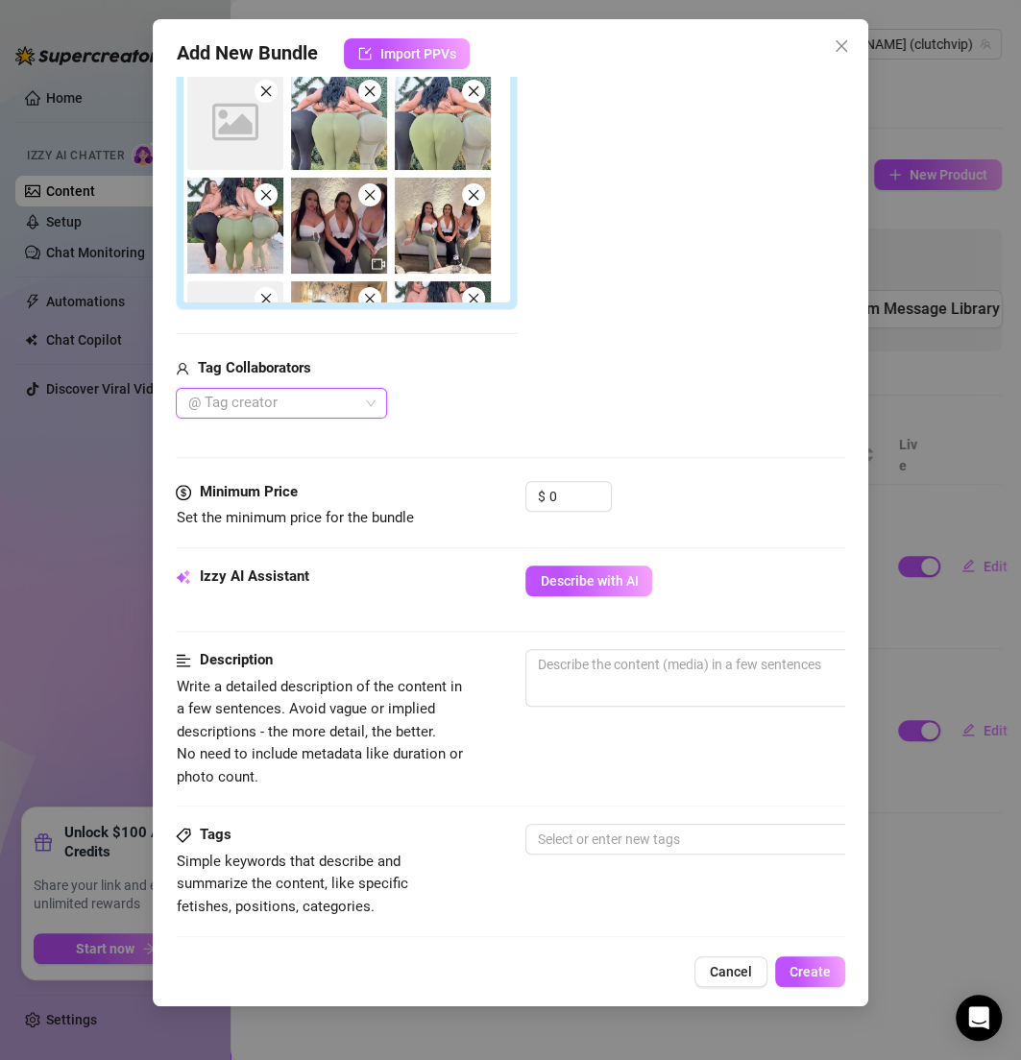
scroll to position [457, 0]
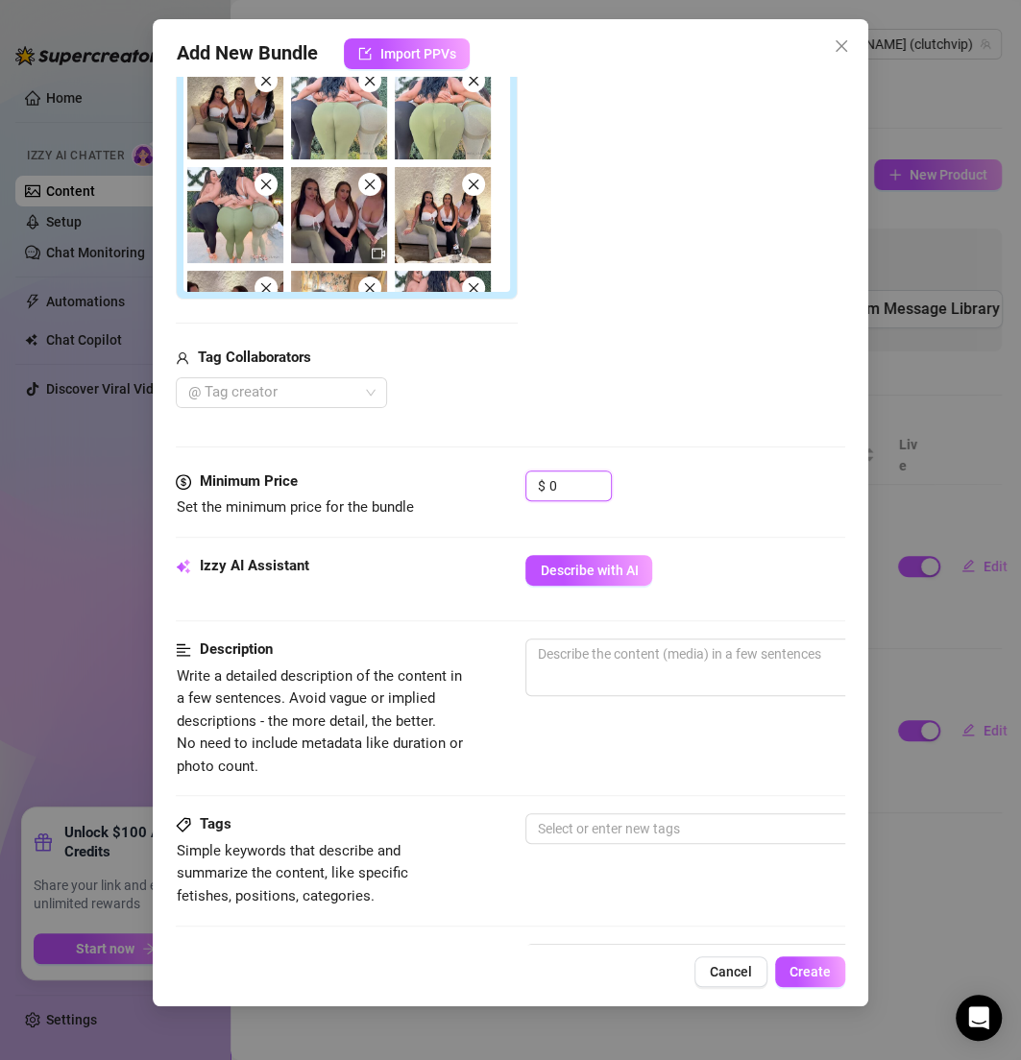
drag, startPoint x: 565, startPoint y: 483, endPoint x: 504, endPoint y: 480, distance: 60.6
click at [504, 481] on div "Minimum Price Set the minimum price for the bundle $ 0" at bounding box center [510, 495] width 668 height 49
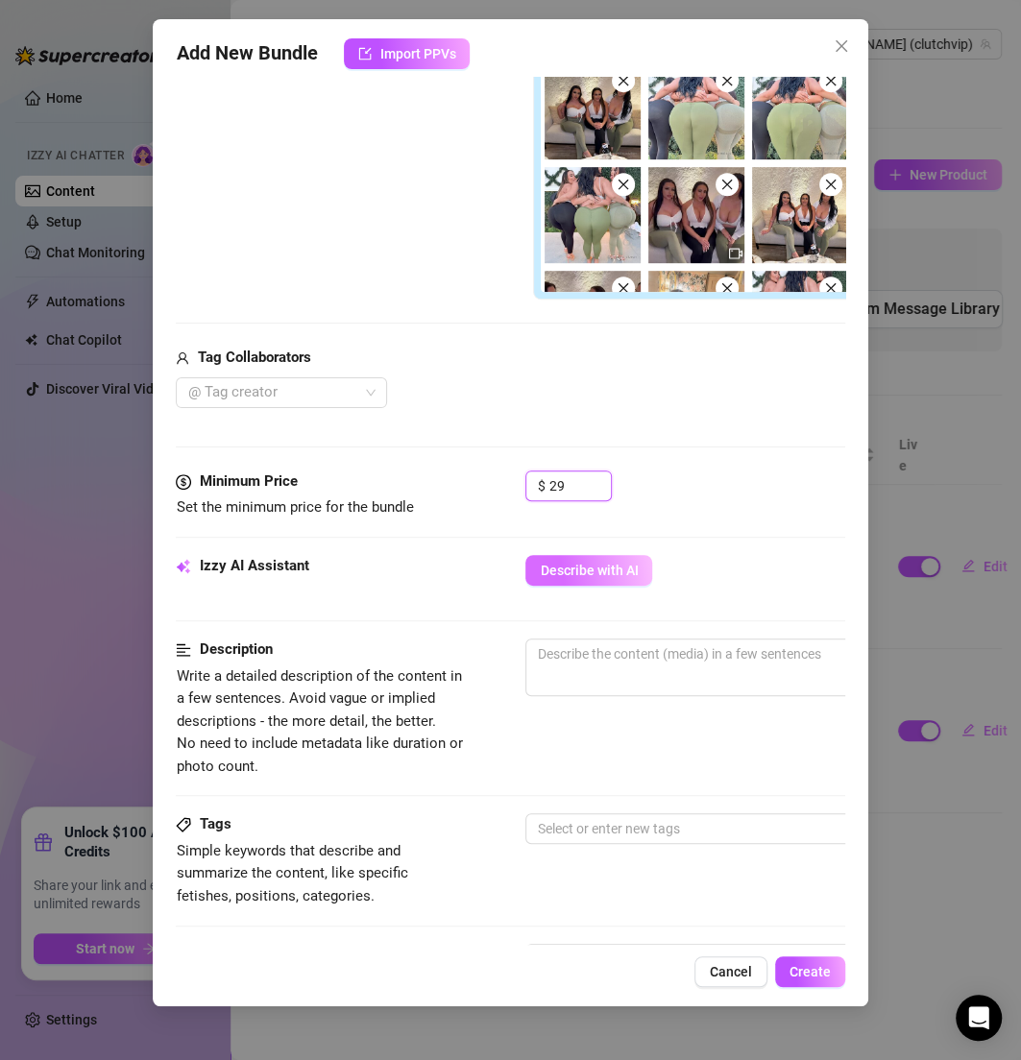
type input "29"
click at [626, 576] on button "Describe with AI" at bounding box center [588, 570] width 127 height 31
type textarea "Three"
type textarea "Three curvy"
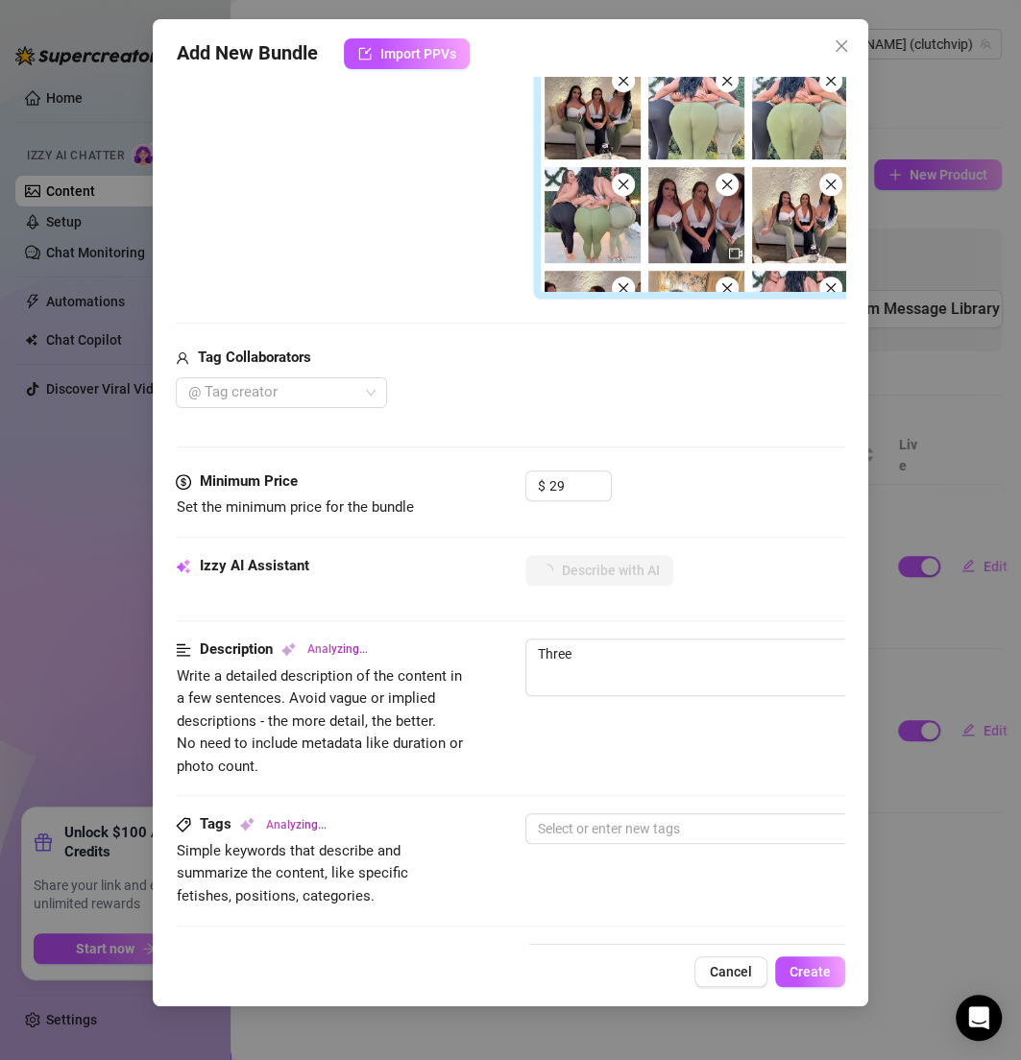
type textarea "Three curvy"
type textarea "Three curvy women"
type textarea "Three curvy women in"
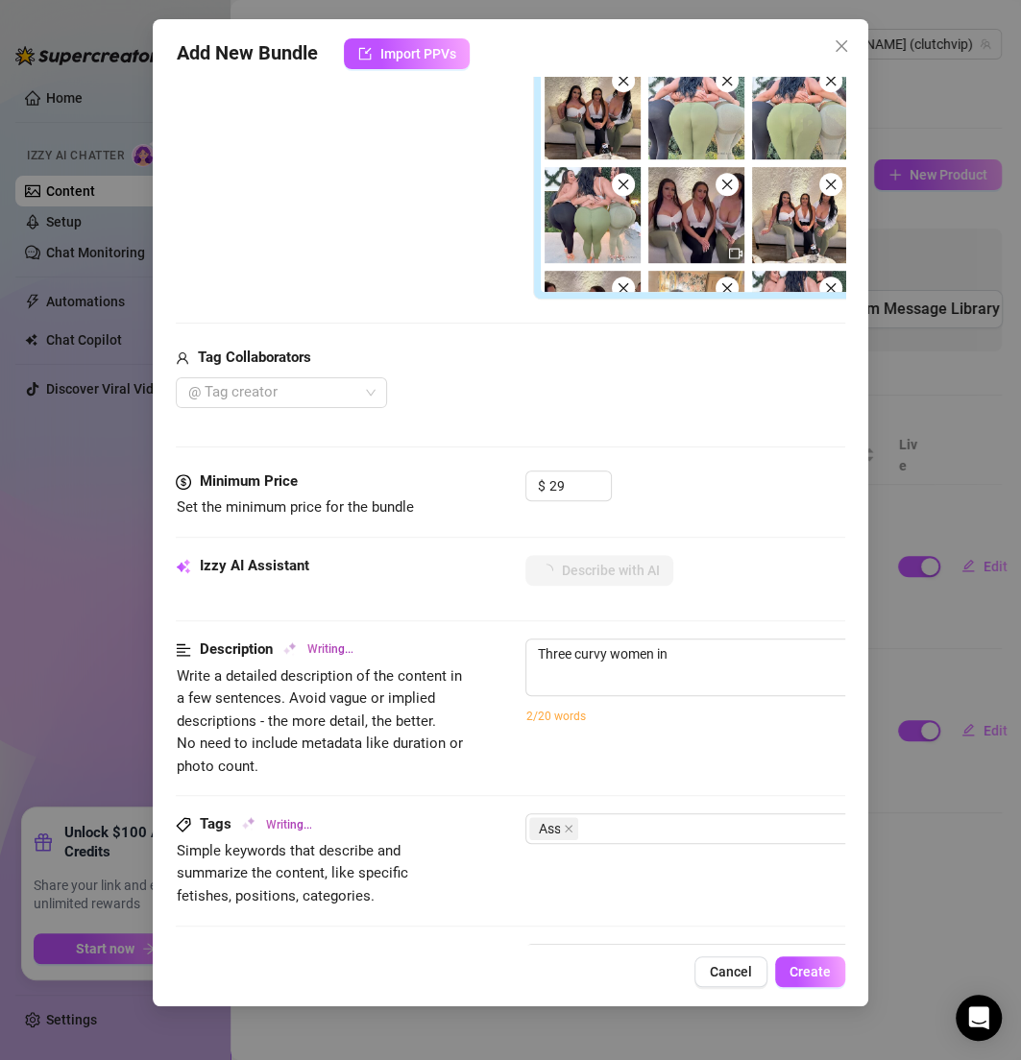
type textarea "Three curvy women in tight"
type textarea "Three curvy women in tight leggings"
type textarea "Three curvy women in tight leggings and"
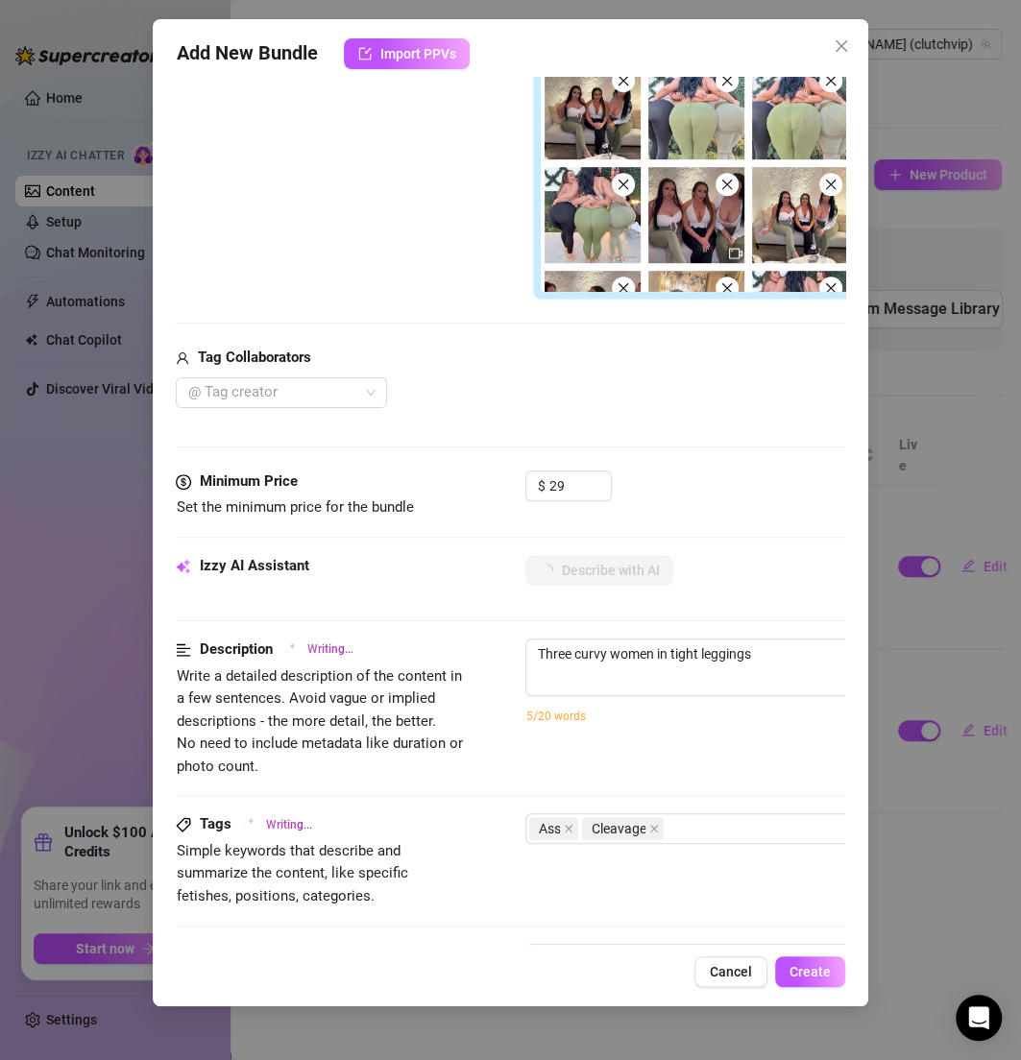
type textarea "Three curvy women in tight leggings and"
type textarea "Three curvy women in tight leggings and low-cut"
type textarea "Three curvy women in tight leggings and low-cut tops"
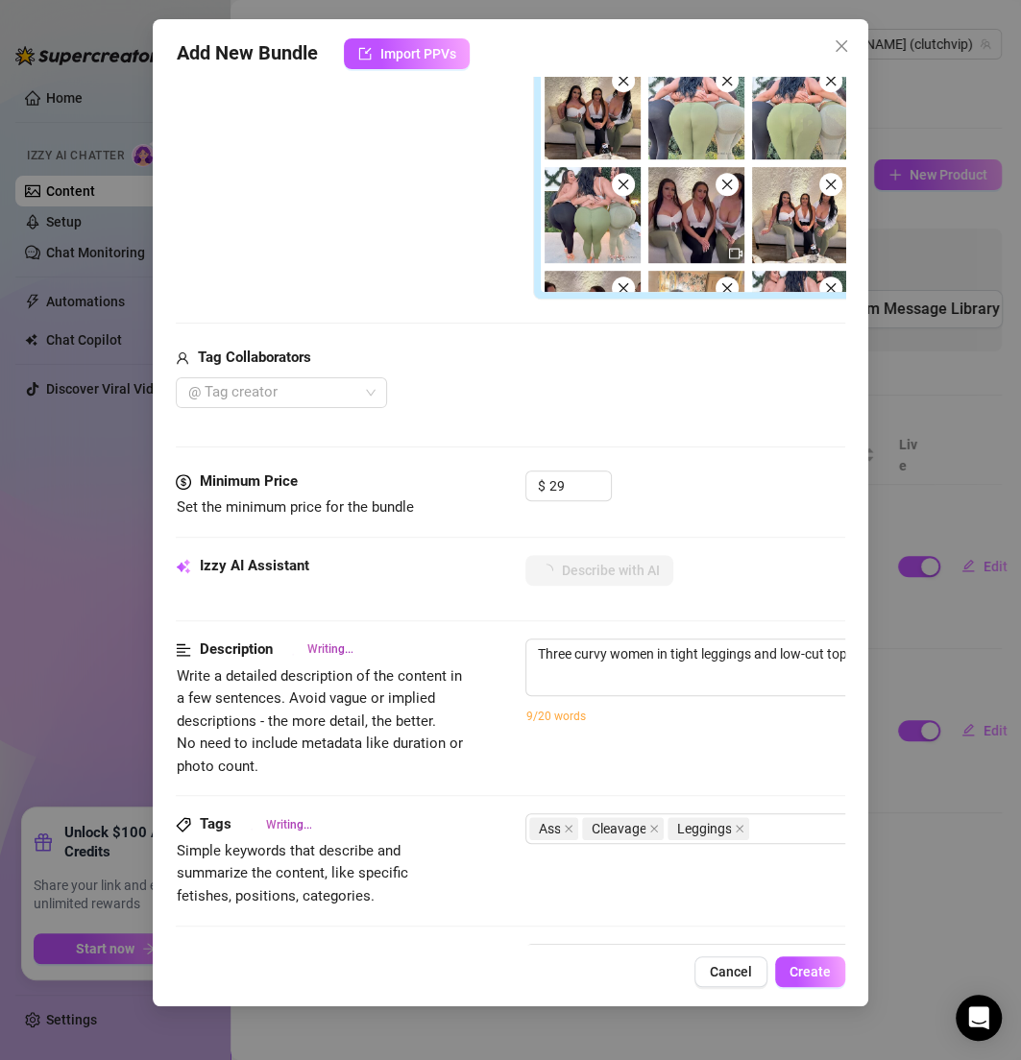
type textarea "Three curvy women in tight leggings and low-cut tops show"
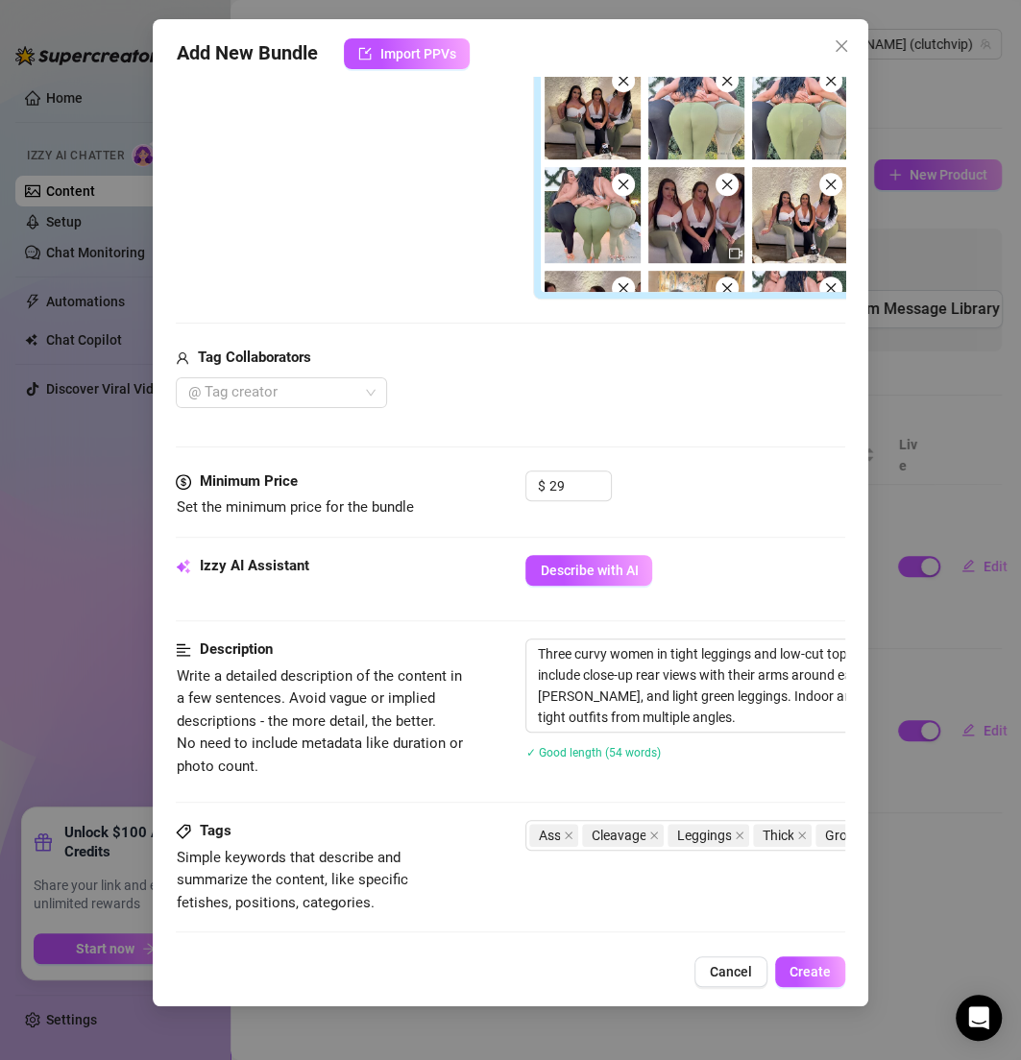
scroll to position [187, 0]
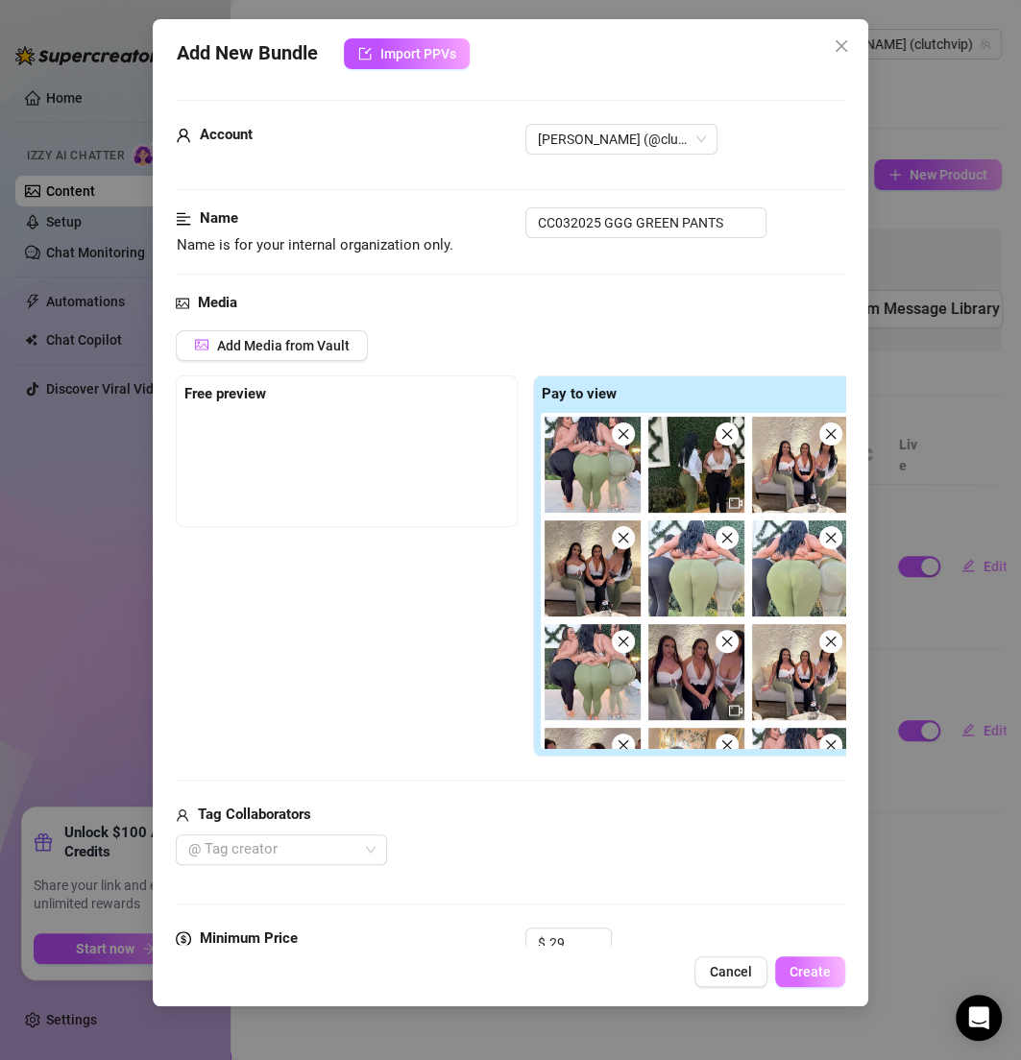
click at [817, 981] on button "Create" at bounding box center [810, 972] width 70 height 31
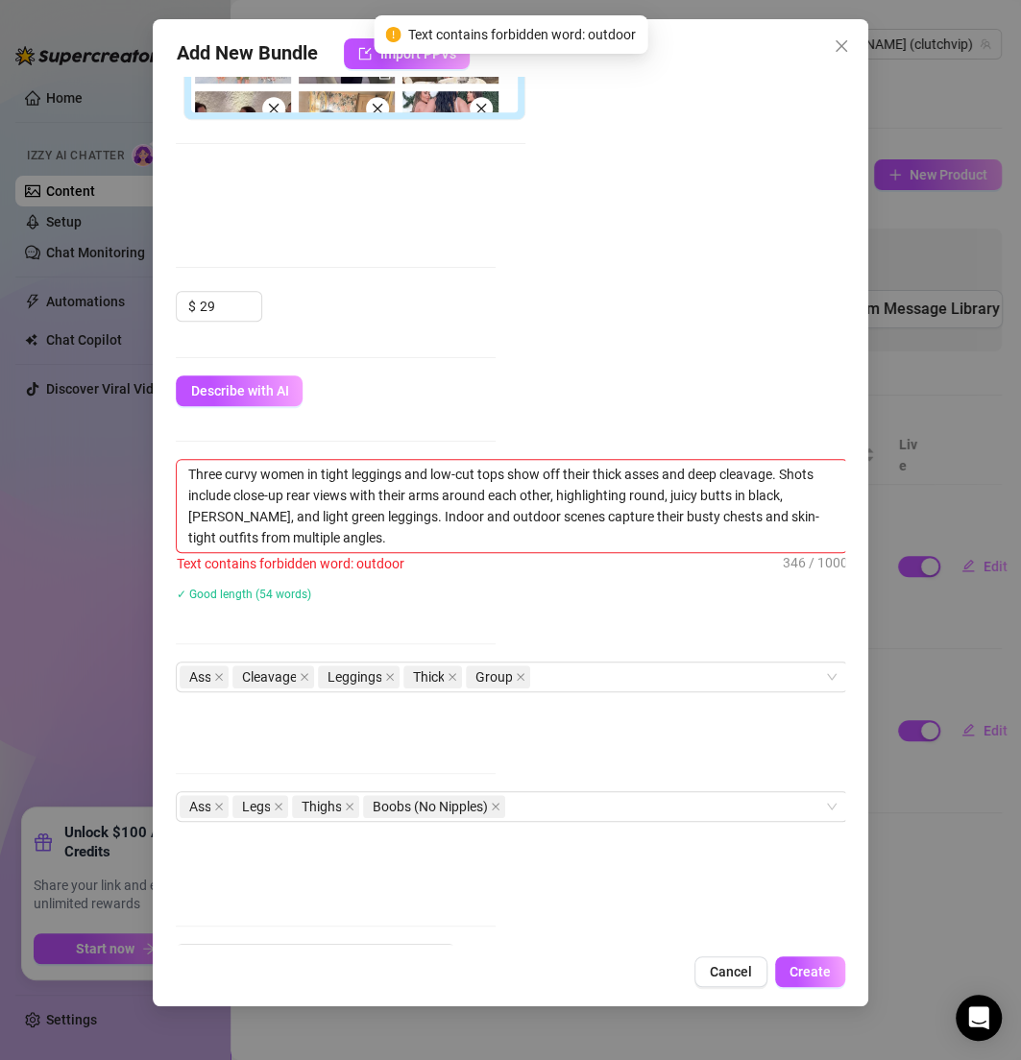
scroll to position [637, 374]
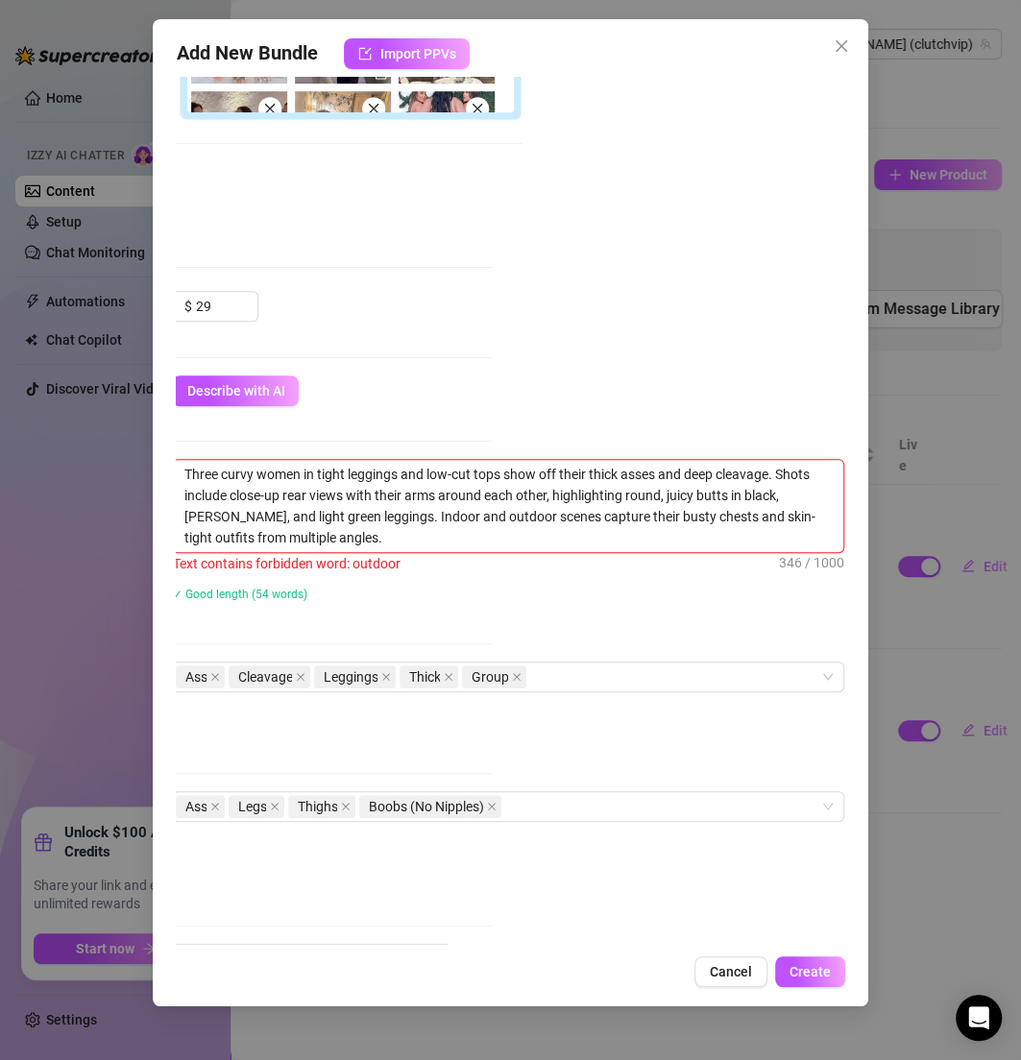
click at [474, 509] on textarea "Three curvy women in tight leggings and low-cut tops show off their thick asses…" at bounding box center [508, 506] width 670 height 92
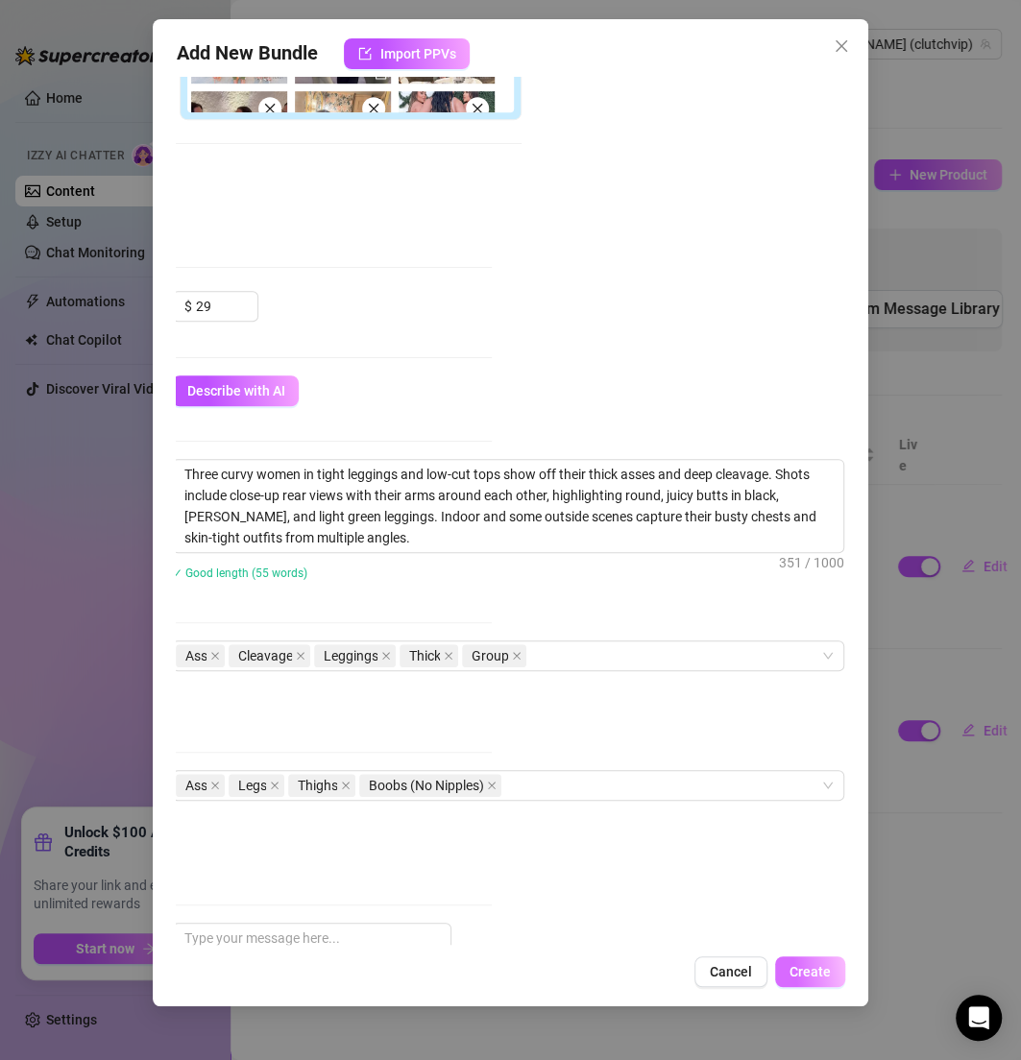
click at [804, 974] on span "Create" at bounding box center [809, 971] width 41 height 15
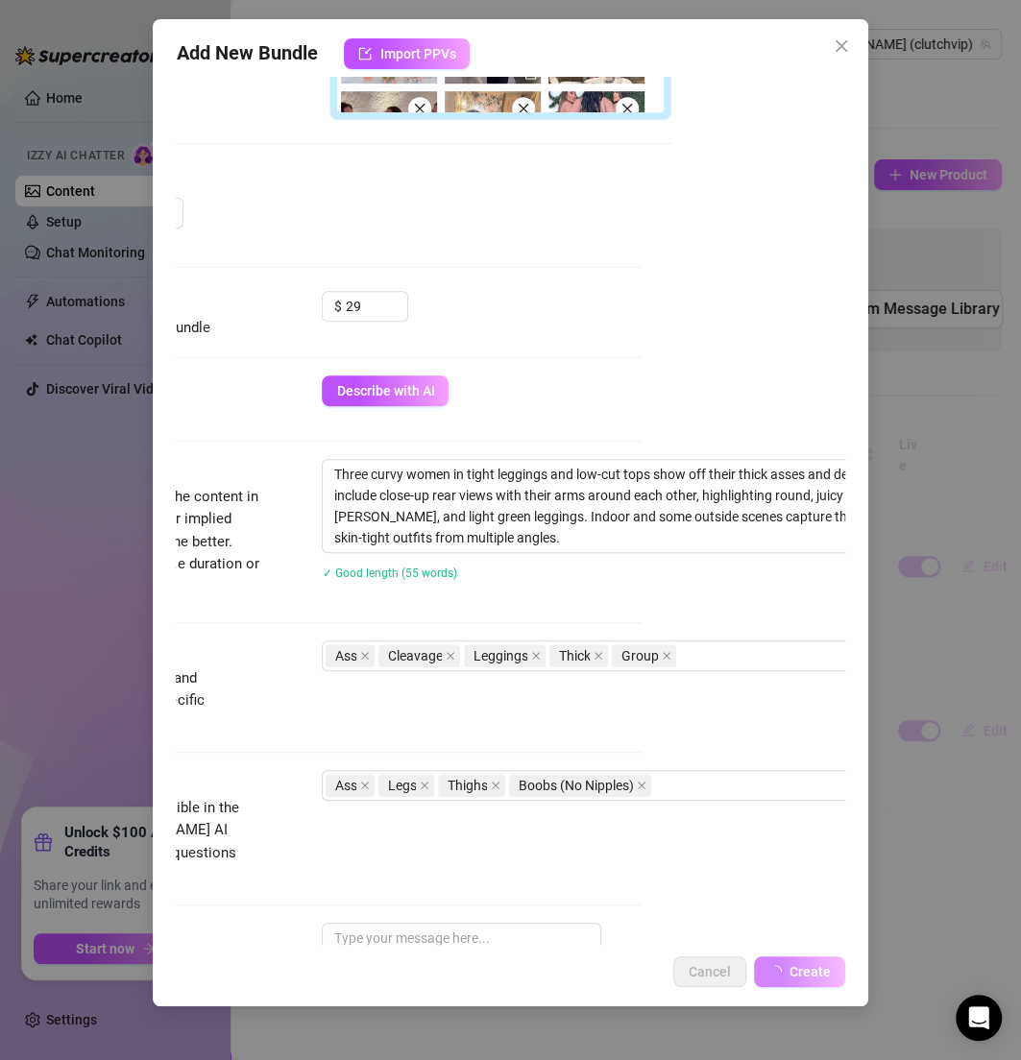
scroll to position [637, 122]
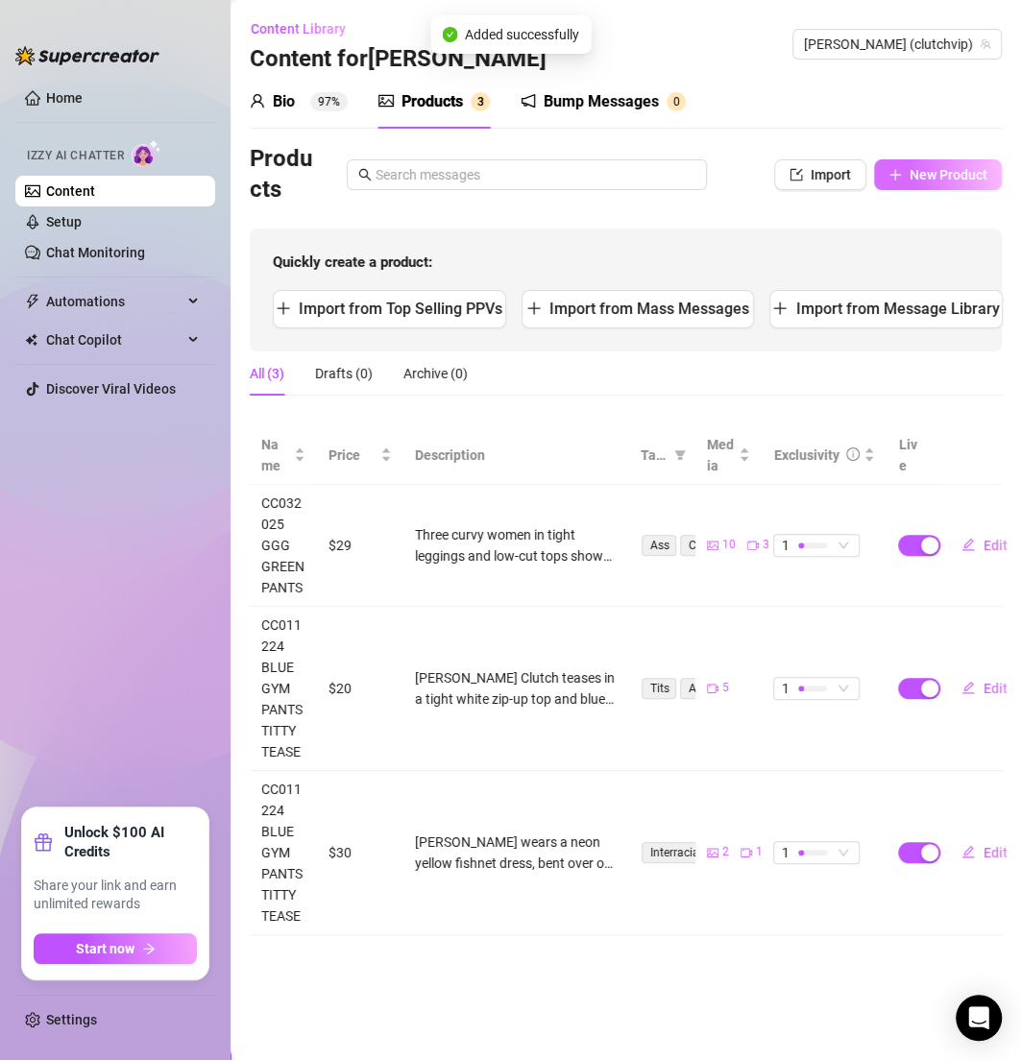
click at [931, 172] on span "New Product" at bounding box center [948, 174] width 78 height 15
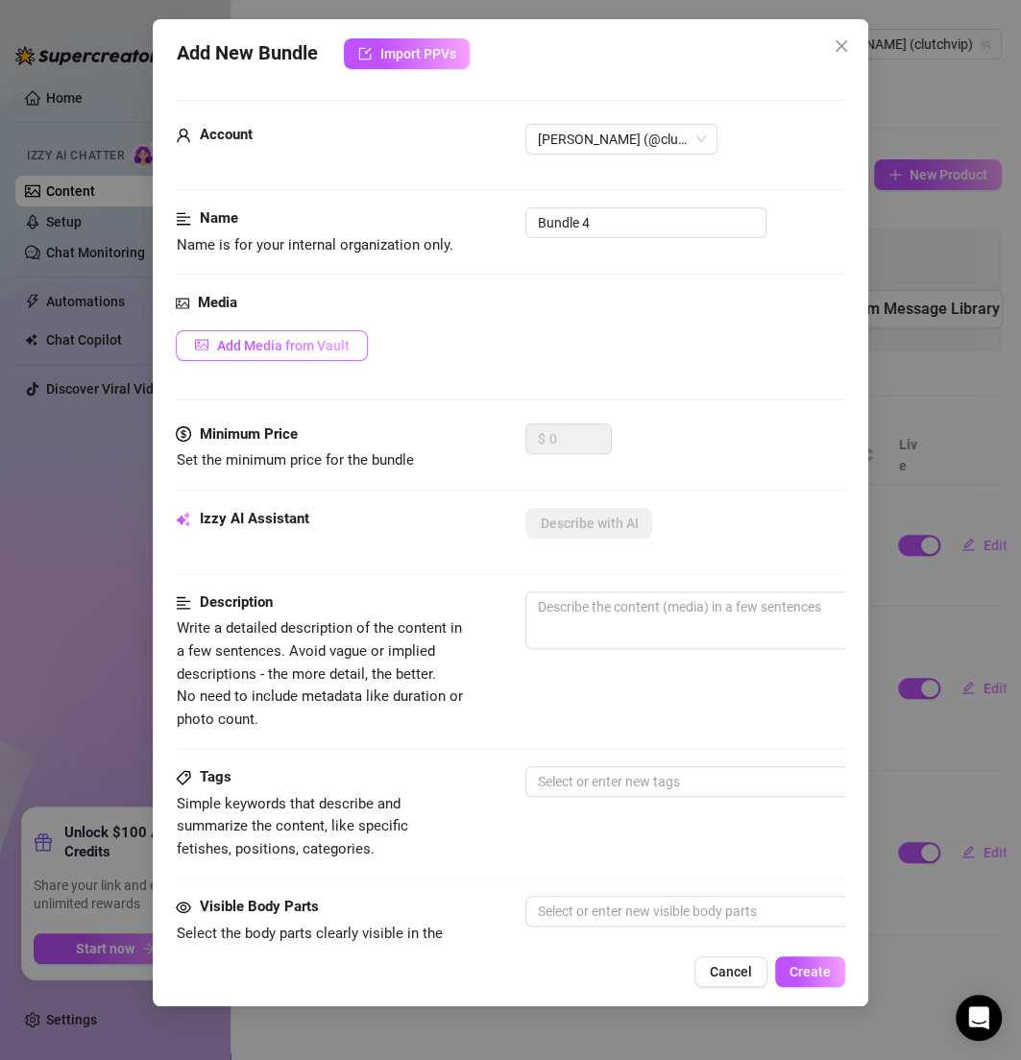
click at [346, 338] on span "Add Media from Vault" at bounding box center [282, 345] width 133 height 15
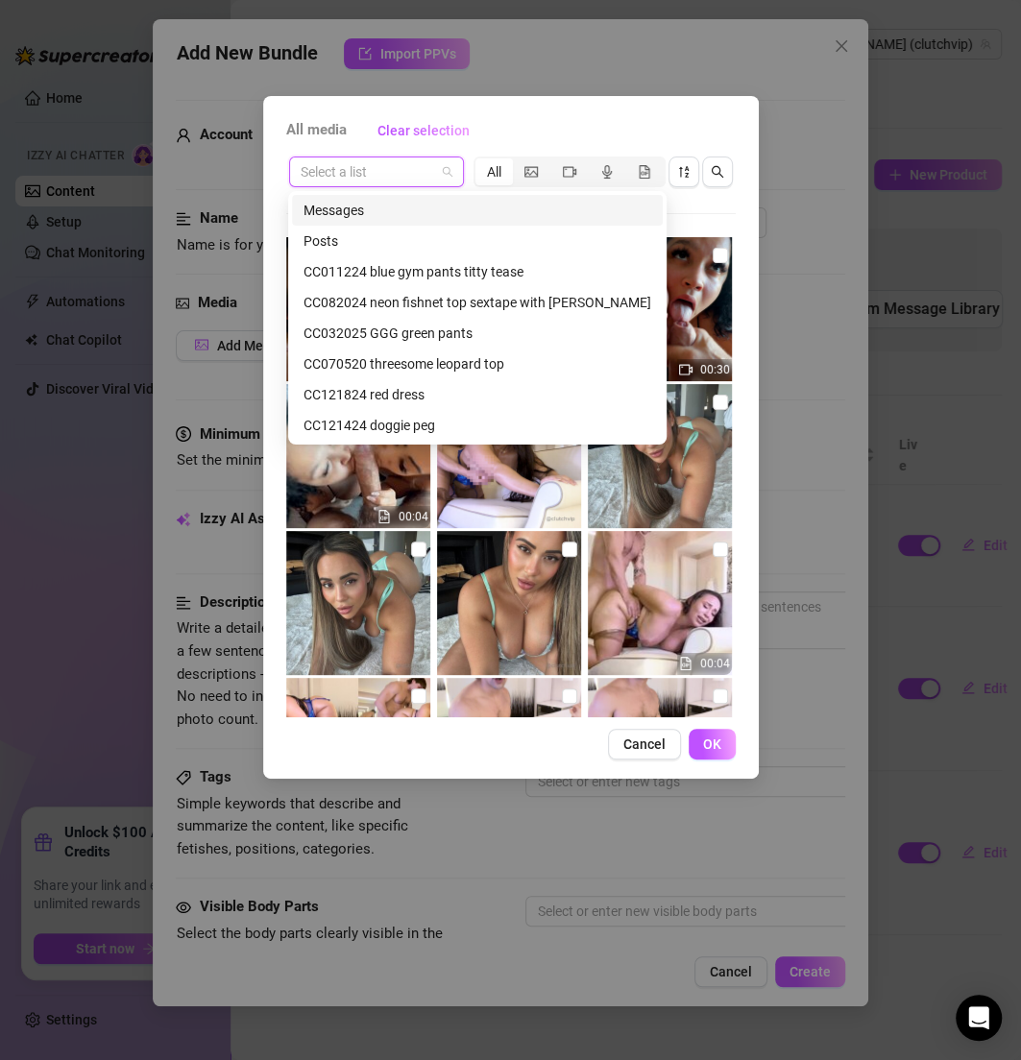
click at [334, 174] on input "search" at bounding box center [368, 171] width 134 height 29
paste input "CC121824 RED DRESS"
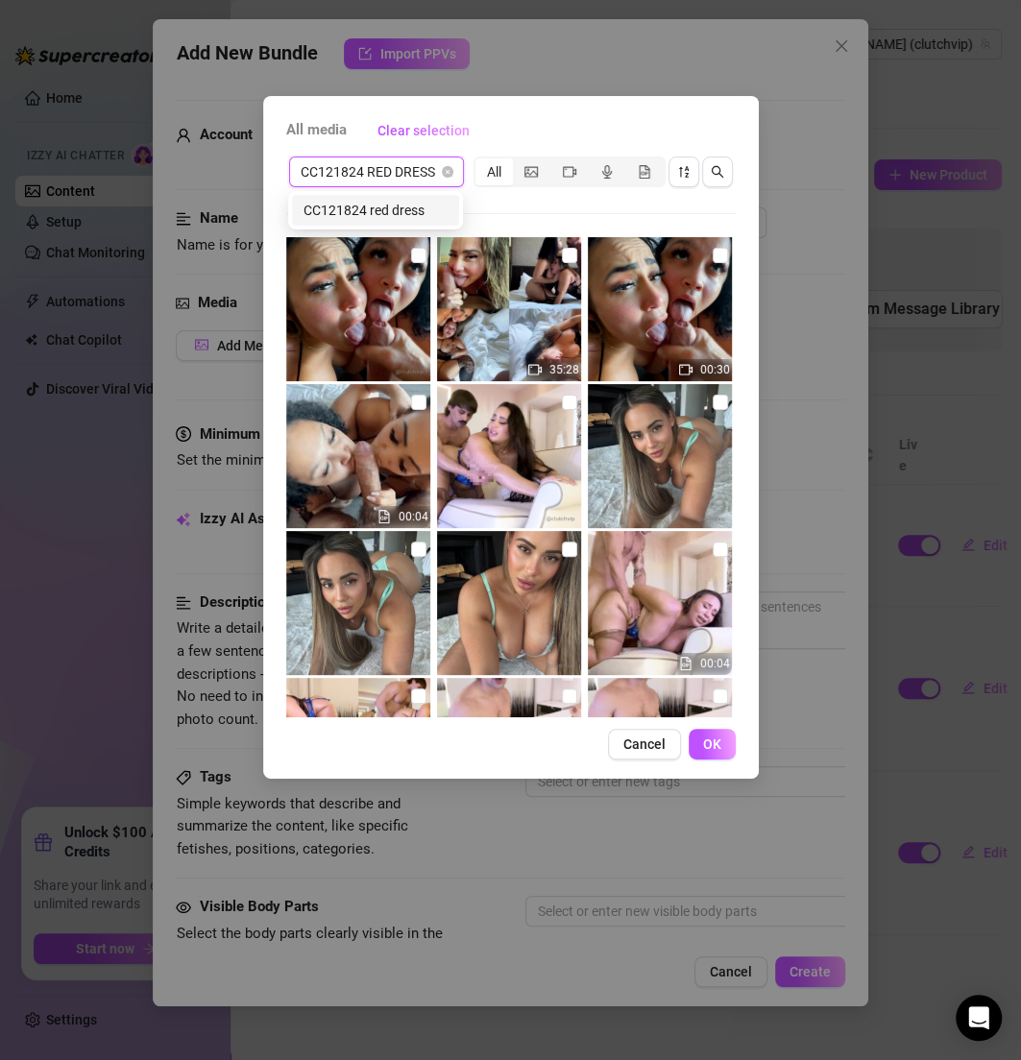
click at [384, 200] on div "CC121824 red dress" at bounding box center [375, 210] width 144 height 21
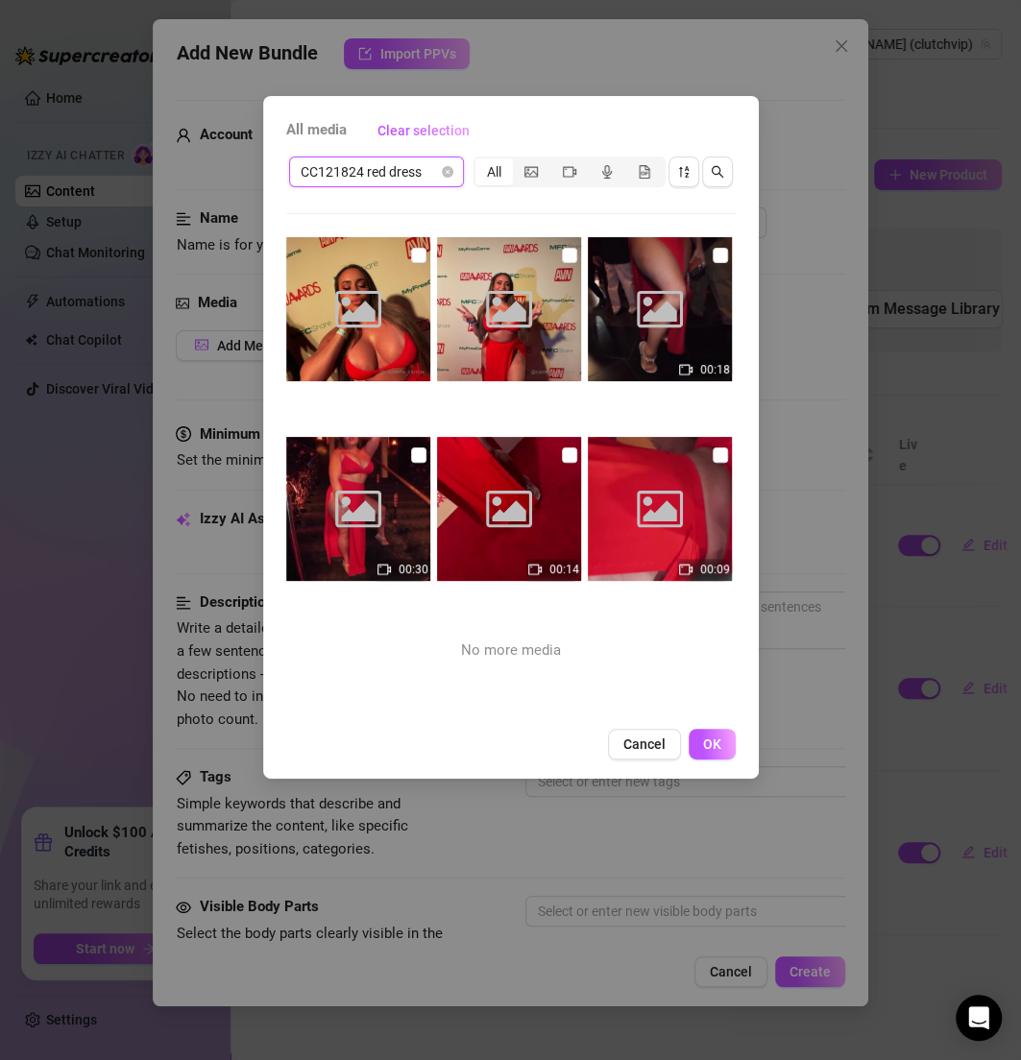
click at [416, 266] on div "Image placeholder" at bounding box center [358, 309] width 144 height 144
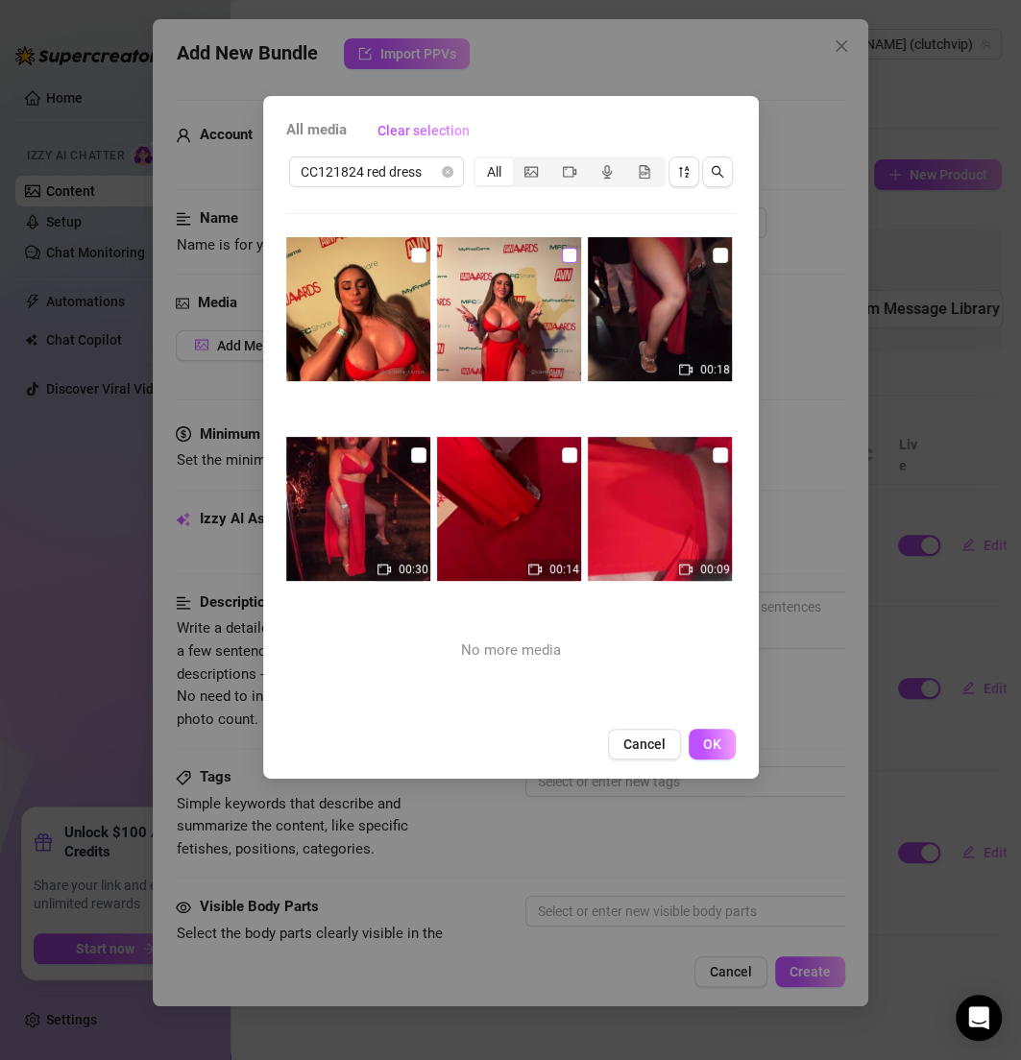
click at [563, 253] on input "checkbox" at bounding box center [569, 255] width 15 height 15
click at [713, 254] on input "checkbox" at bounding box center [720, 255] width 15 height 15
click at [411, 255] on input "checkbox" at bounding box center [418, 255] width 15 height 15
click at [415, 449] on input "checkbox" at bounding box center [418, 455] width 15 height 15
click at [562, 460] on input "checkbox" at bounding box center [569, 455] width 15 height 15
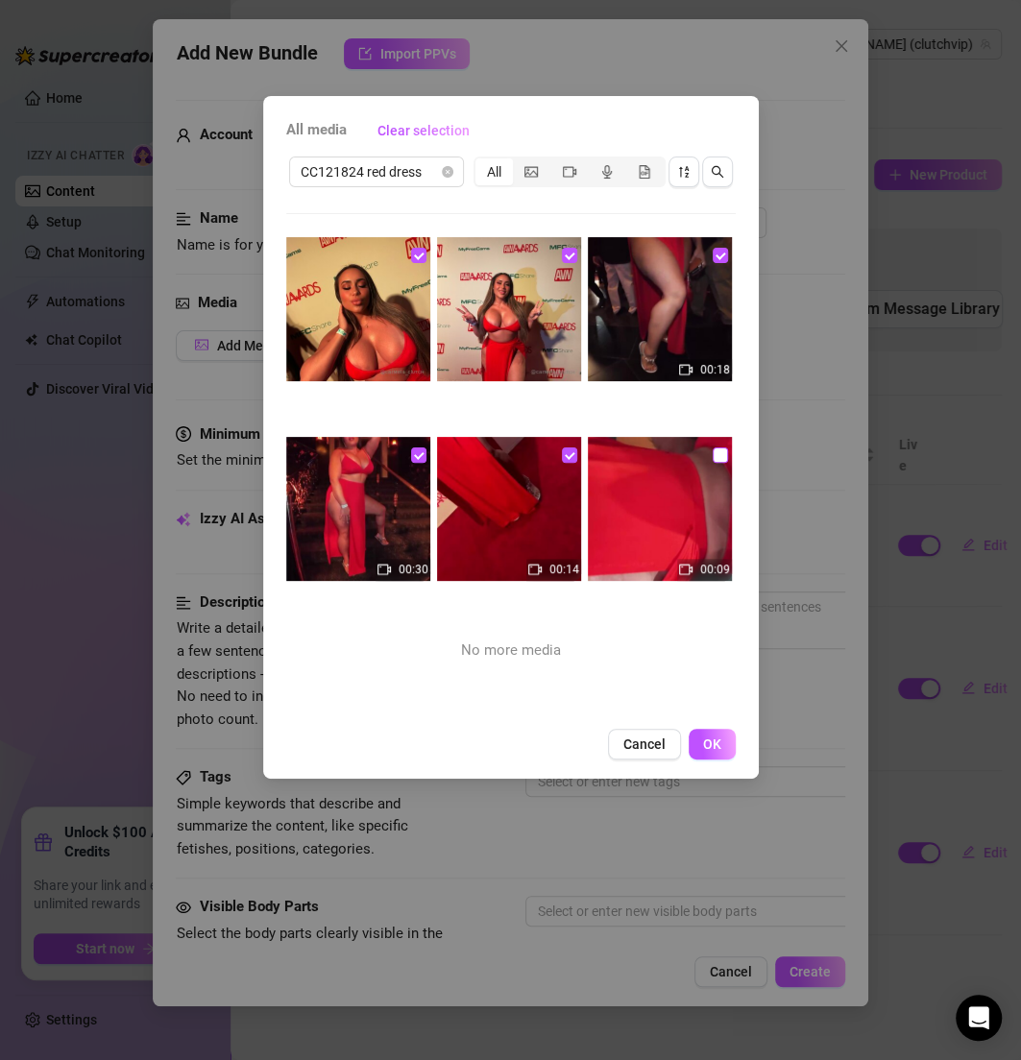
click at [713, 460] on input "checkbox" at bounding box center [720, 455] width 15 height 15
click at [730, 751] on button "OK" at bounding box center [712, 744] width 47 height 31
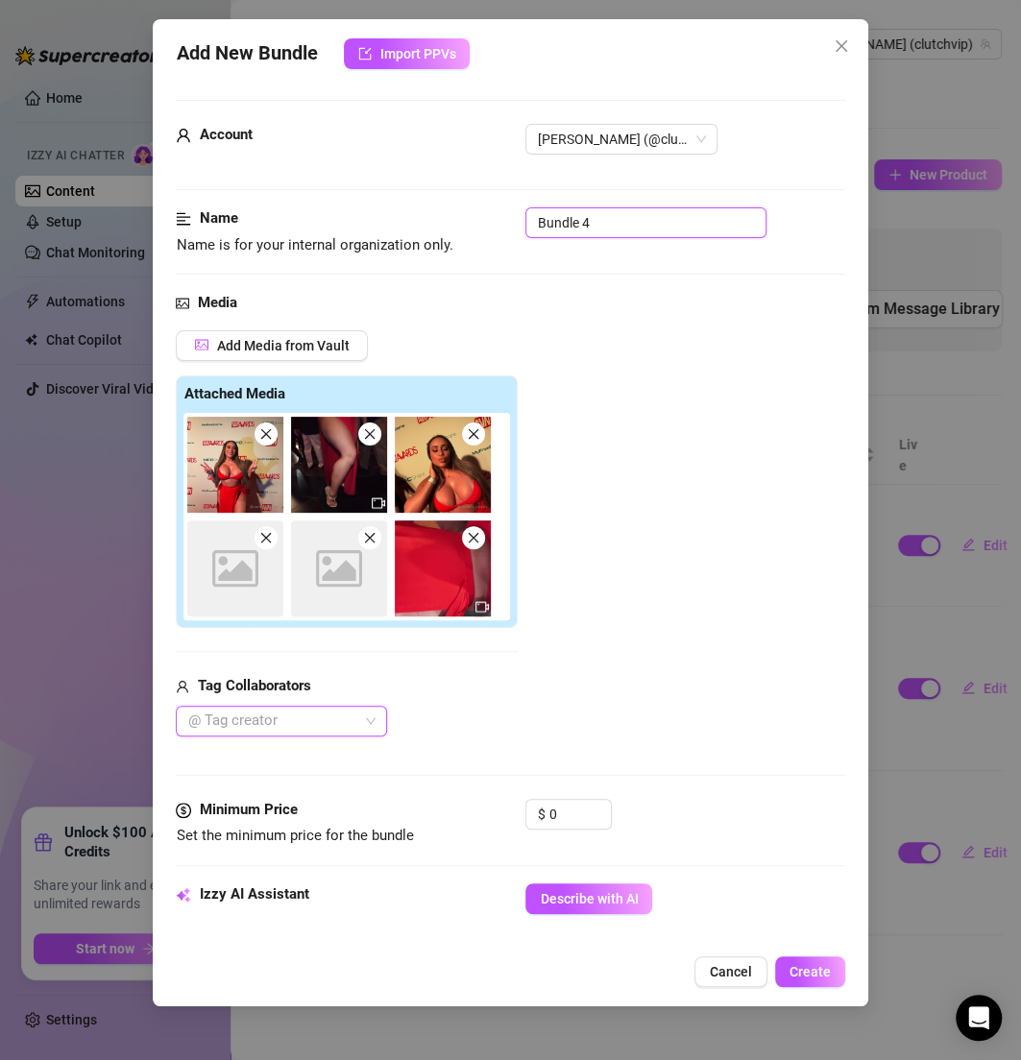
click at [619, 219] on input "Bundle 4" at bounding box center [645, 222] width 241 height 31
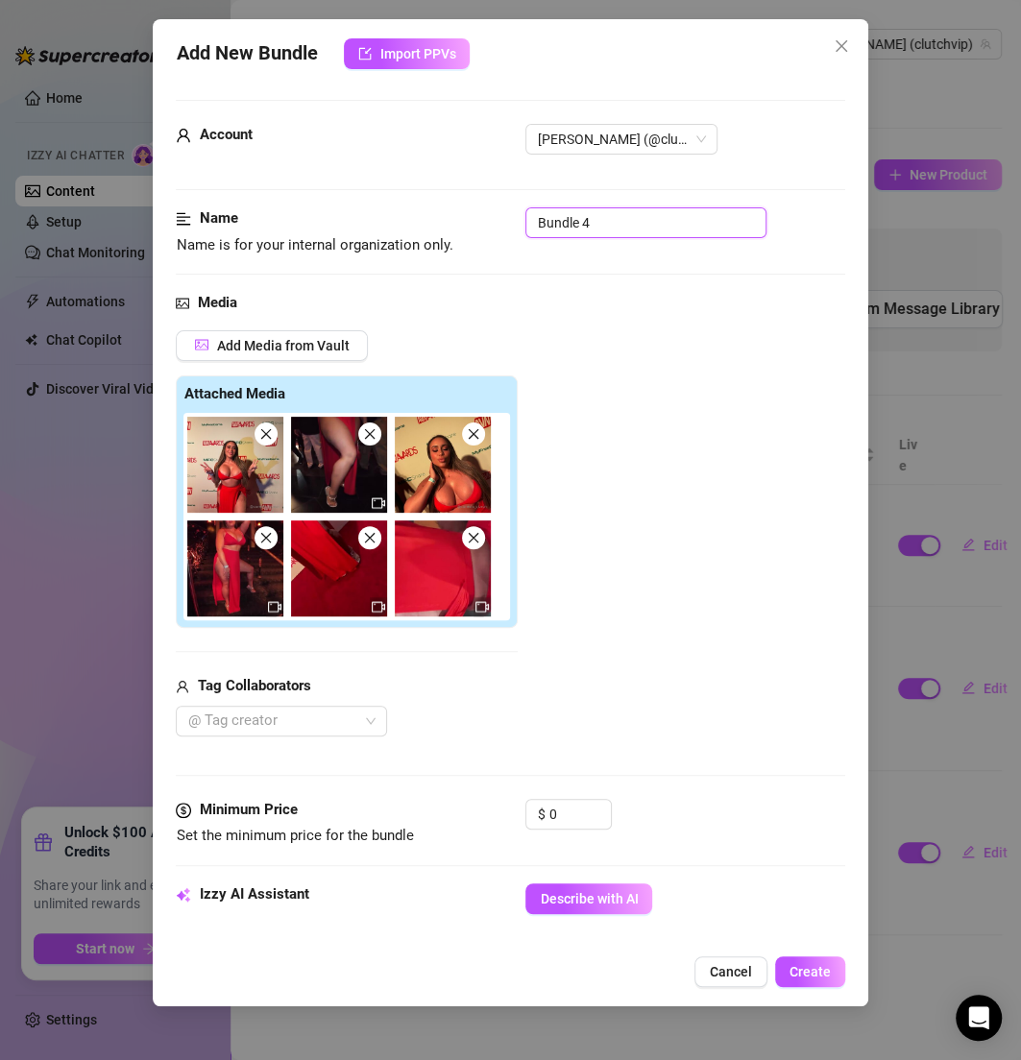
paste input "CC121824 RED DRESS"
click at [632, 315] on div "Media Add Media from Vault Attached Media Tag Collaborators @ Tag creator" at bounding box center [510, 545] width 668 height 507
drag, startPoint x: 560, startPoint y: 813, endPoint x: 471, endPoint y: 813, distance: 89.3
click at [471, 813] on div "Minimum Price Set the minimum price for the bundle $ 0" at bounding box center [510, 823] width 668 height 49
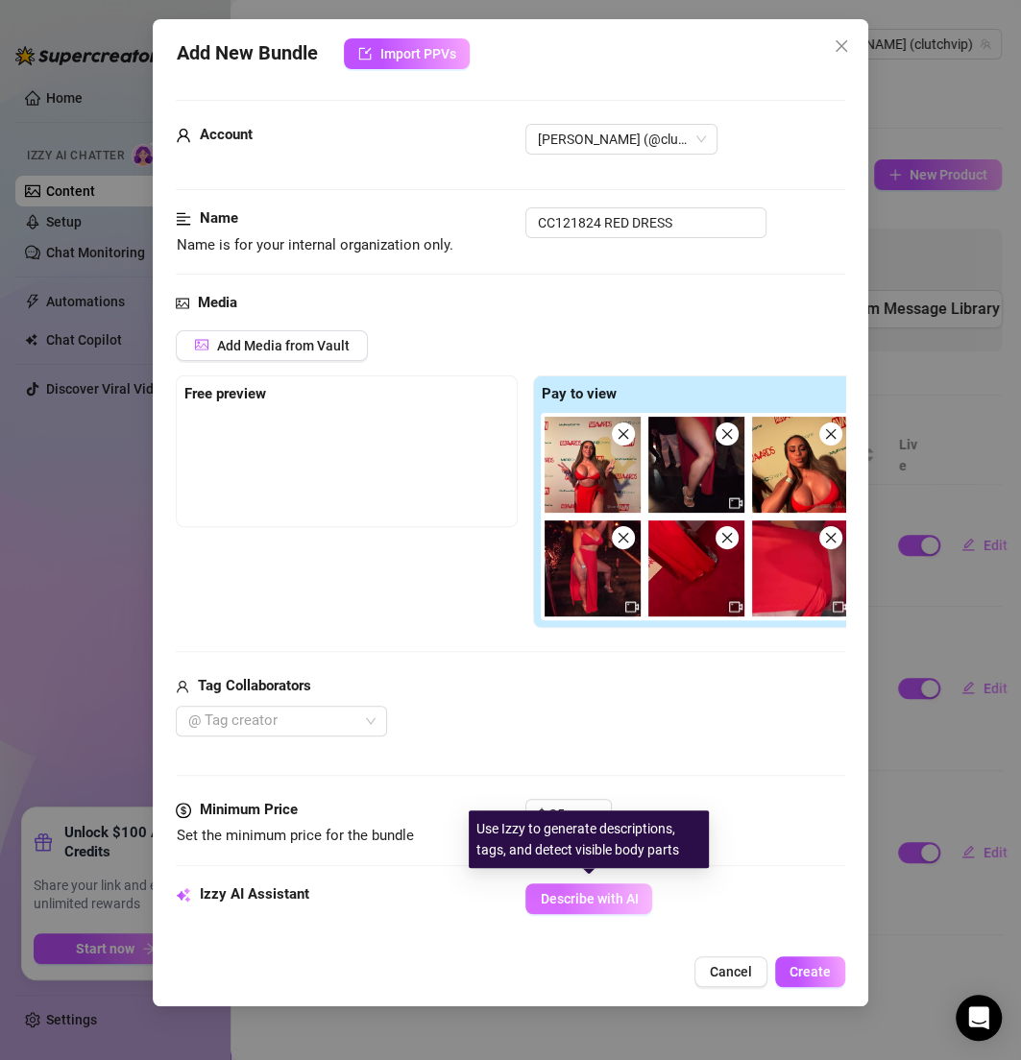
click at [593, 901] on span "Describe with AI" at bounding box center [589, 898] width 98 height 15
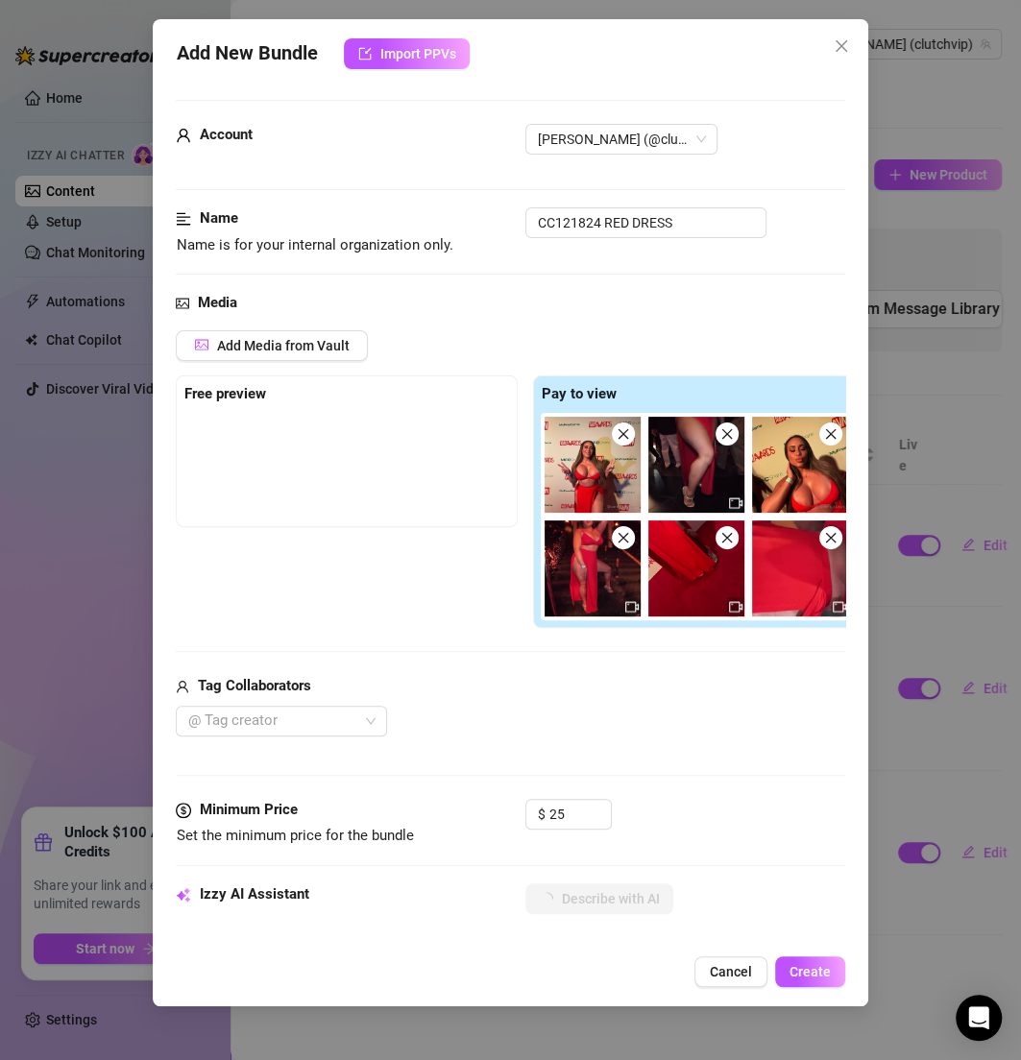
click at [408, 545] on div "Free preview Pay to view" at bounding box center [525, 502] width 699 height 254
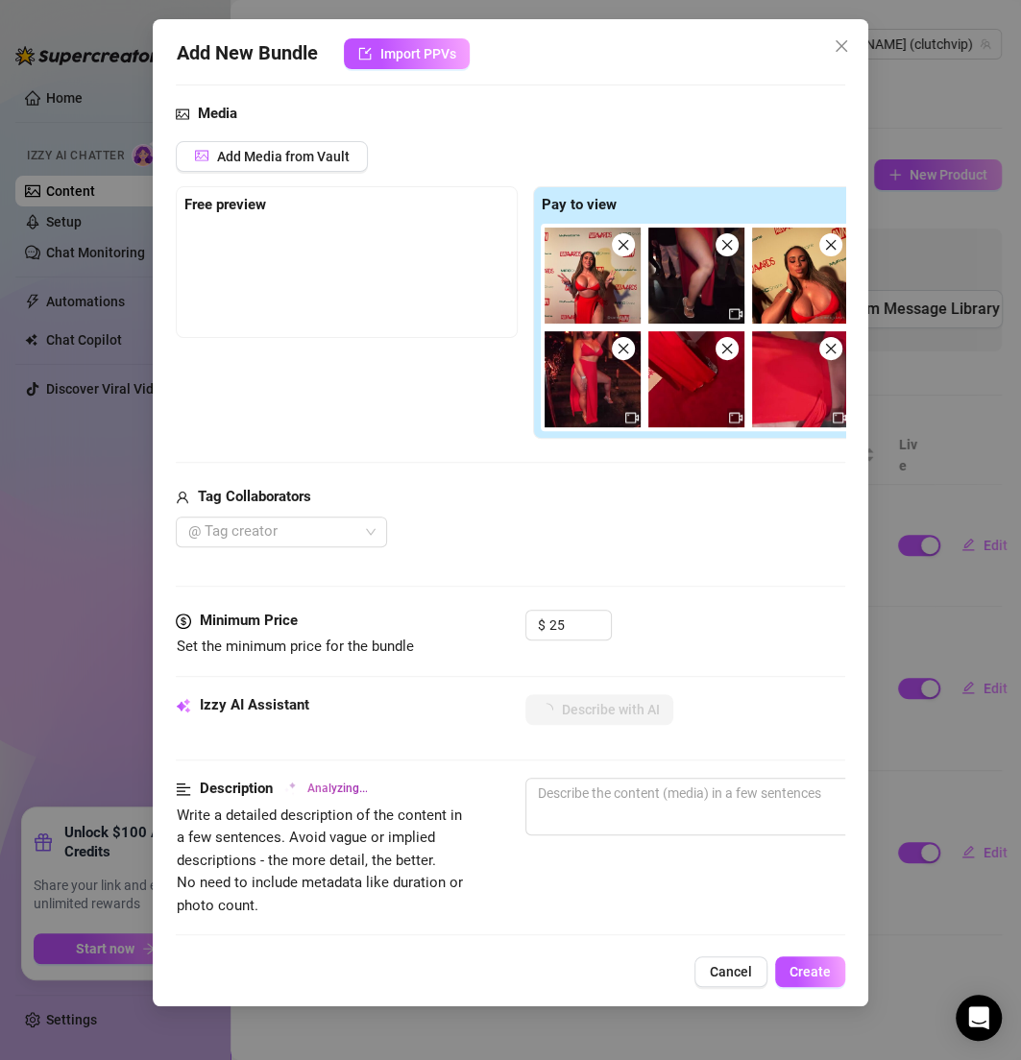
scroll to position [186, 0]
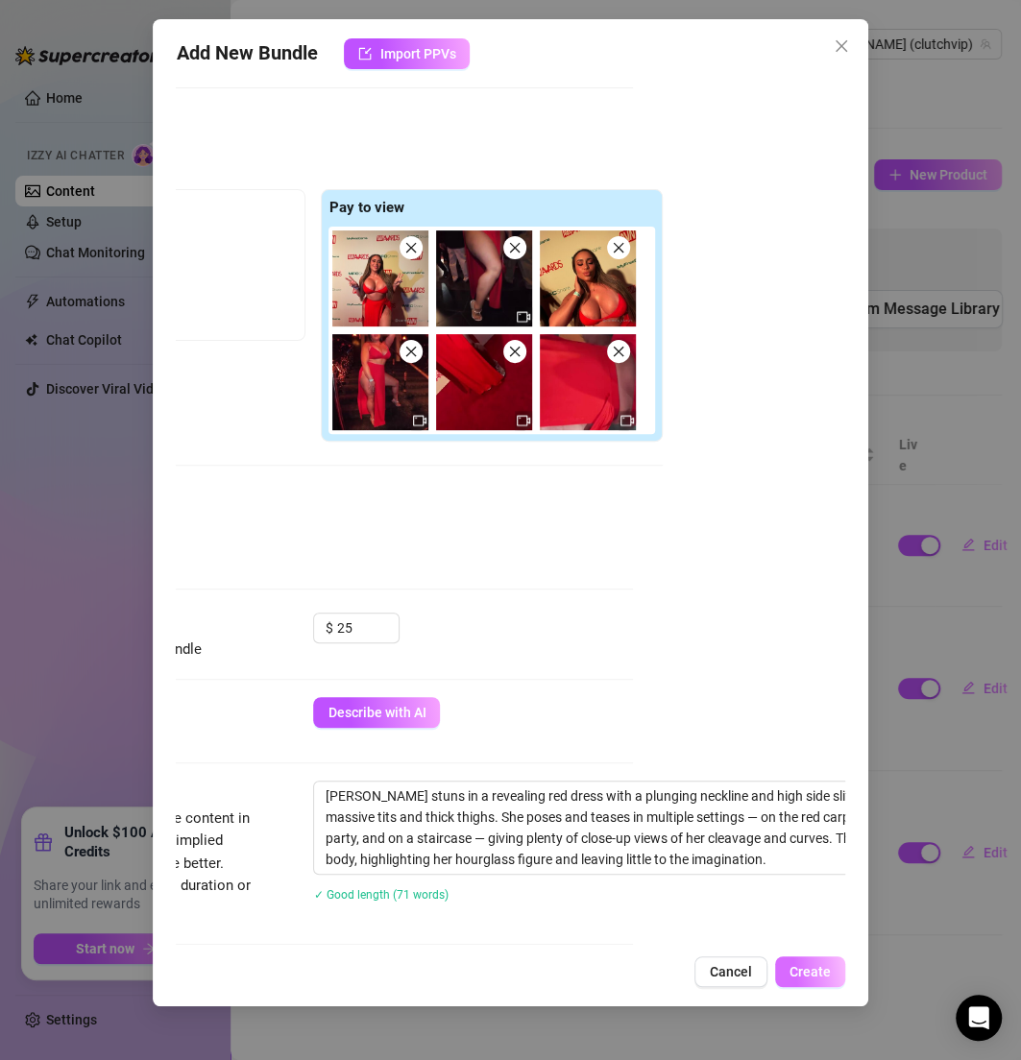
click at [802, 959] on button "Create" at bounding box center [810, 972] width 70 height 31
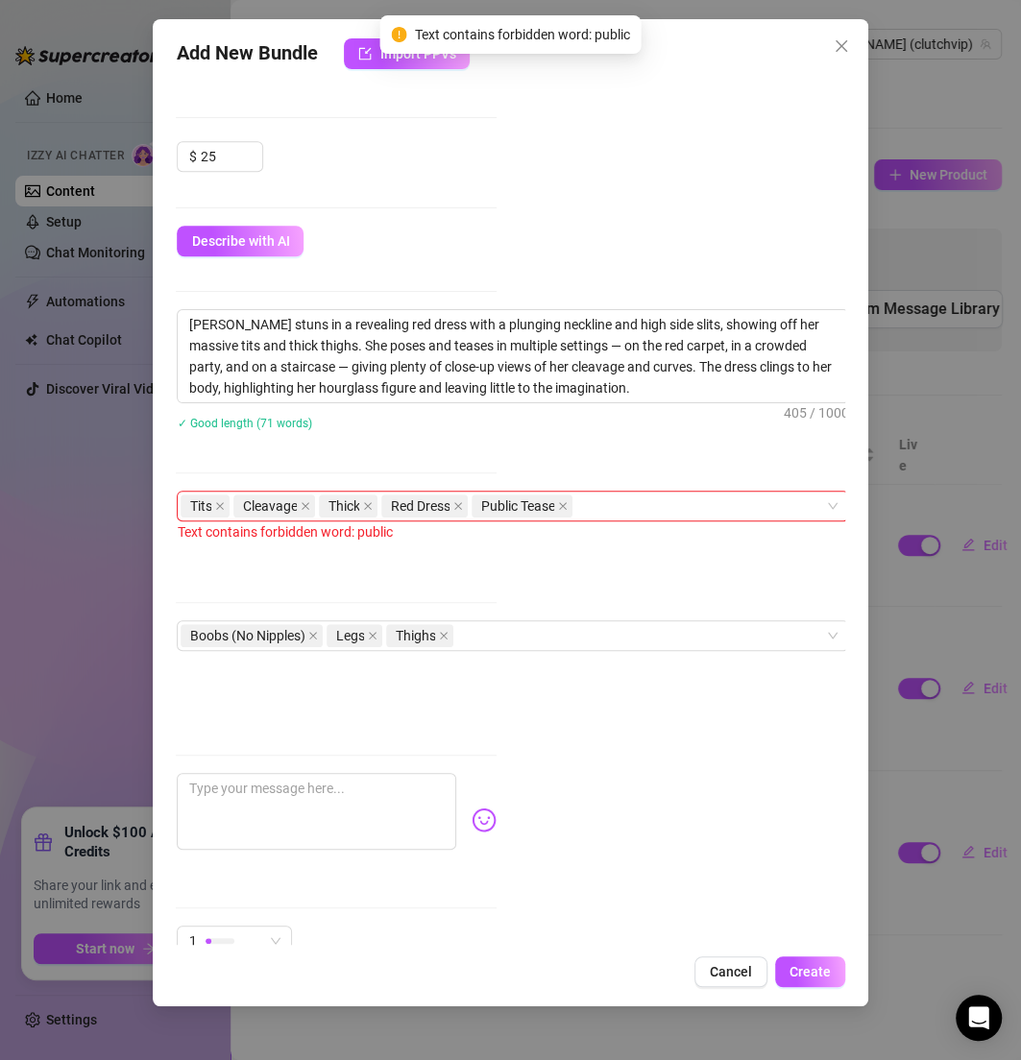
scroll to position [652, 339]
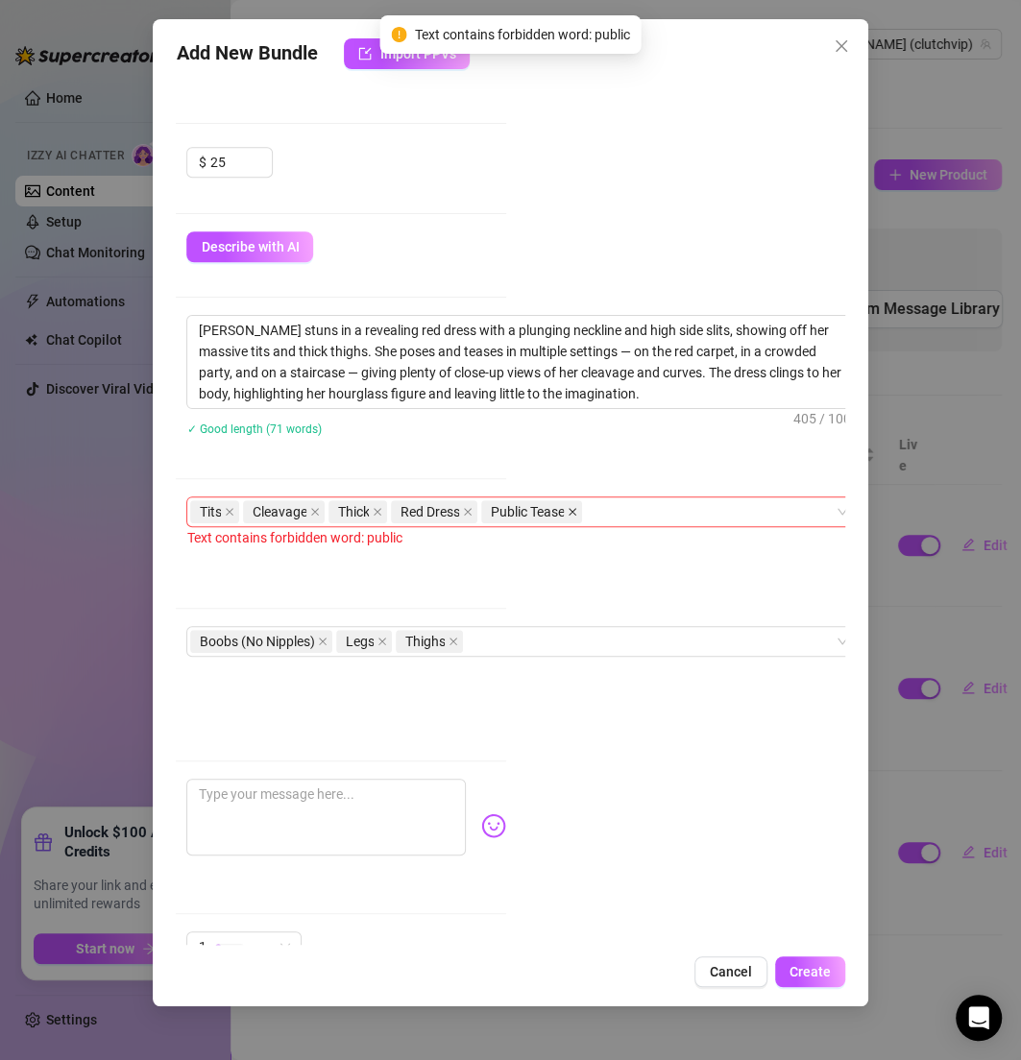
click at [576, 510] on icon "close" at bounding box center [573, 512] width 8 height 8
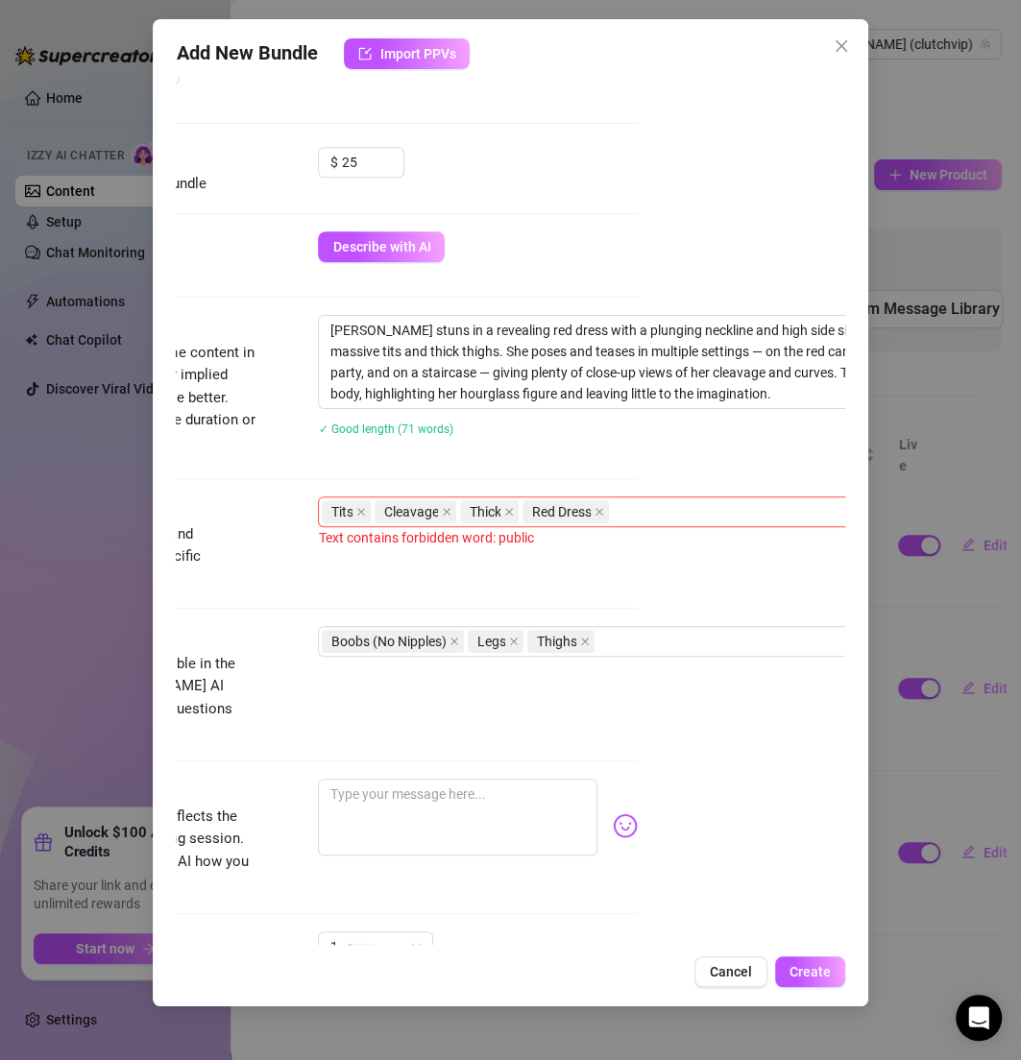
scroll to position [652, 191]
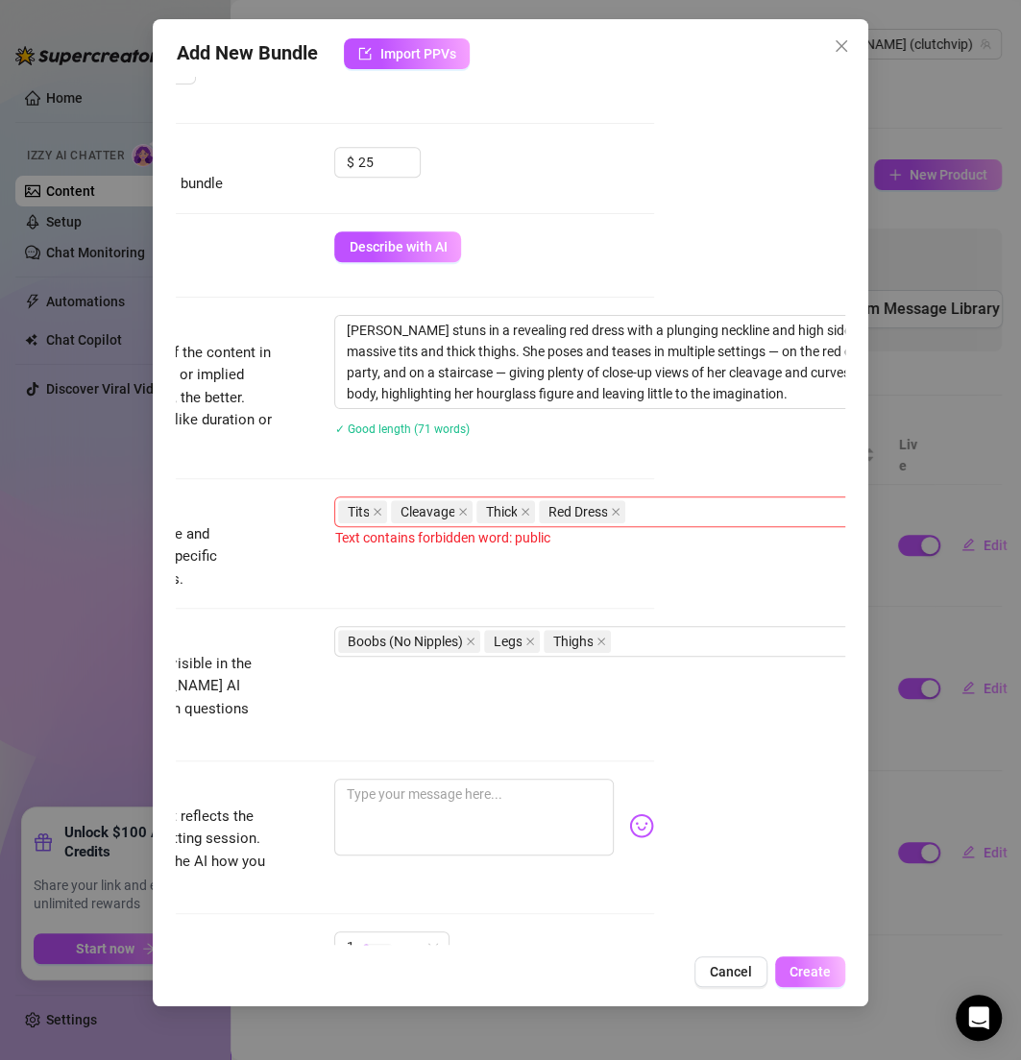
click at [784, 957] on button "Create" at bounding box center [810, 972] width 70 height 31
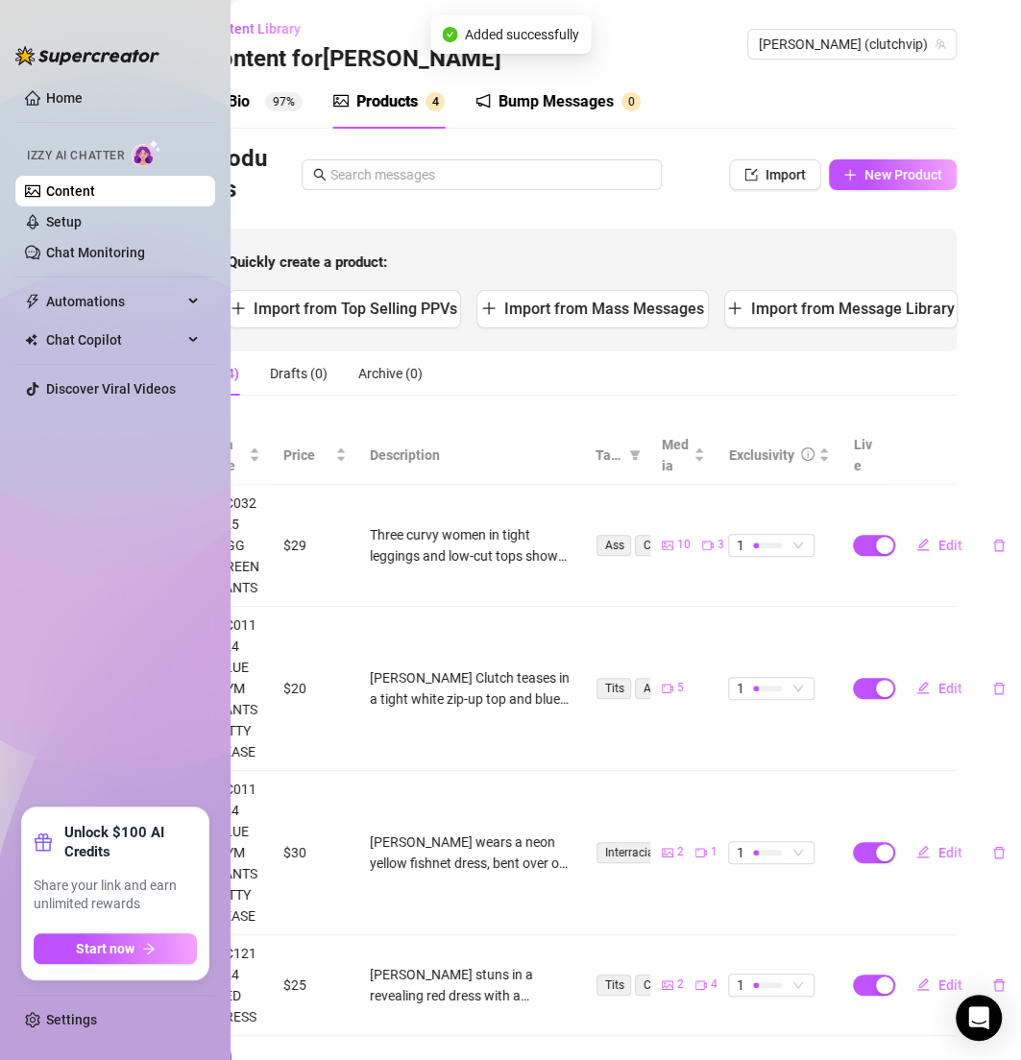
scroll to position [0, 0]
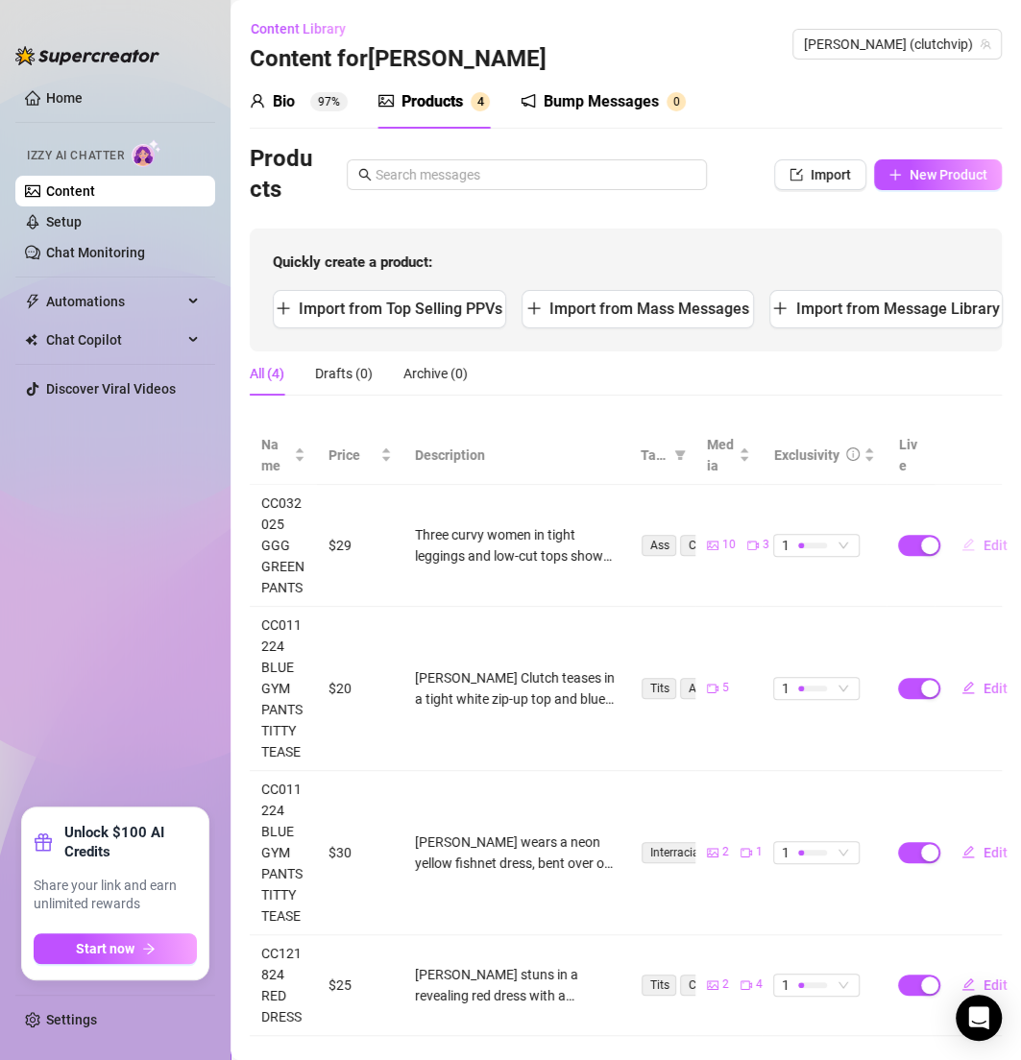
click at [961, 553] on span "button" at bounding box center [967, 545] width 13 height 15
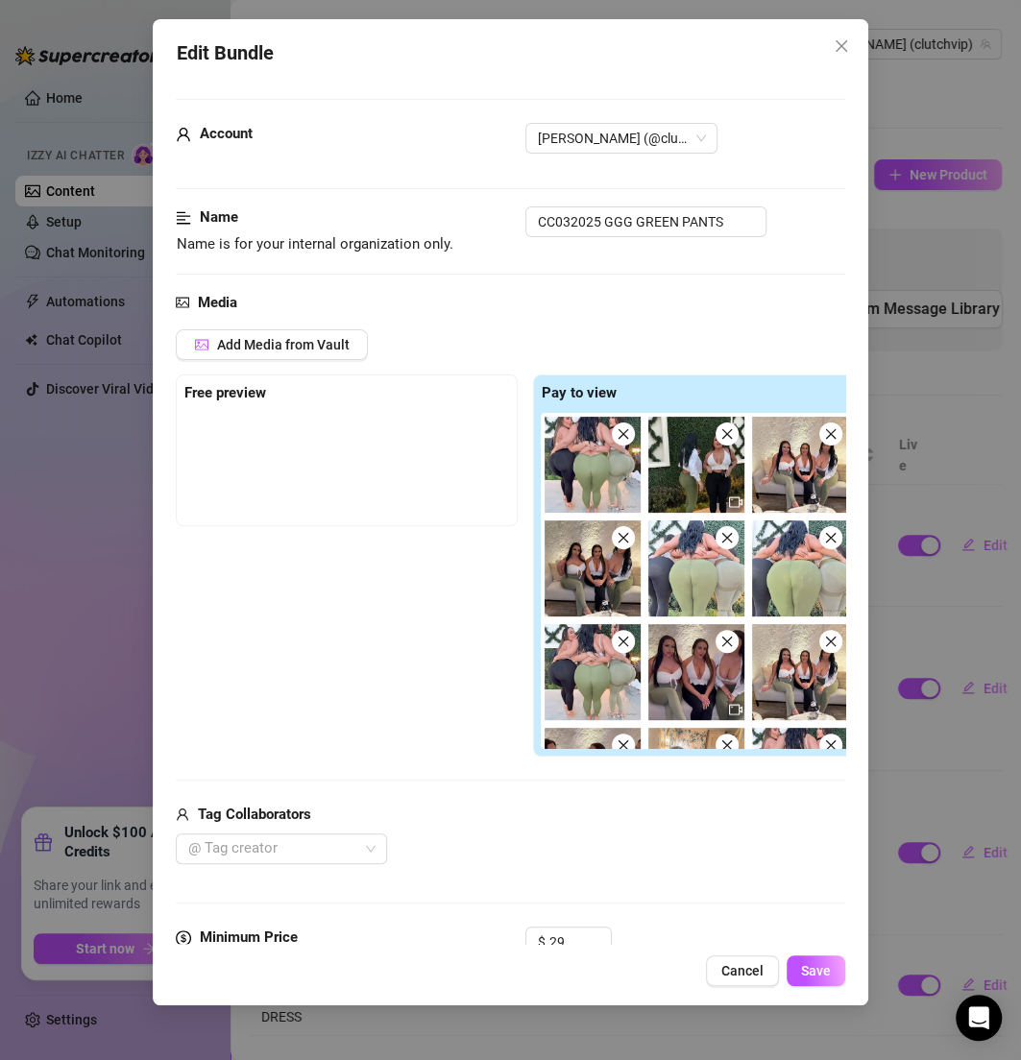
scroll to position [113, 0]
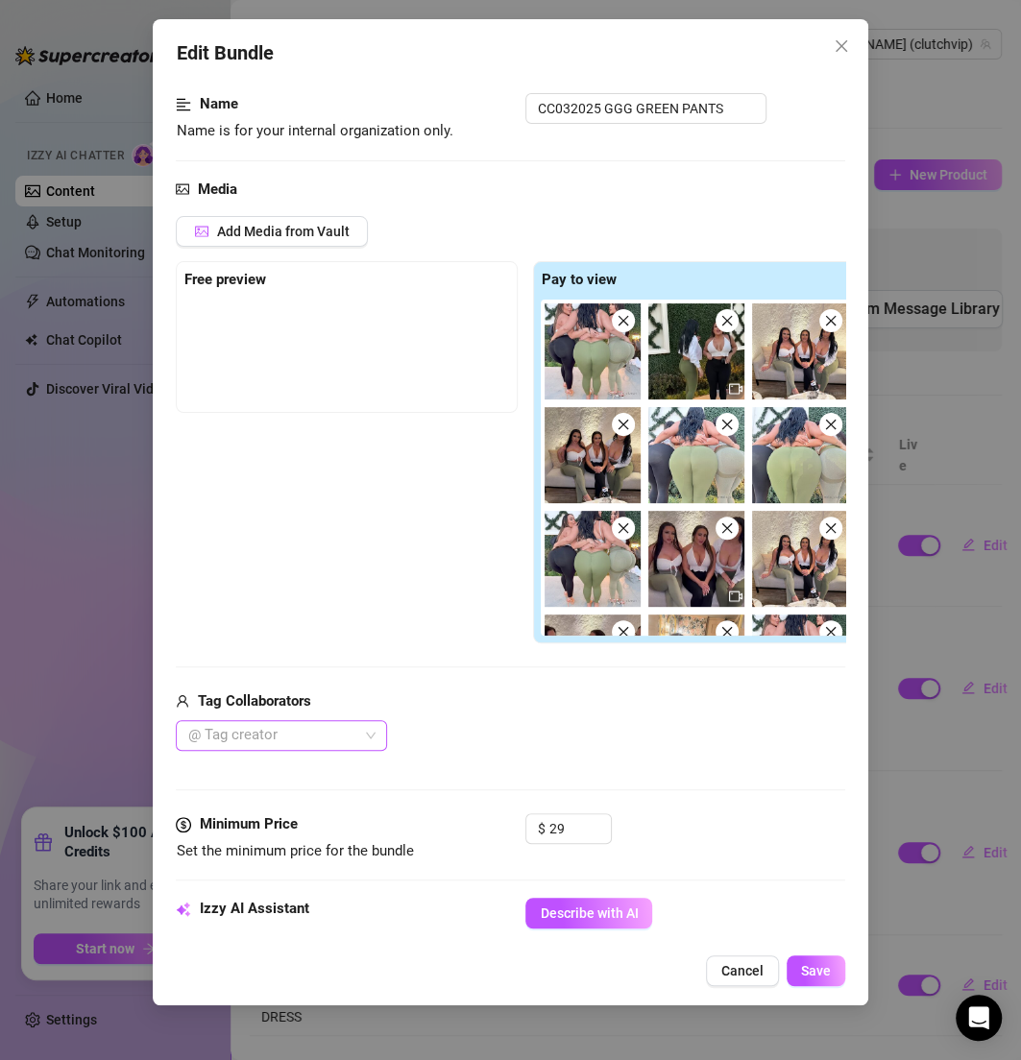
click at [334, 723] on div at bounding box center [271, 735] width 183 height 27
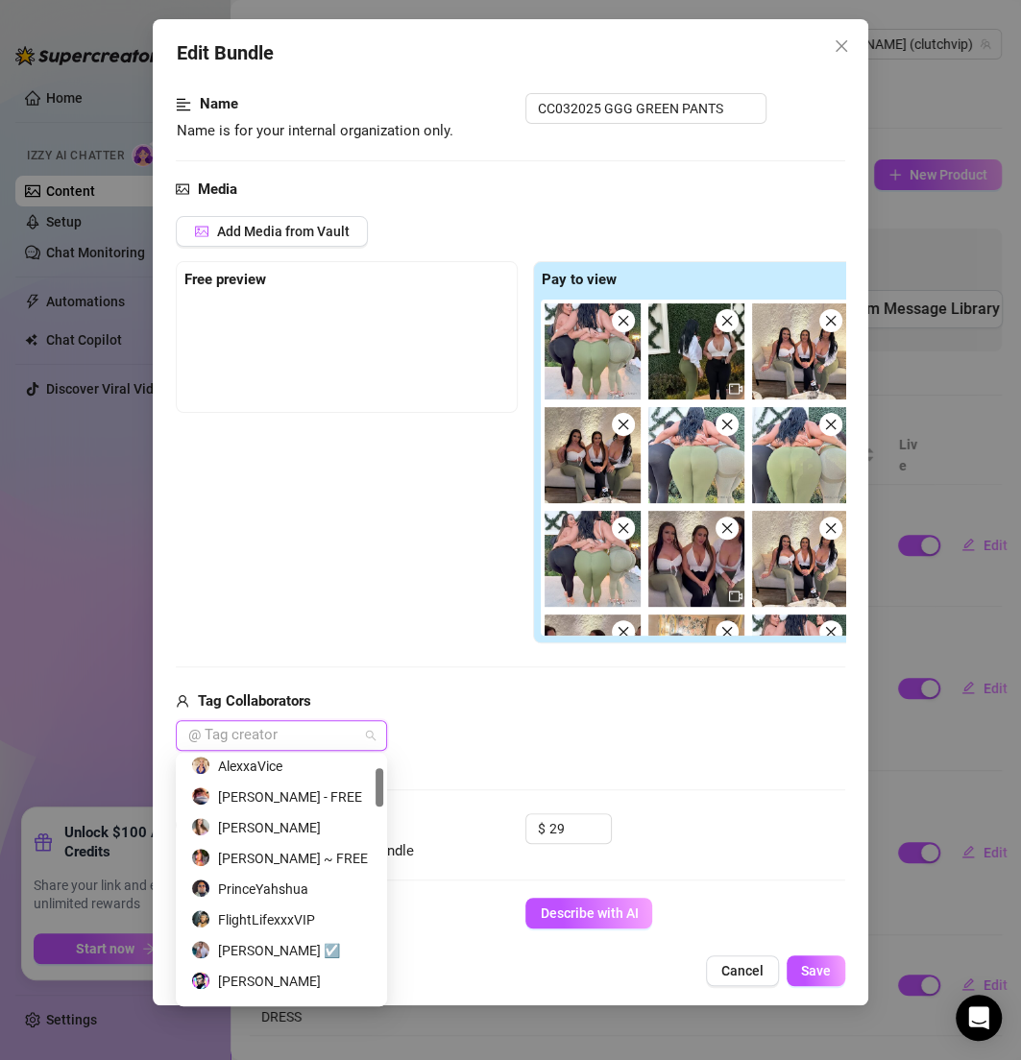
scroll to position [70, 0]
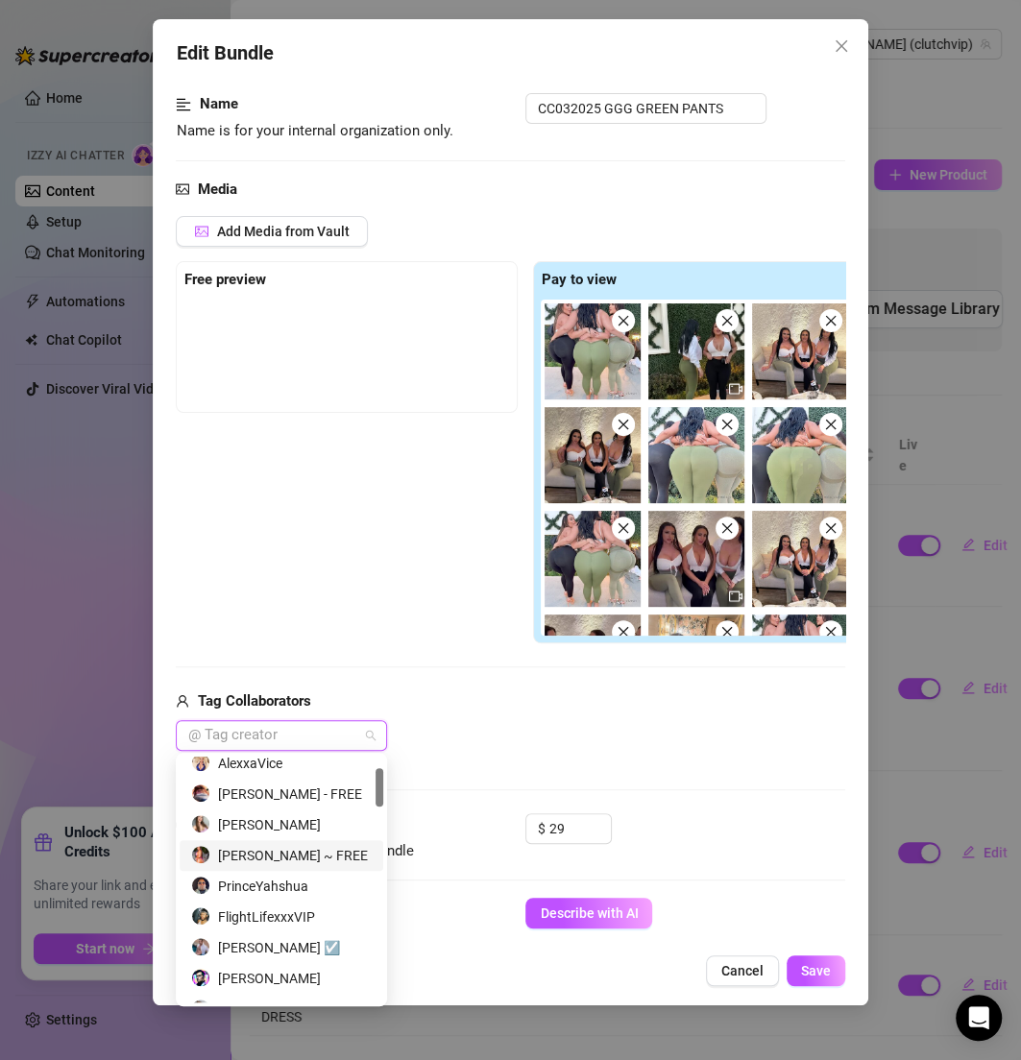
click at [295, 856] on div "[PERSON_NAME] ~ FREE" at bounding box center [281, 855] width 181 height 21
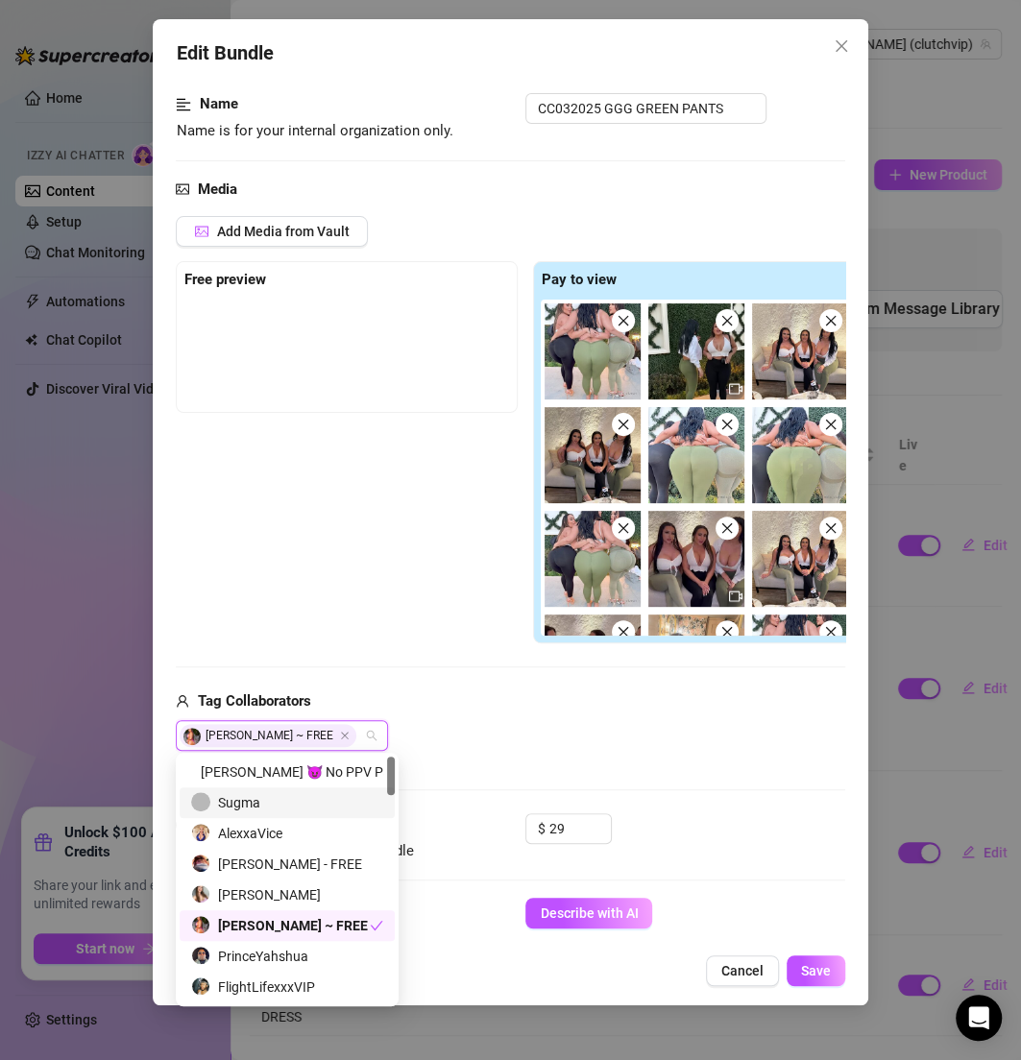
click at [289, 797] on div "Sugma" at bounding box center [287, 802] width 192 height 21
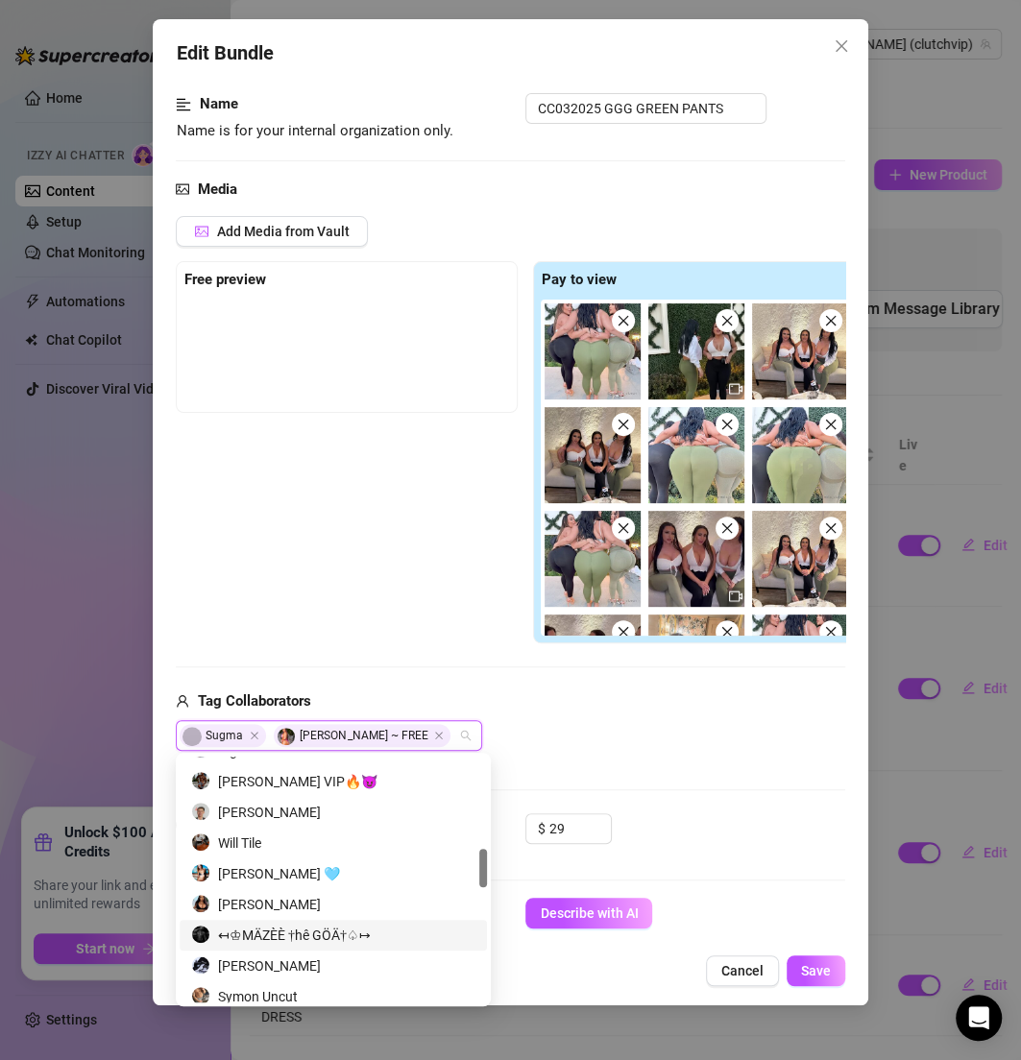
scroll to position [574, 0]
click at [521, 775] on div "Media Add Media from Vault Free preview Pay to view Tag Collaborators Sugma [PE…" at bounding box center [510, 497] width 668 height 636
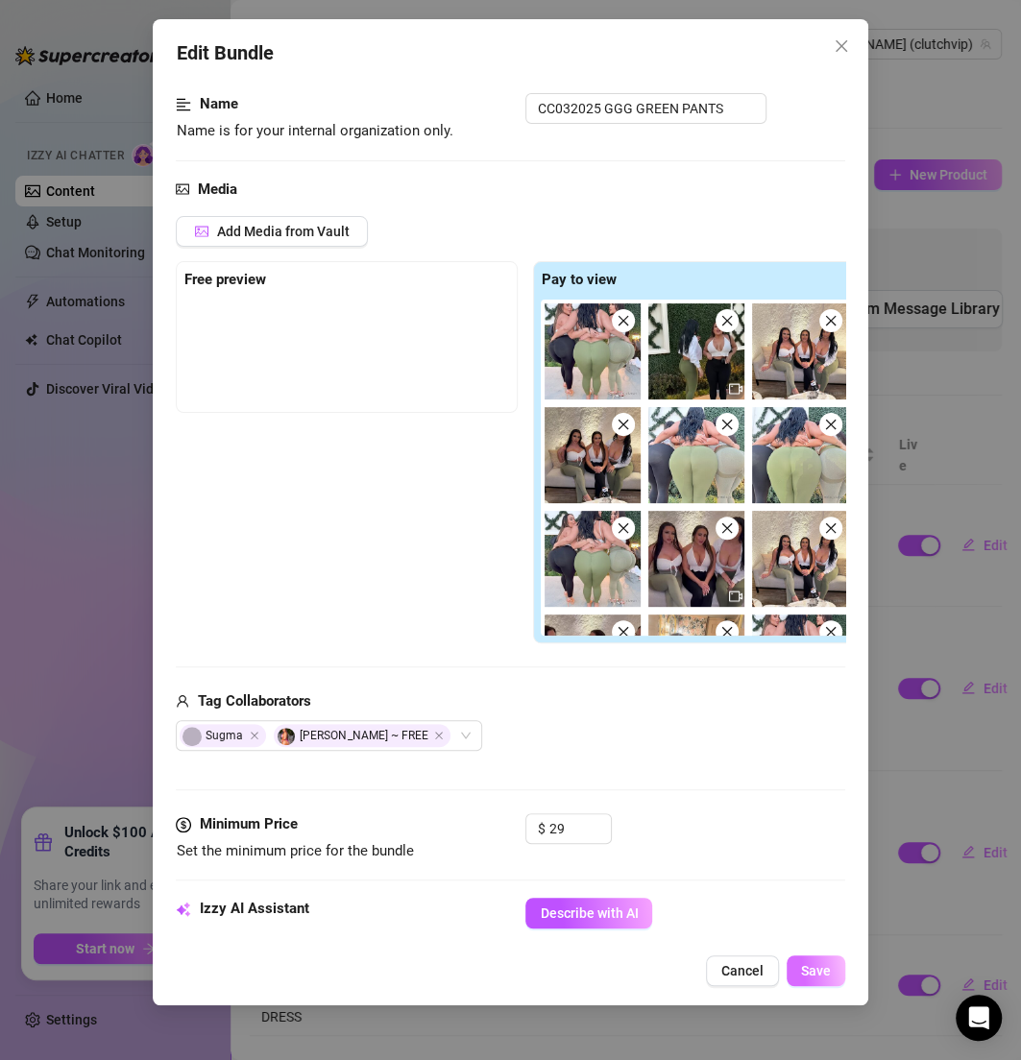
click at [807, 971] on span "Save" at bounding box center [816, 970] width 30 height 15
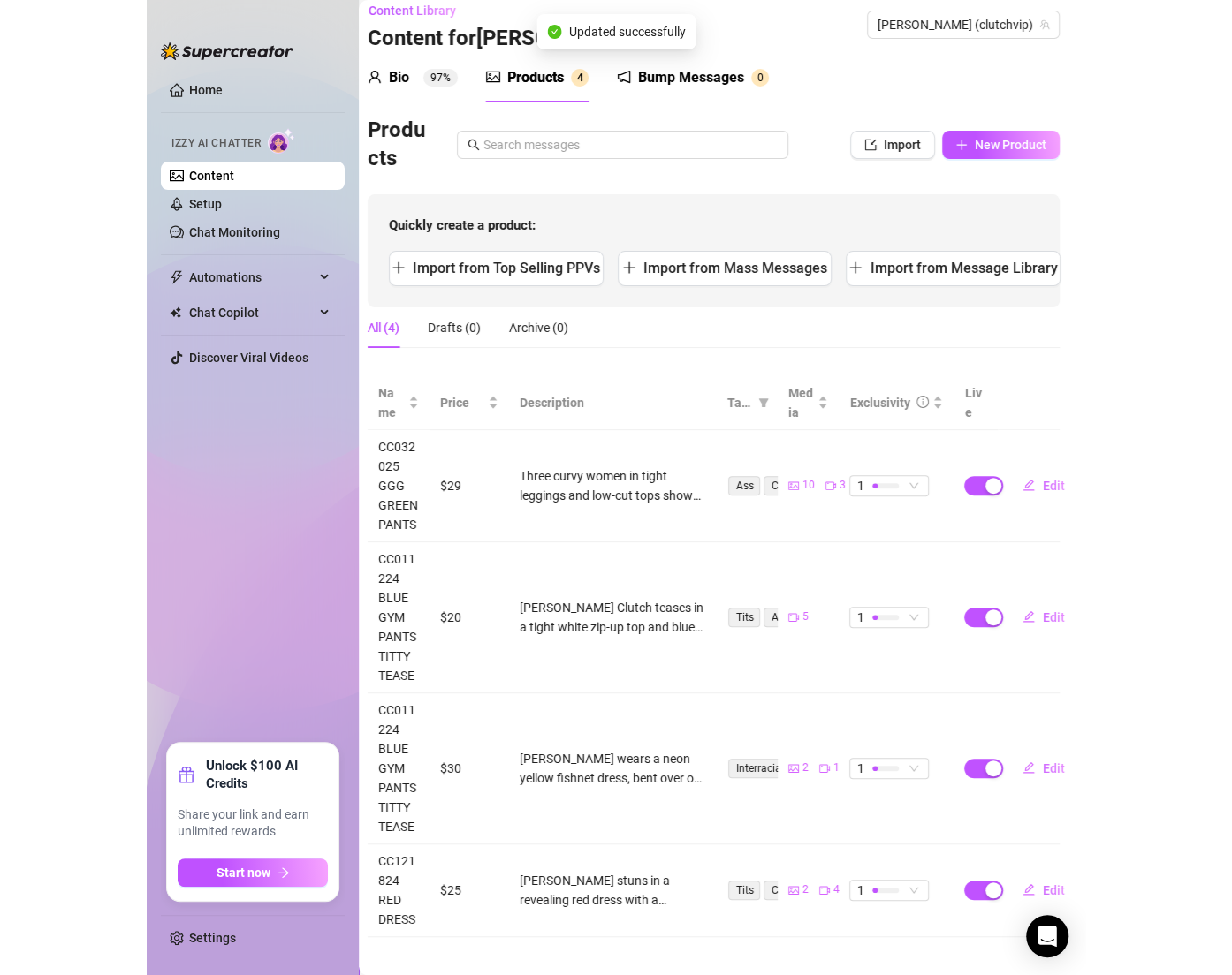
scroll to position [16, 7]
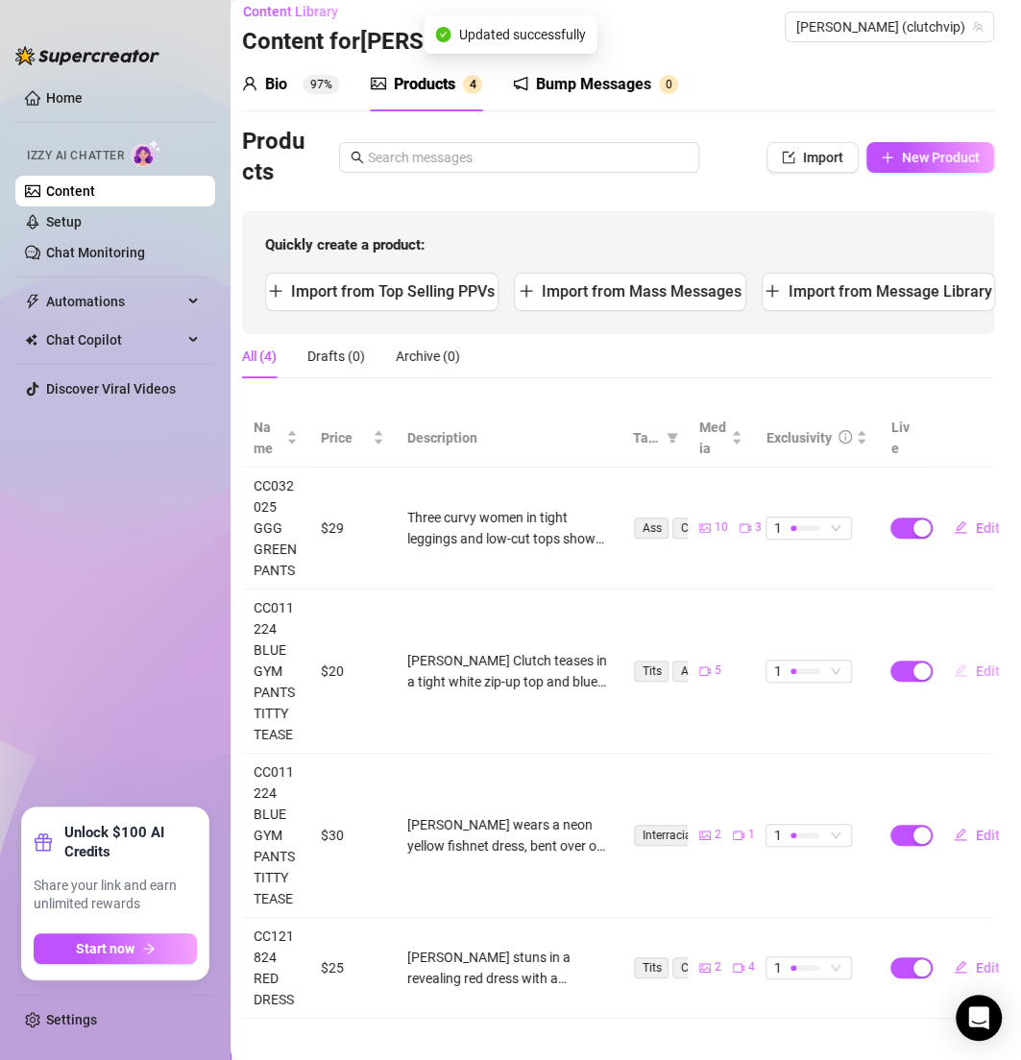
click at [951, 687] on button "Edit" at bounding box center [976, 671] width 76 height 31
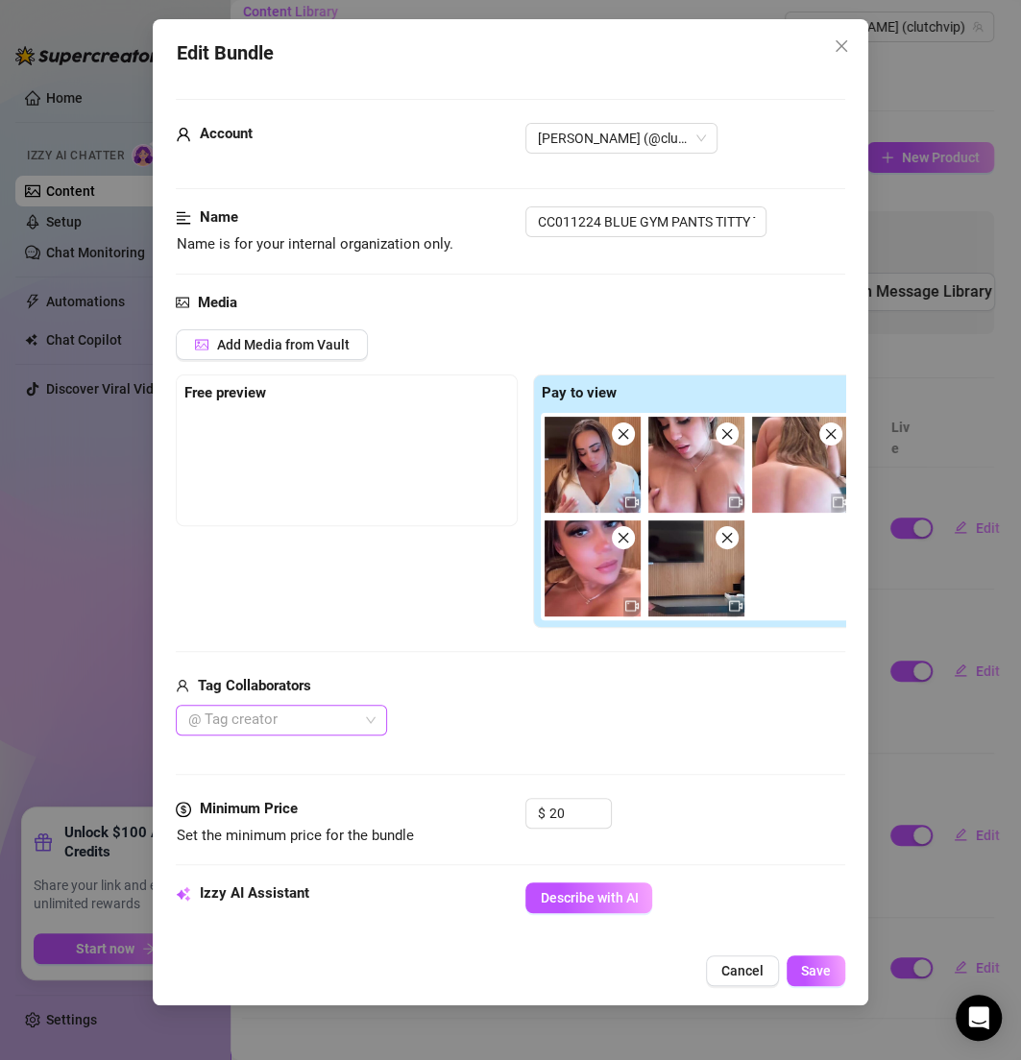
click at [327, 715] on div at bounding box center [271, 720] width 183 height 27
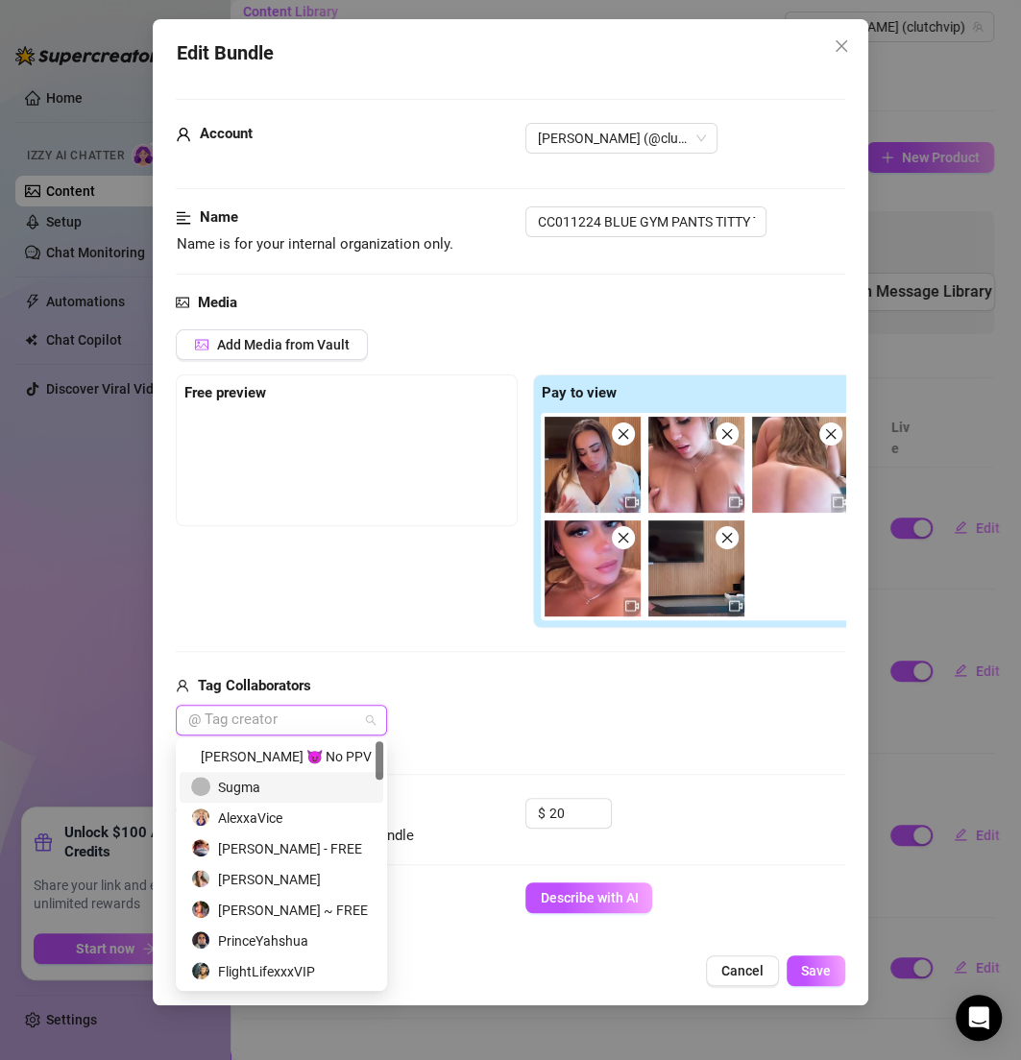
click at [268, 780] on div "Sugma" at bounding box center [281, 787] width 181 height 21
click at [281, 916] on div "[PERSON_NAME] ~ FREE" at bounding box center [281, 910] width 181 height 21
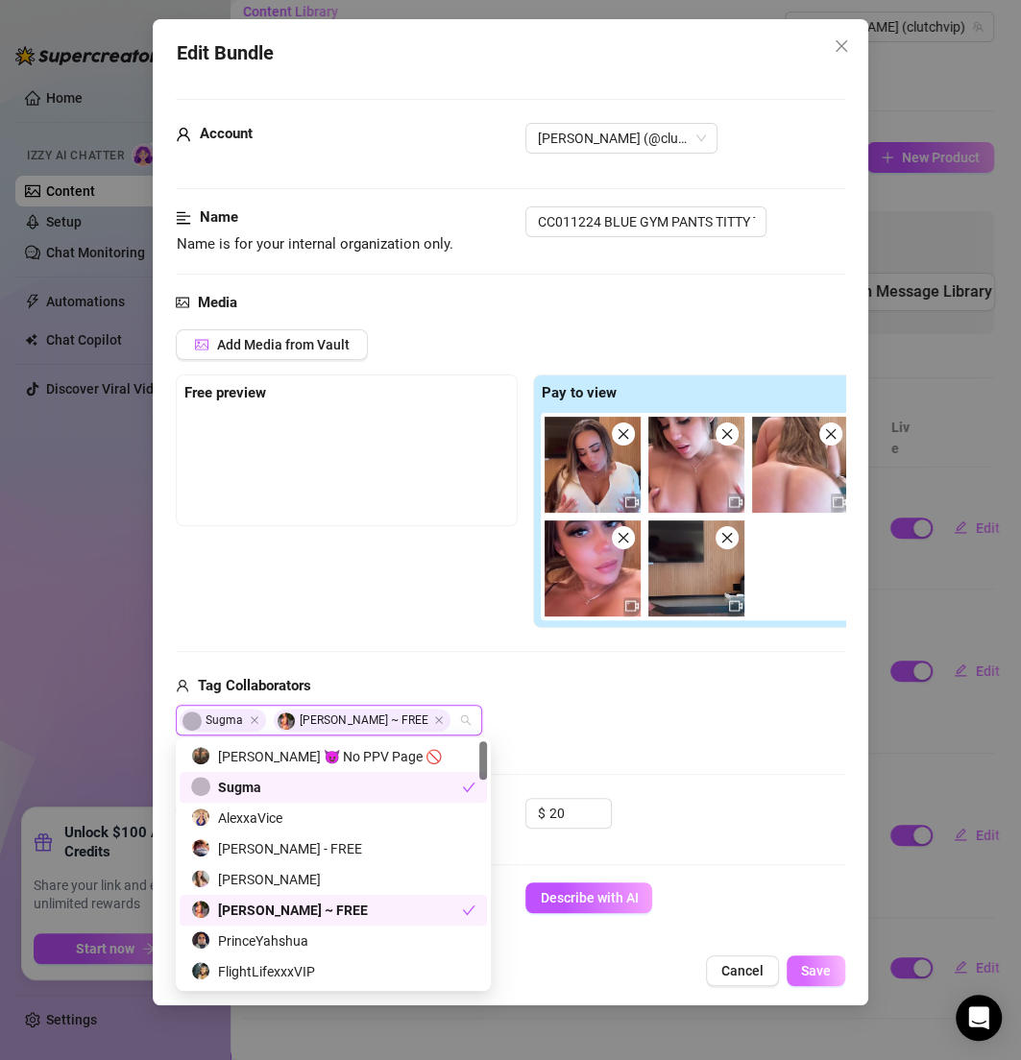
click at [793, 959] on button "Save" at bounding box center [816, 971] width 59 height 31
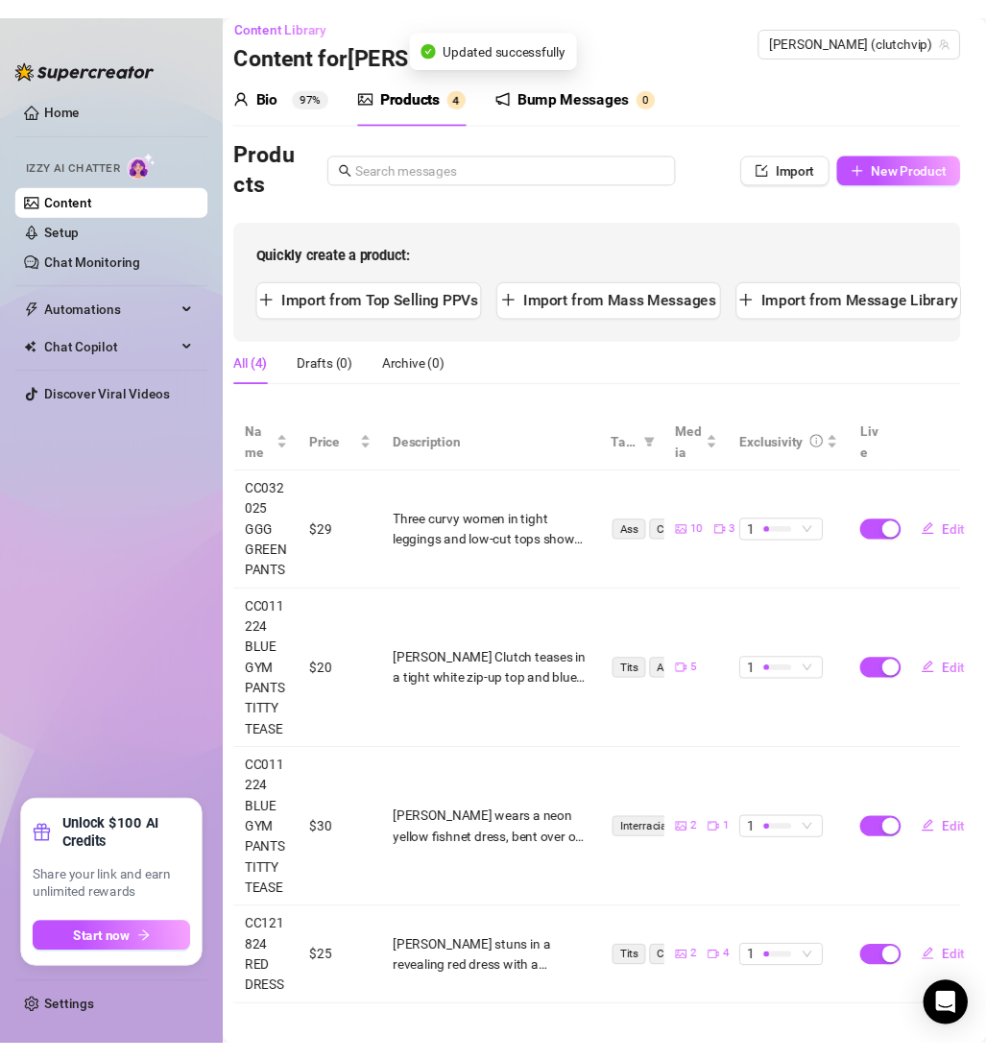
scroll to position [0, 0]
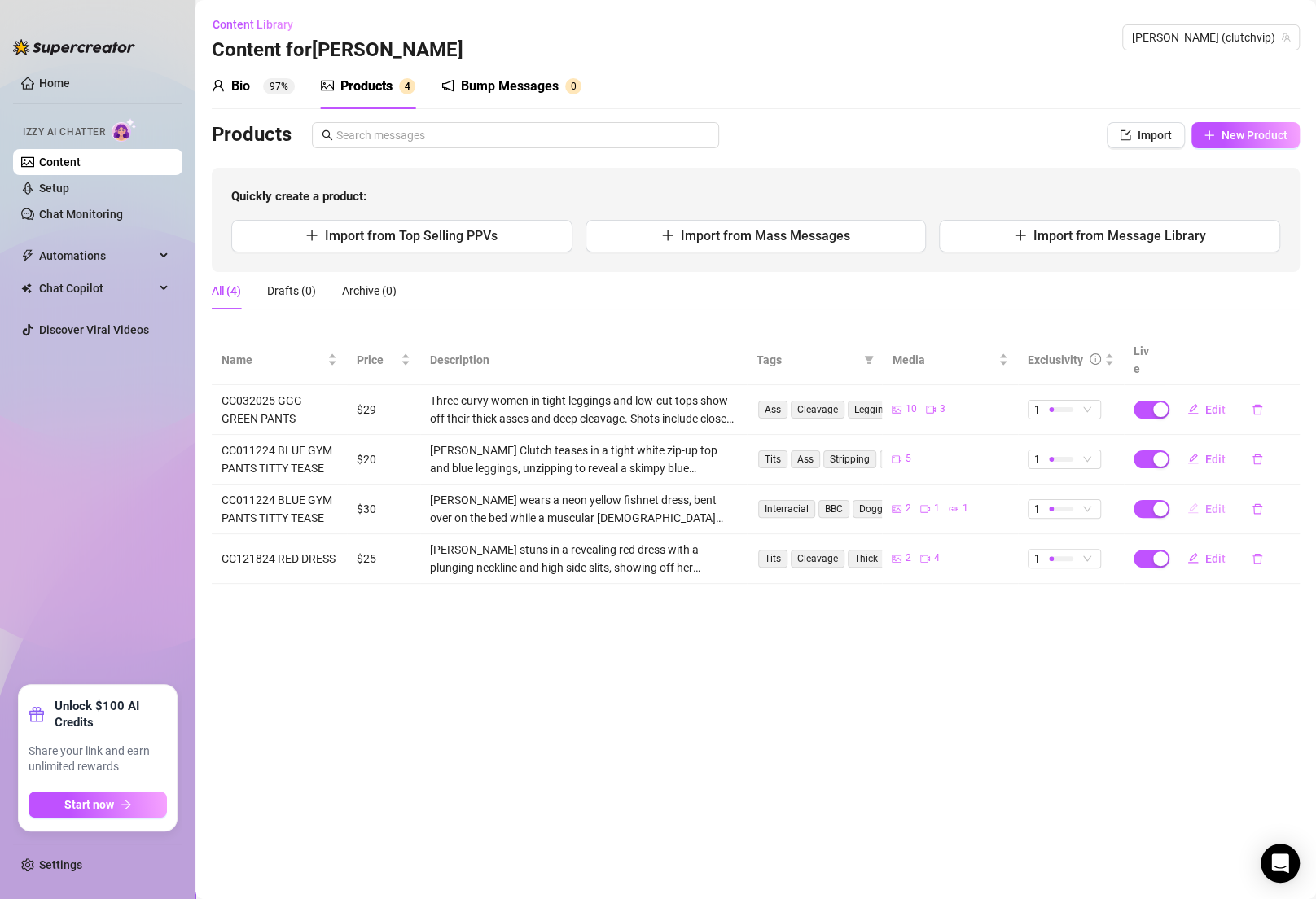
click at [865, 503] on span "Edit" at bounding box center [1215, 509] width 20 height 13
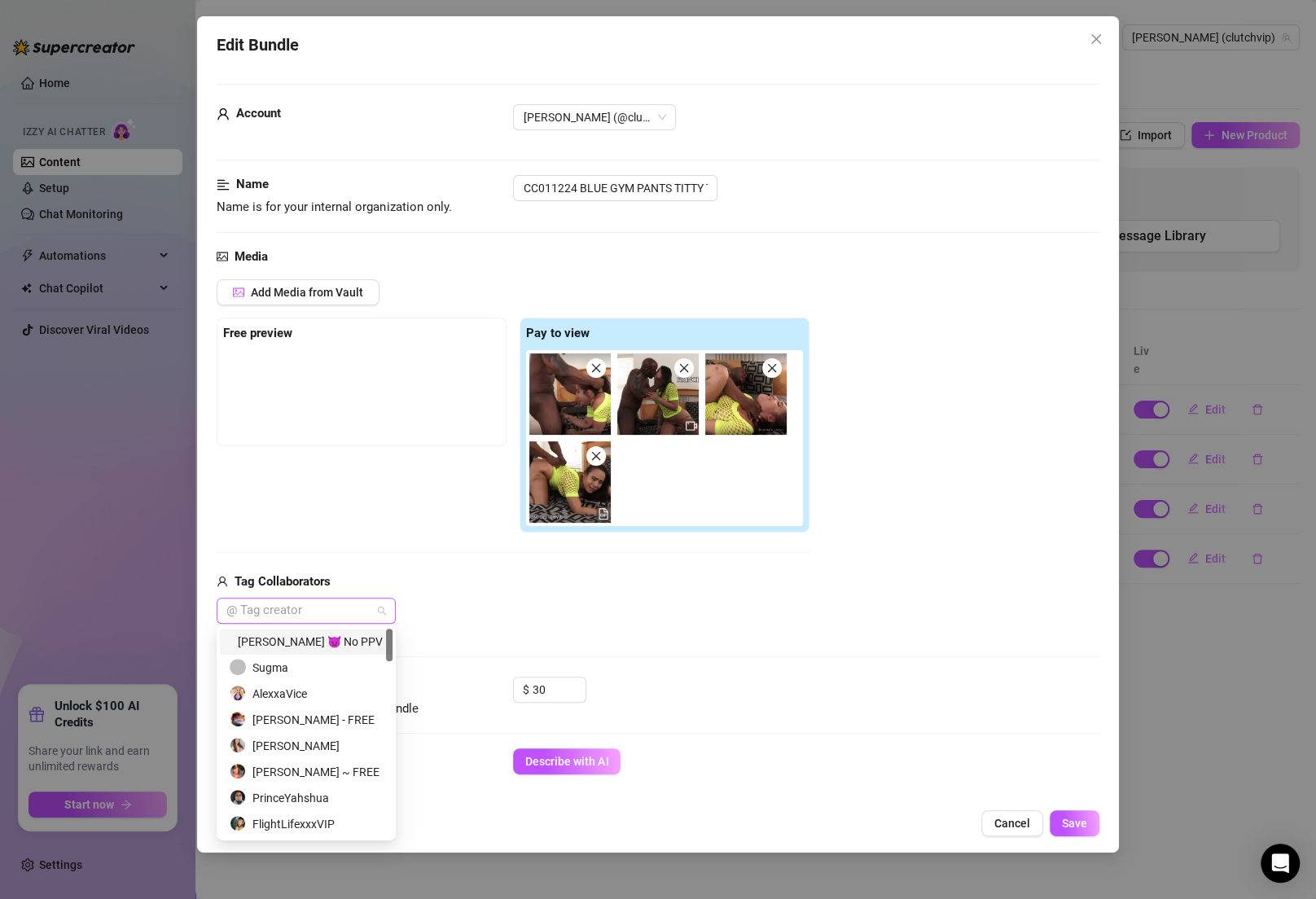
click at [374, 610] on div at bounding box center [297, 611] width 155 height 23
click at [276, 669] on div "Sugma" at bounding box center [306, 667] width 153 height 18
click at [276, 763] on div "[PERSON_NAME] ~ FREE" at bounding box center [306, 772] width 153 height 18
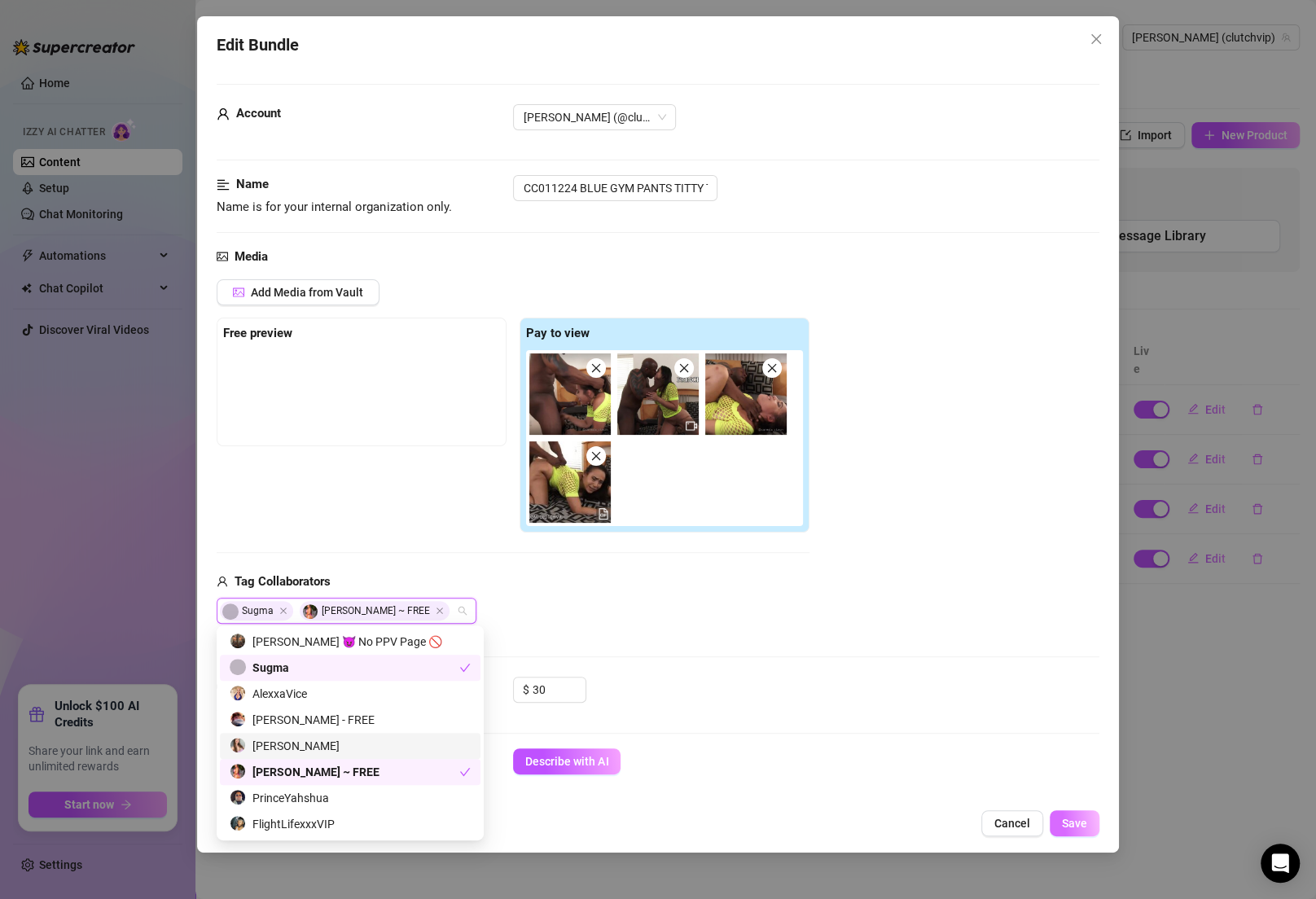
click at [865, 823] on span "Save" at bounding box center [1074, 823] width 25 height 13
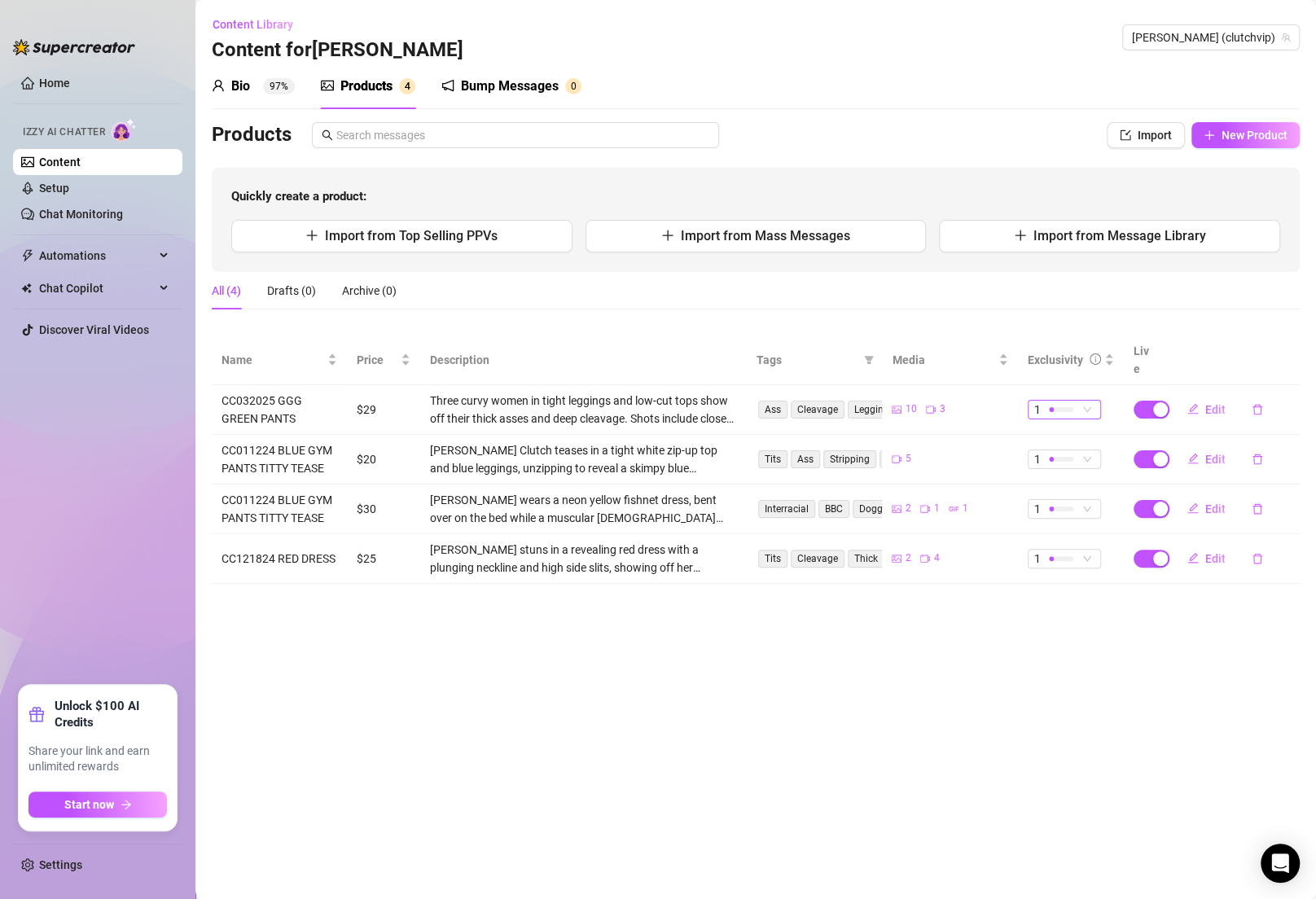
click at [865, 400] on span "1" at bounding box center [1064, 409] width 60 height 18
click at [865, 473] on span "3" at bounding box center [1092, 472] width 106 height 18
click at [865, 500] on div "1" at bounding box center [1056, 509] width 43 height 18
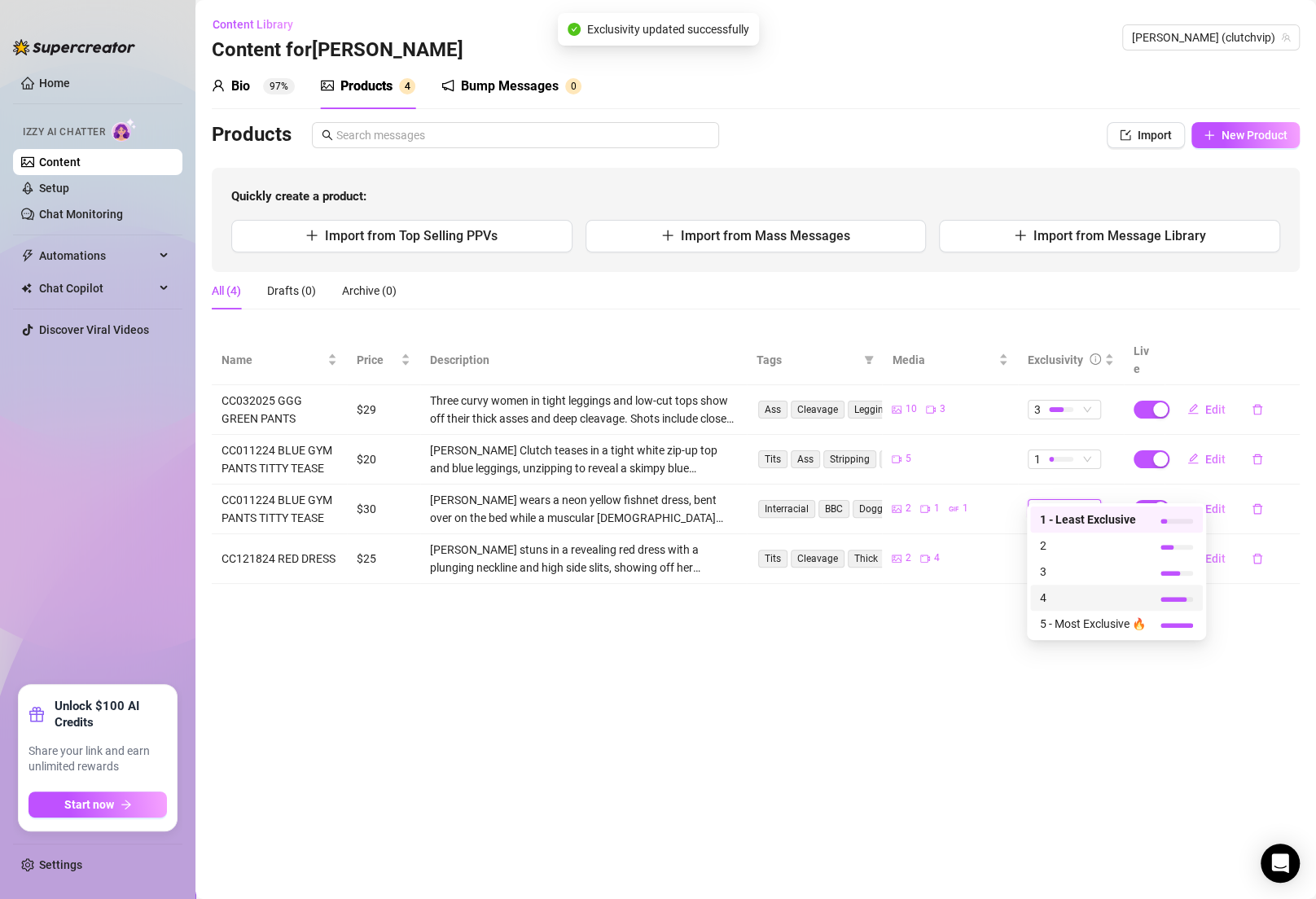
click at [865, 595] on span "4" at bounding box center [1092, 597] width 106 height 18
click at [865, 500] on div "4 4" at bounding box center [1064, 509] width 73 height 20
click at [865, 506] on div at bounding box center [1061, 509] width 25 height 5
click at [865, 620] on span "5 - Most Exclusive 🔥" at bounding box center [1092, 623] width 106 height 18
click at [865, 556] on div at bounding box center [1051, 559] width 5 height 5
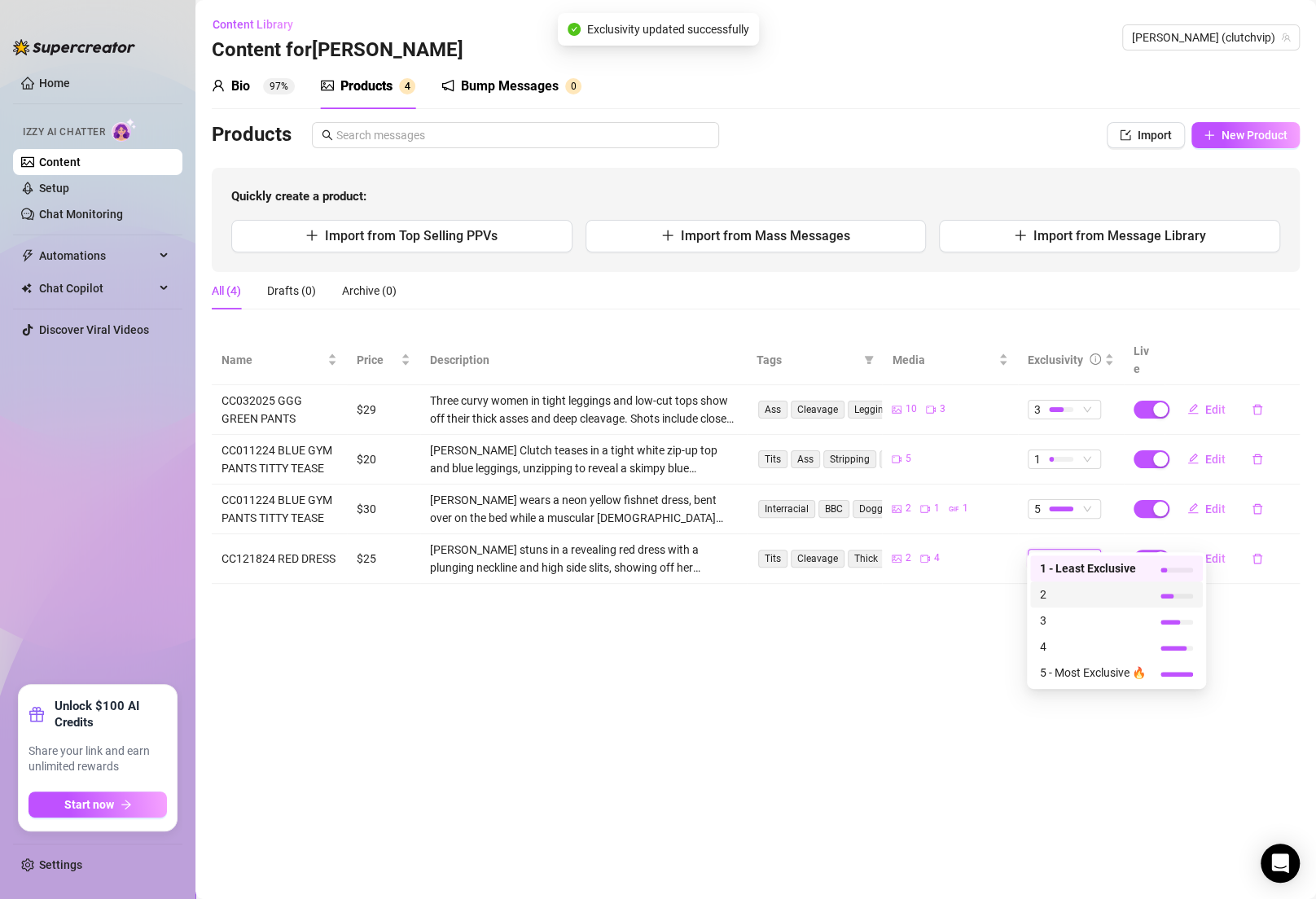
click at [865, 603] on span "2" at bounding box center [1092, 594] width 106 height 18
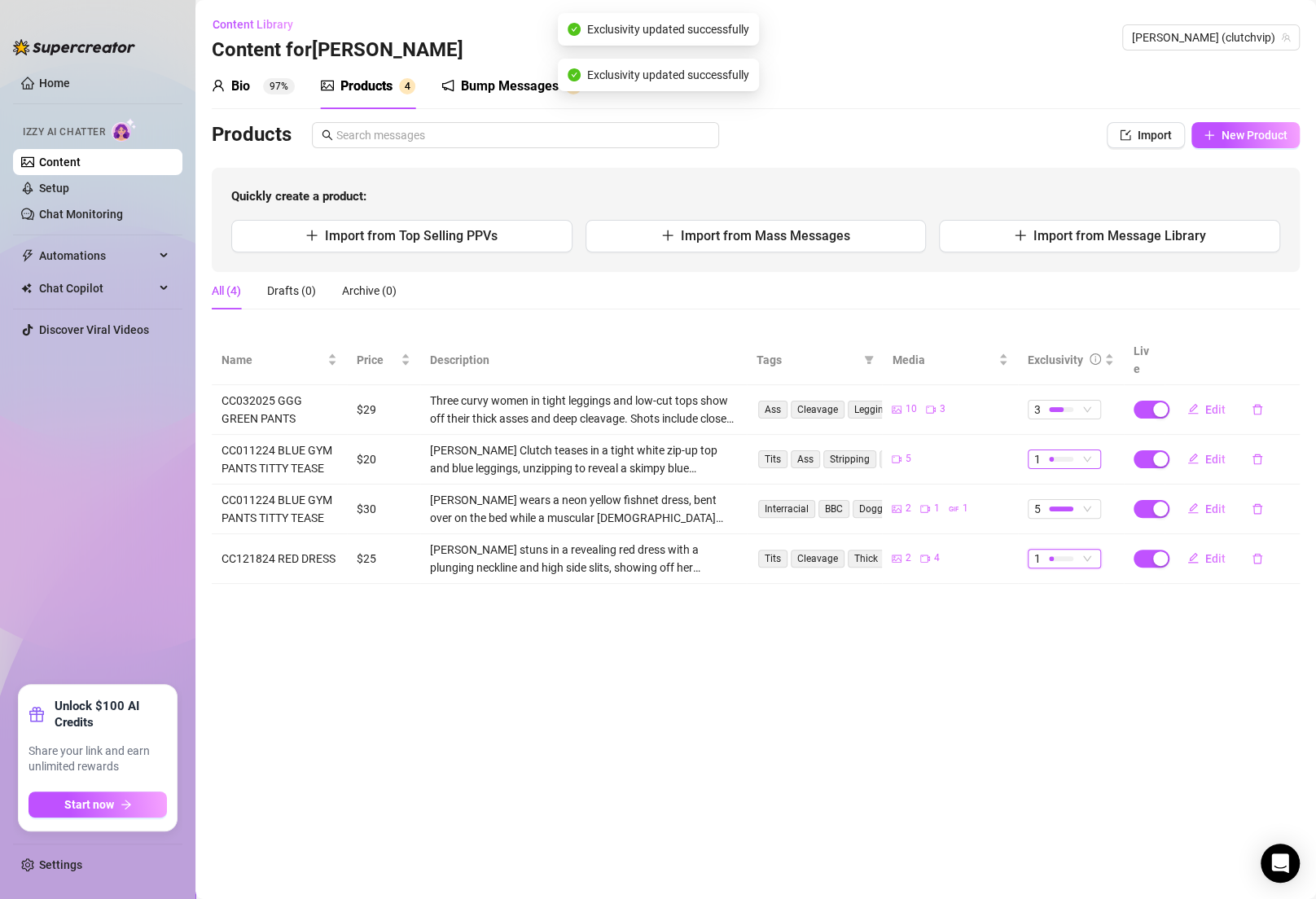
click at [865, 450] on span "1" at bounding box center [1038, 459] width 7 height 18
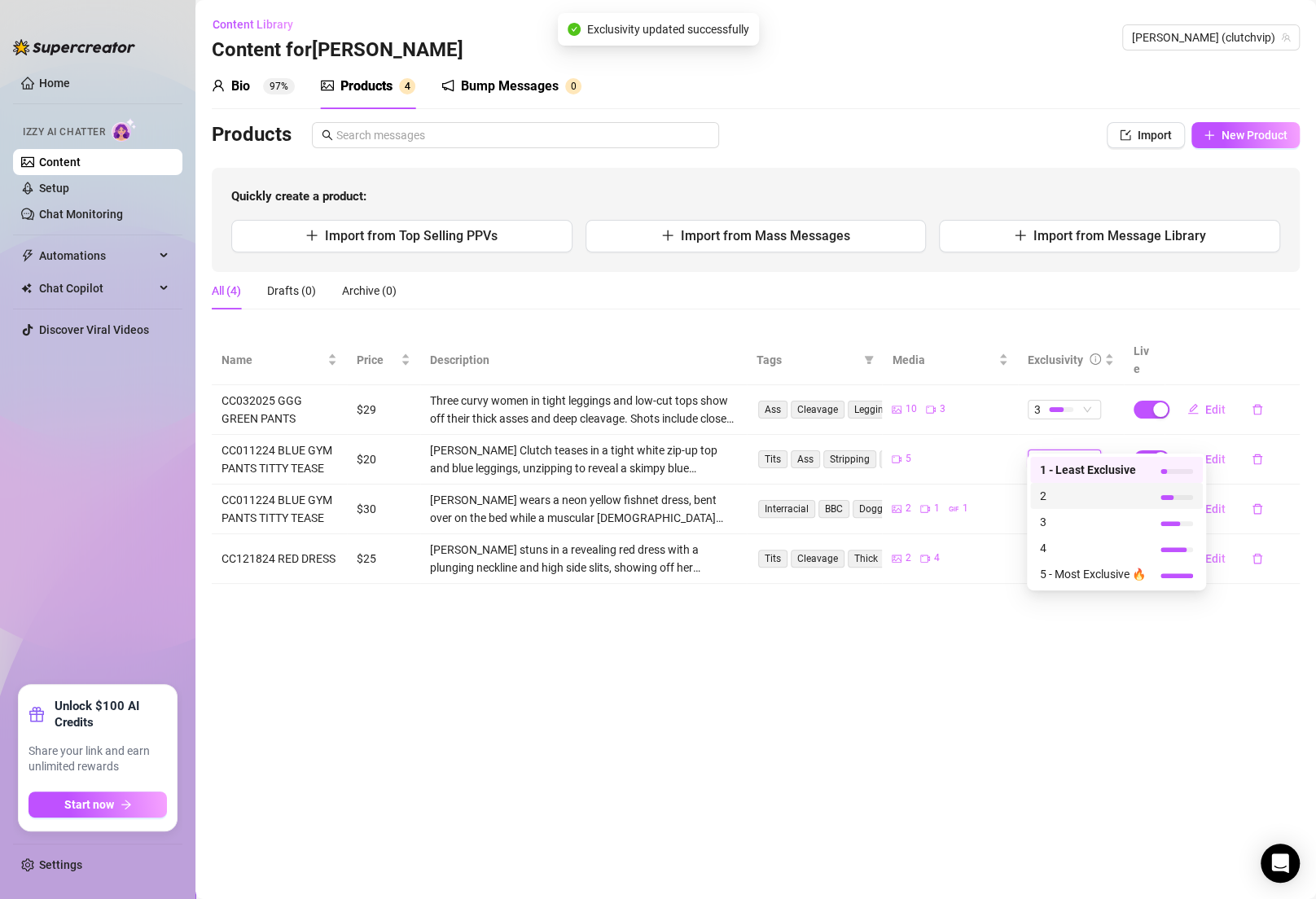
click at [865, 494] on span "2" at bounding box center [1092, 495] width 106 height 18
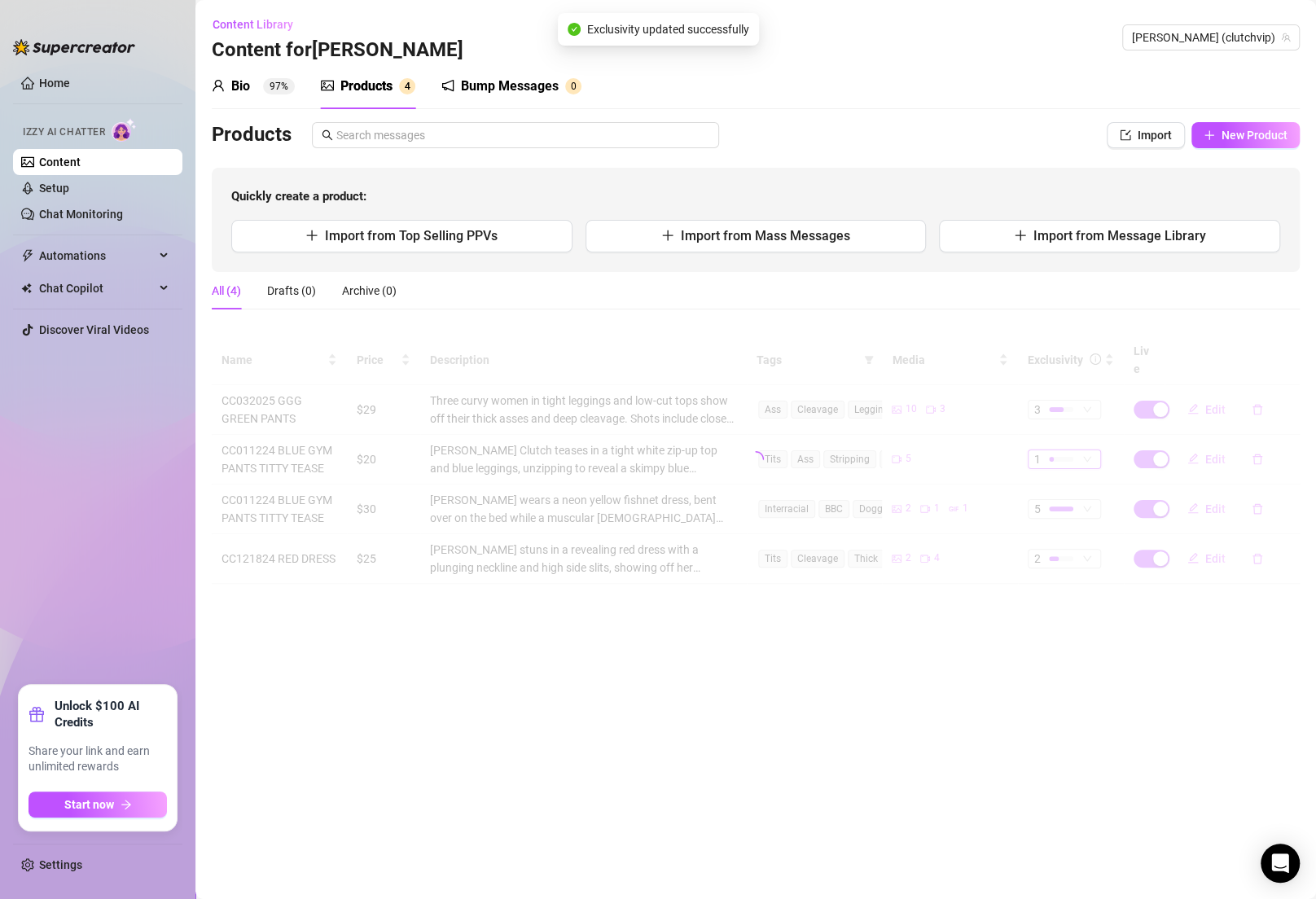
click at [865, 583] on main "Content Library Content for [PERSON_NAME] [PERSON_NAME] (clutchvip) Bio 97% Pro…" at bounding box center [755, 450] width 1120 height 899
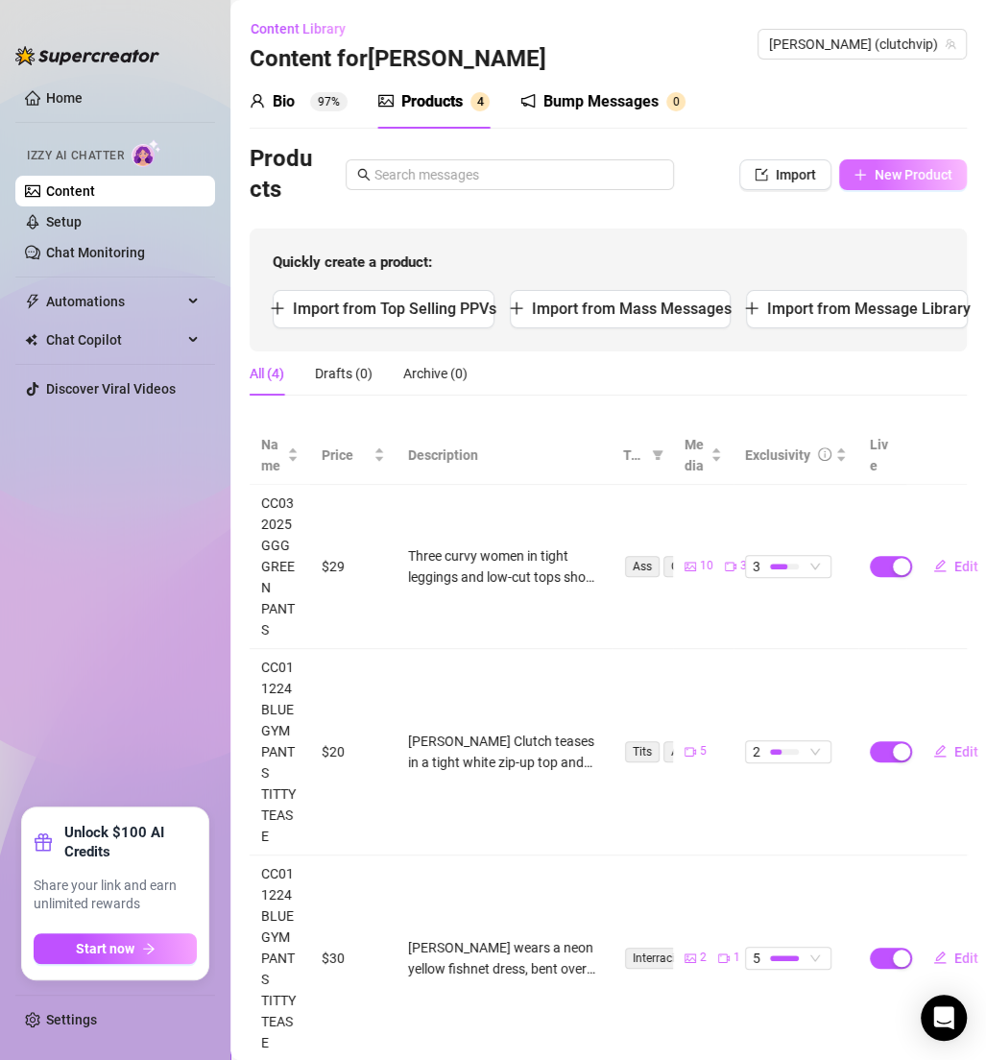
click at [875, 178] on span "New Product" at bounding box center [914, 174] width 78 height 15
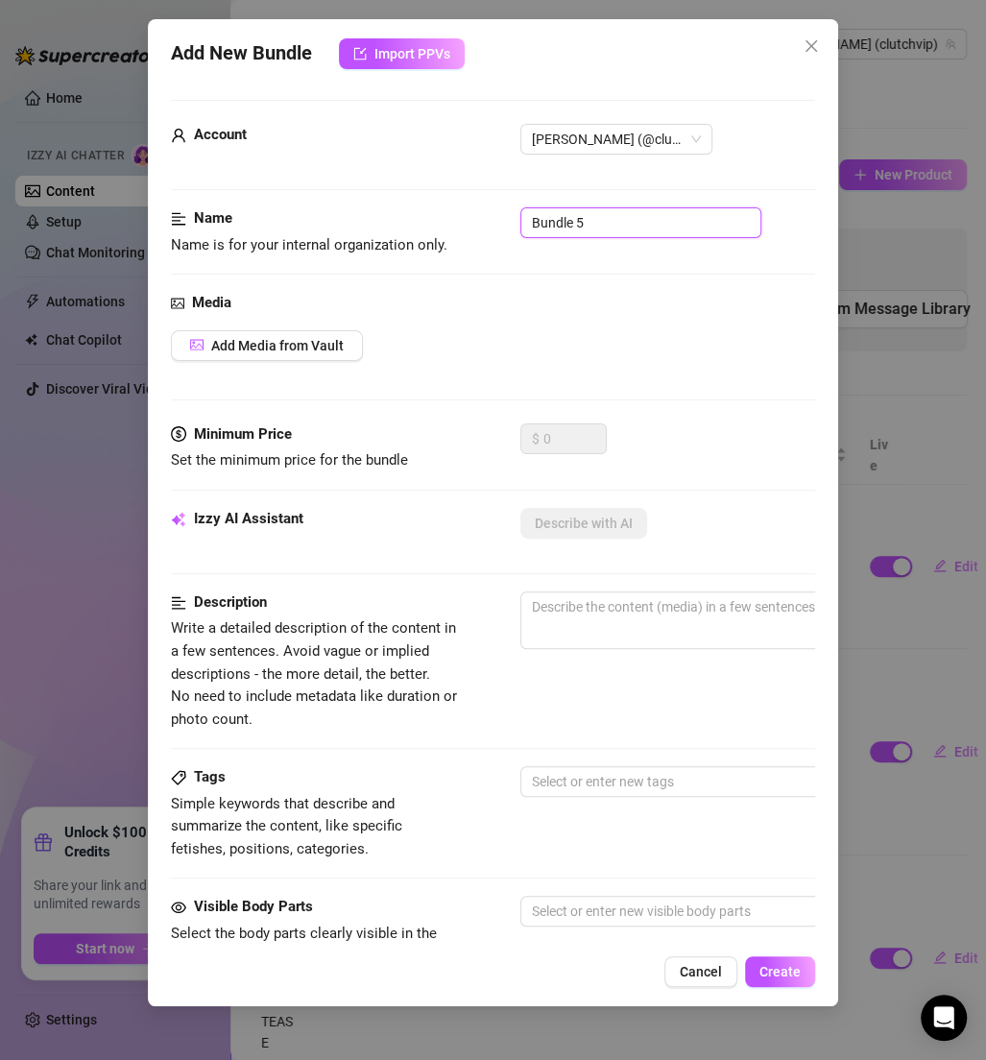
click at [594, 214] on input "Bundle 5" at bounding box center [641, 222] width 241 height 31
paste input "CC121424 DOGGIE PEG"
click at [525, 299] on div "Media" at bounding box center [493, 303] width 644 height 23
click at [284, 345] on span "Add Media from Vault" at bounding box center [277, 345] width 133 height 15
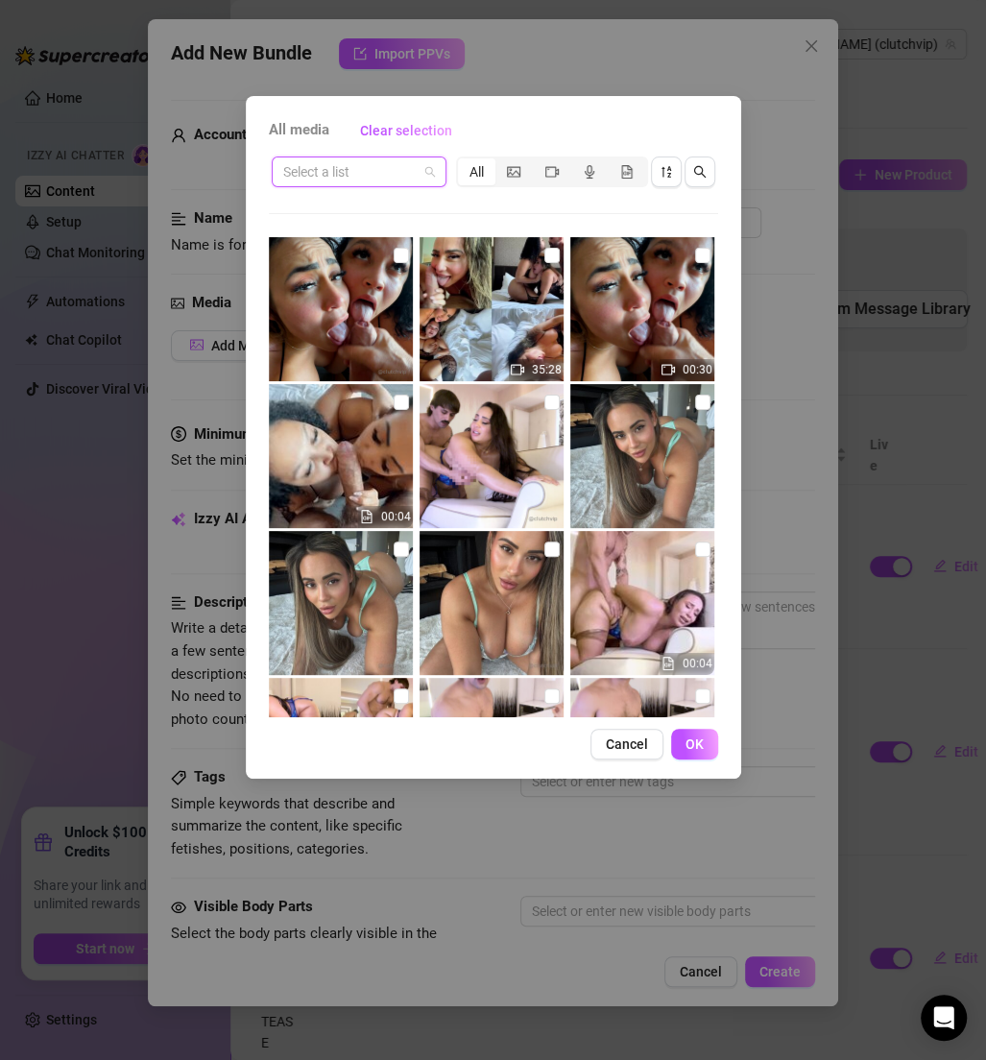
click at [387, 169] on input "search" at bounding box center [350, 171] width 134 height 29
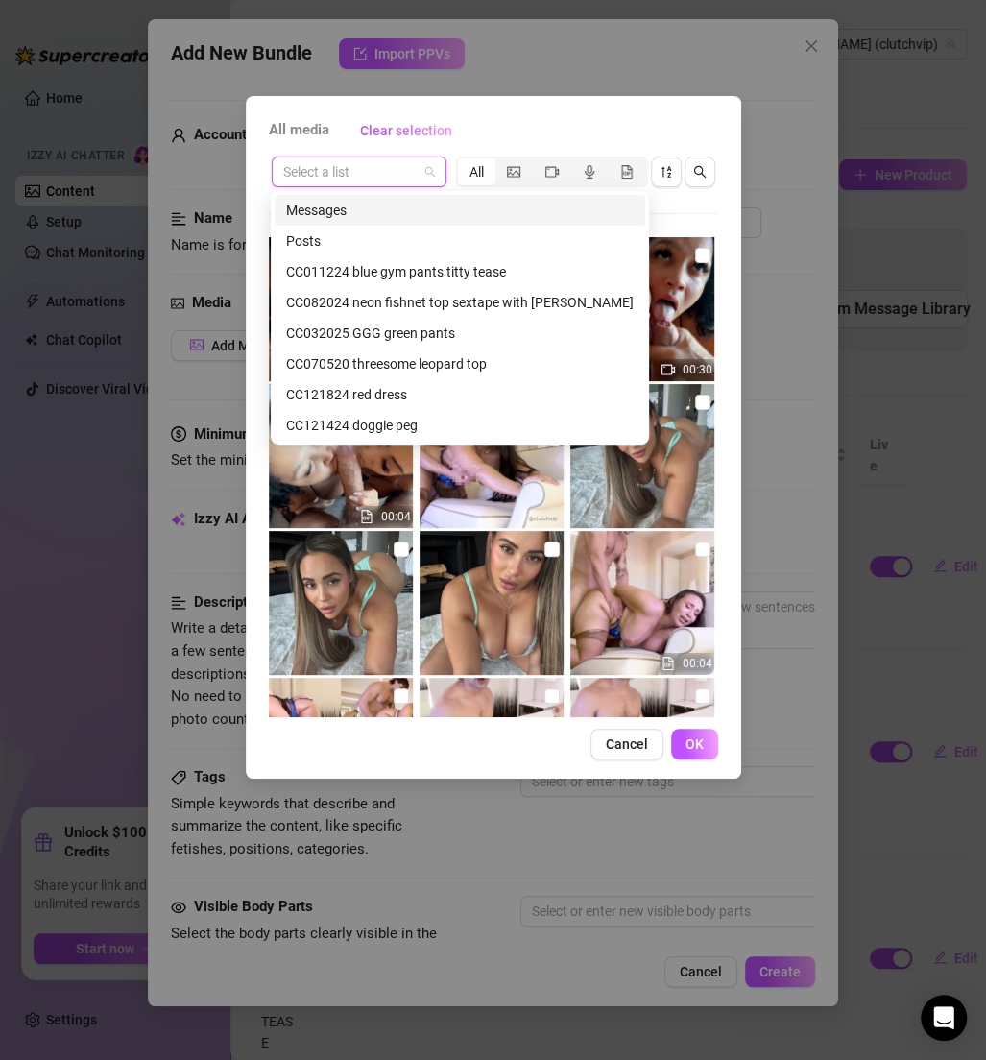
paste input "CC121424 DOGGIE PEG"
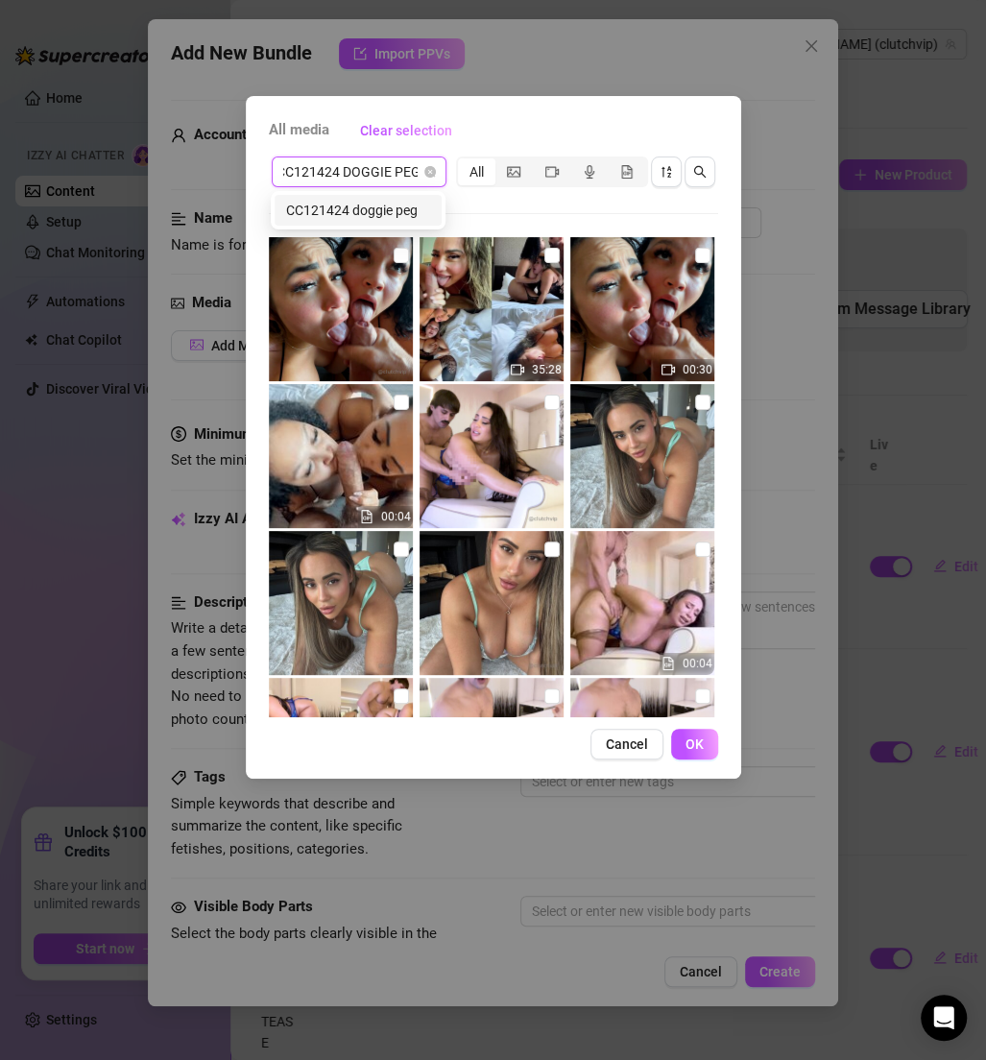
click at [373, 207] on div "CC121424 doggie peg" at bounding box center [358, 210] width 144 height 21
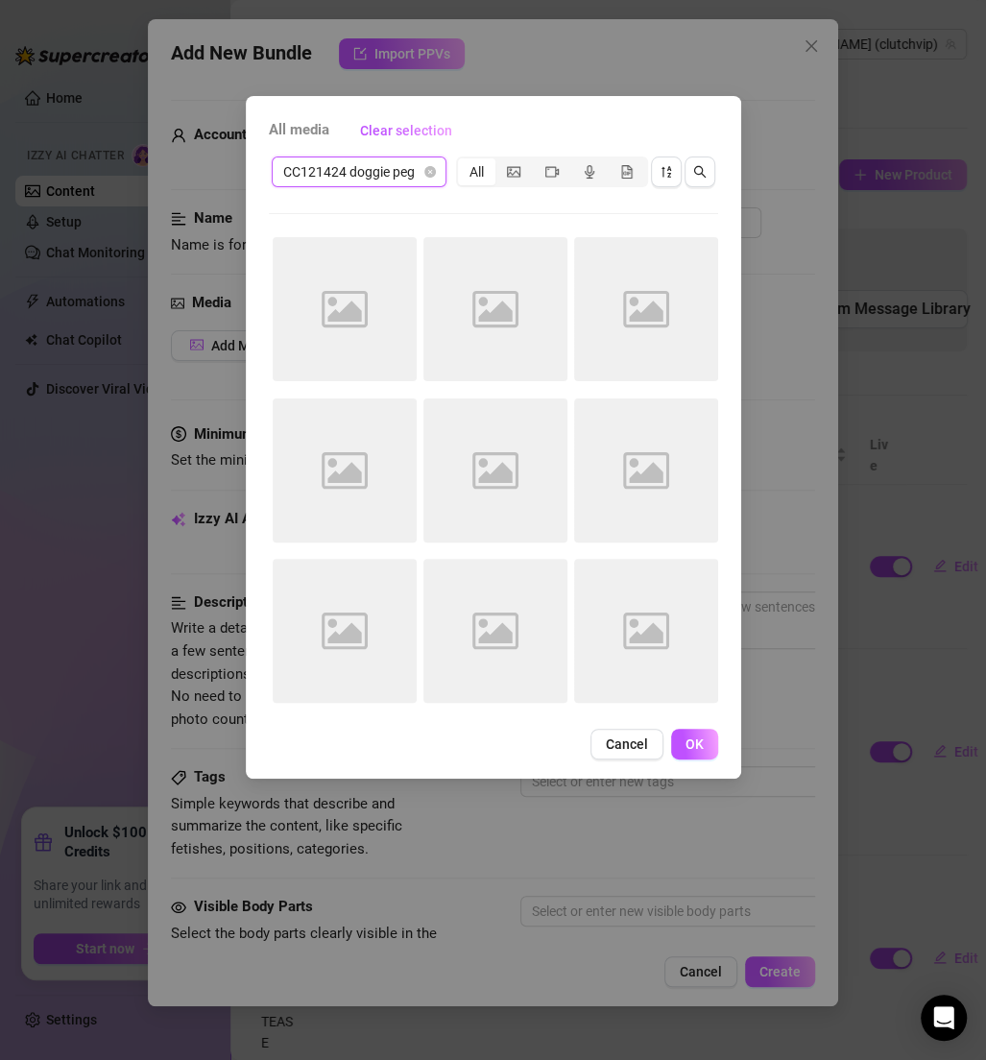
scroll to position [0, 0]
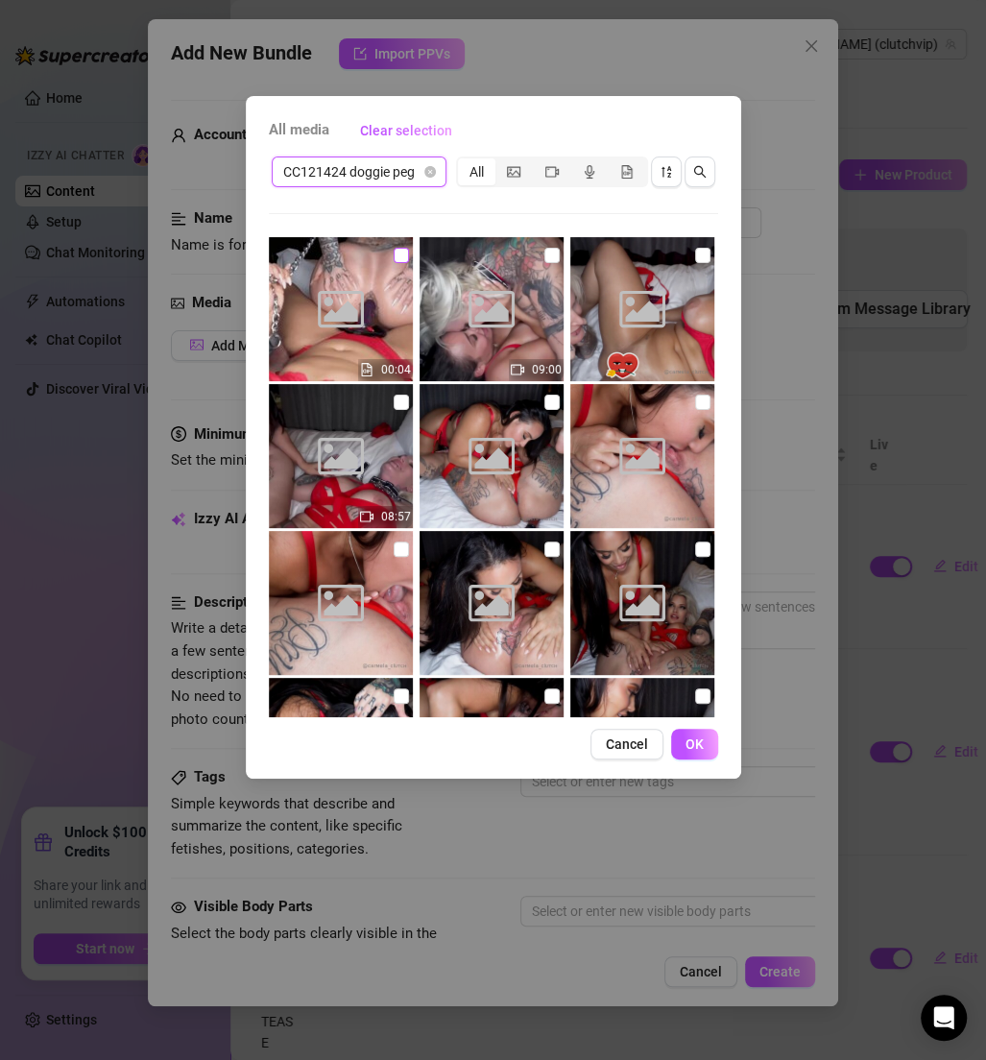
click at [398, 255] on input "checkbox" at bounding box center [401, 255] width 15 height 15
click at [545, 255] on input "checkbox" at bounding box center [552, 255] width 15 height 15
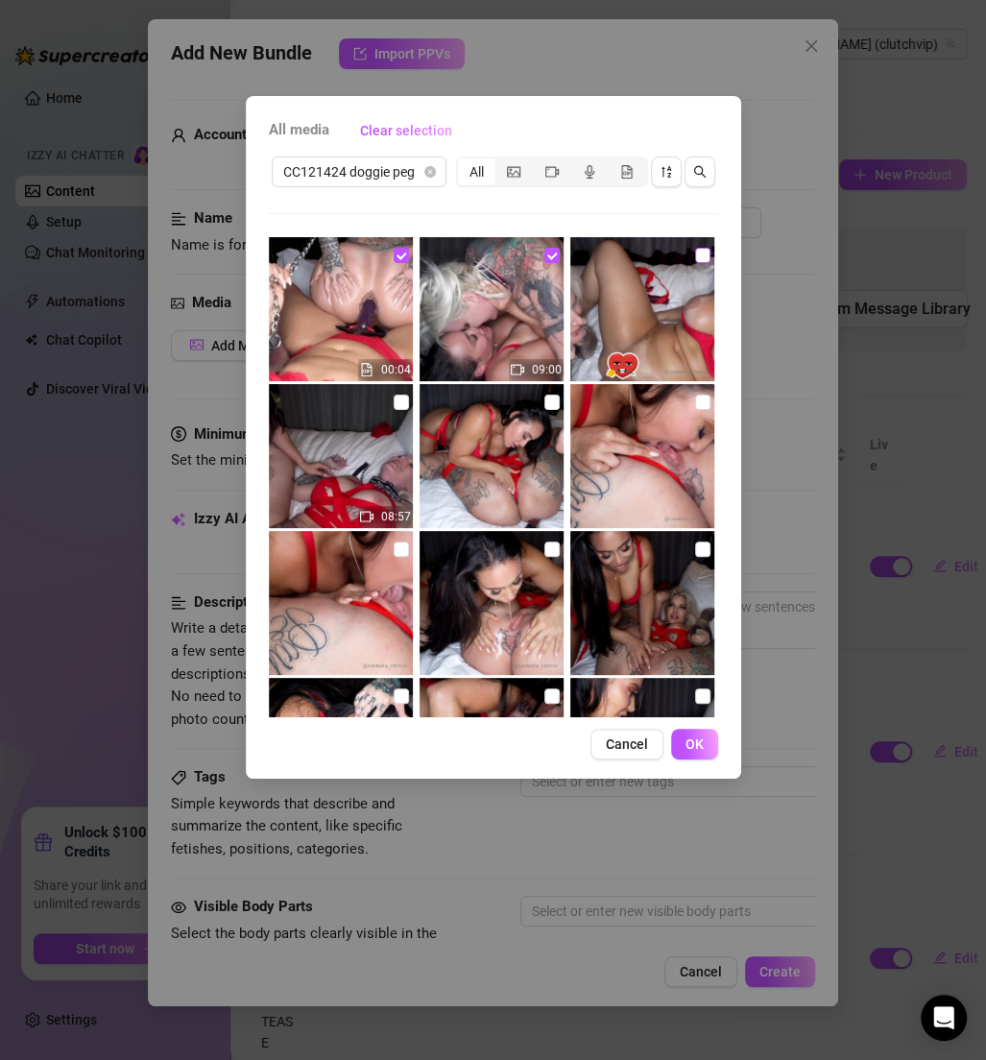
click at [695, 256] on input "checkbox" at bounding box center [702, 255] width 15 height 15
click at [695, 407] on input "checkbox" at bounding box center [702, 402] width 15 height 15
click at [545, 406] on input "checkbox" at bounding box center [552, 402] width 15 height 15
click at [404, 405] on img at bounding box center [341, 456] width 144 height 144
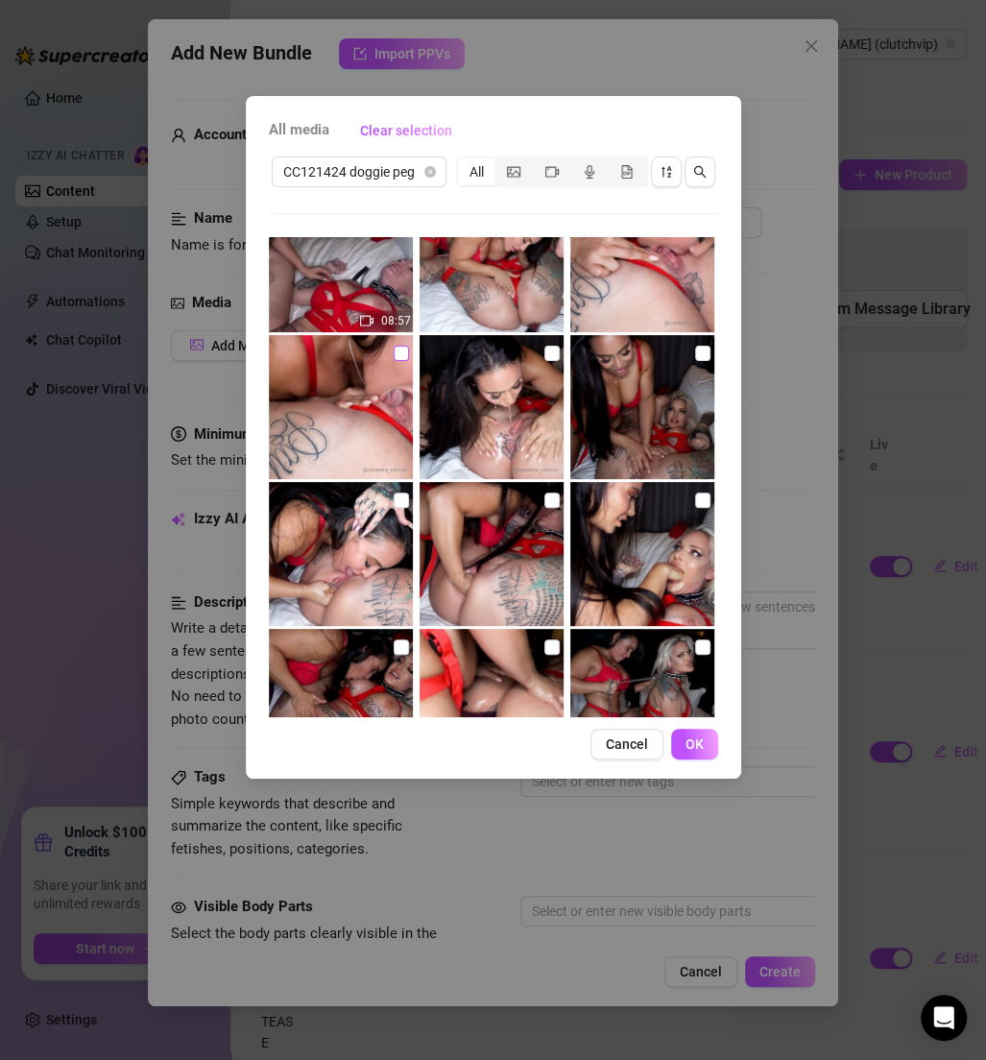
click at [403, 346] on input "checkbox" at bounding box center [401, 353] width 15 height 15
click at [545, 355] on input "checkbox" at bounding box center [552, 353] width 15 height 15
click at [695, 352] on input "checkbox" at bounding box center [702, 353] width 15 height 15
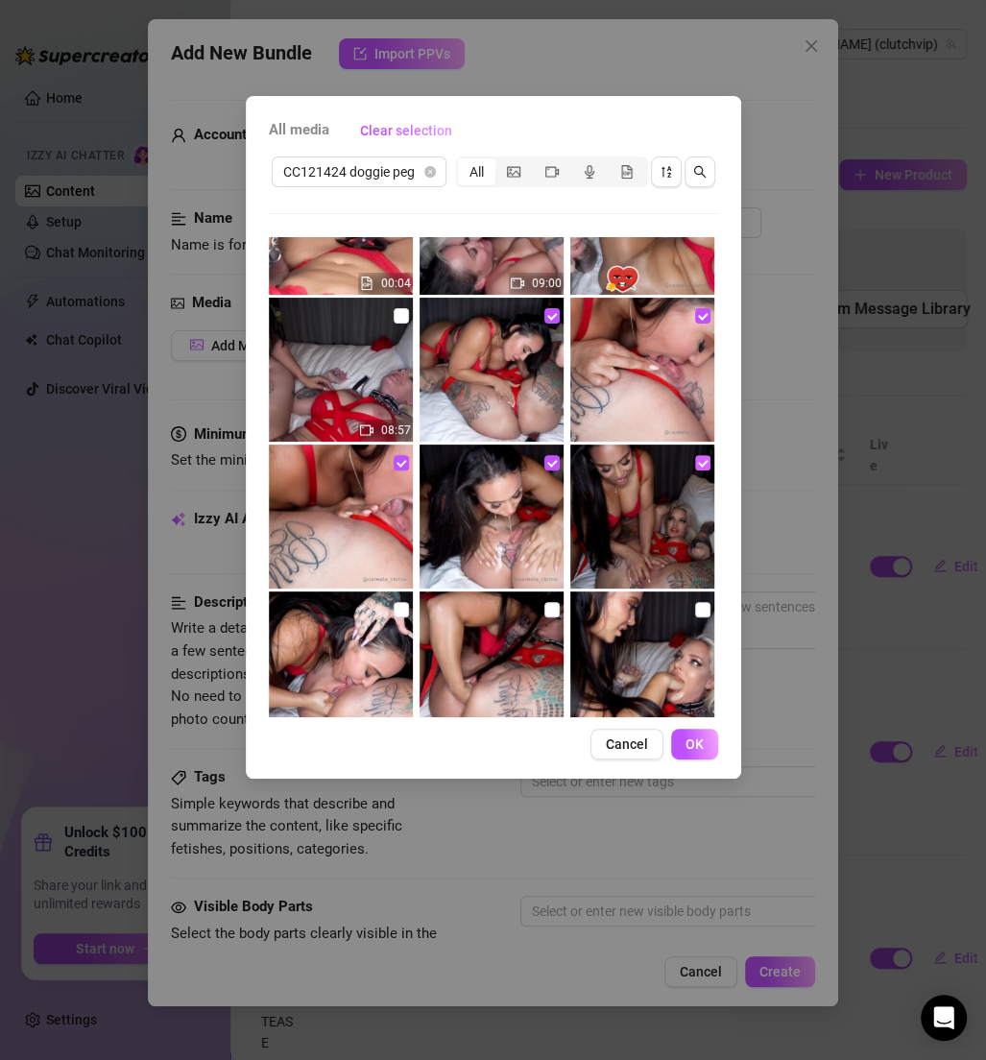
scroll to position [0, 0]
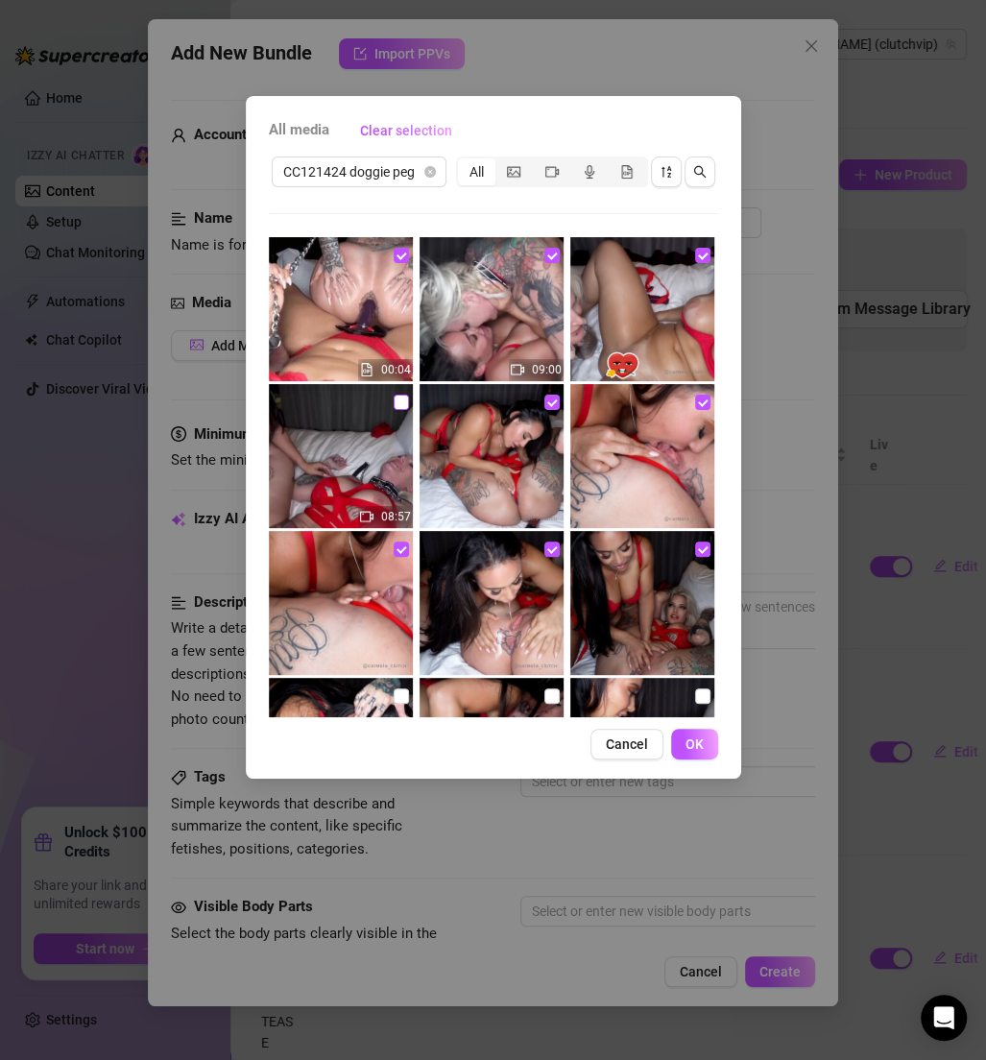
click at [394, 401] on input "checkbox" at bounding box center [401, 402] width 15 height 15
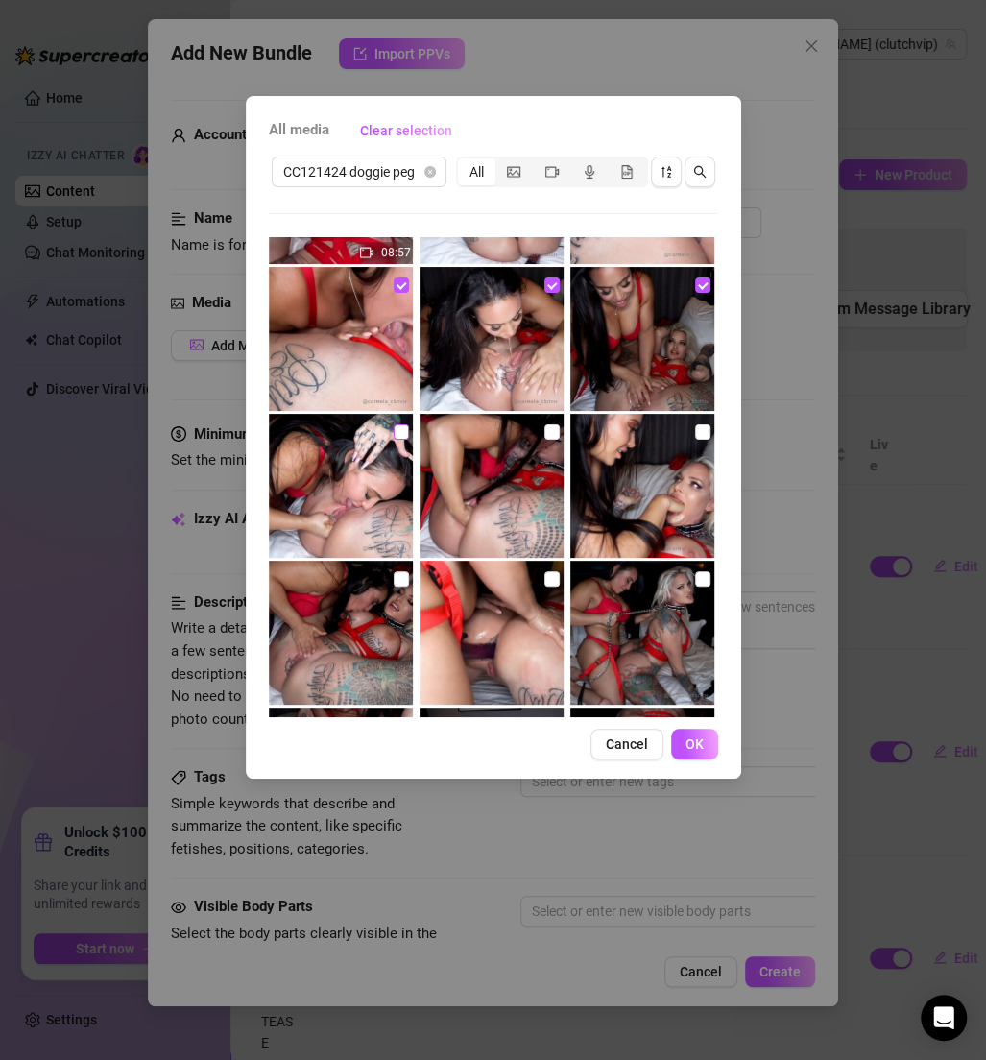
click at [394, 428] on input "checkbox" at bounding box center [401, 431] width 15 height 15
click at [545, 424] on input "checkbox" at bounding box center [552, 431] width 15 height 15
click at [695, 434] on input "checkbox" at bounding box center [702, 431] width 15 height 15
click at [695, 581] on input "checkbox" at bounding box center [702, 578] width 15 height 15
click at [555, 584] on img at bounding box center [492, 633] width 144 height 144
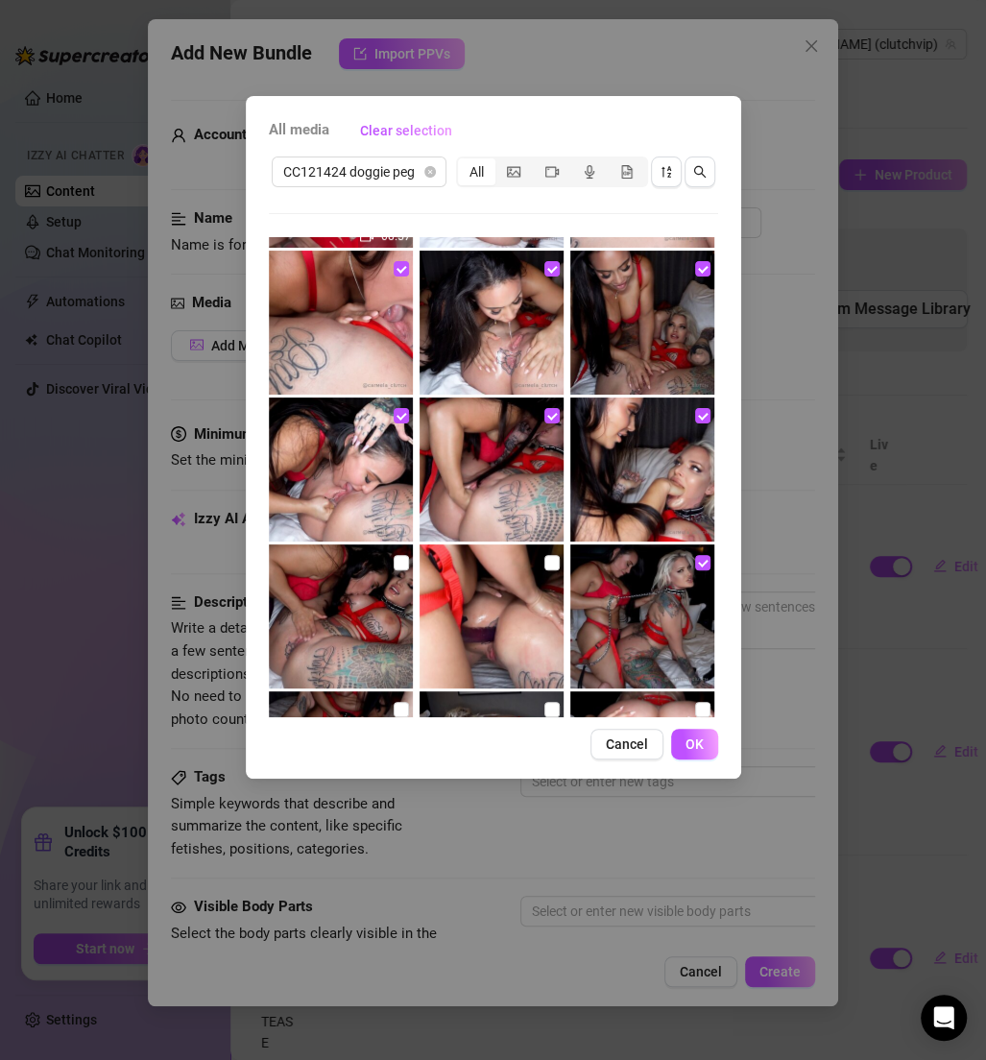
scroll to position [286, 0]
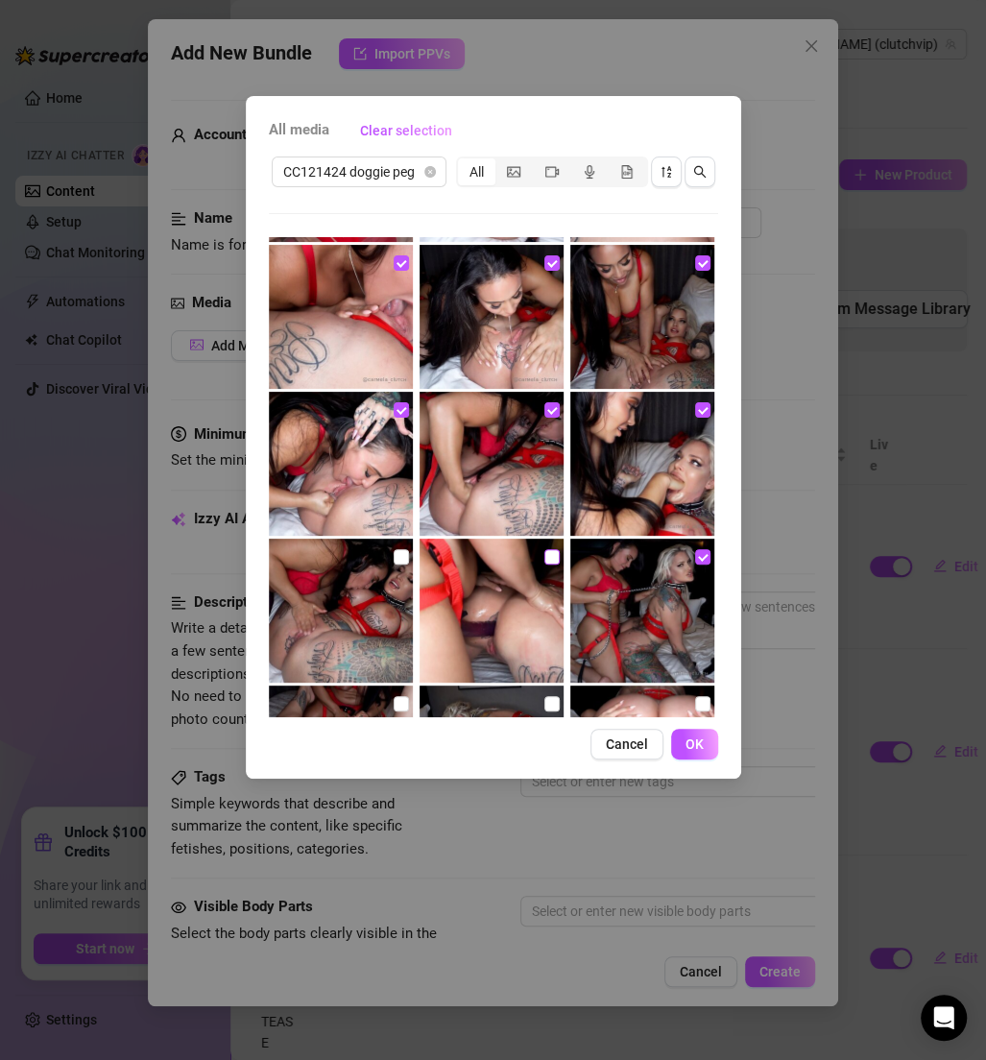
click at [545, 560] on input "checkbox" at bounding box center [552, 556] width 15 height 15
click at [396, 560] on input "checkbox" at bounding box center [401, 556] width 15 height 15
click at [400, 696] on input "checkbox" at bounding box center [401, 703] width 15 height 15
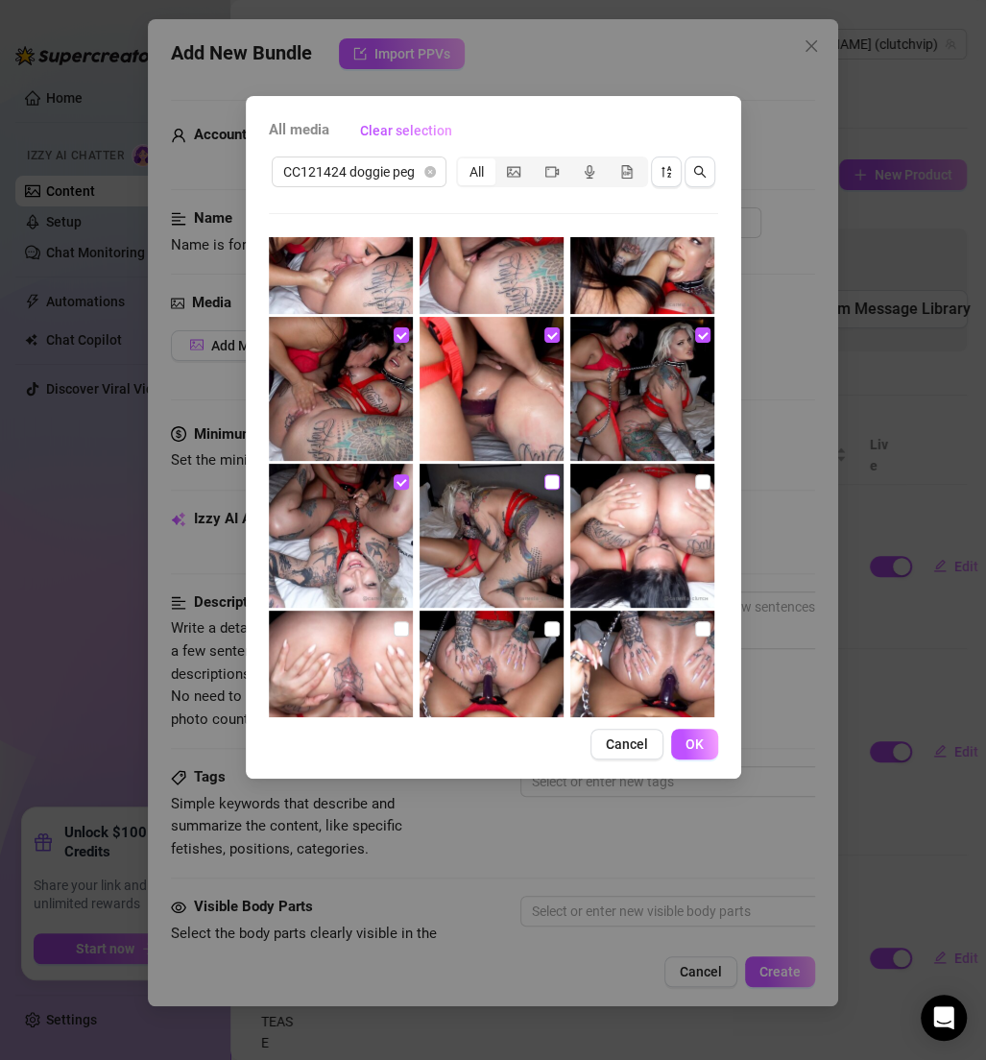
click at [548, 485] on input "checkbox" at bounding box center [552, 481] width 15 height 15
click at [695, 476] on input "checkbox" at bounding box center [702, 481] width 15 height 15
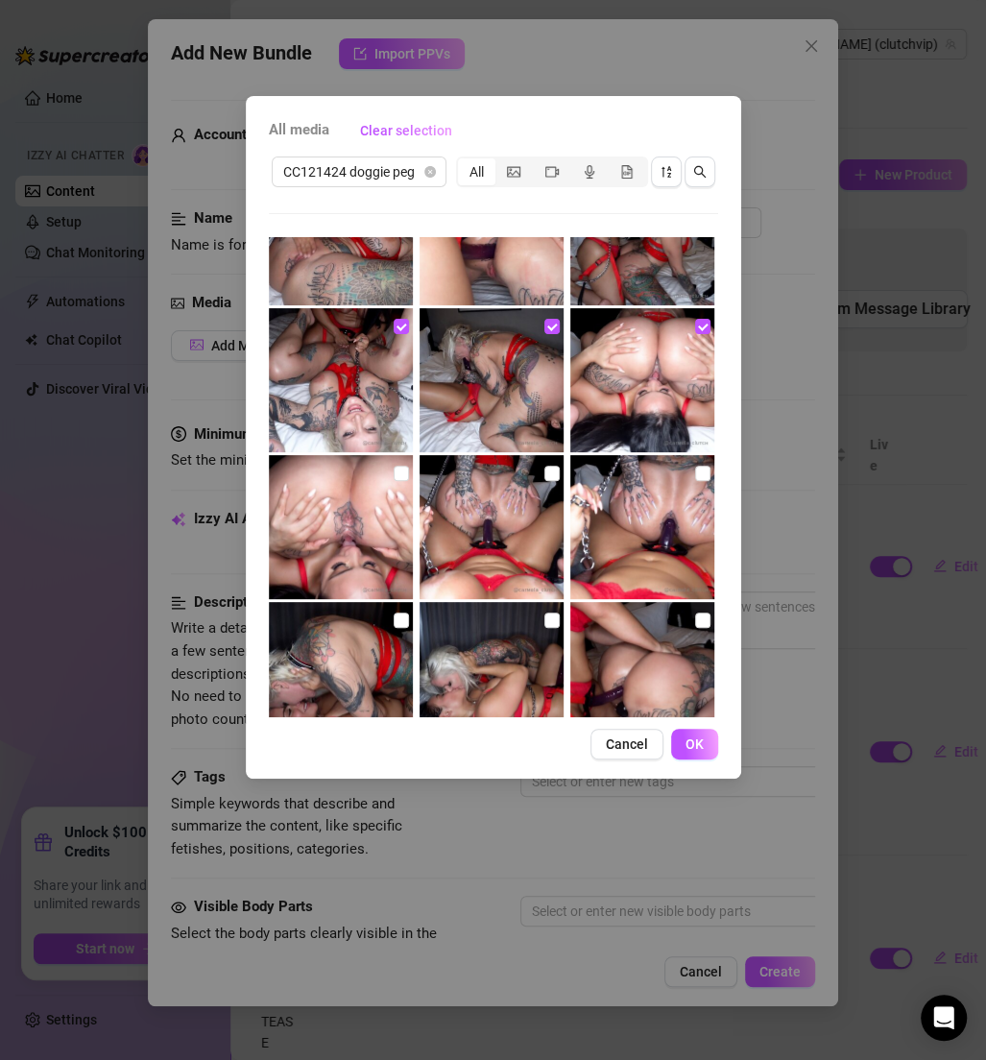
scroll to position [673, 0]
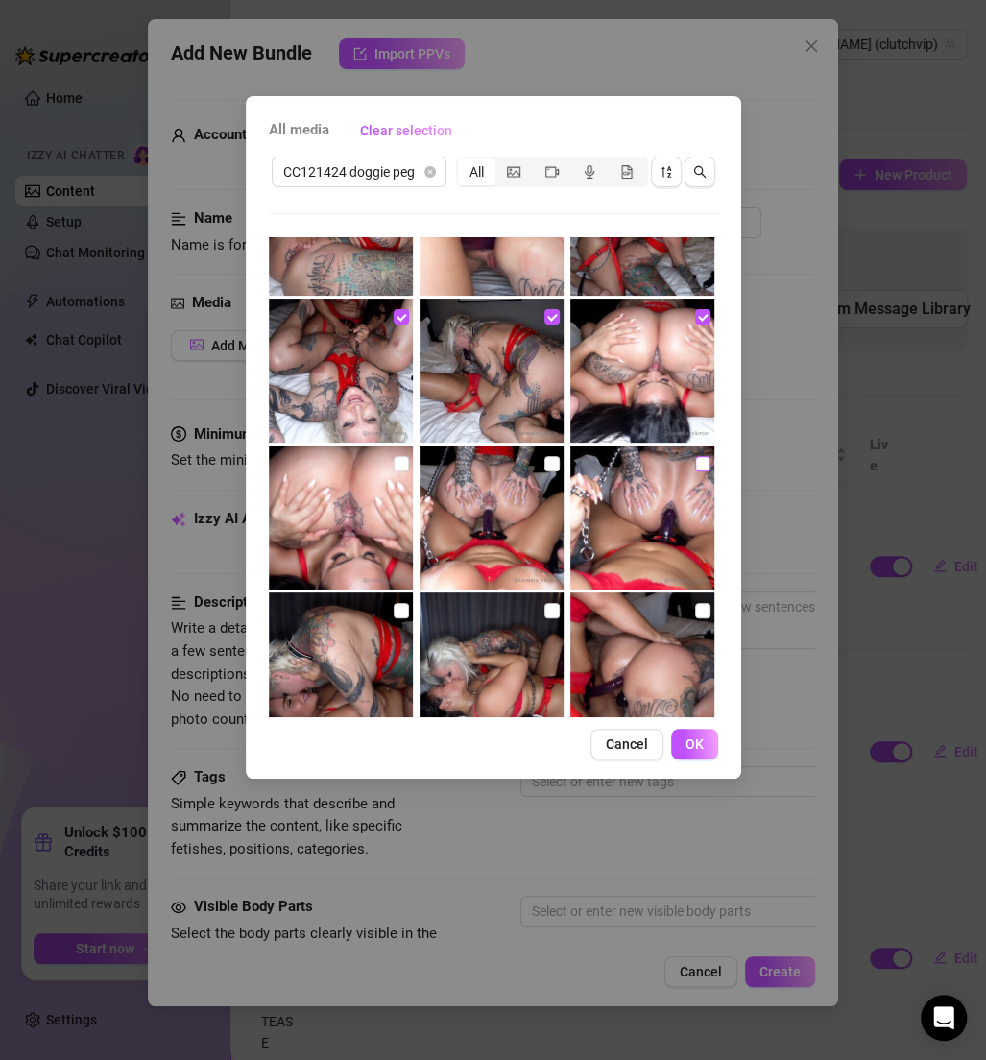
click at [695, 461] on input "checkbox" at bounding box center [702, 463] width 15 height 15
click at [545, 471] on input "checkbox" at bounding box center [552, 463] width 15 height 15
click at [394, 460] on input "checkbox" at bounding box center [401, 463] width 15 height 15
click at [387, 613] on img at bounding box center [341, 665] width 144 height 144
click at [400, 613] on input "checkbox" at bounding box center [401, 610] width 15 height 15
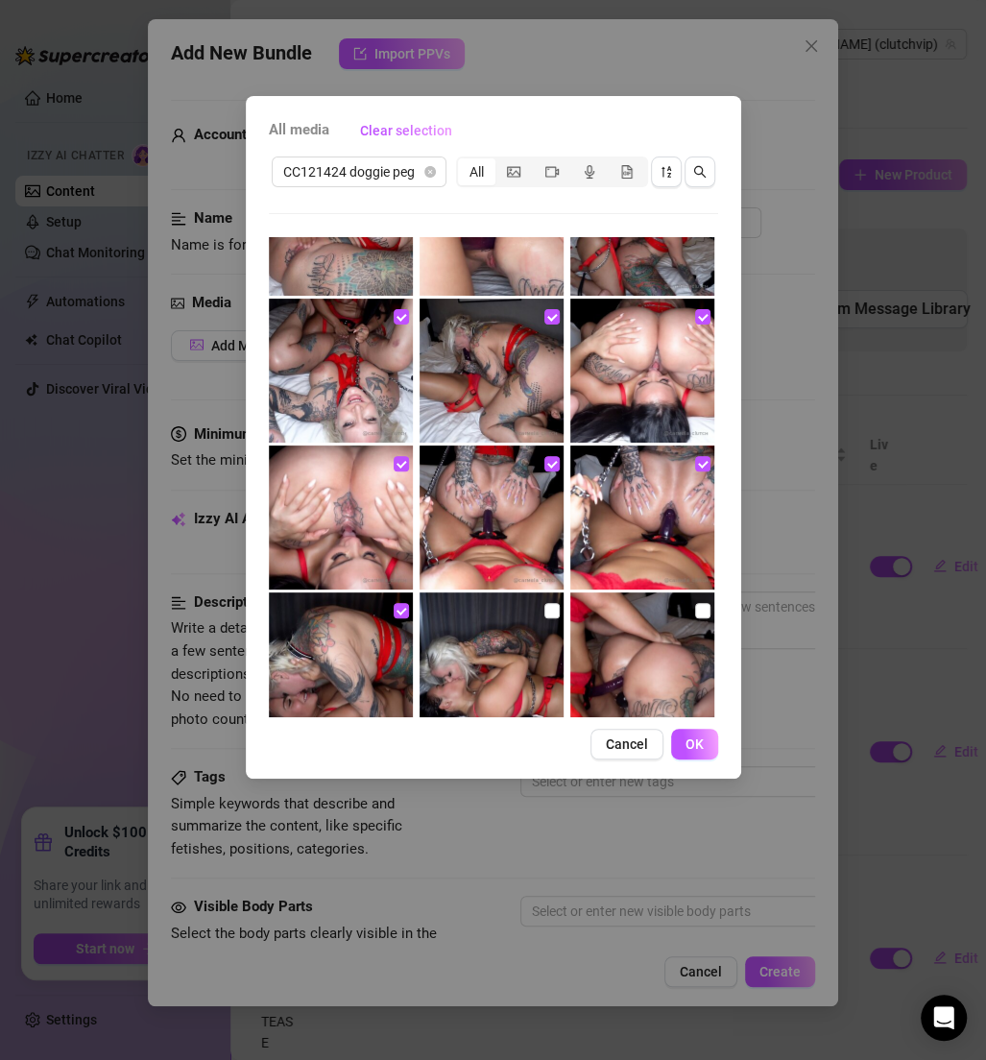
click at [534, 616] on img at bounding box center [492, 665] width 144 height 144
click at [546, 614] on input "checkbox" at bounding box center [552, 610] width 15 height 15
click at [695, 613] on input "checkbox" at bounding box center [702, 610] width 15 height 15
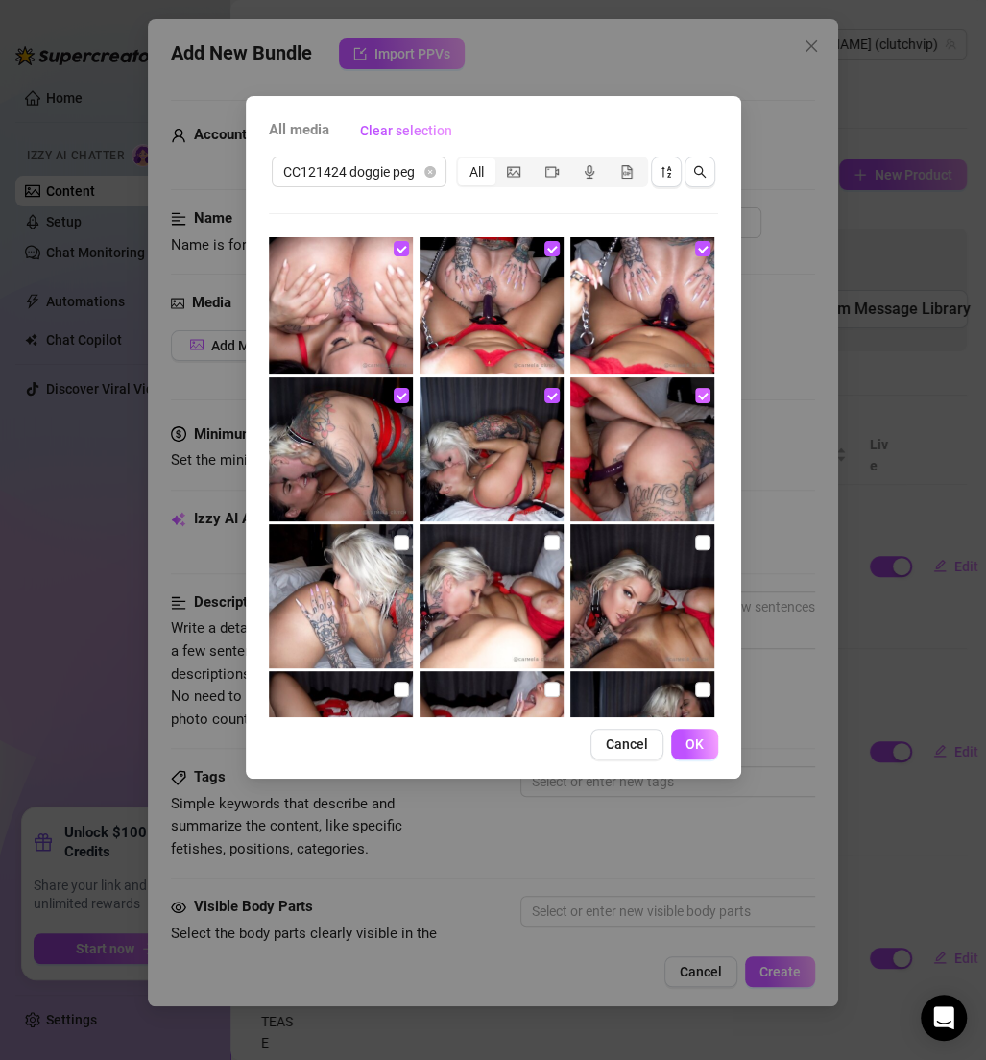
scroll to position [957, 0]
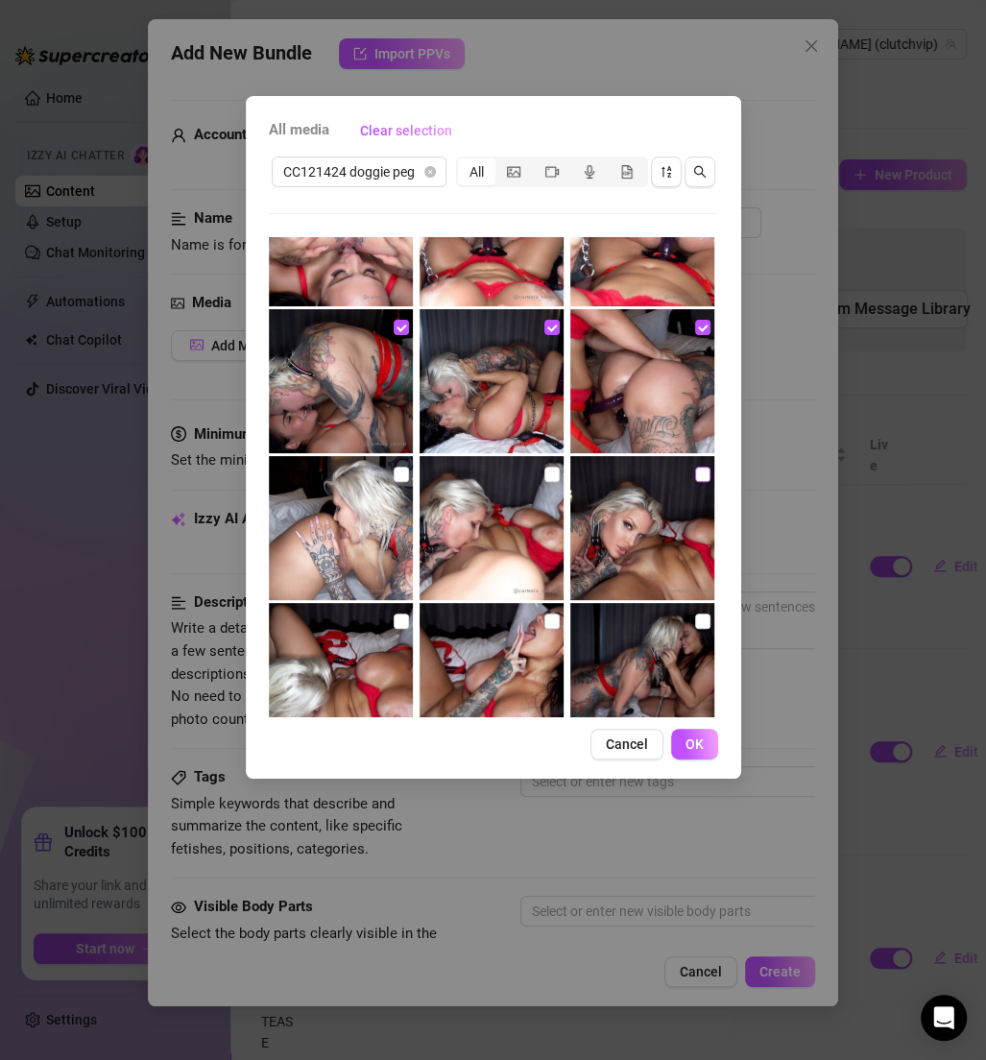
click at [695, 483] on label at bounding box center [702, 474] width 15 height 21
click at [695, 482] on input "checkbox" at bounding box center [702, 474] width 15 height 15
click at [545, 472] on input "checkbox" at bounding box center [552, 474] width 15 height 15
click at [399, 475] on input "checkbox" at bounding box center [401, 474] width 15 height 15
click at [397, 623] on input "checkbox" at bounding box center [401, 621] width 15 height 15
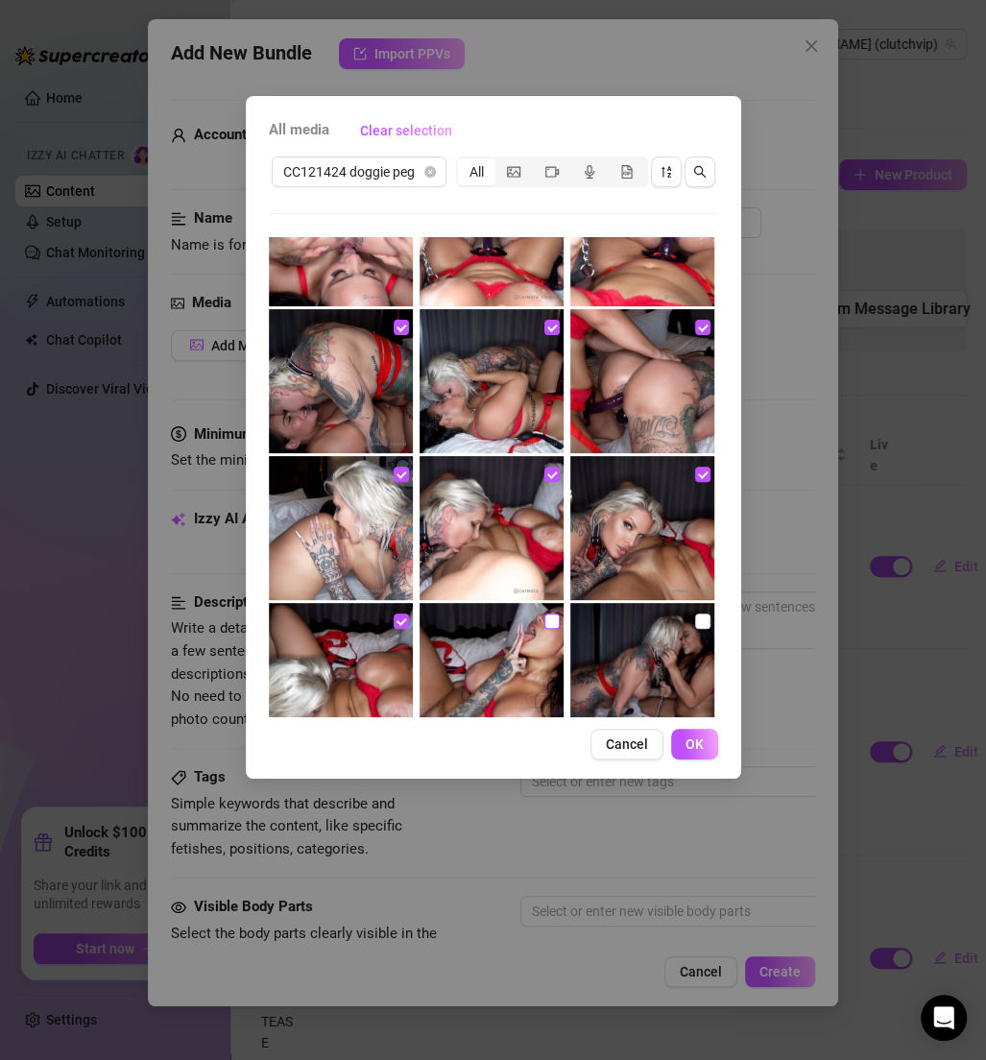
click at [545, 616] on input "checkbox" at bounding box center [552, 621] width 15 height 15
click at [695, 625] on input "checkbox" at bounding box center [702, 621] width 15 height 15
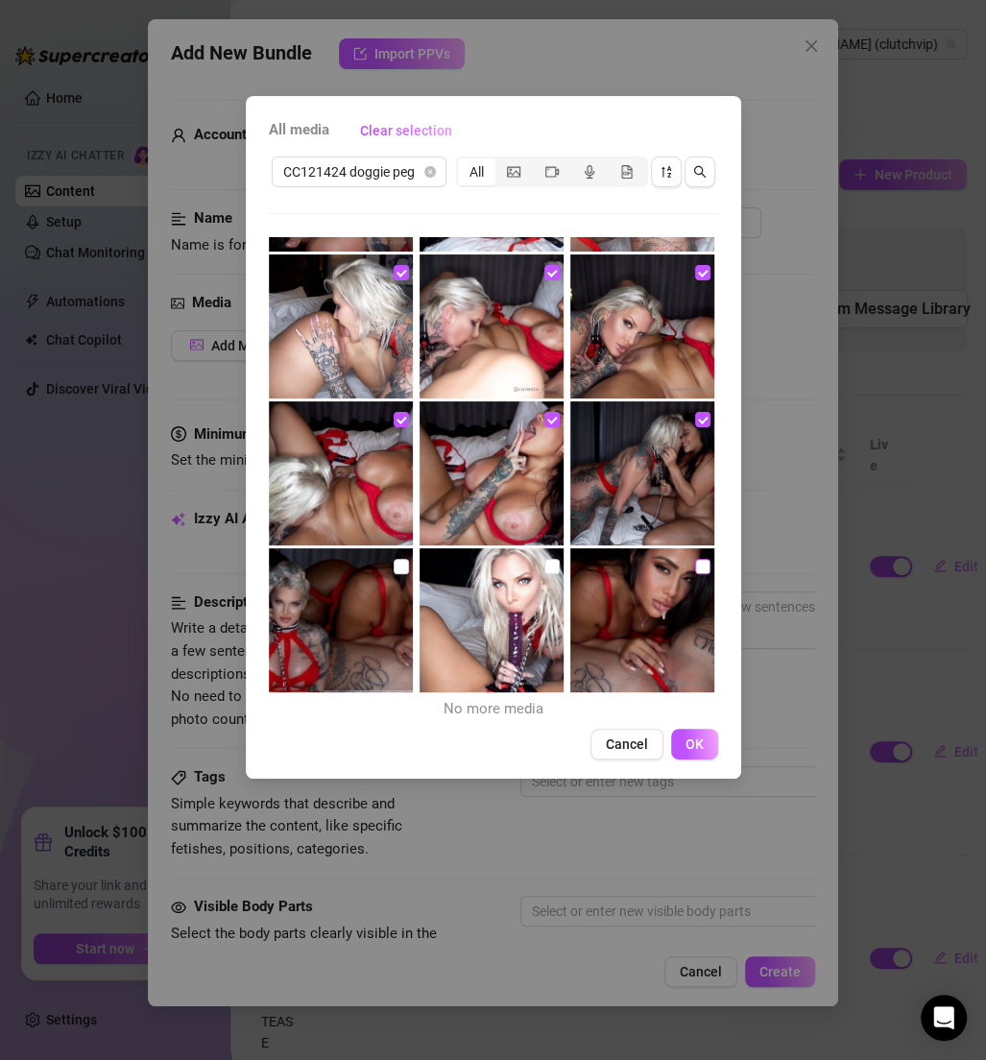
click at [695, 568] on input "checkbox" at bounding box center [702, 566] width 15 height 15
click at [545, 564] on input "checkbox" at bounding box center [552, 566] width 15 height 15
click at [394, 561] on input "checkbox" at bounding box center [401, 566] width 15 height 15
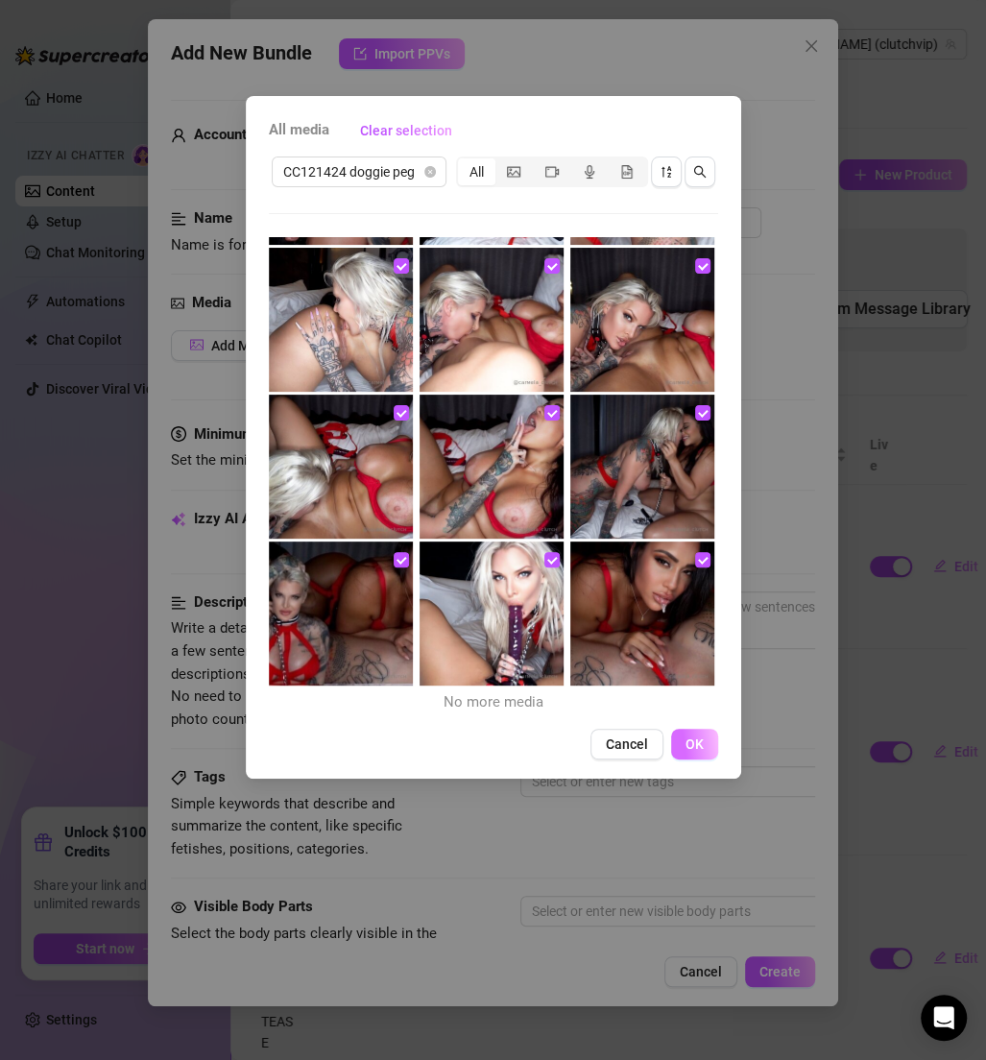
click at [683, 733] on button "OK" at bounding box center [694, 744] width 47 height 31
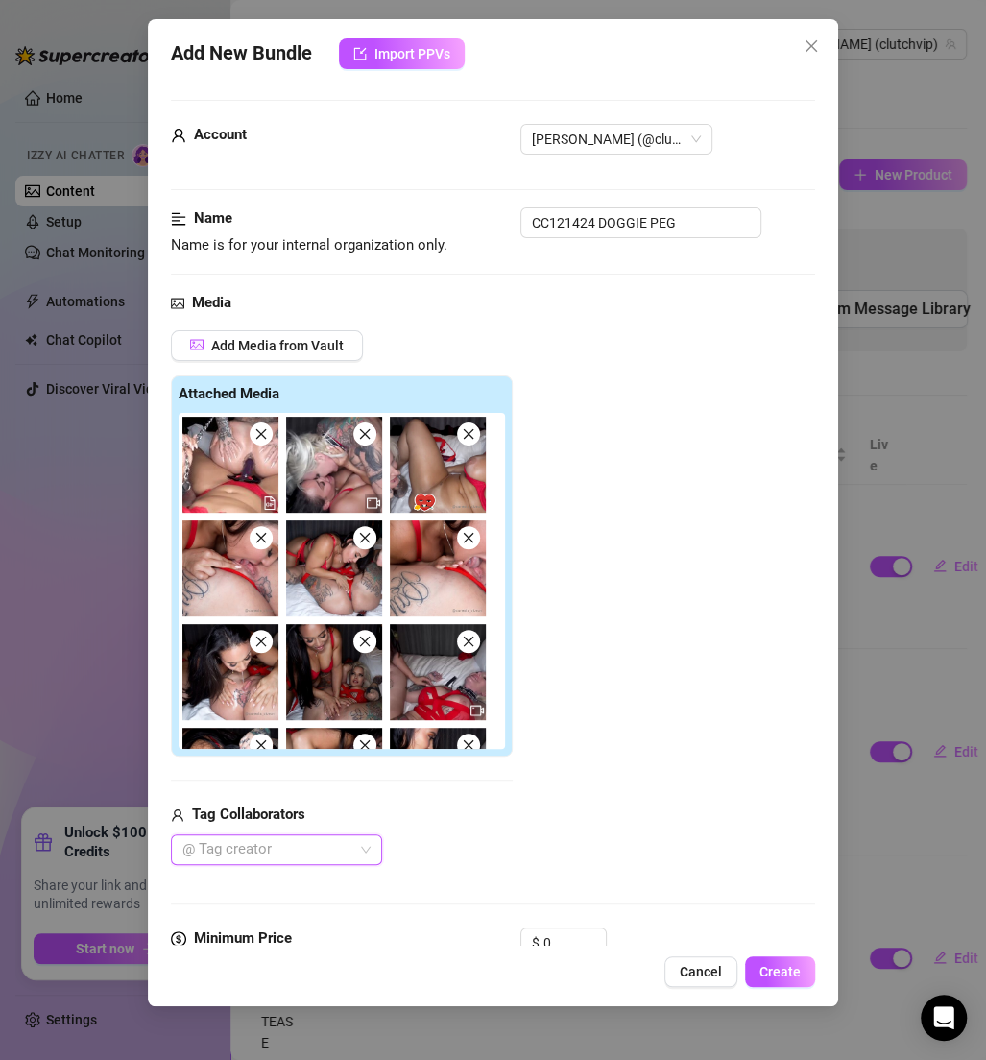
scroll to position [149, 0]
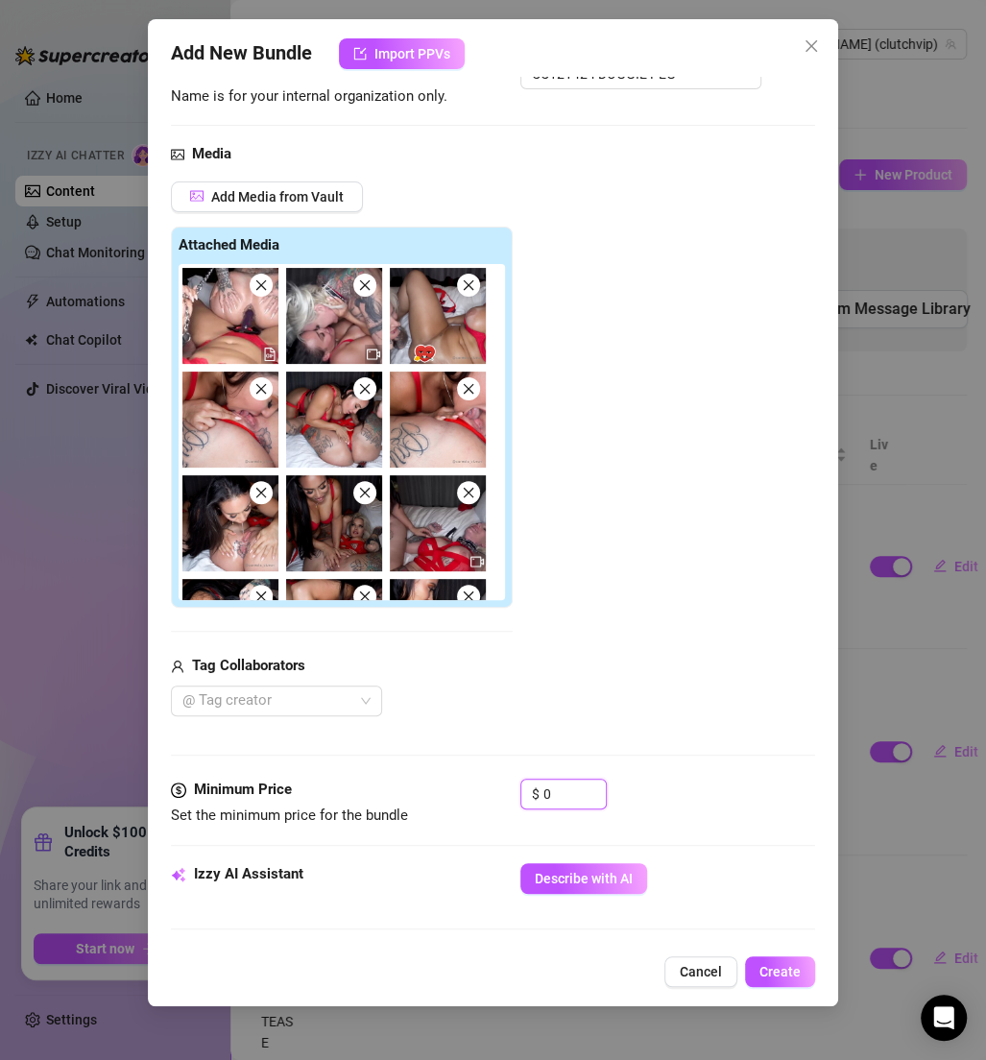
drag, startPoint x: 564, startPoint y: 793, endPoint x: 459, endPoint y: 792, distance: 104.7
click at [459, 793] on div "Minimum Price Set the minimum price for the bundle $ 0" at bounding box center [493, 803] width 644 height 49
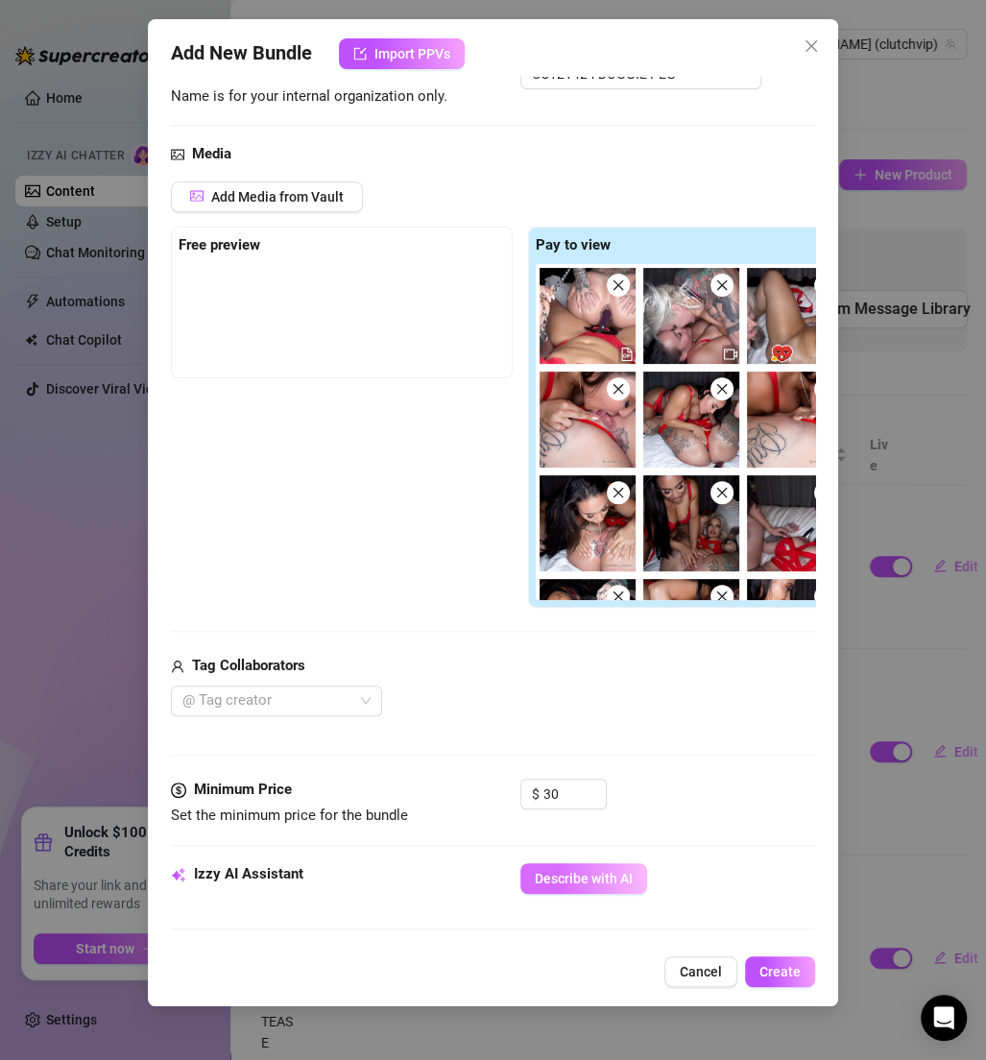
click at [565, 875] on span "Describe with AI" at bounding box center [584, 878] width 98 height 15
click at [327, 698] on div at bounding box center [266, 701] width 183 height 27
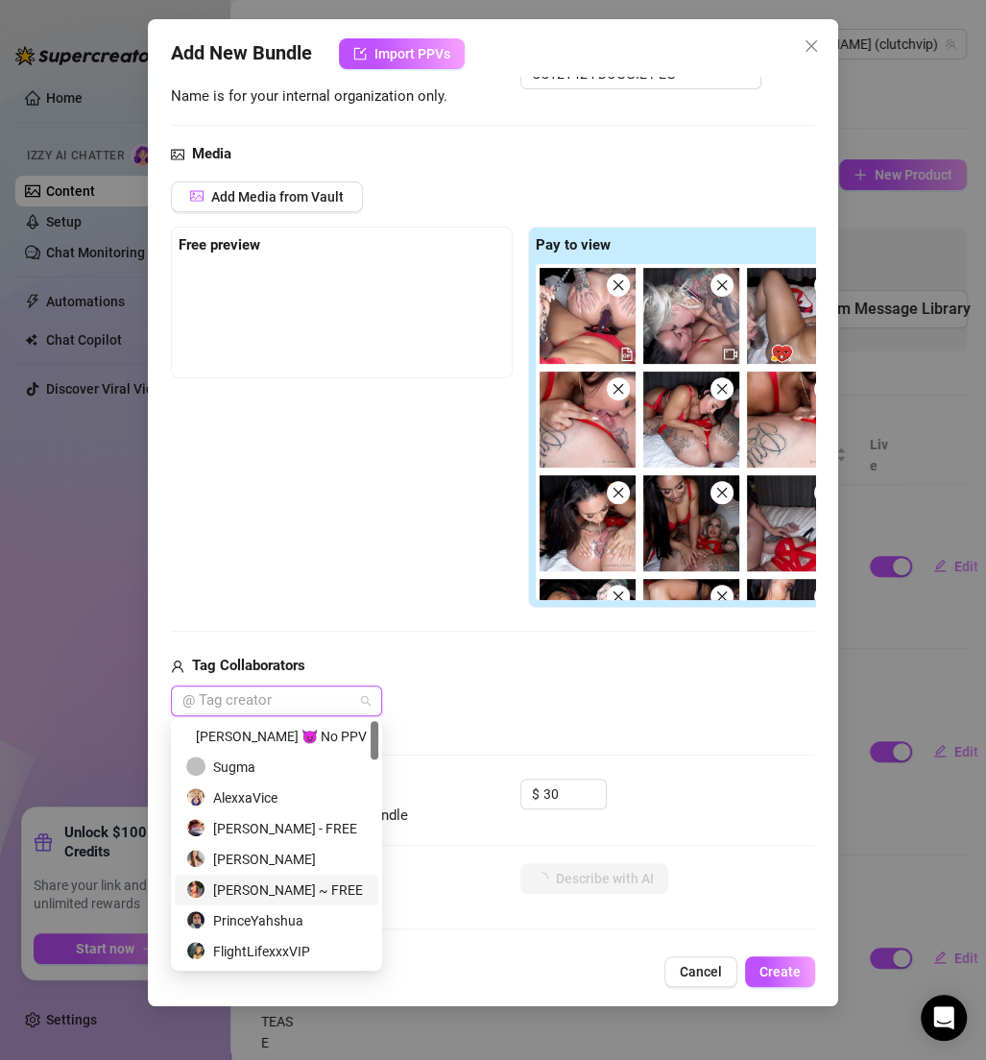
click at [288, 889] on div "[PERSON_NAME] ~ FREE" at bounding box center [276, 890] width 181 height 21
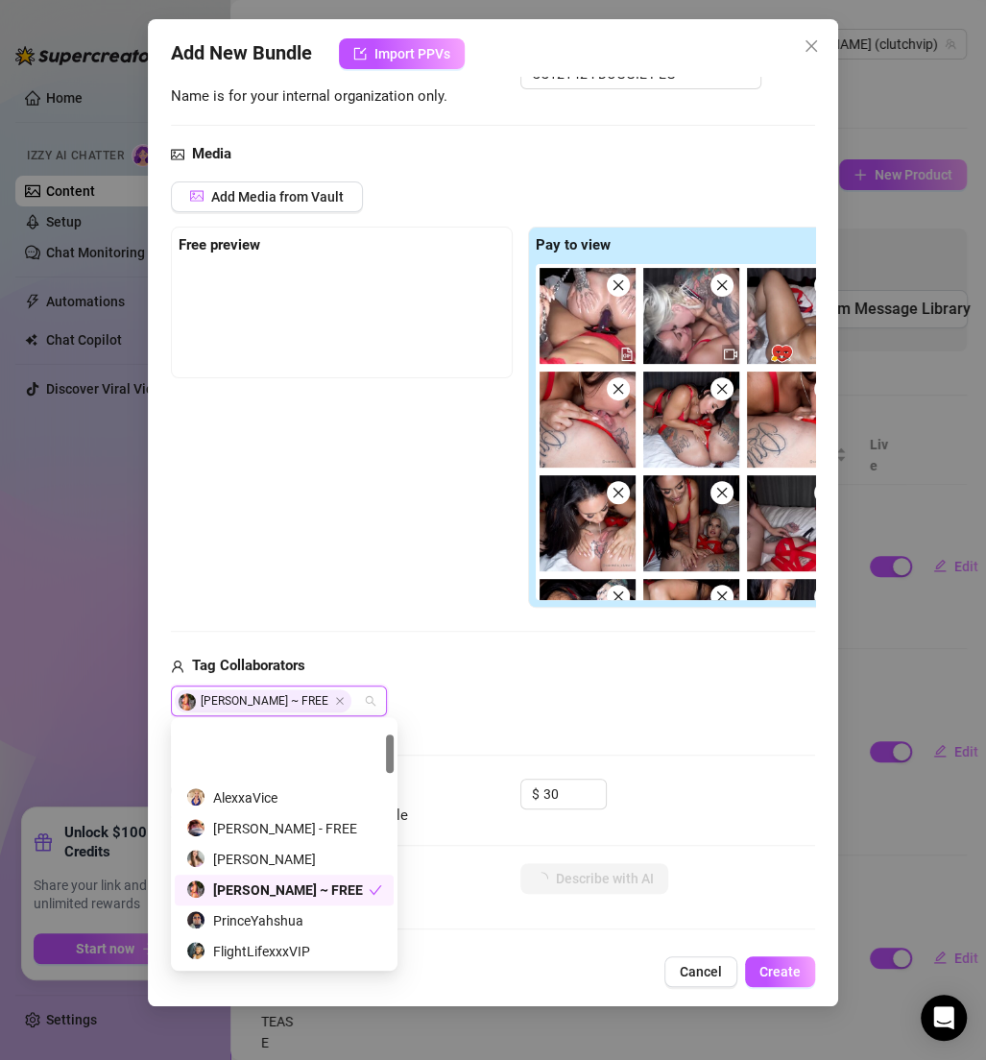
scroll to position [130, 0]
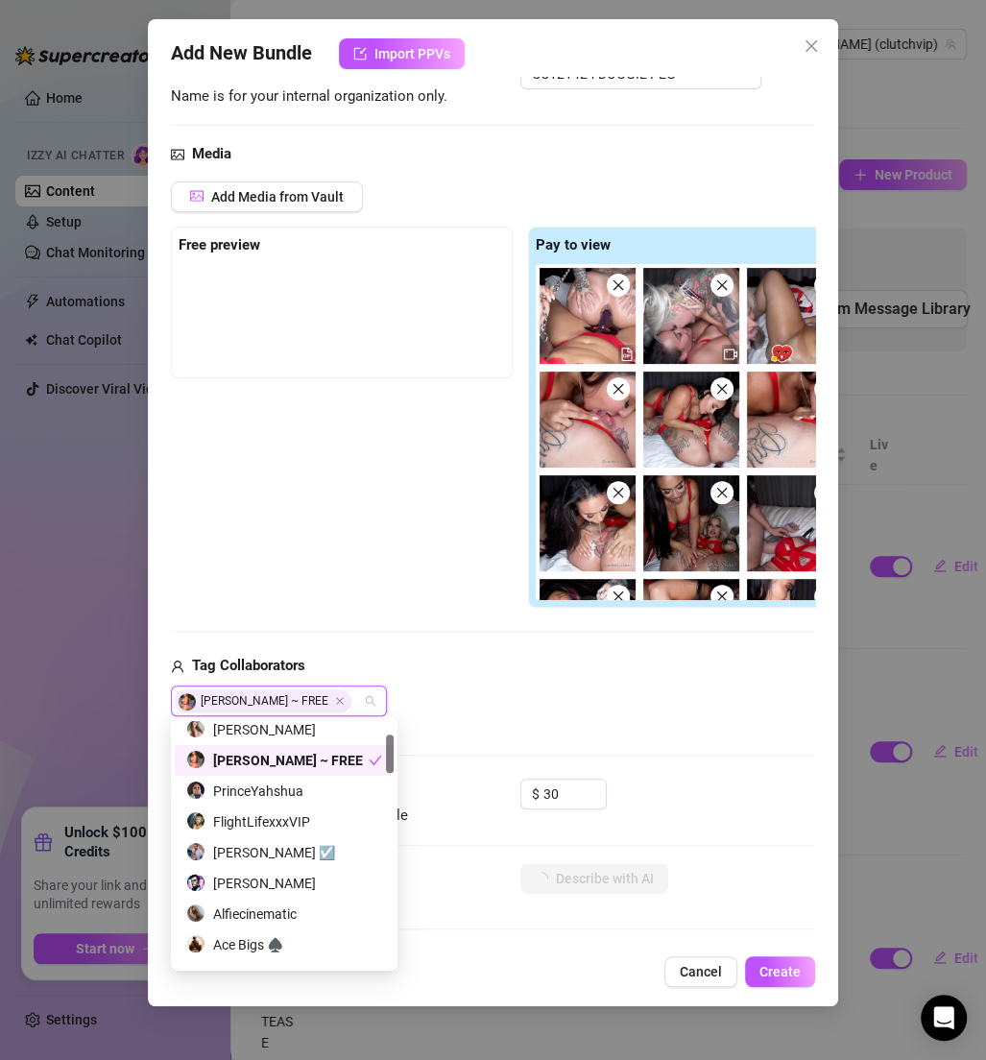
click at [462, 735] on div "Media Add Media from Vault Free preview Pay to view Tag Collaborators [PERSON_N…" at bounding box center [493, 461] width 644 height 636
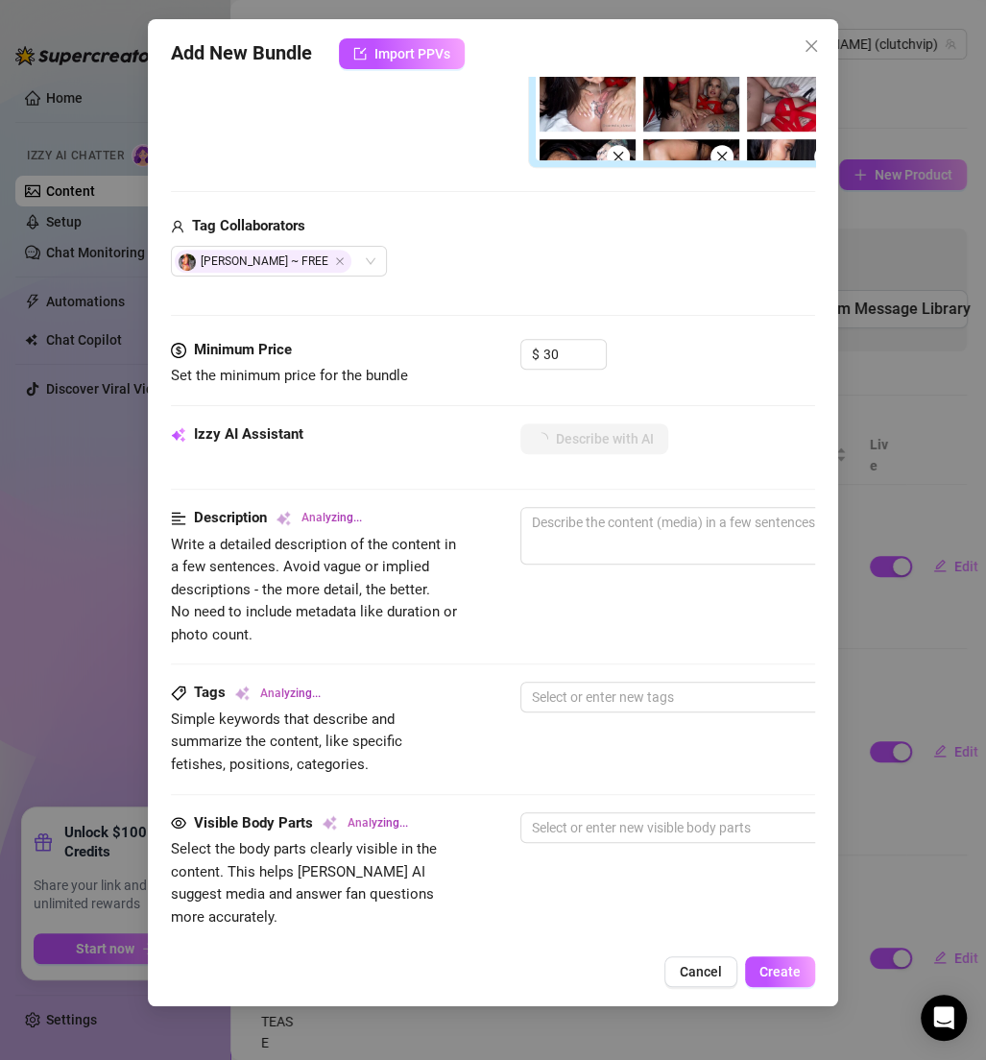
scroll to position [990, 0]
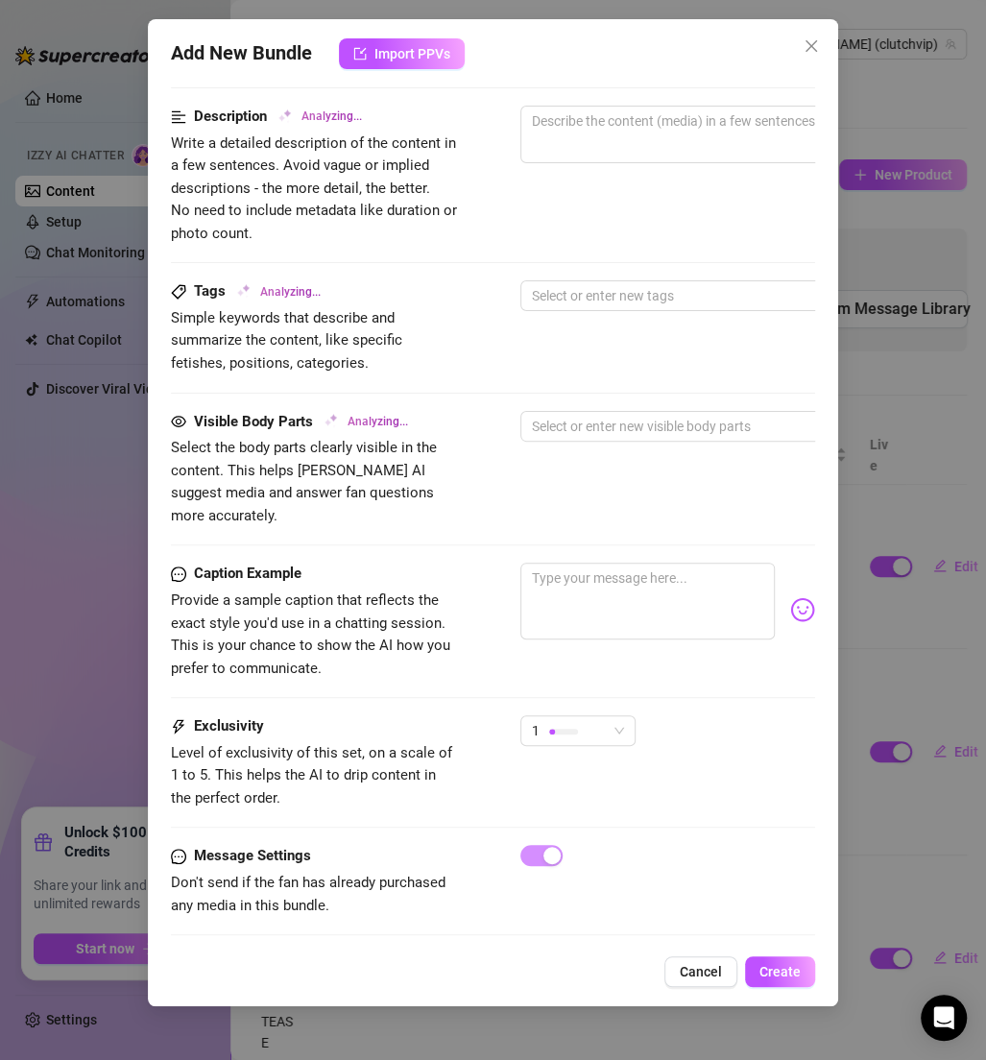
click at [586, 676] on div "Caption Example Provide a sample caption that reflects the exact style you'd us…" at bounding box center [493, 639] width 644 height 153
click at [588, 687] on div "Caption Example Provide a sample caption that reflects the exact style you'd us…" at bounding box center [493, 639] width 644 height 153
click at [588, 716] on div "1" at bounding box center [569, 730] width 75 height 29
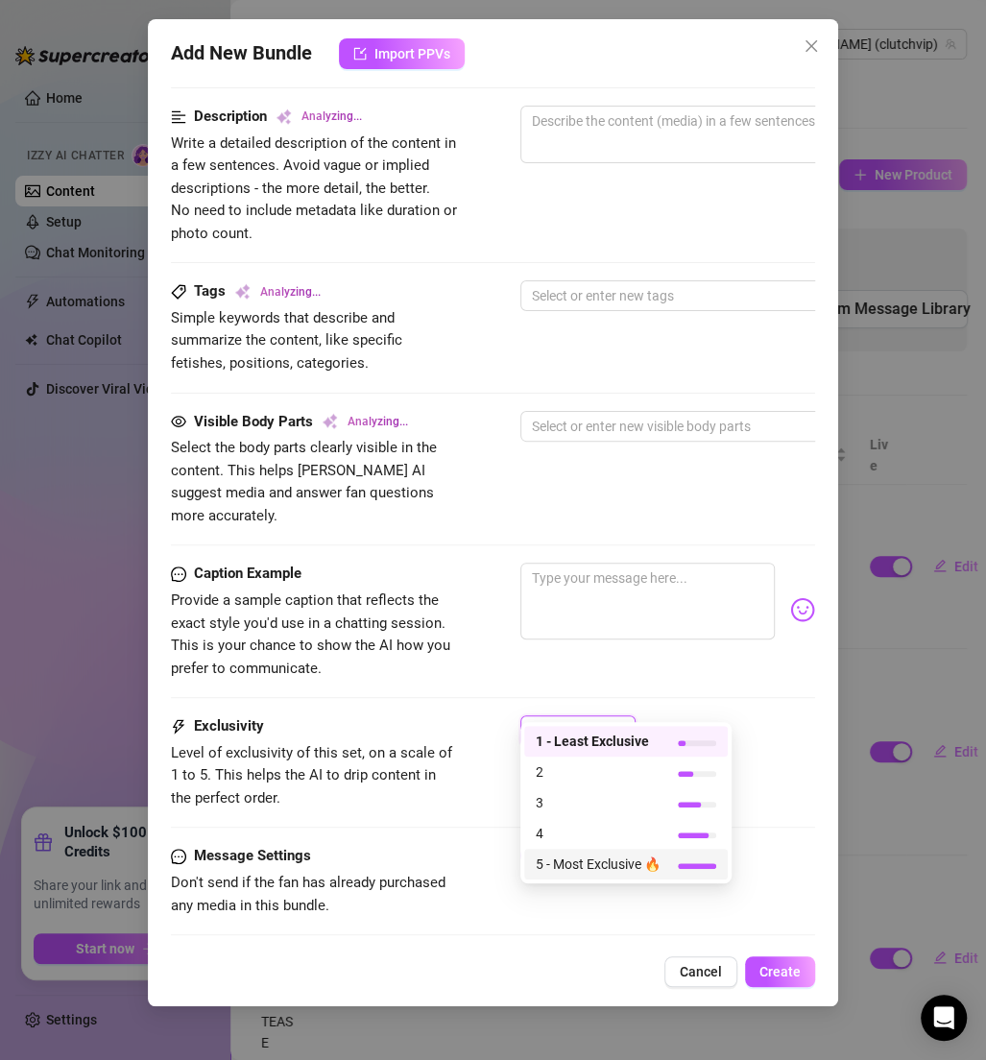
click at [597, 871] on span "5 - Most Exclusive 🔥" at bounding box center [598, 864] width 125 height 21
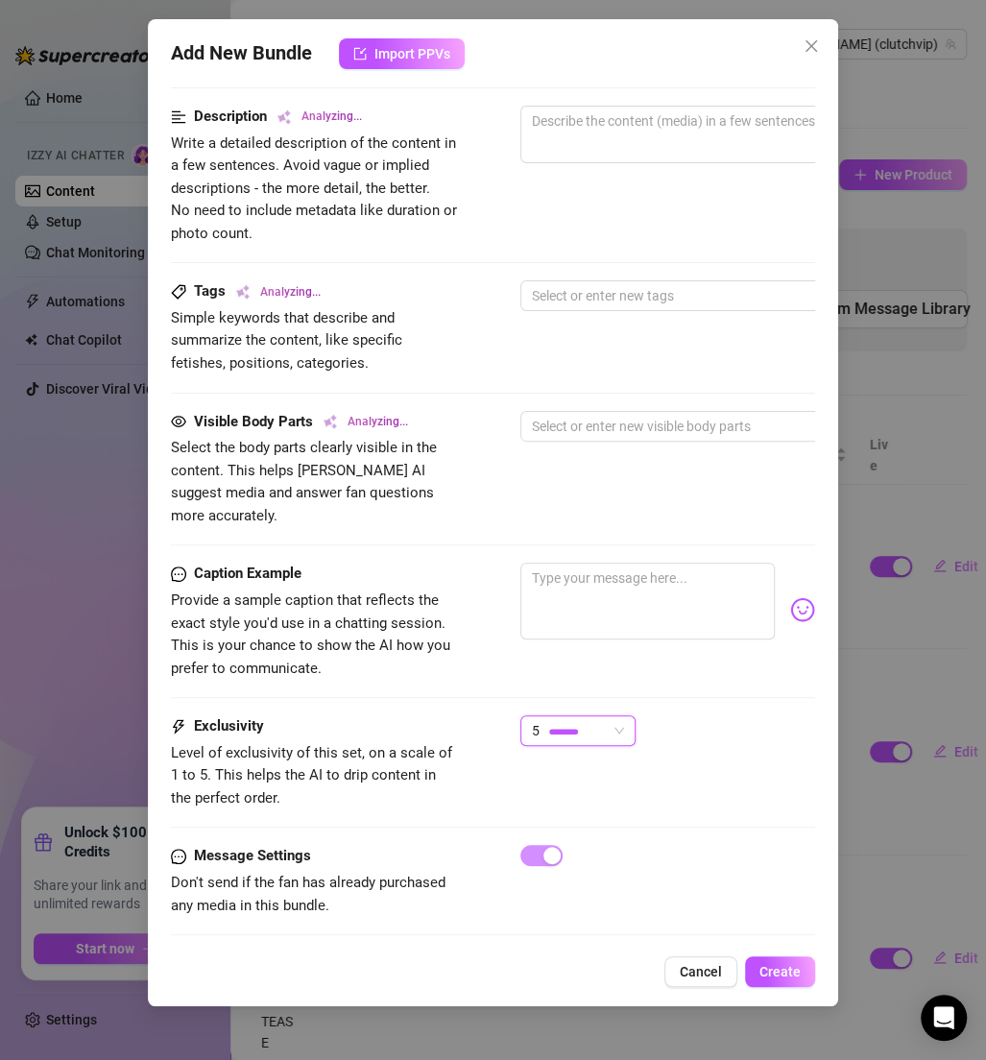
click at [711, 634] on div "Caption Example Provide a sample caption that reflects the exact style you'd us…" at bounding box center [493, 621] width 644 height 117
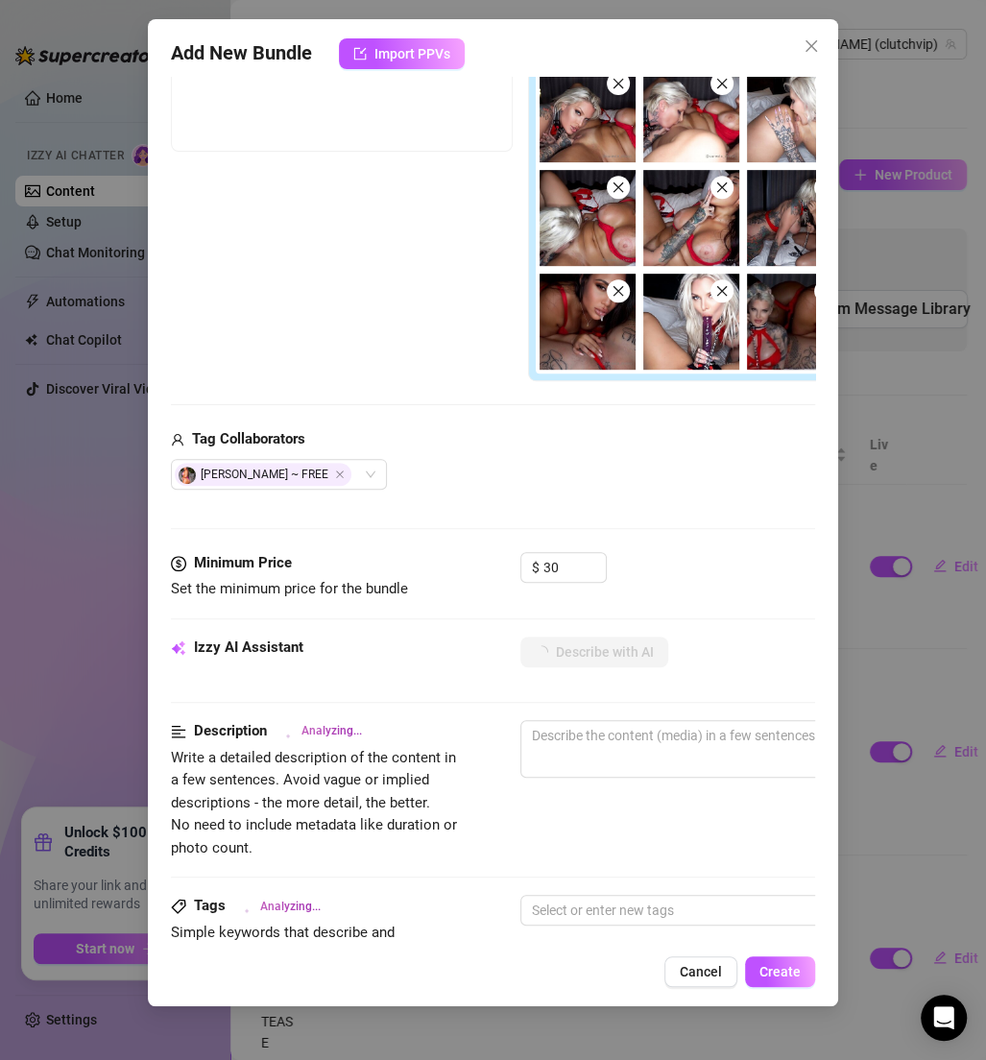
scroll to position [404, 0]
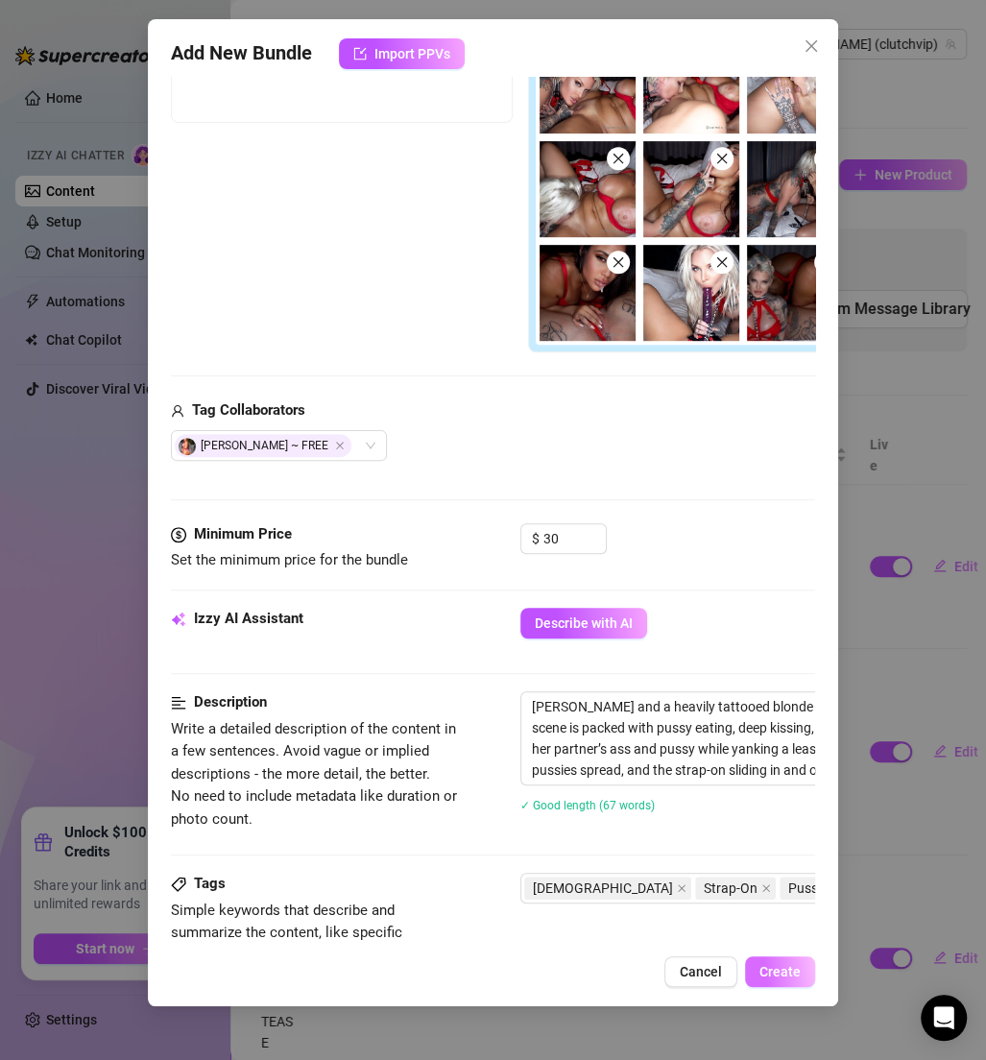
click at [765, 979] on span "Create" at bounding box center [780, 971] width 41 height 15
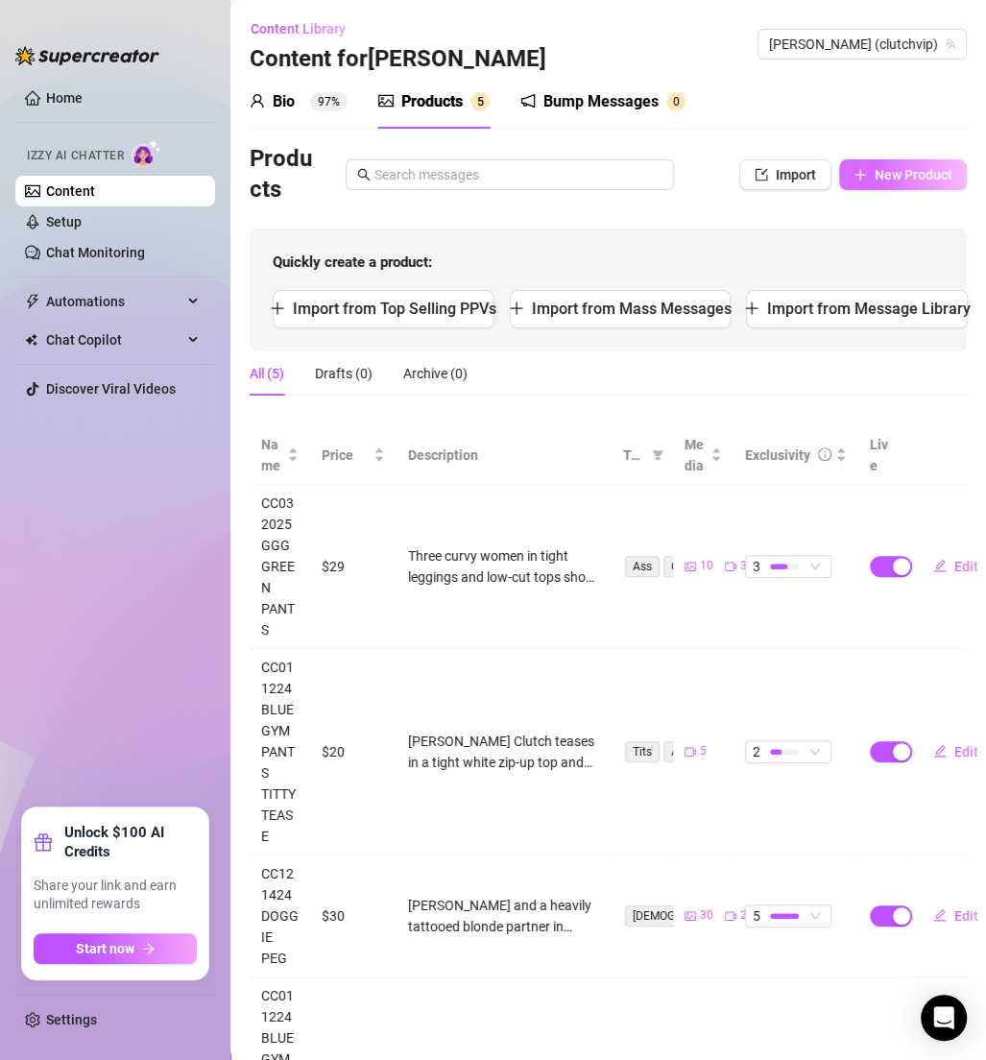
click at [854, 177] on icon "plus" at bounding box center [860, 174] width 13 height 13
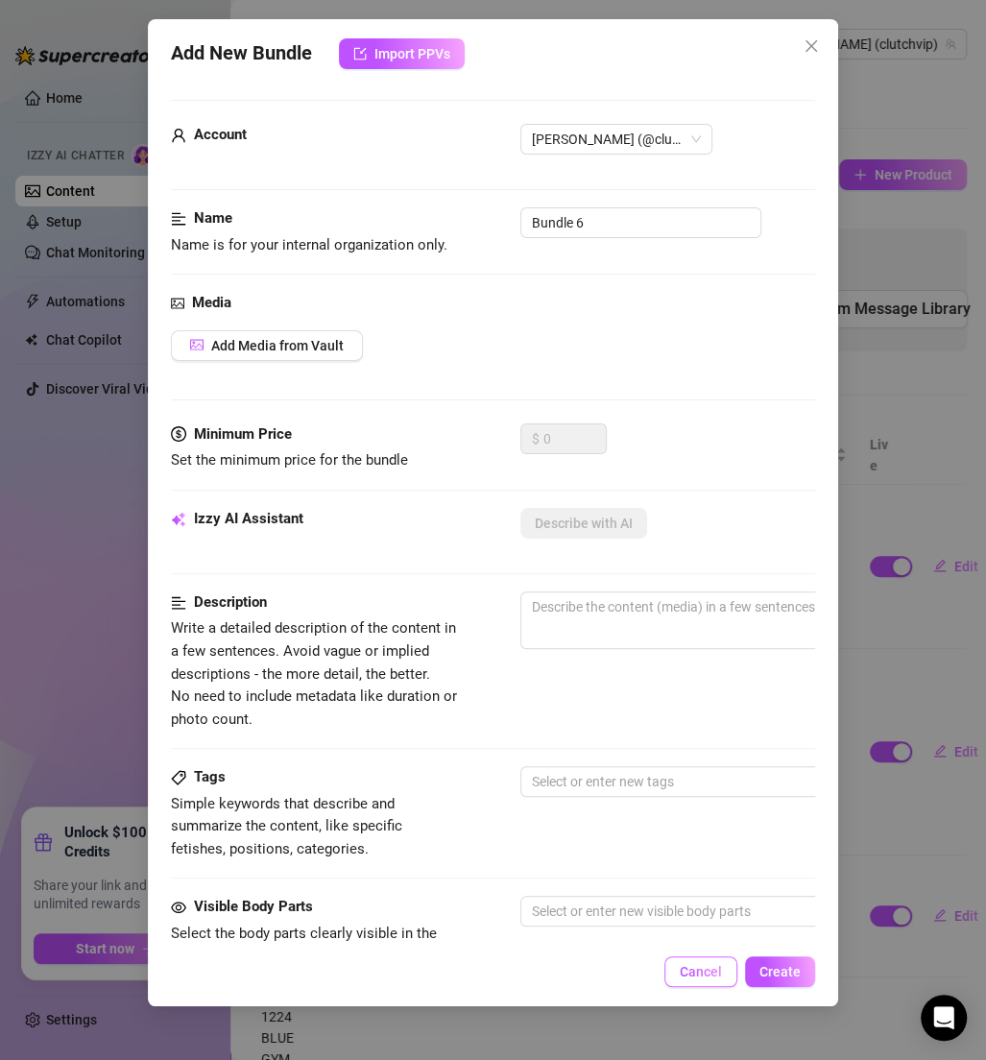
click at [718, 961] on button "Cancel" at bounding box center [701, 972] width 73 height 31
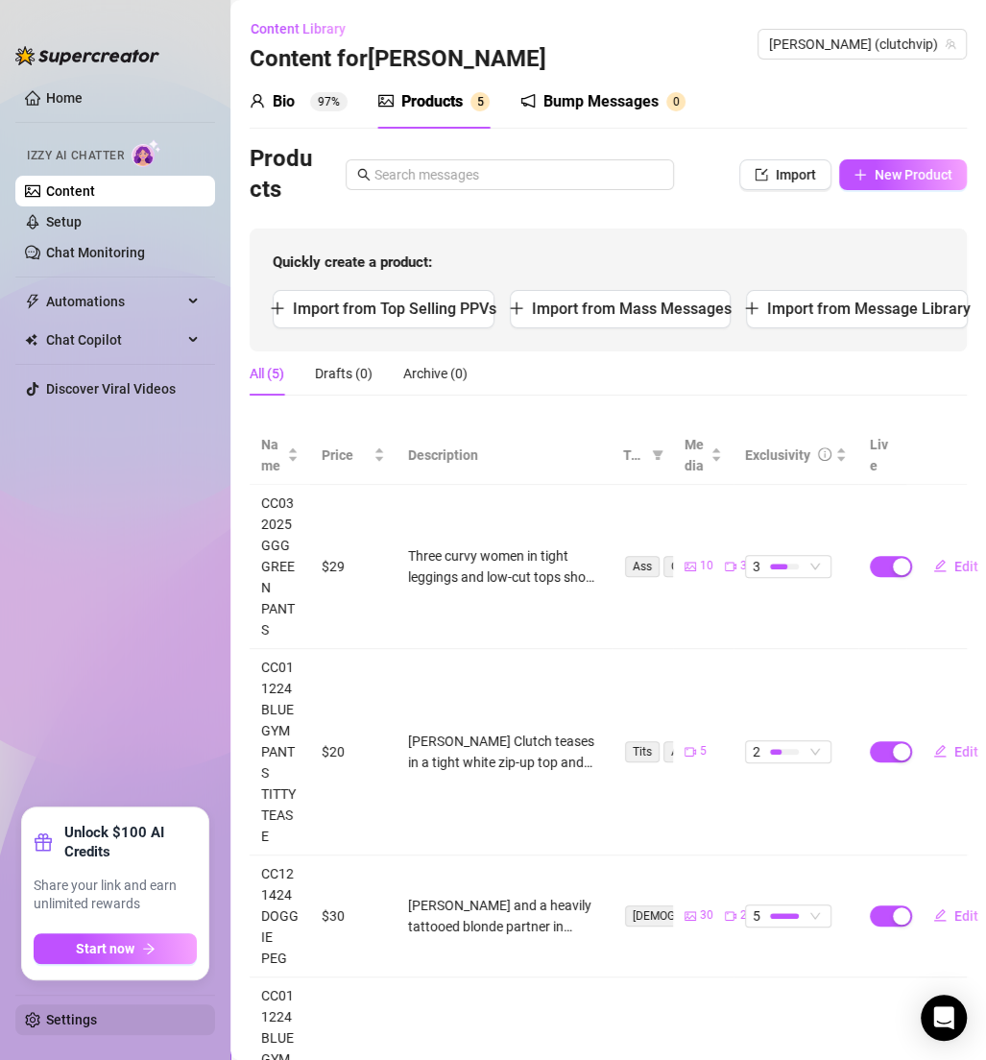
click at [75, 1020] on link "Settings" at bounding box center [71, 1019] width 51 height 15
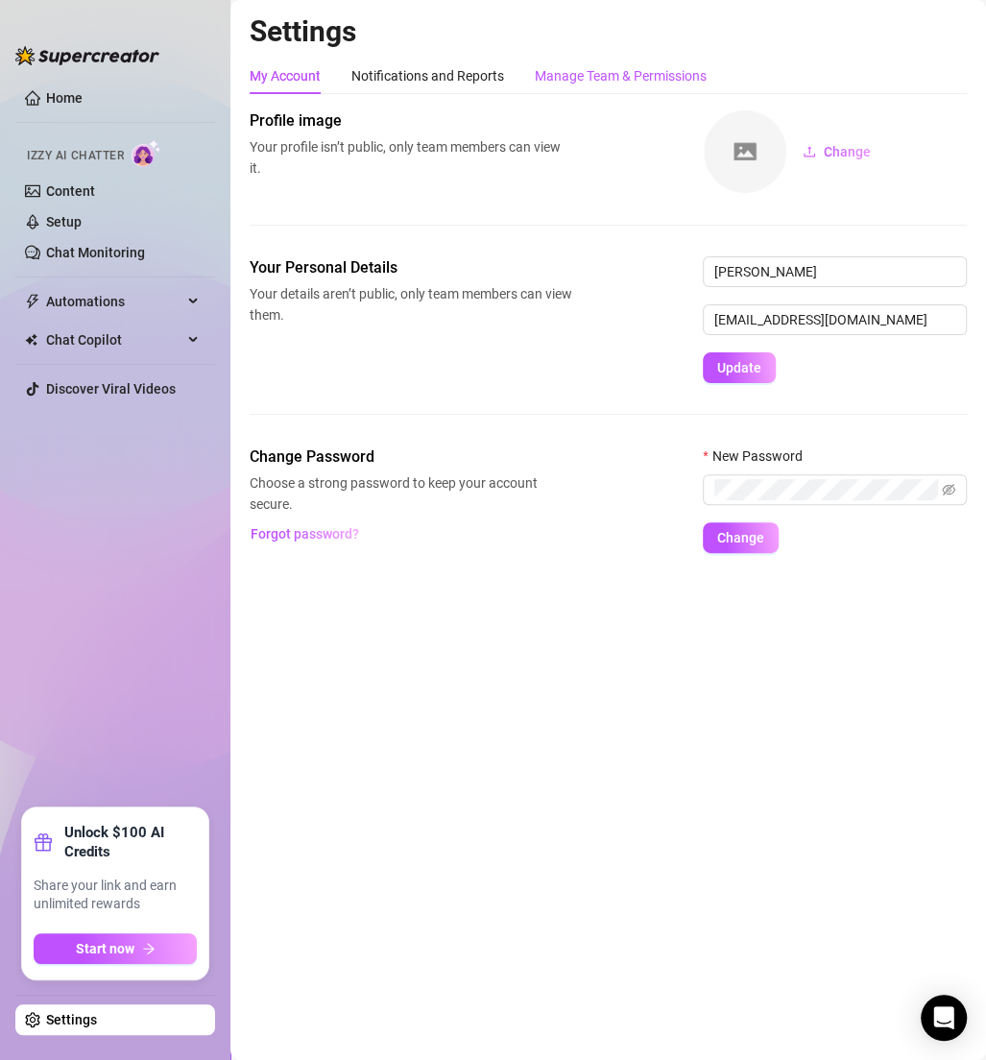
click at [600, 66] on div "Manage Team & Permissions" at bounding box center [621, 75] width 172 height 21
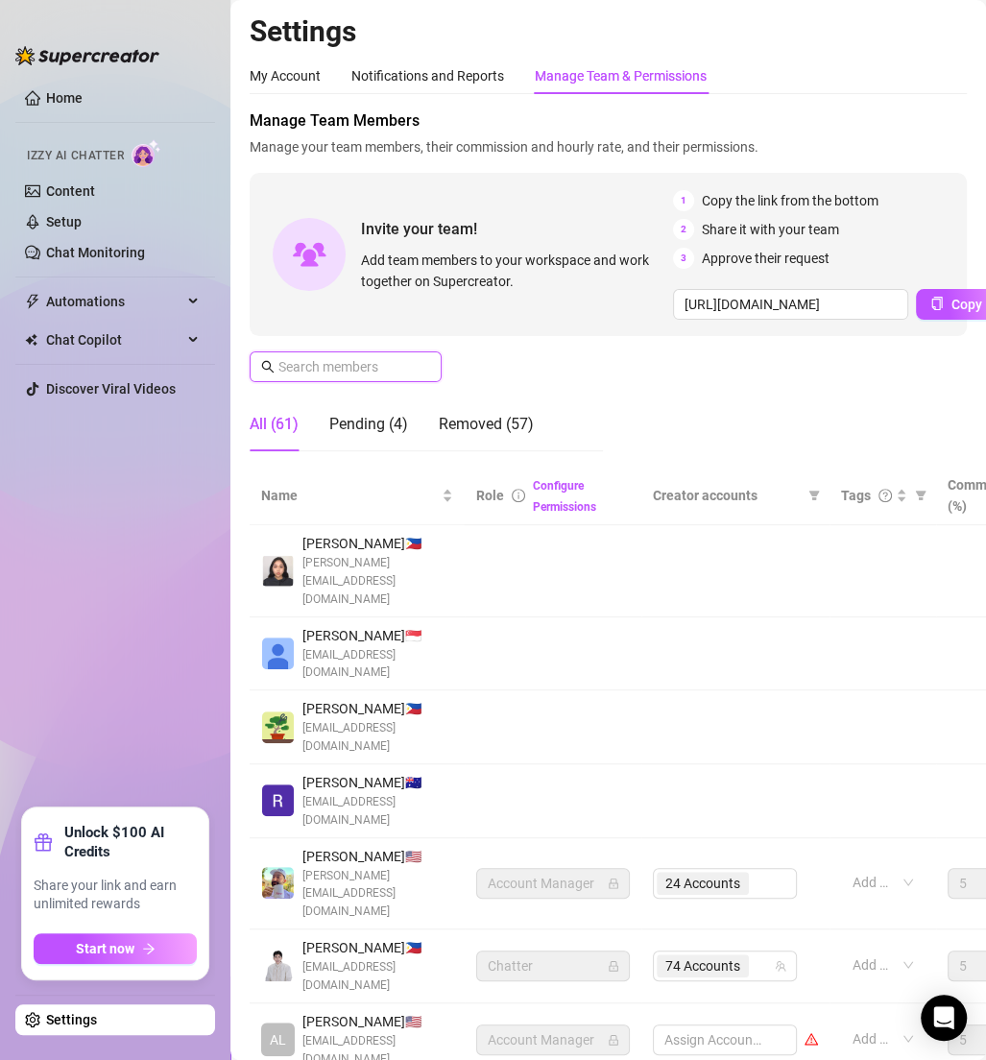
click at [346, 372] on input "text" at bounding box center [347, 366] width 136 height 21
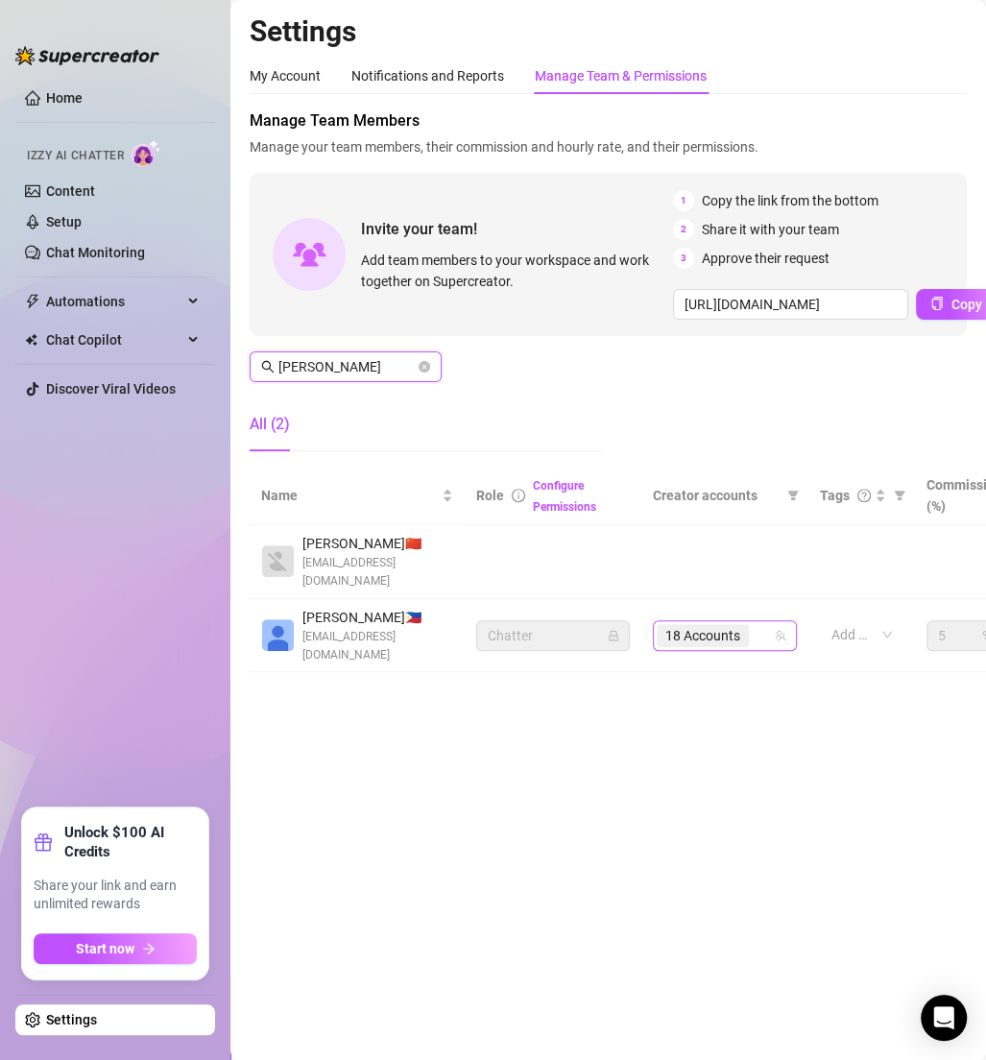
click at [758, 637] on div "18 Accounts" at bounding box center [715, 635] width 116 height 27
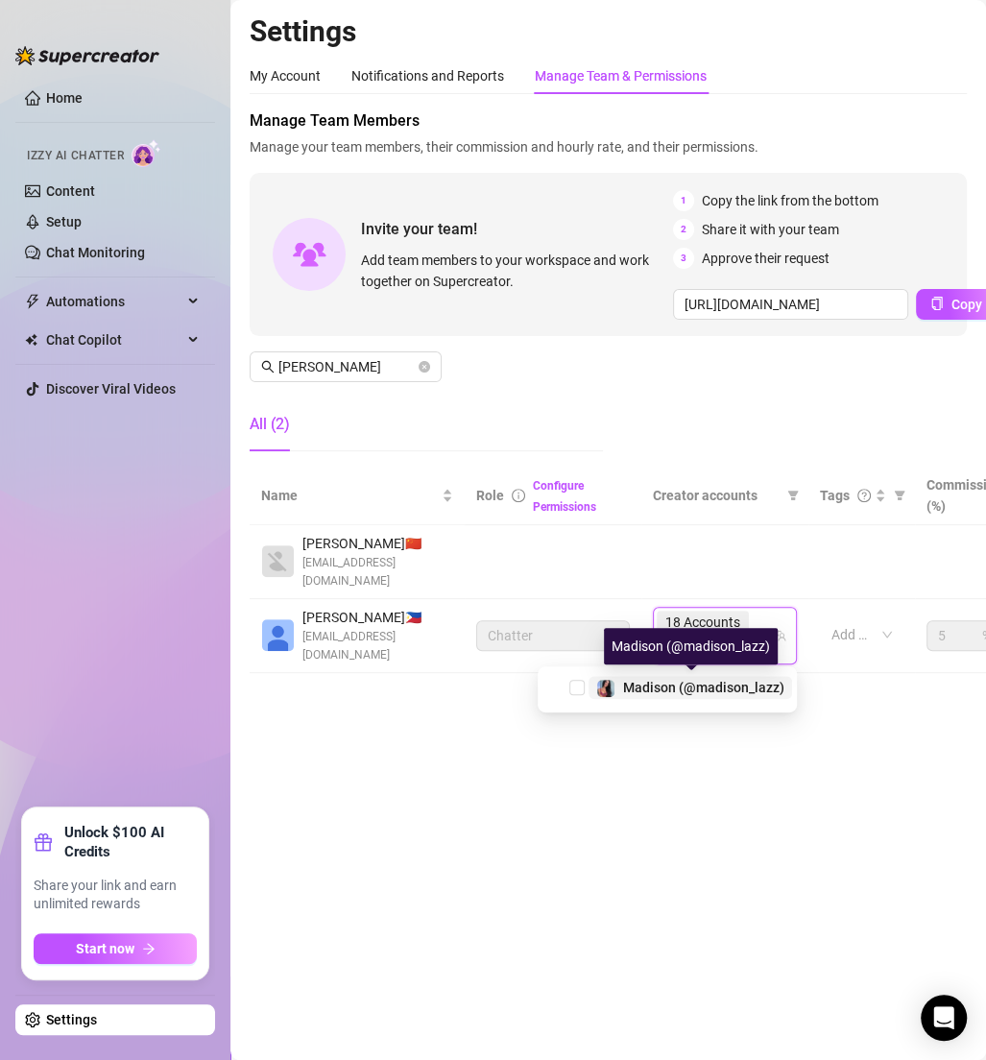
click at [722, 684] on span "Madison (@madison_lazz)" at bounding box center [703, 687] width 161 height 15
click at [575, 549] on td at bounding box center [553, 562] width 177 height 74
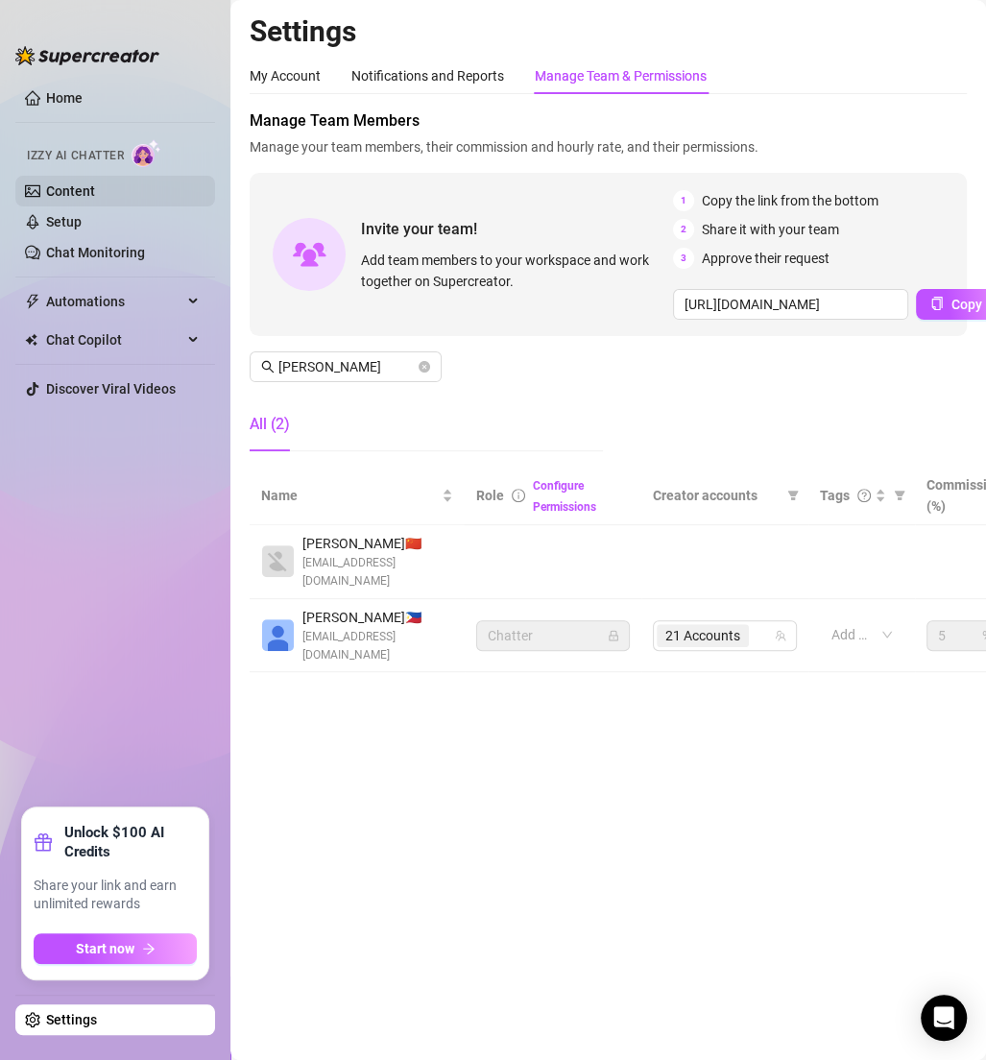
click at [92, 184] on link "Content" at bounding box center [70, 190] width 49 height 15
